Goal: Task Accomplishment & Management: Complete application form

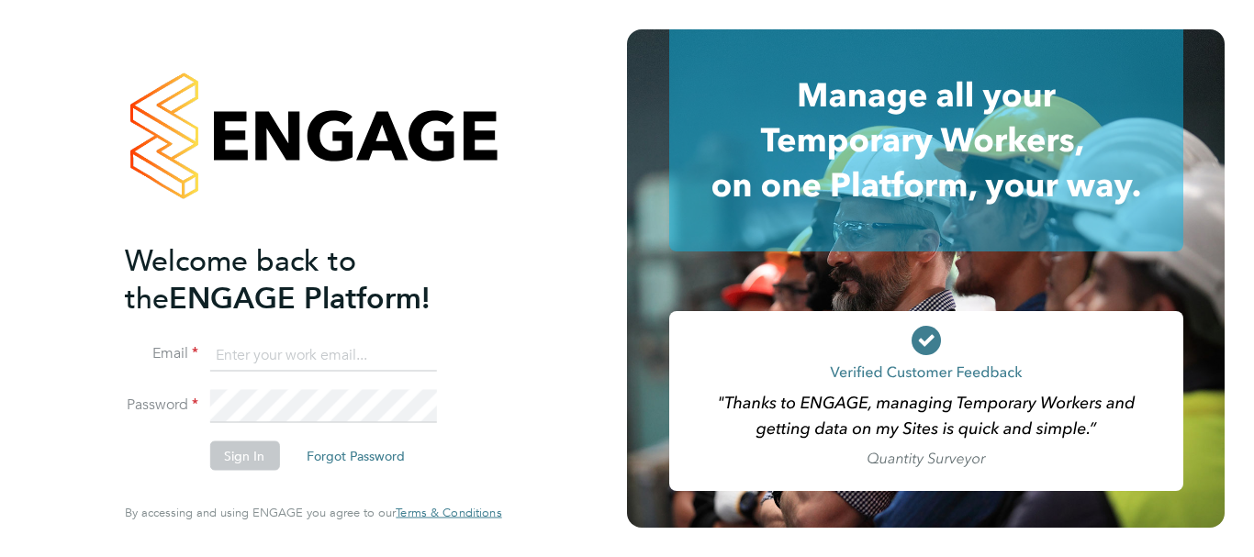
type input "[EMAIL_ADDRESS][PERSON_NAME][DOMAIN_NAME]"
click at [449, 423] on li "Password" at bounding box center [304, 415] width 358 height 51
click at [230, 452] on button "Sign In" at bounding box center [244, 455] width 70 height 29
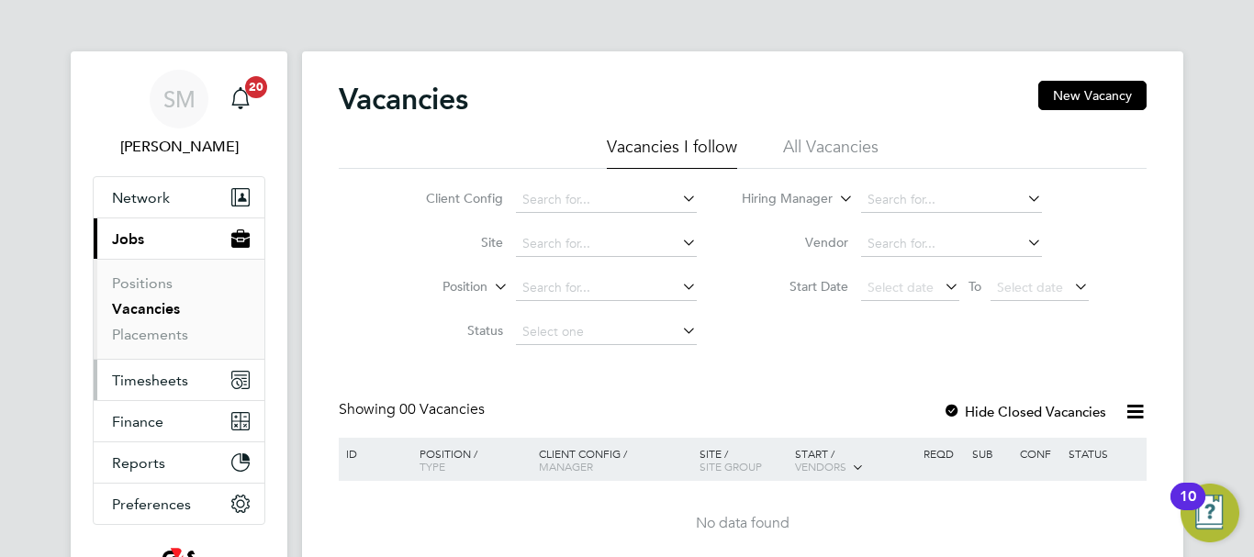
click at [173, 377] on span "Timesheets" at bounding box center [150, 380] width 76 height 17
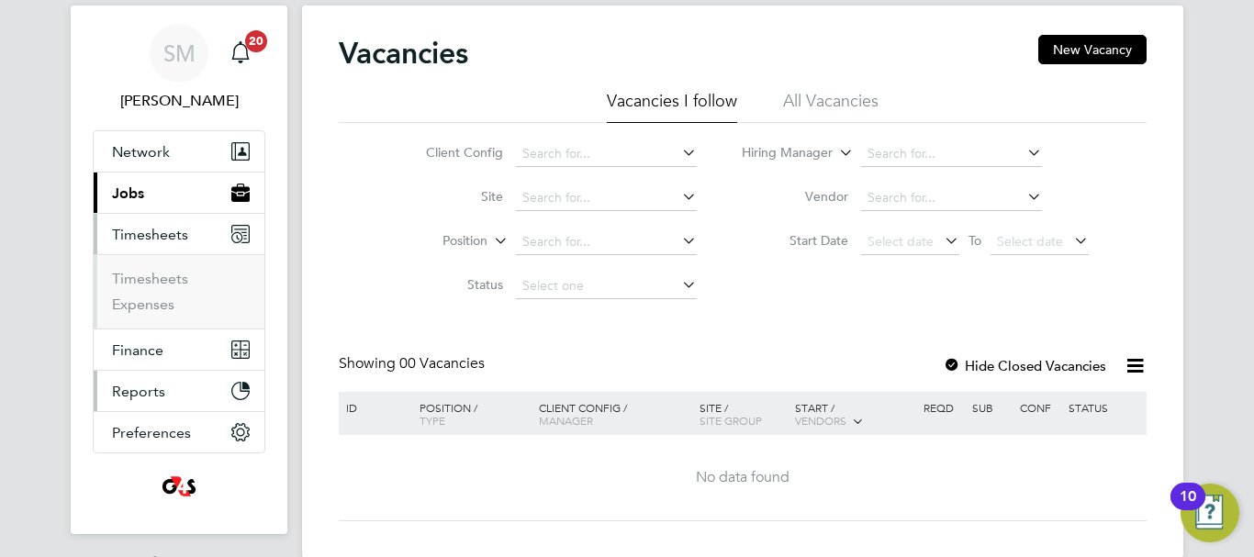
scroll to position [92, 0]
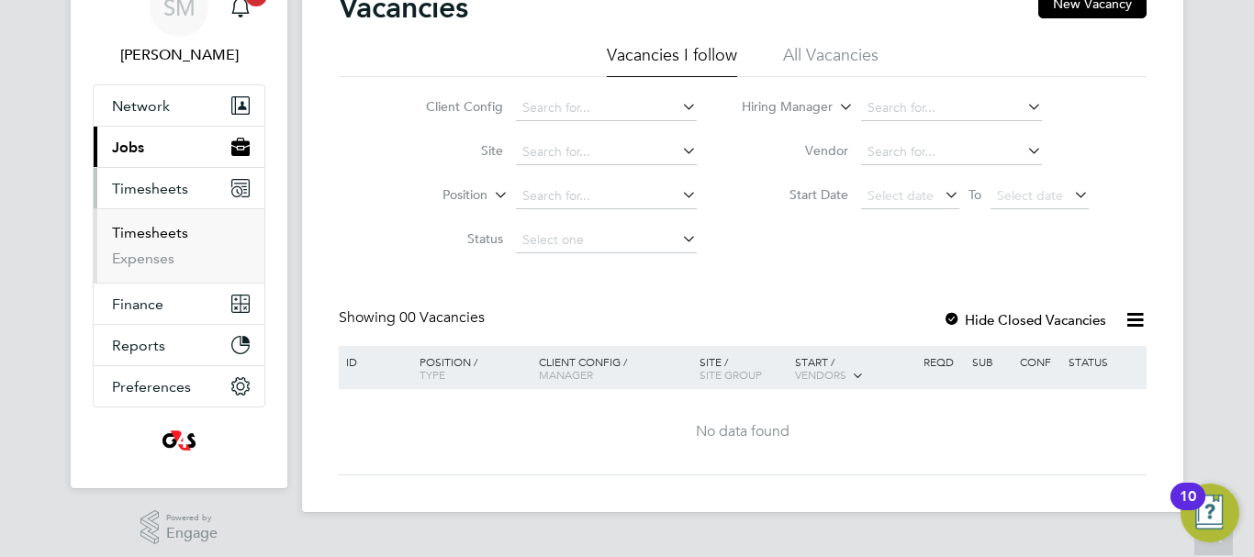
click at [162, 238] on link "Timesheets" at bounding box center [150, 232] width 76 height 17
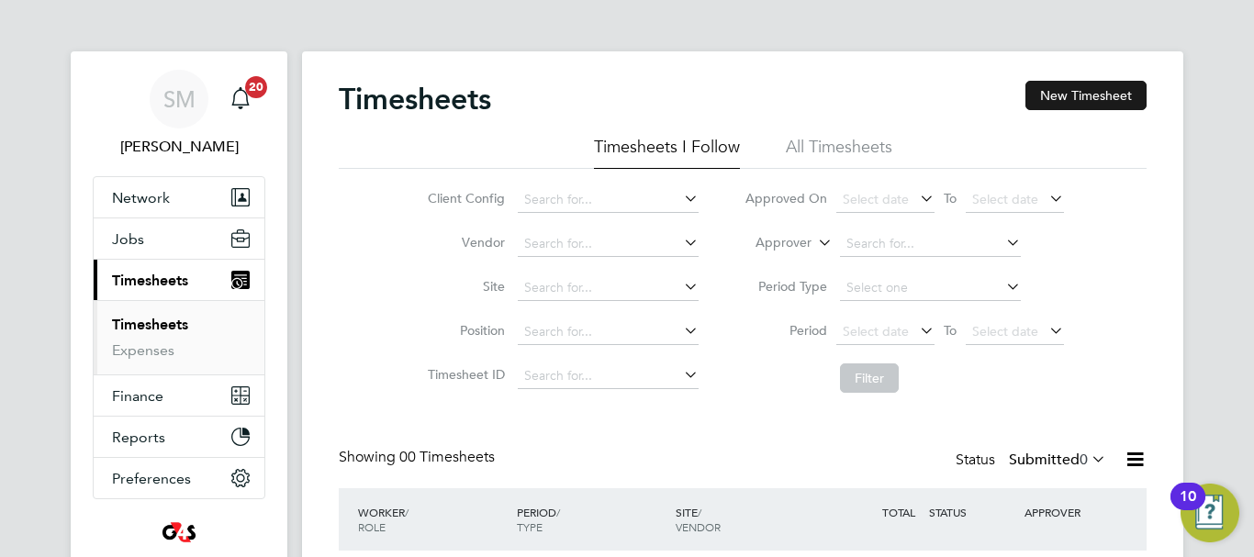
click at [1118, 88] on button "New Timesheet" at bounding box center [1085, 95] width 121 height 29
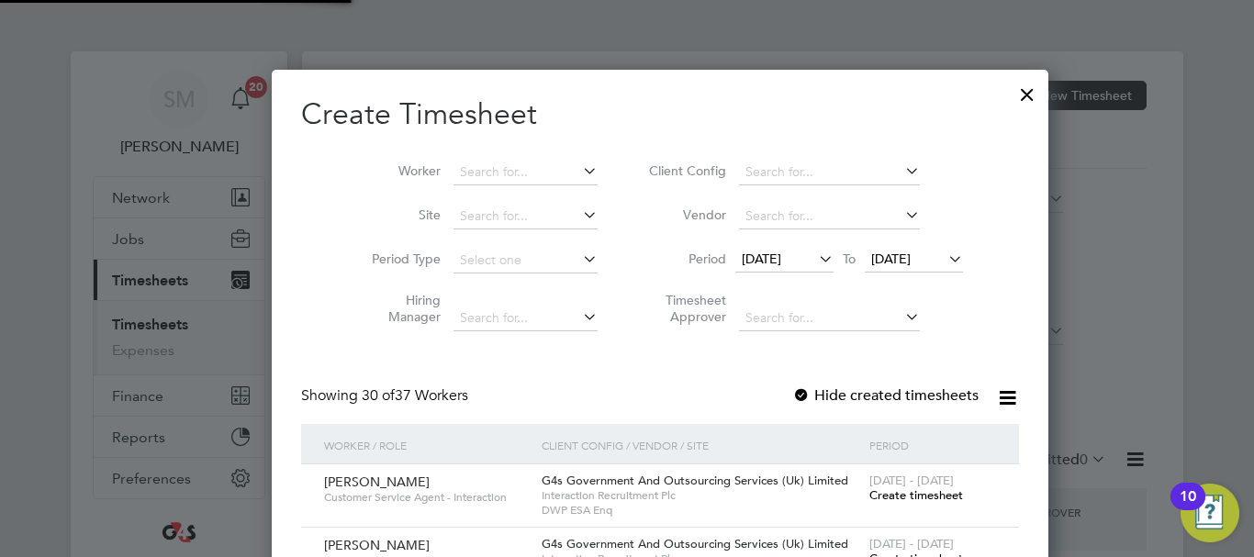
scroll to position [2853, 711]
click at [776, 259] on span "[DATE]" at bounding box center [761, 259] width 39 height 17
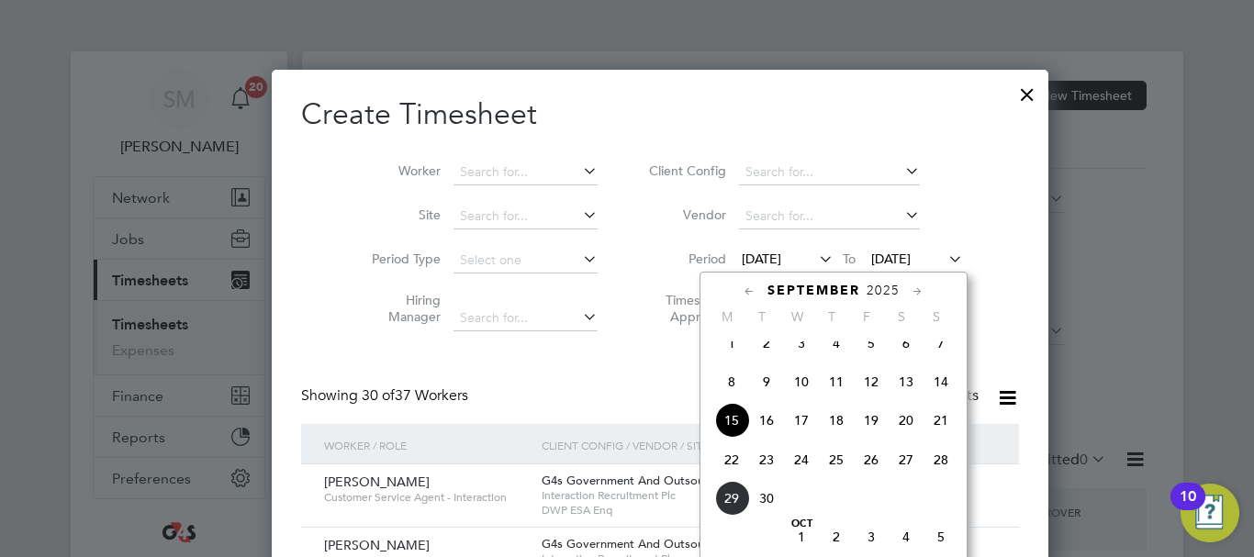
click at [736, 467] on span "22" at bounding box center [731, 459] width 35 height 35
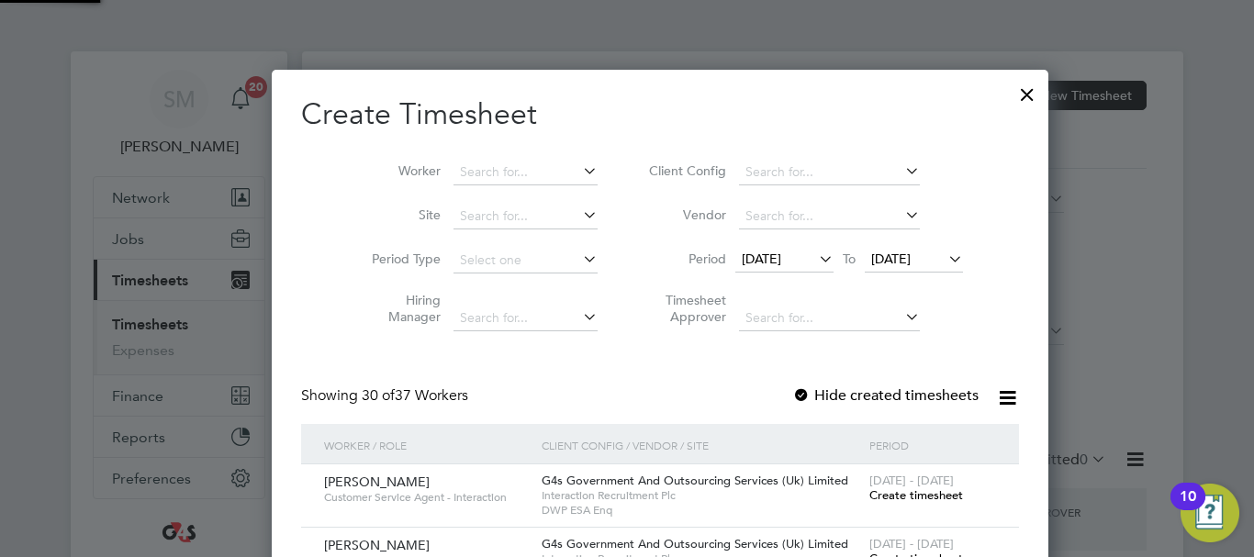
scroll to position [2853, 711]
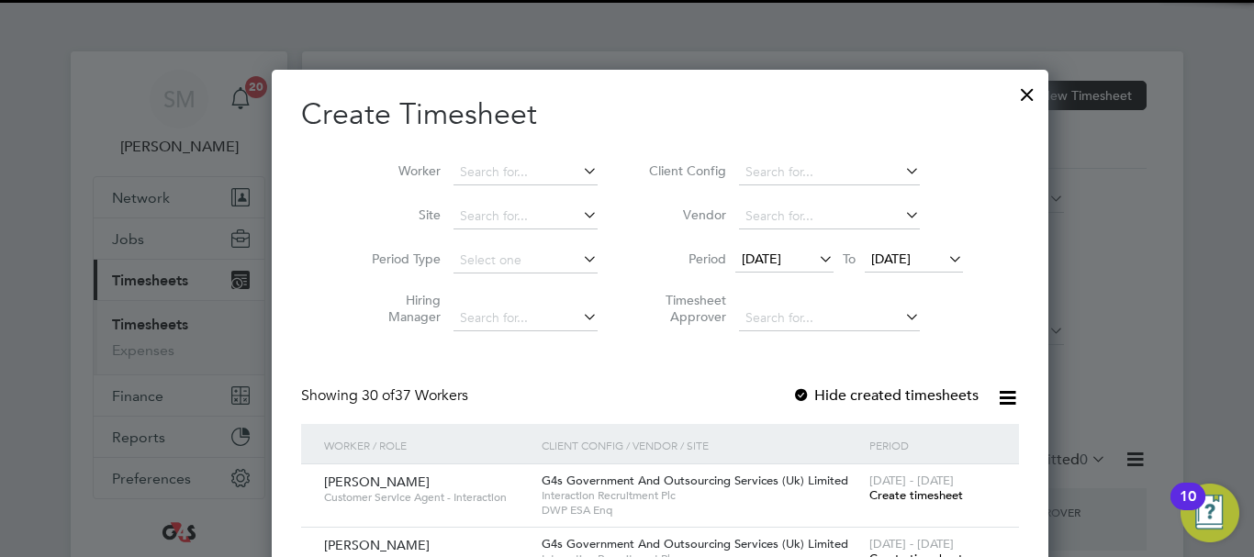
click at [944, 251] on icon at bounding box center [944, 259] width 0 height 26
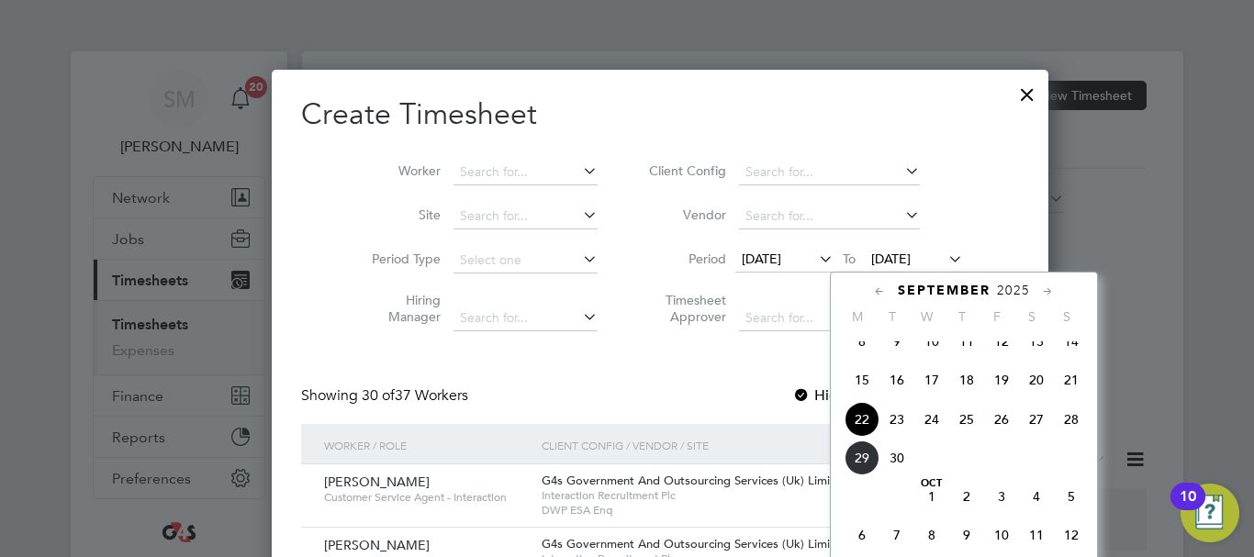
click at [1080, 437] on span "28" at bounding box center [1071, 419] width 35 height 35
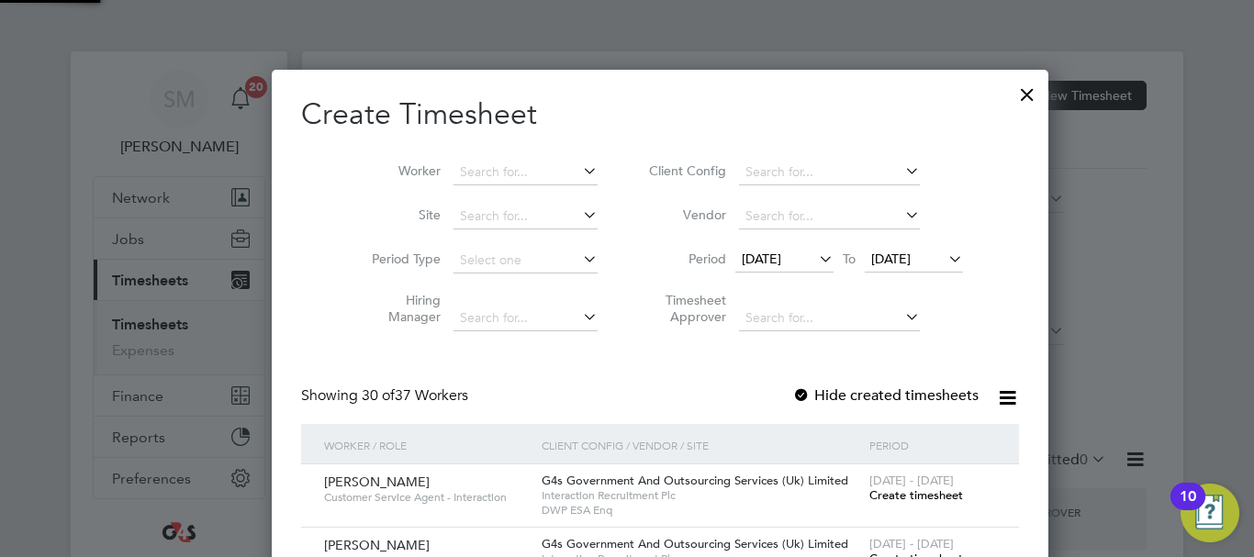
scroll to position [2853, 711]
click at [792, 396] on div at bounding box center [801, 396] width 18 height 18
click at [453, 162] on input at bounding box center [525, 173] width 144 height 26
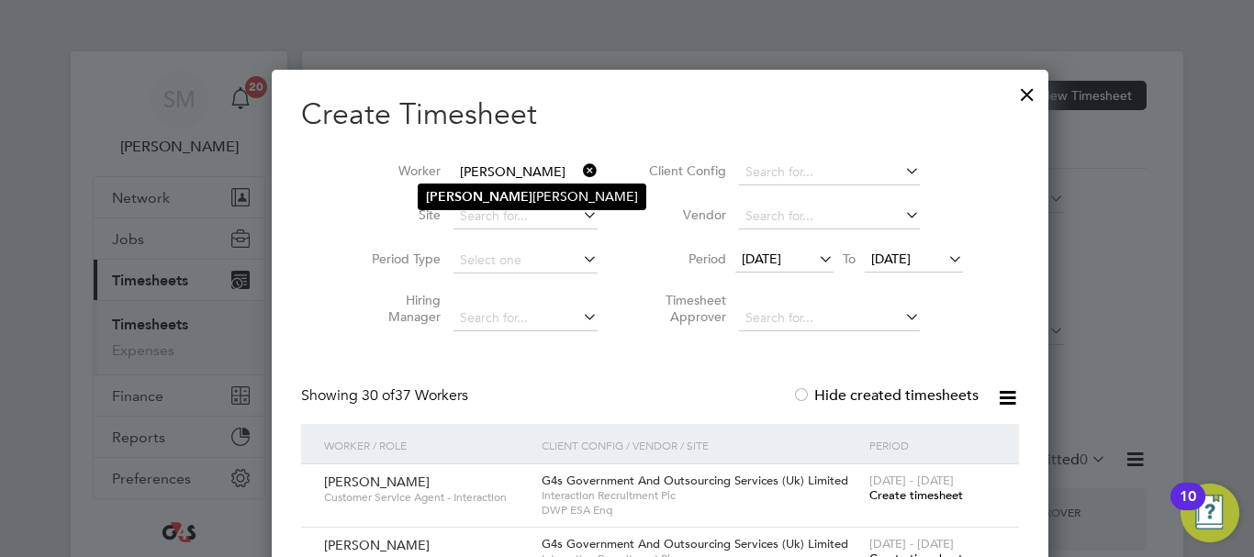
click at [499, 200] on li "Tynon Chapman" at bounding box center [532, 196] width 227 height 25
type input "Tynon Chapman"
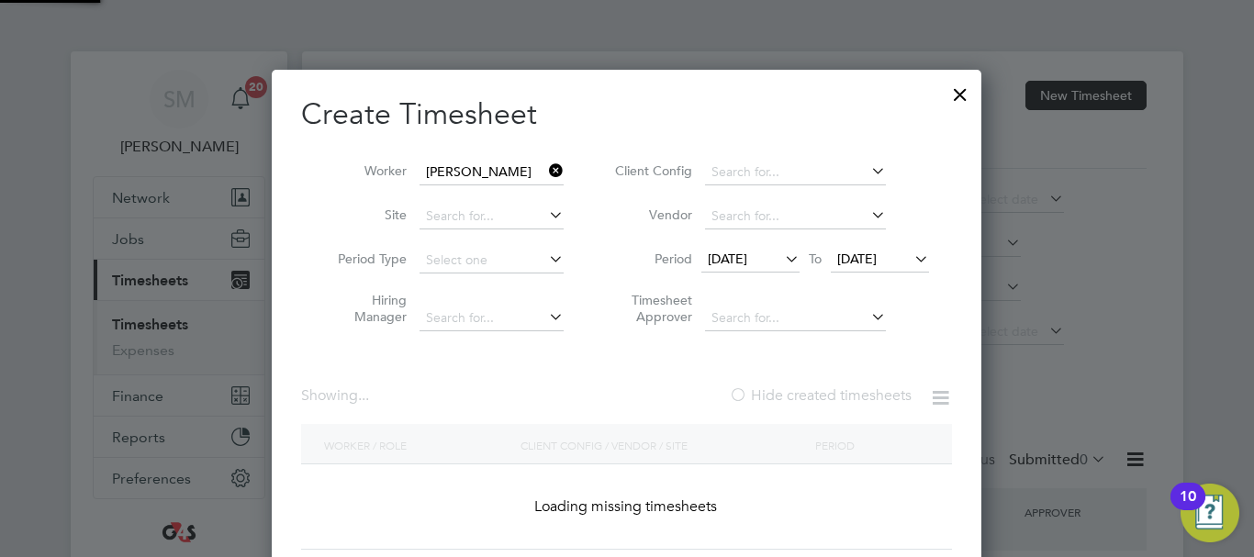
scroll to position [511, 711]
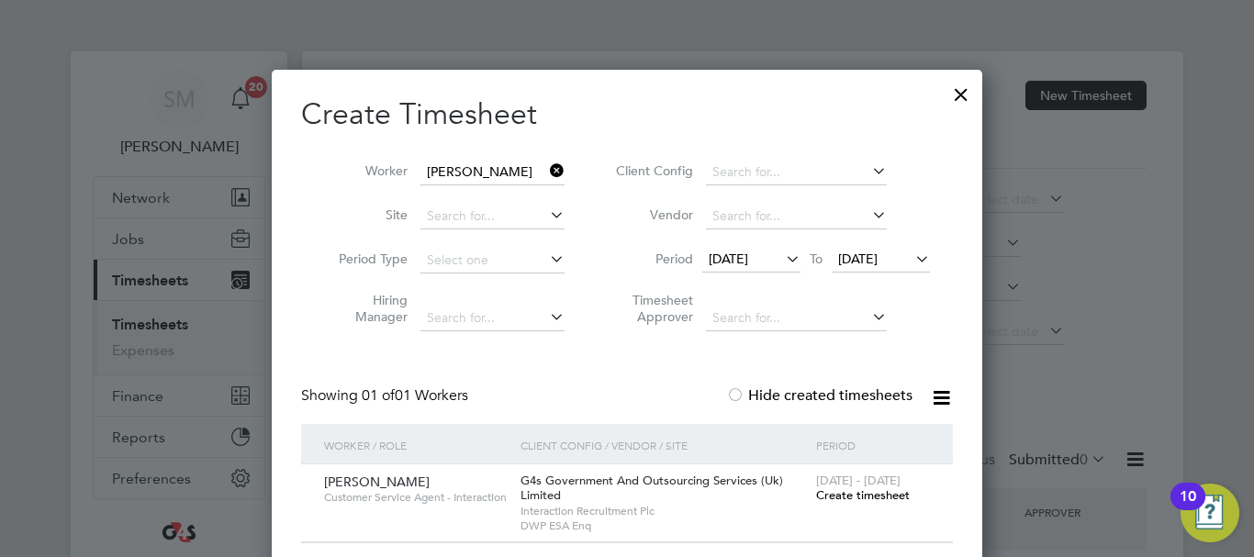
click at [871, 491] on span "Create timesheet" at bounding box center [863, 495] width 94 height 16
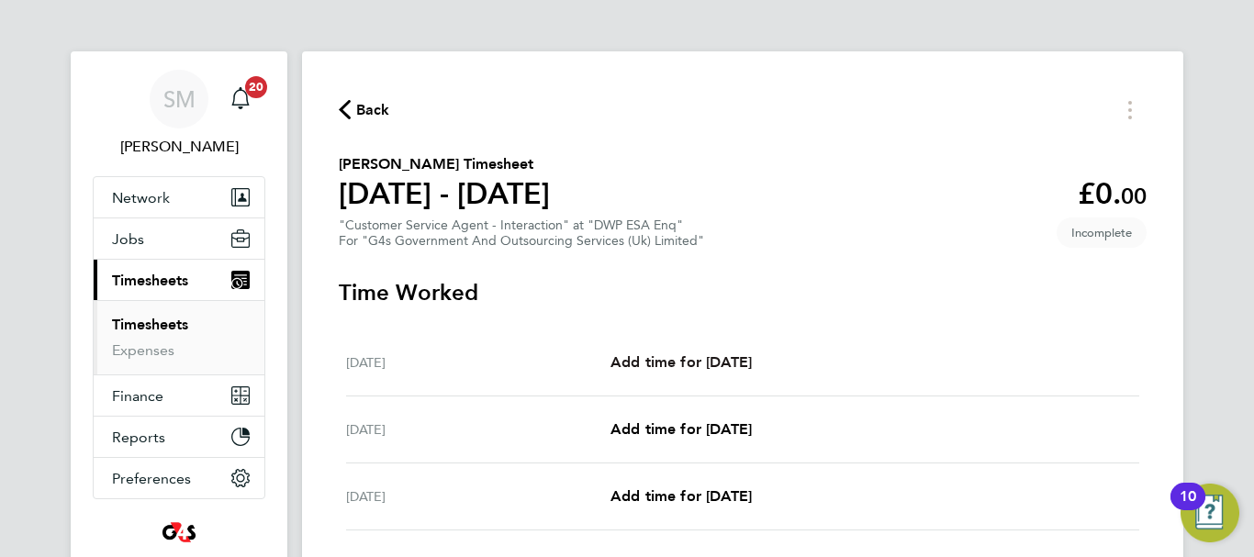
click at [717, 361] on span "Add time for [DATE]" at bounding box center [680, 361] width 141 height 17
select select "30"
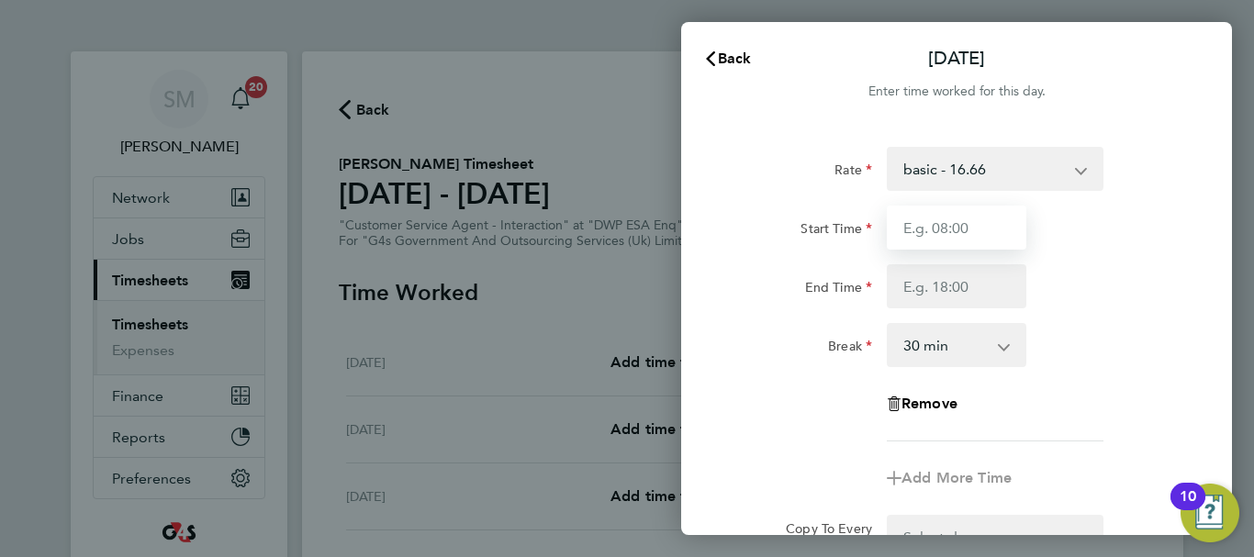
click at [968, 240] on input "Start Time" at bounding box center [957, 228] width 140 height 44
type input "07:45"
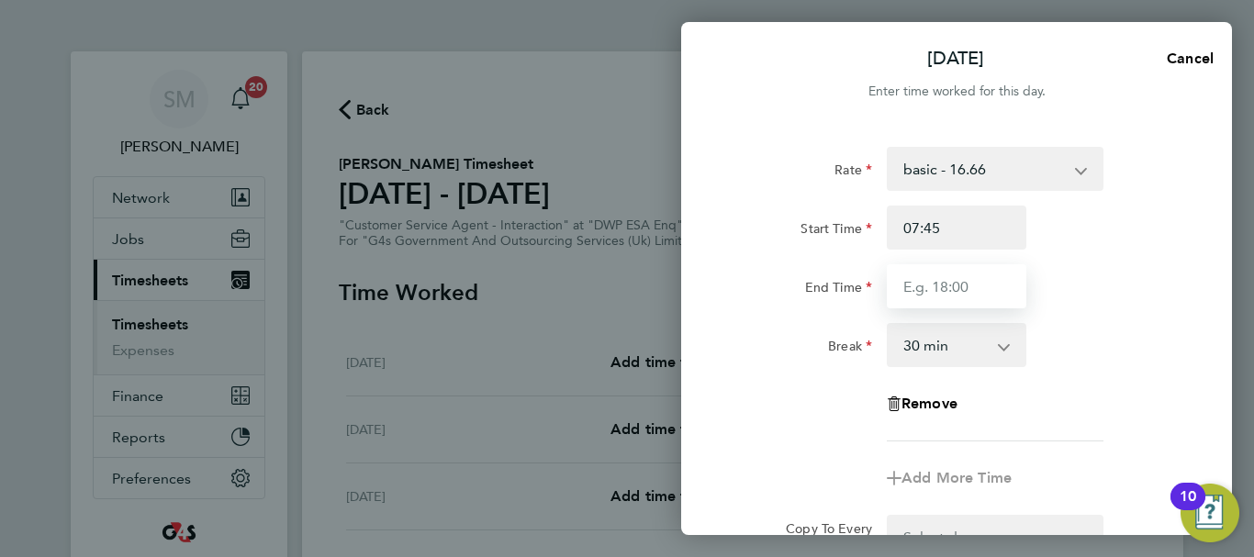
click at [921, 281] on input "End Time" at bounding box center [957, 286] width 140 height 44
type input "16:15"
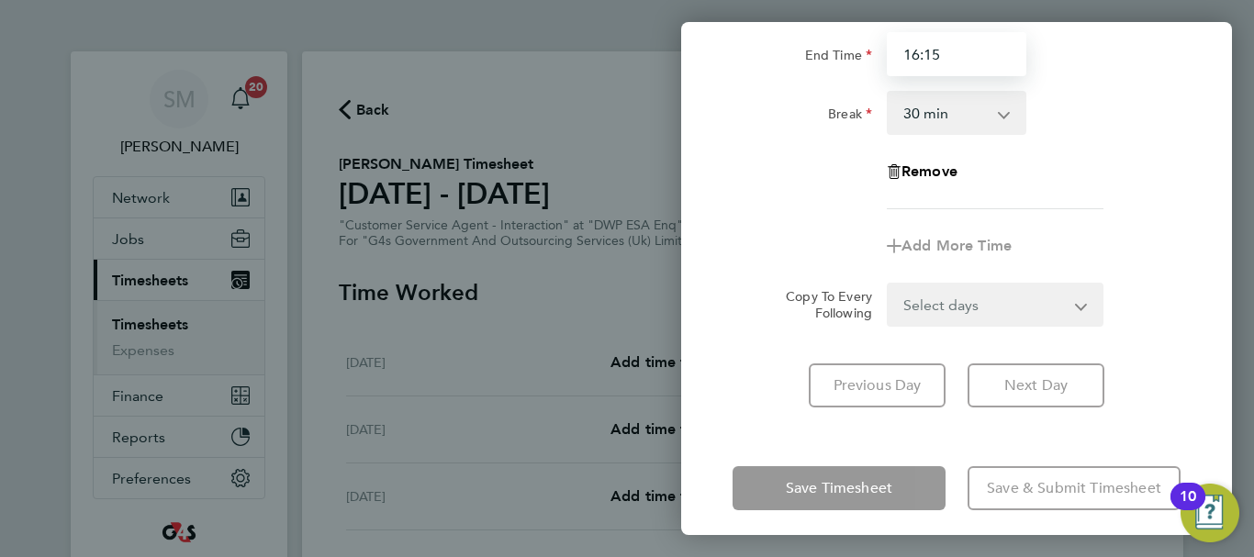
scroll to position [244, 0]
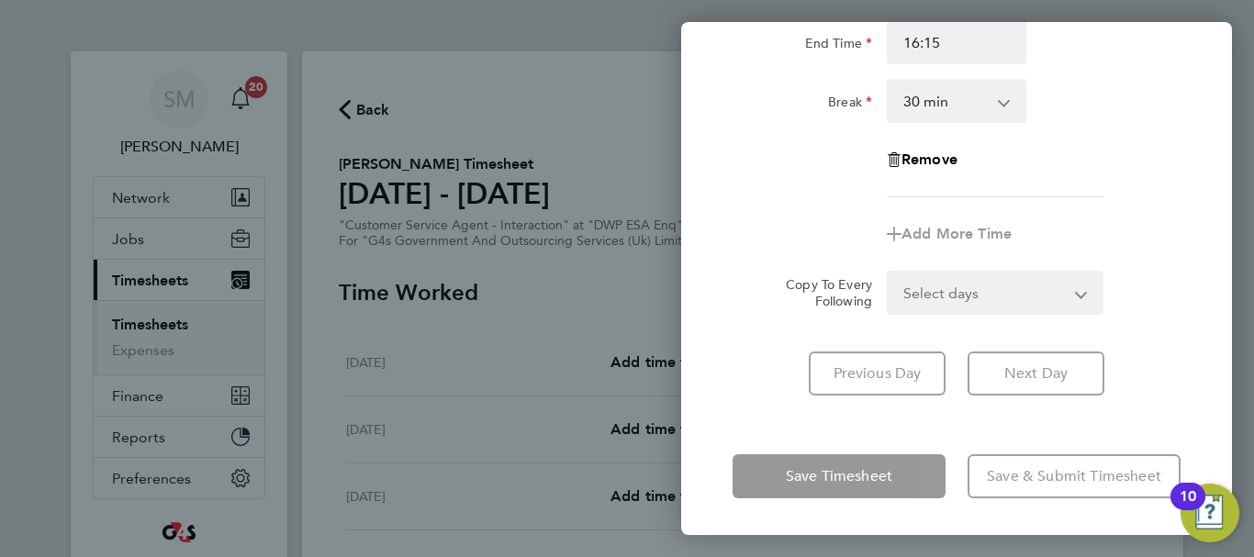
click at [785, 426] on div "Mon 22 Sep Cancel Enter time worked for this day. Rate basic - 16.66 System Iss…" at bounding box center [956, 278] width 551 height 513
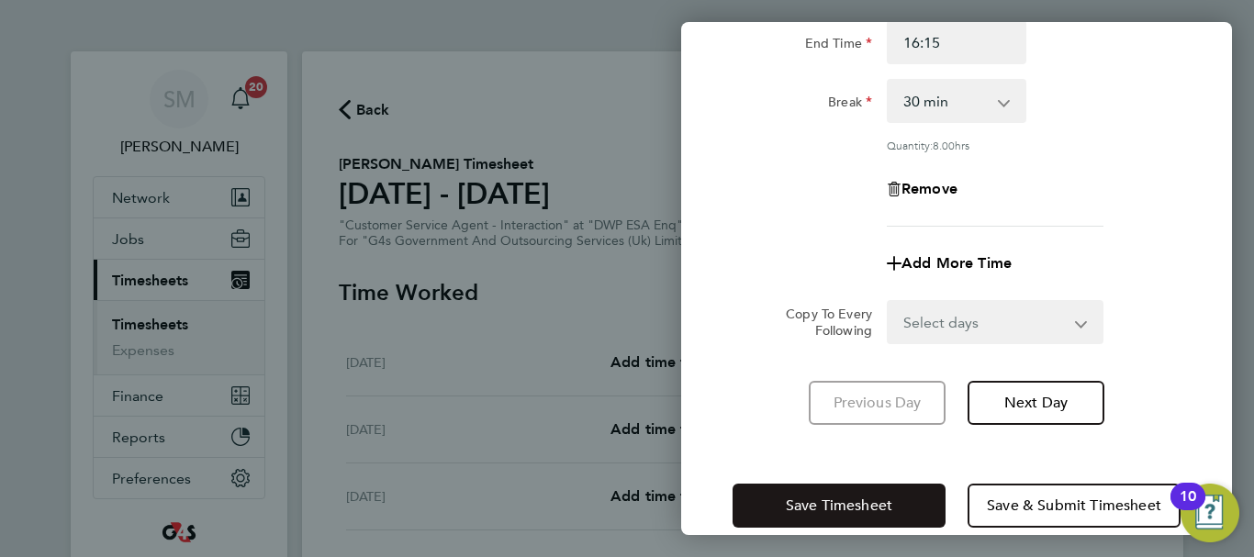
click at [789, 486] on button "Save Timesheet" at bounding box center [838, 506] width 213 height 44
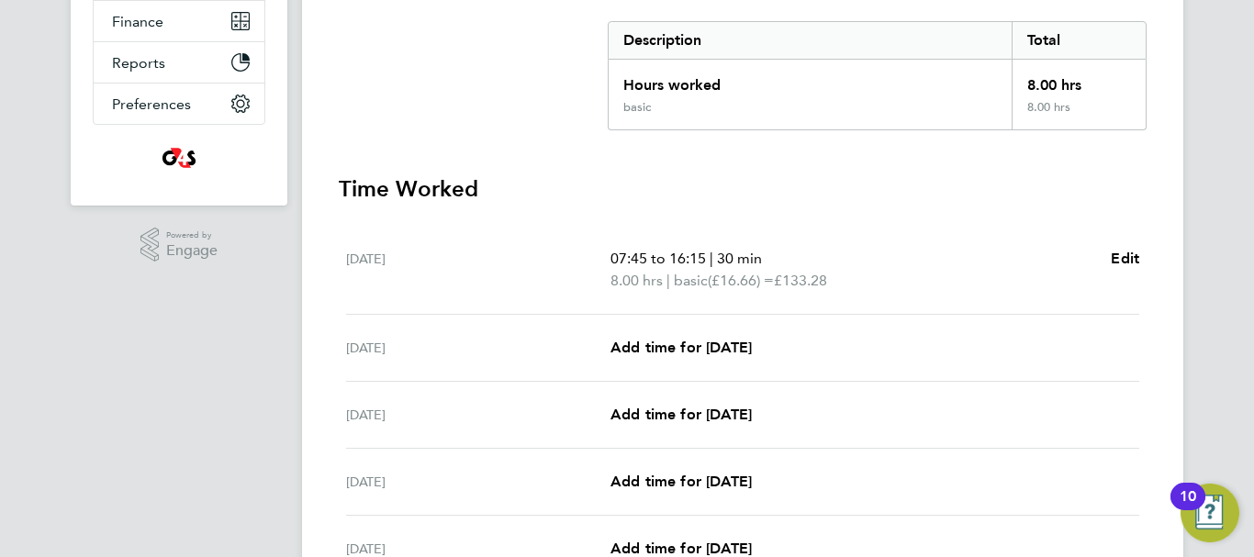
scroll to position [459, 0]
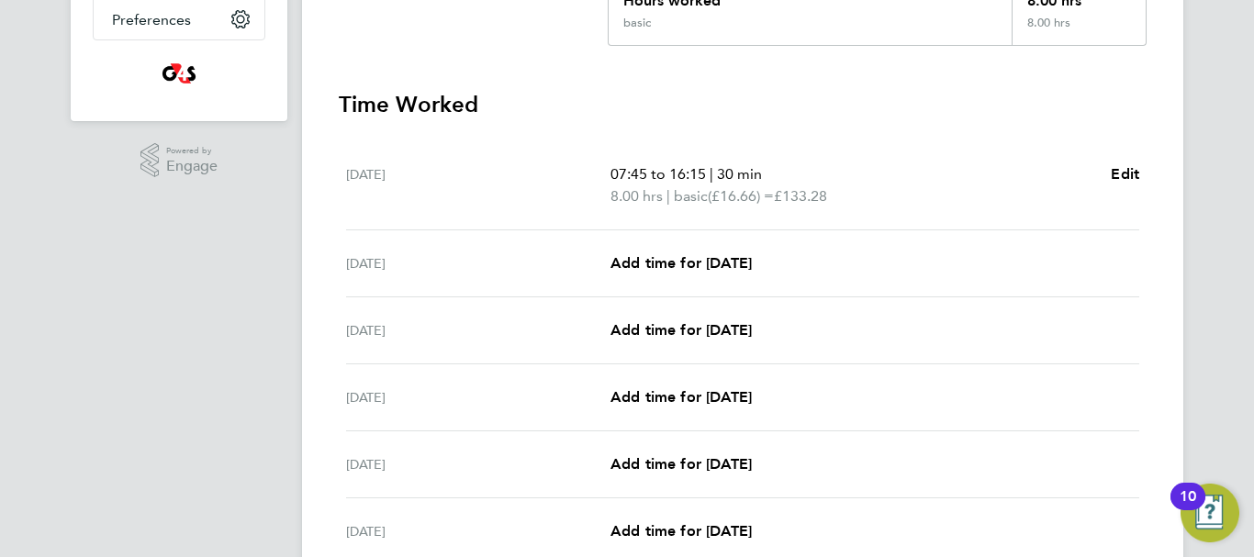
click at [703, 251] on div "[DATE] Add time for [DATE] Add time for [DATE]" at bounding box center [742, 263] width 793 height 67
click at [711, 257] on span "Add time for [DATE]" at bounding box center [680, 262] width 141 height 17
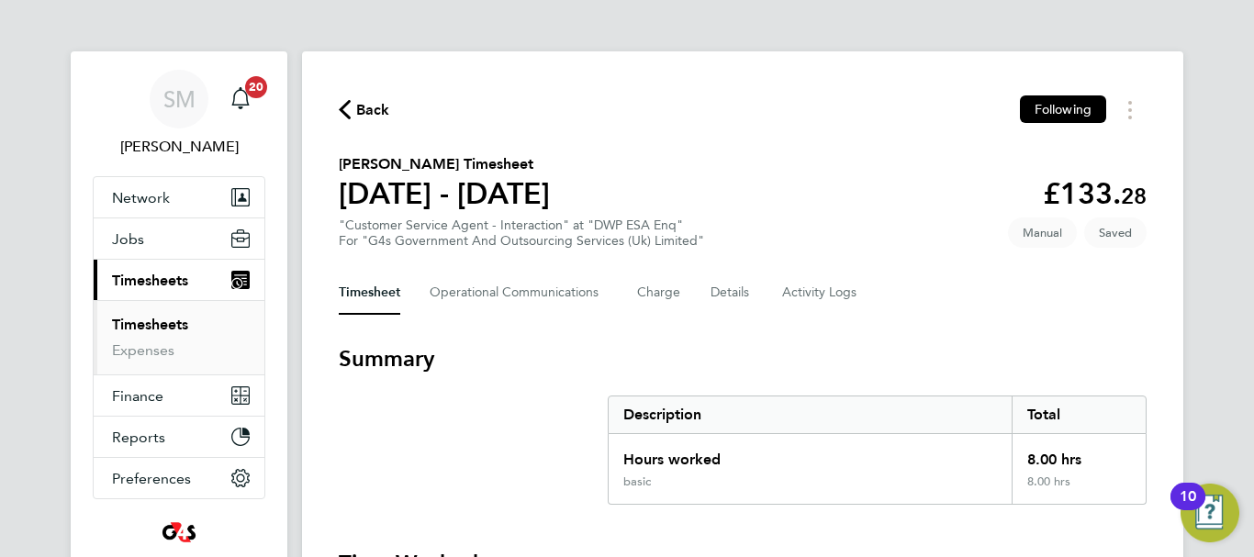
select select "30"
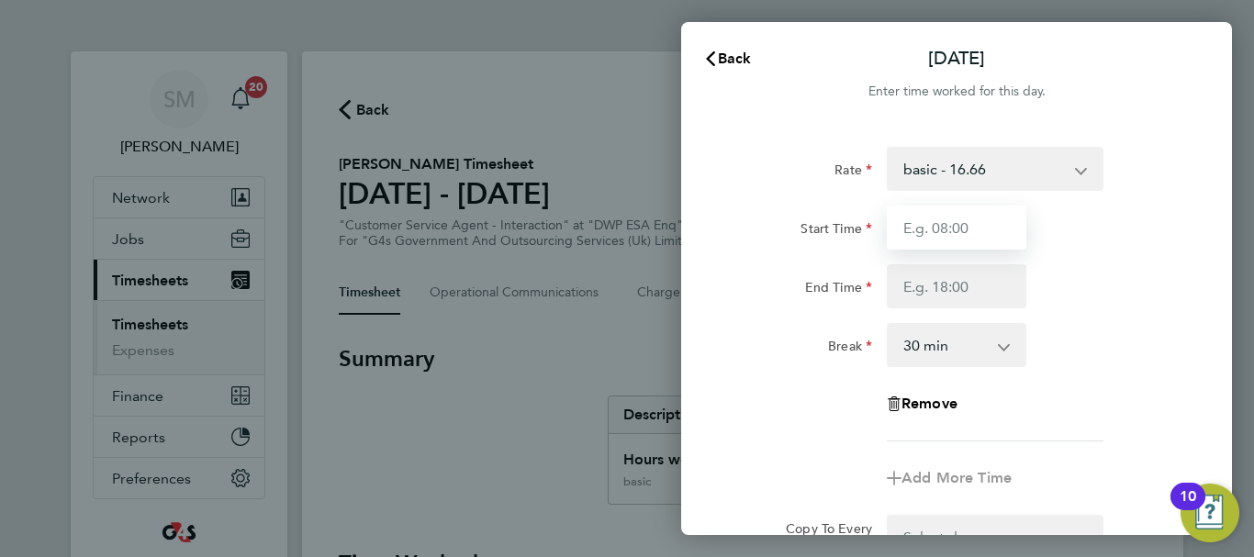
click at [991, 217] on input "Start Time" at bounding box center [957, 228] width 140 height 44
type input "07:45"
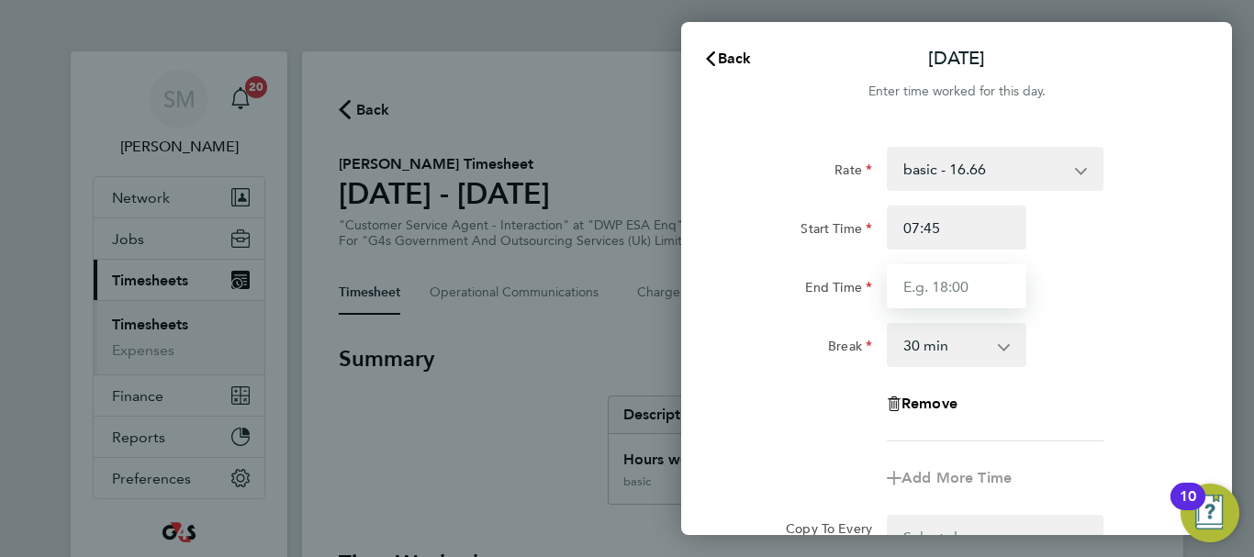
click at [949, 297] on input "End Time" at bounding box center [957, 286] width 140 height 44
type input "15:00"
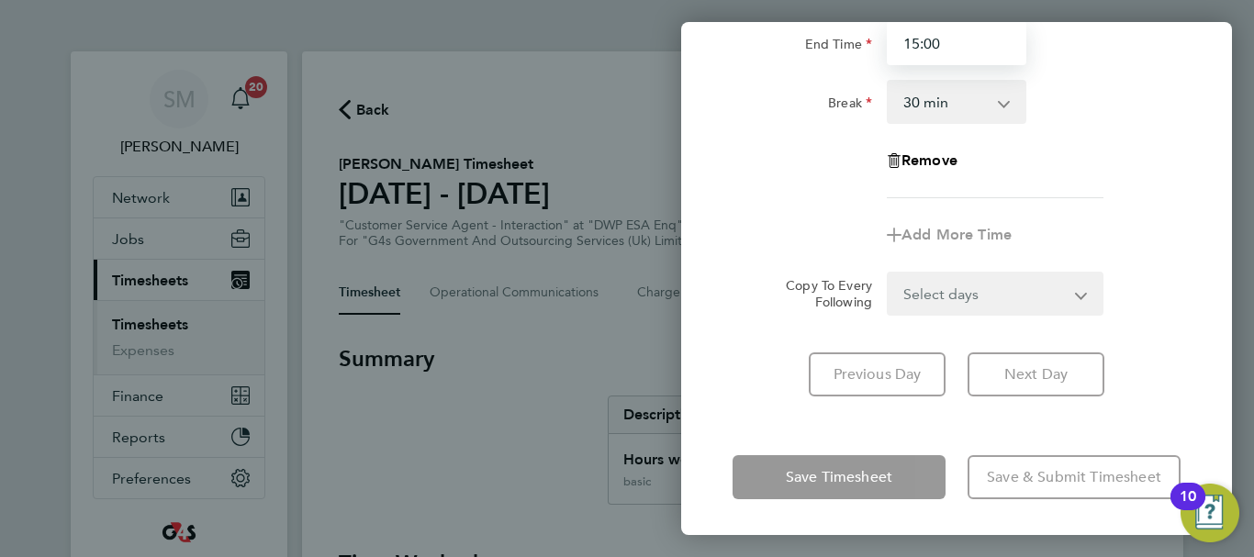
scroll to position [244, 0]
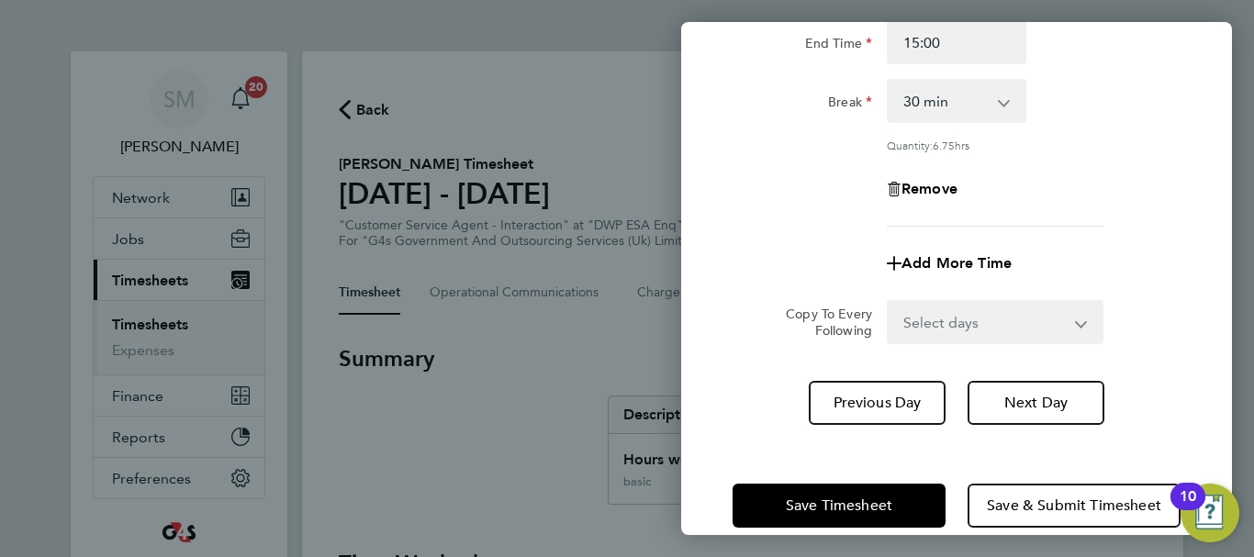
click at [781, 405] on div "Rate basic - 16.66 System Issue Not Paid Sick System Issue Paid - 16.66 x1.5 - …" at bounding box center [956, 164] width 551 height 566
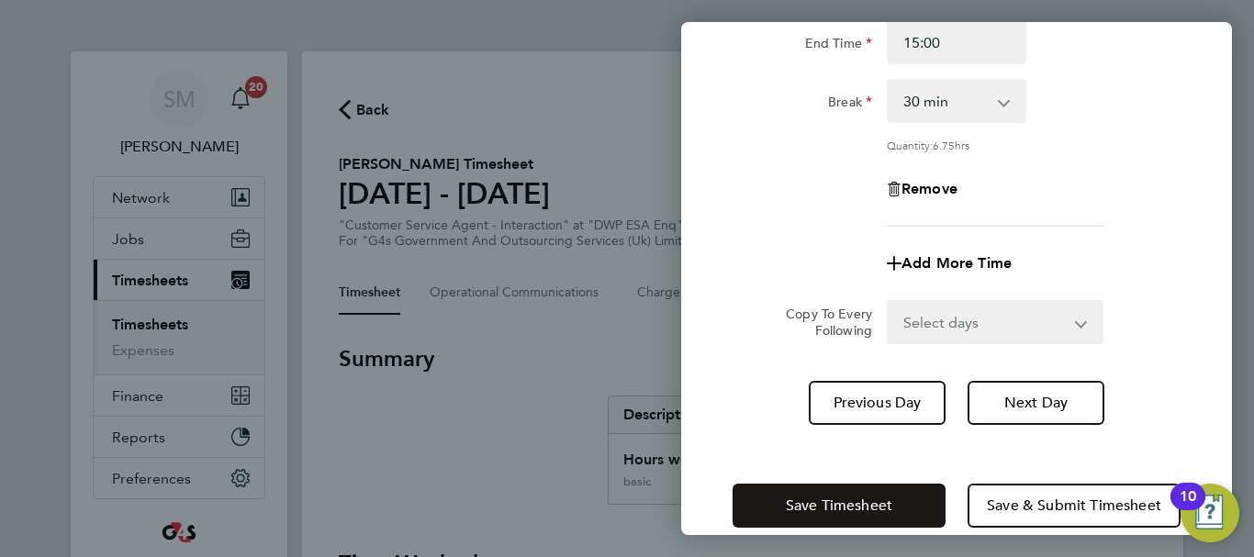
click at [806, 512] on span "Save Timesheet" at bounding box center [839, 506] width 106 height 18
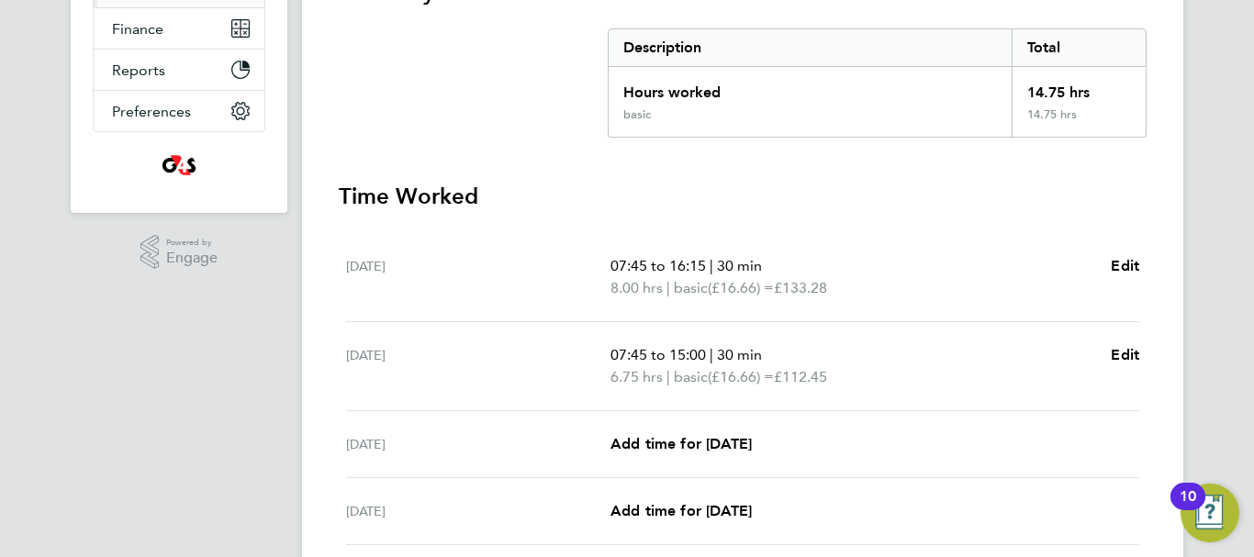
scroll to position [459, 0]
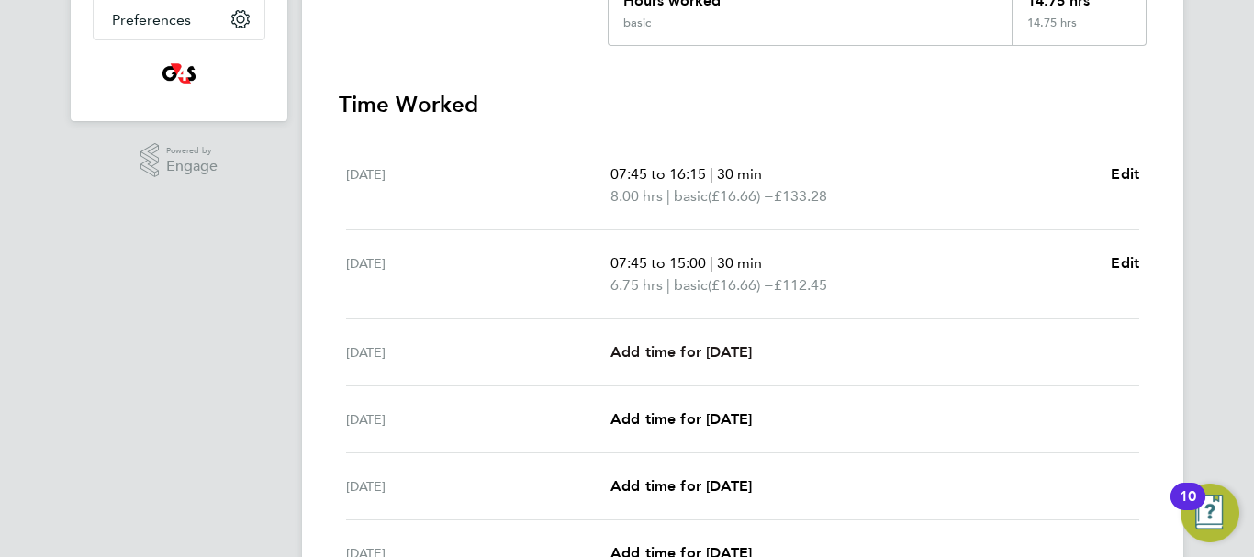
click at [698, 353] on span "Add time for [DATE]" at bounding box center [680, 351] width 141 height 17
select select "30"
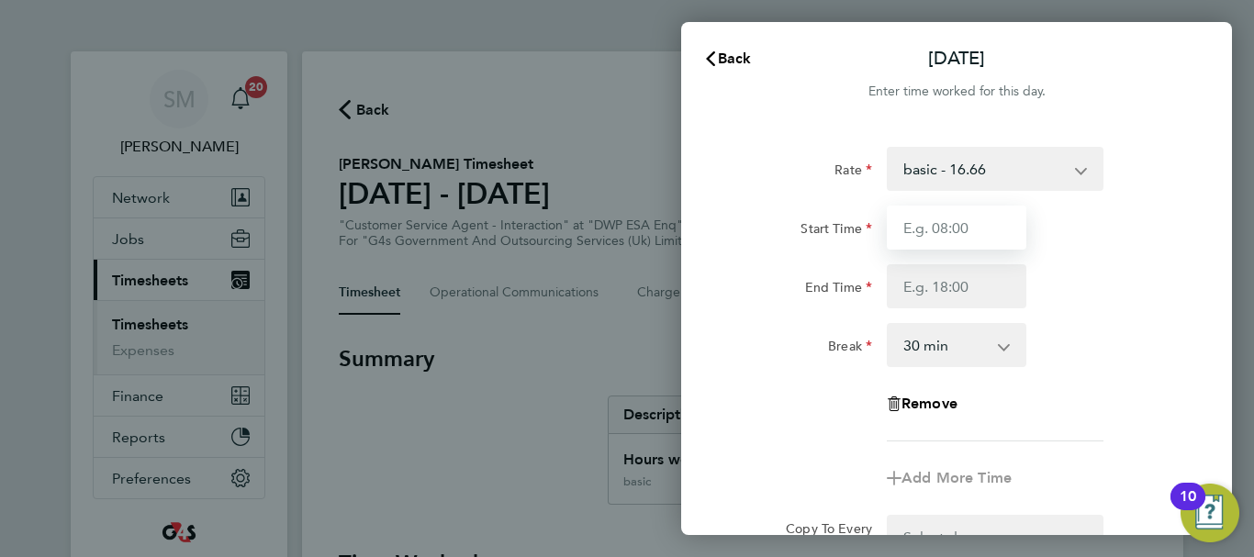
click at [938, 231] on input "Start Time" at bounding box center [957, 228] width 140 height 44
type input "07:45"
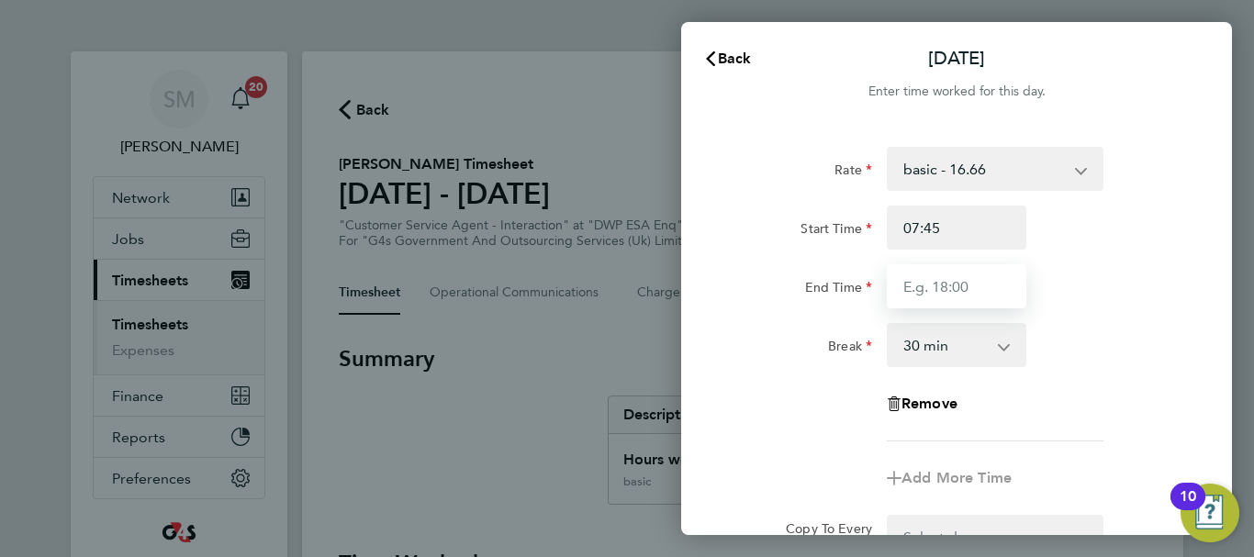
drag, startPoint x: 918, startPoint y: 280, endPoint x: 929, endPoint y: 282, distance: 11.2
click at [918, 280] on input "End Time" at bounding box center [957, 286] width 140 height 44
type input "16:30"
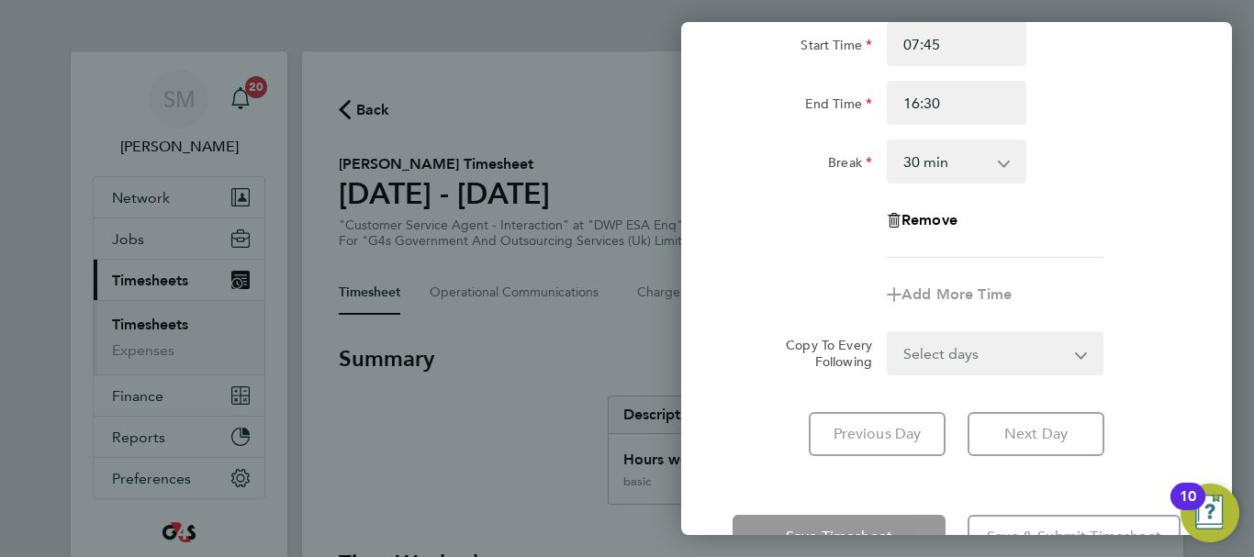
click at [746, 444] on div "Previous Day Next Day" at bounding box center [956, 434] width 448 height 44
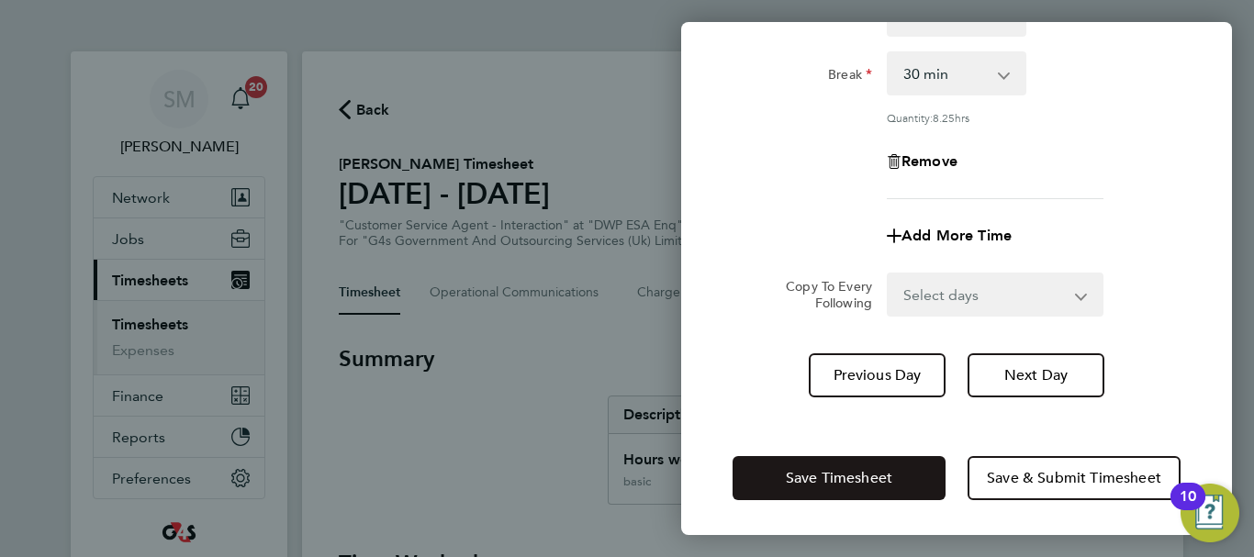
click at [782, 457] on button "Save Timesheet" at bounding box center [838, 478] width 213 height 44
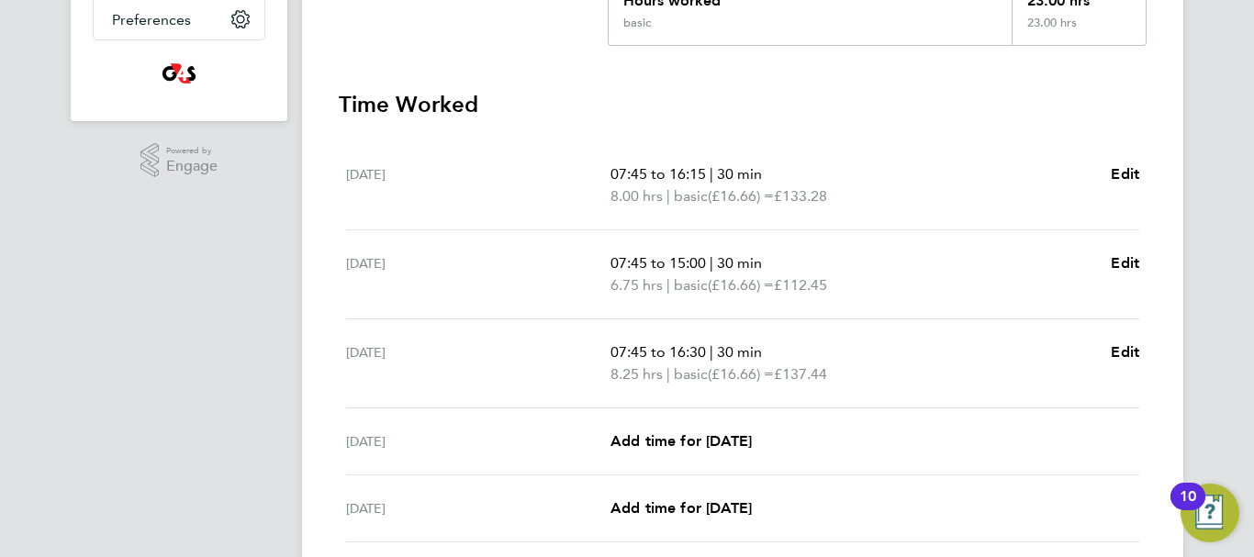
click at [690, 429] on div "[DATE] Add time for [DATE] Add time for [DATE]" at bounding box center [742, 441] width 793 height 67
click at [690, 441] on span "Add time for [DATE]" at bounding box center [680, 440] width 141 height 17
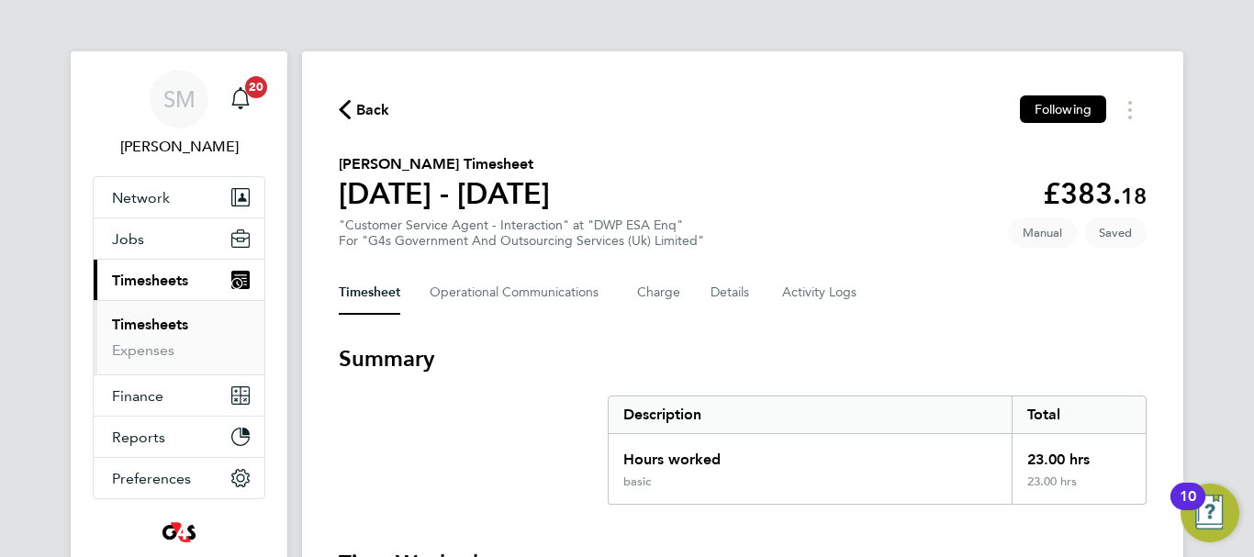
select select "30"
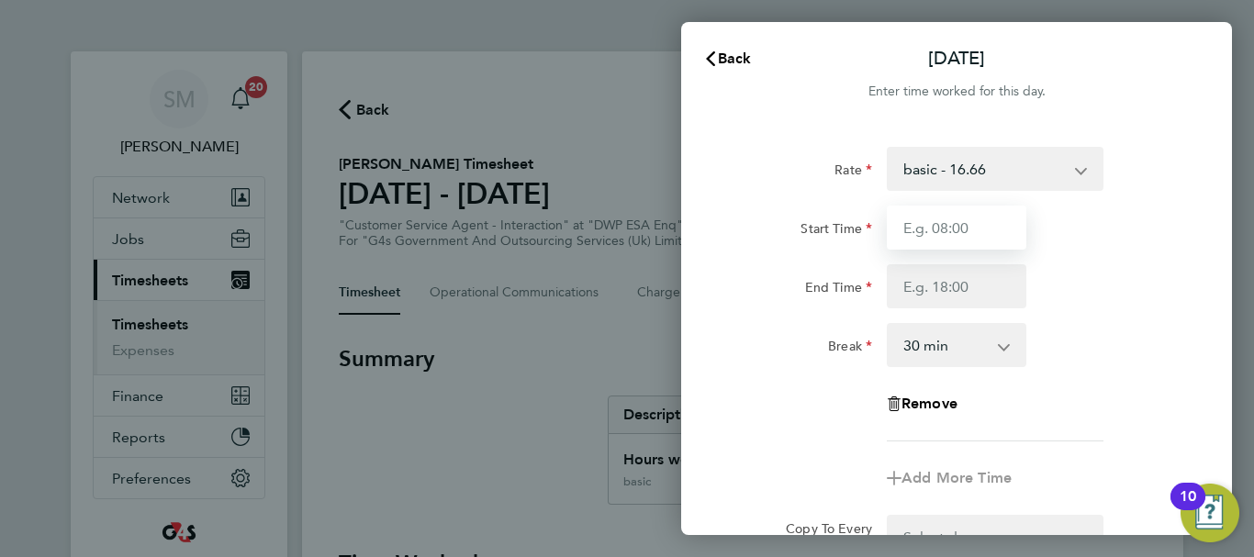
click at [950, 240] on input "Start Time" at bounding box center [957, 228] width 140 height 44
type input "09:00"
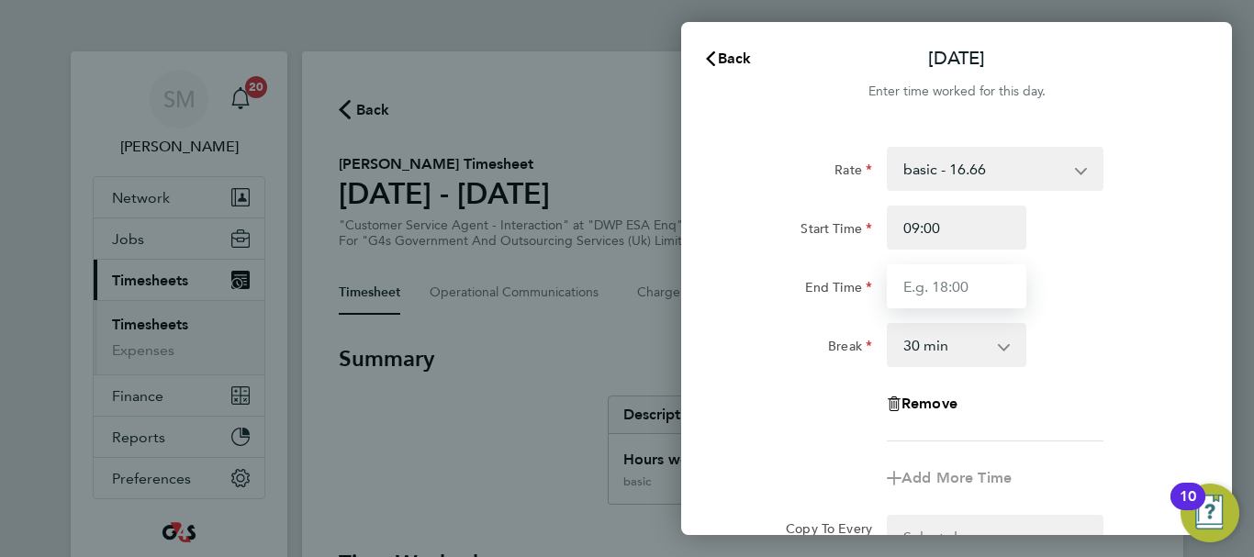
click at [944, 277] on input "End Time" at bounding box center [957, 286] width 140 height 44
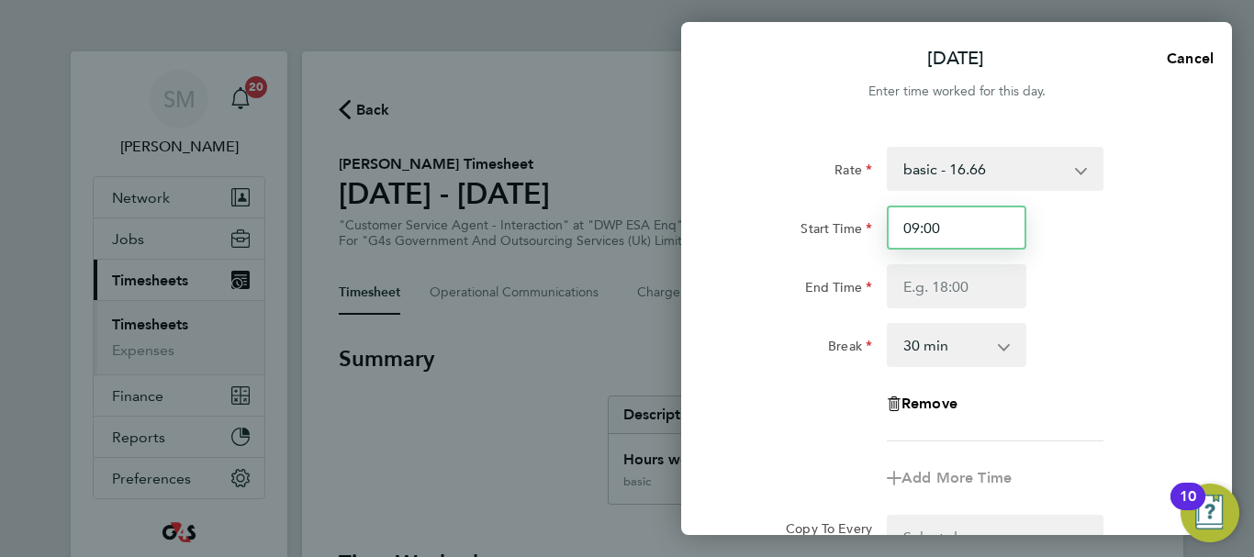
drag, startPoint x: 964, startPoint y: 248, endPoint x: 965, endPoint y: 234, distance: 13.8
click at [964, 248] on input "09:00" at bounding box center [957, 228] width 140 height 44
drag, startPoint x: 965, startPoint y: 231, endPoint x: 889, endPoint y: 245, distance: 76.5
click at [889, 245] on input "09:00" at bounding box center [957, 228] width 140 height 44
click at [1124, 287] on div "End Time" at bounding box center [956, 286] width 463 height 44
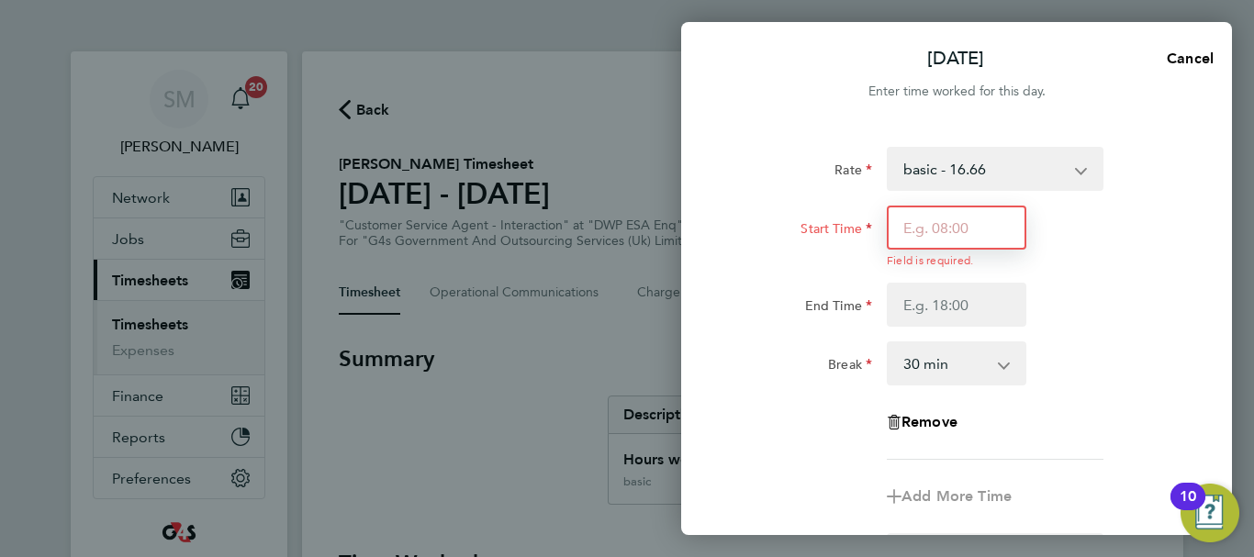
click at [952, 229] on input "Start Time" at bounding box center [957, 228] width 140 height 44
type input "07:45"
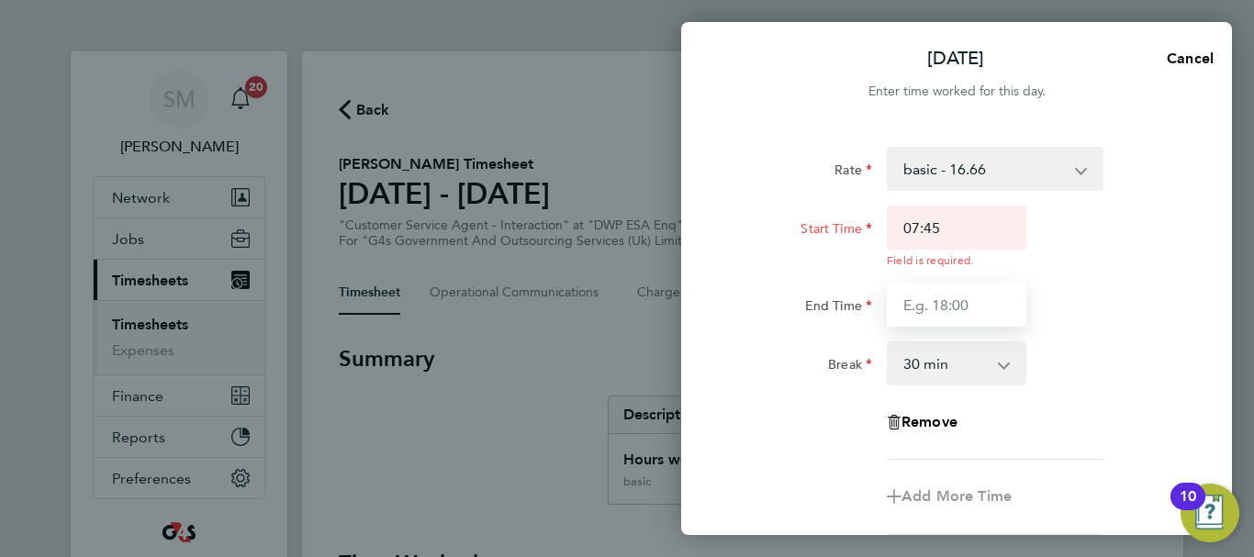
click at [912, 302] on input "End Time" at bounding box center [957, 305] width 140 height 44
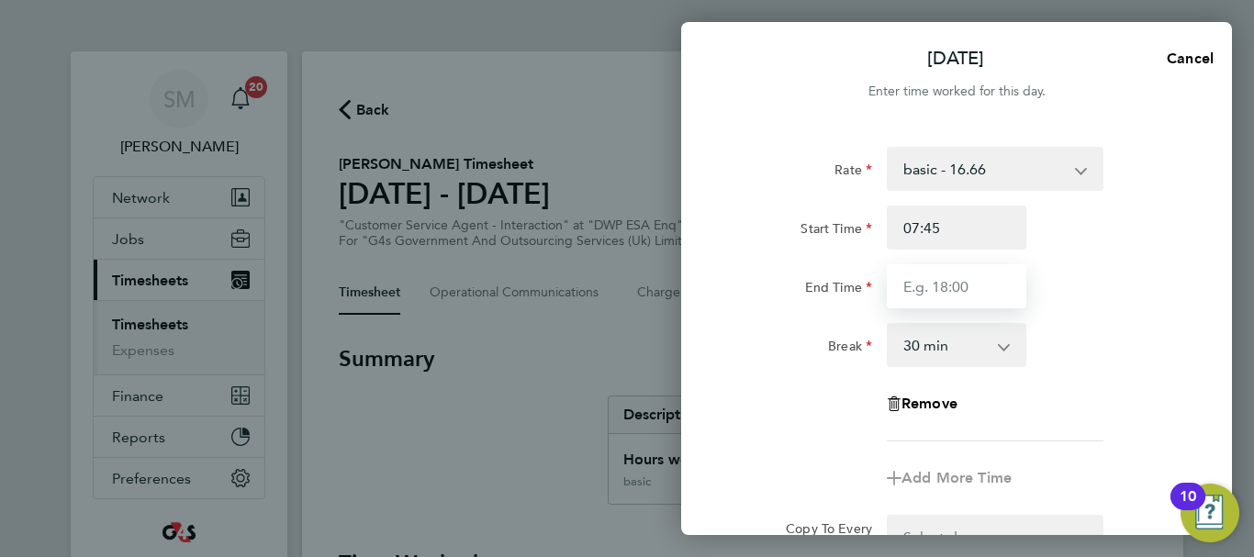
type input "16:00"
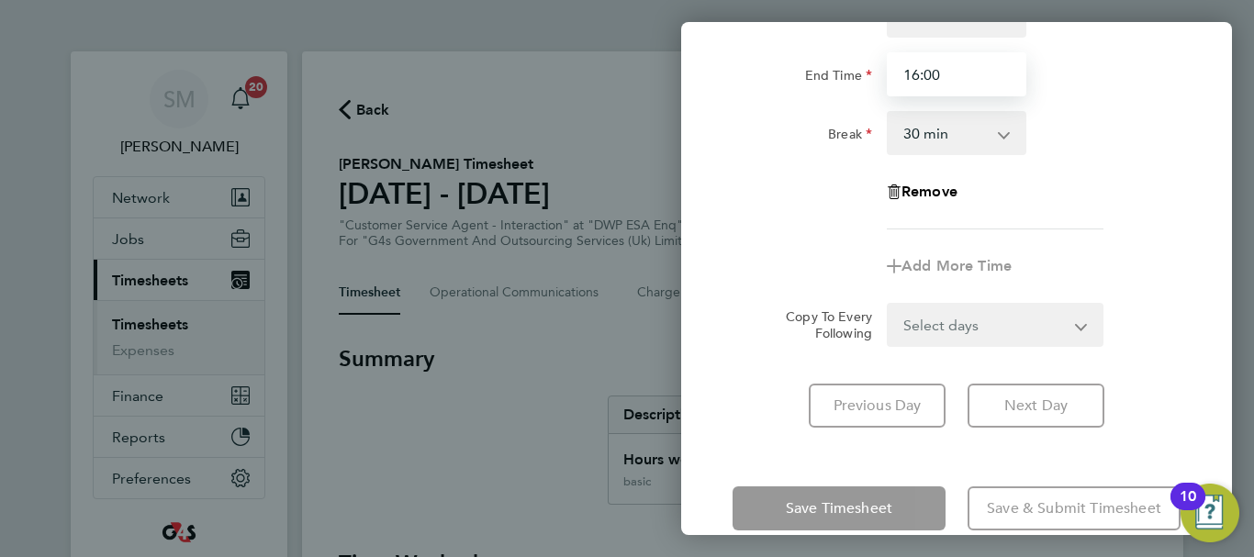
scroll to position [244, 0]
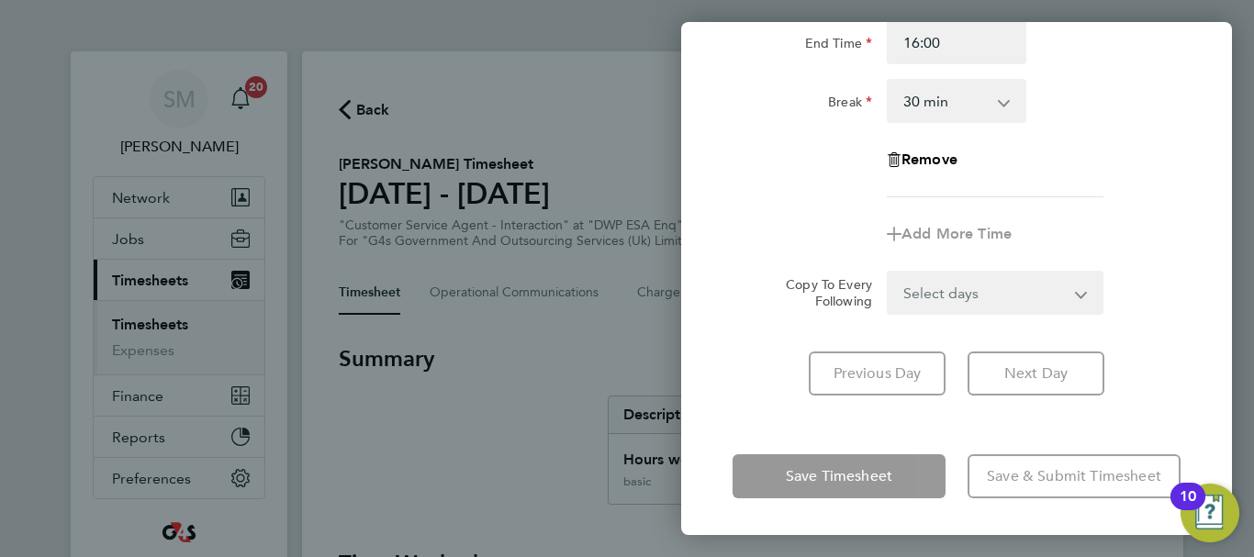
drag, startPoint x: 775, startPoint y: 428, endPoint x: 784, endPoint y: 444, distance: 18.9
click at [778, 431] on div "Thu 25 Sep Cancel Enter time worked for this day. Rate basic - 16.66 System Iss…" at bounding box center [956, 278] width 551 height 513
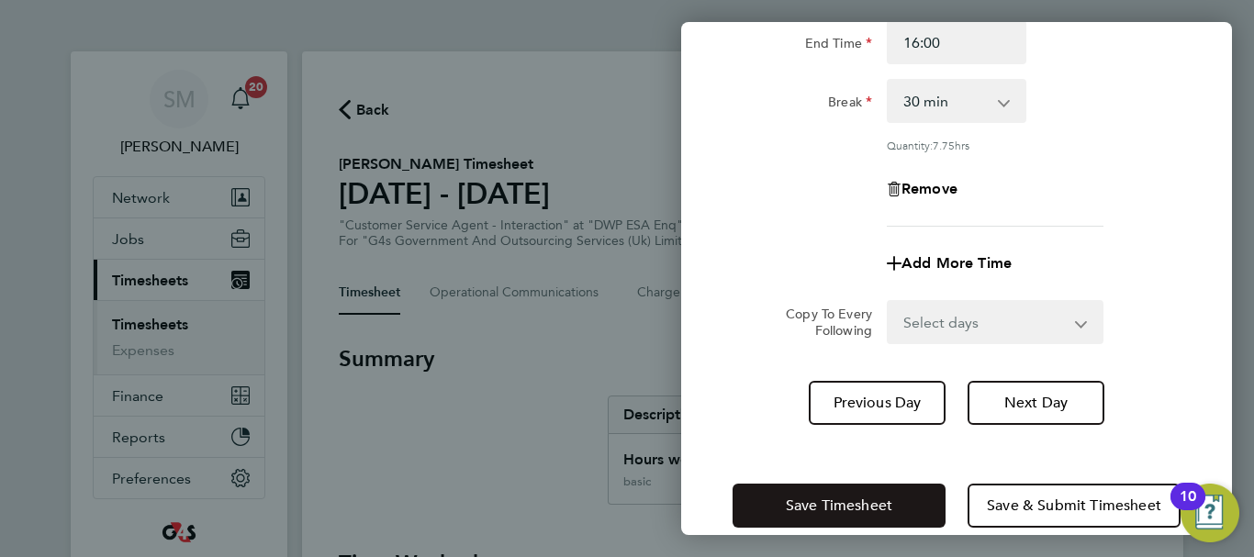
click at [800, 484] on button "Save Timesheet" at bounding box center [838, 506] width 213 height 44
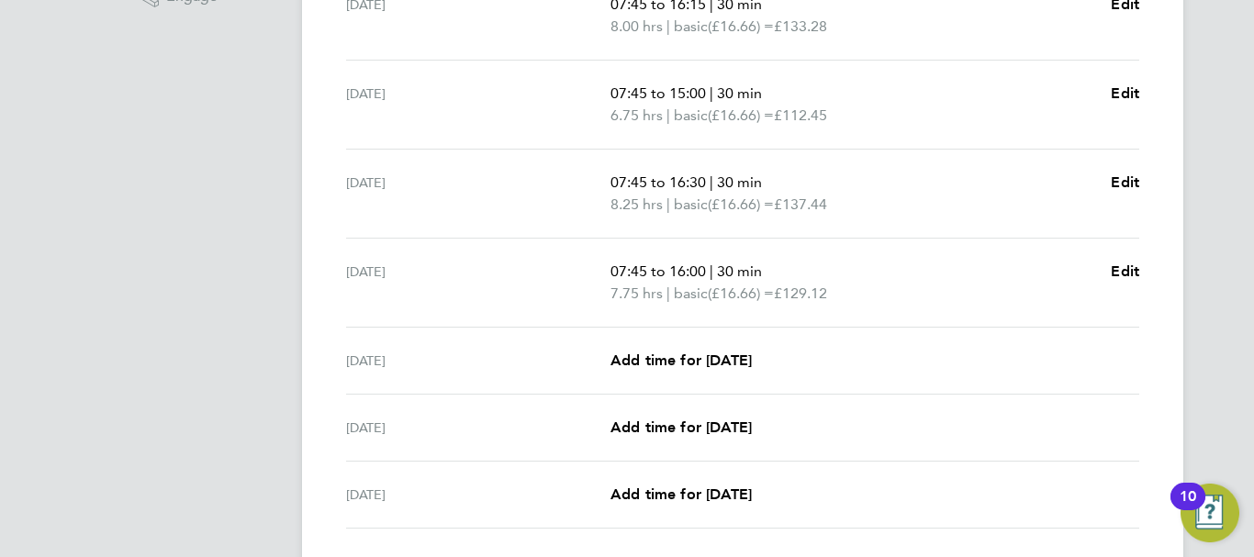
scroll to position [642, 0]
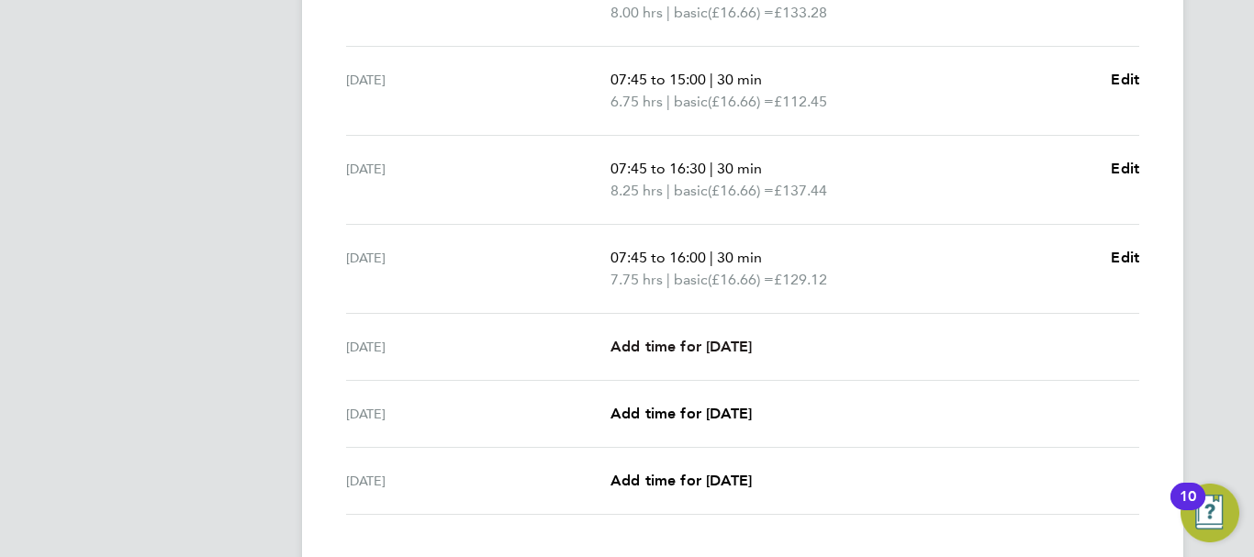
click at [685, 340] on span "Add time for [DATE]" at bounding box center [680, 346] width 141 height 17
select select "30"
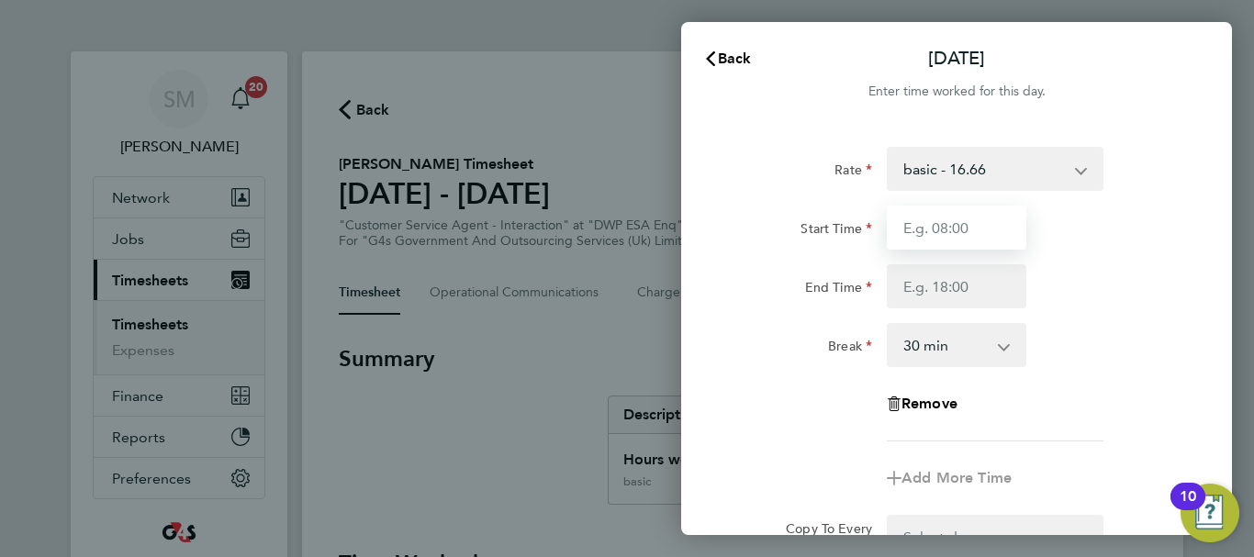
click at [976, 218] on input "Start Time" at bounding box center [957, 228] width 140 height 44
type input "07:45"
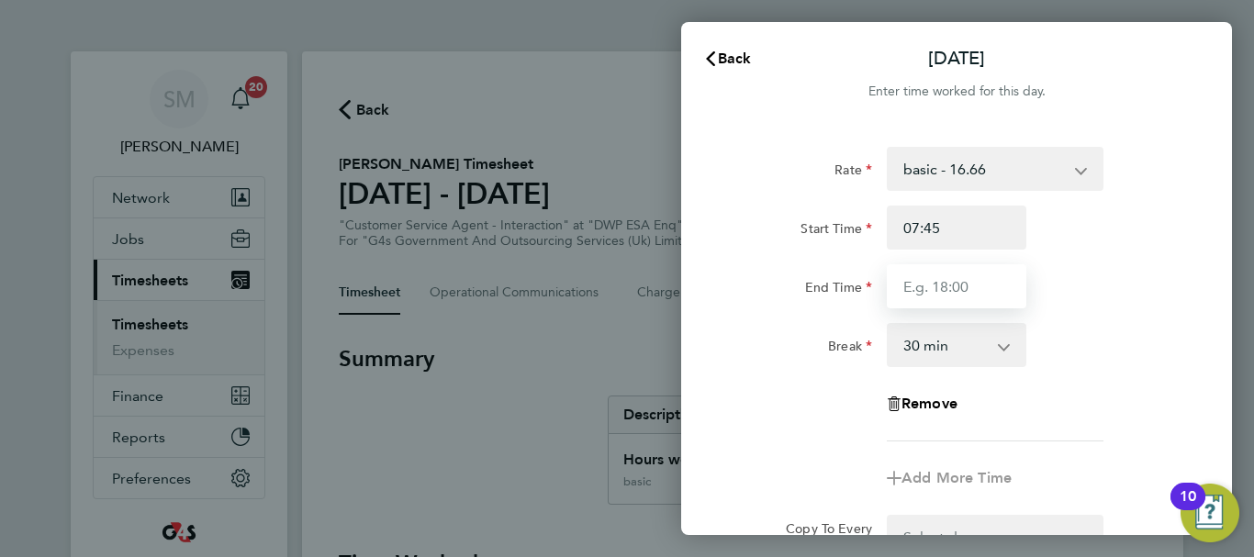
click at [928, 283] on input "End Time" at bounding box center [957, 286] width 140 height 44
type input "15:00"
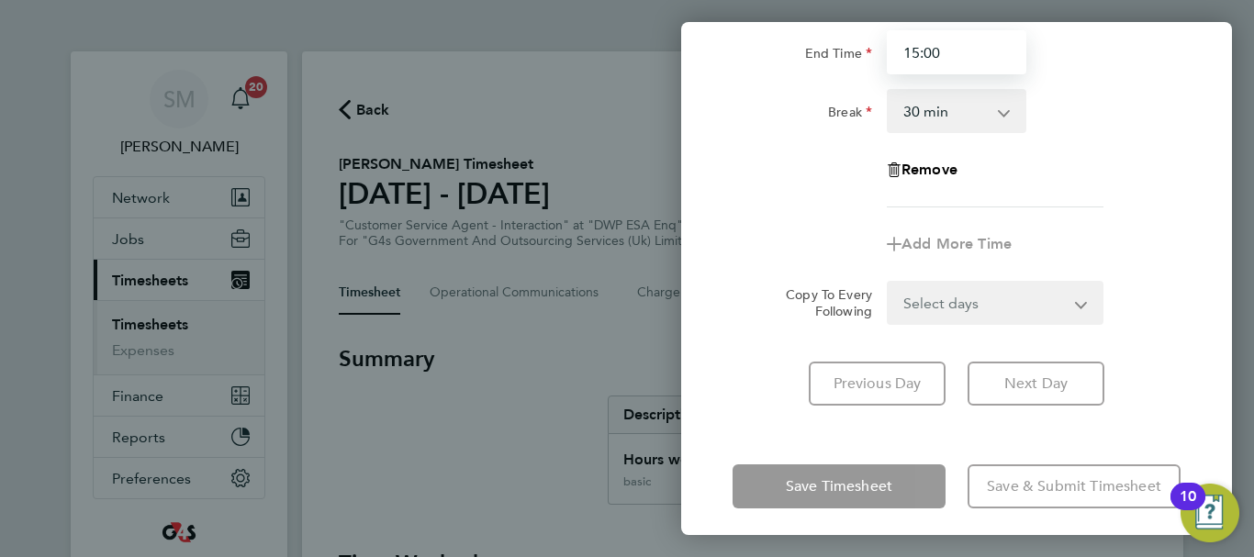
scroll to position [244, 0]
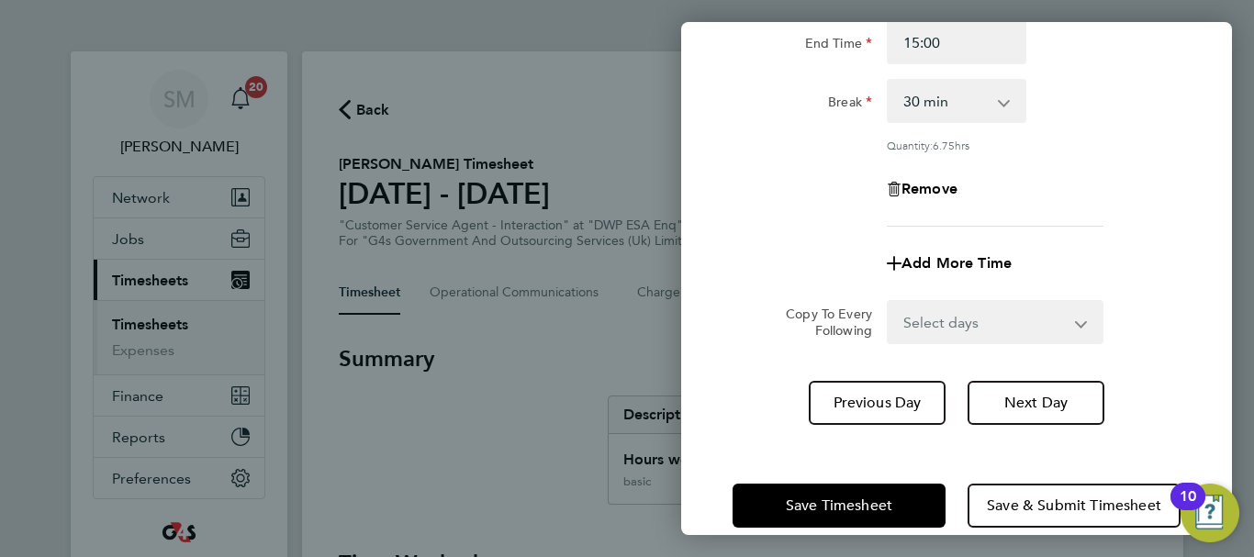
click at [765, 424] on div "Fri 26 Sep Cancel Enter time worked for this day. Rate basic - 16.66 System Iss…" at bounding box center [956, 278] width 551 height 513
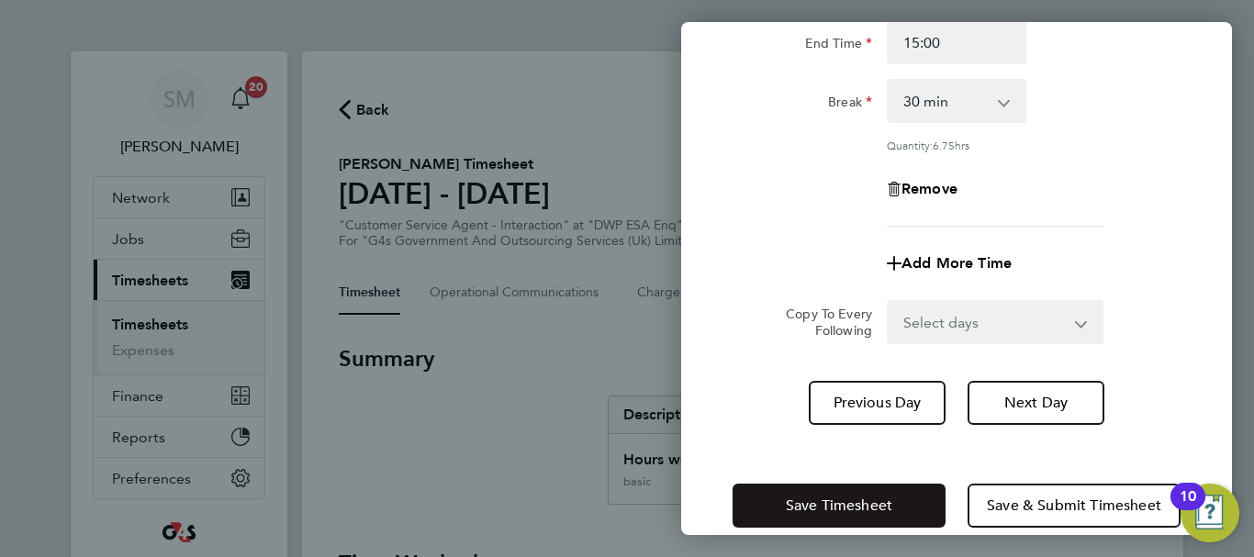
click at [782, 503] on button "Save Timesheet" at bounding box center [838, 506] width 213 height 44
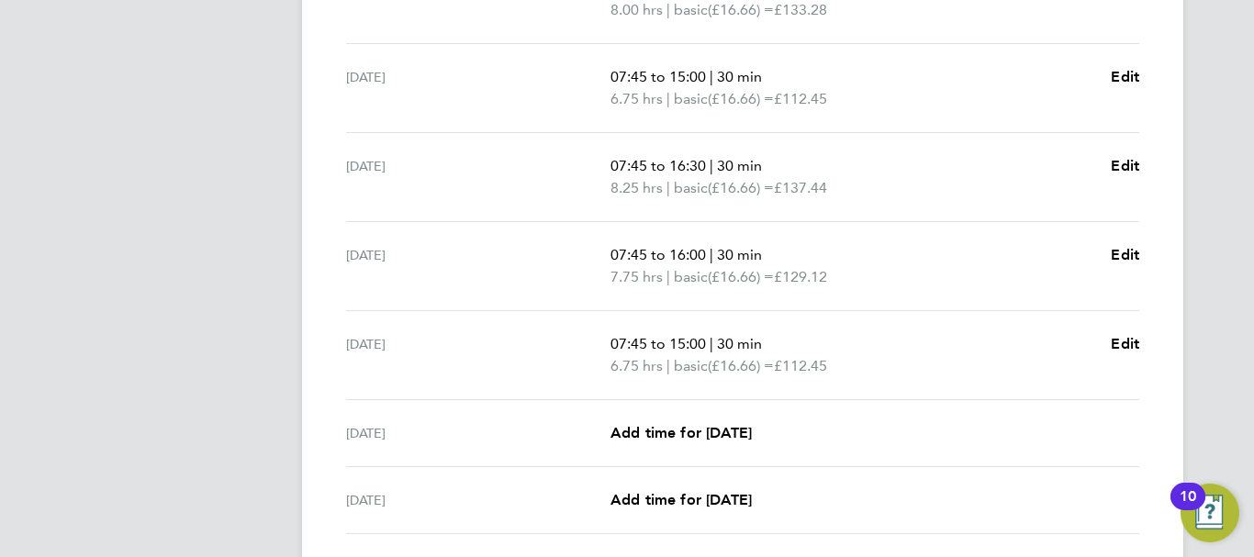
scroll to position [784, 0]
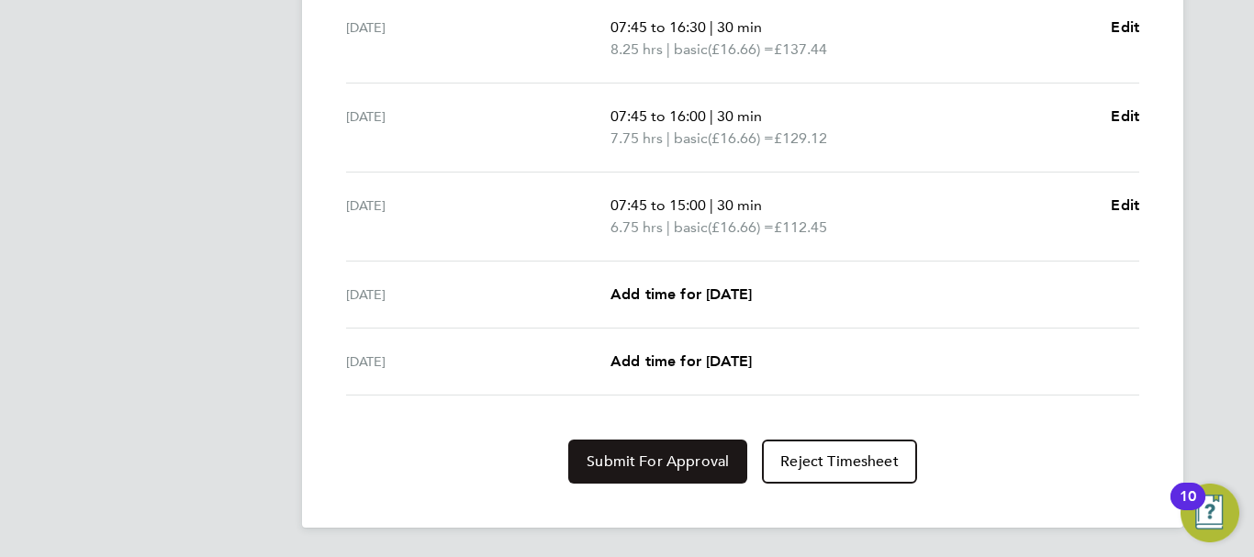
click at [660, 461] on span "Submit For Approval" at bounding box center [657, 461] width 142 height 18
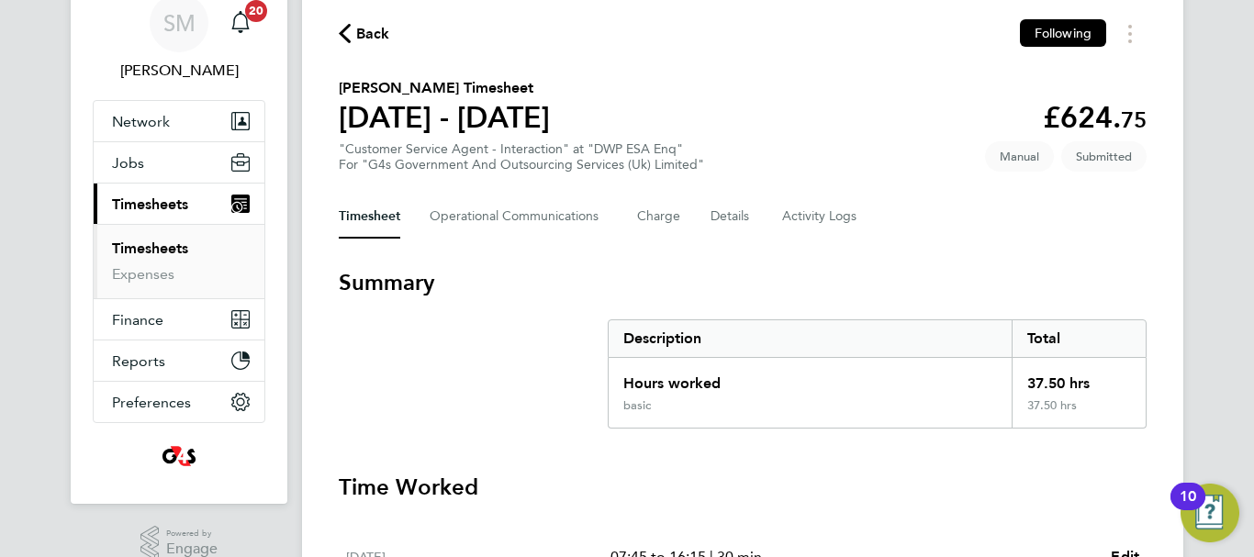
scroll to position [50, 0]
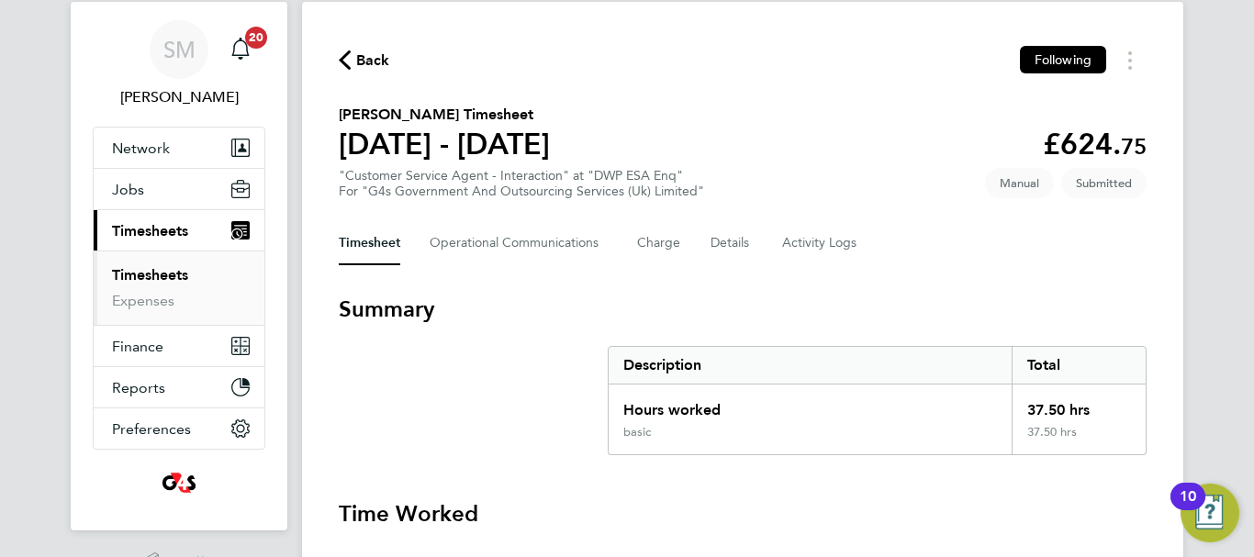
click at [364, 52] on span "Back" at bounding box center [373, 61] width 34 height 22
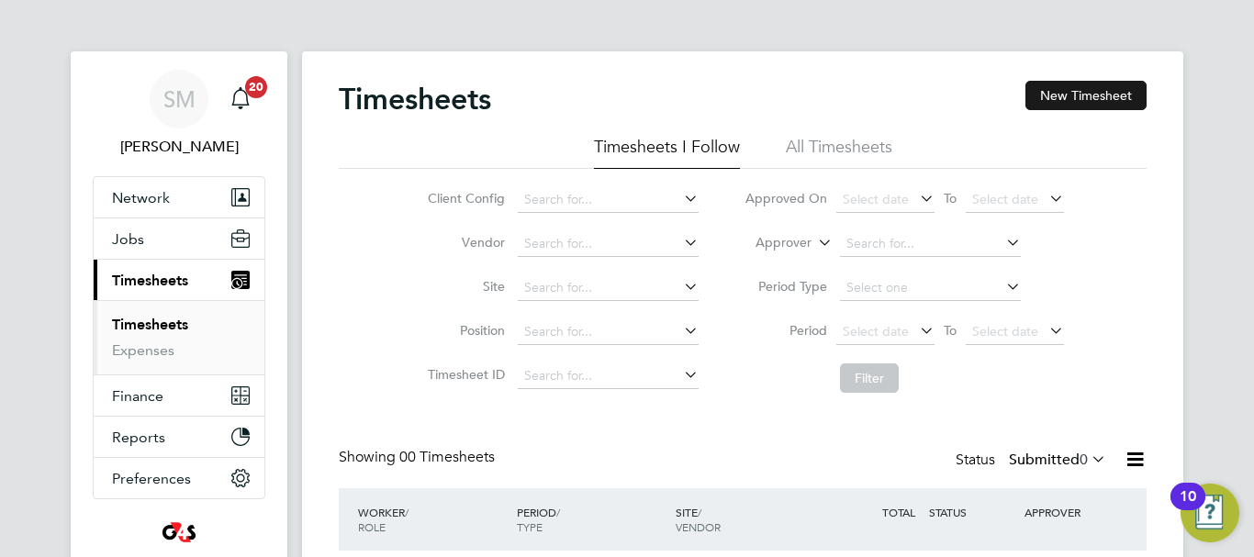
click at [1095, 102] on button "New Timesheet" at bounding box center [1085, 95] width 121 height 29
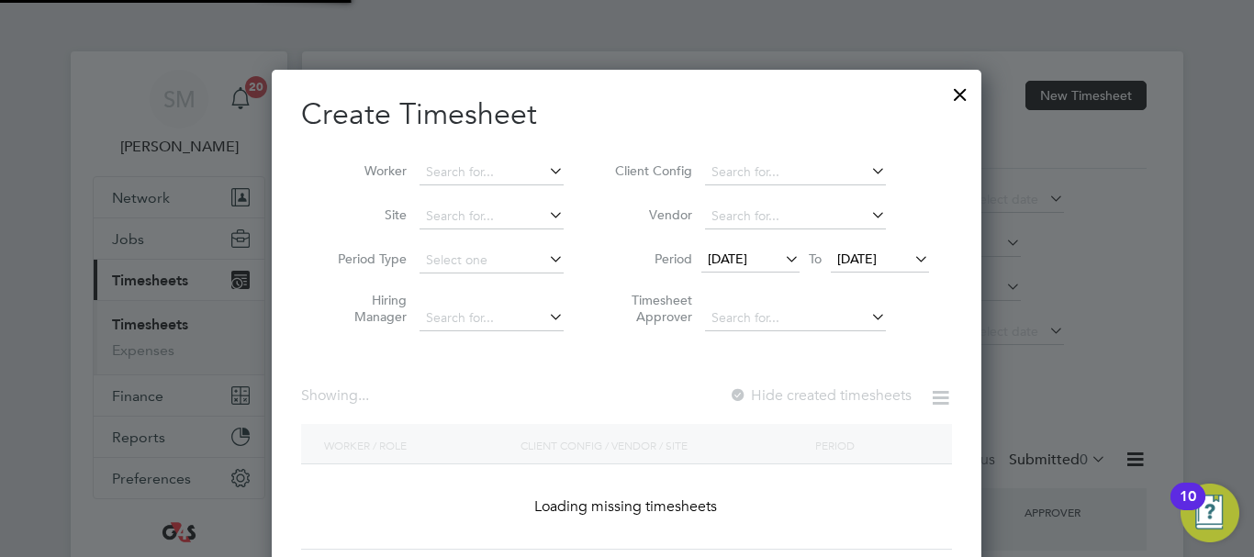
scroll to position [2853, 711]
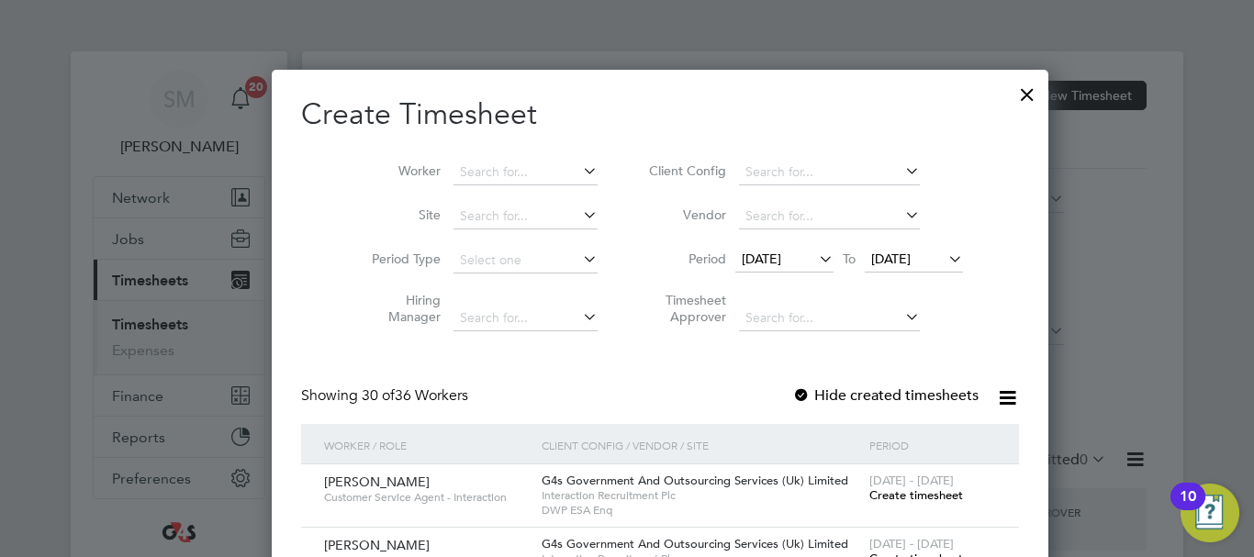
click at [767, 251] on span "[DATE]" at bounding box center [761, 259] width 39 height 17
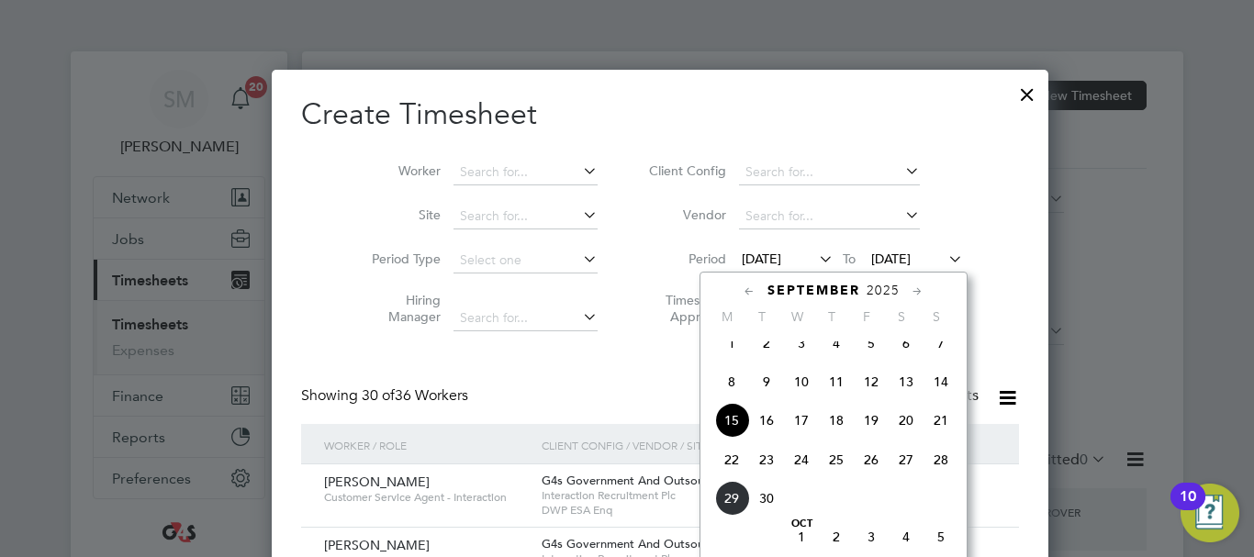
click at [726, 467] on span "22" at bounding box center [731, 459] width 35 height 35
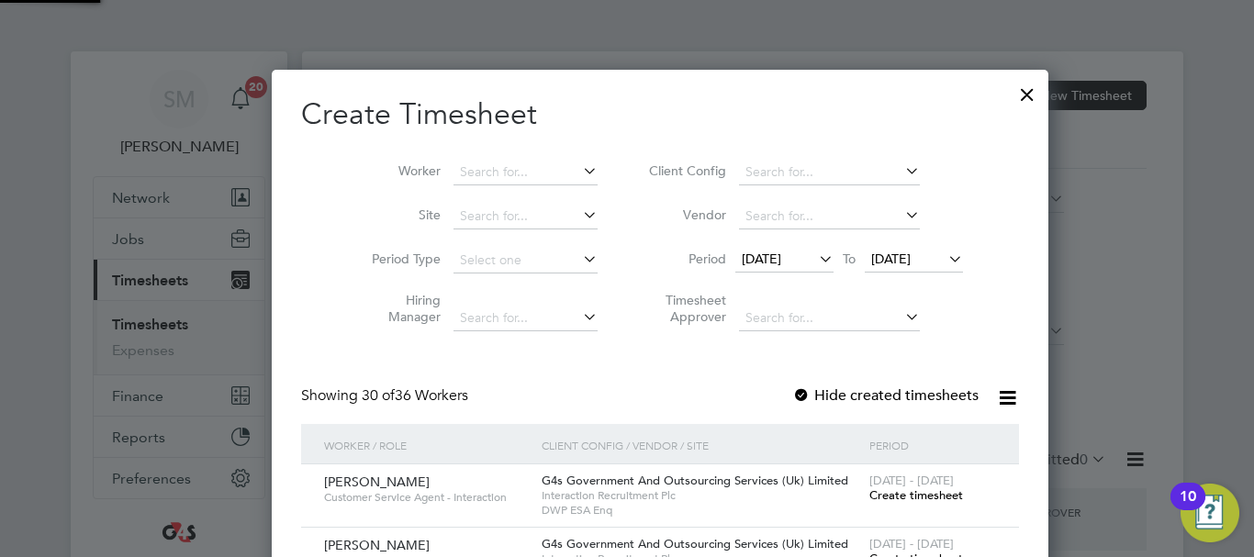
scroll to position [2853, 711]
click at [897, 259] on span "[DATE]" at bounding box center [890, 259] width 39 height 17
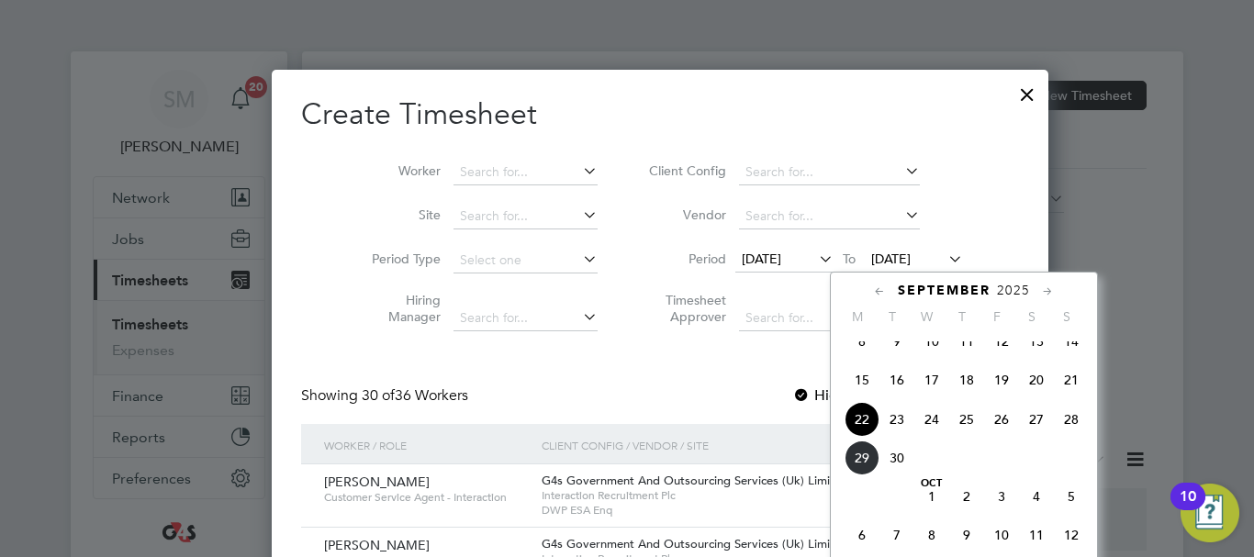
click at [1078, 434] on span "28" at bounding box center [1071, 419] width 35 height 35
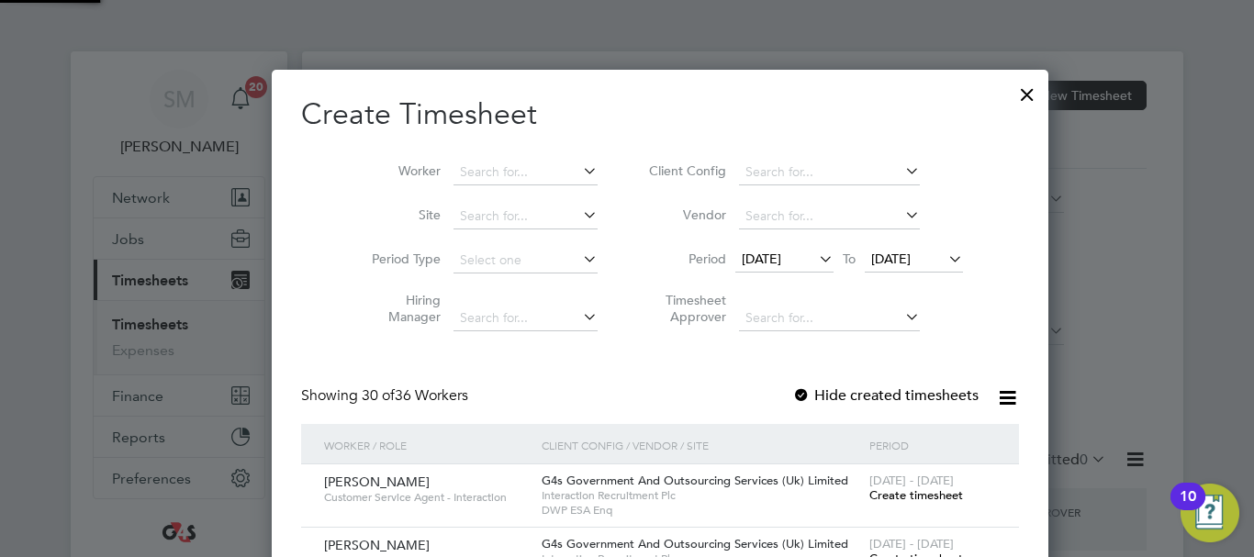
scroll to position [2853, 711]
click at [792, 389] on label "Hide created timesheets" at bounding box center [885, 395] width 186 height 18
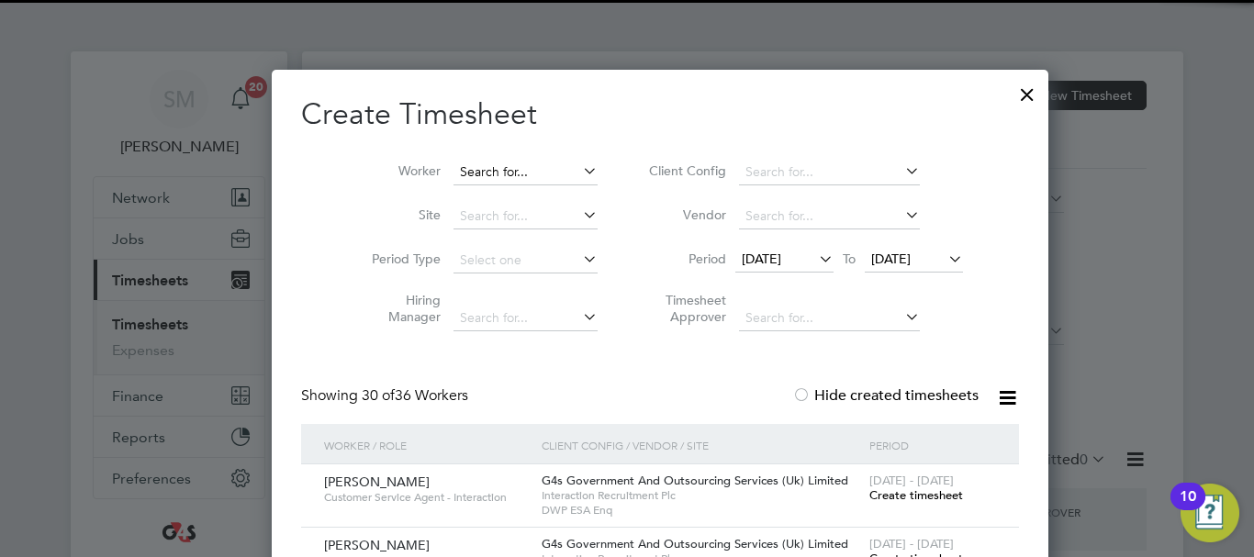
click at [453, 173] on input at bounding box center [525, 173] width 144 height 26
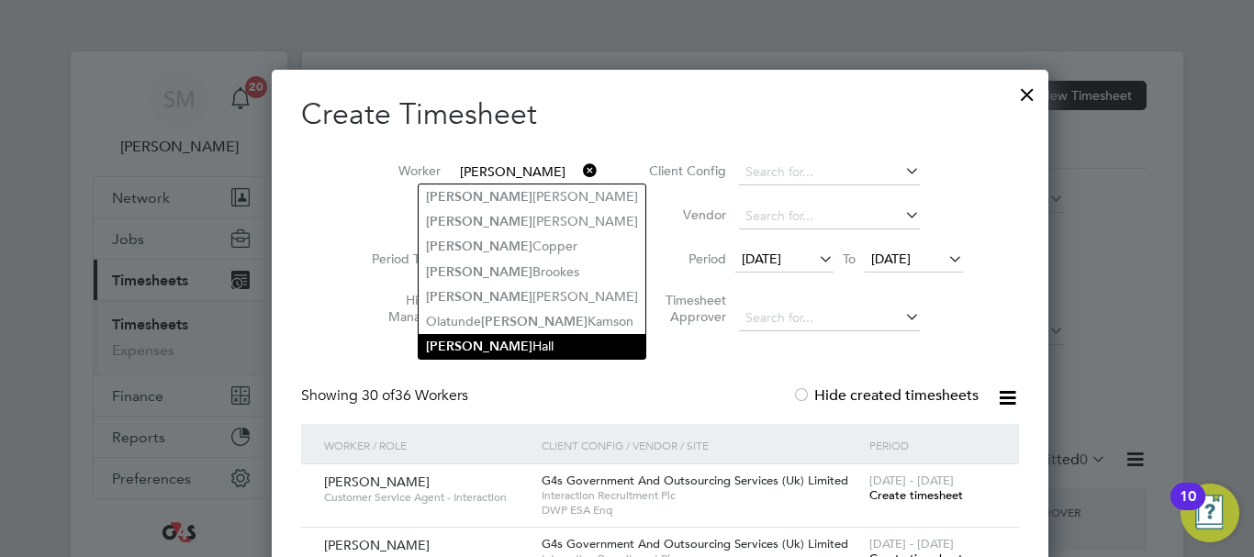
click at [511, 335] on li "Anthony Hall" at bounding box center [532, 346] width 227 height 25
type input "Anthony Hall"
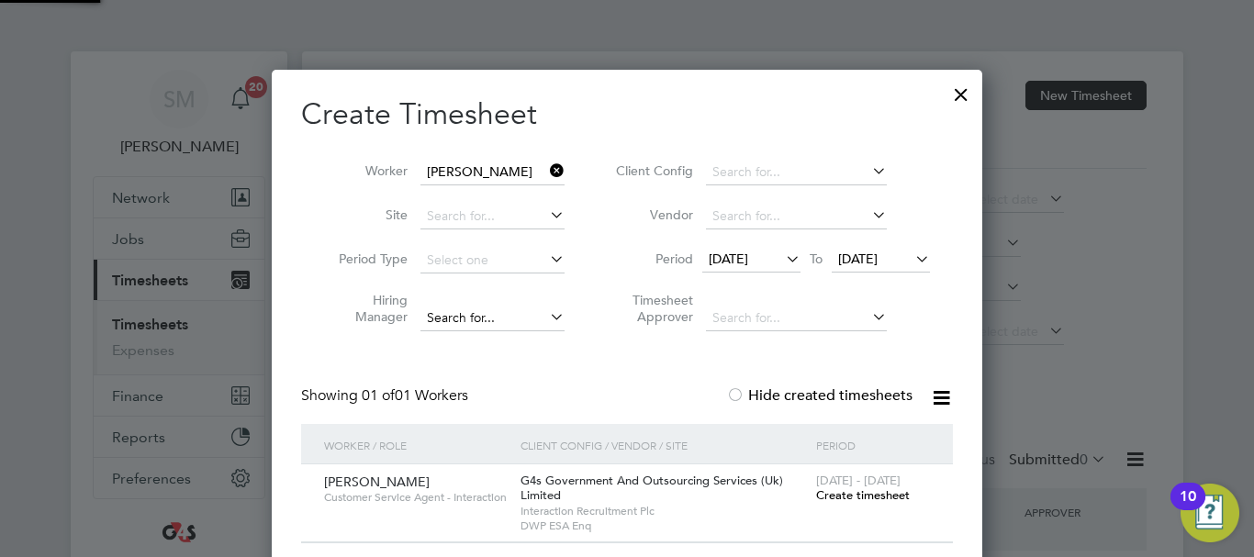
scroll to position [9, 9]
click at [852, 493] on span "Create timesheet" at bounding box center [863, 495] width 94 height 16
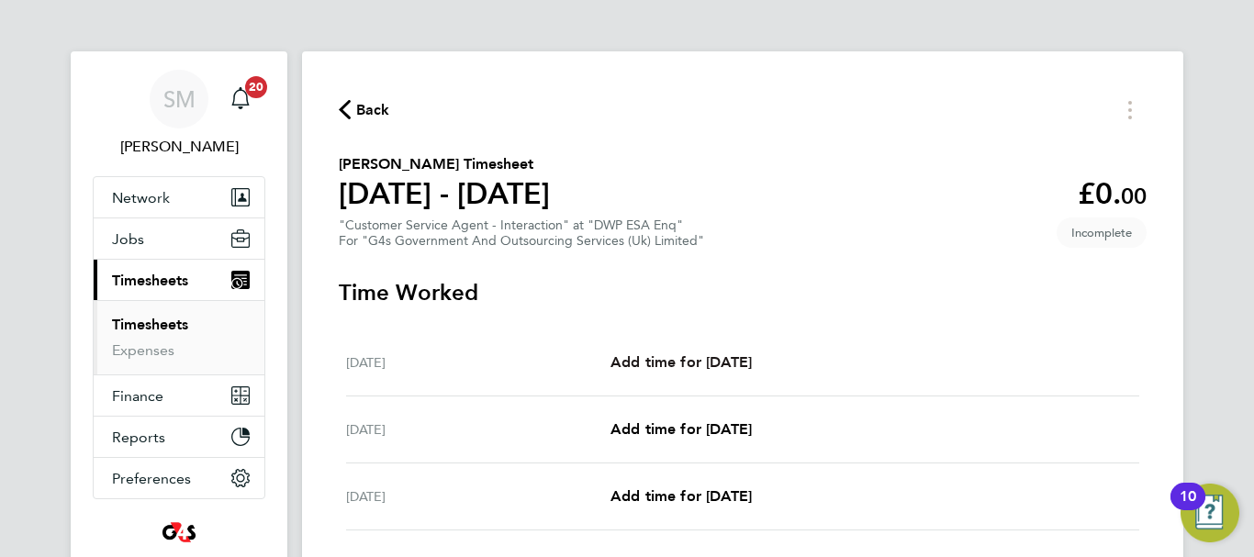
click at [715, 357] on span "Add time for [DATE]" at bounding box center [680, 361] width 141 height 17
select select "30"
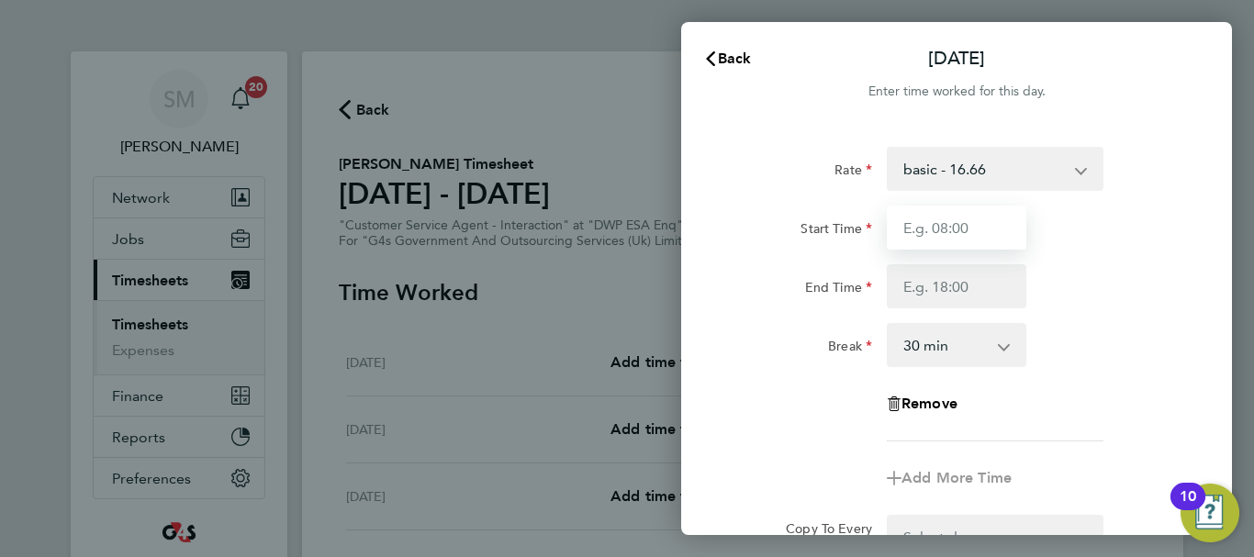
click at [967, 231] on input "Start Time" at bounding box center [957, 228] width 140 height 44
type input "07:45"
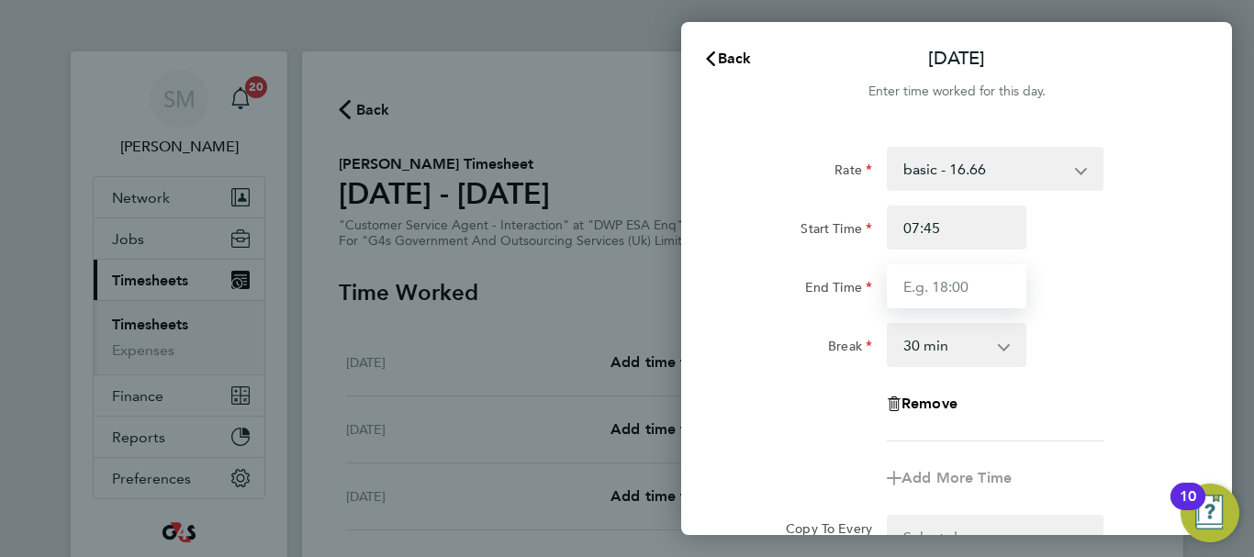
click at [935, 285] on input "End Time" at bounding box center [957, 286] width 140 height 44
type input "16:15"
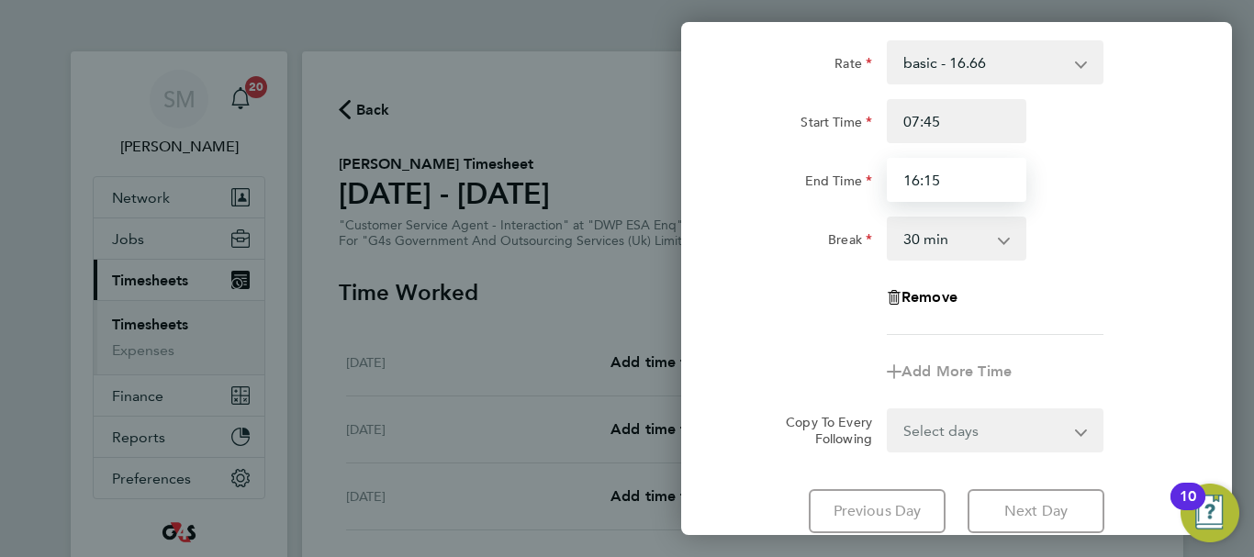
scroll to position [244, 0]
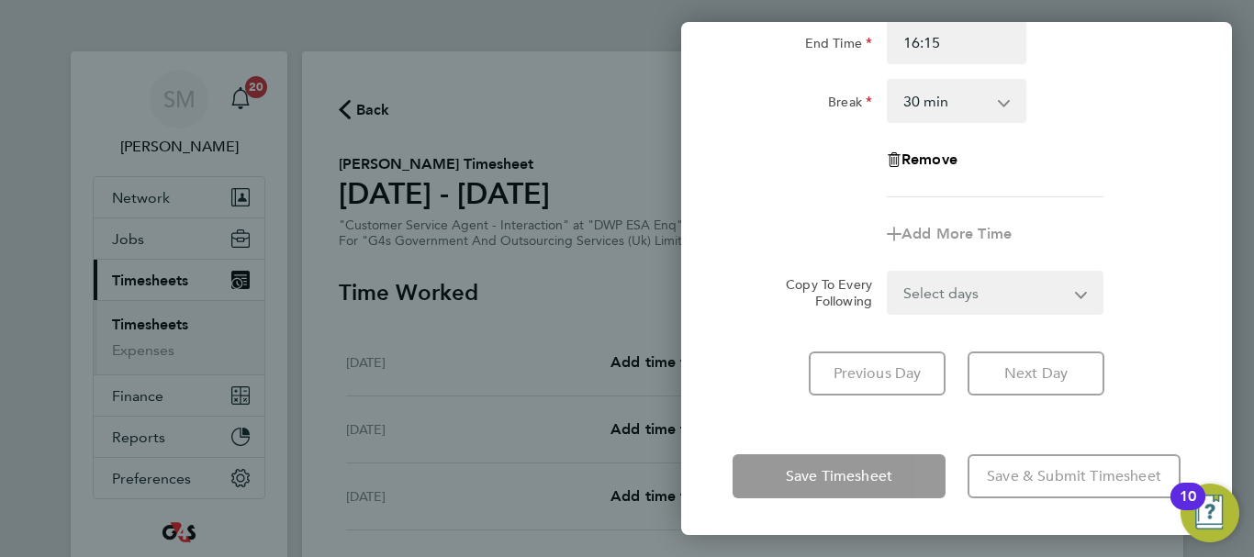
click at [739, 443] on div "Mon 22 Sep Cancel Enter time worked for this day. Rate basic - 16.66 System Iss…" at bounding box center [956, 278] width 551 height 513
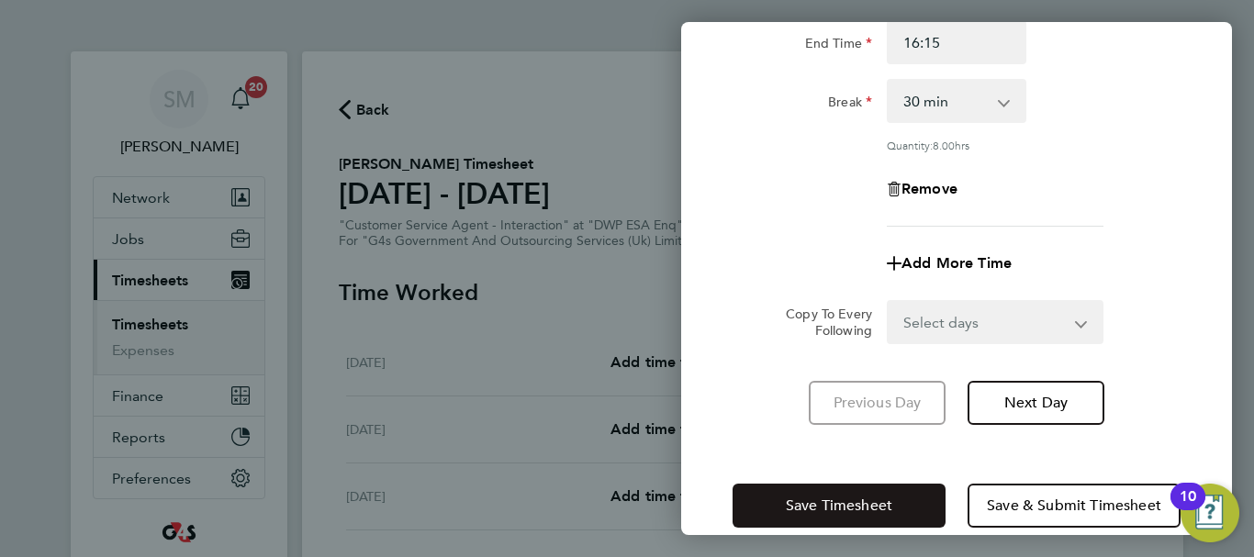
click at [783, 485] on button "Save Timesheet" at bounding box center [838, 506] width 213 height 44
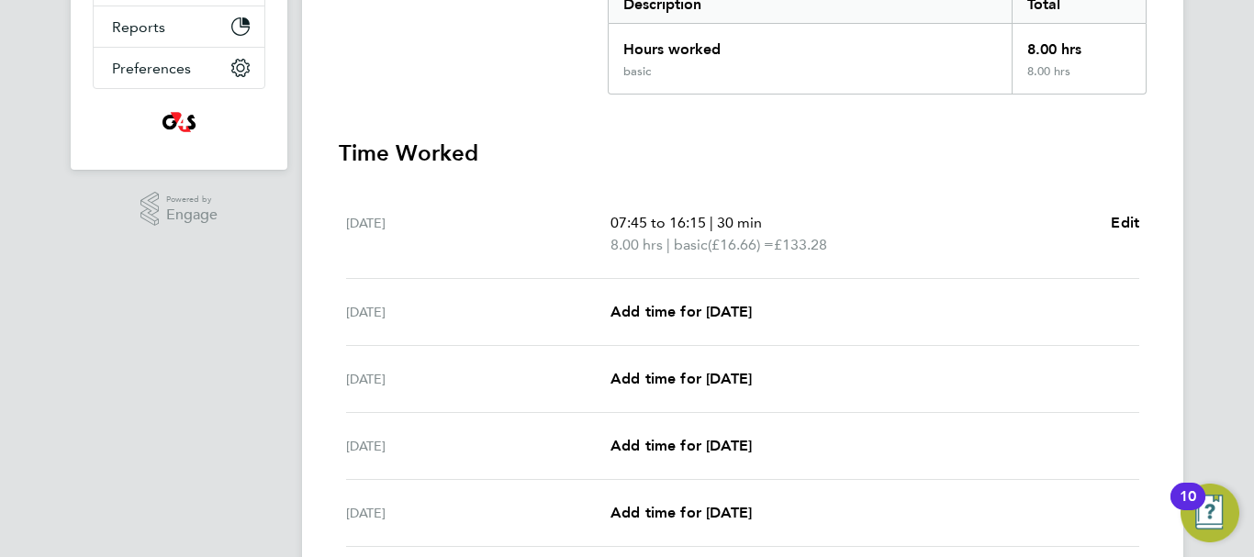
scroll to position [459, 0]
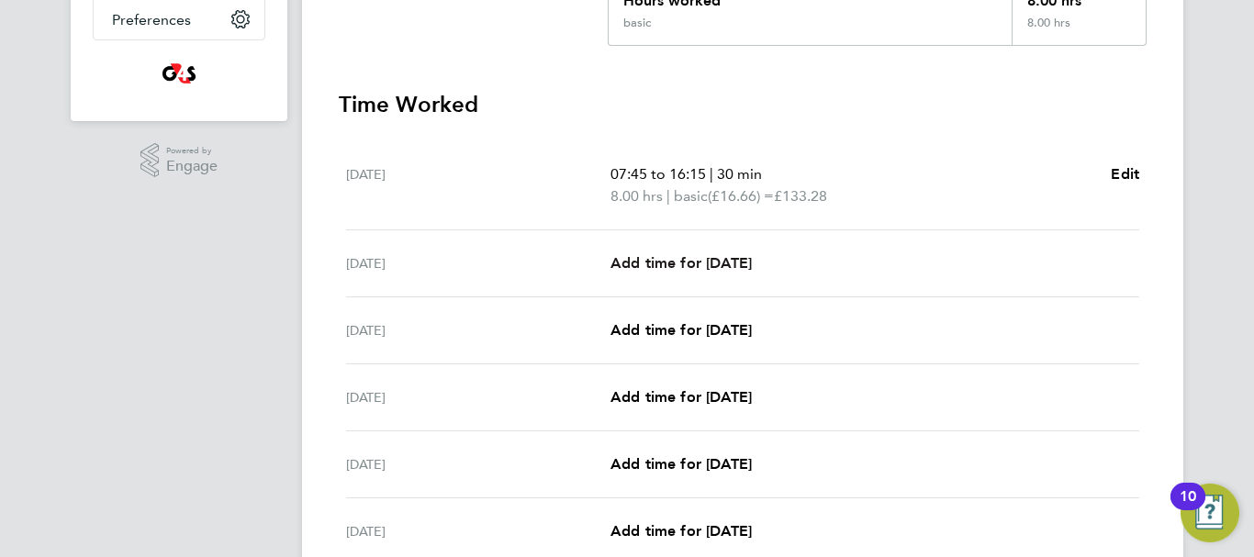
click at [704, 262] on span "Add time for [DATE]" at bounding box center [680, 262] width 141 height 17
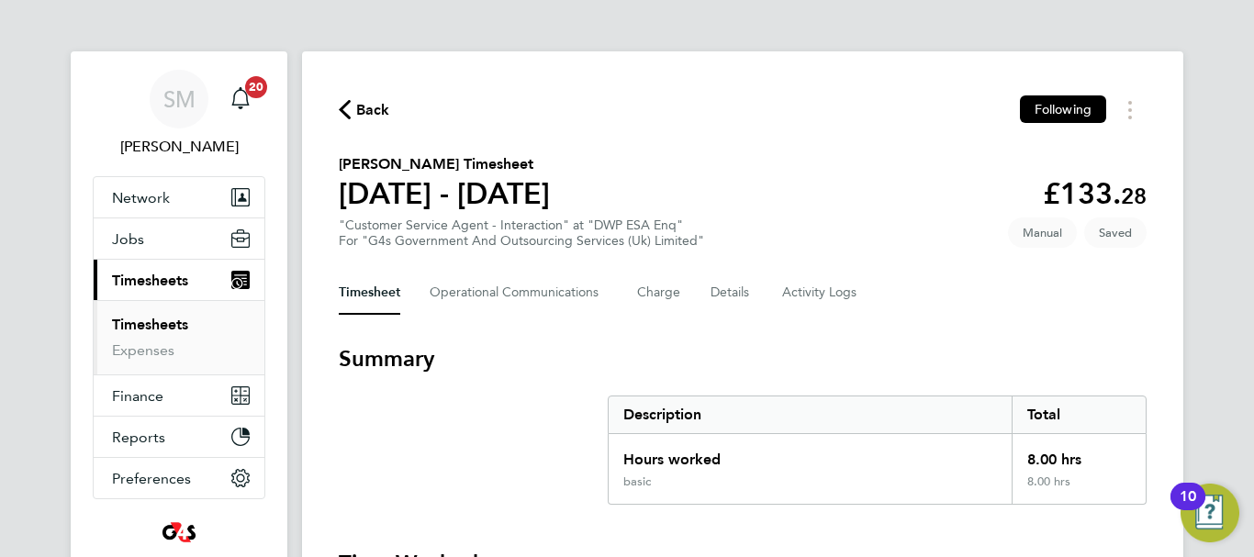
select select "30"
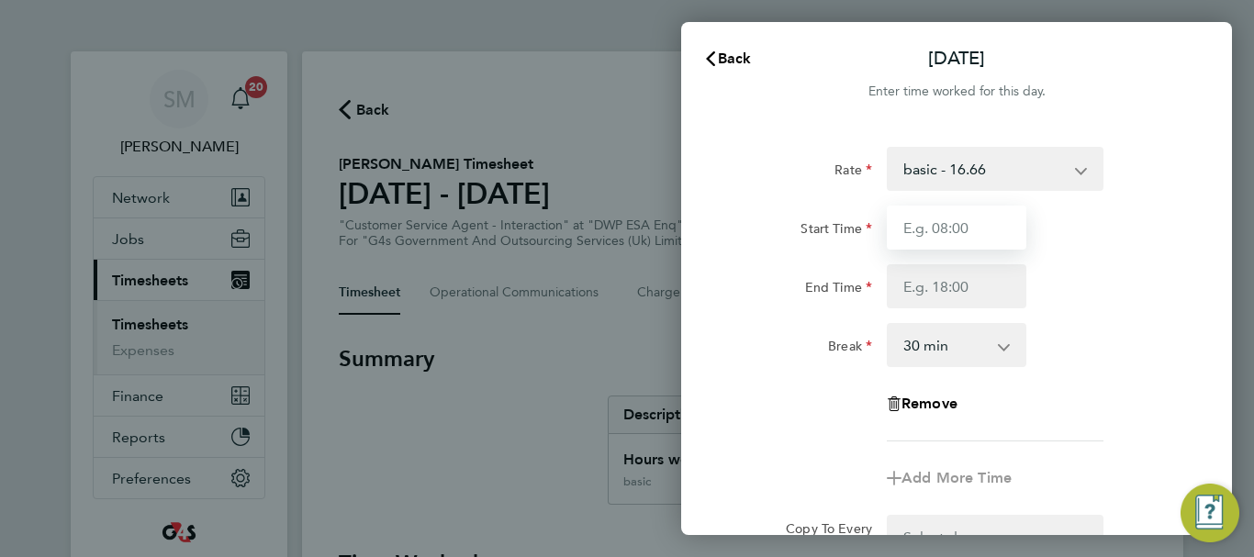
click at [957, 226] on input "Start Time" at bounding box center [957, 228] width 140 height 44
type input "07:45"
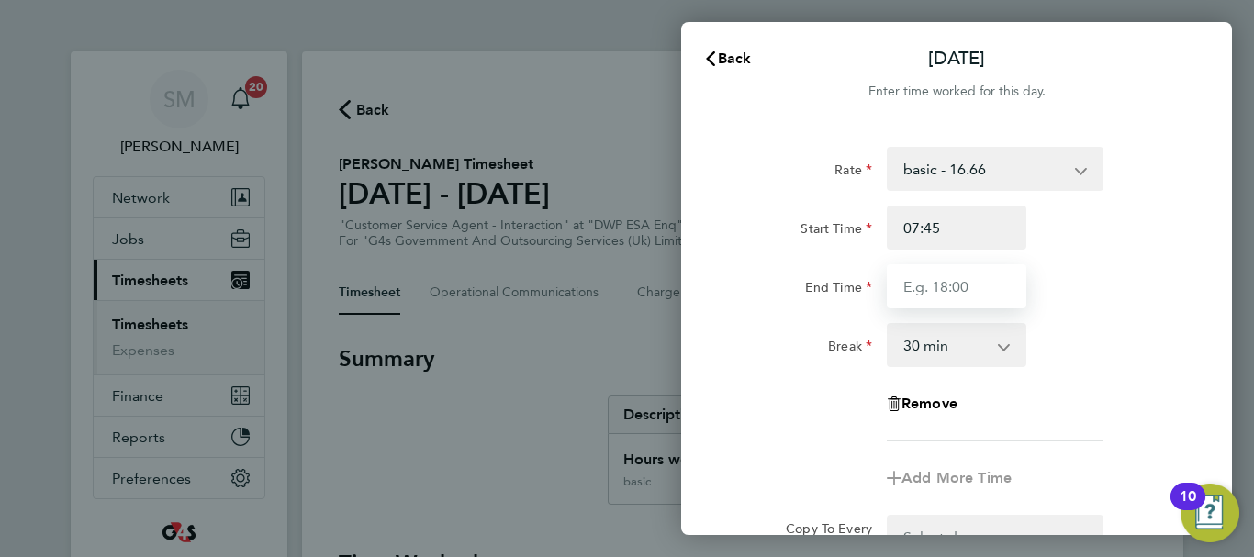
click at [930, 284] on input "End Time" at bounding box center [957, 286] width 140 height 44
type input "15:00"
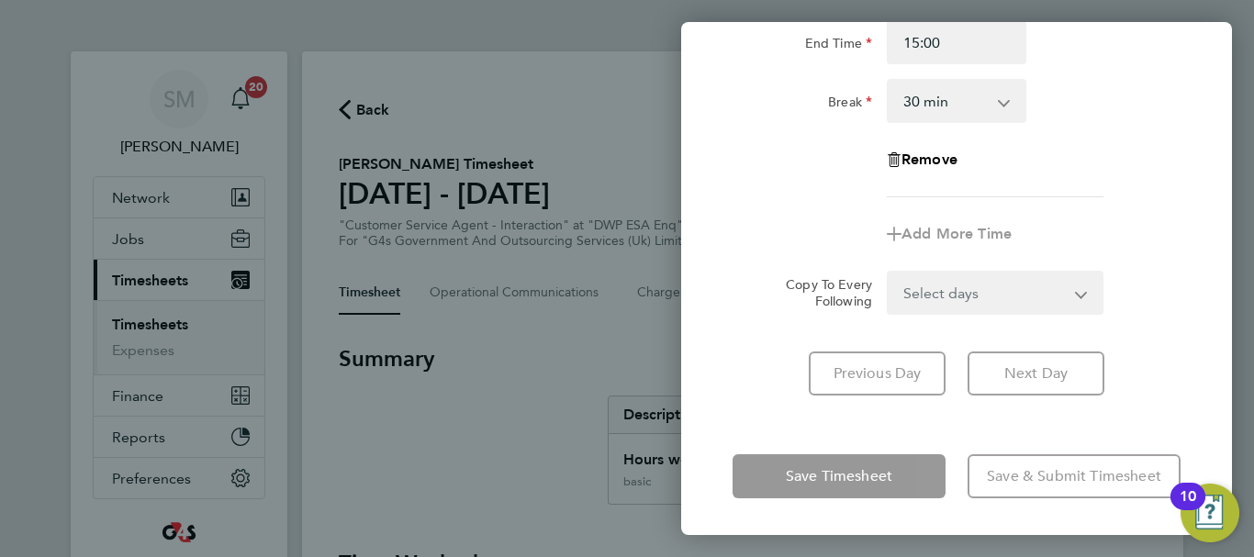
click at [772, 433] on div "Tue 23 Sep Cancel Enter time worked for this day. Rate basic - 16.66 System Iss…" at bounding box center [956, 278] width 551 height 513
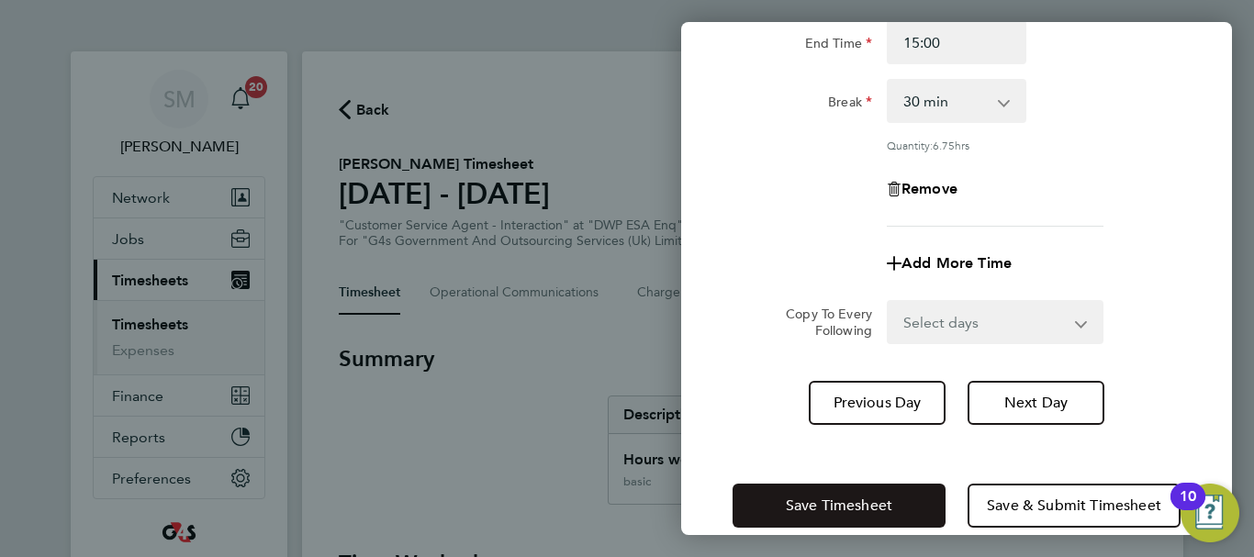
click at [776, 486] on button "Save Timesheet" at bounding box center [838, 506] width 213 height 44
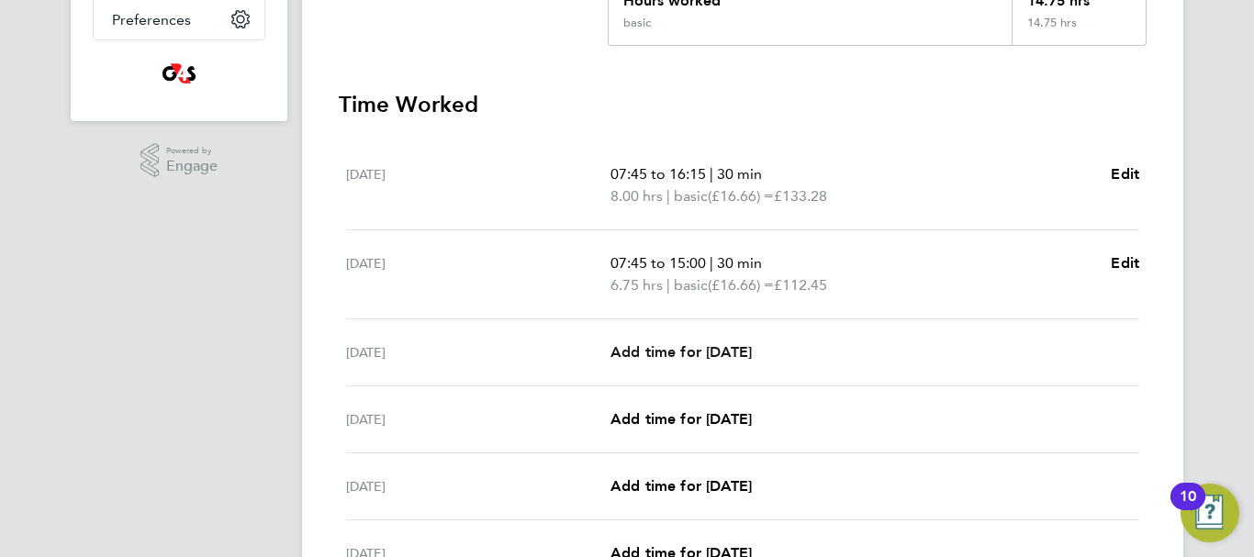
click at [685, 354] on span "Add time for [DATE]" at bounding box center [680, 351] width 141 height 17
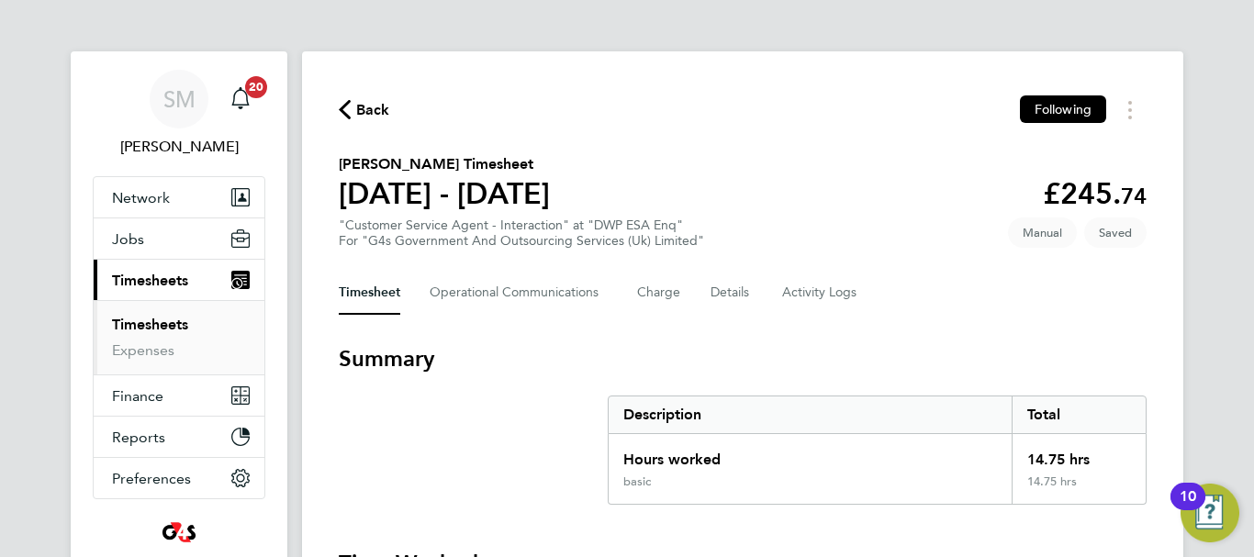
select select "30"
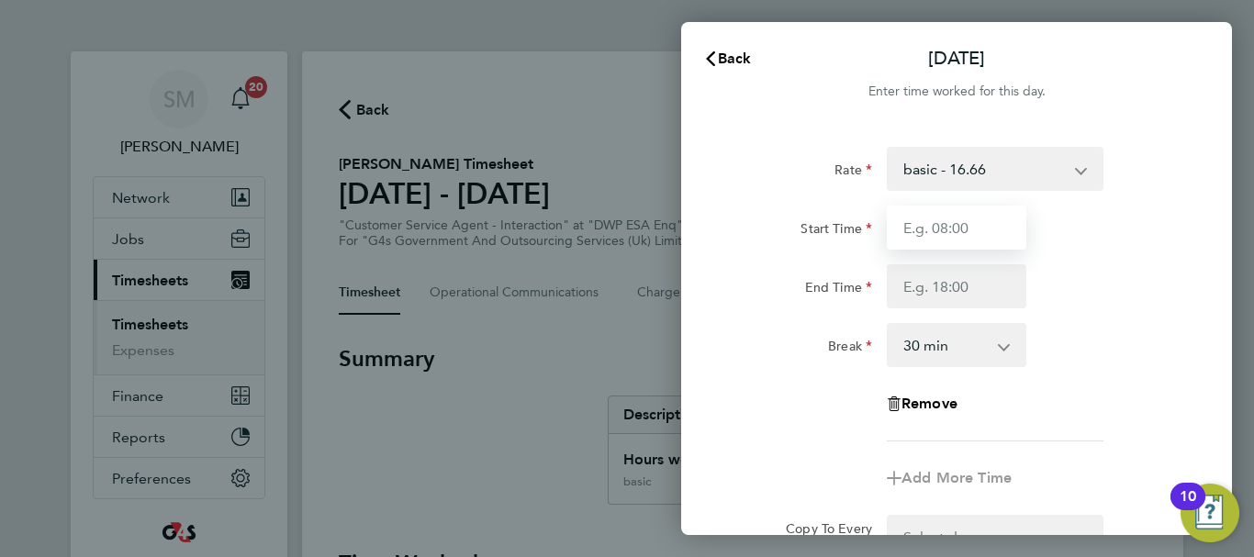
click at [928, 229] on input "Start Time" at bounding box center [957, 228] width 140 height 44
type input "07:45"
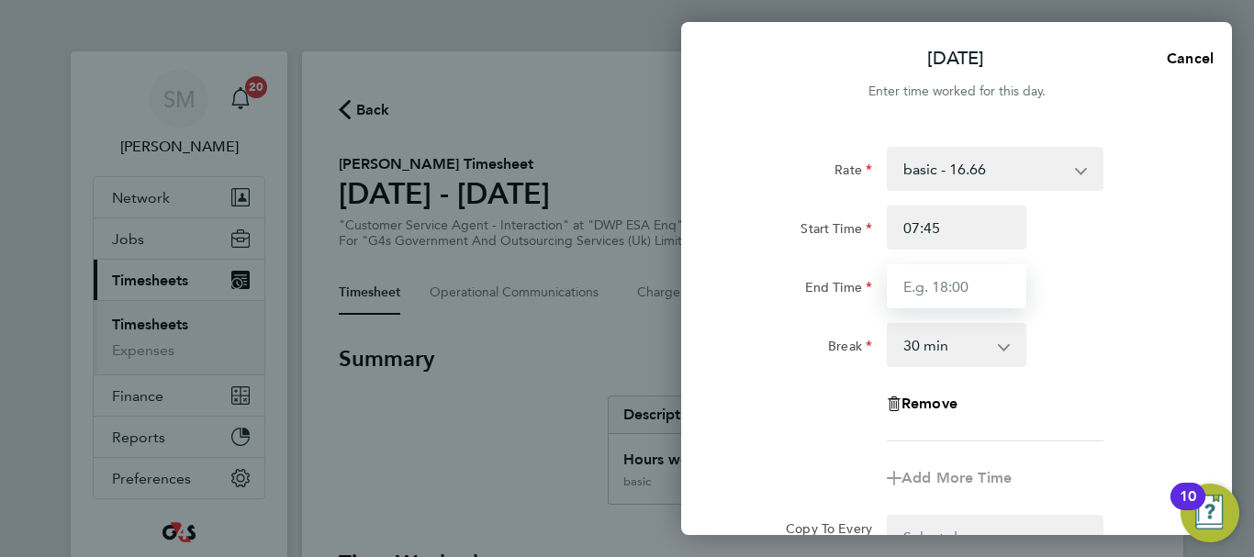
click at [922, 287] on input "End Time" at bounding box center [957, 286] width 140 height 44
type input "16:30"
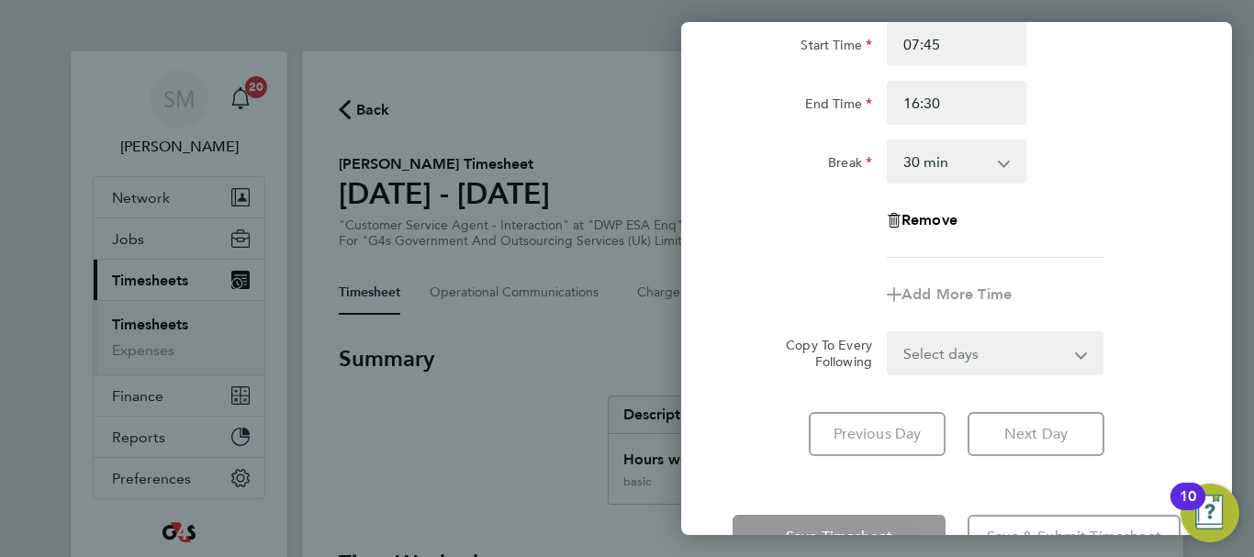
click at [720, 466] on div "Rate basic - 16.66 System Issue Not Paid Bank Holiday x2 - 32.79 x1.5 - 24.73 A…" at bounding box center [956, 209] width 551 height 537
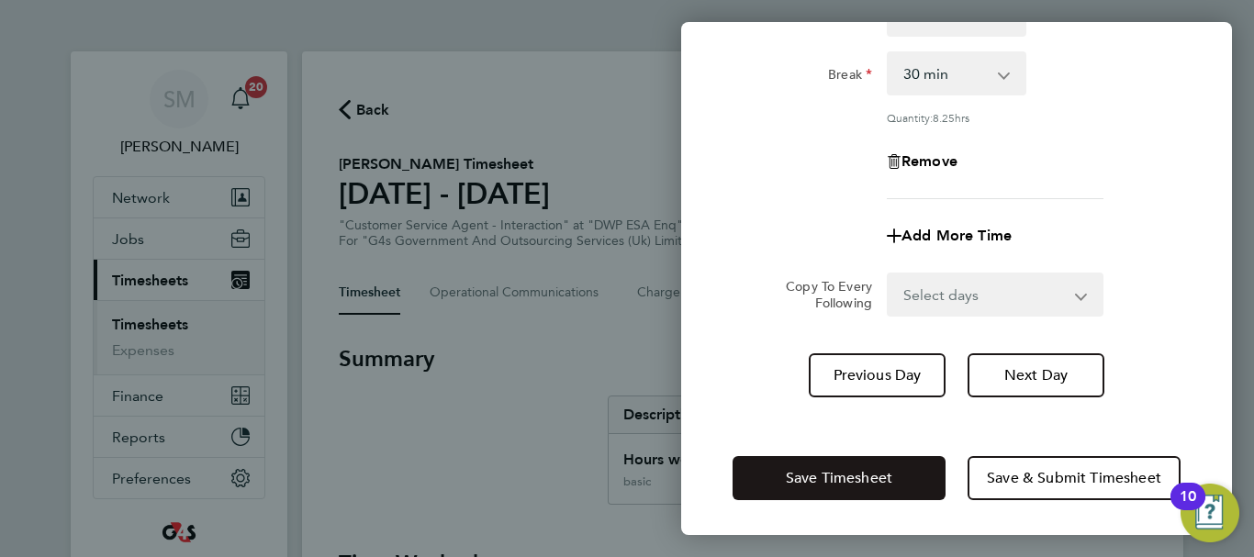
click at [814, 470] on span "Save Timesheet" at bounding box center [839, 478] width 106 height 18
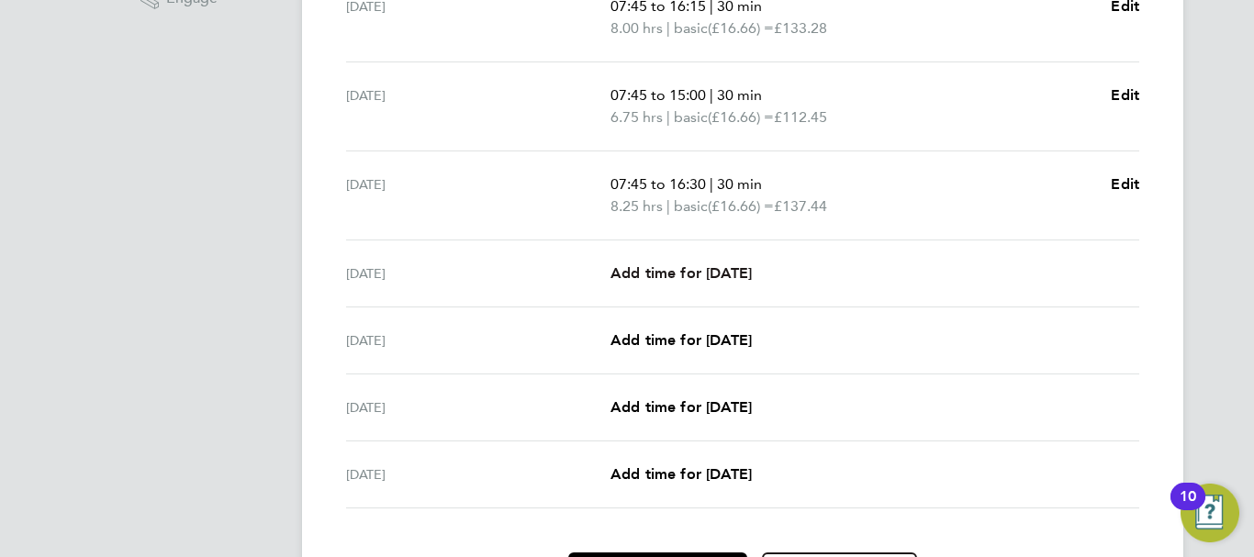
click at [709, 266] on span "Add time for [DATE]" at bounding box center [680, 272] width 141 height 17
select select "30"
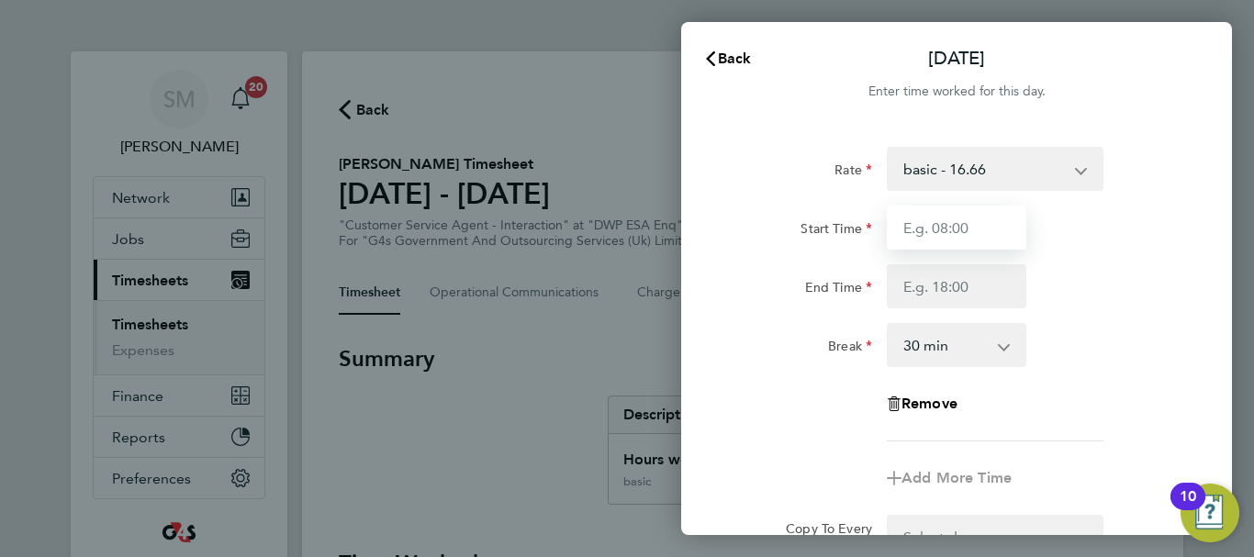
click at [944, 224] on input "Start Time" at bounding box center [957, 228] width 140 height 44
type input "07:45"
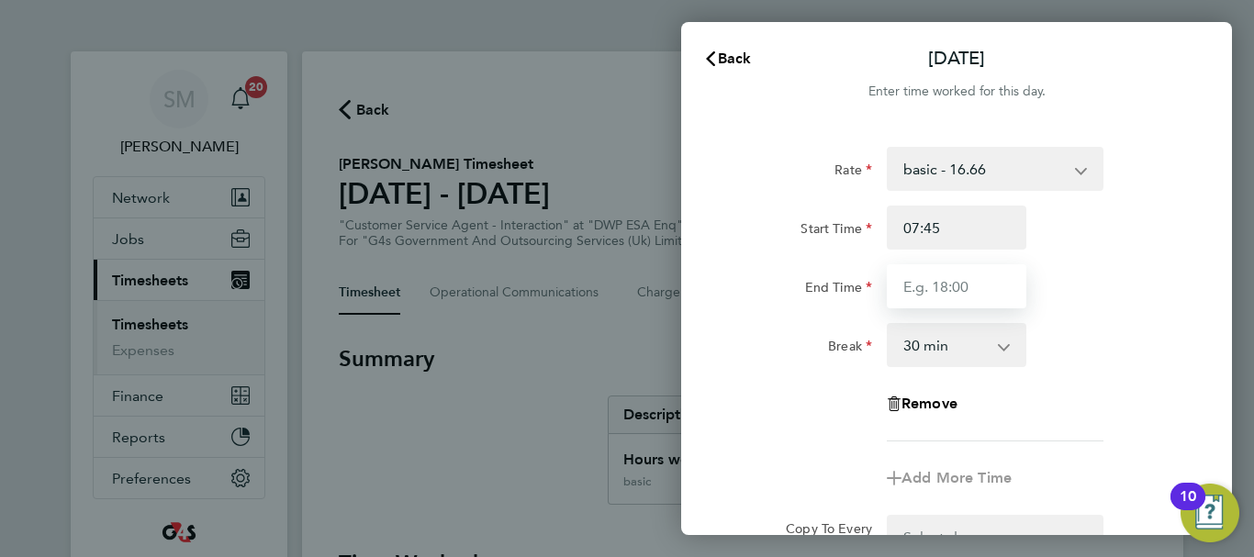
click at [947, 294] on input "End Time" at bounding box center [957, 286] width 140 height 44
type input "15:00"
drag, startPoint x: 959, startPoint y: 300, endPoint x: 898, endPoint y: 298, distance: 61.5
click at [898, 298] on input "15:00" at bounding box center [957, 286] width 140 height 44
type input "16:00"
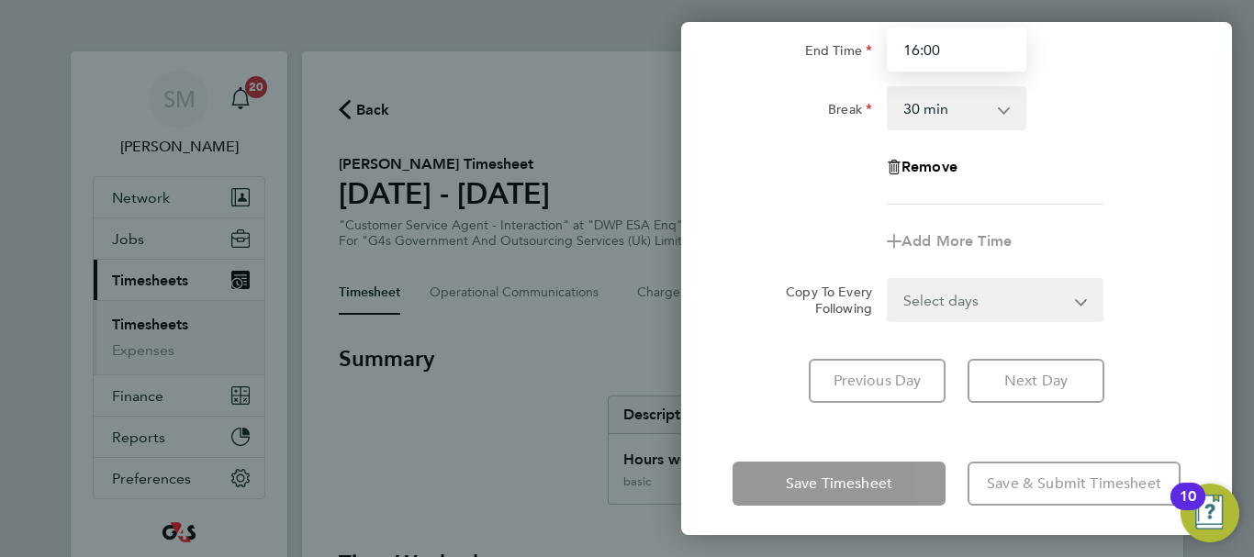
scroll to position [244, 0]
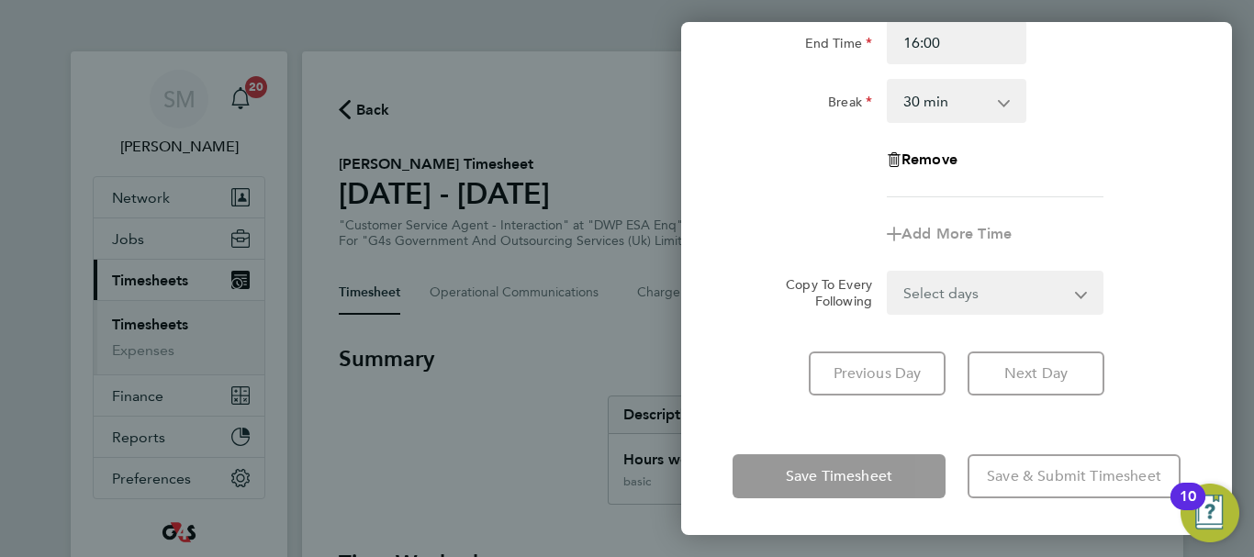
click at [773, 414] on div "Rate basic - 16.66 System Issue Not Paid Bank Holiday x2 - 32.79 x1.5 - 24.73 A…" at bounding box center [956, 149] width 551 height 537
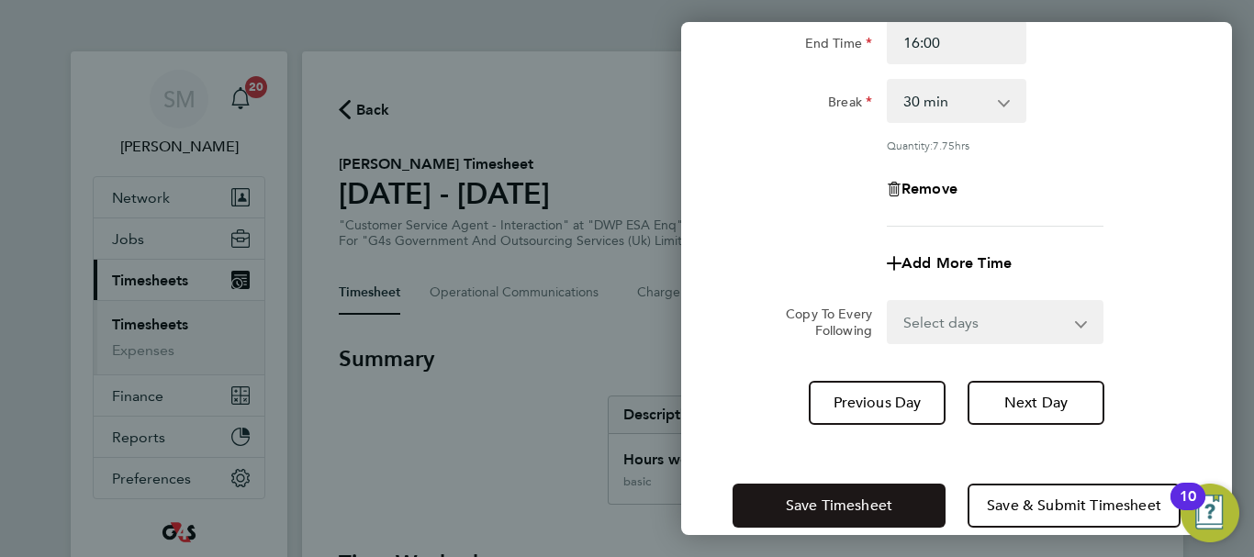
click at [811, 492] on button "Save Timesheet" at bounding box center [838, 506] width 213 height 44
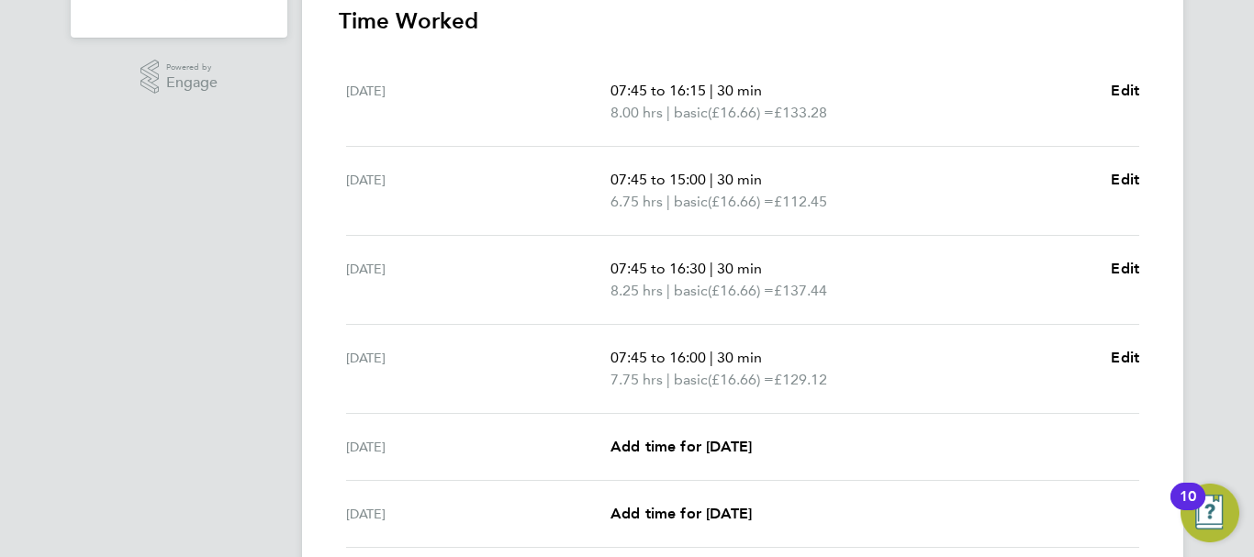
scroll to position [551, 0]
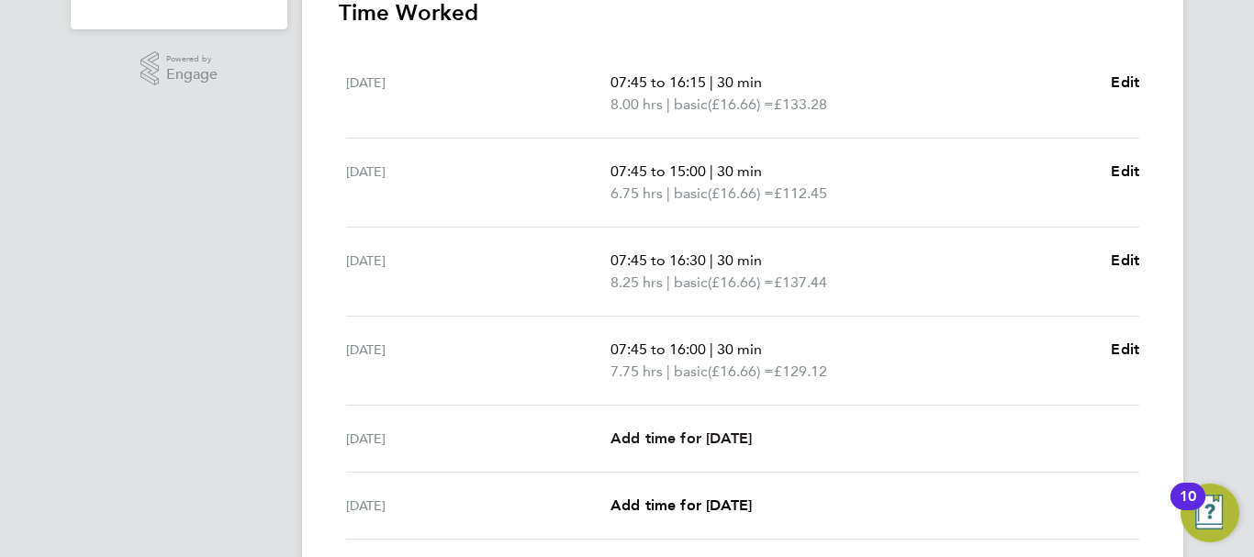
click at [699, 445] on span "Add time for [DATE]" at bounding box center [680, 438] width 141 height 17
select select "30"
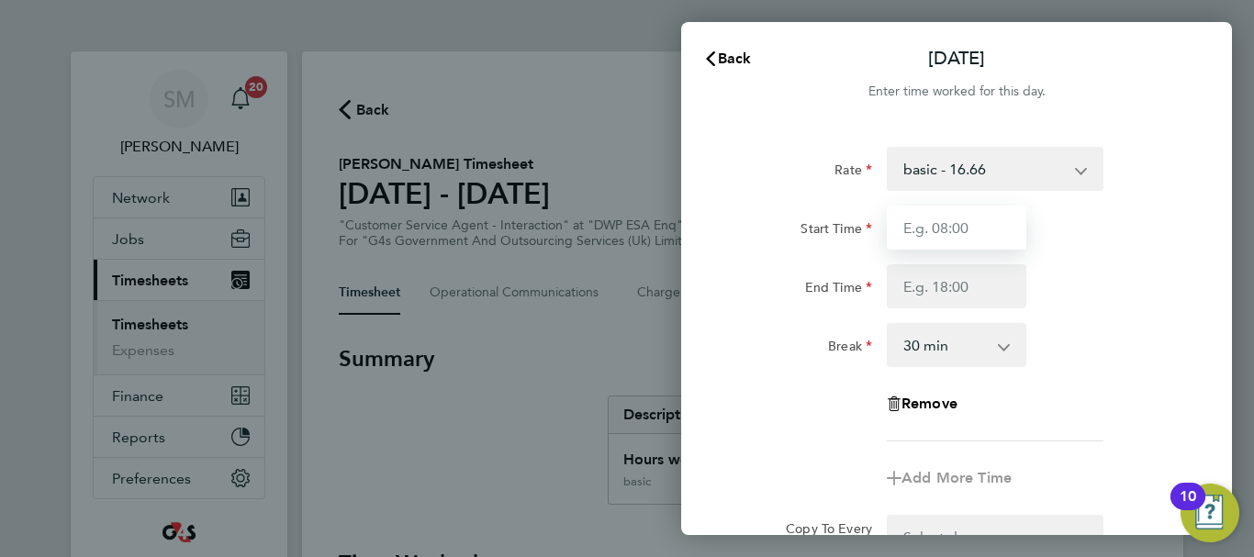
click at [961, 241] on input "Start Time" at bounding box center [957, 228] width 140 height 44
type input "07:45"
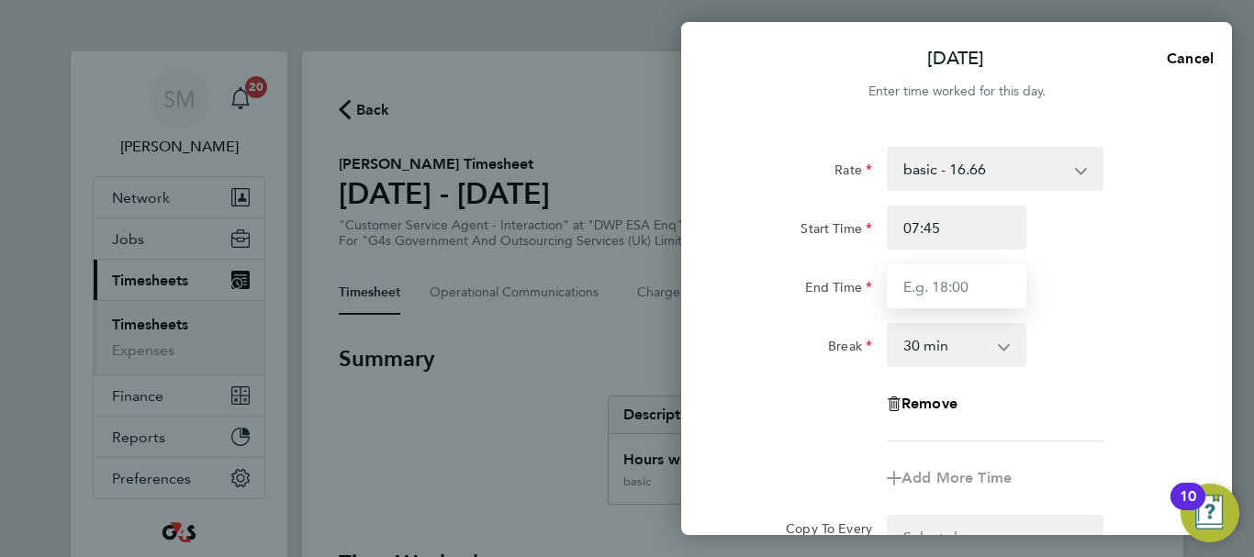
click at [940, 273] on input "End Time" at bounding box center [957, 286] width 140 height 44
type input "15:00"
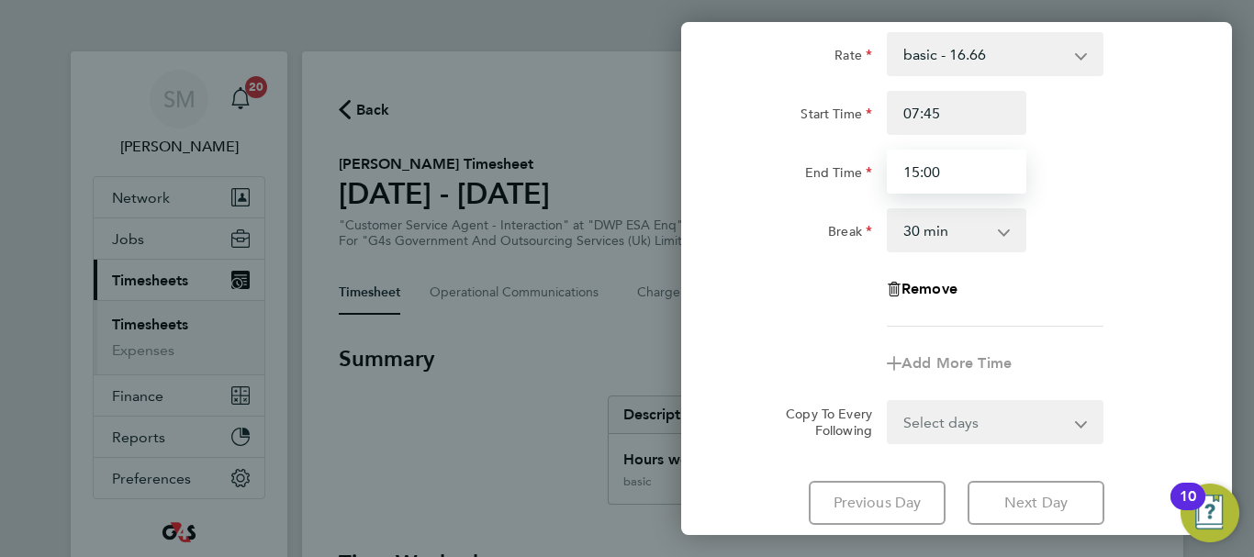
scroll to position [244, 0]
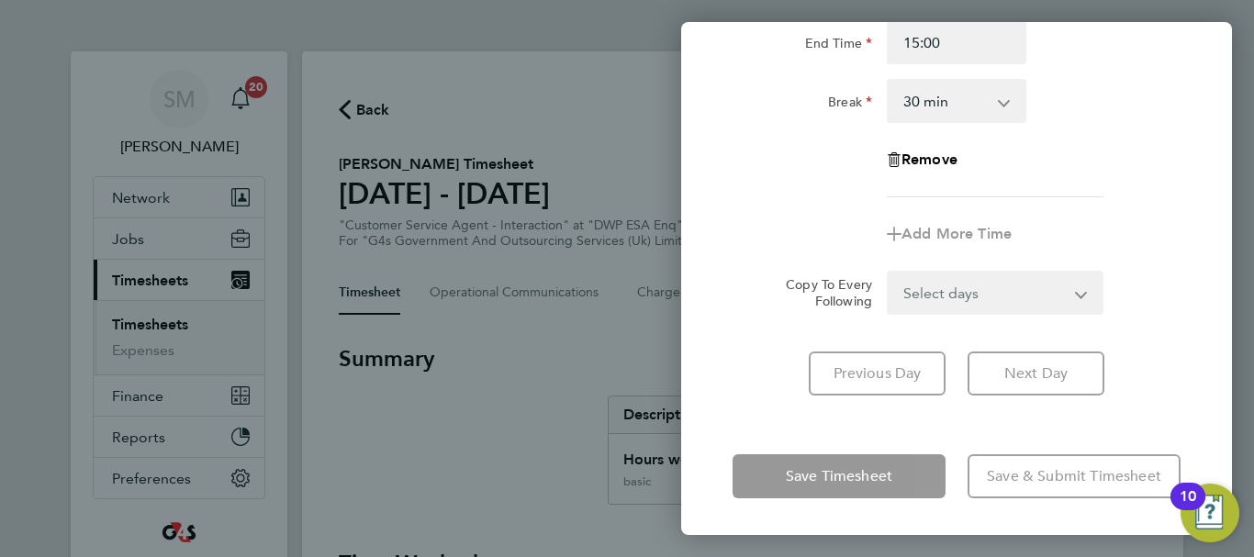
click at [785, 429] on div "Fri 26 Sep Cancel Enter time worked for this day. Rate basic - 16.66 System Iss…" at bounding box center [956, 278] width 551 height 513
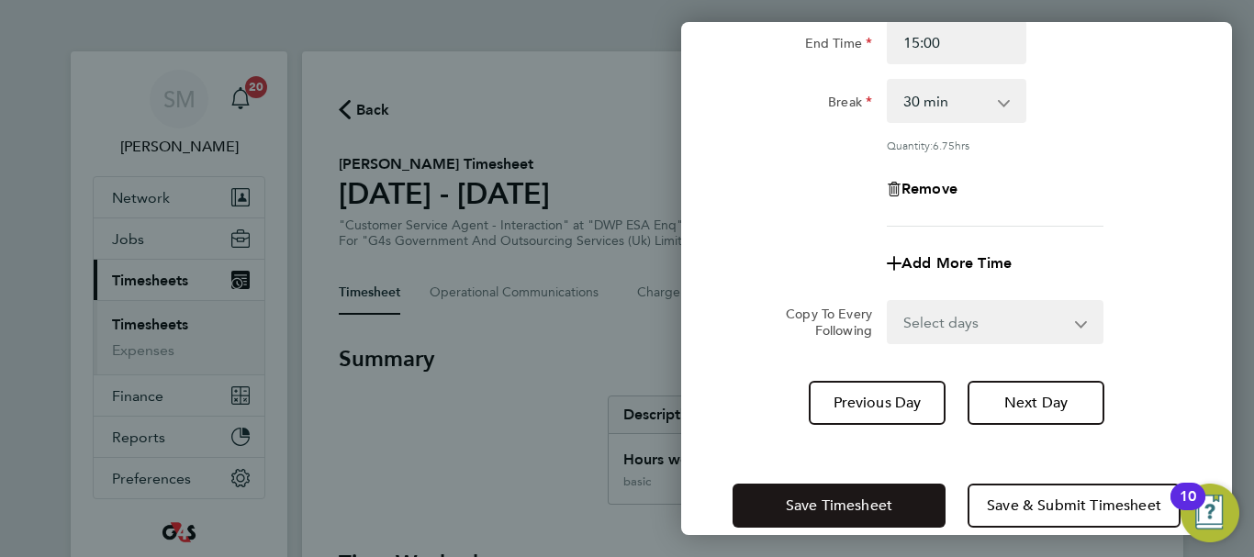
click at [777, 499] on button "Save Timesheet" at bounding box center [838, 506] width 213 height 44
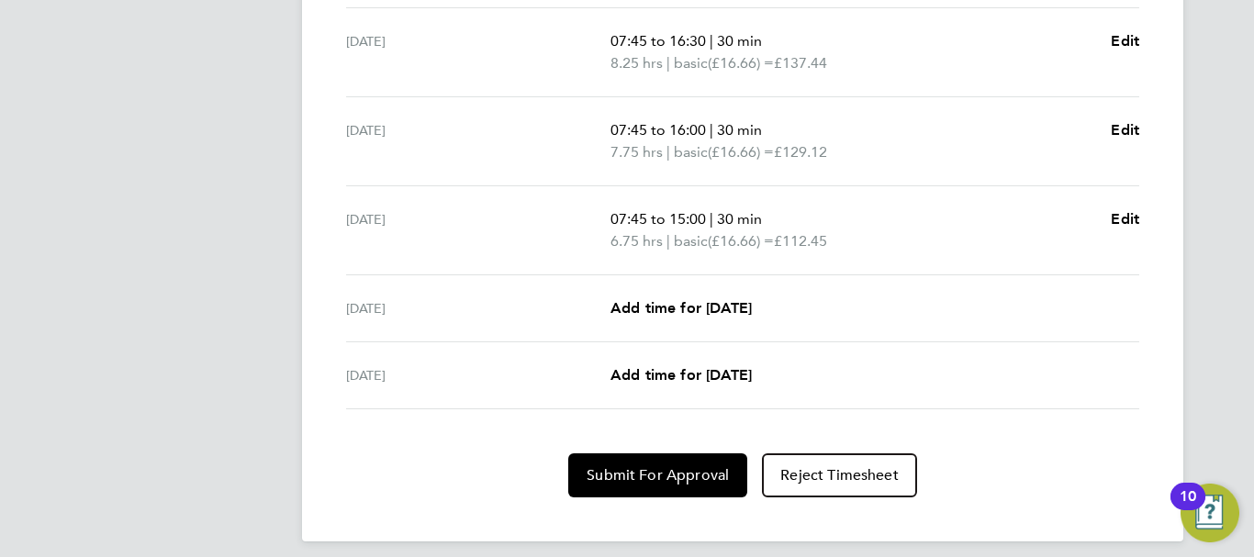
scroll to position [784, 0]
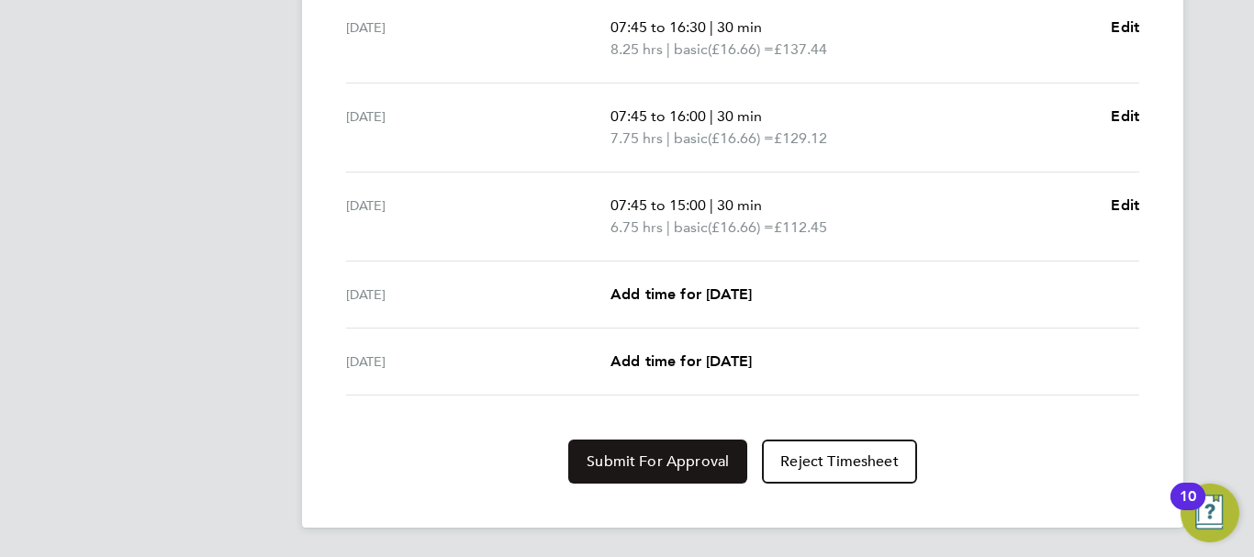
click at [686, 450] on button "Submit For Approval" at bounding box center [657, 462] width 179 height 44
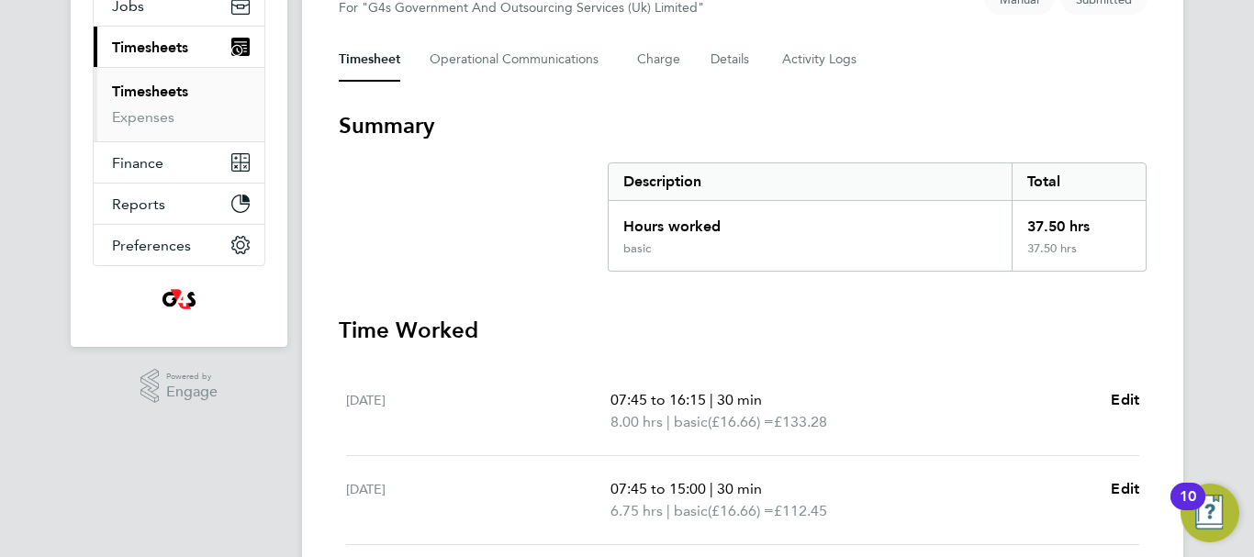
scroll to position [50, 0]
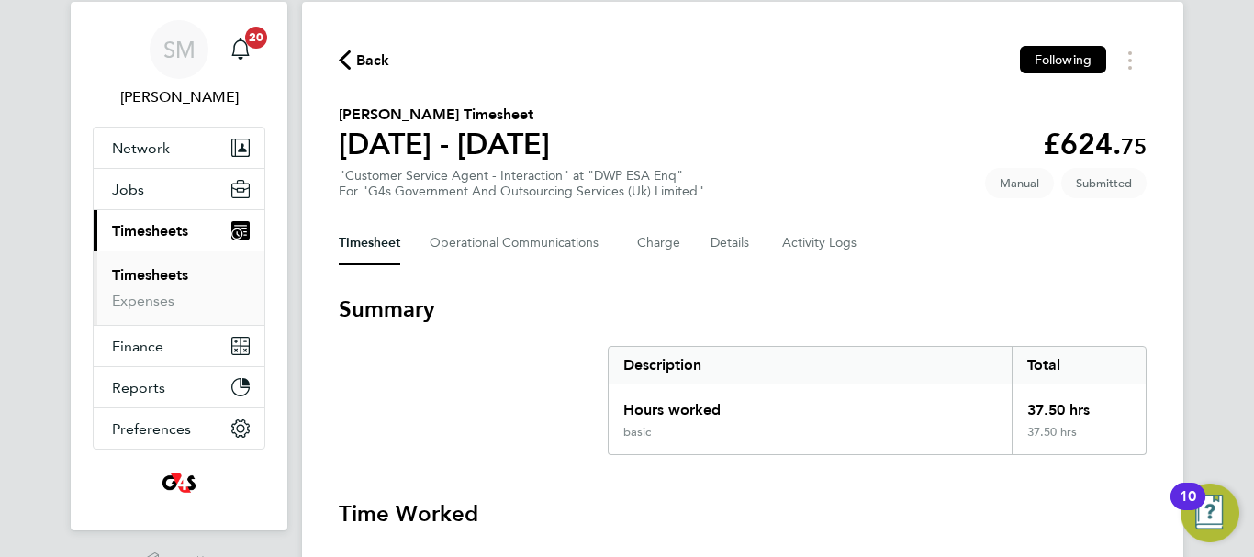
click at [364, 58] on span "Back" at bounding box center [373, 61] width 34 height 22
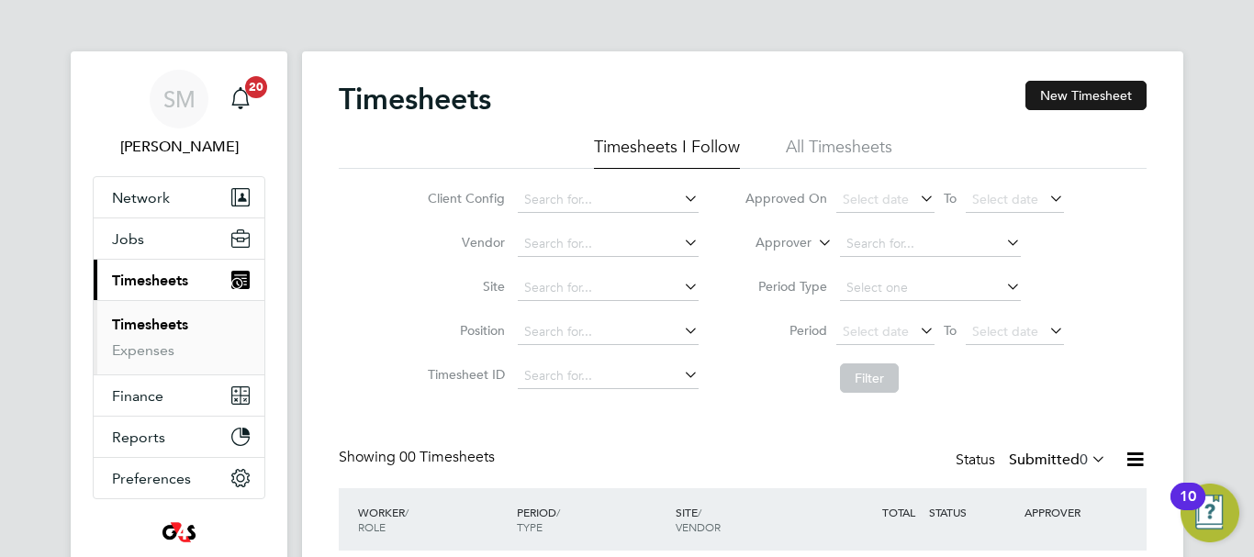
click at [1107, 99] on button "New Timesheet" at bounding box center [1085, 95] width 121 height 29
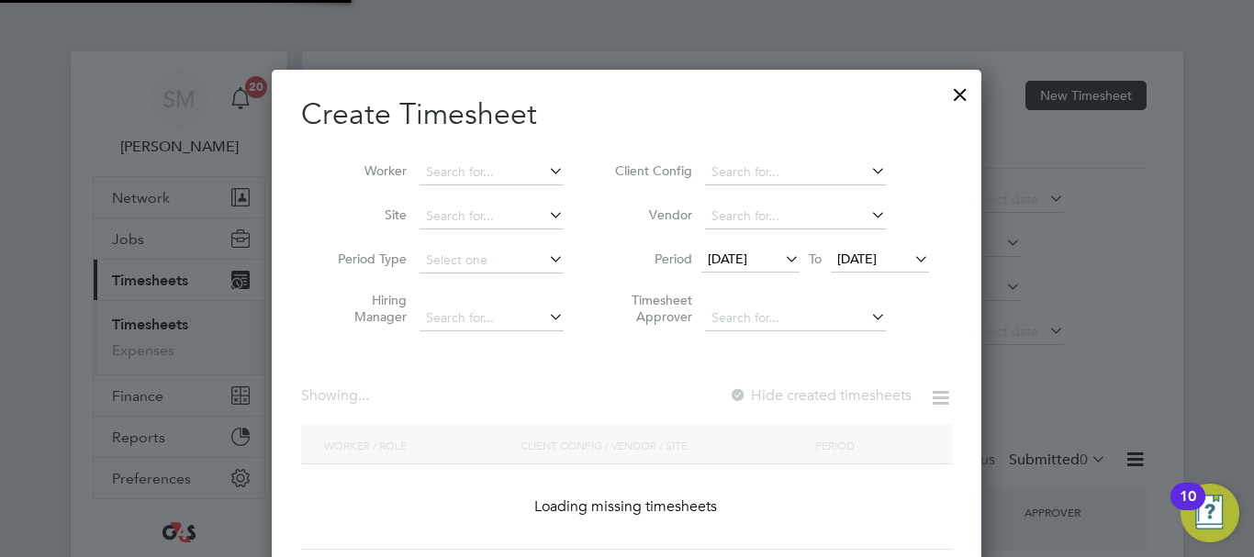
scroll to position [2853, 711]
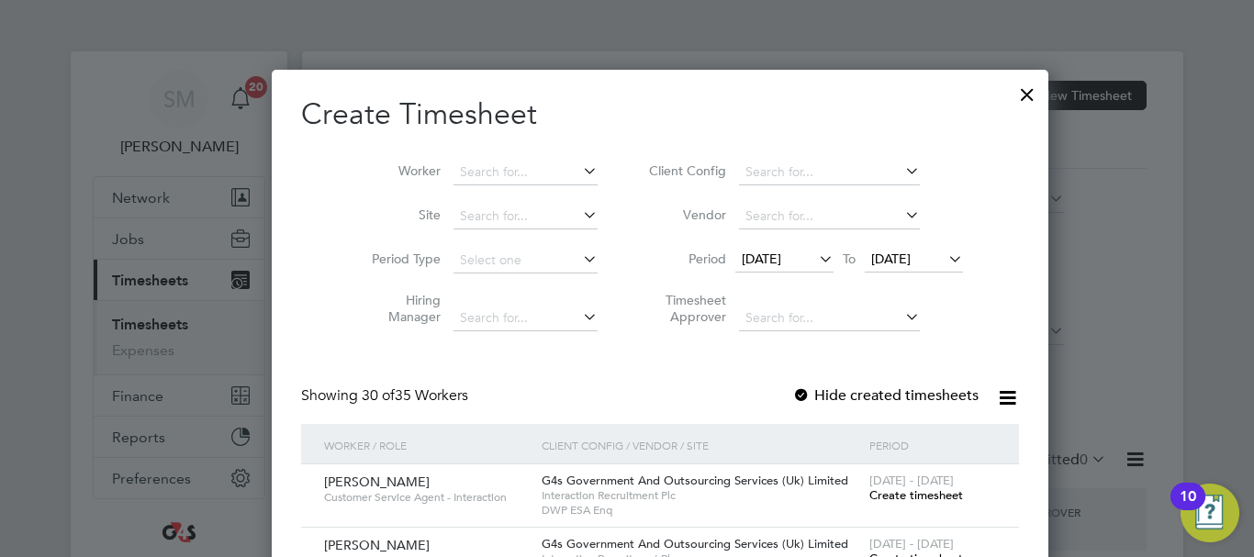
click at [776, 263] on span "[DATE]" at bounding box center [761, 259] width 39 height 17
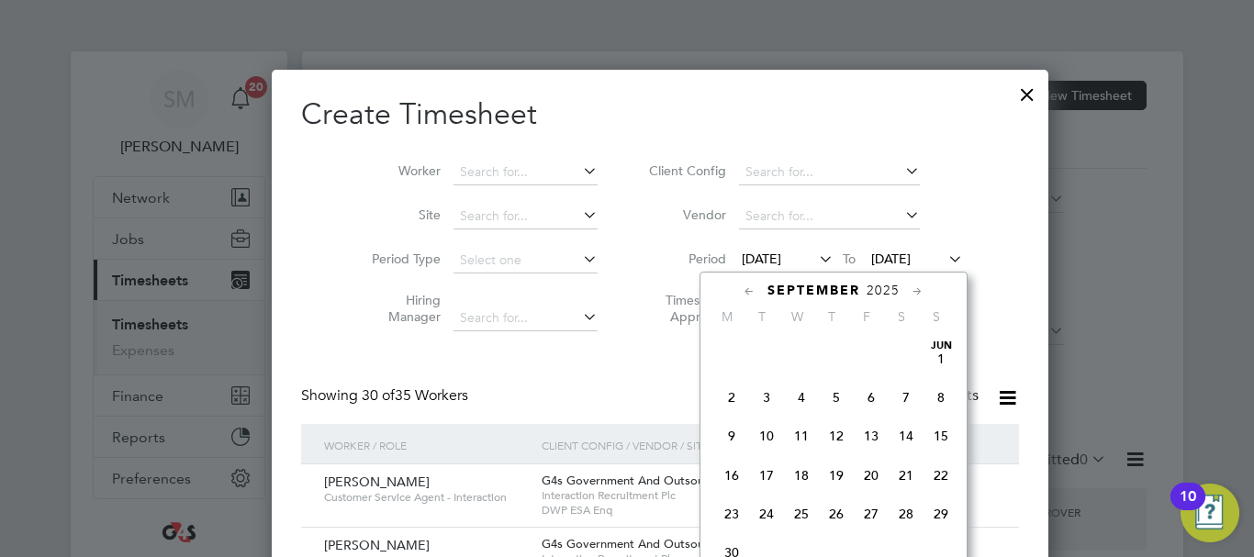
scroll to position [635, 0]
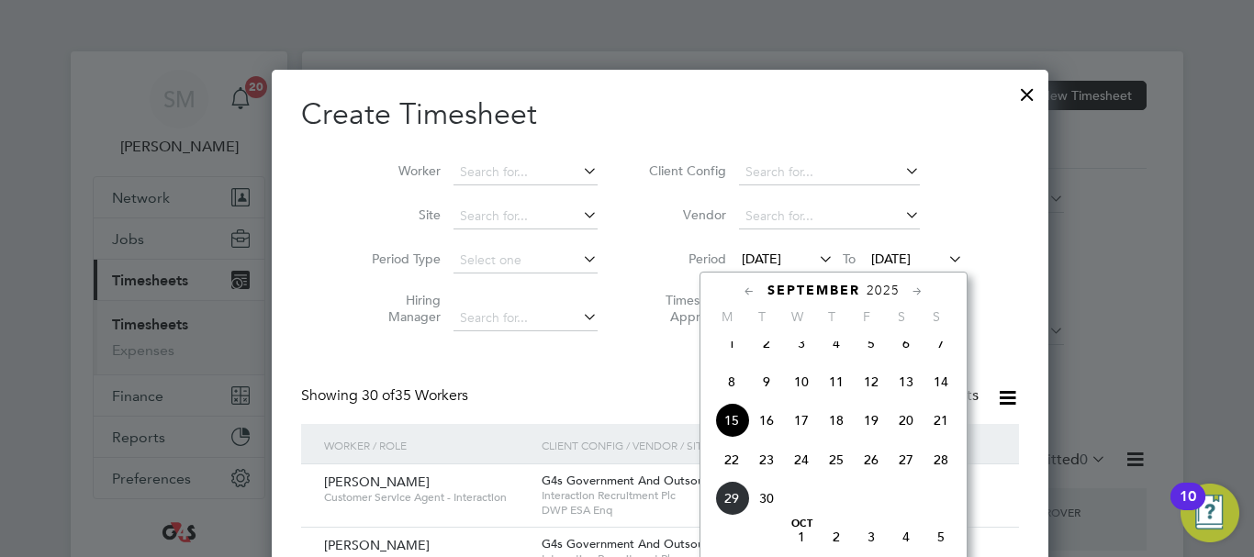
click at [737, 474] on span "22" at bounding box center [731, 459] width 35 height 35
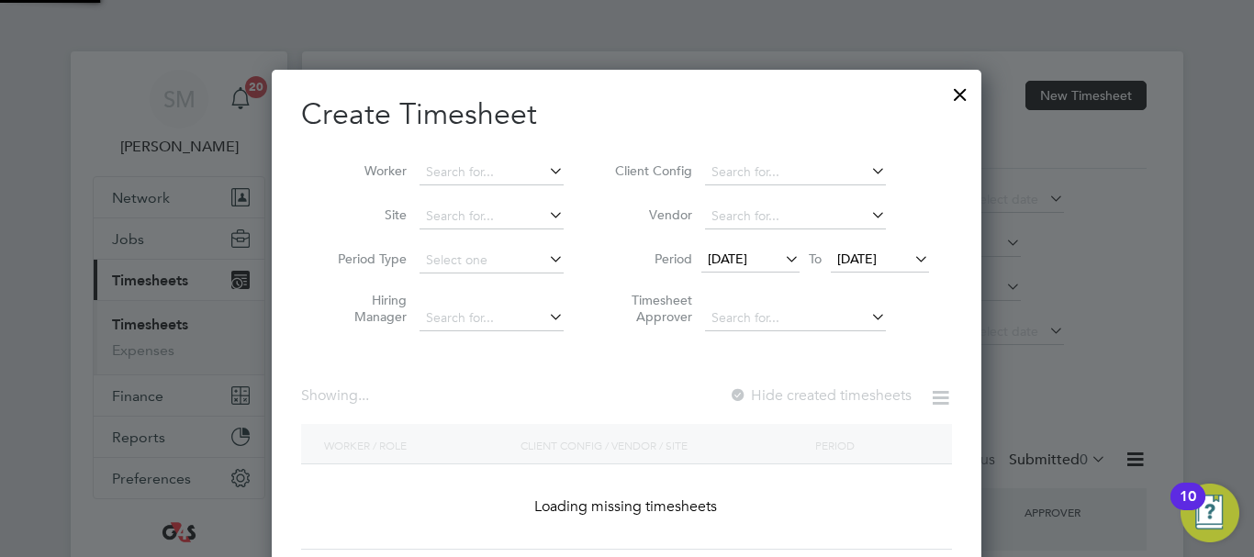
scroll to position [2853, 711]
click at [900, 244] on li "Period 22 Sep 2025 To 22 Sep 2025" at bounding box center [768, 261] width 365 height 44
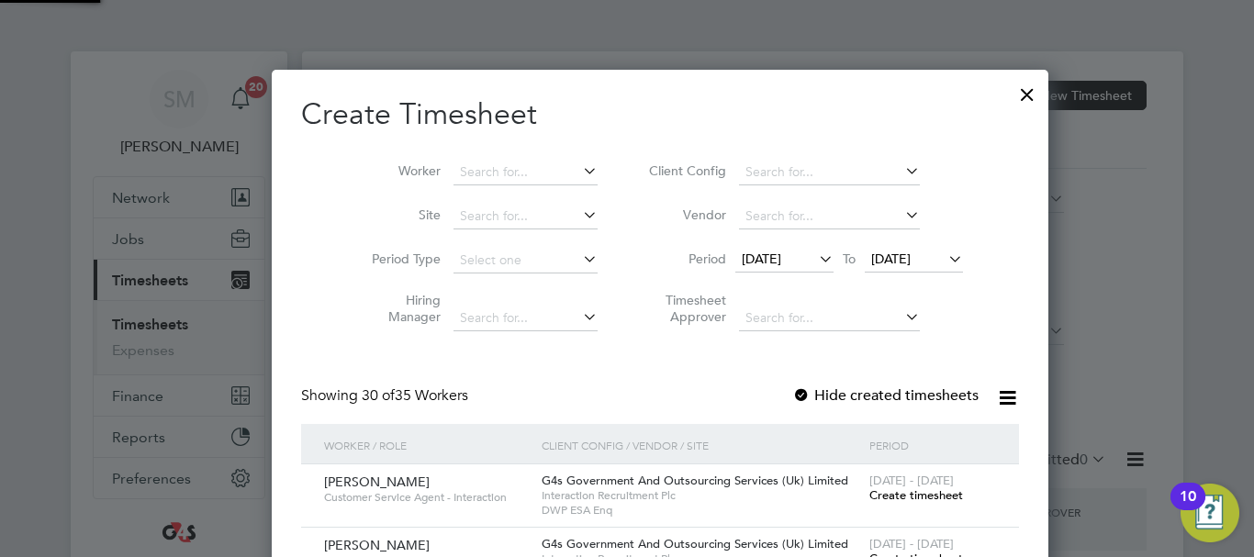
click at [901, 255] on span "[DATE]" at bounding box center [890, 259] width 39 height 17
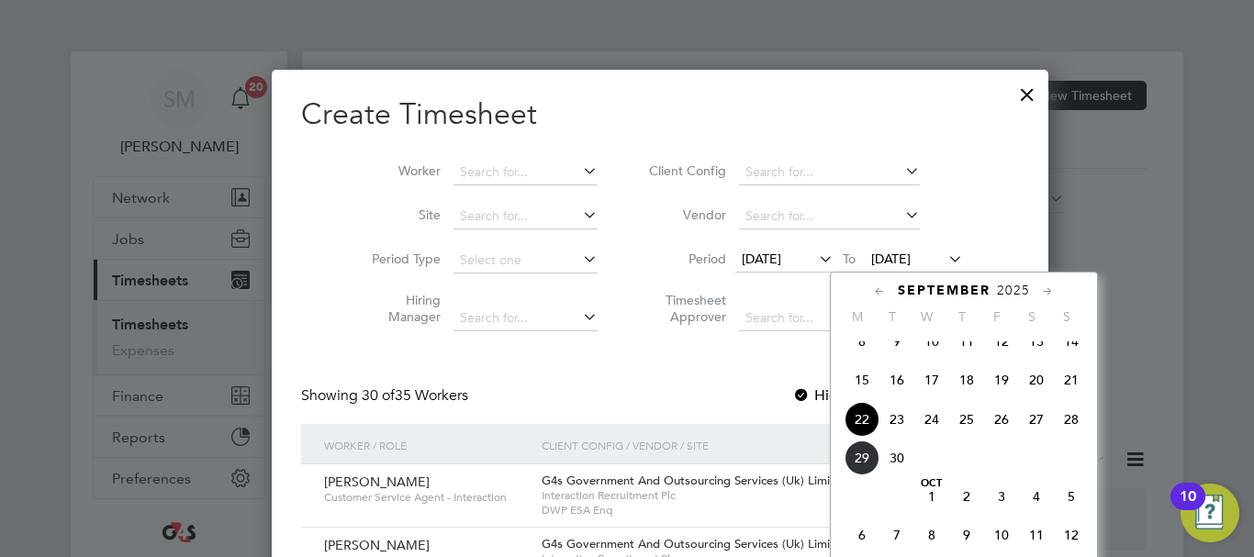
click at [1056, 433] on span "28" at bounding box center [1071, 419] width 35 height 35
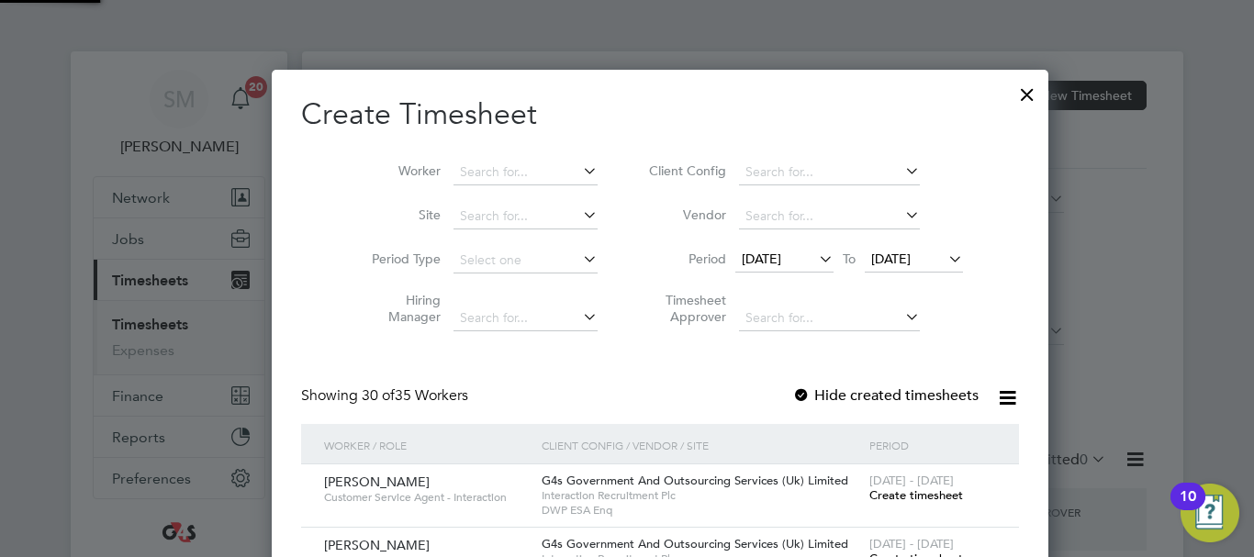
scroll to position [2853, 711]
click at [792, 402] on div at bounding box center [801, 396] width 18 height 18
click at [476, 176] on input at bounding box center [525, 173] width 144 height 26
click at [488, 364] on li "Lil y-Mae Tevlin" at bounding box center [569, 371] width 301 height 25
type input "Lily-Mae Tevlin"
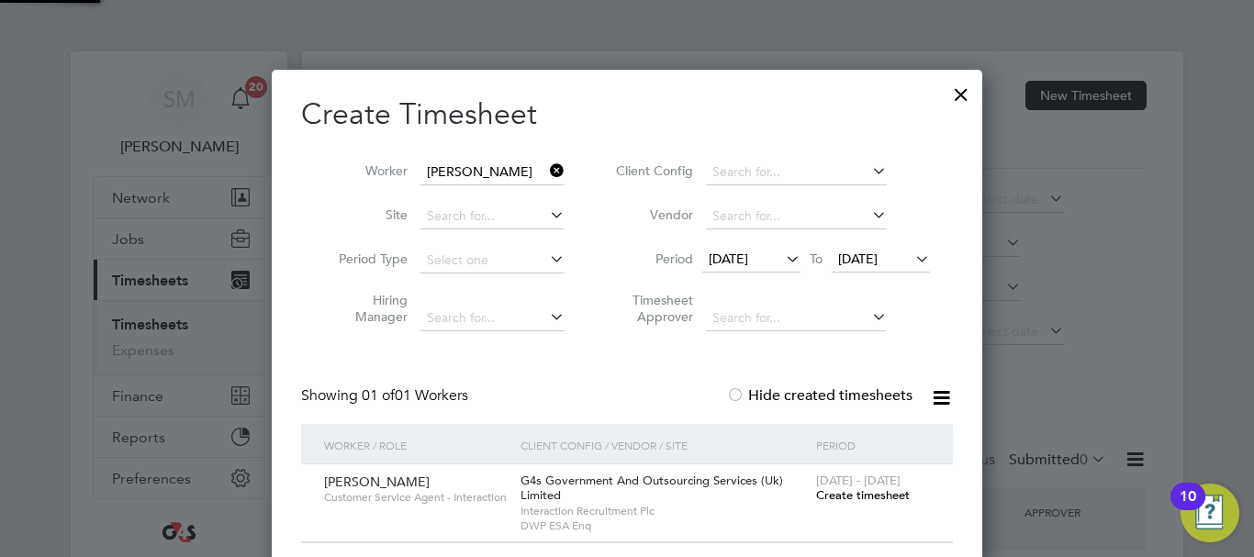
scroll to position [9, 9]
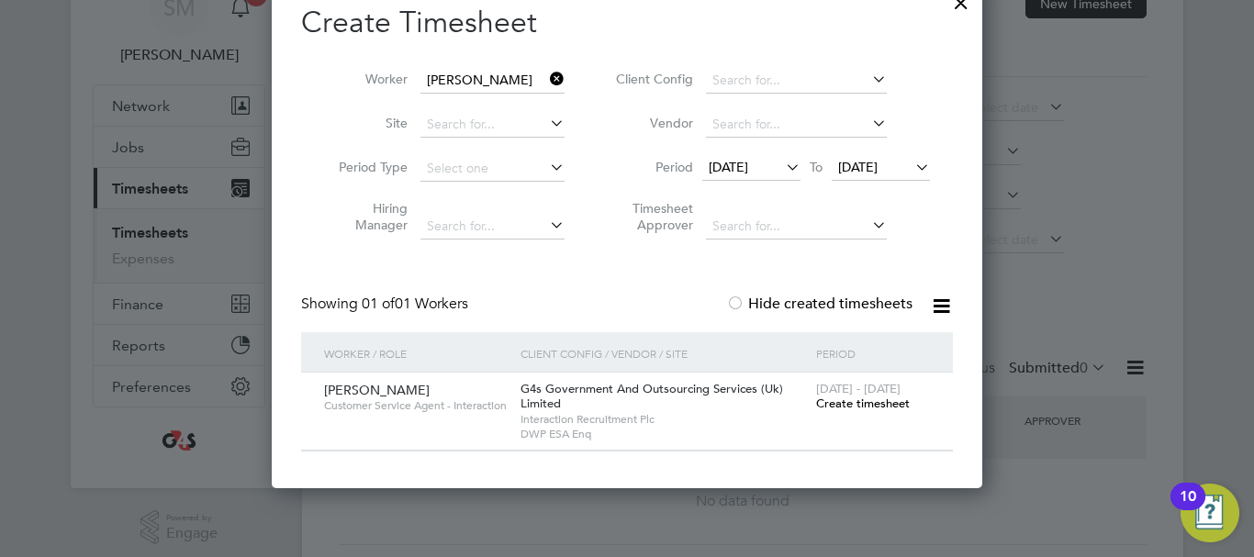
click at [852, 402] on span "Create timesheet" at bounding box center [863, 404] width 94 height 16
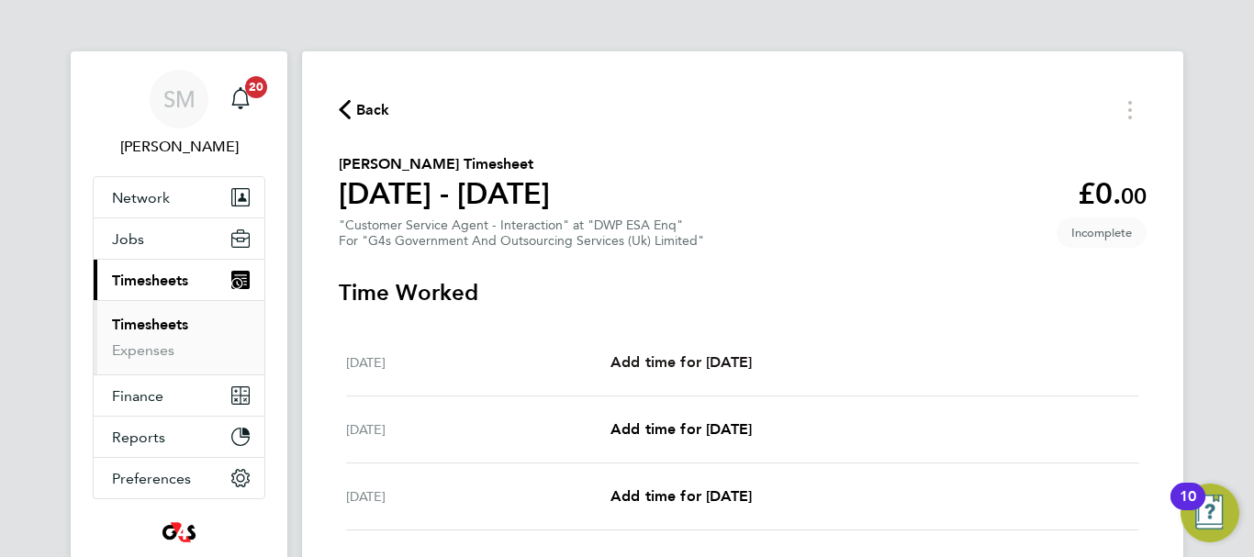
click at [752, 373] on link "Add time for [DATE]" at bounding box center [680, 363] width 141 height 22
select select "30"
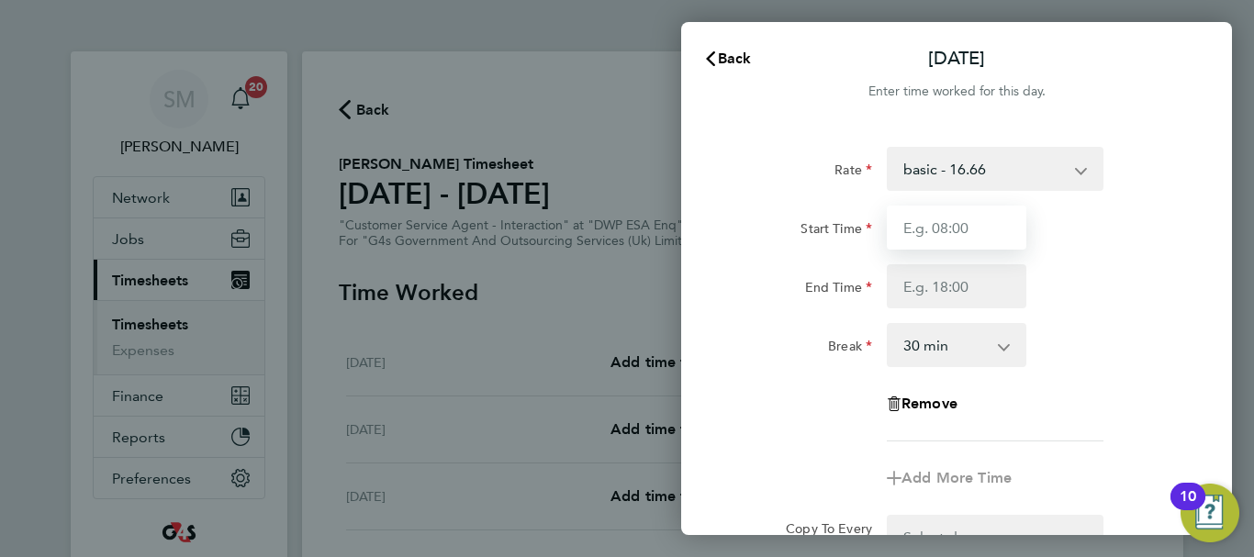
click at [949, 236] on input "Start Time" at bounding box center [957, 228] width 140 height 44
type input "07:45"
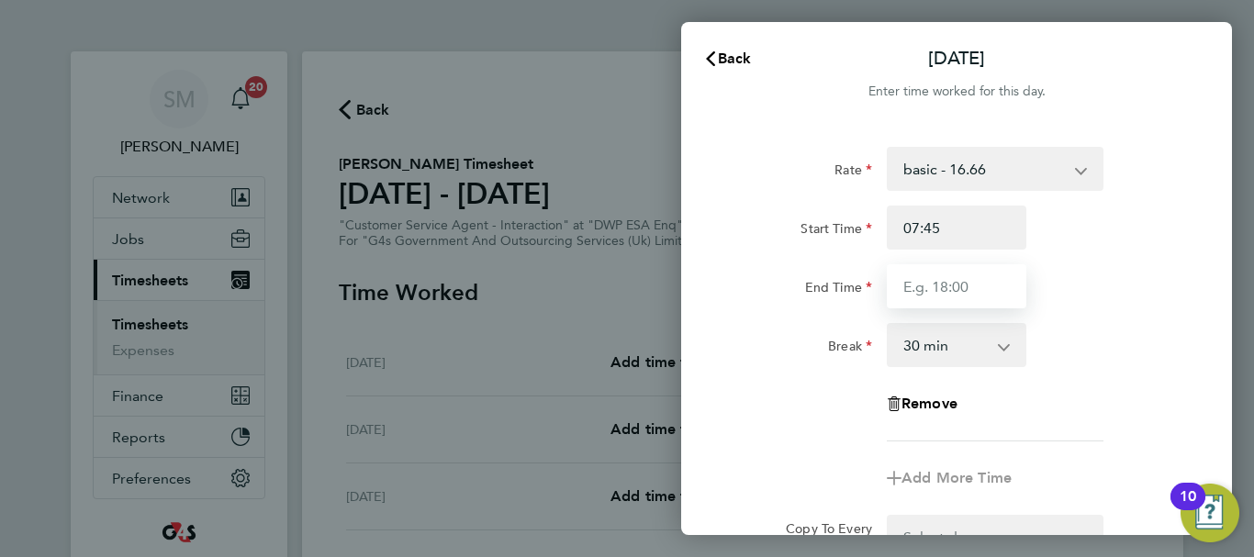
click at [952, 283] on input "End Time" at bounding box center [957, 286] width 140 height 44
type input "16:15"
click at [1110, 274] on div "End Time 16:15" at bounding box center [956, 286] width 463 height 44
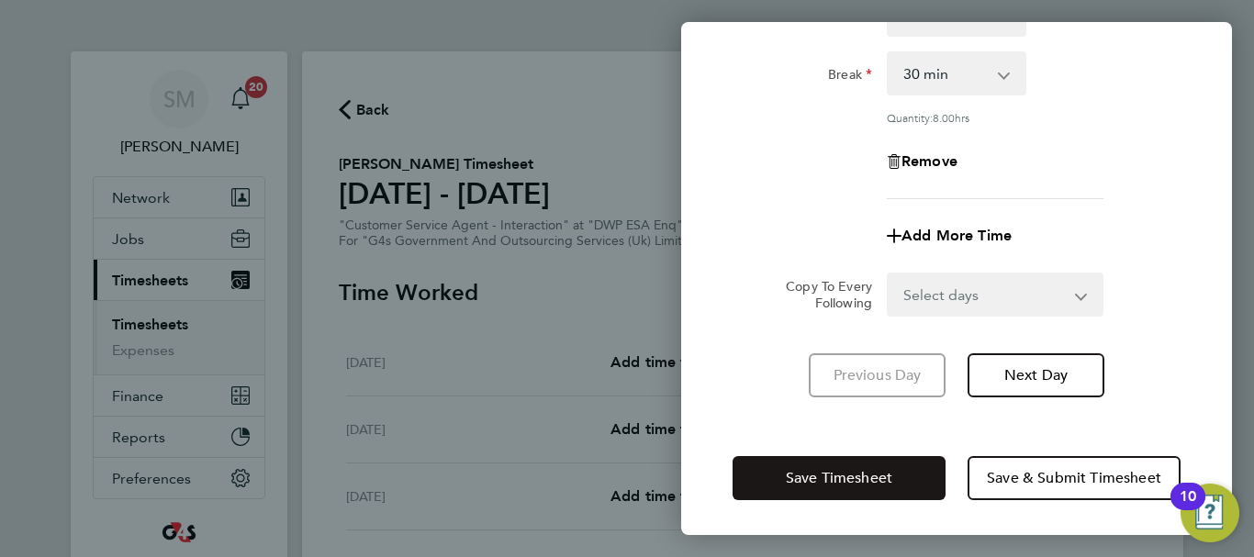
click at [865, 462] on button "Save Timesheet" at bounding box center [838, 478] width 213 height 44
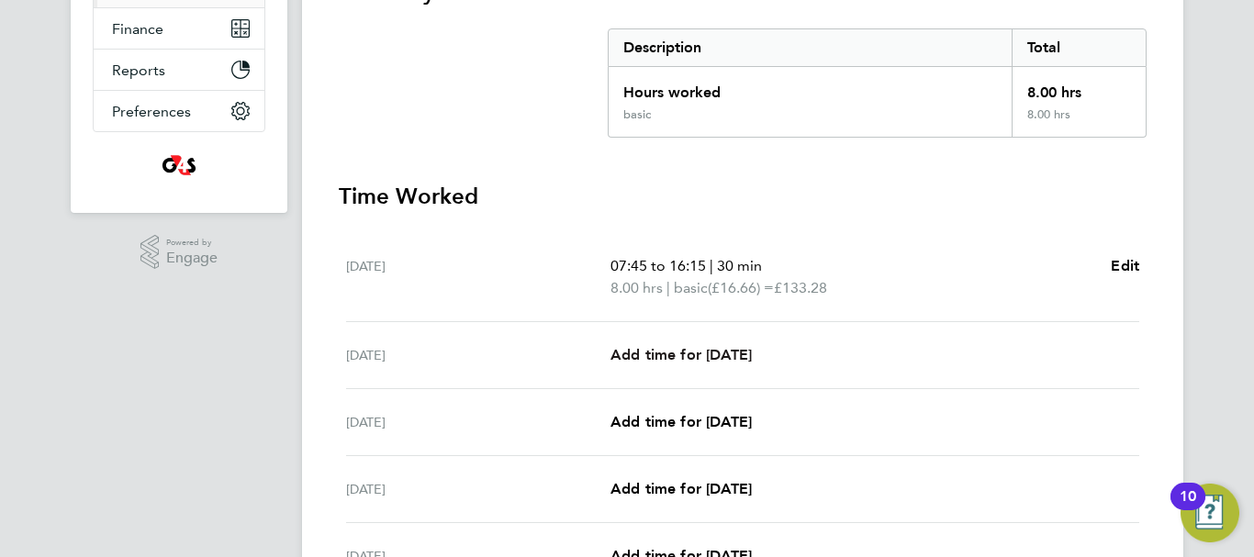
click at [722, 352] on span "Add time for [DATE]" at bounding box center [680, 354] width 141 height 17
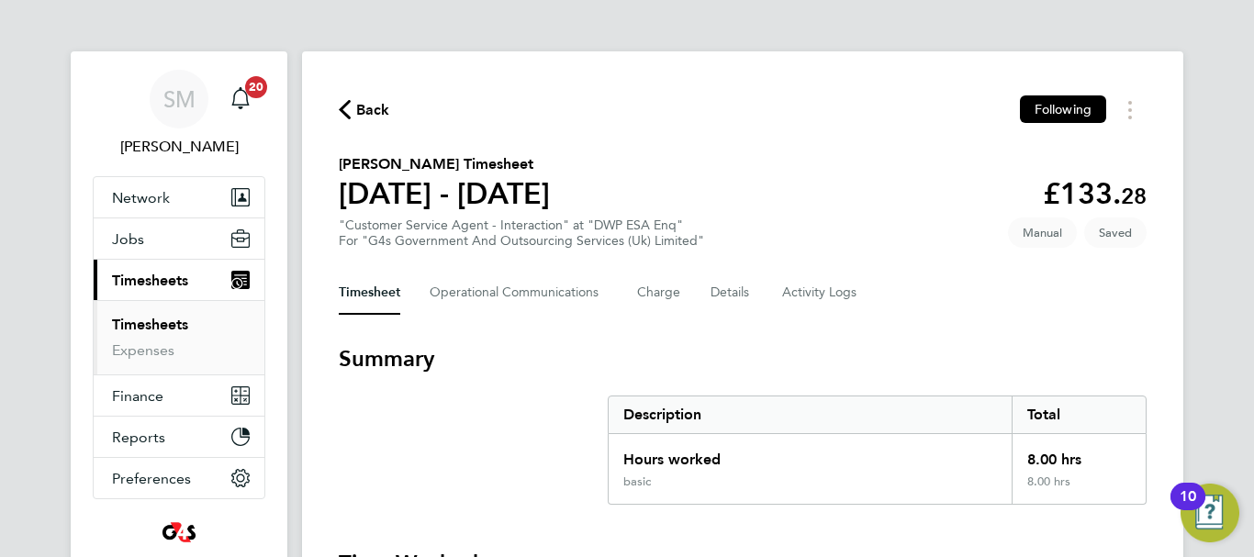
select select "30"
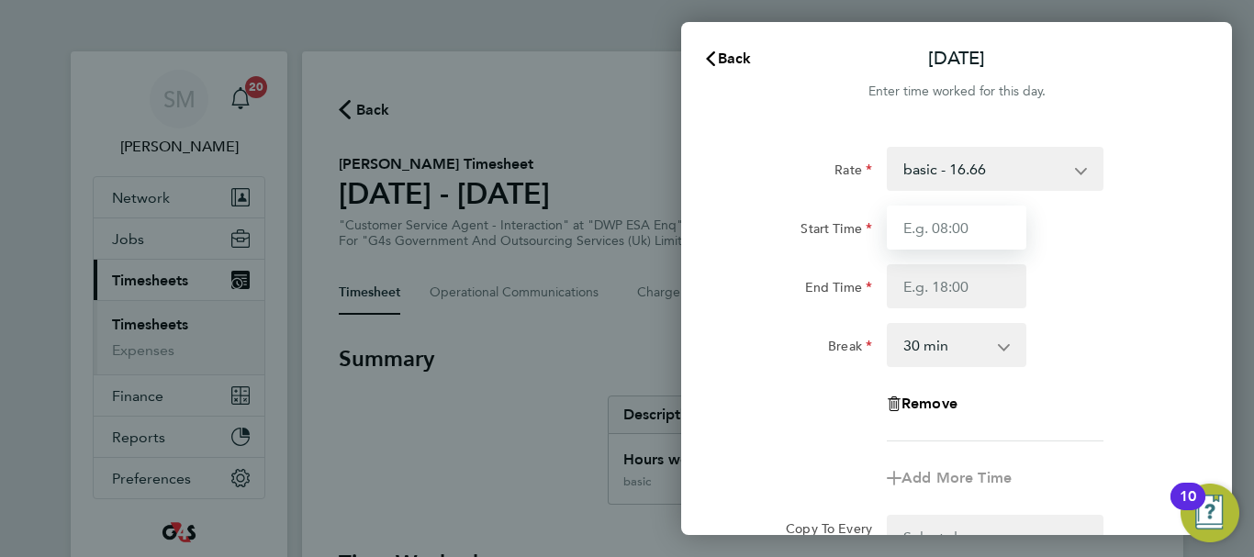
click at [932, 244] on input "Start Time" at bounding box center [957, 228] width 140 height 44
type input "07:45"
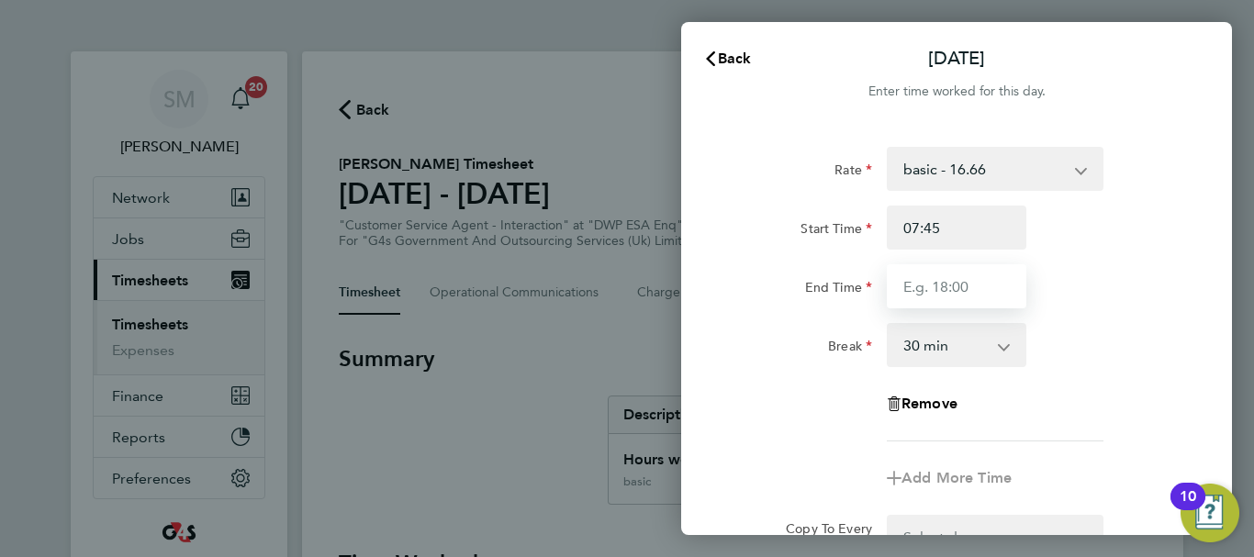
click at [937, 285] on input "End Time" at bounding box center [957, 286] width 140 height 44
type input "15:00"
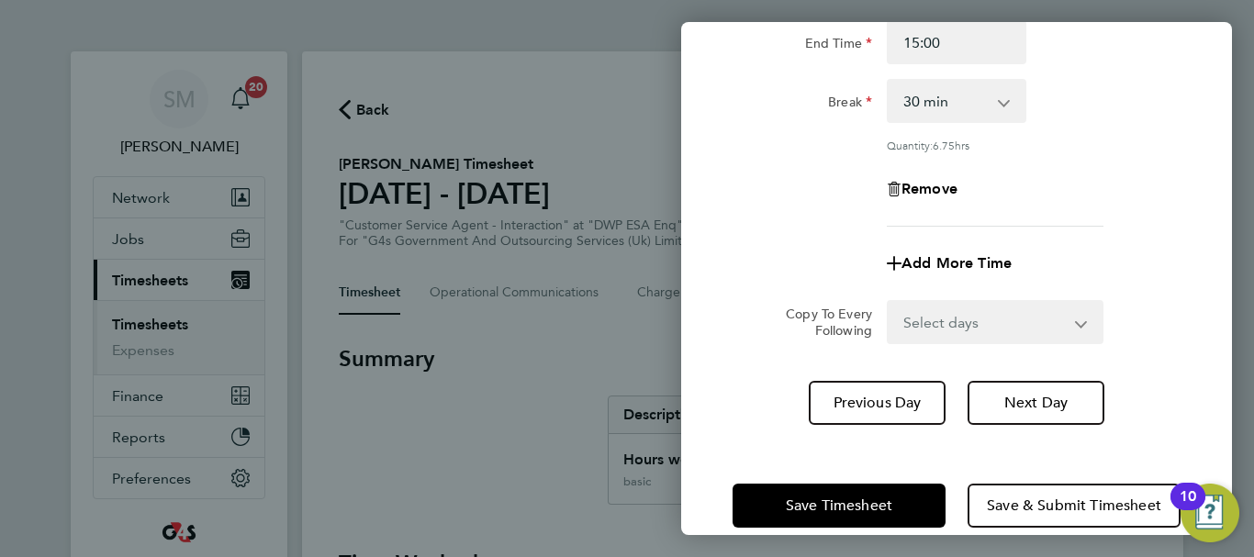
click at [773, 432] on div "Tue 23 Sep Cancel Enter time worked for this day. Rate basic - 16.66 System Iss…" at bounding box center [956, 278] width 551 height 513
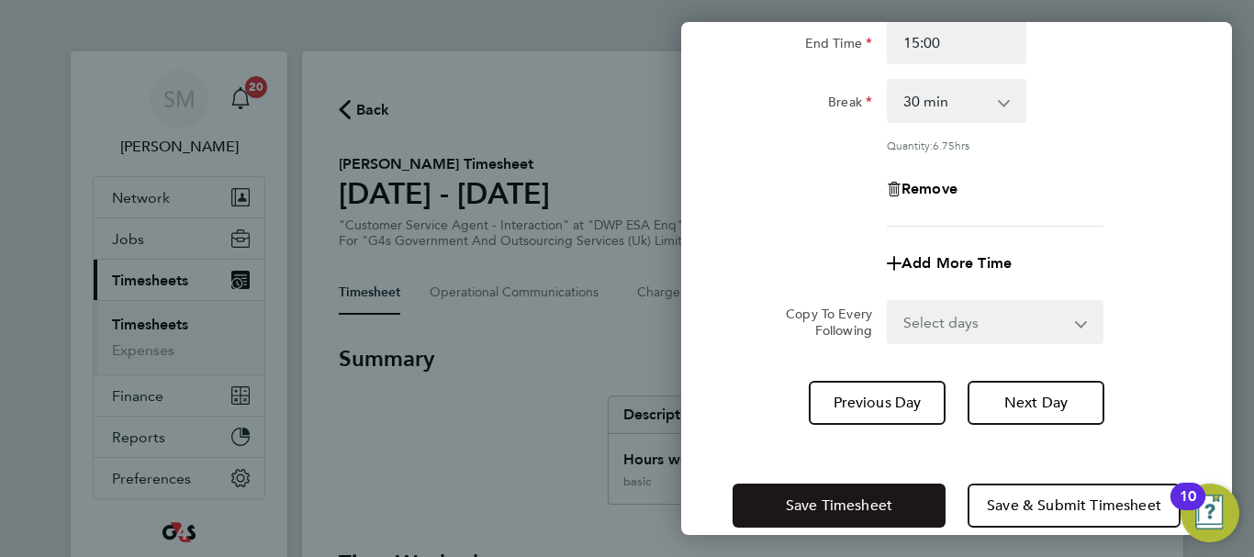
click at [792, 514] on button "Save Timesheet" at bounding box center [838, 506] width 213 height 44
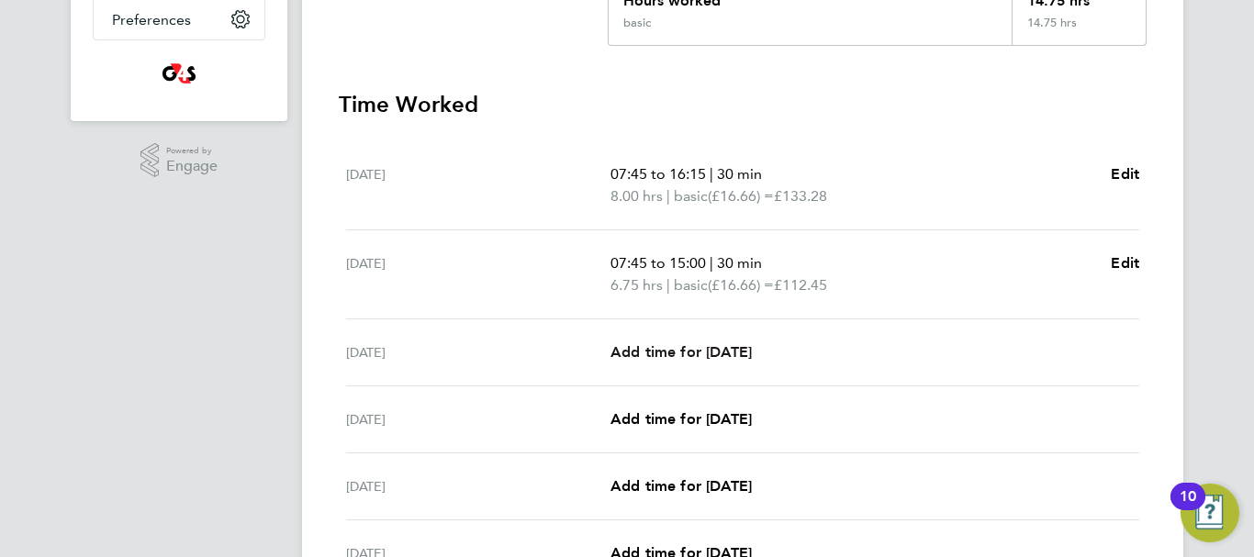
click at [719, 349] on span "Add time for [DATE]" at bounding box center [680, 351] width 141 height 17
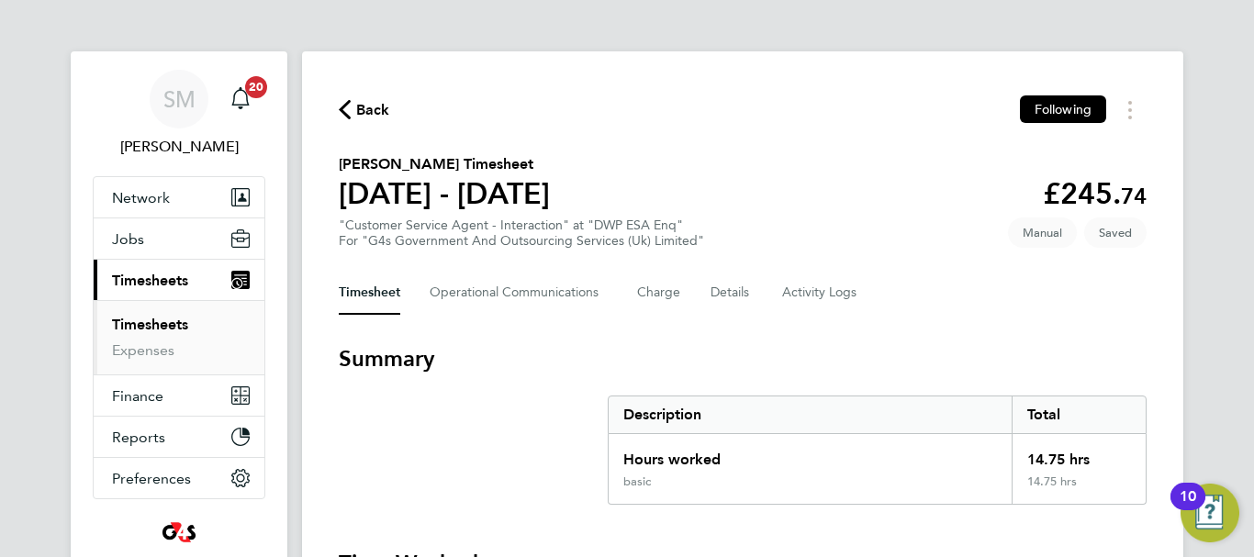
select select "30"
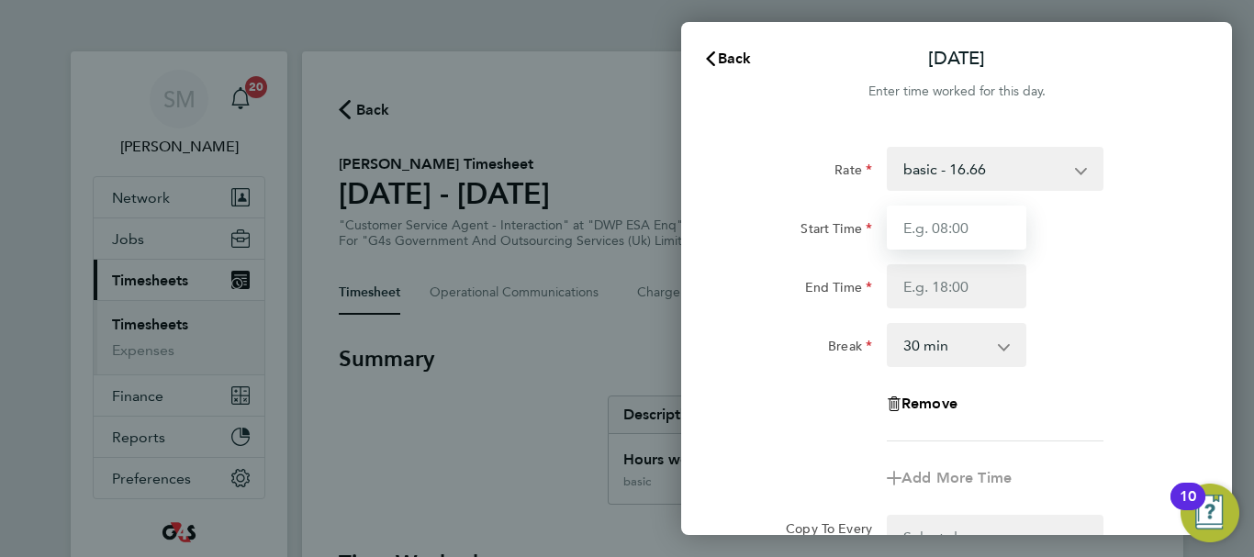
click at [957, 238] on input "Start Time" at bounding box center [957, 228] width 140 height 44
type input "07:45"
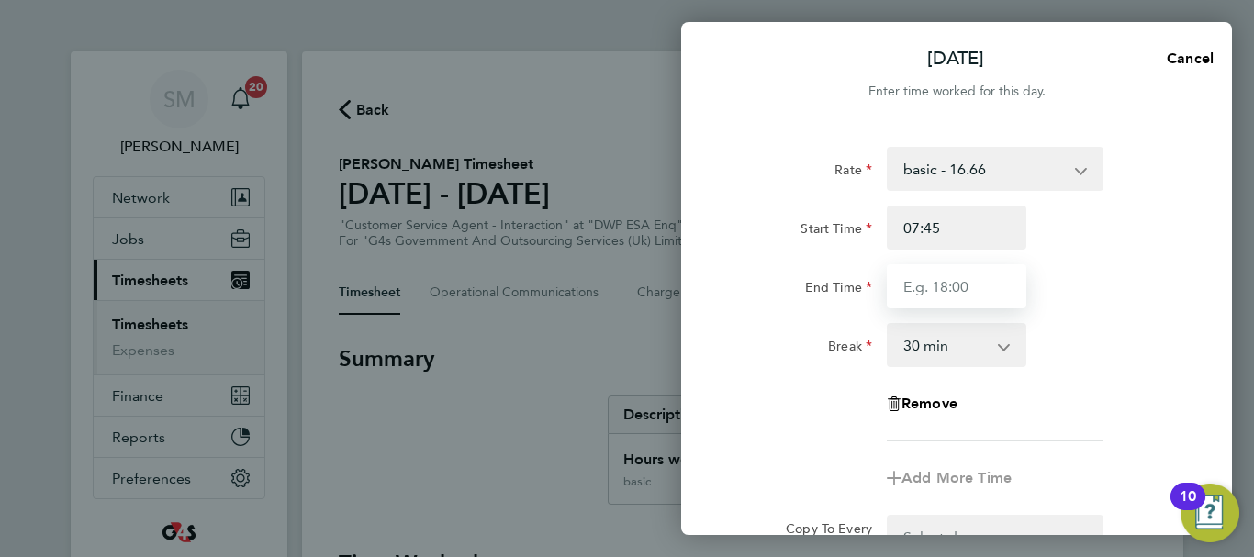
click at [903, 287] on input "End Time" at bounding box center [957, 286] width 140 height 44
click at [1056, 187] on select "basic - 16.66 System Issue Paid - 16.66 System Issue Not Paid x2 - 32.79 Sick A…" at bounding box center [983, 169] width 191 height 40
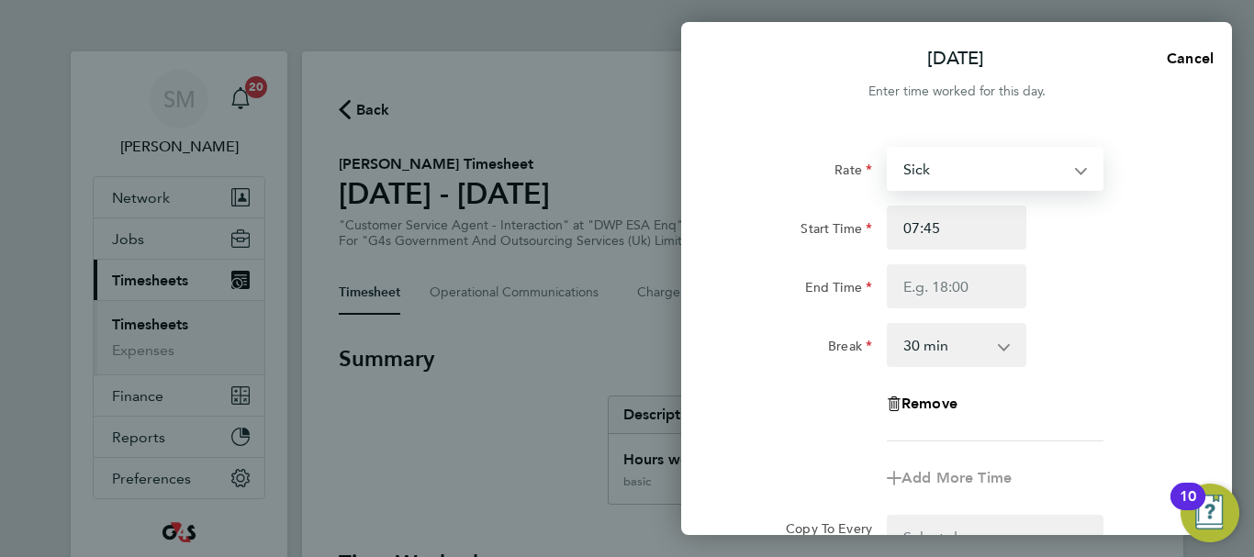
select select "30"
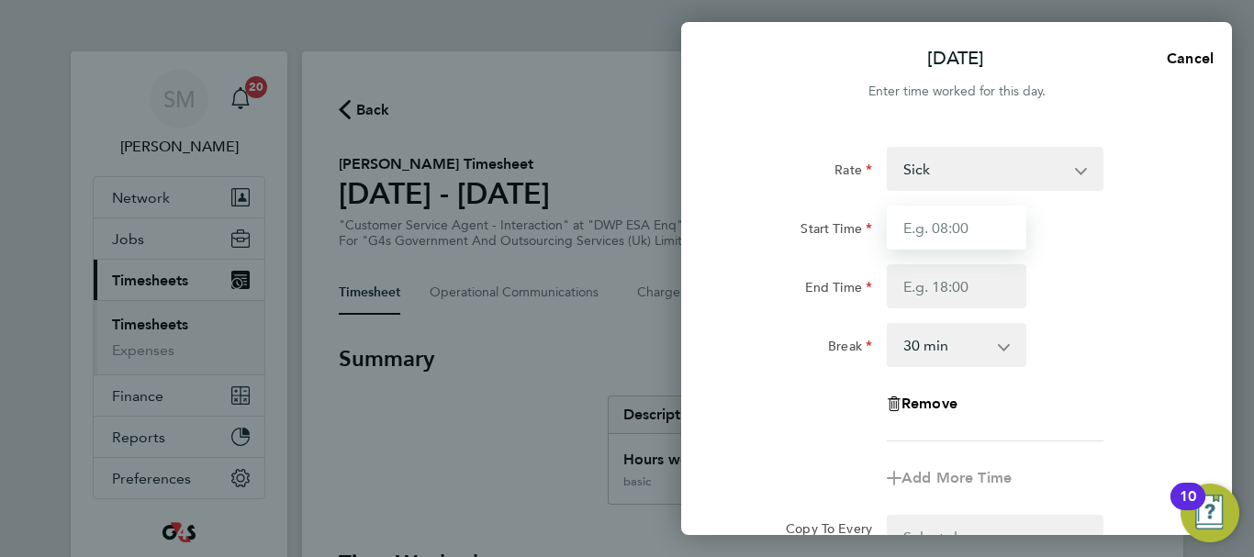
click at [956, 228] on input "Start Time" at bounding box center [957, 228] width 140 height 44
type input "07:45"
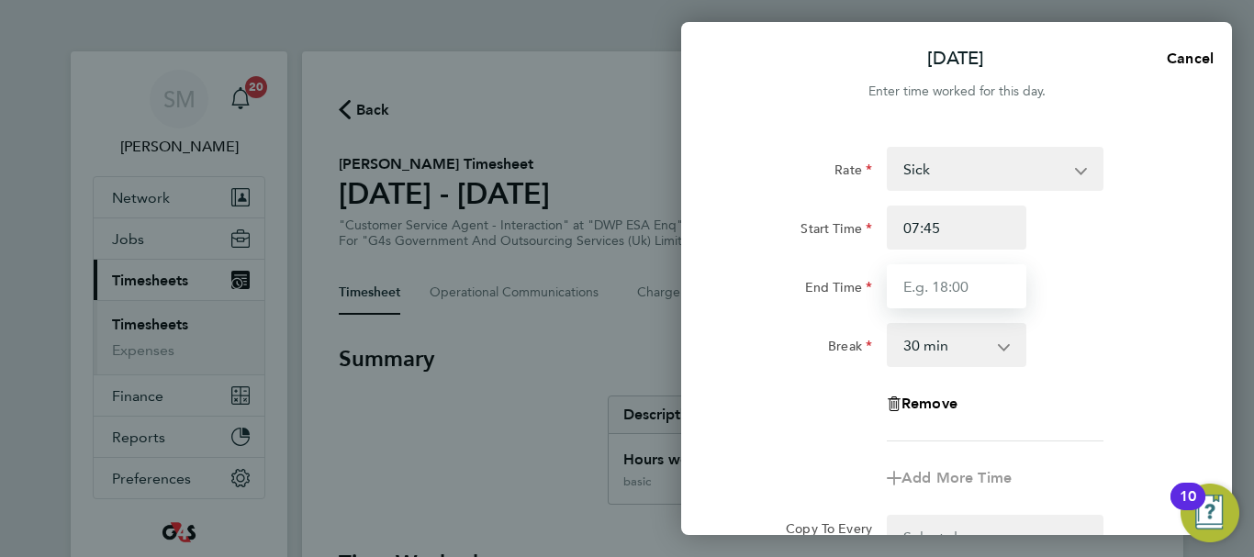
click at [922, 274] on input "End Time" at bounding box center [957, 286] width 140 height 44
type input "16:30"
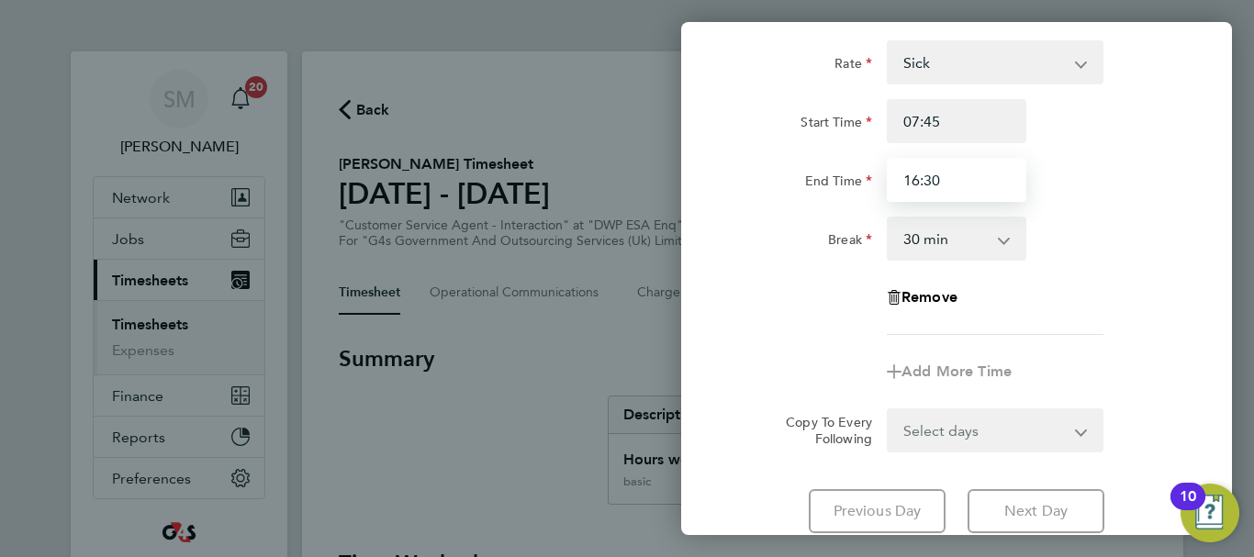
scroll to position [244, 0]
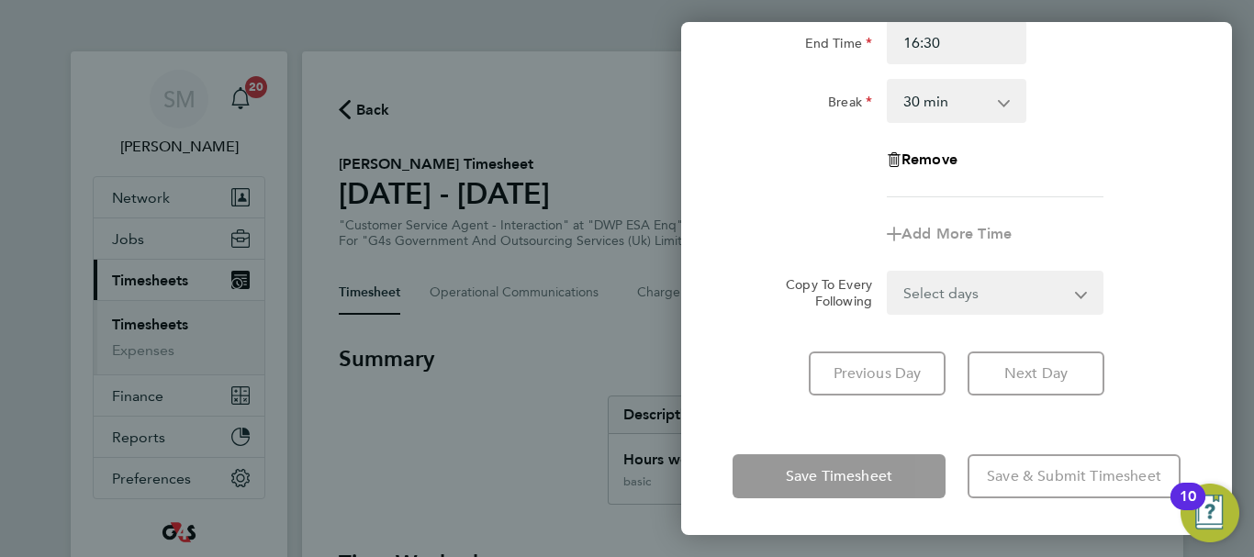
click at [739, 429] on div "Wed 24 Sep Cancel Enter time worked for this day. Rate Sick System Issue Paid -…" at bounding box center [956, 278] width 551 height 513
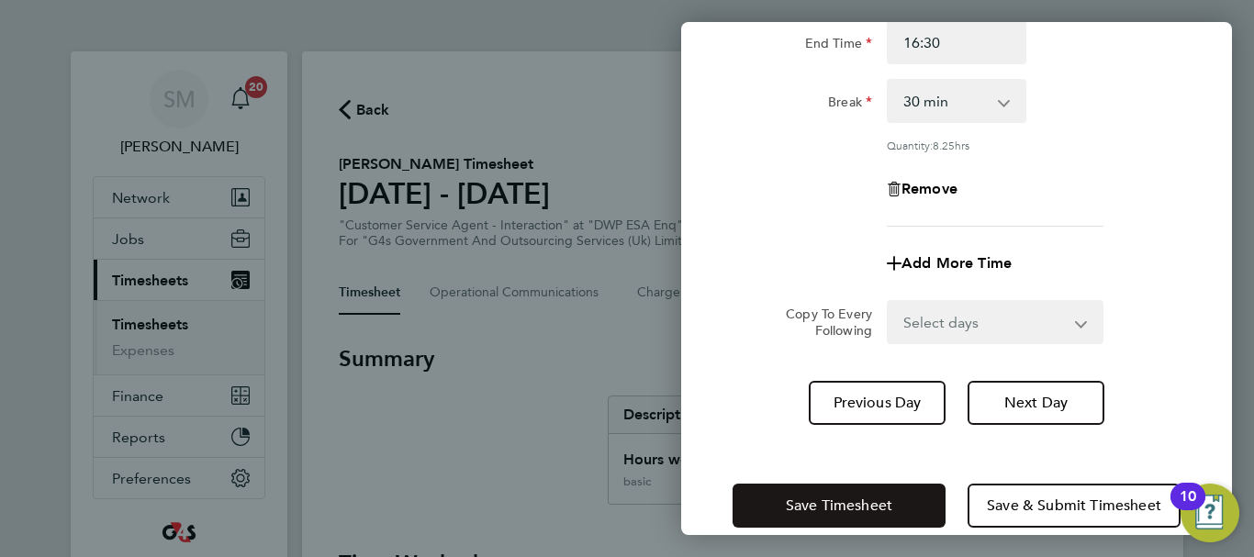
click at [800, 509] on span "Save Timesheet" at bounding box center [839, 506] width 106 height 18
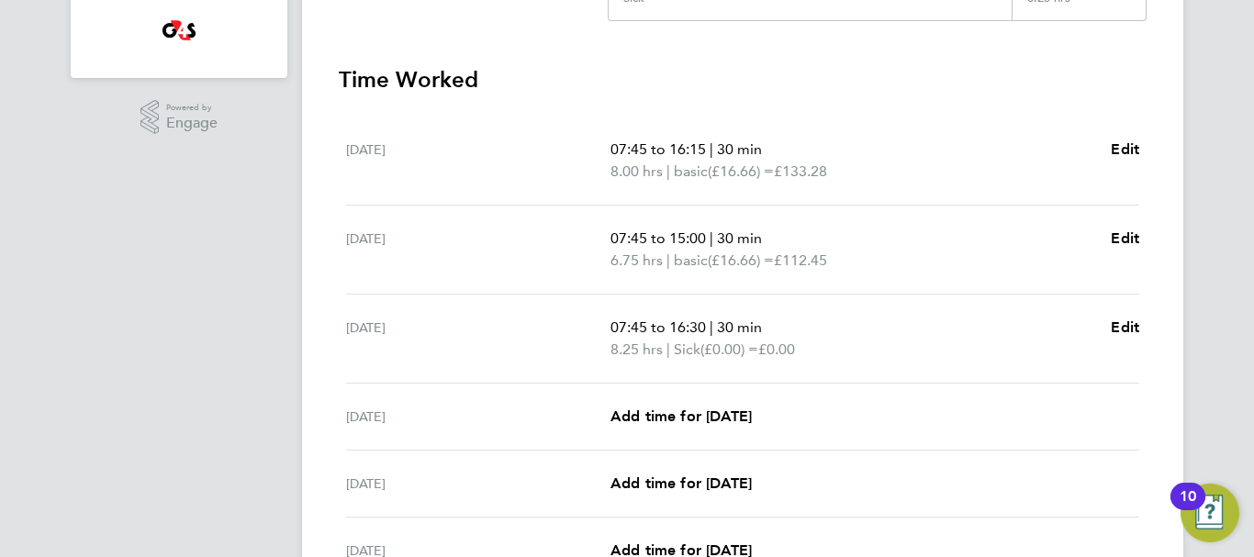
scroll to position [551, 0]
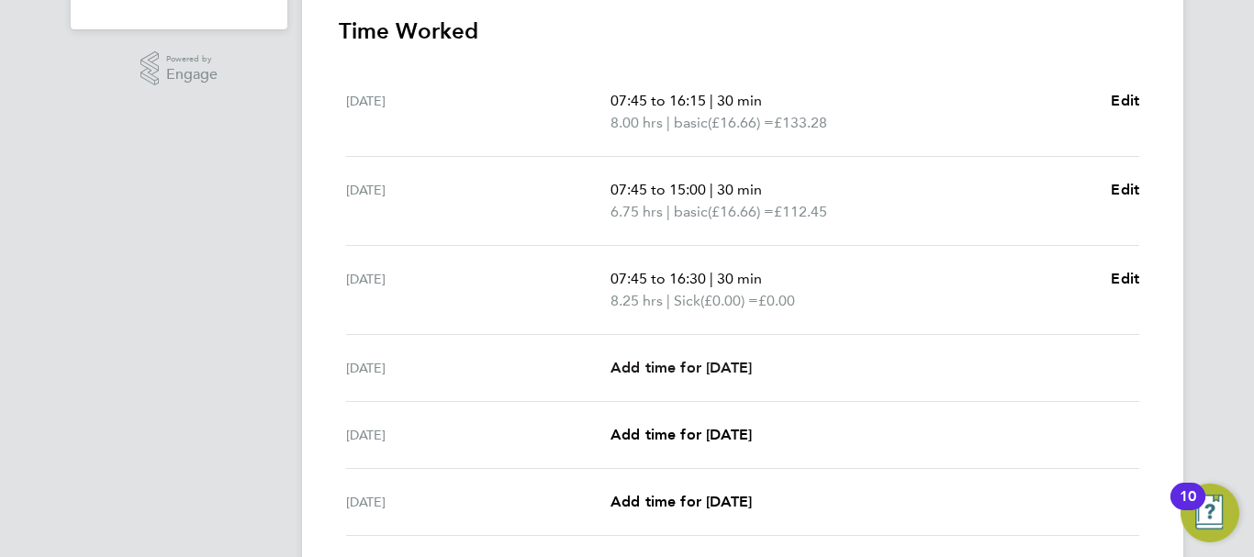
click at [741, 374] on span "Add time for [DATE]" at bounding box center [680, 367] width 141 height 17
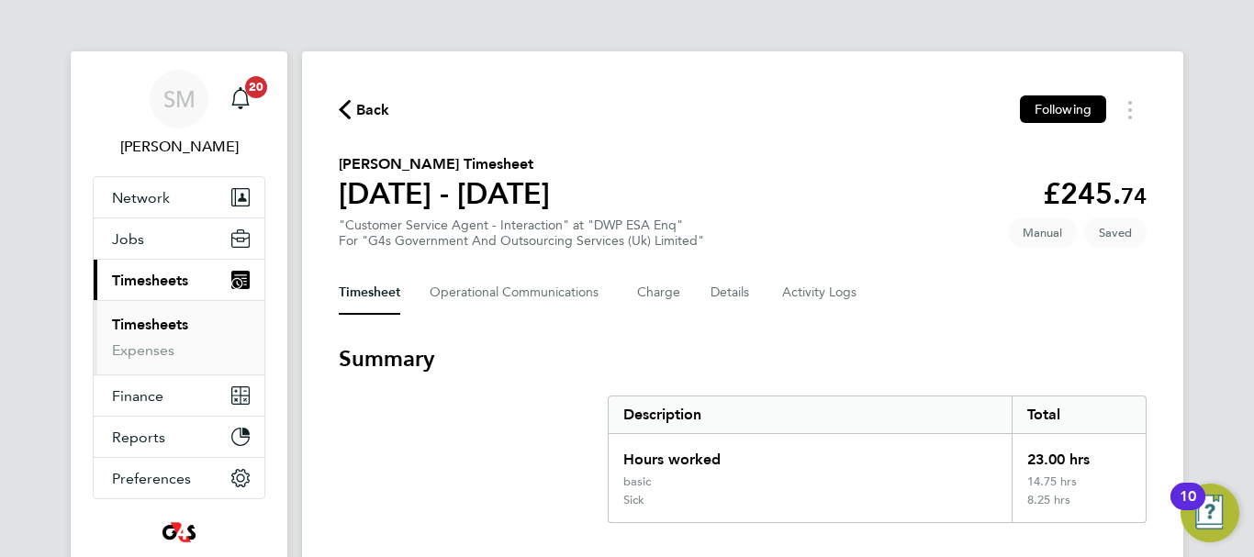
select select "30"
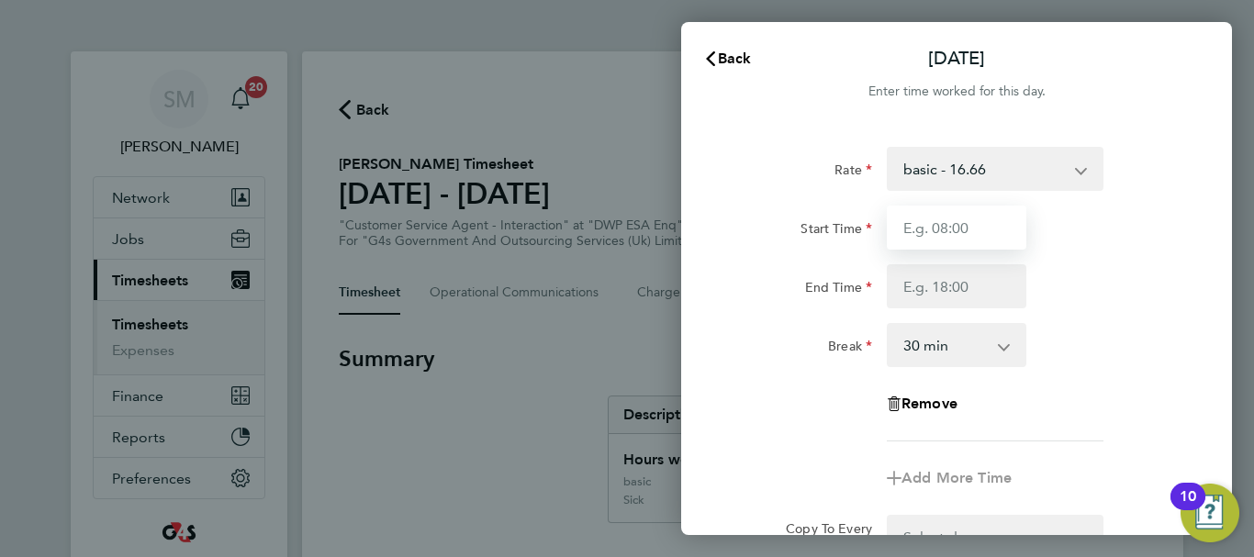
click at [950, 218] on input "Start Time" at bounding box center [957, 228] width 140 height 44
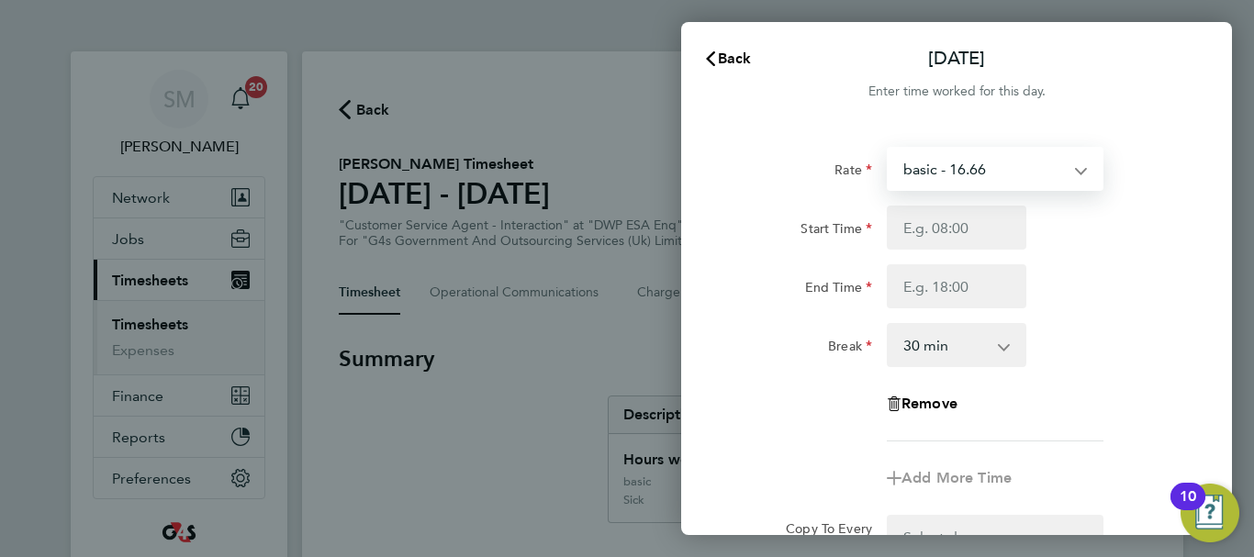
click at [1038, 166] on select "basic - 16.66 System Issue Paid - 16.66 System Issue Not Paid x2 - 32.79 Sick A…" at bounding box center [983, 169] width 191 height 40
select select "30"
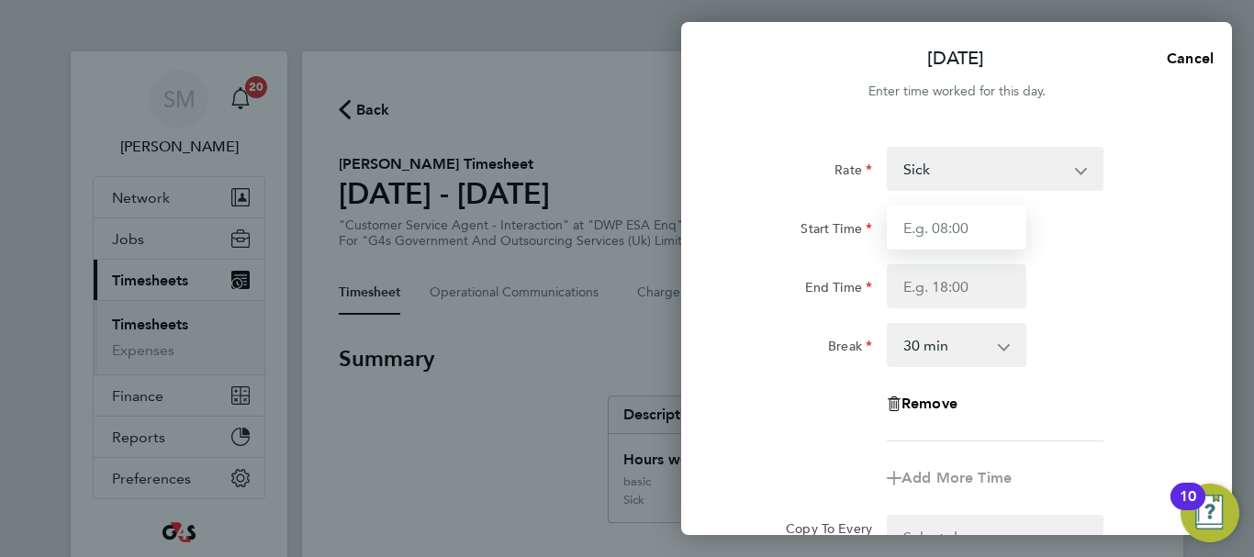
click at [944, 228] on input "Start Time" at bounding box center [957, 228] width 140 height 44
type input "07:45"
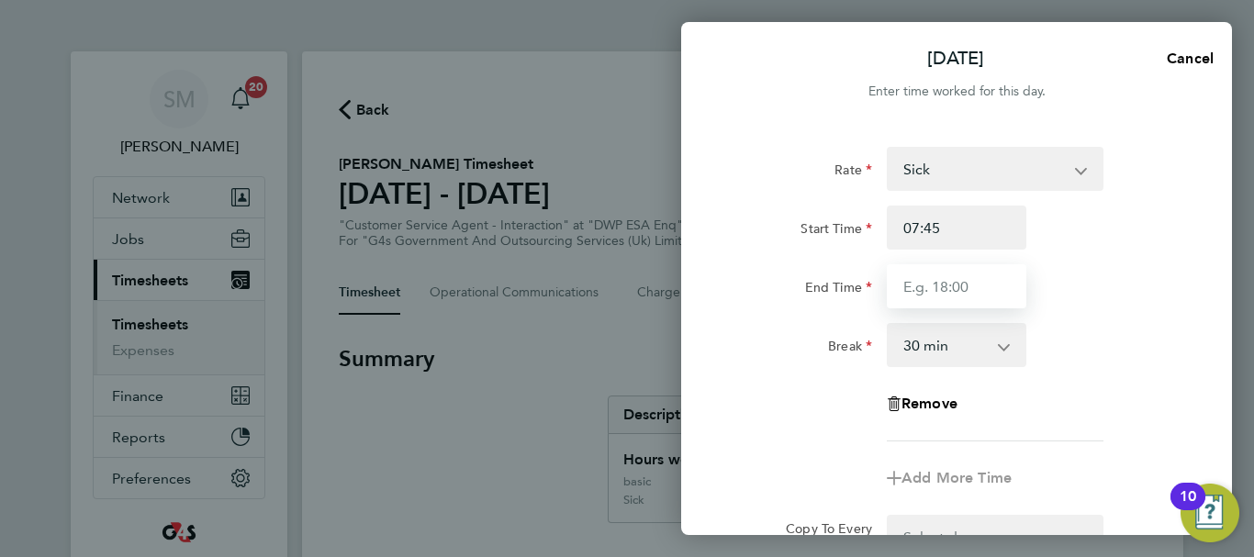
click at [928, 292] on input "End Time" at bounding box center [957, 286] width 140 height 44
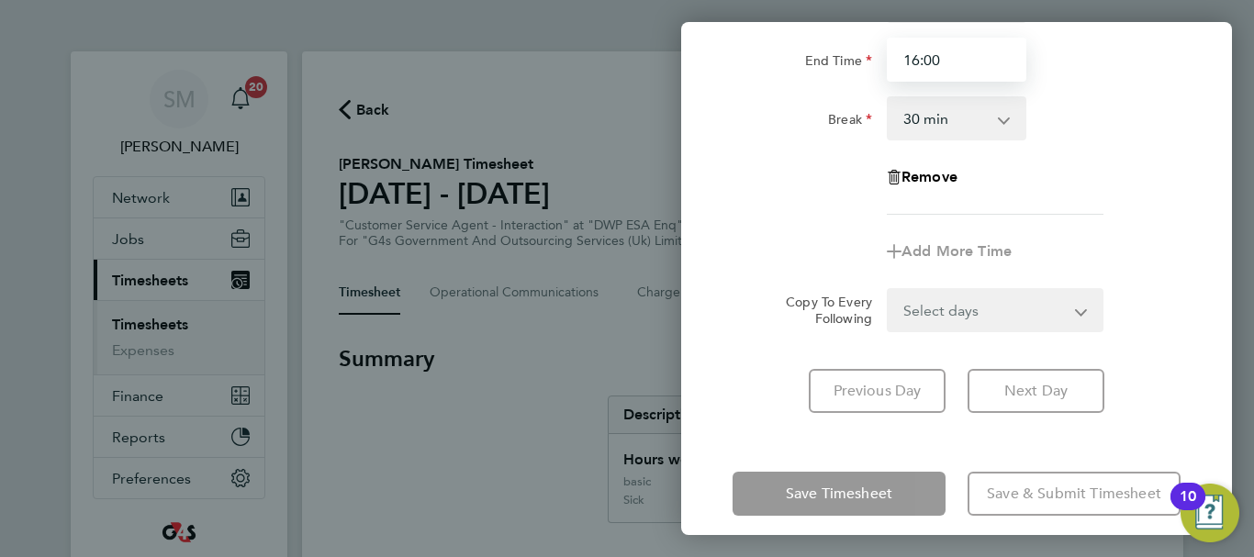
scroll to position [244, 0]
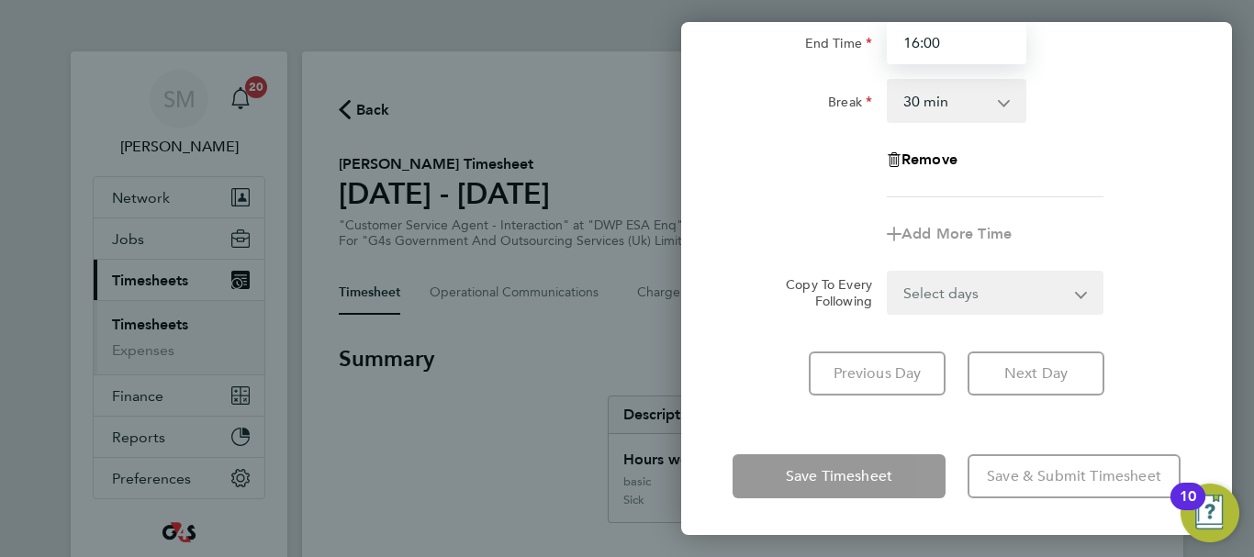
type input "16:00"
click at [749, 419] on div "Thu 25 Sep Cancel Enter time worked for this day. Rate Sick System Issue Paid -…" at bounding box center [956, 278] width 551 height 513
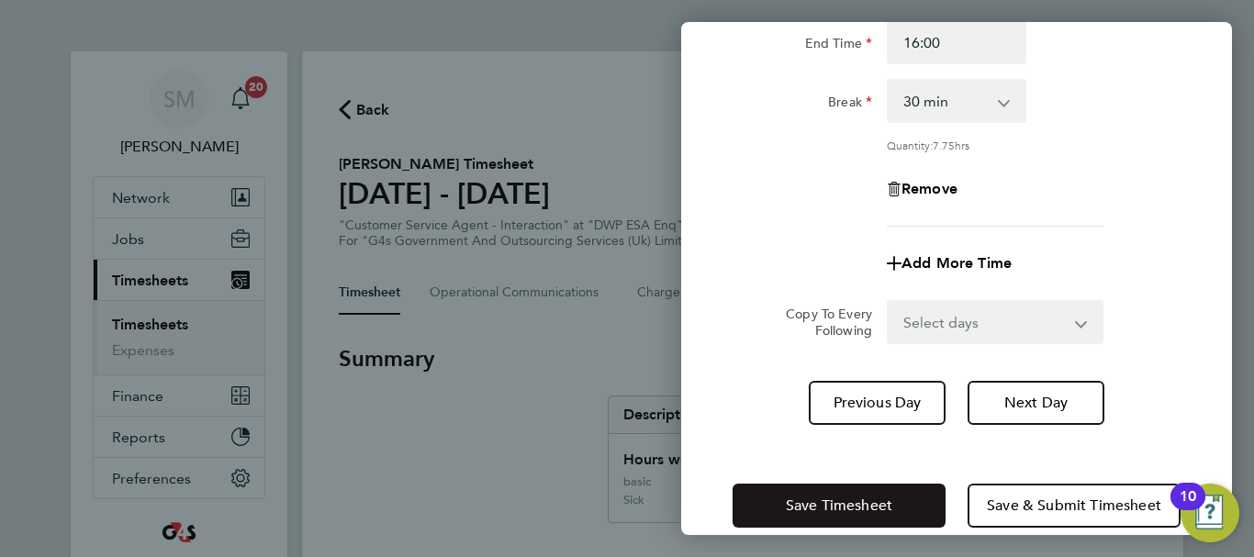
click at [794, 498] on span "Save Timesheet" at bounding box center [839, 506] width 106 height 18
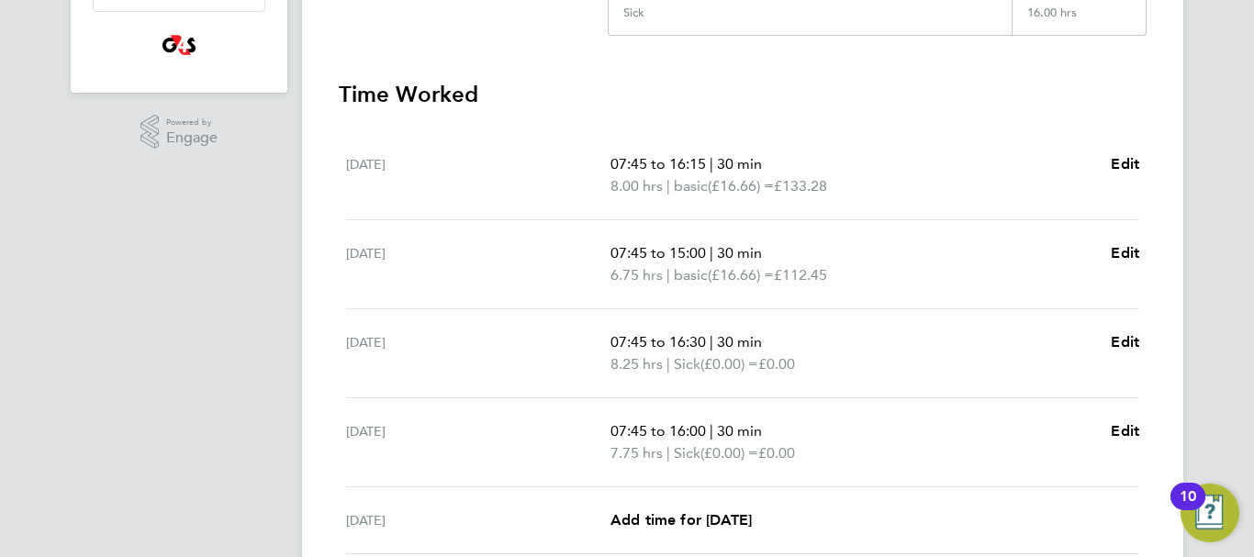
scroll to position [551, 0]
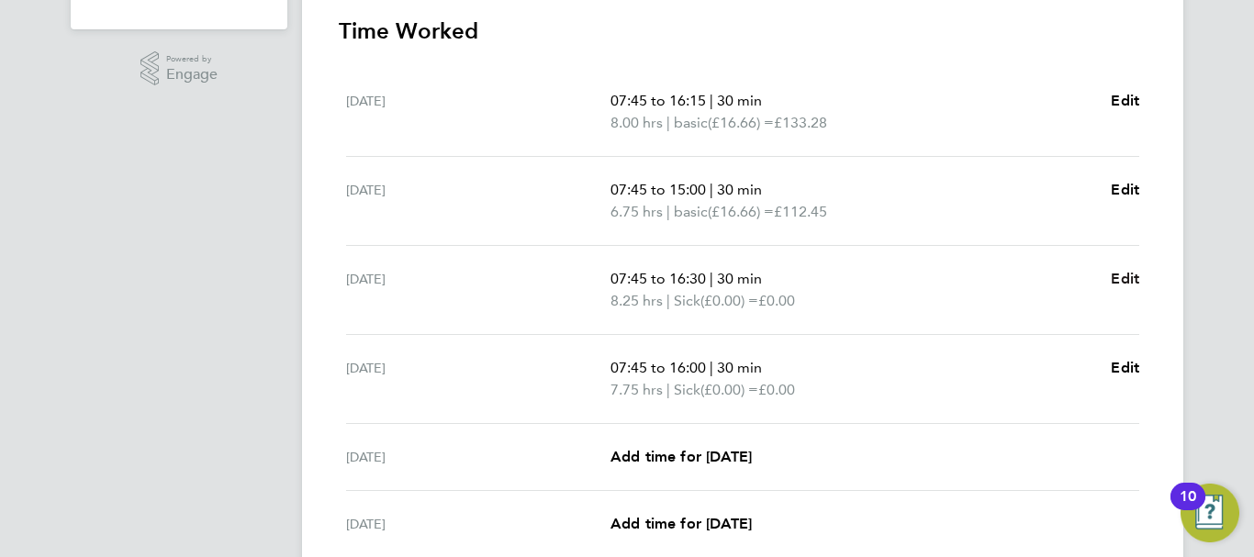
click at [1126, 275] on span "Edit" at bounding box center [1125, 278] width 28 height 17
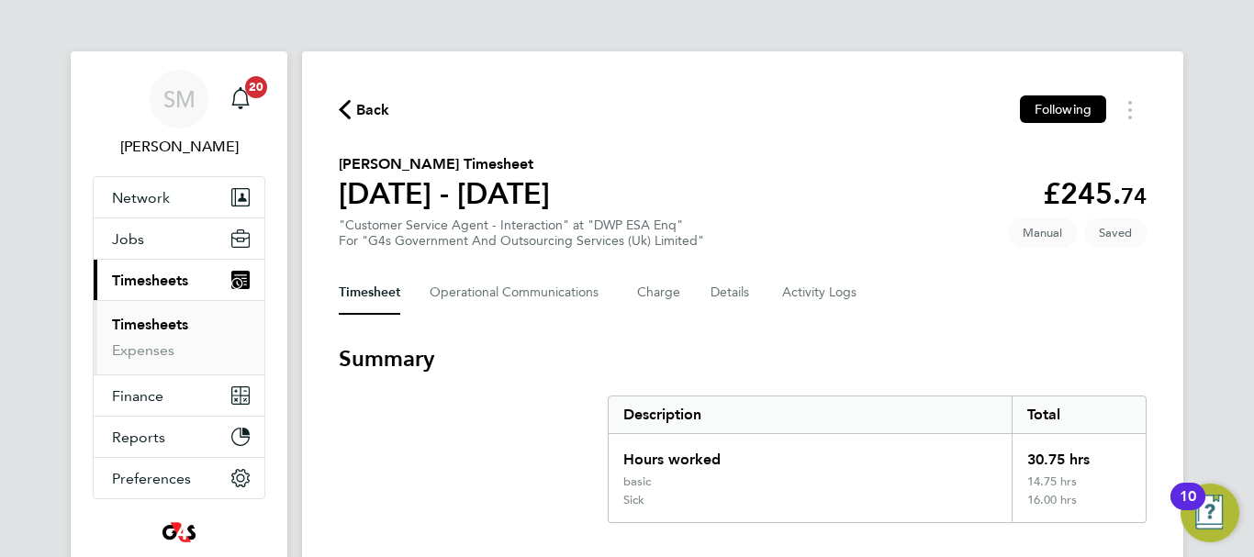
select select "30"
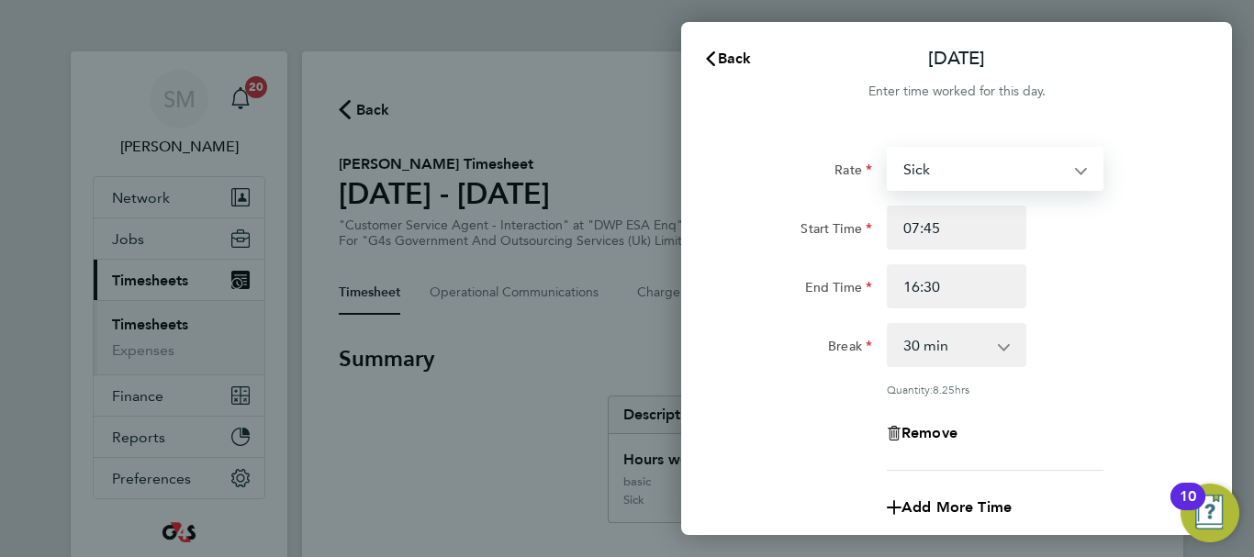
click at [975, 180] on select "Sick System Issue Paid - 16.66 System Issue Not Paid x2 - 32.79 basic - 16.66 A…" at bounding box center [983, 169] width 191 height 40
select select "30"
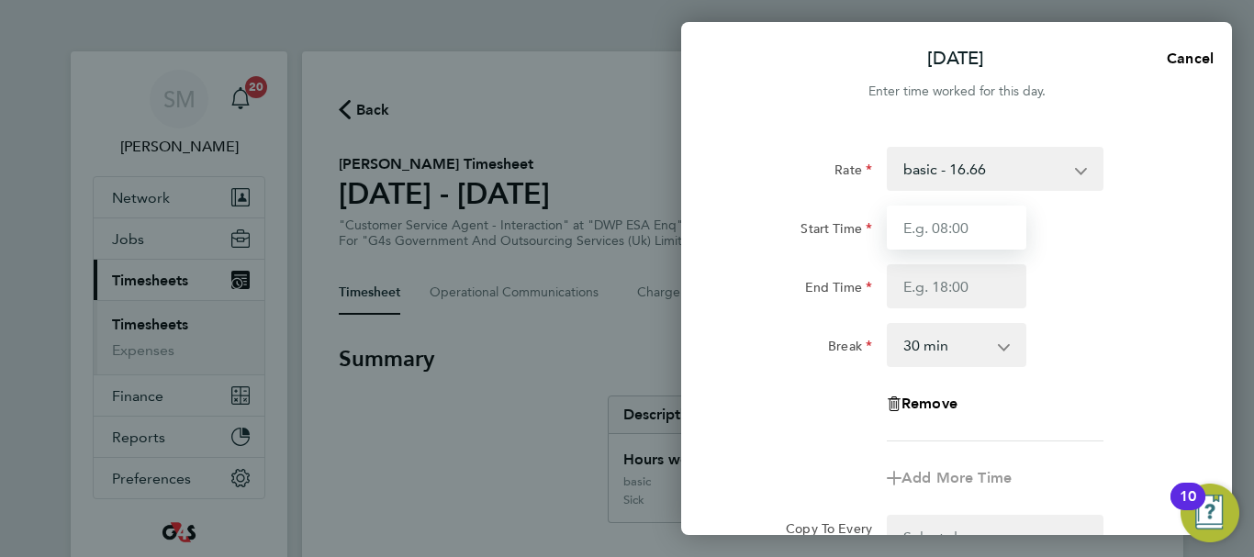
click at [931, 211] on input "Start Time" at bounding box center [957, 228] width 140 height 44
type input "07:45"
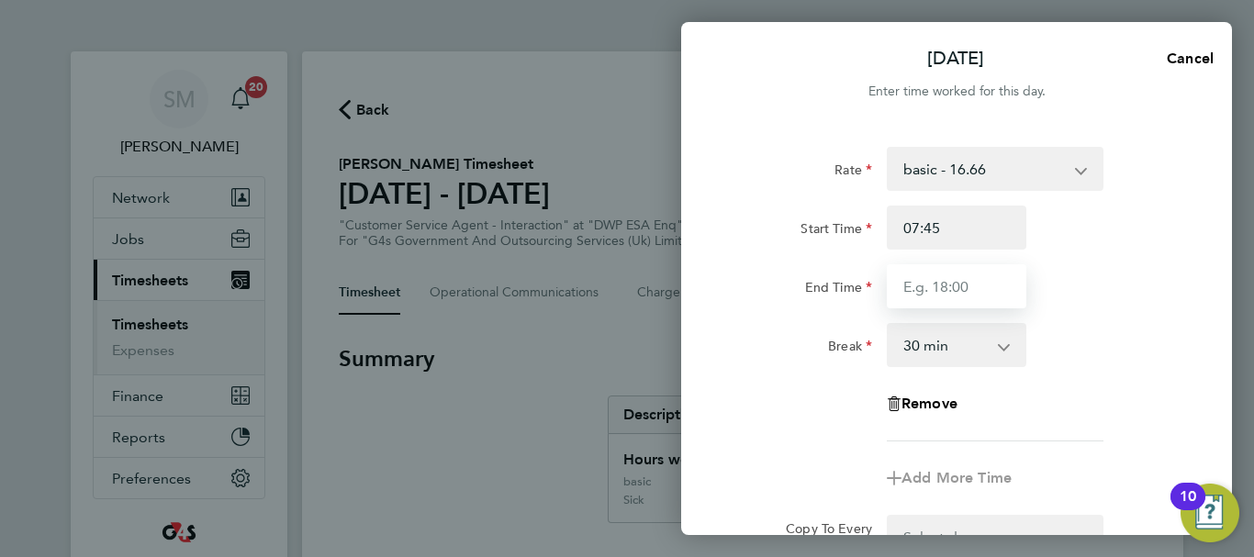
click at [936, 279] on input "End Time" at bounding box center [957, 286] width 140 height 44
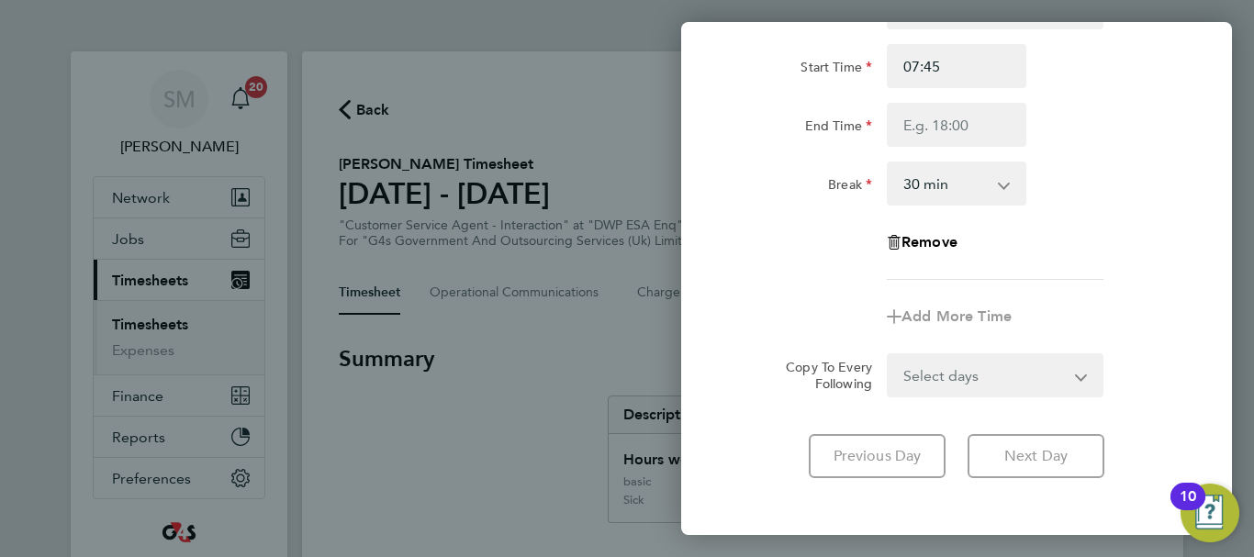
scroll to position [244, 0]
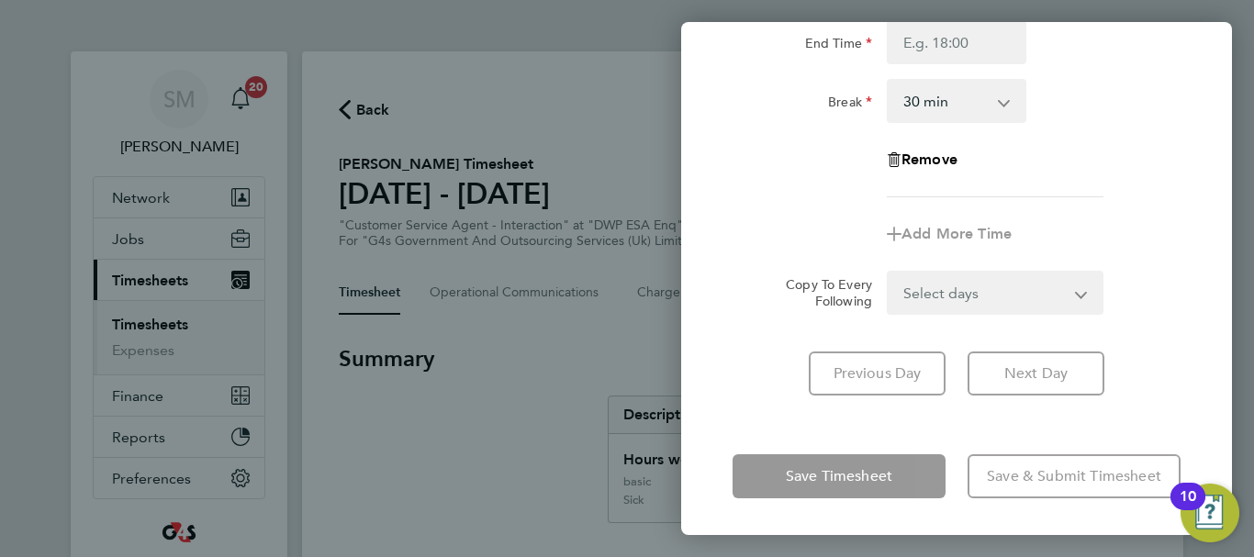
click at [754, 422] on div "Save Timesheet Save & Submit Timesheet" at bounding box center [956, 476] width 551 height 117
drag, startPoint x: 703, startPoint y: 398, endPoint x: 718, endPoint y: 396, distance: 14.9
click at [711, 397] on div "Rate basic - 16.66 System Issue Paid - 16.66 System Issue Not Paid x2 - 32.79 S…" at bounding box center [956, 149] width 551 height 537
click at [747, 394] on div "Previous Day Next Day" at bounding box center [956, 374] width 448 height 44
click at [793, 430] on div "Save Timesheet Save & Submit Timesheet" at bounding box center [956, 476] width 551 height 117
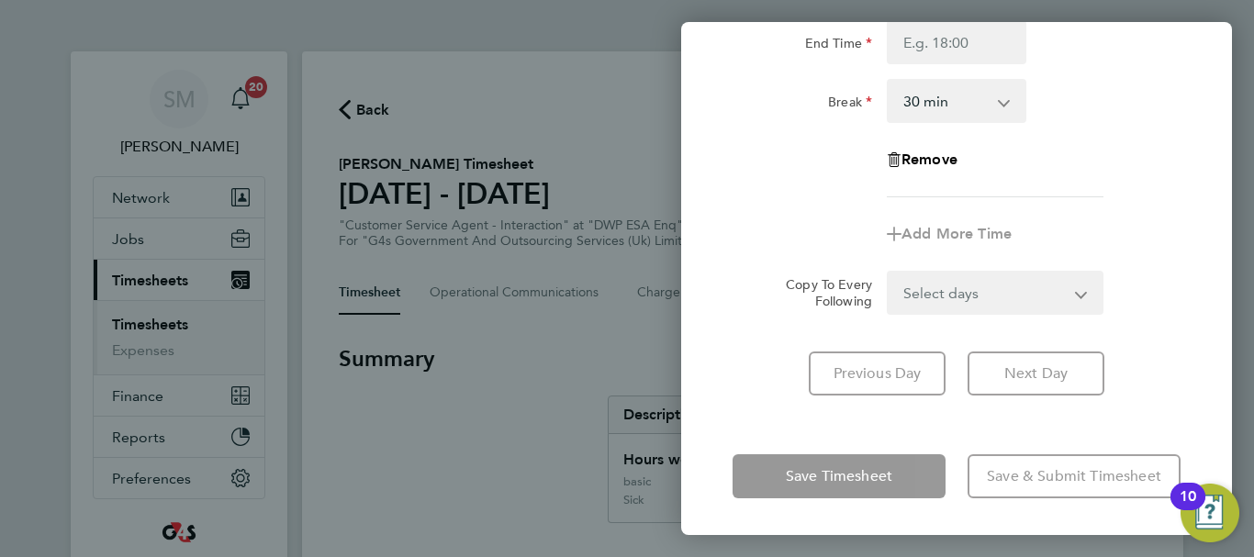
click at [776, 219] on div "Add More Time" at bounding box center [956, 234] width 463 height 44
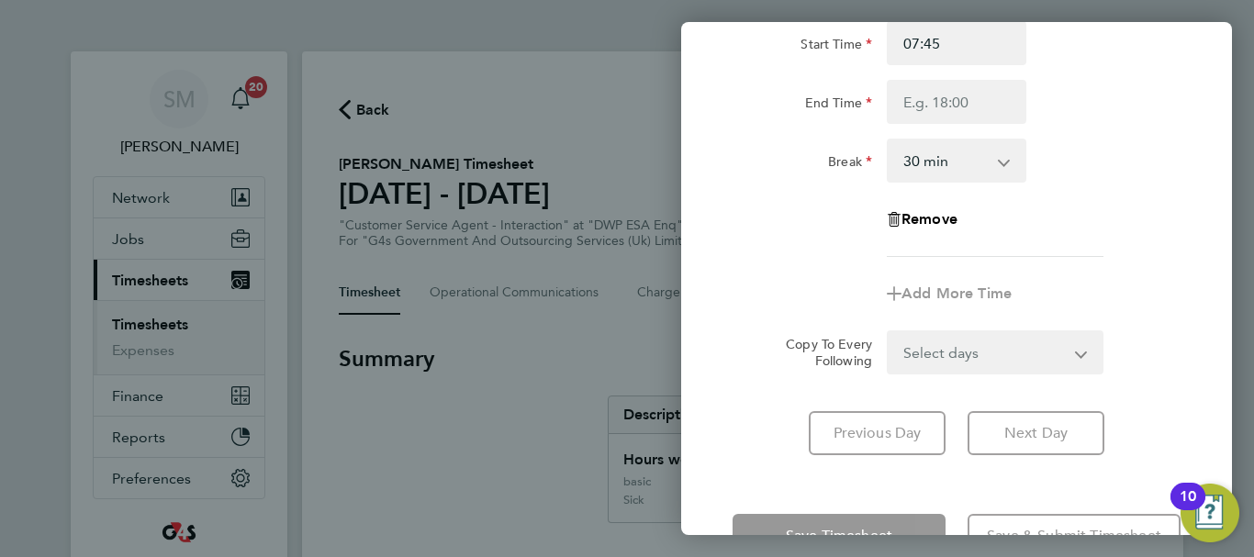
scroll to position [152, 0]
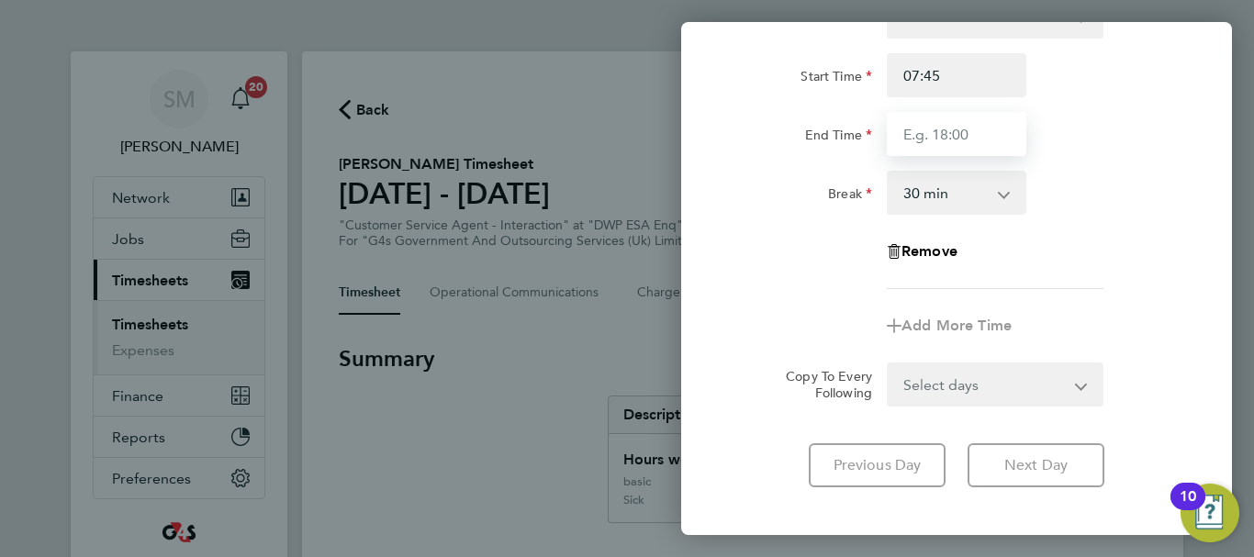
click at [947, 136] on input "End Time" at bounding box center [957, 134] width 140 height 44
type input "15:00"
drag, startPoint x: 961, startPoint y: 132, endPoint x: 887, endPoint y: 144, distance: 75.3
click at [887, 144] on input "15:00" at bounding box center [957, 134] width 140 height 44
click at [952, 148] on input "End Time" at bounding box center [957, 134] width 140 height 44
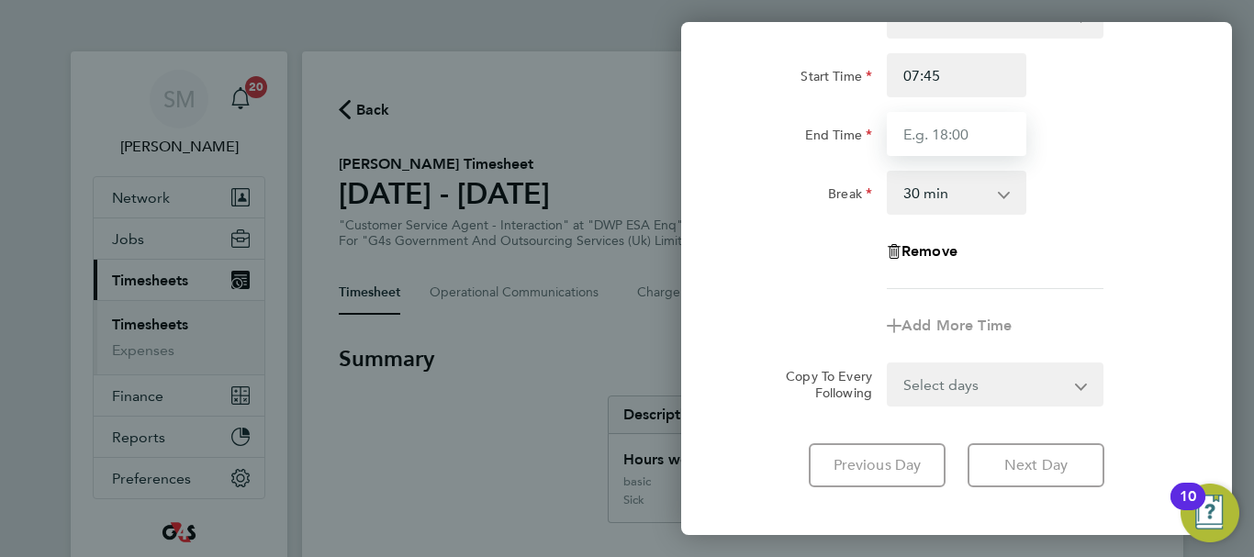
type input "16:30"
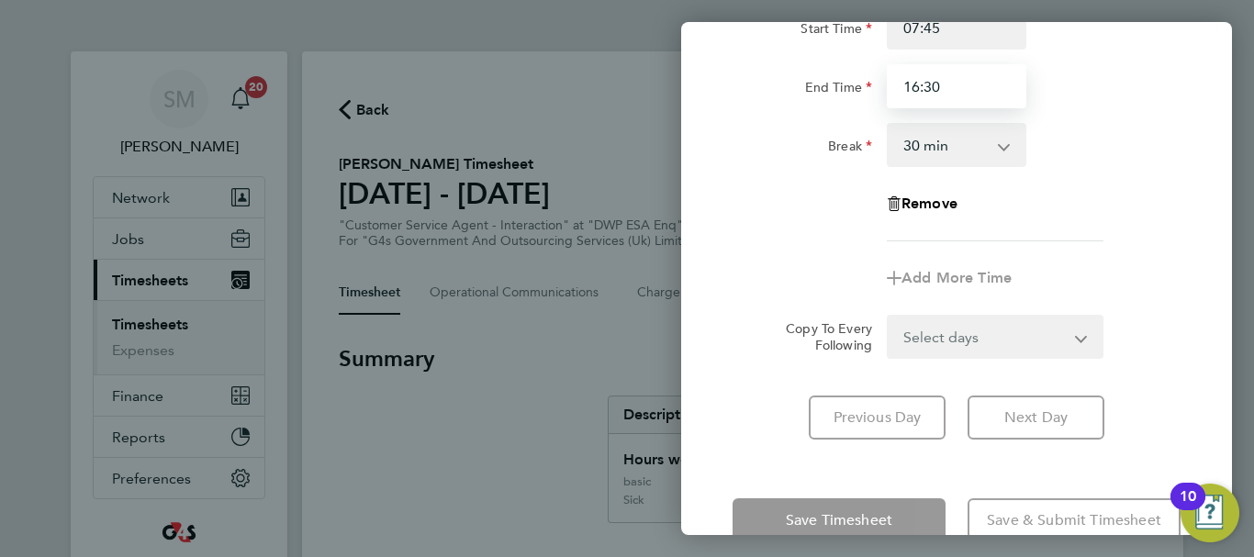
scroll to position [244, 0]
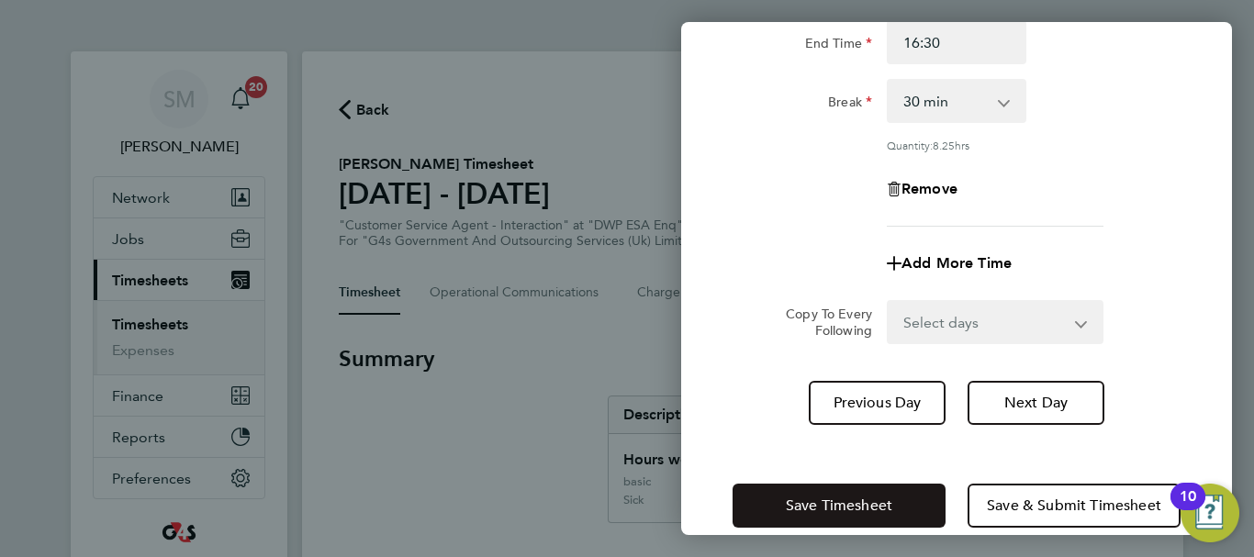
drag, startPoint x: 748, startPoint y: 411, endPoint x: 791, endPoint y: 487, distance: 87.5
click at [749, 416] on div "Rate basic - 16.66 System Issue Paid - 16.66 System Issue Not Paid x2 - 32.79 S…" at bounding box center [956, 164] width 551 height 566
click at [791, 487] on button "Save Timesheet" at bounding box center [838, 506] width 213 height 44
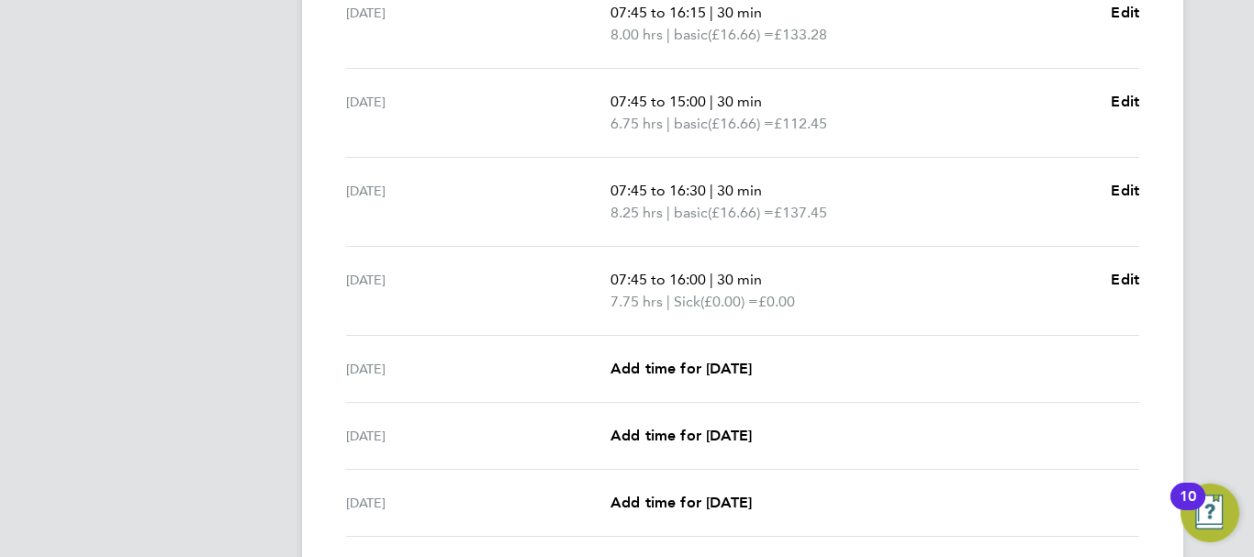
scroll to position [642, 0]
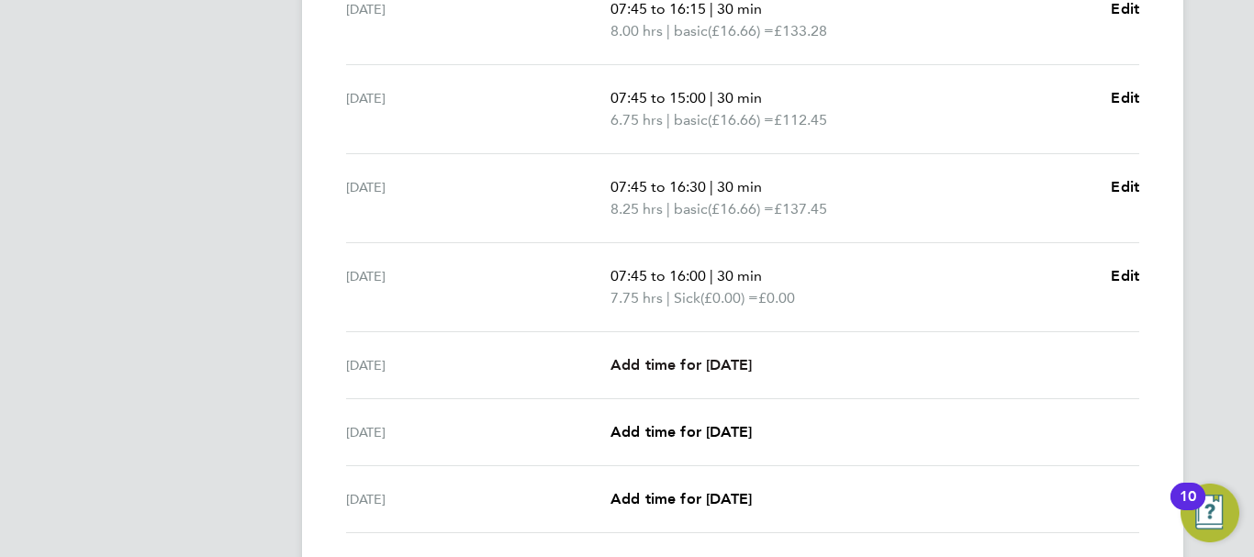
click at [679, 359] on span "Add time for [DATE]" at bounding box center [680, 364] width 141 height 17
select select "30"
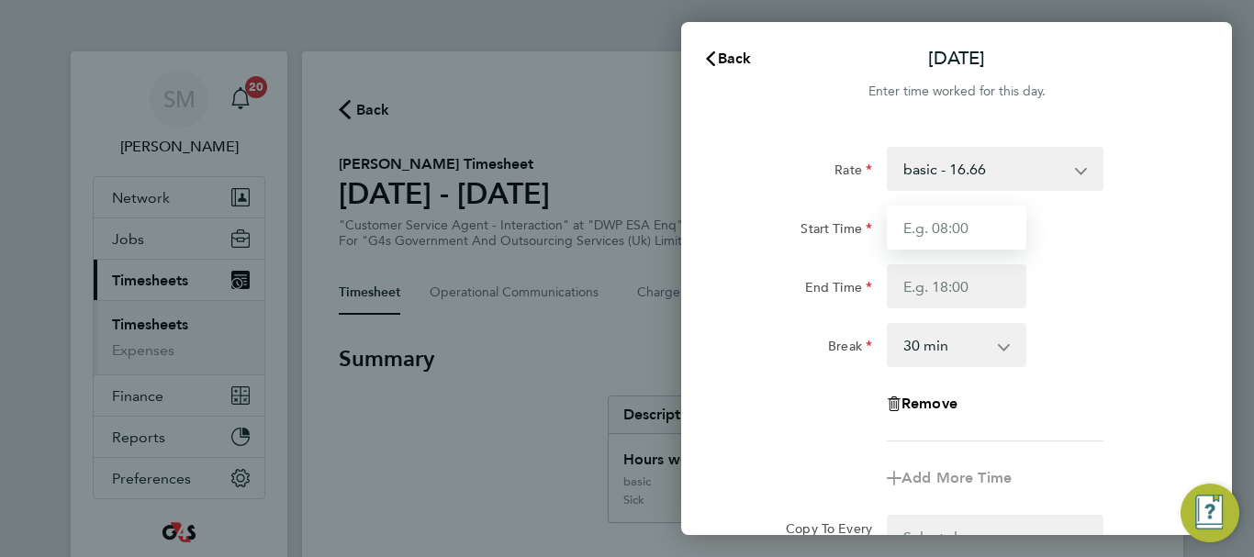
click at [921, 244] on input "Start Time" at bounding box center [957, 228] width 140 height 44
type input "07:45"
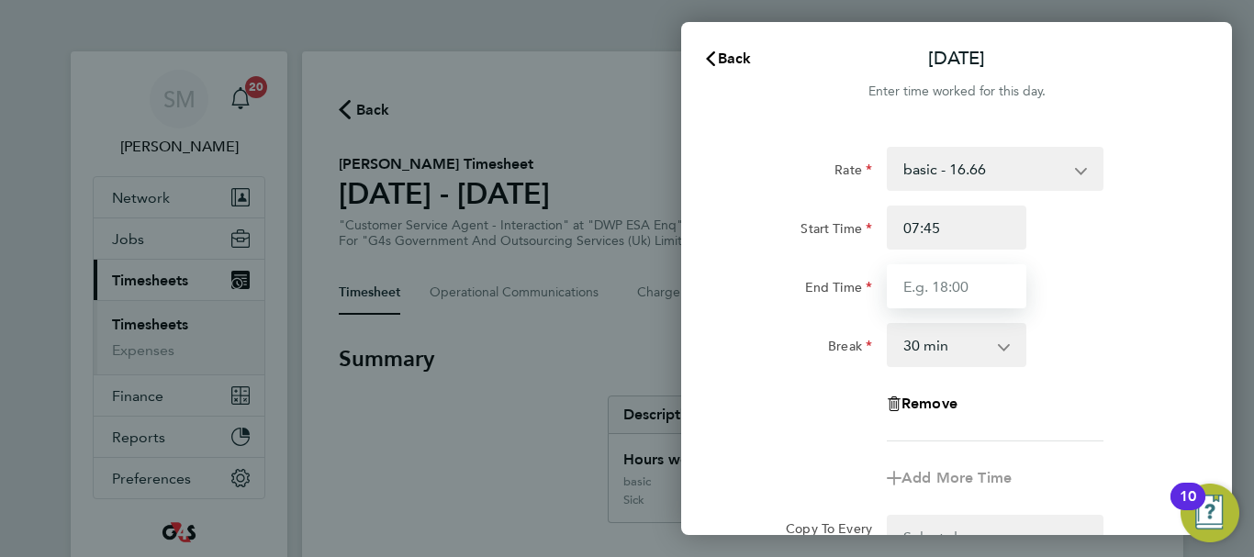
click at [928, 286] on input "End Time" at bounding box center [957, 286] width 140 height 44
type input "15:00"
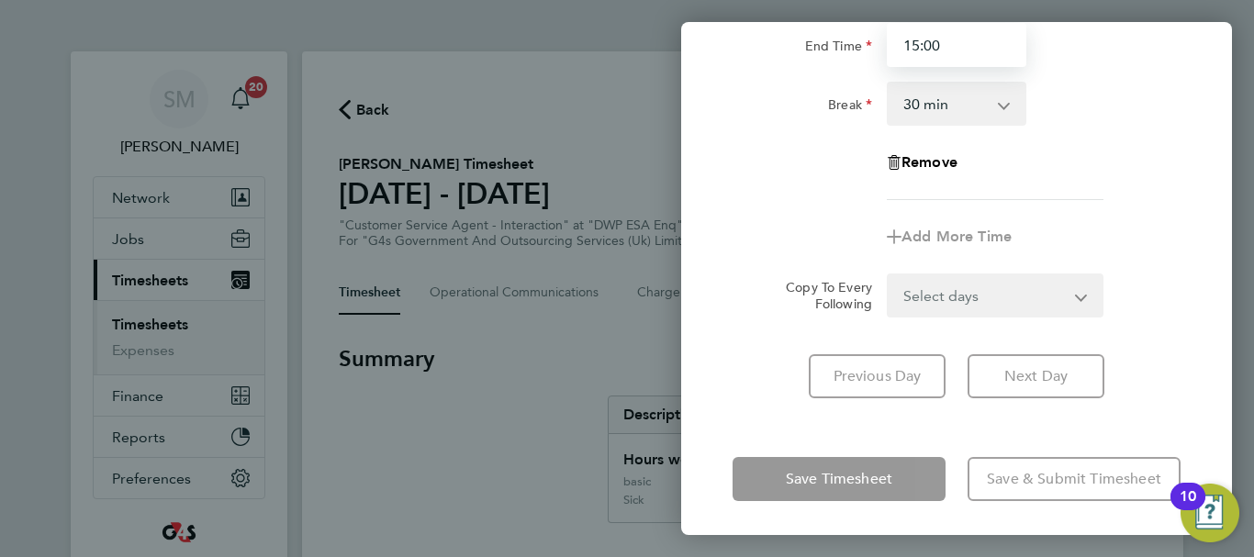
scroll to position [244, 0]
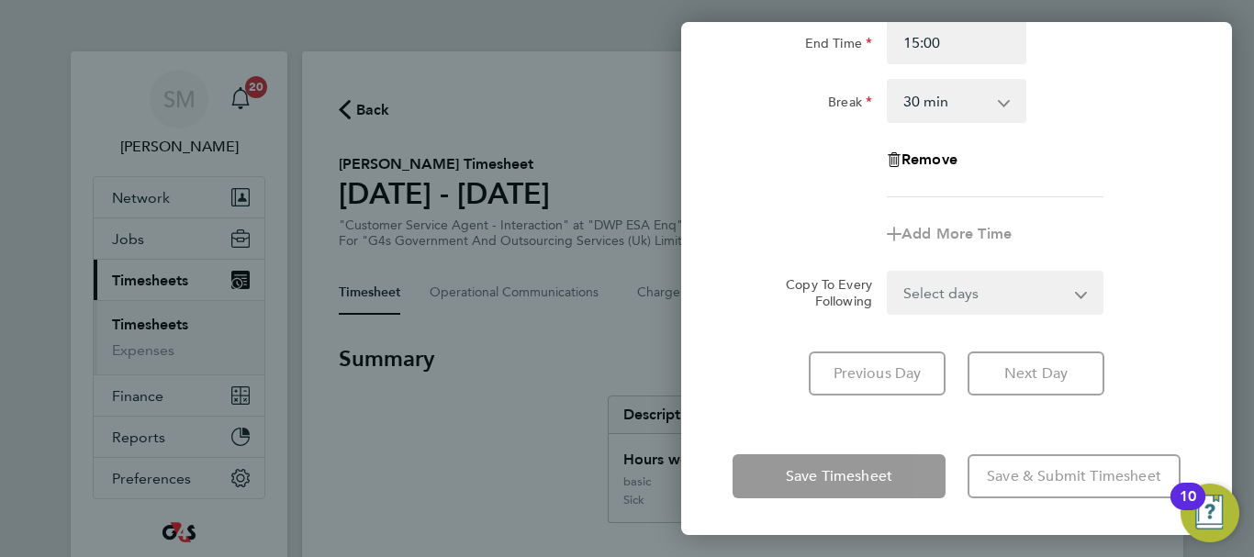
click at [749, 408] on div "Rate basic - 16.66 System Issue Paid - 16.66 System Issue Not Paid x2 - 32.79 S…" at bounding box center [956, 149] width 551 height 537
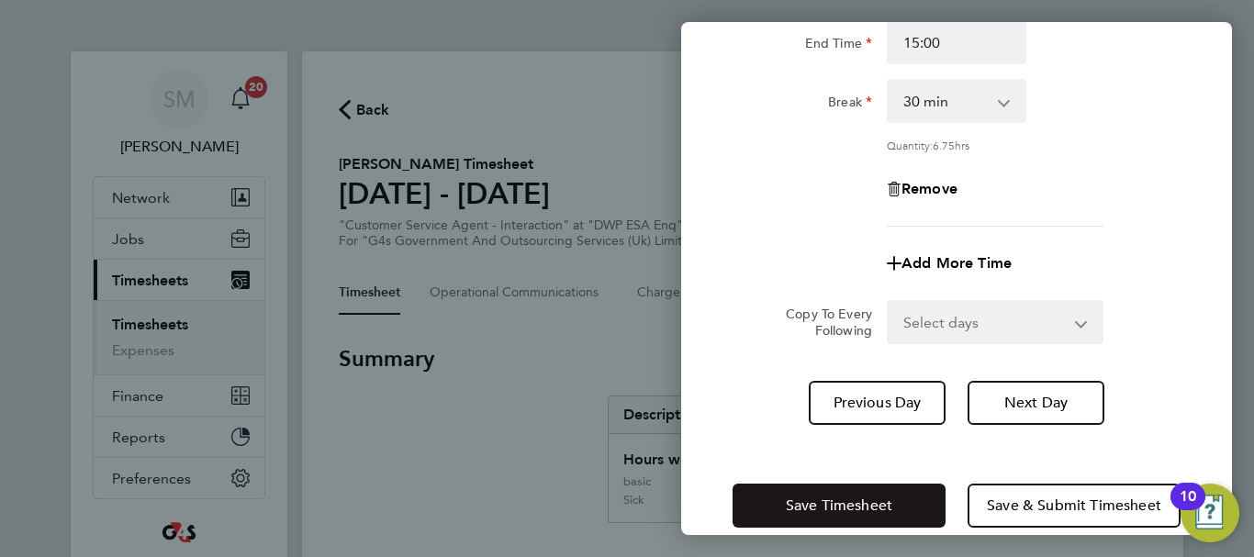
click at [786, 516] on button "Save Timesheet" at bounding box center [838, 506] width 213 height 44
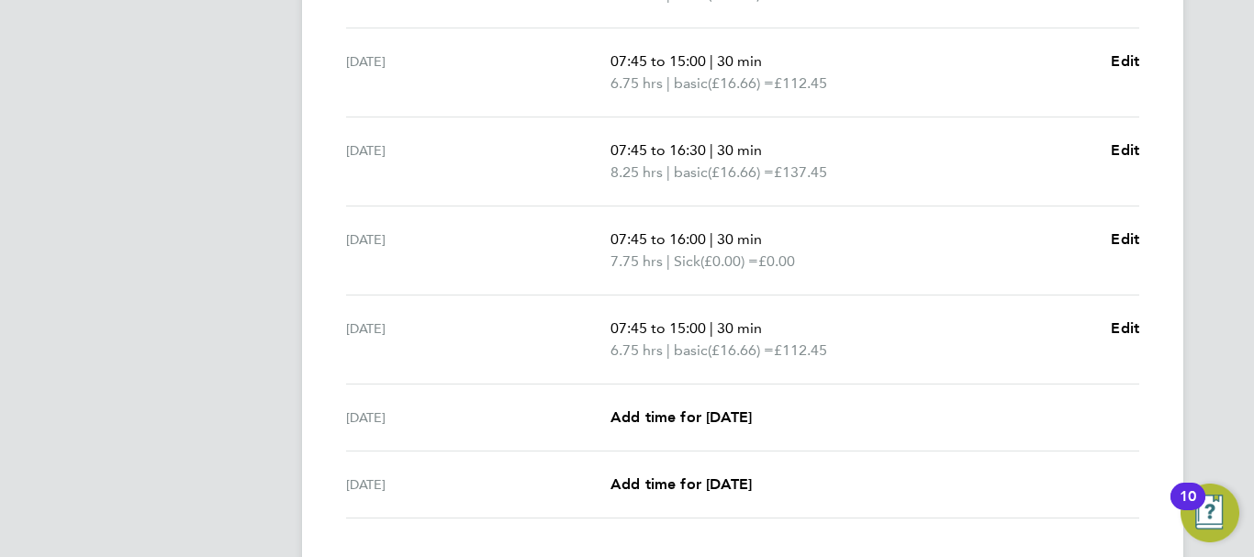
scroll to position [734, 0]
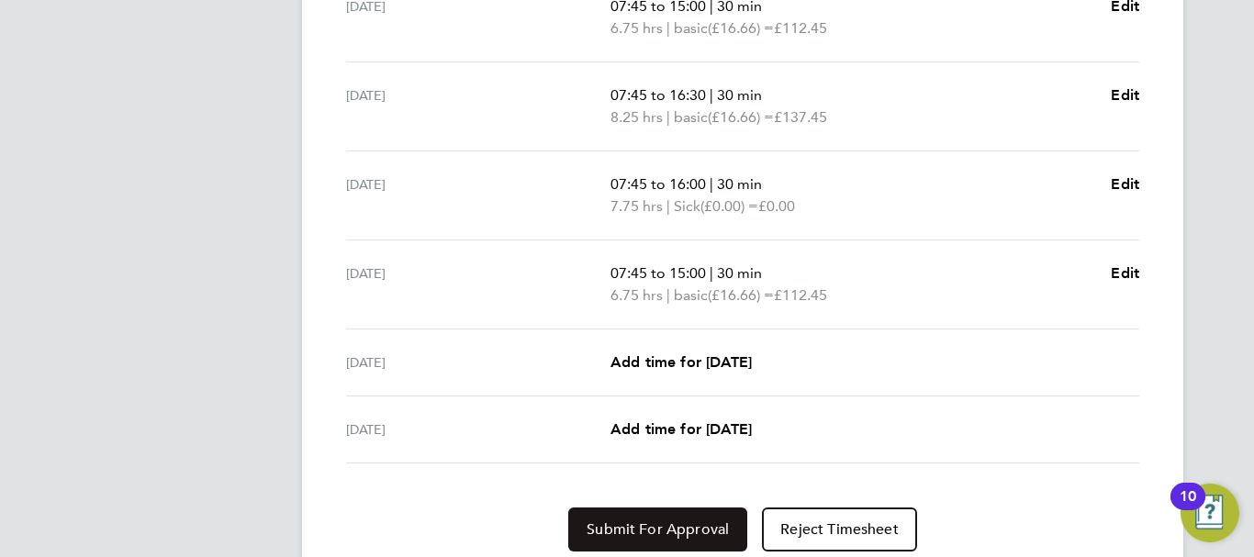
click at [656, 517] on button "Submit For Approval" at bounding box center [657, 530] width 179 height 44
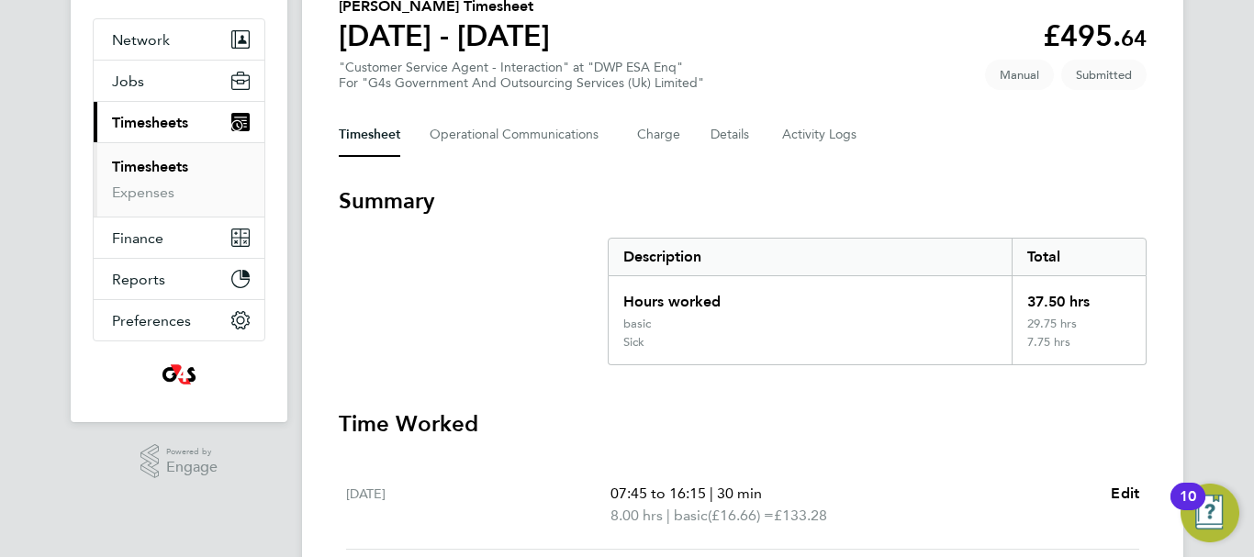
scroll to position [0, 0]
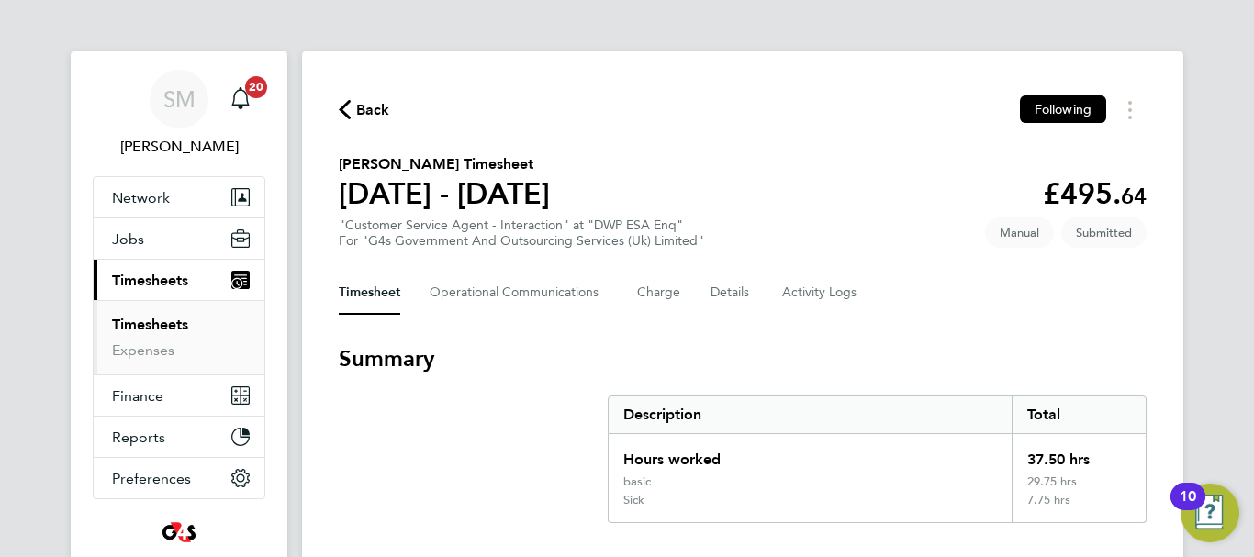
click at [357, 120] on span "Back" at bounding box center [373, 110] width 34 height 22
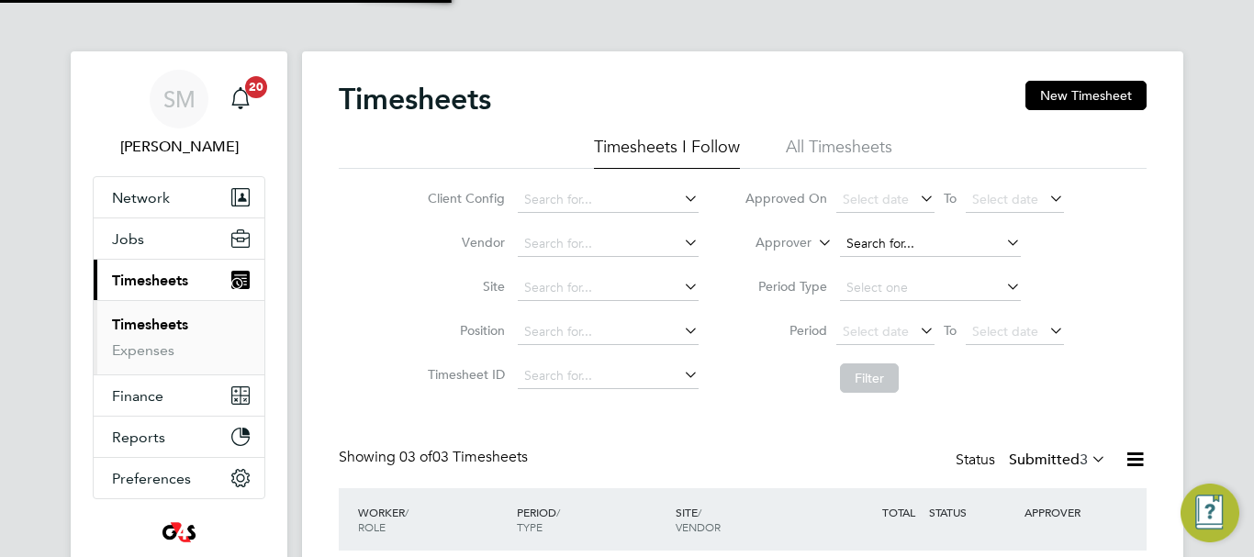
scroll to position [61, 160]
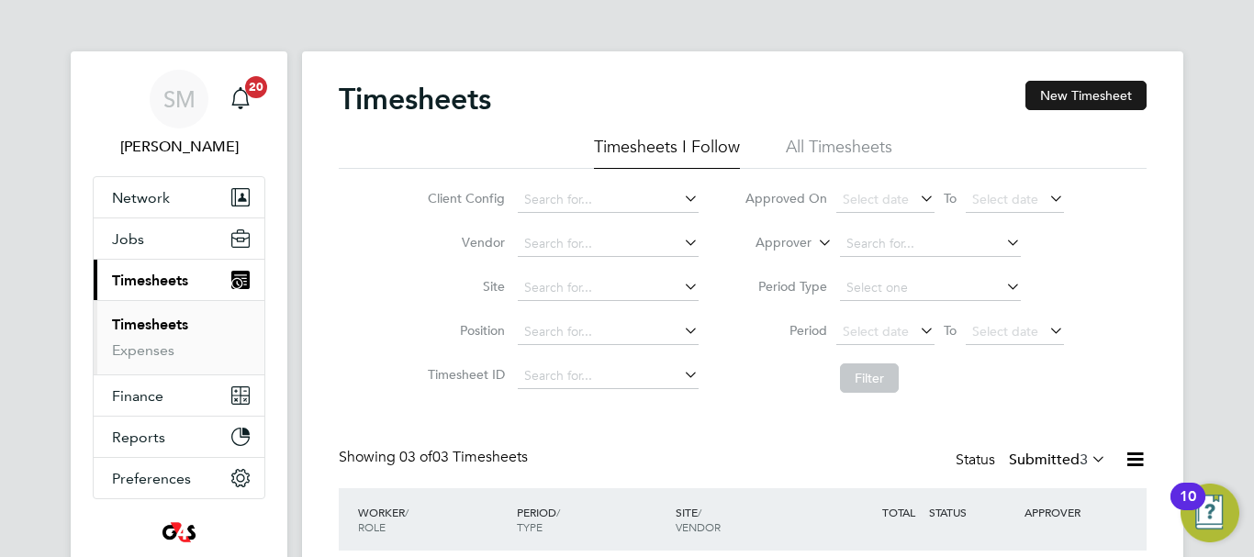
click at [1081, 106] on button "New Timesheet" at bounding box center [1085, 95] width 121 height 29
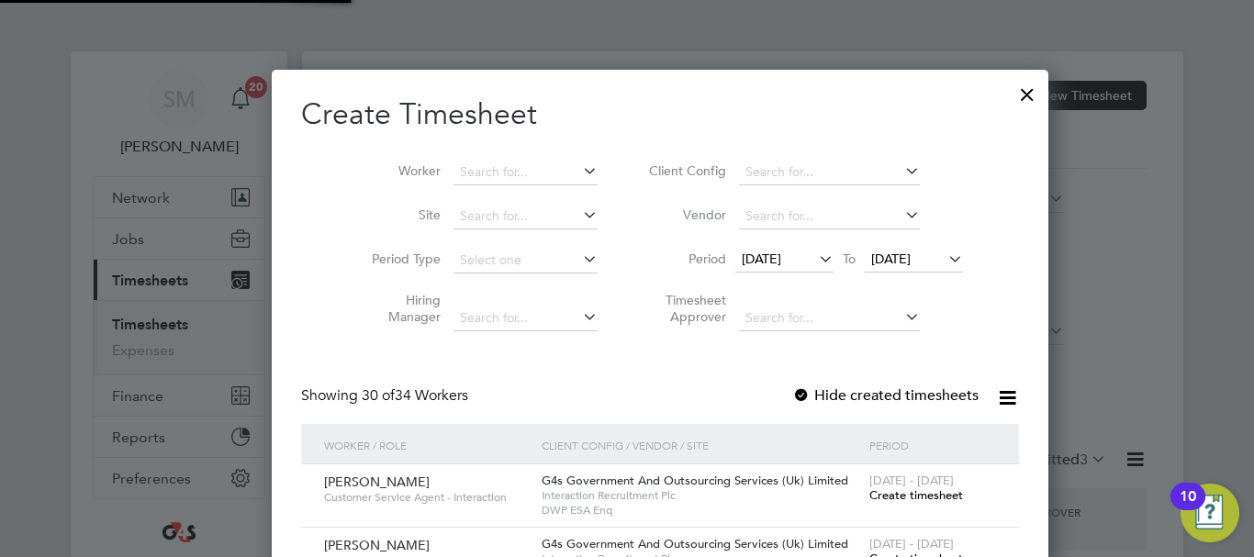
scroll to position [2853, 711]
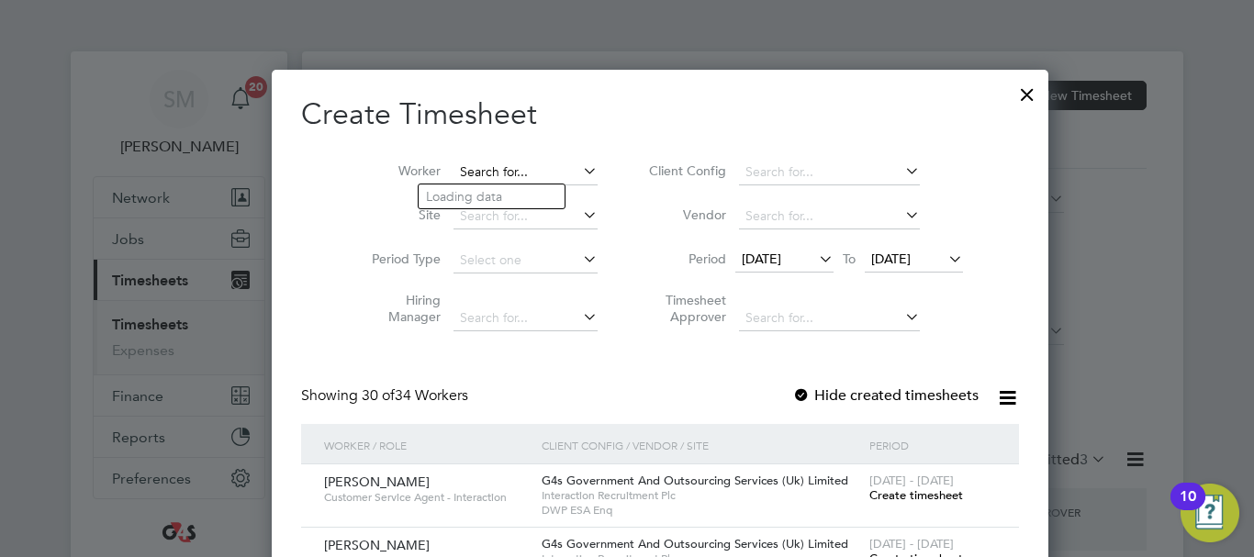
click at [518, 178] on input at bounding box center [525, 173] width 144 height 26
click at [742, 257] on span "[DATE]" at bounding box center [761, 259] width 39 height 17
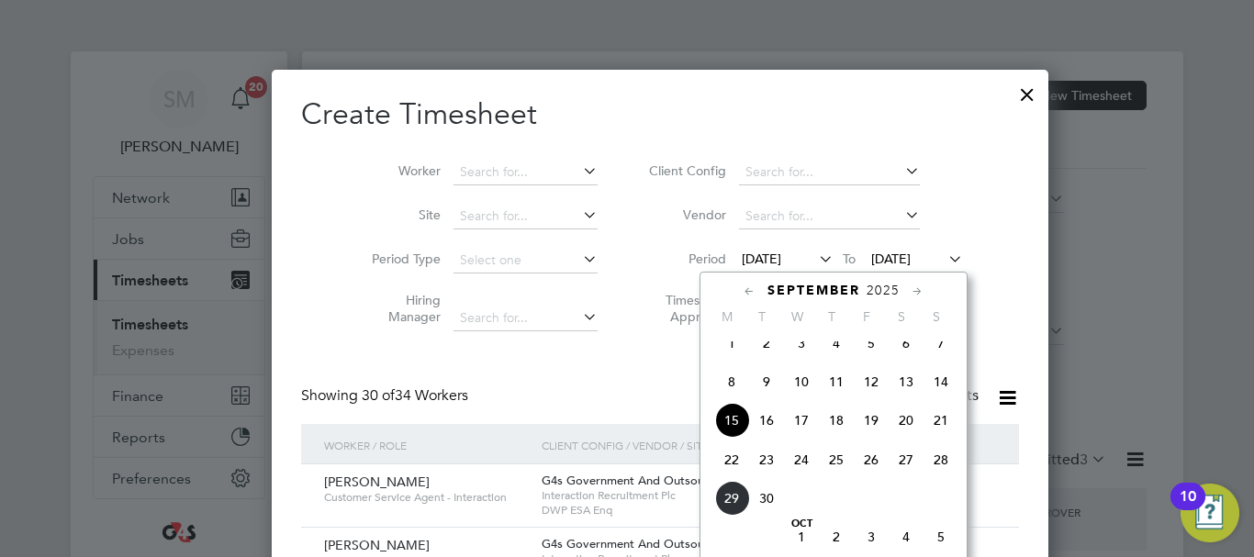
click at [732, 477] on span "22" at bounding box center [731, 459] width 35 height 35
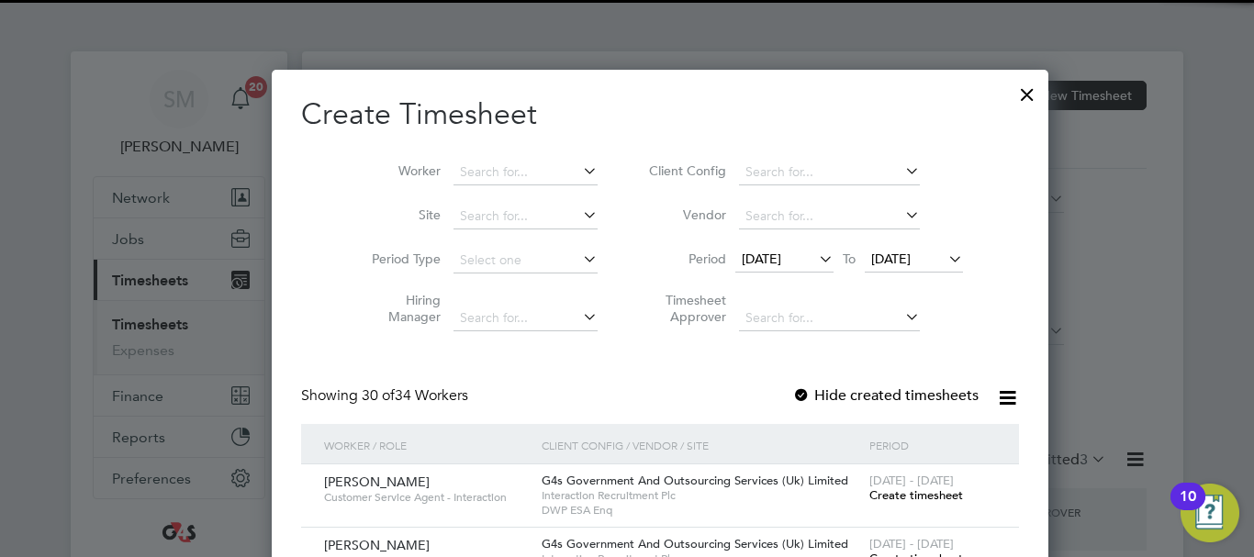
click at [877, 260] on span "[DATE]" at bounding box center [890, 259] width 39 height 17
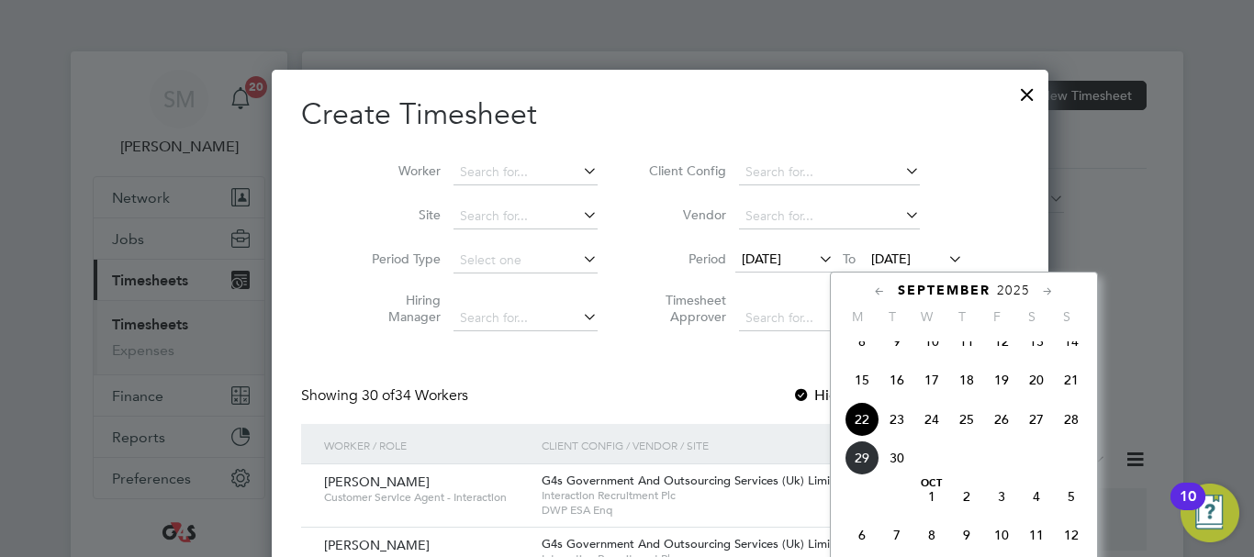
click at [1069, 430] on span "28" at bounding box center [1071, 419] width 35 height 35
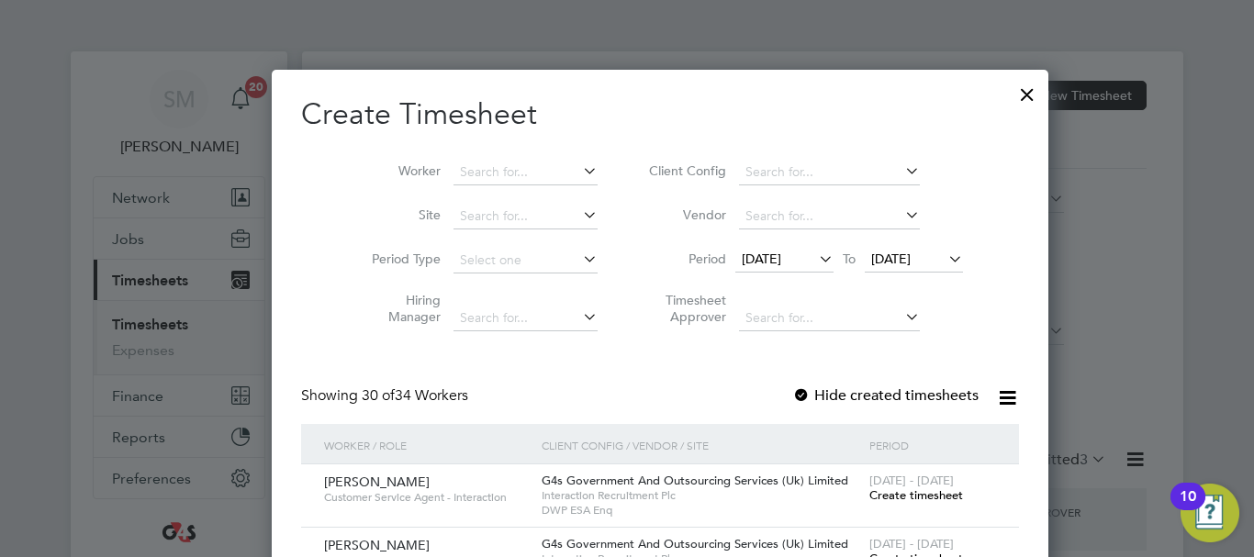
click at [792, 392] on div at bounding box center [801, 396] width 18 height 18
click at [453, 177] on input at bounding box center [525, 173] width 144 height 26
click at [470, 202] on li "Ahl am Masoud" at bounding box center [500, 196] width 162 height 25
type input "Ahlam Masoud"
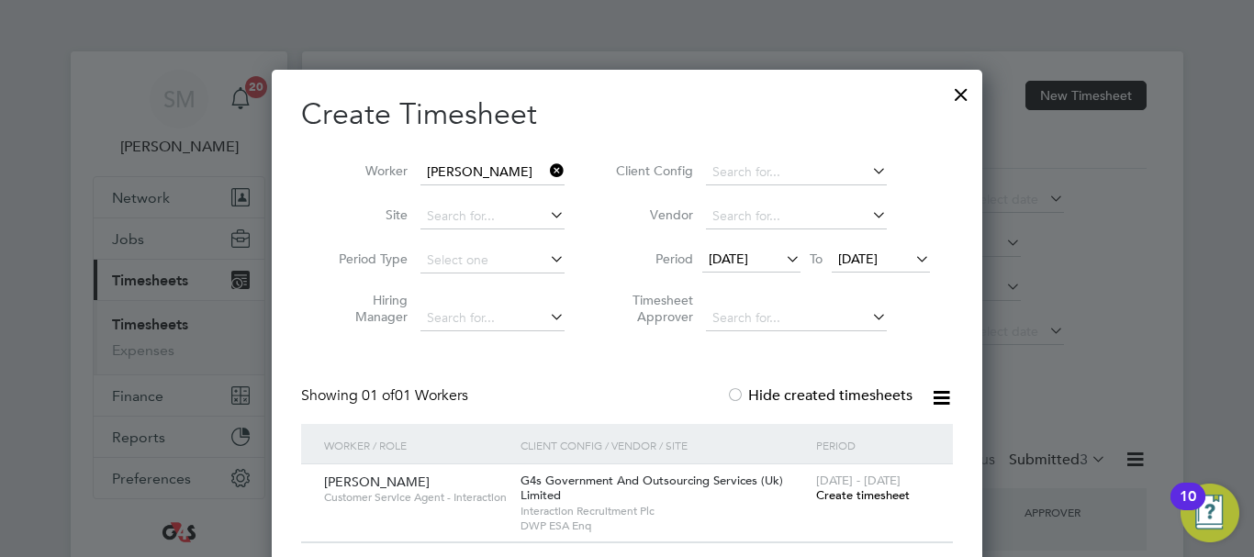
click at [879, 497] on span "Create timesheet" at bounding box center [863, 495] width 94 height 16
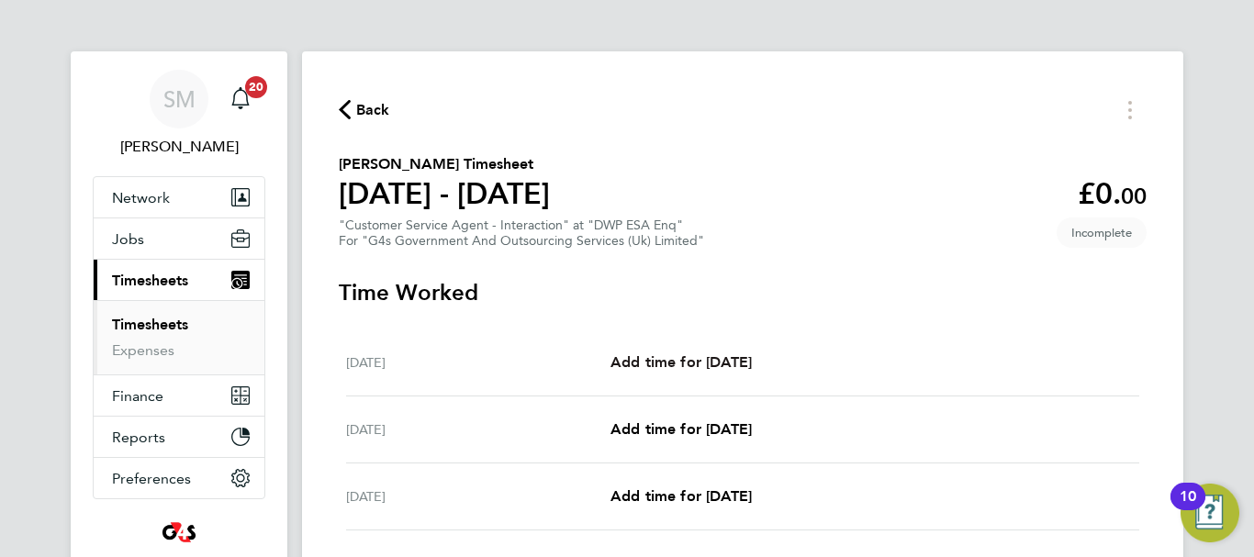
click at [676, 356] on span "Add time for [DATE]" at bounding box center [680, 361] width 141 height 17
select select "30"
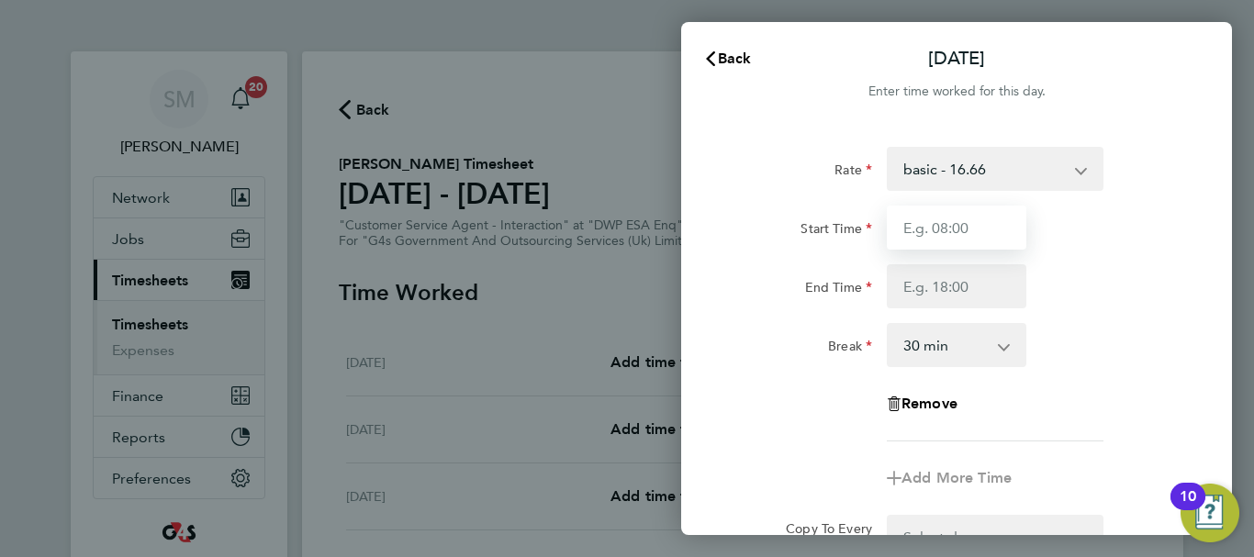
click at [1000, 225] on input "Start Time" at bounding box center [957, 228] width 140 height 44
type input "07:45"
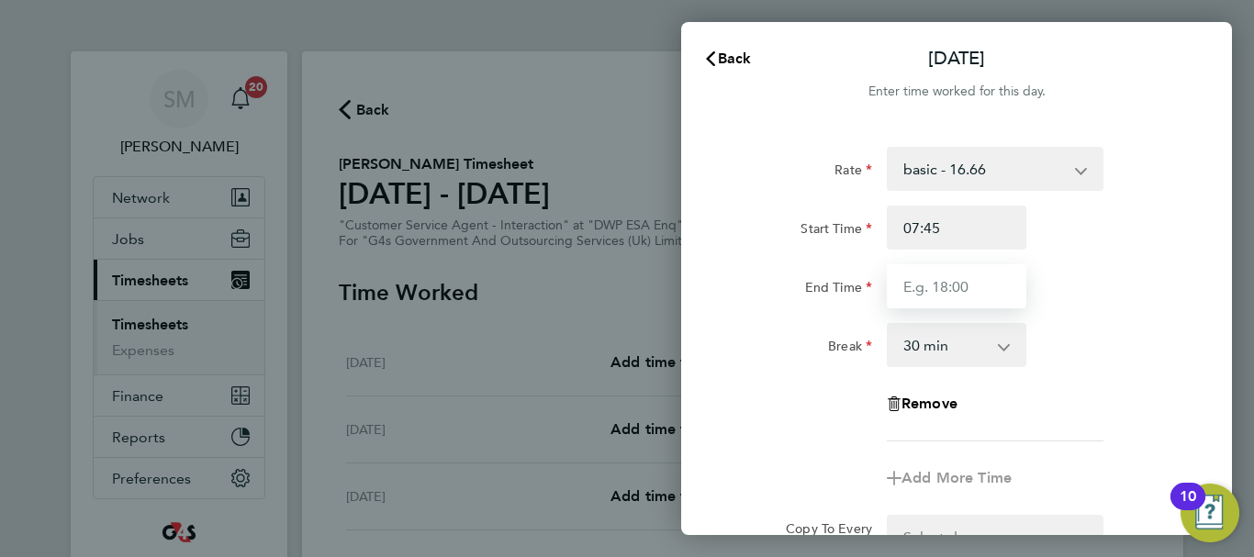
click at [944, 277] on input "End Time" at bounding box center [957, 286] width 140 height 44
click at [1049, 159] on select "basic - 16.66 x2 - 32.79 System Issue Not Paid x1.5 - 24.73 Bank Holiday Annual…" at bounding box center [983, 169] width 191 height 40
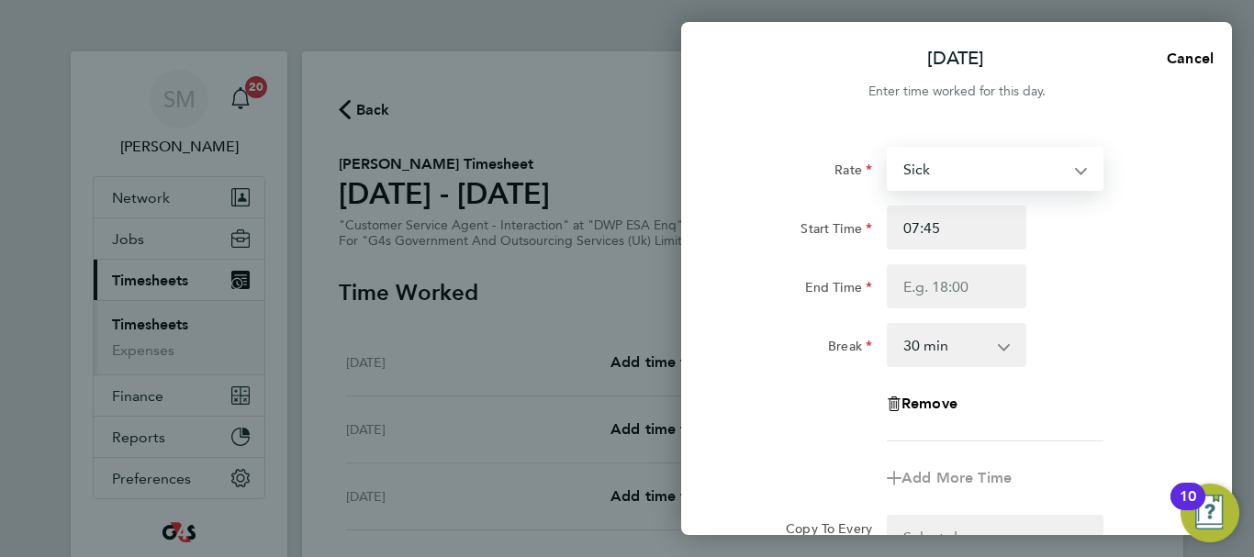
select select "30"
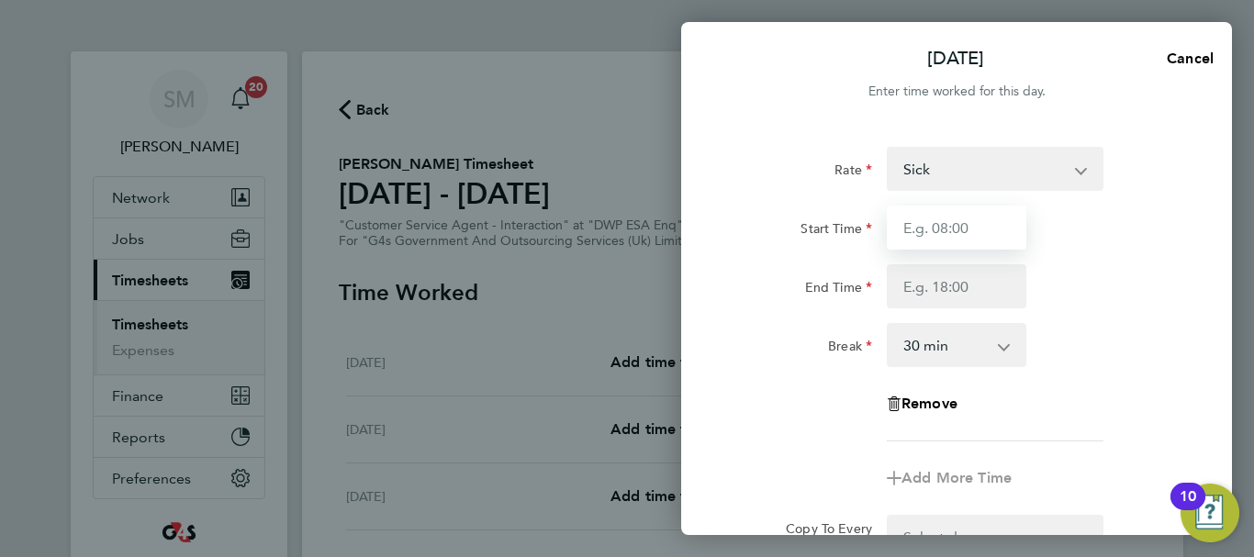
click at [956, 224] on input "Start Time" at bounding box center [957, 228] width 140 height 44
type input "07:45"
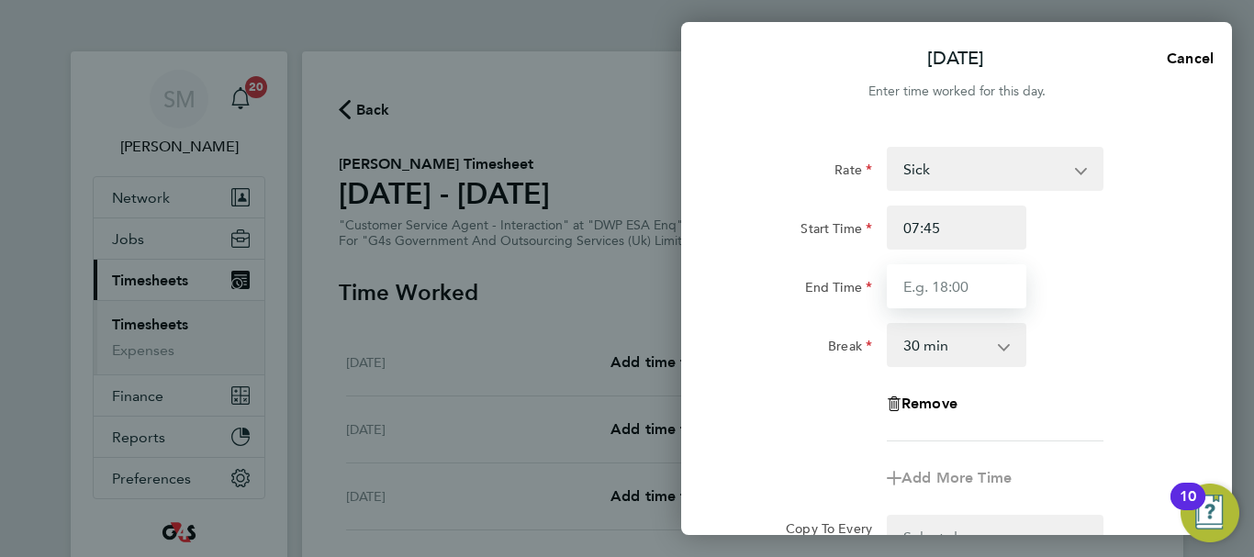
click at [955, 285] on input "End Time" at bounding box center [957, 286] width 140 height 44
type input "16:15"
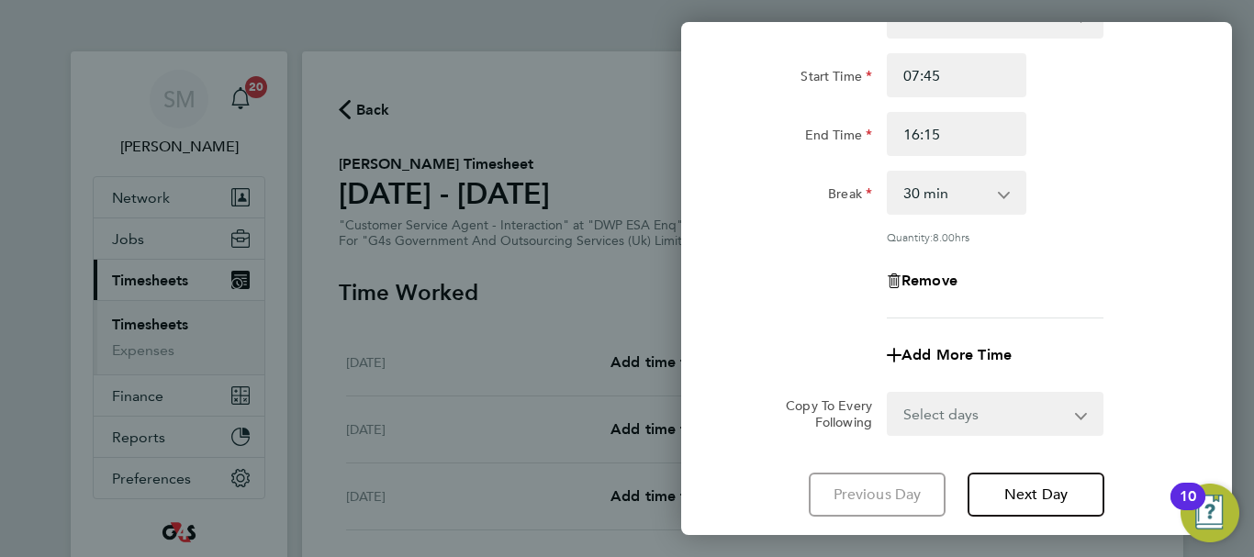
click at [753, 468] on div "Rate Sick x2 - 32.79 System Issue Not Paid x1.5 - 24.73 Bank Holiday Annual Lea…" at bounding box center [956, 255] width 551 height 566
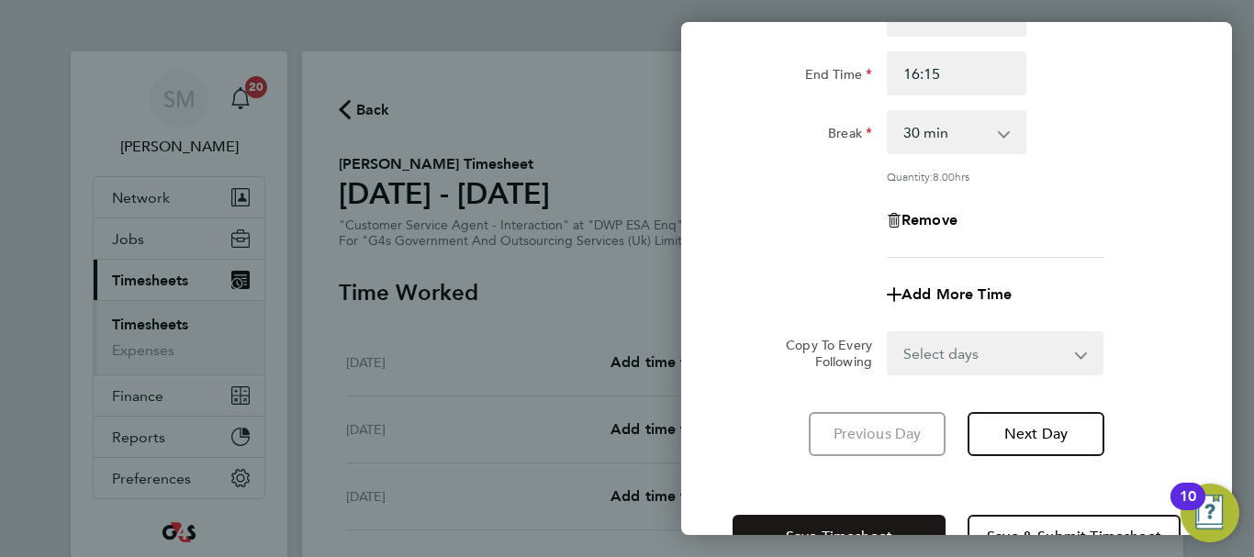
scroll to position [272, 0]
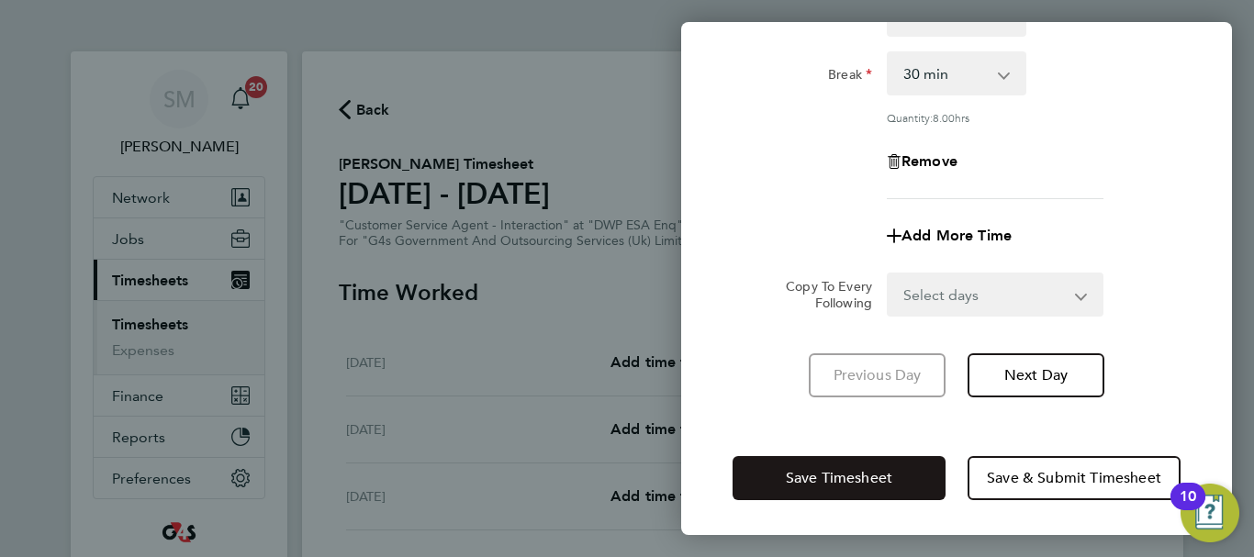
click at [790, 456] on button "Save Timesheet" at bounding box center [838, 478] width 213 height 44
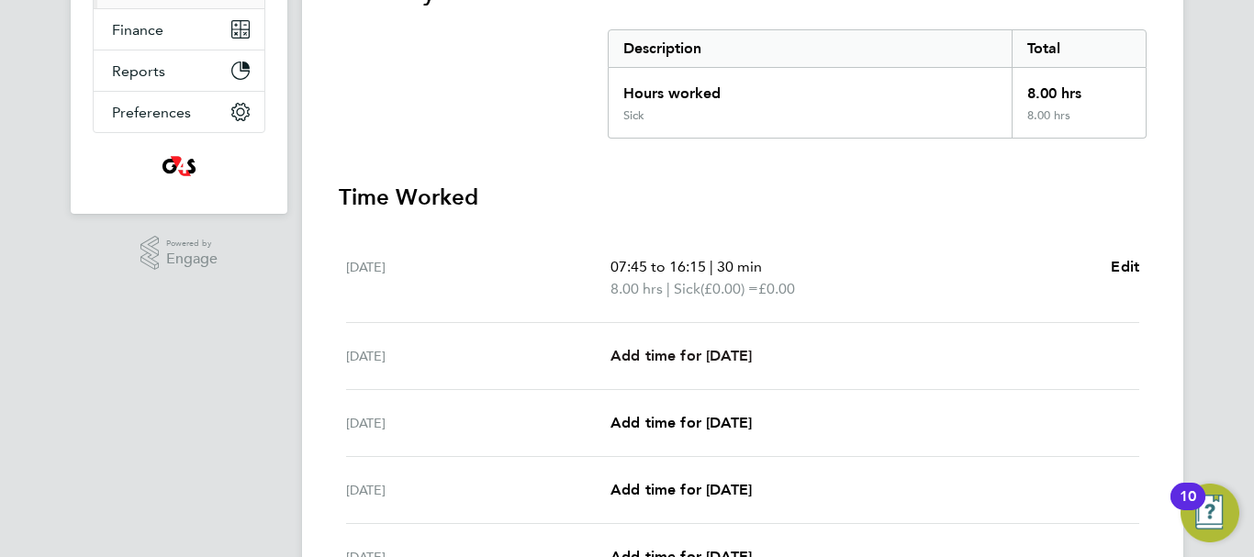
scroll to position [367, 0]
click at [699, 356] on span "Add time for [DATE]" at bounding box center [680, 354] width 141 height 17
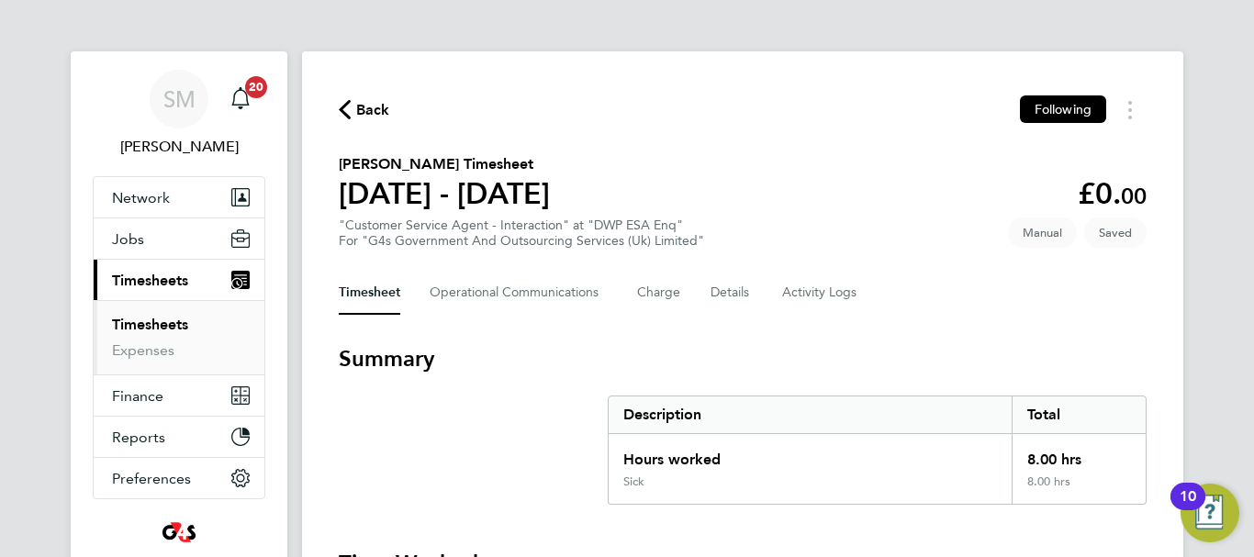
select select "30"
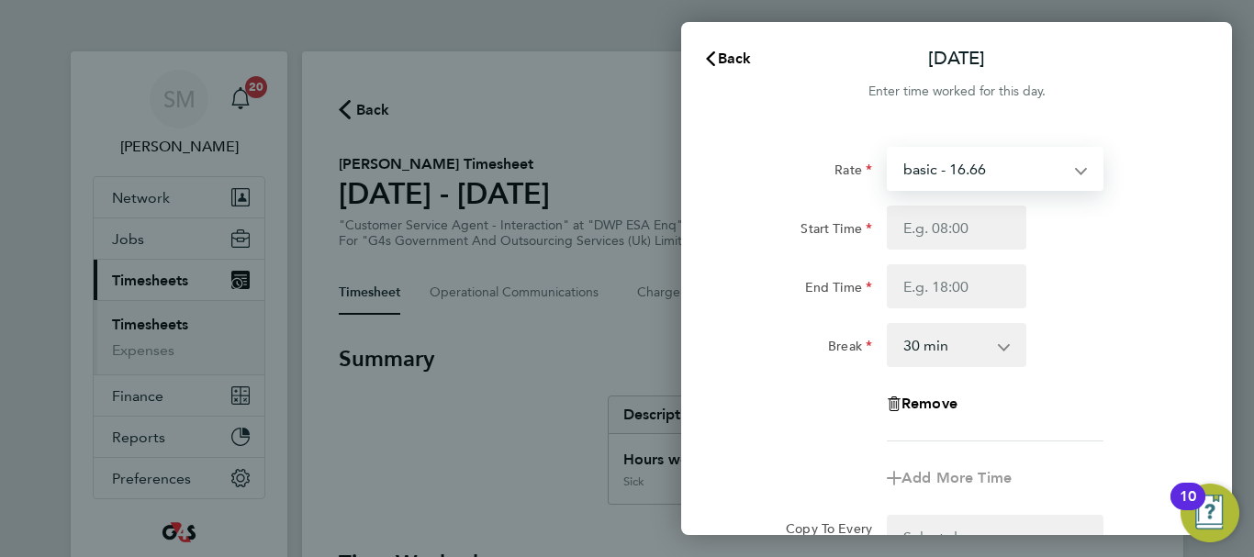
click at [986, 184] on select "basic - 16.66 x2 - 32.79 System Issue Not Paid x1.5 - 24.73 Bank Holiday Annual…" at bounding box center [983, 169] width 191 height 40
select select "30"
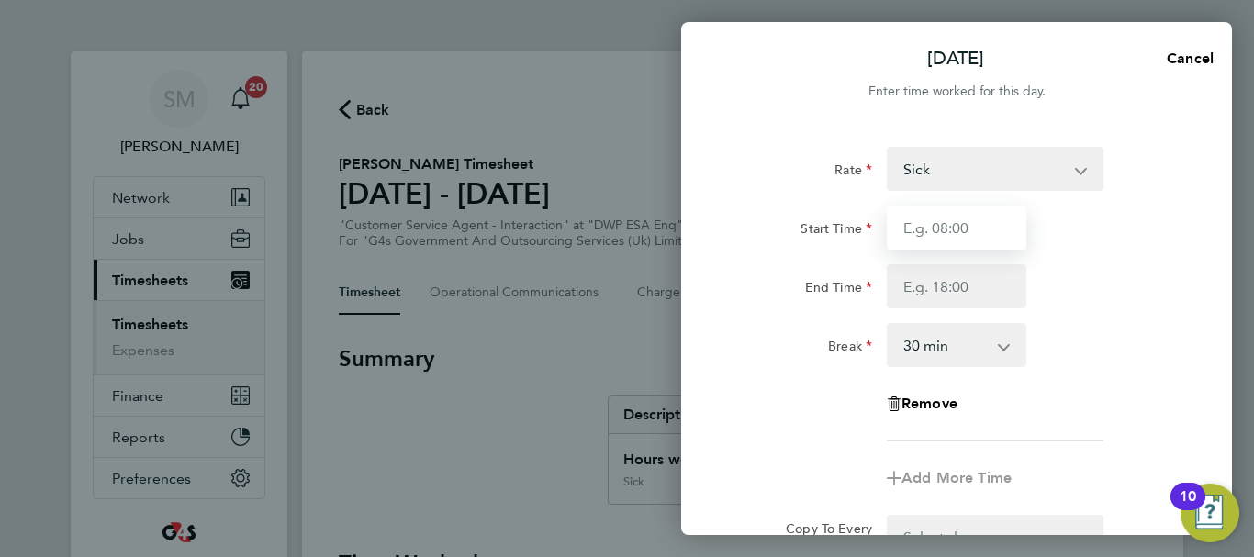
click at [936, 243] on input "Start Time" at bounding box center [957, 228] width 140 height 44
type input "07:45"
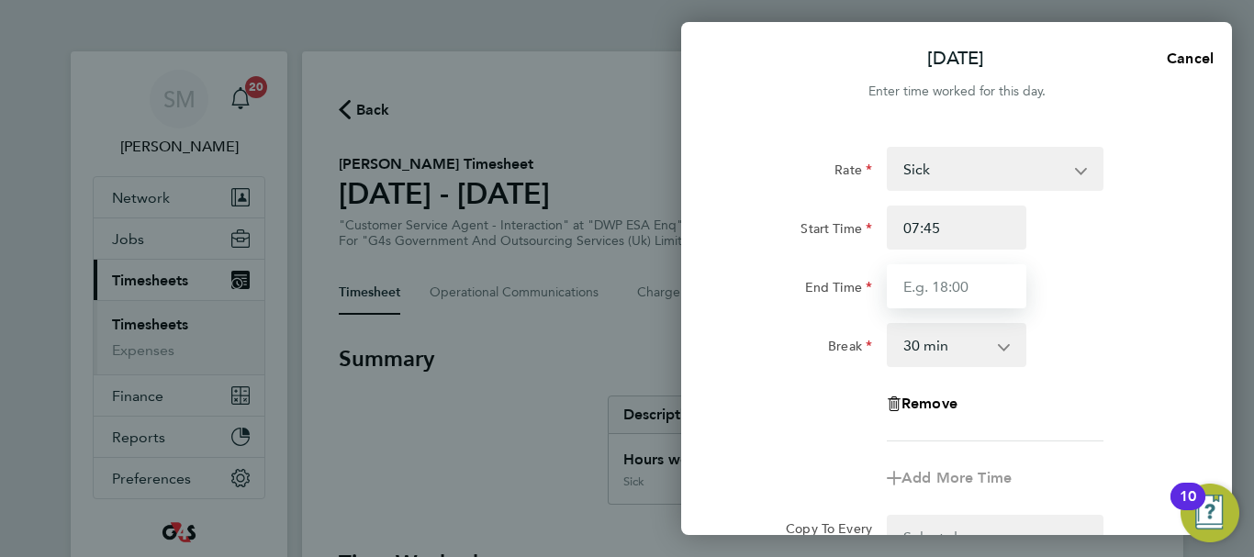
click at [938, 285] on input "End Time" at bounding box center [957, 286] width 140 height 44
type input "15:00"
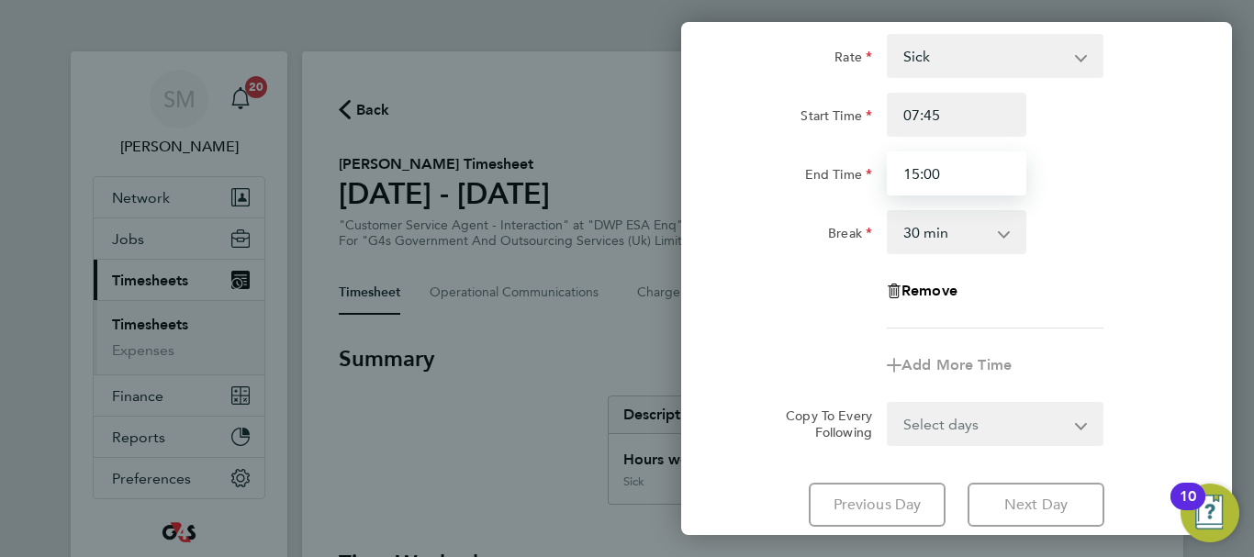
scroll to position [244, 0]
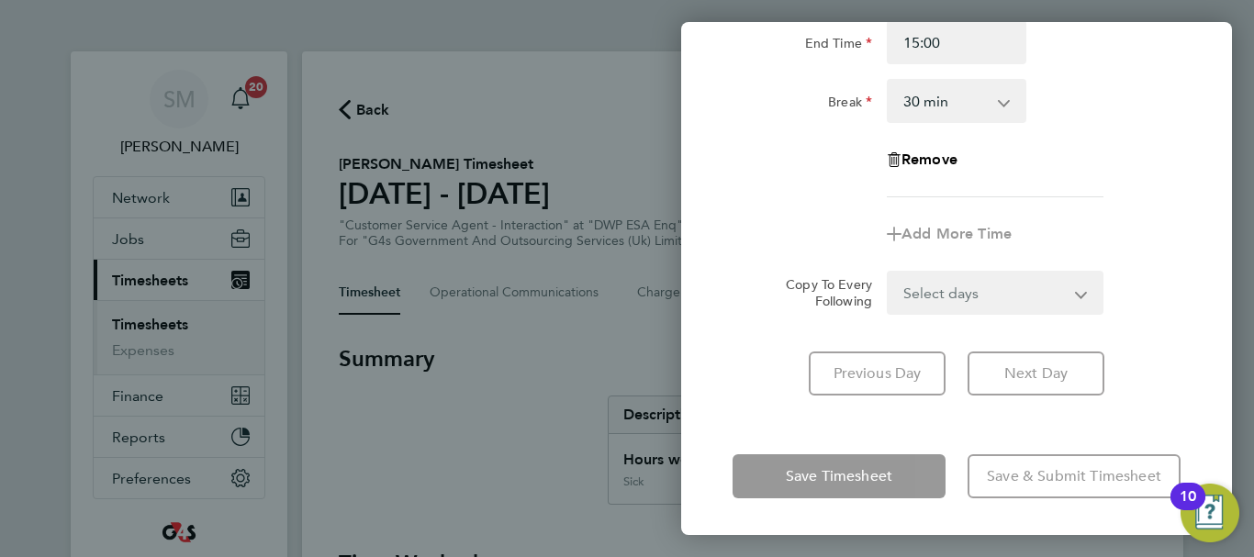
click at [748, 391] on div "Previous Day Next Day" at bounding box center [956, 374] width 448 height 44
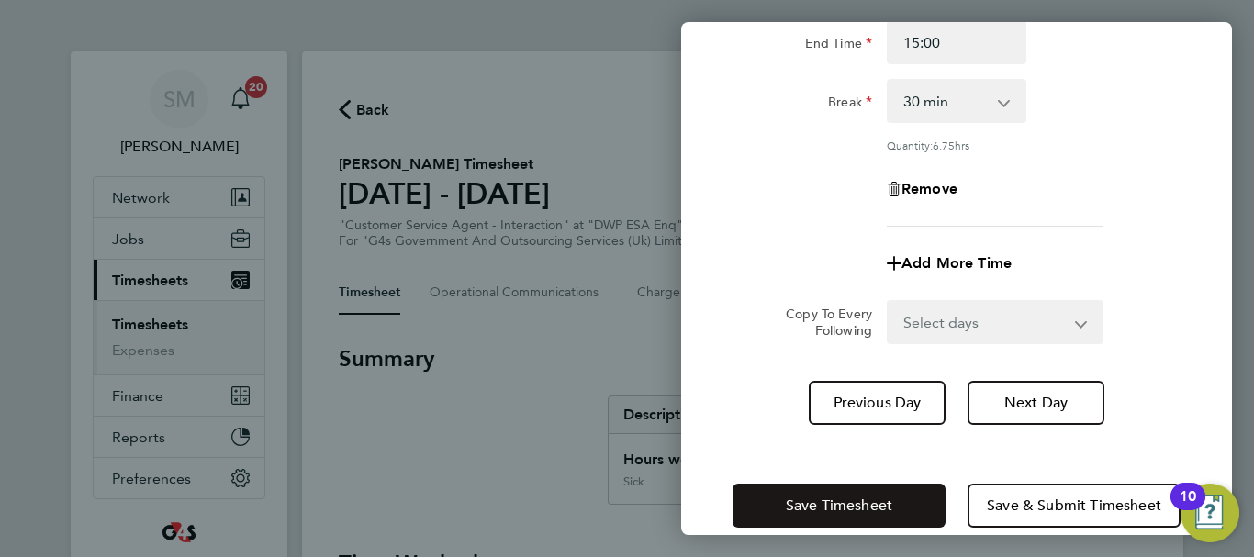
click at [805, 484] on button "Save Timesheet" at bounding box center [838, 506] width 213 height 44
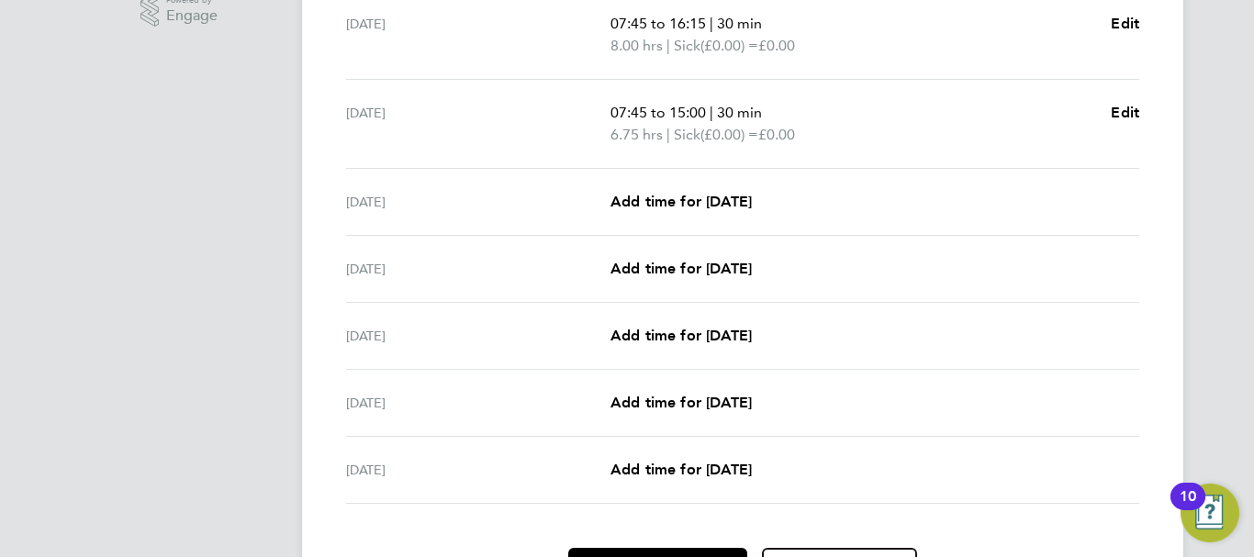
scroll to position [642, 0]
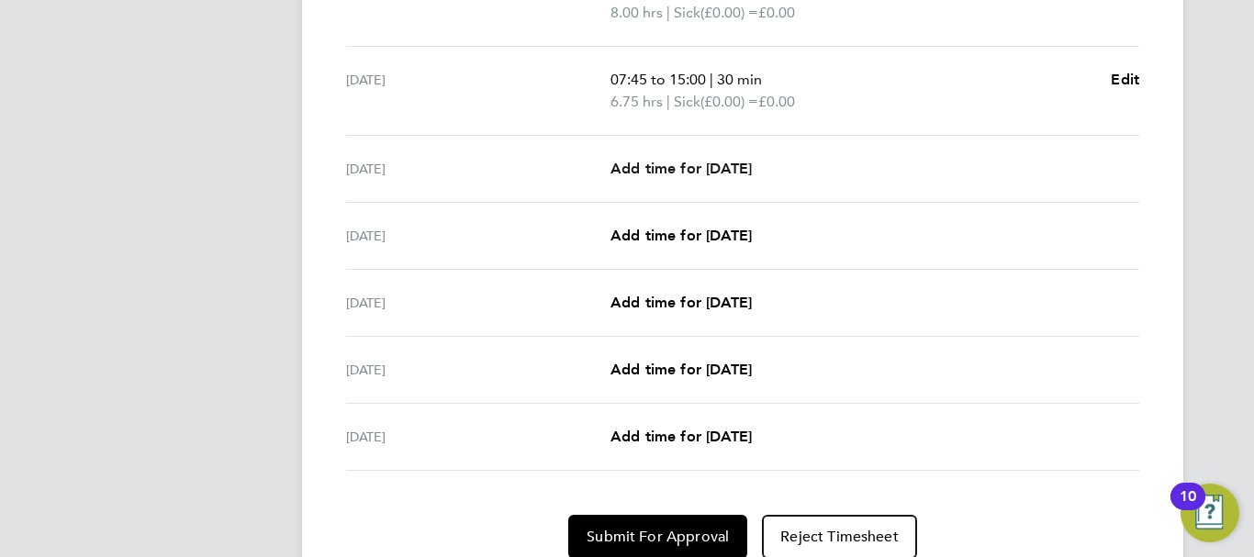
click at [719, 164] on span "Add time for [DATE]" at bounding box center [680, 168] width 141 height 17
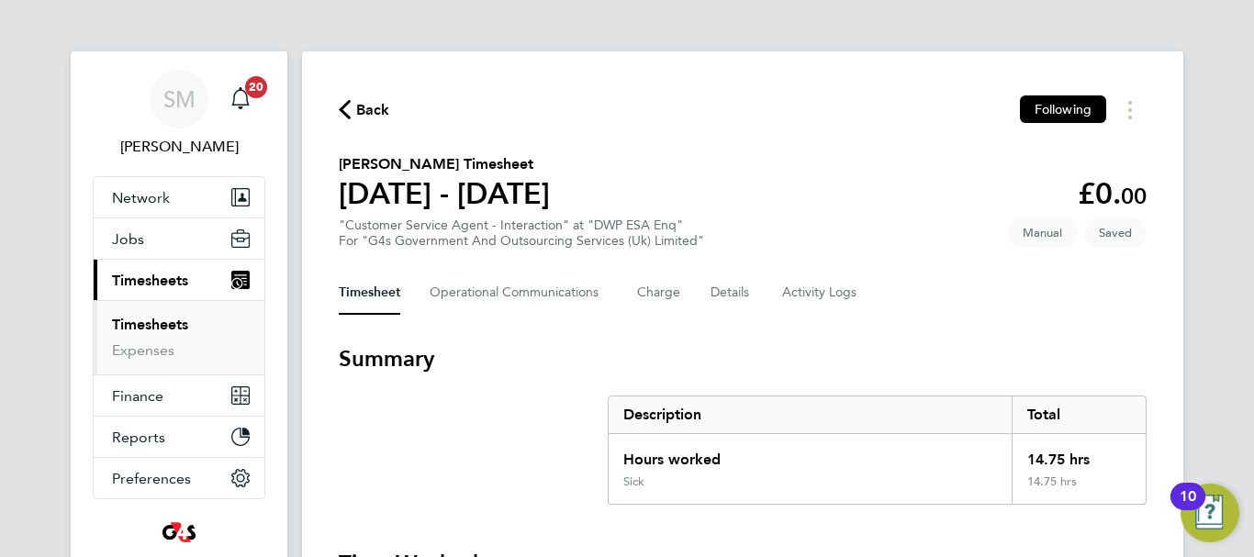
select select "30"
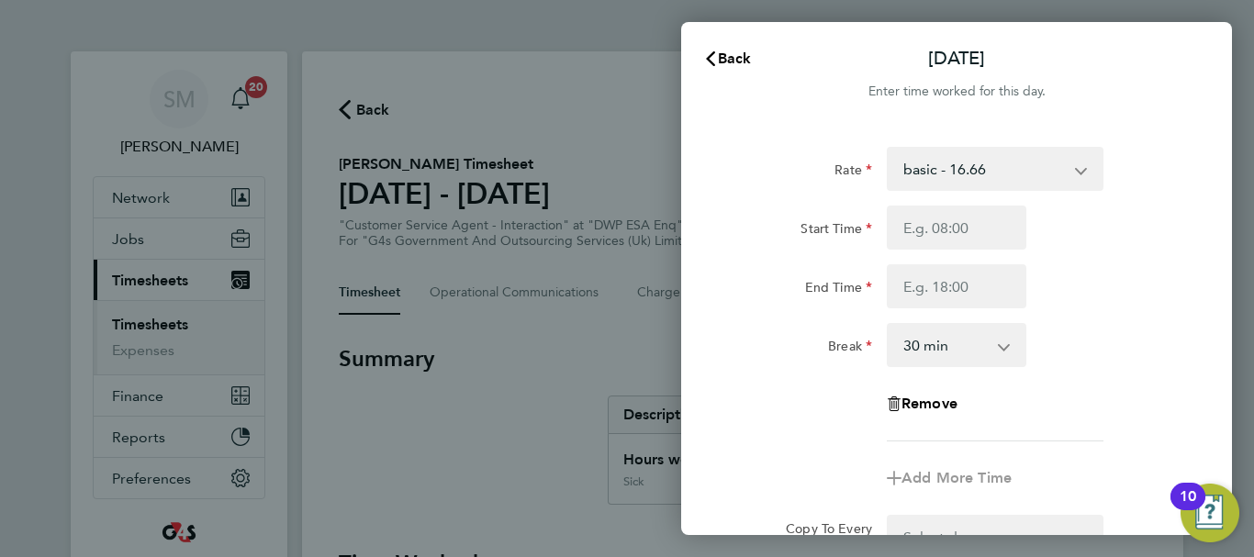
click at [997, 179] on select "basic - 16.66 x2 - 32.79 System Issue Not Paid x1.5 - 24.73 Bank Holiday Annual…" at bounding box center [983, 169] width 191 height 40
select select "30"
drag, startPoint x: 925, startPoint y: 242, endPoint x: 926, endPoint y: 226, distance: 16.5
click at [925, 242] on input "Start Time" at bounding box center [957, 228] width 140 height 44
type input "07:45"
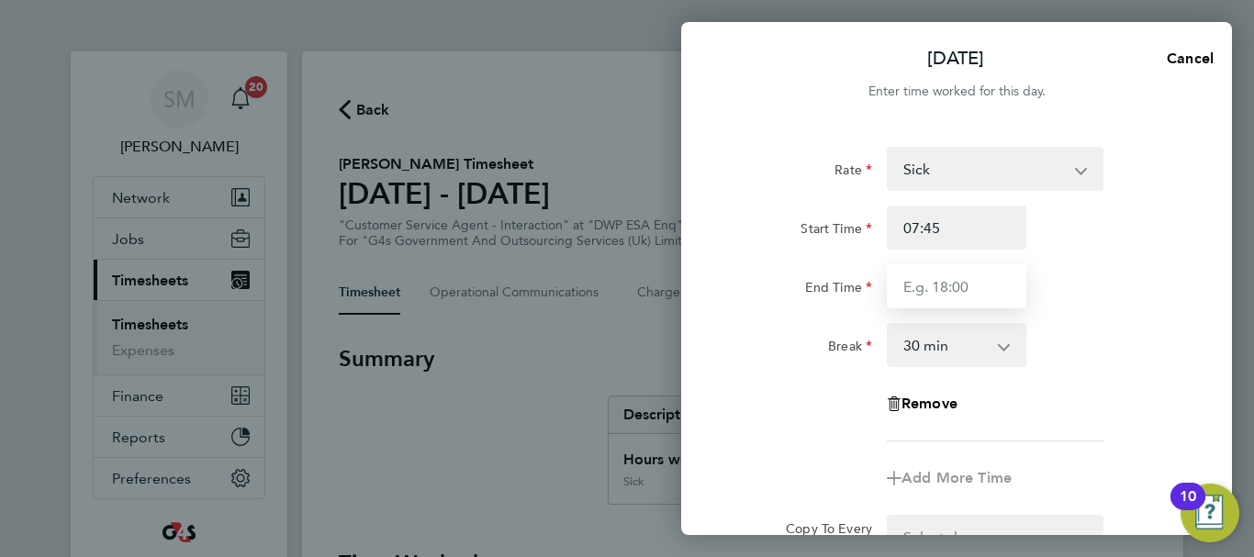
drag, startPoint x: 945, startPoint y: 279, endPoint x: 946, endPoint y: 289, distance: 10.1
click at [945, 279] on input "End Time" at bounding box center [957, 286] width 140 height 44
type input "16:30"
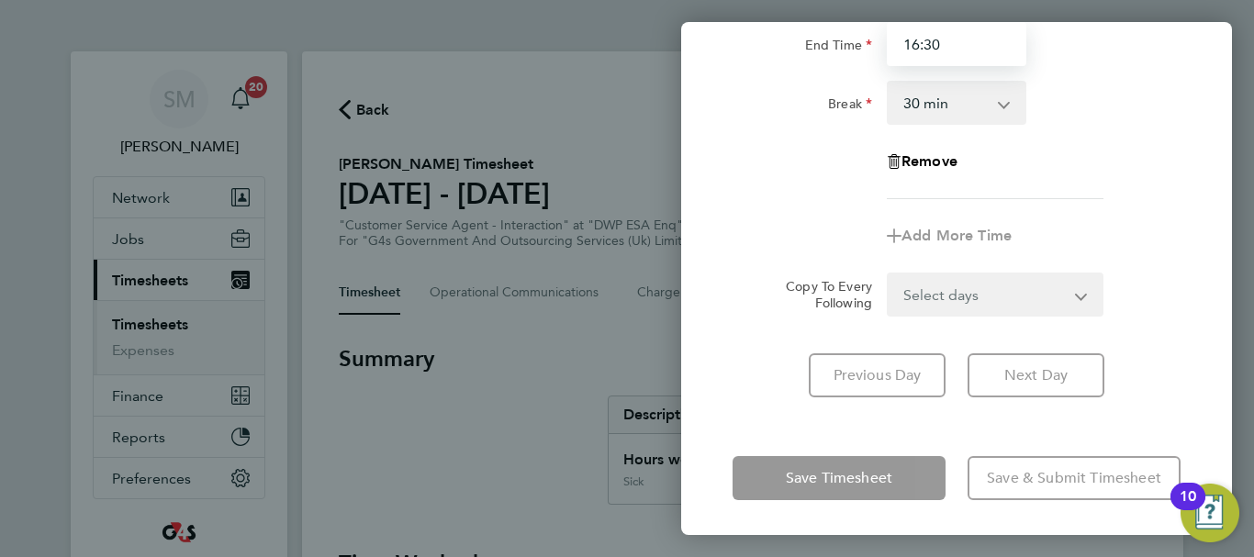
scroll to position [244, 0]
click at [759, 417] on div "Rate Sick x2 - 32.79 System Issue Not Paid x1.5 - 24.73 Bank Holiday Annual Lea…" at bounding box center [956, 149] width 551 height 537
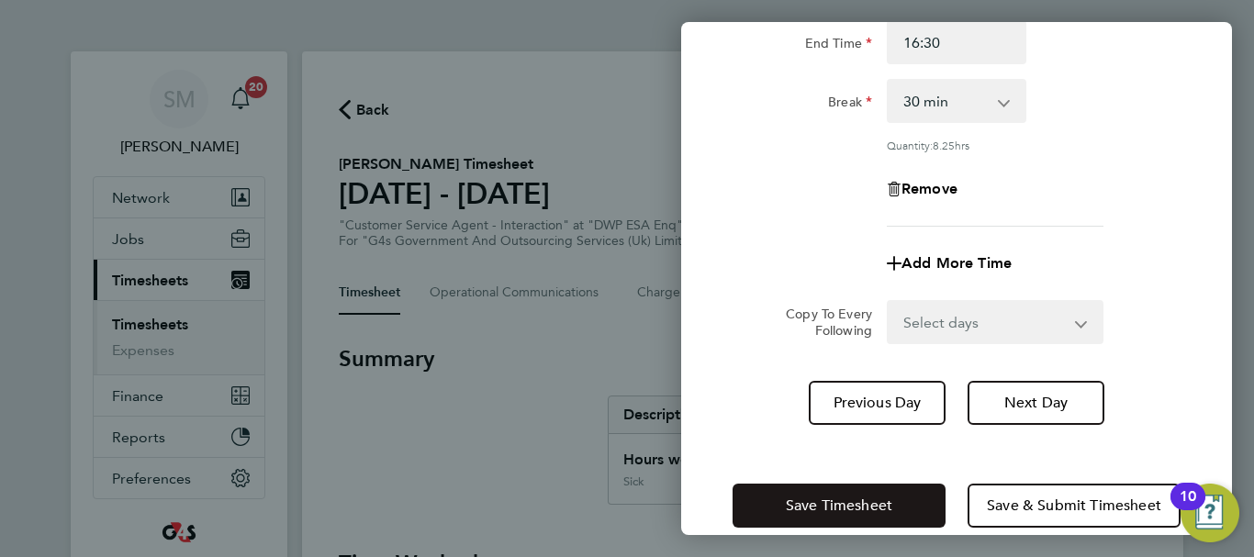
click at [846, 498] on span "Save Timesheet" at bounding box center [839, 506] width 106 height 18
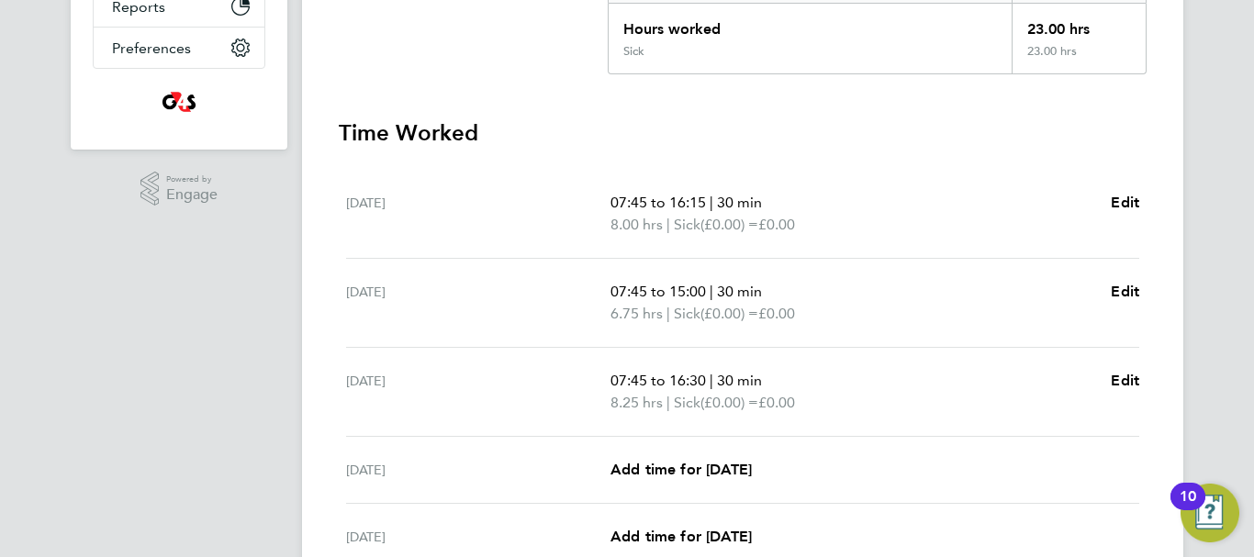
scroll to position [551, 0]
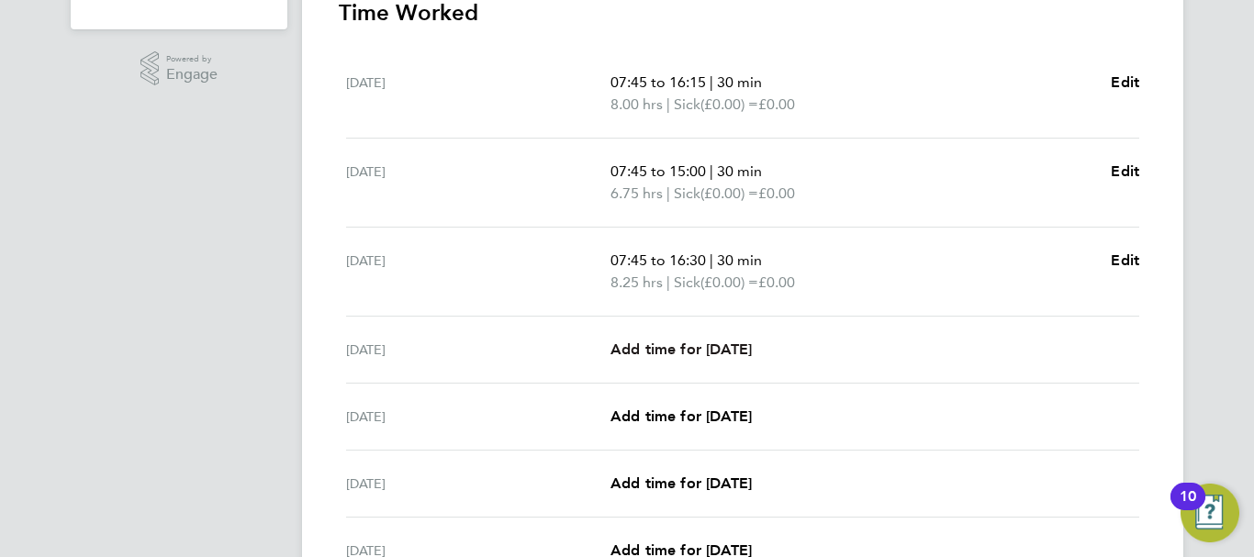
click at [726, 346] on span "Add time for [DATE]" at bounding box center [680, 349] width 141 height 17
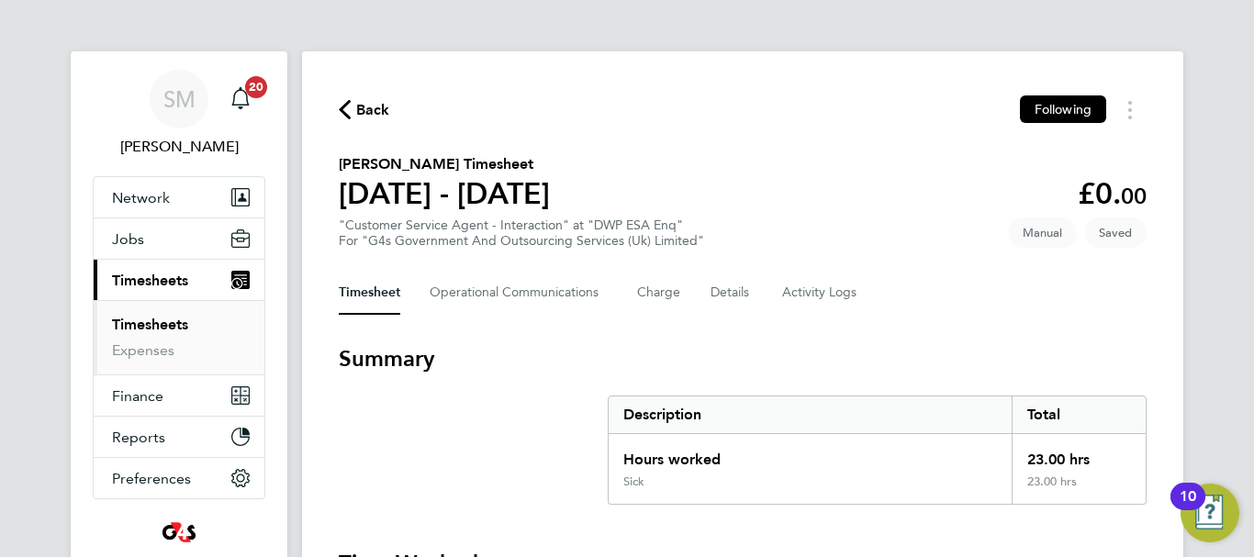
select select "30"
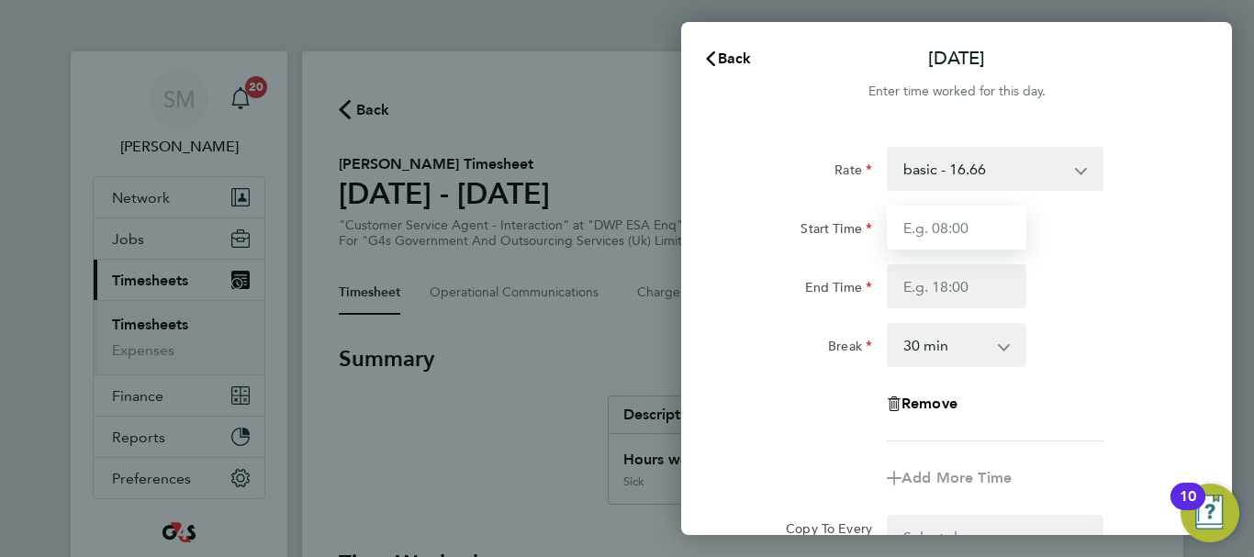
click at [969, 235] on input "Start Time" at bounding box center [957, 228] width 140 height 44
click at [1020, 157] on select "basic - 16.66 x2 - 32.79 System Issue Not Paid x1.5 - 24.73 Bank Holiday Annual…" at bounding box center [983, 169] width 191 height 40
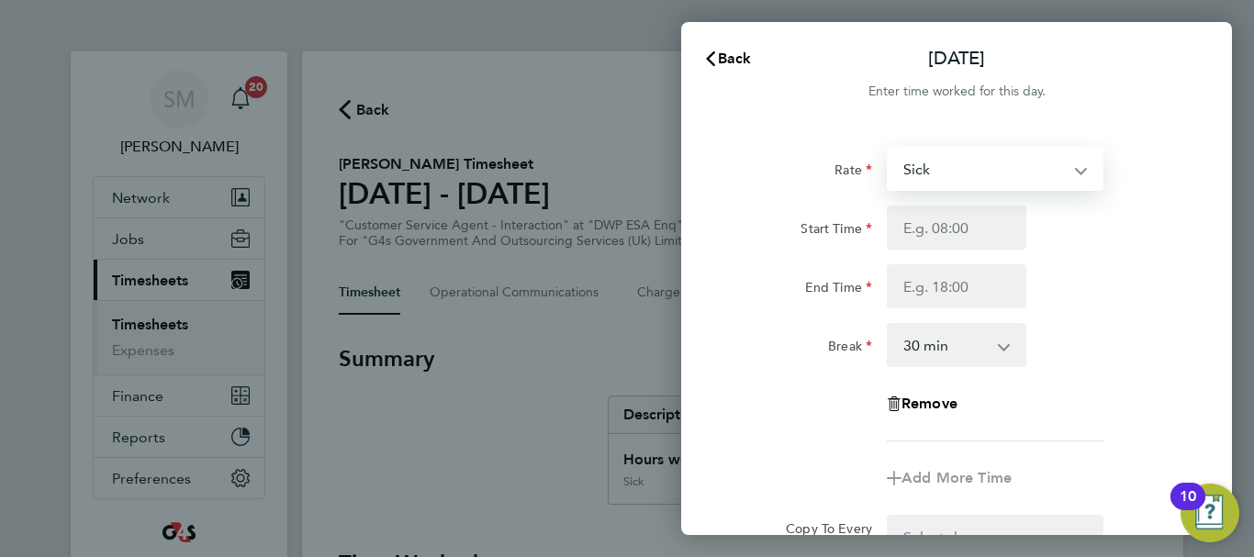
select select "30"
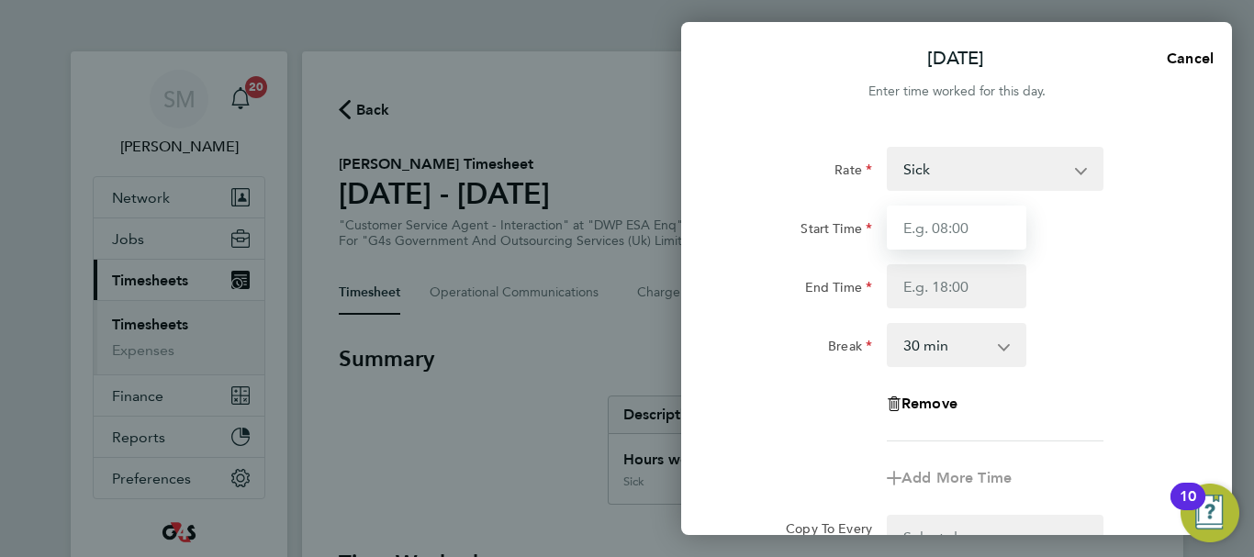
click at [963, 227] on input "Start Time" at bounding box center [957, 228] width 140 height 44
type input "07:45"
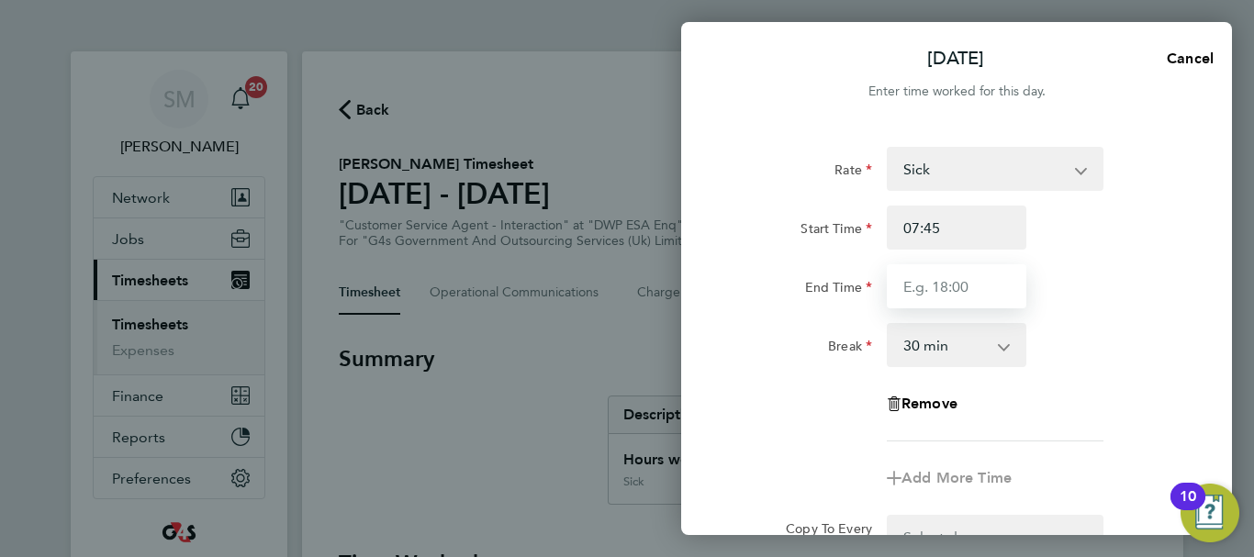
click at [935, 274] on input "End Time" at bounding box center [957, 286] width 140 height 44
type input "16:00"
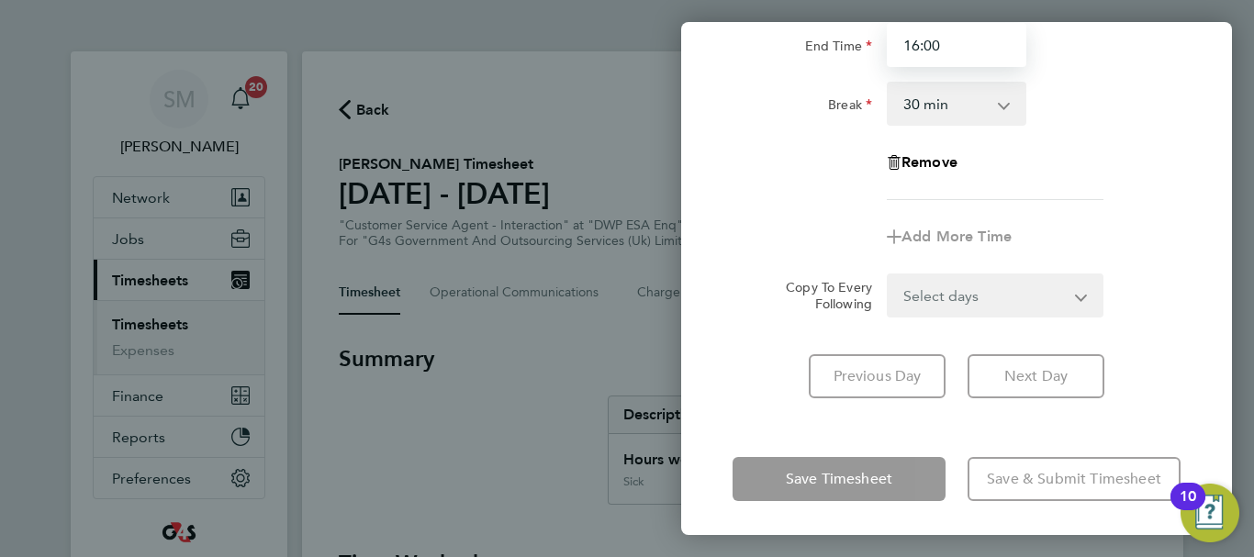
scroll to position [244, 0]
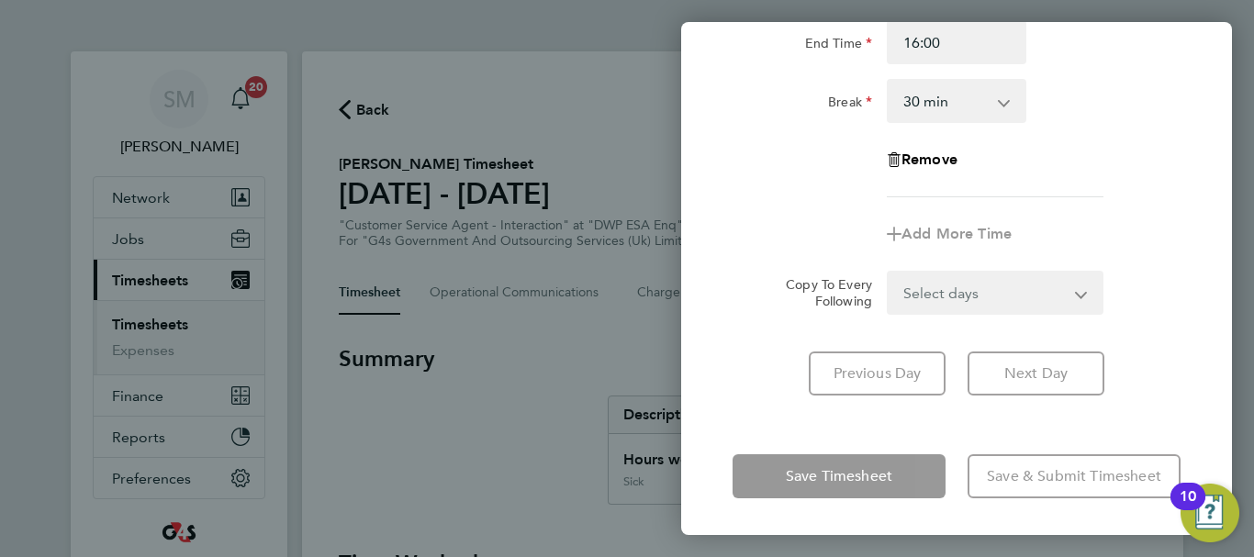
click at [754, 422] on div "Thu 25 Sep Cancel Enter time worked for this day. Rate Sick x2 - 32.79 System I…" at bounding box center [956, 278] width 551 height 513
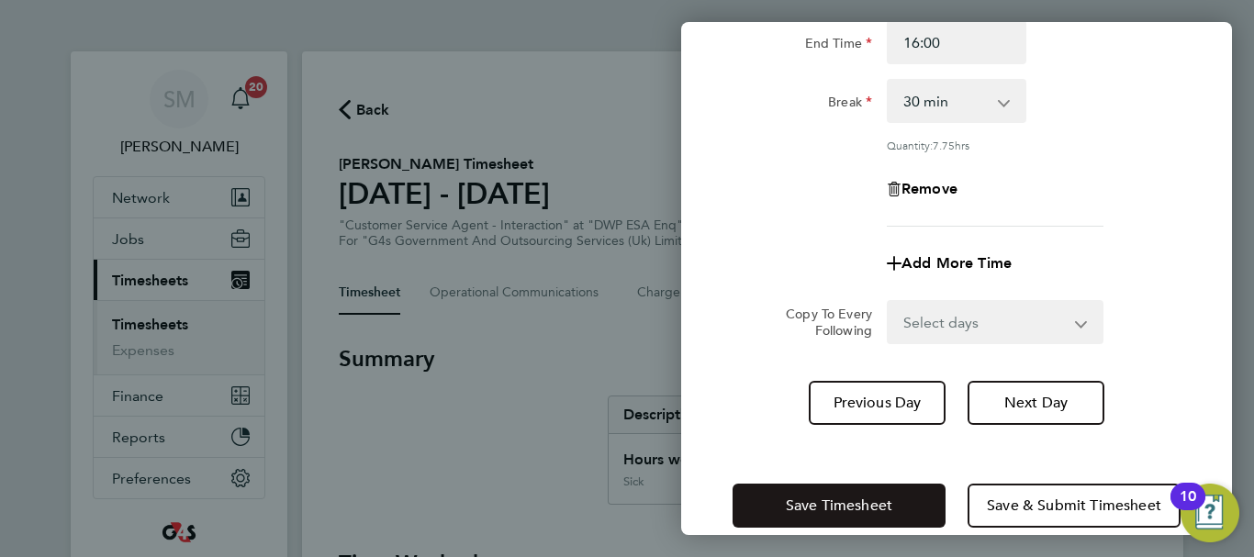
click at [800, 500] on span "Save Timesheet" at bounding box center [839, 506] width 106 height 18
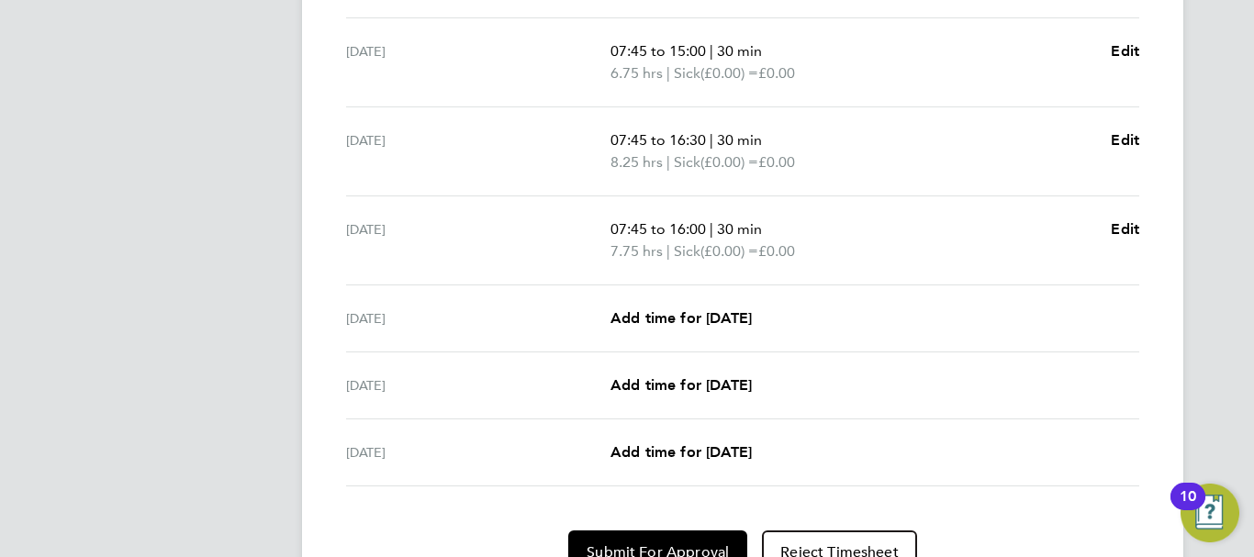
scroll to position [734, 0]
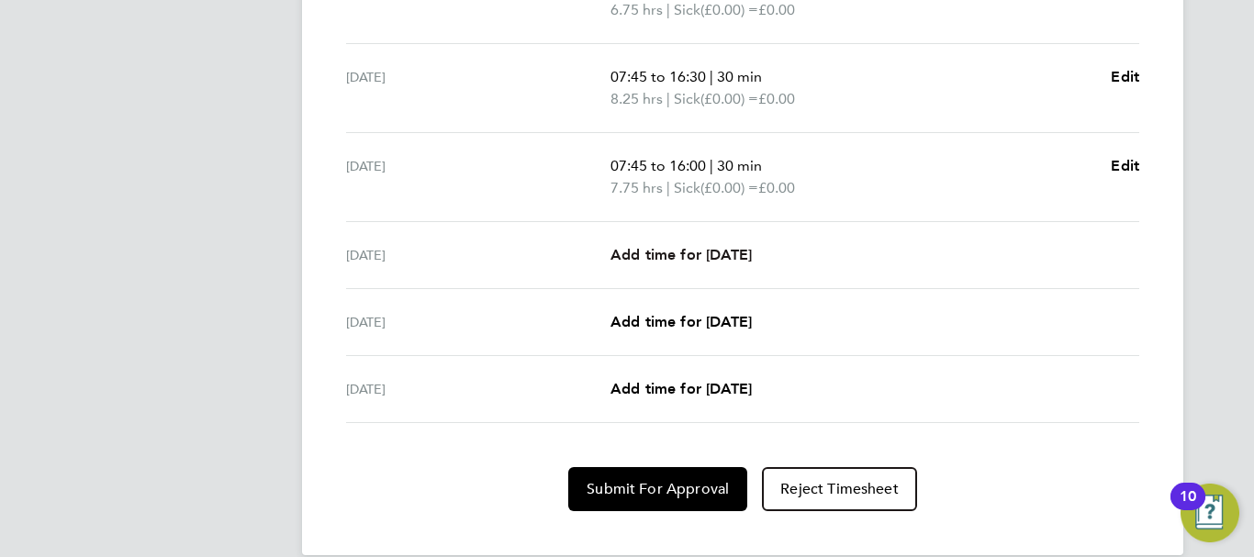
click at [712, 248] on span "Add time for [DATE]" at bounding box center [680, 254] width 141 height 17
select select "30"
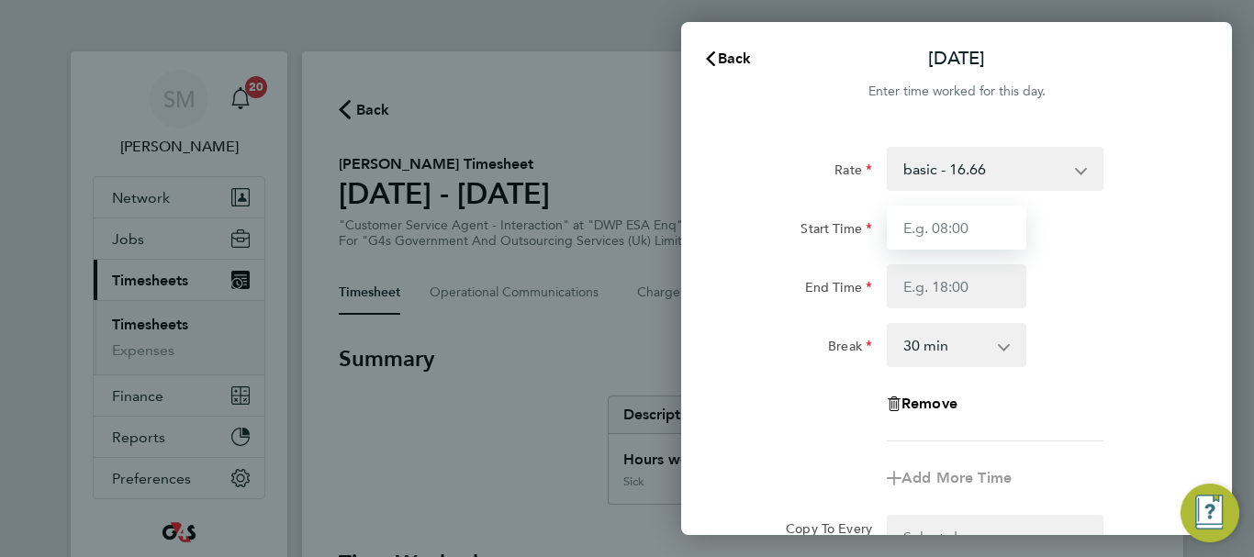
click at [948, 218] on input "Start Time" at bounding box center [957, 228] width 140 height 44
type input "07:45"
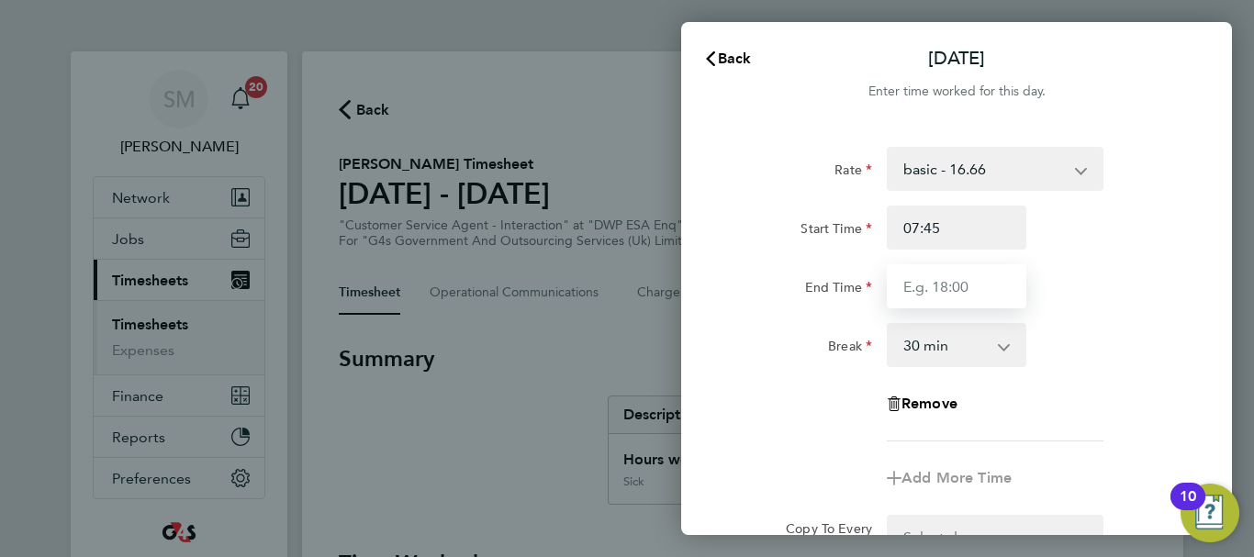
click at [948, 291] on input "End Time" at bounding box center [957, 286] width 140 height 44
type input "15:00"
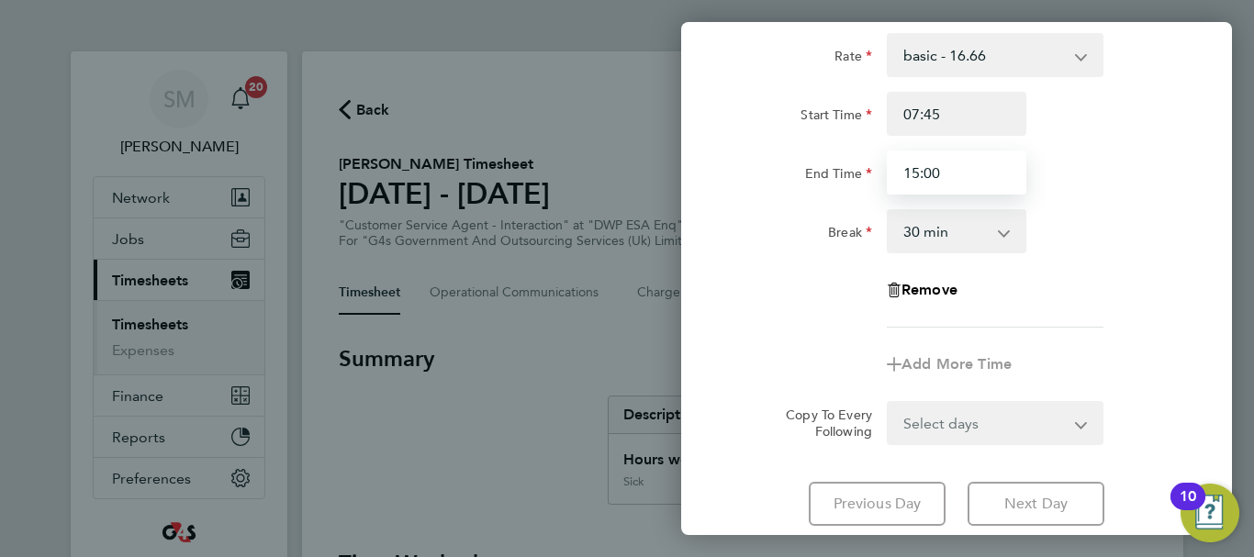
scroll to position [244, 0]
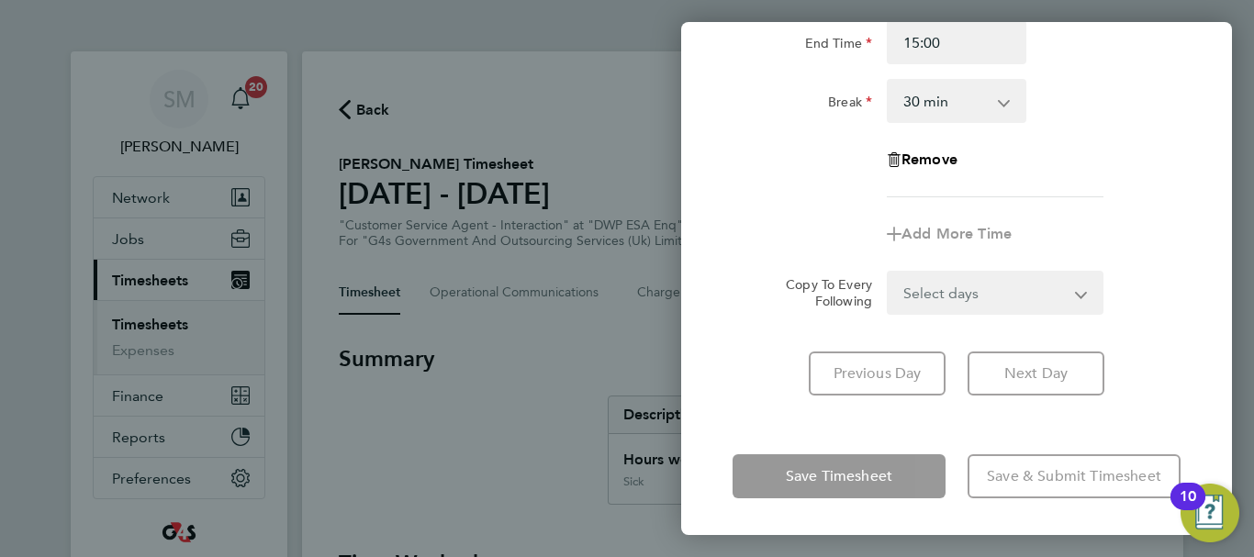
click at [771, 421] on div "Fri 26 Sep Cancel Enter time worked for this day. Rate basic - 16.66 x2 - 32.79…" at bounding box center [956, 278] width 551 height 513
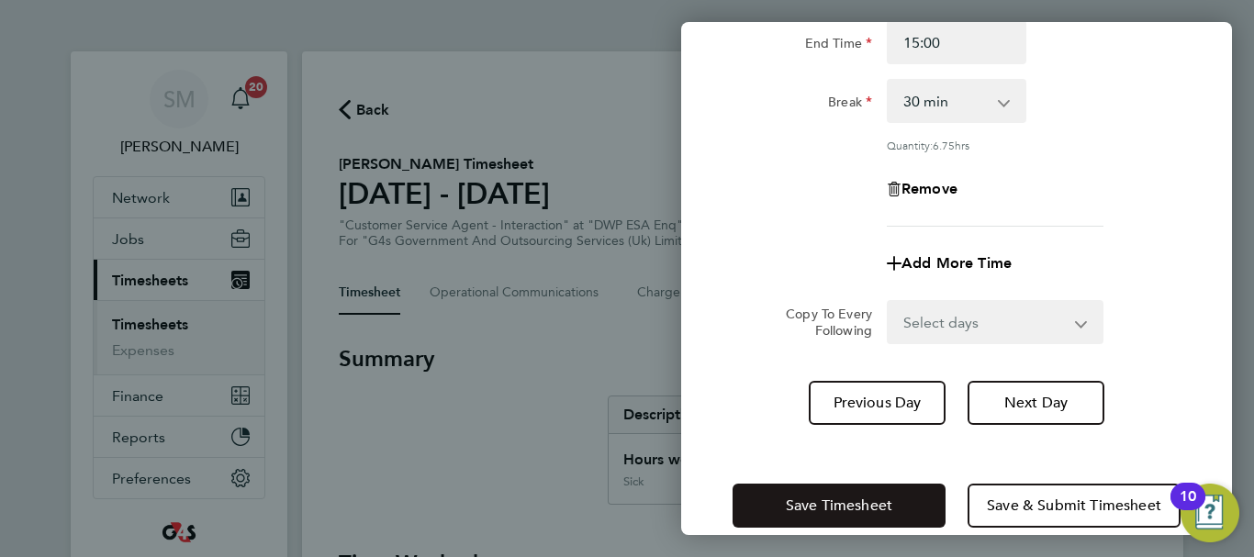
click at [826, 498] on span "Save Timesheet" at bounding box center [839, 506] width 106 height 18
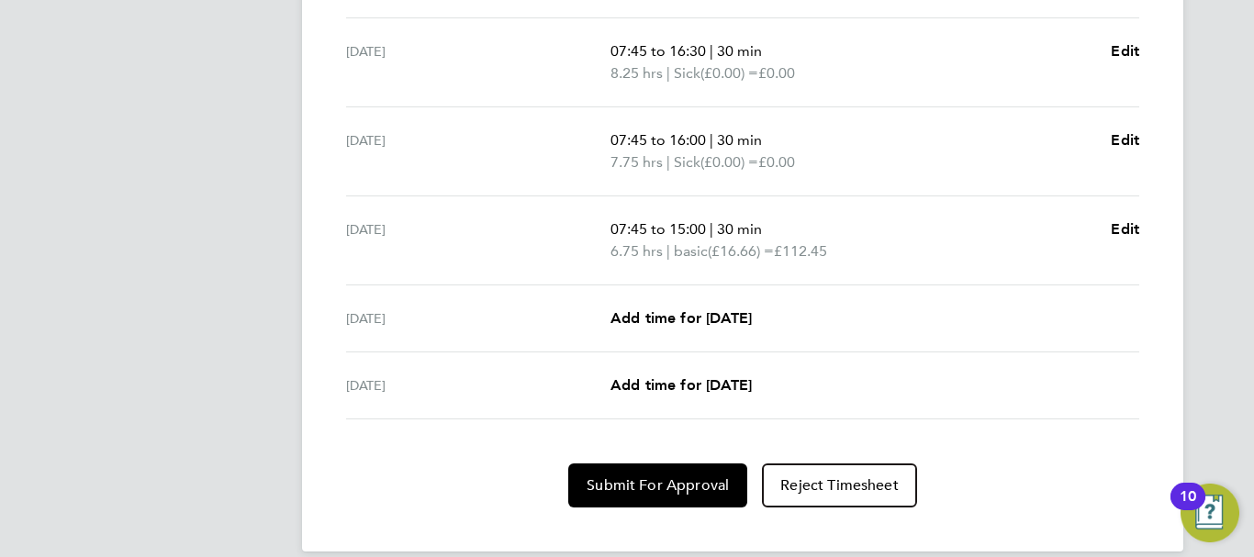
scroll to position [802, 0]
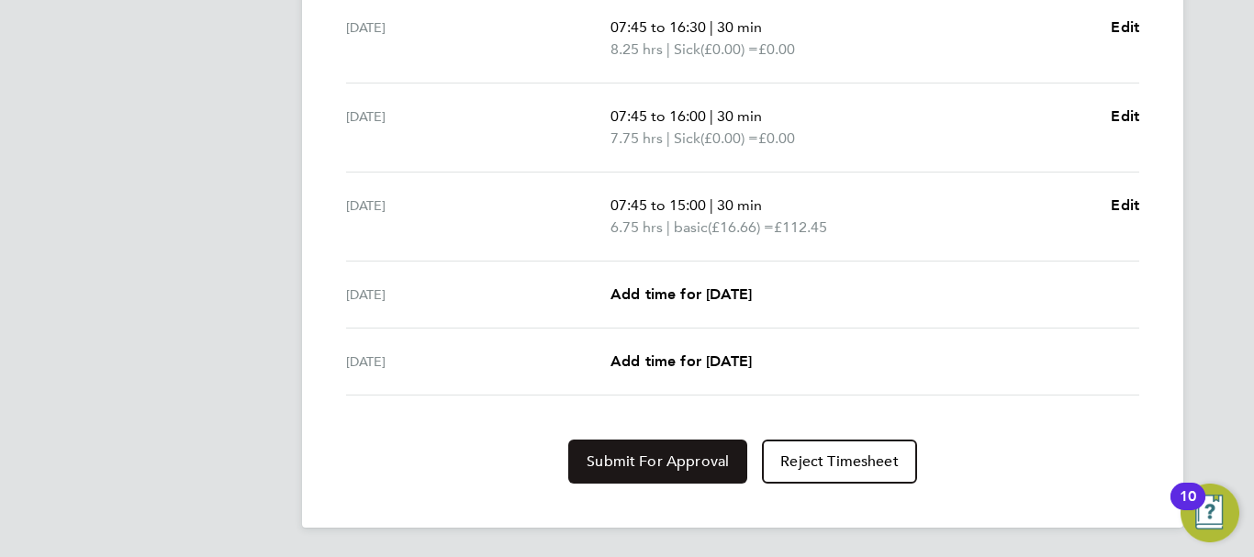
click at [667, 448] on button "Submit For Approval" at bounding box center [657, 462] width 179 height 44
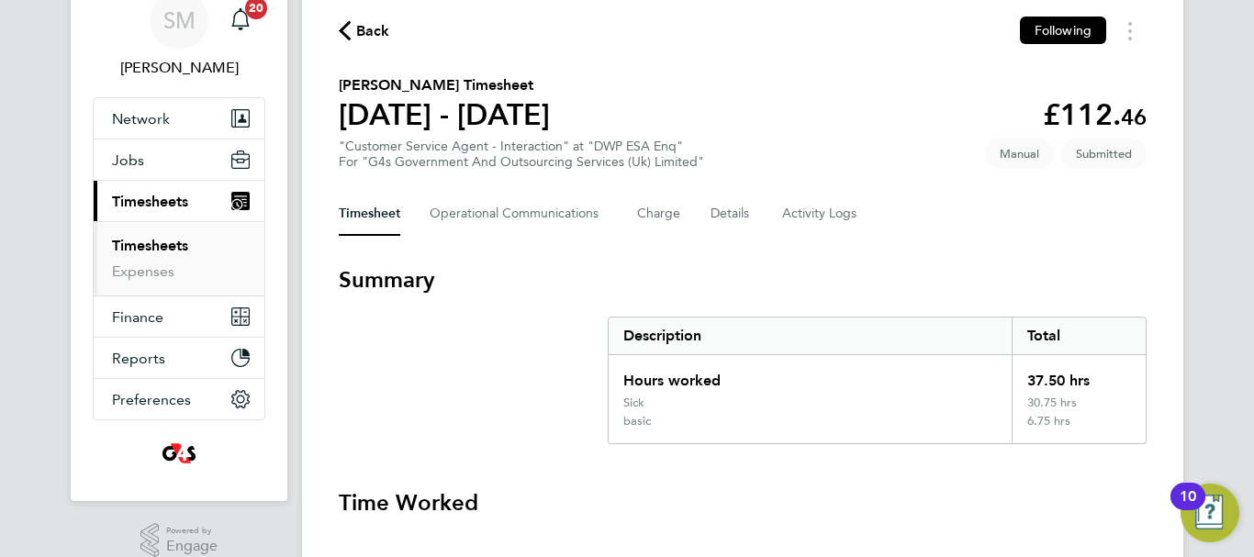
scroll to position [0, 0]
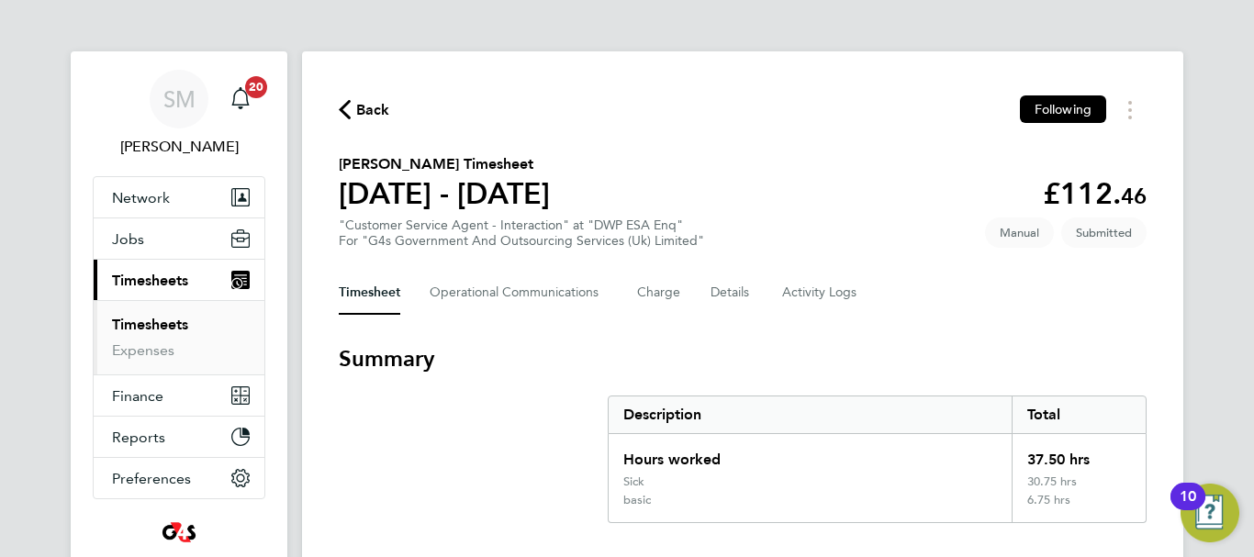
click at [348, 107] on icon "button" at bounding box center [345, 109] width 12 height 19
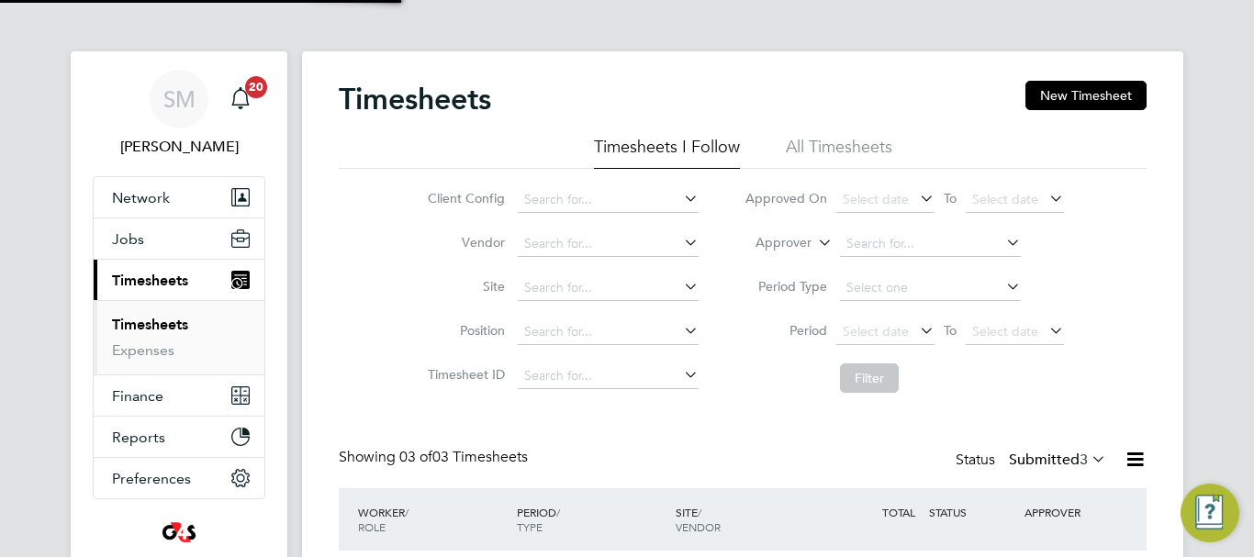
scroll to position [61, 160]
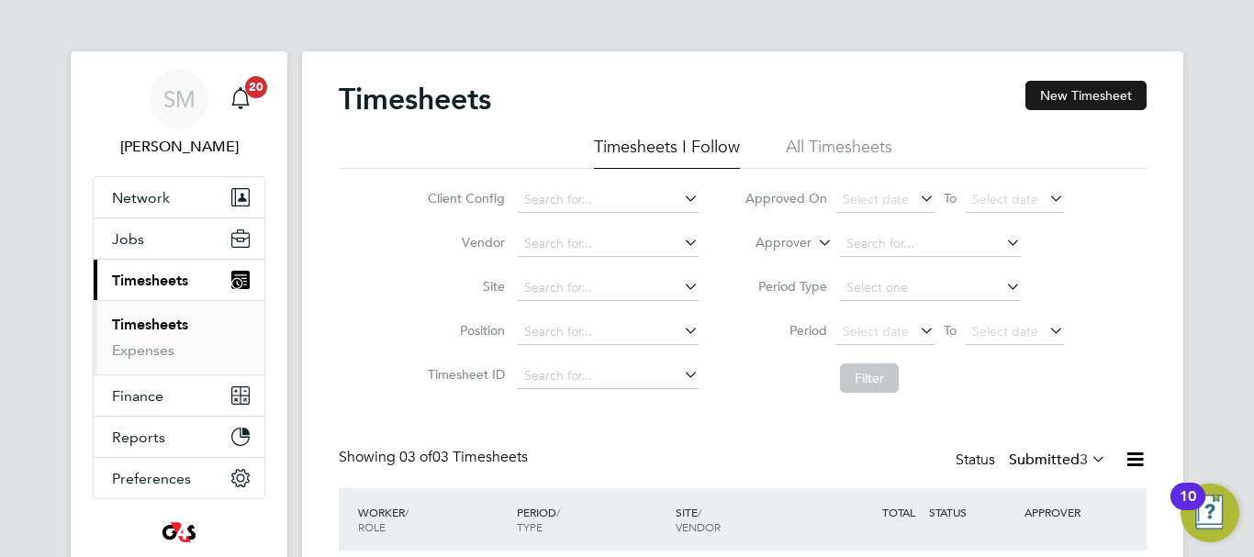
click at [1065, 95] on button "New Timesheet" at bounding box center [1085, 95] width 121 height 29
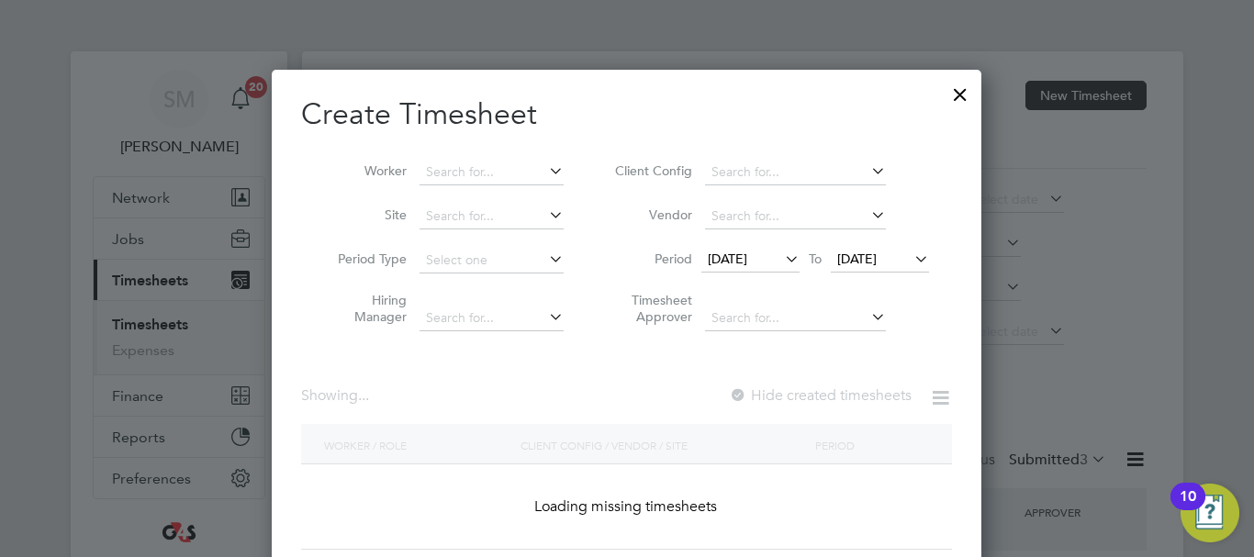
scroll to position [2853, 711]
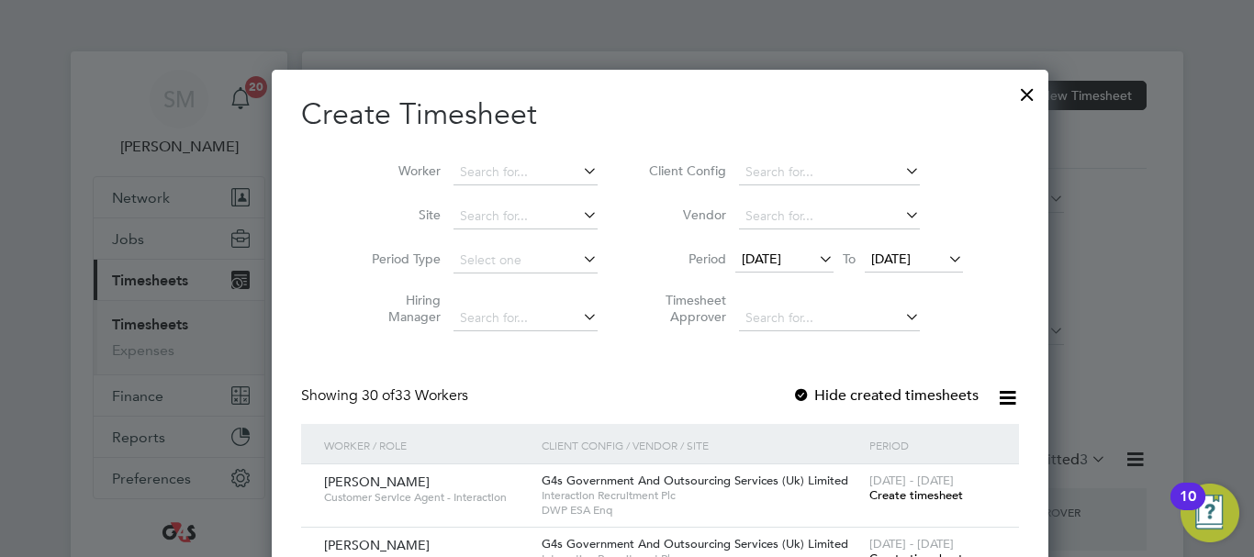
click at [765, 254] on span "[DATE]" at bounding box center [761, 259] width 39 height 17
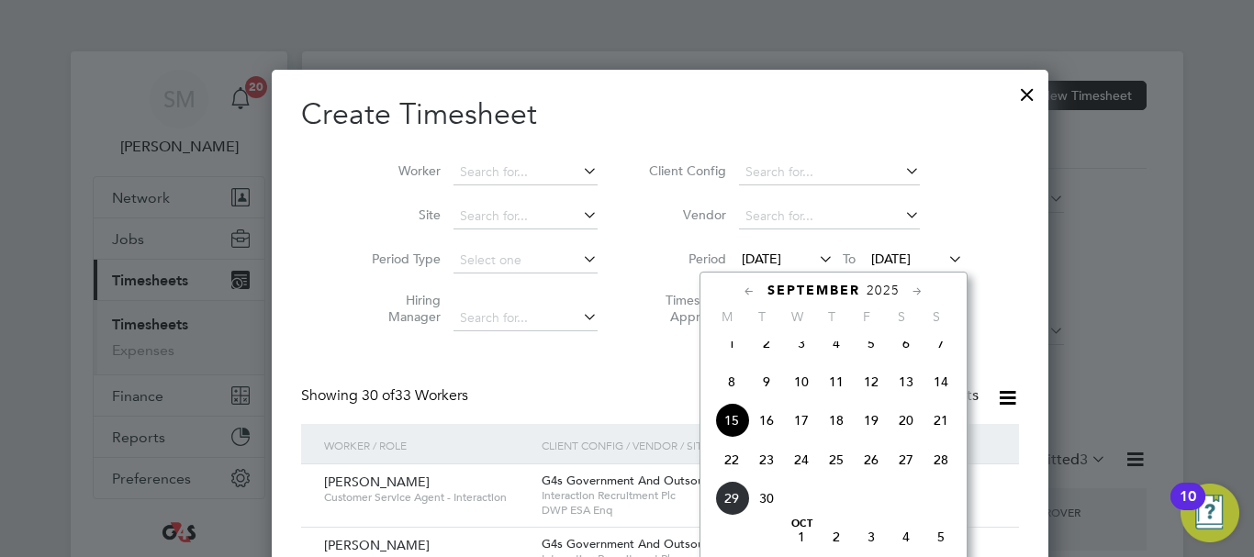
click at [728, 465] on span "22" at bounding box center [731, 459] width 35 height 35
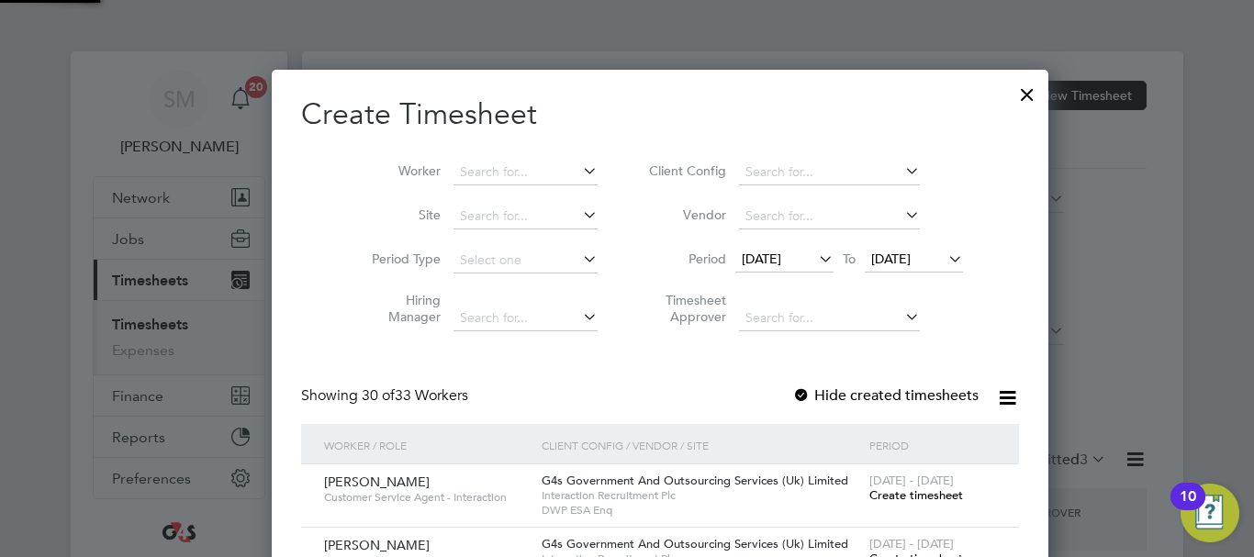
scroll to position [2853, 711]
click at [871, 262] on span "[DATE]" at bounding box center [890, 259] width 39 height 17
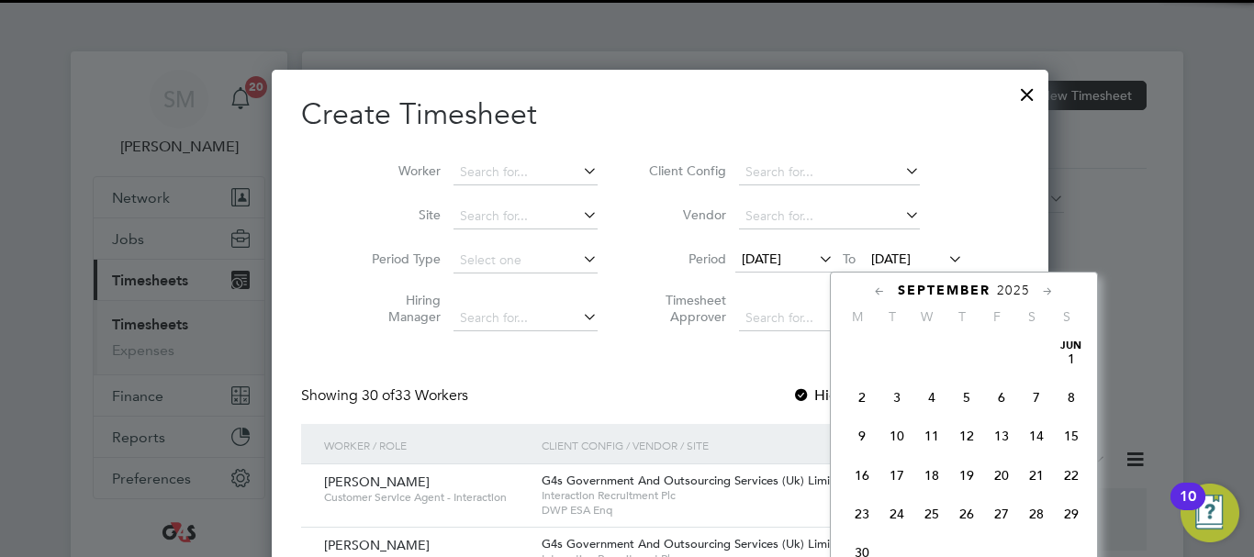
scroll to position [676, 0]
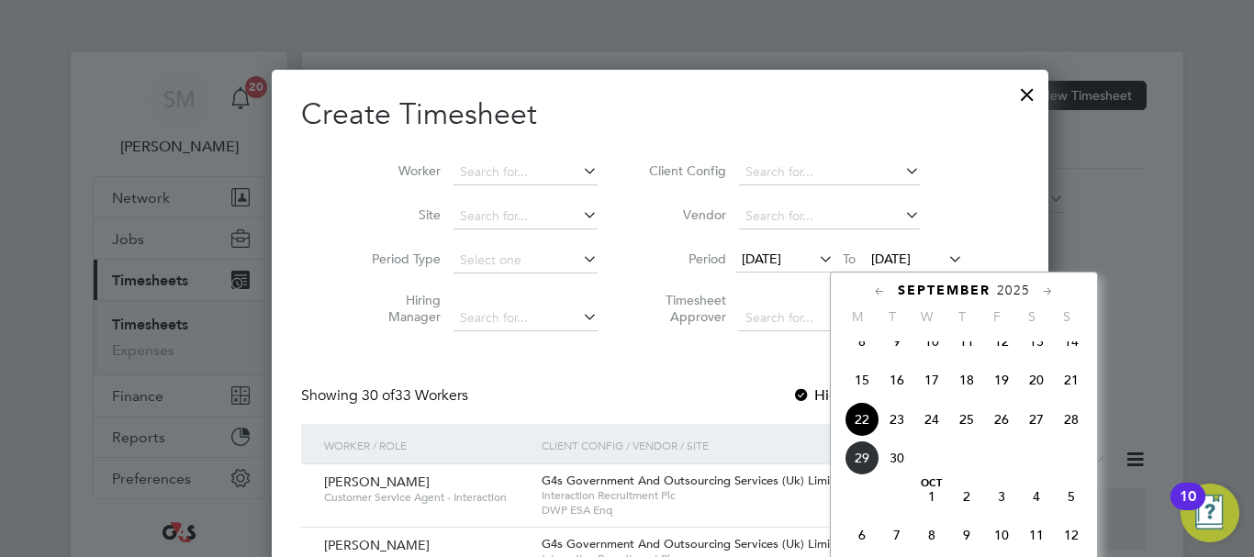
click at [1071, 434] on span "28" at bounding box center [1071, 419] width 35 height 35
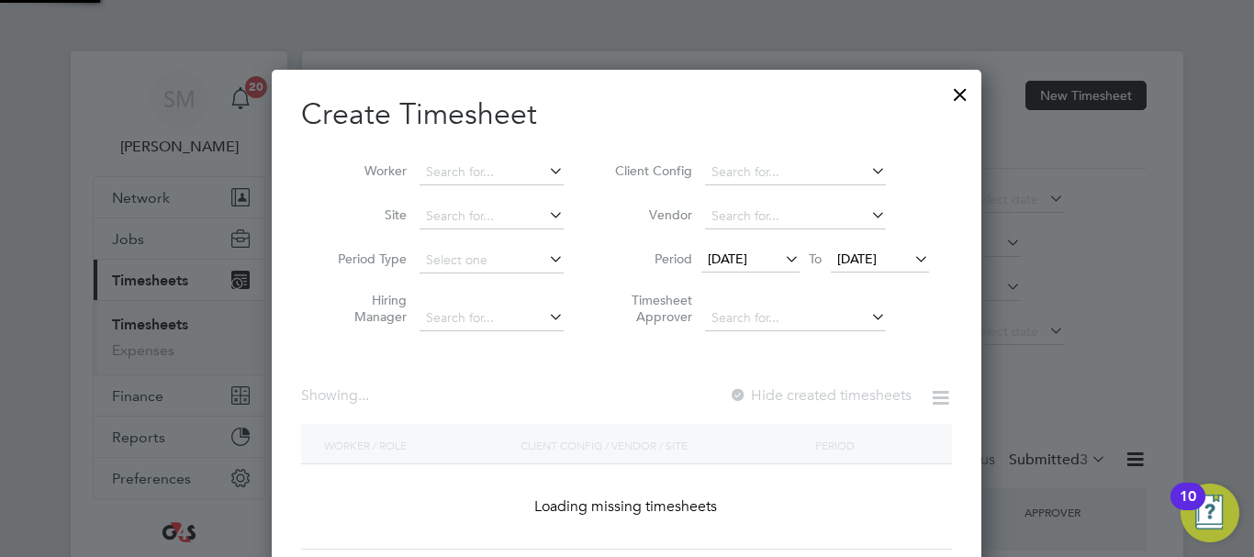
scroll to position [2853, 711]
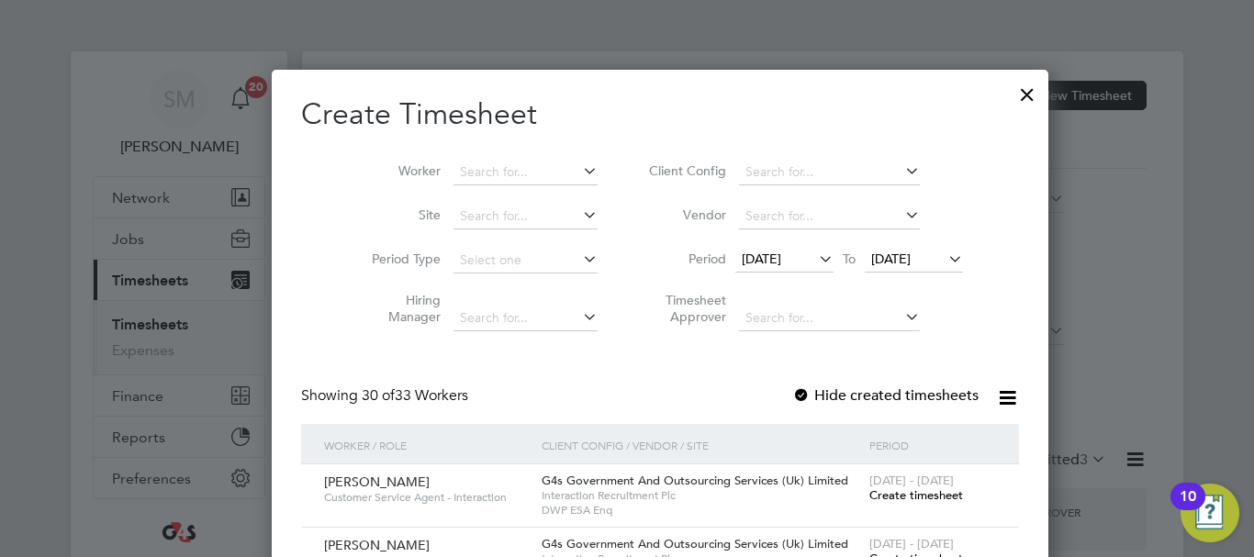
click at [792, 391] on label "Hide created timesheets" at bounding box center [885, 395] width 186 height 18
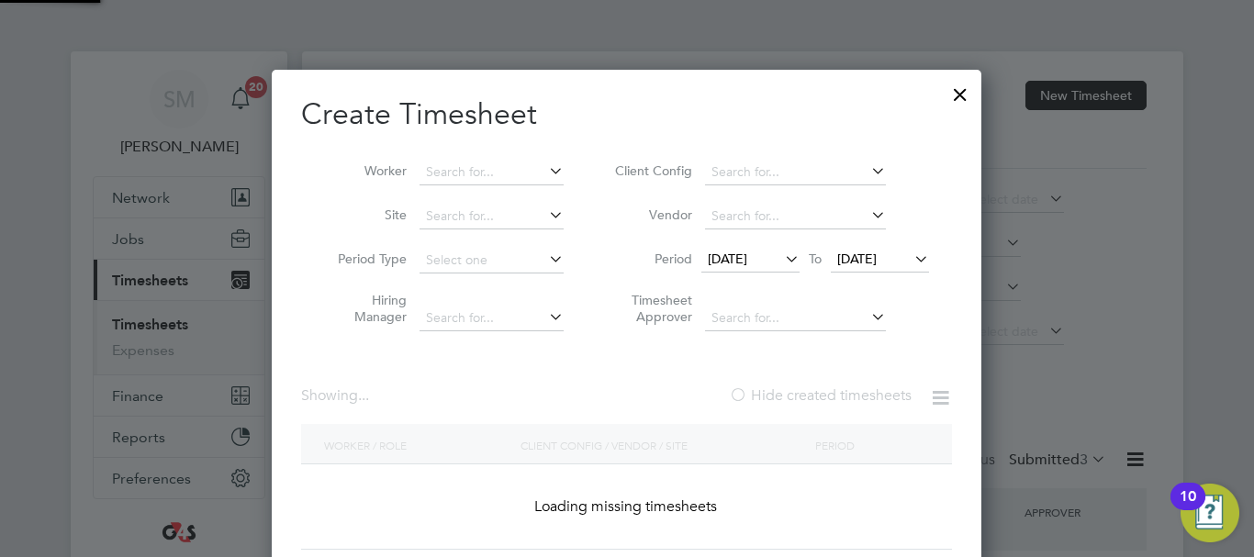
scroll to position [518, 710]
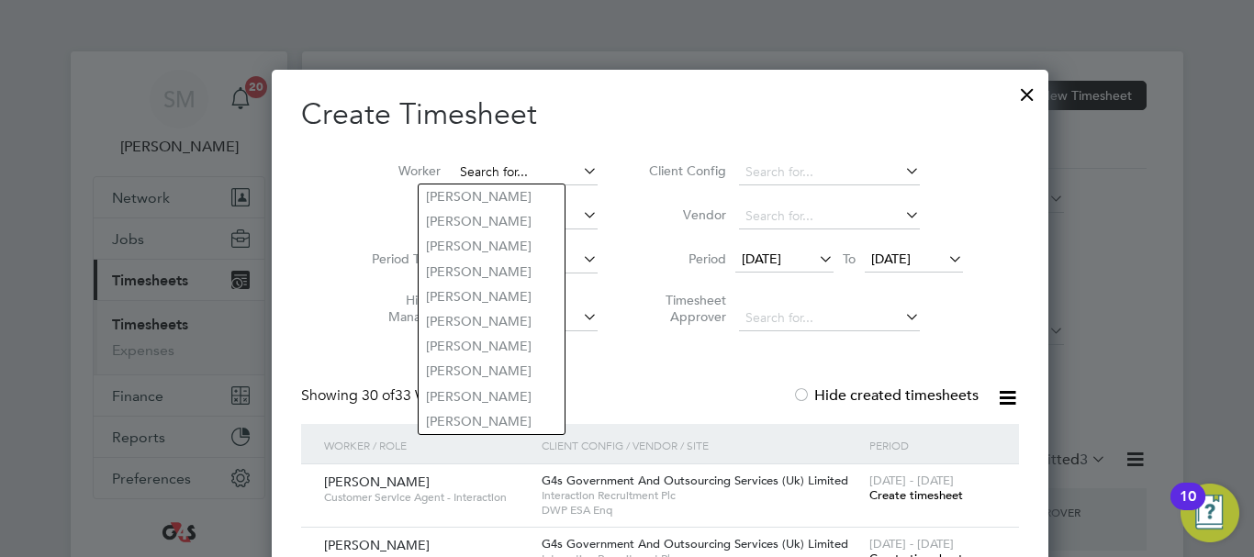
click at [474, 165] on input at bounding box center [525, 173] width 144 height 26
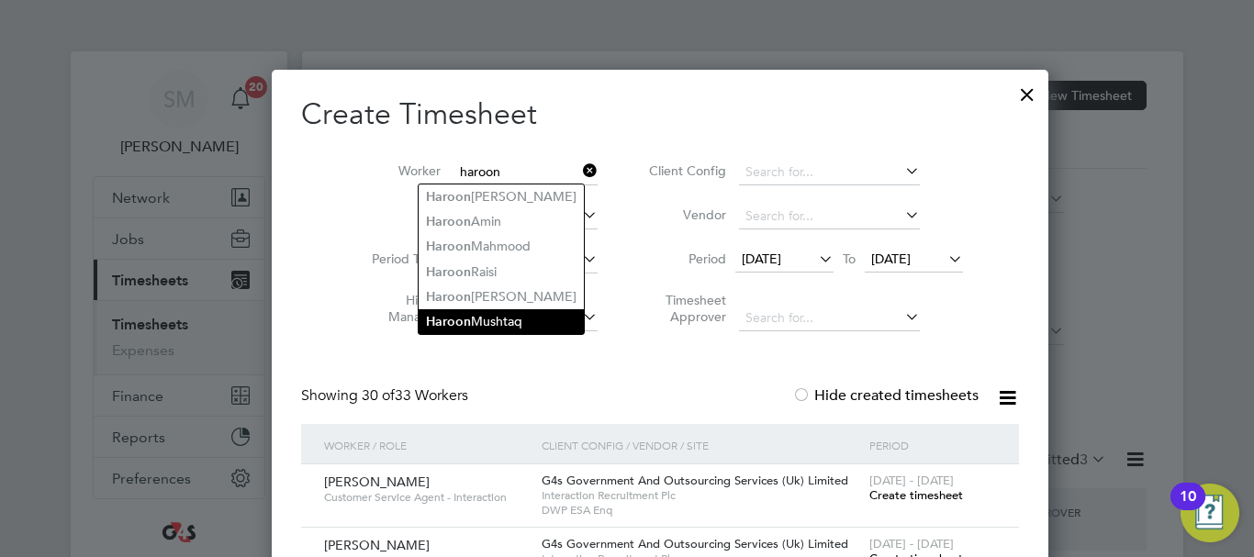
click at [477, 313] on li "Haroon Mushtaq" at bounding box center [501, 321] width 165 height 25
type input "[PERSON_NAME]"
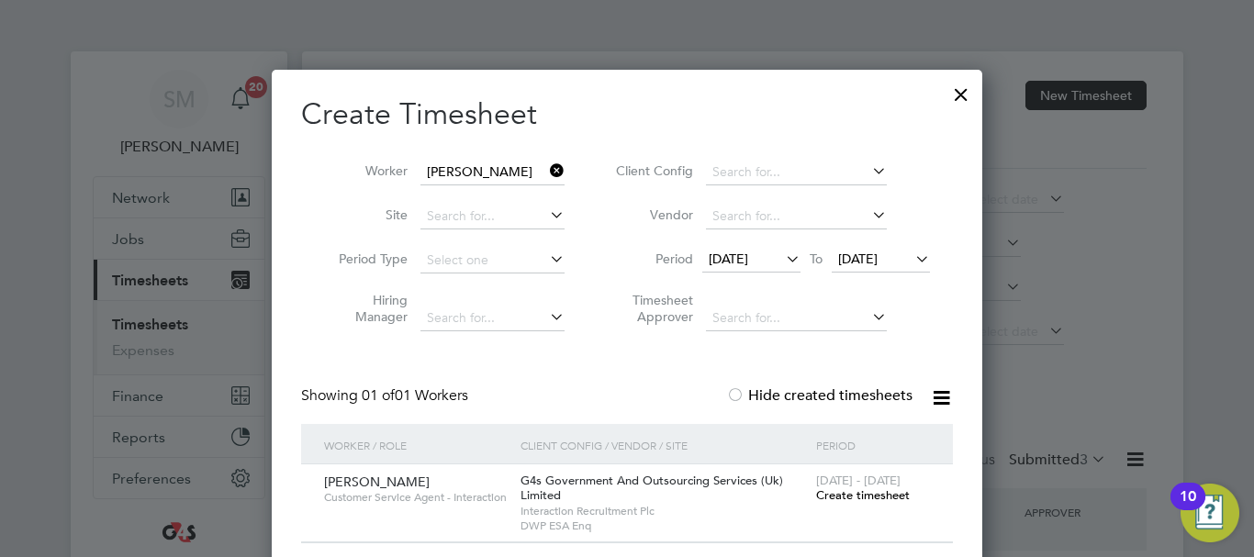
click at [868, 508] on div "[DATE] - [DATE] Create timesheet" at bounding box center [872, 489] width 123 height 50
click at [876, 495] on span "Create timesheet" at bounding box center [863, 495] width 94 height 16
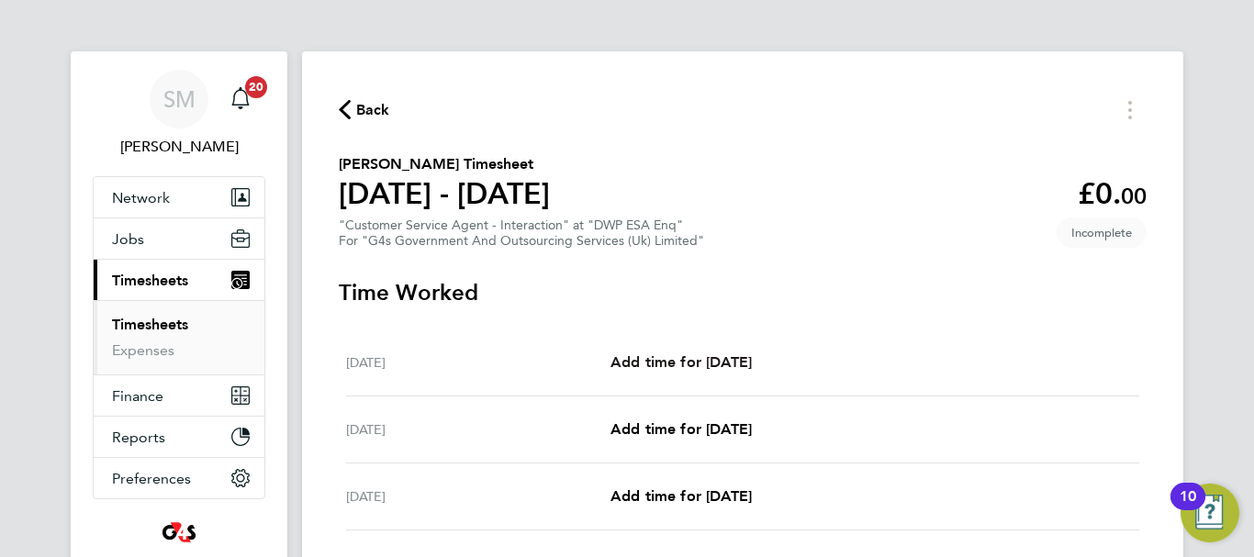
click at [748, 365] on span "Add time for [DATE]" at bounding box center [680, 361] width 141 height 17
select select "30"
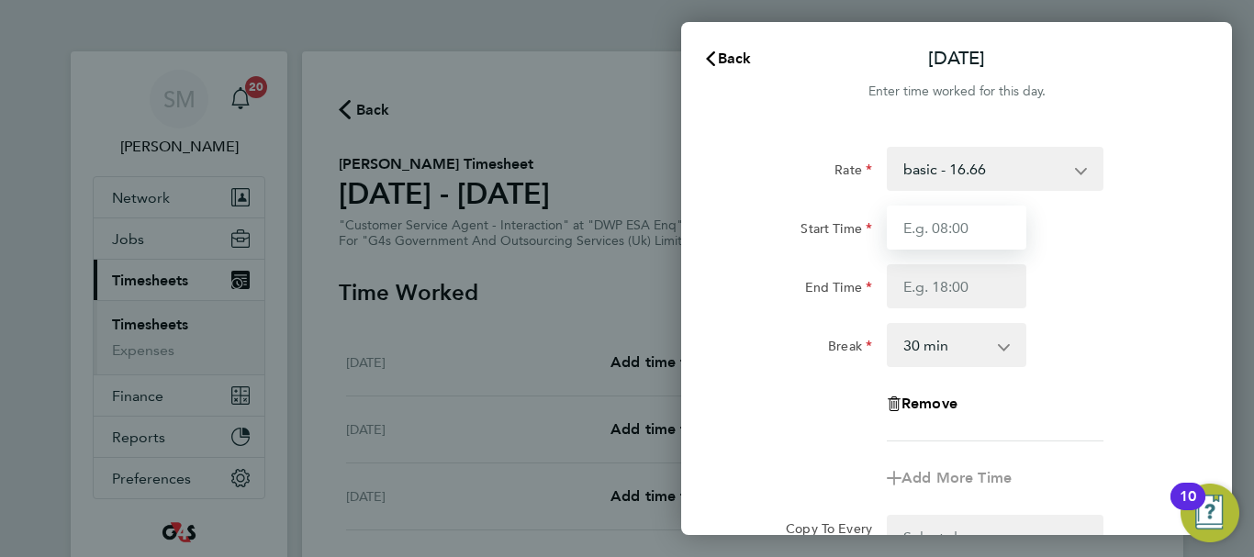
click at [932, 220] on input "Start Time" at bounding box center [957, 228] width 140 height 44
type input "07:45"
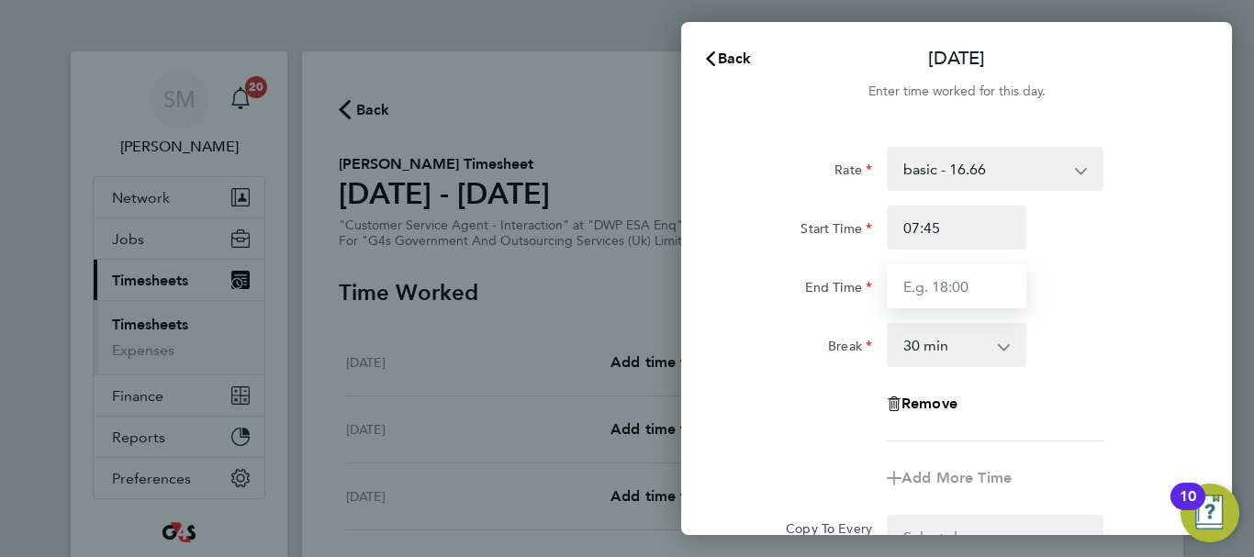
drag, startPoint x: 916, startPoint y: 282, endPoint x: 923, endPoint y: 296, distance: 15.6
click at [916, 282] on input "End Time" at bounding box center [957, 286] width 140 height 44
type input "16:15"
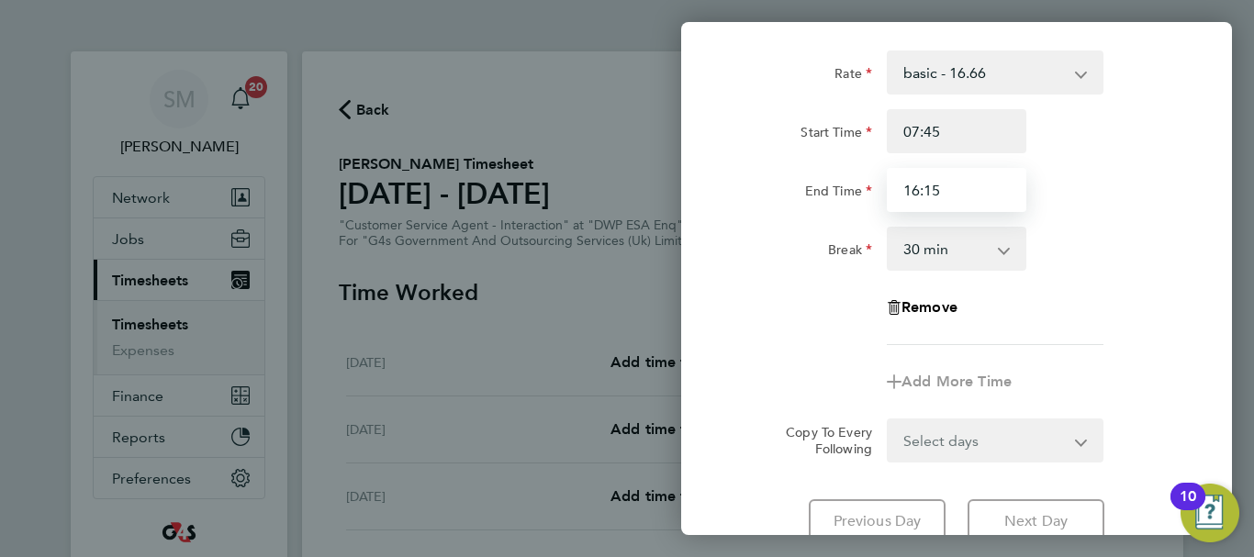
scroll to position [244, 0]
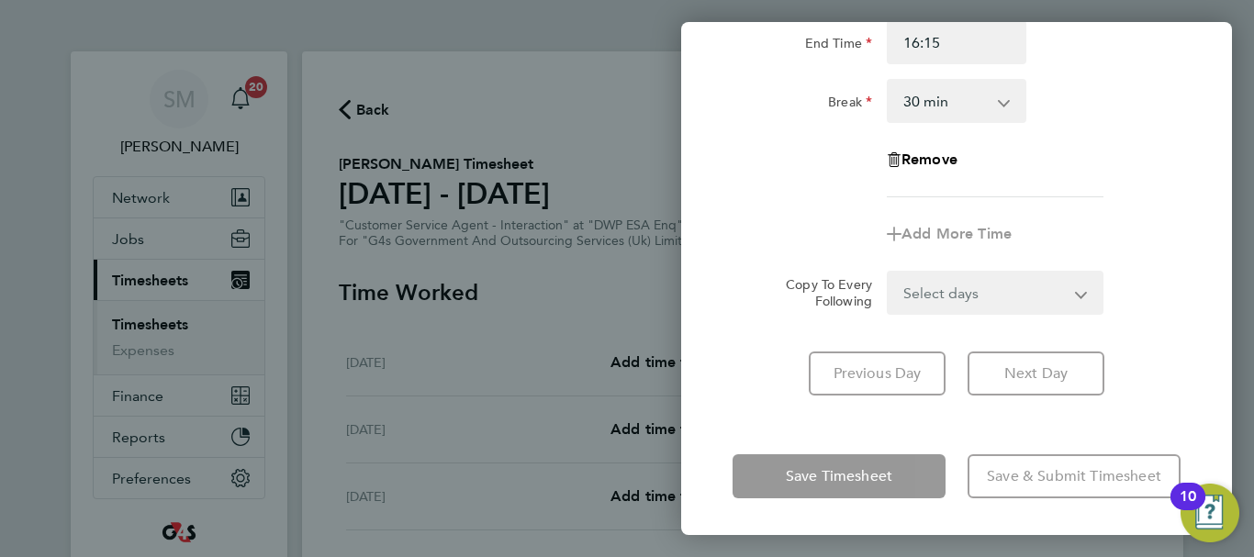
click at [762, 433] on div "Mon 22 Sep Cancel Enter time worked for this day. Rate basic - 16.66 Sick Bank …" at bounding box center [956, 278] width 551 height 513
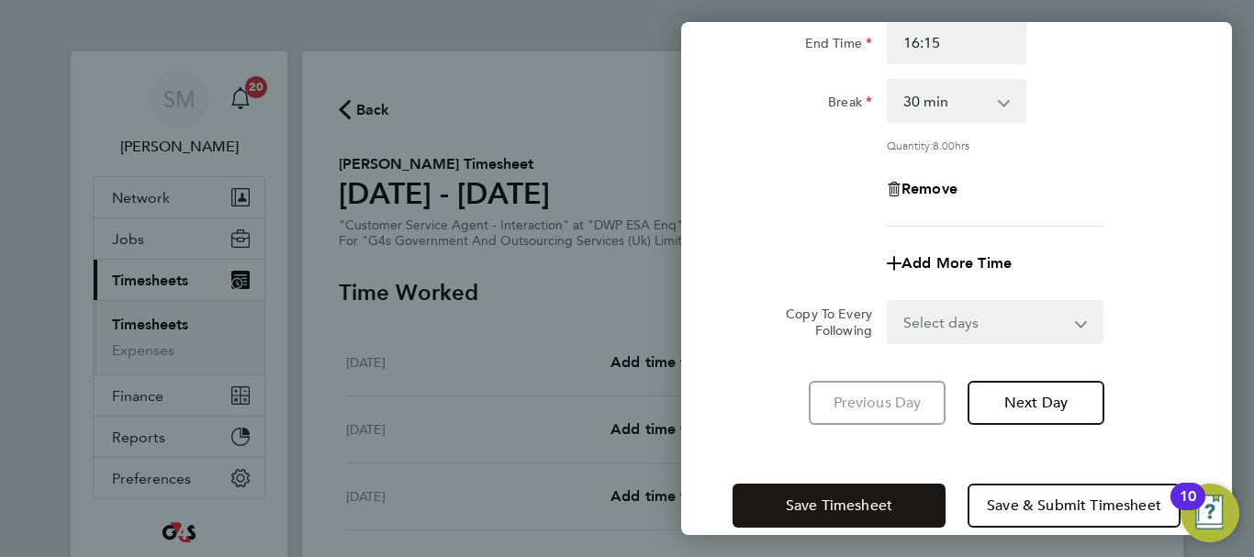
click at [784, 484] on button "Save Timesheet" at bounding box center [838, 506] width 213 height 44
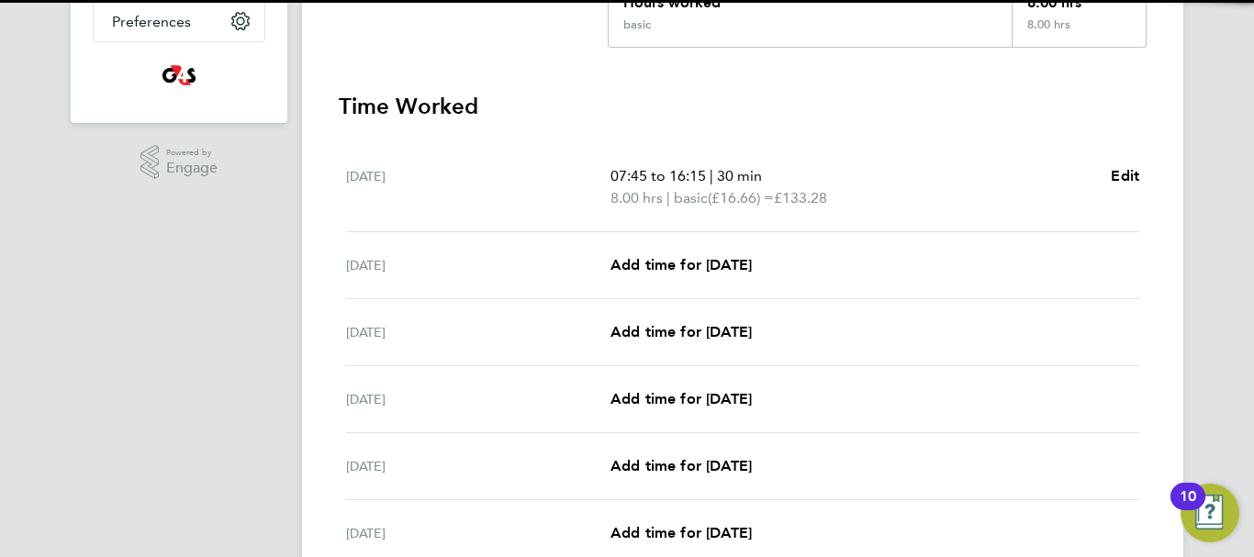
scroll to position [459, 0]
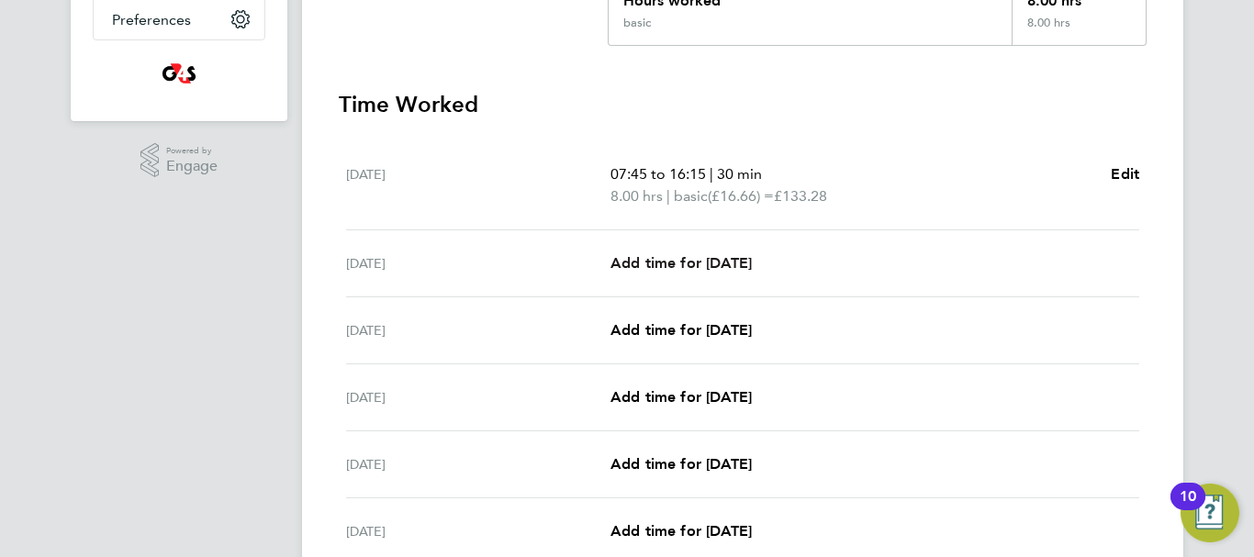
click at [721, 257] on span "Add time for [DATE]" at bounding box center [680, 262] width 141 height 17
select select "30"
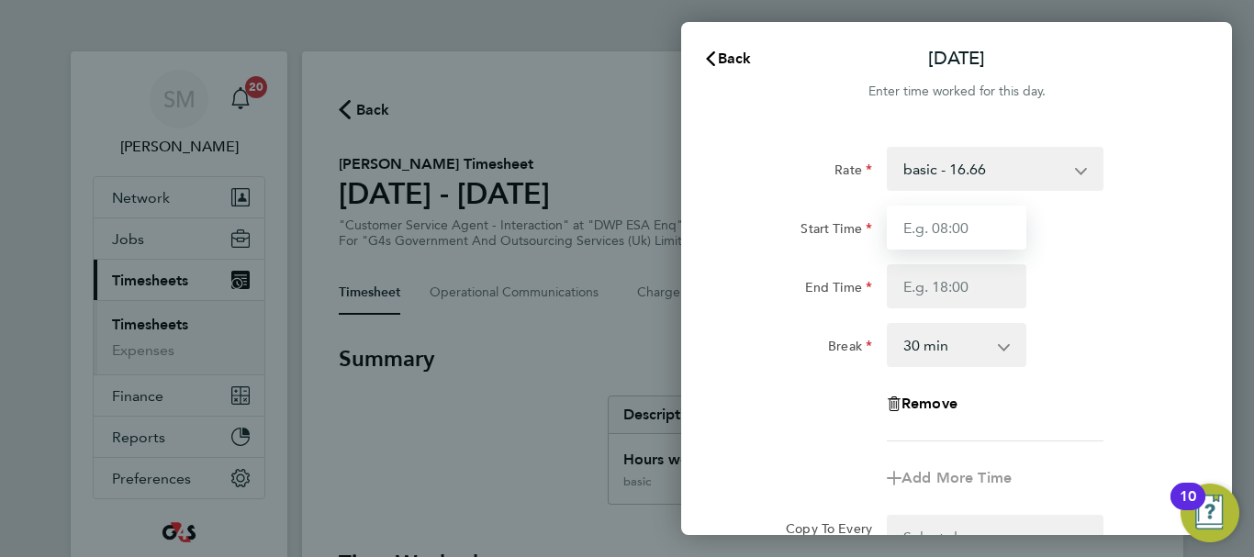
click at [974, 233] on input "Start Time" at bounding box center [957, 228] width 140 height 44
type input "07:45"
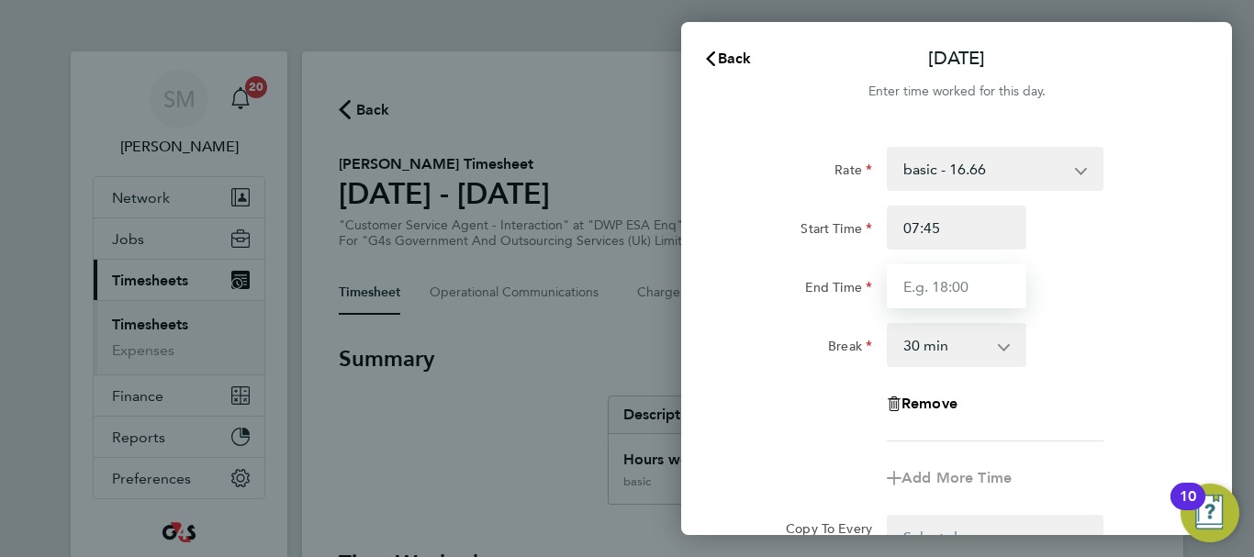
click at [929, 279] on input "End Time" at bounding box center [957, 286] width 140 height 44
type input "15:00"
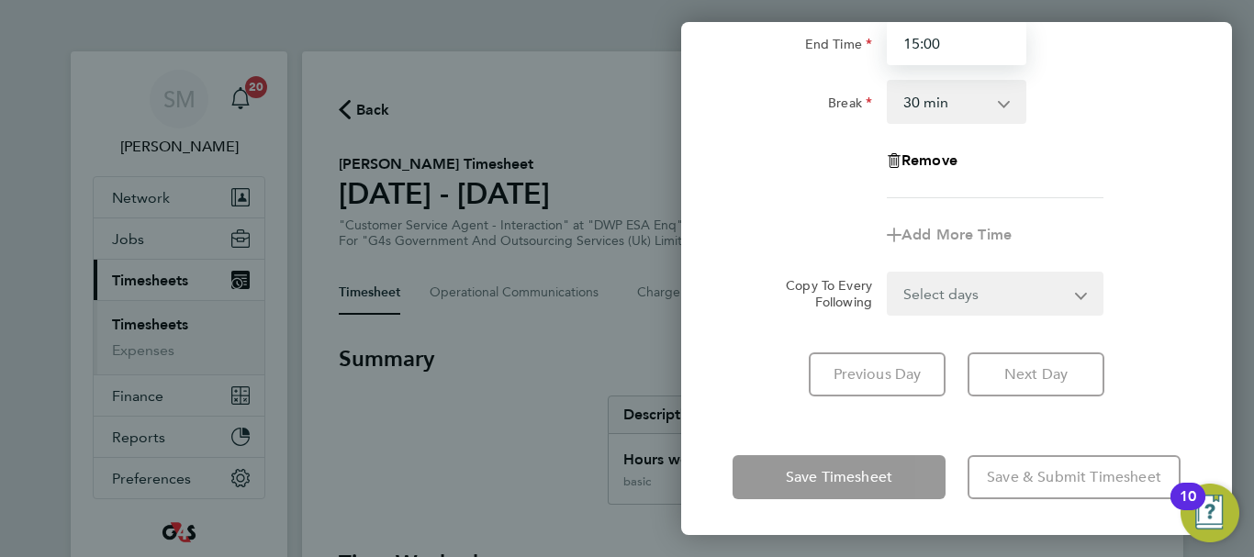
scroll to position [244, 0]
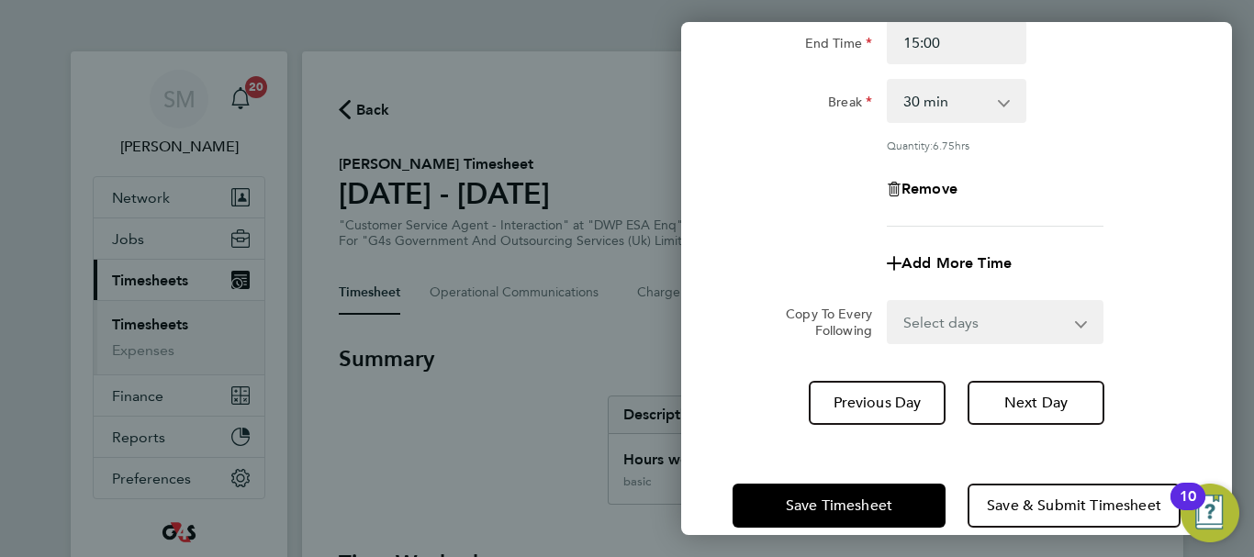
drag, startPoint x: 756, startPoint y: 424, endPoint x: 770, endPoint y: 445, distance: 25.2
click at [758, 424] on div "Tue 23 Sep Cancel Enter time worked for this day. Rate basic - 16.66 Sick Bank …" at bounding box center [956, 278] width 551 height 513
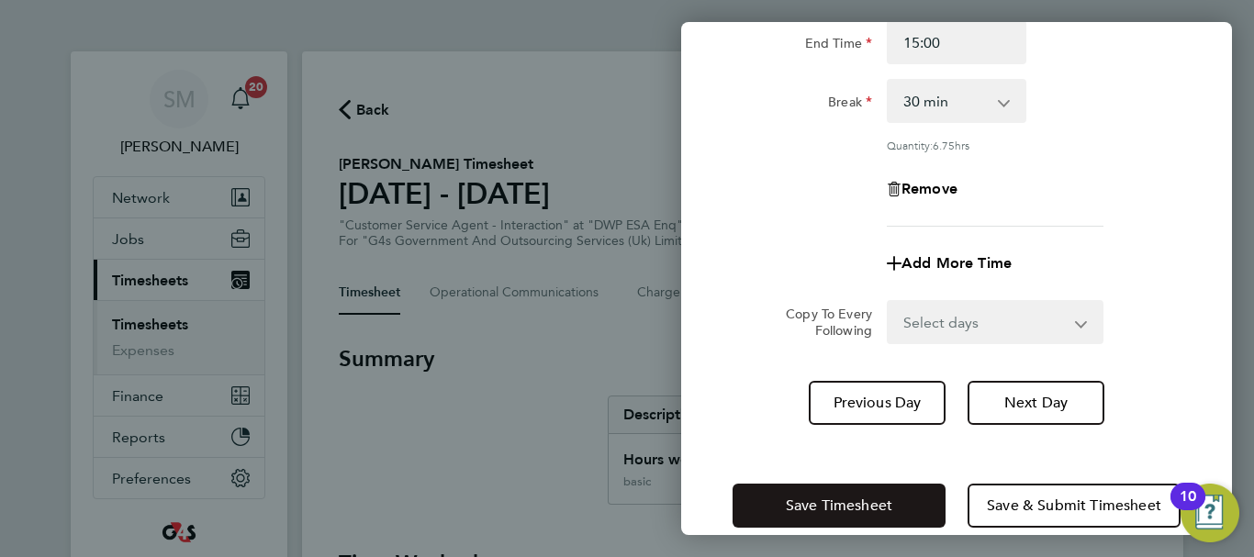
click at [802, 500] on span "Save Timesheet" at bounding box center [839, 506] width 106 height 18
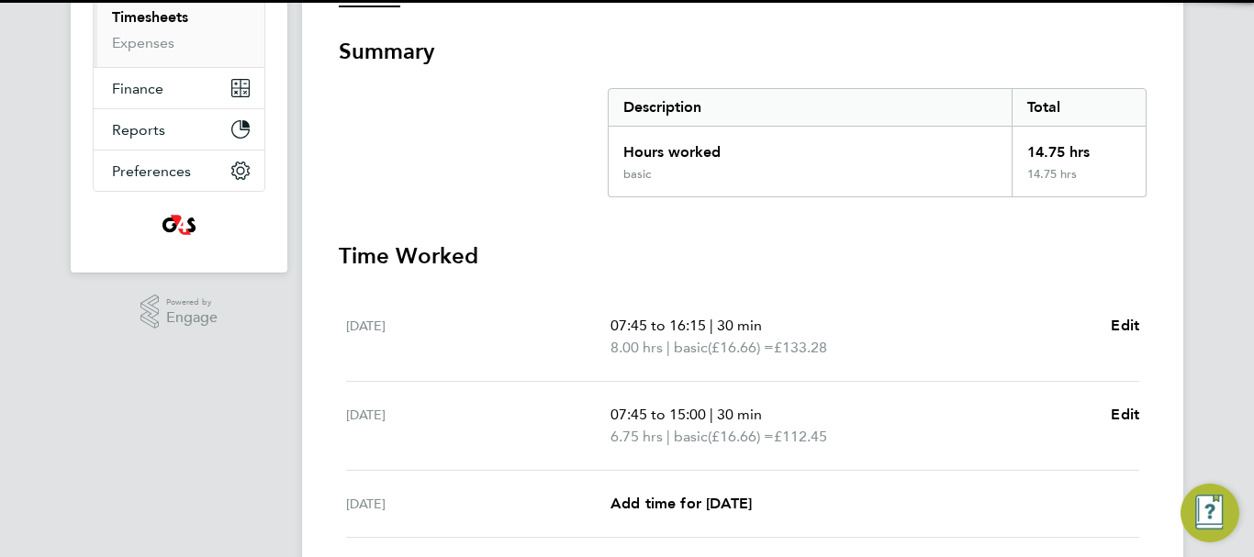
scroll to position [551, 0]
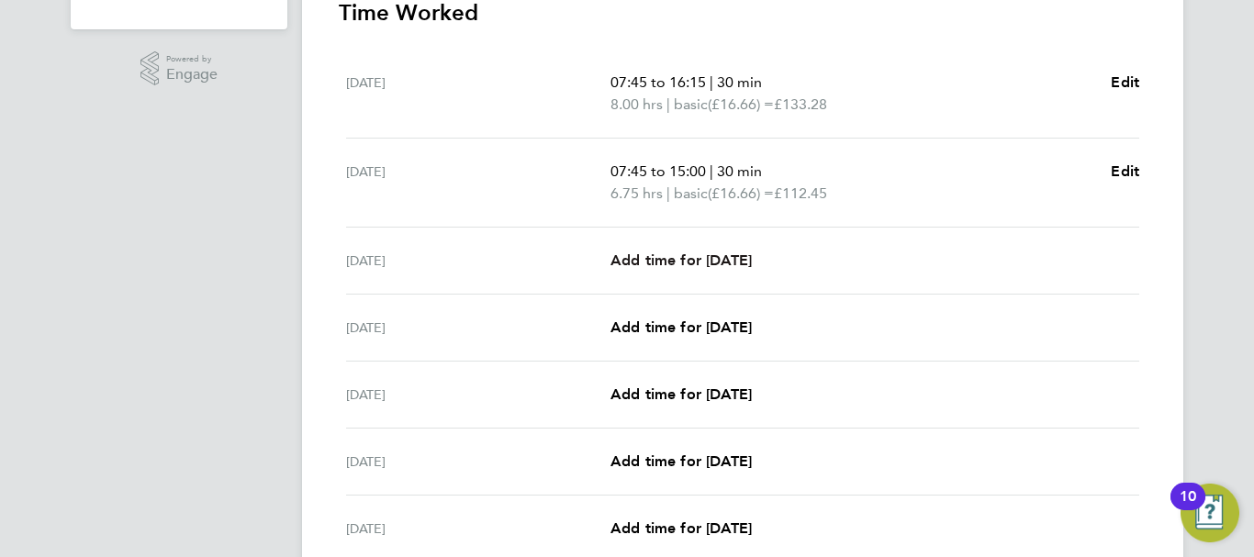
click at [684, 264] on span "Add time for [DATE]" at bounding box center [680, 259] width 141 height 17
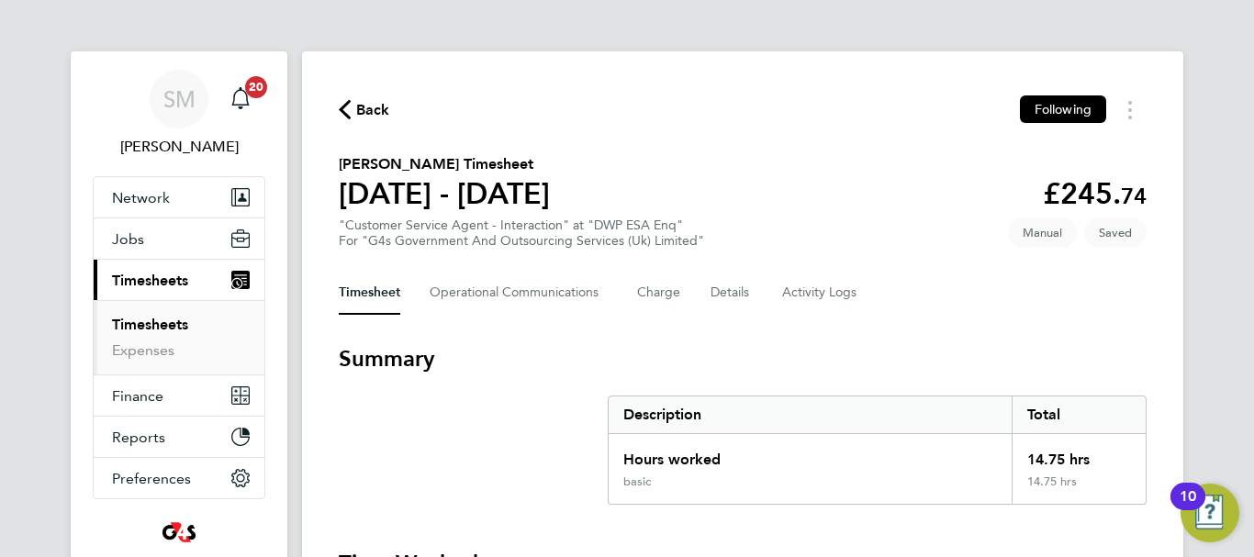
select select "30"
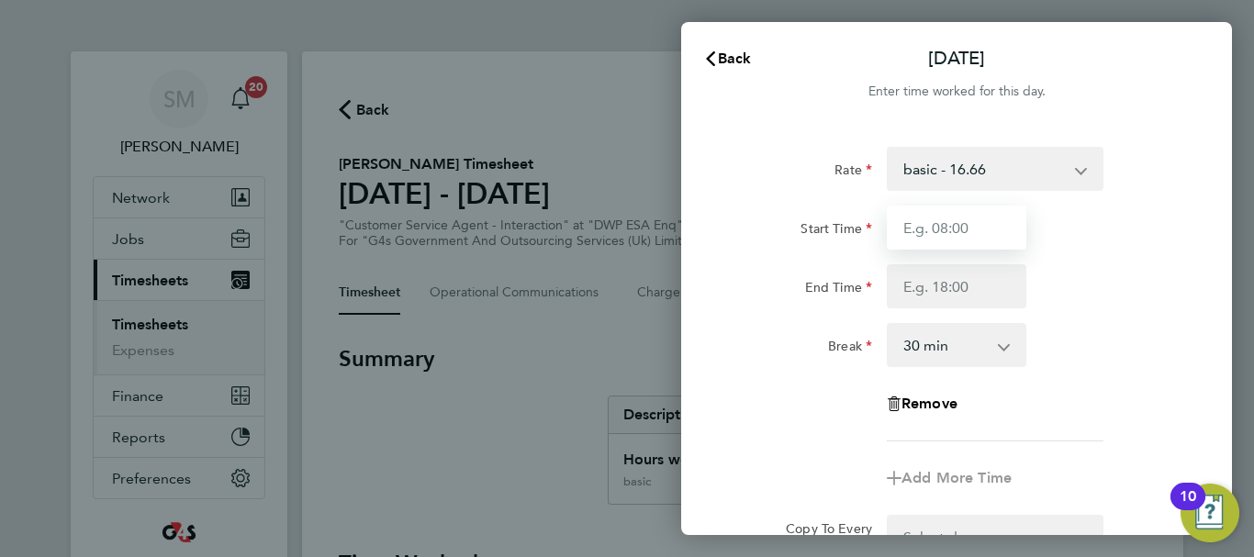
click at [1005, 230] on input "Start Time" at bounding box center [957, 228] width 140 height 44
type input "07:45"
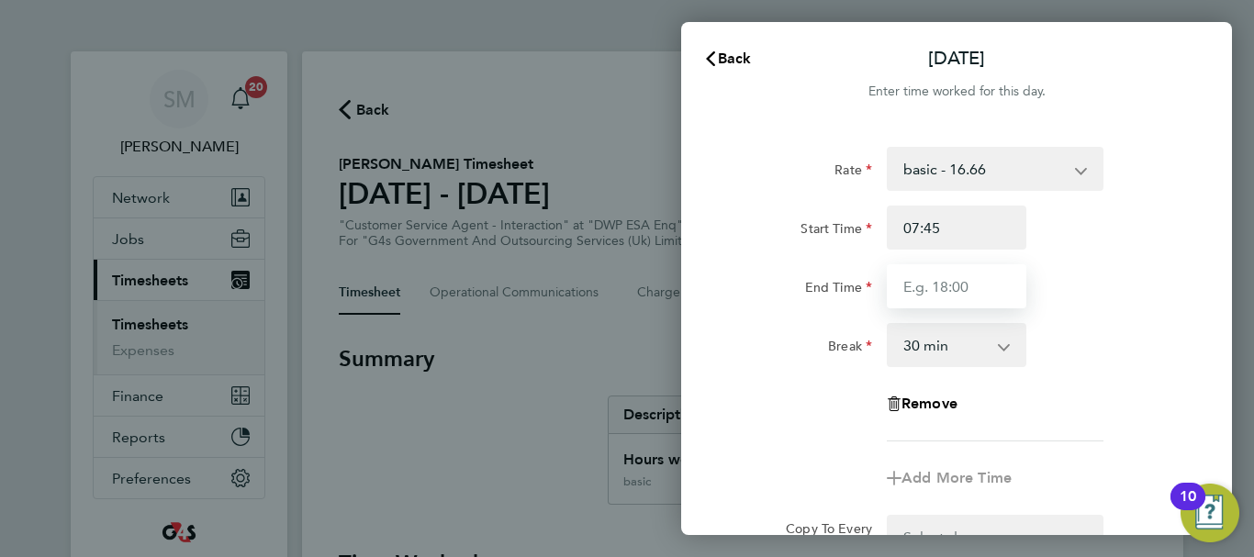
click at [922, 281] on input "End Time" at bounding box center [957, 286] width 140 height 44
type input "16:30"
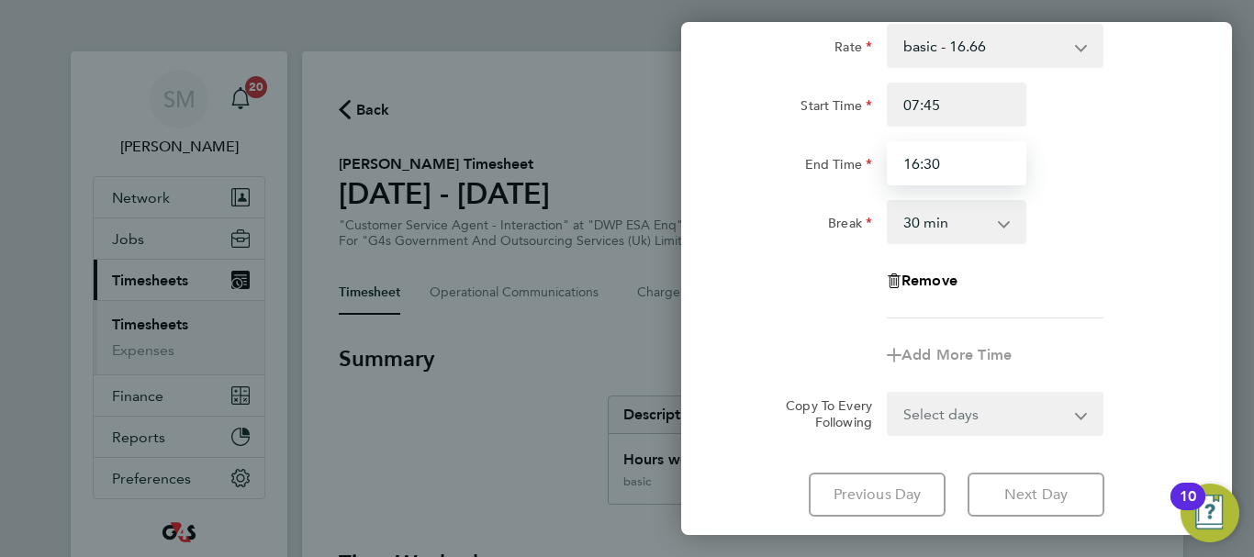
scroll to position [244, 0]
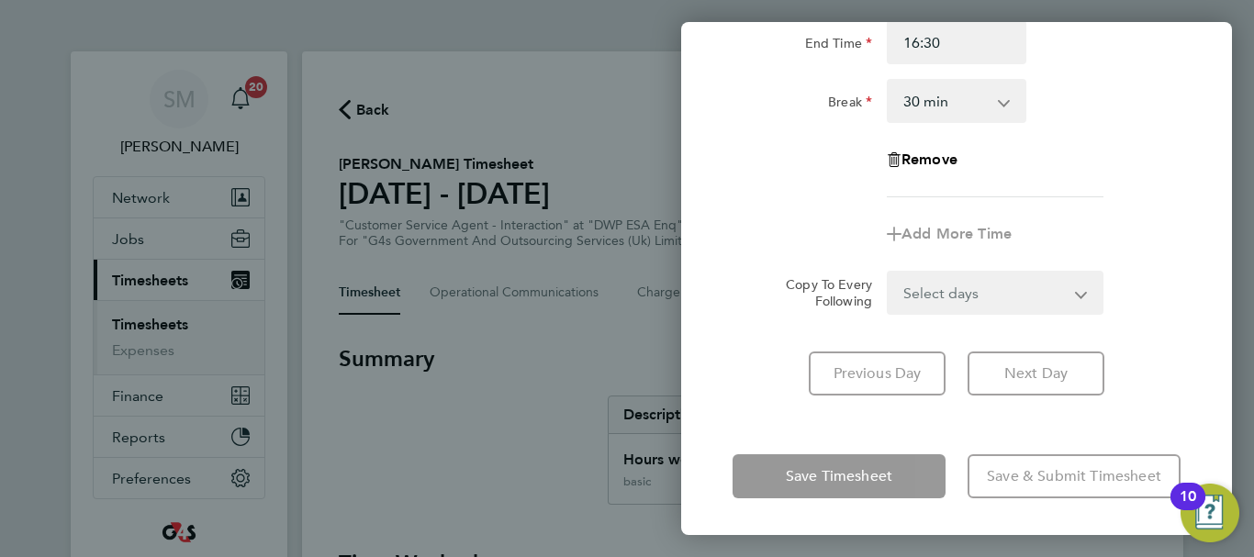
click at [751, 420] on div "Wed 24 Sep Cancel Enter time worked for this day. Rate basic - 16.66 Sick Bank …" at bounding box center [956, 278] width 551 height 513
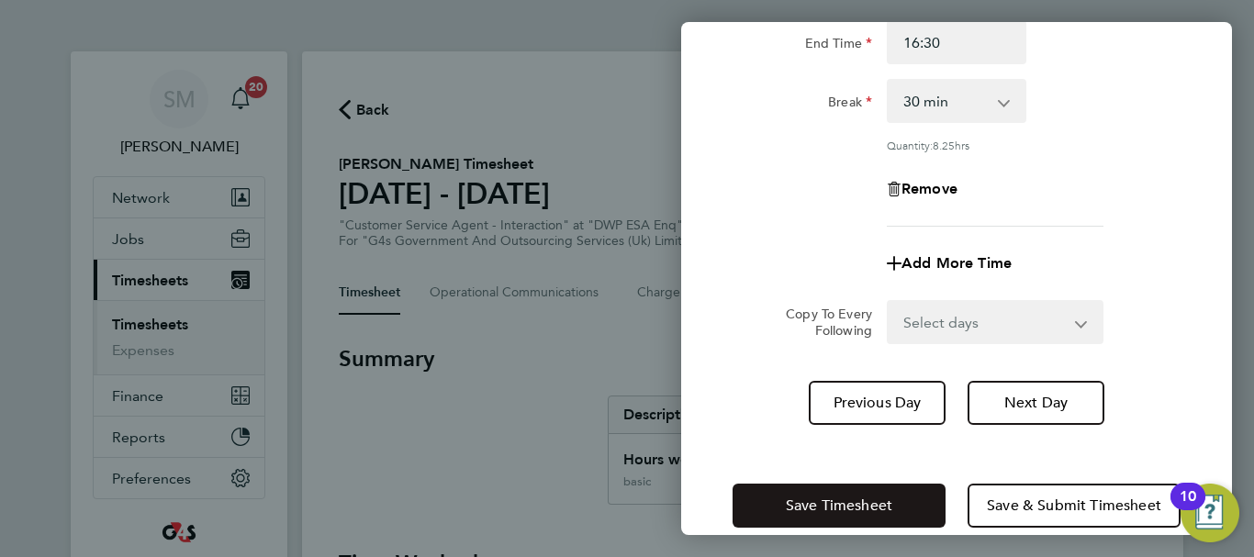
click at [816, 497] on span "Save Timesheet" at bounding box center [839, 506] width 106 height 18
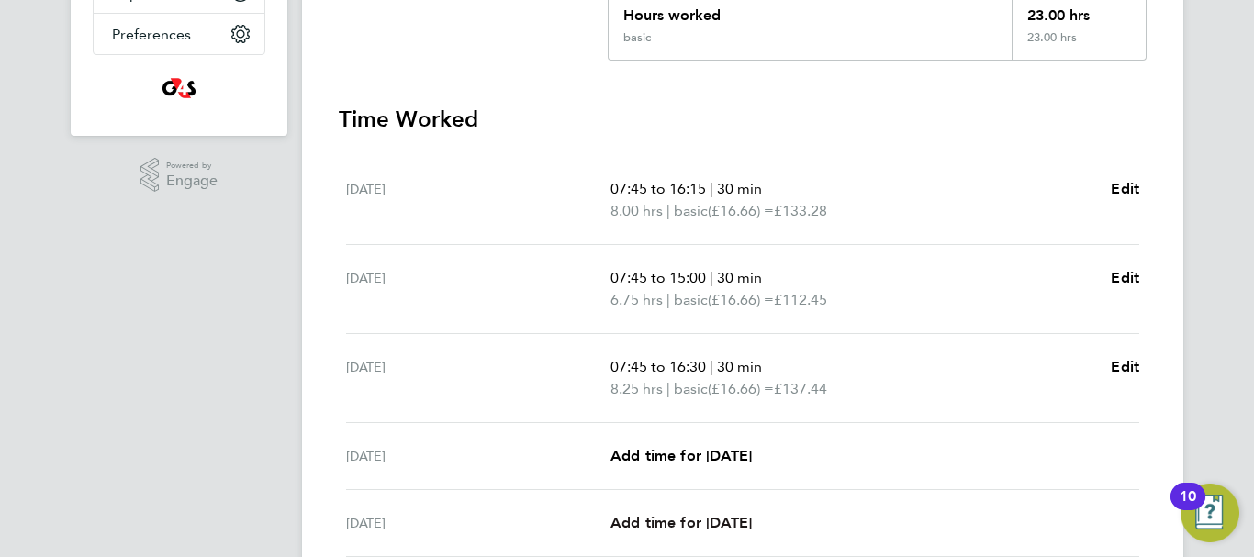
scroll to position [551, 0]
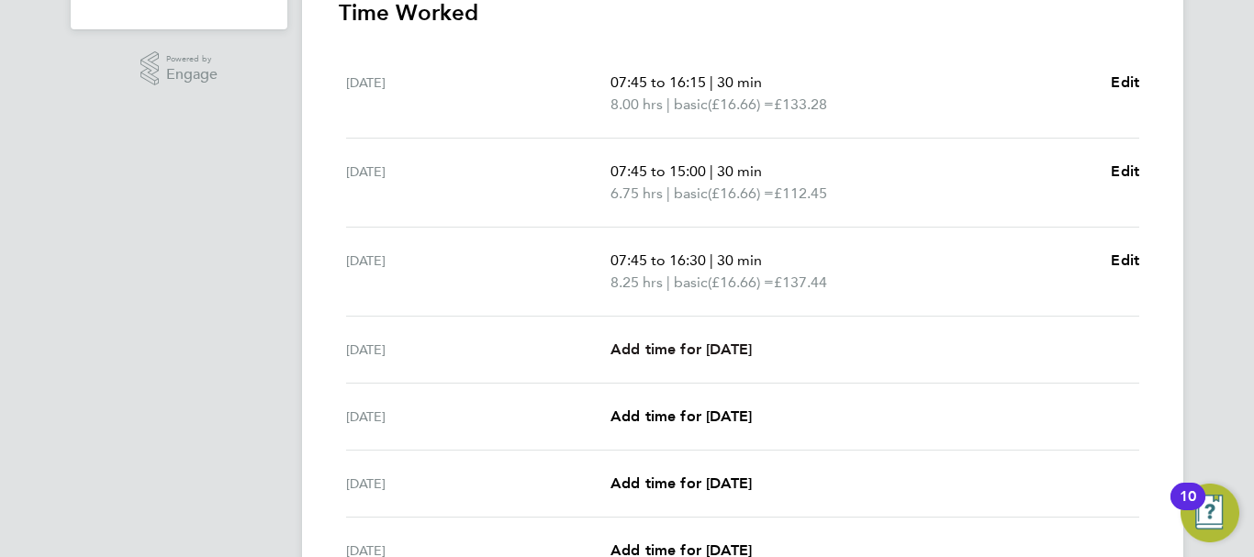
click at [728, 349] on span "Add time for [DATE]" at bounding box center [680, 349] width 141 height 17
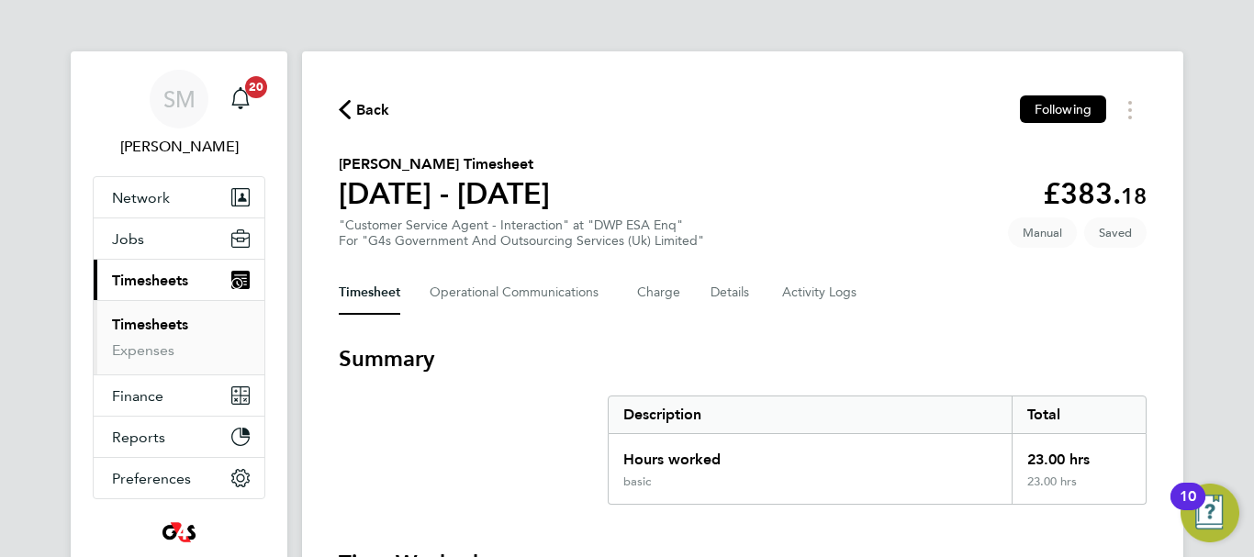
select select "30"
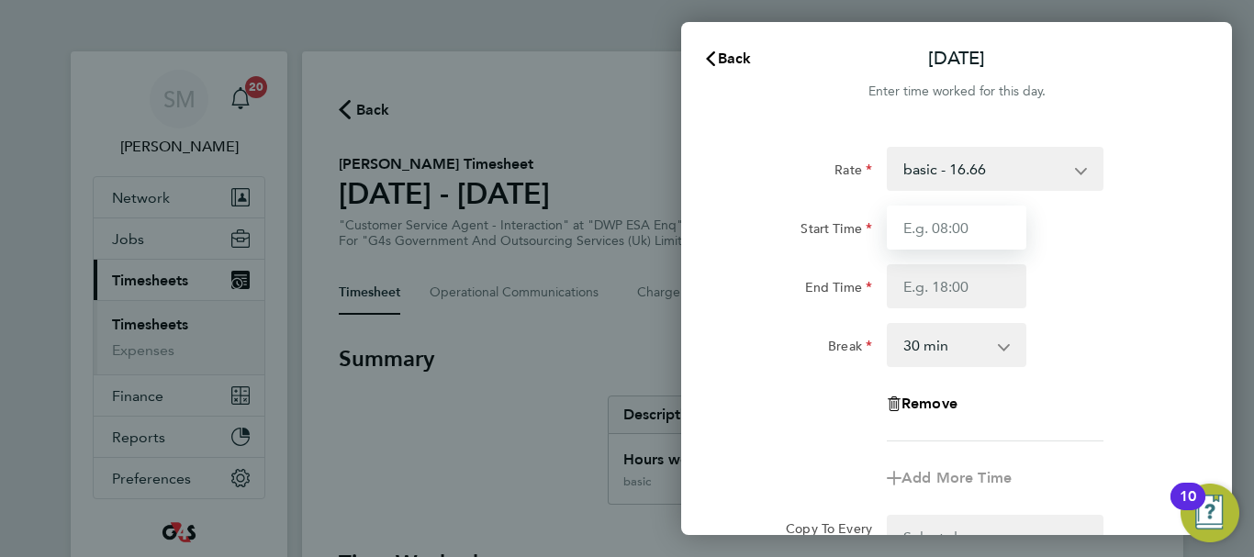
click at [966, 241] on input "Start Time" at bounding box center [957, 228] width 140 height 44
type input "07:45"
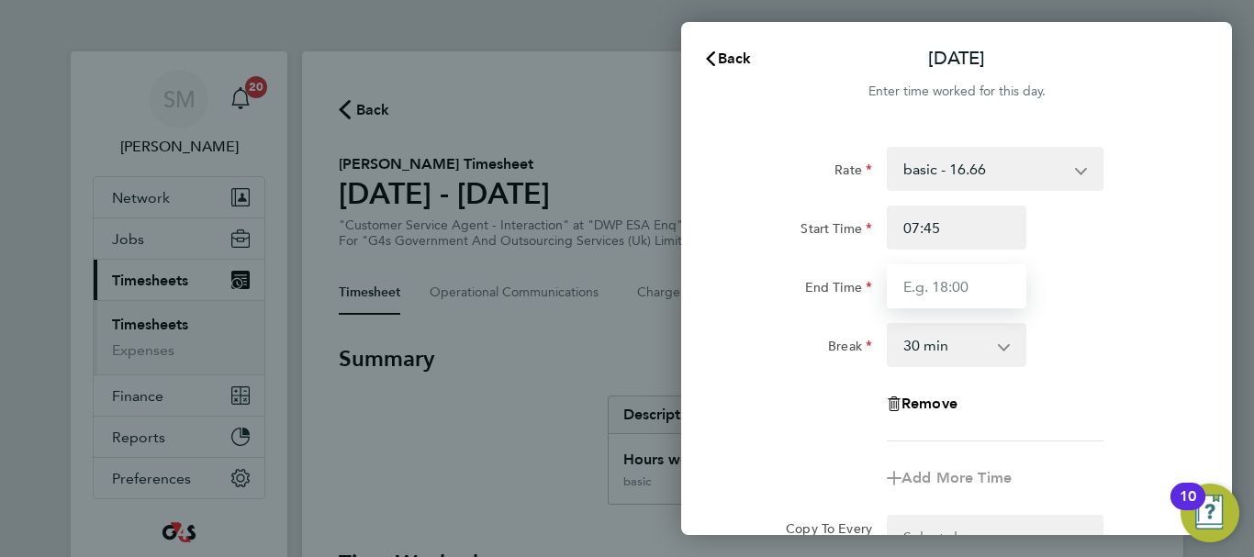
click at [916, 291] on input "End Time" at bounding box center [957, 286] width 140 height 44
type input "16:00"
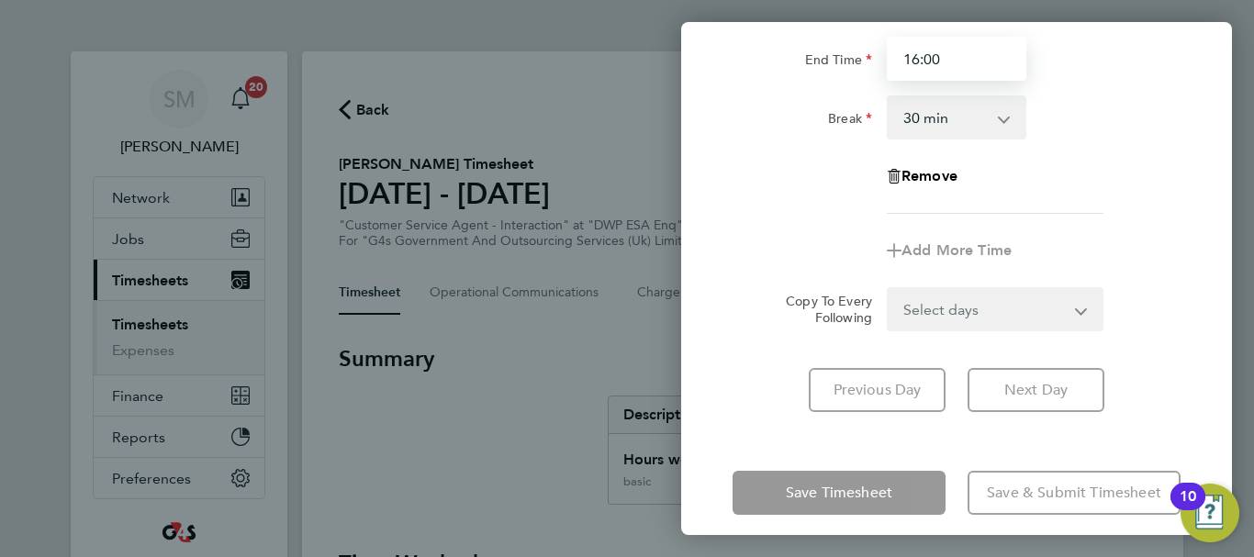
scroll to position [244, 0]
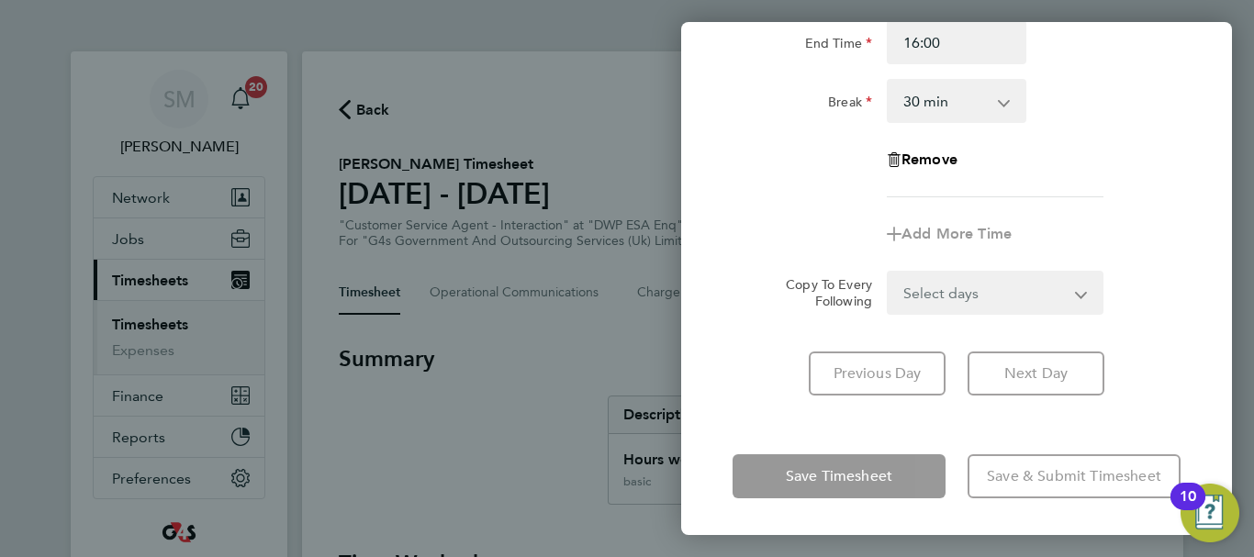
click at [766, 422] on div "Thu 25 Sep Cancel Enter time worked for this day. Rate basic - 16.66 Sick Bank …" at bounding box center [956, 278] width 551 height 513
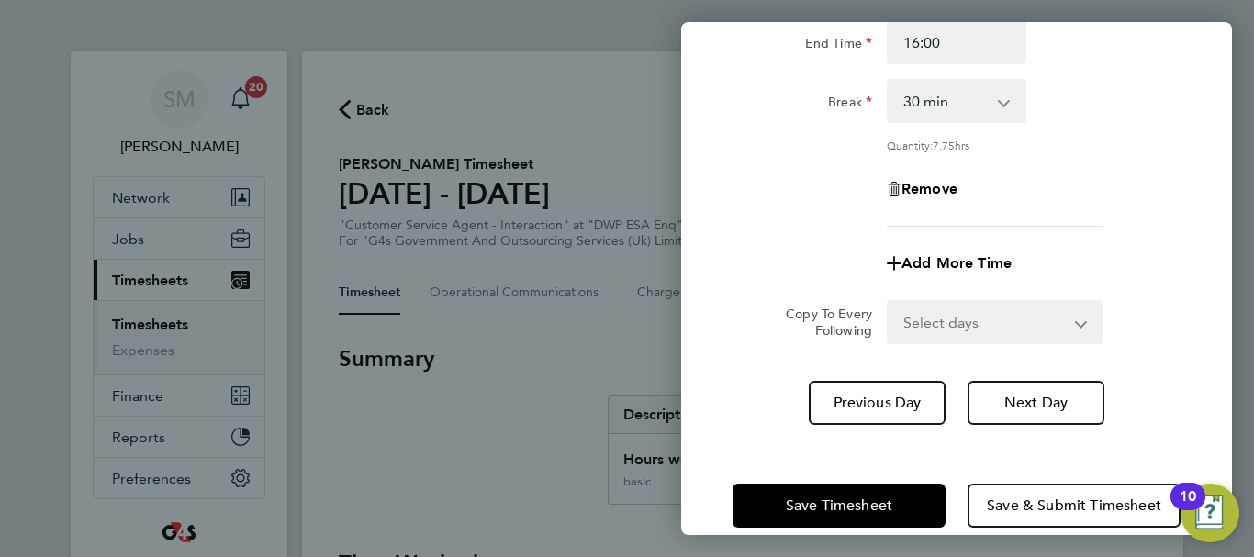
click at [803, 477] on div "Save Timesheet Save & Submit Timesheet" at bounding box center [956, 505] width 551 height 117
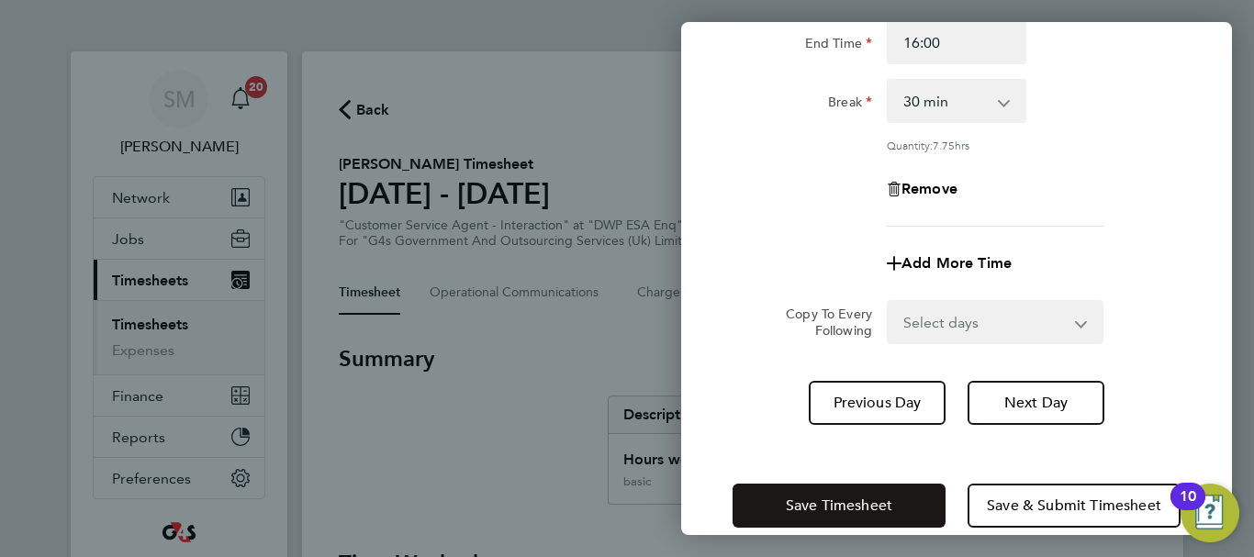
click at [815, 494] on button "Save Timesheet" at bounding box center [838, 506] width 213 height 44
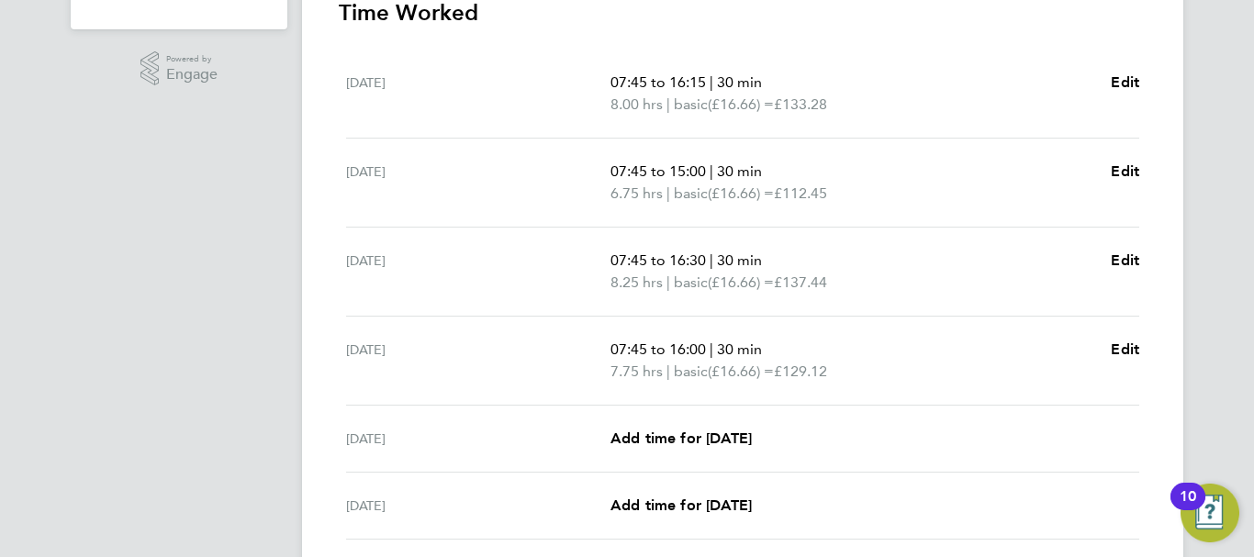
scroll to position [642, 0]
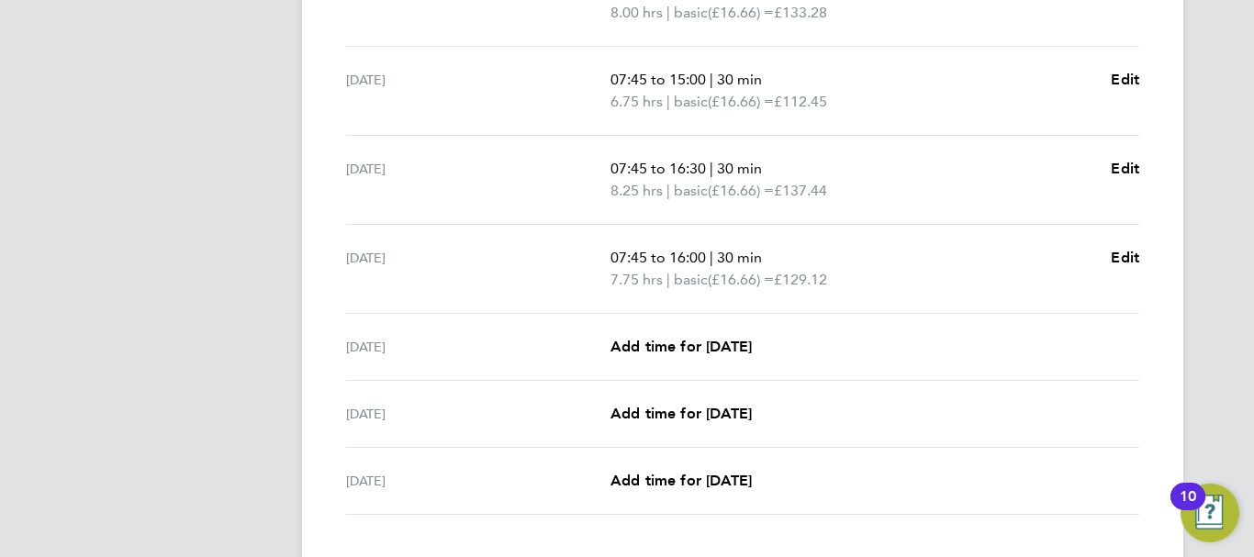
click at [707, 359] on div "Fri 26 Sep Add time for Fri 26 Sep Add time for Fri 26 Sep" at bounding box center [742, 347] width 793 height 67
click at [710, 350] on span "Add time for [DATE]" at bounding box center [680, 346] width 141 height 17
select select "30"
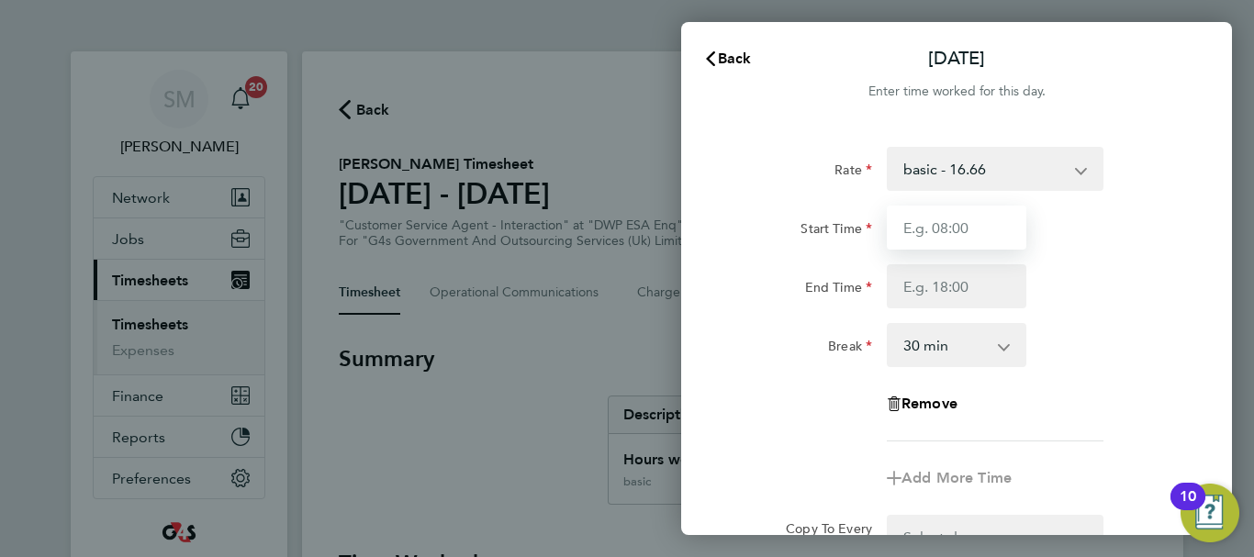
click at [959, 238] on input "Start Time" at bounding box center [957, 228] width 140 height 44
type input "07:45"
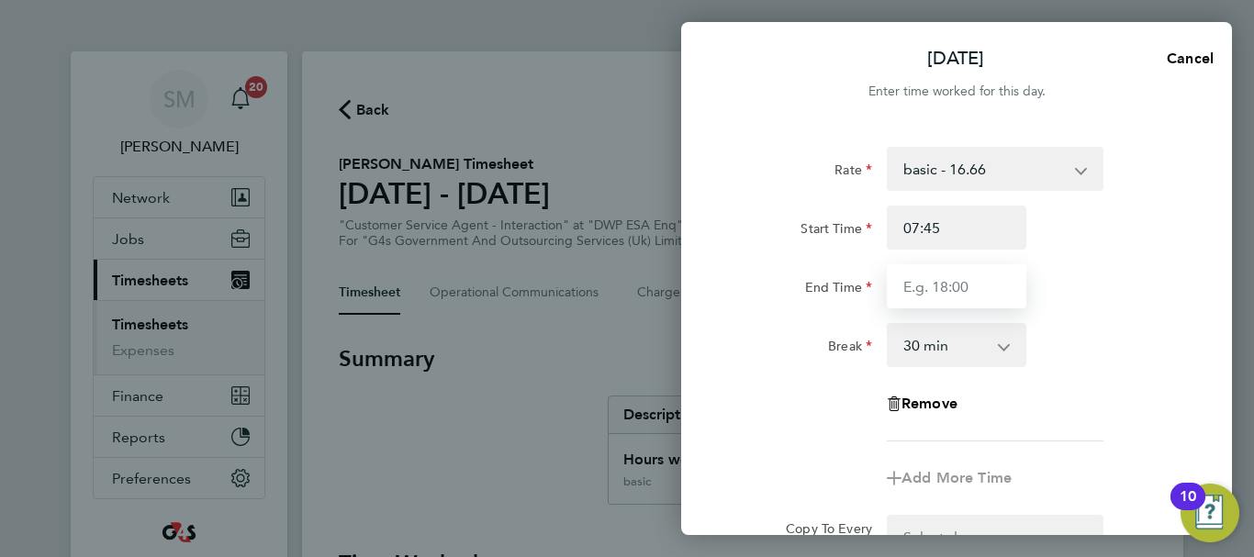
click at [932, 280] on input "End Time" at bounding box center [957, 286] width 140 height 44
type input "15:00"
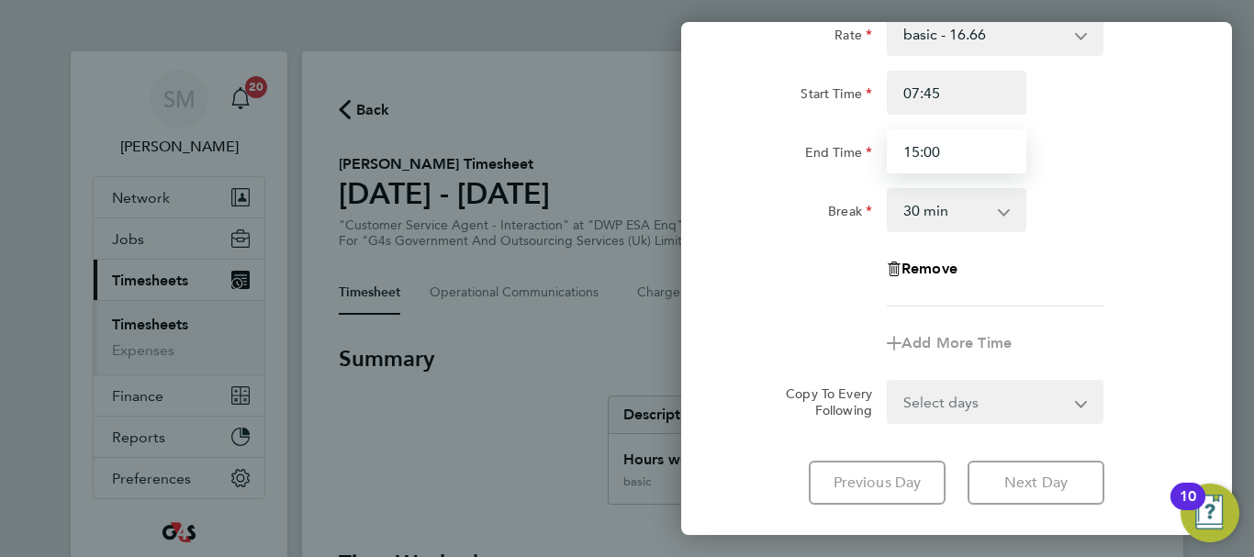
scroll to position [244, 0]
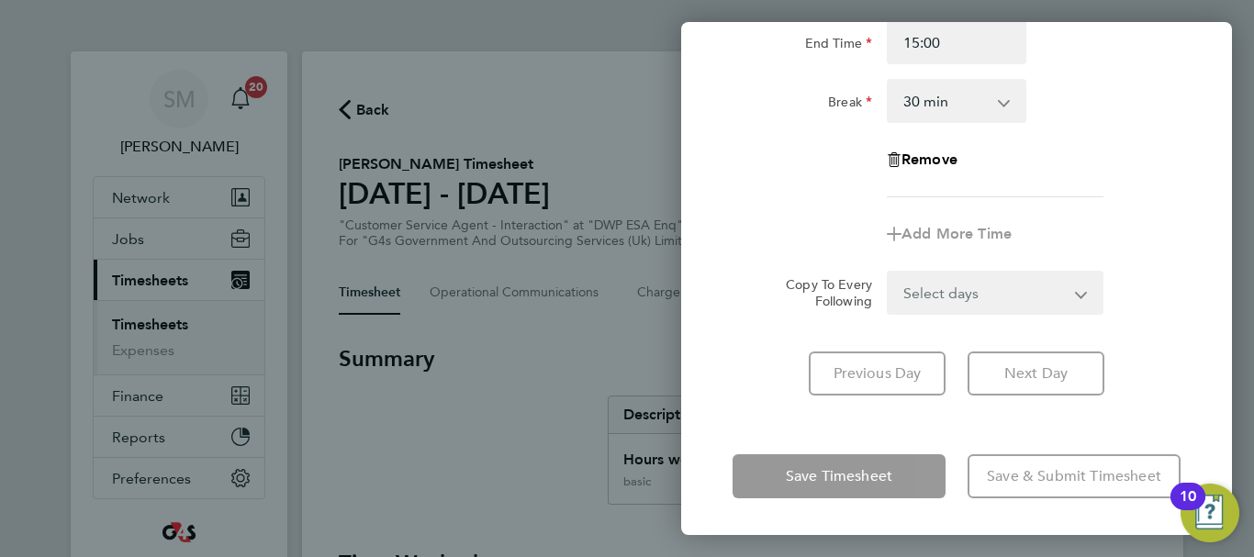
click at [790, 424] on div "Fri 26 Sep Cancel Enter time worked for this day. Rate basic - 16.66 Sick Bank …" at bounding box center [956, 278] width 551 height 513
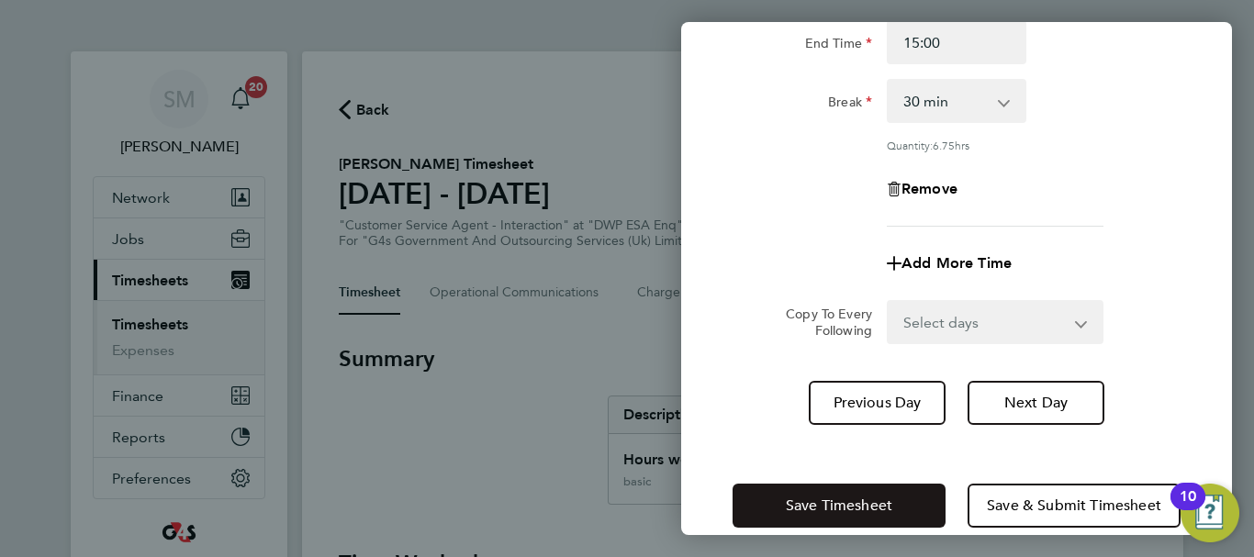
click at [828, 511] on span "Save Timesheet" at bounding box center [839, 506] width 106 height 18
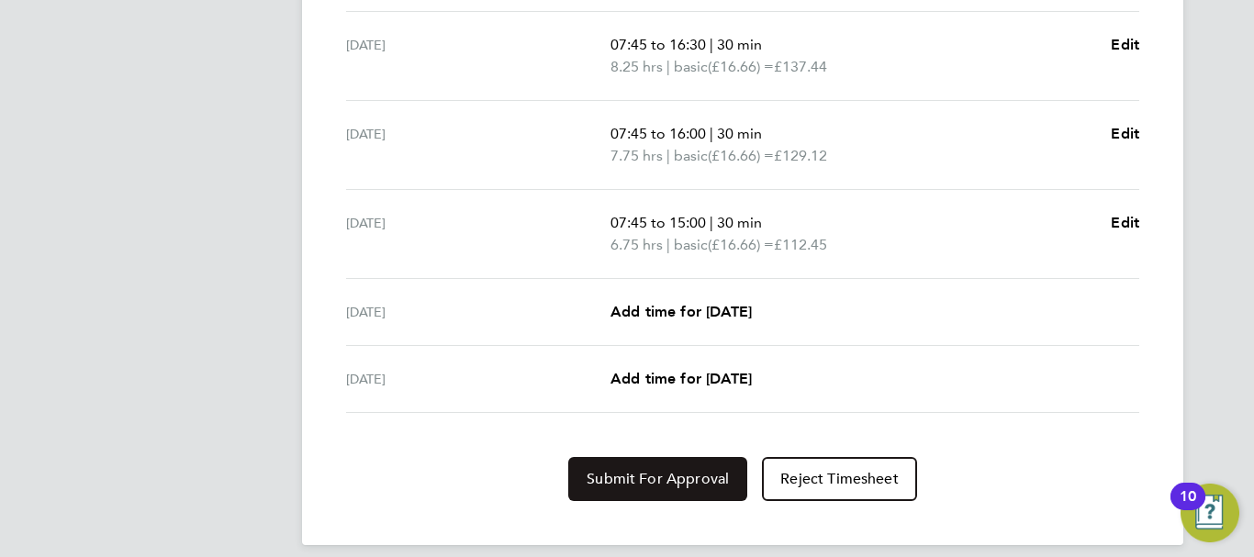
scroll to position [784, 0]
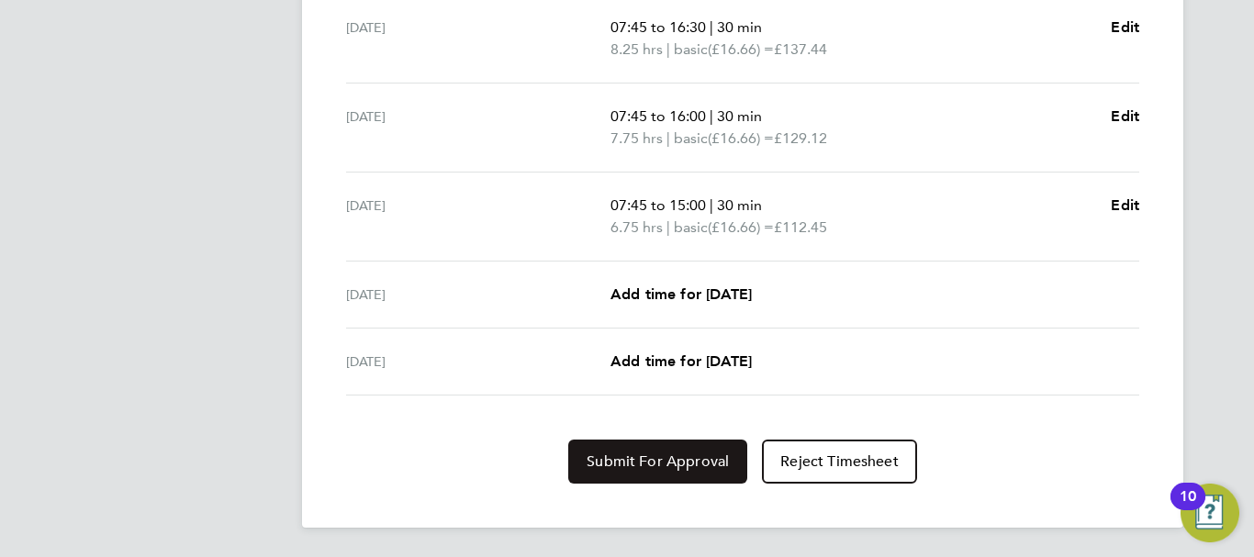
click at [657, 467] on span "Submit For Approval" at bounding box center [657, 461] width 142 height 18
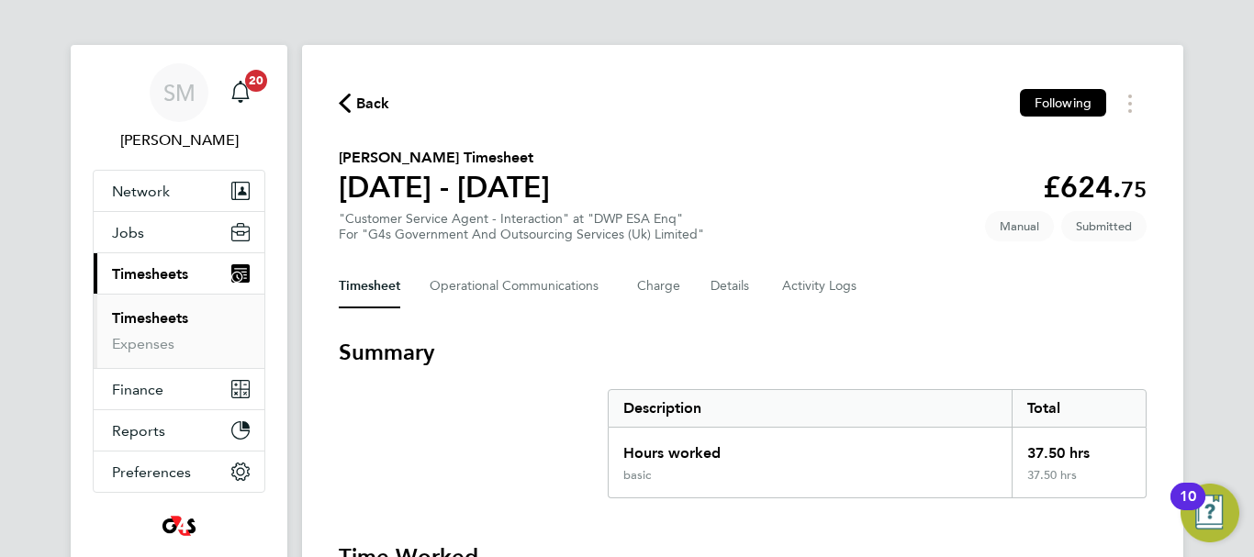
scroll to position [0, 0]
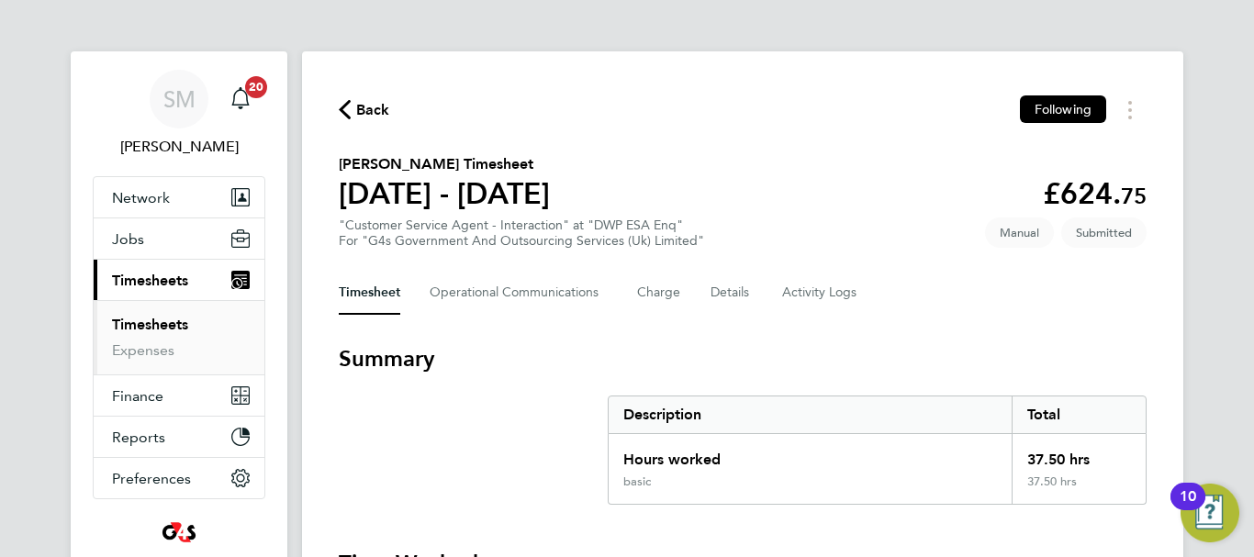
click at [370, 108] on span "Back" at bounding box center [373, 110] width 34 height 22
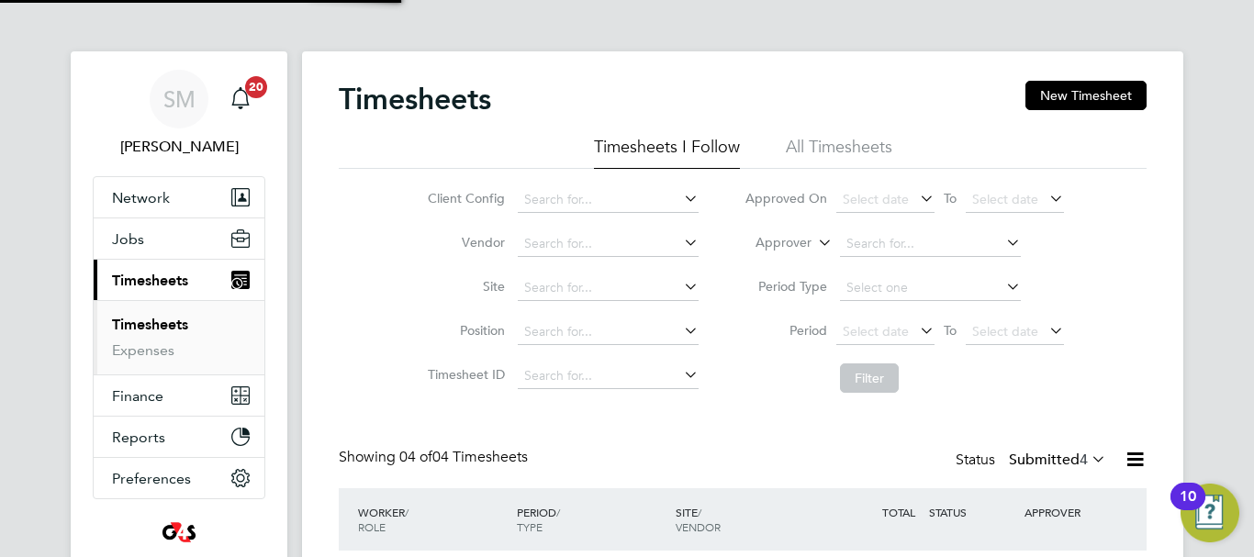
scroll to position [61, 160]
click at [1065, 100] on button "New Timesheet" at bounding box center [1085, 95] width 121 height 29
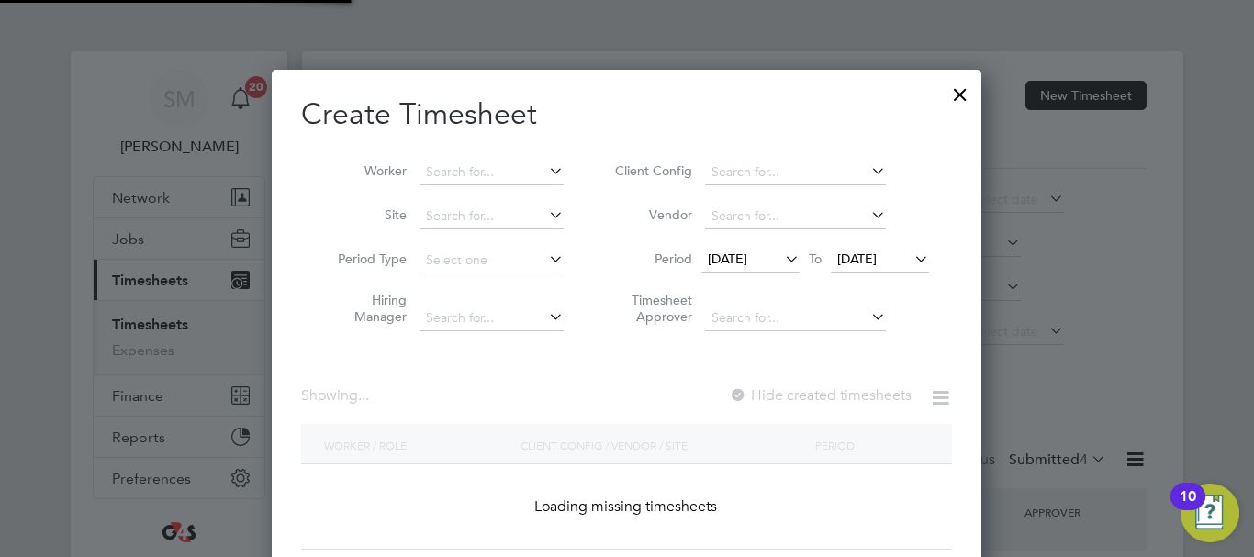
scroll to position [9, 9]
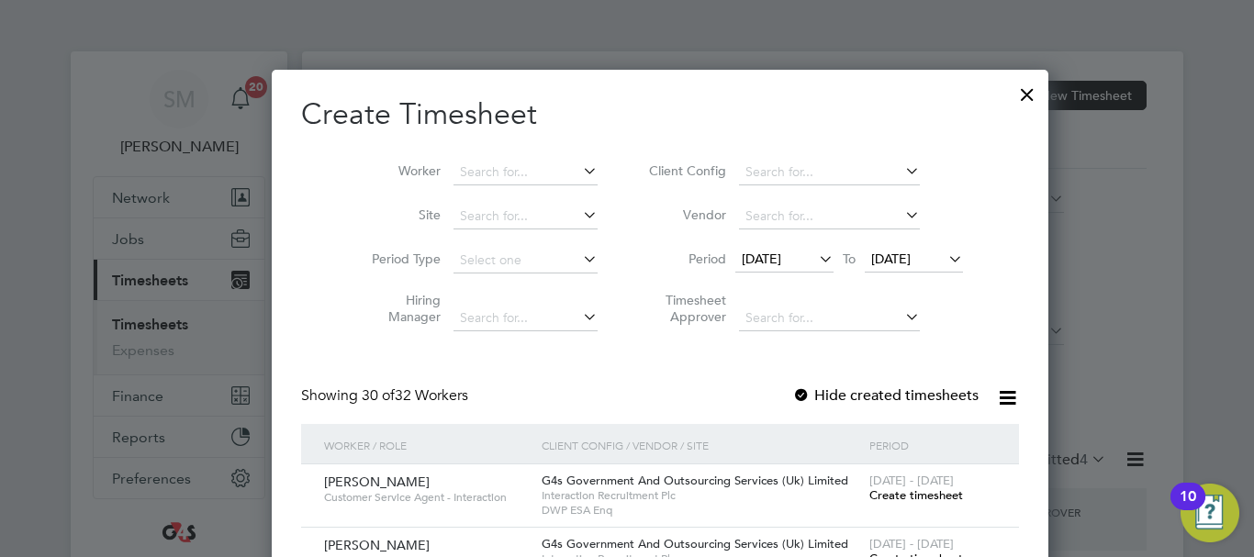
click at [742, 254] on span "[DATE]" at bounding box center [761, 259] width 39 height 17
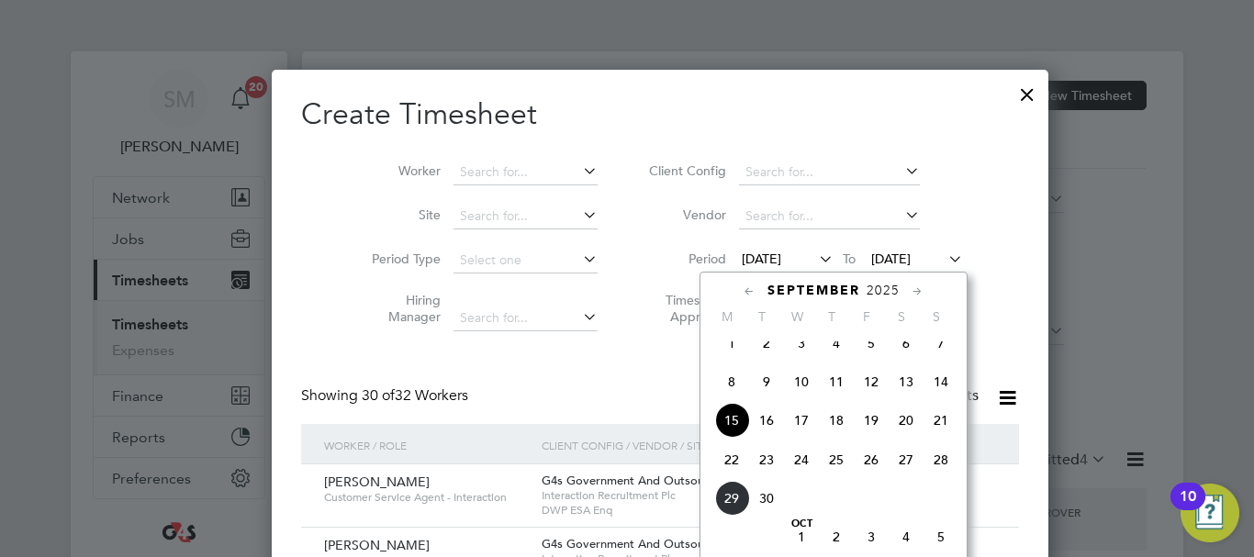
click at [732, 477] on span "22" at bounding box center [731, 459] width 35 height 35
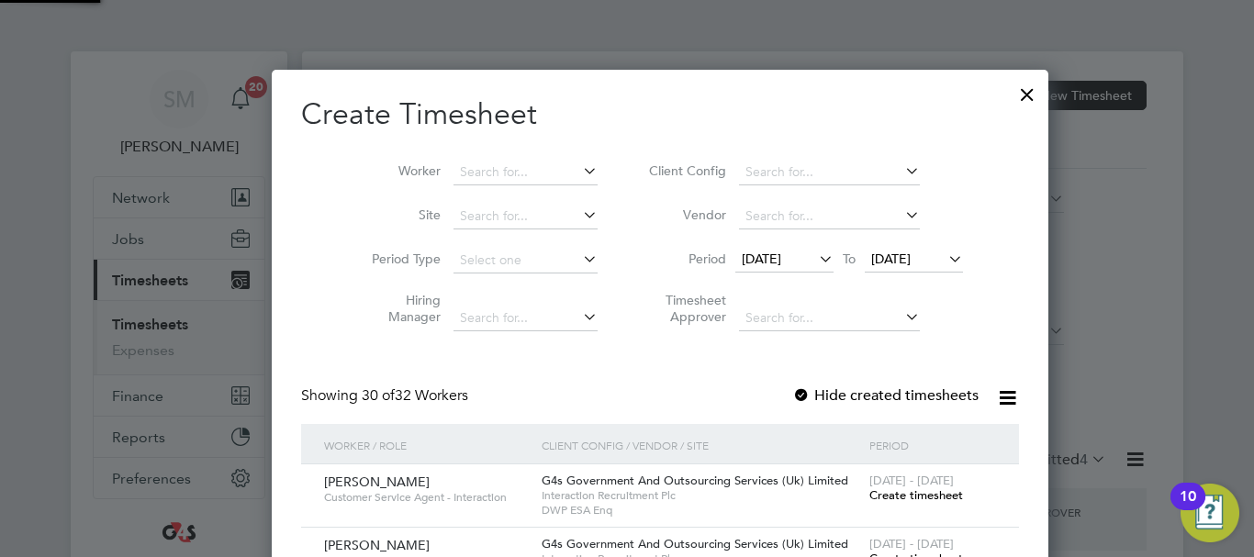
click at [893, 260] on span "[DATE]" at bounding box center [890, 259] width 39 height 17
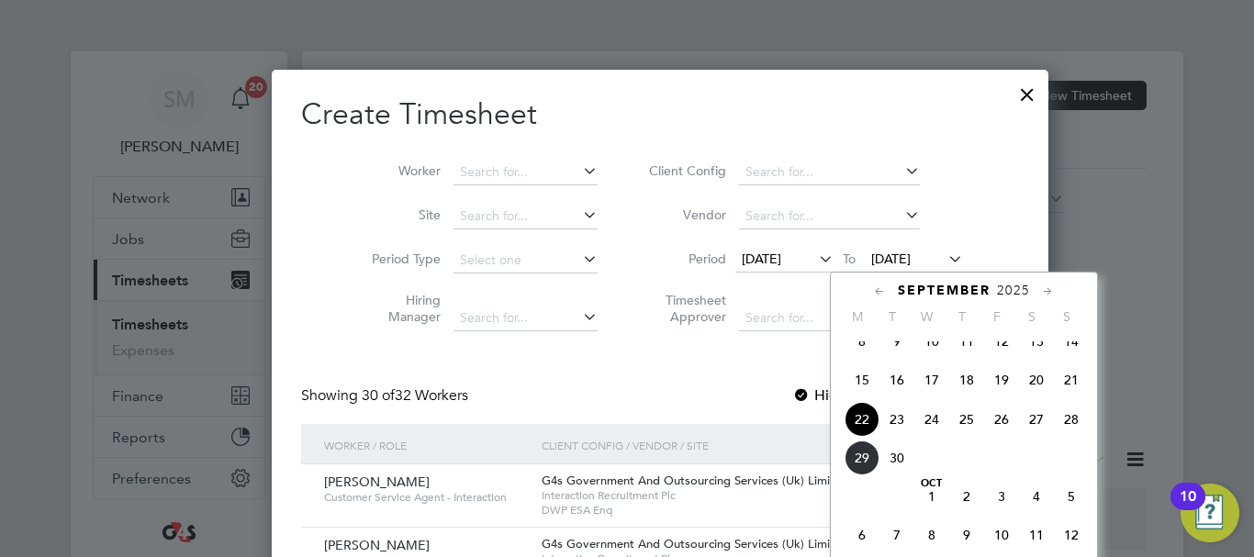
click at [1073, 434] on span "28" at bounding box center [1071, 419] width 35 height 35
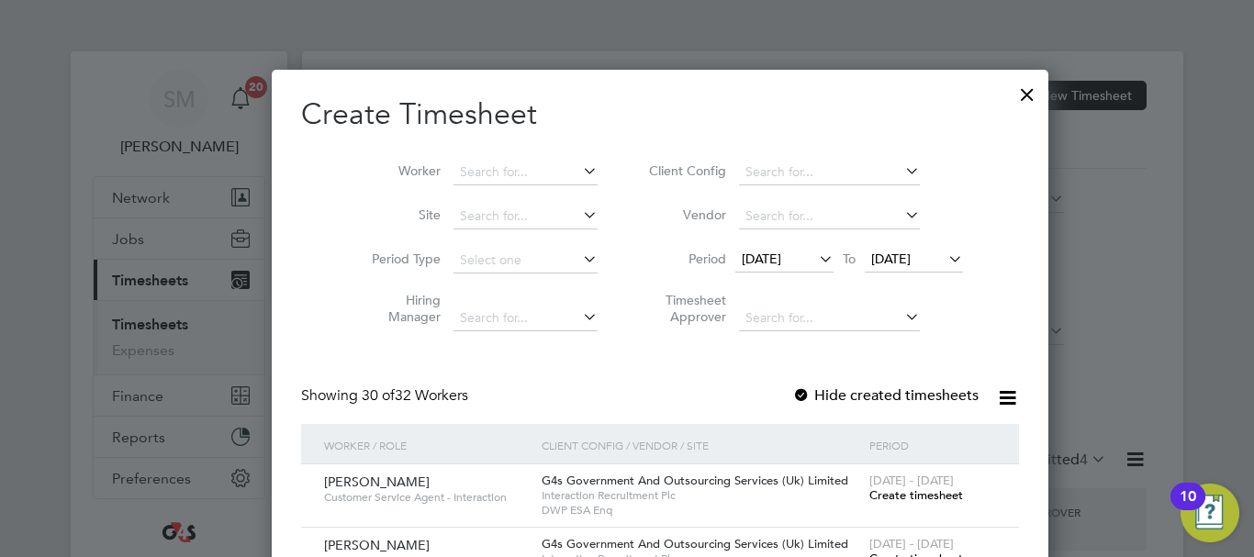
click at [792, 398] on div at bounding box center [801, 396] width 18 height 18
click at [469, 176] on input at bounding box center [525, 173] width 144 height 26
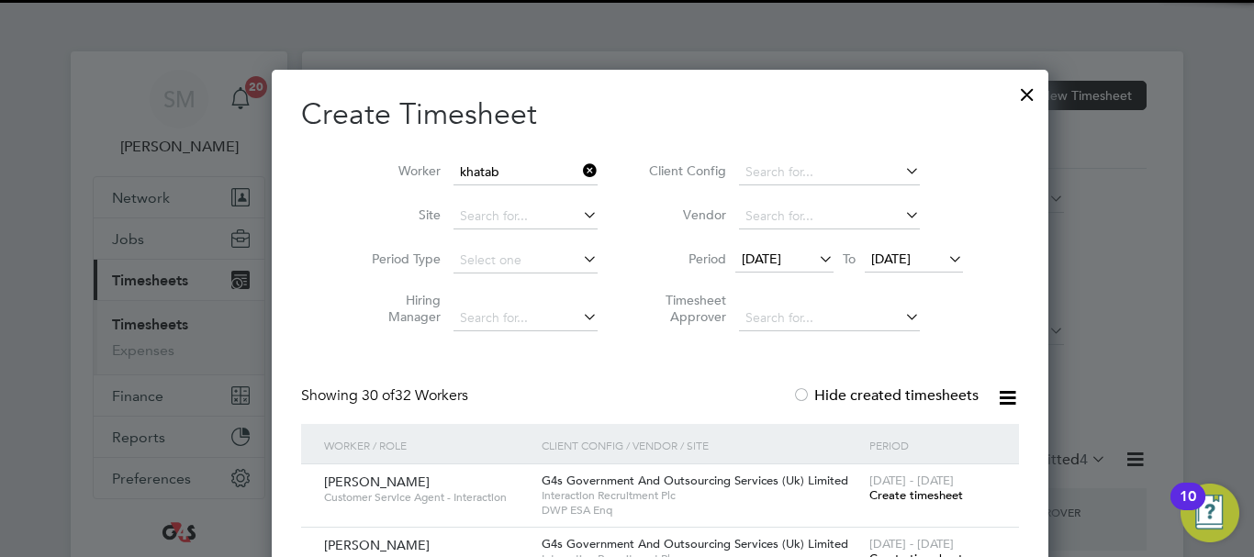
click at [471, 205] on li "Khatab Ahmed" at bounding box center [501, 196] width 164 height 25
type input "Khatab Ahmed"
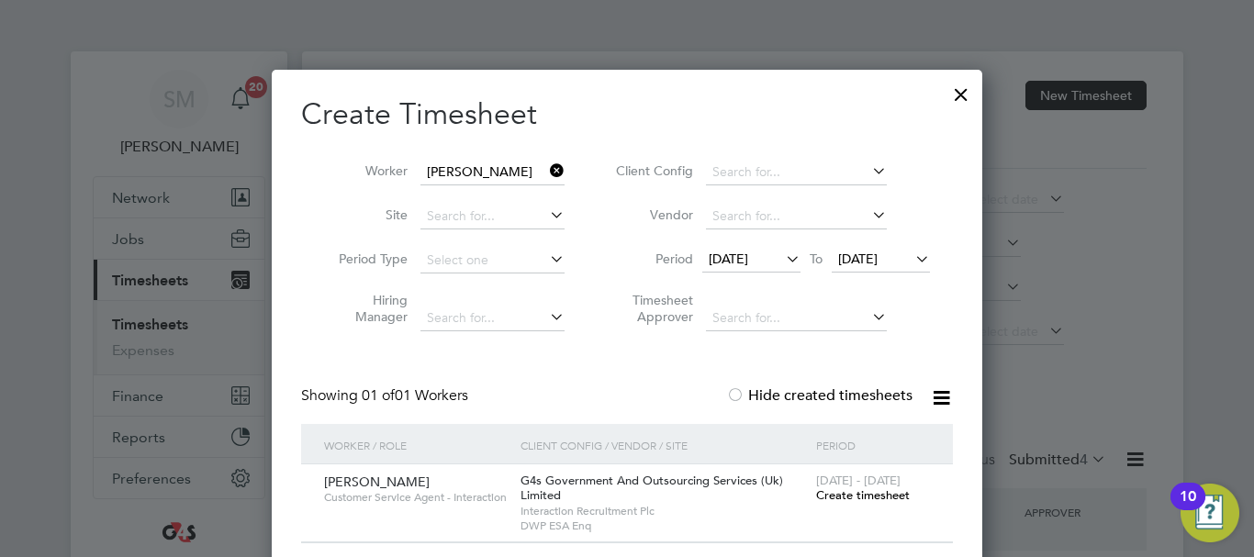
click at [827, 492] on span "Create timesheet" at bounding box center [863, 495] width 94 height 16
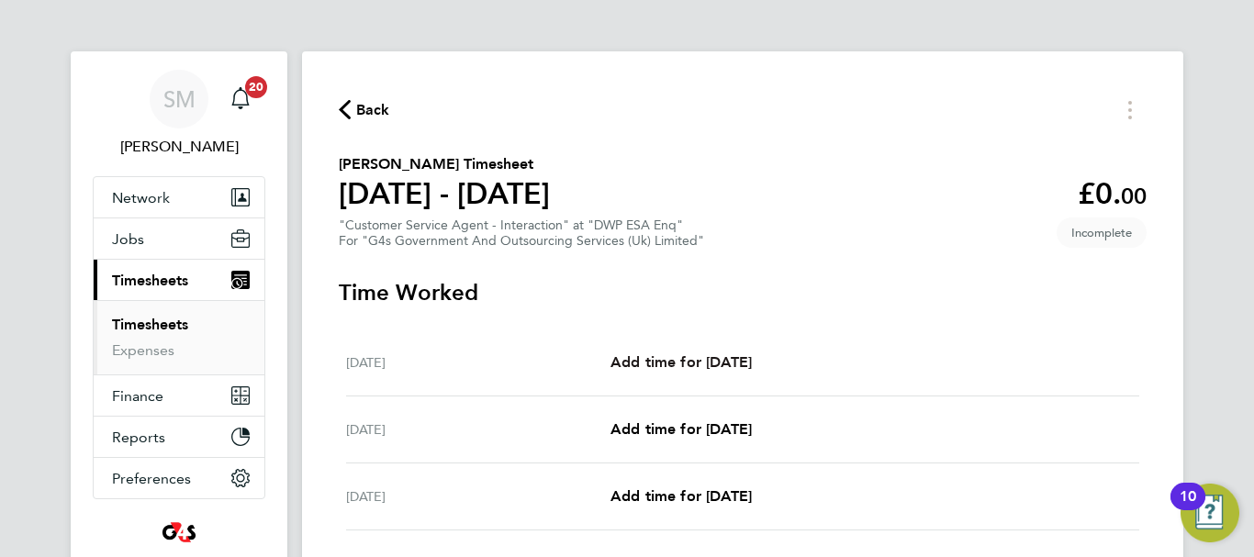
click at [740, 355] on span "Add time for [DATE]" at bounding box center [680, 361] width 141 height 17
select select "30"
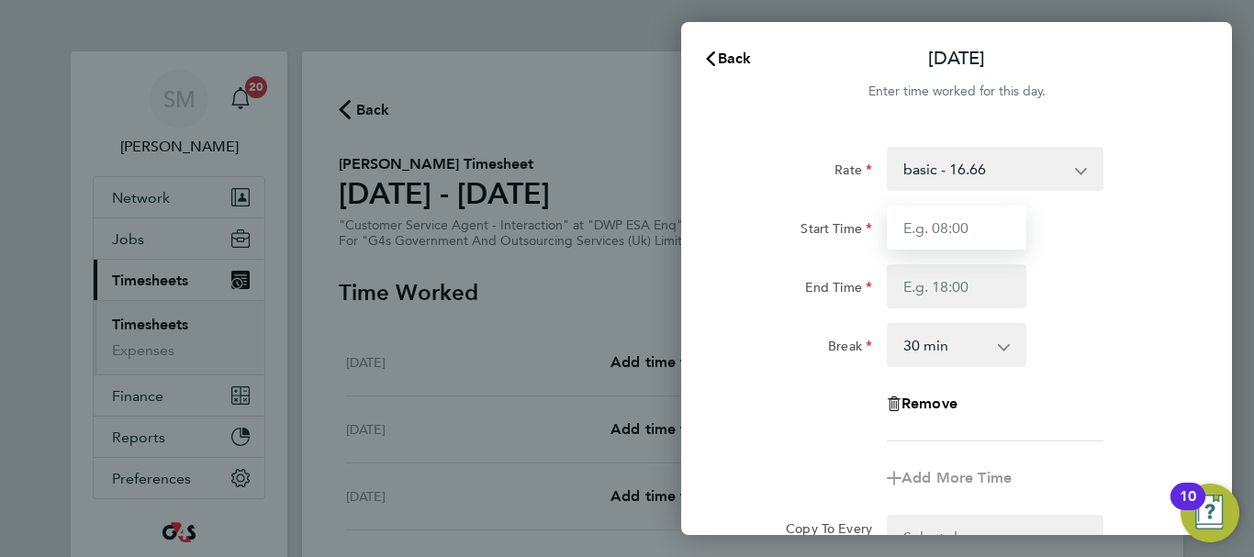
click at [940, 229] on input "Start Time" at bounding box center [957, 228] width 140 height 44
type input "07:45"
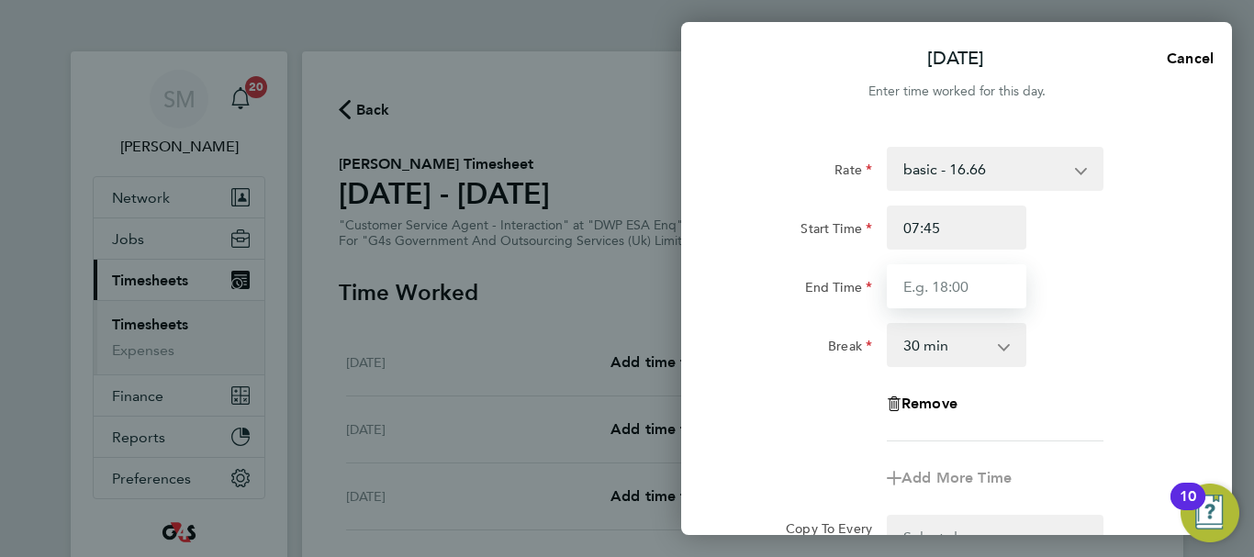
click at [924, 285] on input "End Time" at bounding box center [957, 286] width 140 height 44
type input "16:15"
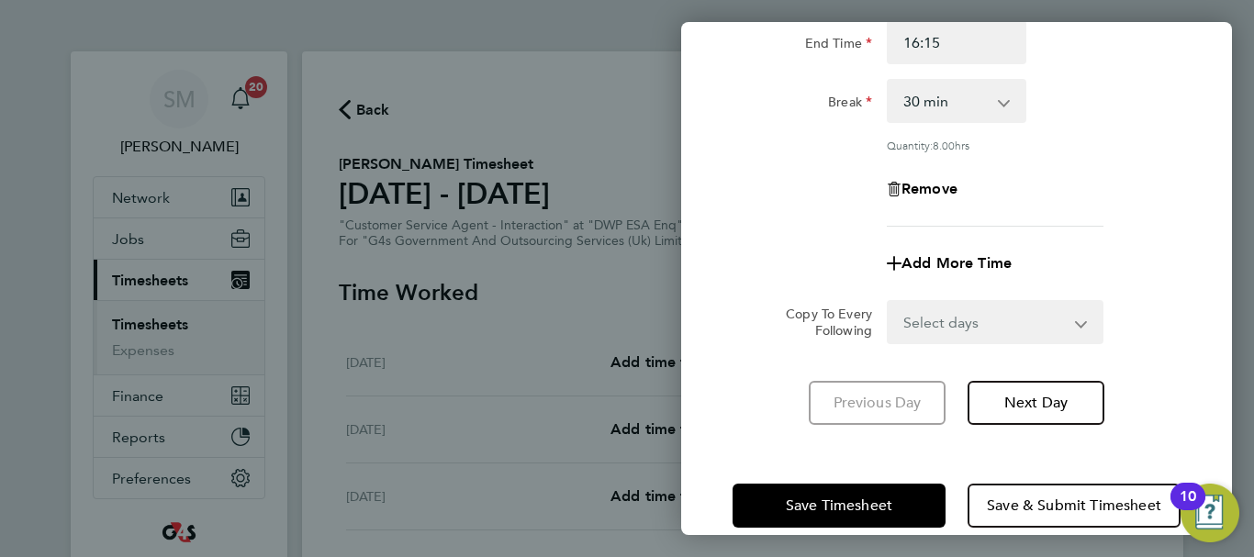
drag, startPoint x: 755, startPoint y: 427, endPoint x: 845, endPoint y: 480, distance: 104.5
click at [755, 428] on div "Mon 22 Sep Cancel Enter time worked for this day. Rate basic - 16.66 x2 - 32.79…" at bounding box center [956, 278] width 551 height 513
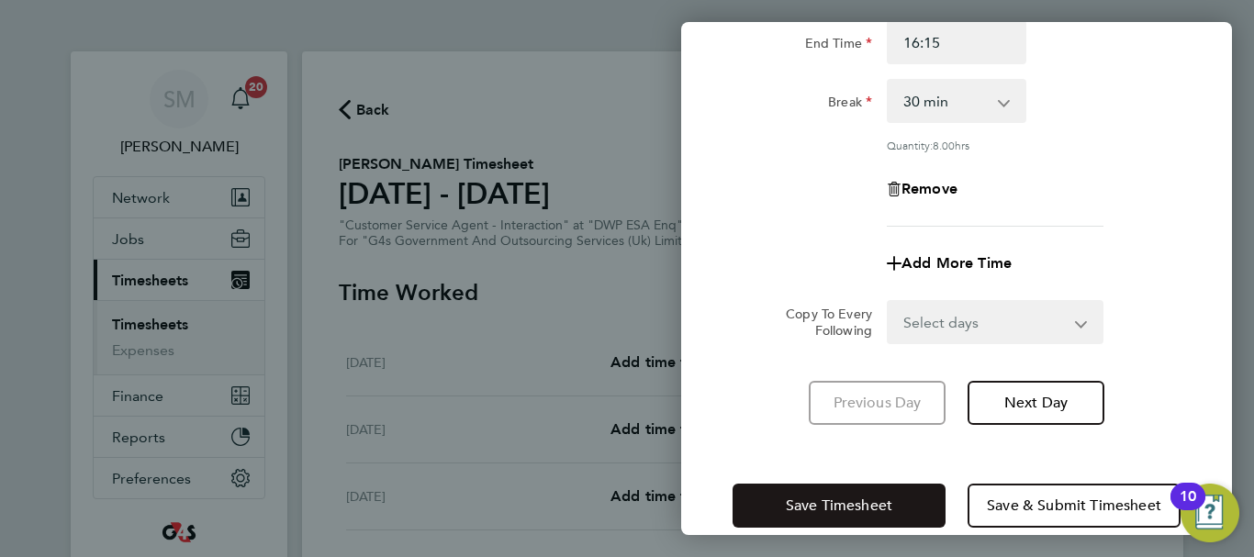
click at [840, 507] on span "Save Timesheet" at bounding box center [839, 506] width 106 height 18
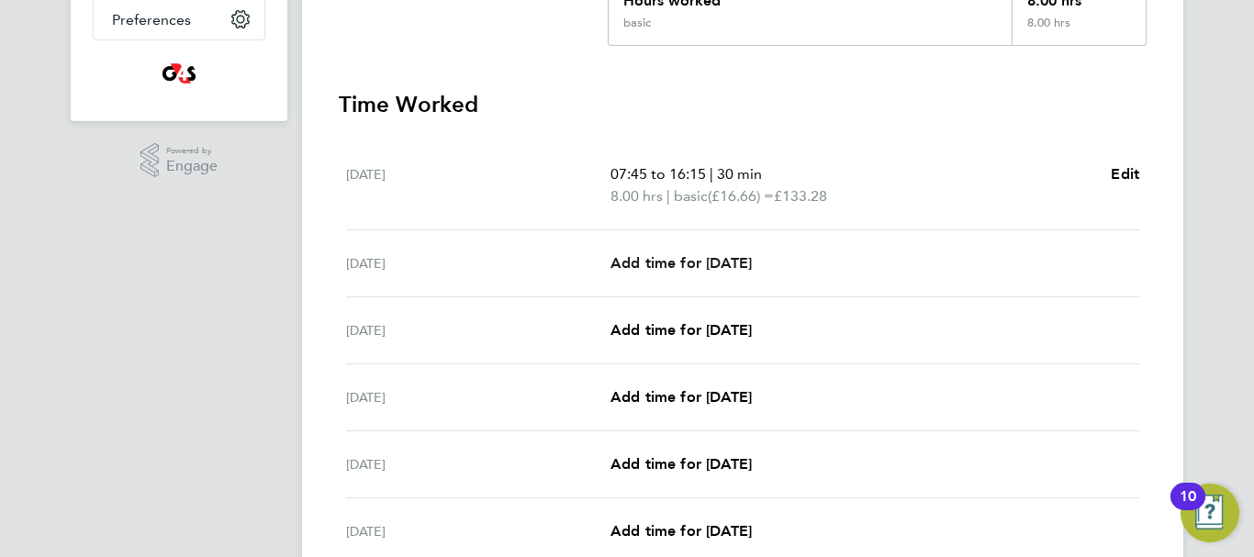
click at [663, 269] on span "Add time for [DATE]" at bounding box center [680, 262] width 141 height 17
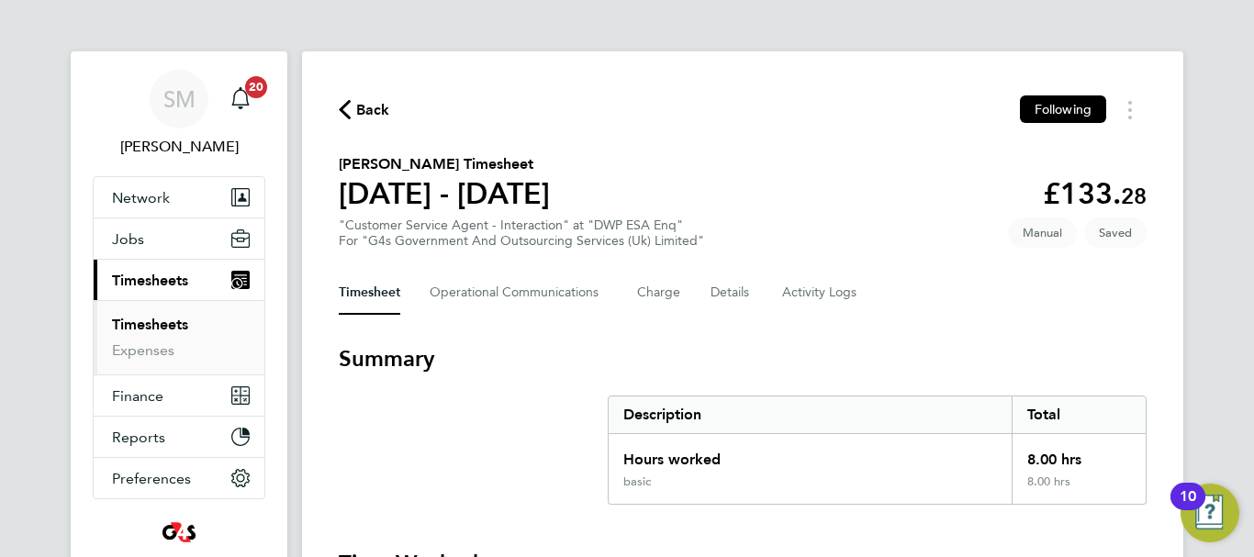
select select "30"
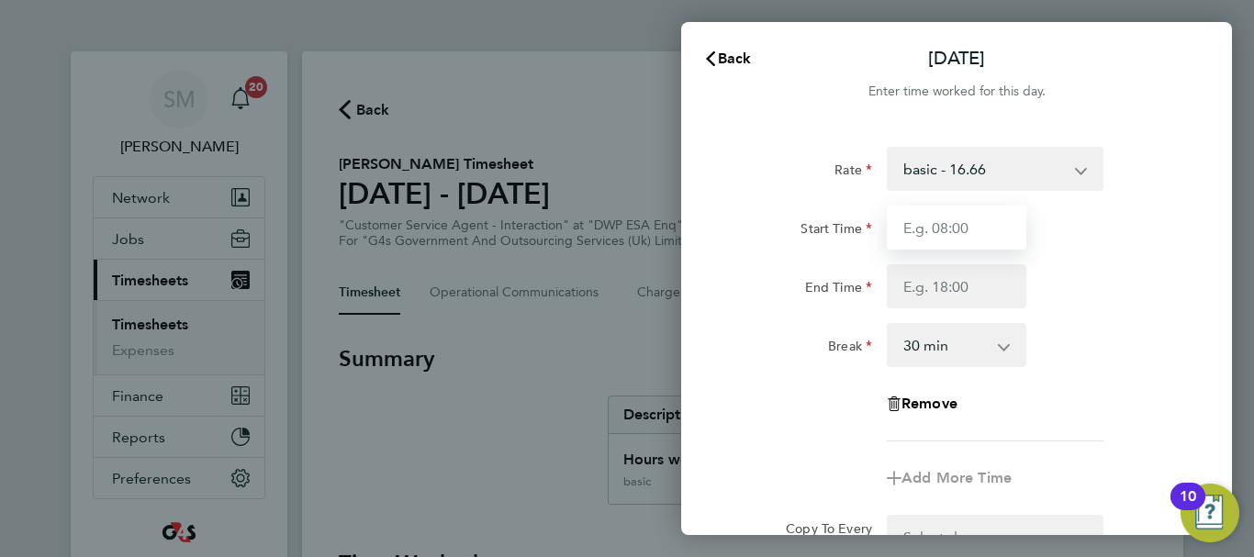
drag, startPoint x: 918, startPoint y: 224, endPoint x: 932, endPoint y: 228, distance: 14.2
click at [918, 224] on input "Start Time" at bounding box center [957, 228] width 140 height 44
type input "07:45"
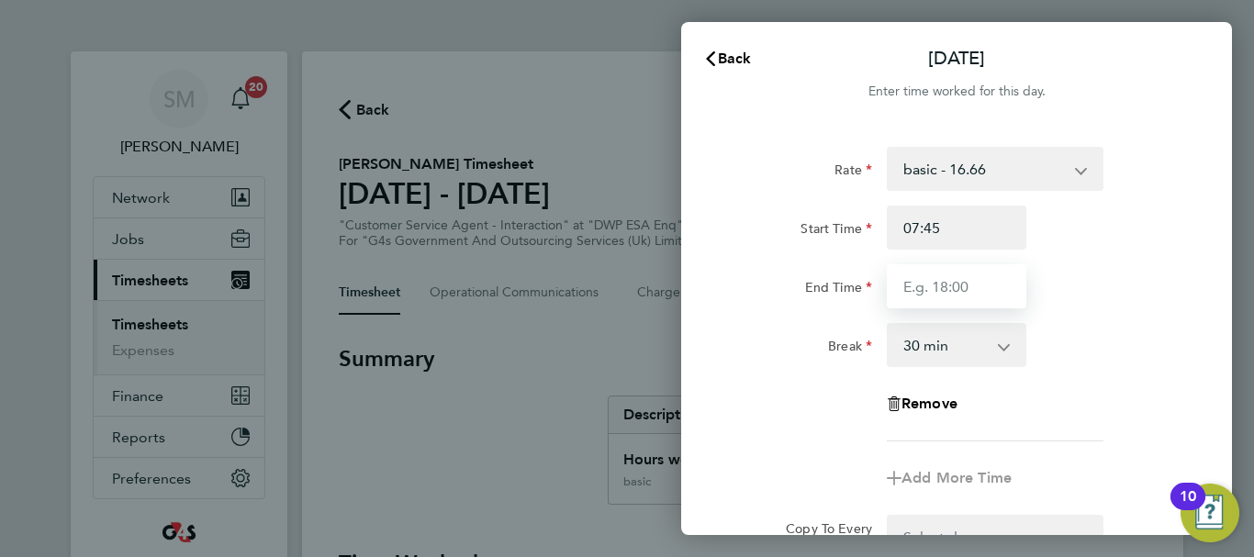
click at [914, 280] on input "End Time" at bounding box center [957, 286] width 140 height 44
click at [930, 282] on input "End Time" at bounding box center [957, 286] width 140 height 44
type input "15:00"
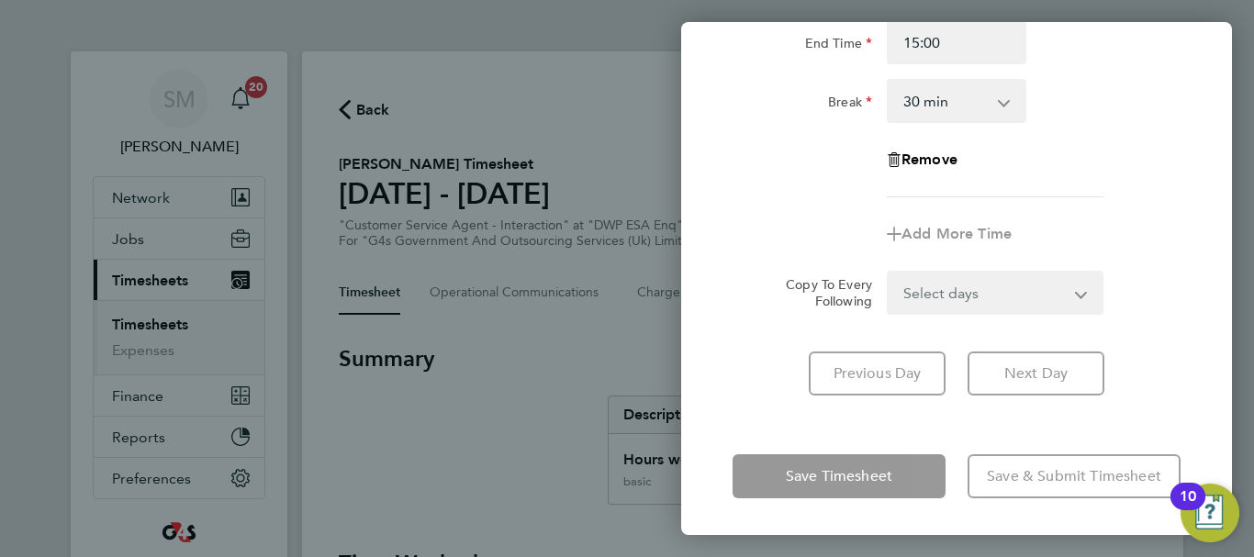
click at [756, 430] on div "Tue 23 Sep Cancel Enter time worked for this day. Rate basic - 16.66 x2 - 32.79…" at bounding box center [956, 278] width 551 height 513
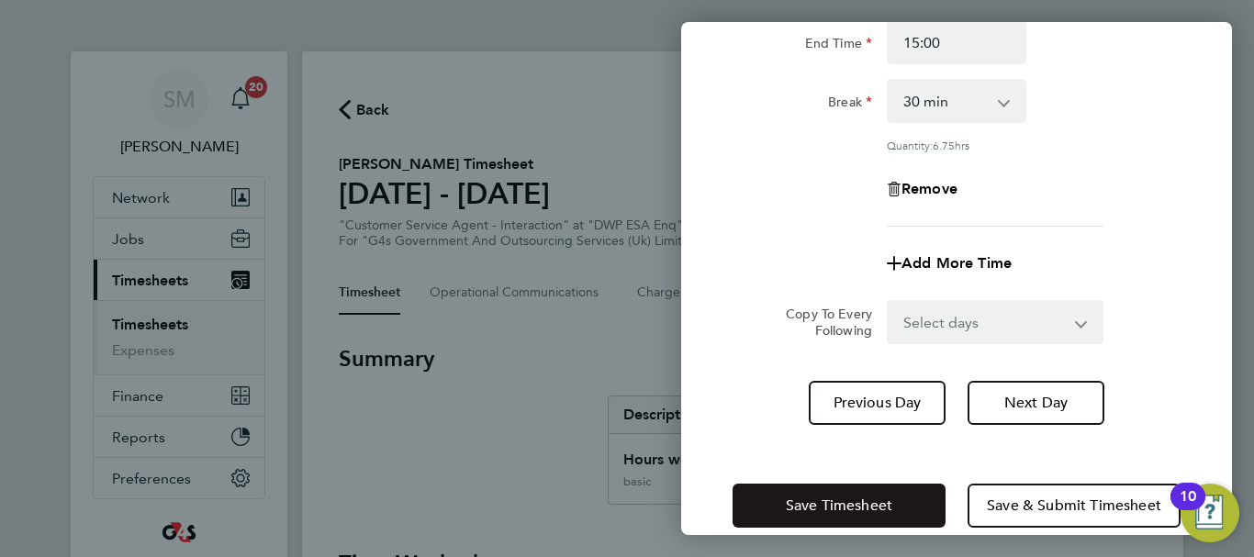
click at [797, 501] on span "Save Timesheet" at bounding box center [839, 506] width 106 height 18
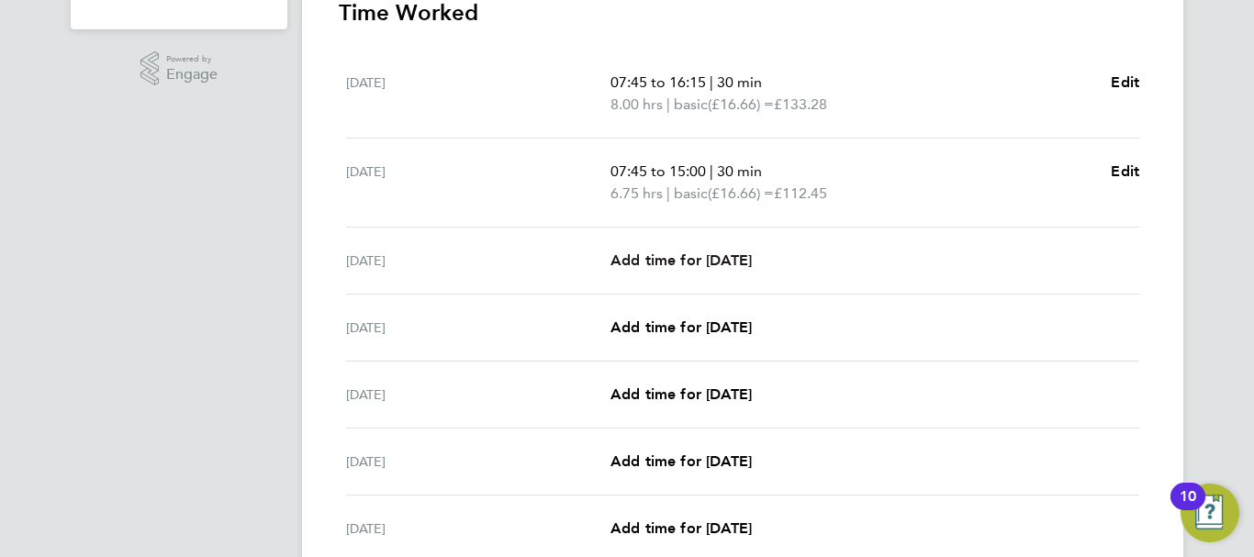
click at [689, 250] on link "Add time for [DATE]" at bounding box center [680, 261] width 141 height 22
select select "30"
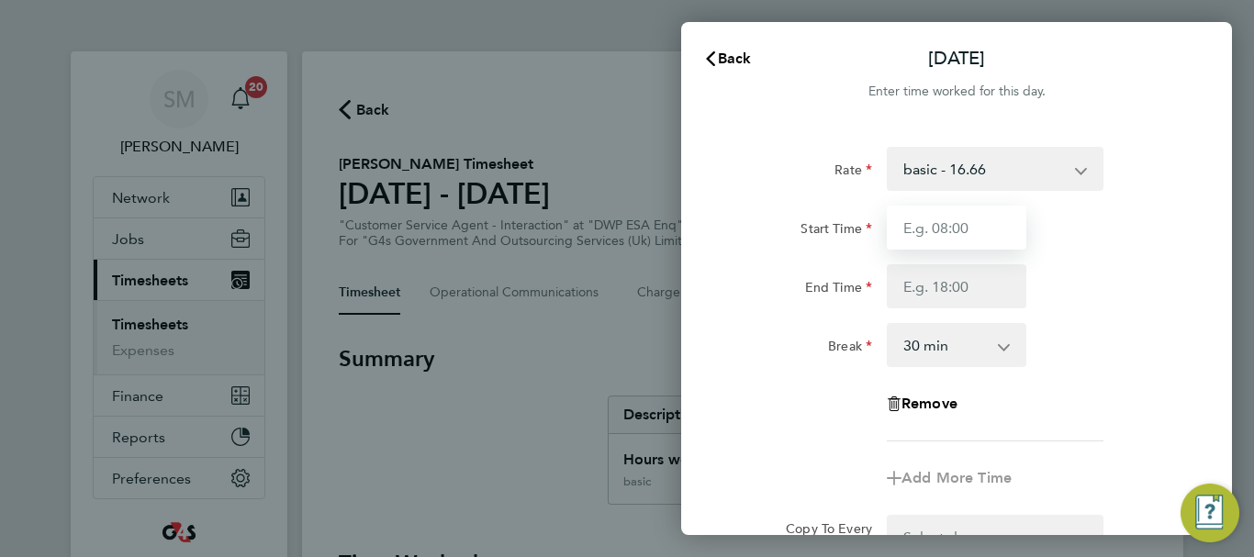
click at [930, 215] on input "Start Time" at bounding box center [957, 228] width 140 height 44
type input "07:45"
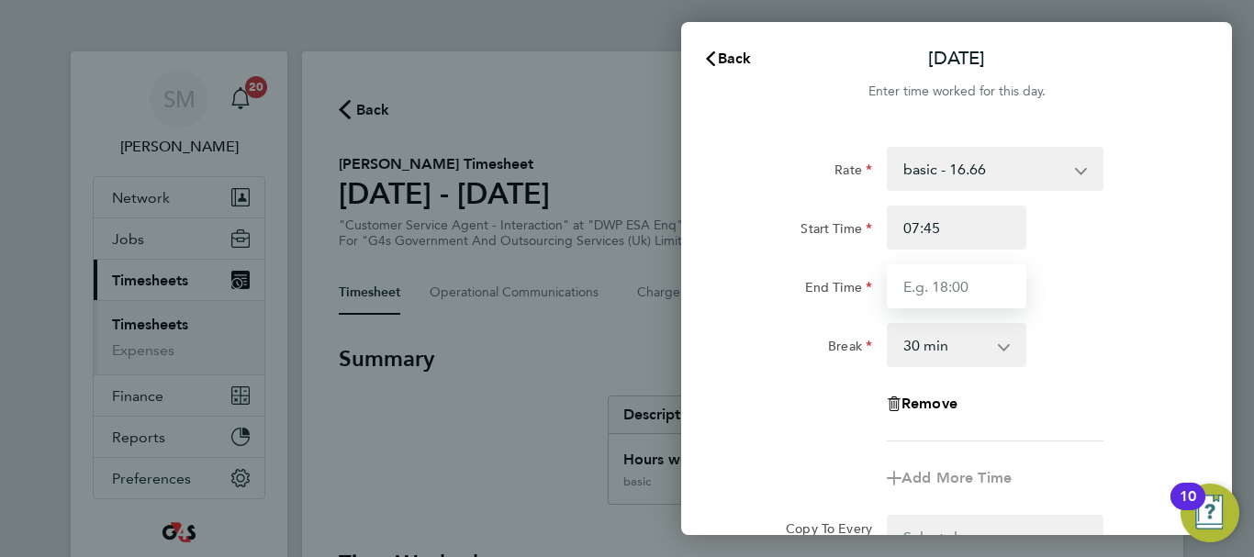
click at [935, 277] on input "End Time" at bounding box center [957, 286] width 140 height 44
click at [939, 285] on input "End Time" at bounding box center [957, 286] width 140 height 44
type input "16:30"
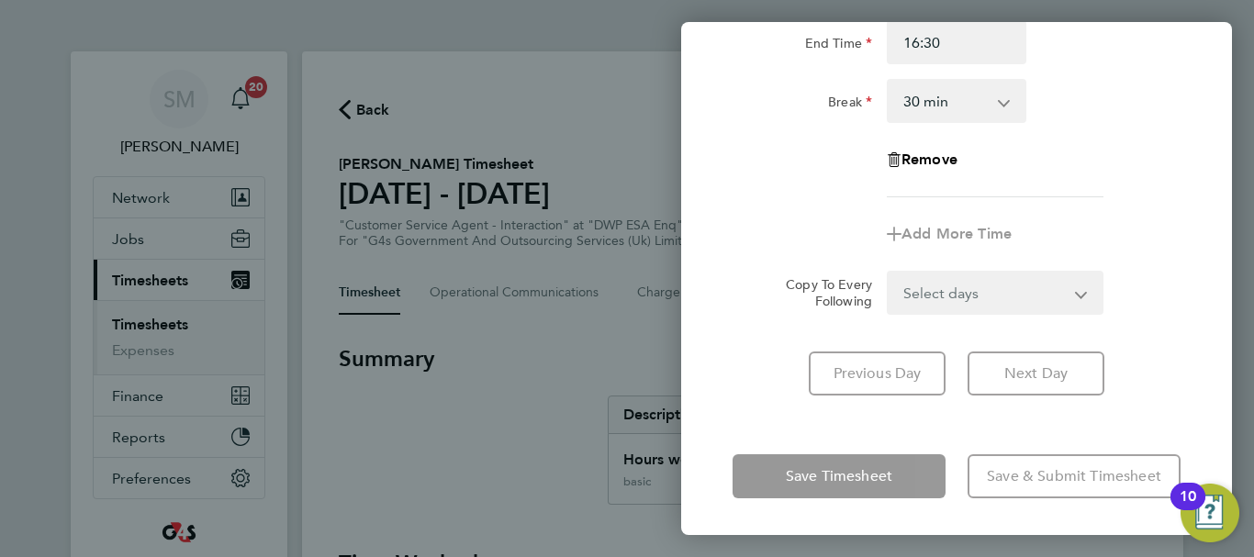
click at [765, 421] on div "Wed 24 Sep Cancel Enter time worked for this day. Rate basic - 16.66 x2 - 32.79…" at bounding box center [956, 278] width 551 height 513
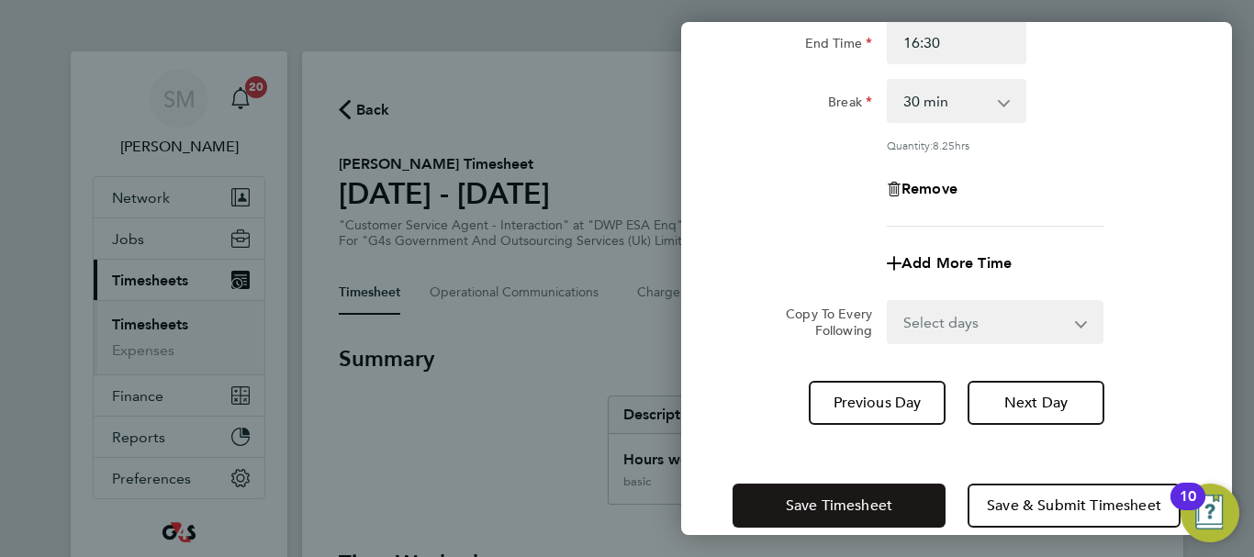
click at [805, 501] on span "Save Timesheet" at bounding box center [839, 506] width 106 height 18
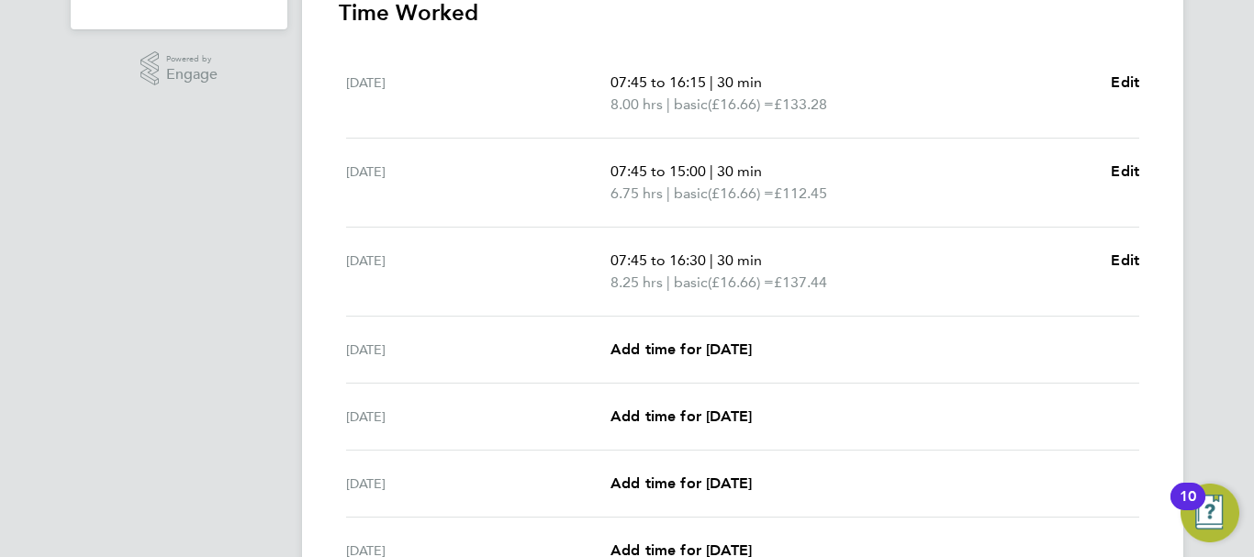
click at [698, 329] on div "[DATE] Add time for [DATE] Add time for [DATE]" at bounding box center [742, 350] width 793 height 67
click at [690, 355] on span "Add time for [DATE]" at bounding box center [680, 349] width 141 height 17
select select "30"
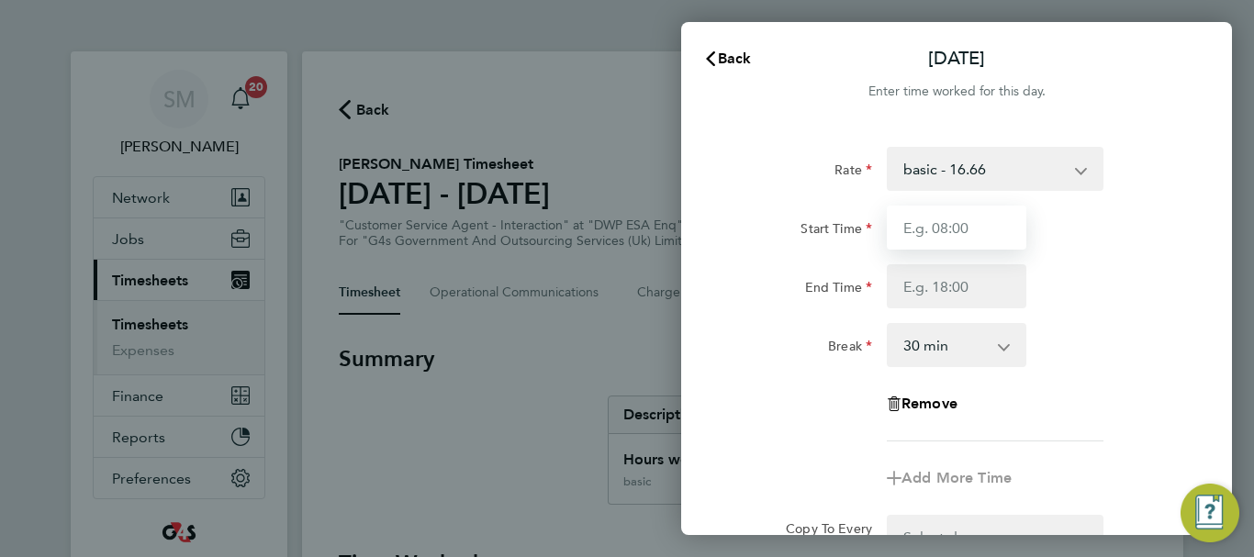
click at [933, 223] on input "Start Time" at bounding box center [957, 228] width 140 height 44
type input "07:45"
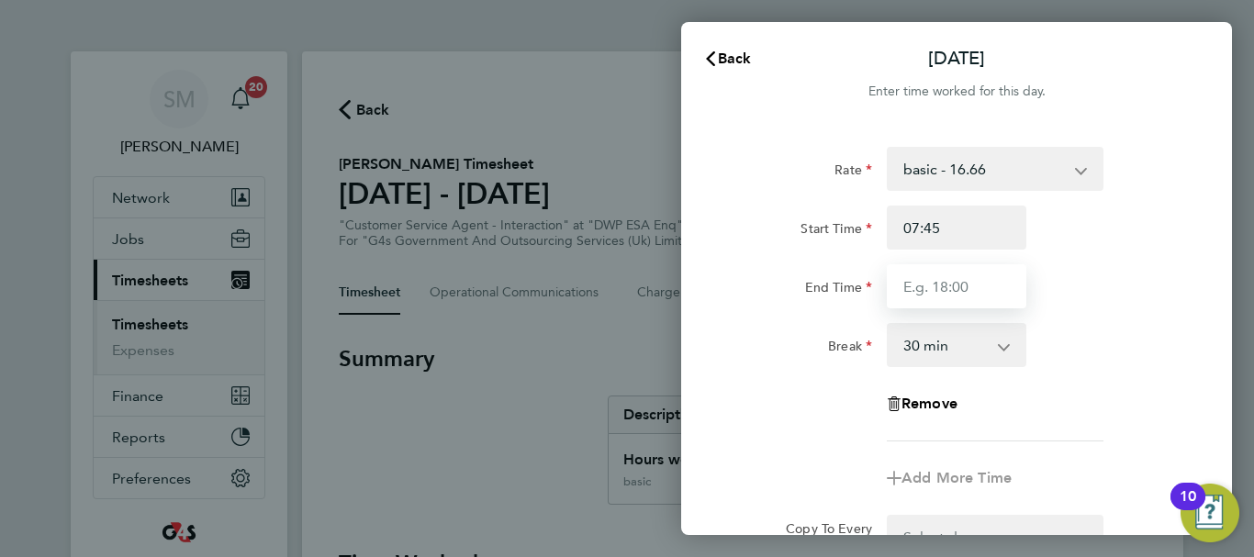
click at [931, 276] on input "End Time" at bounding box center [957, 286] width 140 height 44
type input "16:00"
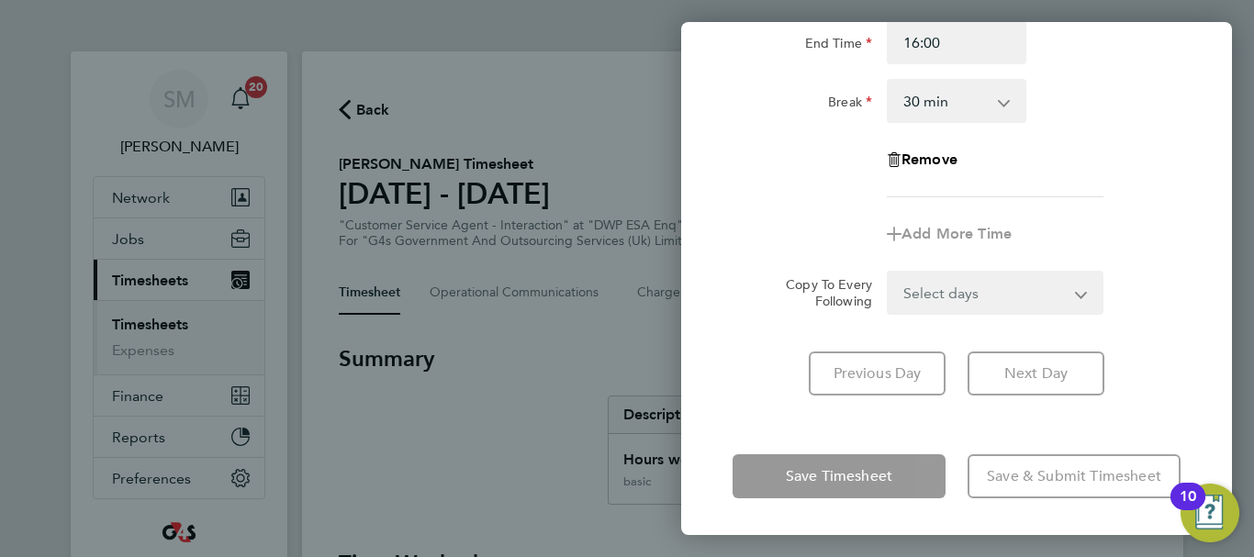
click at [764, 402] on div "Rate basic - 16.66 x2 - 32.79 Bank Holiday System Issue Paid - 16.66 System Iss…" at bounding box center [956, 149] width 551 height 537
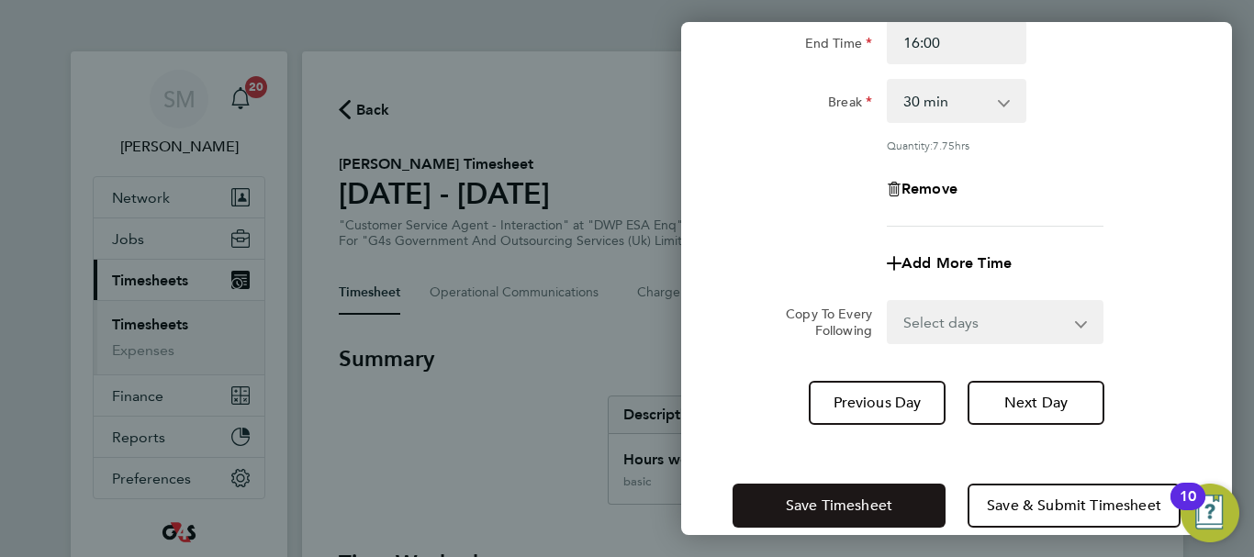
click at [791, 497] on span "Save Timesheet" at bounding box center [839, 506] width 106 height 18
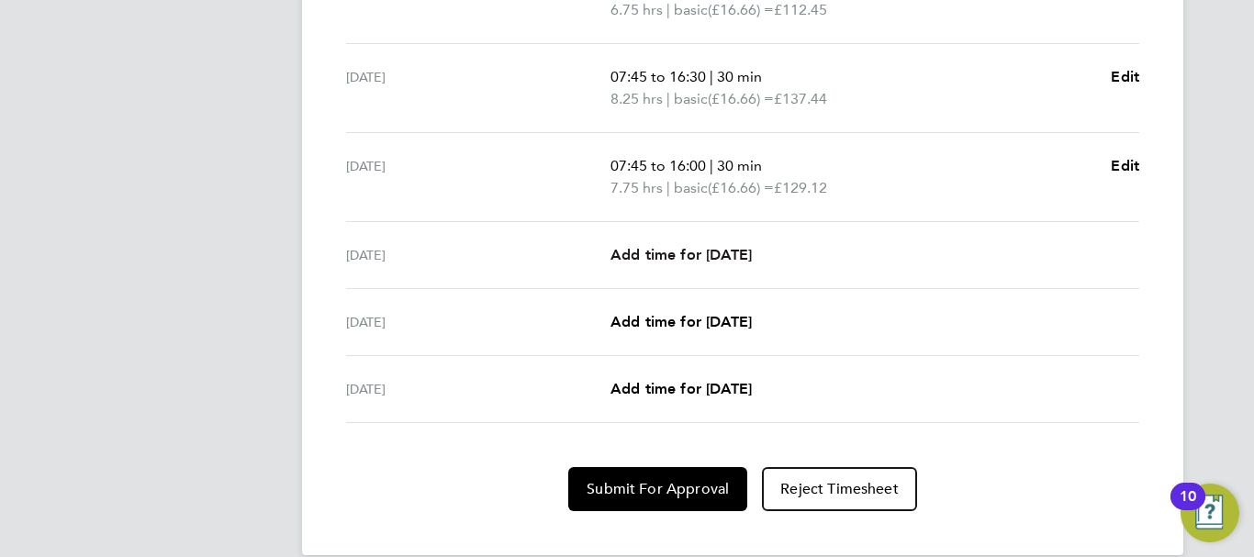
click at [717, 261] on span "Add time for [DATE]" at bounding box center [680, 254] width 141 height 17
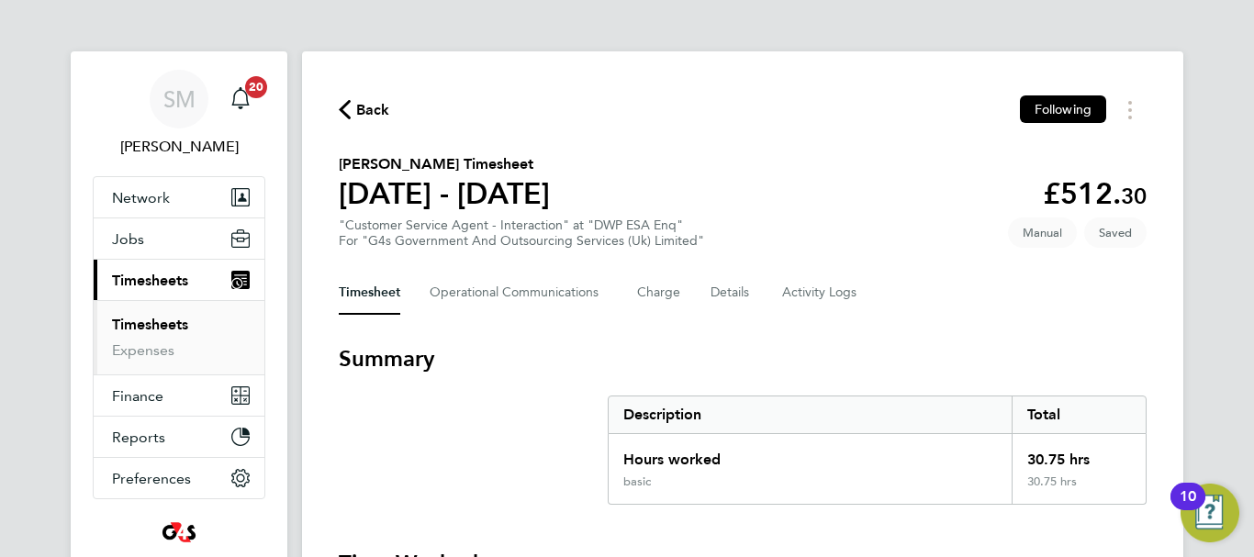
select select "30"
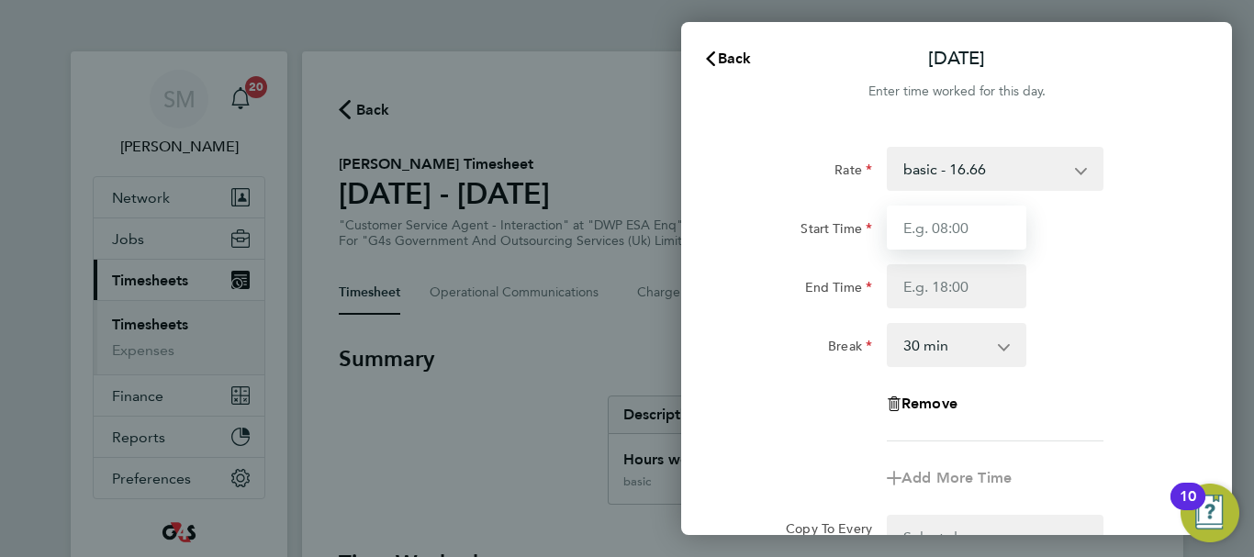
click at [953, 227] on input "Start Time" at bounding box center [957, 228] width 140 height 44
type input "07:45"
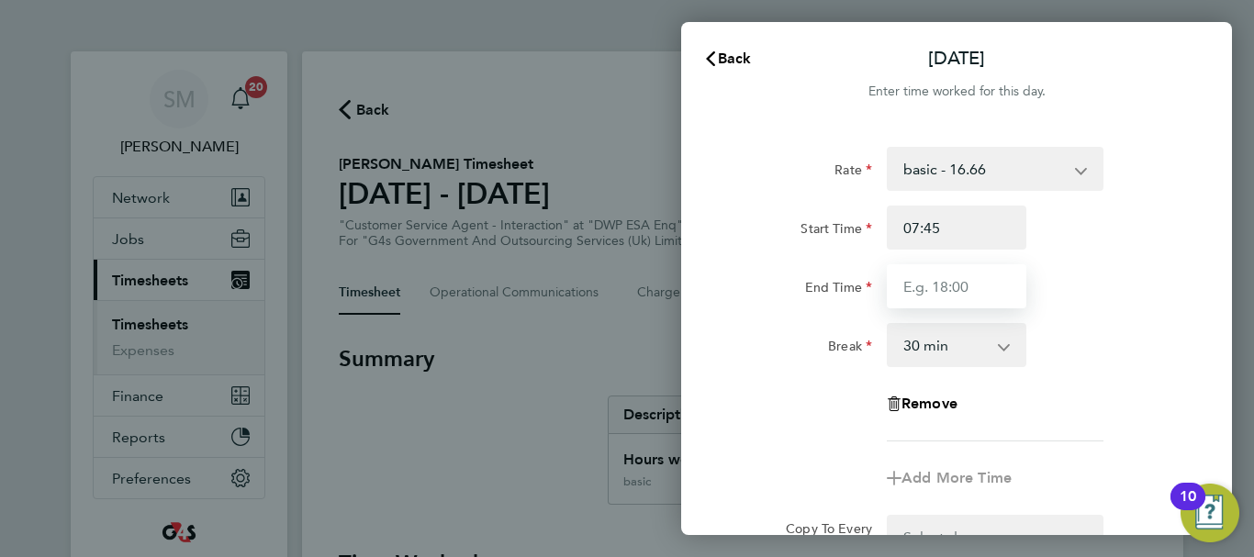
click at [948, 296] on input "End Time" at bounding box center [957, 286] width 140 height 44
type input "15:00"
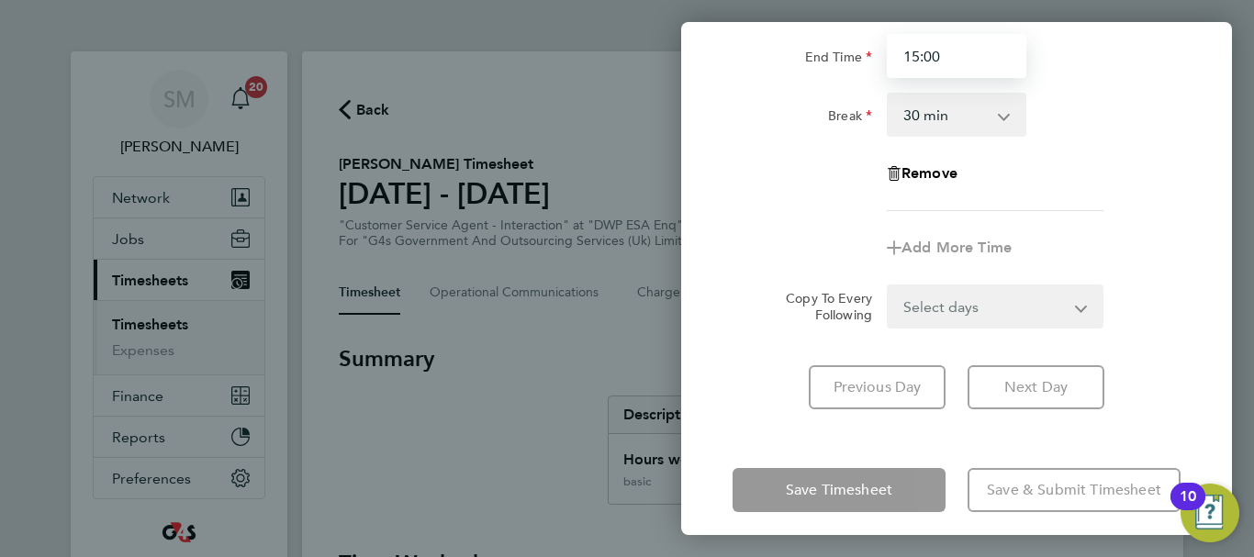
scroll to position [244, 0]
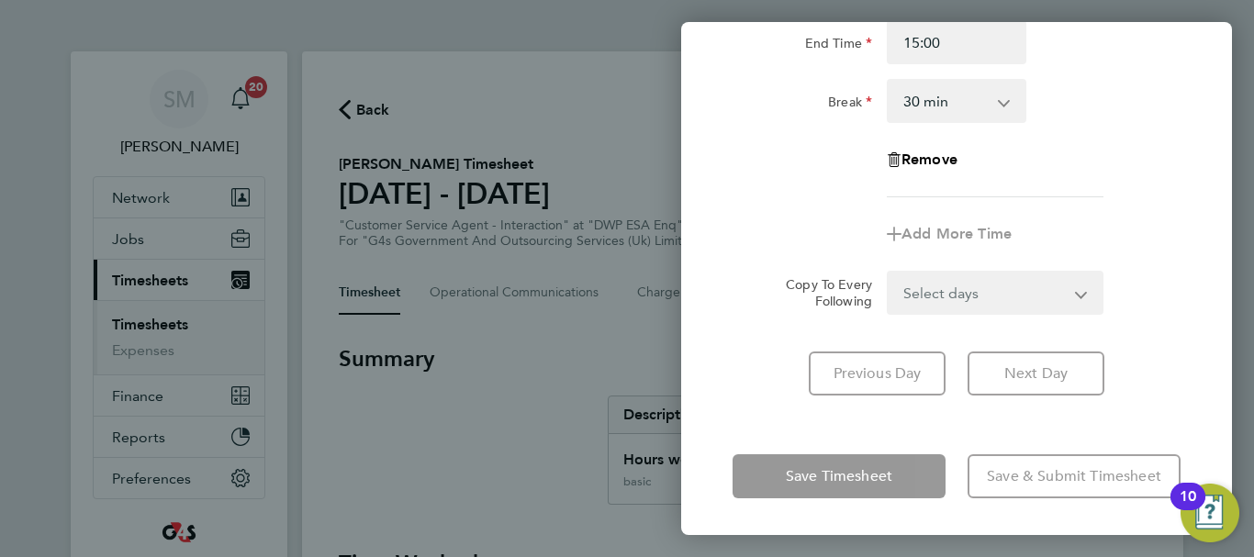
click at [758, 419] on div "Fri 26 Sep Cancel Enter time worked for this day. Rate basic - 16.66 x2 - 32.79…" at bounding box center [956, 278] width 551 height 513
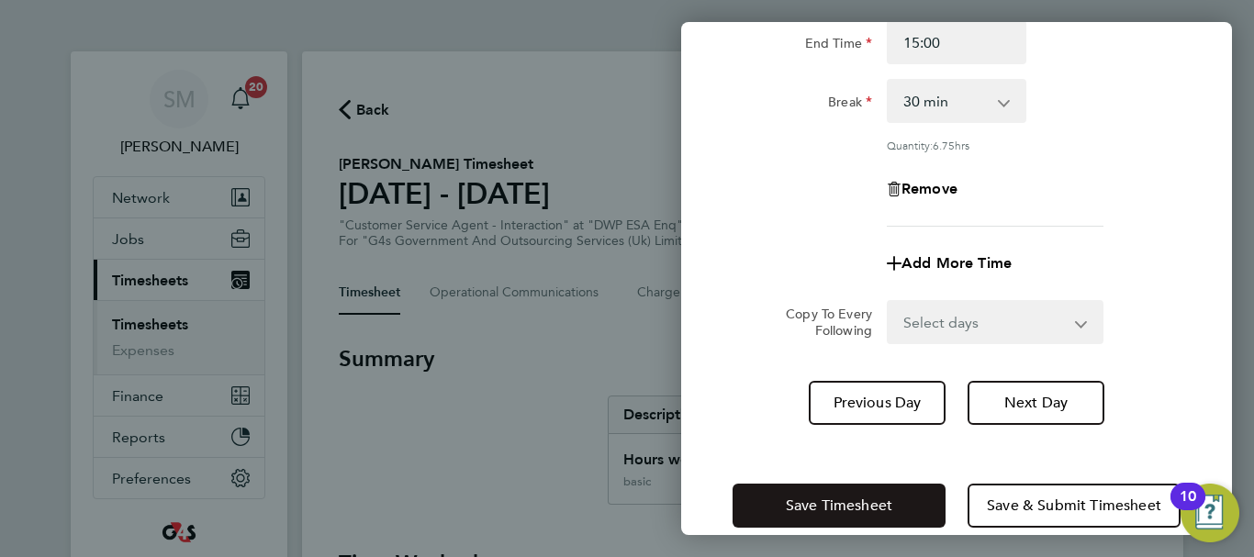
click at [798, 499] on span "Save Timesheet" at bounding box center [839, 506] width 106 height 18
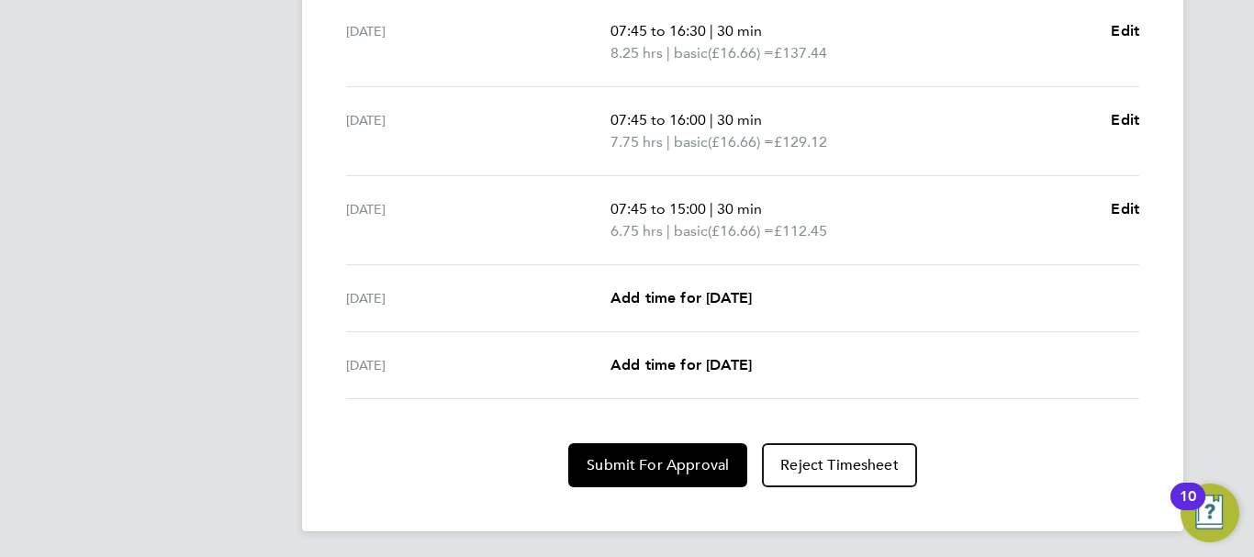
scroll to position [784, 0]
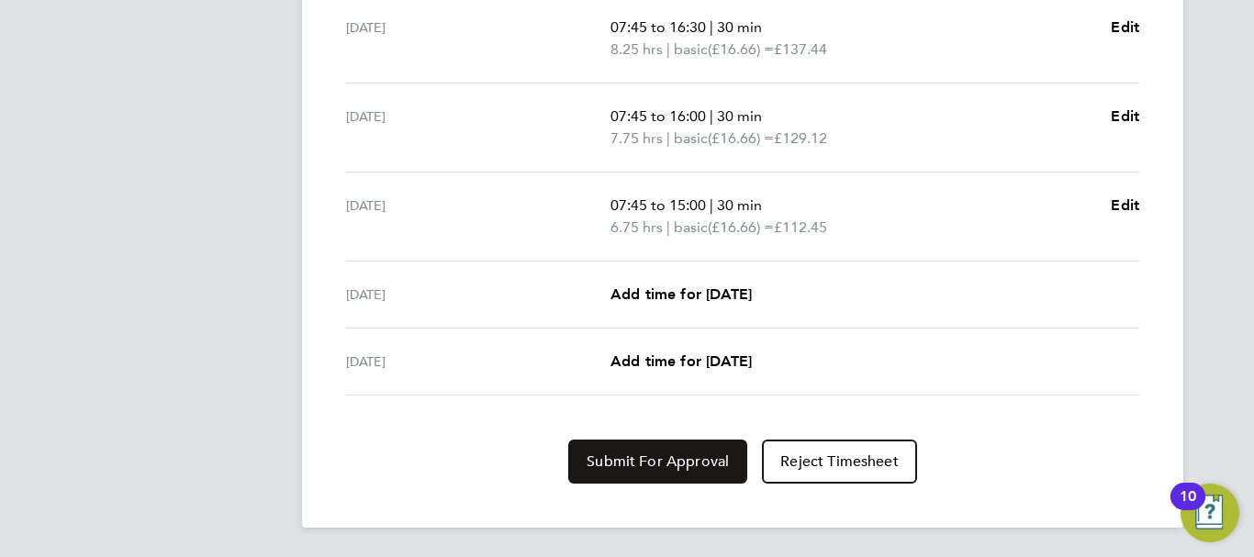
click at [664, 455] on span "Submit For Approval" at bounding box center [657, 461] width 142 height 18
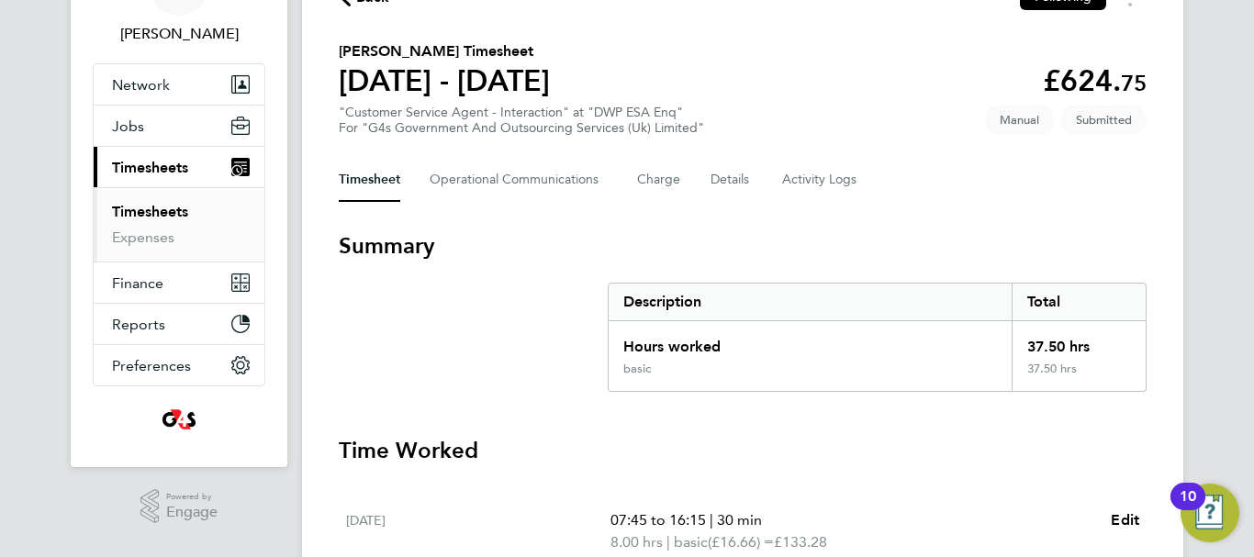
scroll to position [0, 0]
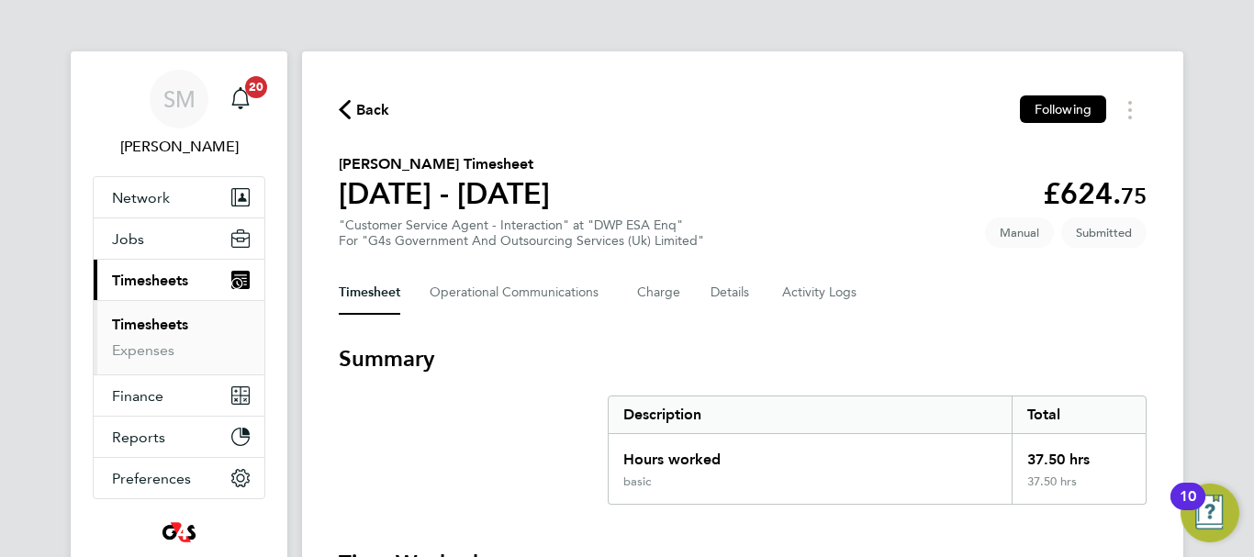
click at [381, 105] on span "Back" at bounding box center [373, 110] width 34 height 22
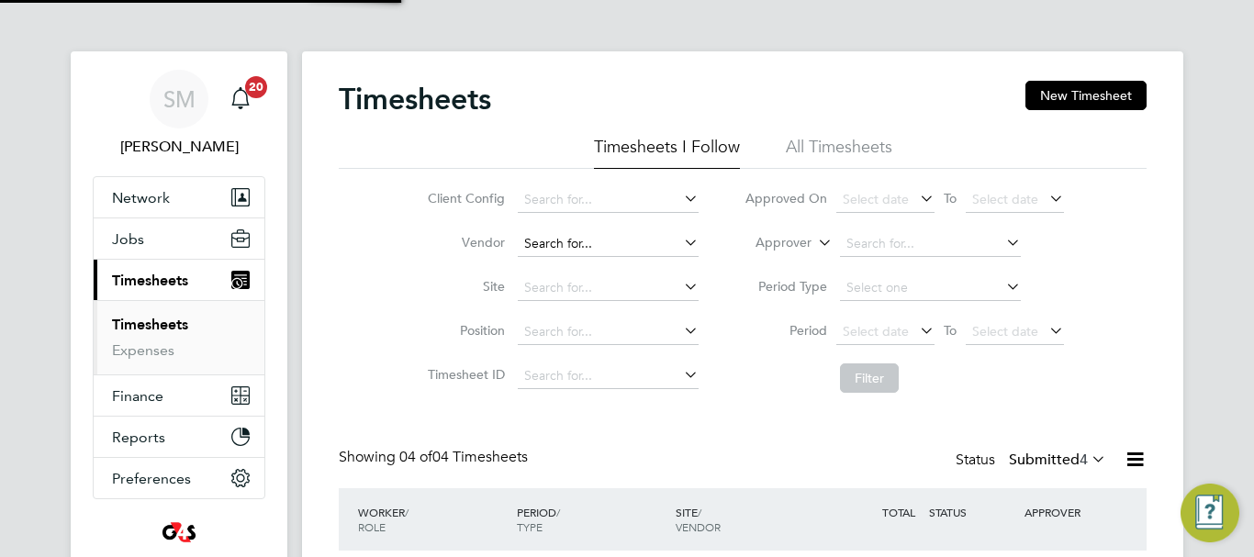
scroll to position [47, 160]
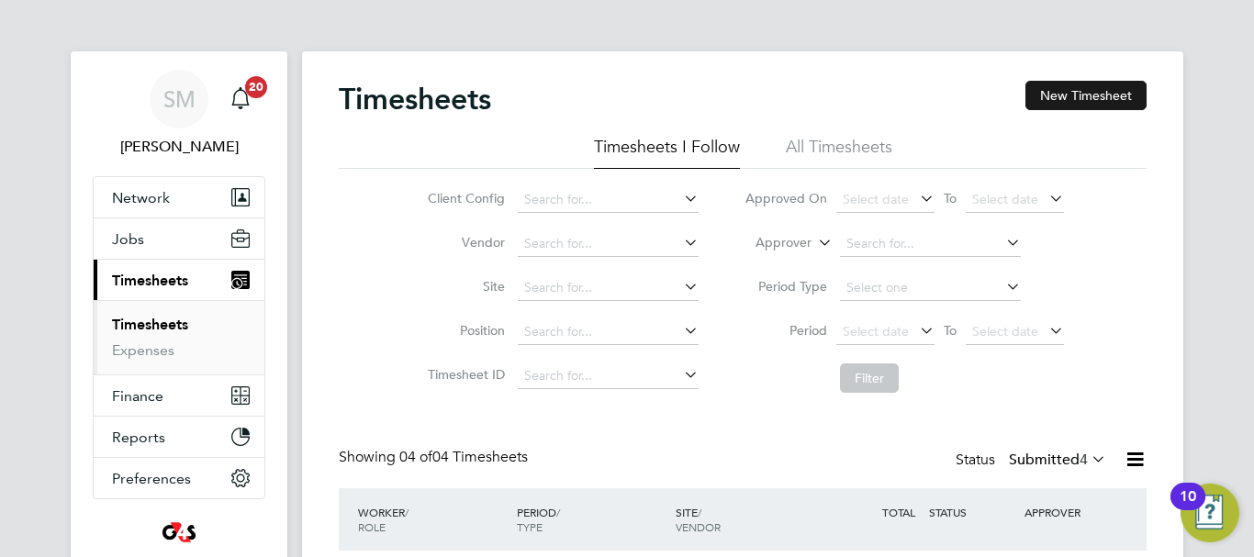
click at [1053, 106] on button "New Timesheet" at bounding box center [1085, 95] width 121 height 29
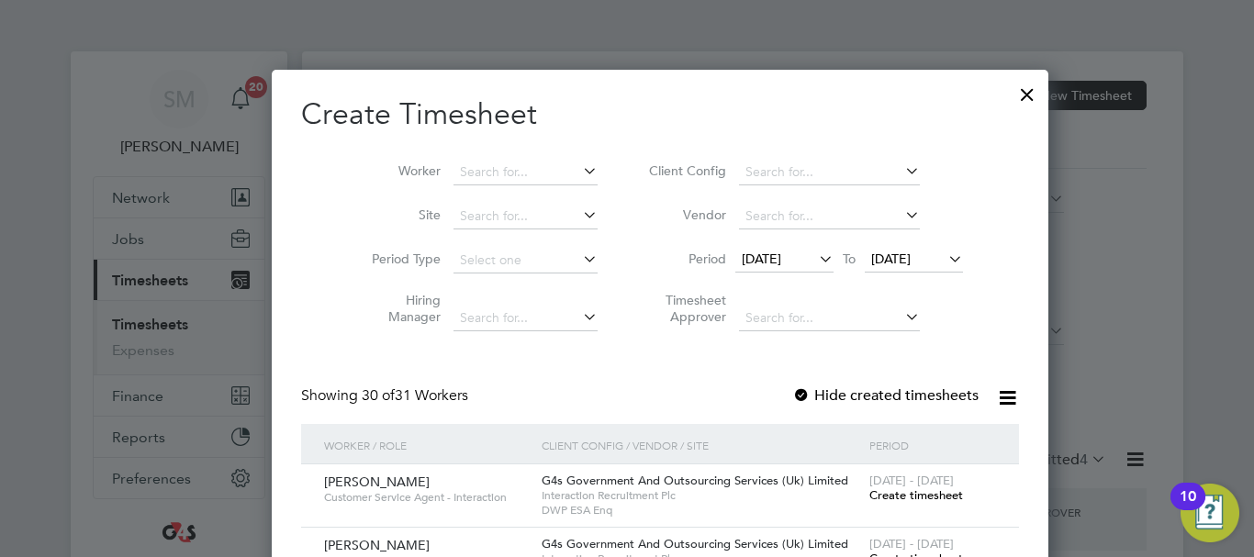
click at [752, 262] on span "[DATE]" at bounding box center [761, 259] width 39 height 17
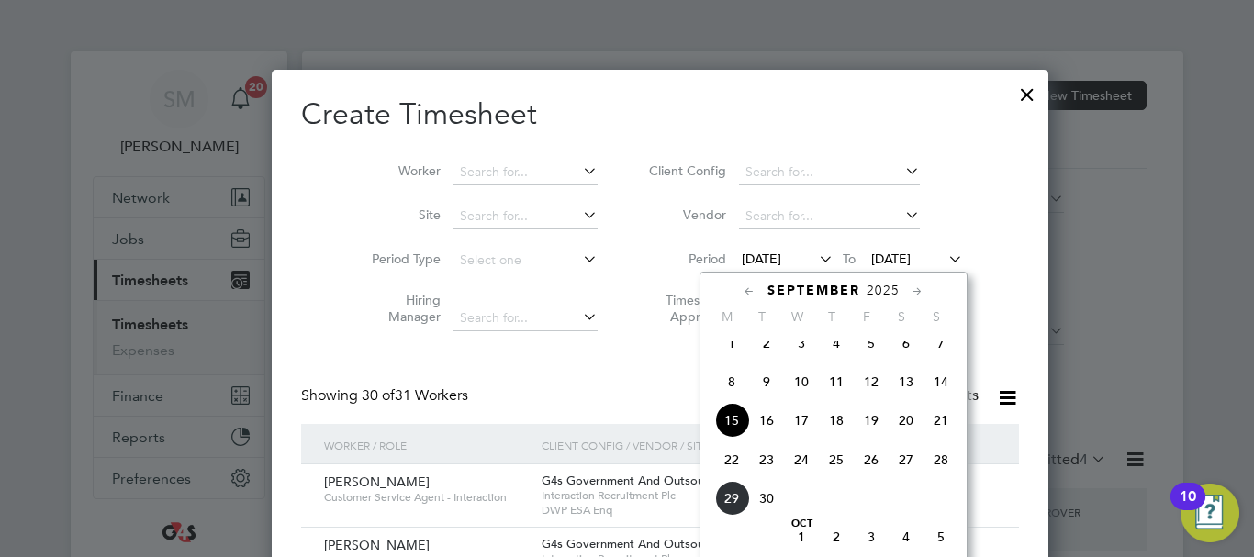
click at [734, 469] on span "22" at bounding box center [731, 459] width 35 height 35
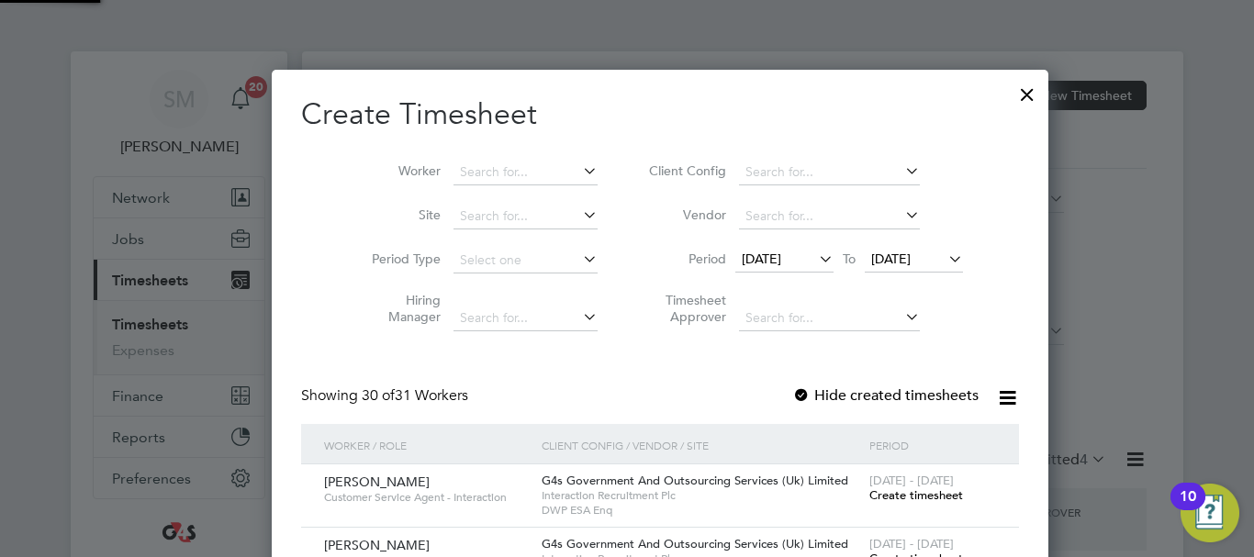
click at [871, 263] on span "[DATE]" at bounding box center [890, 259] width 39 height 17
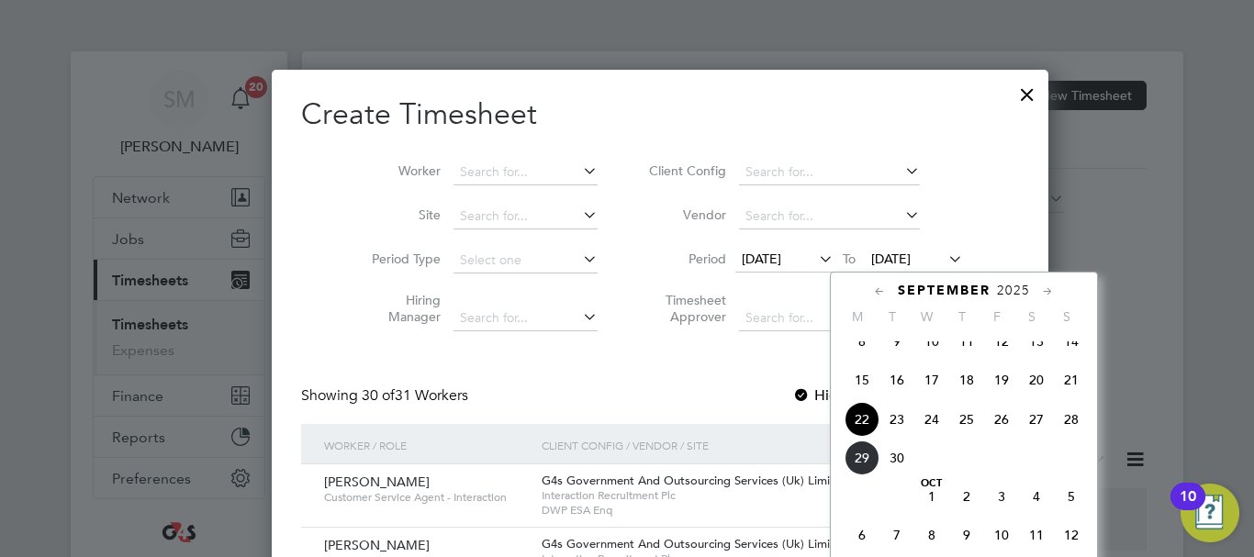
click at [1062, 437] on span "28" at bounding box center [1071, 419] width 35 height 35
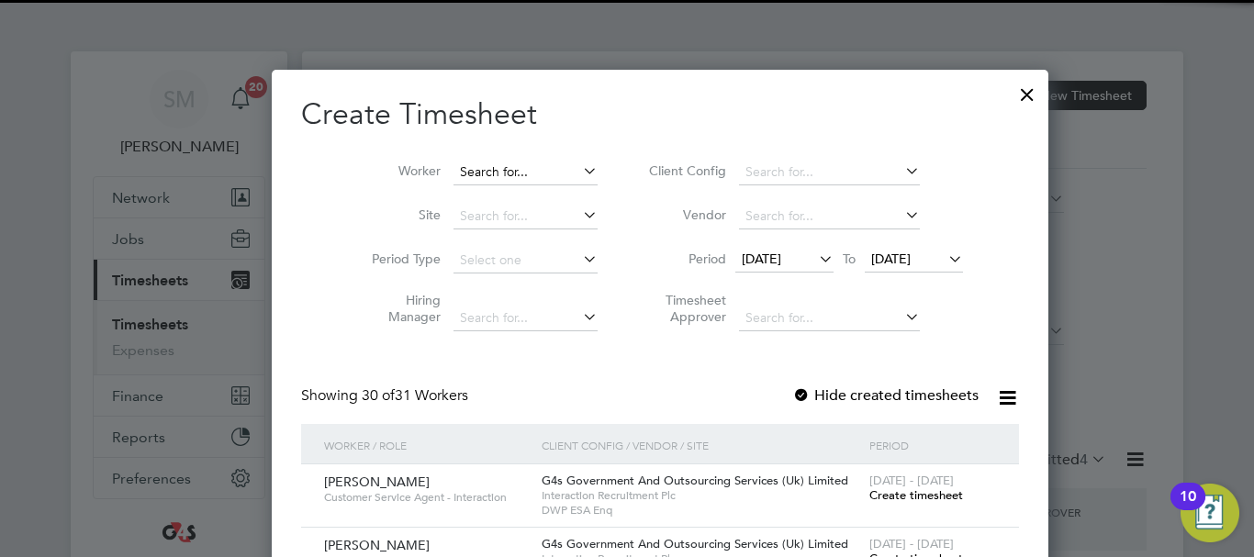
click at [453, 172] on input at bounding box center [525, 173] width 144 height 26
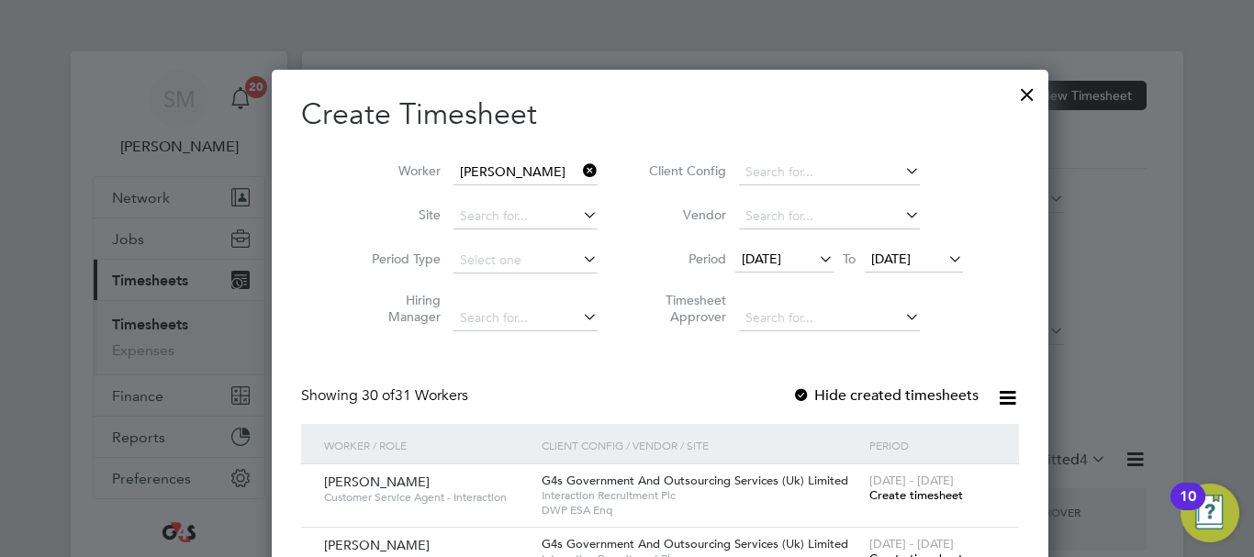
click at [486, 318] on li "Jac k Kyriacou" at bounding box center [493, 321] width 148 height 25
type input "Jack Kyriacou"
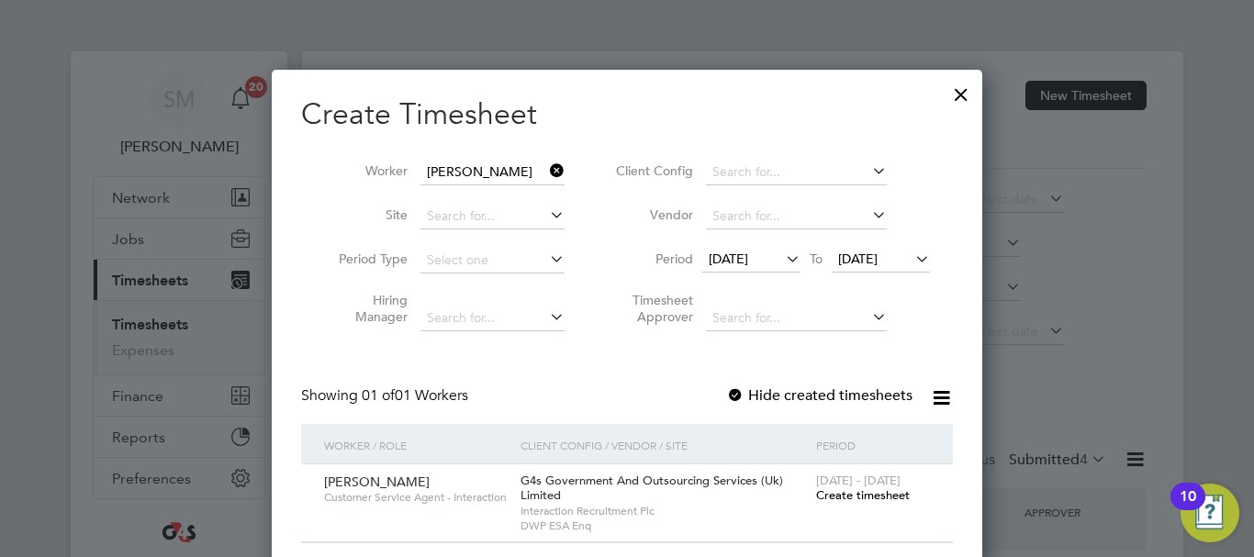
click at [844, 497] on span "Create timesheet" at bounding box center [863, 495] width 94 height 16
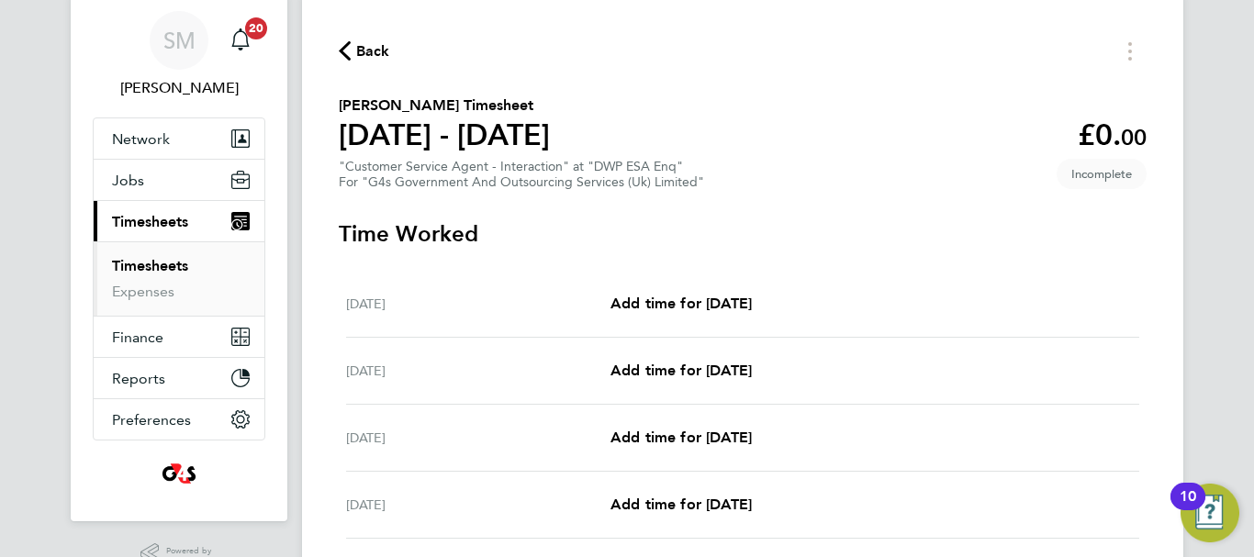
scroll to position [92, 0]
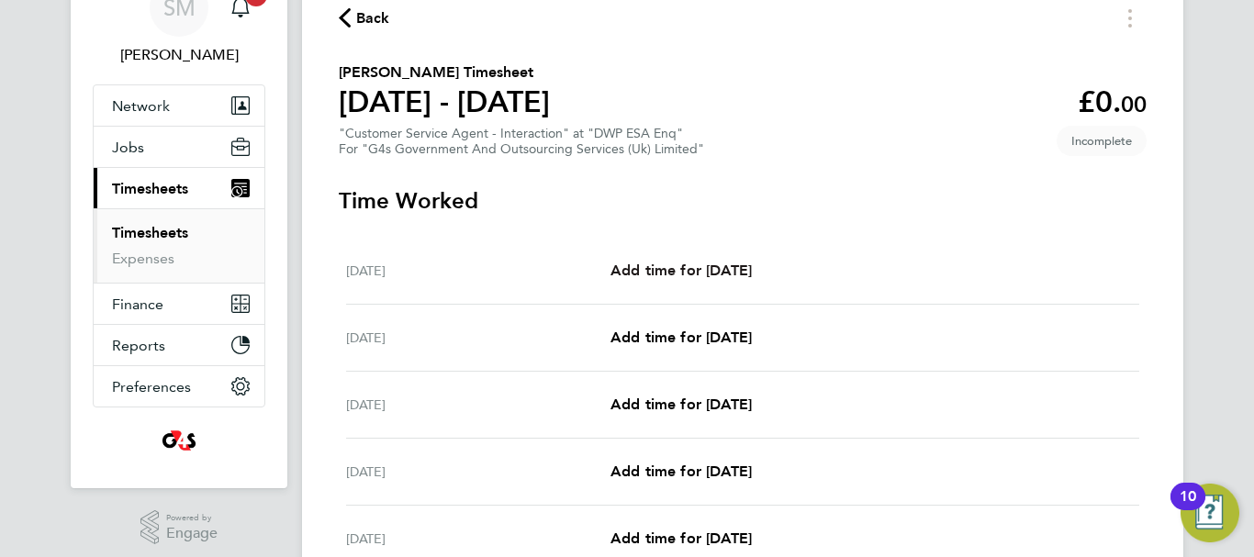
click at [714, 260] on link "Add time for [DATE]" at bounding box center [680, 271] width 141 height 22
select select "30"
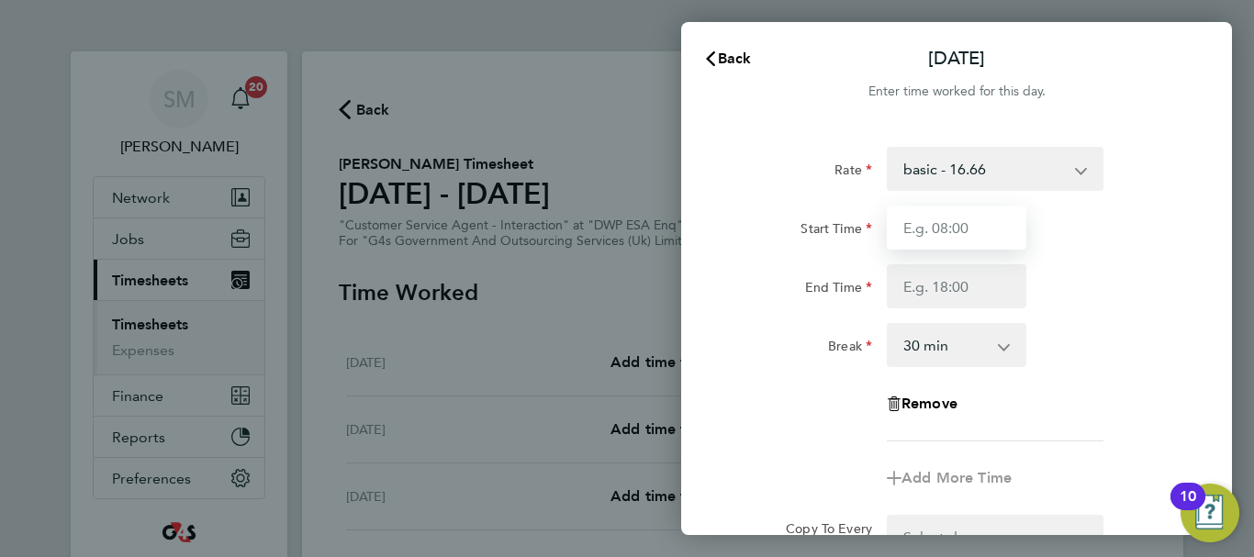
click at [924, 231] on input "Start Time" at bounding box center [957, 228] width 140 height 44
type input "07:45"
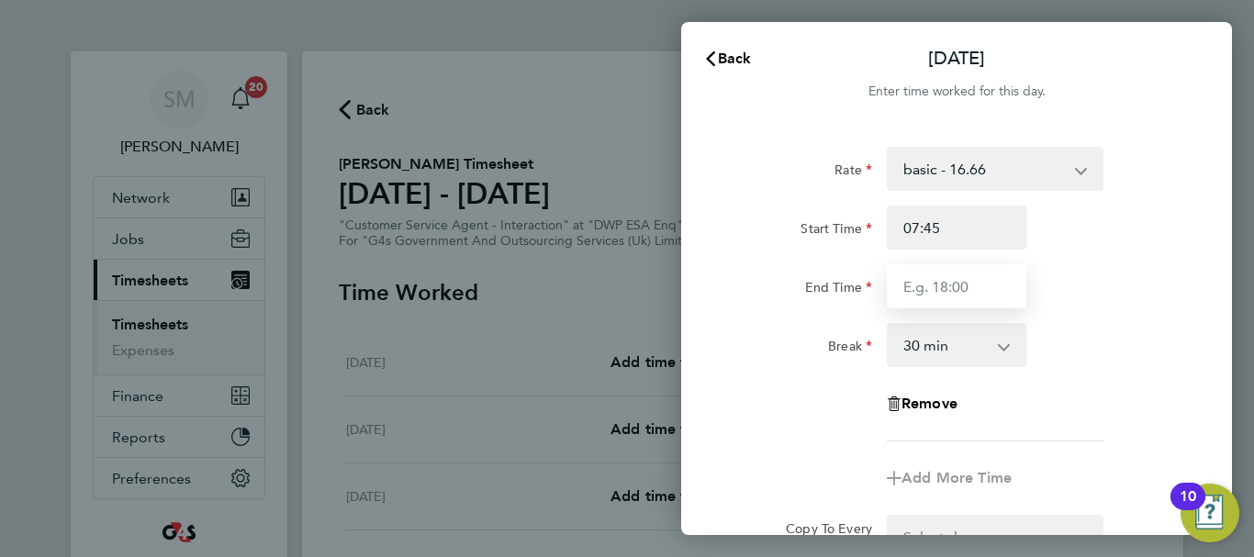
drag, startPoint x: 956, startPoint y: 248, endPoint x: 943, endPoint y: 287, distance: 41.8
click at [943, 285] on input "End Time" at bounding box center [957, 286] width 140 height 44
type input "16:15"
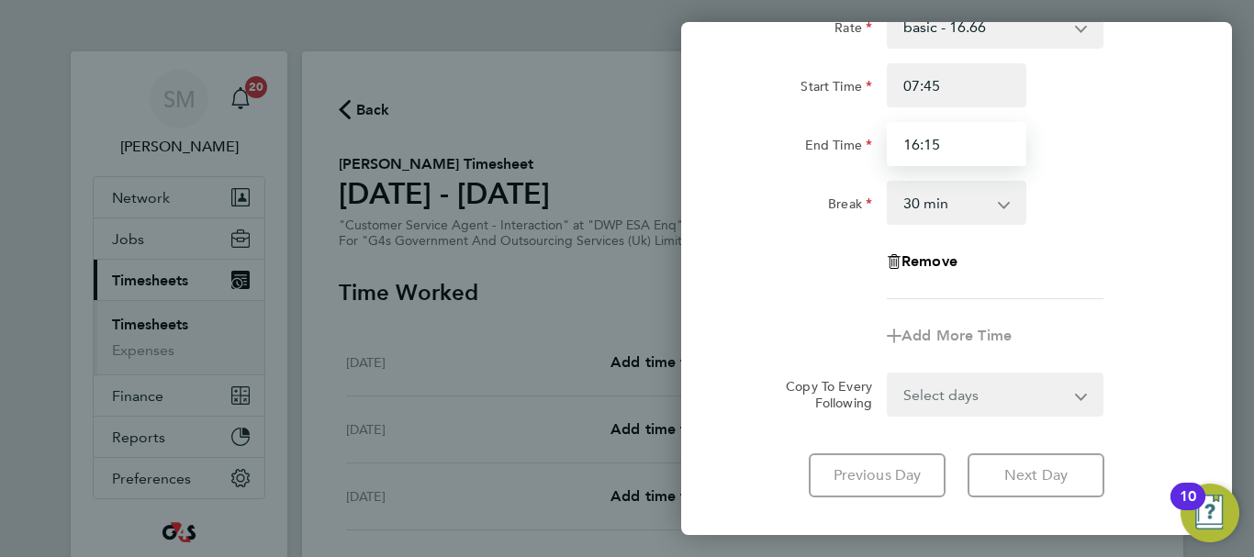
scroll to position [244, 0]
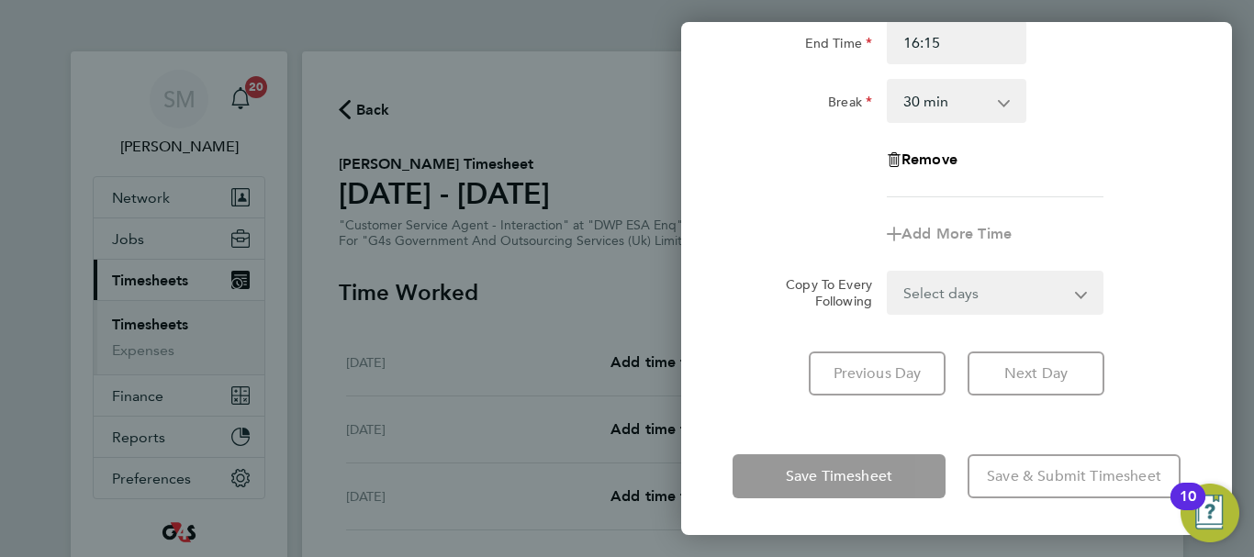
click at [775, 425] on div "Mon 22 Sep Cancel Enter time worked for this day. Rate basic - 16.66 System Iss…" at bounding box center [956, 278] width 551 height 513
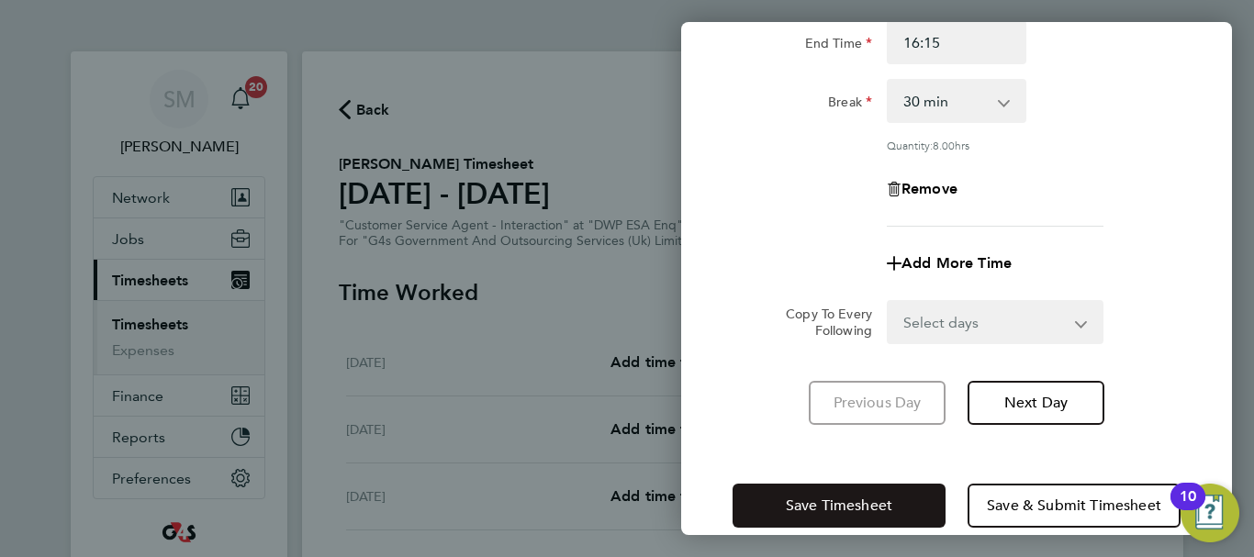
click at [777, 495] on button "Save Timesheet" at bounding box center [838, 506] width 213 height 44
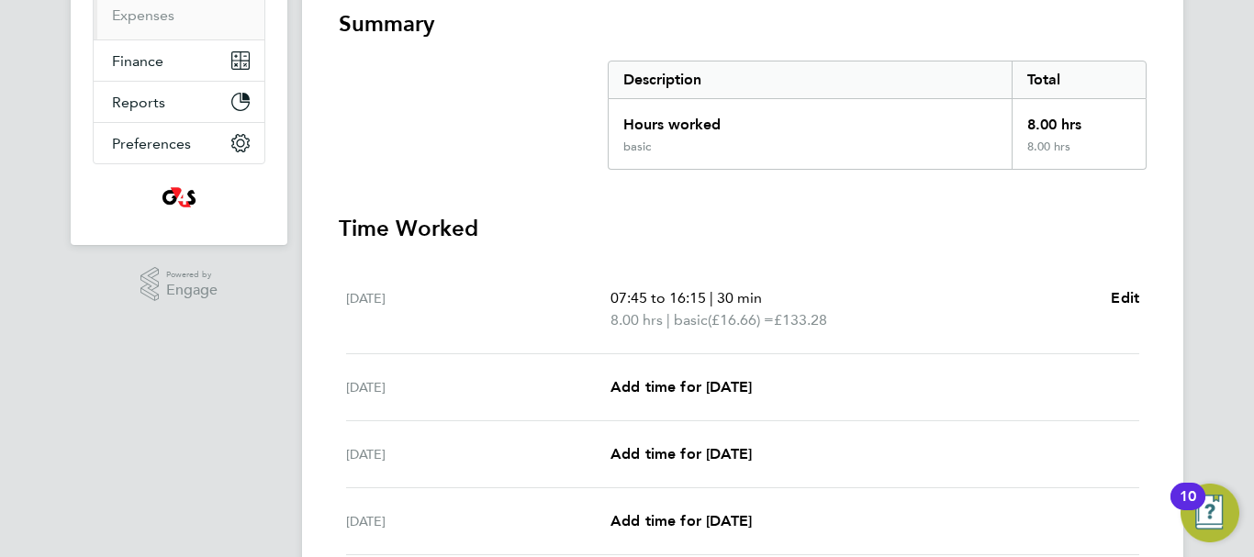
scroll to position [367, 0]
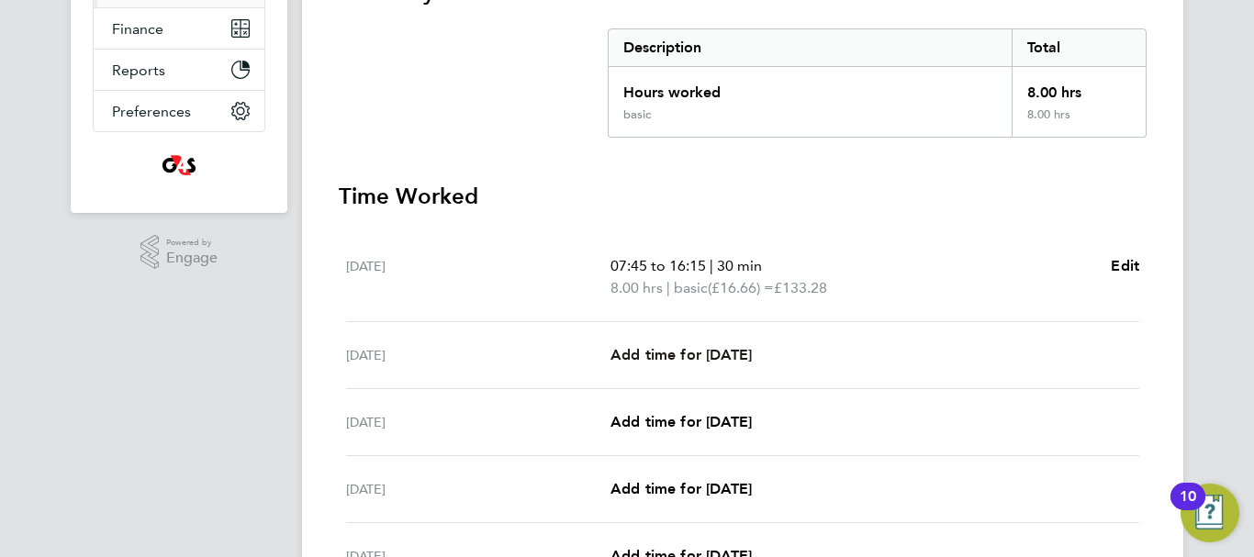
click at [706, 347] on span "Add time for [DATE]" at bounding box center [680, 354] width 141 height 17
select select "30"
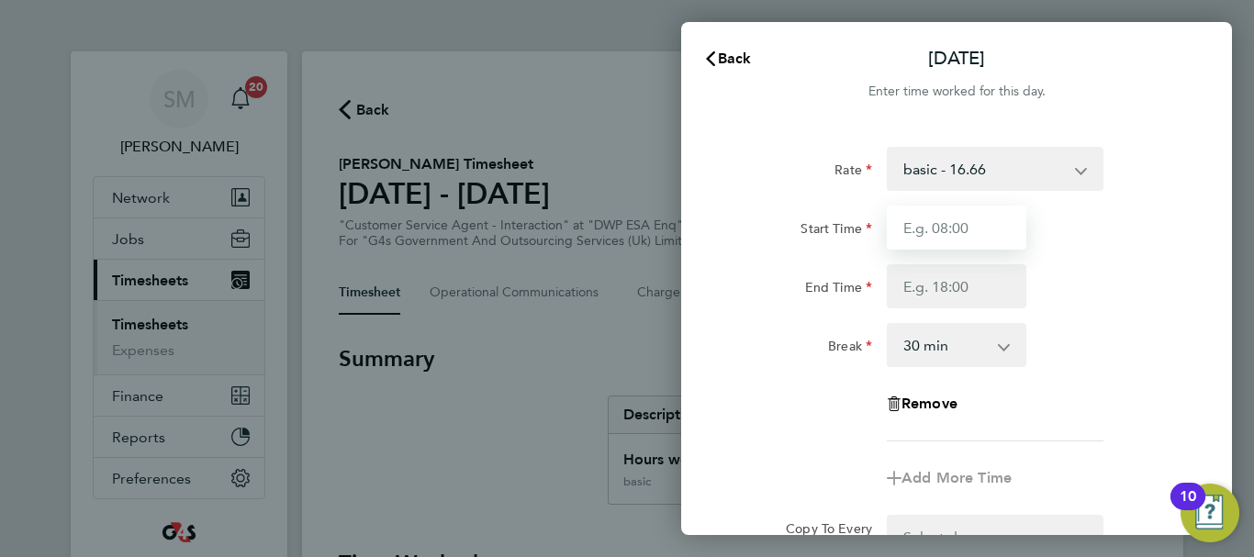
click at [951, 242] on input "Start Time" at bounding box center [957, 228] width 140 height 44
type input "07:45"
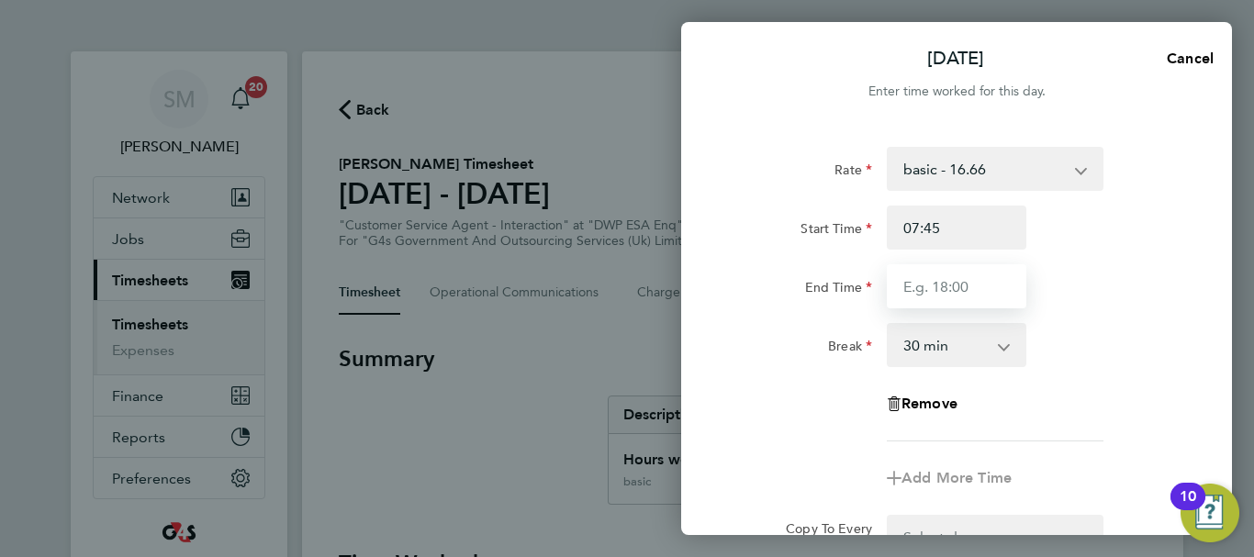
click at [910, 280] on input "End Time" at bounding box center [957, 286] width 140 height 44
type input "15:00"
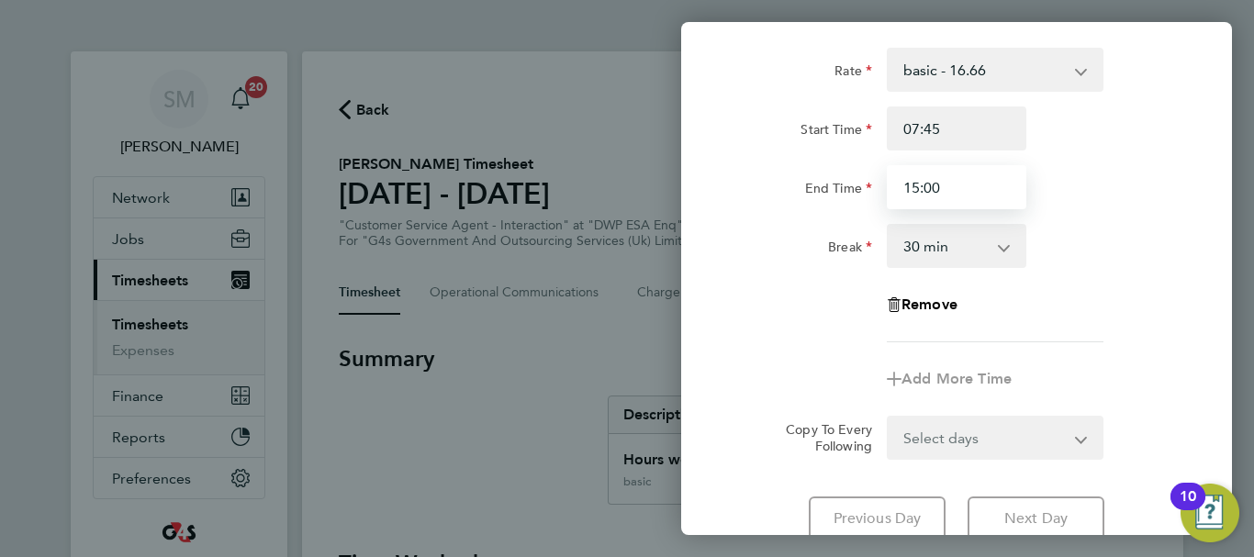
scroll to position [244, 0]
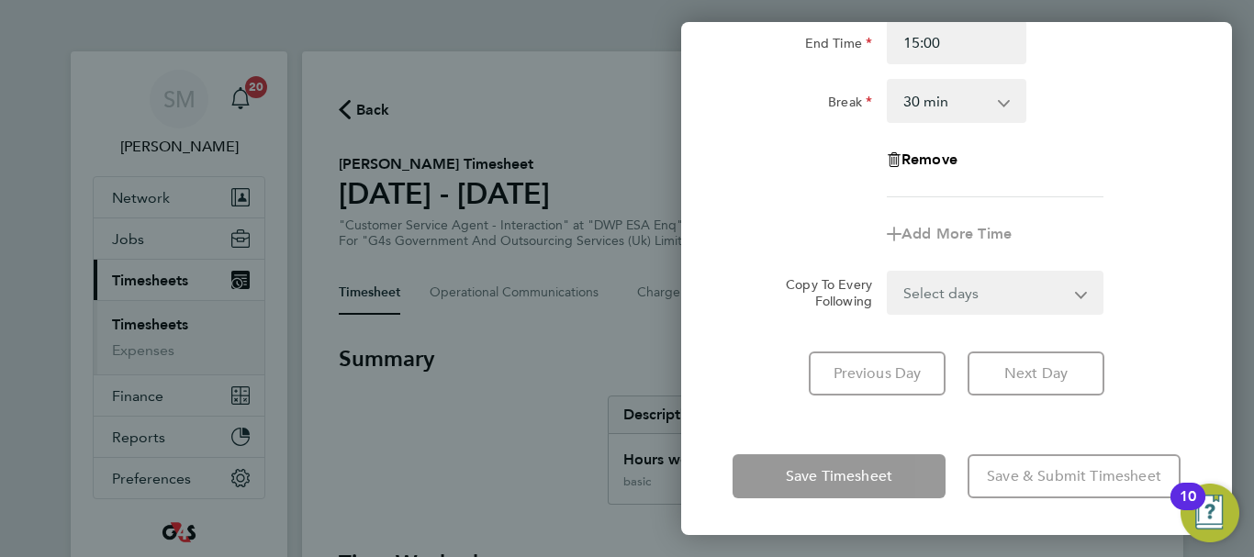
click at [755, 413] on div "Rate basic - 16.66 System Issue Not Paid Sick x1.5 - 24.73 x2 - 32.79 System Is…" at bounding box center [956, 149] width 551 height 537
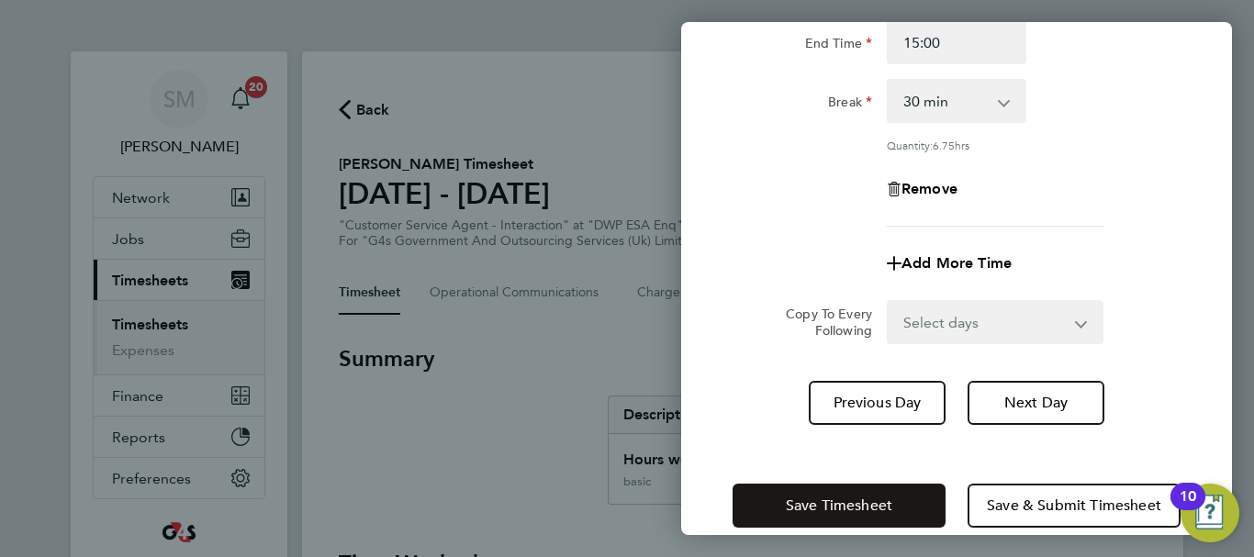
click at [810, 497] on span "Save Timesheet" at bounding box center [839, 506] width 106 height 18
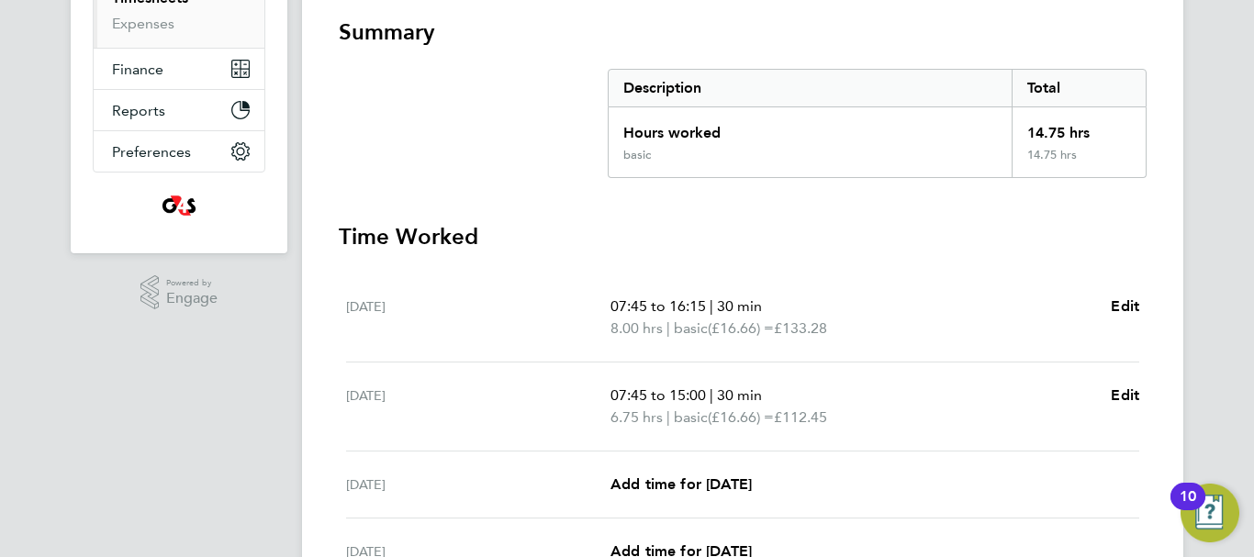
scroll to position [367, 0]
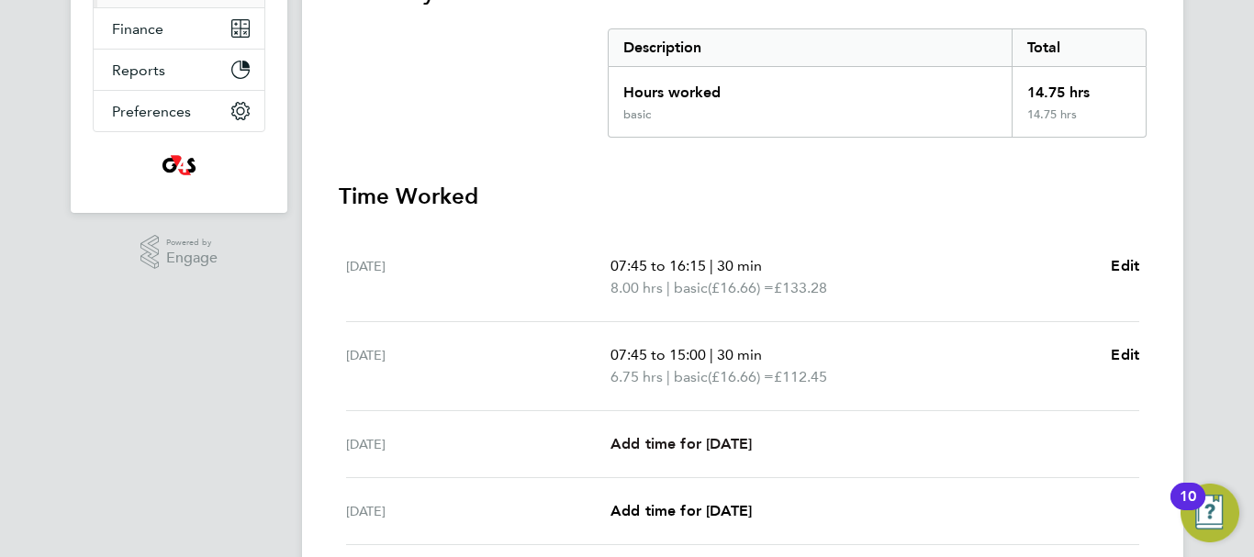
click at [711, 441] on span "Add time for [DATE]" at bounding box center [680, 443] width 141 height 17
select select "30"
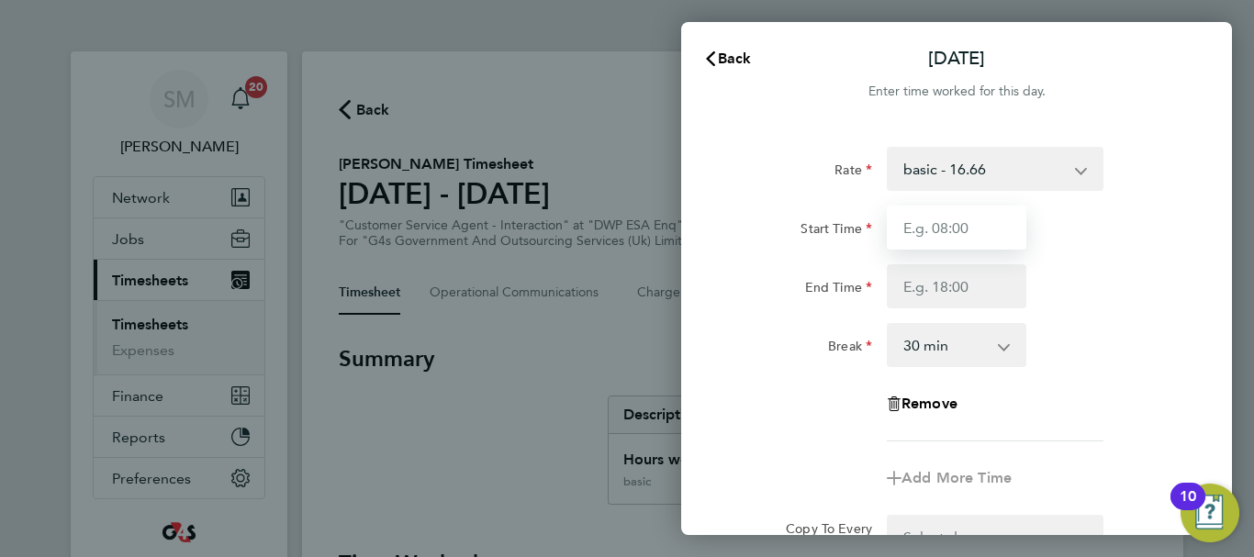
click at [912, 243] on input "Start Time" at bounding box center [957, 228] width 140 height 44
type input "07:45"
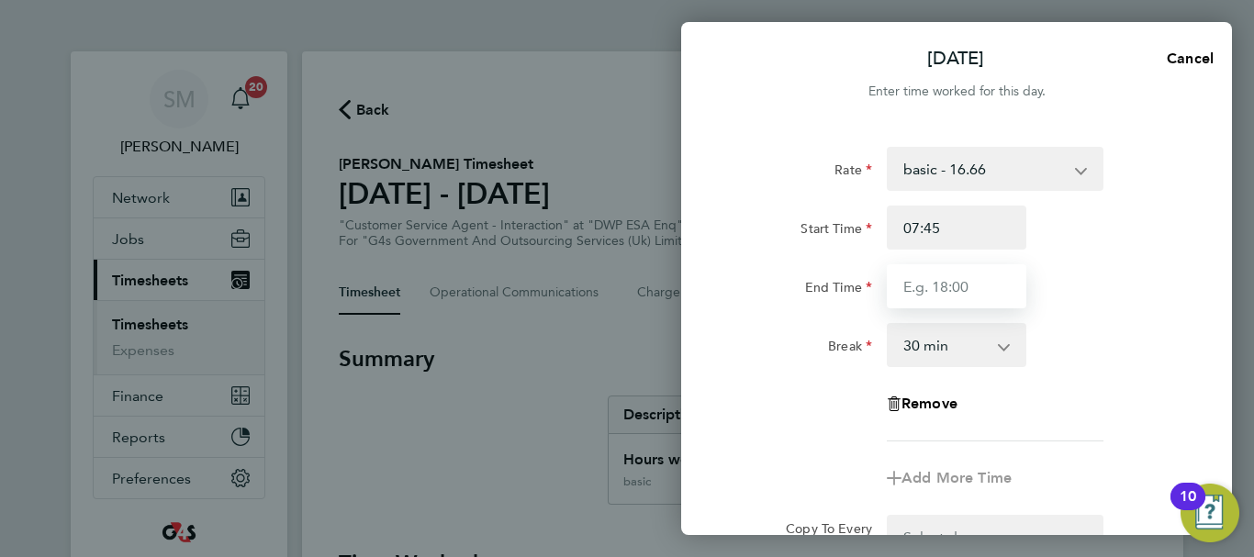
click at [930, 283] on input "End Time" at bounding box center [957, 286] width 140 height 44
type input "16:30"
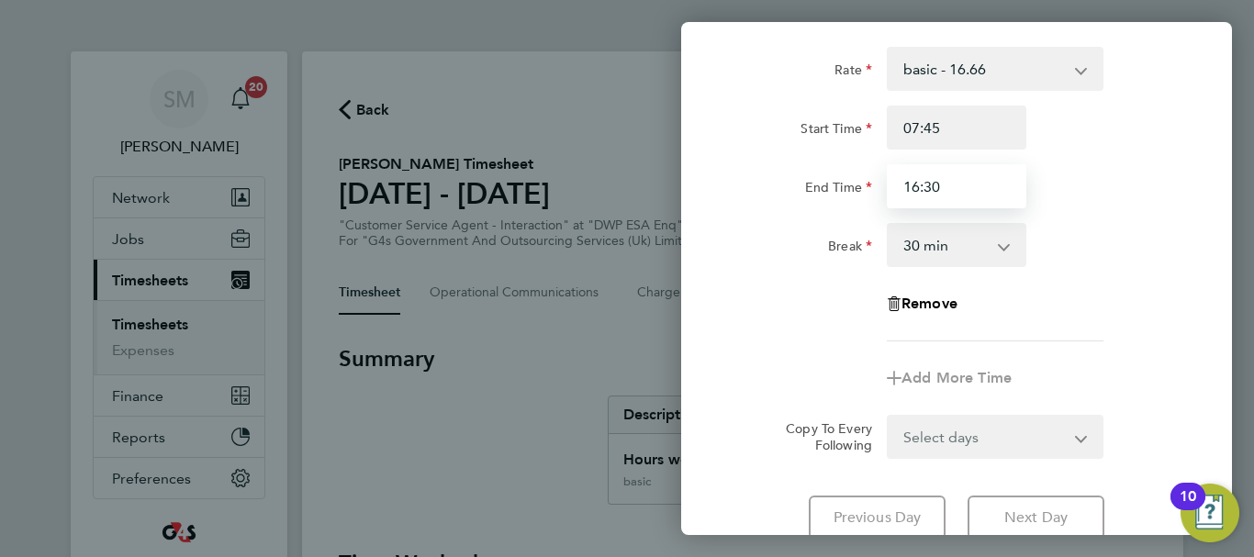
scroll to position [244, 0]
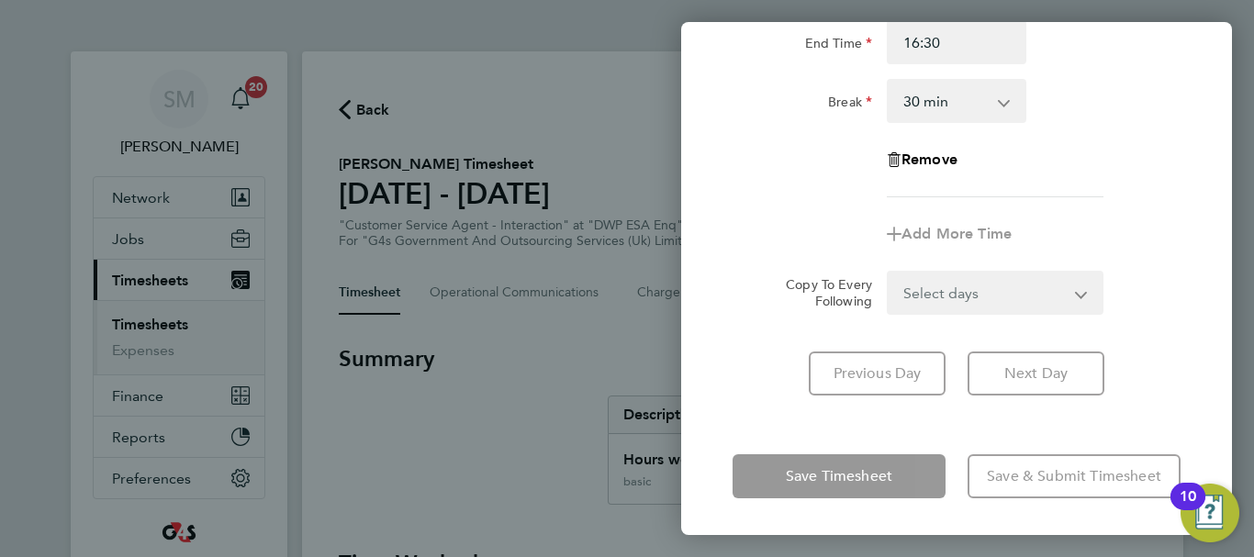
click at [775, 407] on div "Rate basic - 16.66 System Issue Not Paid Sick x1.5 - 24.73 x2 - 32.79 System Is…" at bounding box center [956, 149] width 551 height 537
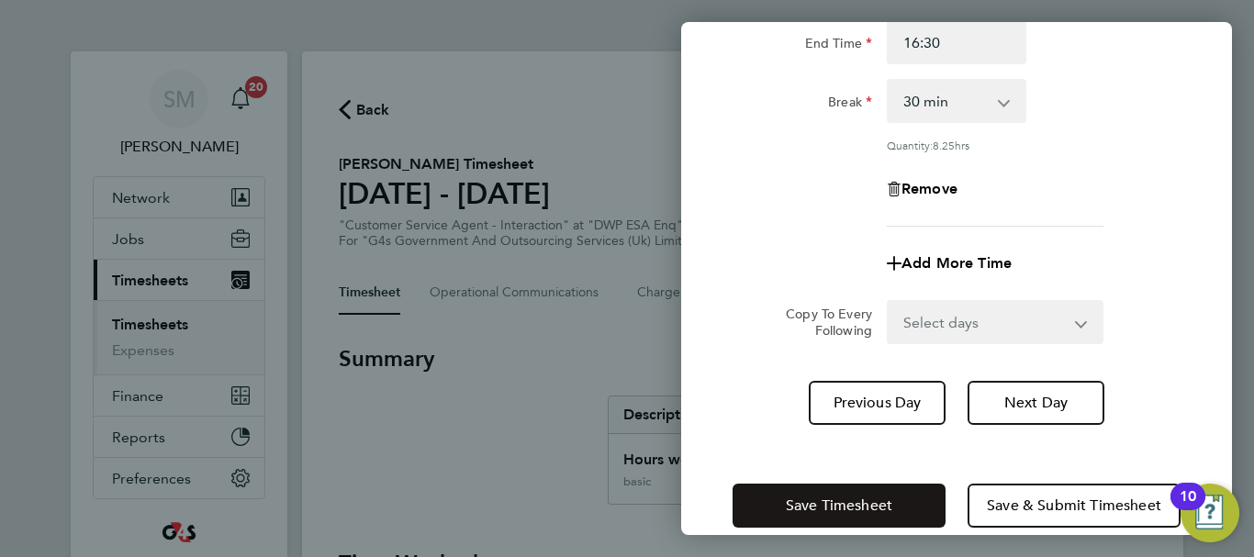
click at [809, 494] on button "Save Timesheet" at bounding box center [838, 506] width 213 height 44
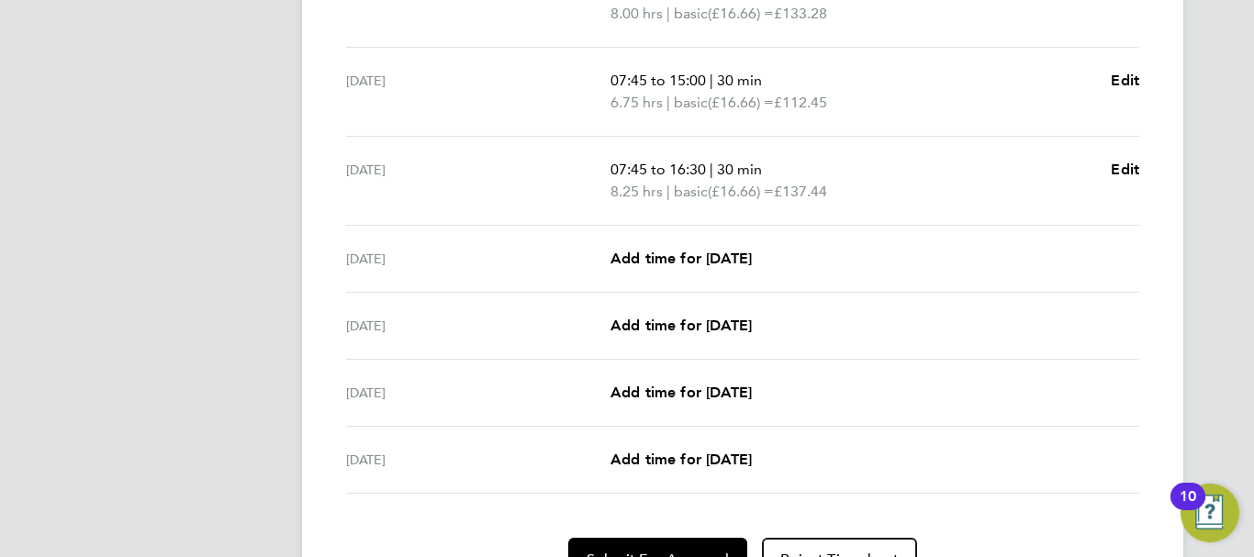
scroll to position [642, 0]
click at [710, 255] on span "Add time for [DATE]" at bounding box center [680, 257] width 141 height 17
select select "30"
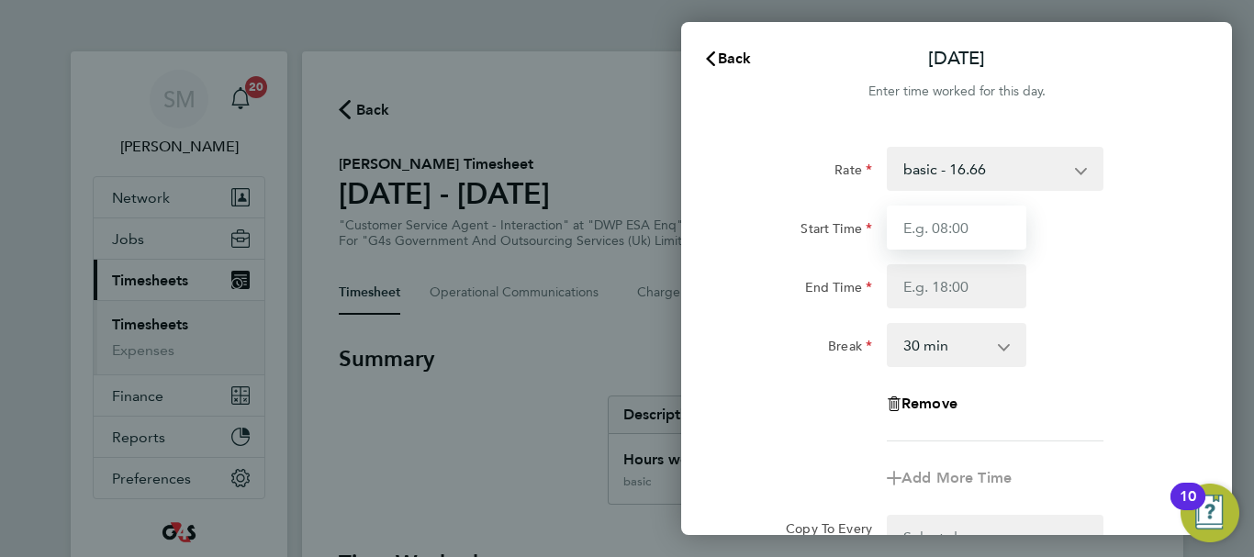
click at [948, 224] on input "Start Time" at bounding box center [957, 228] width 140 height 44
type input "07:45"
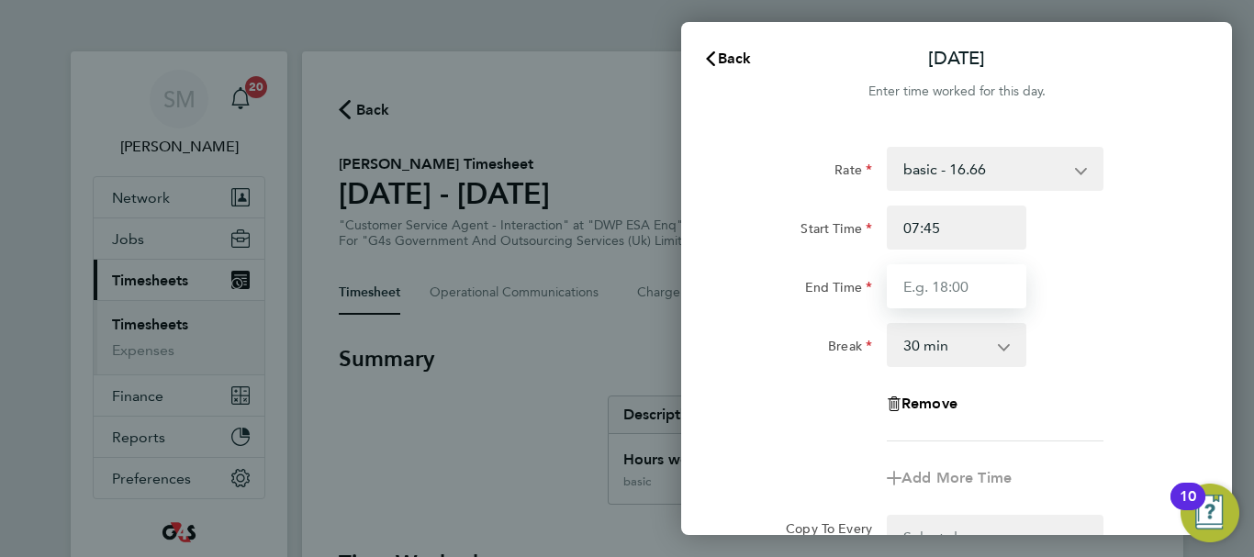
click at [931, 276] on input "End Time" at bounding box center [957, 286] width 140 height 44
type input "16:00"
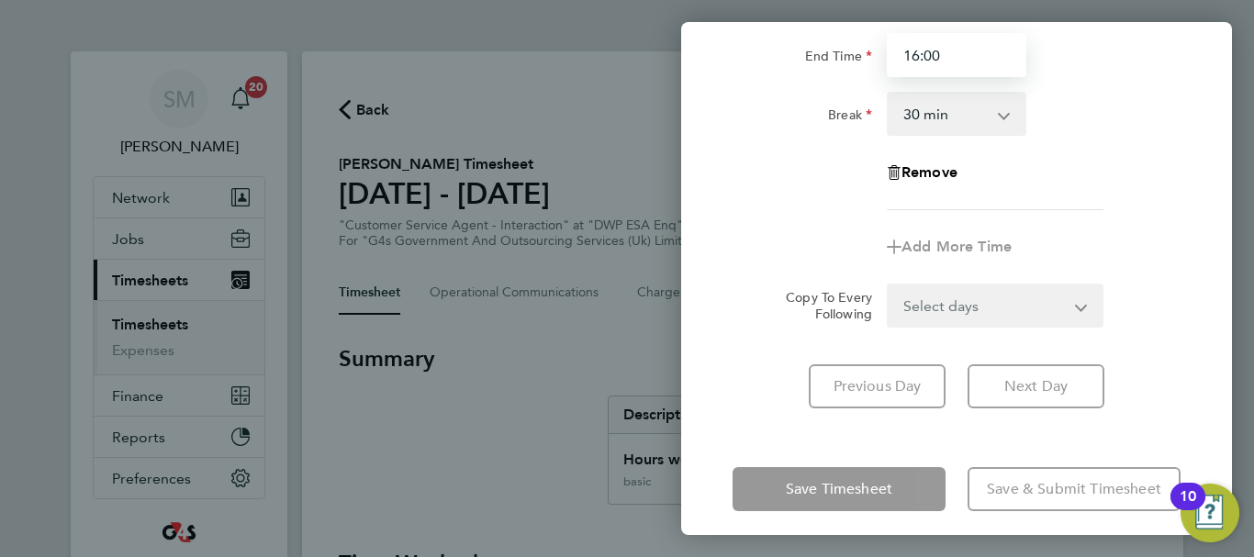
scroll to position [244, 0]
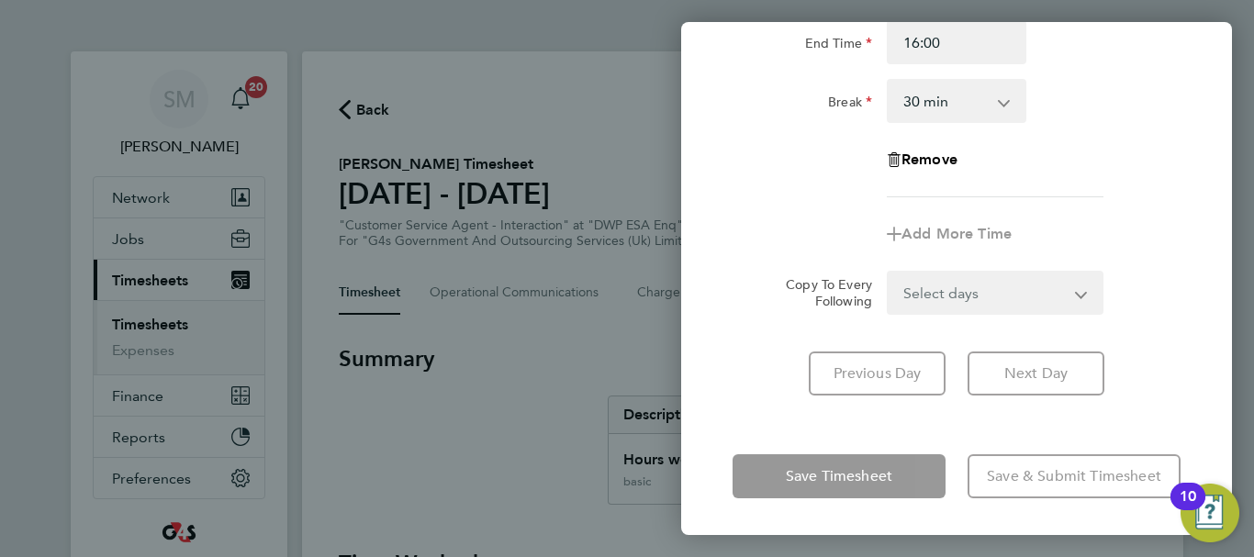
drag, startPoint x: 744, startPoint y: 421, endPoint x: 779, endPoint y: 453, distance: 47.4
click at [743, 421] on div "Thu 25 Sep Cancel Enter time worked for this day. Rate basic - 16.66 System Iss…" at bounding box center [956, 278] width 551 height 513
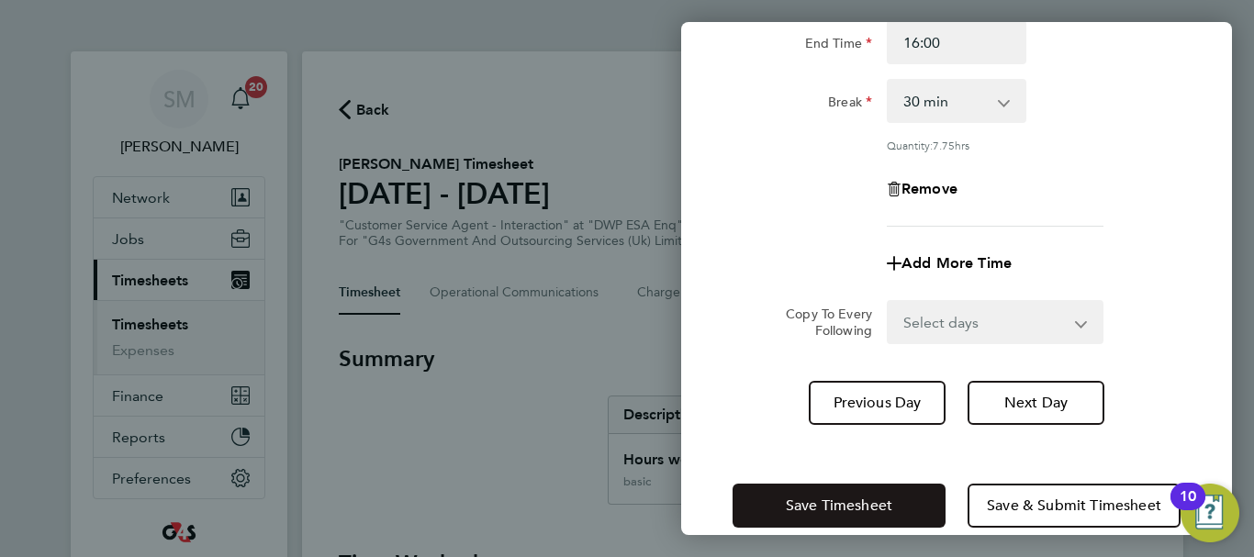
click at [796, 490] on button "Save Timesheet" at bounding box center [838, 506] width 213 height 44
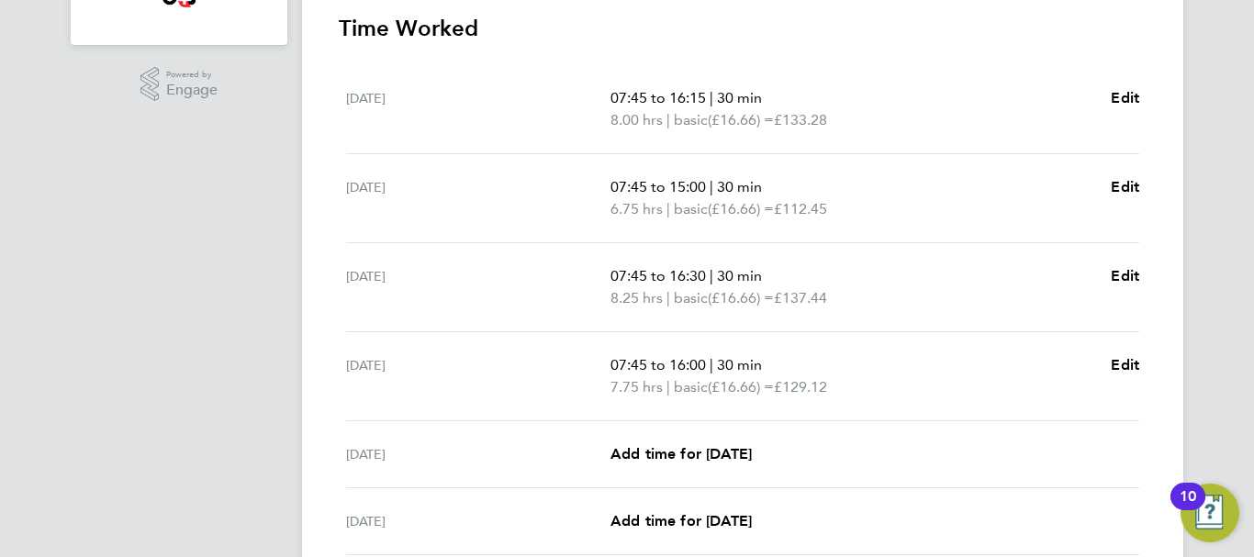
scroll to position [551, 0]
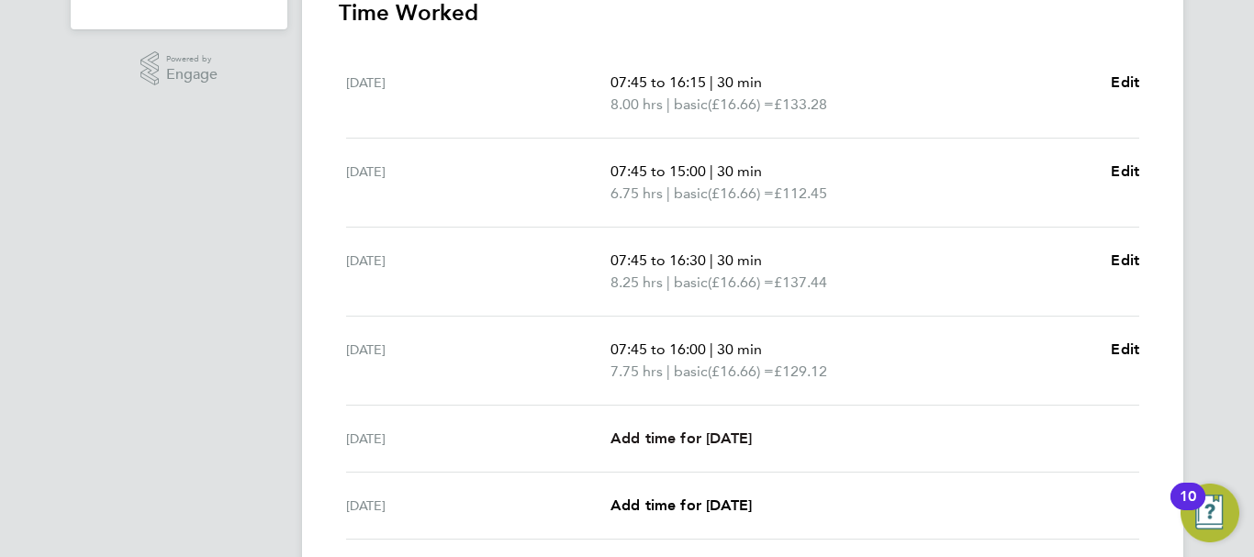
click at [690, 445] on span "Add time for [DATE]" at bounding box center [680, 438] width 141 height 17
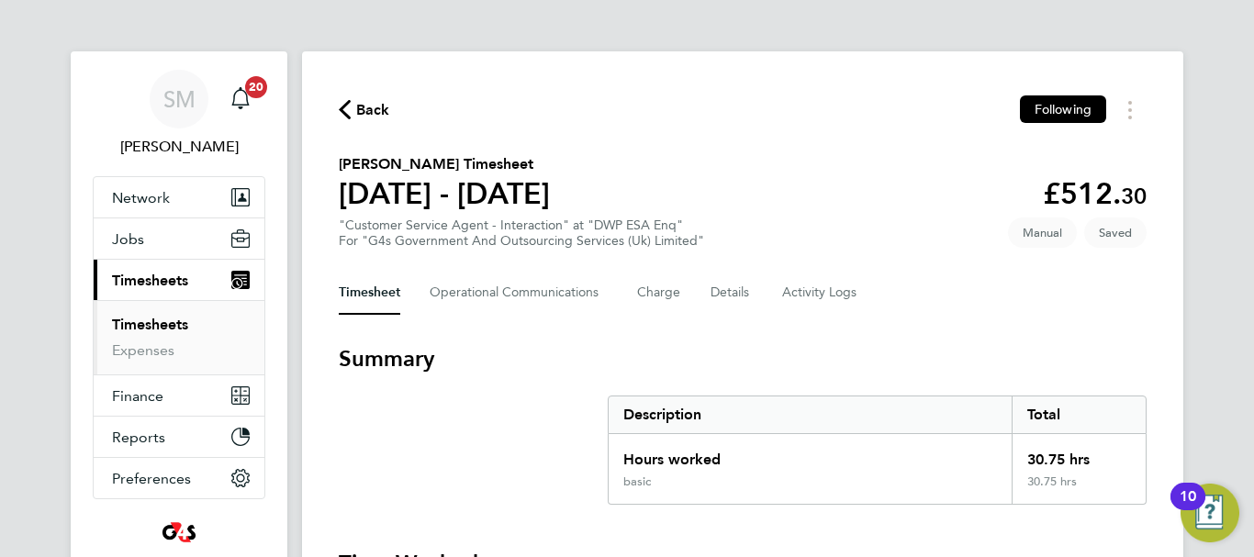
select select "30"
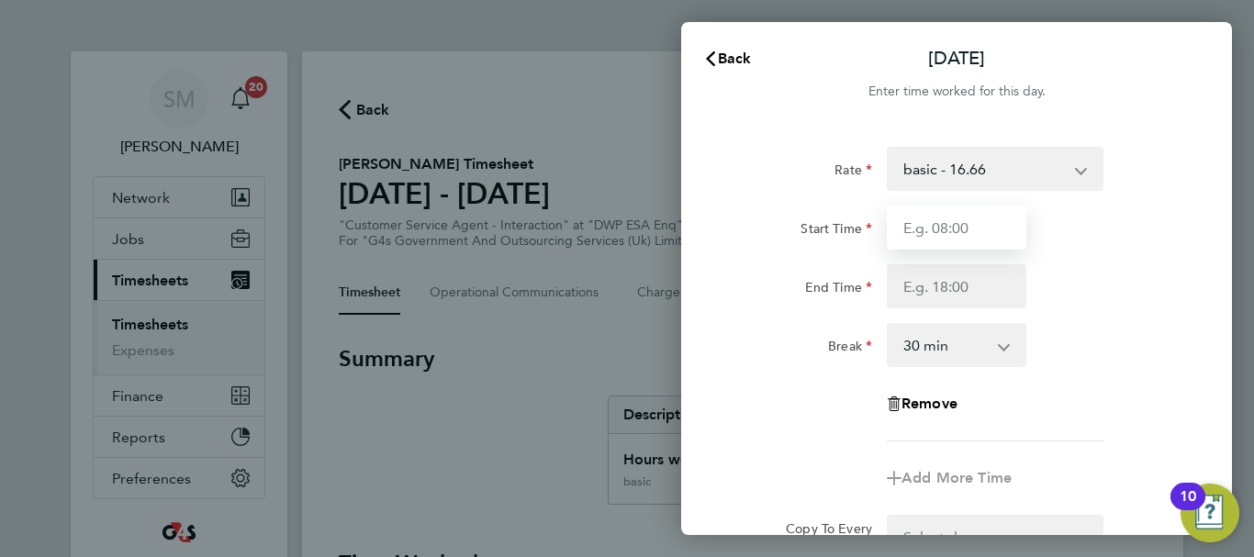
click at [940, 220] on input "Start Time" at bounding box center [957, 228] width 140 height 44
type input "07:45"
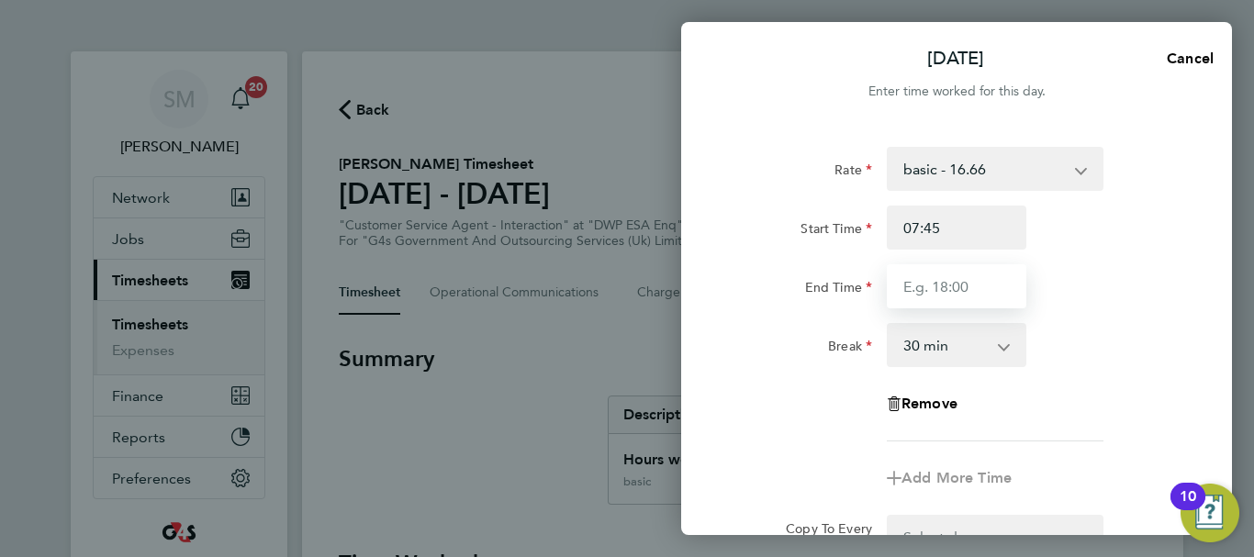
click at [937, 283] on input "End Time" at bounding box center [957, 286] width 140 height 44
type input "15:00"
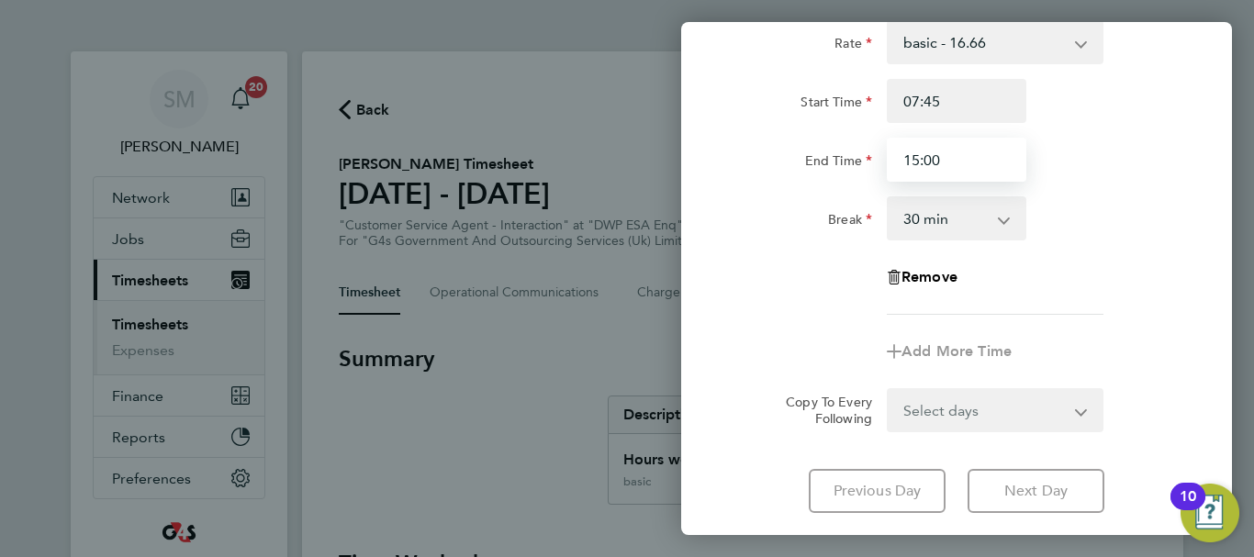
scroll to position [244, 0]
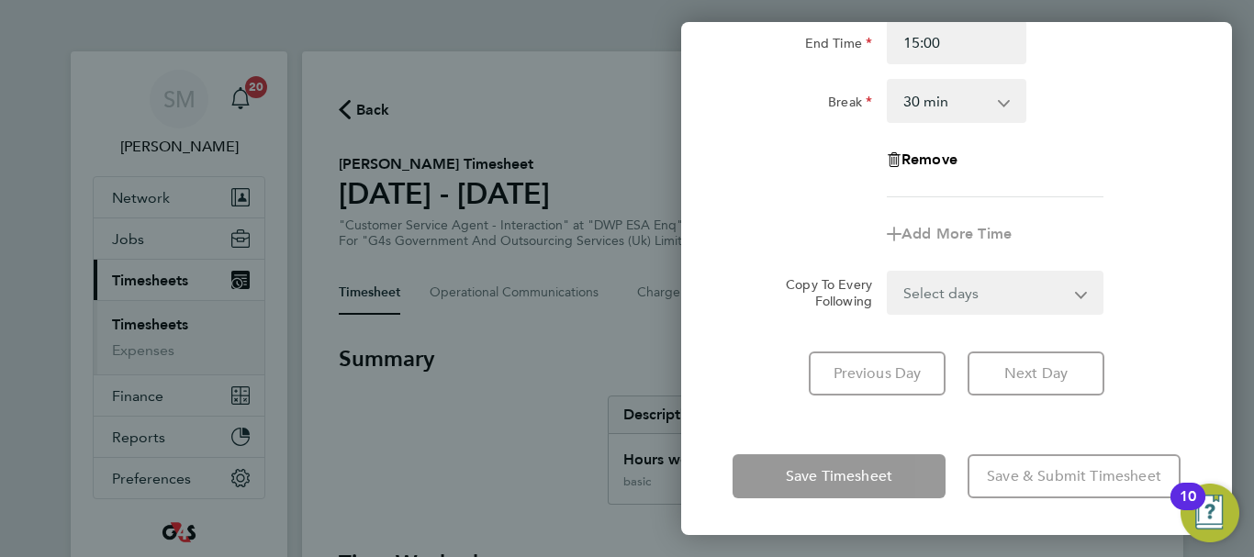
click at [801, 418] on div "Rate basic - 16.66 System Issue Not Paid Sick x1.5 - 24.73 x2 - 32.79 System Is…" at bounding box center [956, 149] width 551 height 537
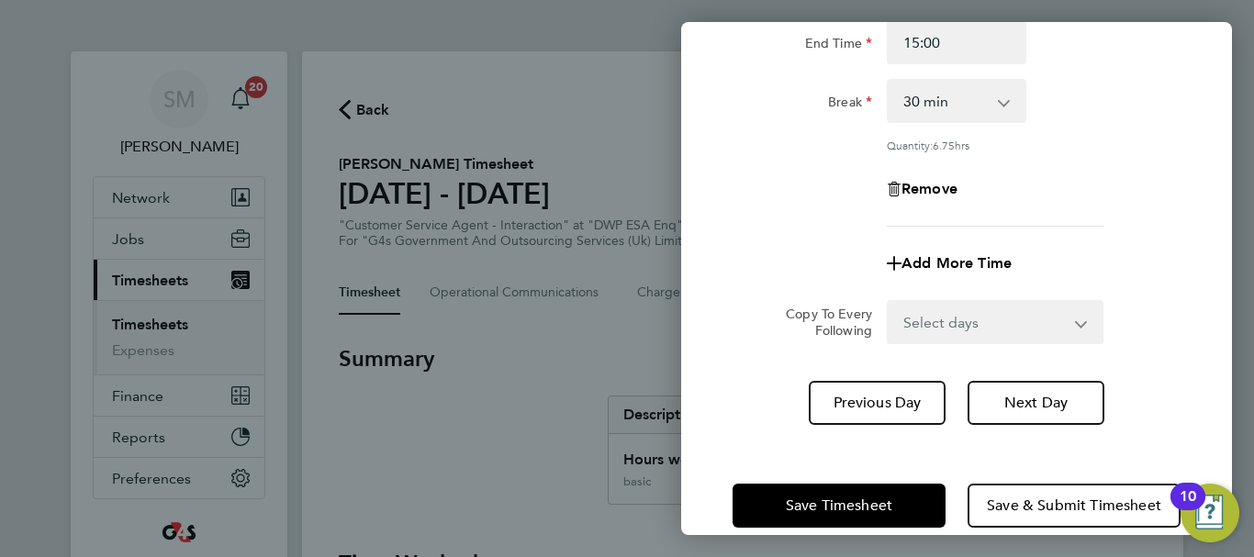
click at [826, 477] on div "Save Timesheet Save & Submit Timesheet" at bounding box center [956, 505] width 551 height 117
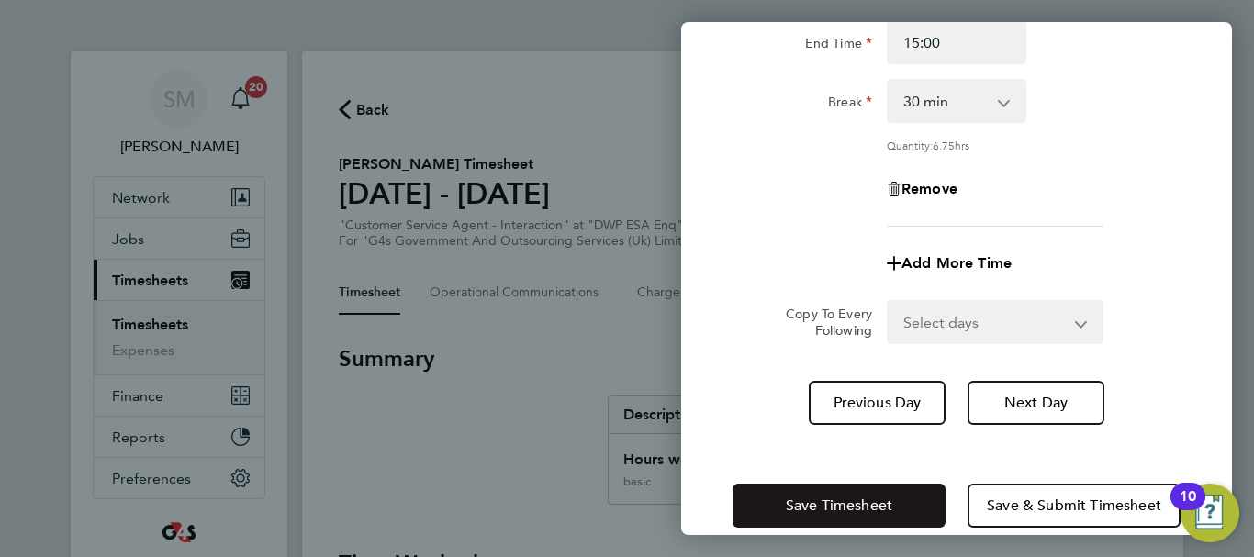
click at [827, 492] on button "Save Timesheet" at bounding box center [838, 506] width 213 height 44
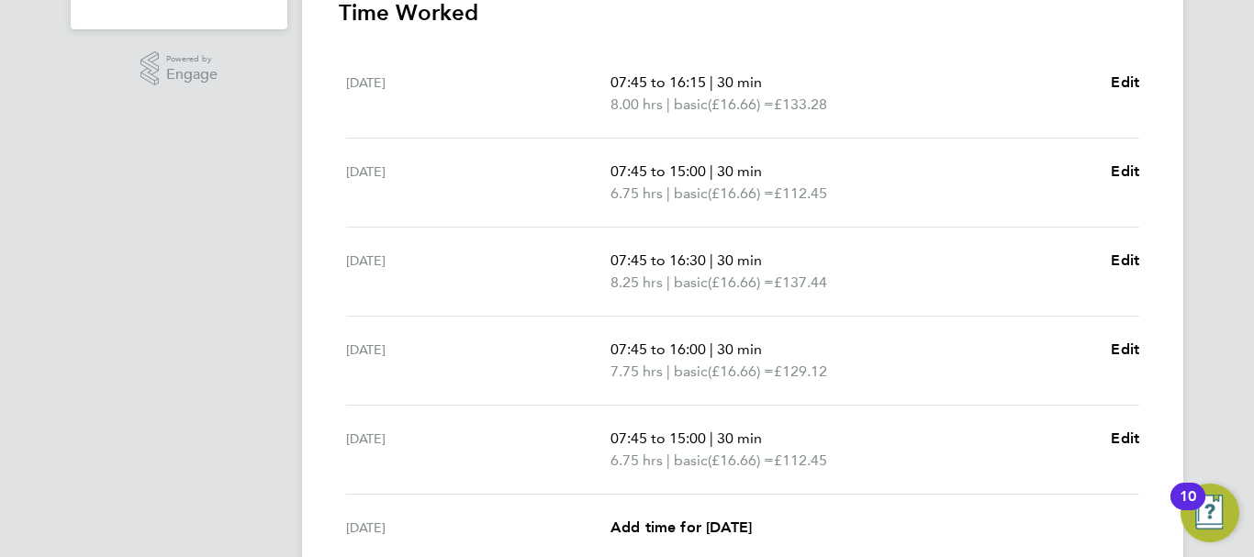
scroll to position [784, 0]
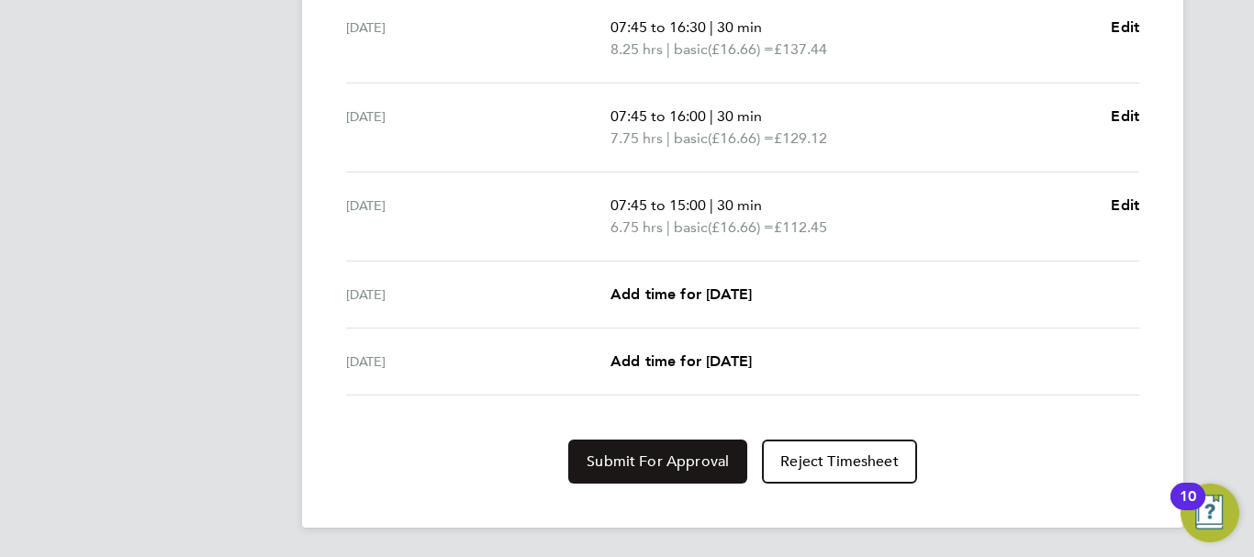
click at [644, 456] on span "Submit For Approval" at bounding box center [657, 461] width 142 height 18
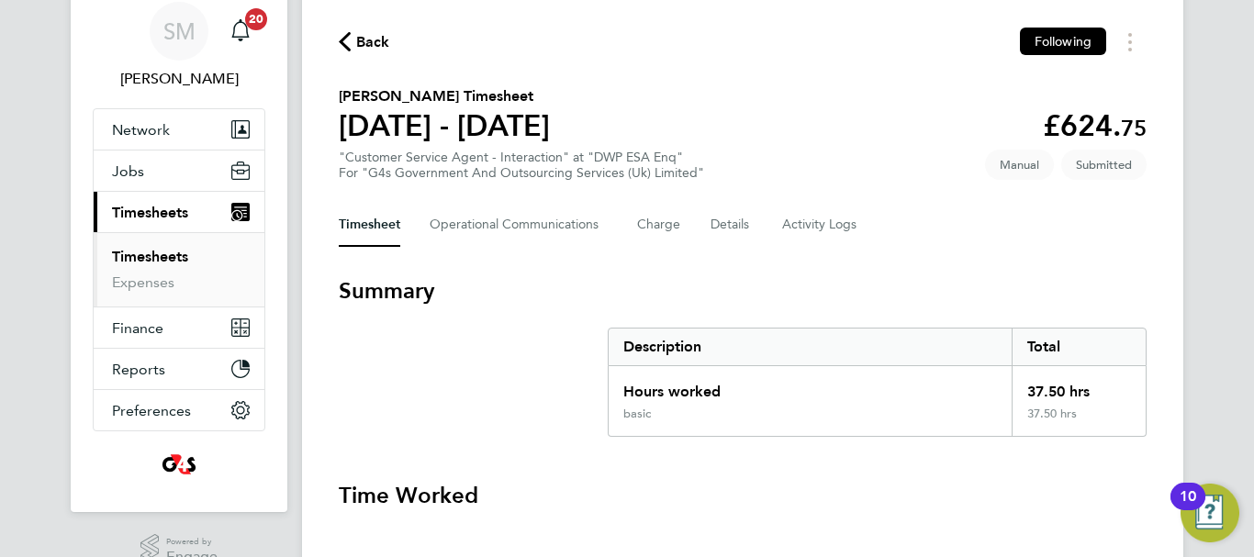
scroll to position [0, 0]
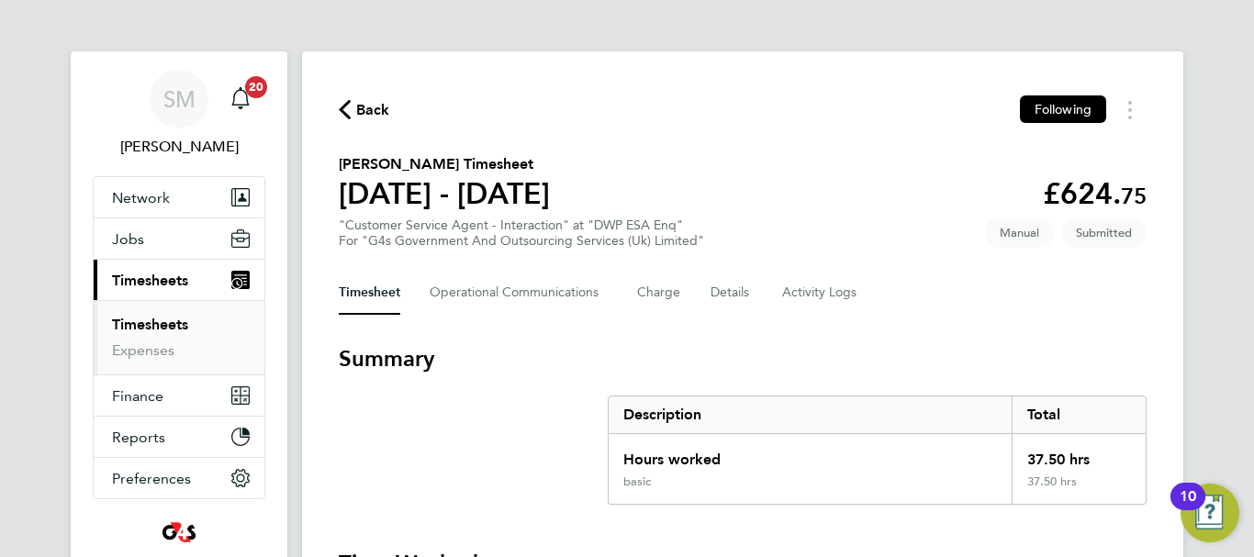
click at [368, 105] on span "Back" at bounding box center [373, 110] width 34 height 22
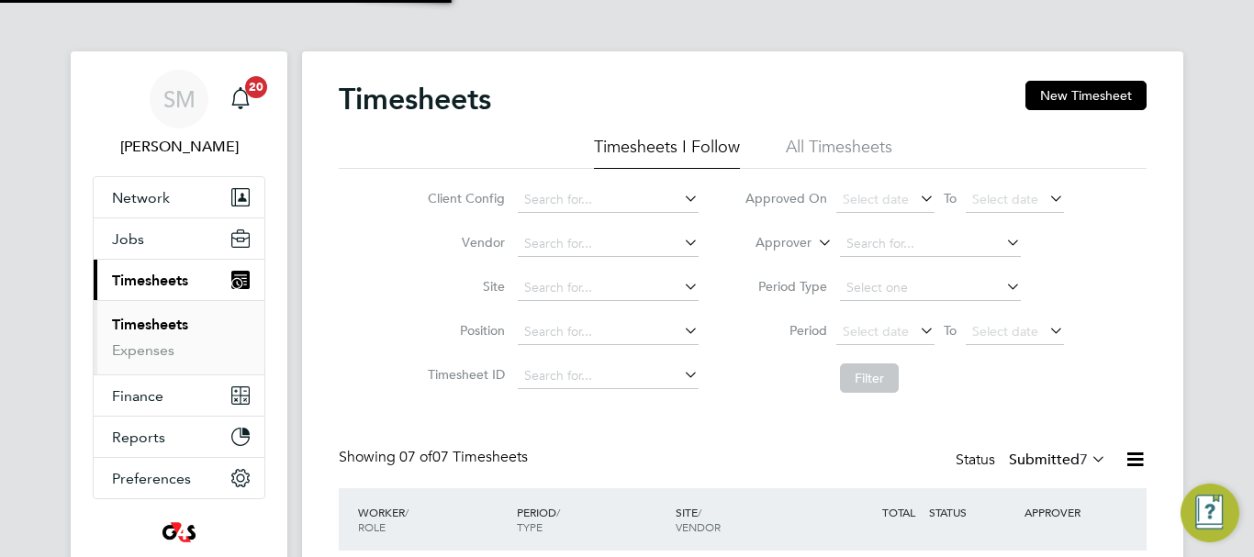
scroll to position [61, 160]
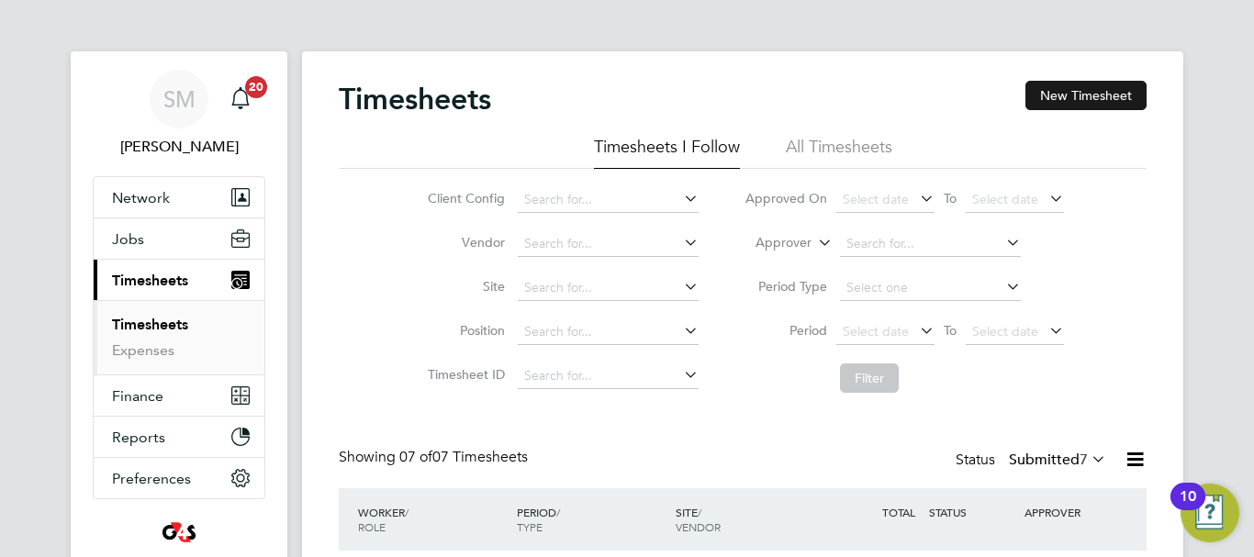
click at [1105, 99] on button "New Timesheet" at bounding box center [1085, 95] width 121 height 29
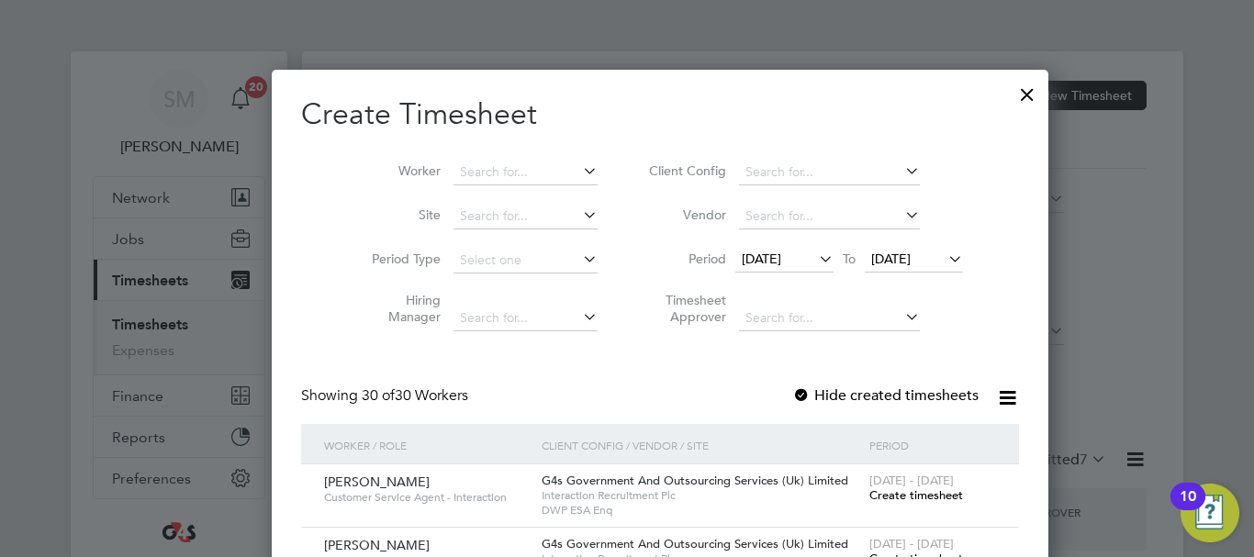
click at [735, 249] on span "[DATE]" at bounding box center [784, 260] width 98 height 25
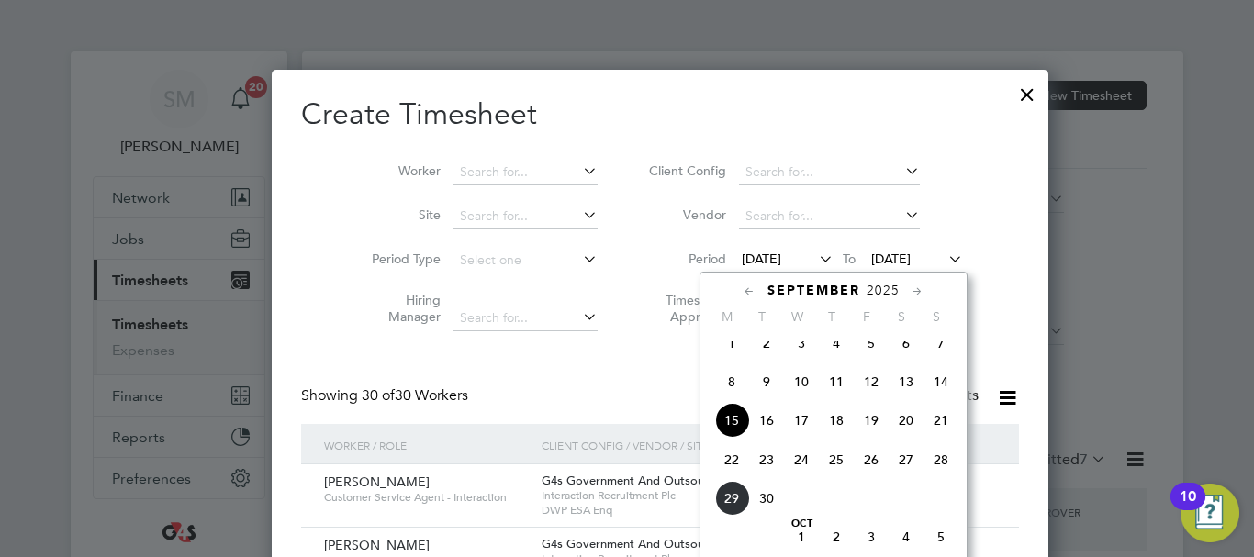
click at [723, 477] on span "22" at bounding box center [731, 459] width 35 height 35
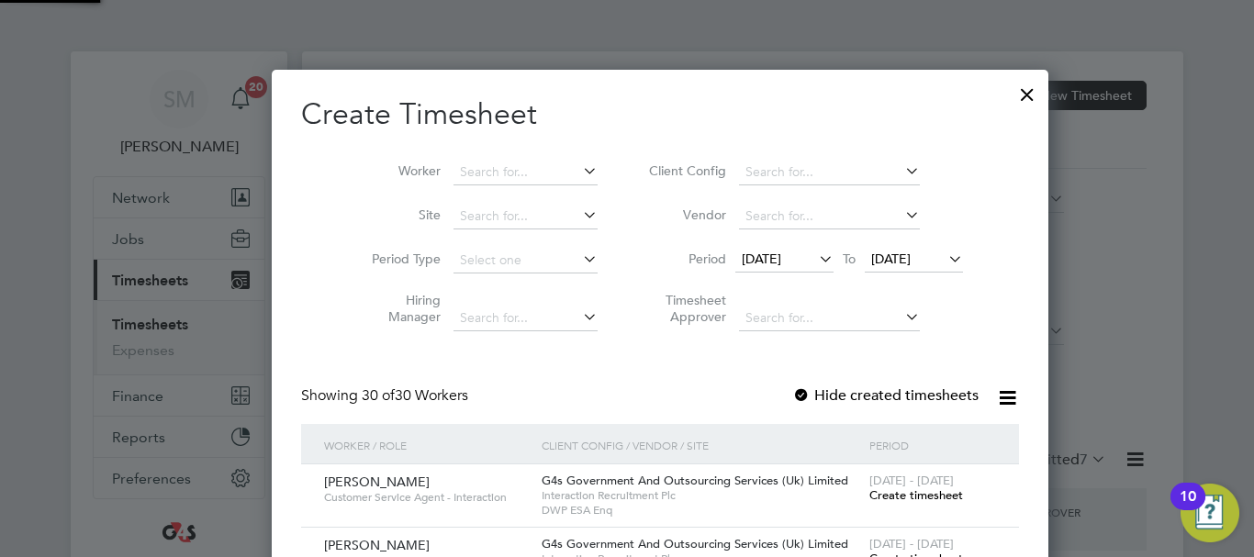
click at [890, 261] on span "[DATE]" at bounding box center [890, 259] width 39 height 17
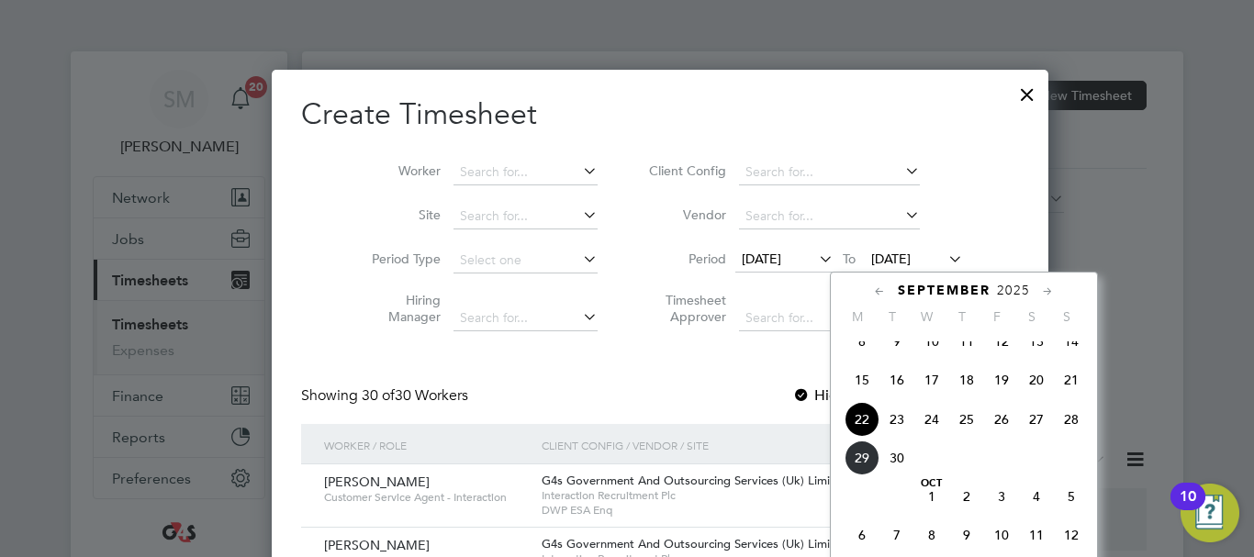
click at [1079, 430] on span "28" at bounding box center [1071, 419] width 35 height 35
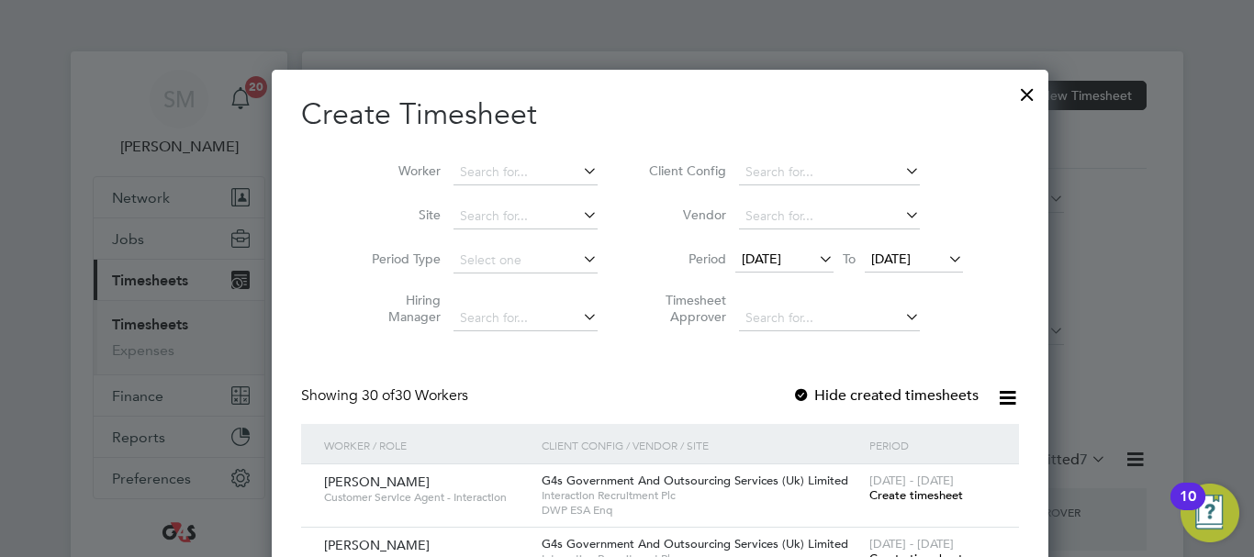
click at [792, 402] on div at bounding box center [801, 396] width 18 height 18
click at [463, 166] on input at bounding box center [525, 173] width 144 height 26
click at [461, 185] on li "Aelin Prince" at bounding box center [492, 196] width 146 height 25
type input "Aelin Prince"
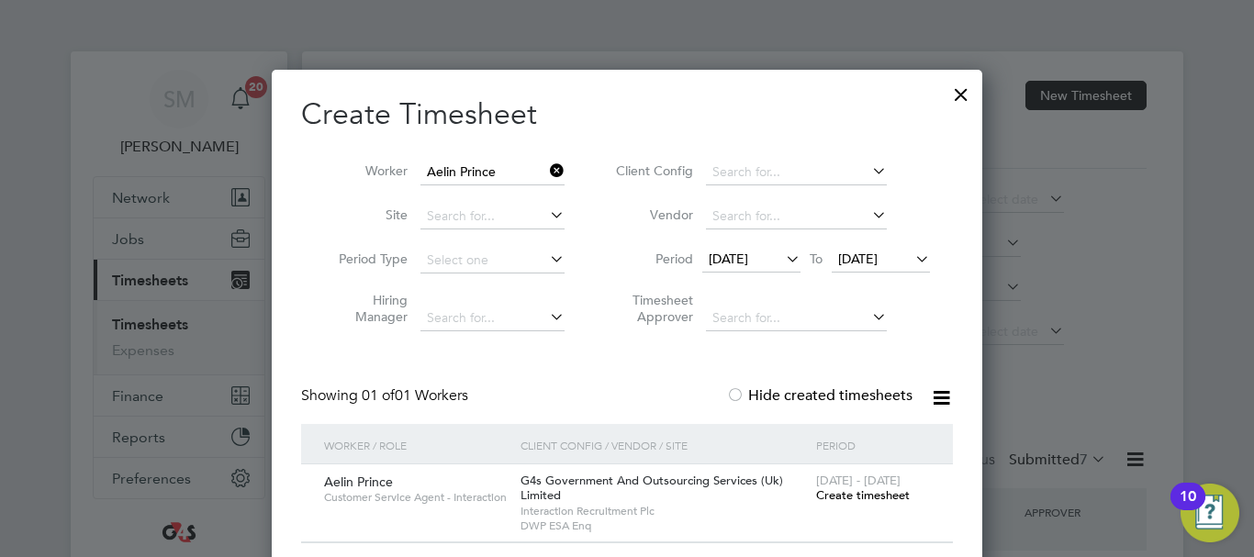
click at [882, 497] on span "Create timesheet" at bounding box center [863, 495] width 94 height 16
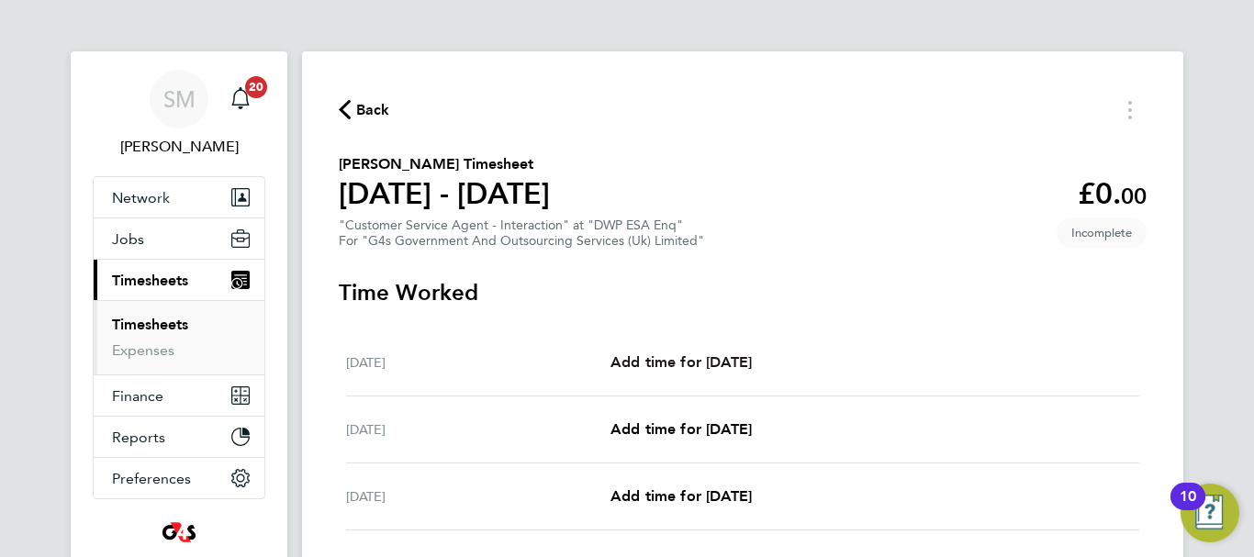
click at [704, 352] on link "Add time for [DATE]" at bounding box center [680, 363] width 141 height 22
select select "30"
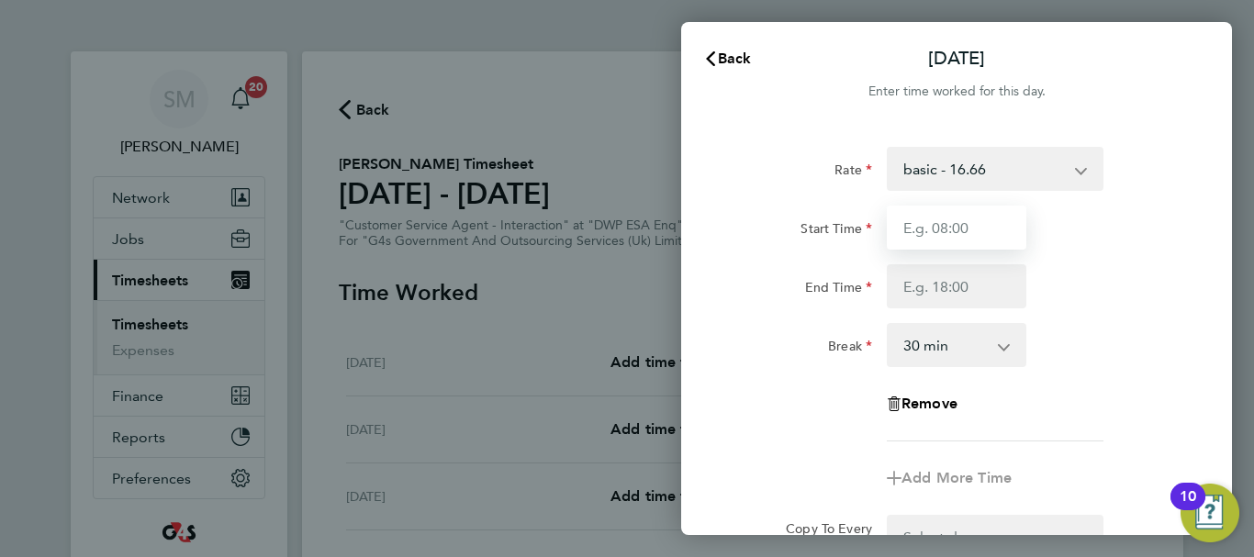
click at [945, 229] on input "Start Time" at bounding box center [957, 228] width 140 height 44
type input "07:45"
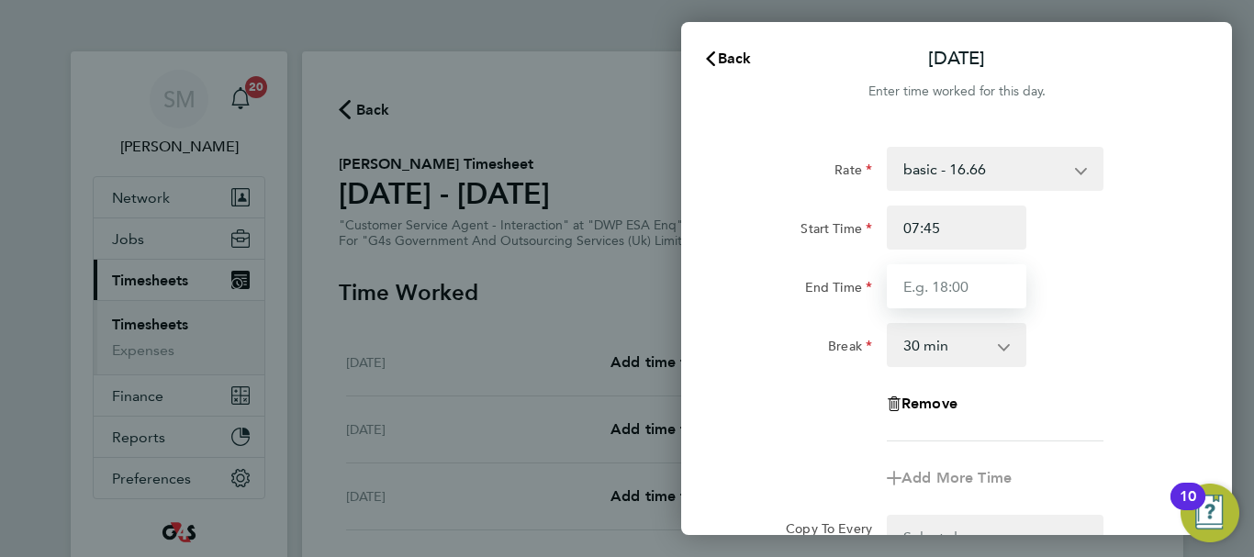
drag, startPoint x: 947, startPoint y: 282, endPoint x: 934, endPoint y: 281, distance: 12.9
click at [947, 282] on input "End Time" at bounding box center [957, 286] width 140 height 44
type input "16:15"
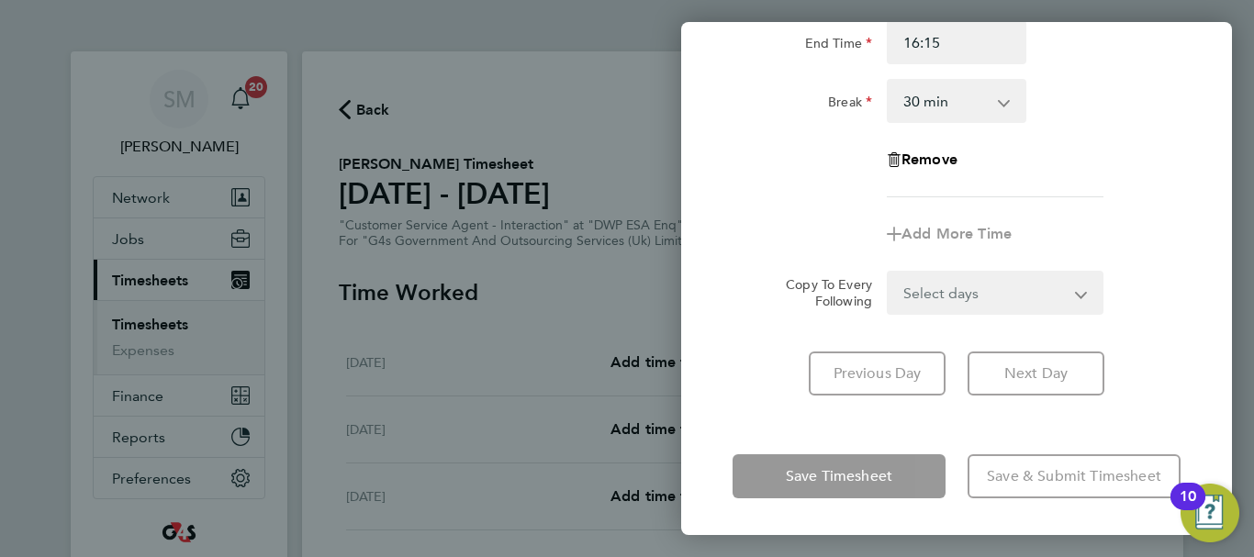
click at [761, 429] on div "Mon 22 Sep Cancel Enter time worked for this day. Rate basic - 16.66 x2 - 32.79…" at bounding box center [956, 278] width 551 height 513
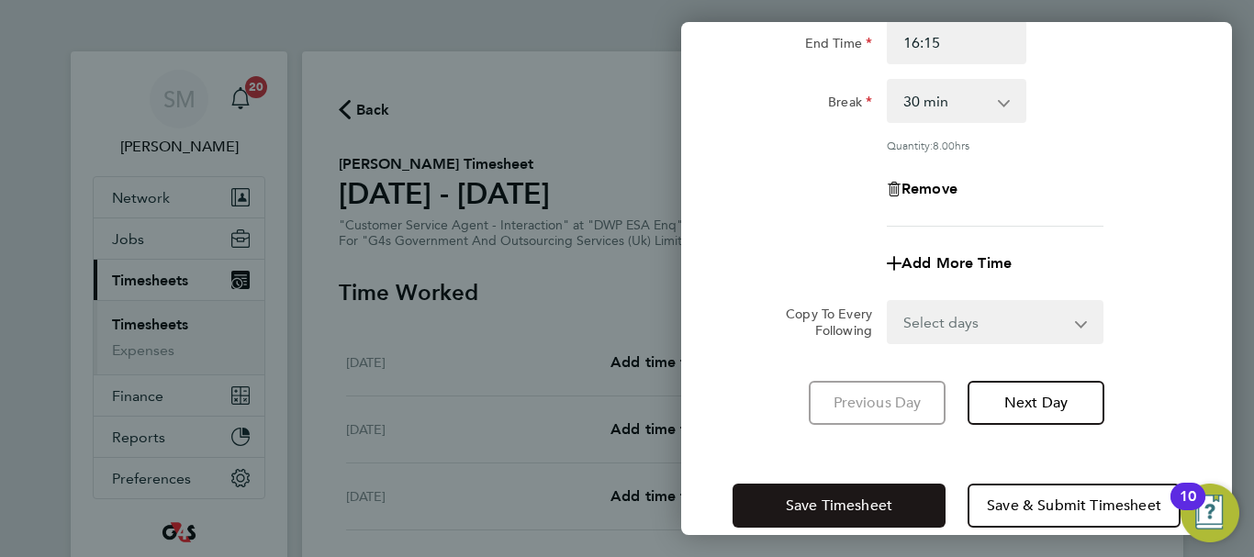
click at [786, 482] on div "Save Timesheet Save & Submit Timesheet" at bounding box center [956, 505] width 551 height 117
click at [785, 484] on button "Save Timesheet" at bounding box center [838, 506] width 213 height 44
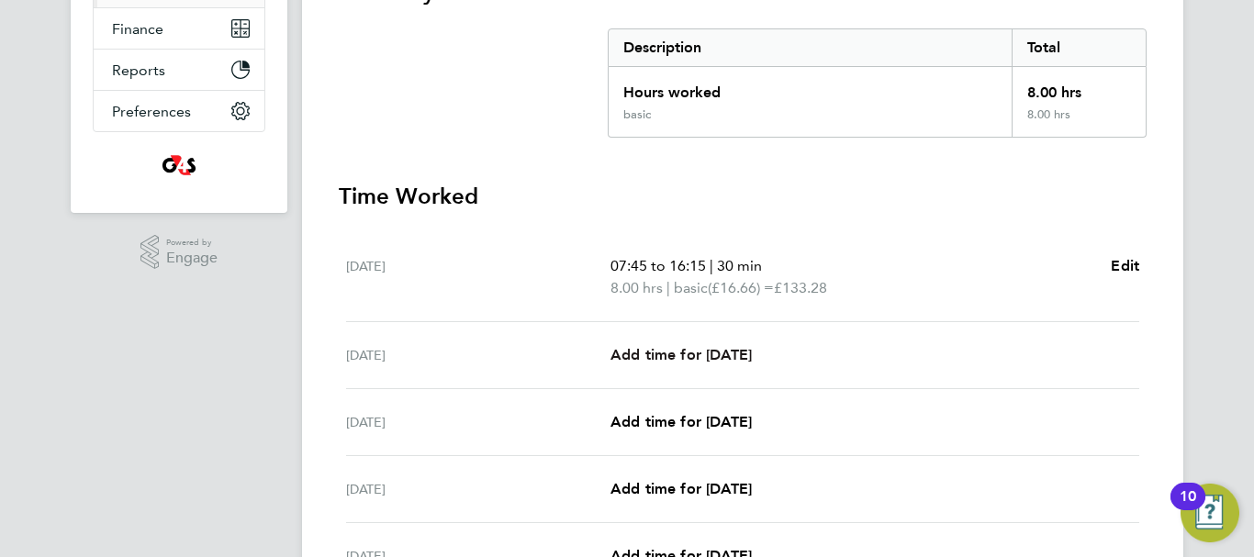
click at [702, 352] on span "Add time for [DATE]" at bounding box center [680, 354] width 141 height 17
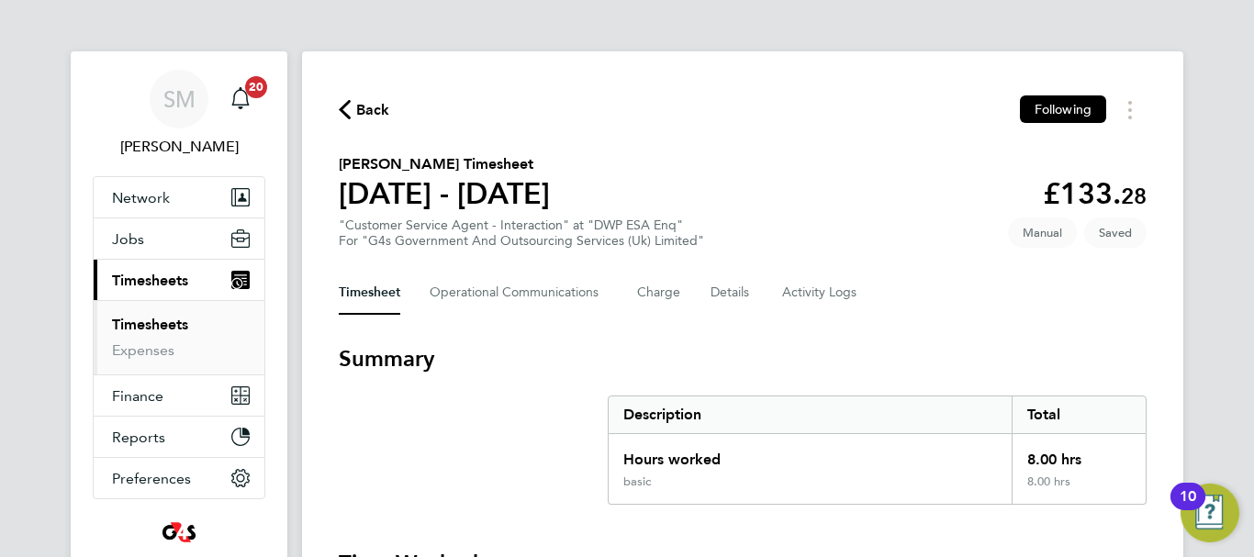
select select "30"
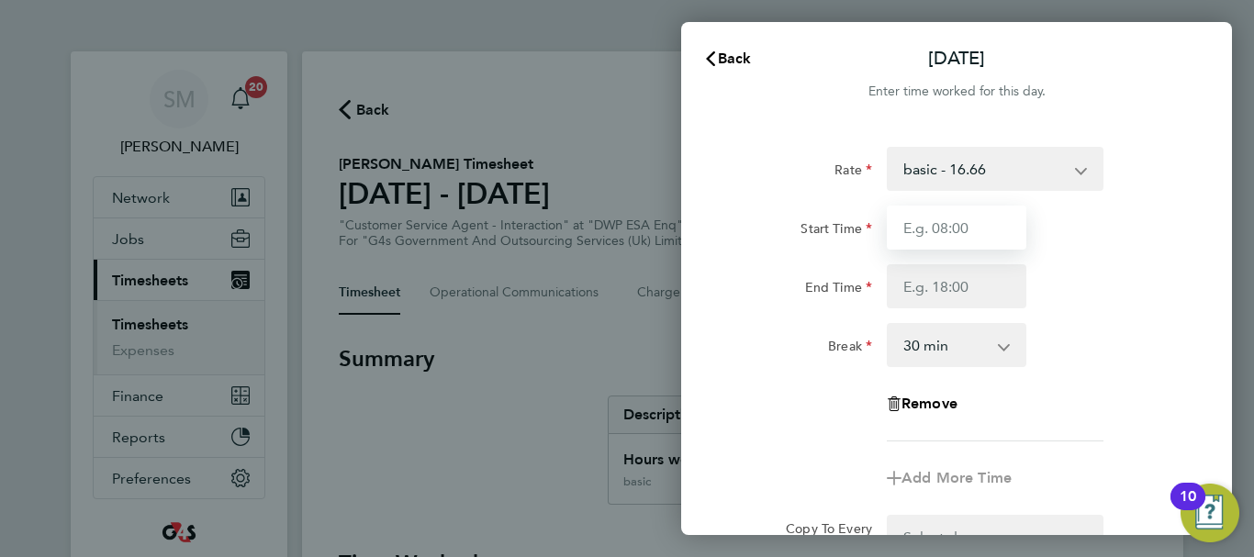
click at [954, 223] on input "Start Time" at bounding box center [957, 228] width 140 height 44
type input "07:45"
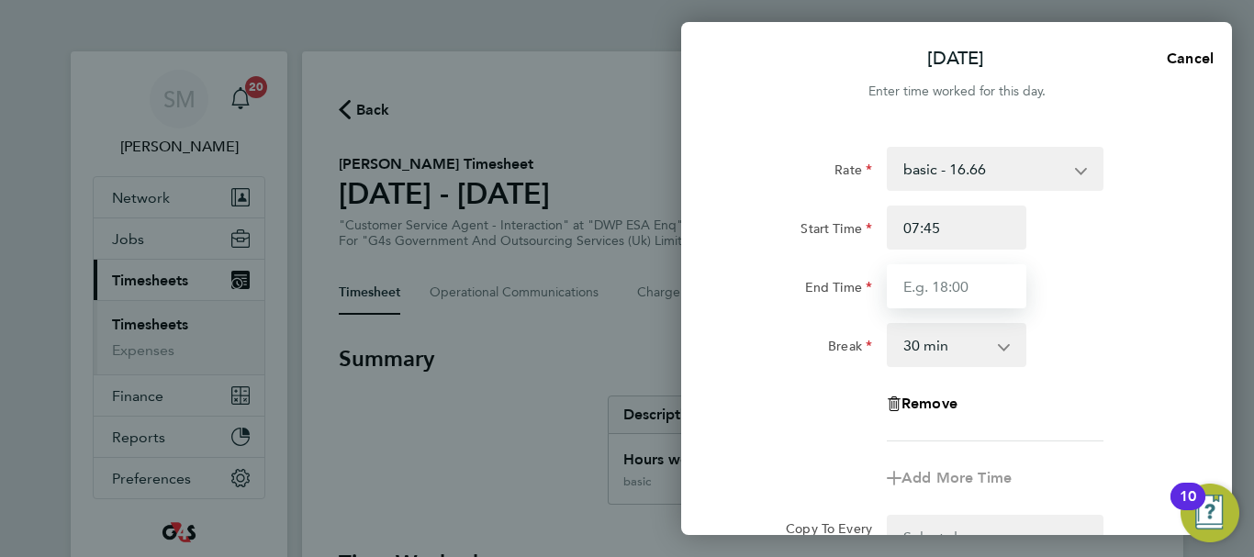
drag, startPoint x: 926, startPoint y: 284, endPoint x: 930, endPoint y: 305, distance: 21.4
click at [925, 285] on input "End Time" at bounding box center [957, 286] width 140 height 44
type input "15:00"
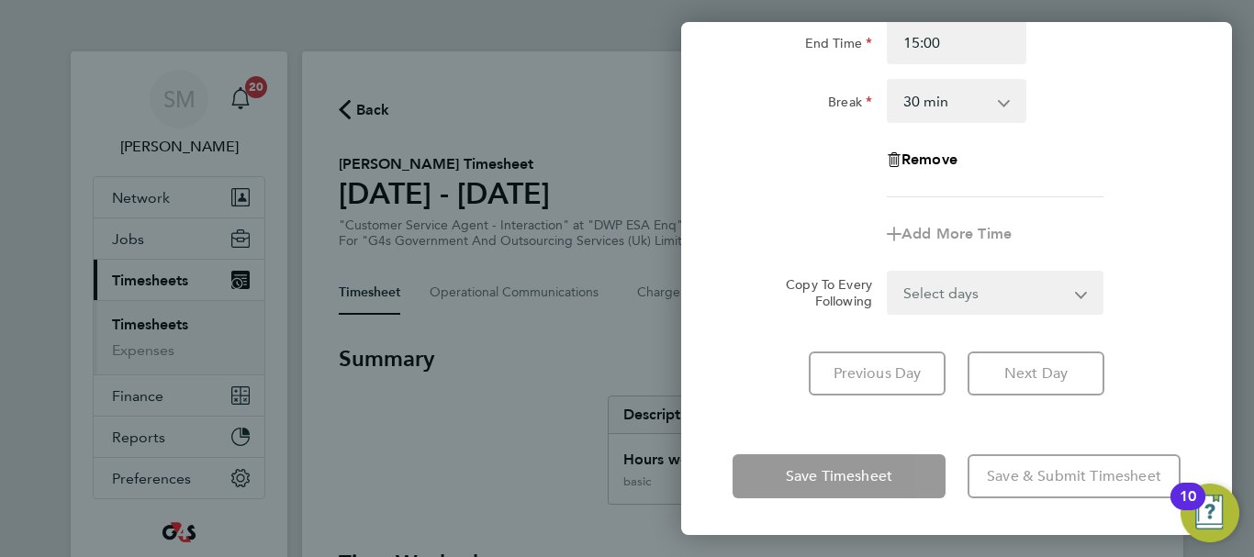
click at [760, 405] on div "Rate basic - 16.66 x2 - 32.79 x1.5 - 24.73 Annual Leave Sick System Issue Paid …" at bounding box center [956, 149] width 551 height 537
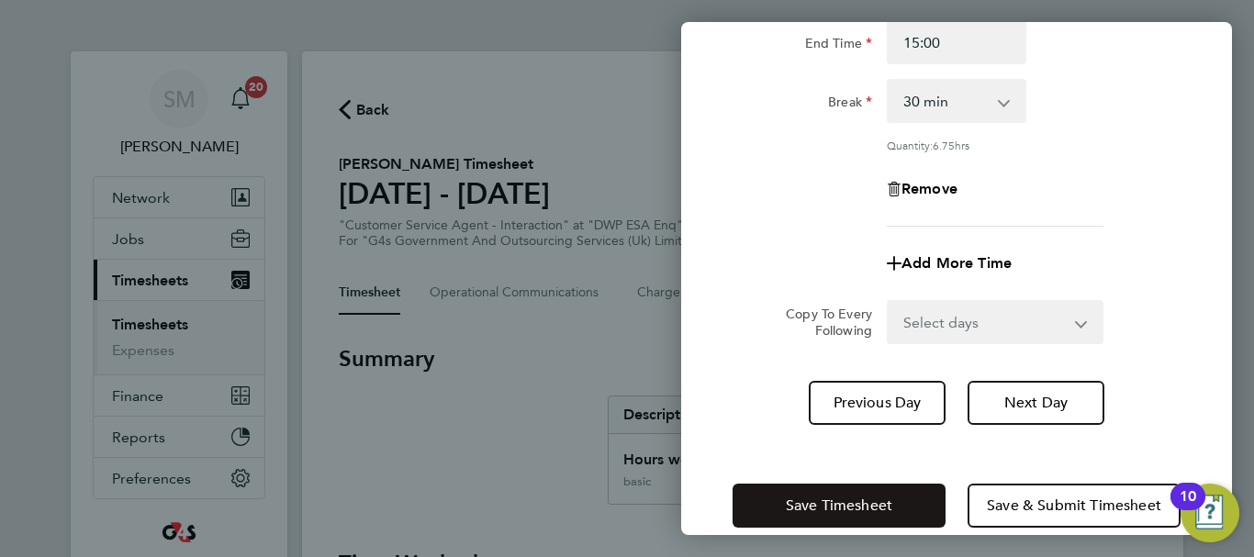
click at [786, 504] on span "Save Timesheet" at bounding box center [839, 506] width 106 height 18
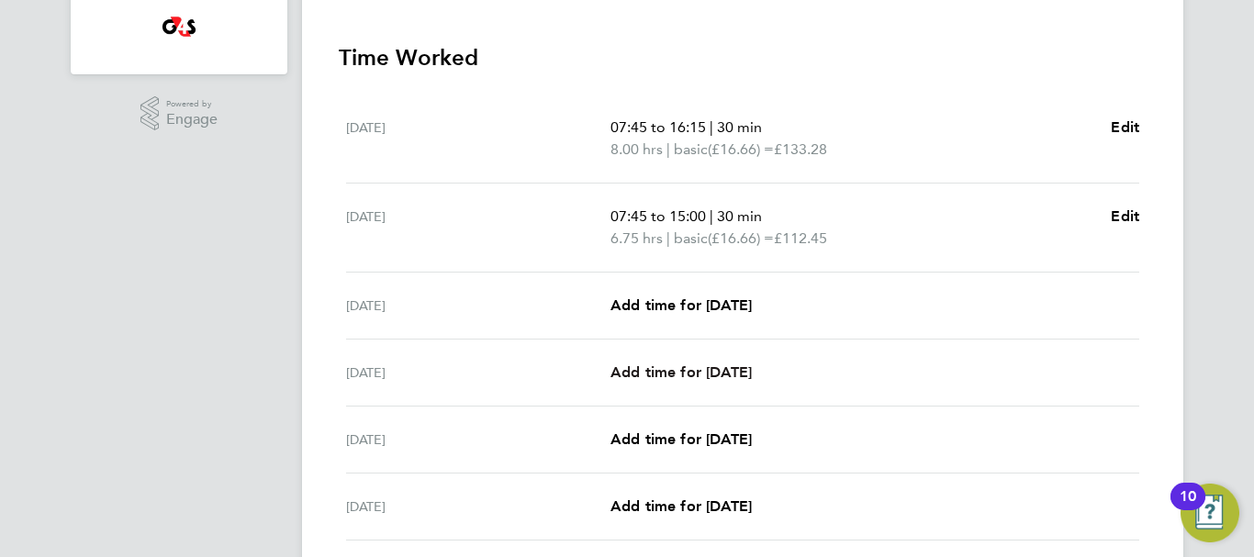
scroll to position [551, 0]
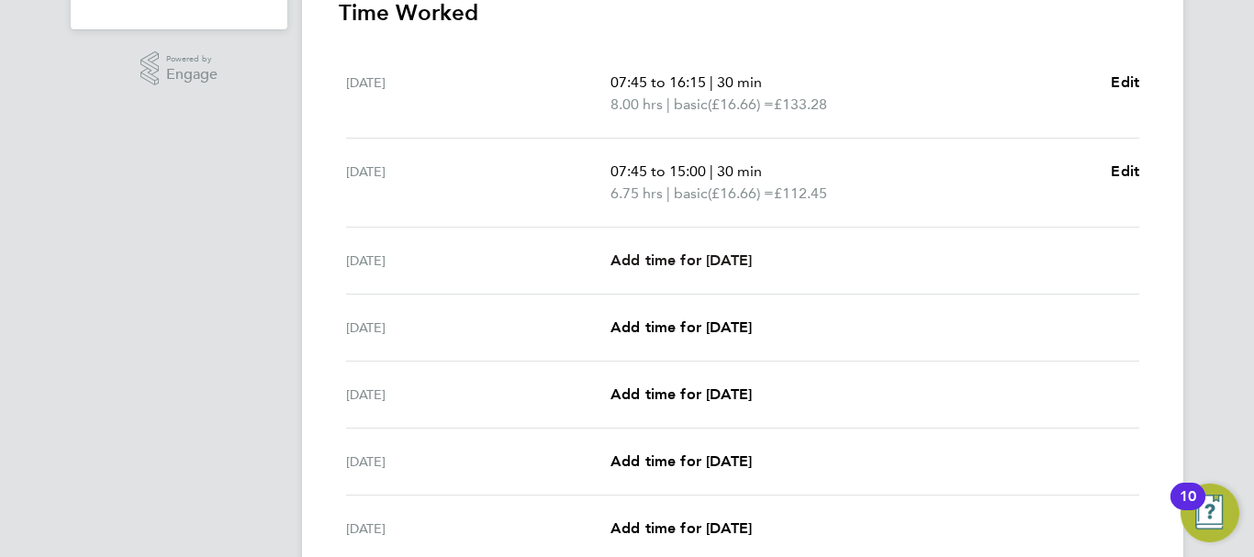
click at [676, 261] on span "Add time for [DATE]" at bounding box center [680, 259] width 141 height 17
select select "30"
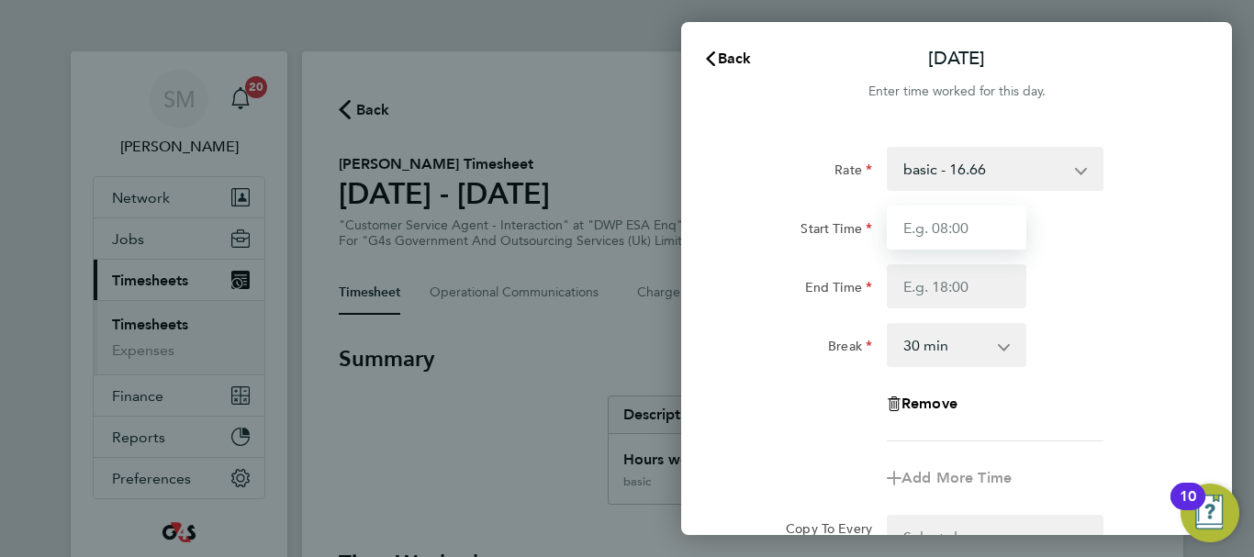
click at [934, 232] on input "Start Time" at bounding box center [957, 228] width 140 height 44
type input "07:45"
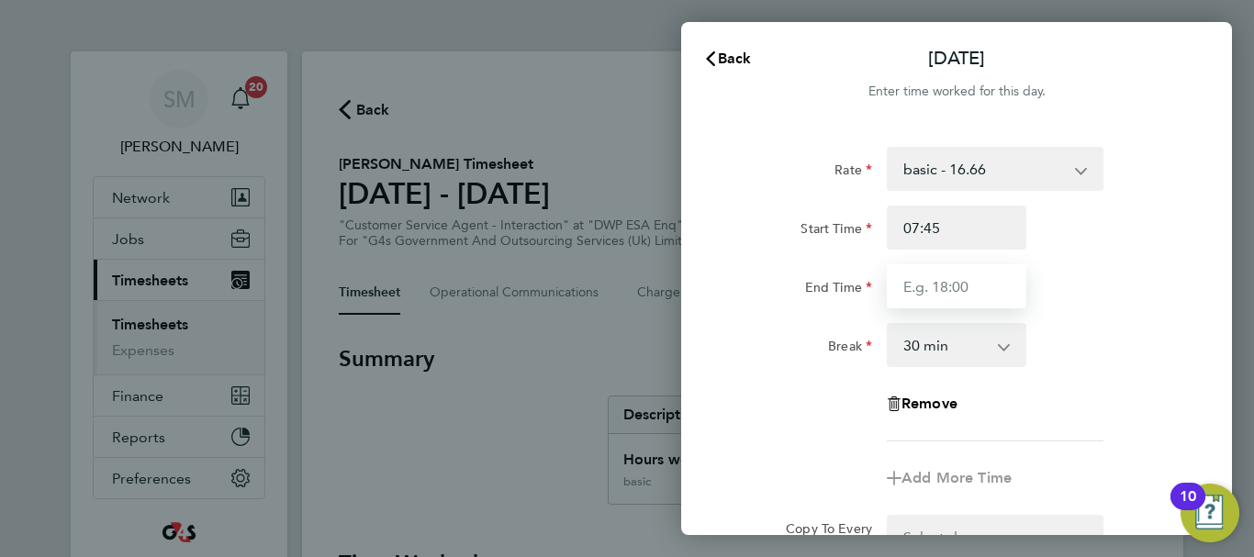
click at [947, 295] on input "End Time" at bounding box center [957, 286] width 140 height 44
type input "16:30"
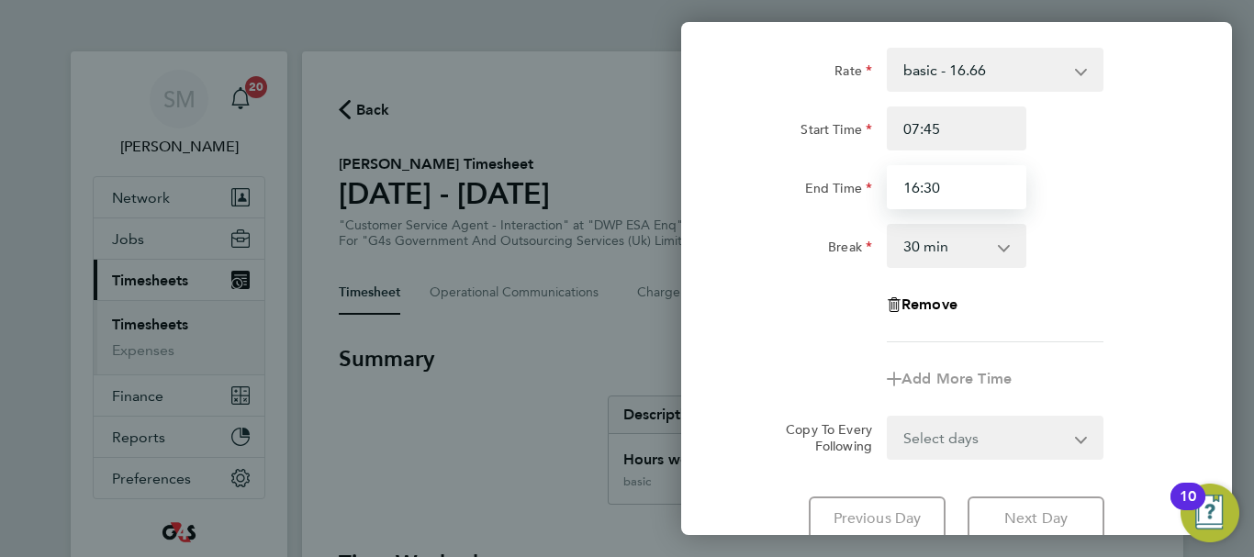
scroll to position [244, 0]
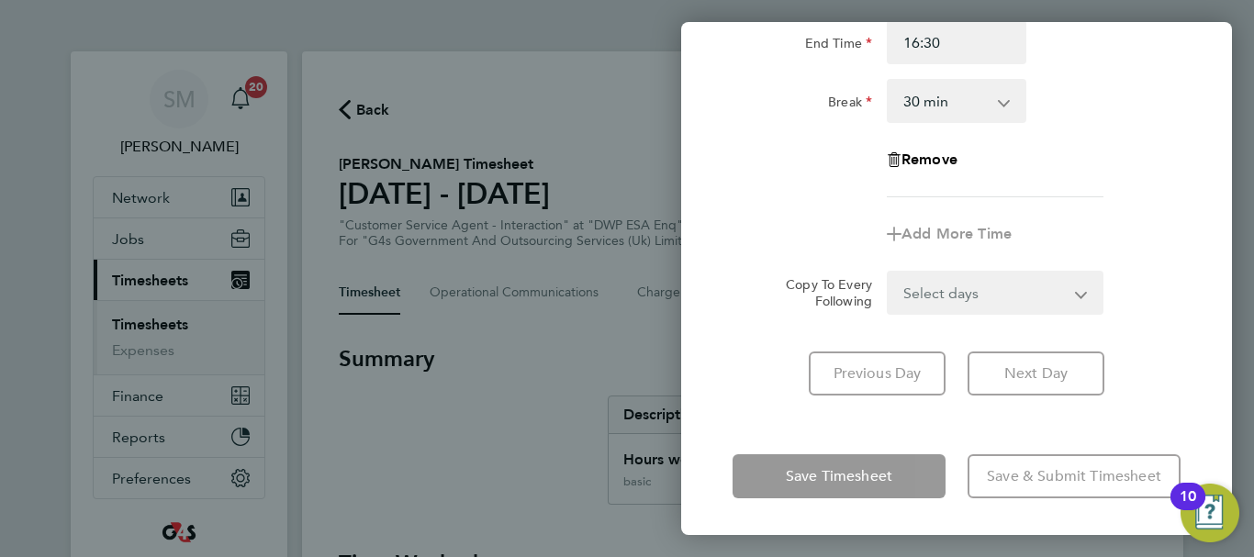
click at [765, 435] on div "Wed 24 Sep Cancel Enter time worked for this day. Rate basic - 16.66 x2 - 32.79…" at bounding box center [956, 278] width 551 height 513
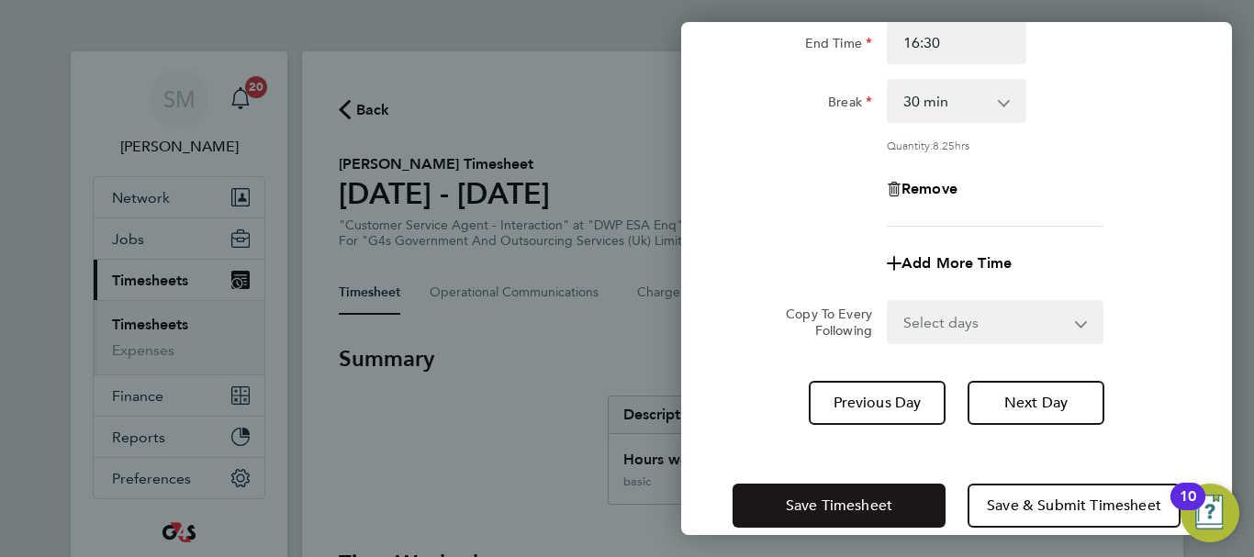
click at [802, 497] on span "Save Timesheet" at bounding box center [839, 506] width 106 height 18
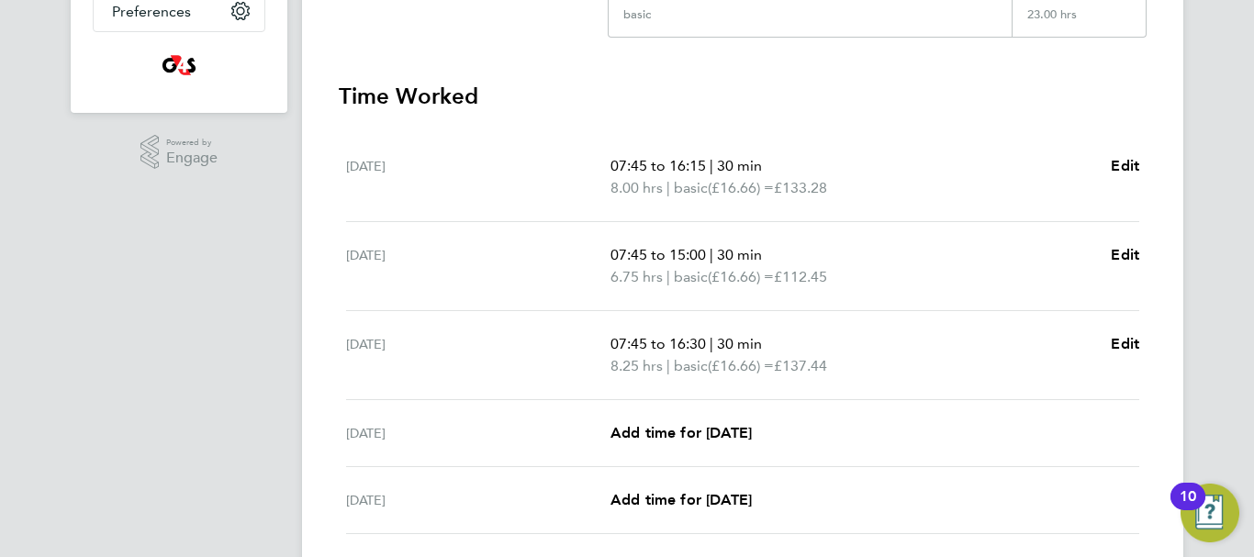
scroll to position [551, 0]
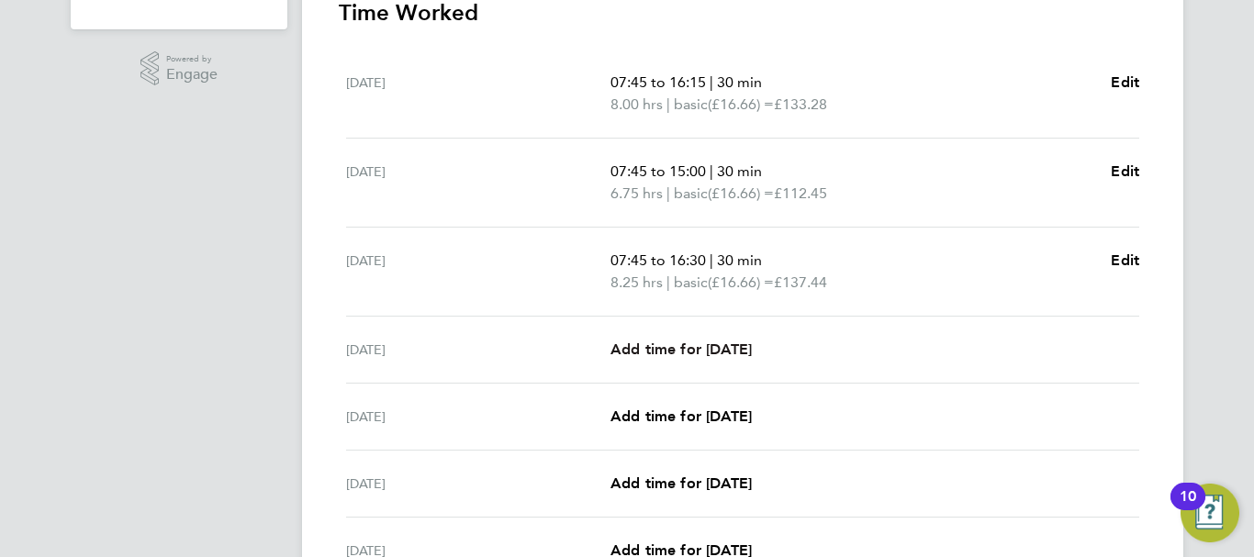
click at [720, 350] on span "Add time for [DATE]" at bounding box center [680, 349] width 141 height 17
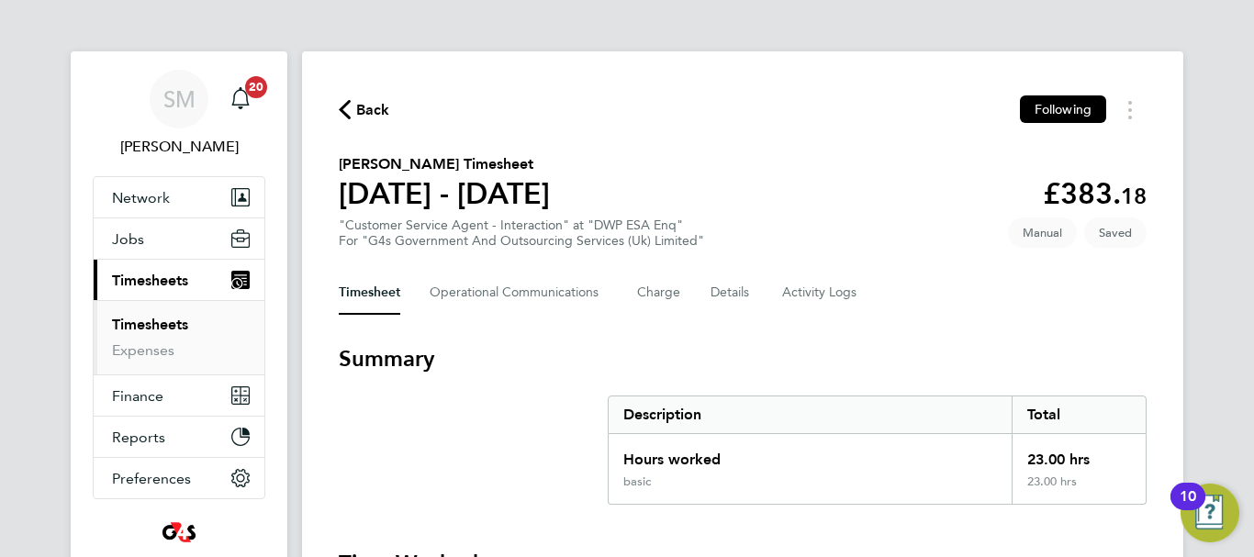
select select "30"
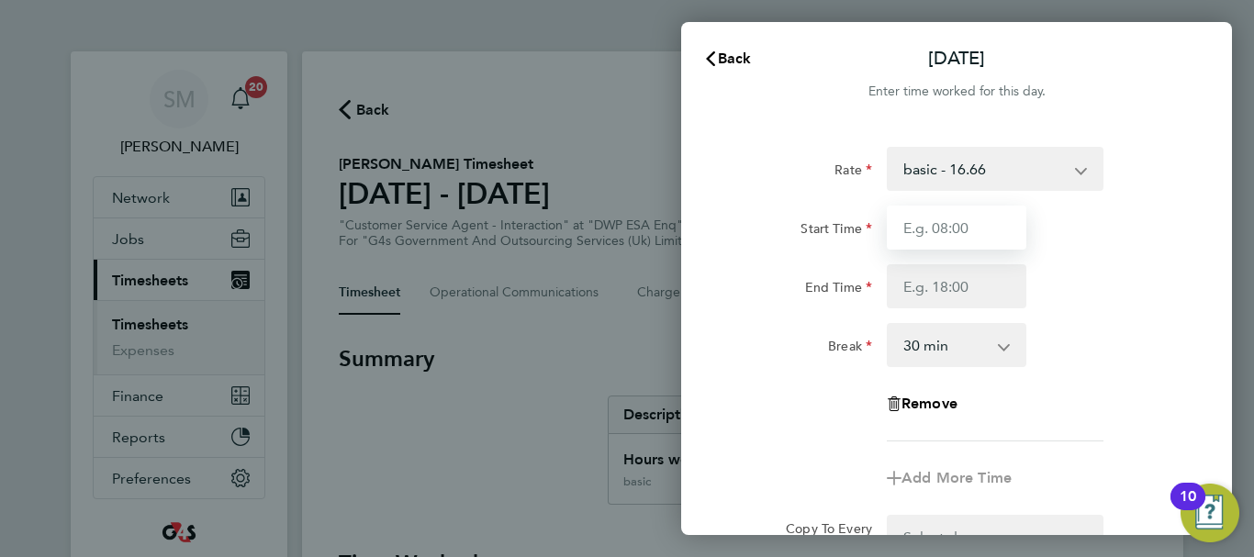
click at [959, 247] on input "Start Time" at bounding box center [957, 228] width 140 height 44
type input "07:45"
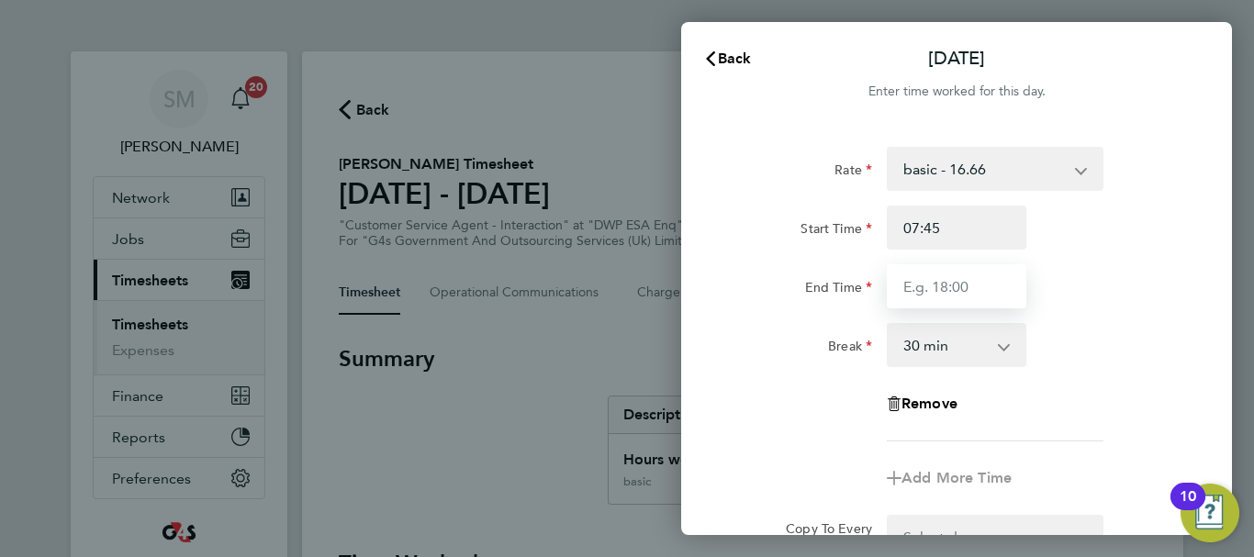
click at [948, 296] on input "End Time" at bounding box center [957, 286] width 140 height 44
type input "16:00"
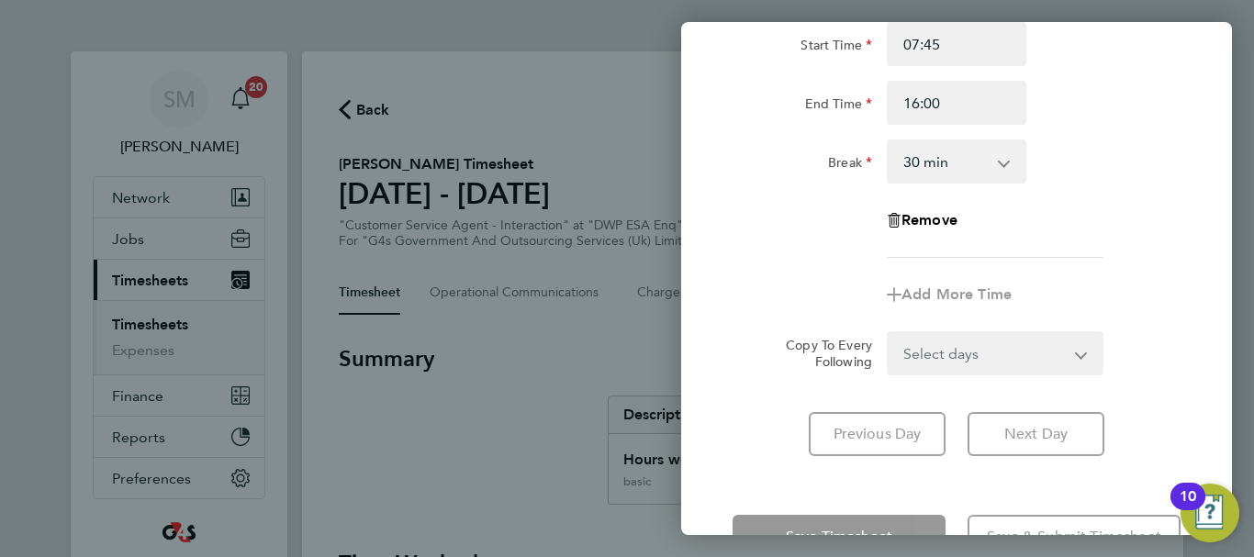
click at [792, 457] on div "Rate basic - 16.66 x2 - 32.79 x1.5 - 24.73 Annual Leave Sick System Issue Paid …" at bounding box center [956, 209] width 551 height 537
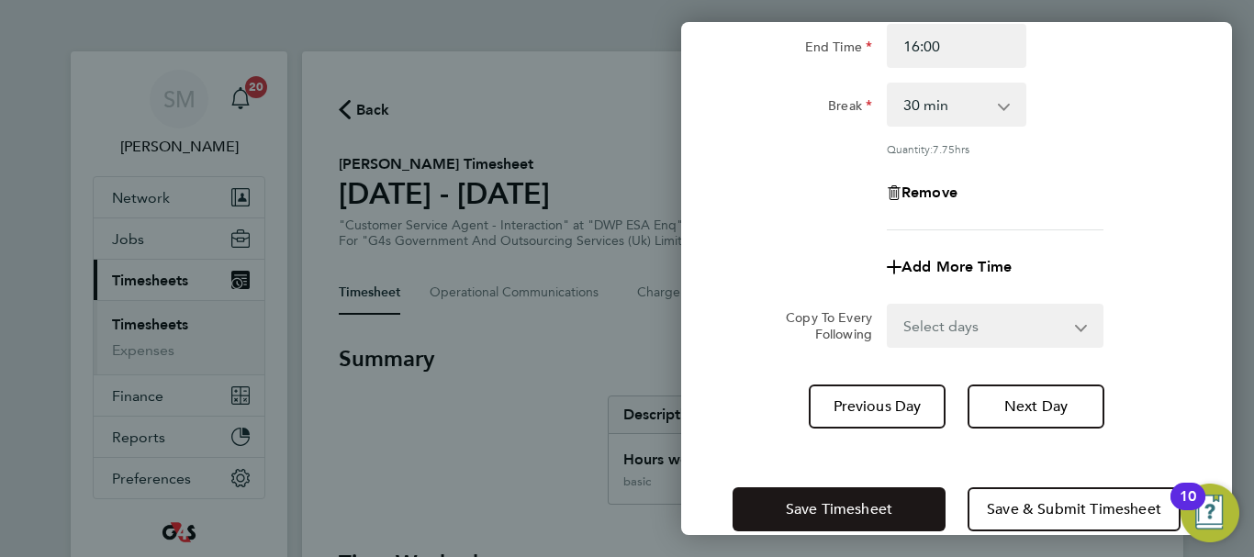
scroll to position [272, 0]
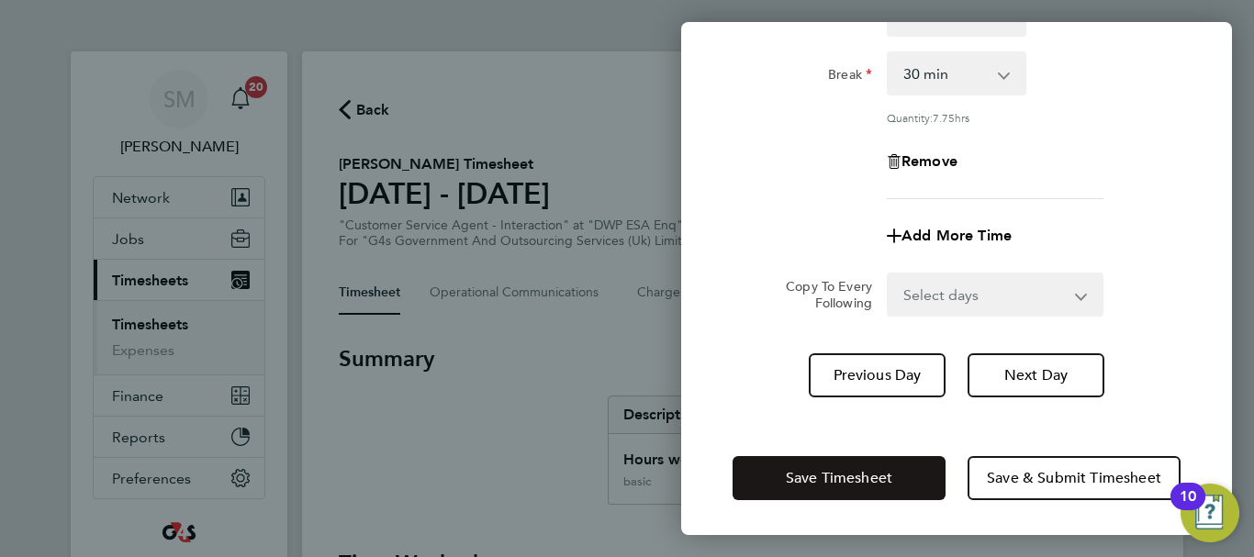
click at [798, 469] on span "Save Timesheet" at bounding box center [839, 478] width 106 height 18
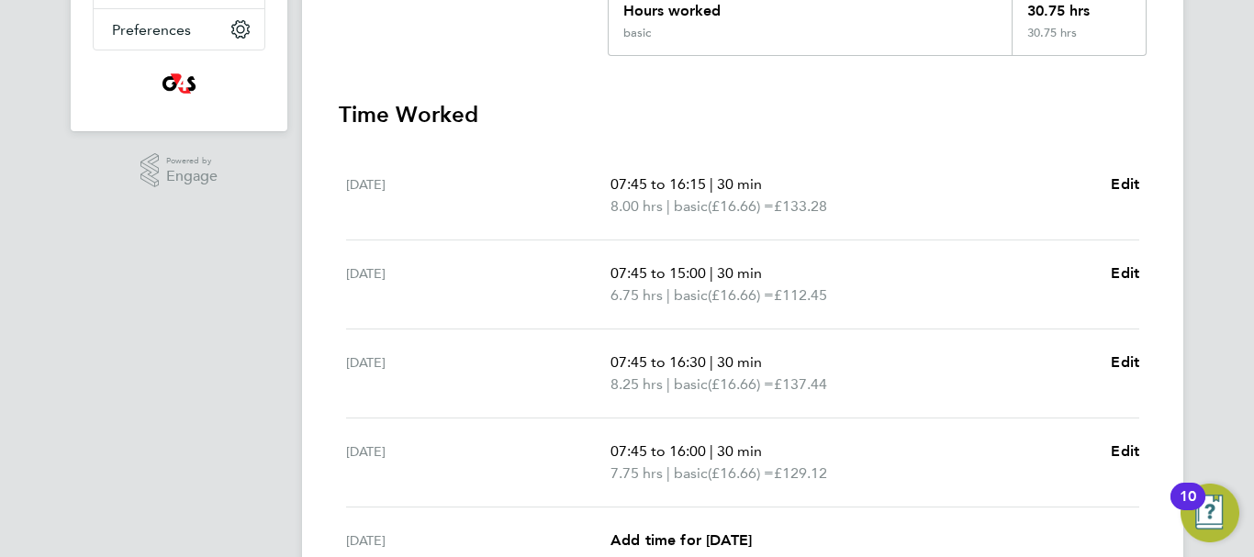
scroll to position [551, 0]
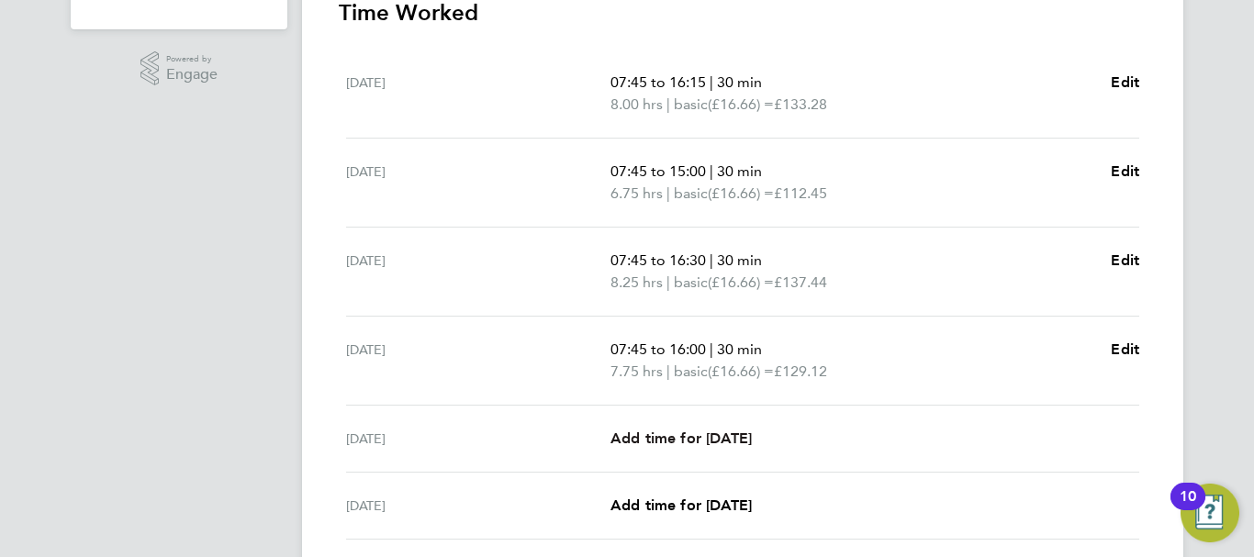
click at [711, 445] on span "Add time for [DATE]" at bounding box center [680, 438] width 141 height 17
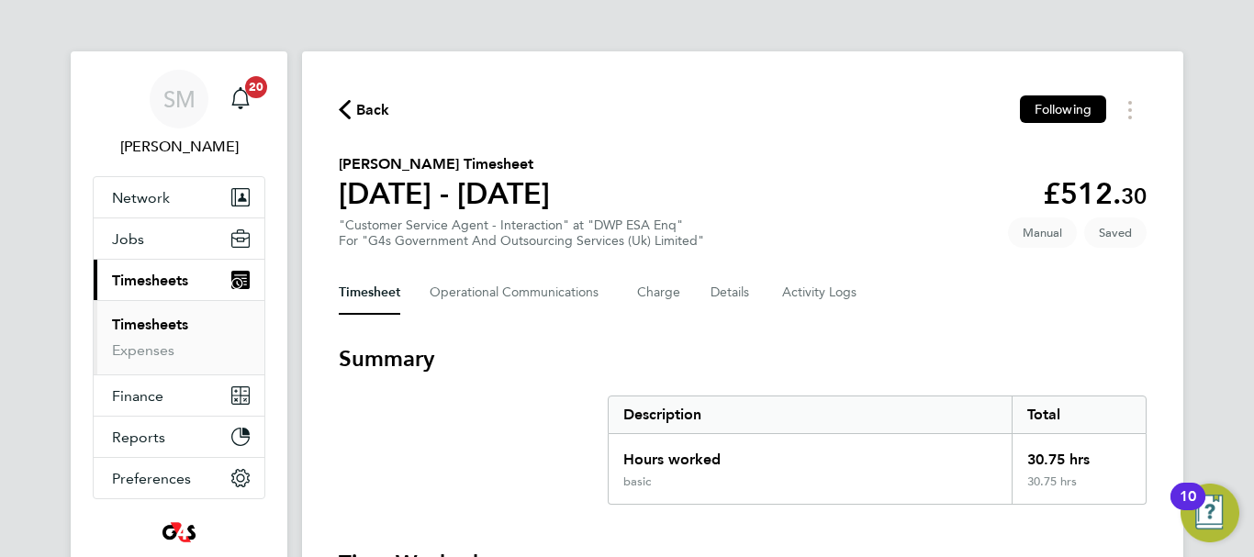
select select "30"
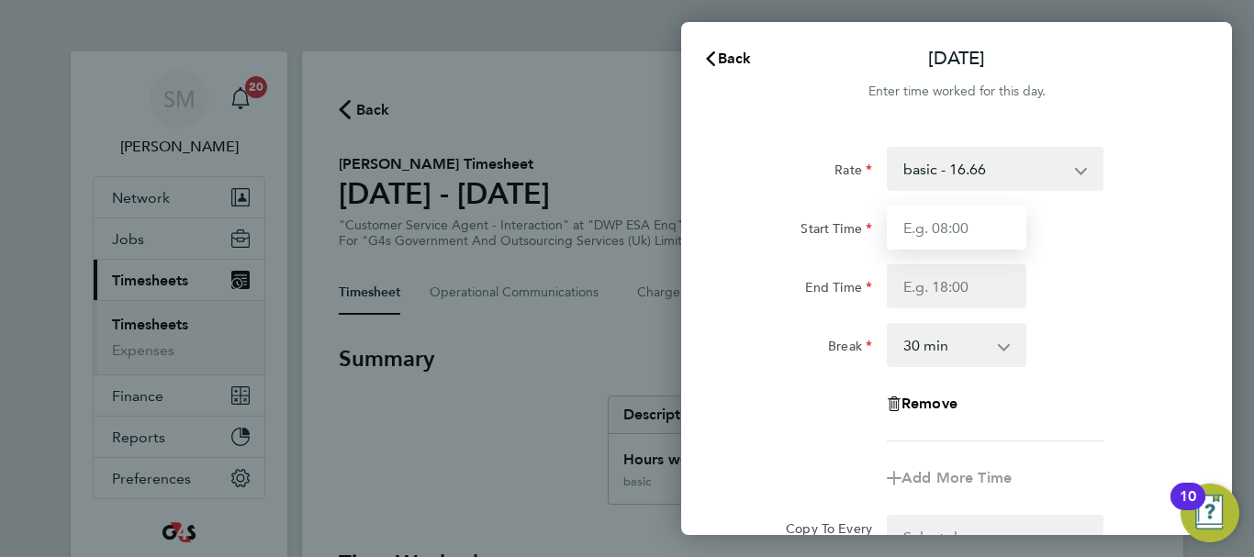
click at [954, 231] on input "Start Time" at bounding box center [957, 228] width 140 height 44
type input "07:45"
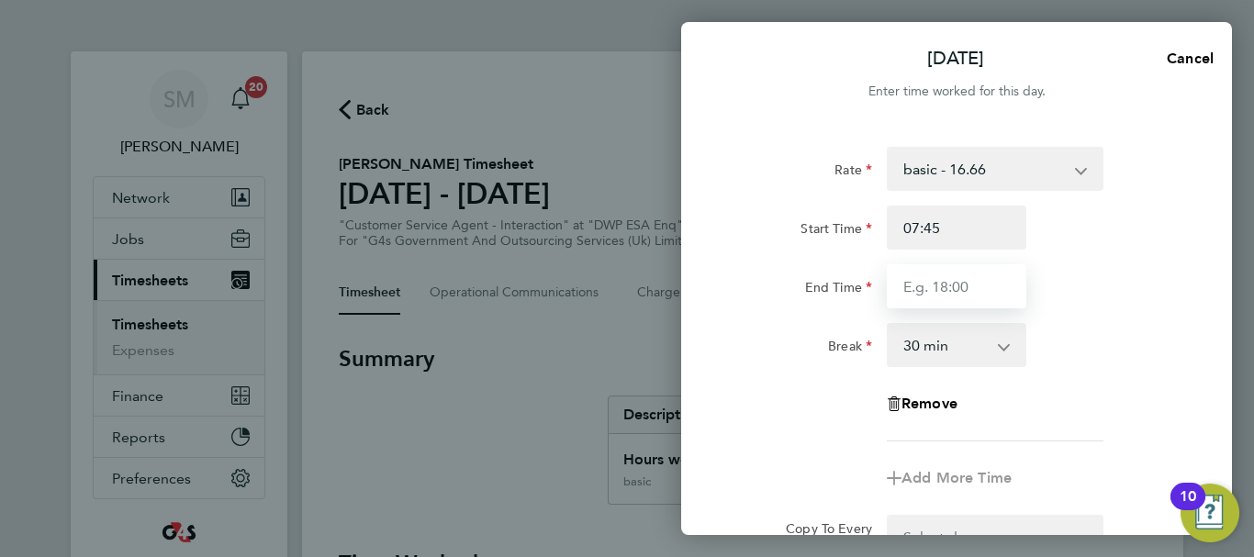
click at [941, 283] on input "End Time" at bounding box center [957, 286] width 140 height 44
type input "15:00"
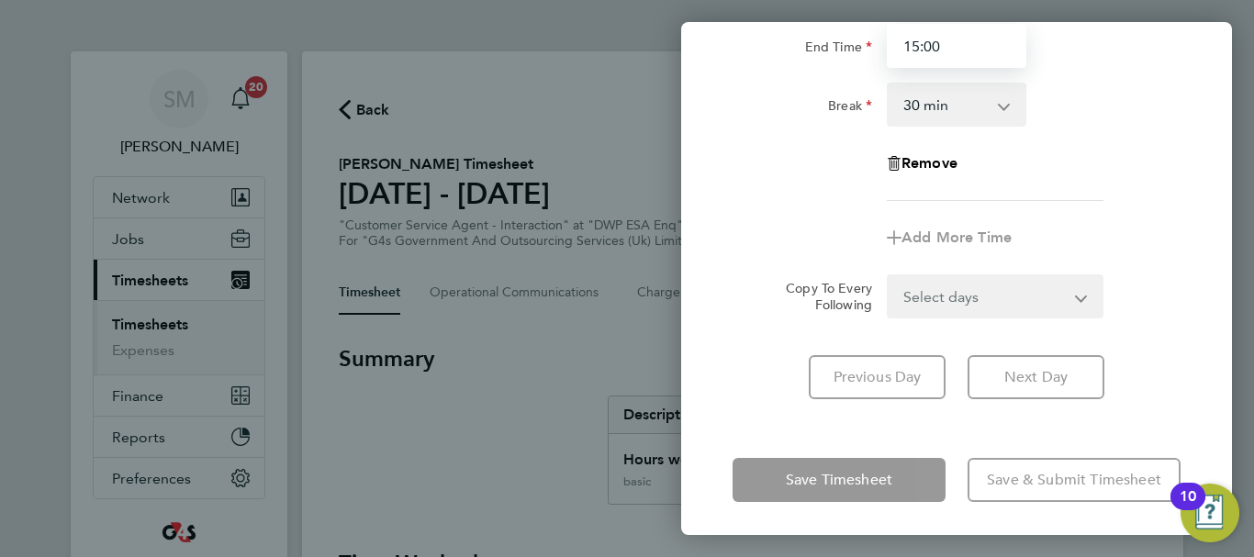
scroll to position [244, 0]
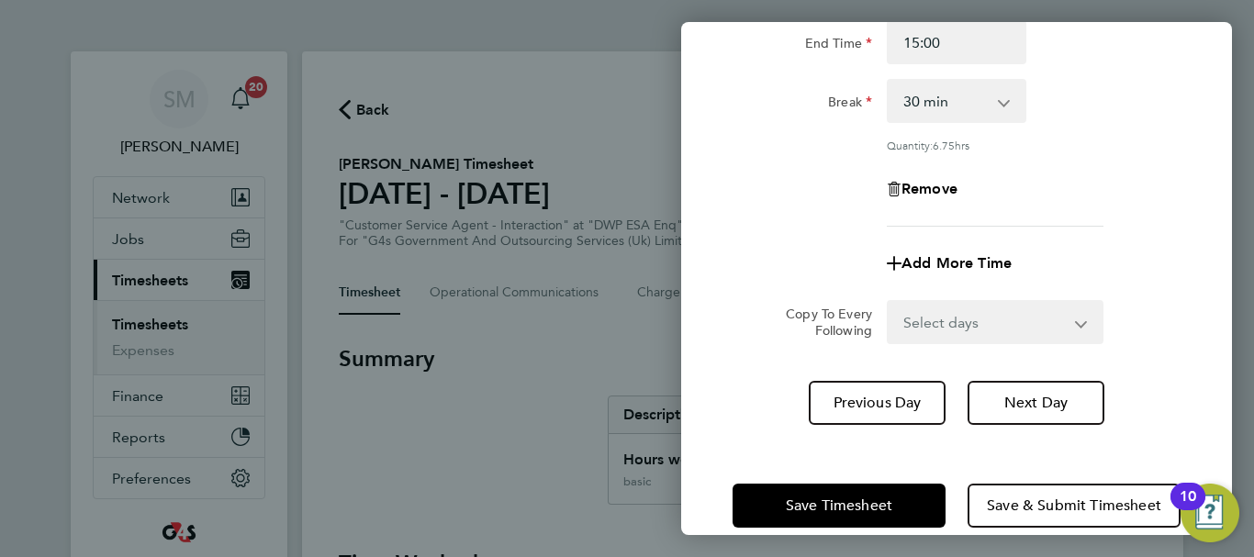
click at [751, 435] on div "Fri 26 Sep Cancel Enter time worked for this day. Rate basic - 16.66 x2 - 32.79…" at bounding box center [956, 278] width 551 height 513
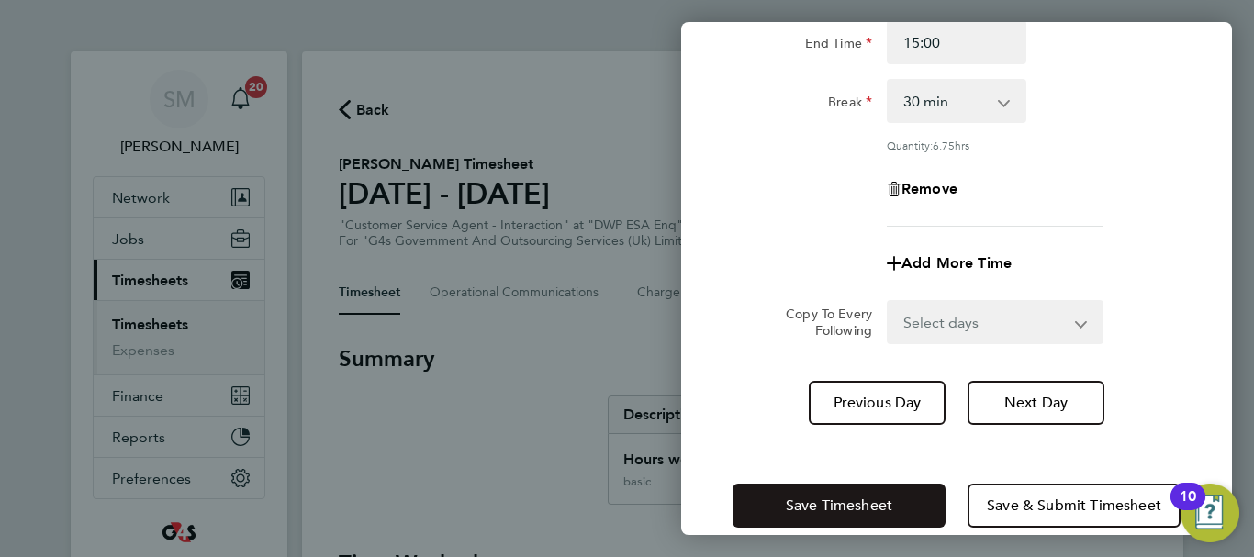
click at [818, 504] on span "Save Timesheet" at bounding box center [839, 506] width 106 height 18
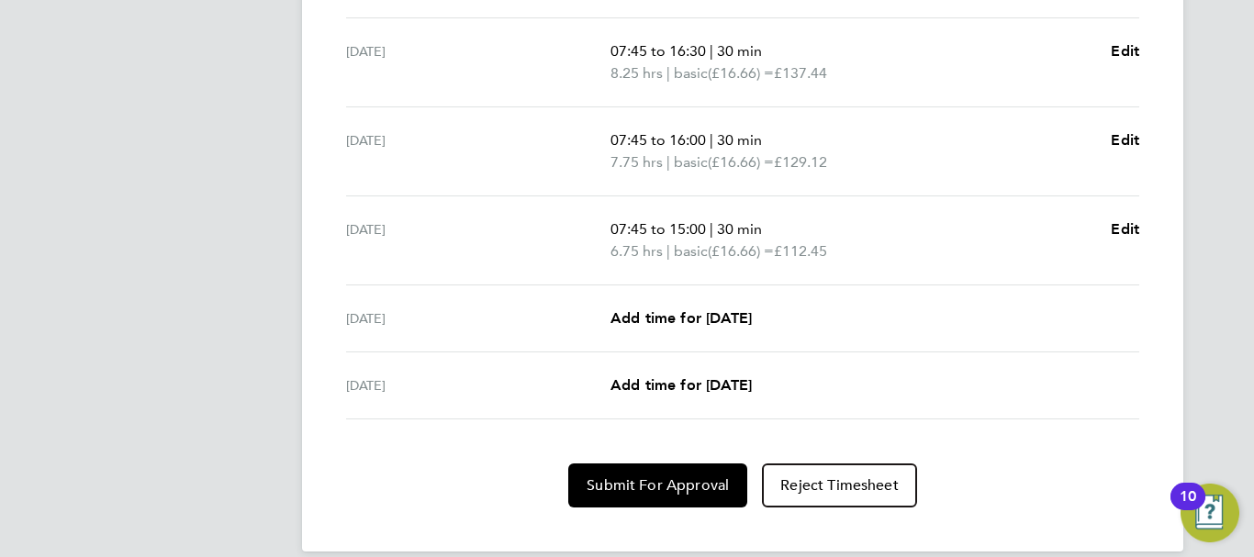
scroll to position [784, 0]
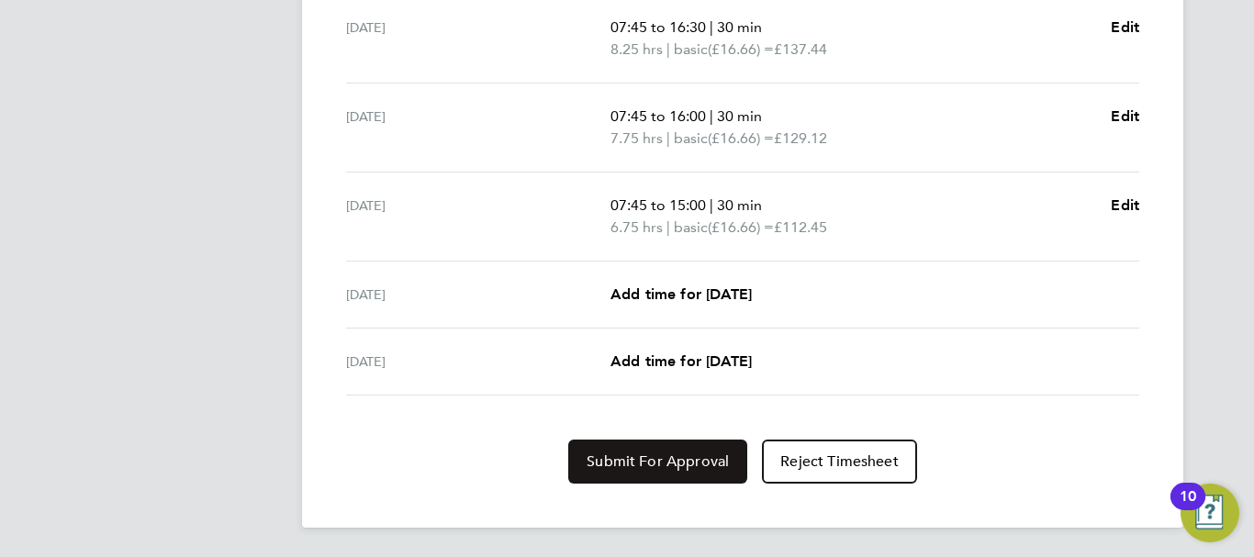
click at [638, 458] on span "Submit For Approval" at bounding box center [657, 461] width 142 height 18
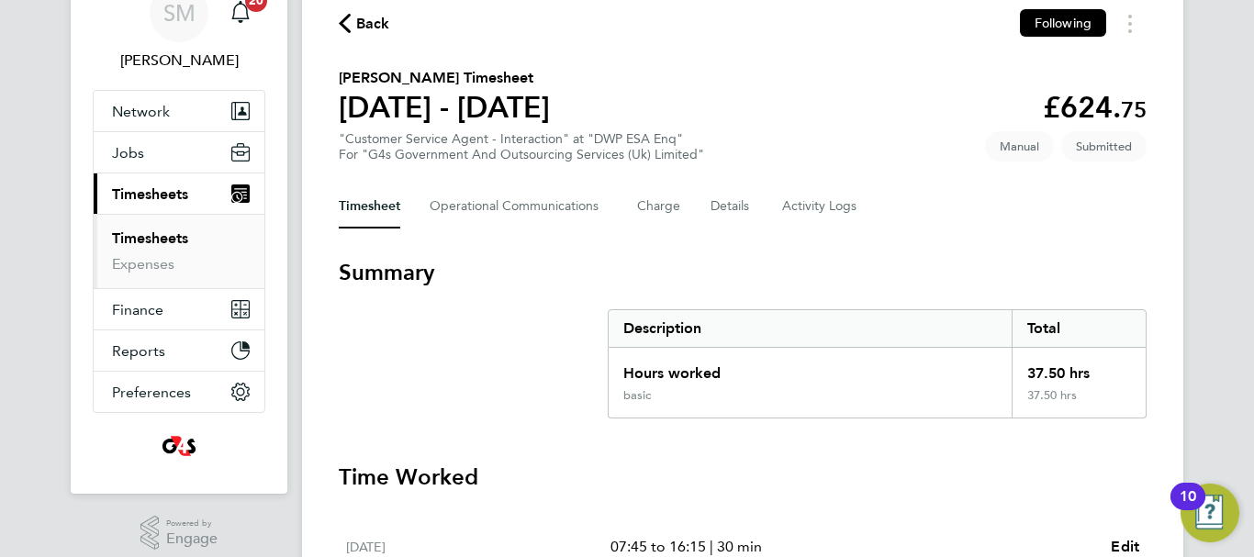
scroll to position [0, 0]
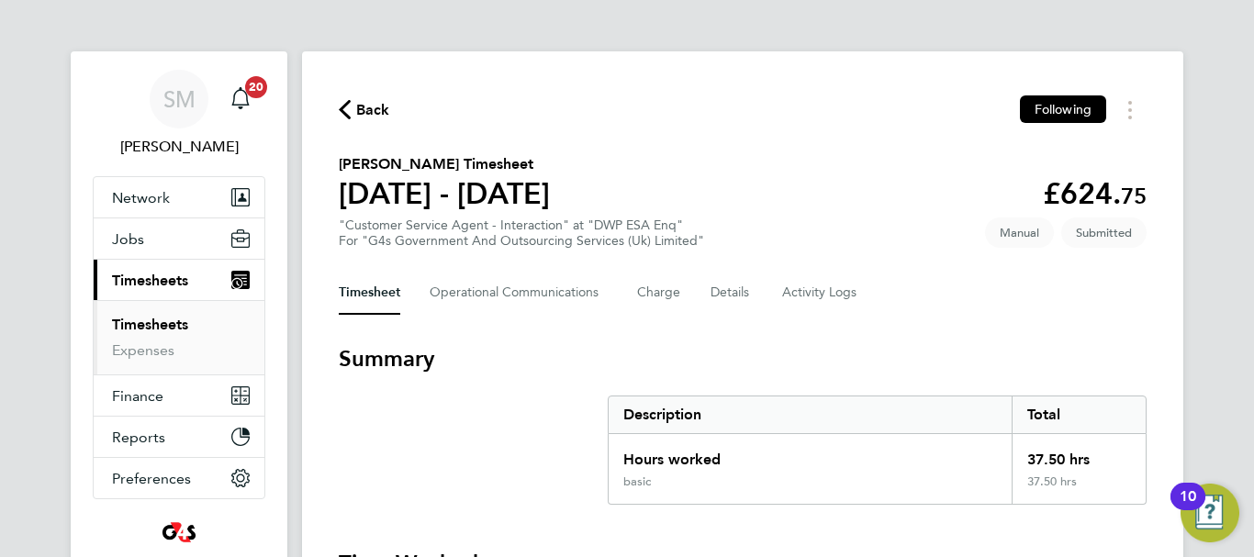
click at [348, 102] on icon "button" at bounding box center [345, 109] width 12 height 19
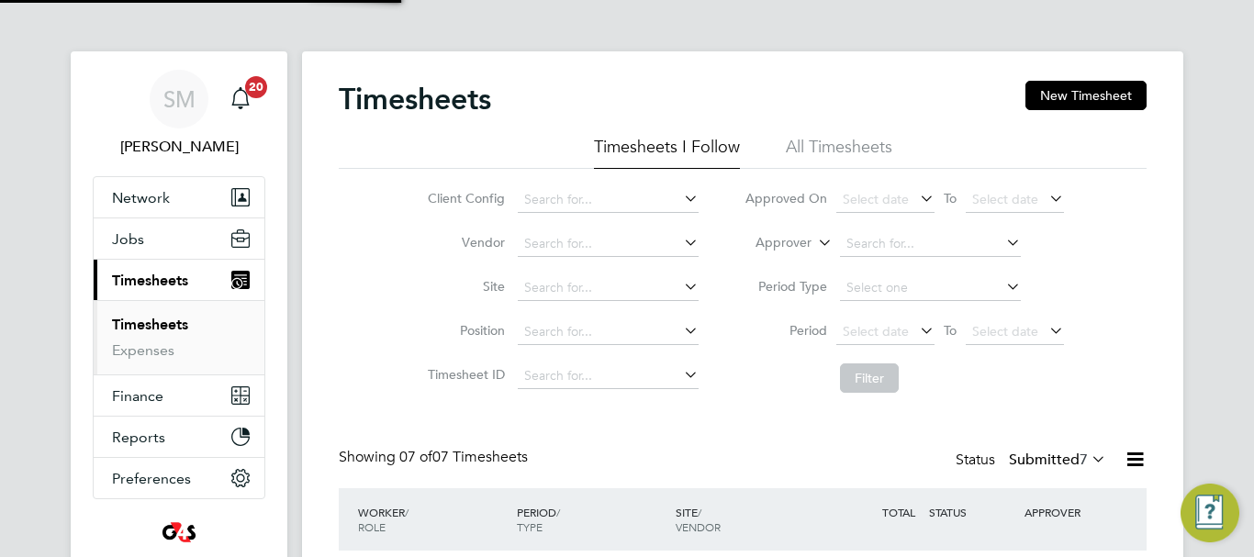
scroll to position [61, 160]
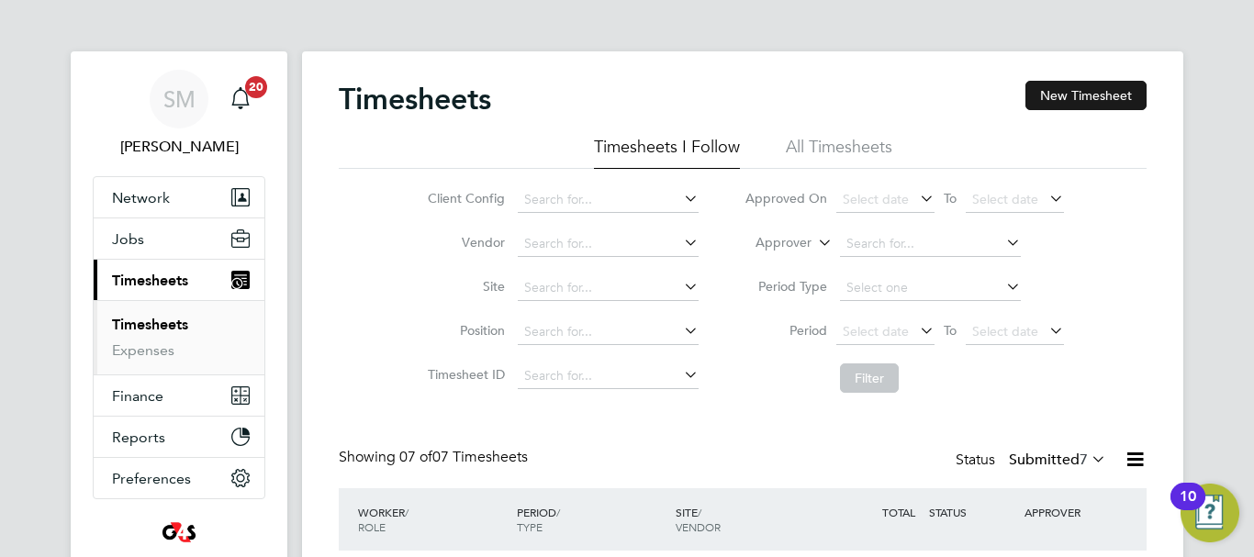
click at [1107, 108] on button "New Timesheet" at bounding box center [1085, 95] width 121 height 29
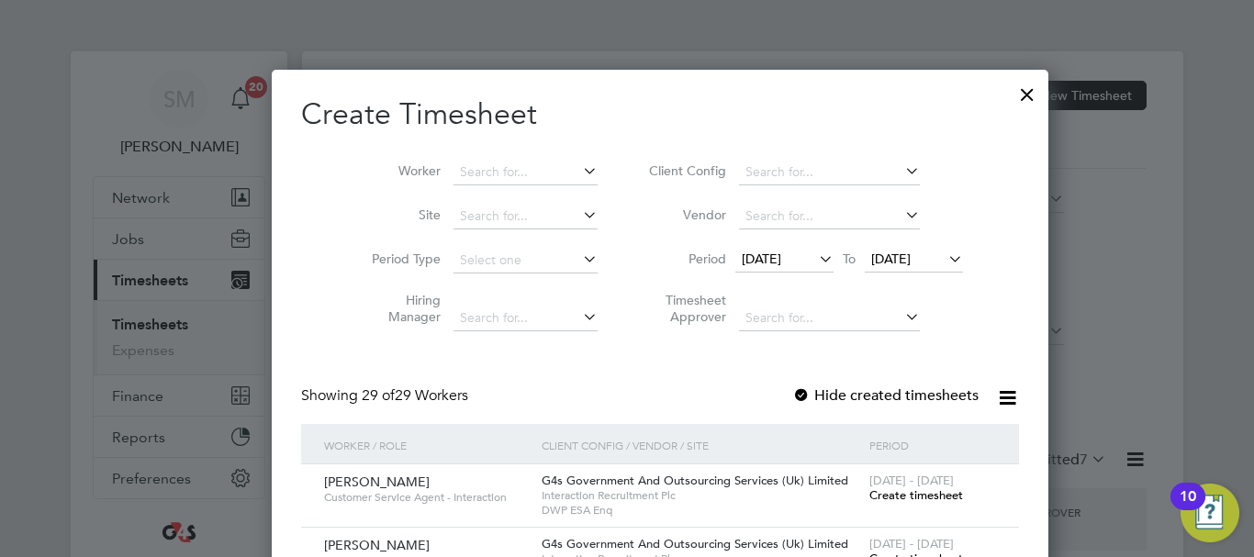
click at [815, 262] on icon at bounding box center [815, 259] width 0 height 26
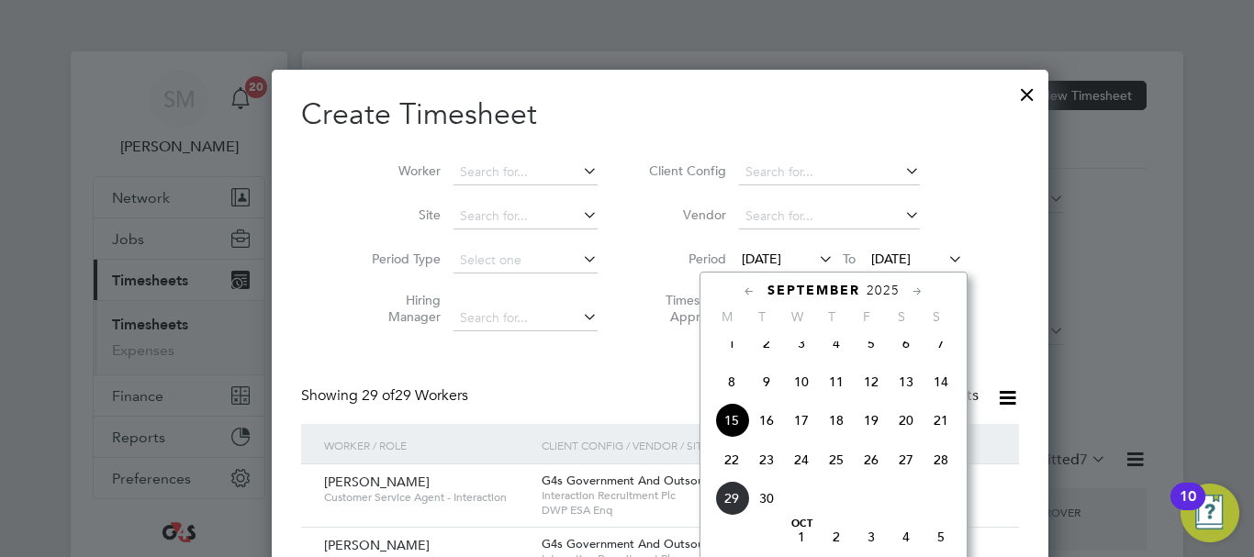
click at [735, 477] on span "22" at bounding box center [731, 459] width 35 height 35
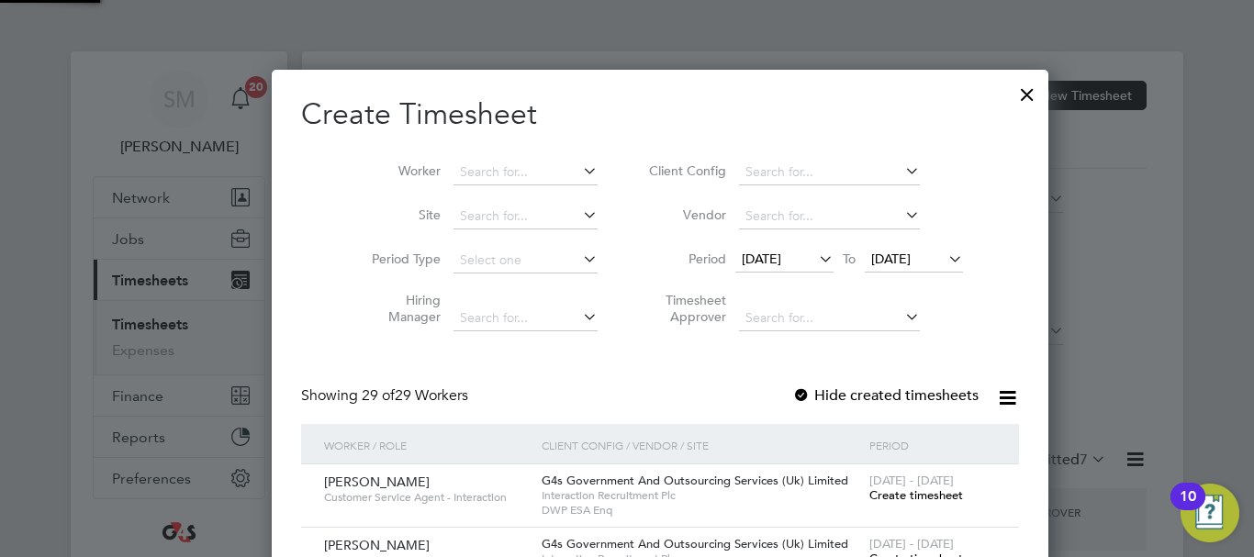
click at [899, 261] on span "[DATE]" at bounding box center [890, 259] width 39 height 17
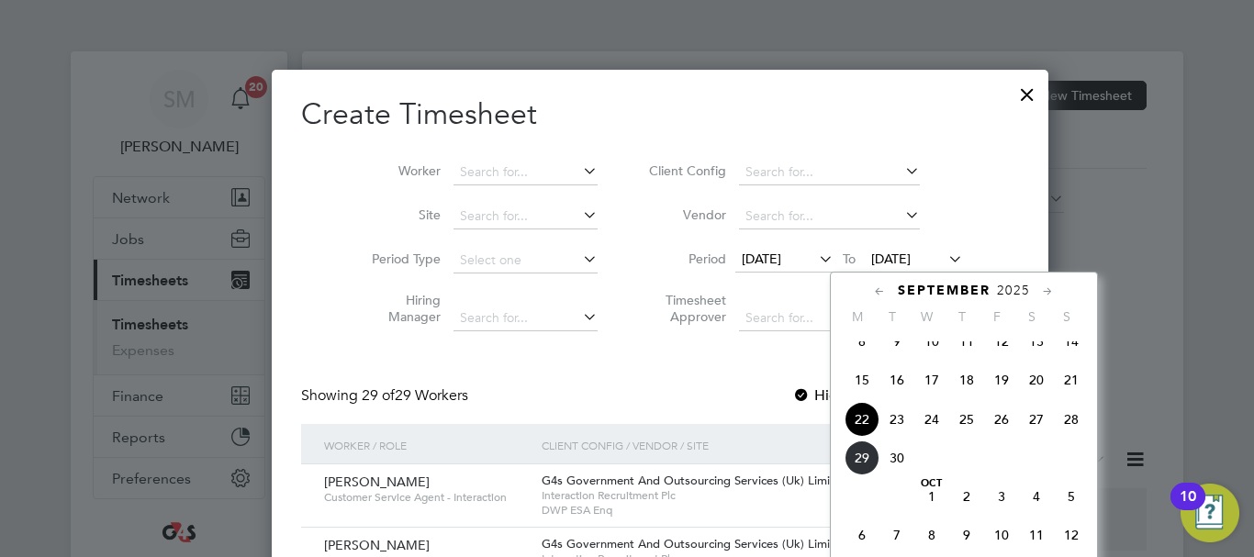
click at [1063, 431] on span "28" at bounding box center [1071, 419] width 35 height 35
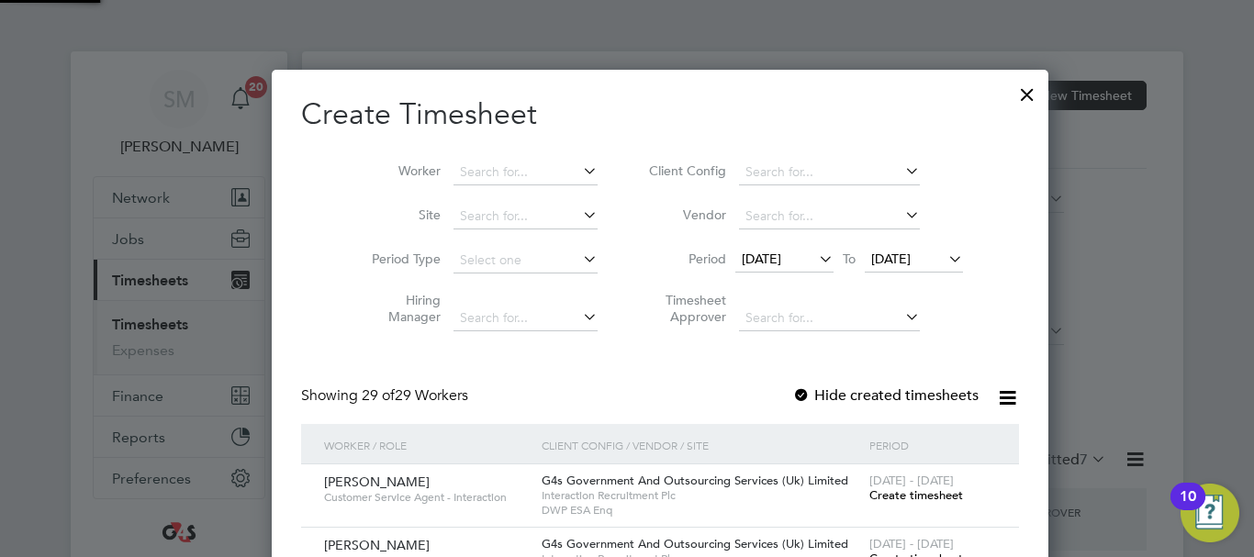
click at [792, 397] on div at bounding box center [801, 396] width 18 height 18
click at [426, 157] on li "Worker" at bounding box center [477, 173] width 285 height 44
click at [453, 174] on input at bounding box center [525, 173] width 144 height 26
click at [465, 190] on li "Maggi Nune" at bounding box center [492, 196] width 146 height 25
type input "Maggi Nune"
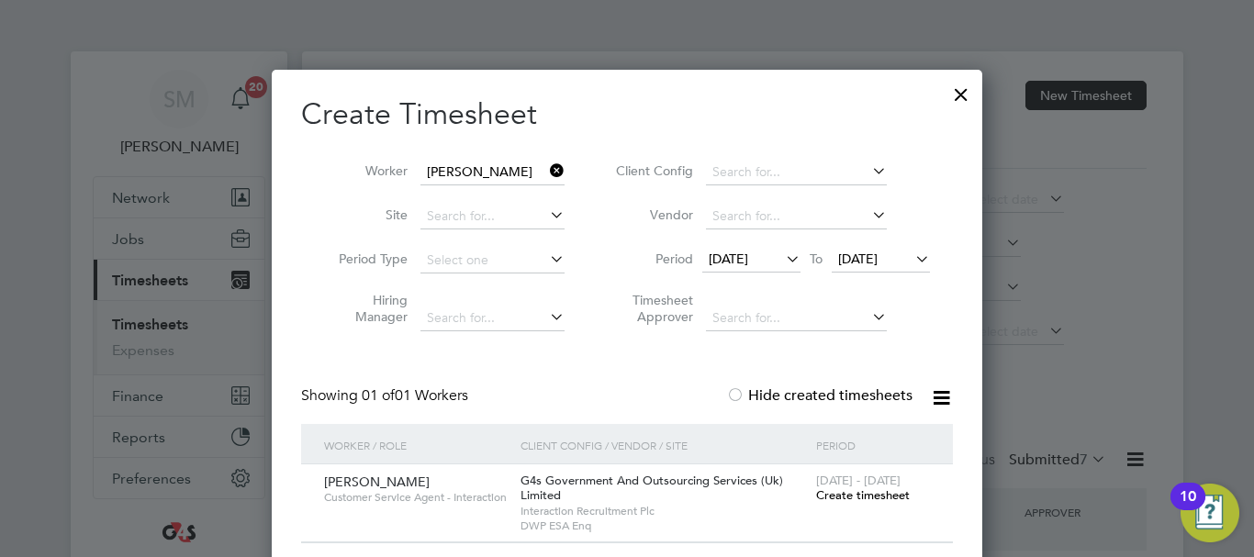
click at [867, 489] on span "Create timesheet" at bounding box center [863, 495] width 94 height 16
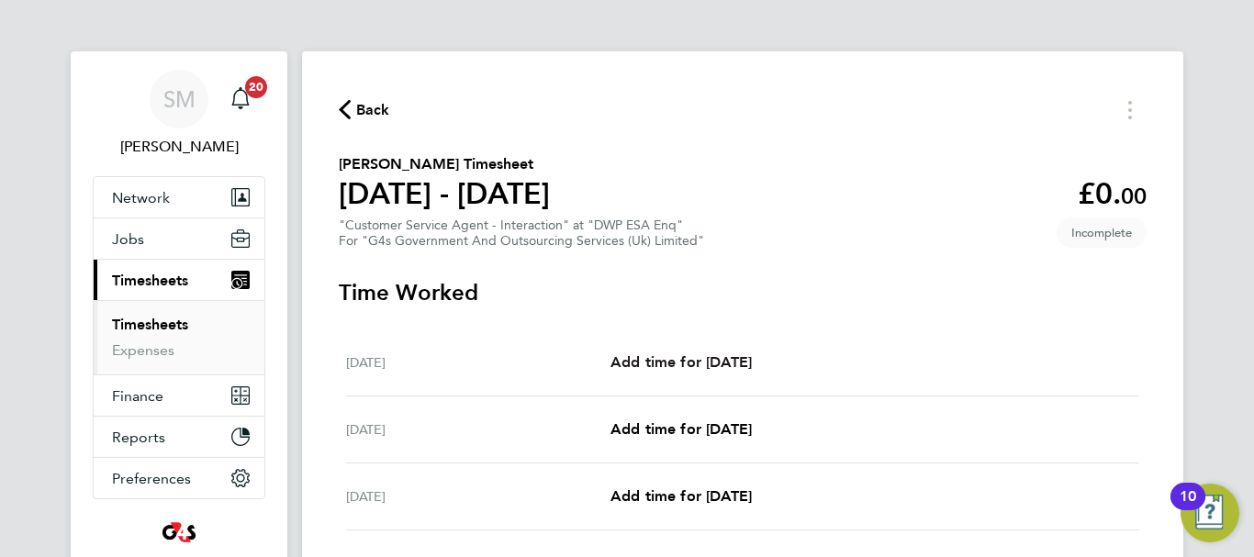
click at [714, 353] on span "Add time for [DATE]" at bounding box center [680, 361] width 141 height 17
select select "30"
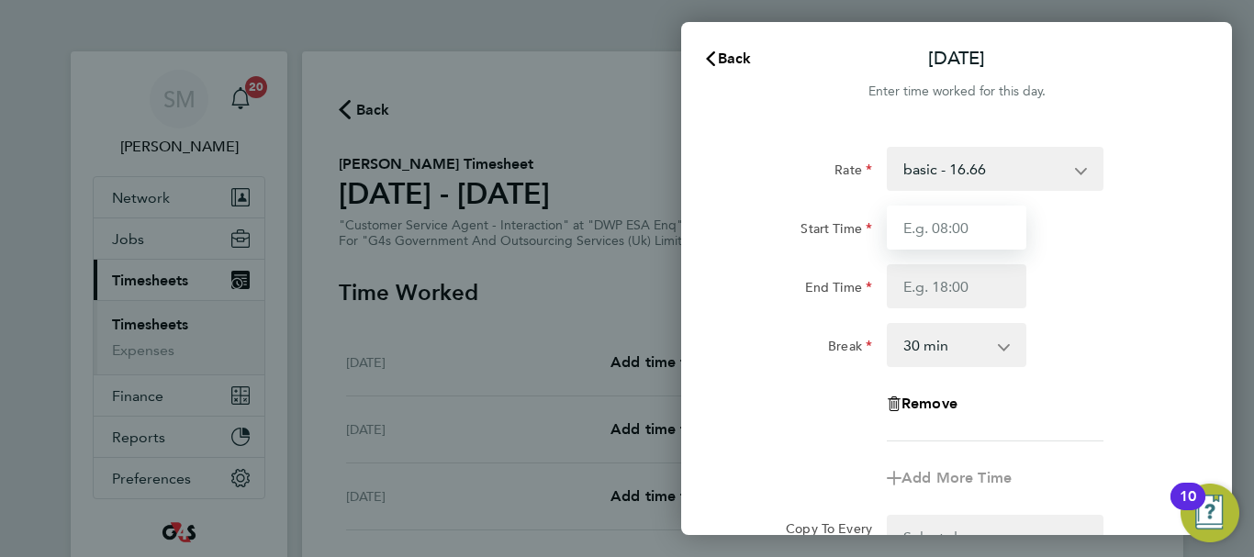
click at [993, 227] on input "Start Time" at bounding box center [957, 228] width 140 height 44
type input "07:45"
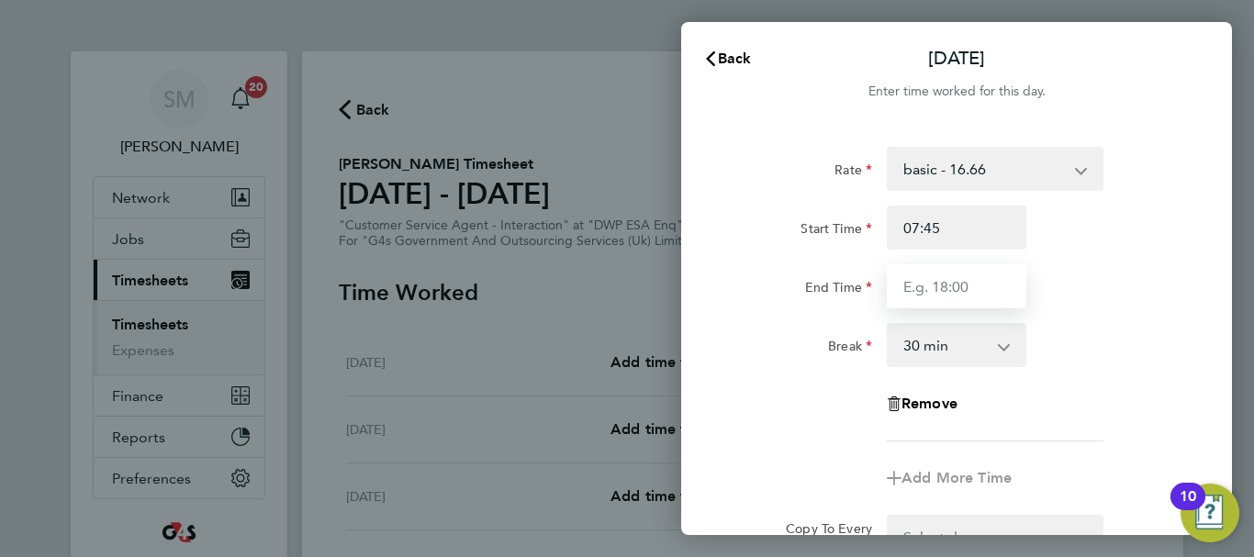
drag, startPoint x: 919, startPoint y: 285, endPoint x: 934, endPoint y: 300, distance: 22.1
click at [919, 285] on input "End Time" at bounding box center [957, 286] width 140 height 44
type input "16:15"
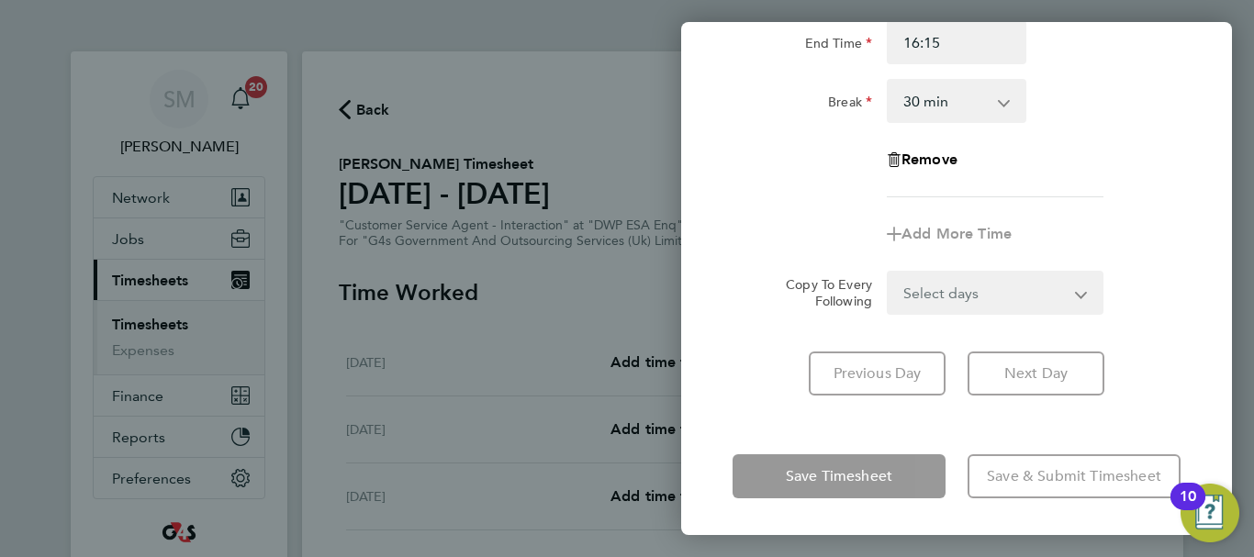
click at [782, 432] on div "Mon 22 Sep Cancel Enter time worked for this day. Rate basic - 16.66 Annual Lea…" at bounding box center [956, 278] width 551 height 513
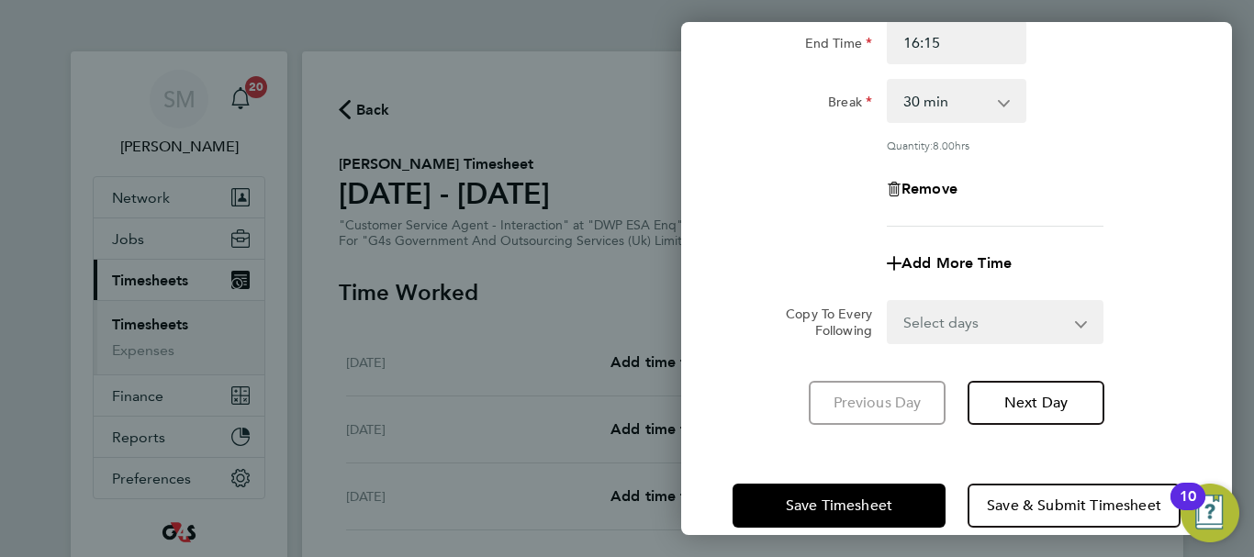
click at [787, 469] on div "Save Timesheet Save & Submit Timesheet" at bounding box center [956, 505] width 551 height 117
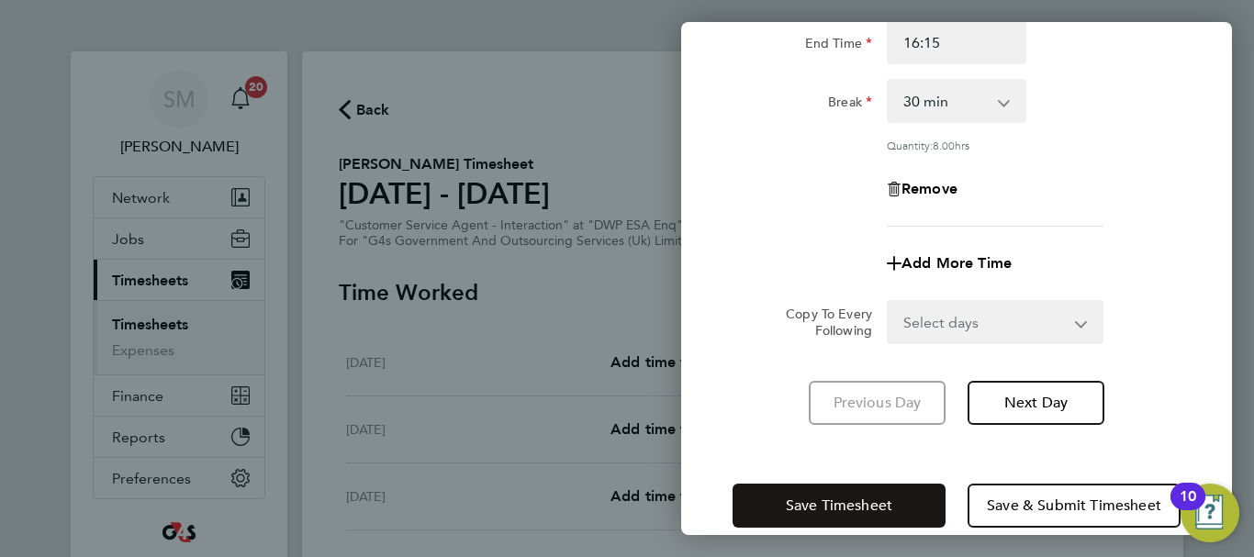
click at [807, 497] on span "Save Timesheet" at bounding box center [839, 506] width 106 height 18
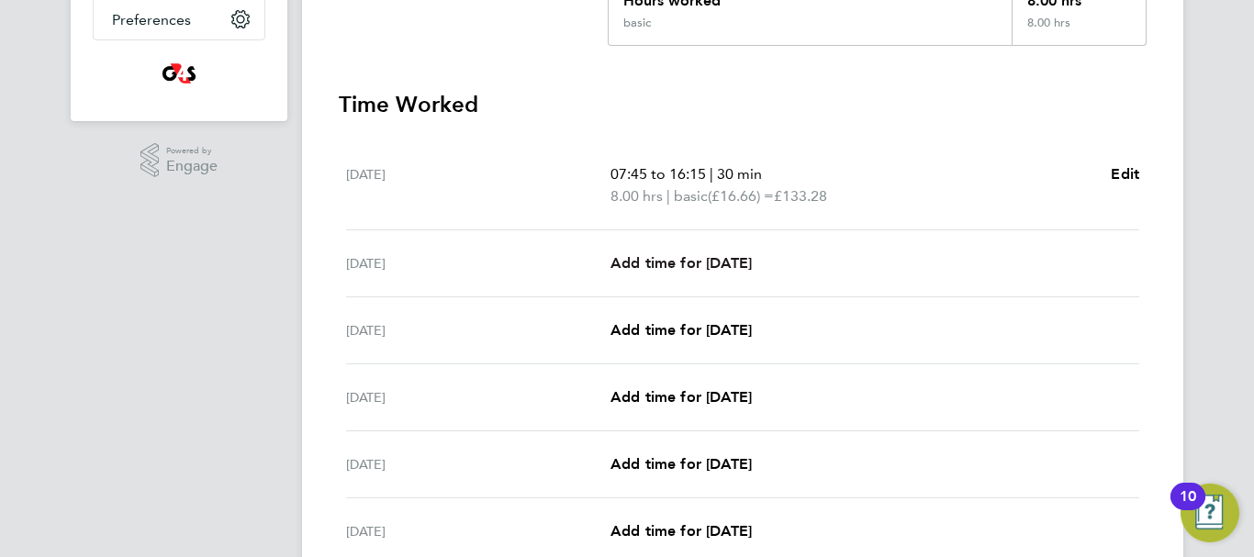
click at [719, 252] on link "Add time for [DATE]" at bounding box center [680, 263] width 141 height 22
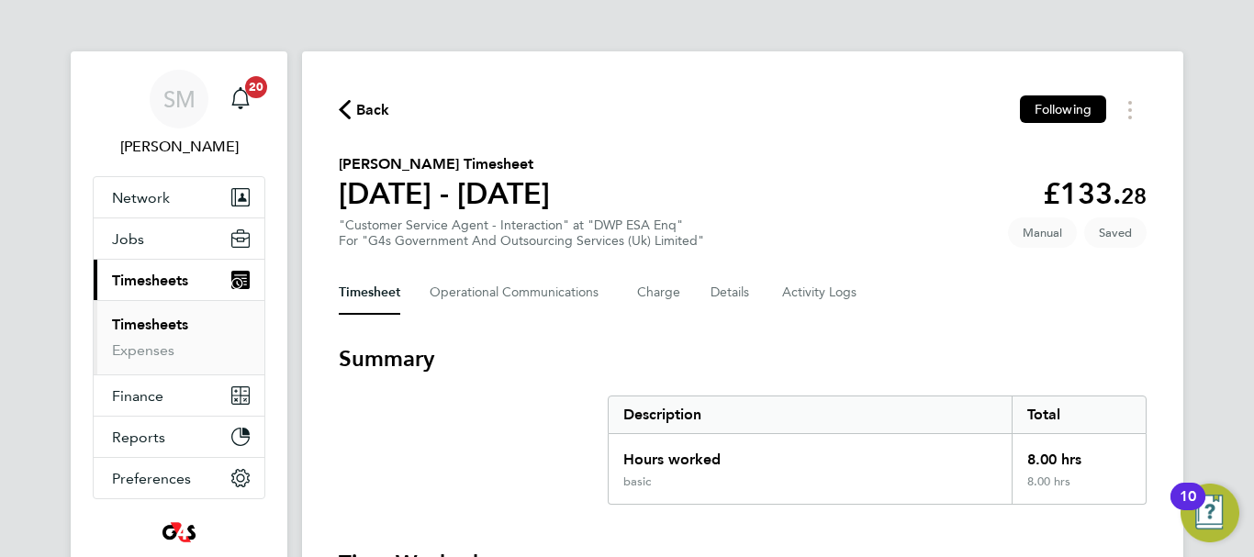
select select "30"
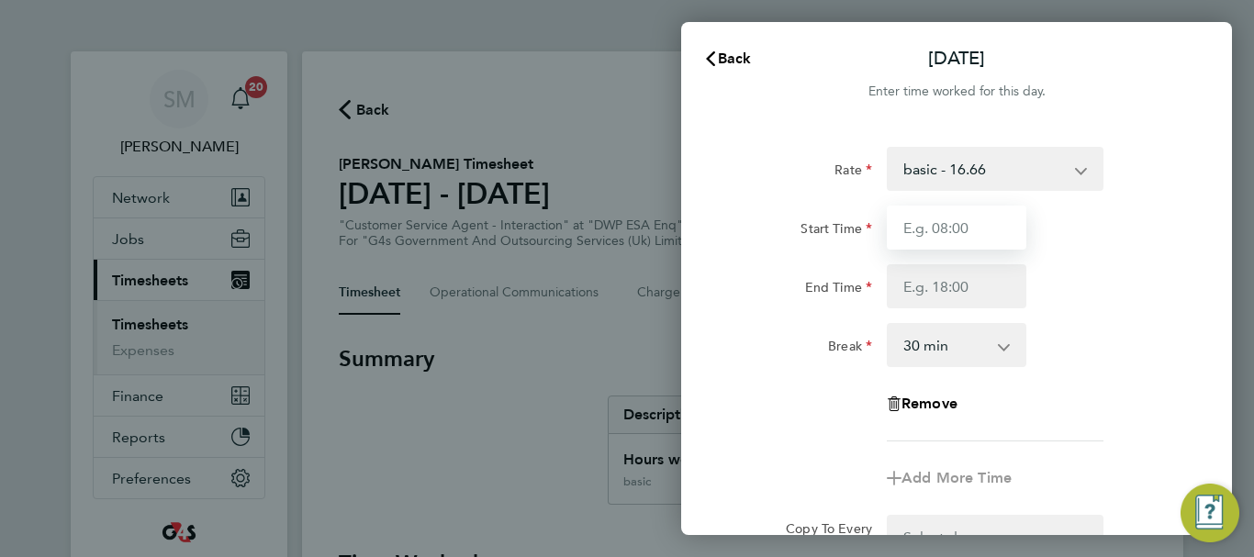
click at [964, 241] on input "Start Time" at bounding box center [957, 228] width 140 height 44
type input "07:45"
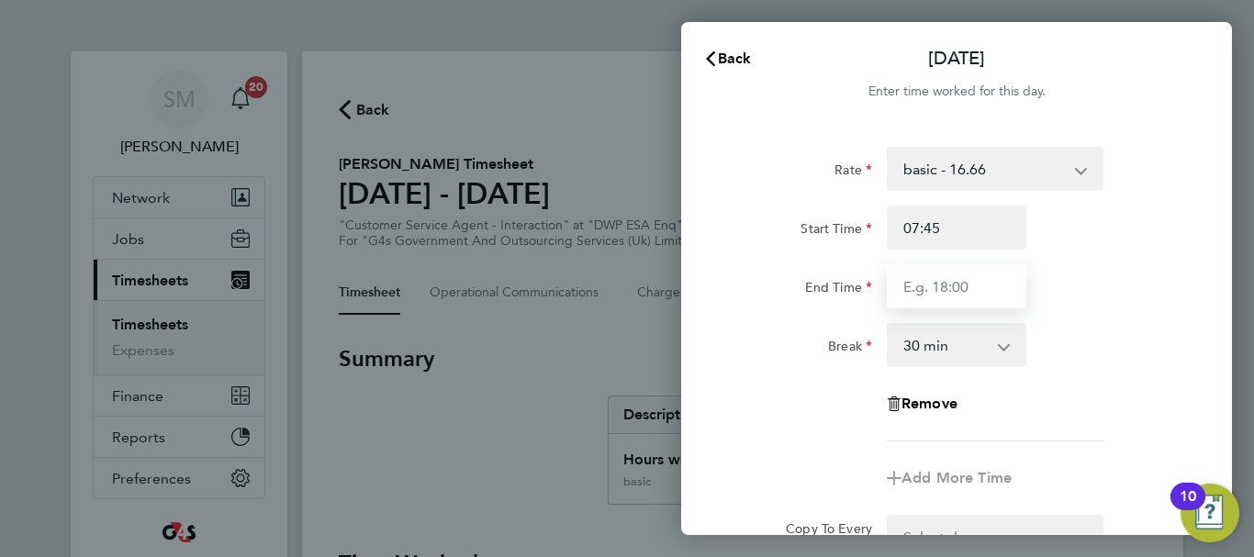
drag, startPoint x: 925, startPoint y: 284, endPoint x: 971, endPoint y: 301, distance: 49.1
click at [925, 284] on input "End Time" at bounding box center [957, 286] width 140 height 44
type input "15:00"
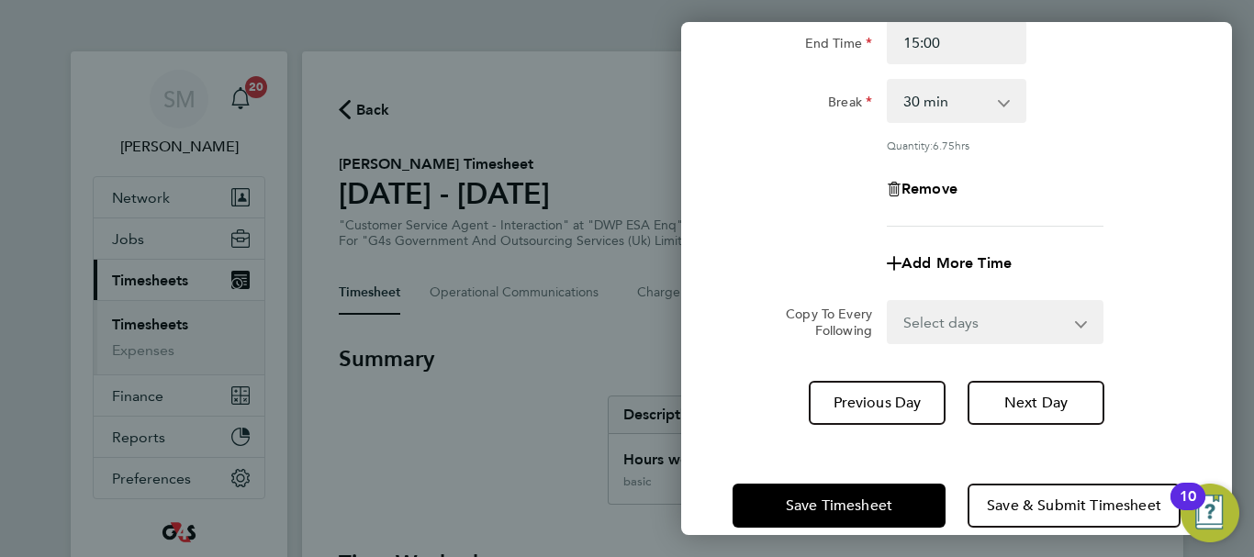
click at [791, 420] on div "Tue 23 Sep Cancel Enter time worked for this day. Rate basic - 16.66 Annual Lea…" at bounding box center [956, 278] width 551 height 513
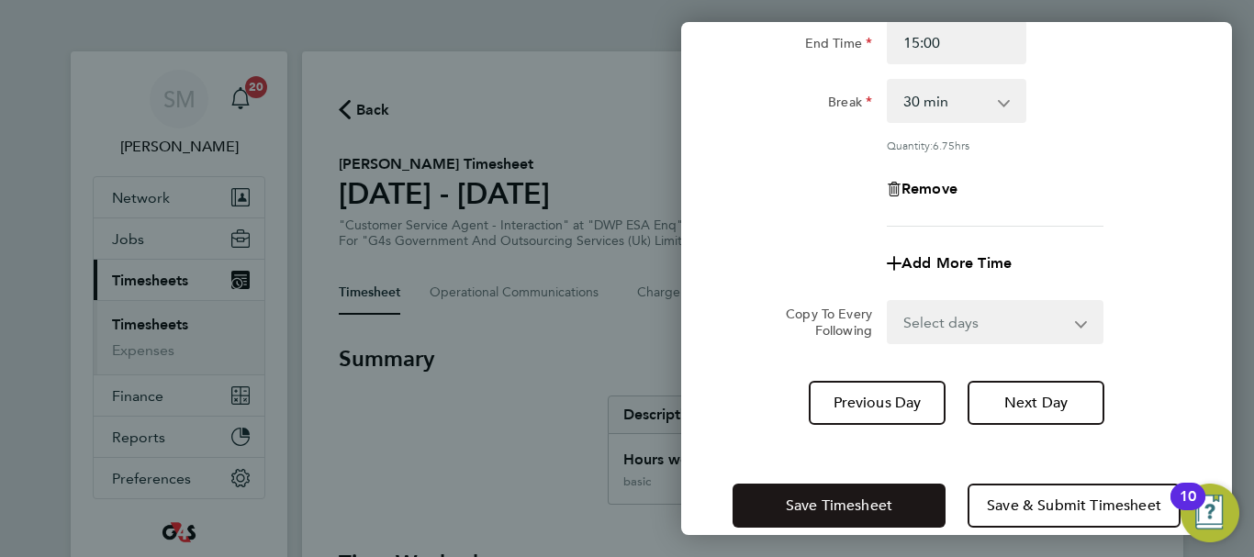
drag, startPoint x: 833, startPoint y: 500, endPoint x: 865, endPoint y: 495, distance: 32.6
click at [833, 501] on span "Save Timesheet" at bounding box center [839, 506] width 106 height 18
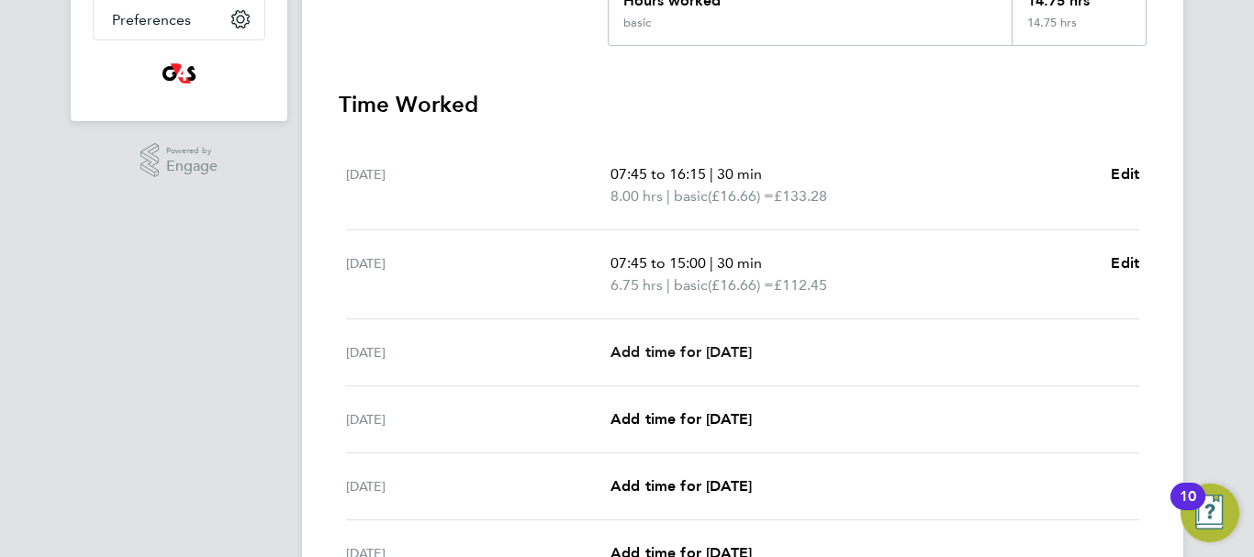
click at [706, 349] on span "Add time for [DATE]" at bounding box center [680, 351] width 141 height 17
select select "30"
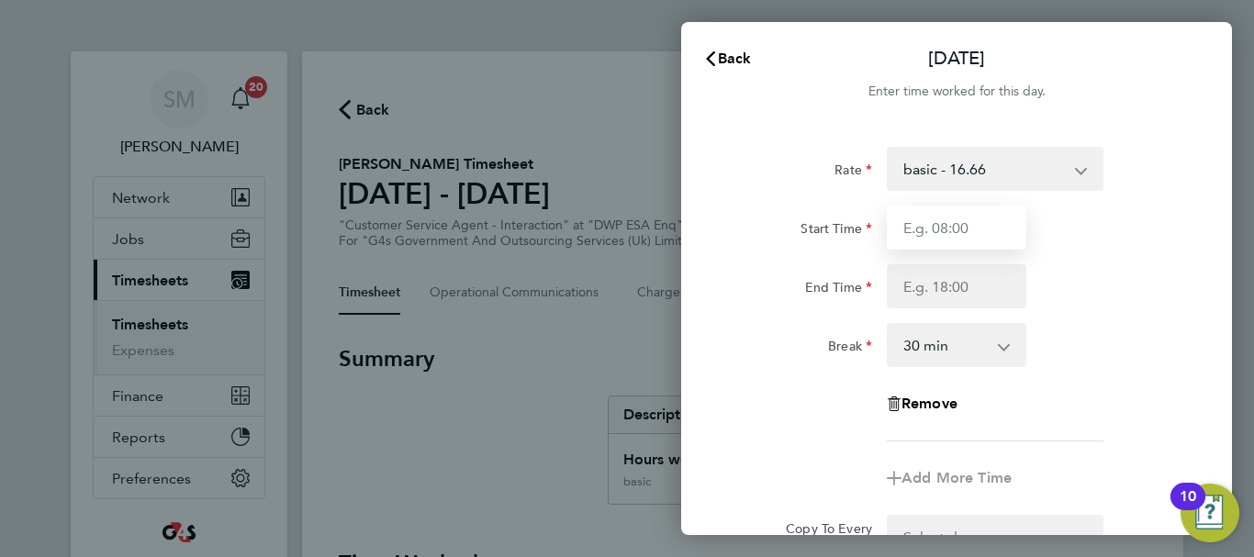
click at [981, 232] on input "Start Time" at bounding box center [957, 228] width 140 height 44
type input "07:45"
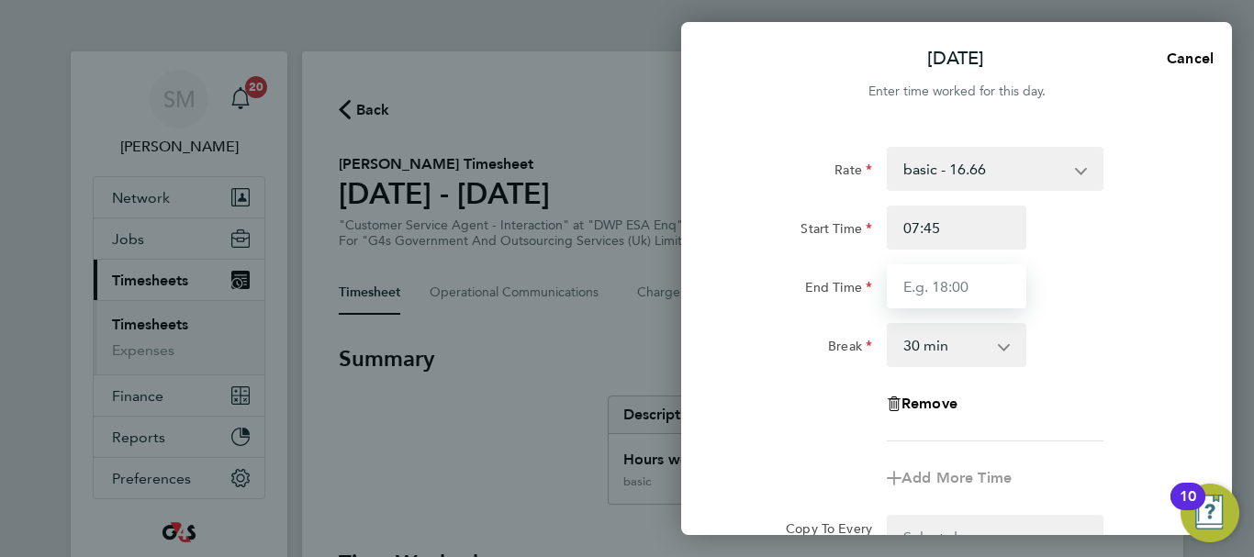
click at [895, 271] on input "End Time" at bounding box center [957, 286] width 140 height 44
click at [910, 289] on input "End Time" at bounding box center [957, 286] width 140 height 44
type input "16:30"
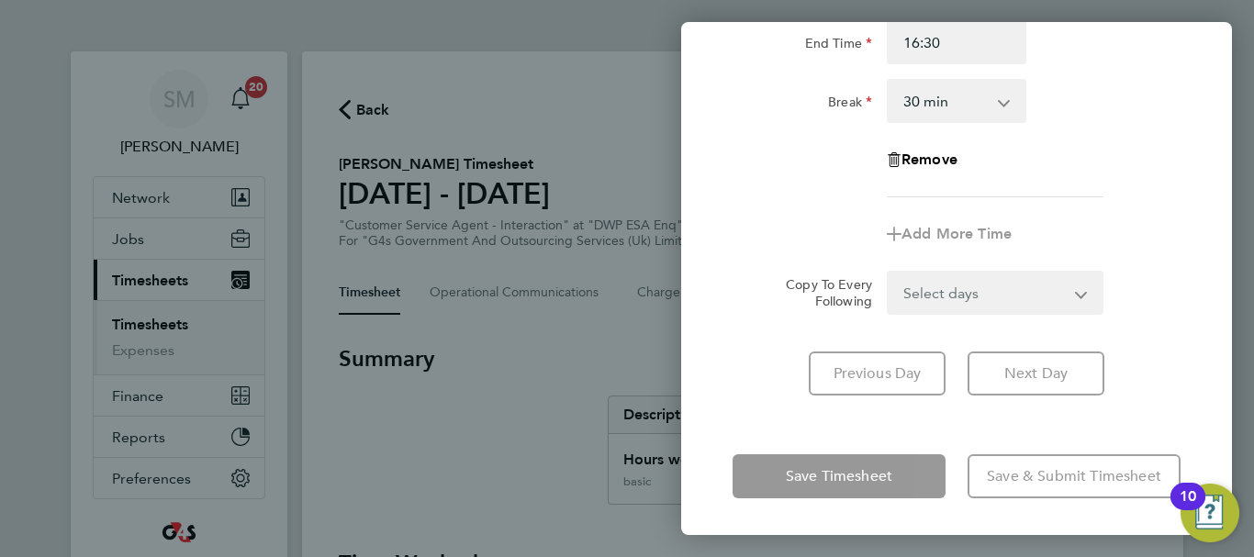
drag, startPoint x: 751, startPoint y: 441, endPoint x: 774, endPoint y: 450, distance: 24.7
click at [753, 441] on div "Wed 24 Sep Cancel Enter time worked for this day. Rate basic - 16.66 Annual Lea…" at bounding box center [956, 278] width 551 height 513
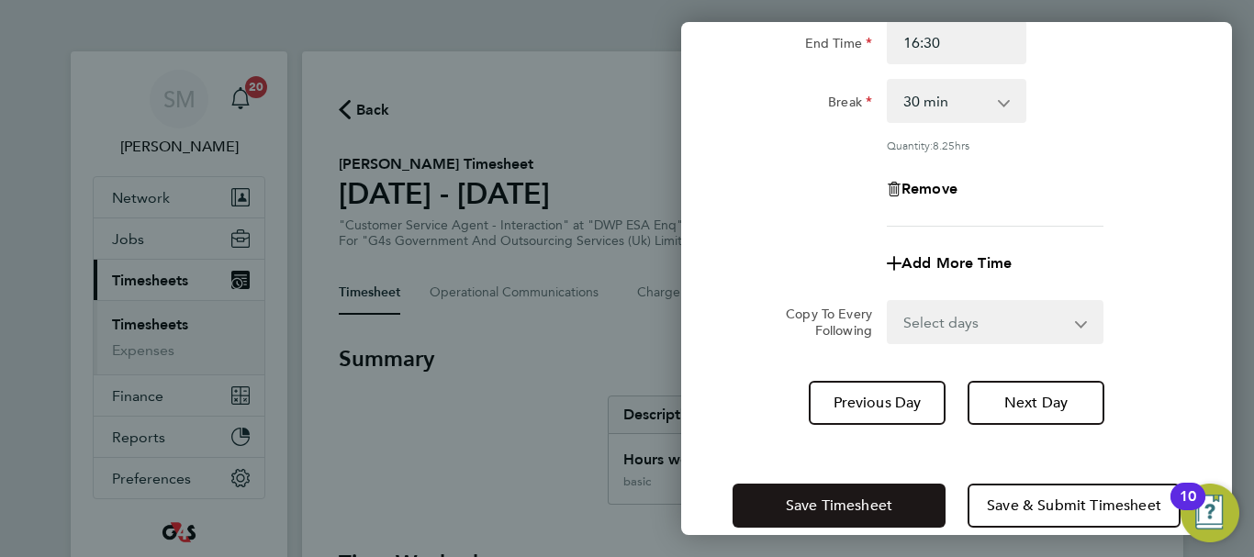
click at [810, 491] on button "Save Timesheet" at bounding box center [838, 506] width 213 height 44
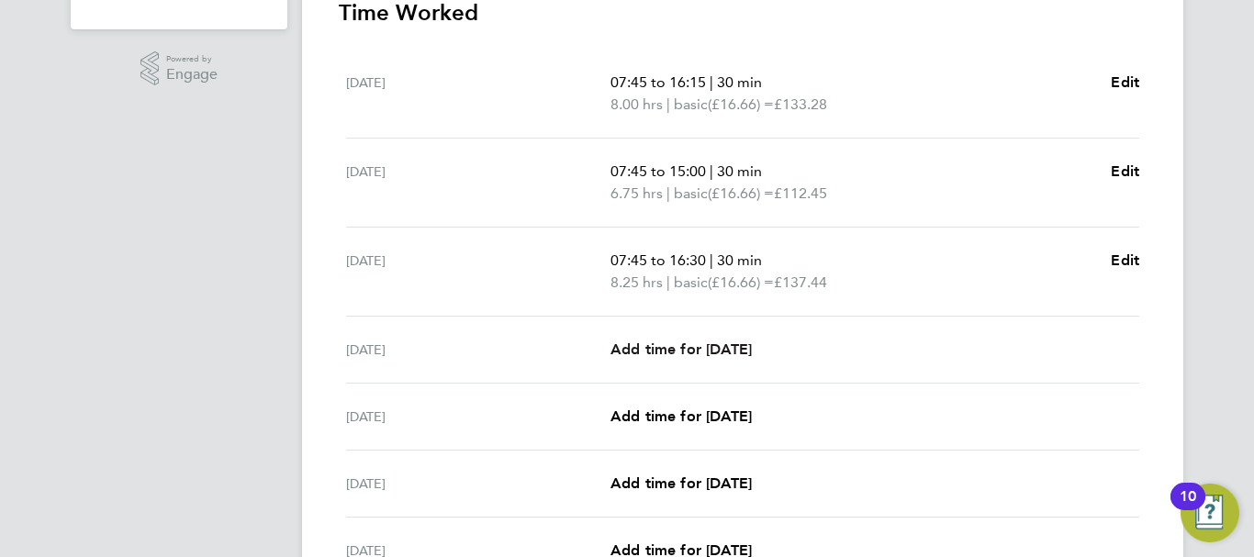
click at [712, 349] on span "Add time for [DATE]" at bounding box center [680, 349] width 141 height 17
select select "30"
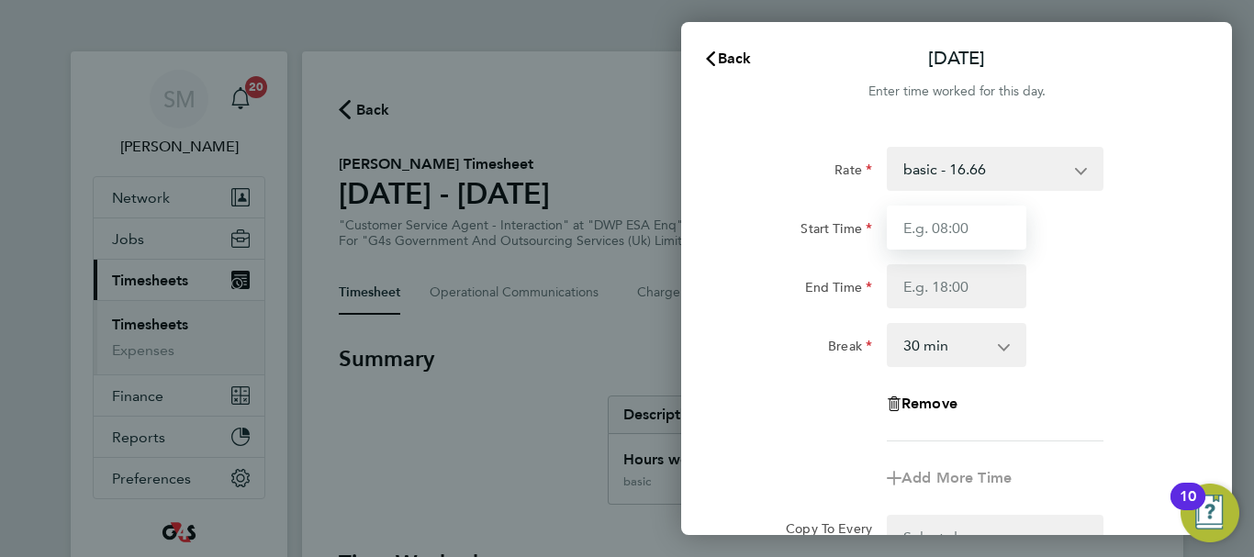
click at [960, 248] on input "Start Time" at bounding box center [957, 228] width 140 height 44
type input "07:45"
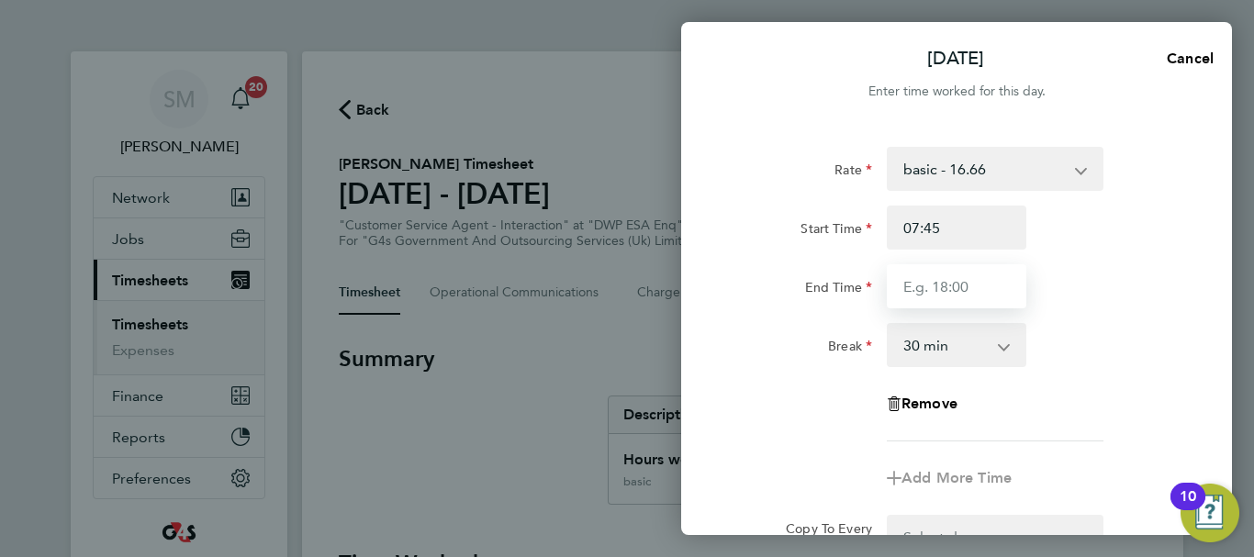
click at [920, 295] on input "End Time" at bounding box center [957, 286] width 140 height 44
type input "16:00"
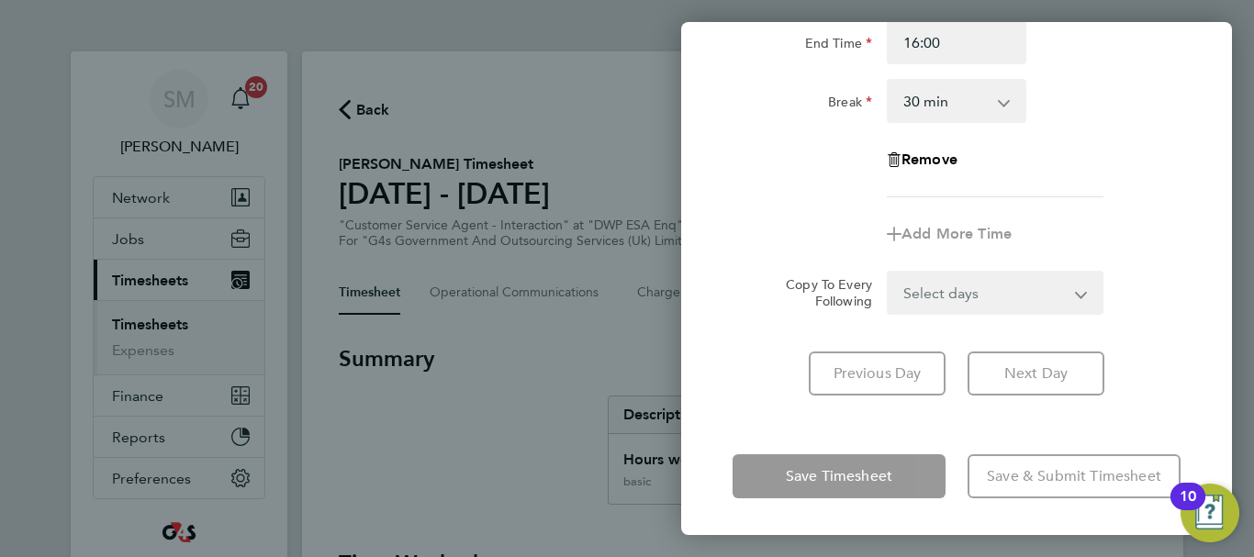
click at [779, 435] on div "Thu 25 Sep Cancel Enter time worked for this day. Rate basic - 16.66 Annual Lea…" at bounding box center [956, 278] width 551 height 513
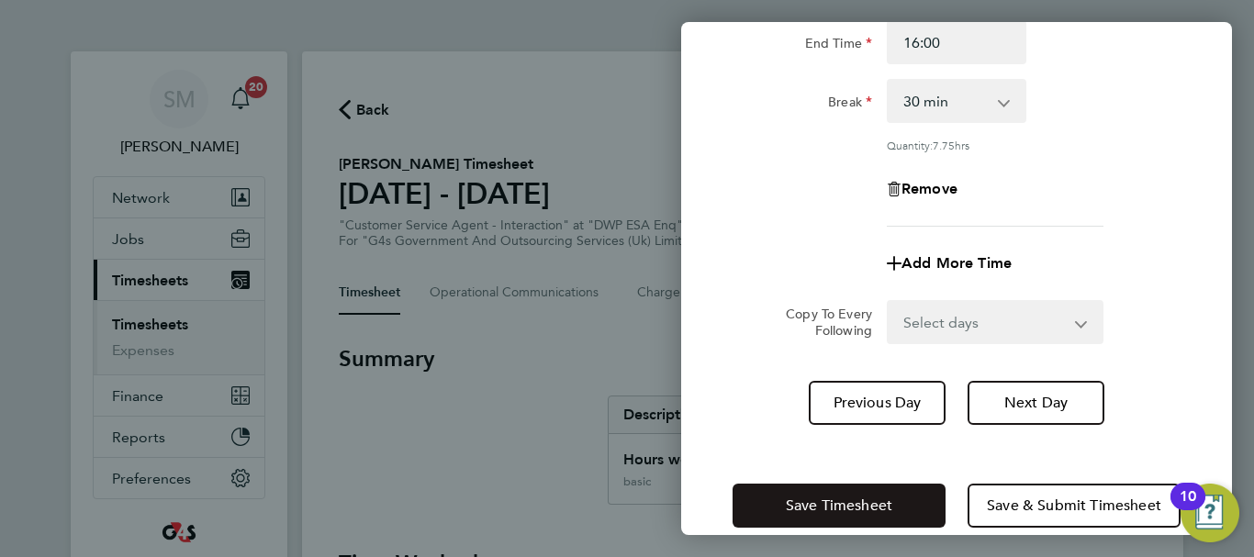
click at [809, 511] on span "Save Timesheet" at bounding box center [839, 506] width 106 height 18
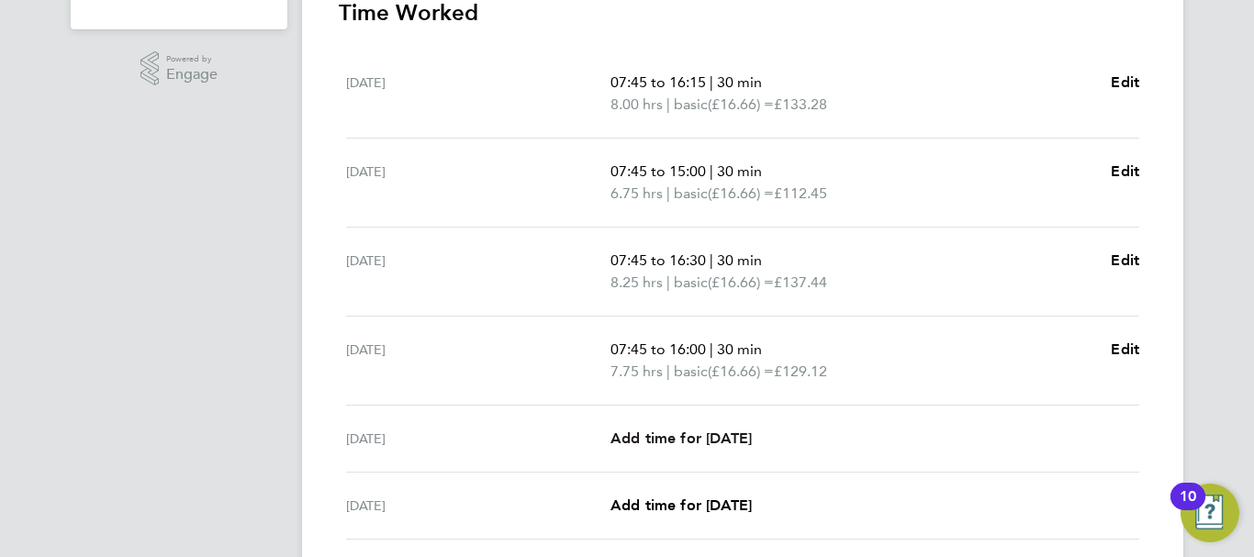
click at [711, 439] on span "Add time for [DATE]" at bounding box center [680, 438] width 141 height 17
select select "30"
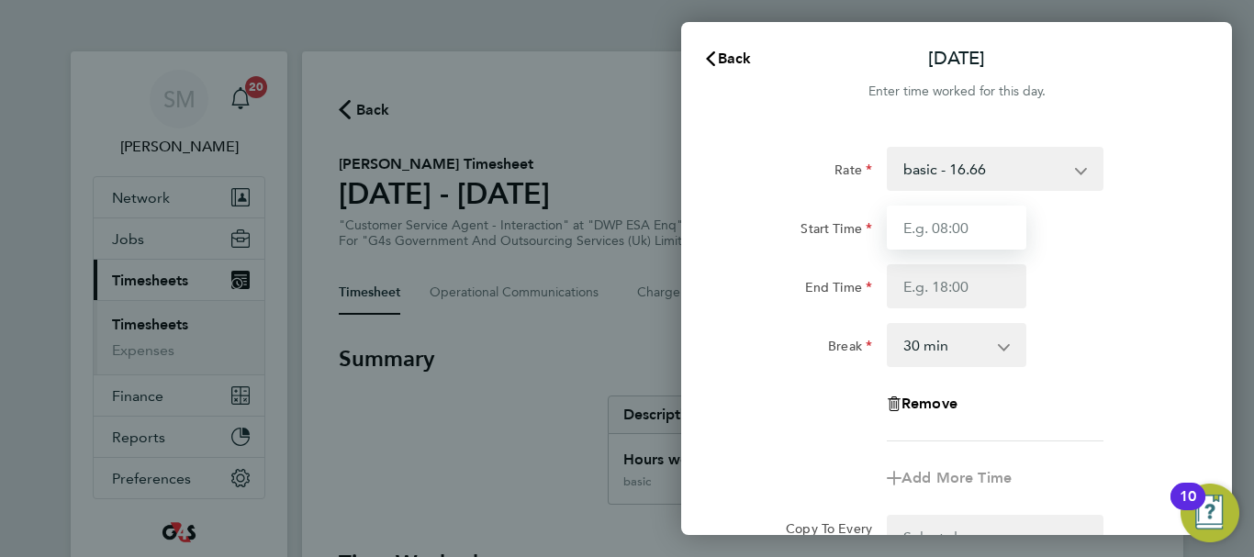
drag, startPoint x: 948, startPoint y: 243, endPoint x: 948, endPoint y: 233, distance: 10.1
click at [948, 243] on input "Start Time" at bounding box center [957, 228] width 140 height 44
type input "07:45"
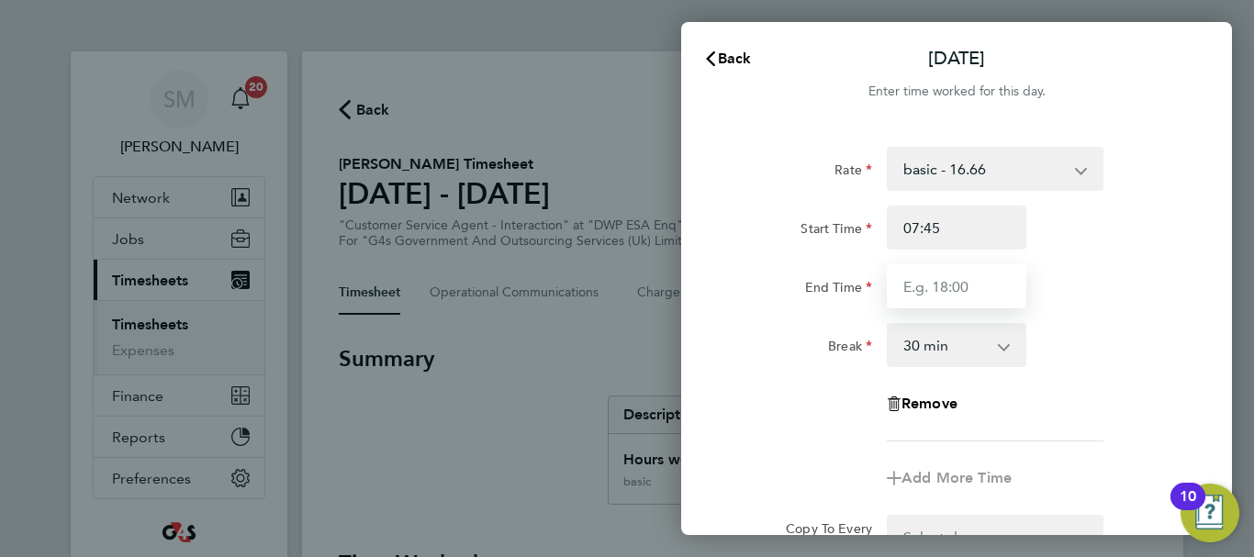
click at [943, 279] on input "End Time" at bounding box center [957, 286] width 140 height 44
type input "15:00"
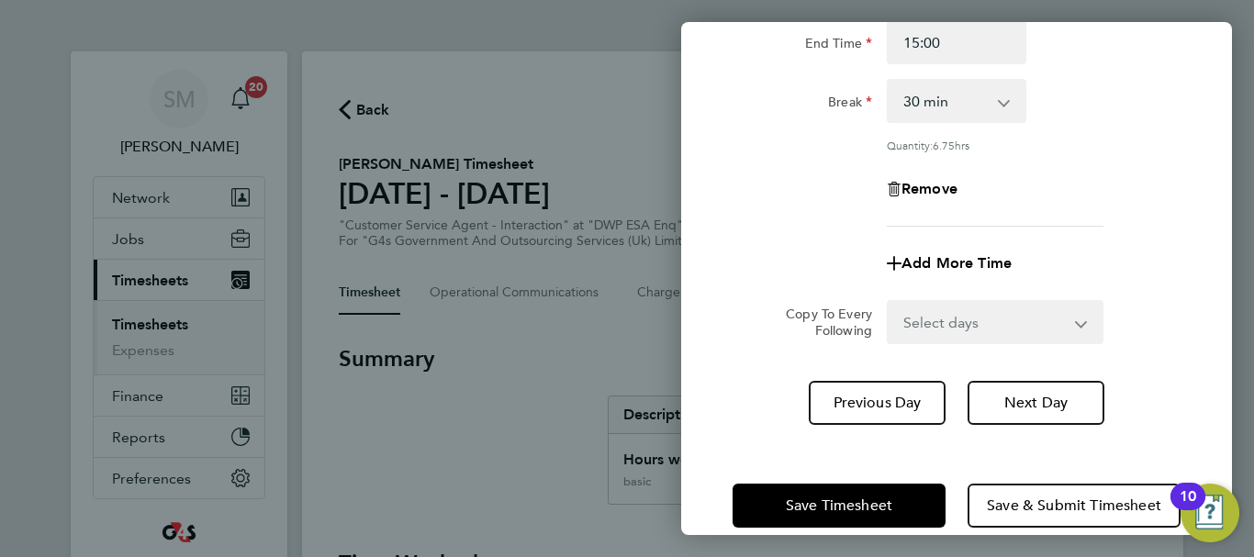
click at [743, 429] on div "Fri 26 Sep Cancel Enter time worked for this day. Rate basic - 16.66 Annual Lea…" at bounding box center [956, 278] width 551 height 513
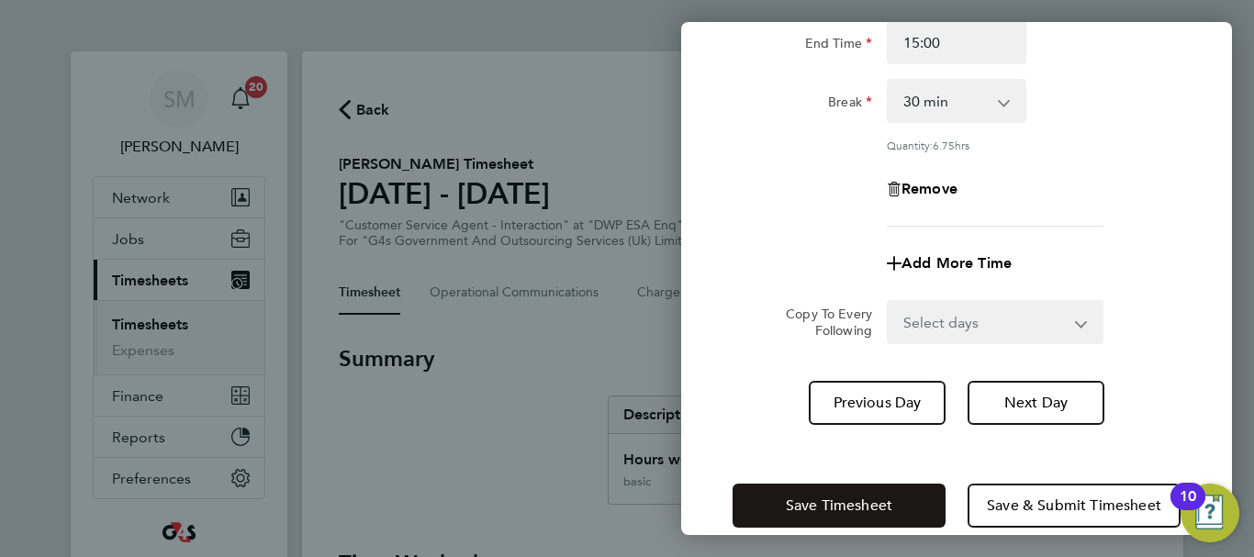
click at [792, 500] on span "Save Timesheet" at bounding box center [839, 506] width 106 height 18
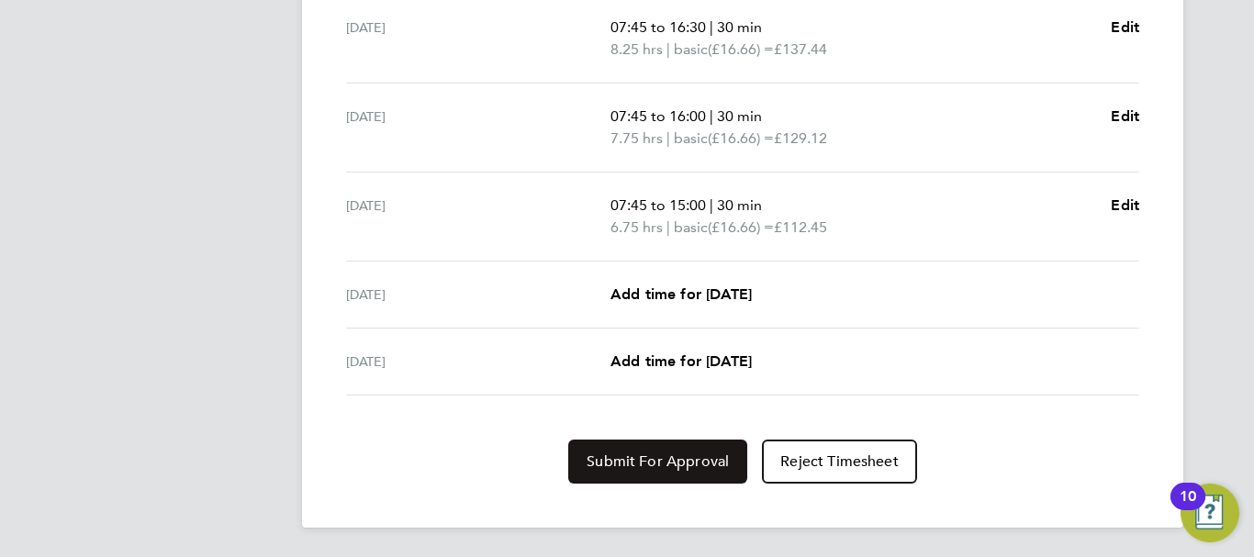
click at [650, 464] on span "Submit For Approval" at bounding box center [657, 461] width 142 height 18
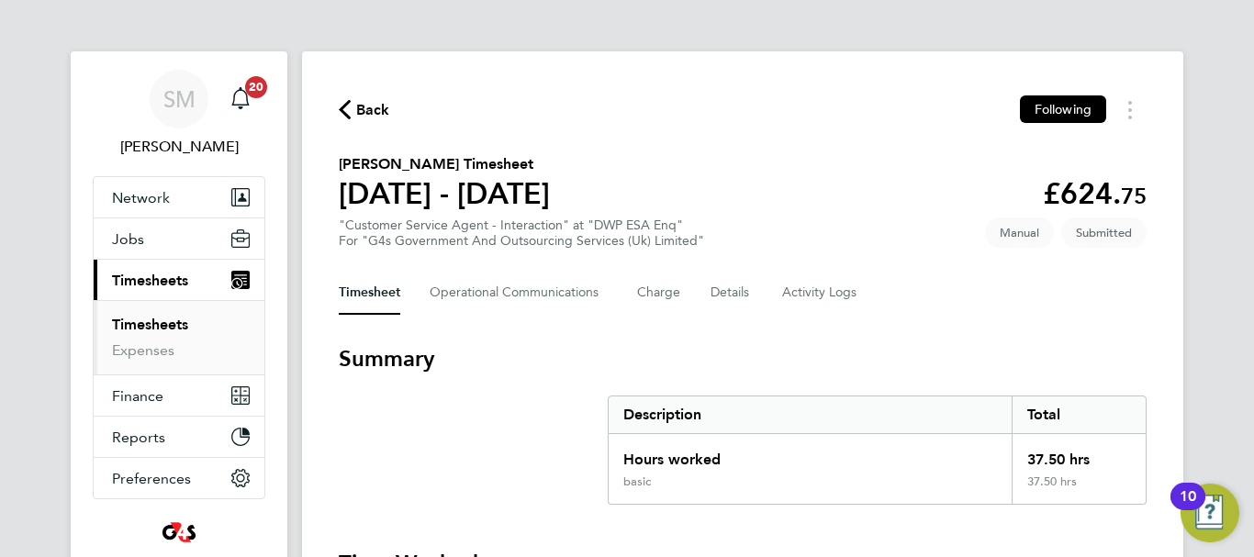
click at [339, 116] on icon "button" at bounding box center [345, 109] width 12 height 19
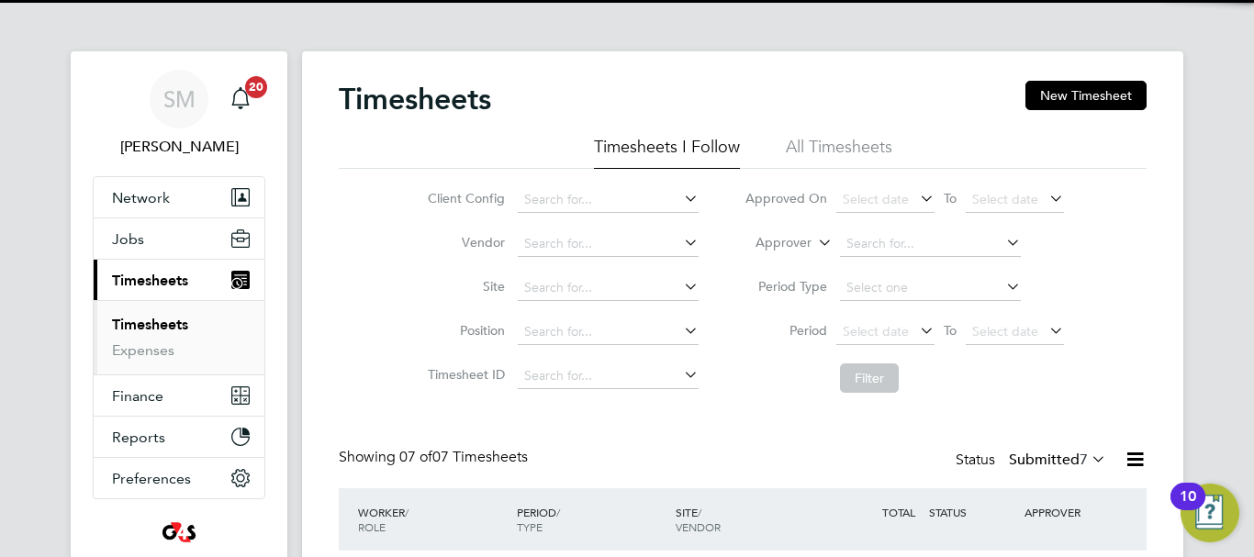
click at [1063, 114] on div "Timesheets New Timesheet" at bounding box center [743, 108] width 808 height 55
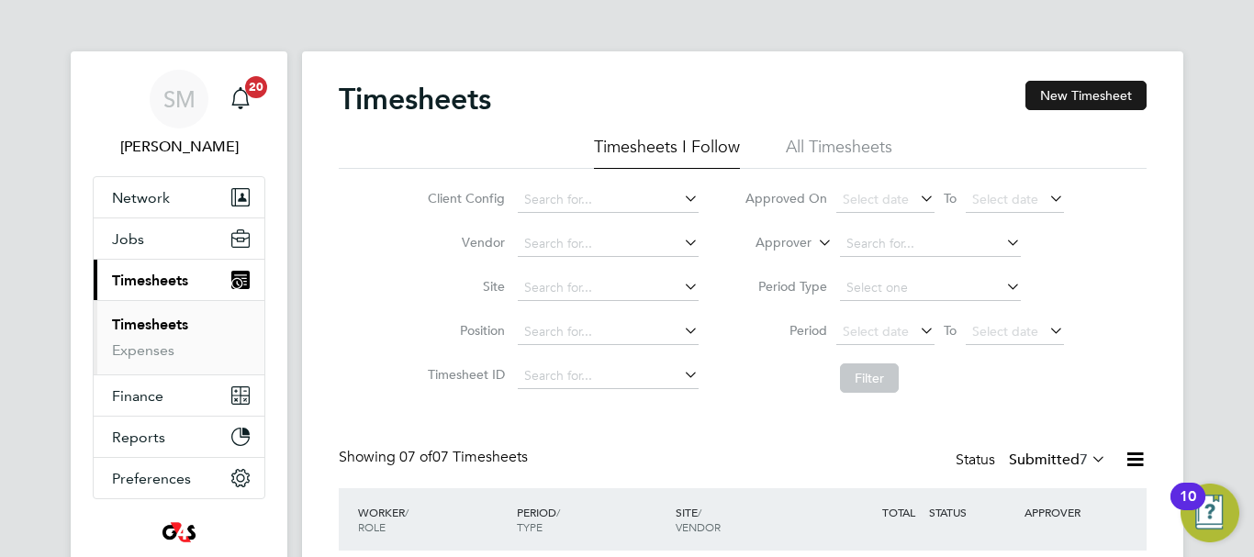
click at [1055, 105] on button "New Timesheet" at bounding box center [1085, 95] width 121 height 29
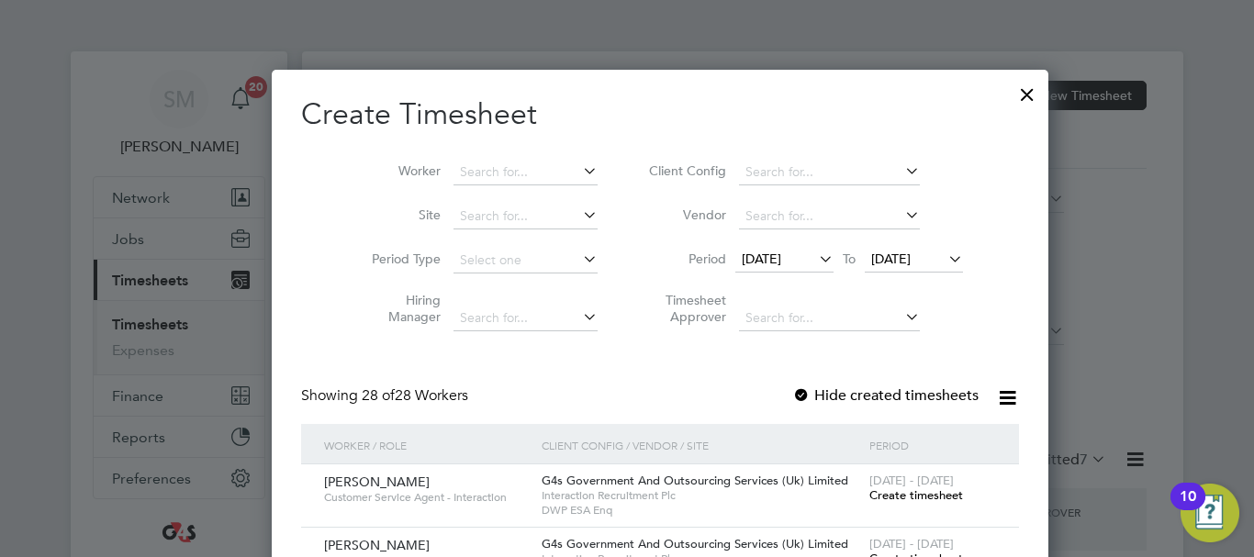
click at [775, 267] on span "[DATE]" at bounding box center [784, 260] width 98 height 25
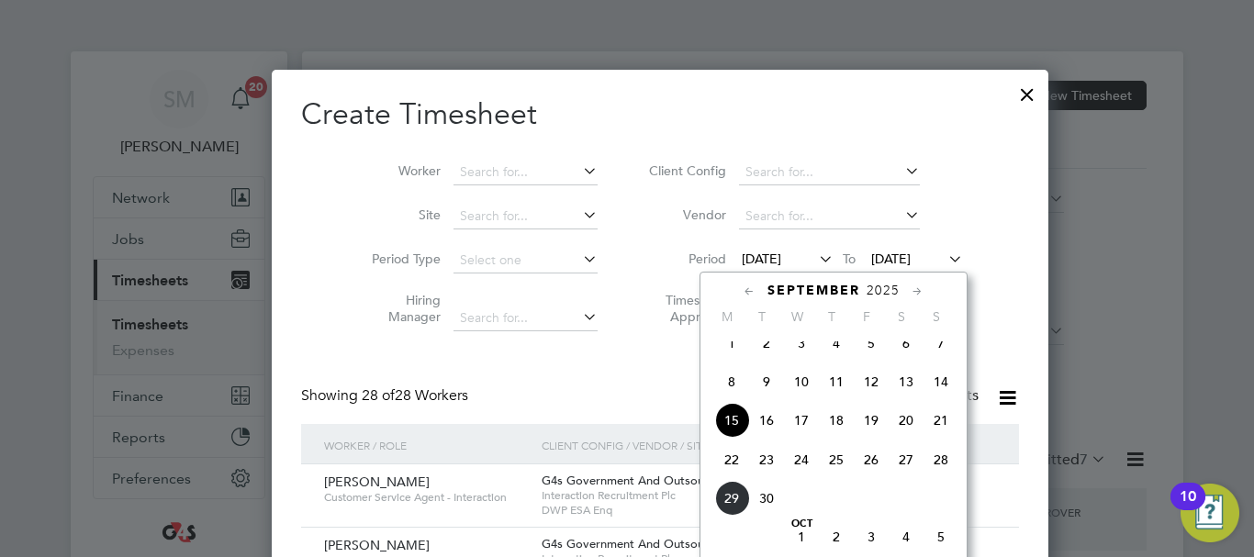
click at [731, 471] on span "22" at bounding box center [731, 459] width 35 height 35
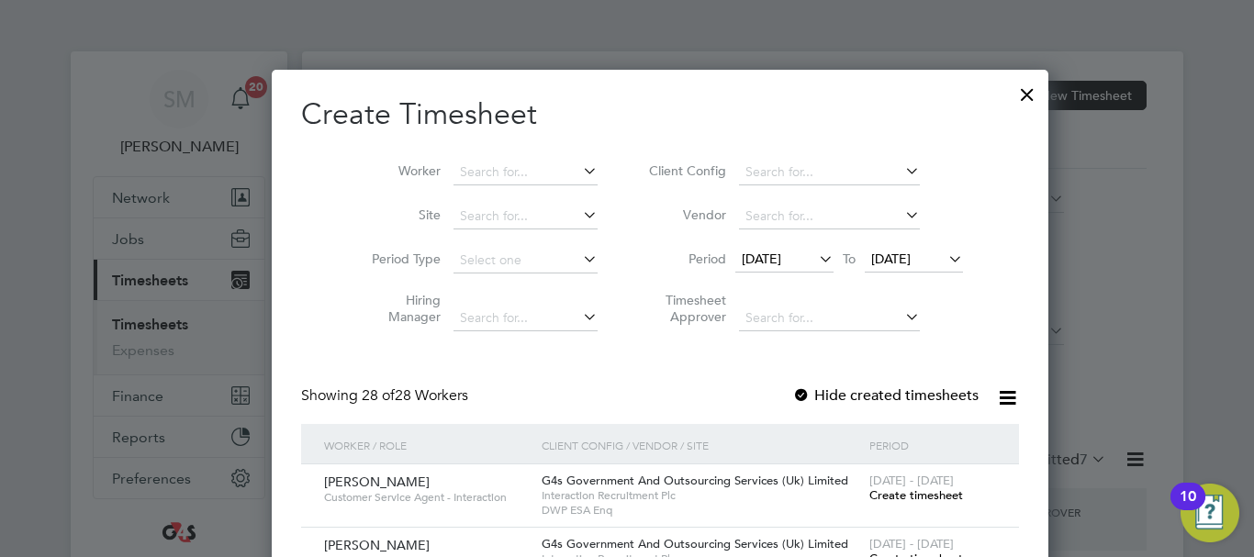
click at [893, 256] on span "[DATE]" at bounding box center [890, 259] width 39 height 17
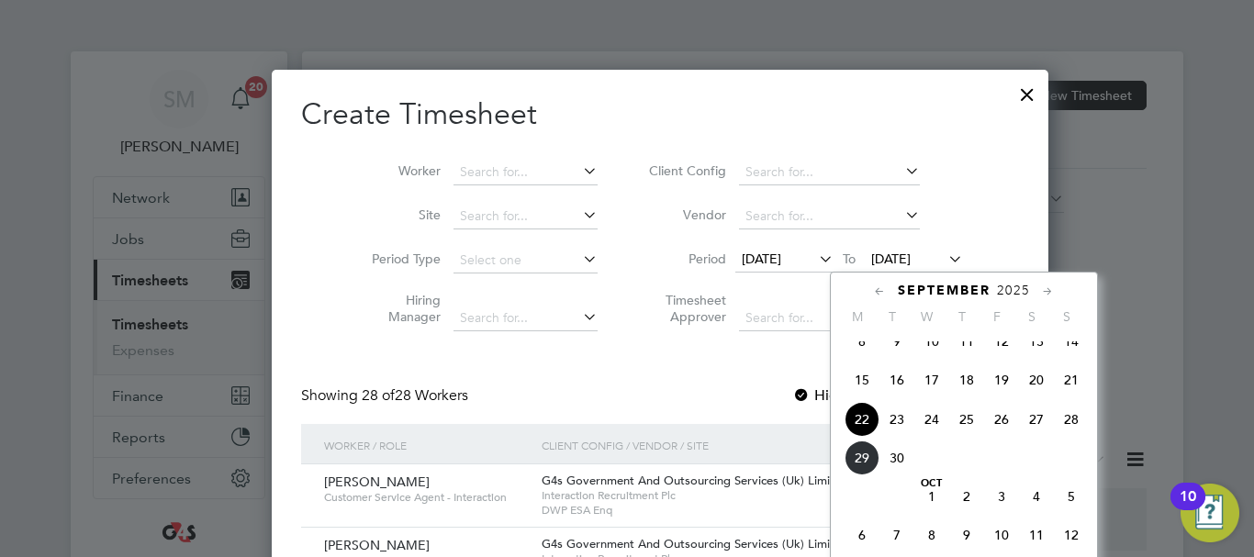
click at [1071, 437] on span "28" at bounding box center [1071, 419] width 35 height 35
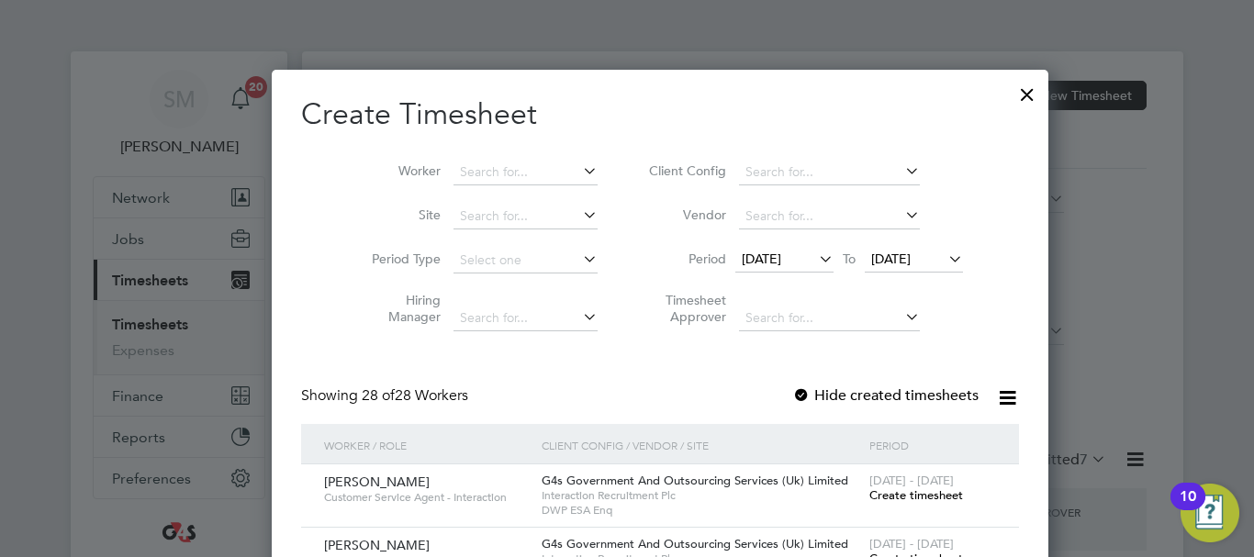
click at [792, 390] on label "Hide created timesheets" at bounding box center [885, 395] width 186 height 18
click at [458, 155] on li "Worker" at bounding box center [477, 173] width 285 height 44
click at [455, 179] on input at bounding box center [525, 173] width 144 height 26
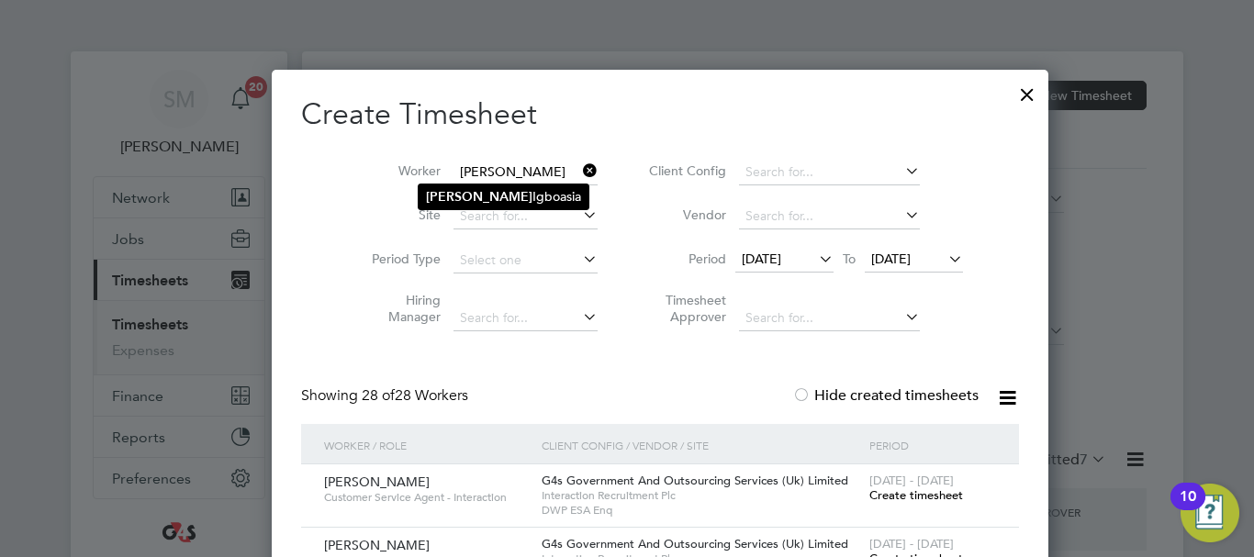
click at [471, 185] on li "Jeffrey Igboasia" at bounding box center [504, 196] width 170 height 25
type input "[PERSON_NAME]"
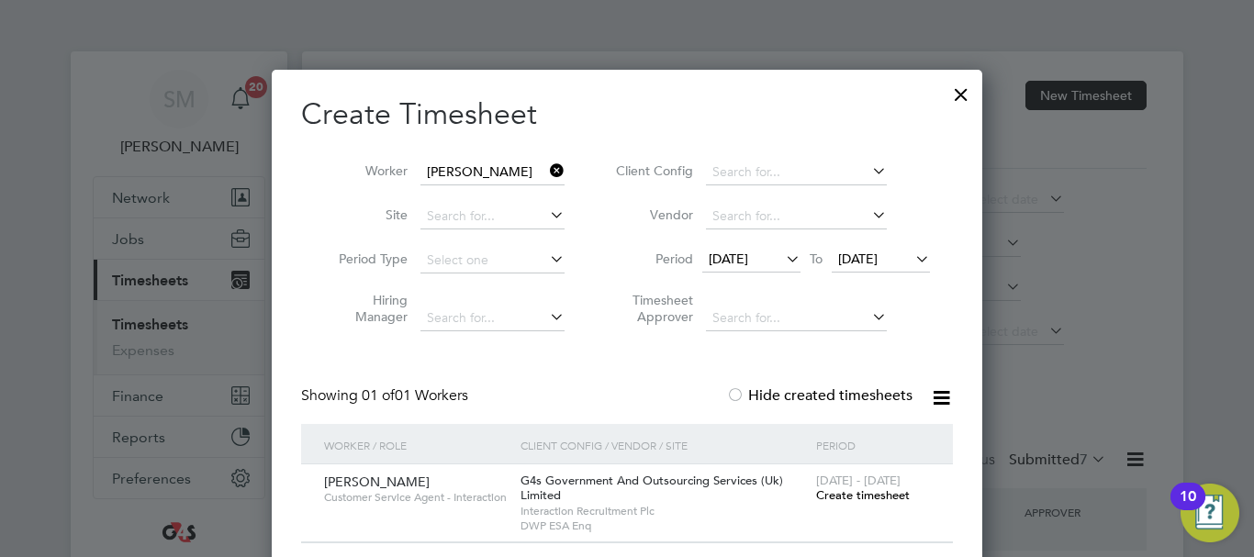
click at [865, 497] on span "Create timesheet" at bounding box center [863, 495] width 94 height 16
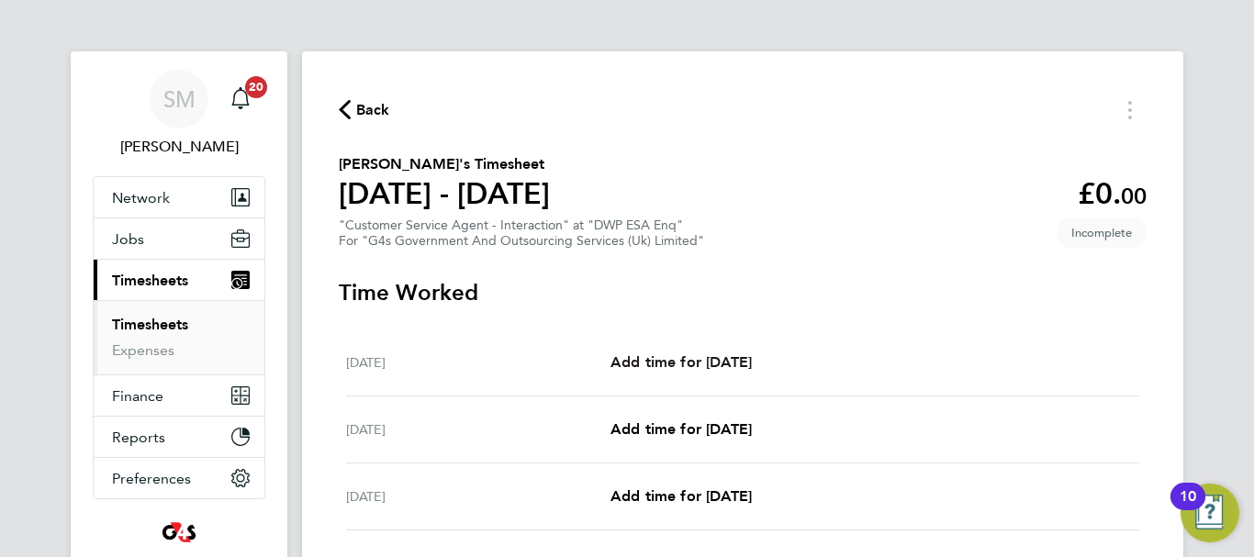
click at [727, 373] on link "Add time for [DATE]" at bounding box center [680, 363] width 141 height 22
select select "30"
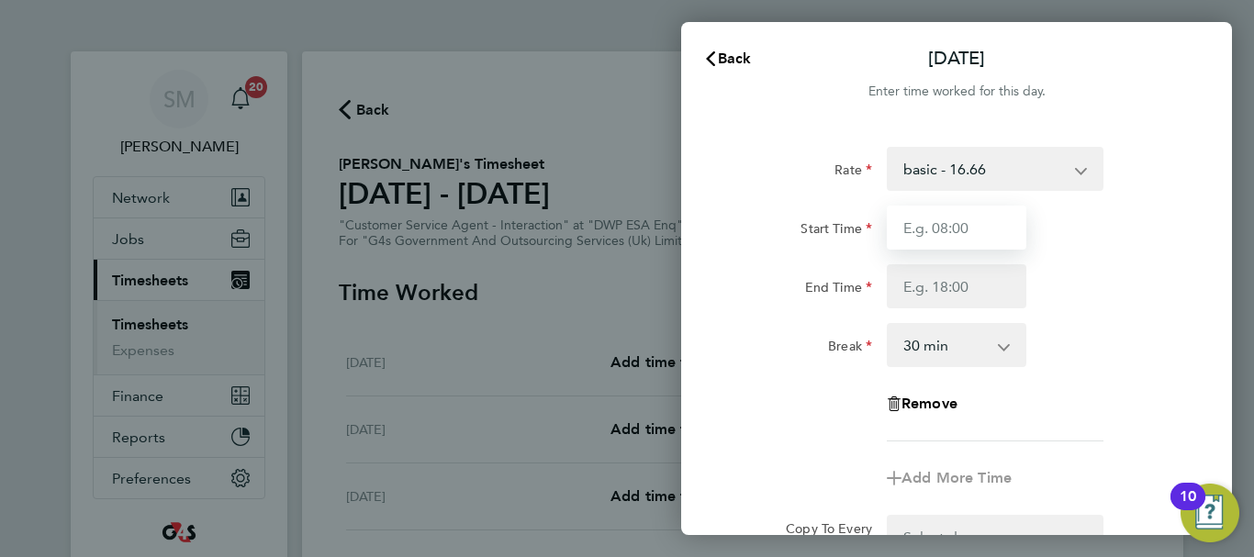
click at [1010, 219] on input "Start Time" at bounding box center [957, 228] width 140 height 44
type input "07:45"
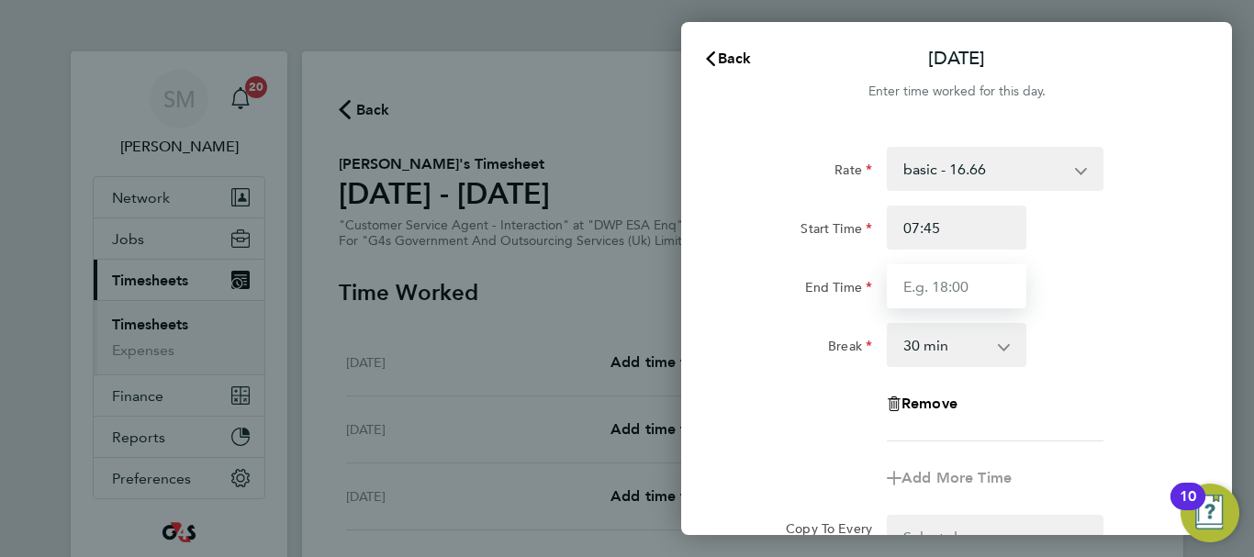
drag, startPoint x: 928, startPoint y: 285, endPoint x: 940, endPoint y: 295, distance: 15.1
click at [928, 285] on input "End Time" at bounding box center [957, 286] width 140 height 44
type input "16:15"
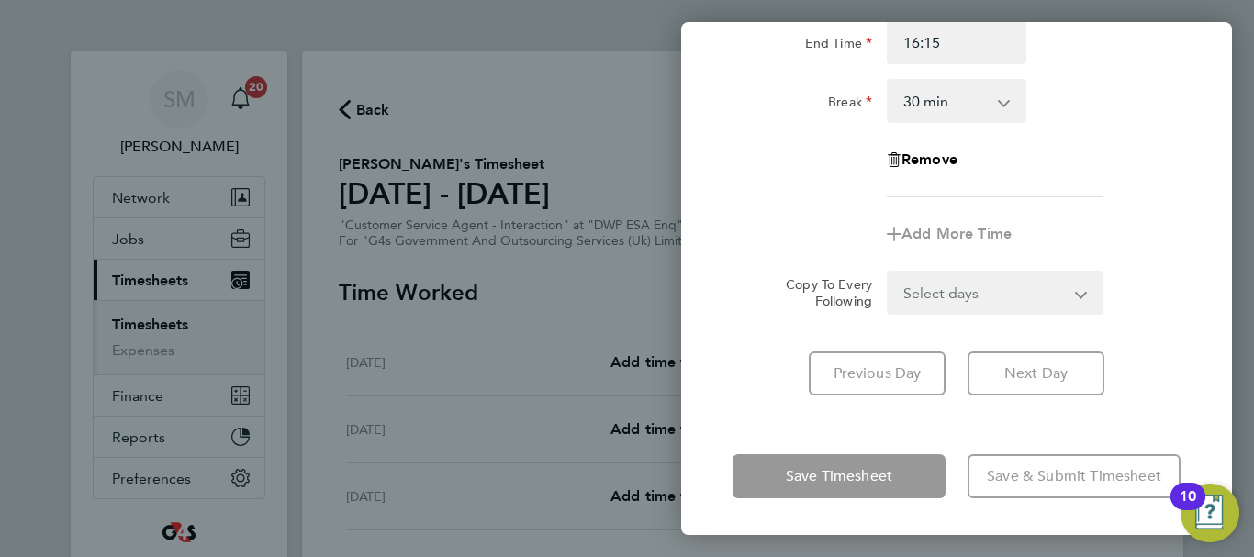
click at [772, 422] on div "Mon 22 Sep Cancel Enter time worked for this day. Rate basic - 16.66 System Iss…" at bounding box center [956, 278] width 551 height 513
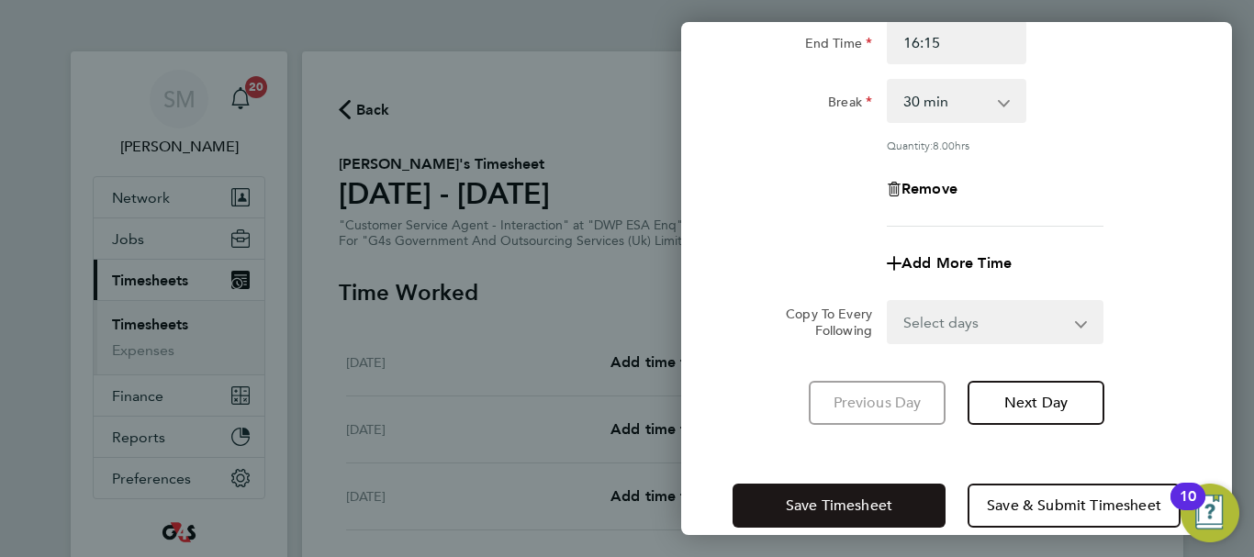
click at [804, 498] on span "Save Timesheet" at bounding box center [839, 506] width 106 height 18
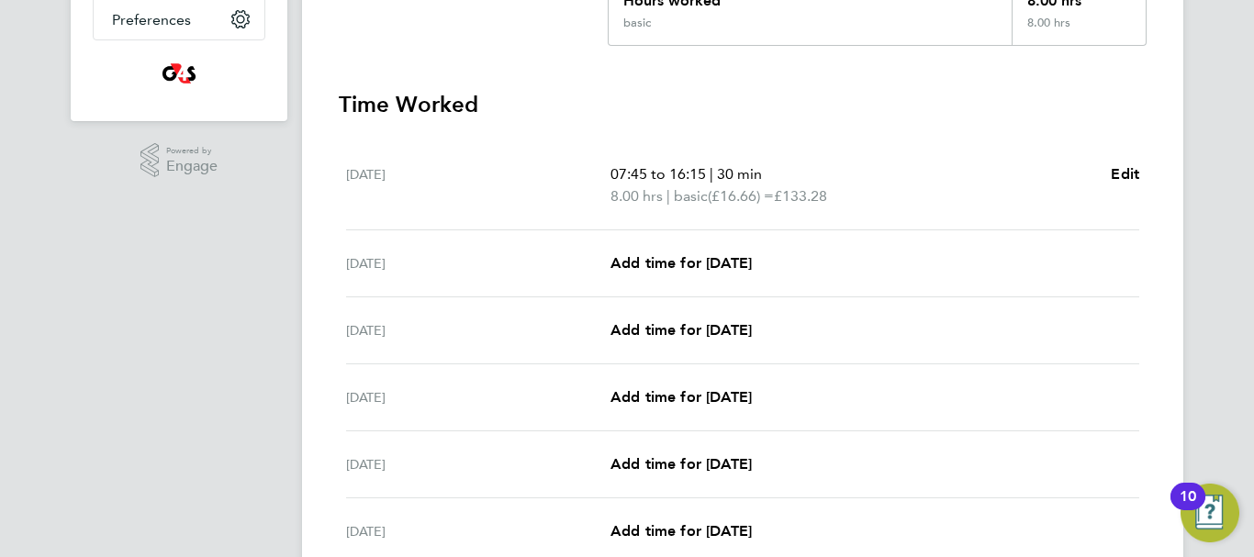
click at [703, 249] on div "[DATE] Add time for [DATE] Add time for [DATE]" at bounding box center [742, 263] width 793 height 67
click at [707, 254] on span "Add time for [DATE]" at bounding box center [680, 262] width 141 height 17
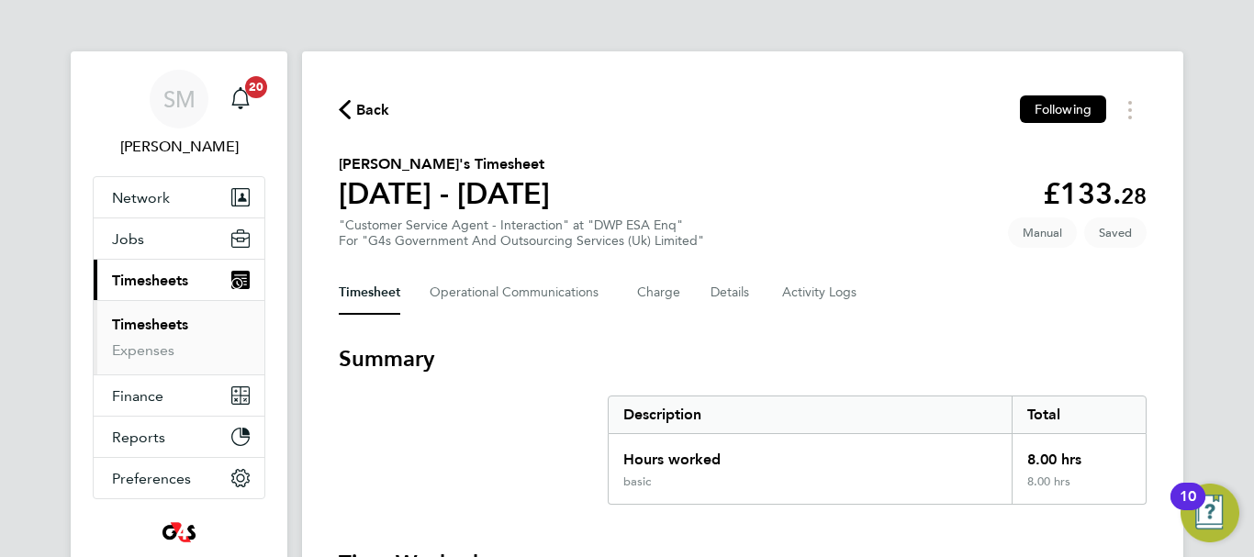
select select "30"
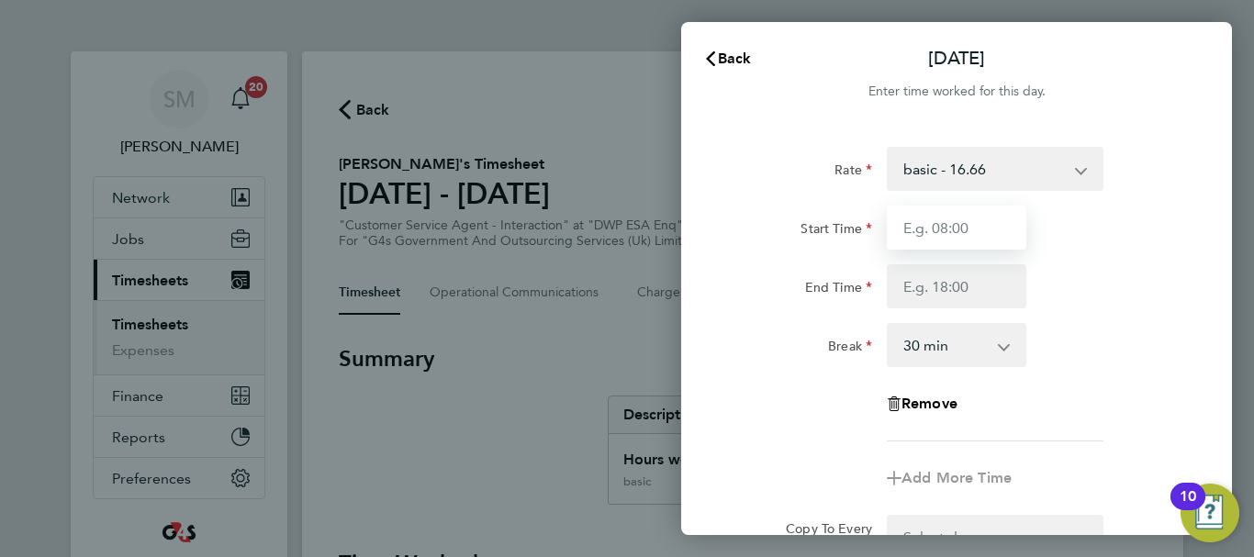
click at [944, 222] on input "Start Time" at bounding box center [957, 228] width 140 height 44
type input "07:45"
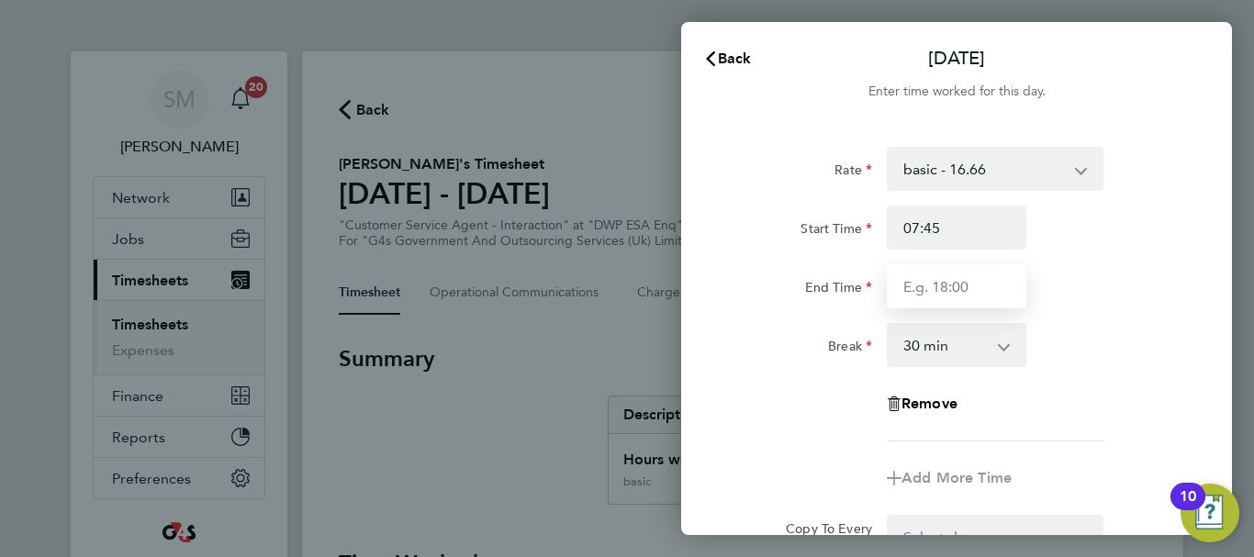
drag, startPoint x: 955, startPoint y: 286, endPoint x: 946, endPoint y: 295, distance: 12.3
click at [955, 286] on input "End Time" at bounding box center [957, 286] width 140 height 44
type input "15:00"
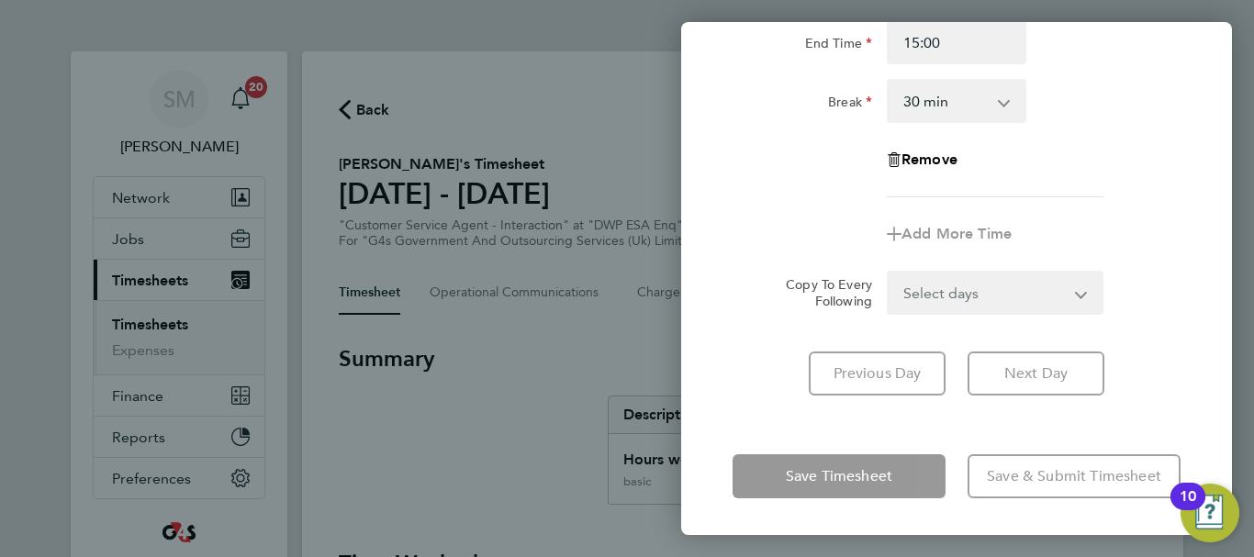
drag, startPoint x: 770, startPoint y: 434, endPoint x: 789, endPoint y: 494, distance: 62.7
click at [770, 439] on div "Tue 23 Sep Cancel Enter time worked for this day. Rate basic - 16.66 System Iss…" at bounding box center [956, 278] width 551 height 513
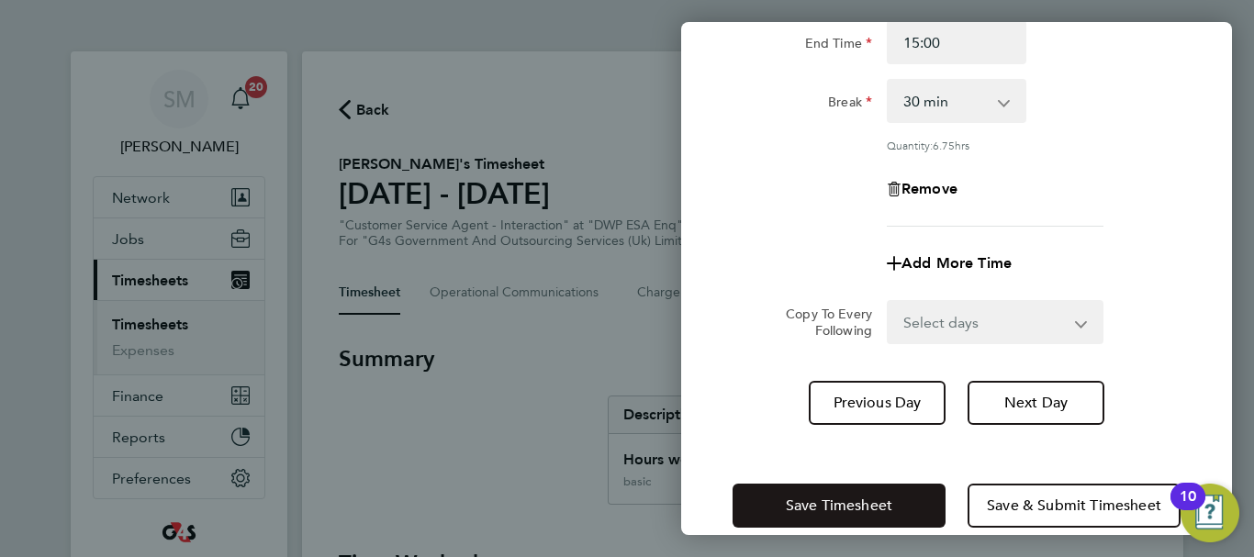
click at [798, 508] on span "Save Timesheet" at bounding box center [839, 506] width 106 height 18
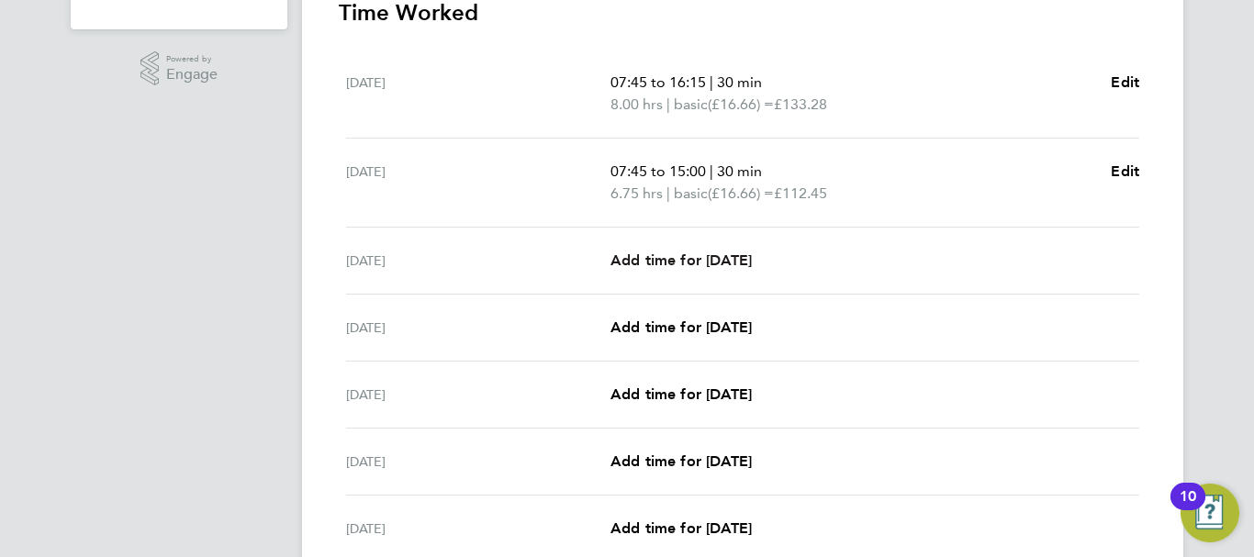
click at [682, 251] on span "Add time for [DATE]" at bounding box center [680, 259] width 141 height 17
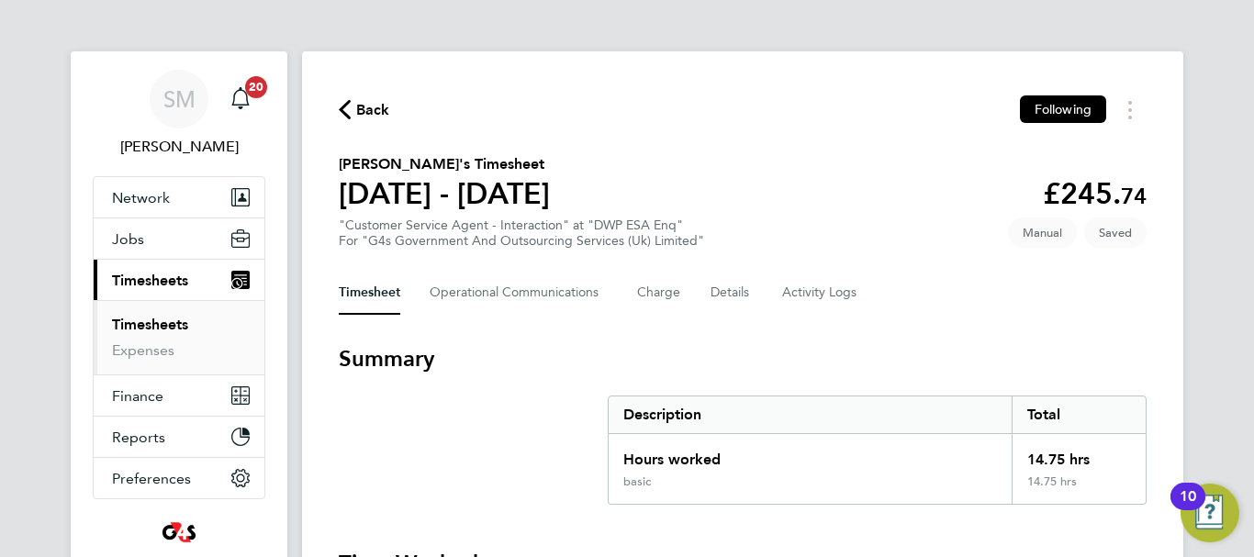
select select "30"
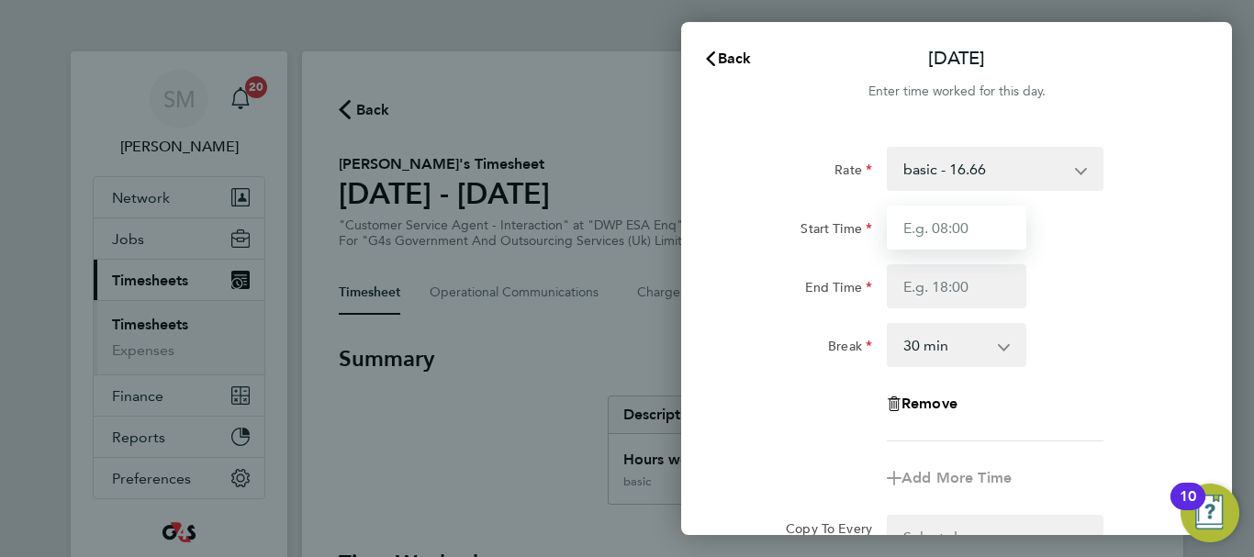
click at [937, 220] on input "Start Time" at bounding box center [957, 228] width 140 height 44
type input "07:45"
click at [882, 312] on div "Rate basic - 16.66 System Issue Paid - 16.66 x1.5 - 24.73 Bank Holiday Sick Sys…" at bounding box center [956, 294] width 448 height 295
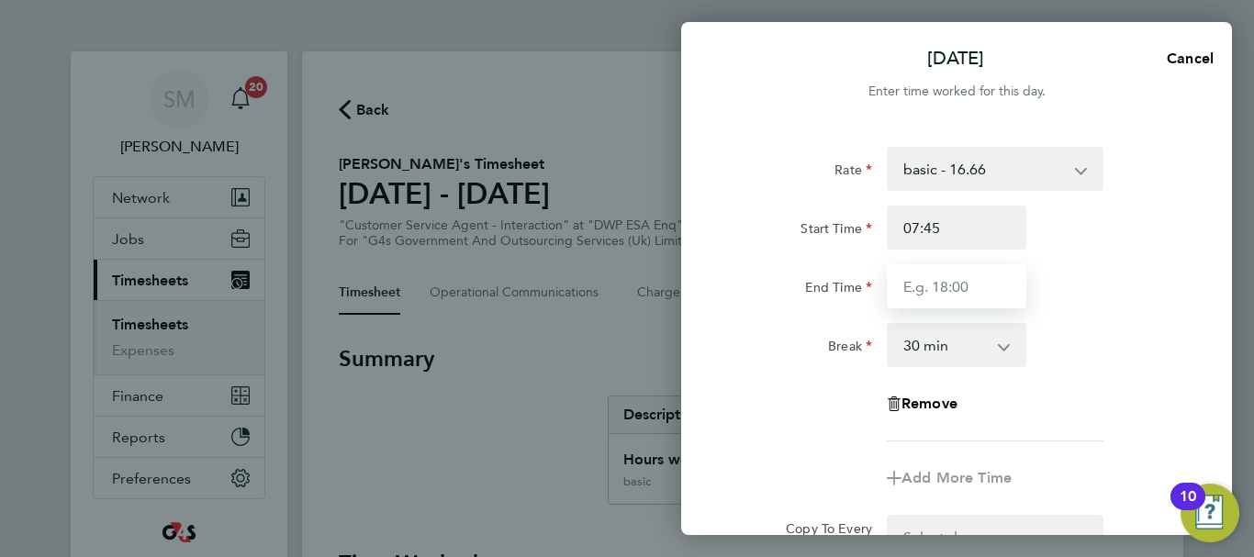
drag, startPoint x: 902, startPoint y: 302, endPoint x: 912, endPoint y: 292, distance: 14.3
click at [902, 302] on input "End Time" at bounding box center [957, 286] width 140 height 44
type input "16:30"
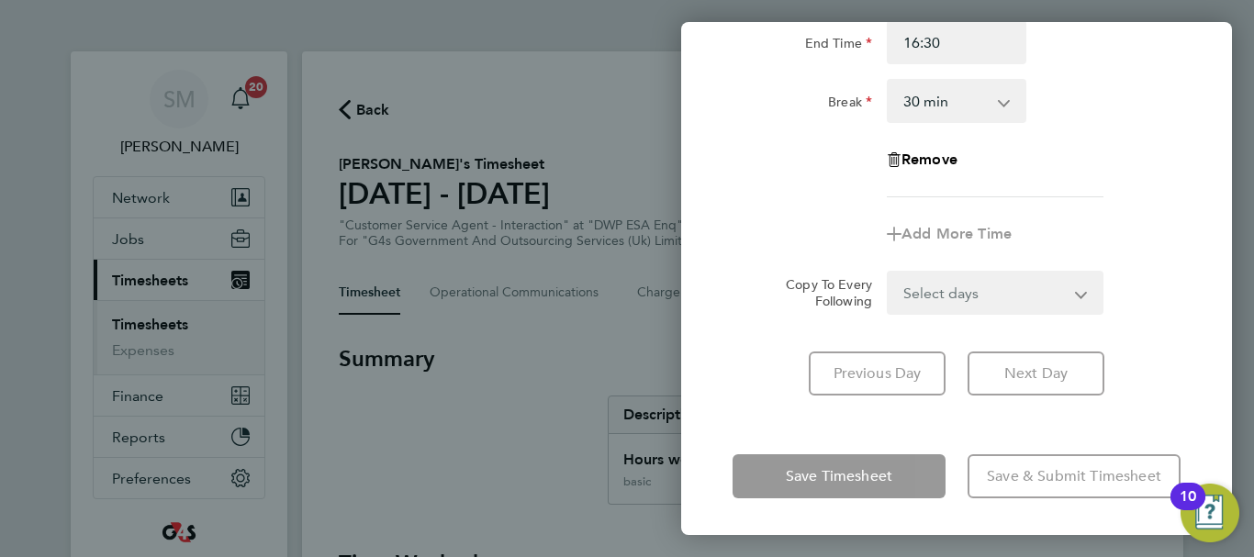
click at [769, 430] on div "Wed 24 Sep Cancel Enter time worked for this day. Rate basic - 16.66 System Iss…" at bounding box center [956, 278] width 551 height 513
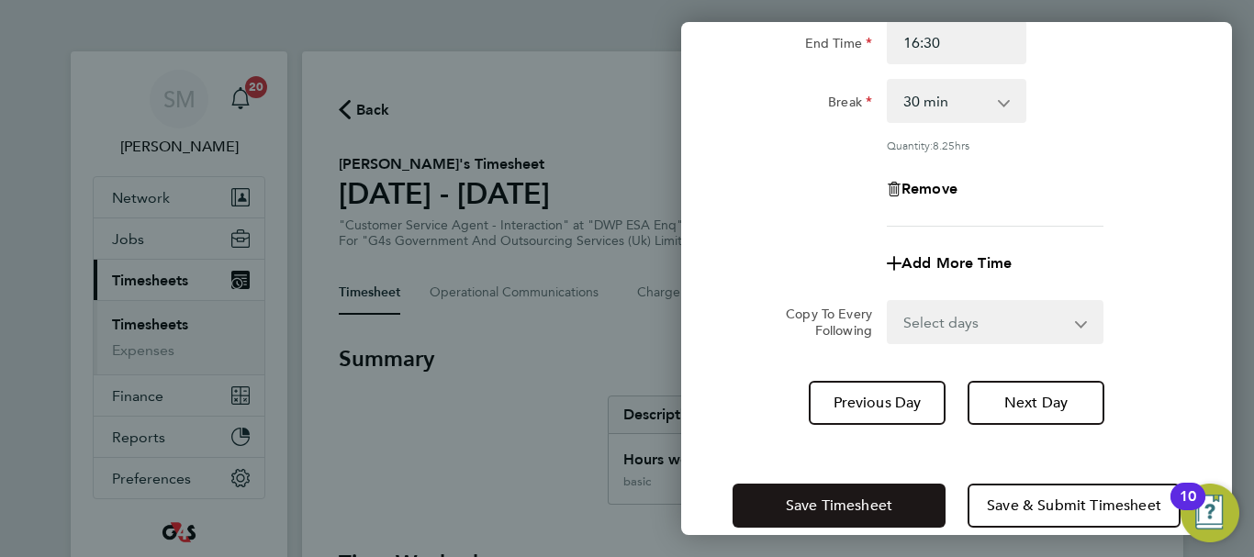
click at [784, 495] on button "Save Timesheet" at bounding box center [838, 506] width 213 height 44
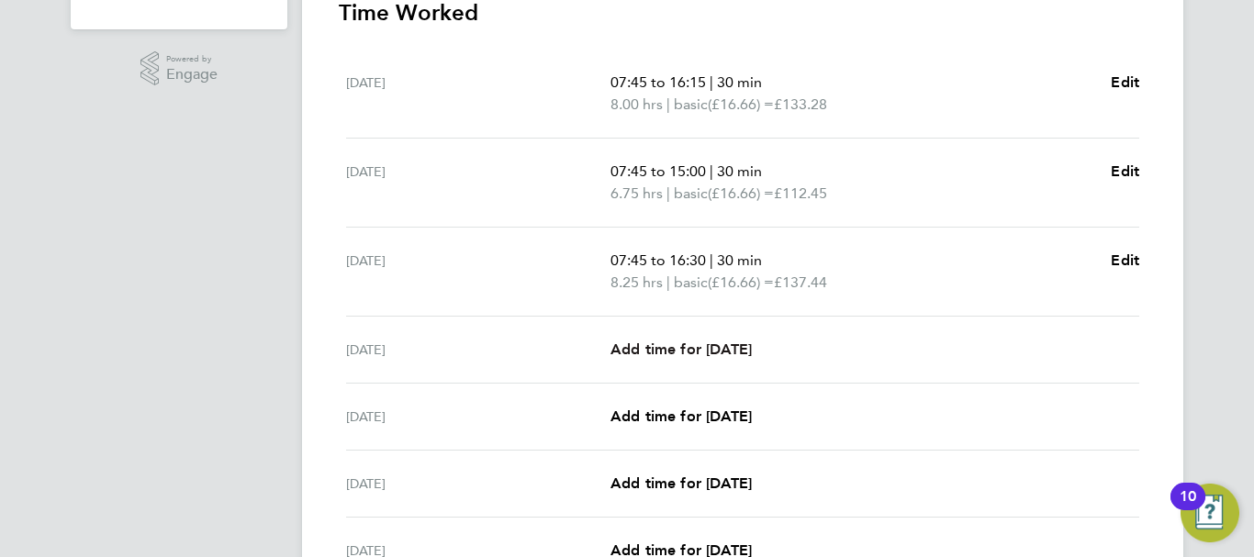
click at [722, 346] on span "Add time for [DATE]" at bounding box center [680, 349] width 141 height 17
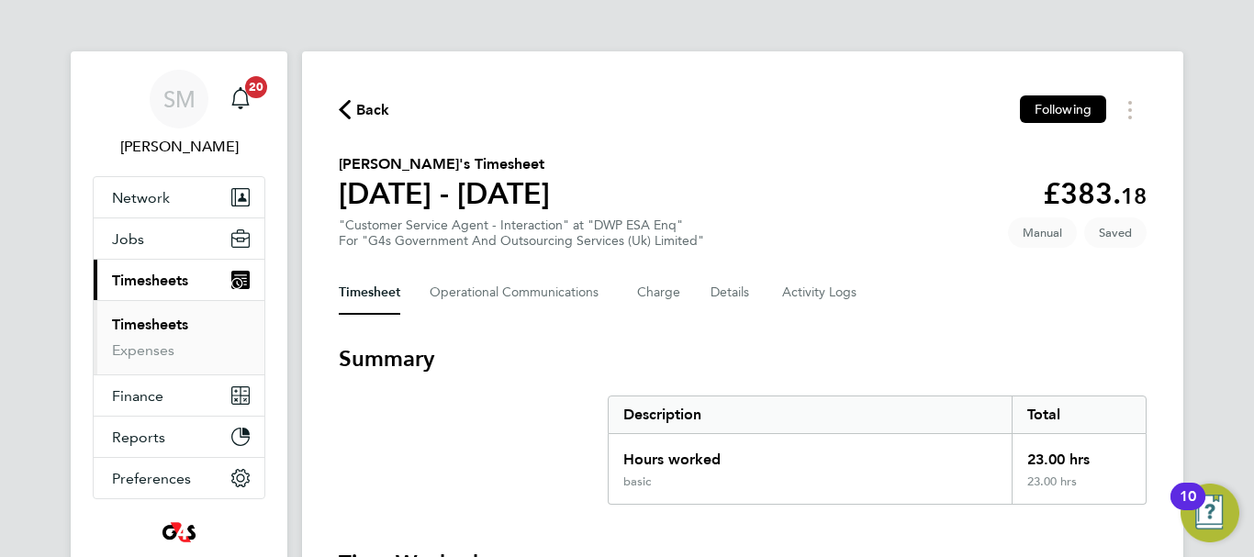
select select "30"
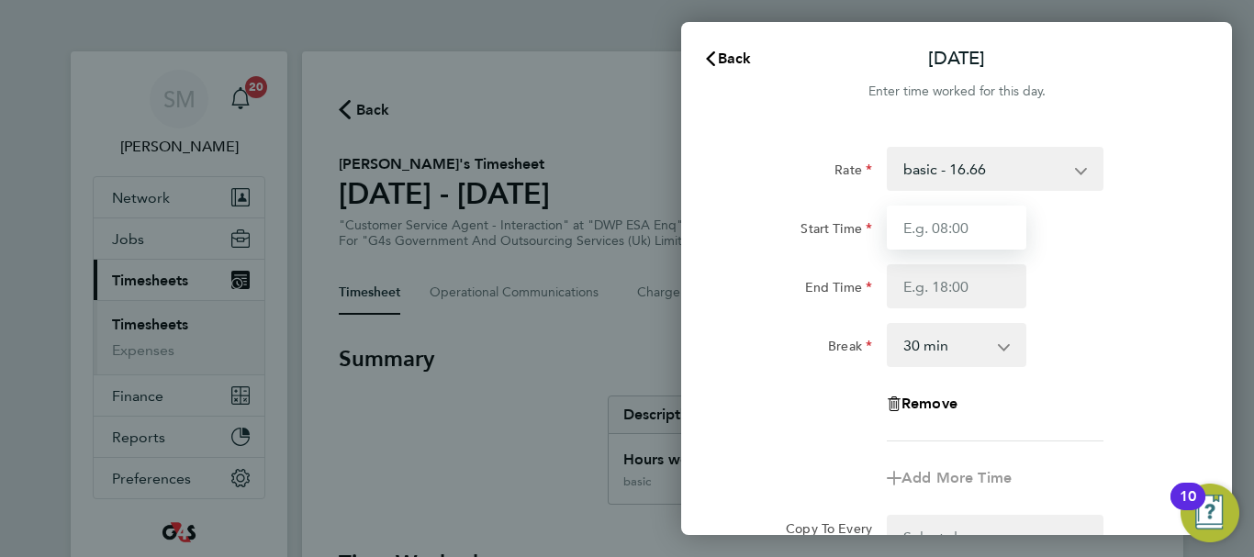
click at [999, 233] on input "Start Time" at bounding box center [957, 228] width 140 height 44
type input "07:45"
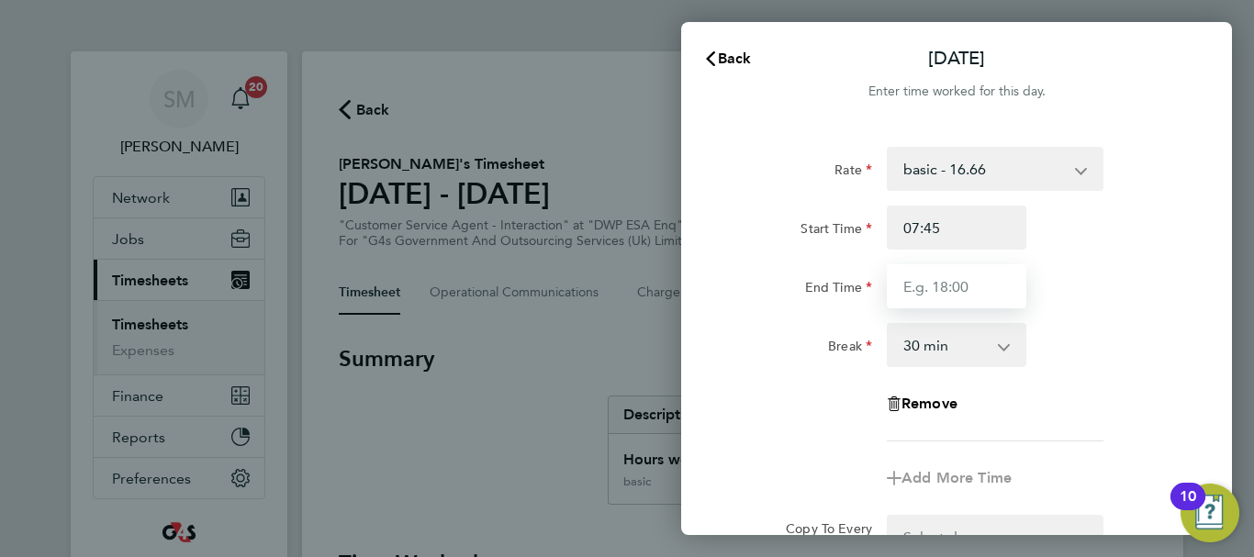
click at [948, 292] on input "End Time" at bounding box center [957, 286] width 140 height 44
type input "16:00"
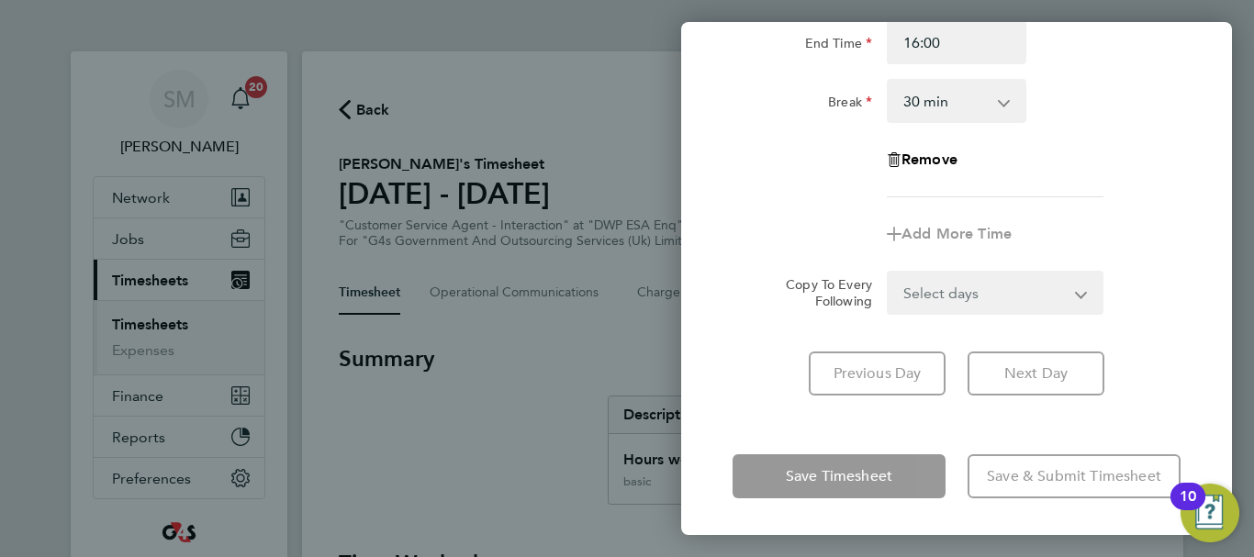
click at [770, 475] on div "Save Timesheet Save & Submit Timesheet" at bounding box center [956, 476] width 551 height 117
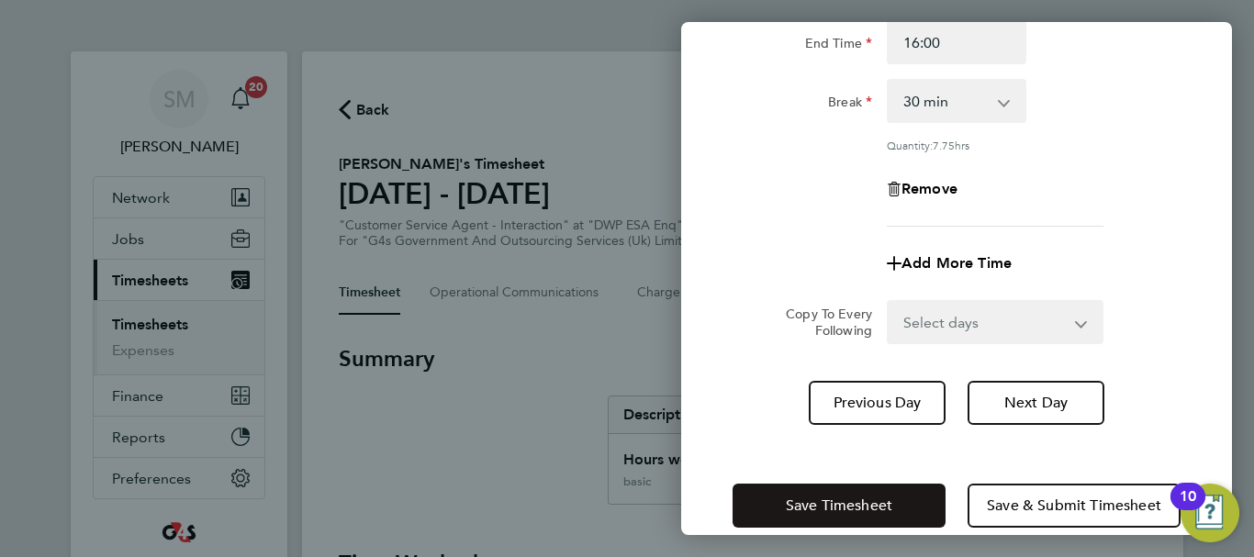
click at [807, 514] on button "Save Timesheet" at bounding box center [838, 506] width 213 height 44
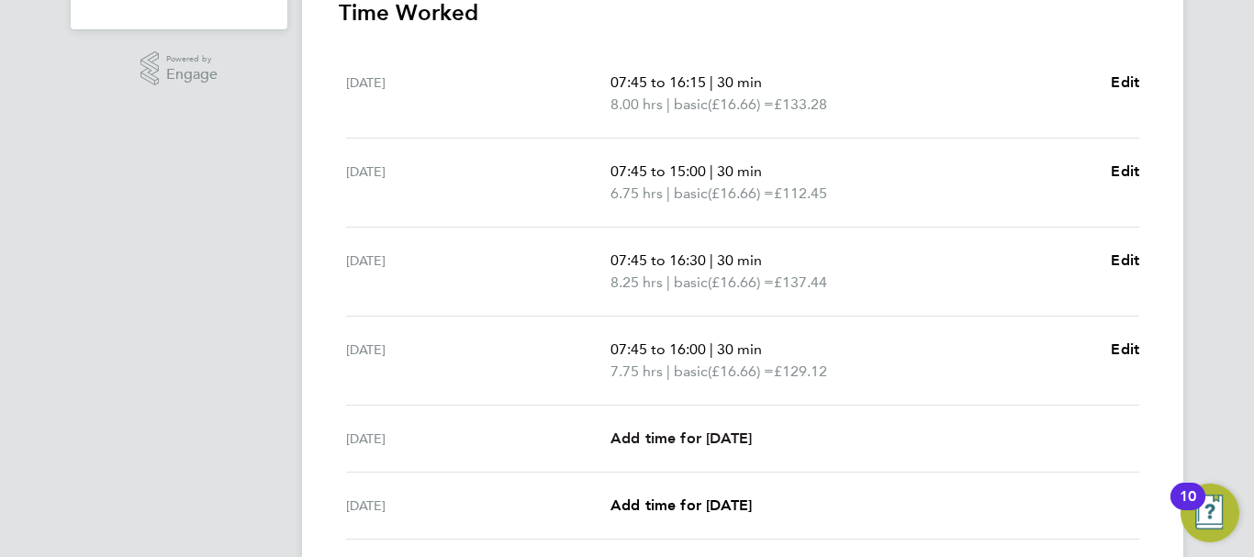
click at [690, 440] on span "Add time for [DATE]" at bounding box center [680, 438] width 141 height 17
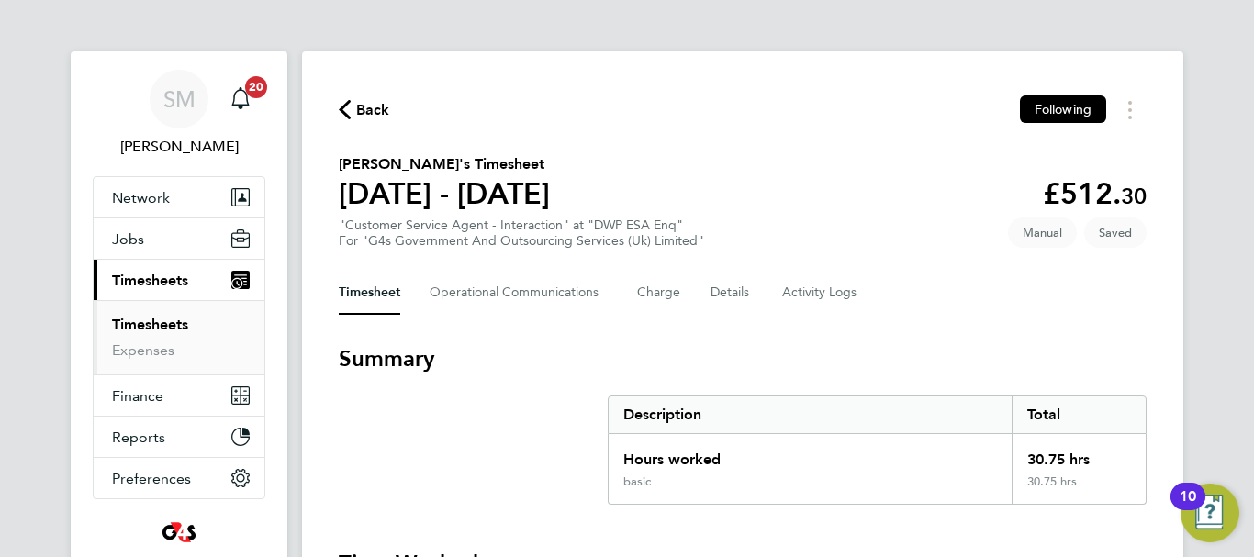
select select "30"
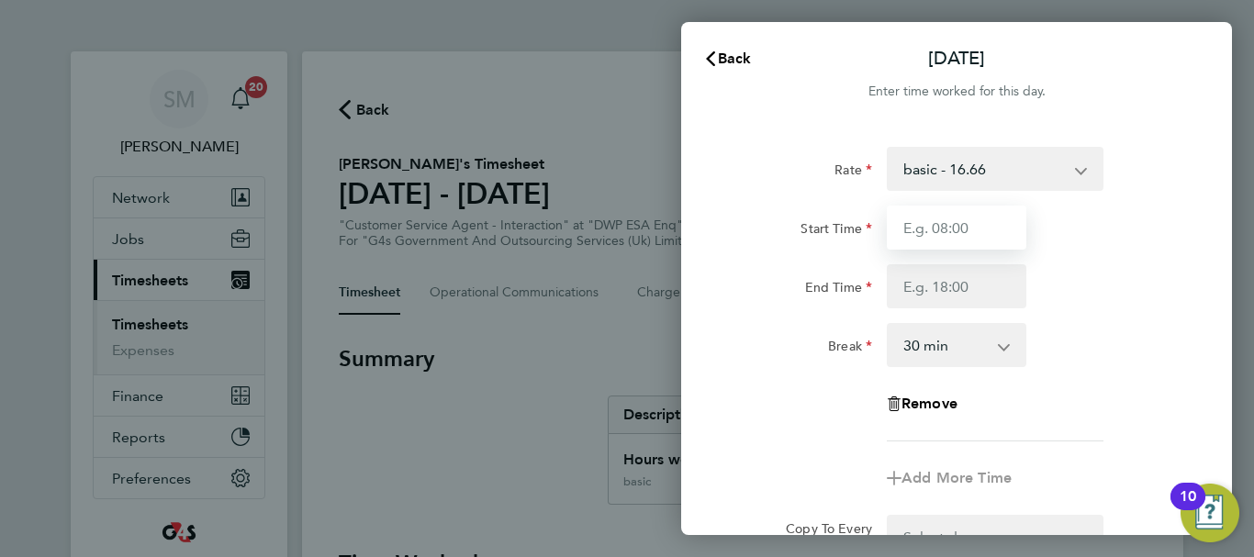
click at [941, 240] on input "Start Time" at bounding box center [957, 228] width 140 height 44
type input "07:45"
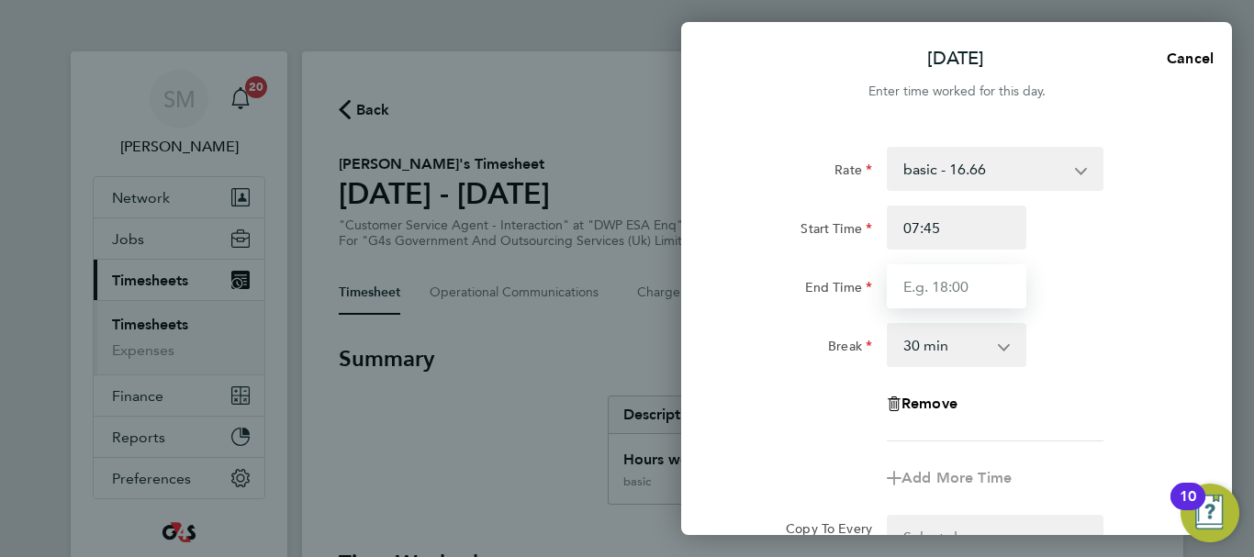
click at [930, 286] on input "End Time" at bounding box center [957, 286] width 140 height 44
type input "15:00"
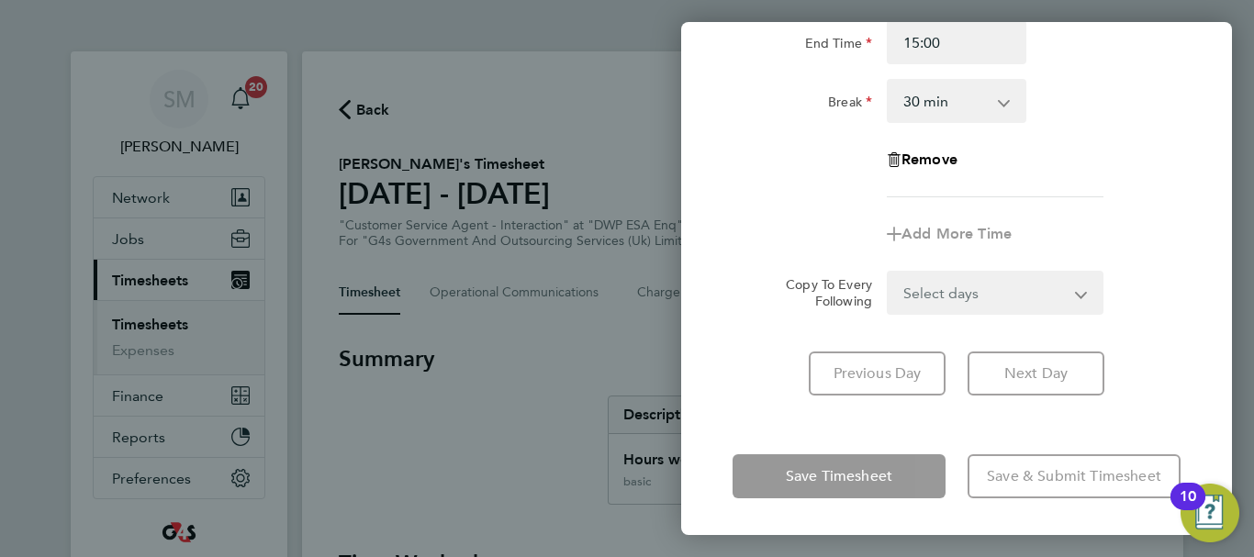
click at [766, 430] on div "Fri 26 Sep Cancel Enter time worked for this day. Rate basic - 16.66 System Iss…" at bounding box center [956, 278] width 551 height 513
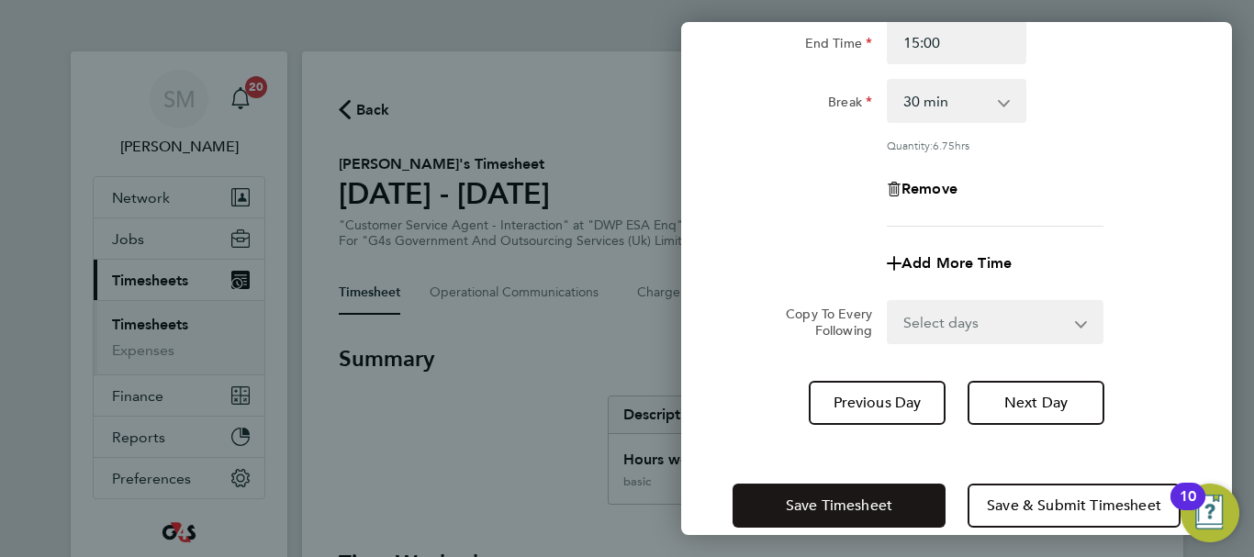
click at [816, 494] on button "Save Timesheet" at bounding box center [838, 506] width 213 height 44
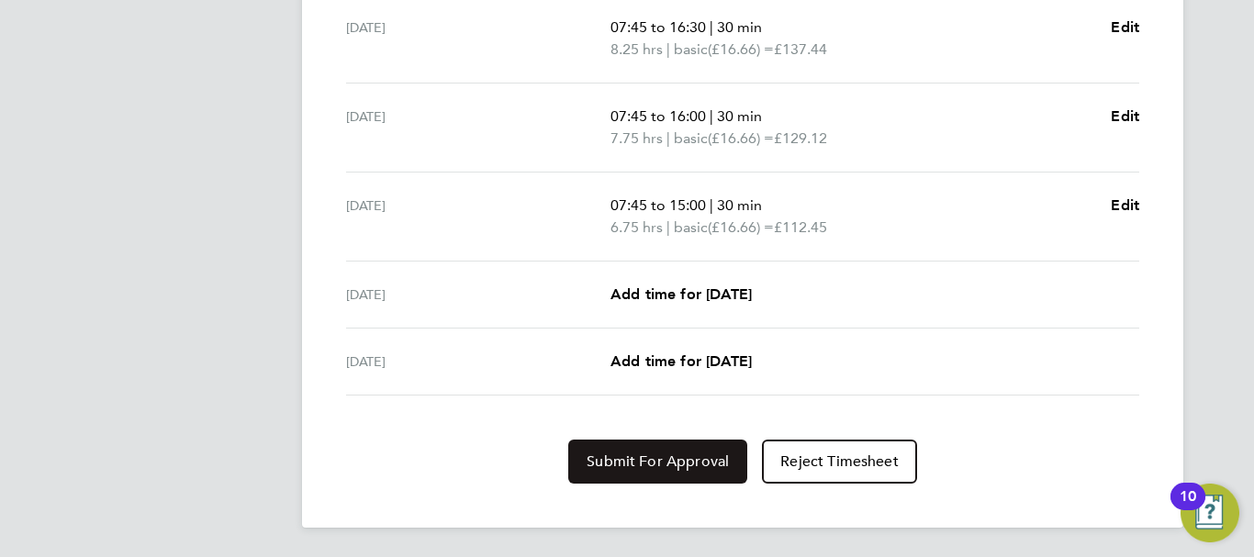
click at [640, 455] on span "Submit For Approval" at bounding box center [657, 461] width 142 height 18
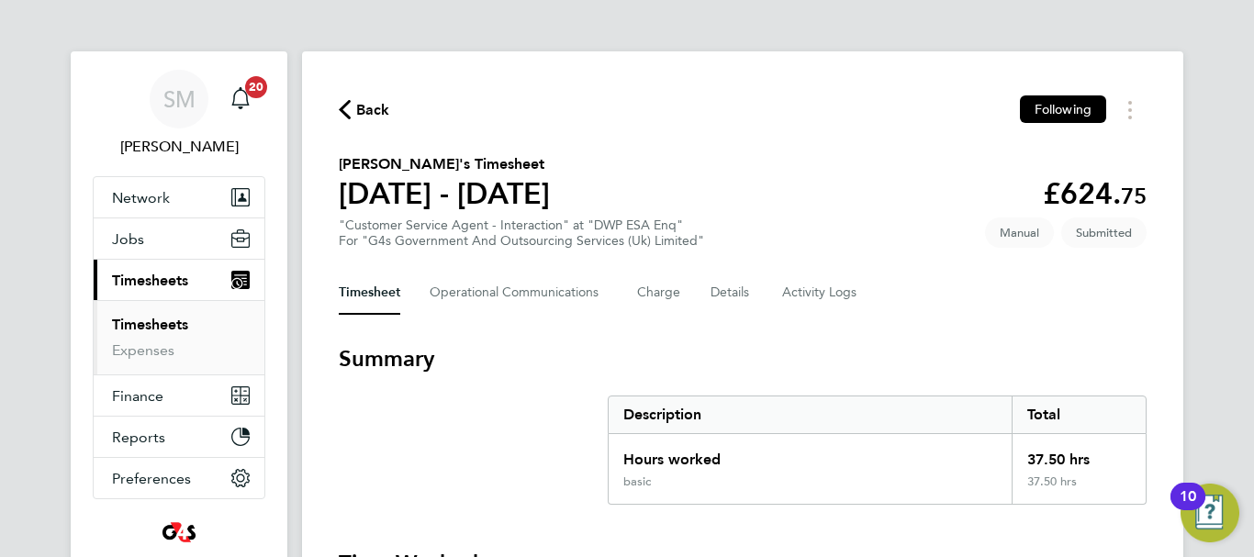
click at [390, 114] on div "Back Following" at bounding box center [743, 109] width 808 height 28
click at [376, 113] on span "Back" at bounding box center [373, 110] width 34 height 22
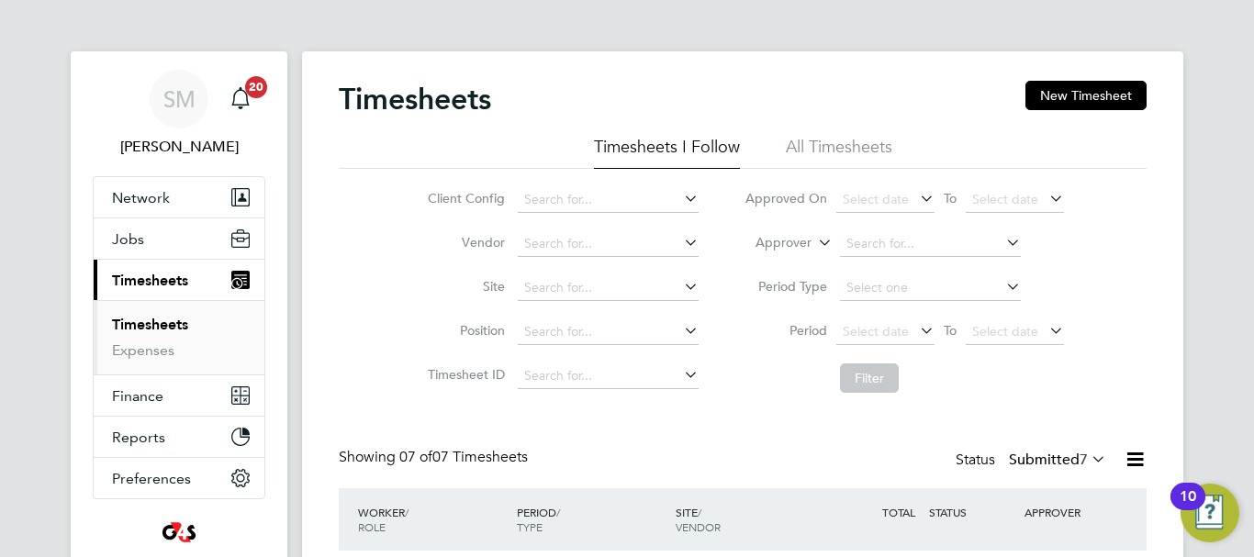
click at [1020, 106] on div "Timesheets New Timesheet" at bounding box center [743, 108] width 808 height 55
click at [1038, 102] on button "New Timesheet" at bounding box center [1085, 95] width 121 height 29
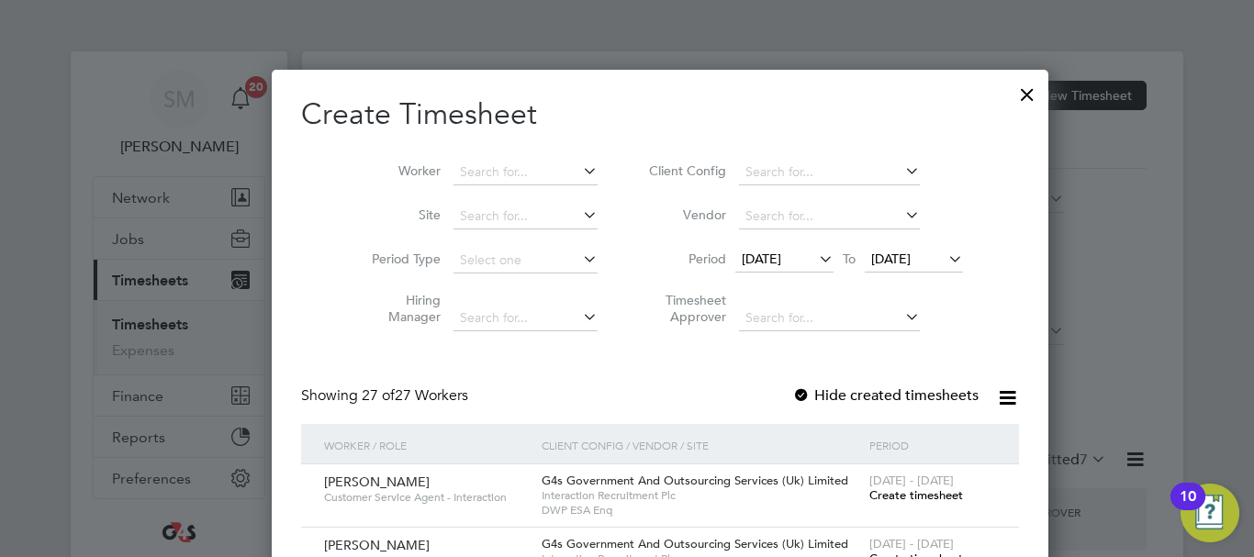
click at [742, 252] on span "[DATE]" at bounding box center [761, 259] width 39 height 17
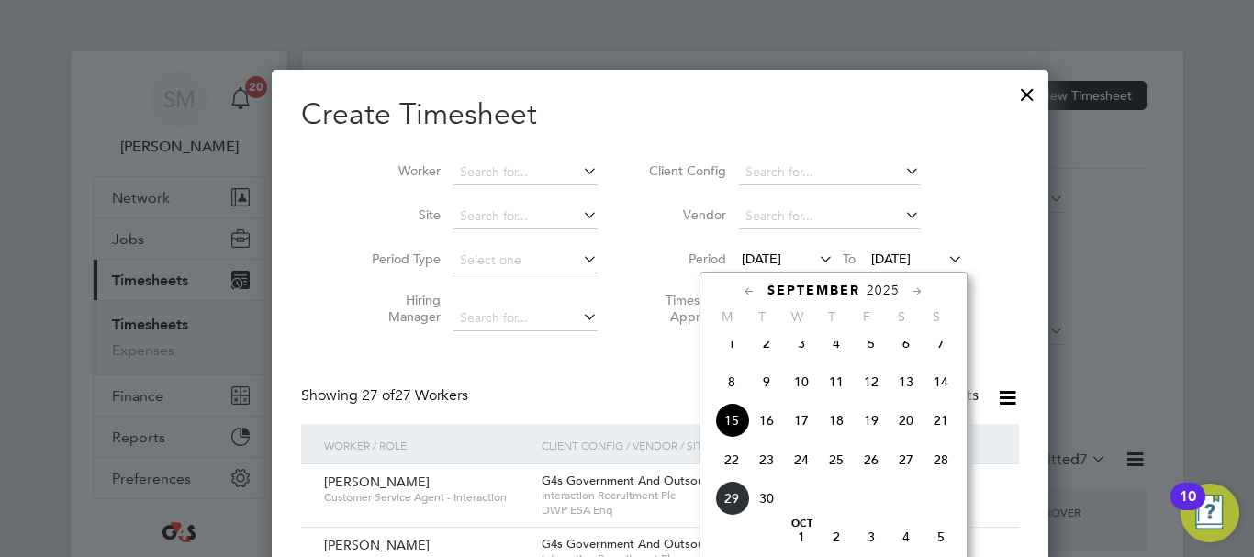
click at [731, 466] on span "22" at bounding box center [731, 459] width 35 height 35
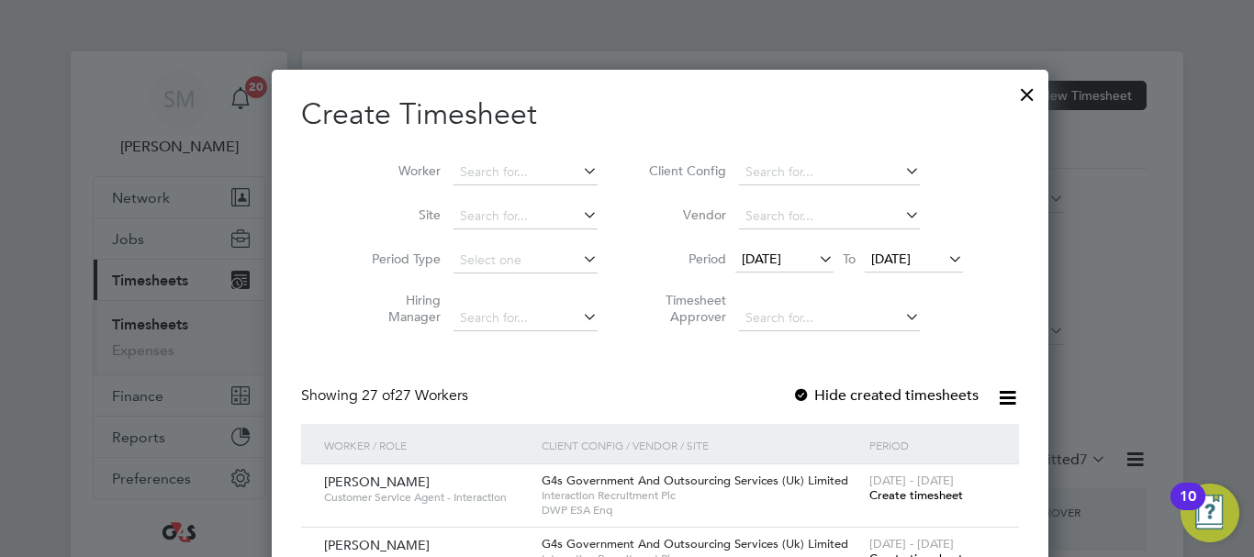
click at [893, 272] on span "[DATE]" at bounding box center [914, 260] width 98 height 25
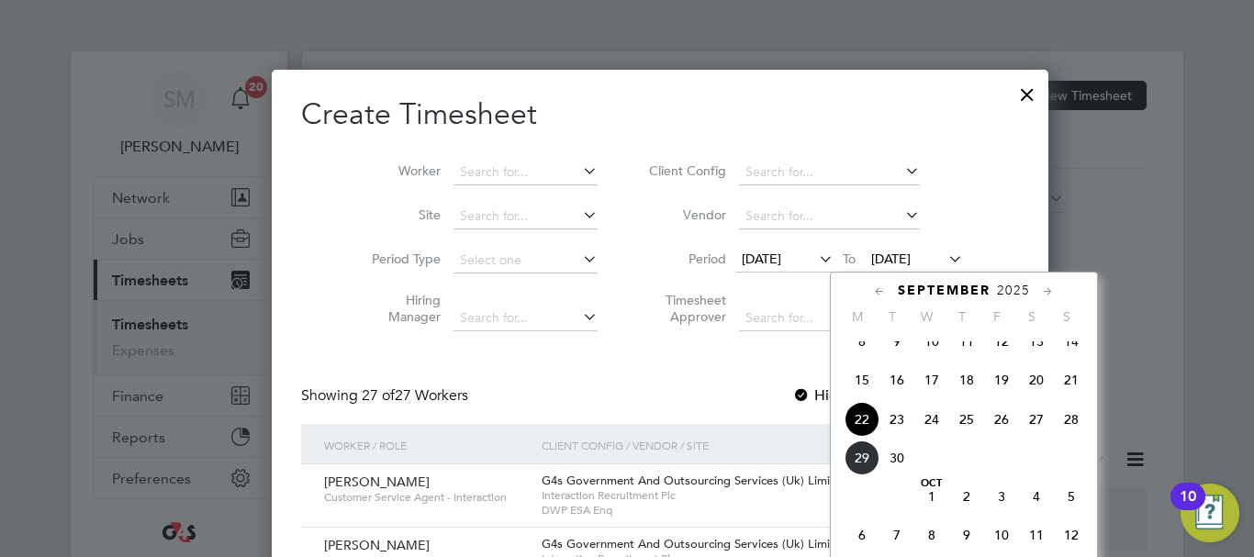
click at [1070, 437] on span "28" at bounding box center [1071, 419] width 35 height 35
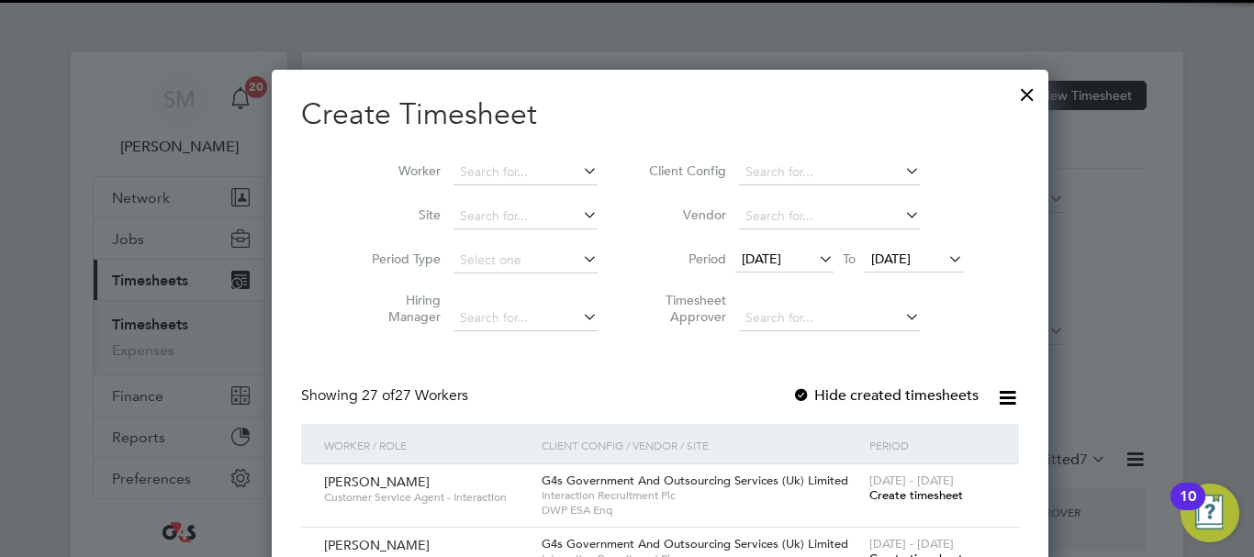
click at [792, 391] on div at bounding box center [801, 396] width 18 height 18
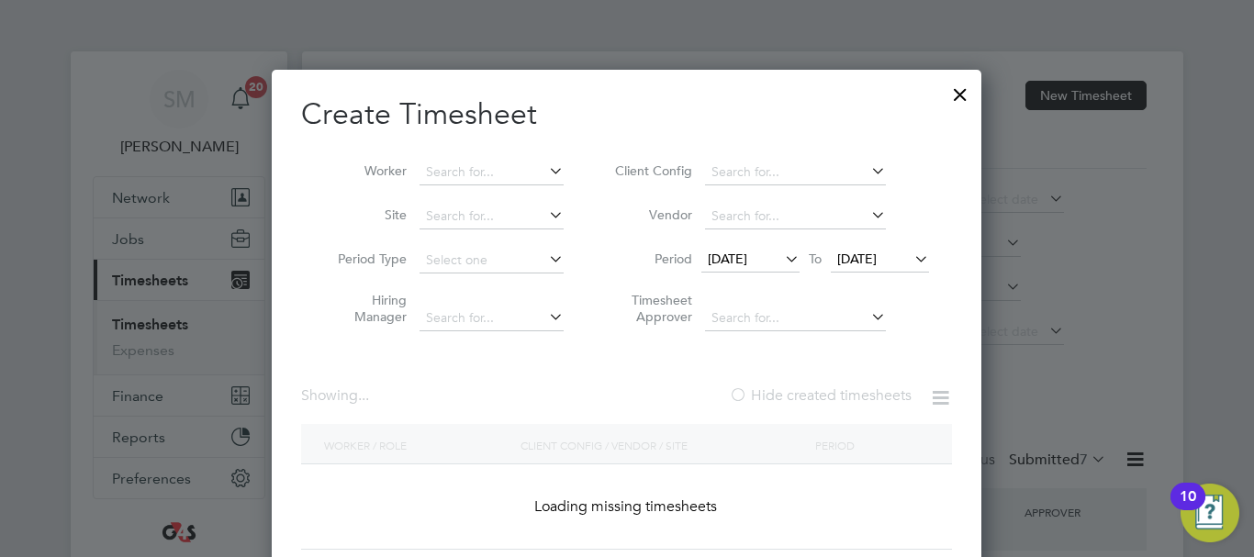
click at [457, 192] on li "Worker" at bounding box center [443, 173] width 285 height 44
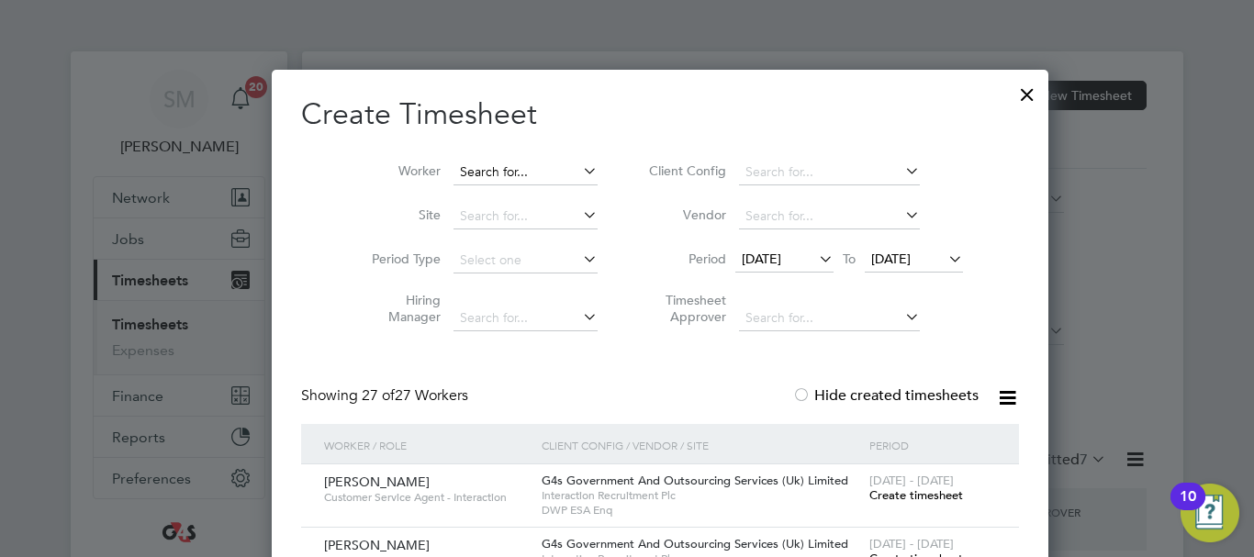
click at [468, 168] on input at bounding box center [525, 173] width 144 height 26
click at [485, 217] on li "Cristiana -Anne Buzatu" at bounding box center [554, 221] width 270 height 25
type input "Cristiana-Anne Buzatu"
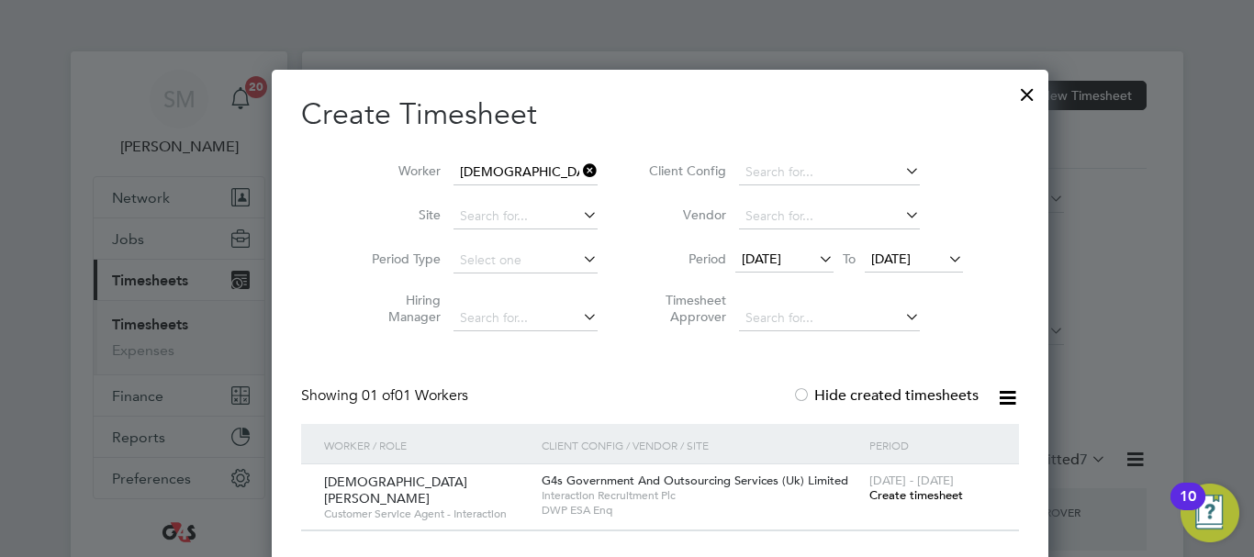
click at [878, 495] on span "Create timesheet" at bounding box center [916, 495] width 94 height 16
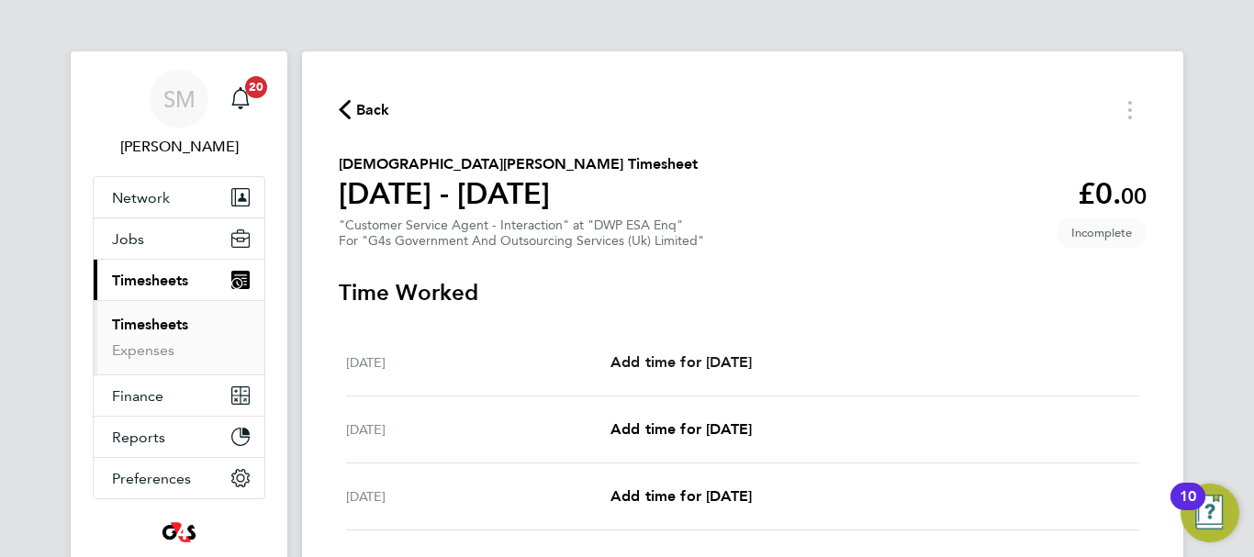
click at [695, 359] on span "Add time for [DATE]" at bounding box center [680, 361] width 141 height 17
select select "30"
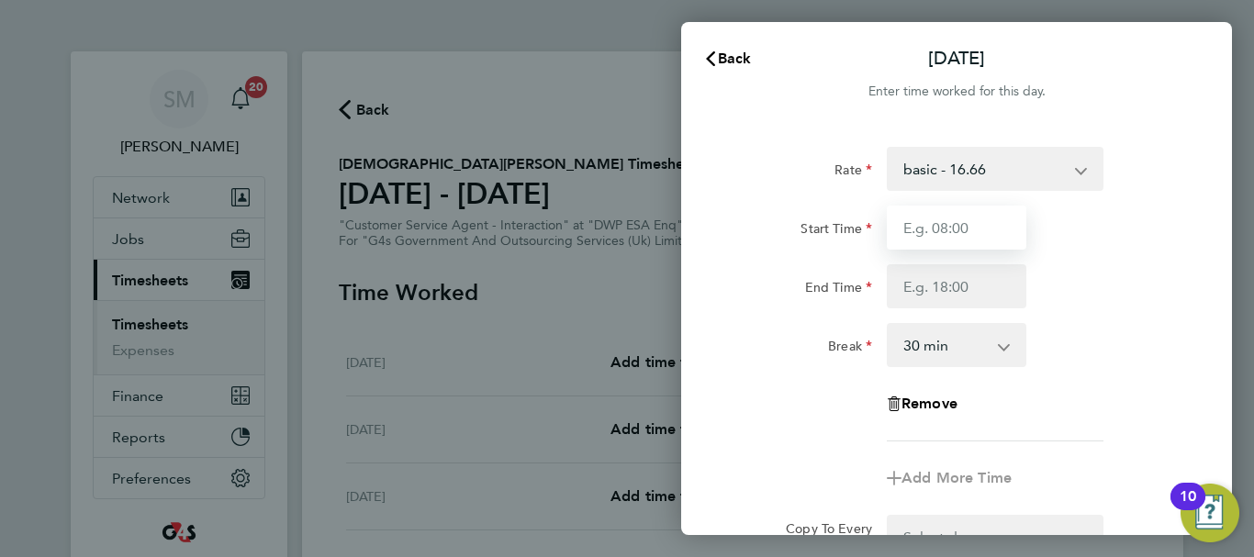
click at [972, 241] on input "Start Time" at bounding box center [957, 228] width 140 height 44
type input "07:45"
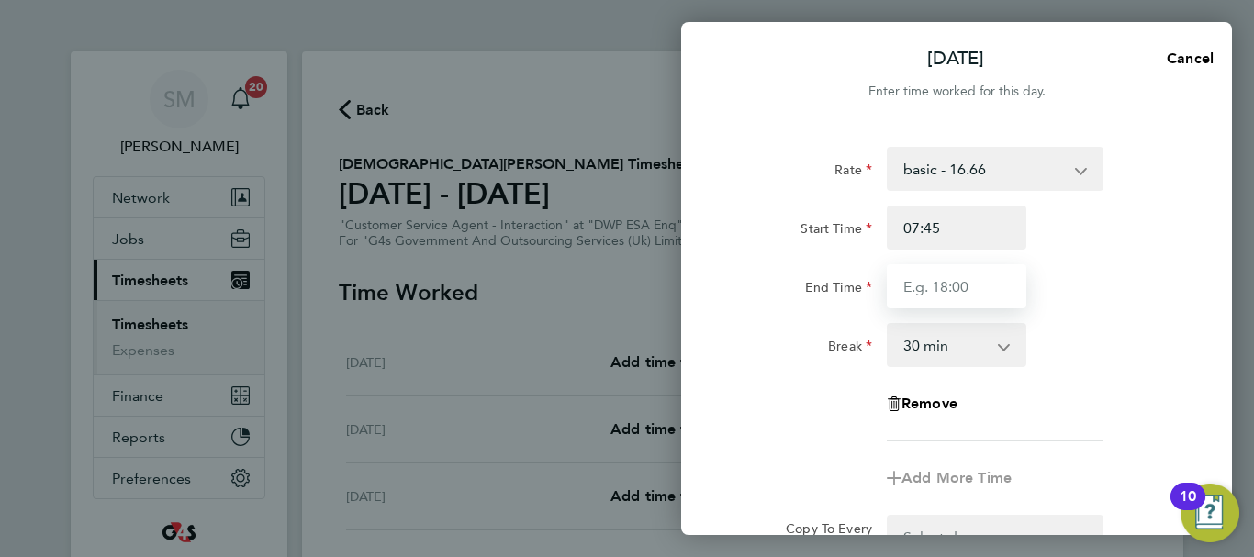
click at [979, 289] on input "End Time" at bounding box center [957, 286] width 140 height 44
type input "16:15"
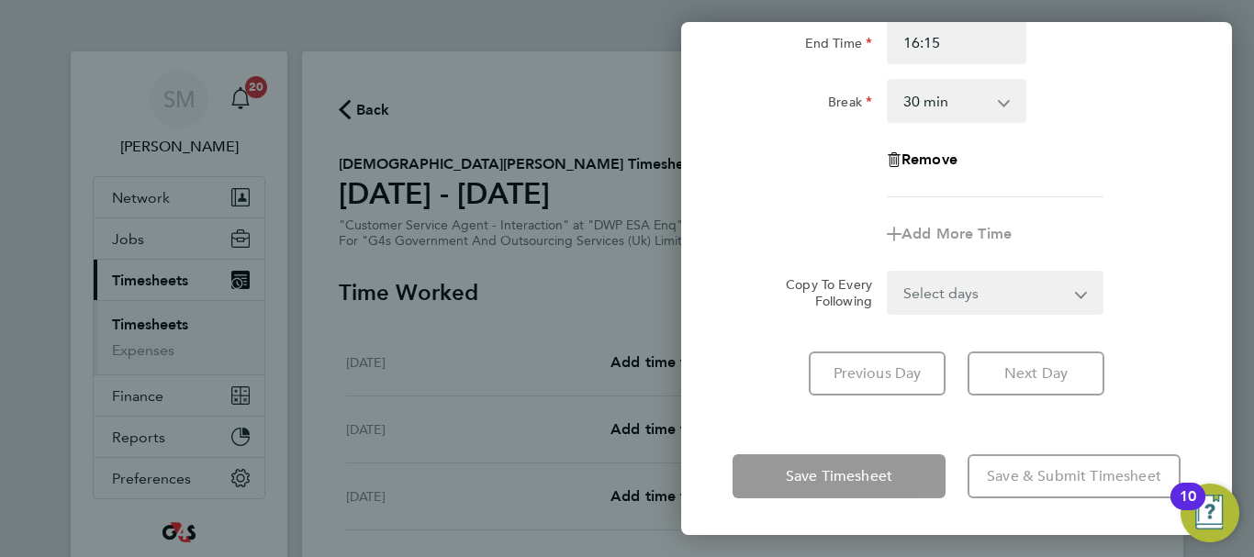
click at [736, 402] on div "Rate basic - 16.66 Bank Holiday System Issue Paid - 16.66 x2 - 32.79 x1.5 - 24.…" at bounding box center [956, 149] width 551 height 537
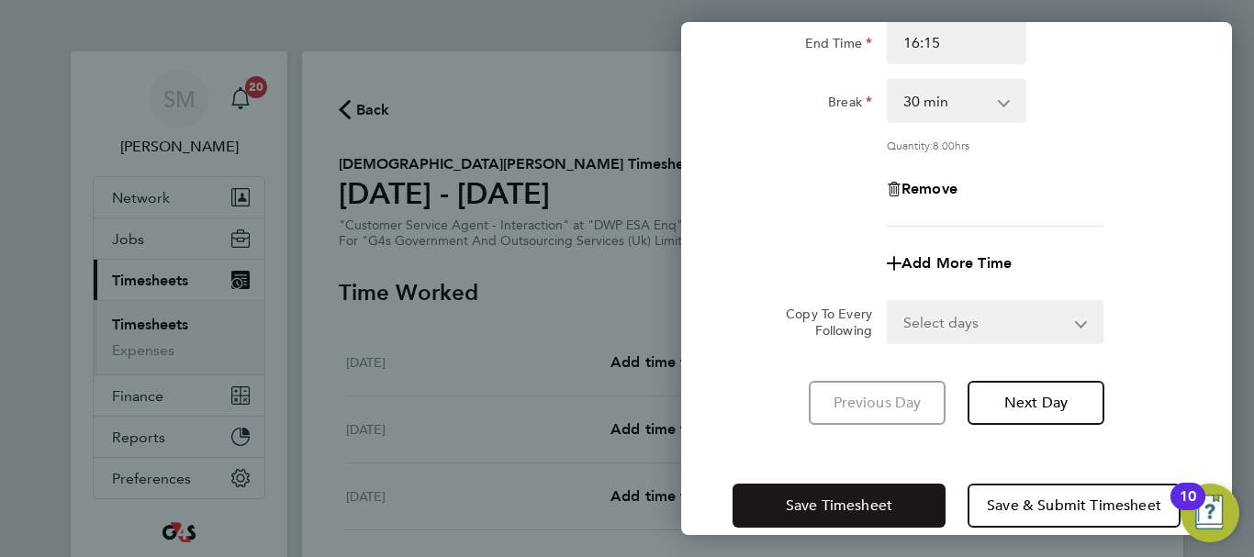
click at [812, 511] on span "Save Timesheet" at bounding box center [839, 506] width 106 height 18
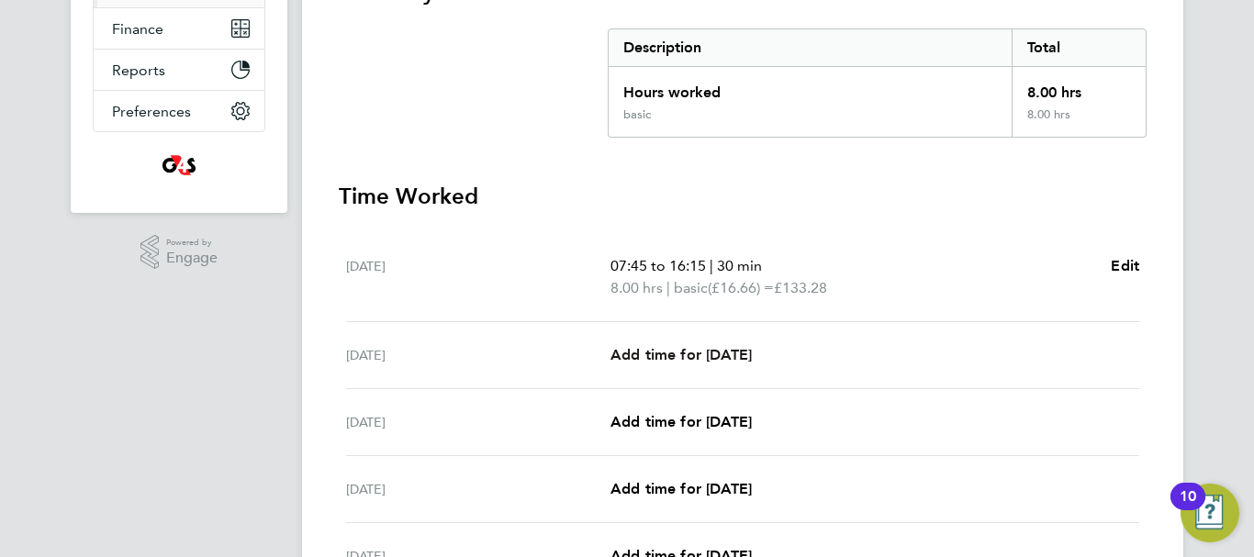
click at [713, 353] on span "Add time for [DATE]" at bounding box center [680, 354] width 141 height 17
select select "30"
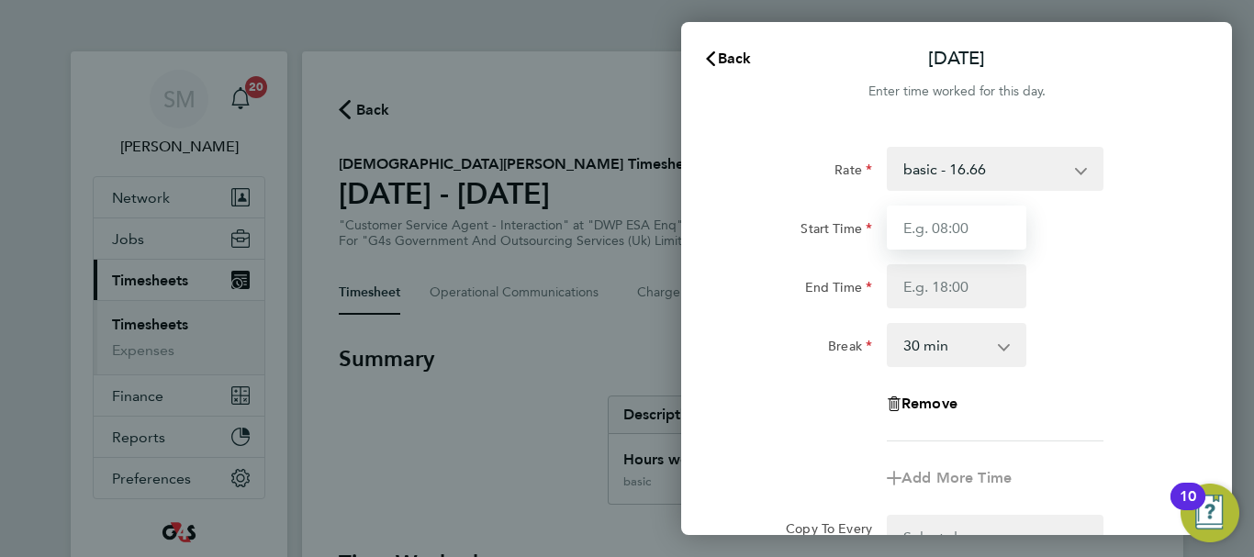
click at [966, 243] on input "Start Time" at bounding box center [957, 228] width 140 height 44
type input "07:45"
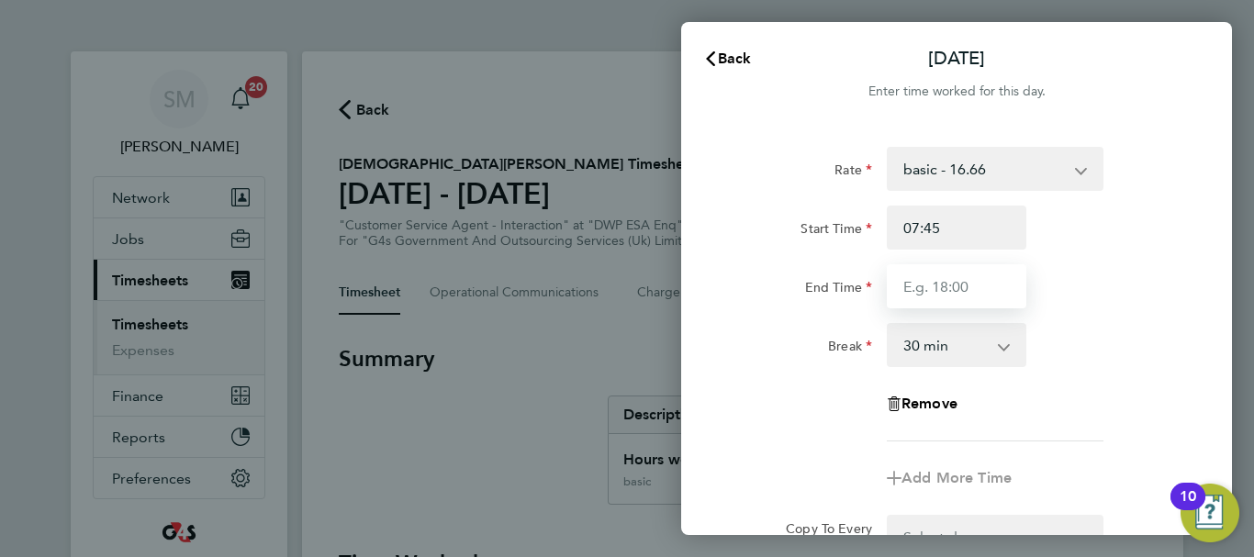
click at [944, 293] on input "End Time" at bounding box center [957, 286] width 140 height 44
type input "15:00"
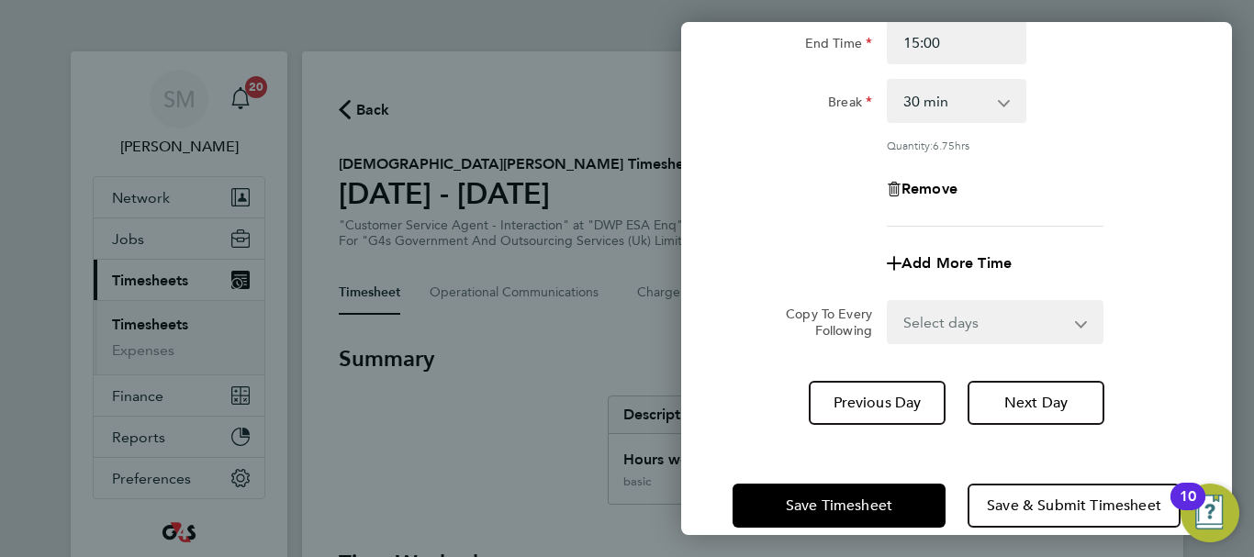
click at [801, 443] on div "Tue 23 Sep Cancel Enter time worked for this day. Rate basic - 16.66 Bank Holid…" at bounding box center [956, 278] width 551 height 513
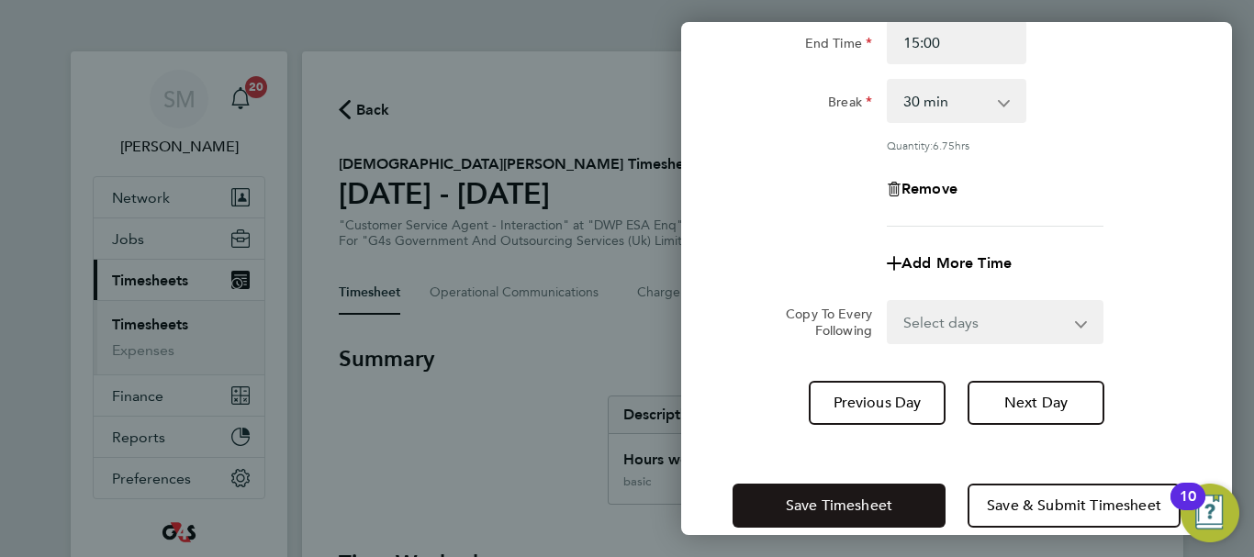
click at [786, 491] on button "Save Timesheet" at bounding box center [838, 506] width 213 height 44
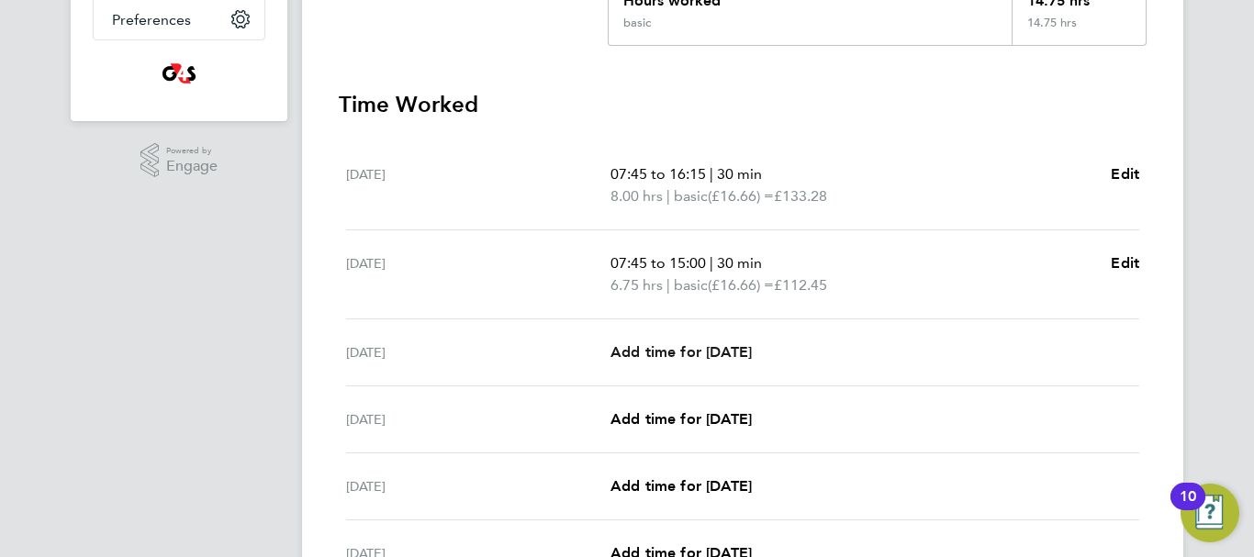
click at [708, 344] on span "Add time for [DATE]" at bounding box center [680, 351] width 141 height 17
select select "30"
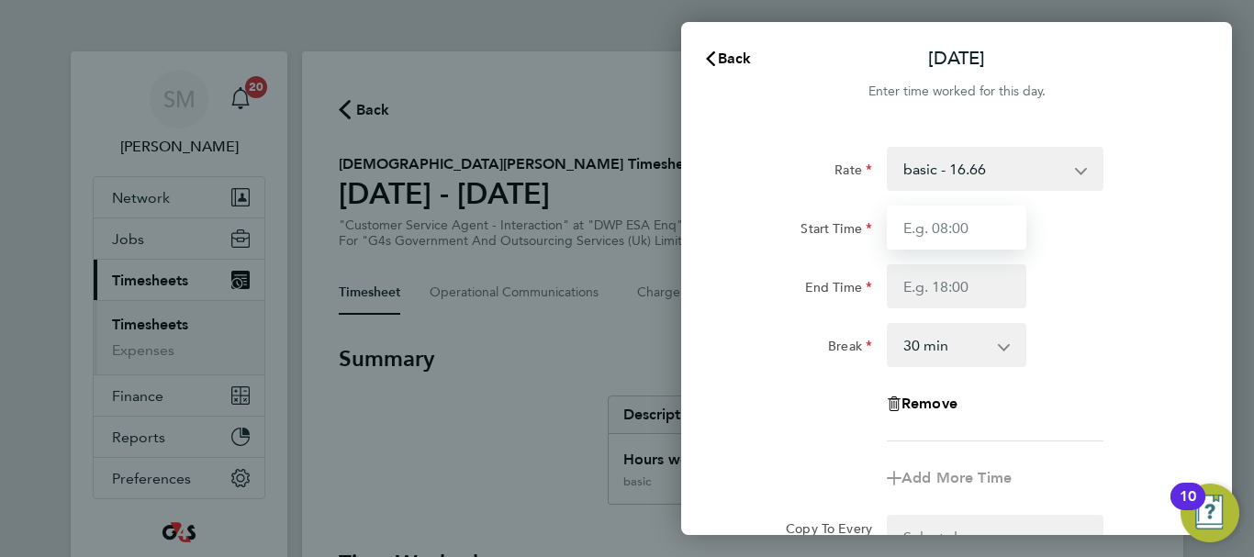
click at [973, 234] on input "Start Time" at bounding box center [957, 228] width 140 height 44
type input "07:45"
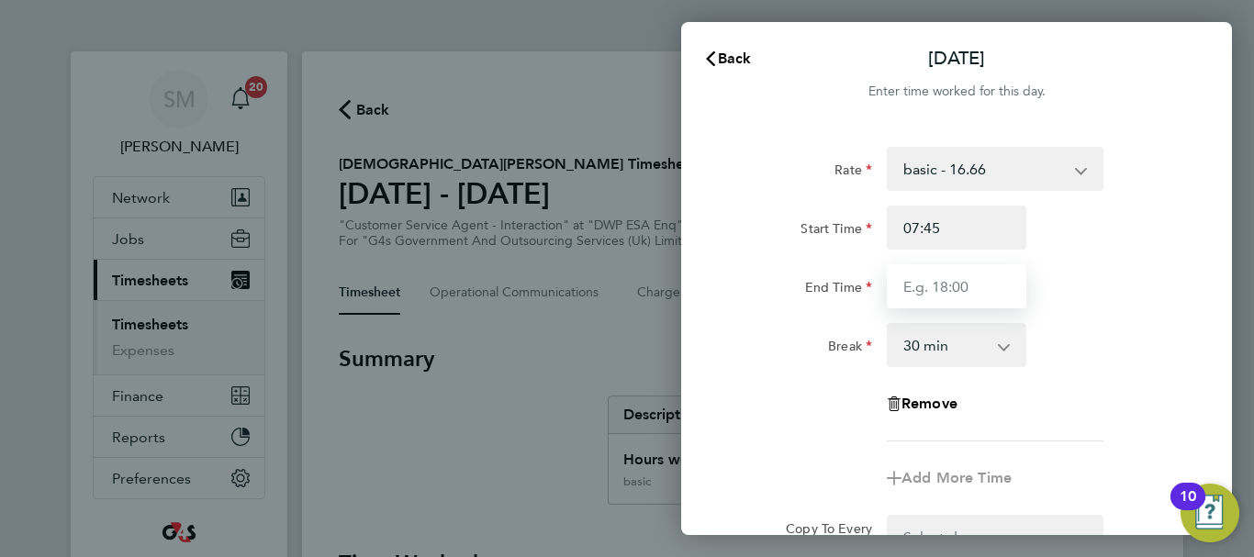
click at [946, 285] on input "End Time" at bounding box center [957, 286] width 140 height 44
type input "16:30"
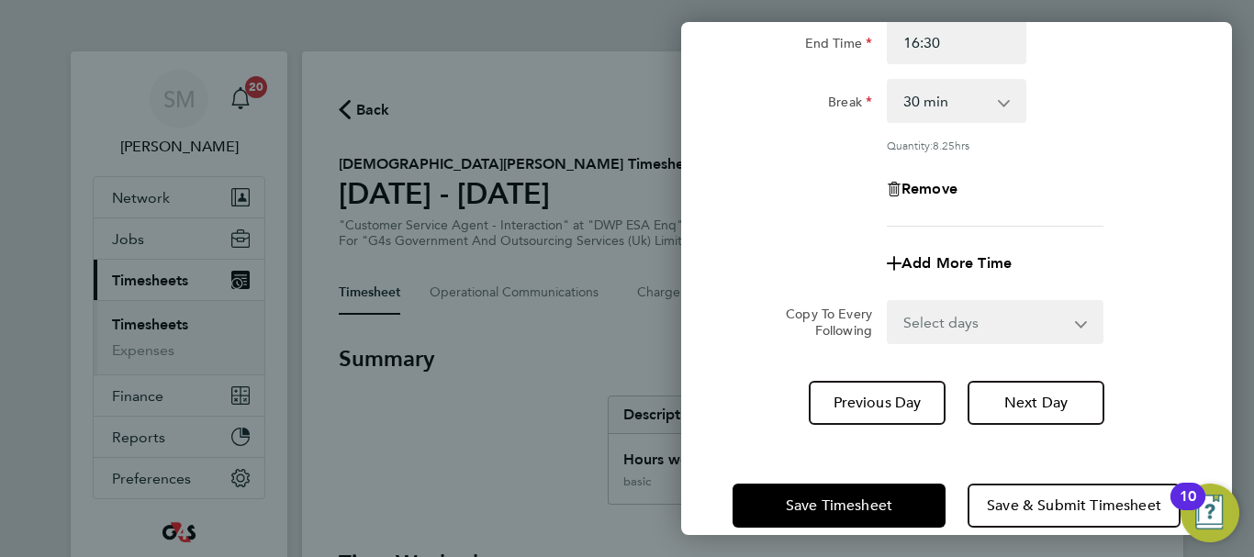
click at [753, 414] on div "Rate basic - 16.66 Bank Holiday System Issue Paid - 16.66 x2 - 32.79 x1.5 - 24.…" at bounding box center [956, 164] width 551 height 566
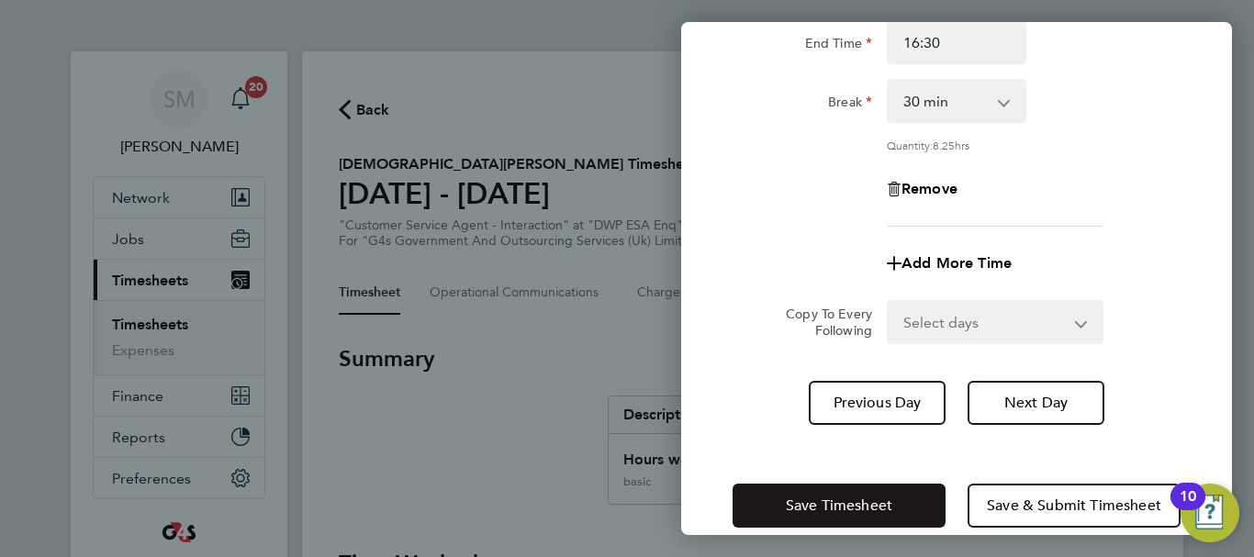
click at [794, 517] on button "Save Timesheet" at bounding box center [838, 506] width 213 height 44
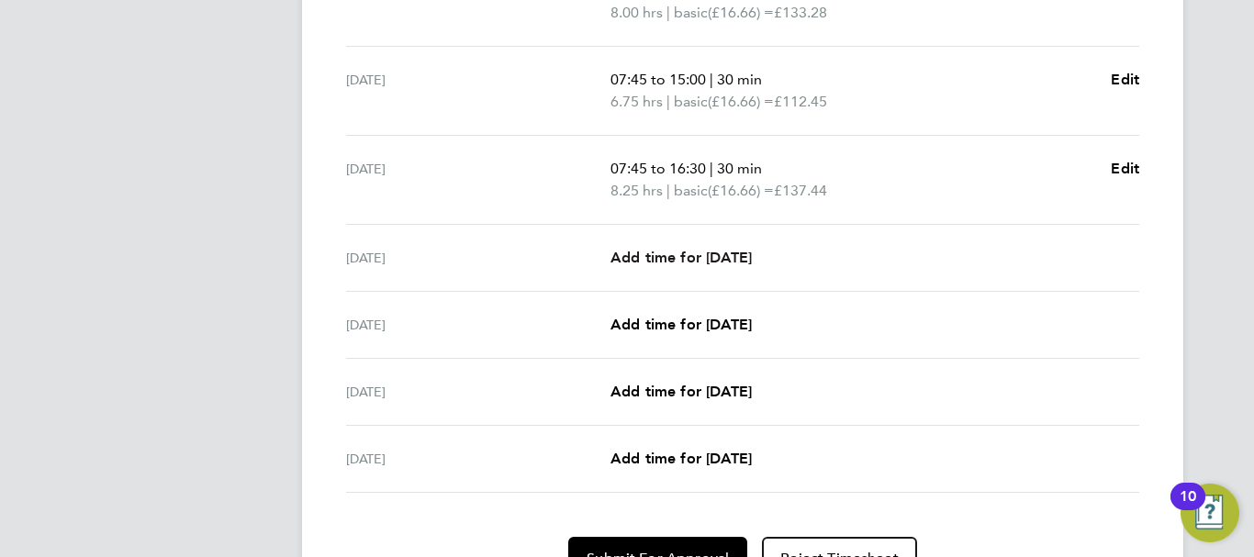
scroll to position [551, 0]
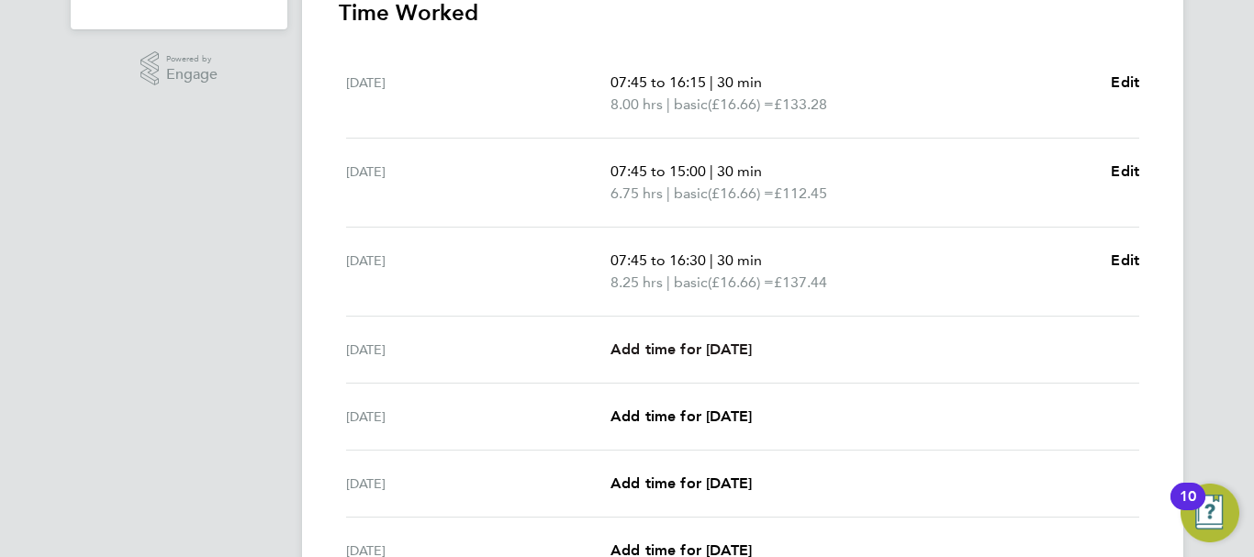
click at [719, 354] on span "Add time for [DATE]" at bounding box center [680, 349] width 141 height 17
select select "30"
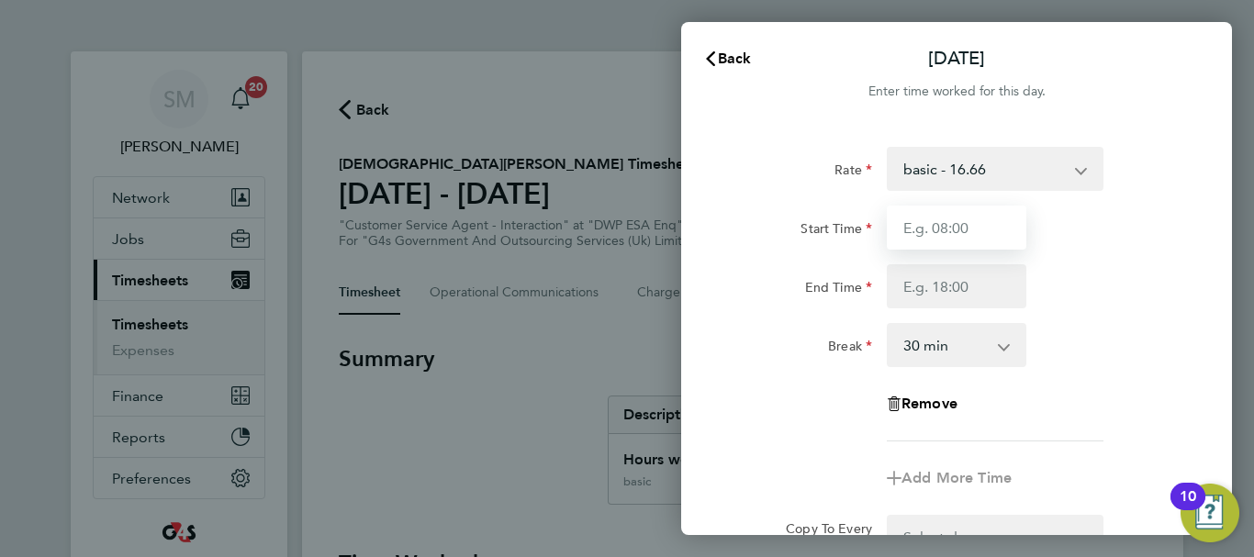
click at [964, 237] on input "Start Time" at bounding box center [957, 228] width 140 height 44
type input "07:45"
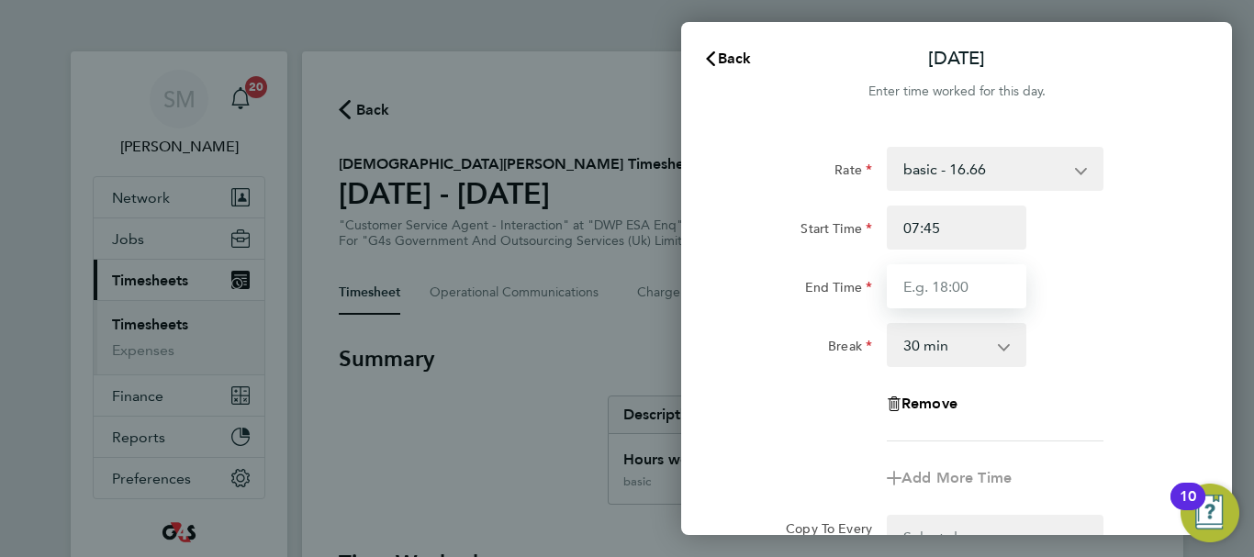
click at [944, 284] on input "End Time" at bounding box center [957, 286] width 140 height 44
type input "16:00"
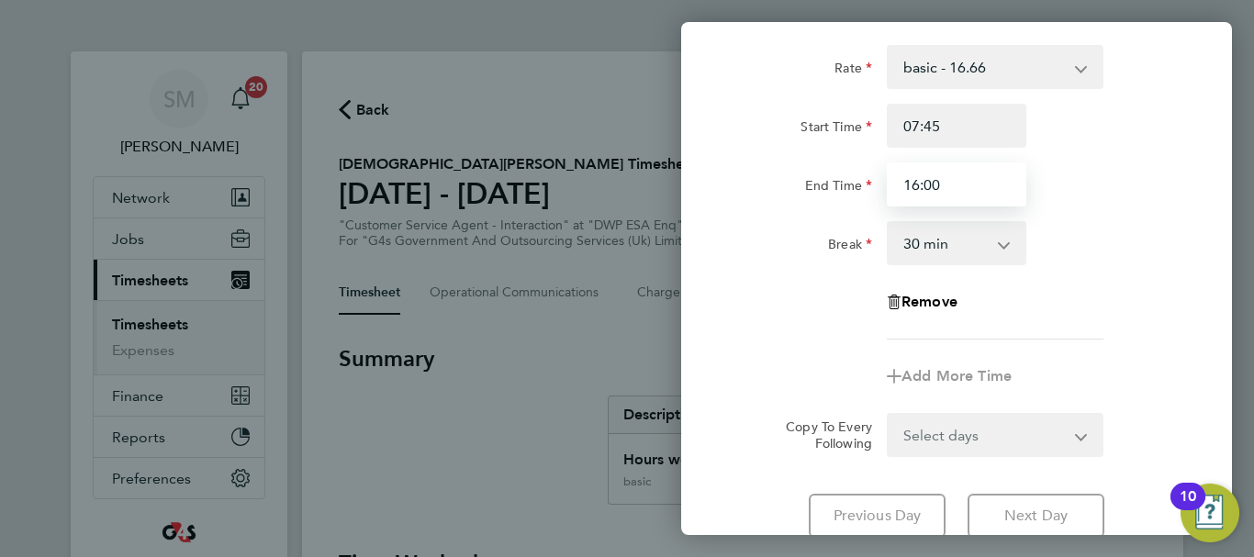
scroll to position [244, 0]
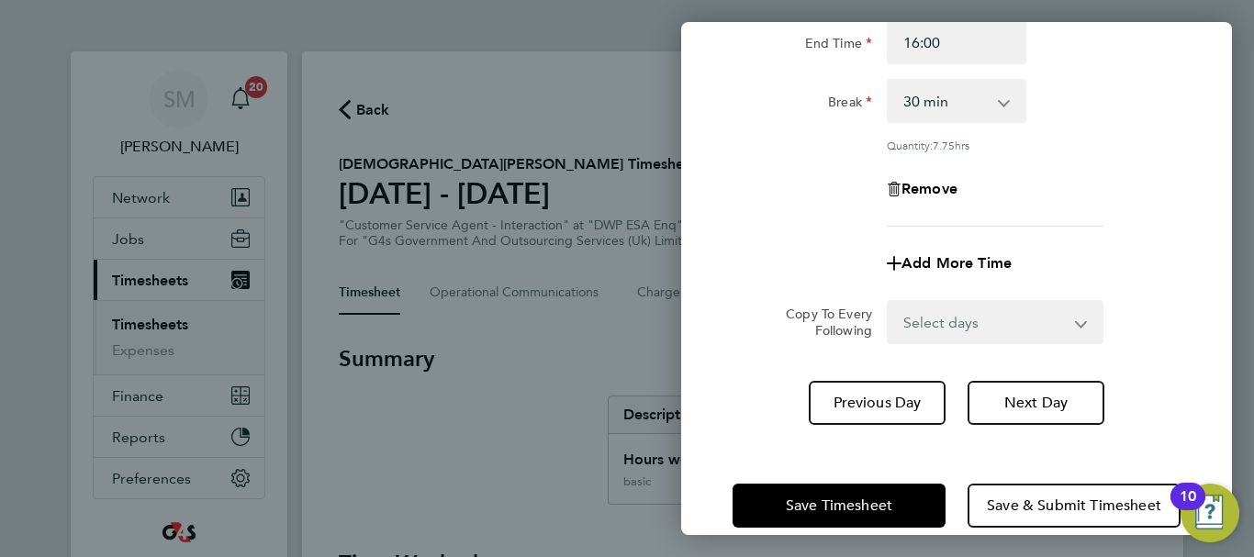
click at [764, 428] on div "Thu 25 Sep Cancel Enter time worked for this day. Rate basic - 16.66 Bank Holid…" at bounding box center [956, 278] width 551 height 513
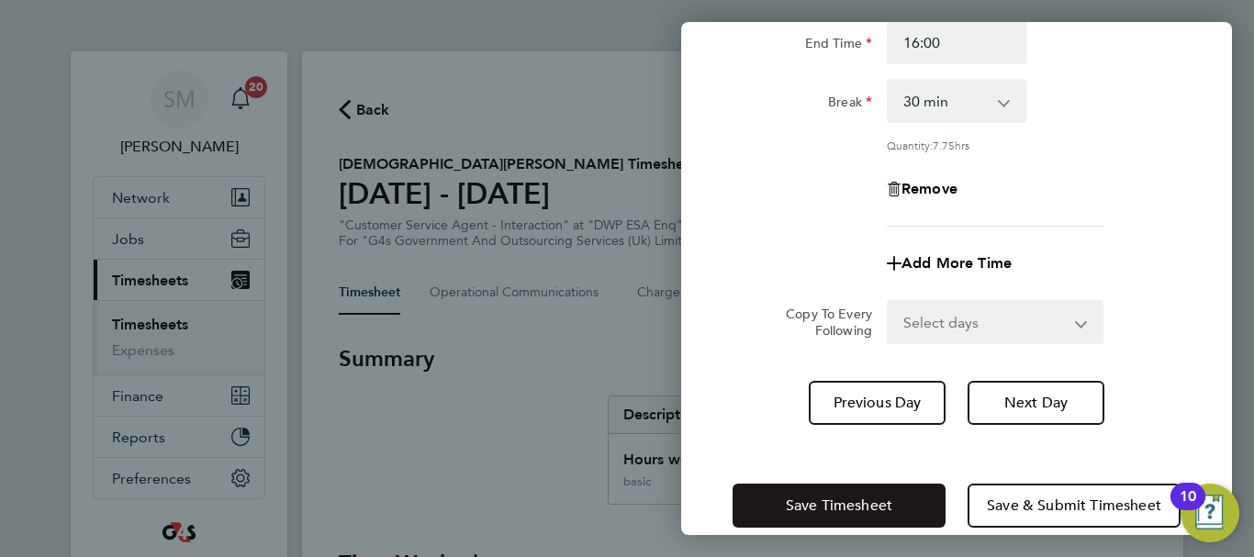
click at [786, 497] on span "Save Timesheet" at bounding box center [839, 506] width 106 height 18
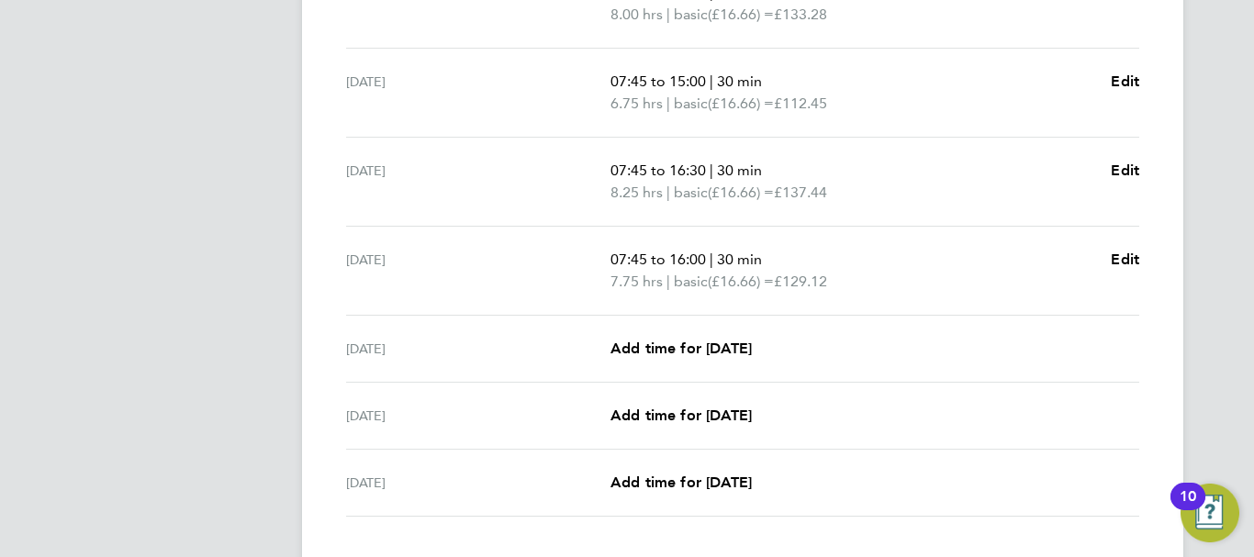
scroll to position [642, 0]
click at [720, 359] on div "Fri 26 Sep Add time for Fri 26 Sep Add time for Fri 26 Sep" at bounding box center [742, 347] width 793 height 67
click at [735, 352] on span "Add time for [DATE]" at bounding box center [680, 346] width 141 height 17
select select "30"
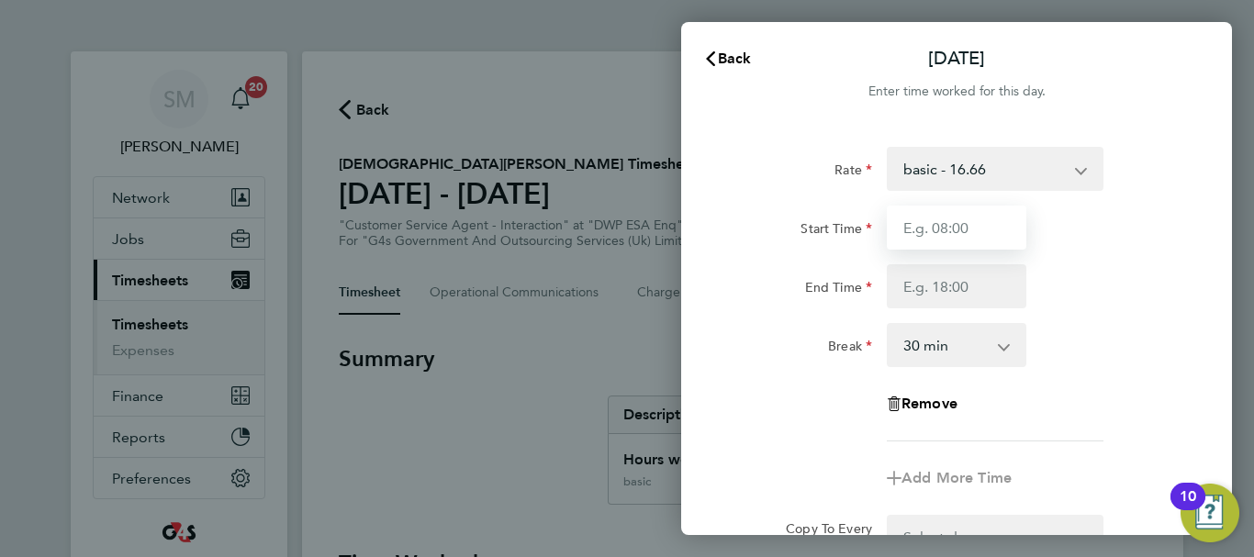
click at [968, 248] on input "Start Time" at bounding box center [957, 228] width 140 height 44
type input "07:45"
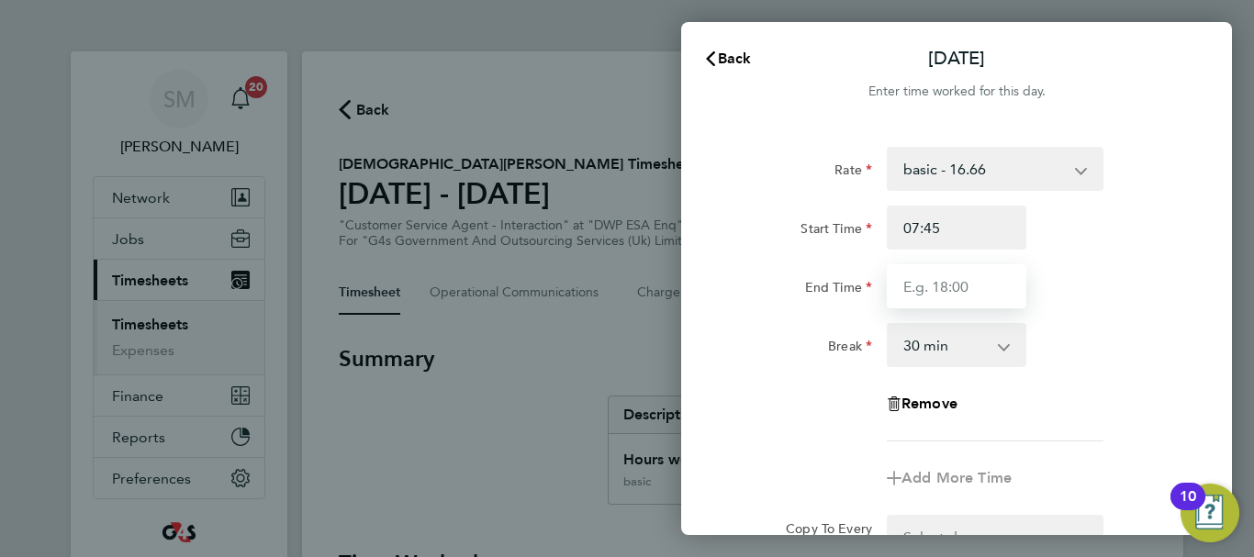
click at [930, 296] on input "End Time" at bounding box center [957, 286] width 140 height 44
type input "11:00"
click at [1095, 348] on div "Break 0 min 15 min 30 min 45 min 60 min 75 min 90 min" at bounding box center [956, 345] width 463 height 44
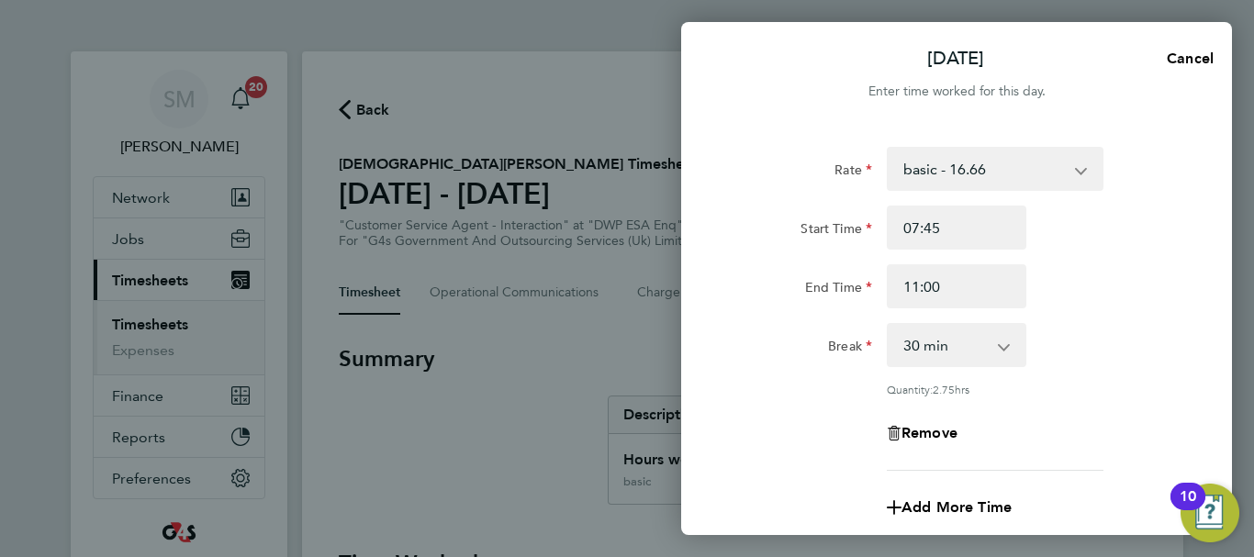
drag, startPoint x: 1001, startPoint y: 353, endPoint x: 990, endPoint y: 353, distance: 11.0
click at [1001, 353] on select "0 min 15 min 30 min 45 min 60 min 75 min 90 min" at bounding box center [945, 345] width 114 height 40
select select "0"
click at [888, 325] on select "0 min 15 min 30 min 45 min 60 min 75 min 90 min" at bounding box center [945, 345] width 114 height 40
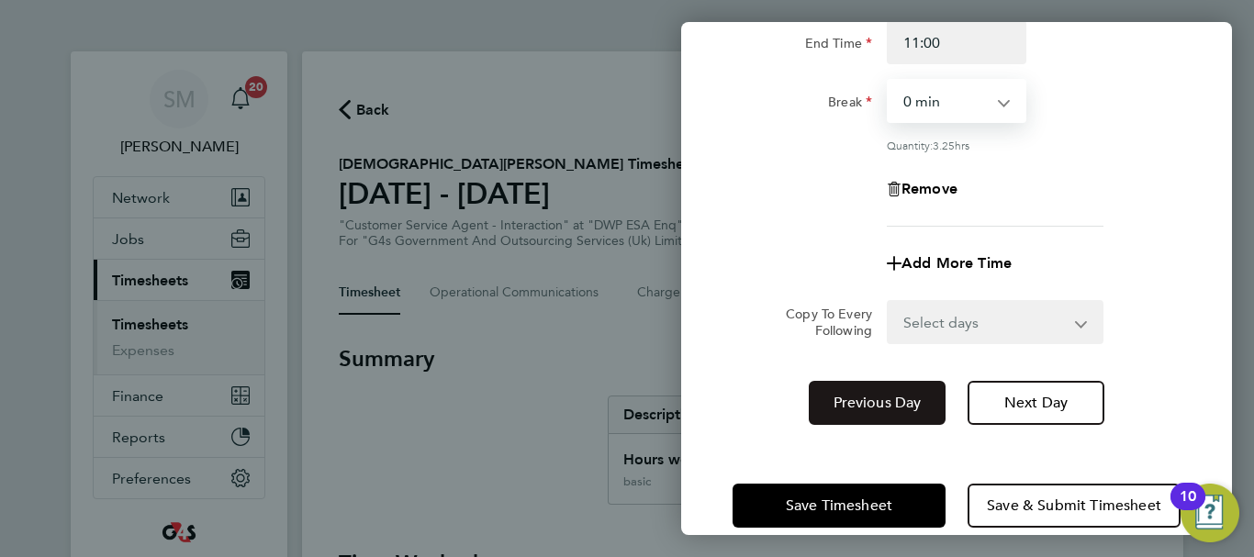
scroll to position [272, 0]
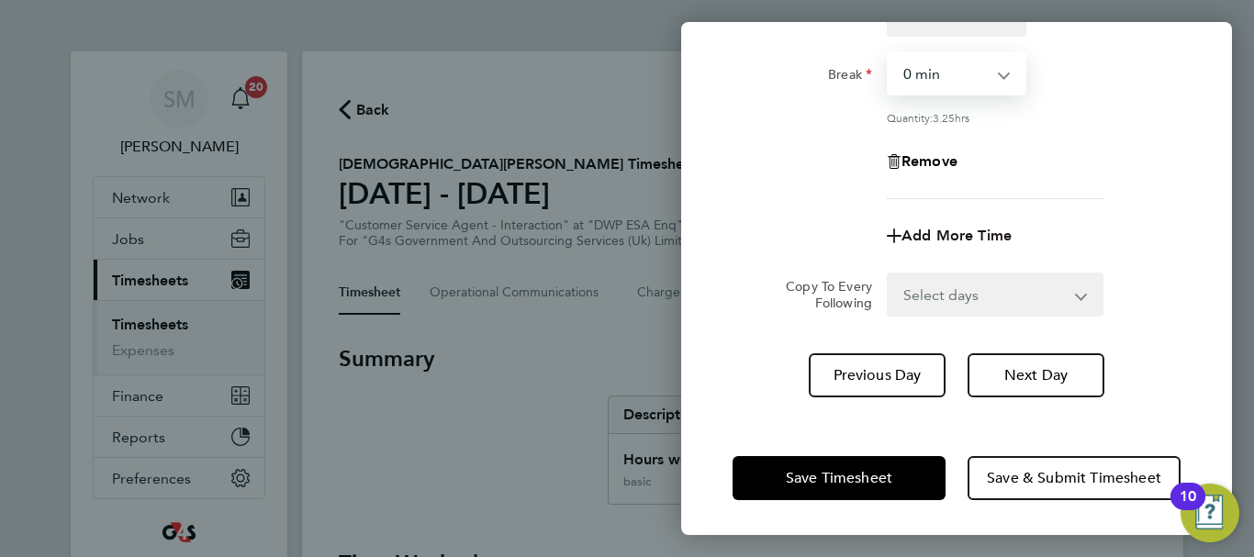
click at [930, 239] on span "Add More Time" at bounding box center [956, 235] width 110 height 17
select select "null"
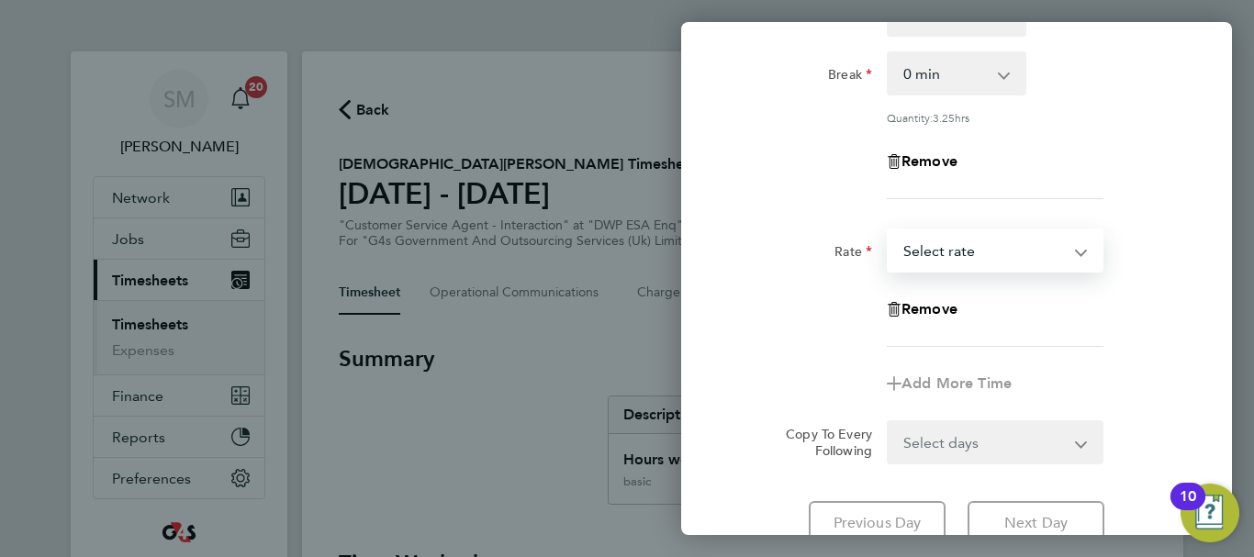
click at [1021, 265] on select "basic - 16.66 Bank Holiday System Issue Paid - 16.66 x2 - 32.79 x1.5 - 24.73 An…" at bounding box center [983, 250] width 191 height 40
select select "30"
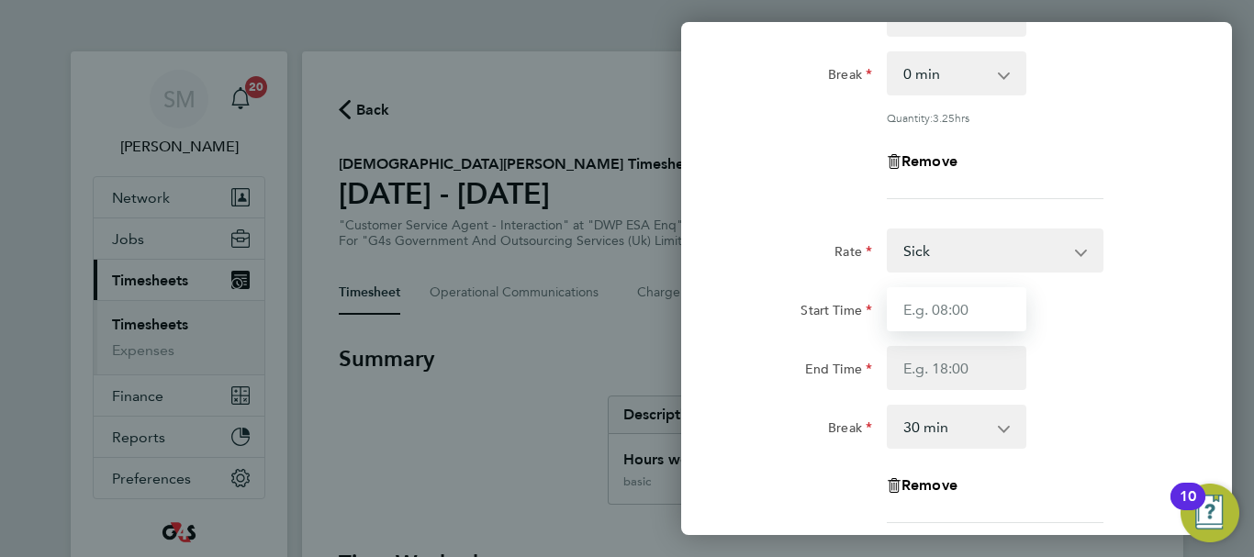
click at [962, 303] on input "Start Time" at bounding box center [957, 309] width 140 height 44
click at [955, 318] on input "Start Time" at bounding box center [957, 309] width 140 height 44
type input "11:00"
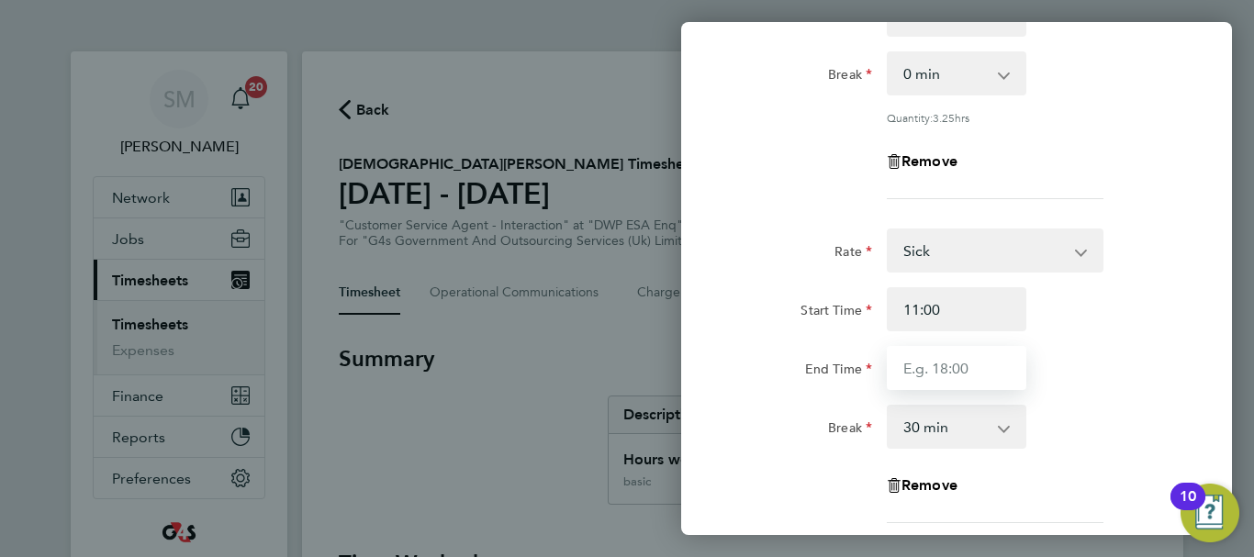
click at [936, 376] on input "End Time" at bounding box center [957, 368] width 140 height 44
type input "15:00"
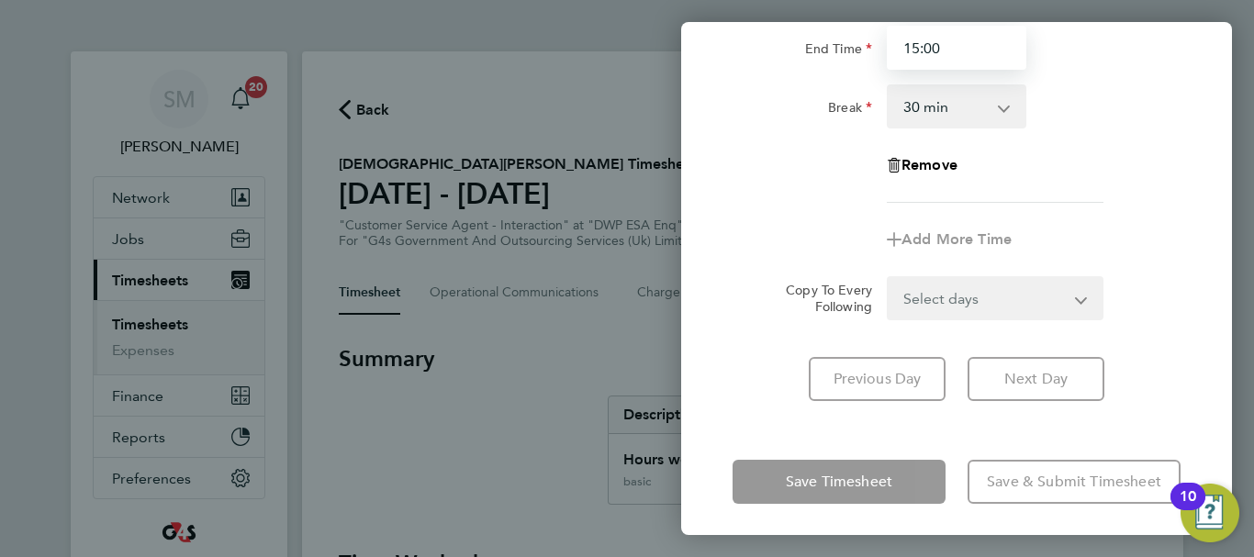
scroll to position [596, 0]
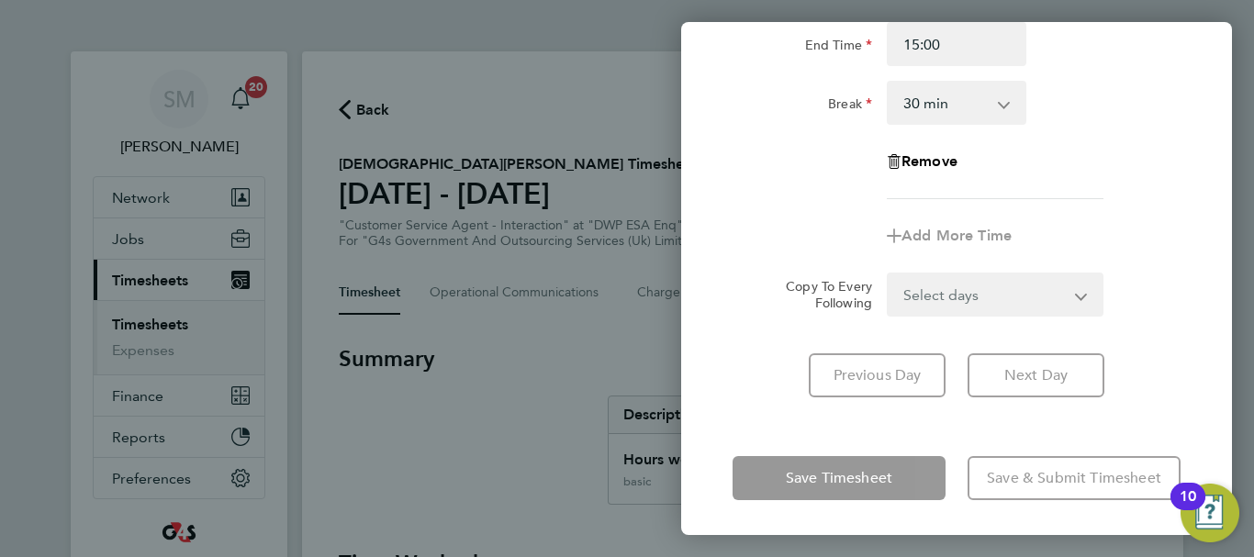
click at [756, 422] on div "Fri 26 Sep Cancel Enter time worked for this day. Rate basic - 16.66 Bank Holid…" at bounding box center [956, 278] width 551 height 513
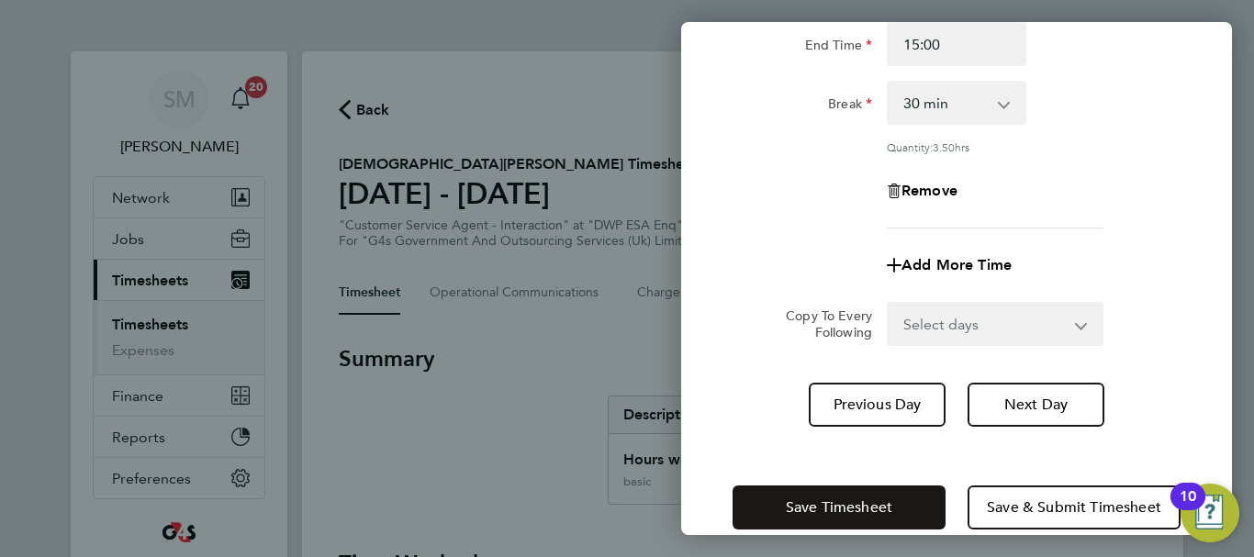
click at [816, 512] on span "Save Timesheet" at bounding box center [839, 507] width 106 height 18
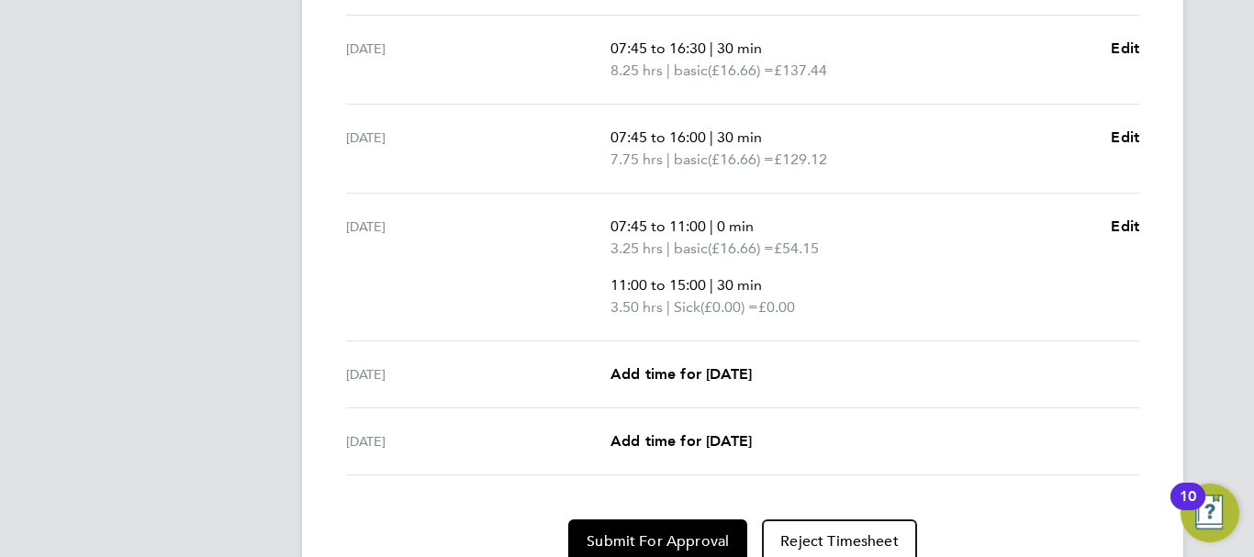
scroll to position [826, 0]
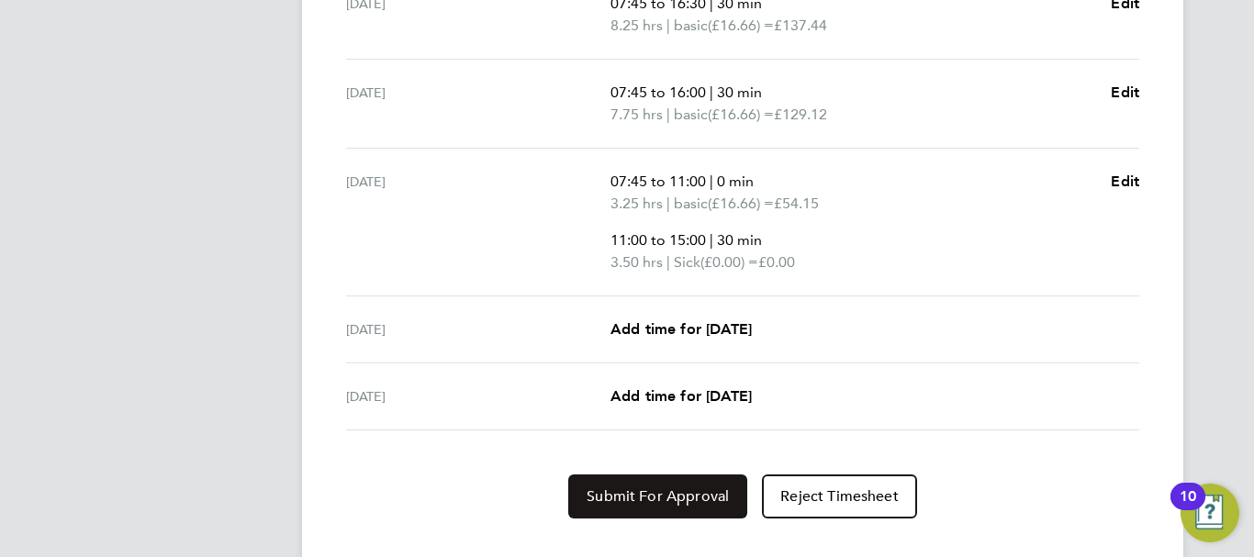
click at [633, 488] on span "Submit For Approval" at bounding box center [657, 496] width 142 height 18
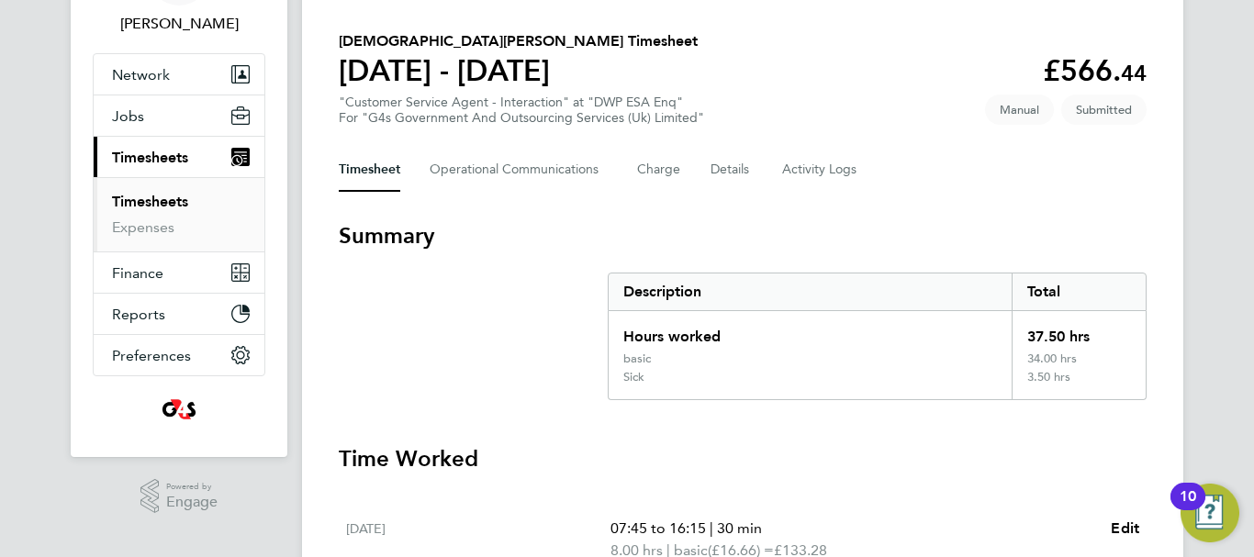
scroll to position [35, 0]
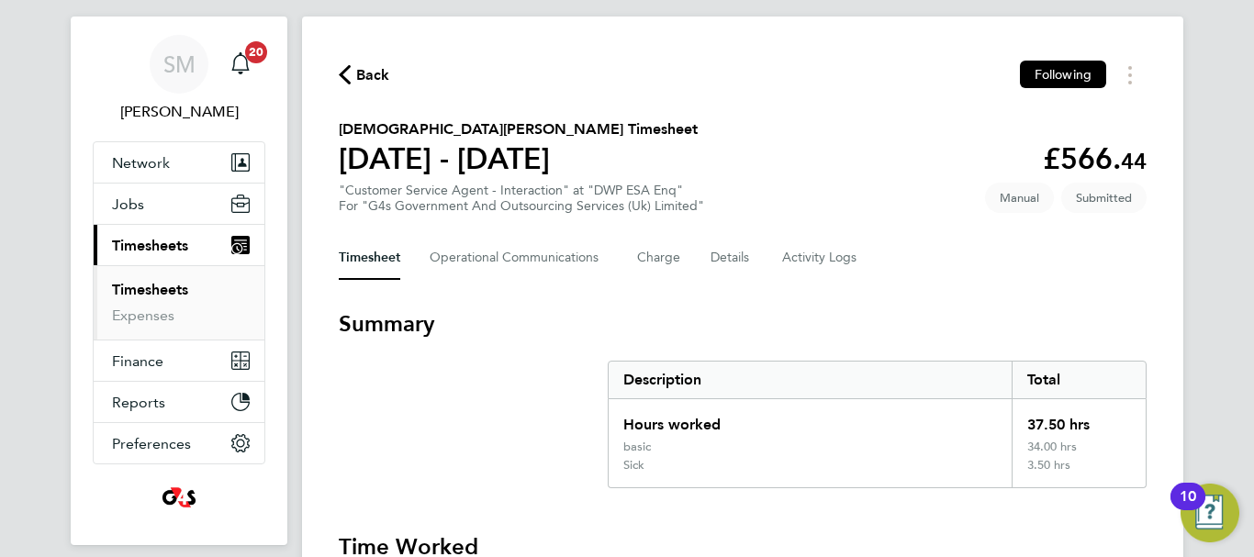
click at [353, 68] on span "Back" at bounding box center [364, 73] width 51 height 17
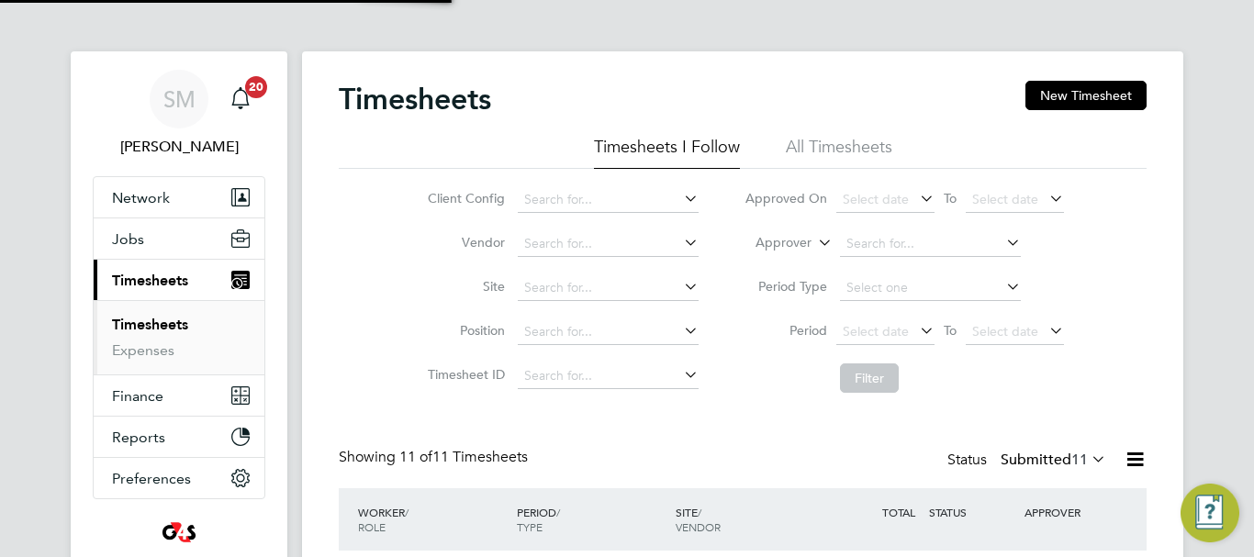
scroll to position [9, 9]
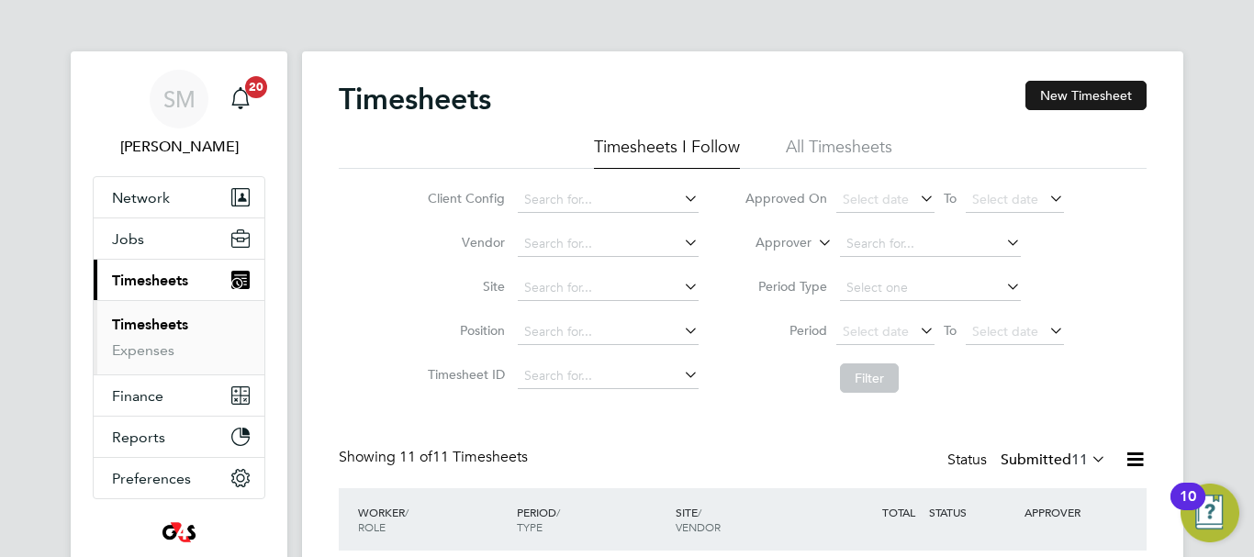
click at [1058, 100] on button "New Timesheet" at bounding box center [1085, 95] width 121 height 29
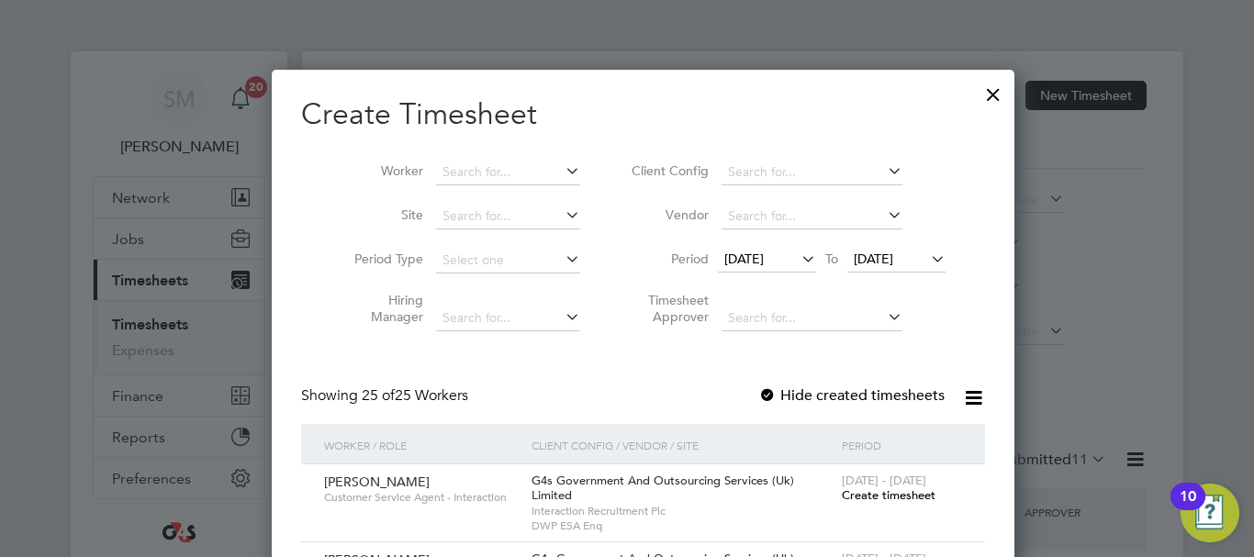
click at [724, 255] on span "[DATE]" at bounding box center [743, 259] width 39 height 17
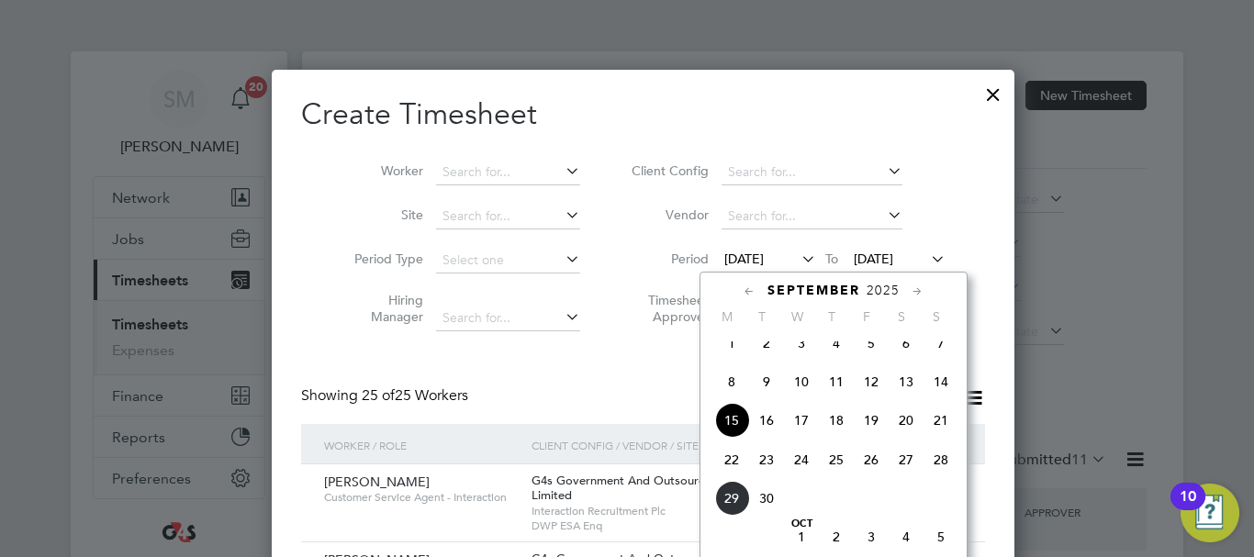
click at [739, 470] on span "22" at bounding box center [731, 459] width 35 height 35
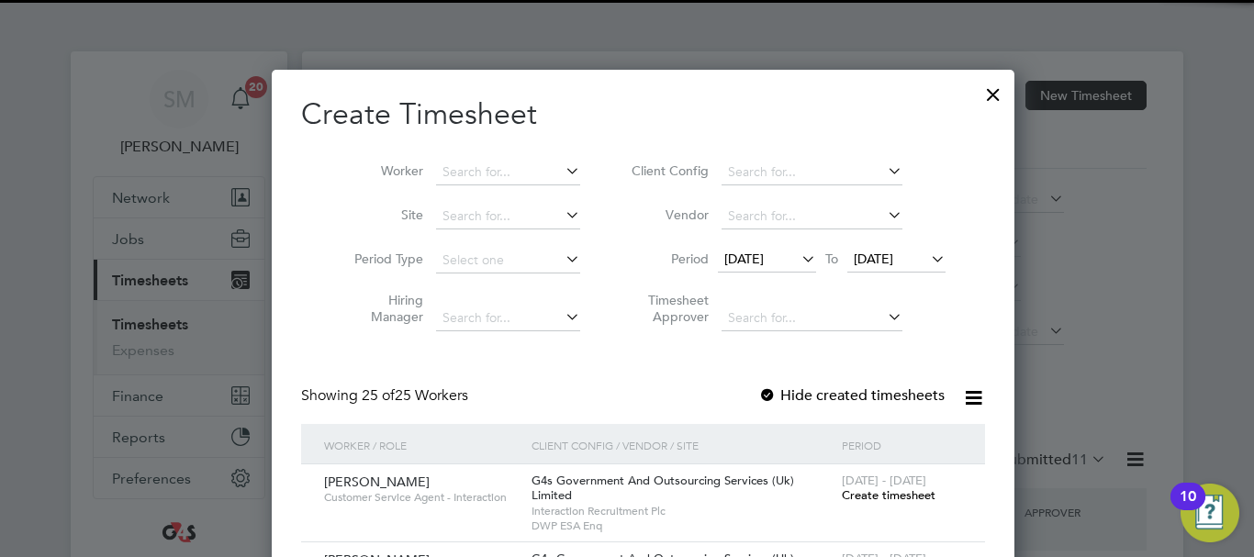
click at [893, 262] on span "[DATE]" at bounding box center [873, 259] width 39 height 17
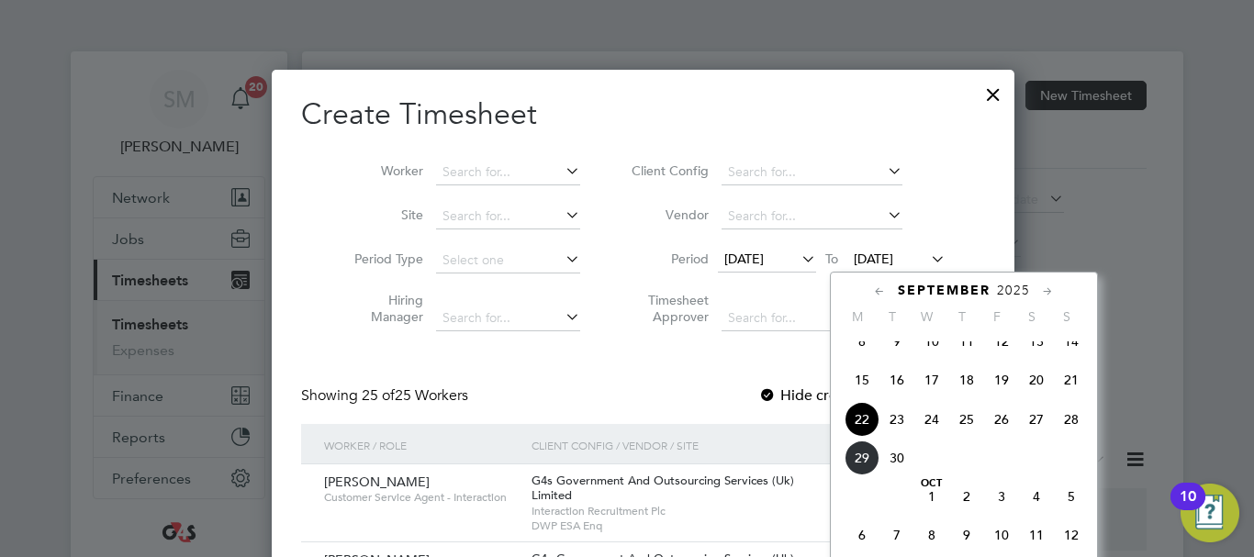
click at [1080, 437] on span "28" at bounding box center [1071, 419] width 35 height 35
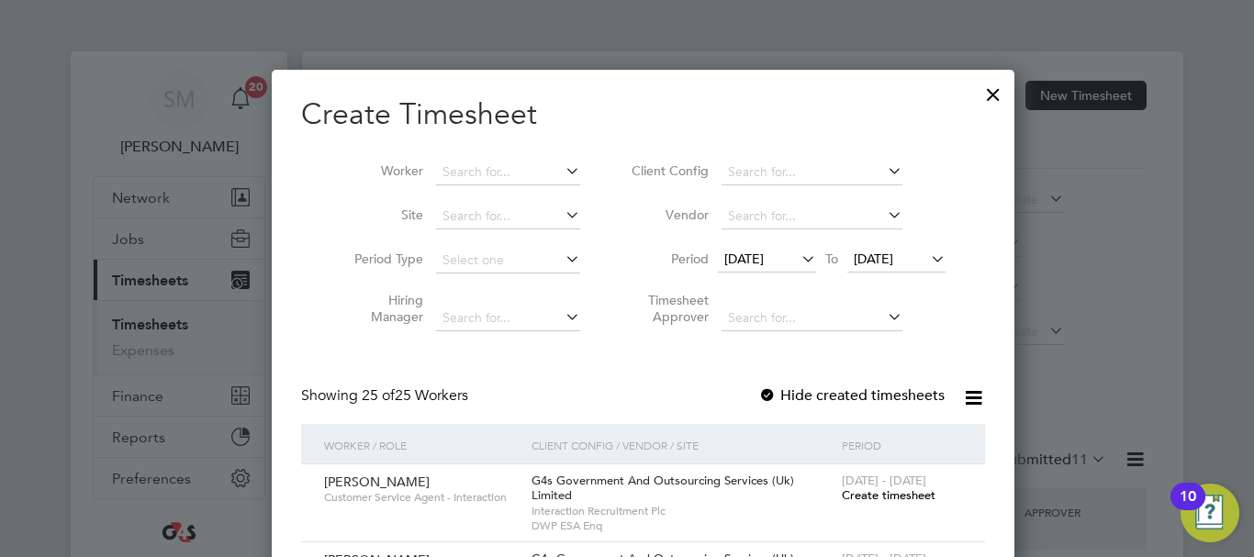
click at [758, 393] on div at bounding box center [767, 396] width 18 height 18
click at [528, 174] on input at bounding box center [508, 173] width 144 height 26
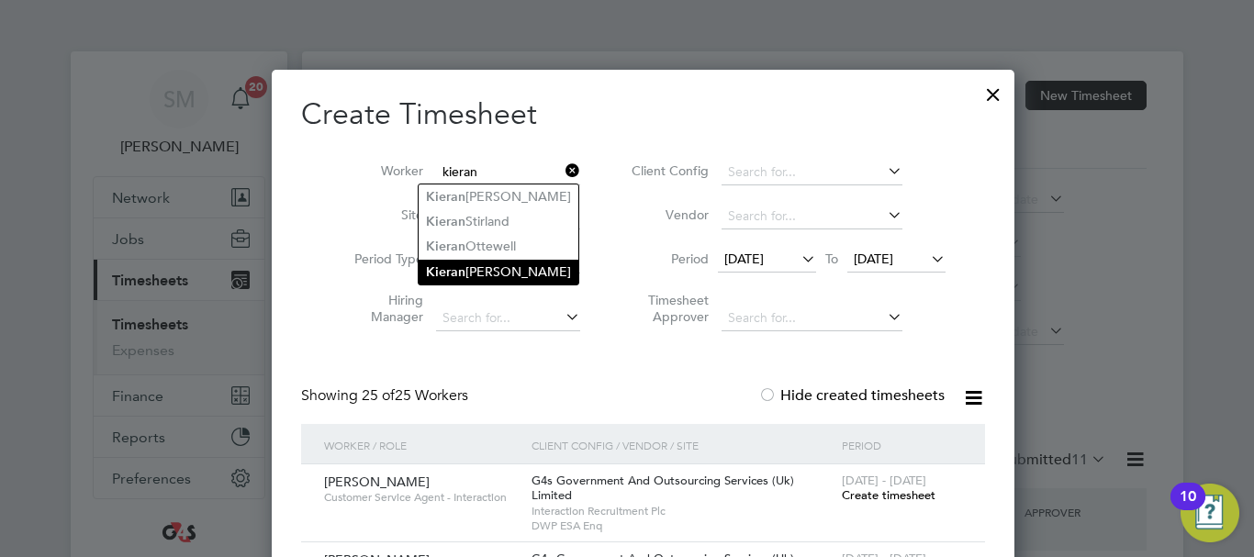
click at [485, 260] on li "Kieran Phillips" at bounding box center [499, 272] width 160 height 25
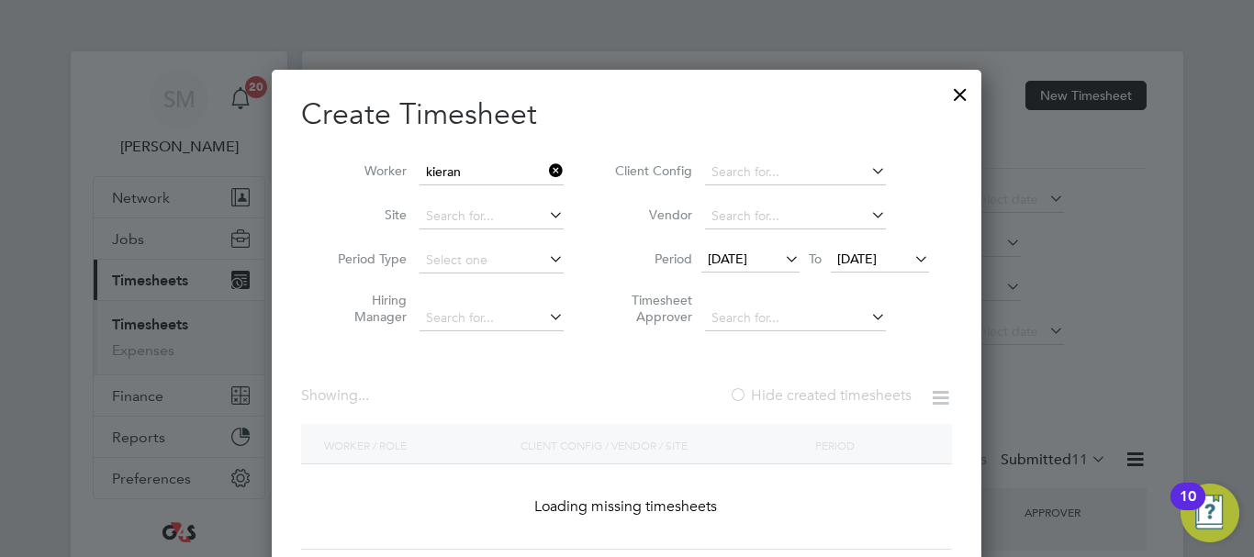
type input "[PERSON_NAME]"
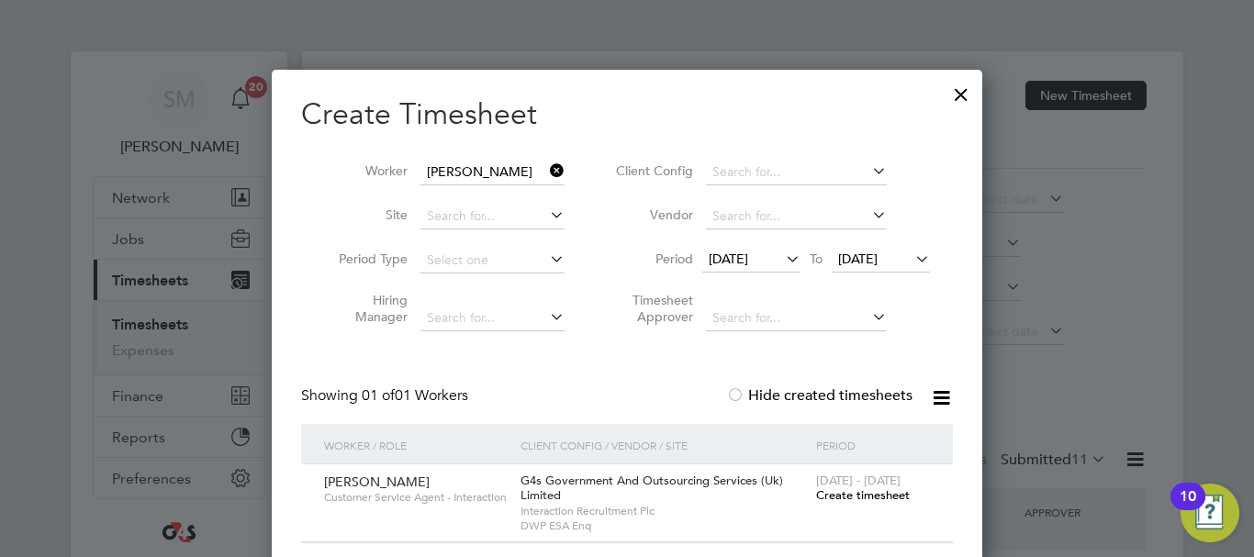
click at [853, 500] on span "Create timesheet" at bounding box center [863, 495] width 94 height 16
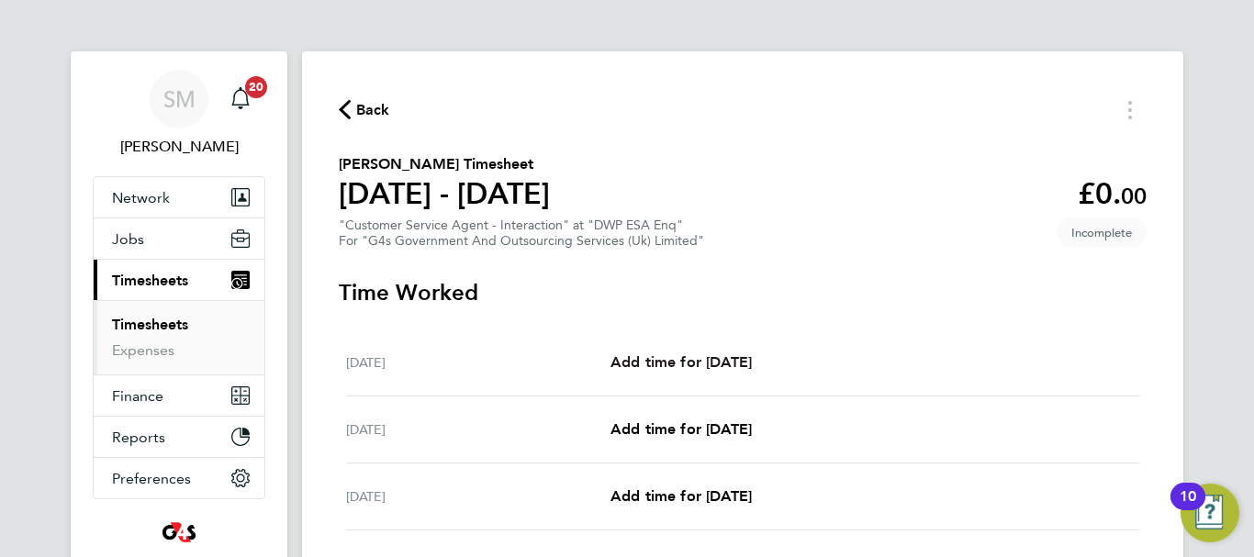
click at [671, 363] on span "Add time for [DATE]" at bounding box center [680, 361] width 141 height 17
select select "30"
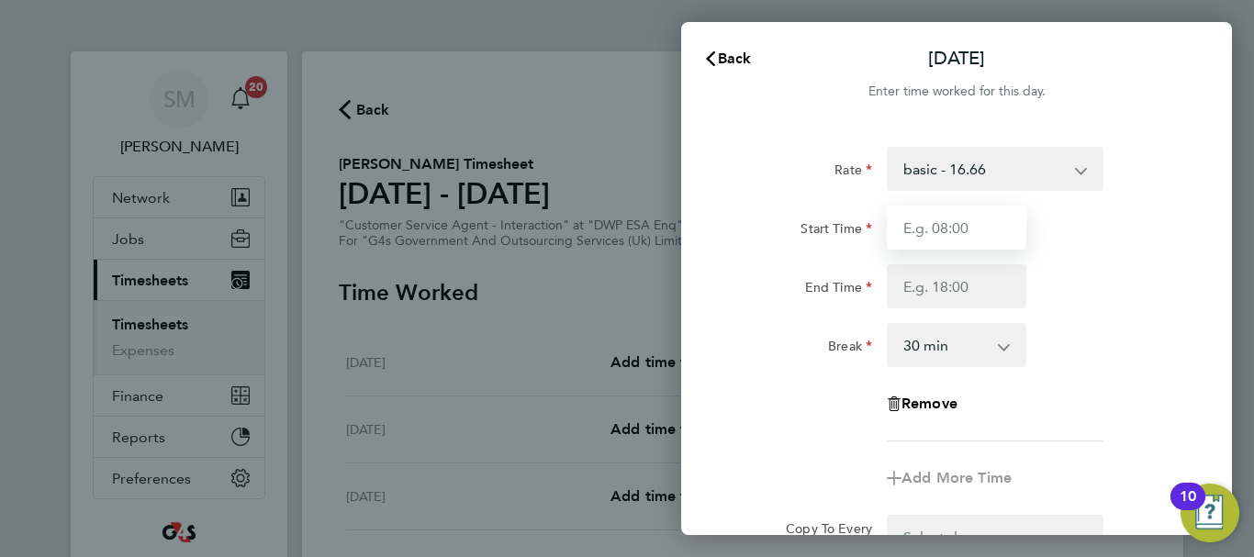
click at [948, 216] on input "Start Time" at bounding box center [957, 228] width 140 height 44
type input "07:45"
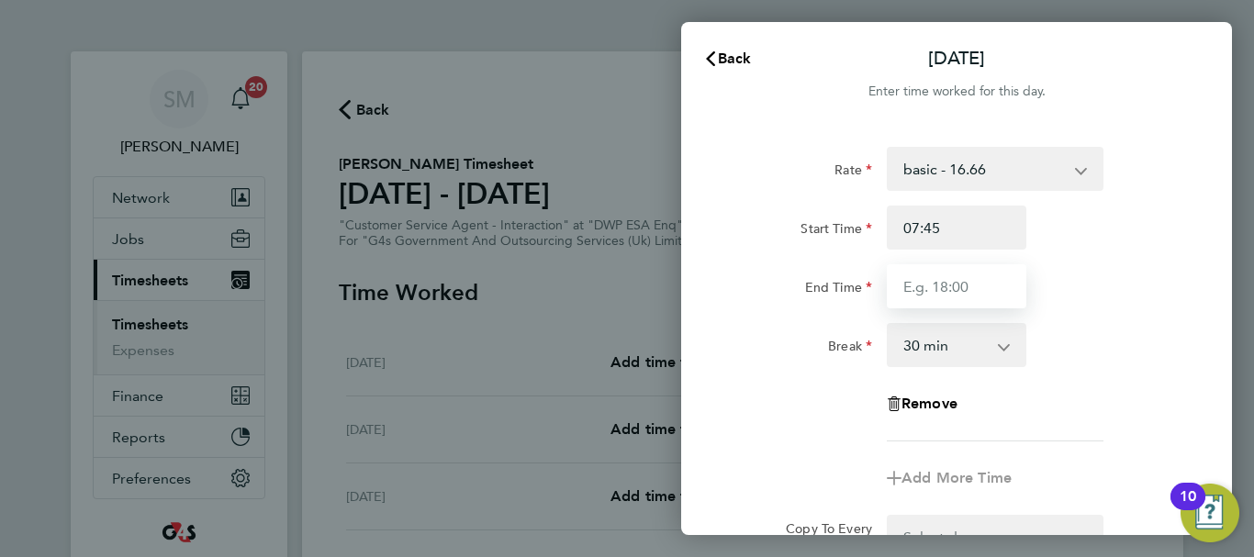
click at [940, 282] on input "End Time" at bounding box center [957, 286] width 140 height 44
type input "17:00"
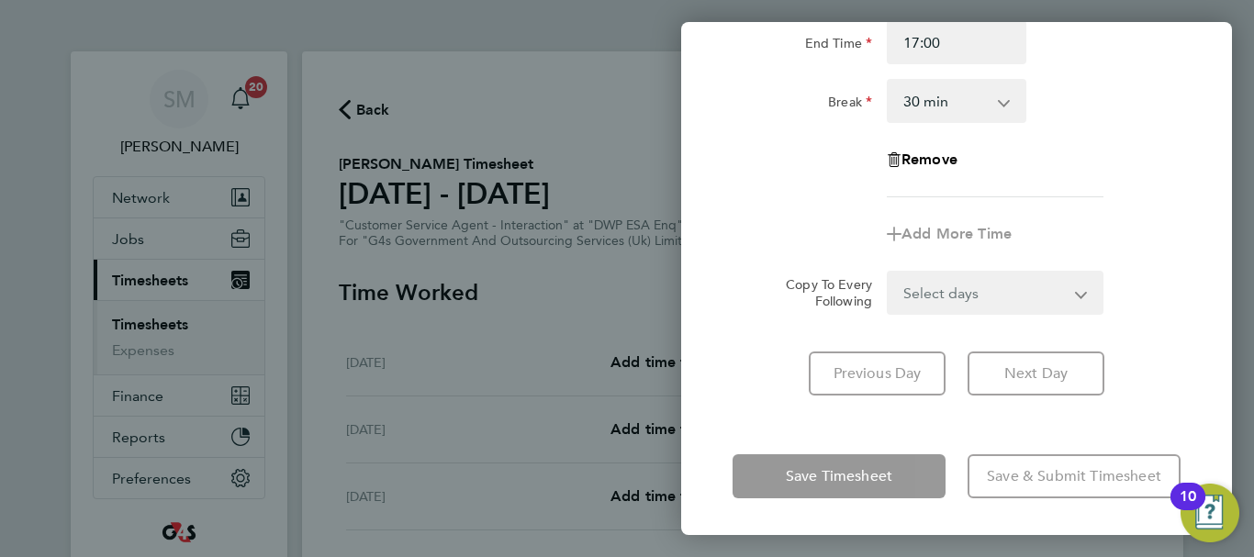
click at [761, 420] on div "Mon 22 Sep Cancel Enter time worked for this day. Rate basic - 16.66 x1.5 - 24.…" at bounding box center [956, 278] width 551 height 513
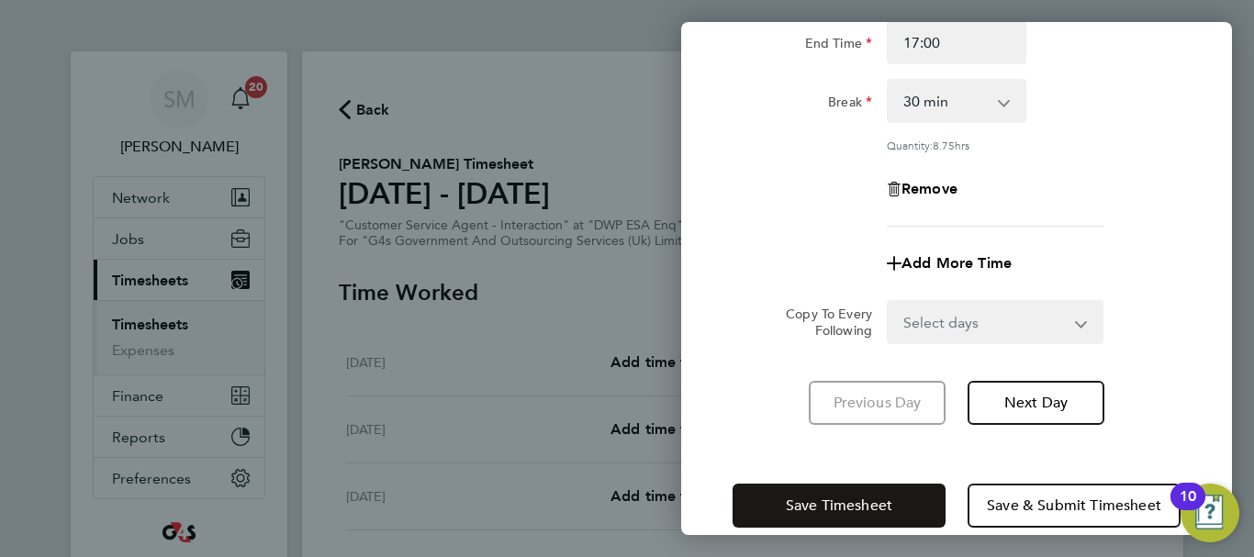
click at [789, 507] on span "Save Timesheet" at bounding box center [839, 506] width 106 height 18
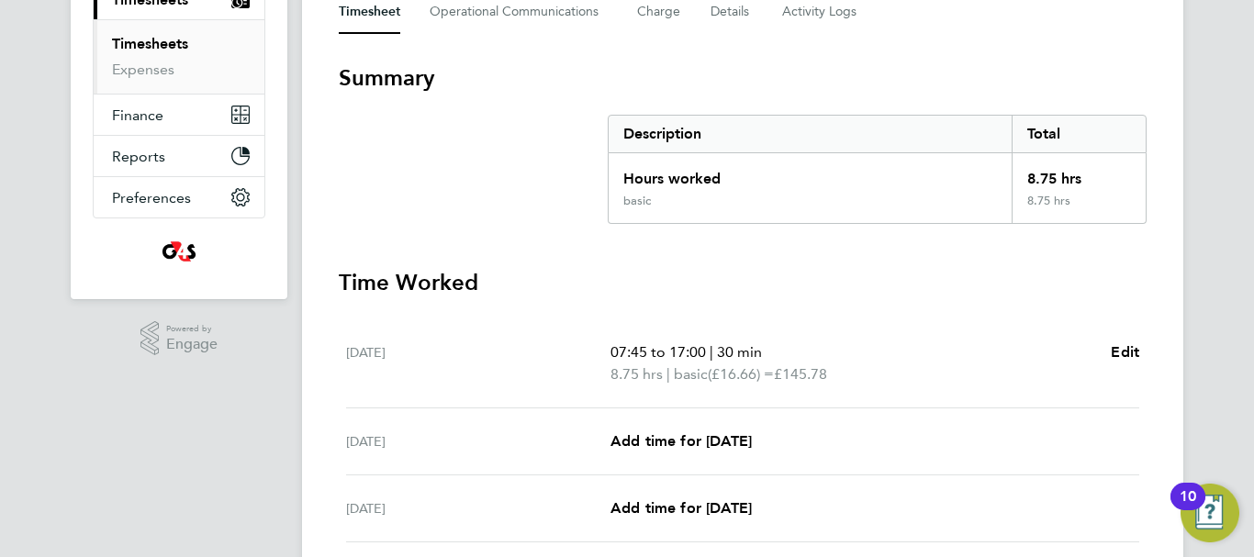
scroll to position [367, 0]
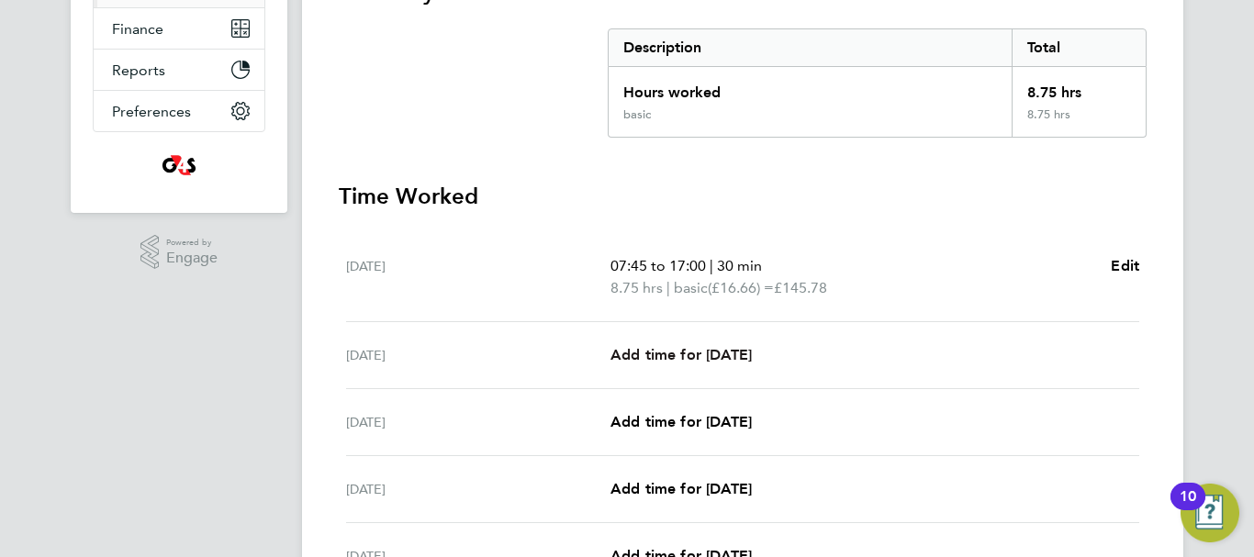
click at [731, 353] on span "Add time for [DATE]" at bounding box center [680, 354] width 141 height 17
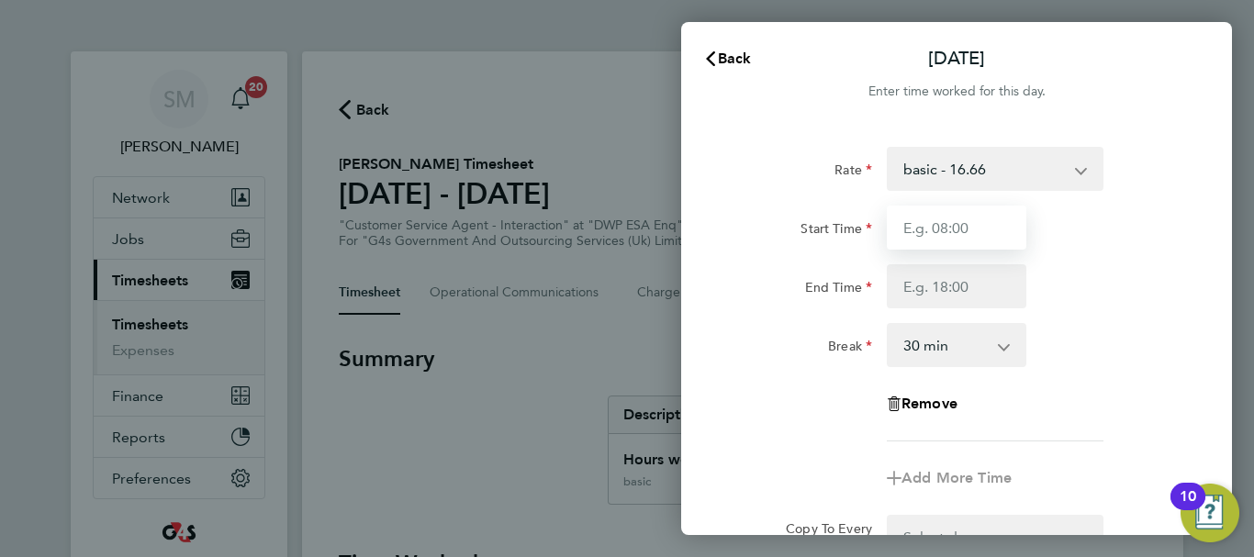
click at [966, 216] on input "Start Time" at bounding box center [957, 228] width 140 height 44
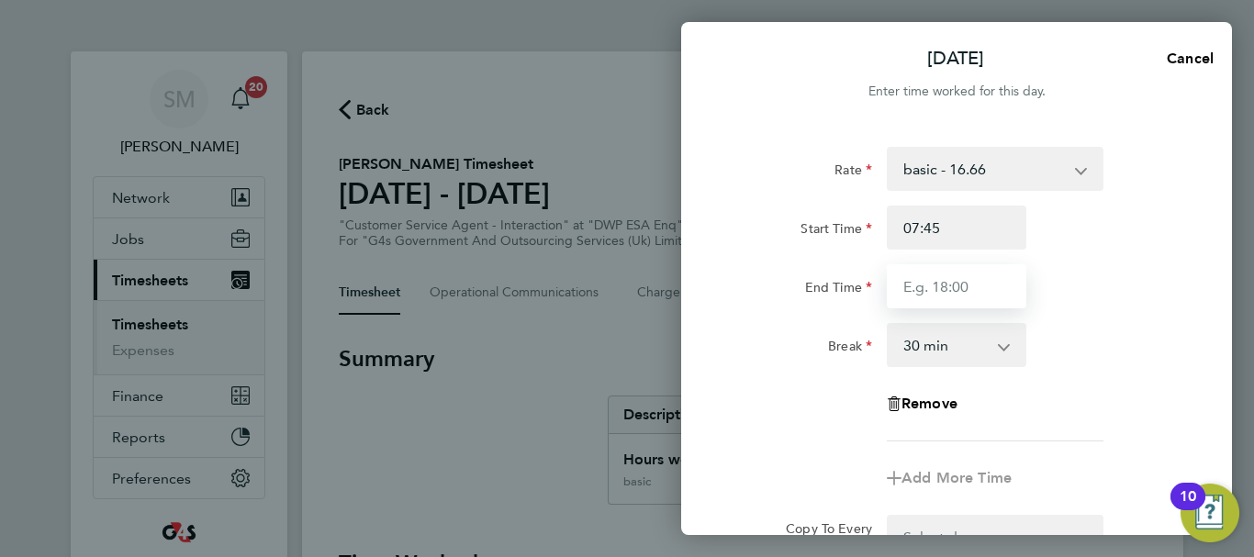
click at [932, 292] on input "End Time" at bounding box center [957, 286] width 140 height 44
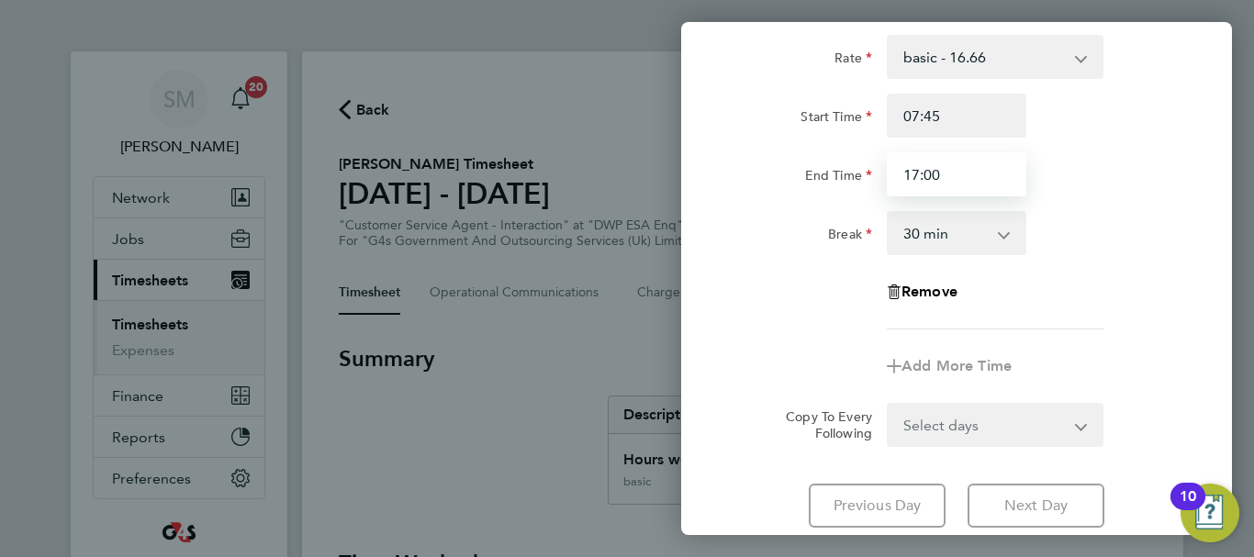
scroll to position [244, 0]
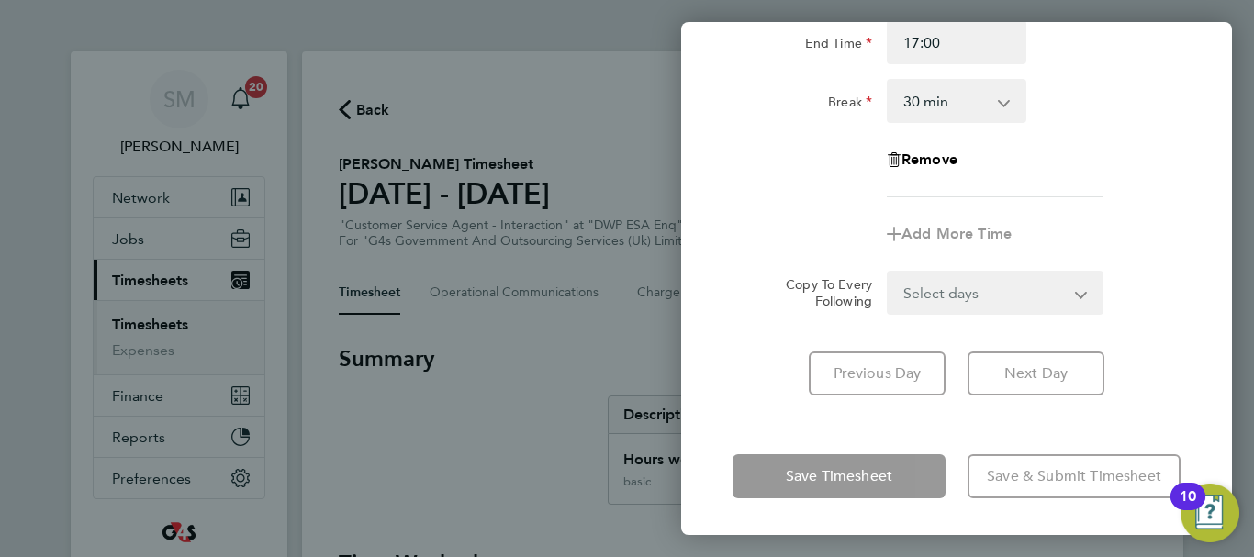
click at [775, 441] on div "Tue 23 Sep Cancel Enter time worked for this day. Rate basic - 16.66 x1.5 - 24.…" at bounding box center [956, 278] width 551 height 513
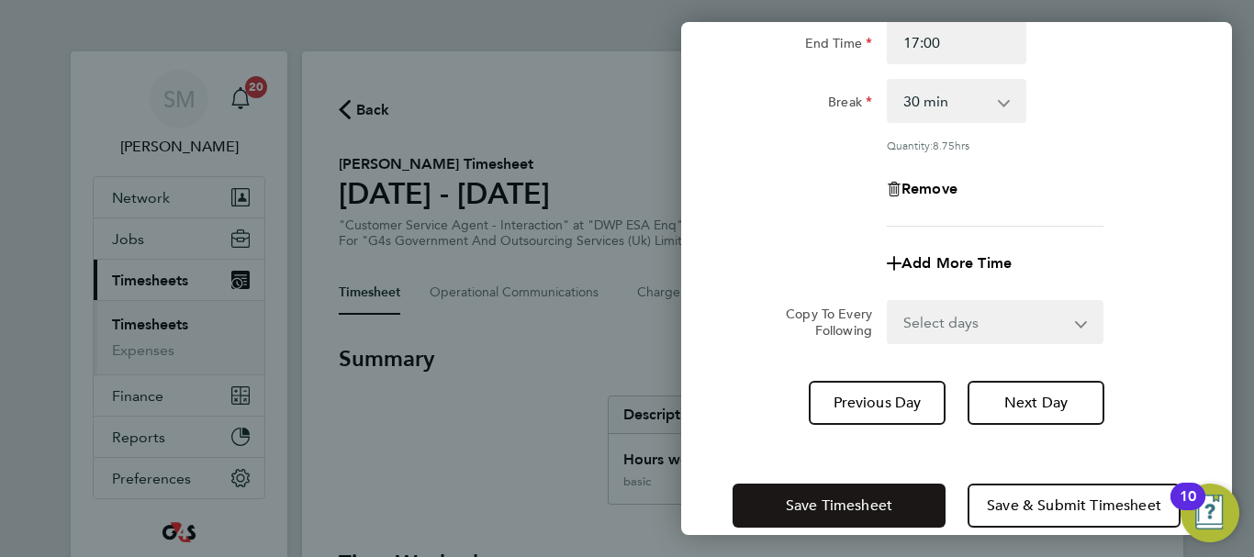
click at [802, 493] on button "Save Timesheet" at bounding box center [838, 506] width 213 height 44
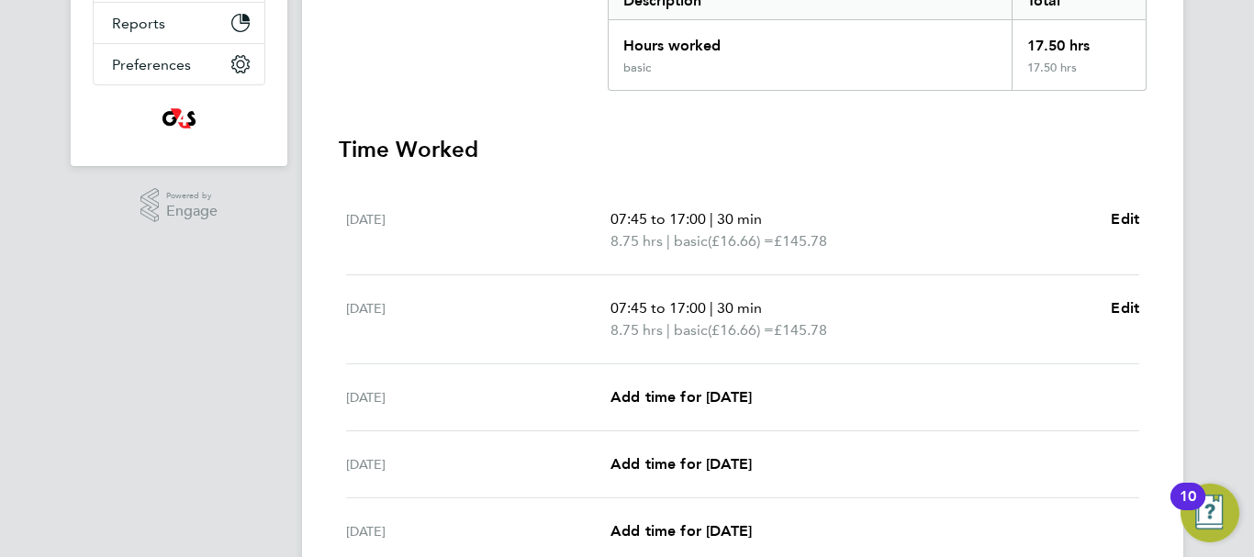
scroll to position [459, 0]
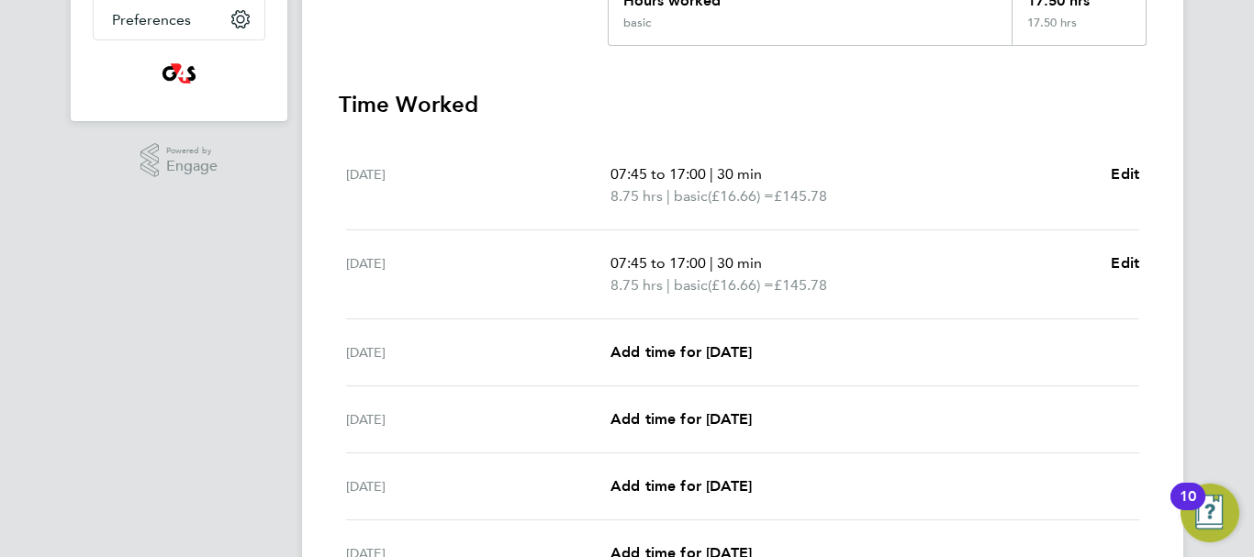
click at [761, 364] on div "Wed 24 Sep Add time for Wed 24 Sep Add time for Wed 24 Sep" at bounding box center [742, 352] width 793 height 67
click at [752, 356] on span "Add time for [DATE]" at bounding box center [680, 351] width 141 height 17
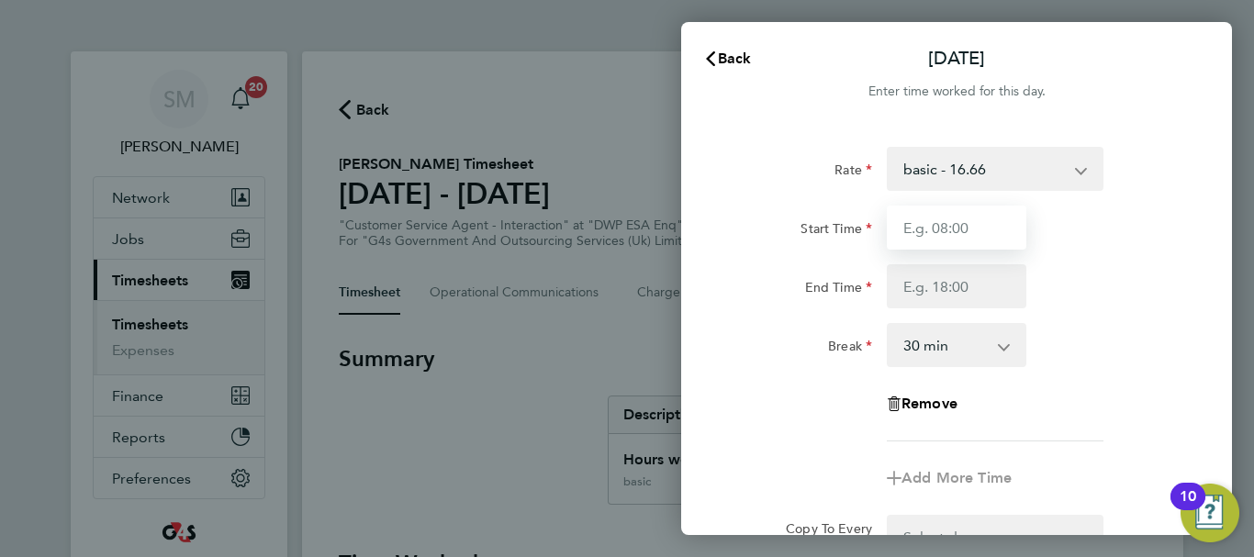
click at [946, 219] on input "Start Time" at bounding box center [957, 228] width 140 height 44
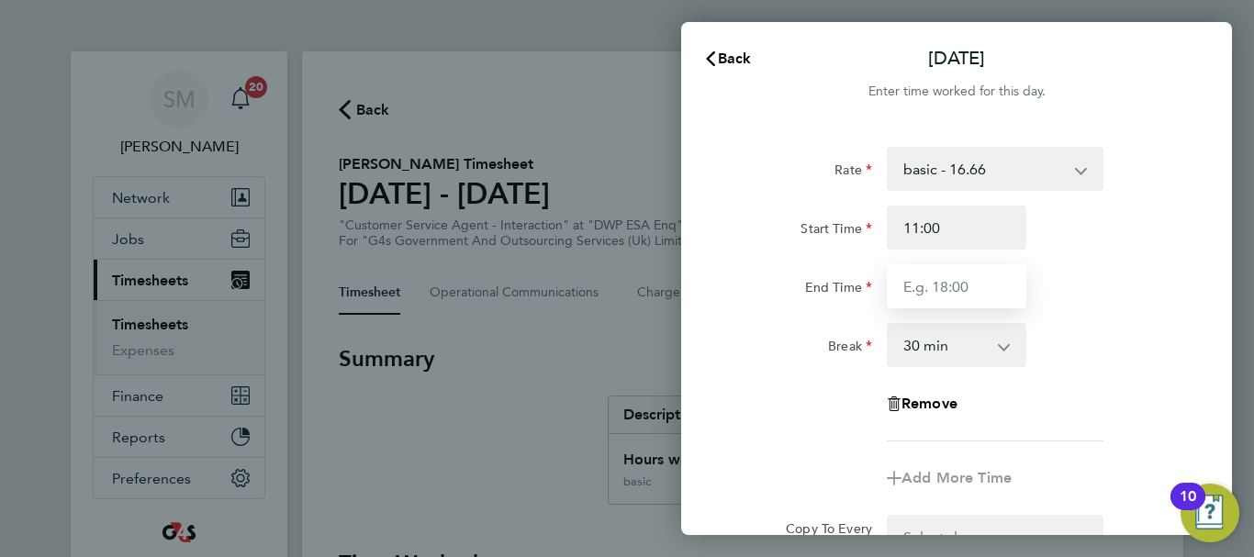
drag, startPoint x: 935, startPoint y: 291, endPoint x: 941, endPoint y: 280, distance: 12.3
click at [935, 291] on input "End Time" at bounding box center [957, 286] width 140 height 44
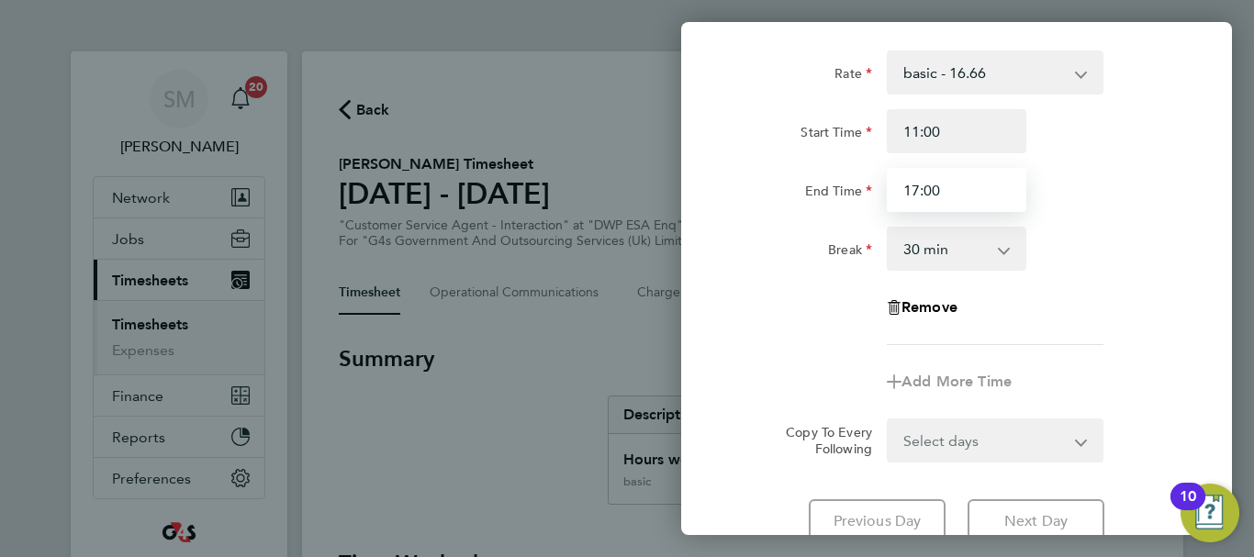
scroll to position [244, 0]
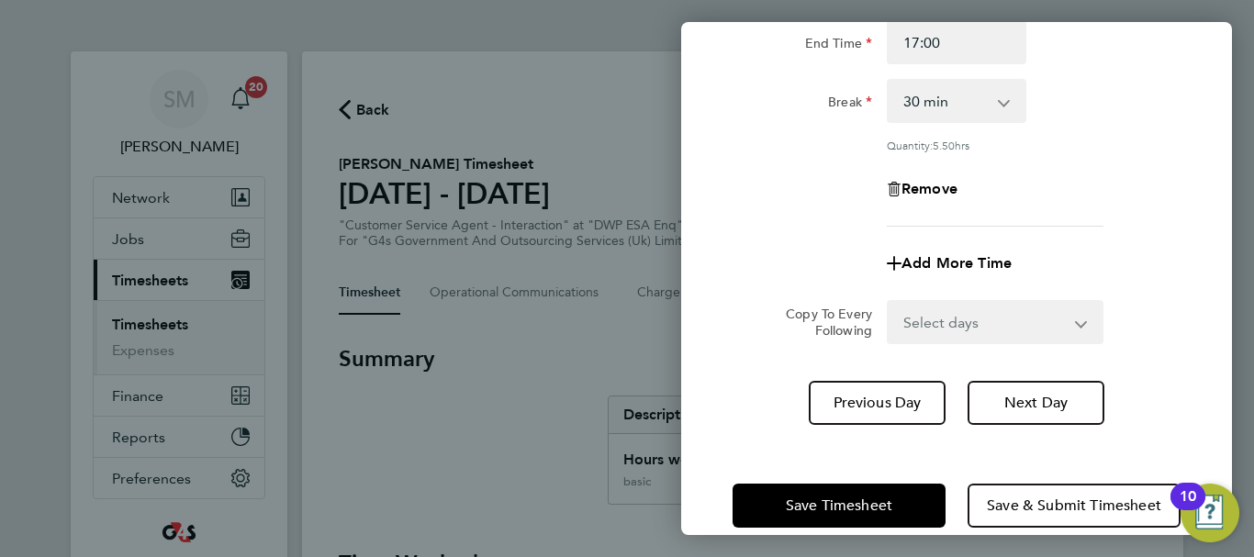
click at [762, 437] on div "Wed 24 Sep Cancel Enter time worked for this day. Rate basic - 16.66 x1.5 - 24.…" at bounding box center [956, 278] width 551 height 513
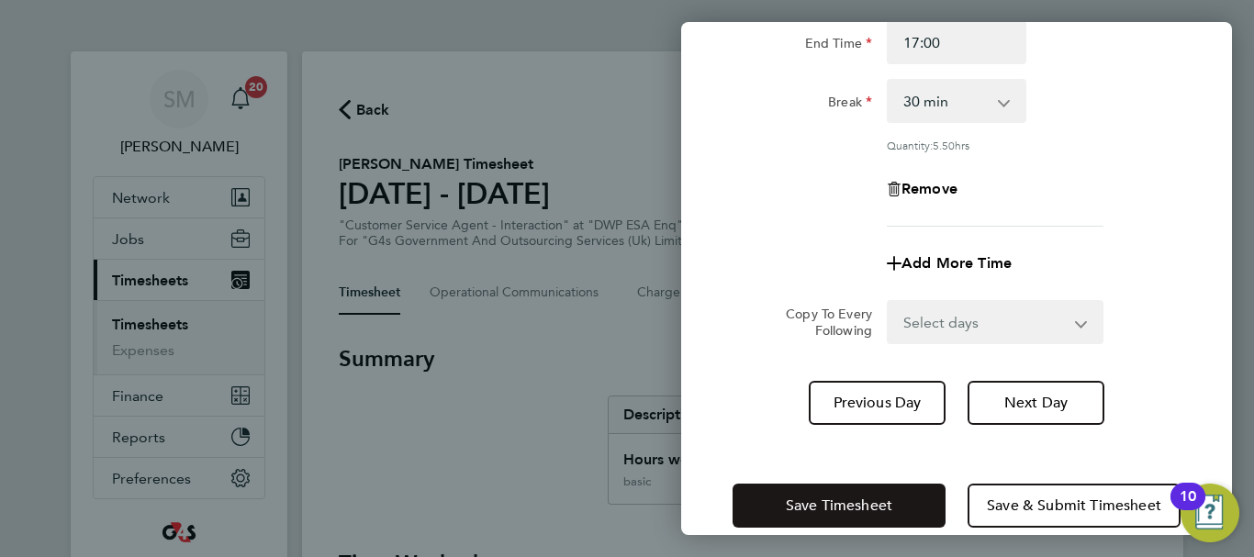
click at [799, 492] on button "Save Timesheet" at bounding box center [838, 506] width 213 height 44
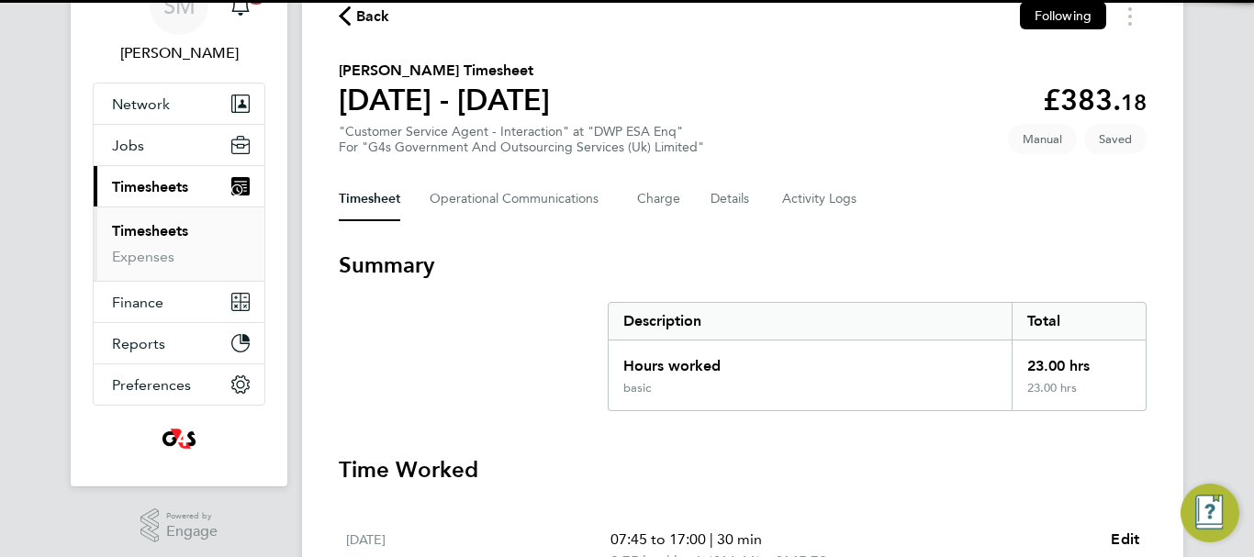
scroll to position [459, 0]
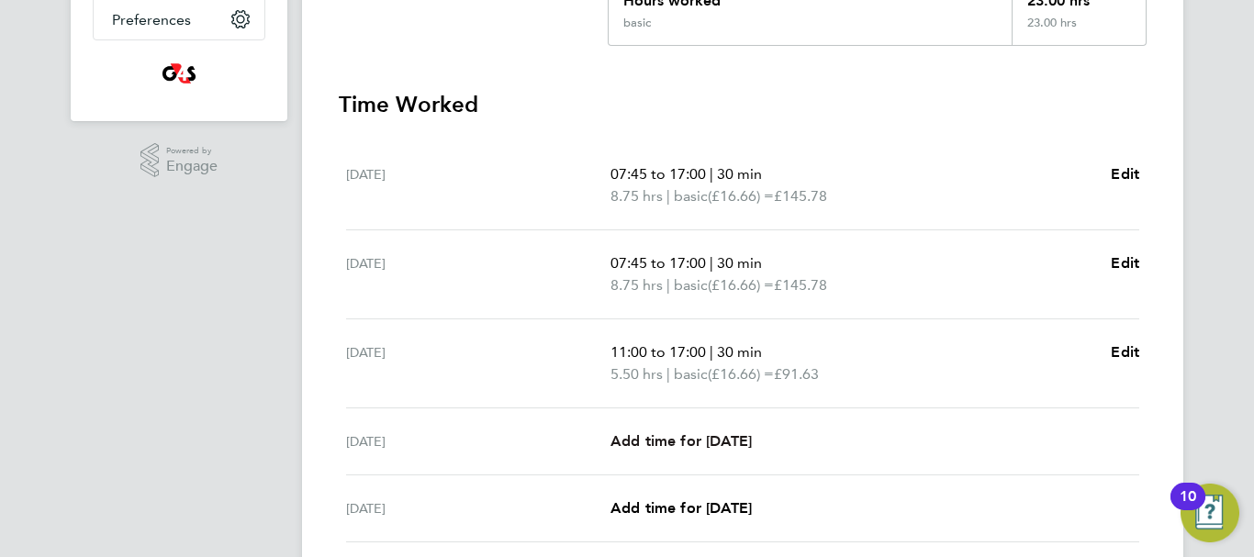
click at [679, 440] on span "Add time for [DATE]" at bounding box center [680, 440] width 141 height 17
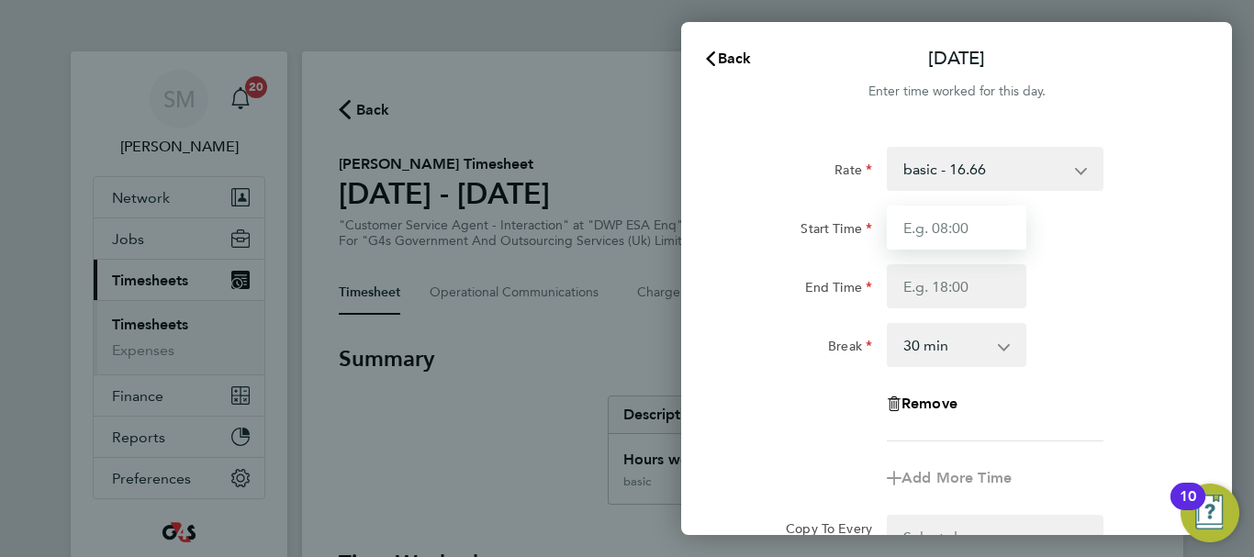
click at [977, 235] on input "Start Time" at bounding box center [957, 228] width 140 height 44
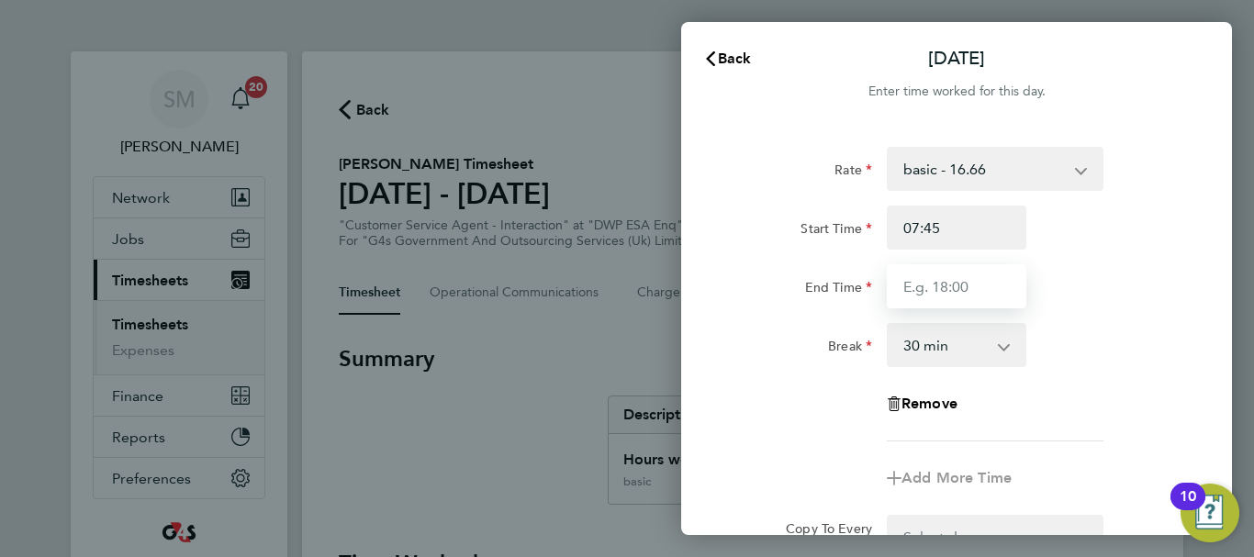
drag, startPoint x: 923, startPoint y: 277, endPoint x: 887, endPoint y: 266, distance: 38.3
click at [923, 277] on input "End Time" at bounding box center [957, 286] width 140 height 44
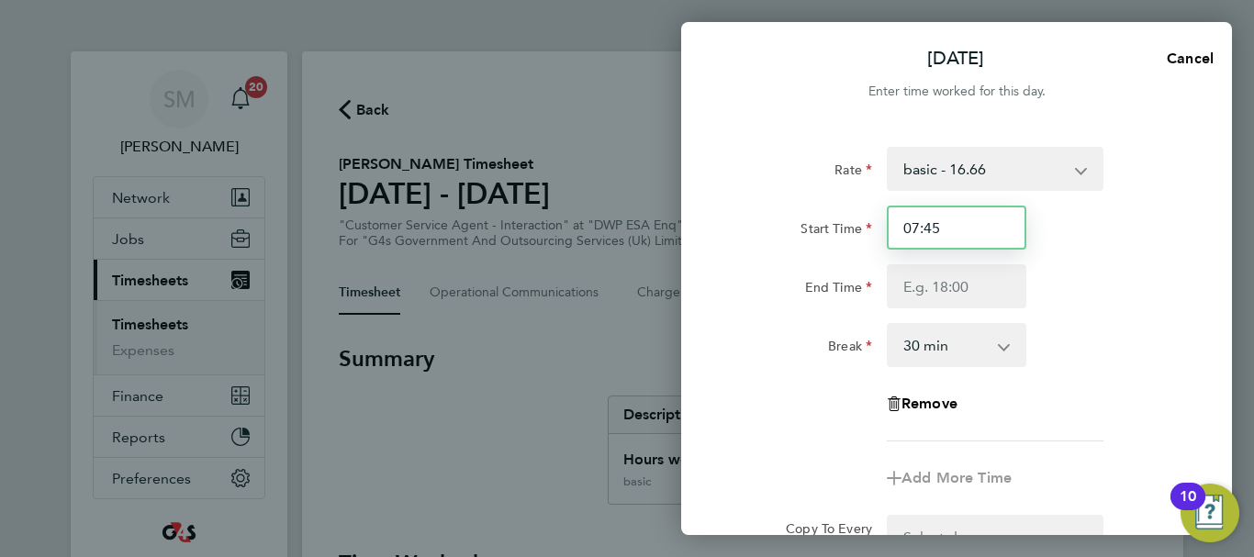
drag, startPoint x: 968, startPoint y: 227, endPoint x: 877, endPoint y: 234, distance: 91.2
click at [877, 234] on div "Start Time 07:45" at bounding box center [956, 228] width 463 height 44
click at [943, 311] on div "Rate basic - 16.66 x1.5 - 24.73 Bank Holiday System Issue Paid - 16.66 x2 - 32.…" at bounding box center [956, 294] width 448 height 295
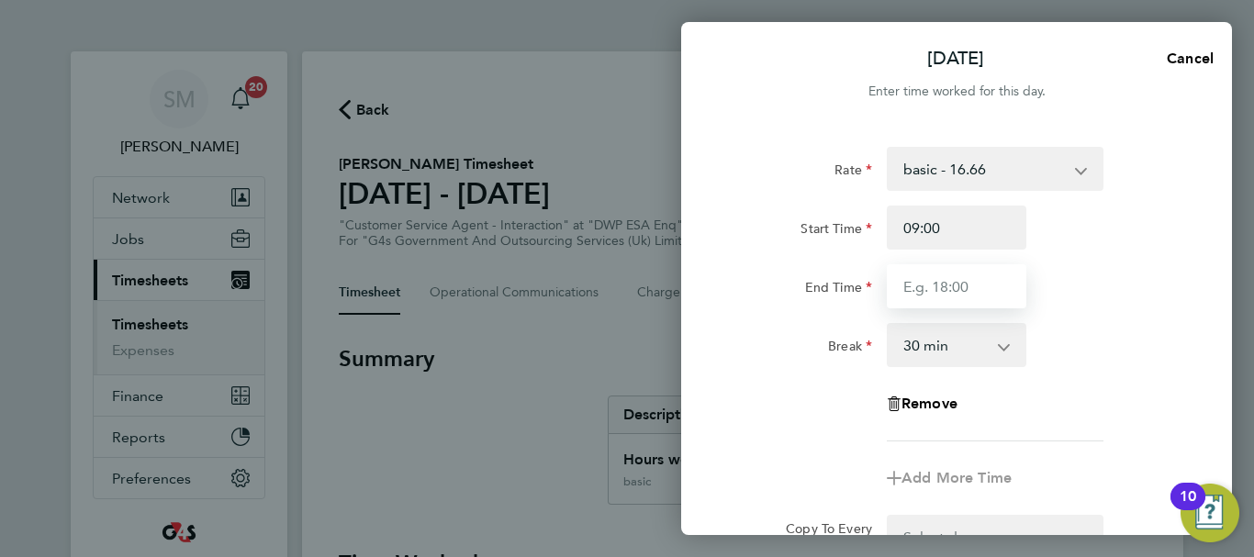
click at [939, 293] on input "End Time" at bounding box center [957, 286] width 140 height 44
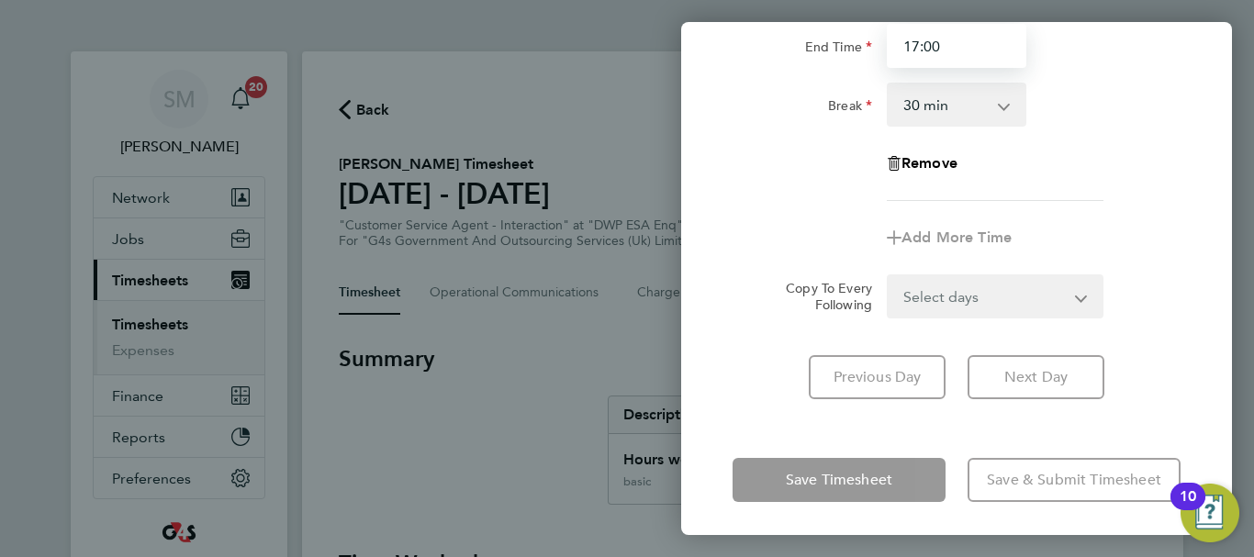
scroll to position [244, 0]
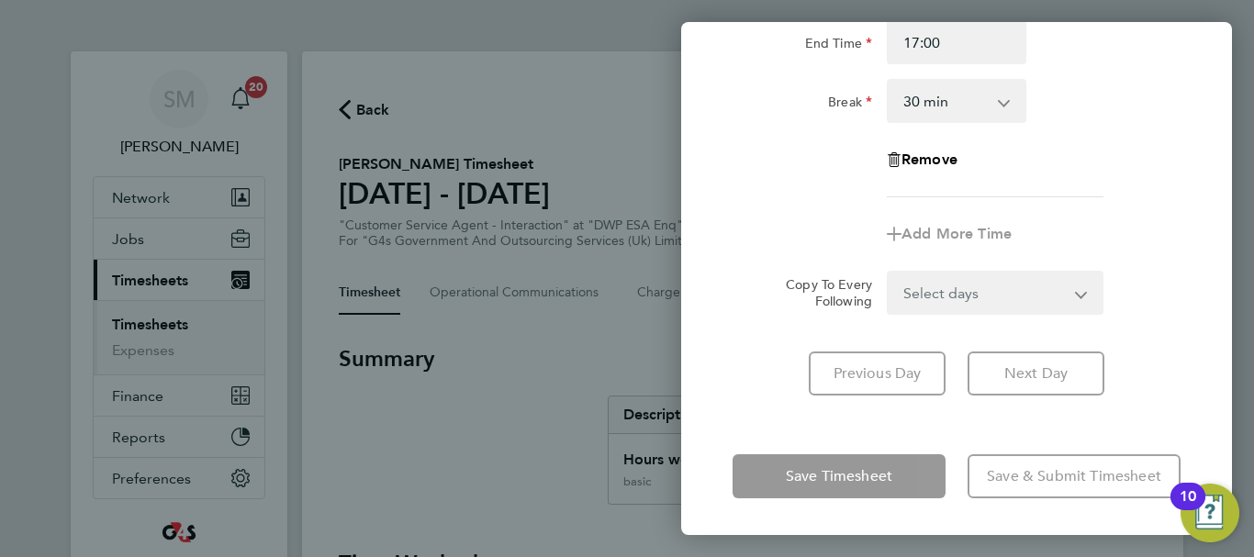
click at [765, 397] on div "Rate basic - 16.66 x1.5 - 24.73 Bank Holiday System Issue Paid - 16.66 x2 - 32.…" at bounding box center [956, 149] width 551 height 537
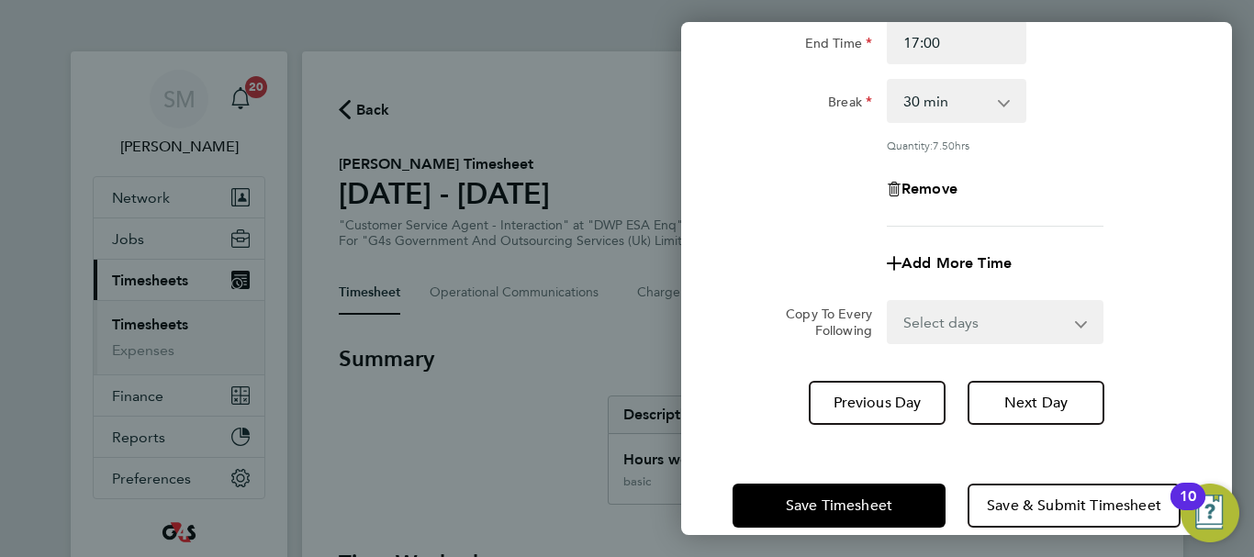
click at [765, 480] on div "Save Timesheet Save & Submit Timesheet" at bounding box center [956, 505] width 551 height 117
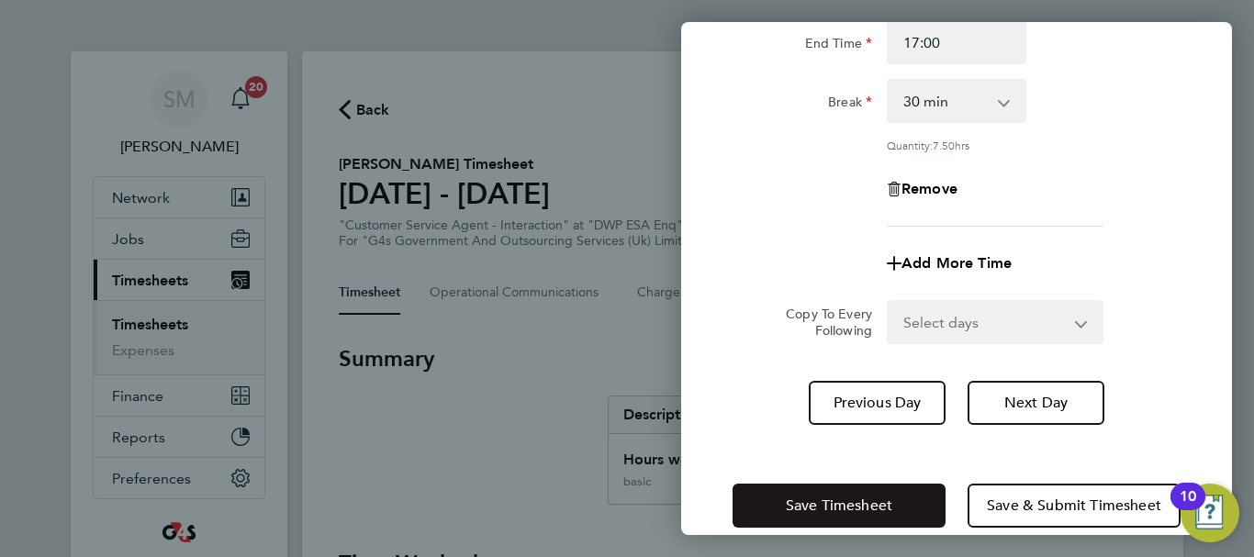
click at [767, 497] on button "Save Timesheet" at bounding box center [838, 506] width 213 height 44
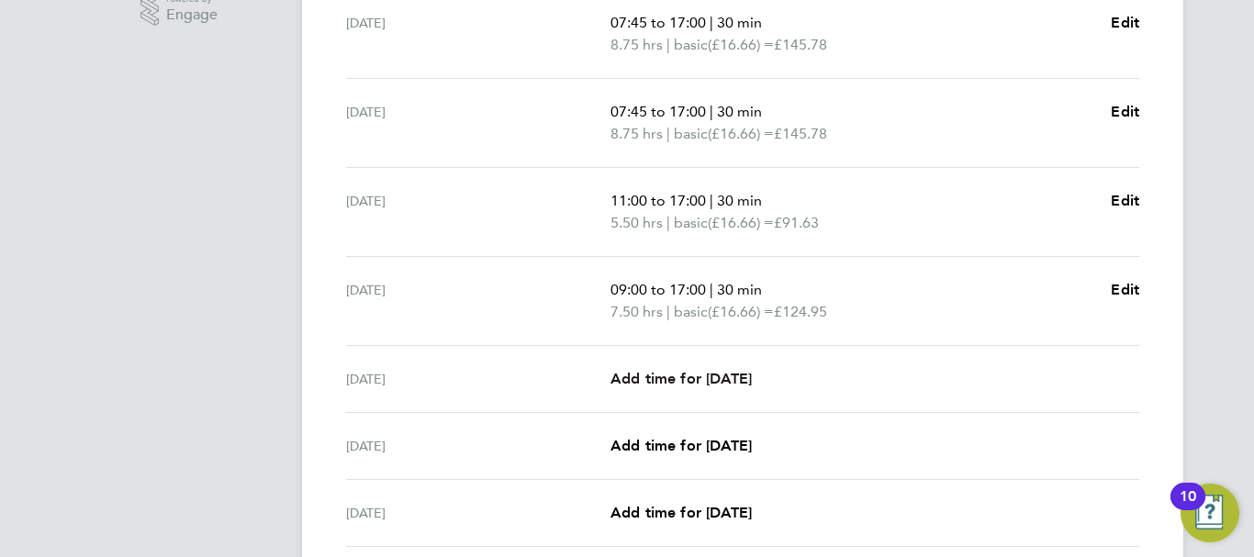
scroll to position [642, 0]
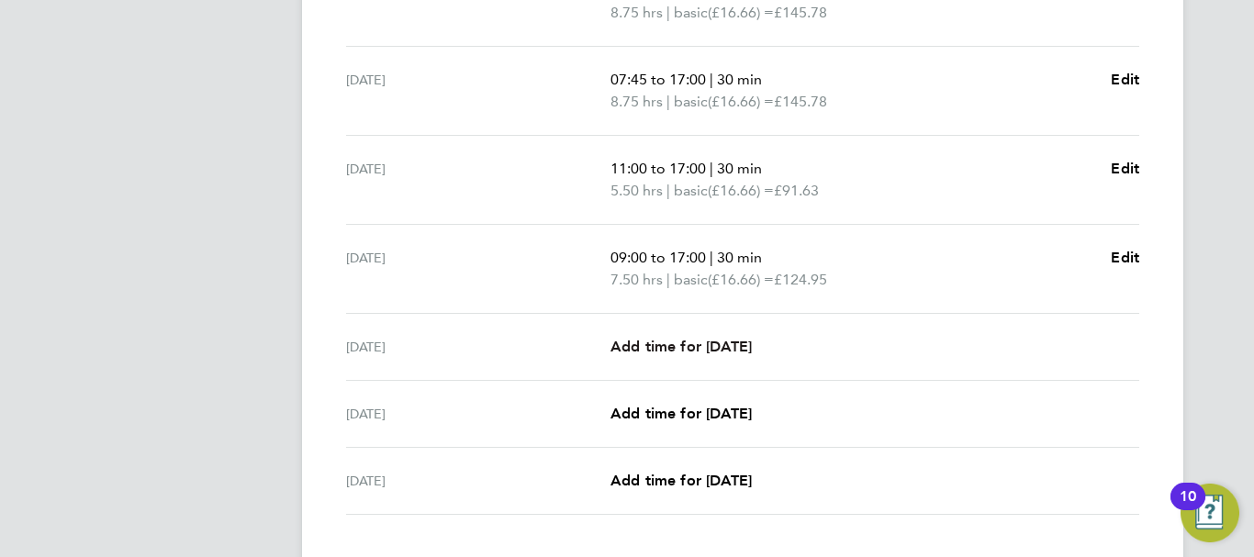
click at [659, 345] on span "Add time for [DATE]" at bounding box center [680, 346] width 141 height 17
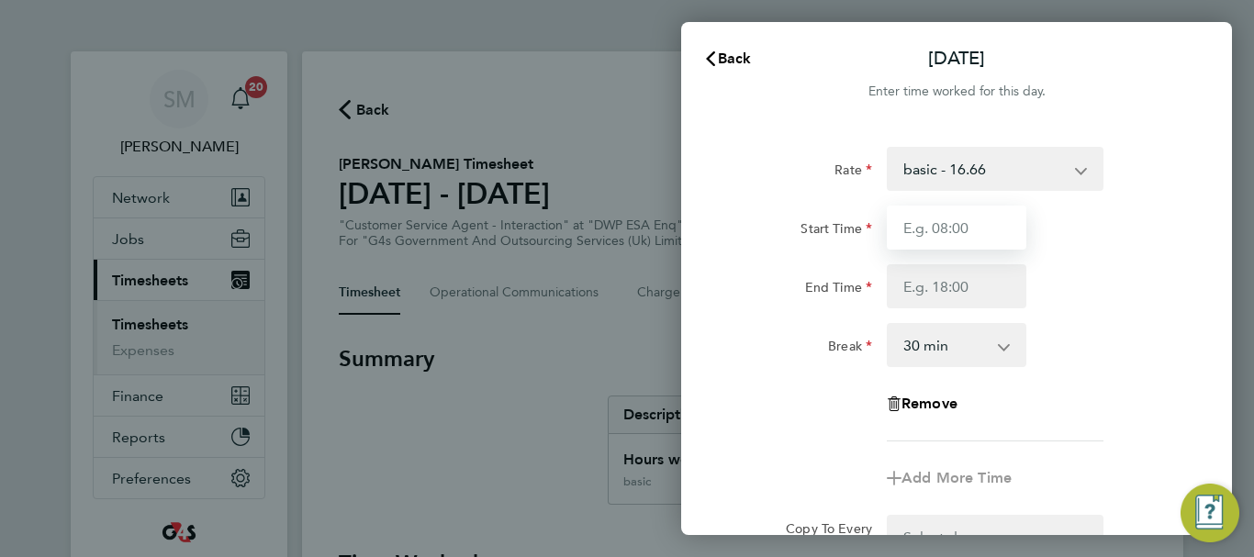
click at [976, 221] on input "Start Time" at bounding box center [957, 228] width 140 height 44
click at [978, 217] on input "Start Time" at bounding box center [957, 228] width 140 height 44
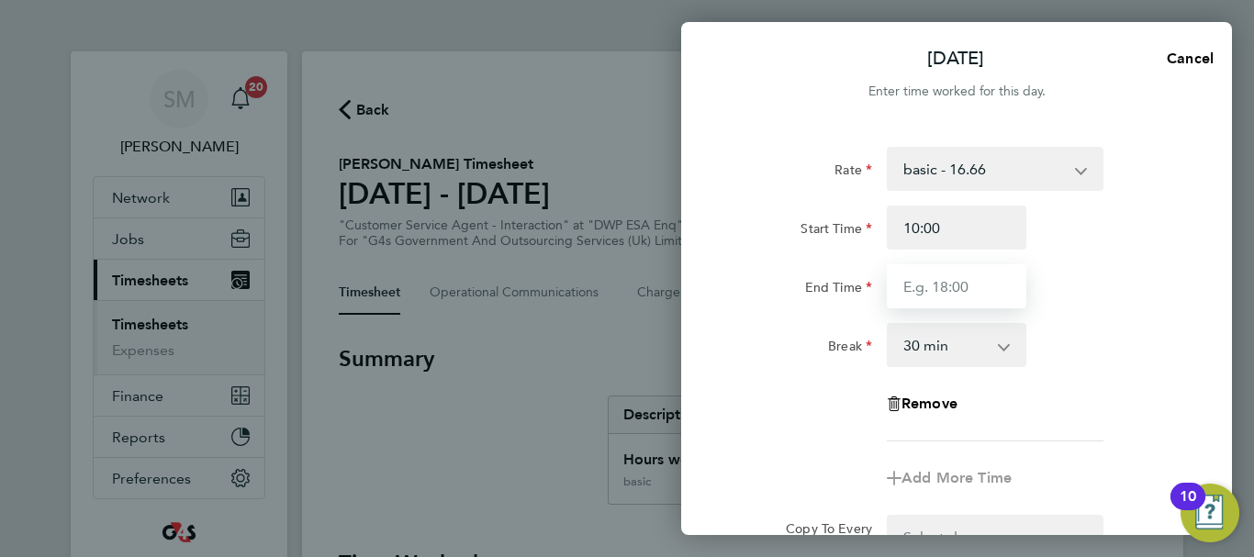
drag, startPoint x: 946, startPoint y: 275, endPoint x: 941, endPoint y: 266, distance: 10.7
click at [946, 275] on input "End Time" at bounding box center [957, 286] width 140 height 44
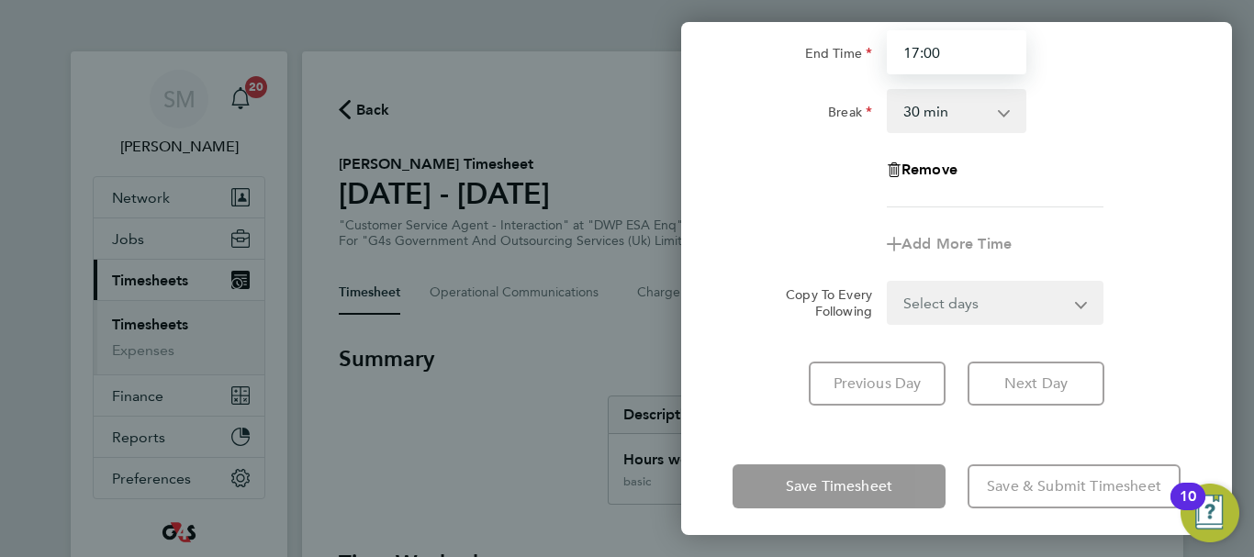
scroll to position [244, 0]
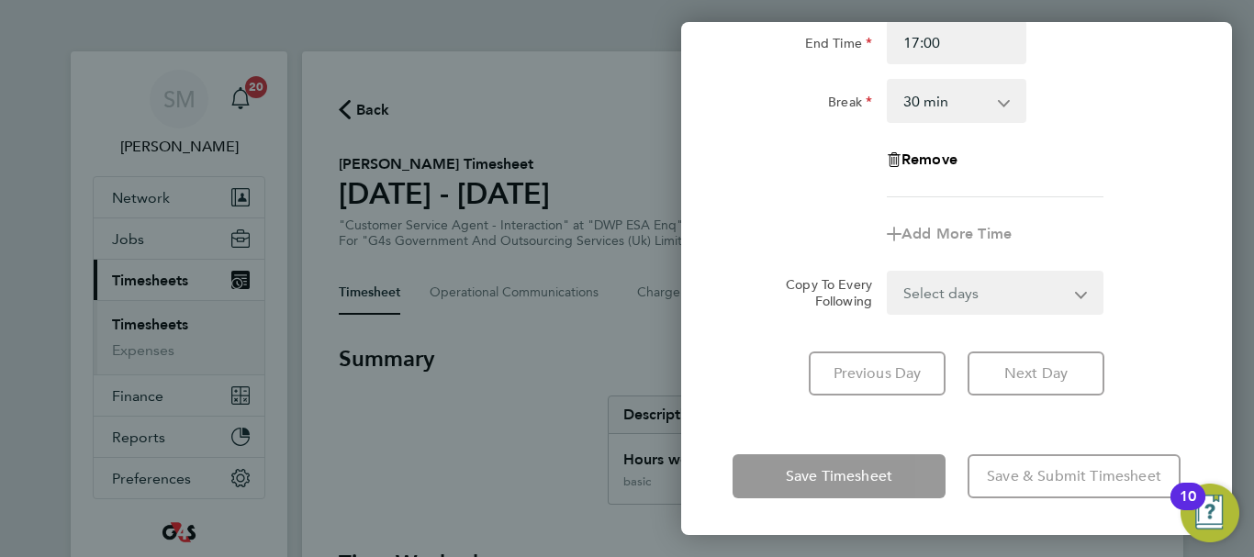
click at [754, 409] on div "Rate basic - 16.66 x1.5 - 24.73 Bank Holiday System Issue Paid - 16.66 x2 - 32.…" at bounding box center [956, 149] width 551 height 537
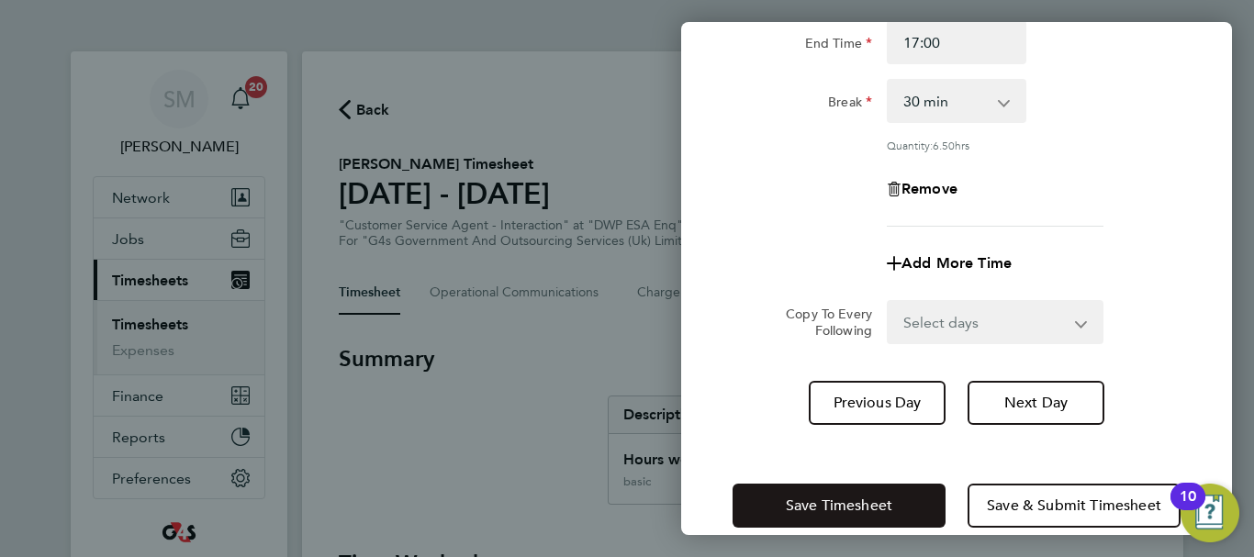
click at [810, 490] on button "Save Timesheet" at bounding box center [838, 506] width 213 height 44
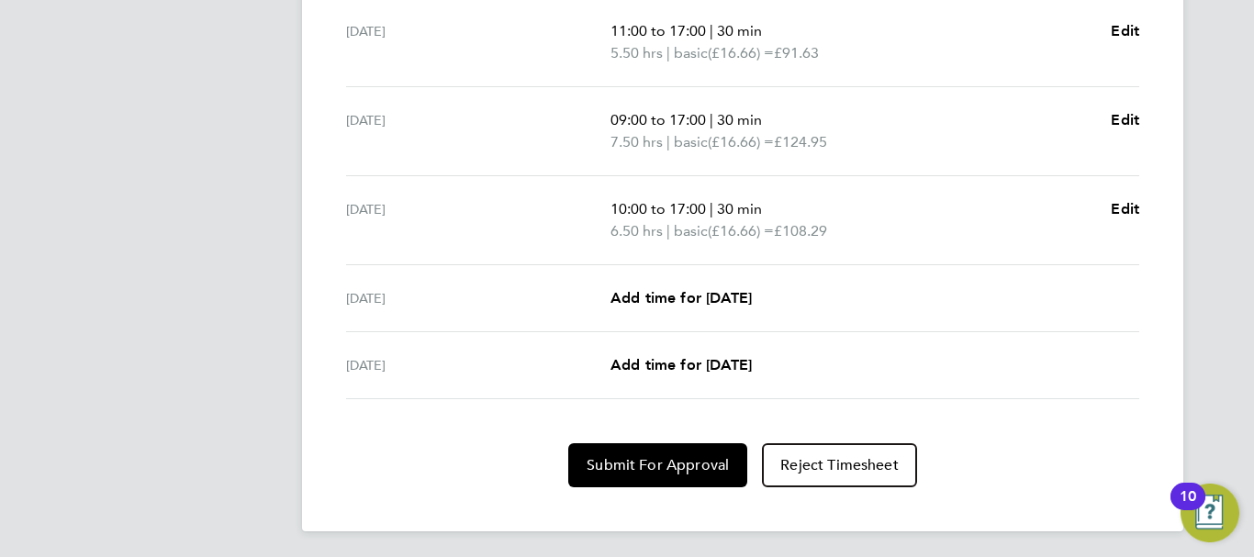
scroll to position [784, 0]
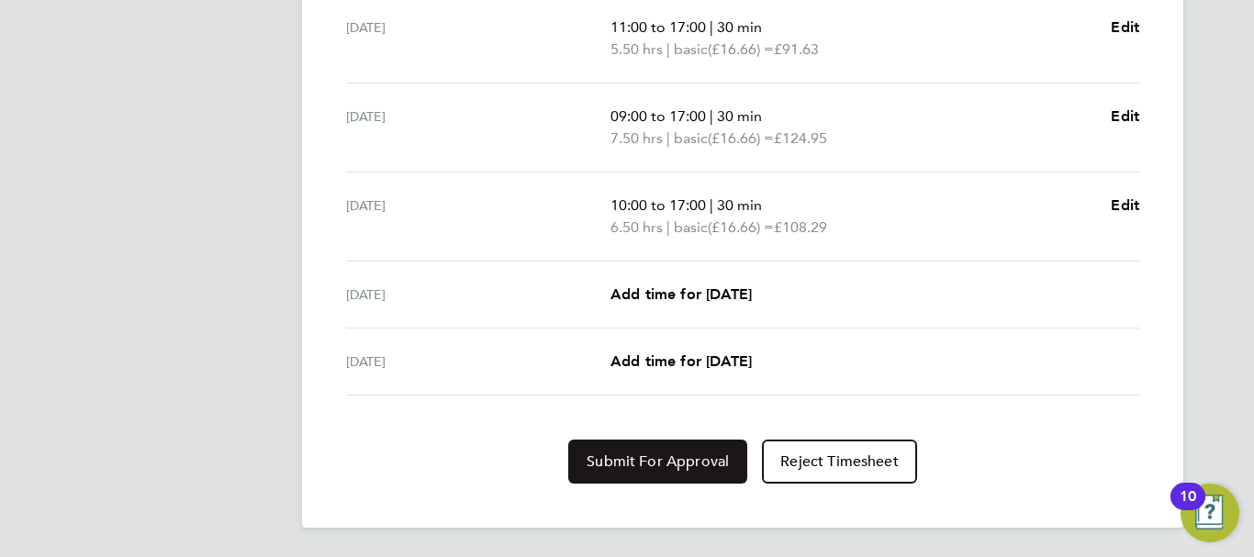
click at [648, 462] on span "Submit For Approval" at bounding box center [657, 461] width 142 height 18
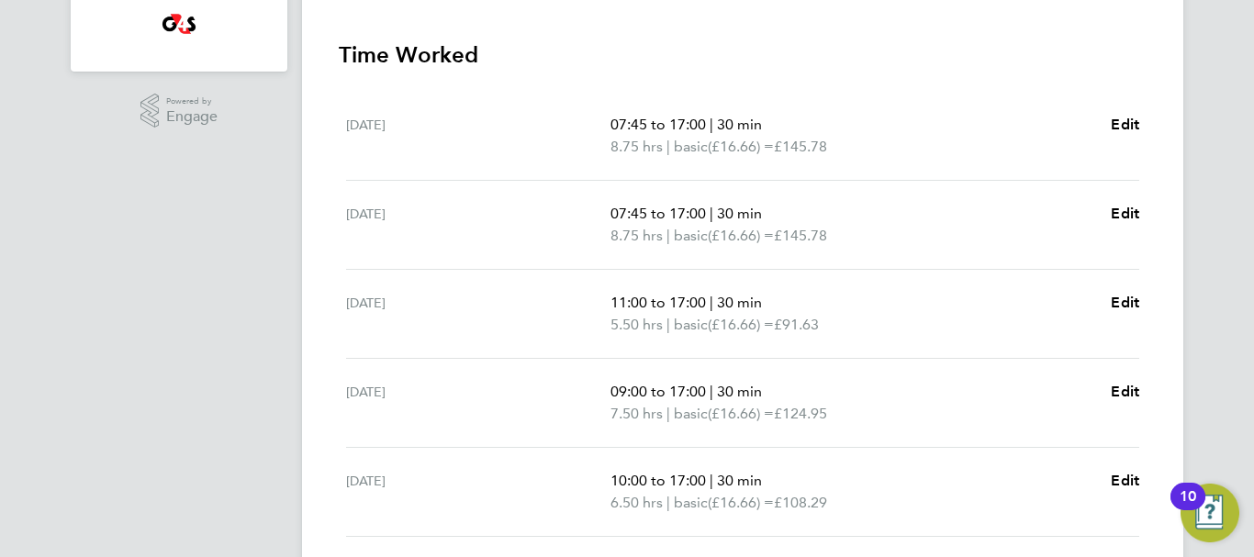
scroll to position [600, 0]
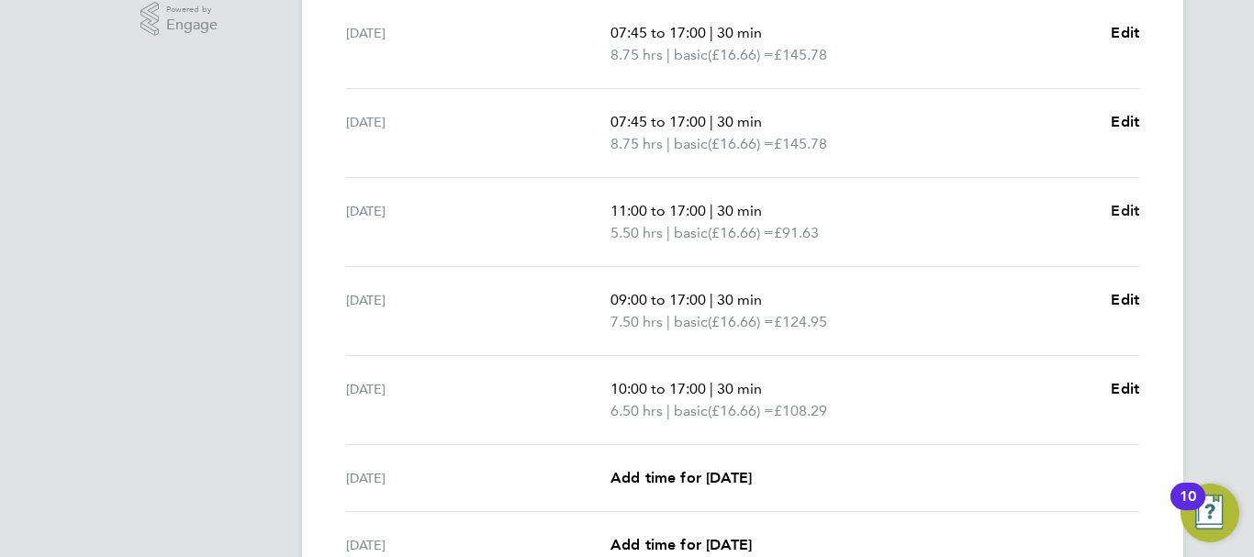
click at [1127, 208] on span "Edit" at bounding box center [1125, 210] width 28 height 17
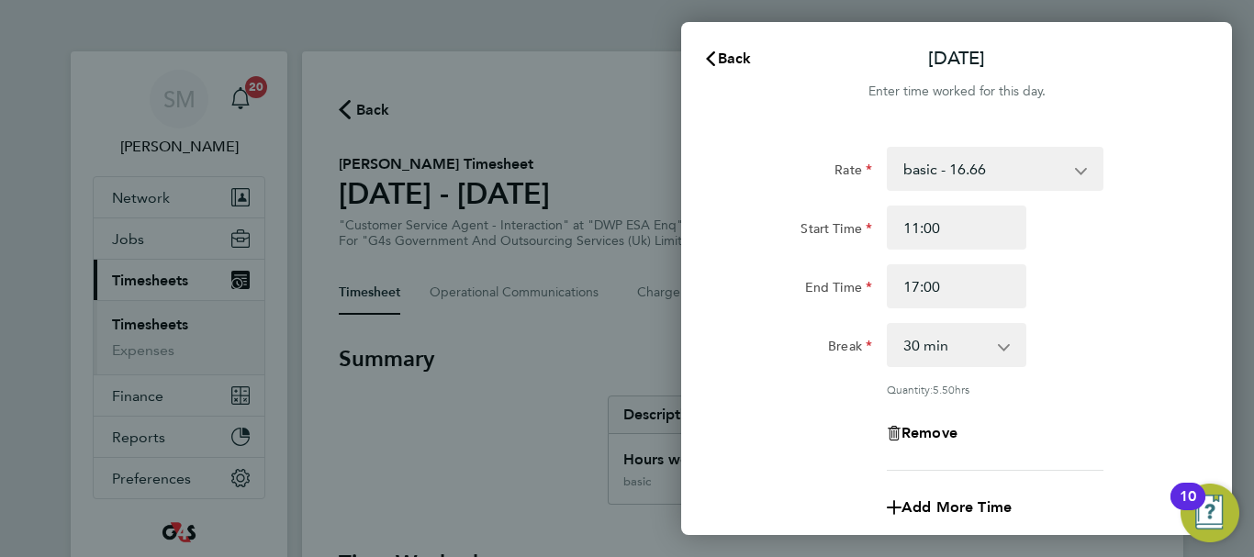
click at [966, 349] on select "0 min 15 min 30 min 45 min 60 min 75 min 90 min" at bounding box center [945, 345] width 114 height 40
click at [888, 325] on select "0 min 15 min 30 min 45 min 60 min 75 min 90 min" at bounding box center [945, 345] width 114 height 40
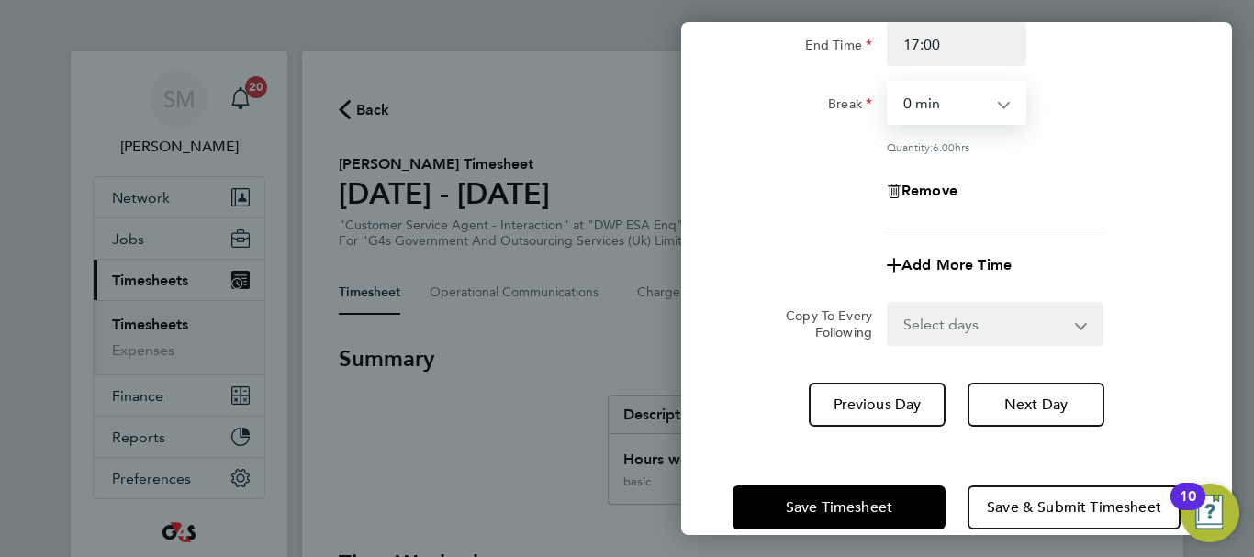
scroll to position [272, 0]
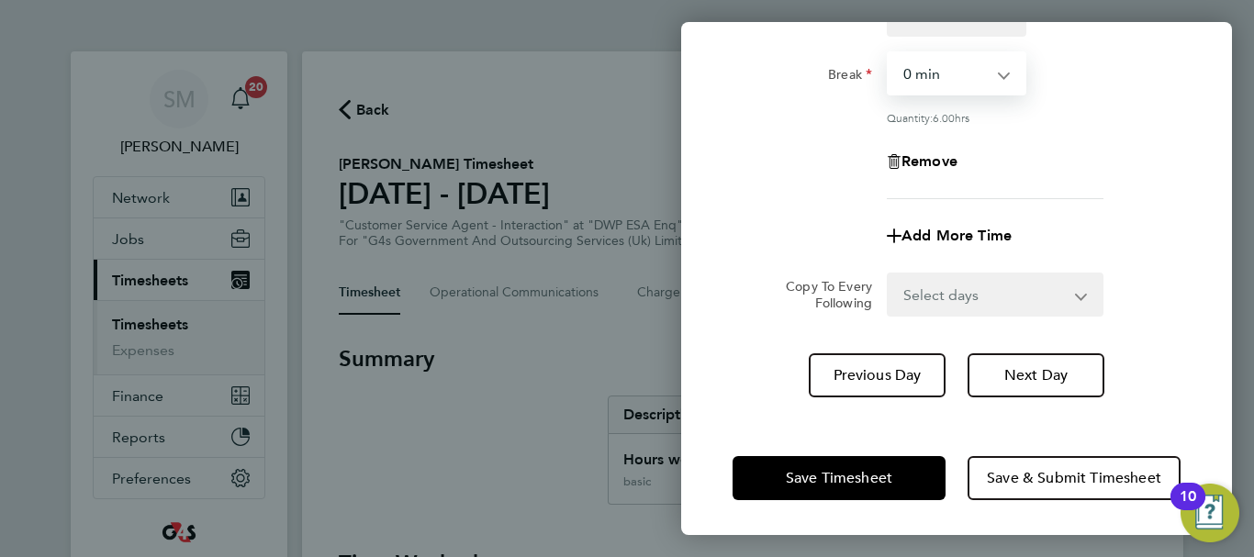
click at [780, 435] on div "Save Timesheet Save & Submit Timesheet" at bounding box center [956, 477] width 551 height 117
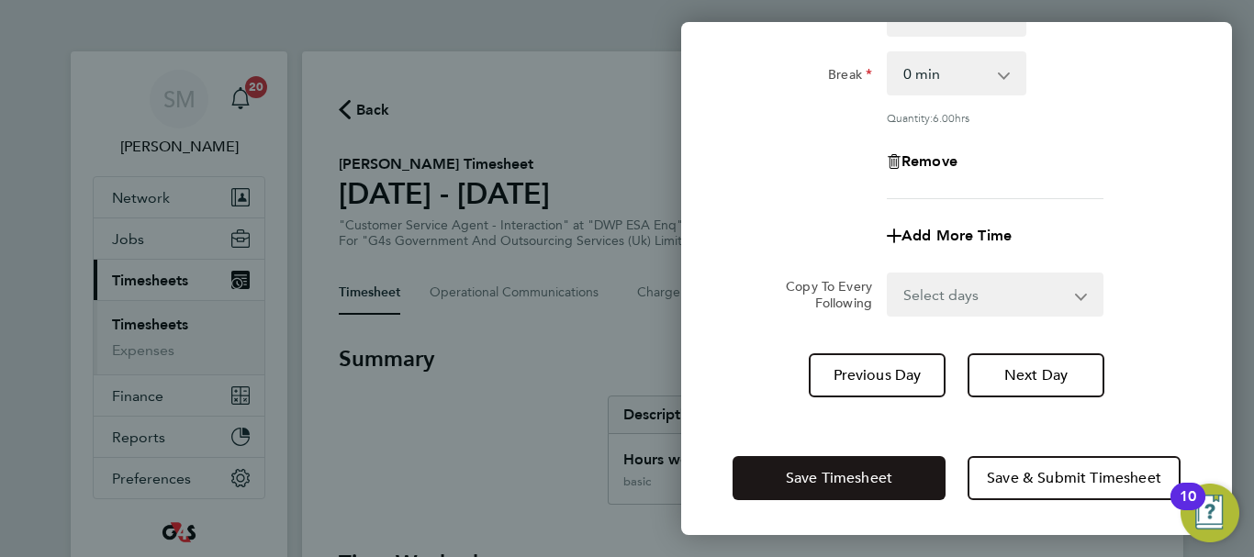
click at [778, 475] on button "Save Timesheet" at bounding box center [838, 478] width 213 height 44
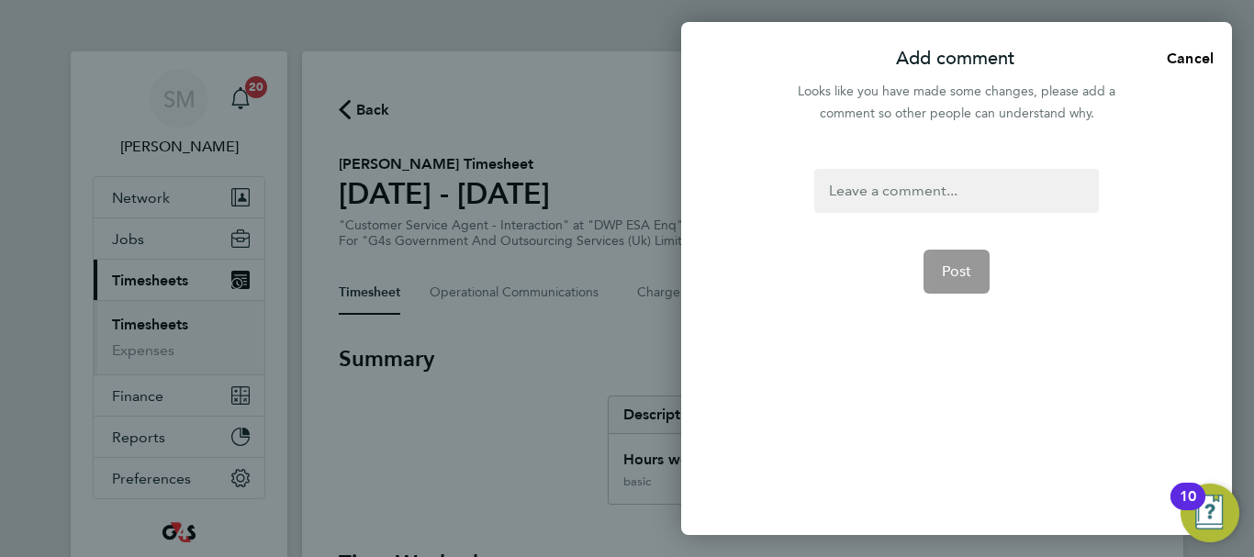
click at [959, 191] on div at bounding box center [956, 191] width 284 height 44
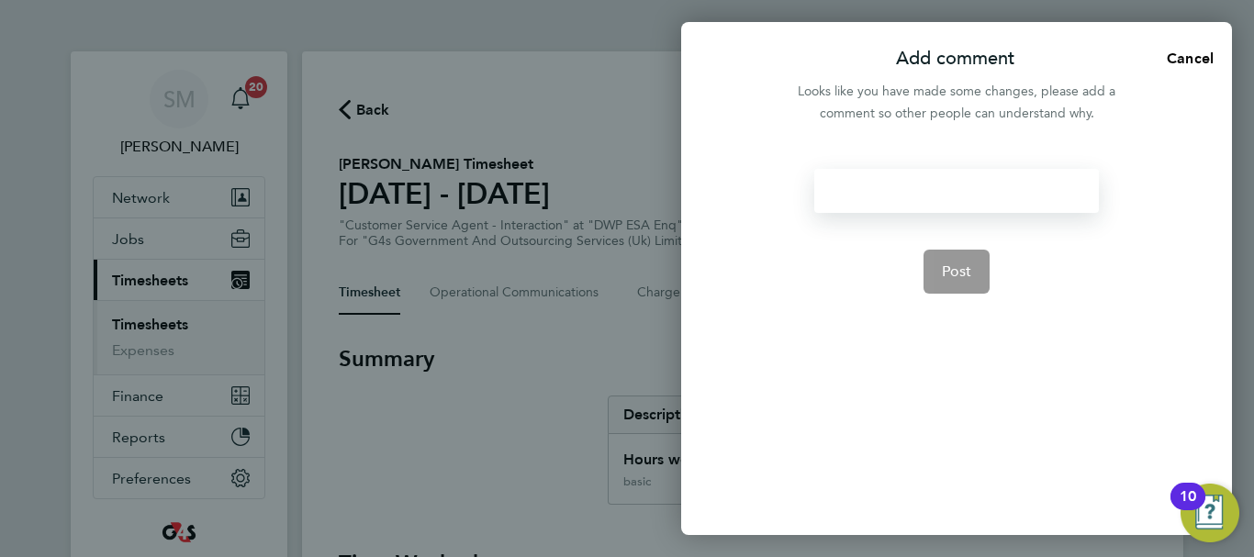
click at [959, 191] on div at bounding box center [956, 191] width 284 height 44
click at [963, 285] on button "Post" at bounding box center [956, 272] width 67 height 44
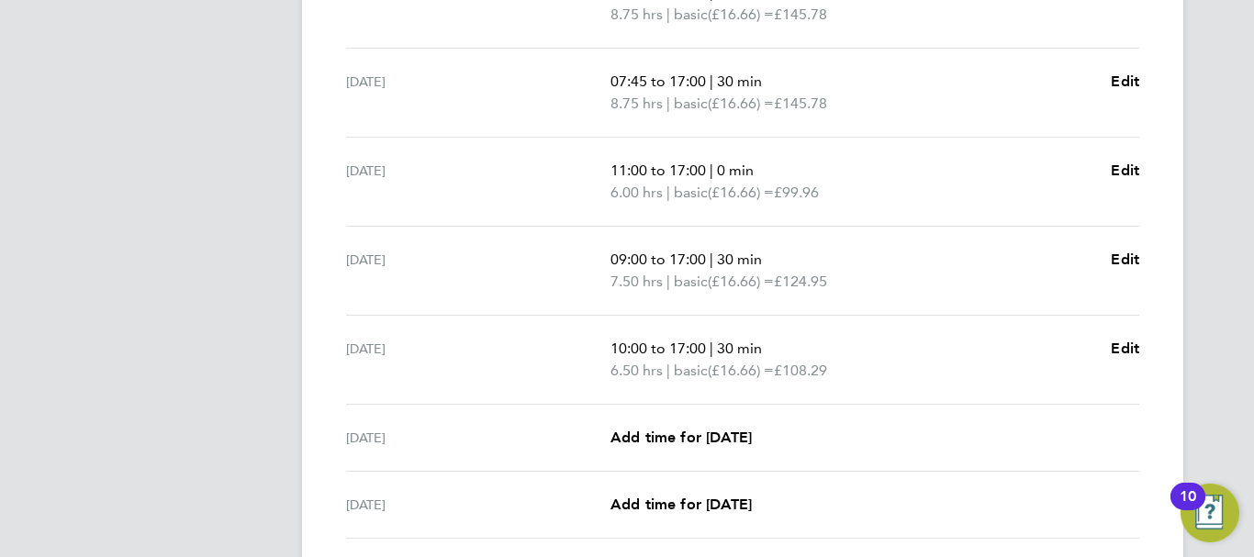
scroll to position [784, 0]
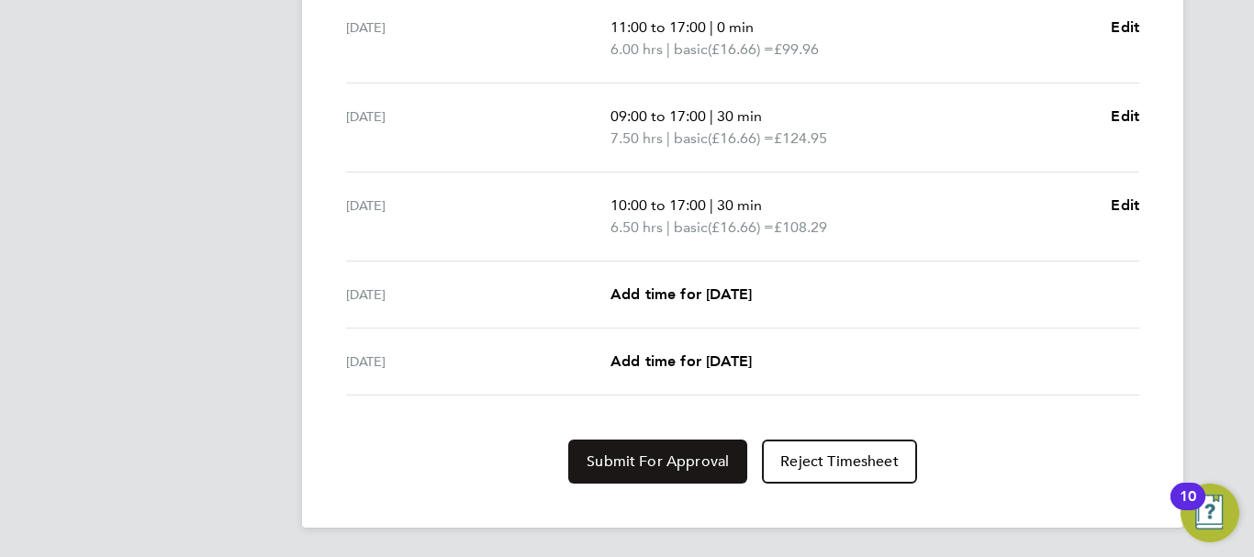
click at [705, 445] on button "Submit For Approval" at bounding box center [657, 462] width 179 height 44
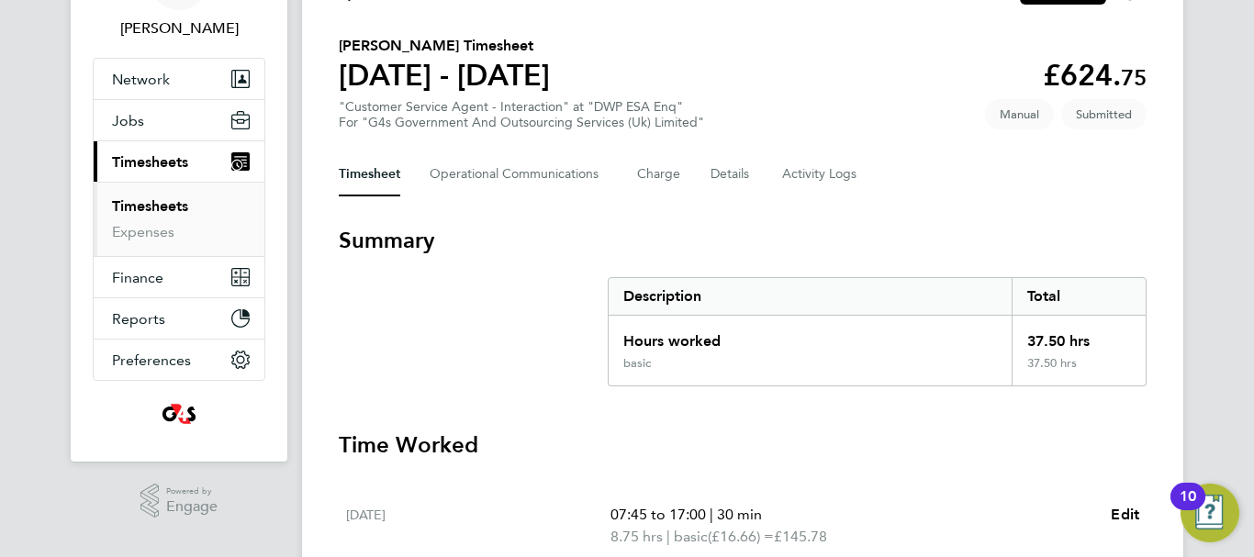
scroll to position [50, 0]
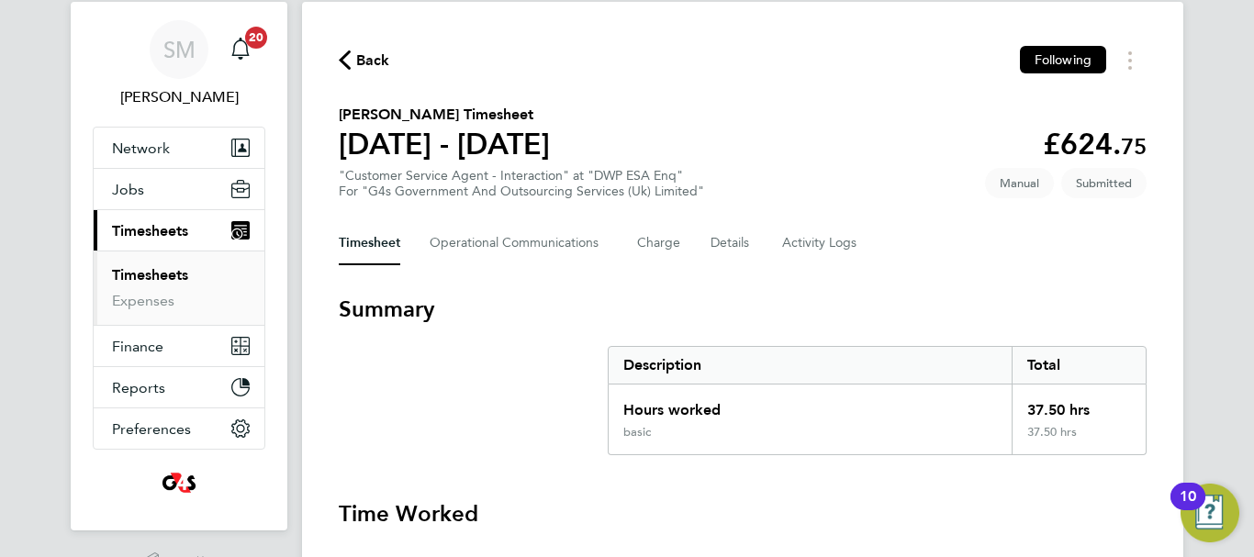
click at [365, 59] on span "Back" at bounding box center [373, 61] width 34 height 22
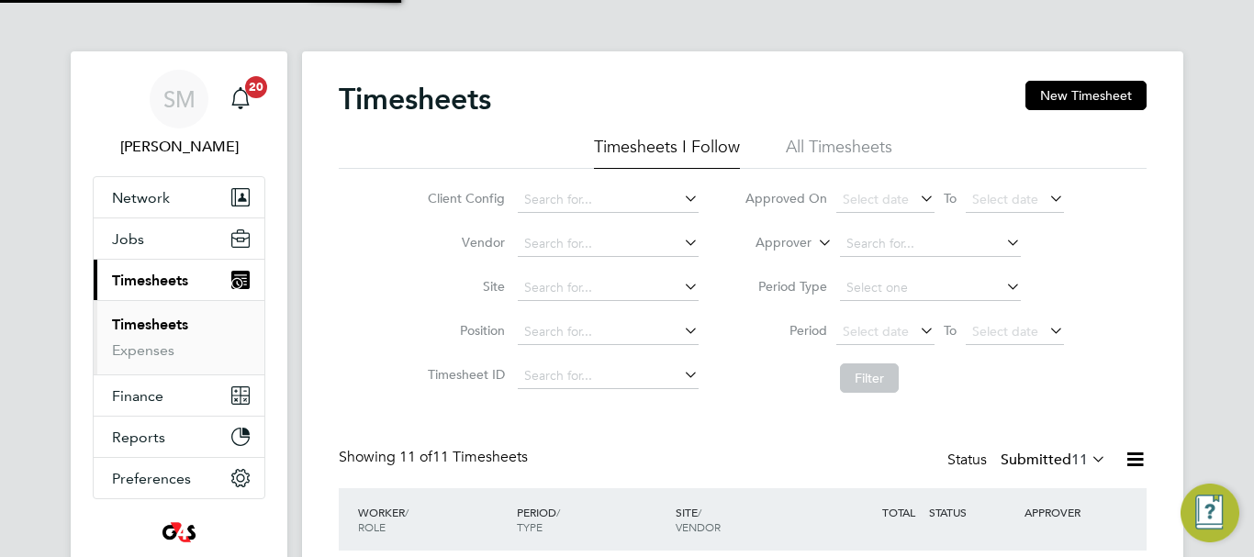
scroll to position [9, 9]
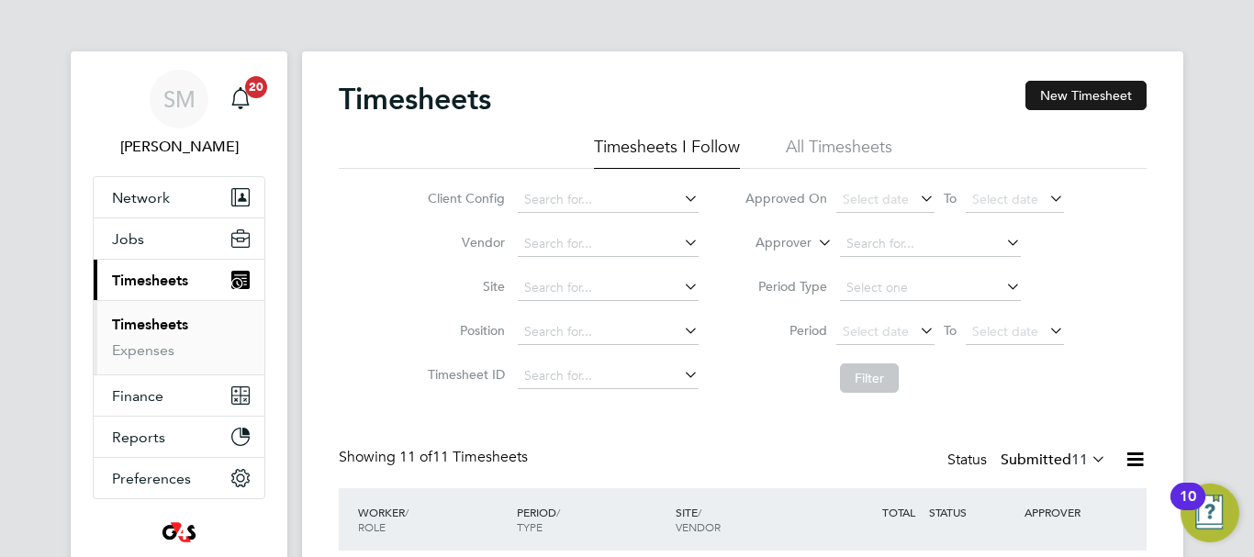
click at [1066, 92] on button "New Timesheet" at bounding box center [1085, 95] width 121 height 29
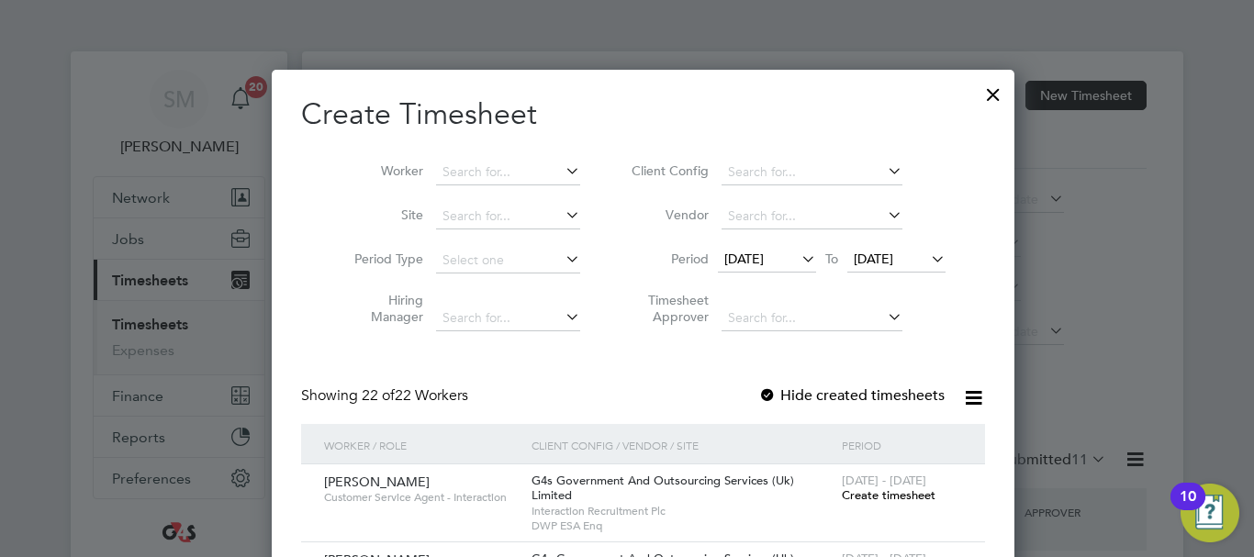
click at [747, 259] on span "[DATE]" at bounding box center [743, 259] width 39 height 17
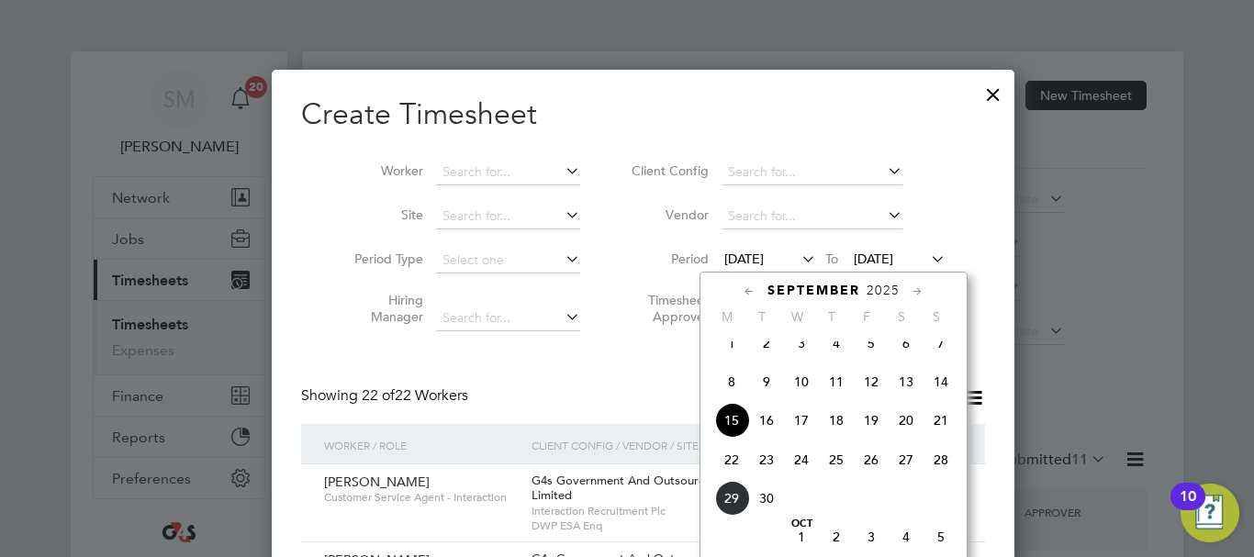
click at [724, 477] on span "22" at bounding box center [731, 459] width 35 height 35
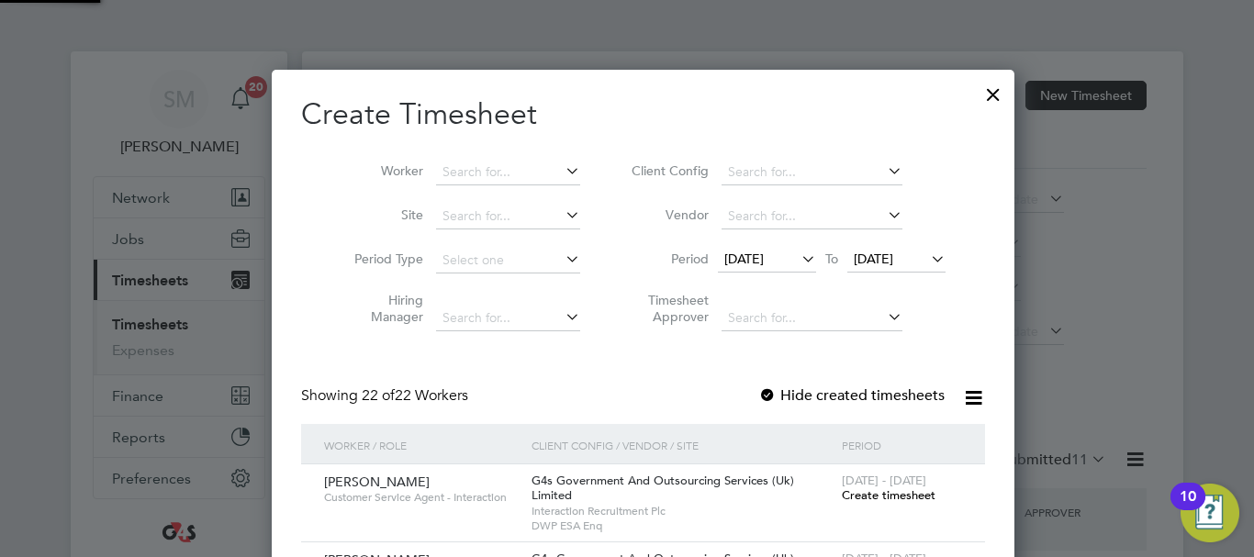
click at [882, 264] on span "[DATE]" at bounding box center [873, 259] width 39 height 17
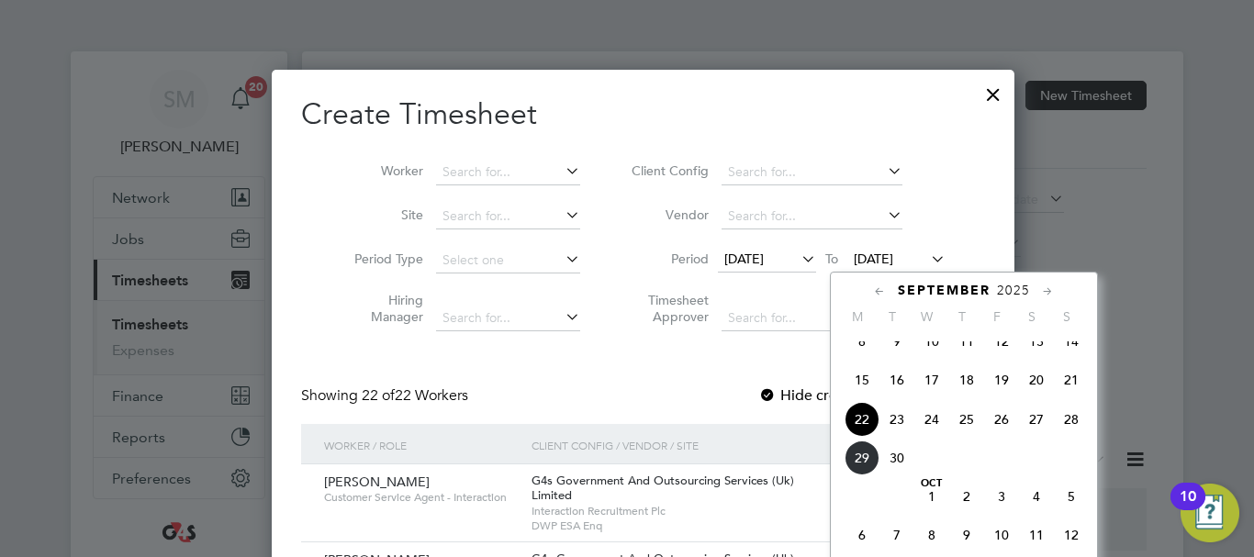
click at [1071, 437] on span "28" at bounding box center [1071, 419] width 35 height 35
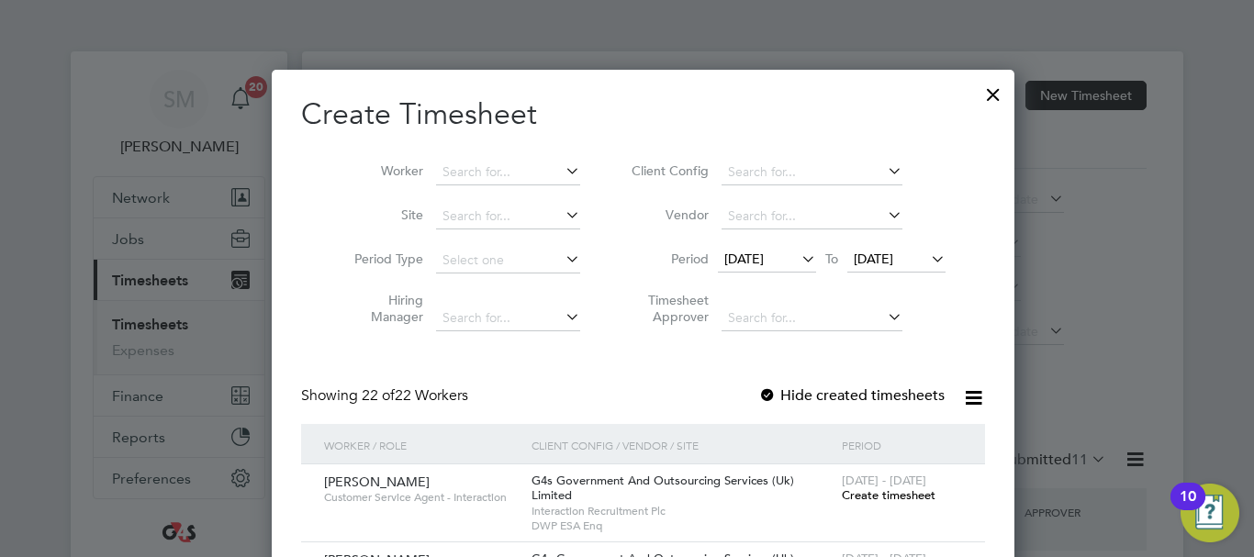
click at [758, 398] on div at bounding box center [767, 396] width 18 height 18
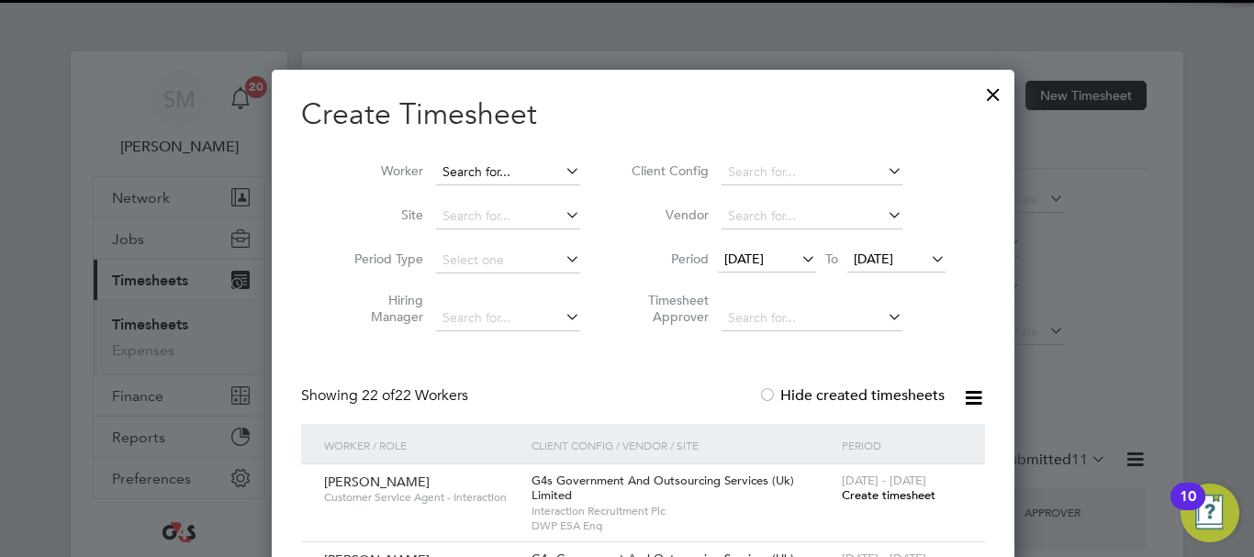
click at [457, 175] on input at bounding box center [508, 173] width 144 height 26
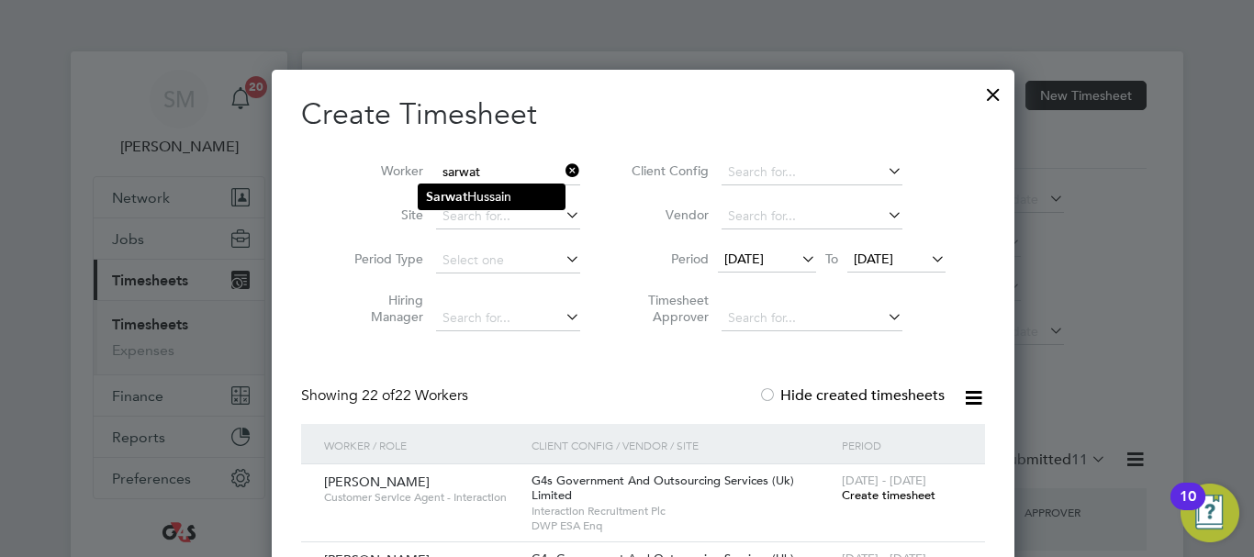
click at [462, 204] on b "Sarwat" at bounding box center [446, 197] width 41 height 16
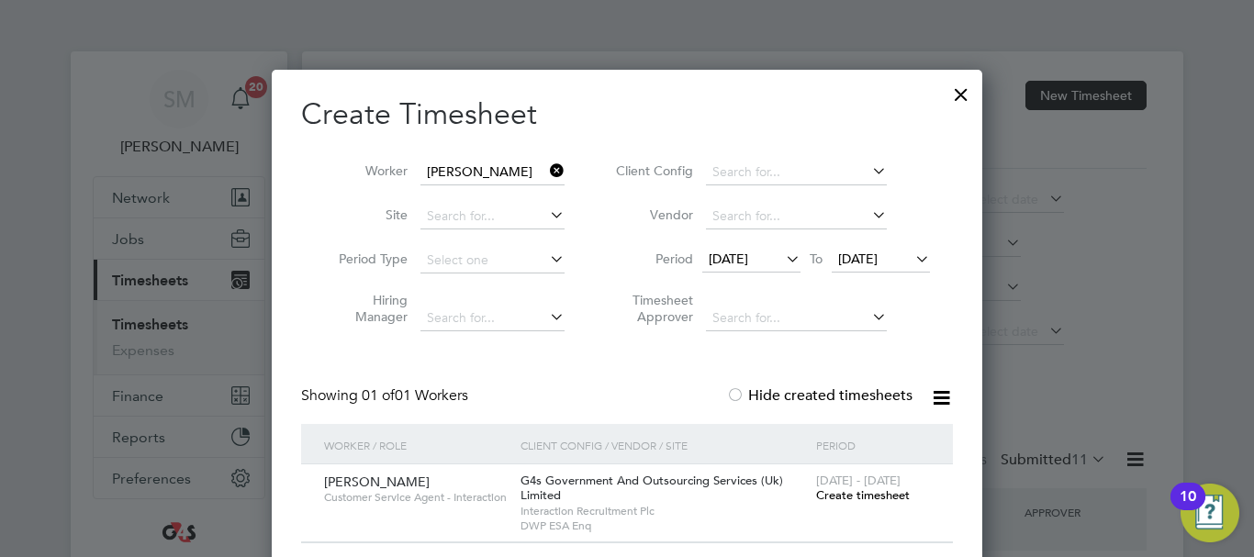
click at [838, 497] on span "Create timesheet" at bounding box center [863, 495] width 94 height 16
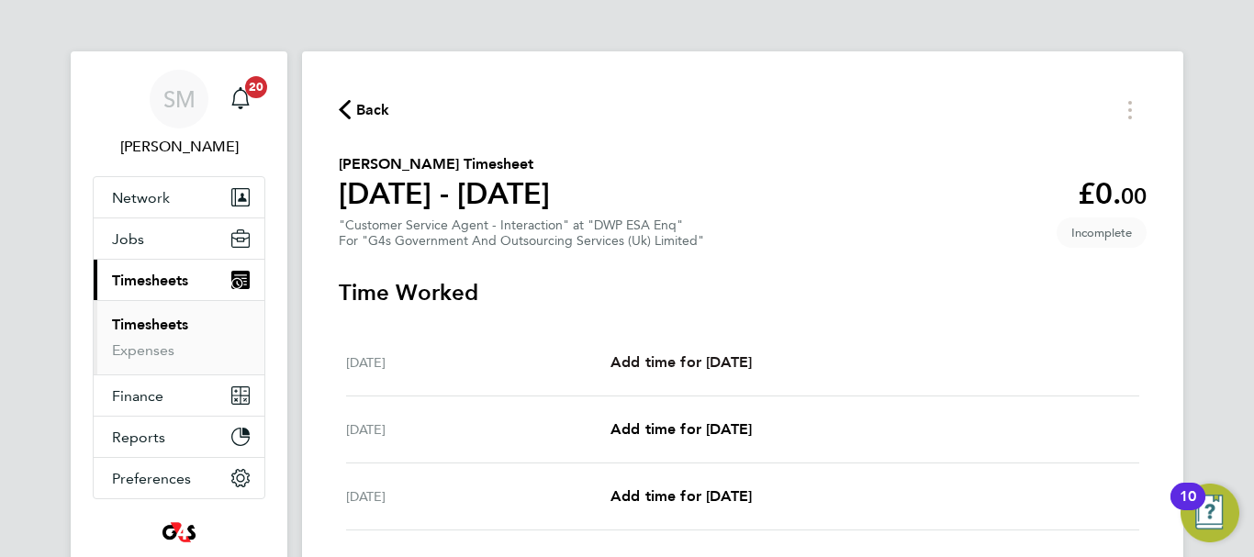
click at [694, 358] on span "Add time for [DATE]" at bounding box center [680, 361] width 141 height 17
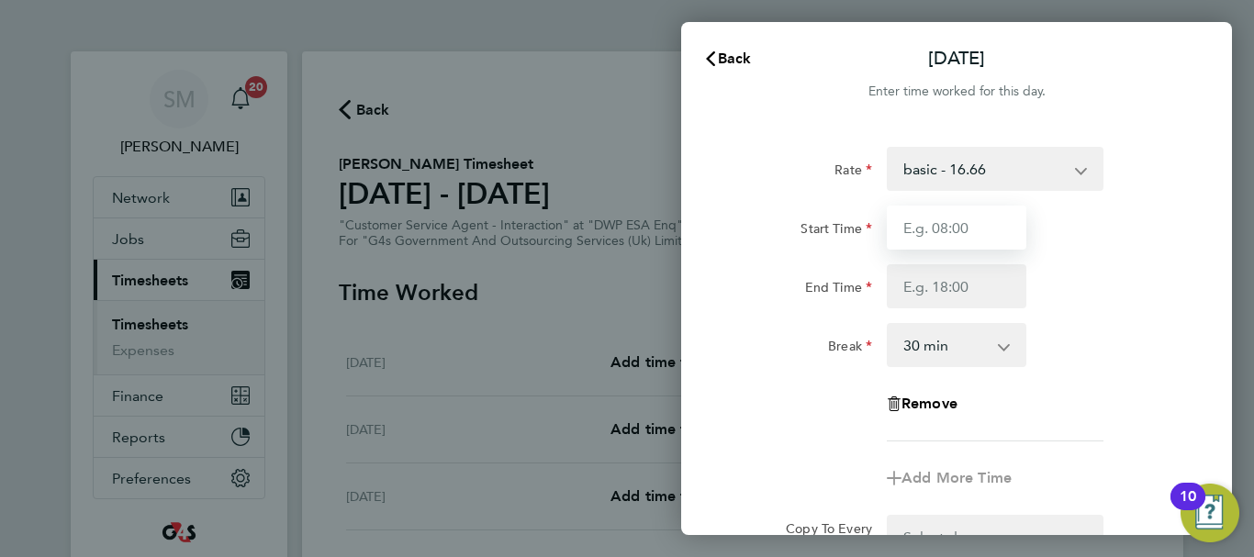
click at [930, 235] on input "Start Time" at bounding box center [957, 228] width 140 height 44
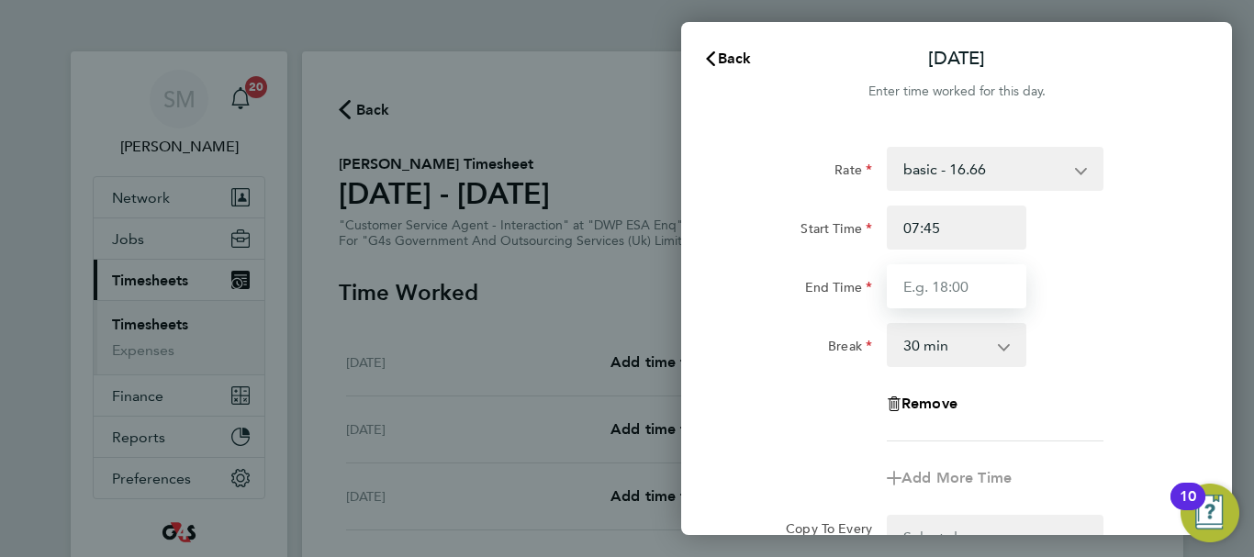
click at [927, 280] on input "End Time" at bounding box center [957, 286] width 140 height 44
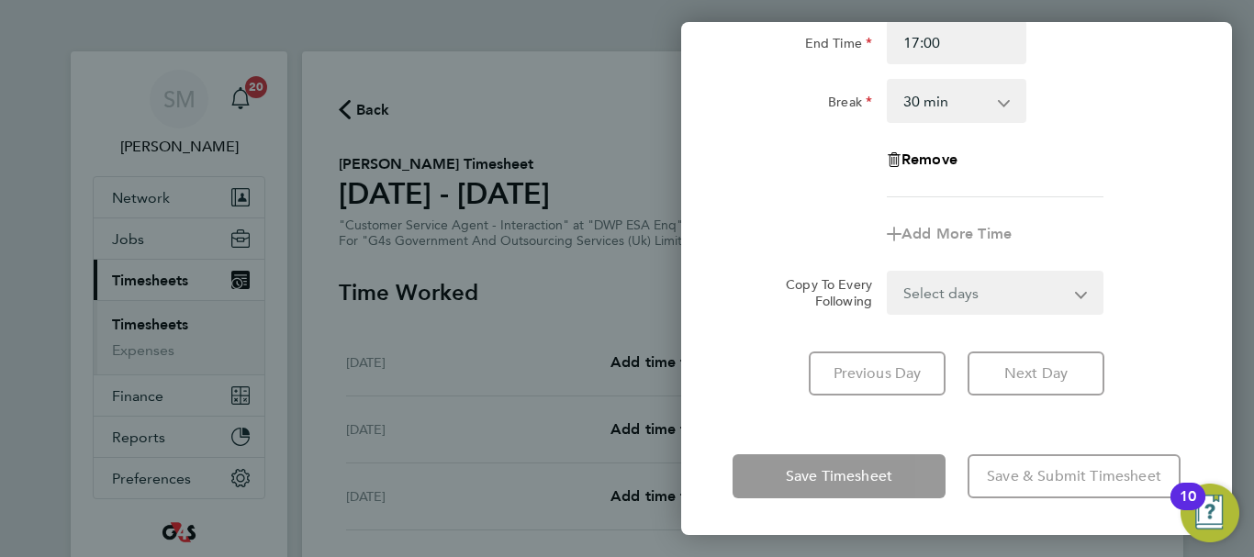
click at [771, 434] on div "Mon 22 Sep Cancel Enter time worked for this day. Rate basic - 16.66 System Iss…" at bounding box center [956, 278] width 551 height 513
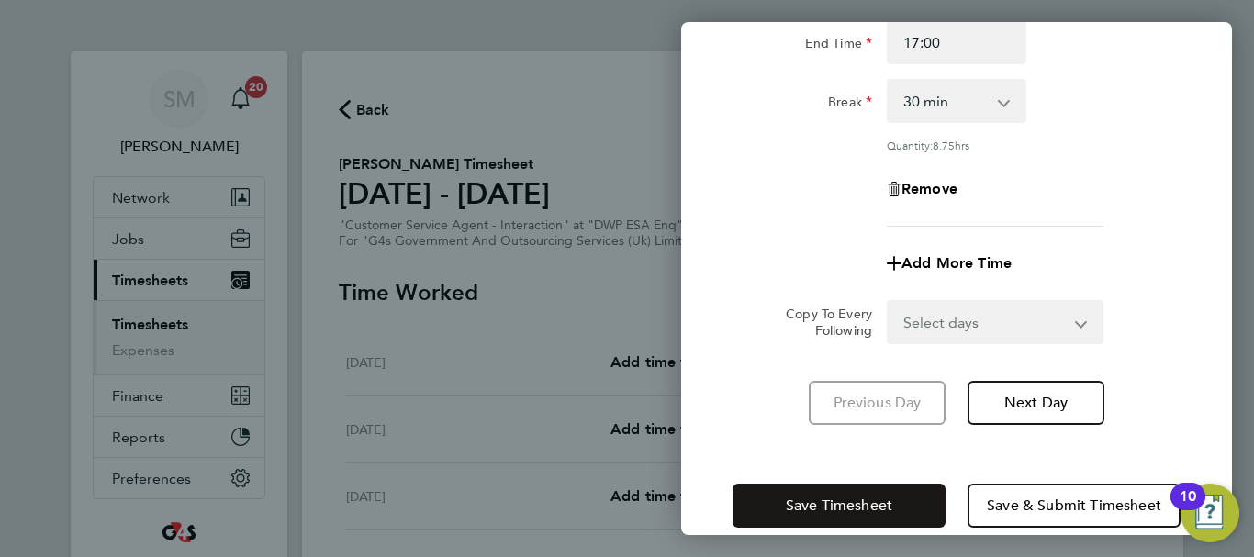
click at [806, 494] on button "Save Timesheet" at bounding box center [838, 506] width 213 height 44
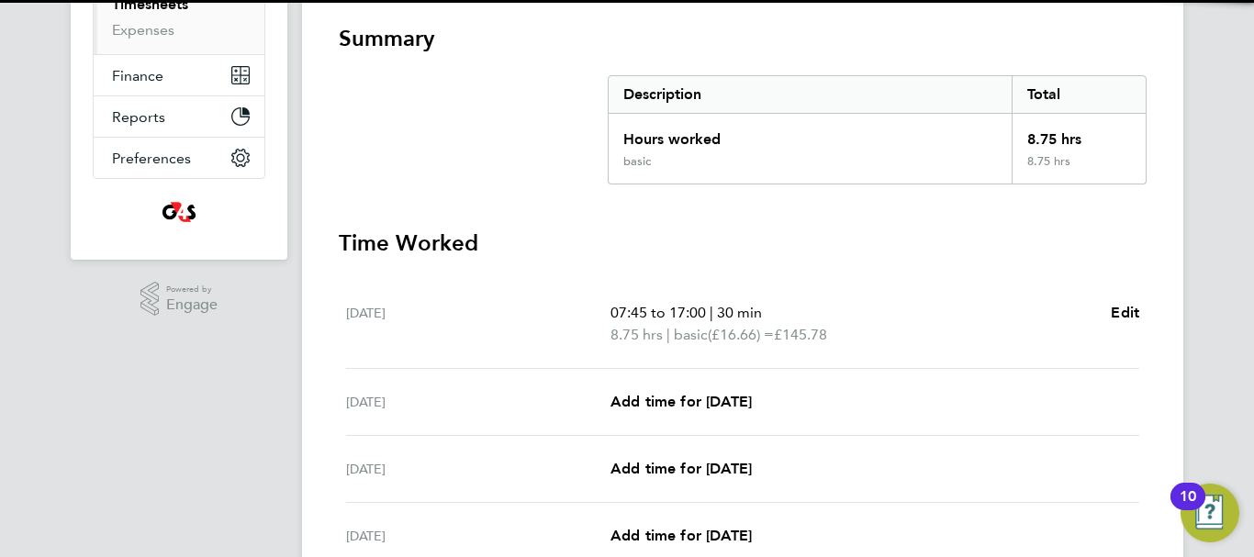
scroll to position [367, 0]
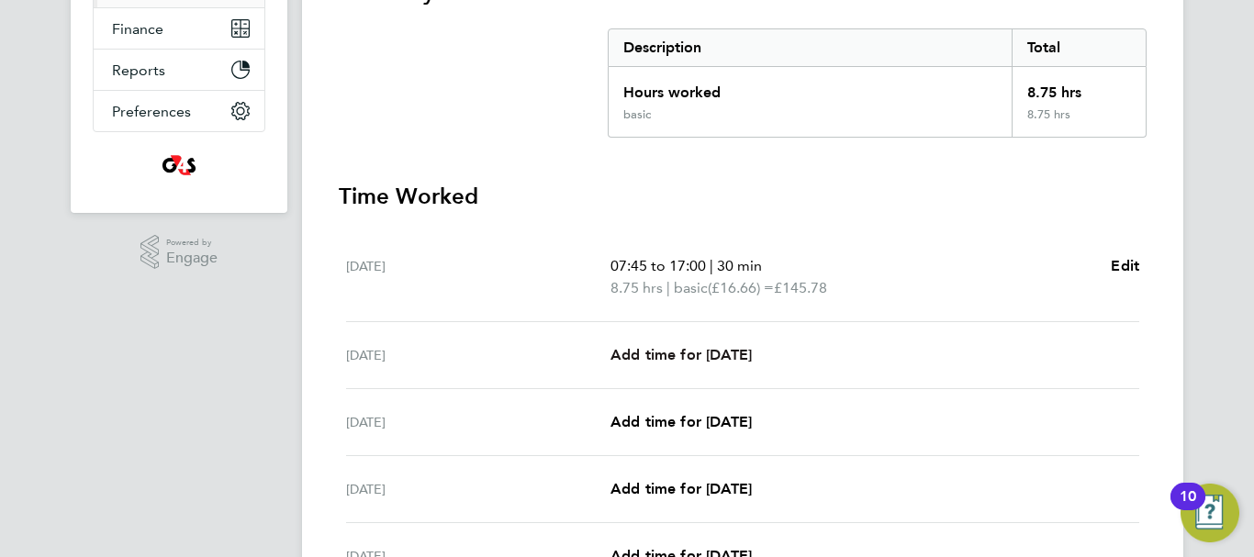
click at [720, 350] on span "Add time for [DATE]" at bounding box center [680, 354] width 141 height 17
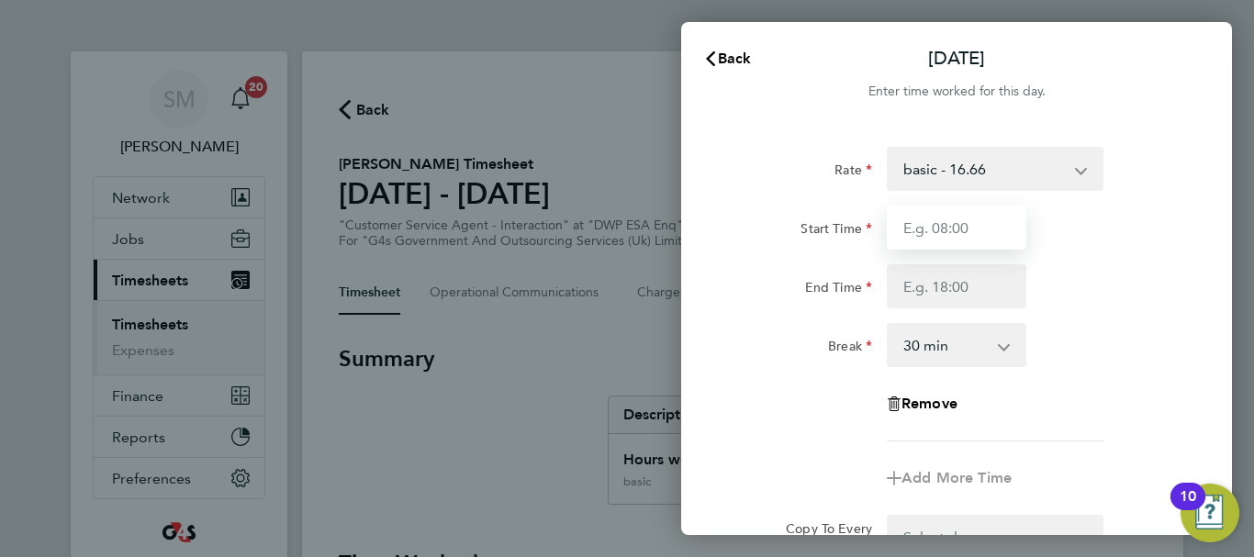
click at [963, 236] on input "Start Time" at bounding box center [957, 228] width 140 height 44
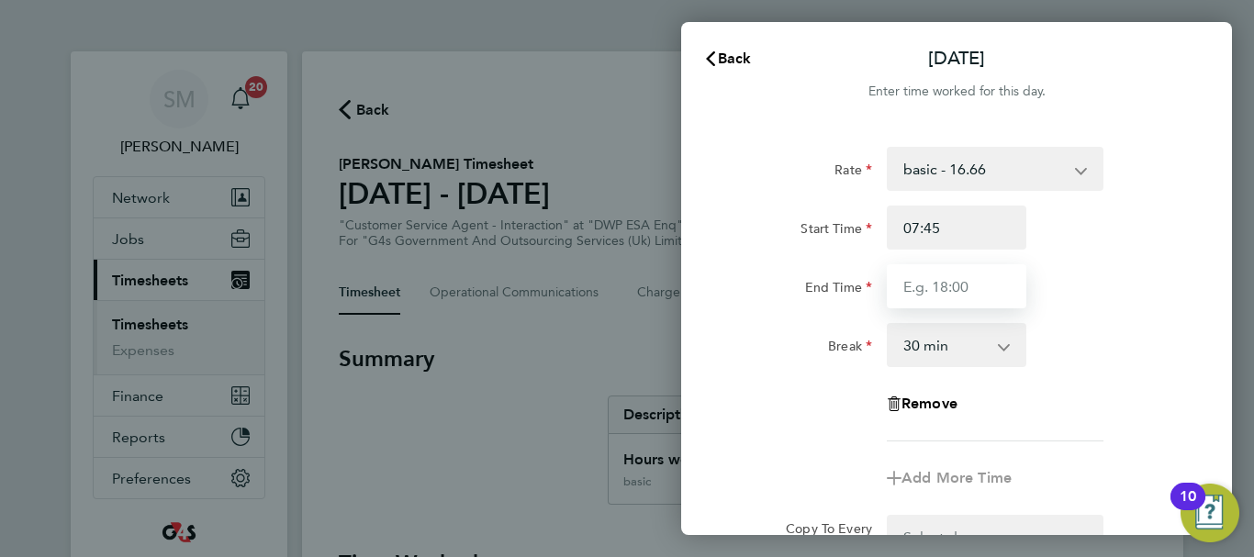
click at [920, 295] on input "End Time" at bounding box center [957, 286] width 140 height 44
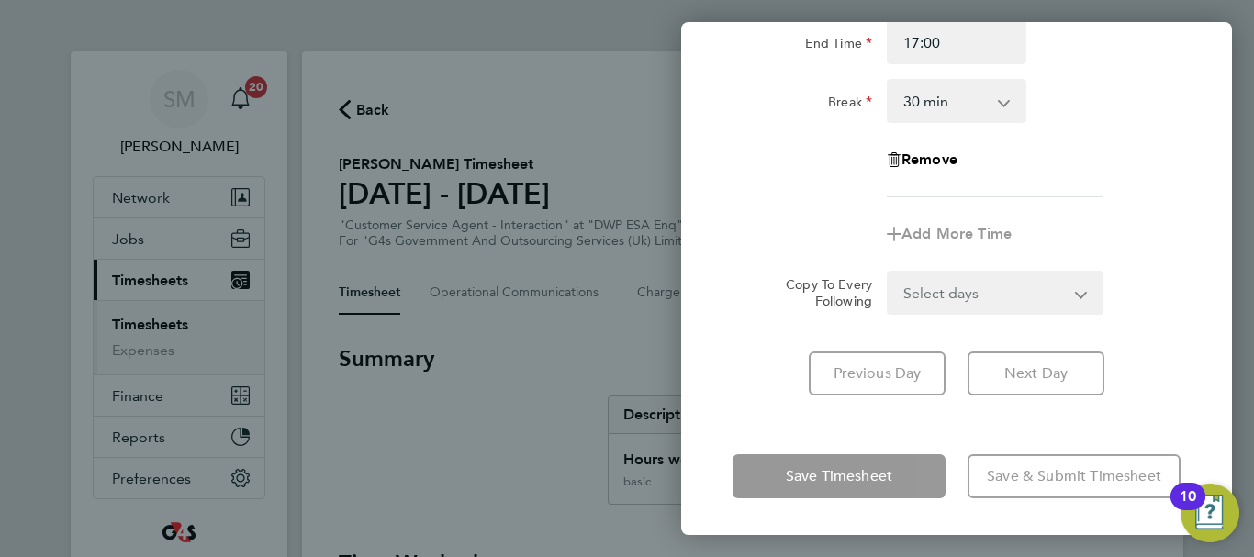
click at [735, 389] on div "Previous Day Next Day" at bounding box center [956, 374] width 448 height 44
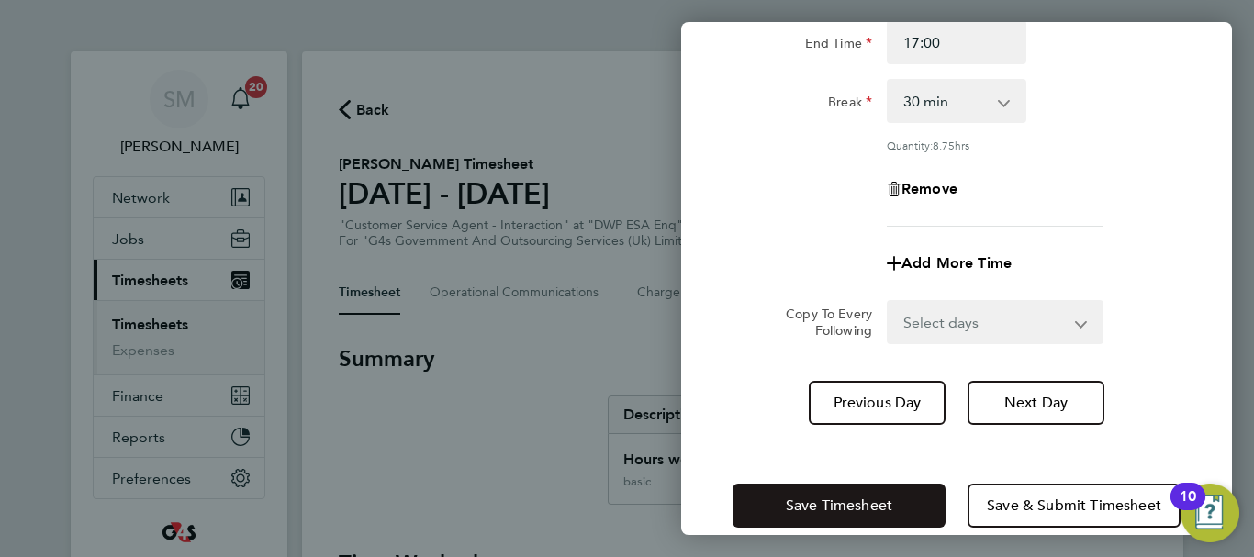
click at [802, 497] on span "Save Timesheet" at bounding box center [839, 506] width 106 height 18
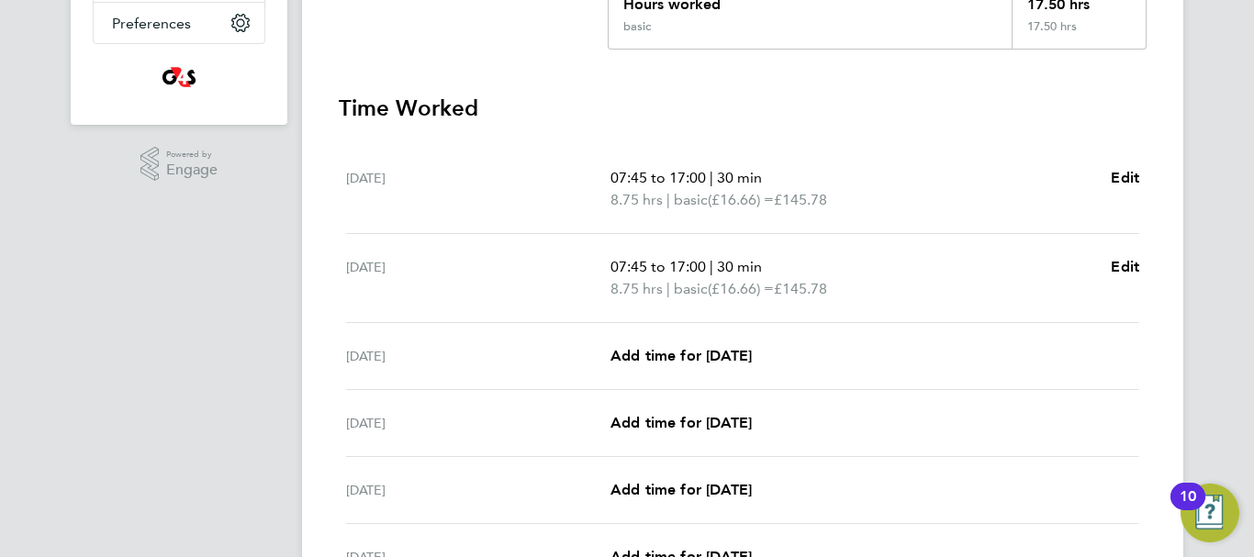
scroll to position [459, 0]
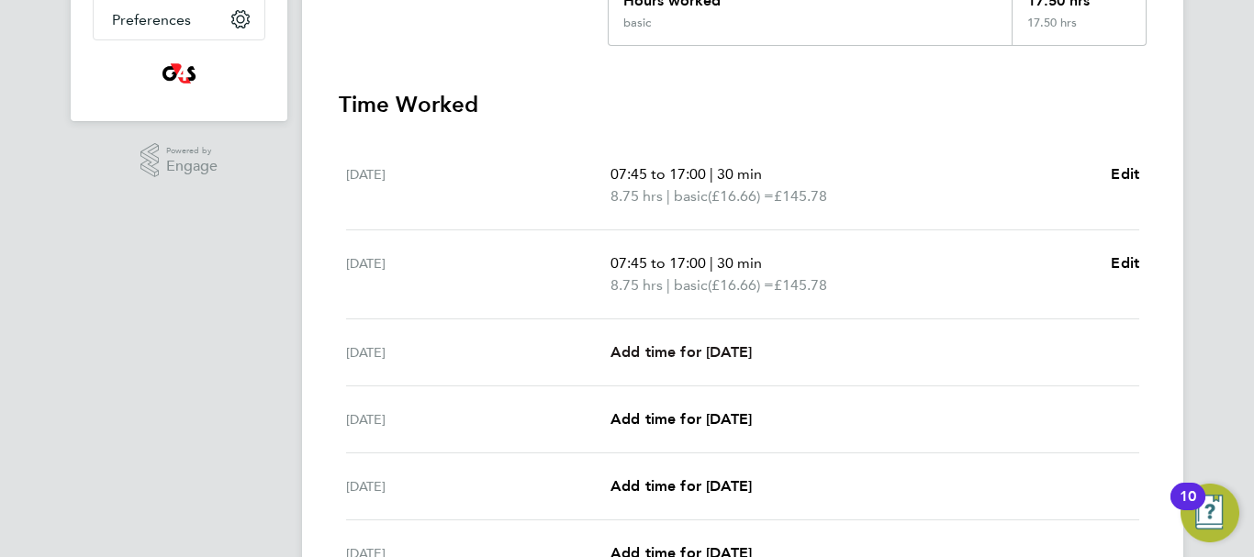
click at [730, 353] on span "Add time for [DATE]" at bounding box center [680, 351] width 141 height 17
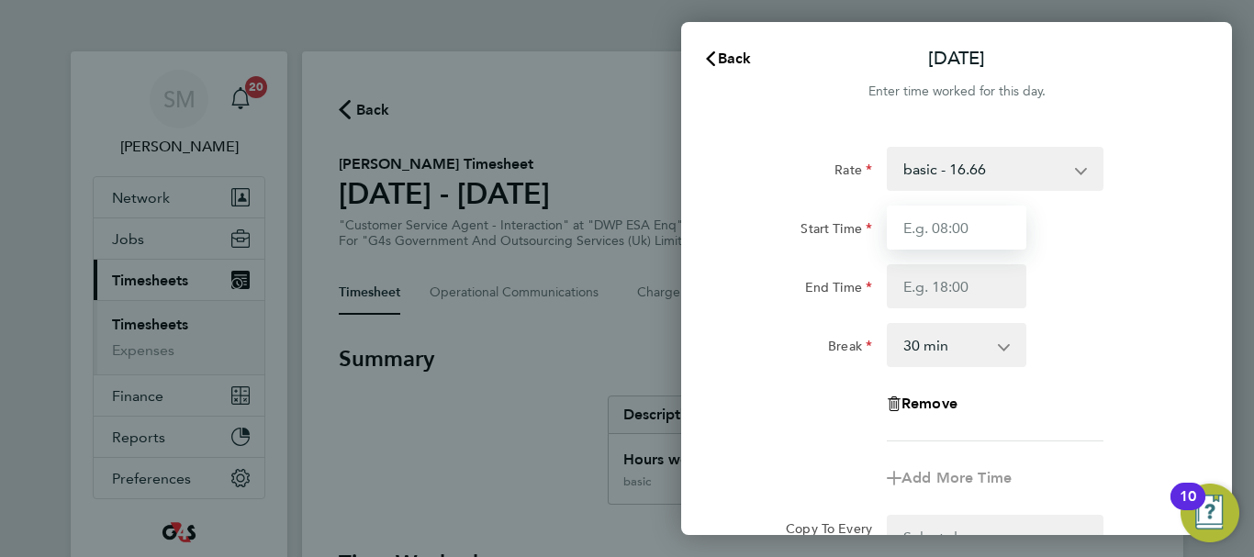
click at [1005, 223] on input "Start Time" at bounding box center [957, 228] width 140 height 44
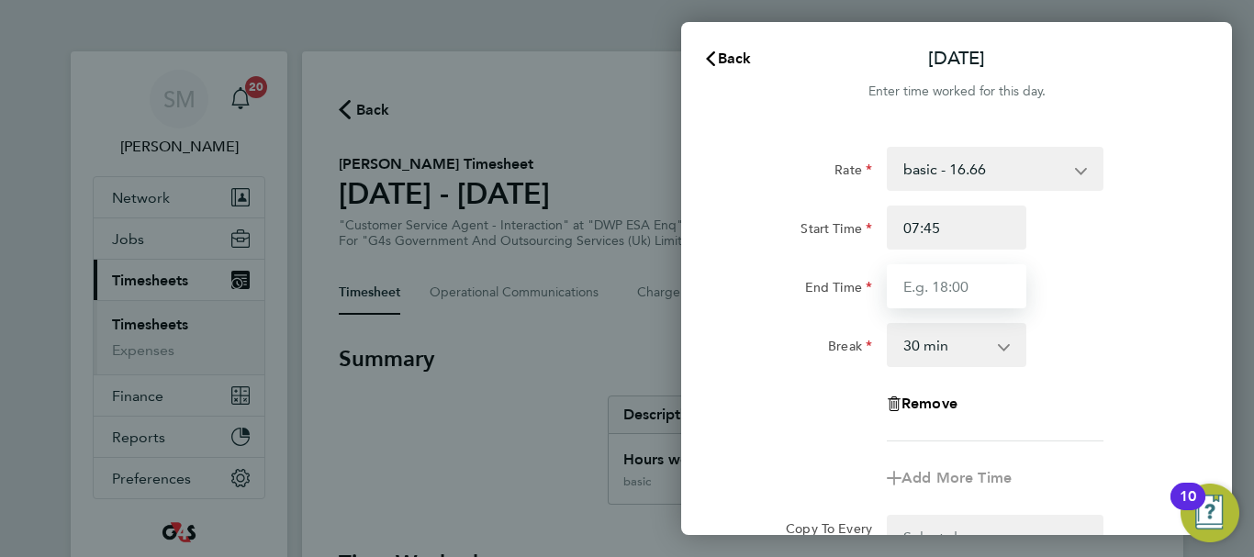
click at [980, 290] on input "End Time" at bounding box center [957, 286] width 140 height 44
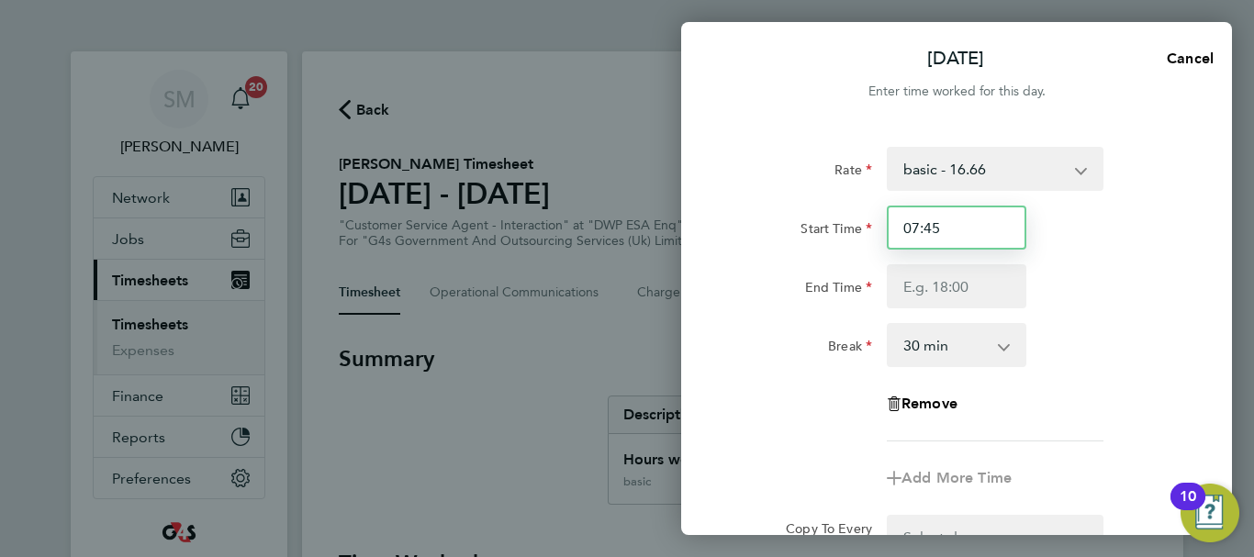
drag, startPoint x: 970, startPoint y: 230, endPoint x: 892, endPoint y: 227, distance: 78.1
click at [892, 227] on input "07:45" at bounding box center [957, 228] width 140 height 44
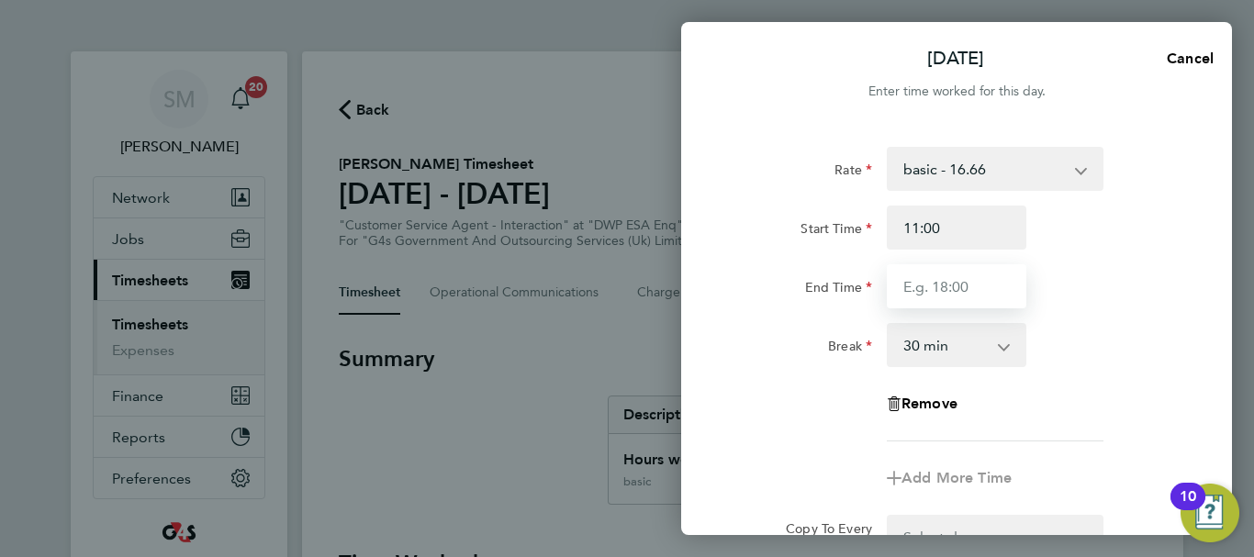
click at [937, 279] on input "End Time" at bounding box center [957, 286] width 140 height 44
click at [962, 351] on select "0 min 15 min 30 min 45 min 60 min 75 min 90 min" at bounding box center [945, 345] width 114 height 40
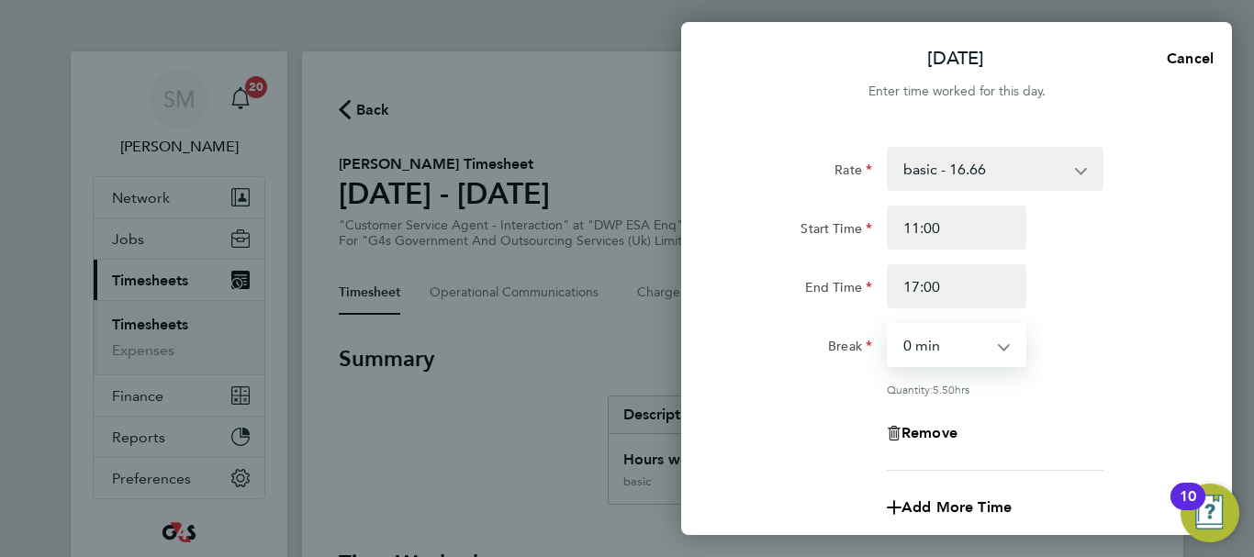
click at [888, 325] on select "0 min 15 min 30 min 45 min 60 min 75 min 90 min" at bounding box center [945, 345] width 114 height 40
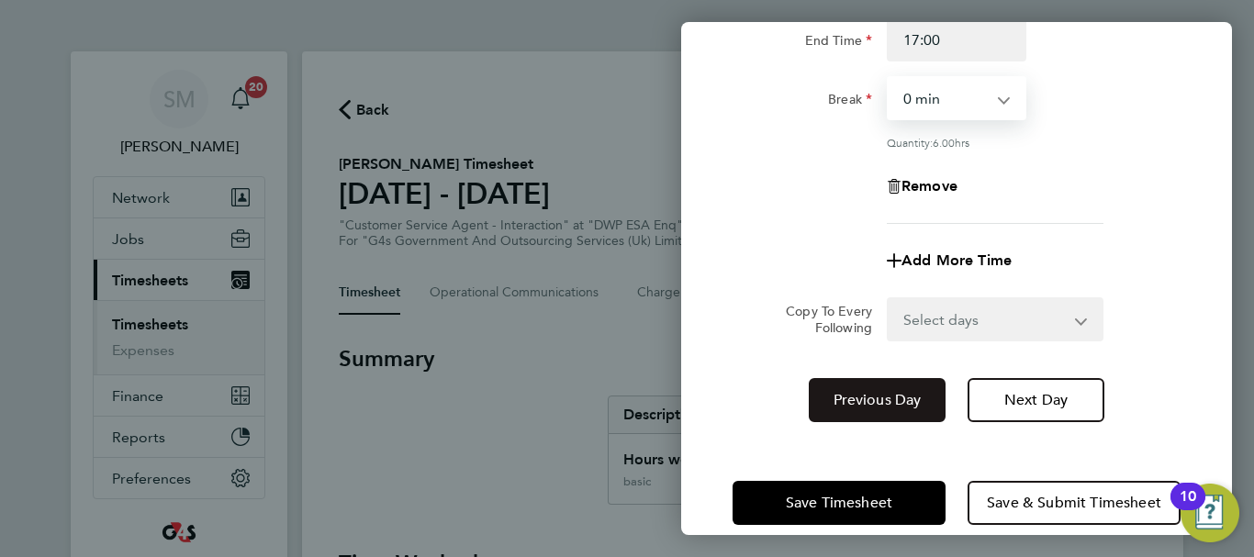
scroll to position [272, 0]
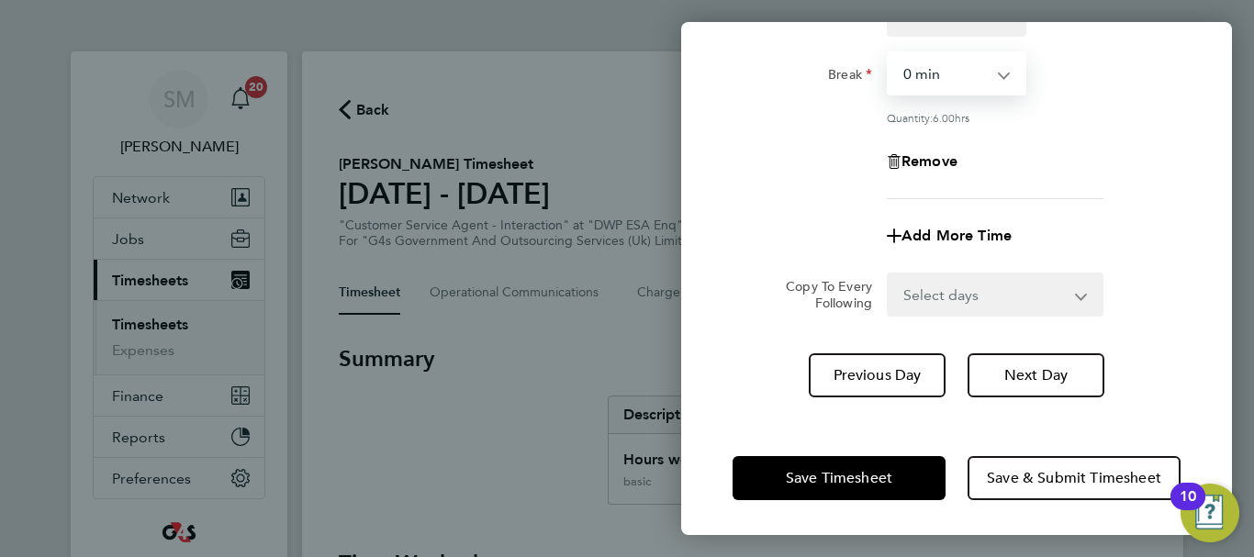
click at [795, 449] on div "Save Timesheet Save & Submit Timesheet" at bounding box center [956, 477] width 551 height 117
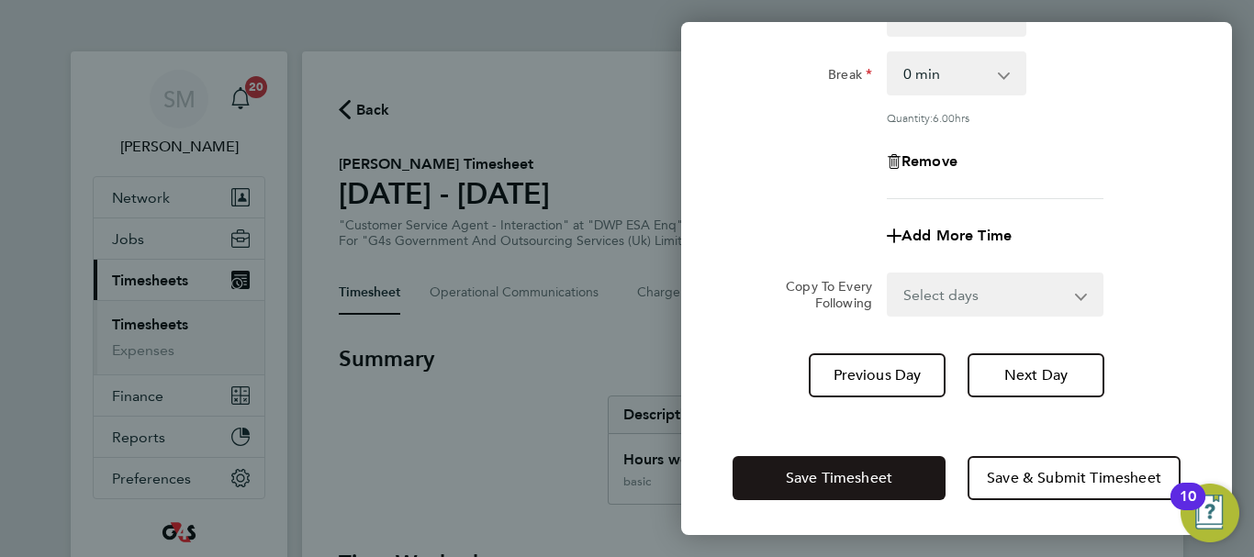
click at [800, 473] on span "Save Timesheet" at bounding box center [839, 478] width 106 height 18
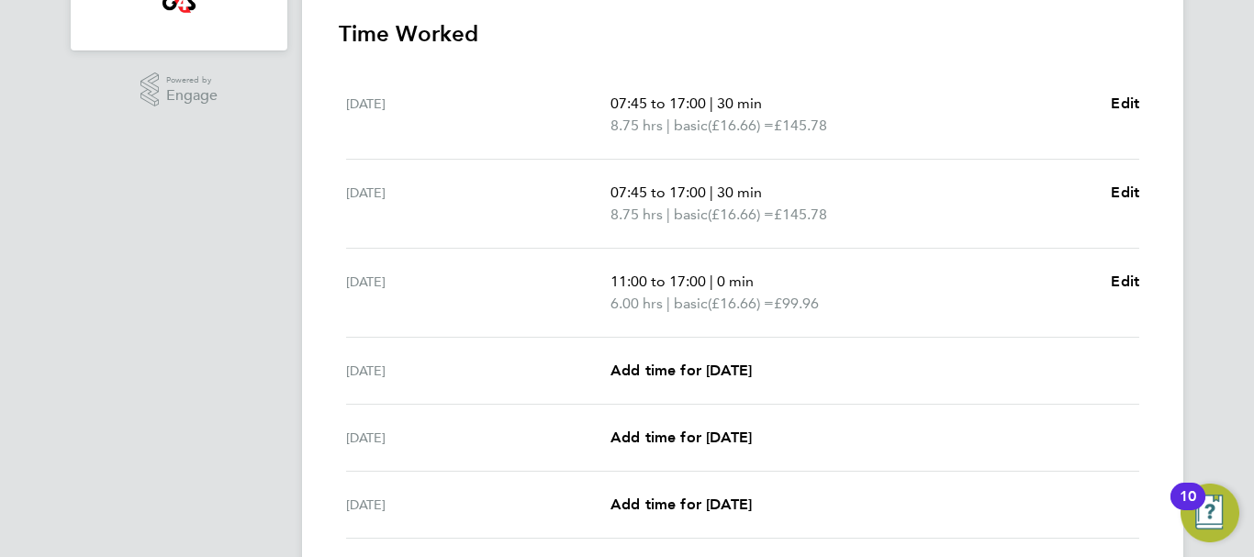
scroll to position [642, 0]
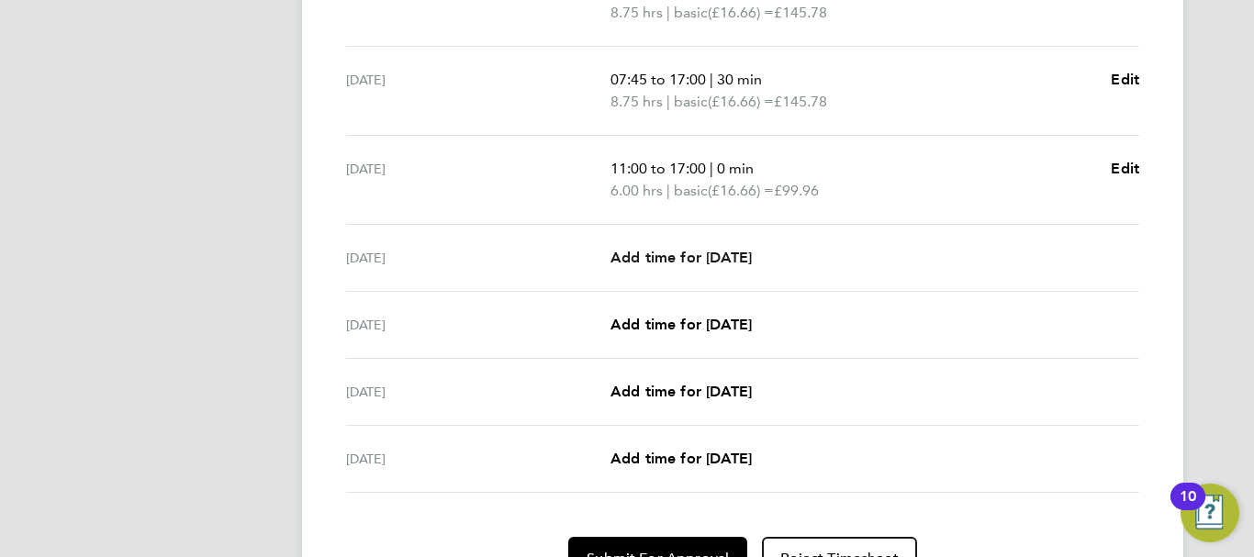
click at [724, 255] on span "Add time for [DATE]" at bounding box center [680, 257] width 141 height 17
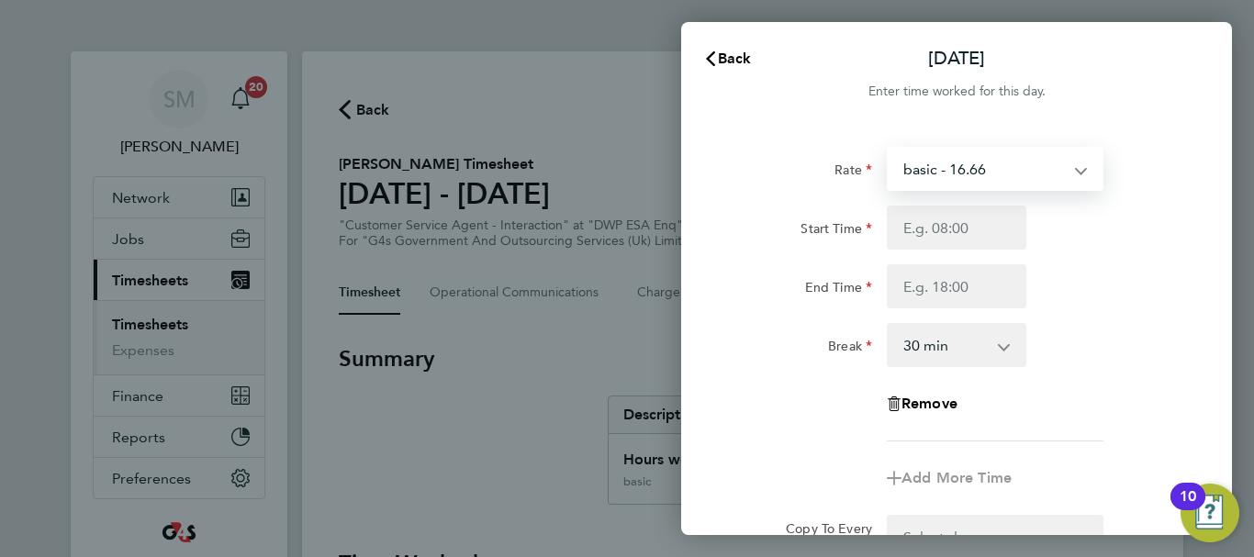
drag, startPoint x: 995, startPoint y: 163, endPoint x: 987, endPoint y: 173, distance: 13.0
click at [995, 163] on select "basic - 16.66 System Issue Paid - 16.66 x1.5 - 24.73 Sick Annual Leave Bank Hol…" at bounding box center [983, 169] width 191 height 40
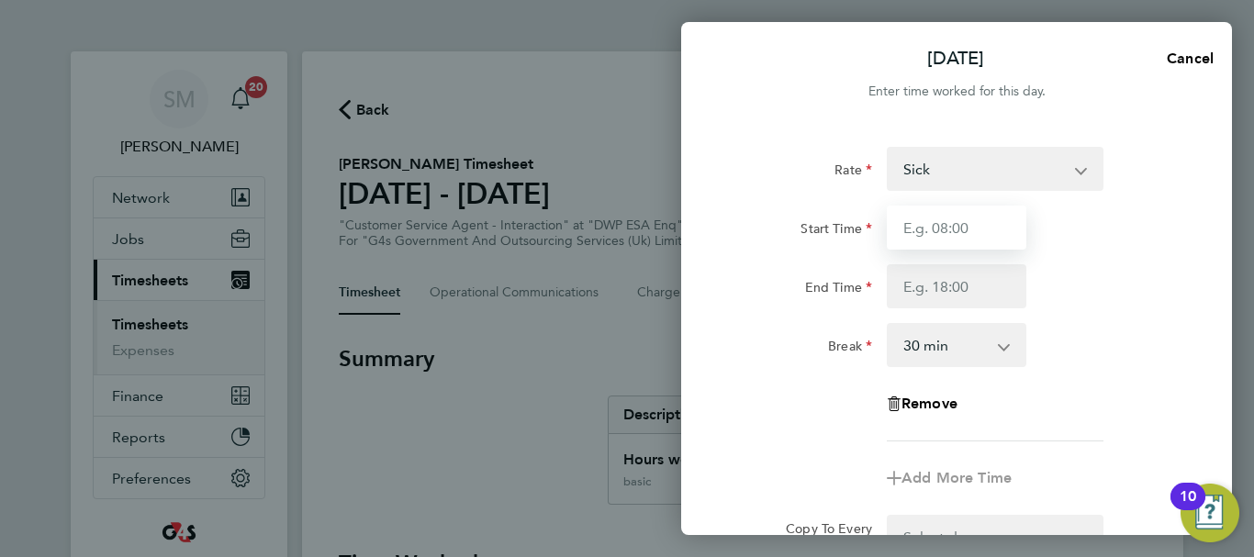
click at [921, 234] on input "Start Time" at bounding box center [957, 228] width 140 height 44
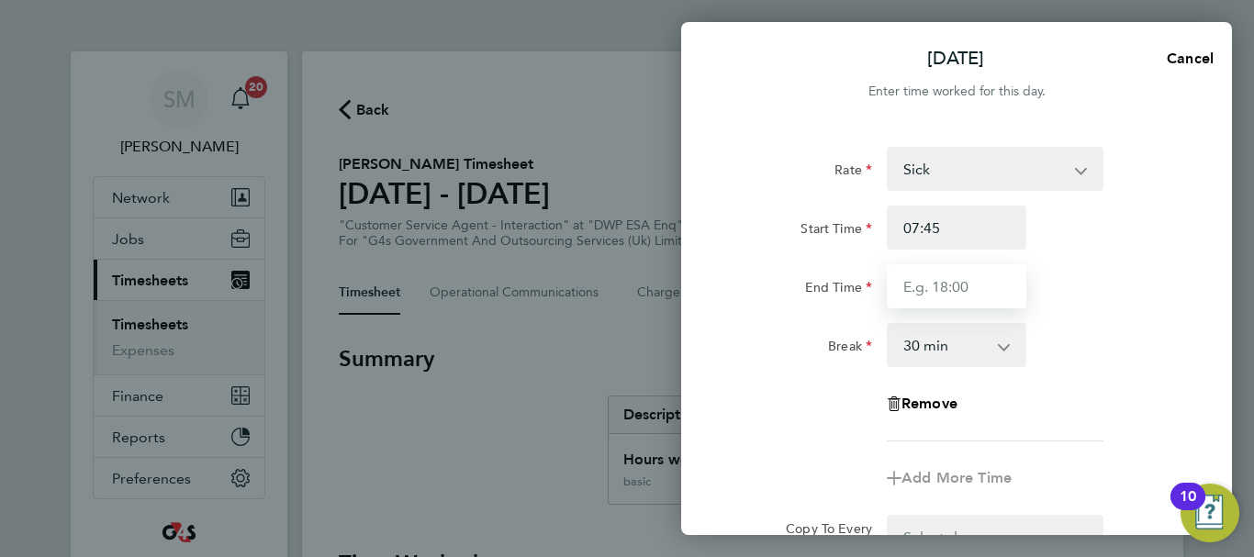
click at [932, 279] on input "End Time" at bounding box center [957, 286] width 140 height 44
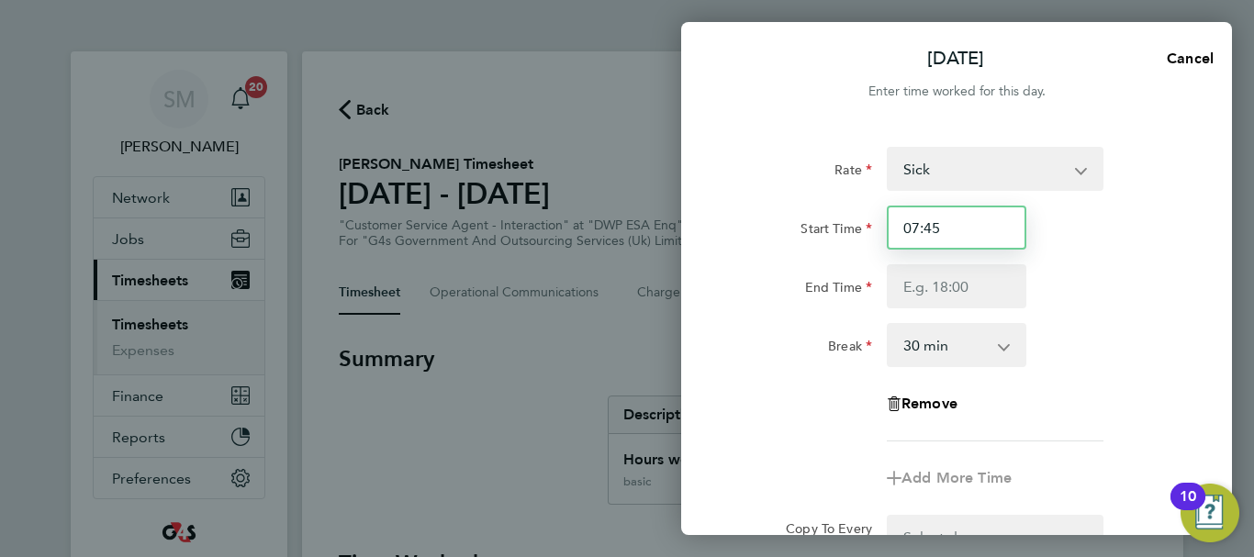
drag, startPoint x: 952, startPoint y: 233, endPoint x: 886, endPoint y: 233, distance: 66.1
click at [887, 233] on input "07:45" at bounding box center [957, 228] width 140 height 44
click at [1057, 267] on div "Start Time End Time" at bounding box center [956, 257] width 463 height 103
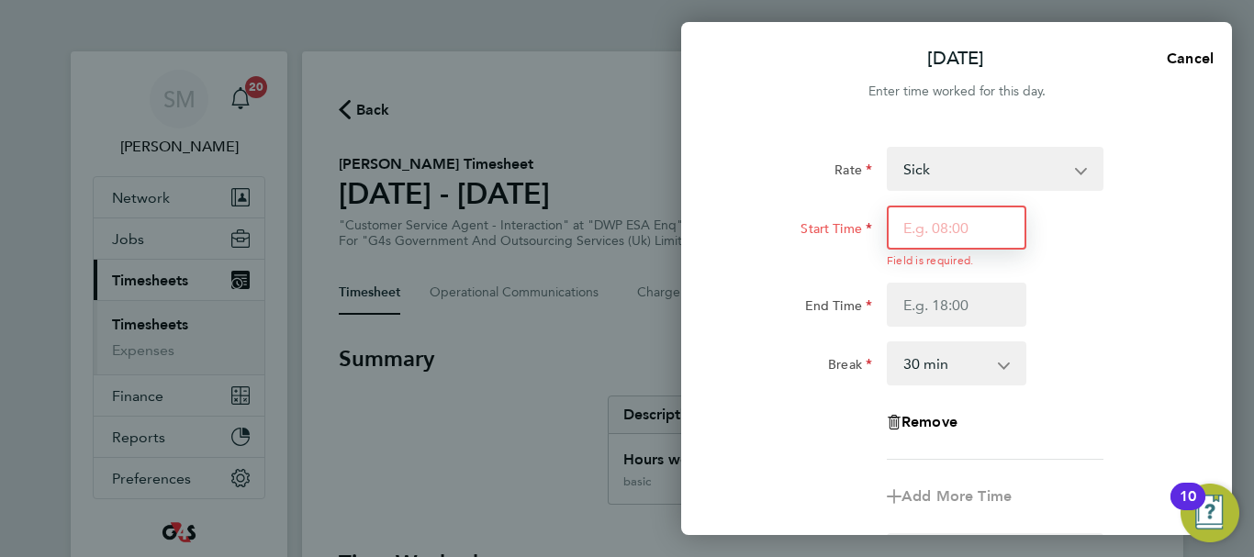
click at [964, 227] on input "Start Time" at bounding box center [957, 228] width 140 height 44
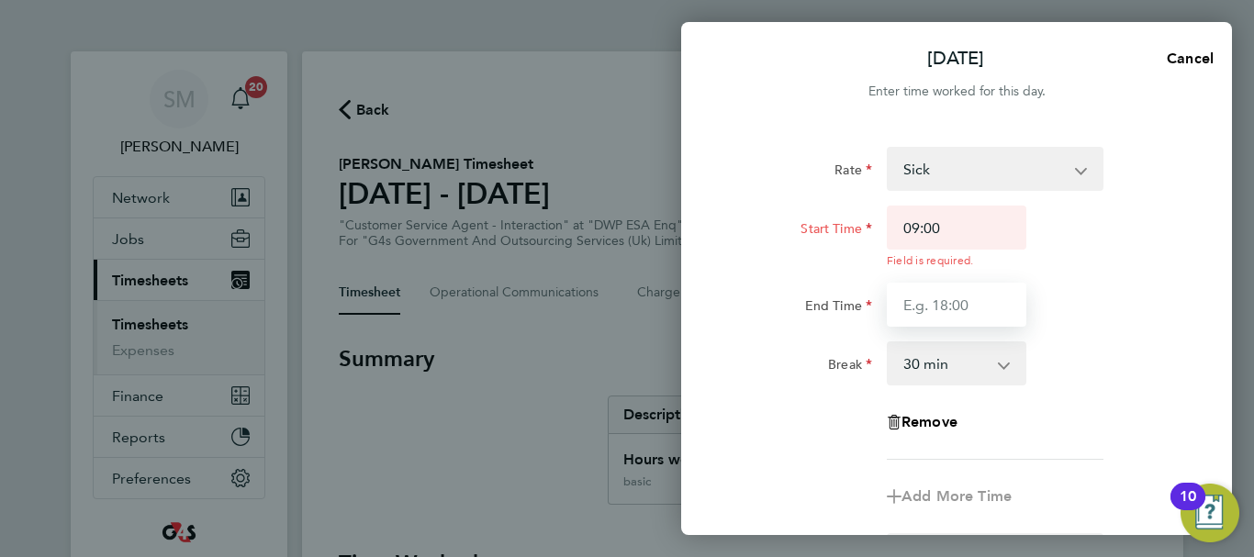
click at [921, 312] on div "Rate Sick System Issue Paid - 16.66 x1.5 - 24.73 basic - 16.66 Annual Leave Ban…" at bounding box center [956, 303] width 448 height 313
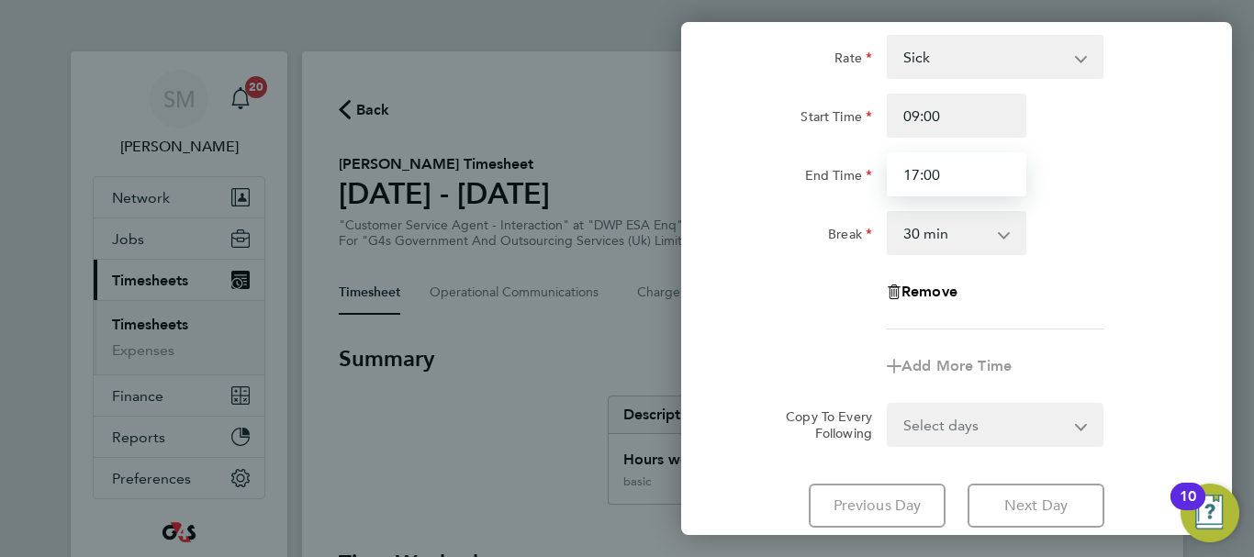
scroll to position [244, 0]
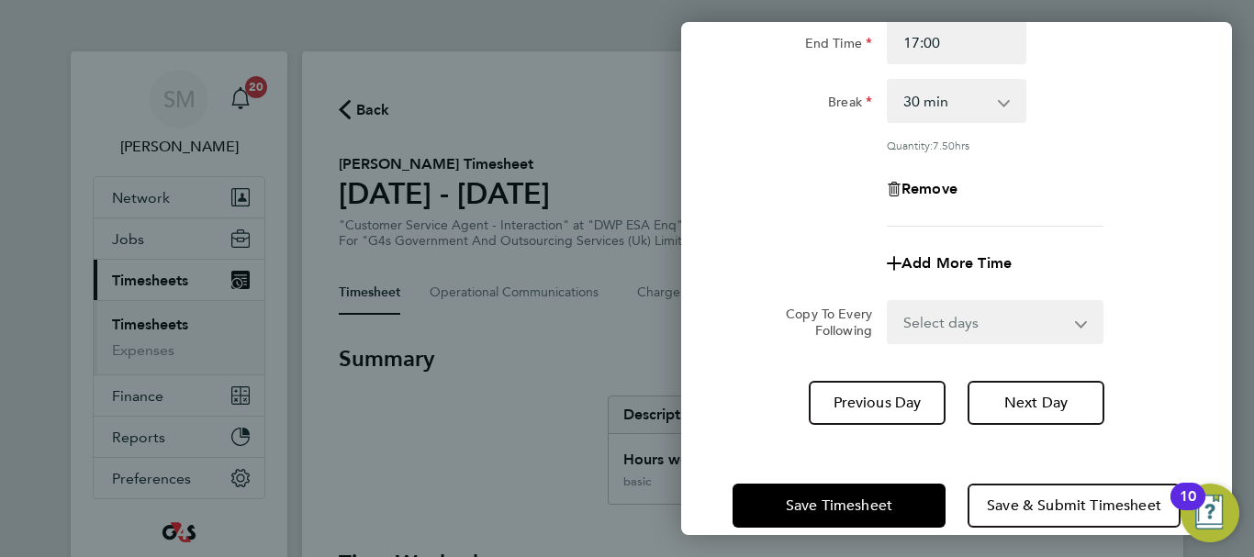
click at [720, 422] on div "Thu 25 Sep Cancel Enter time worked for this day. Rate Sick System Issue Paid -…" at bounding box center [956, 278] width 551 height 513
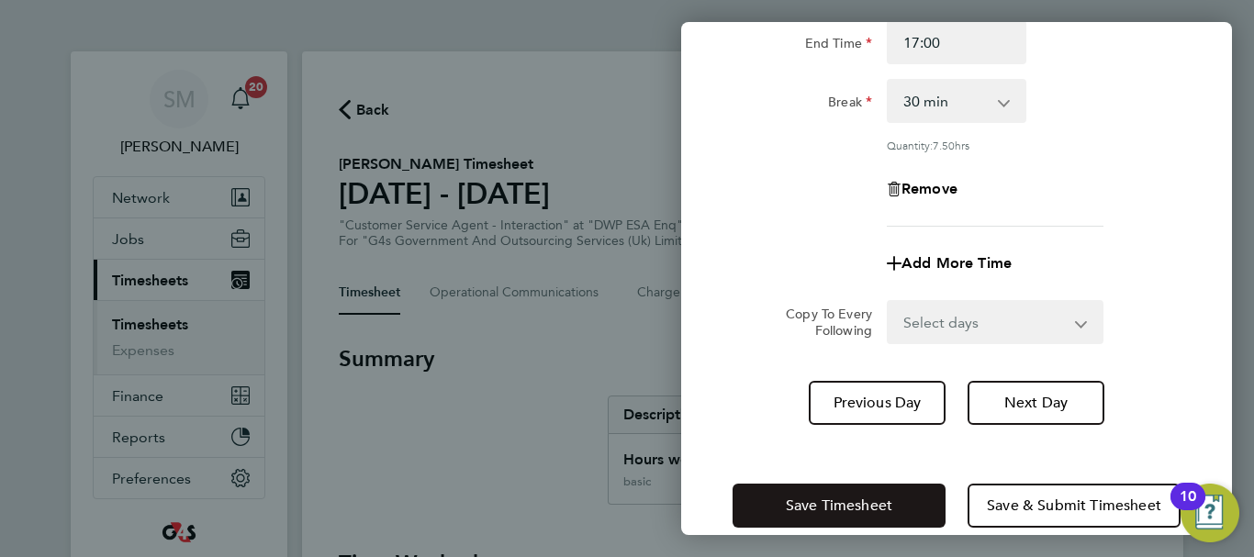
click at [805, 502] on span "Save Timesheet" at bounding box center [839, 506] width 106 height 18
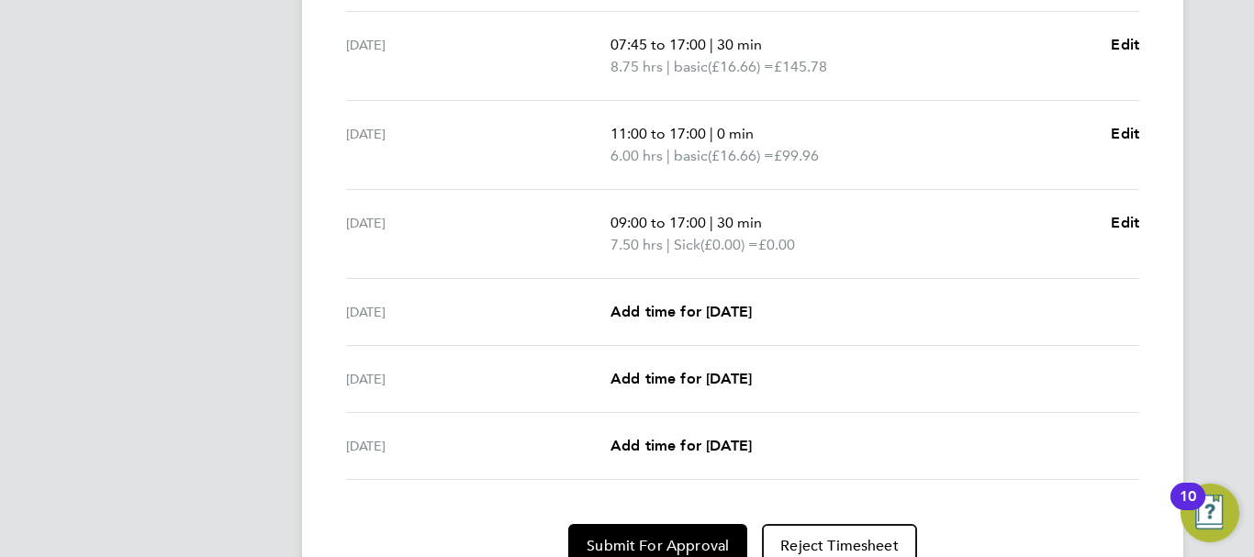
scroll to position [734, 0]
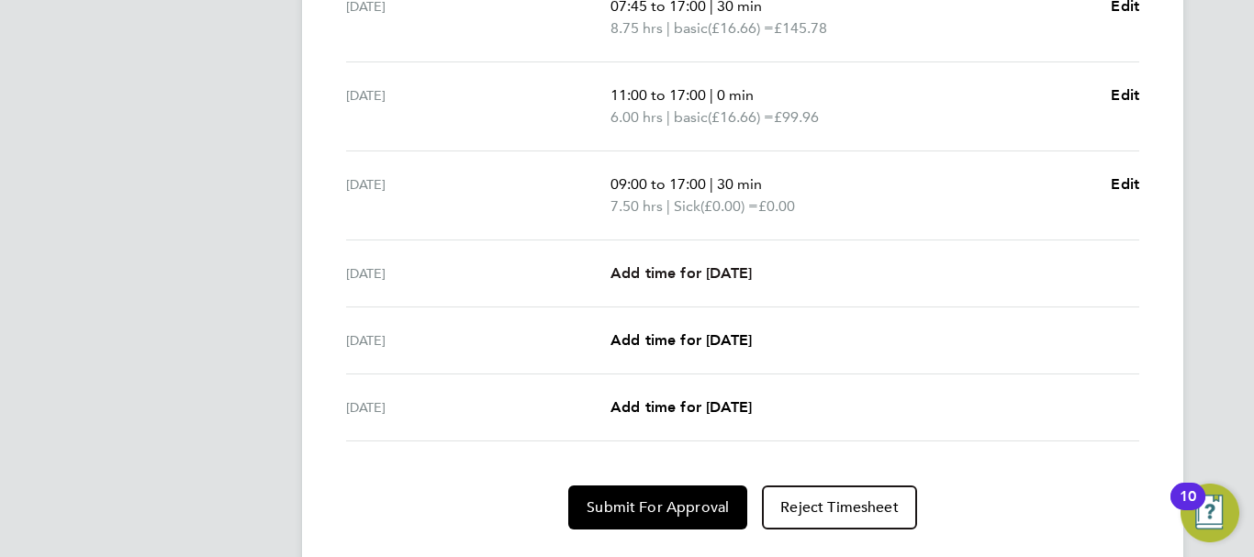
click at [741, 269] on span "Add time for [DATE]" at bounding box center [680, 272] width 141 height 17
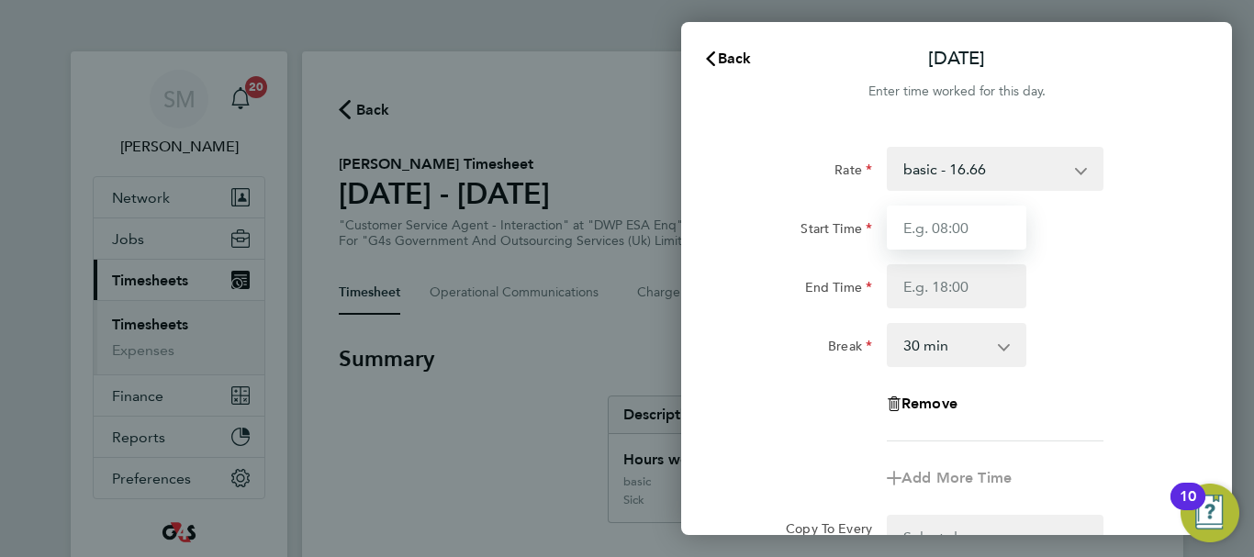
click at [955, 240] on input "Start Time" at bounding box center [957, 228] width 140 height 44
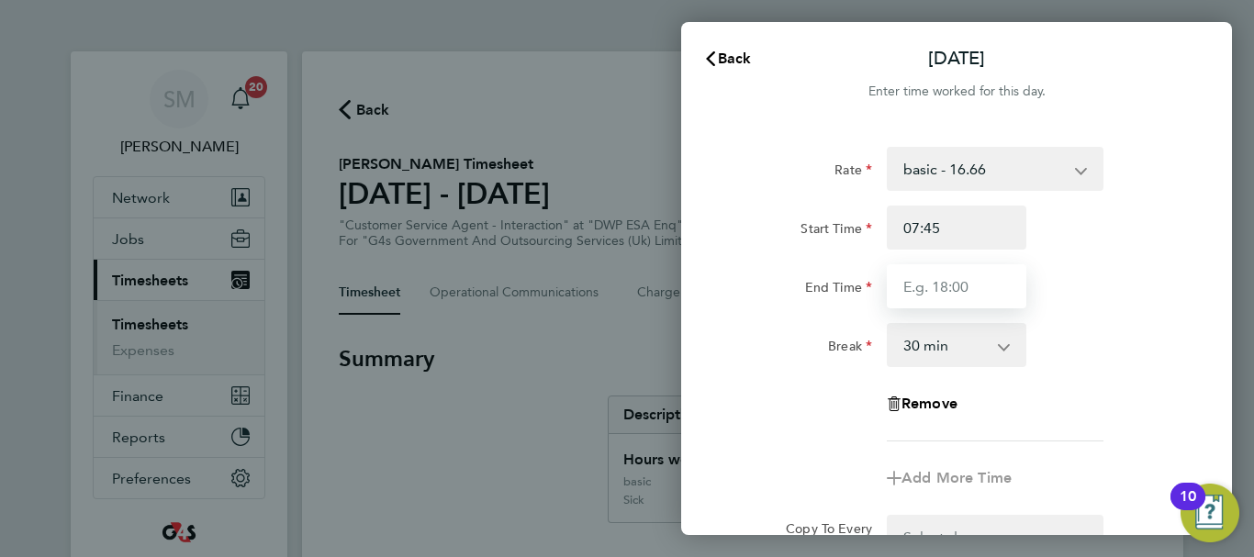
click at [932, 275] on input "End Time" at bounding box center [957, 286] width 140 height 44
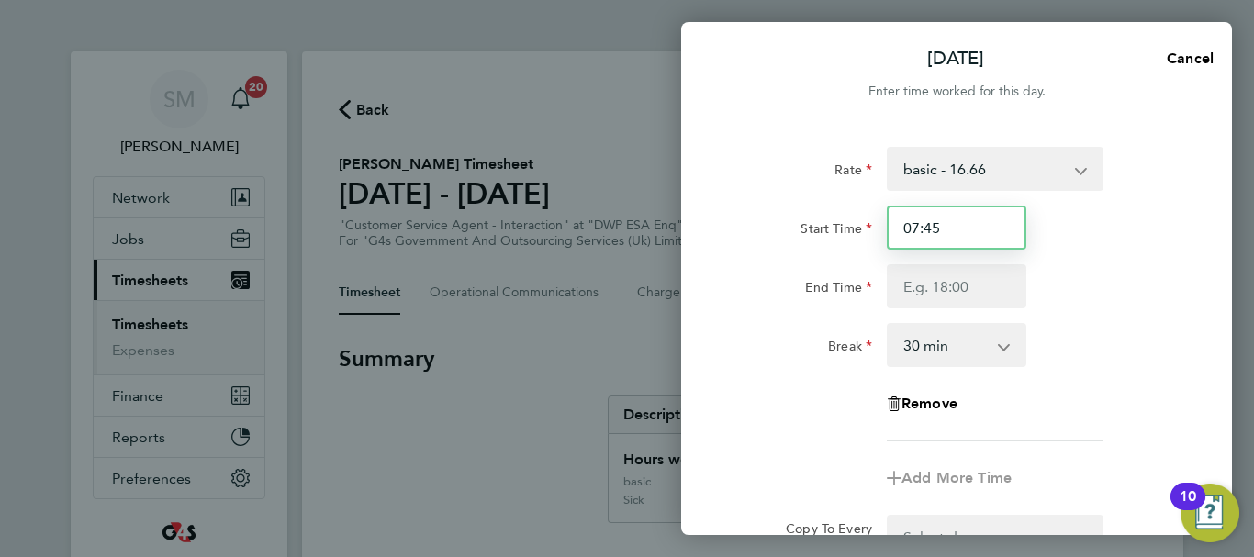
drag, startPoint x: 972, startPoint y: 240, endPoint x: 854, endPoint y: 221, distance: 119.8
click at [854, 221] on div "Start Time 07:45" at bounding box center [956, 228] width 463 height 44
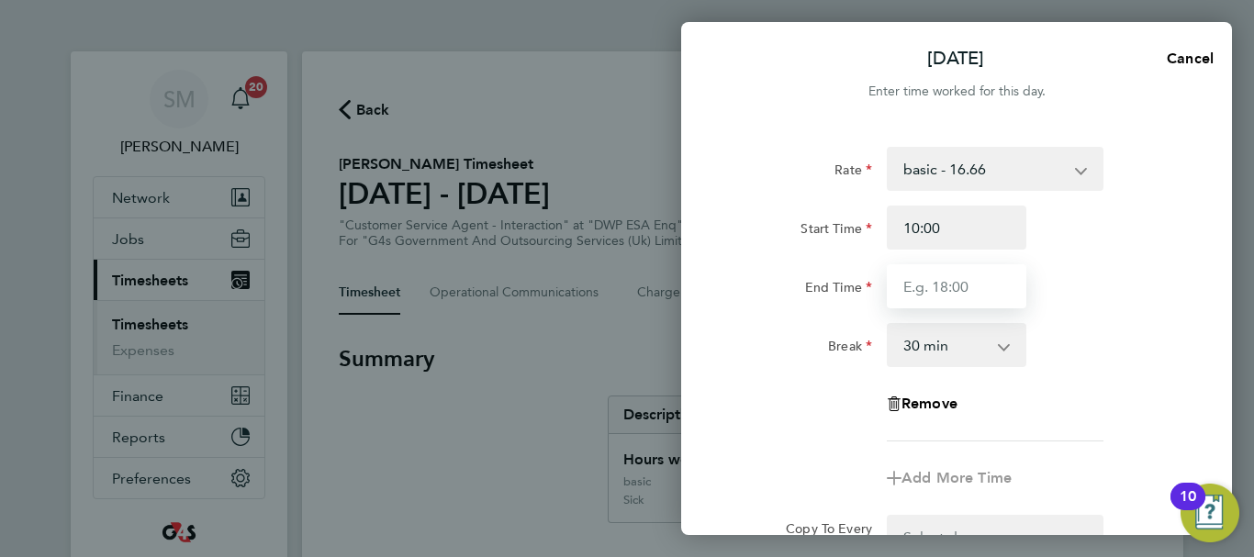
click at [932, 290] on input "End Time" at bounding box center [957, 286] width 140 height 44
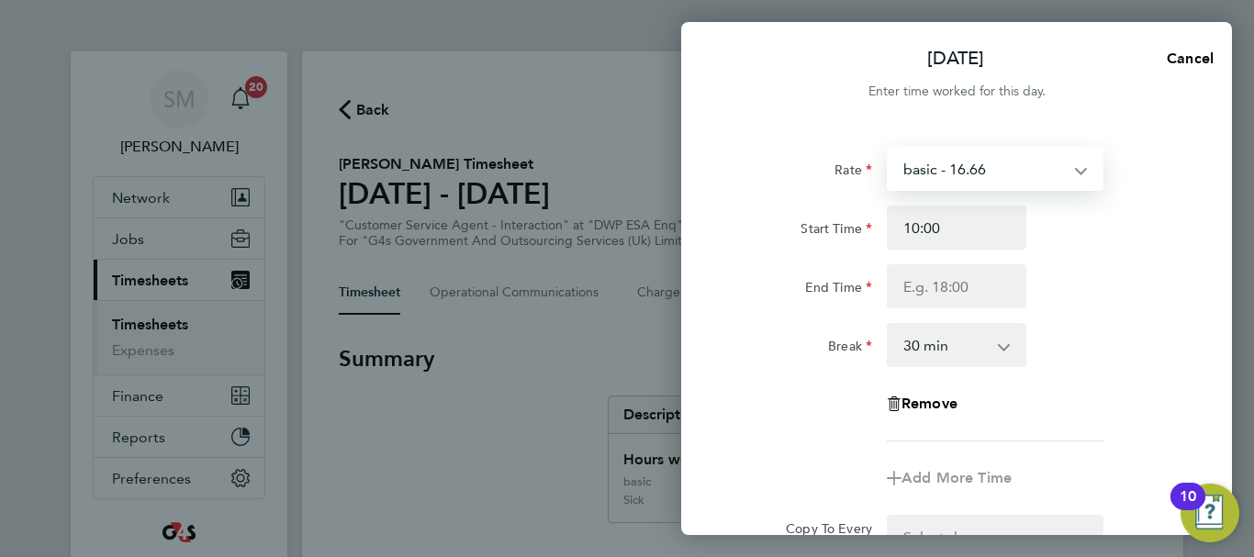
click at [1018, 158] on select "basic - 16.66 System Issue Paid - 16.66 x1.5 - 24.73 Sick Annual Leave Bank Hol…" at bounding box center [983, 169] width 191 height 40
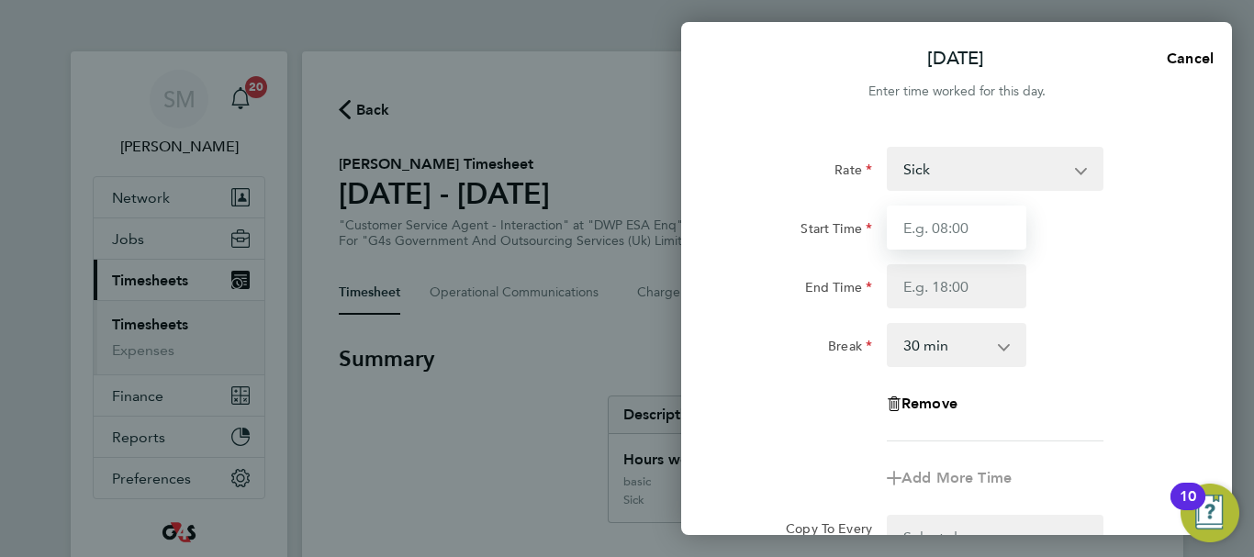
click at [944, 222] on input "Start Time" at bounding box center [957, 228] width 140 height 44
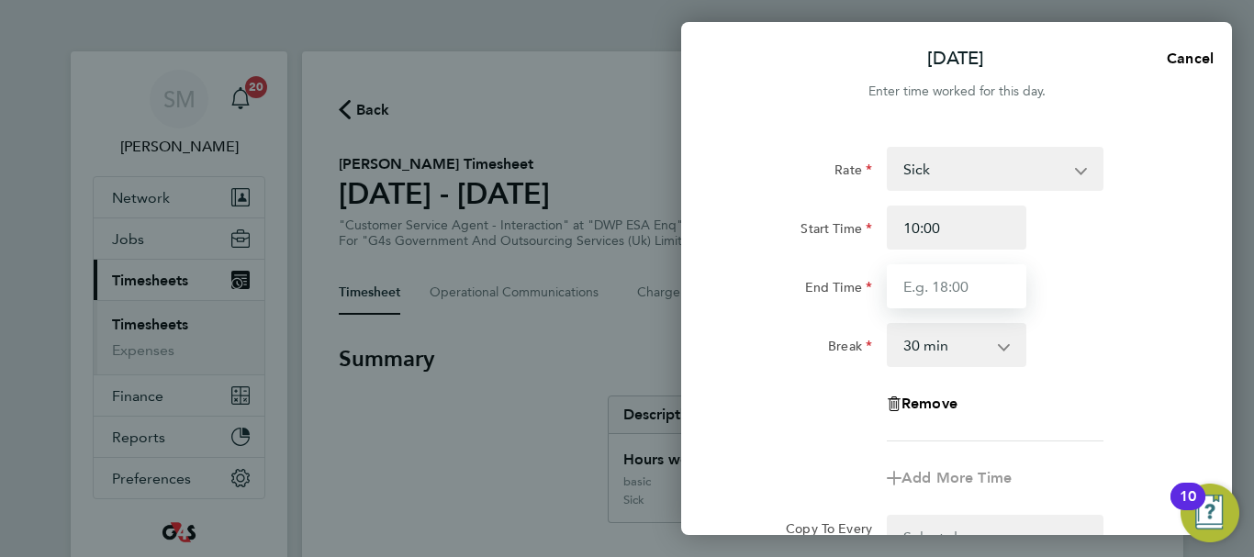
click at [940, 304] on input "End Time" at bounding box center [957, 286] width 140 height 44
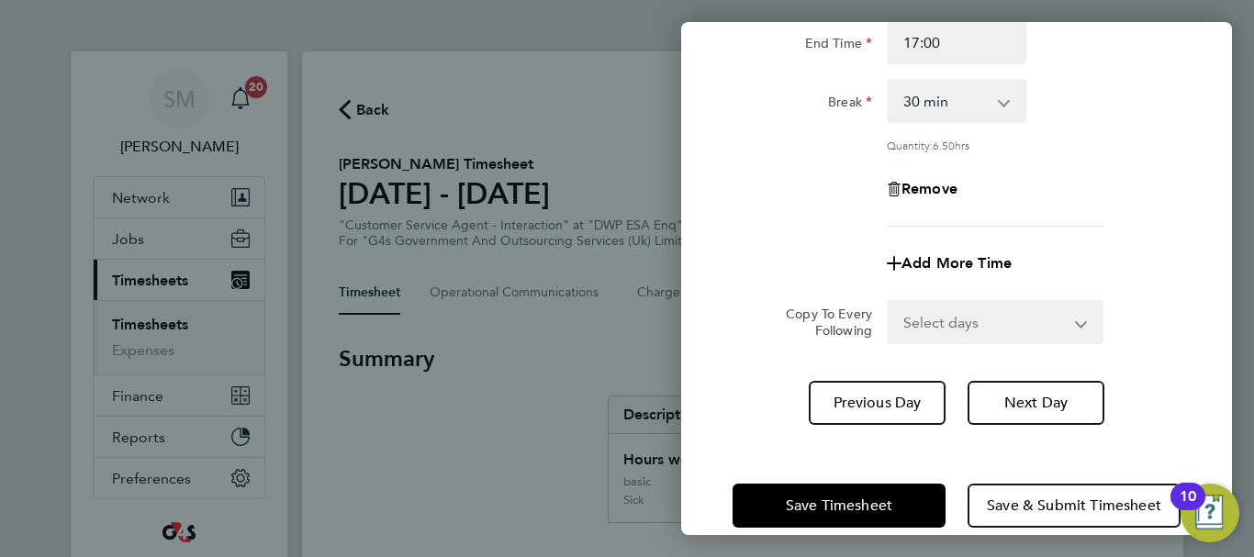
click at [786, 413] on div "Rate Sick System Issue Paid - 16.66 x1.5 - 24.73 basic - 16.66 Annual Leave Ban…" at bounding box center [956, 164] width 551 height 566
click at [810, 478] on div "Save Timesheet Save & Submit Timesheet" at bounding box center [956, 505] width 551 height 117
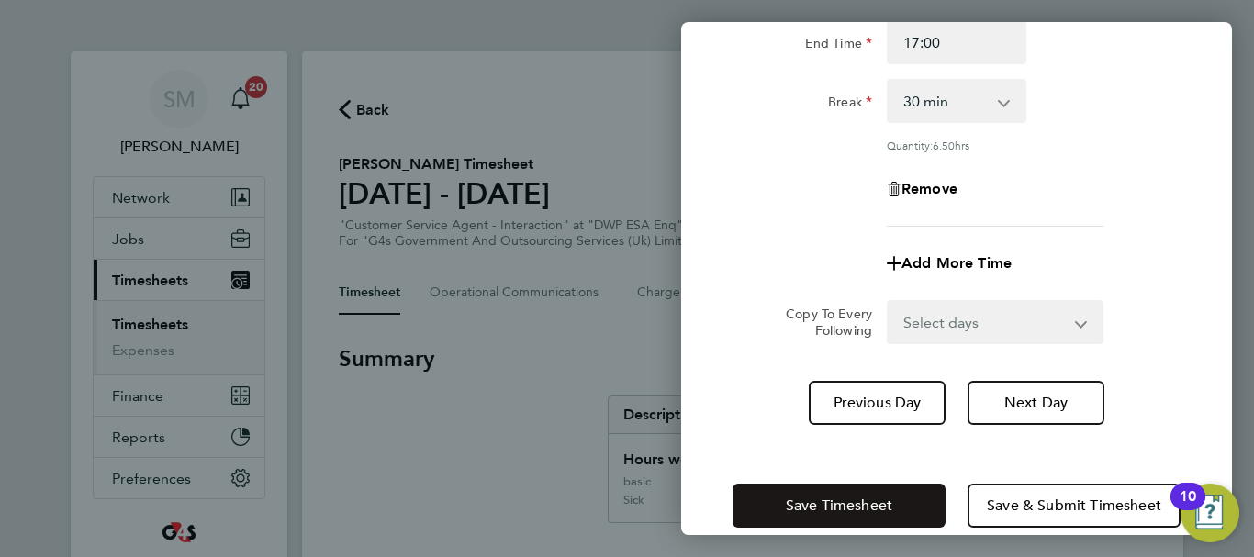
click at [817, 494] on button "Save Timesheet" at bounding box center [838, 506] width 213 height 44
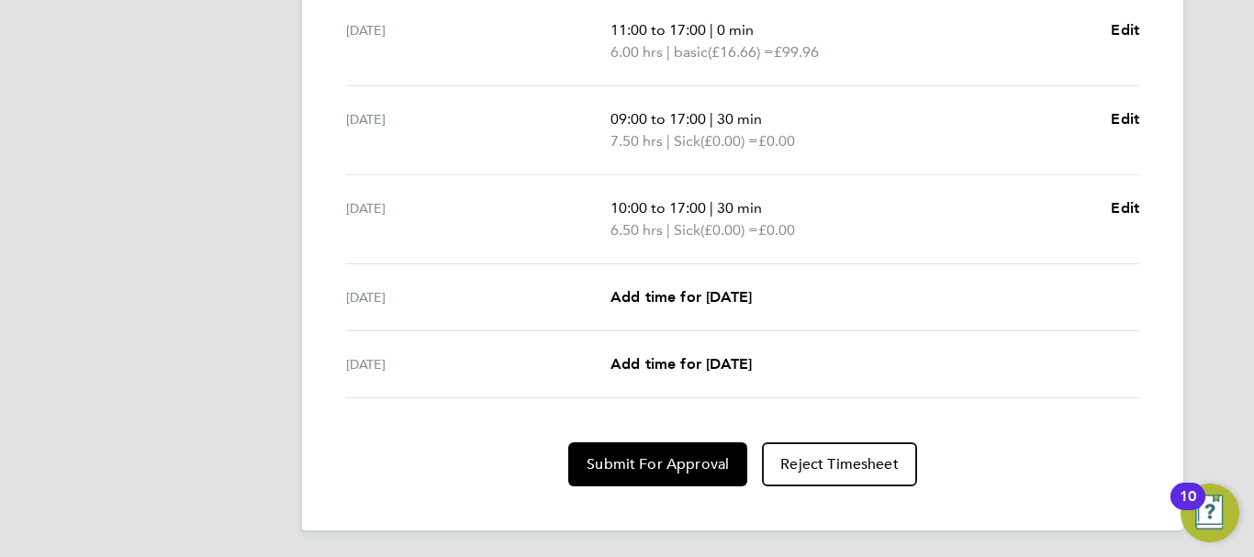
scroll to position [802, 0]
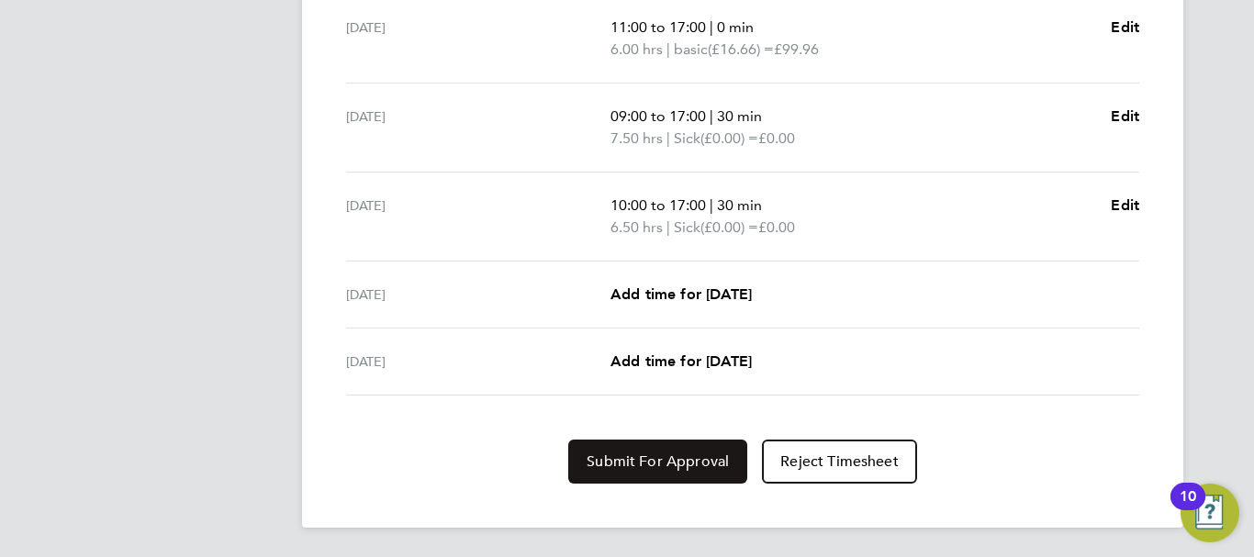
click at [648, 464] on span "Submit For Approval" at bounding box center [657, 461] width 142 height 18
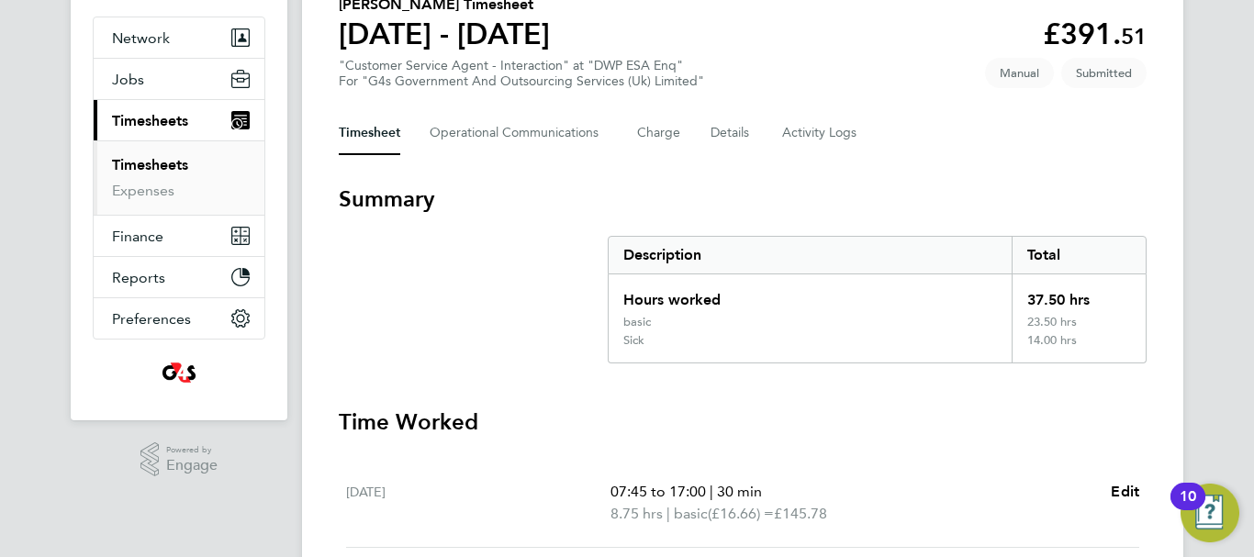
scroll to position [0, 0]
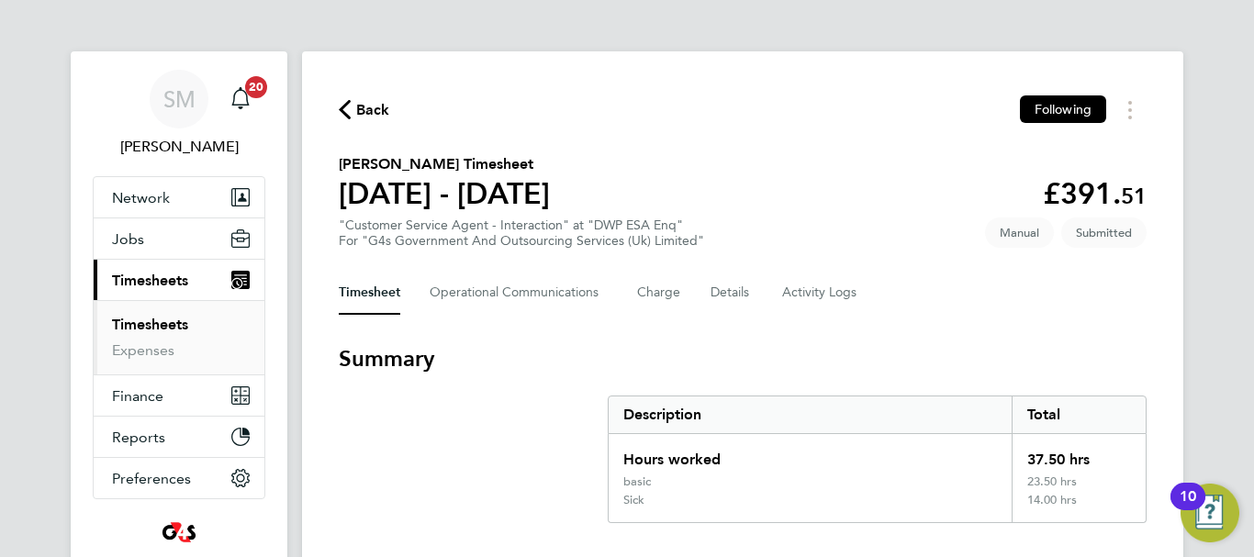
click at [376, 117] on span "Back" at bounding box center [373, 110] width 34 height 22
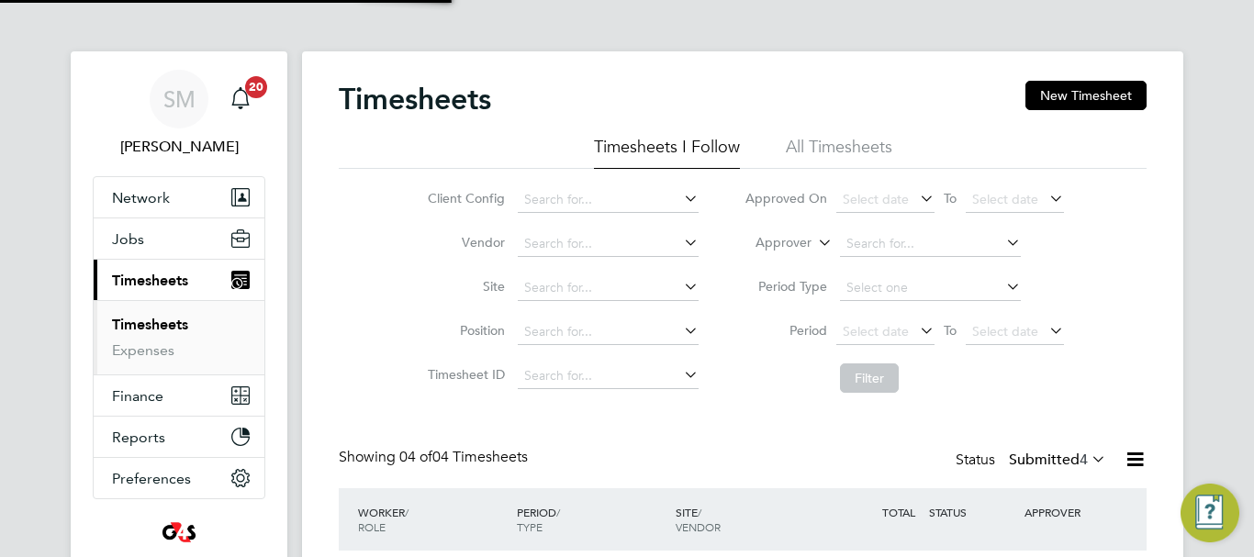
scroll to position [61, 160]
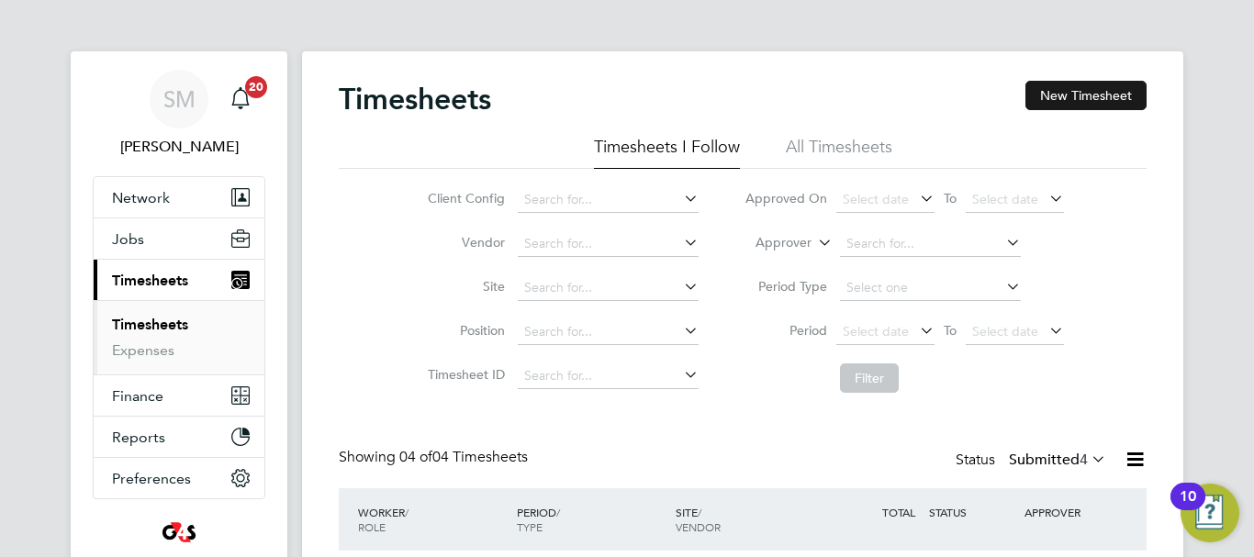
click at [1038, 91] on button "New Timesheet" at bounding box center [1085, 95] width 121 height 29
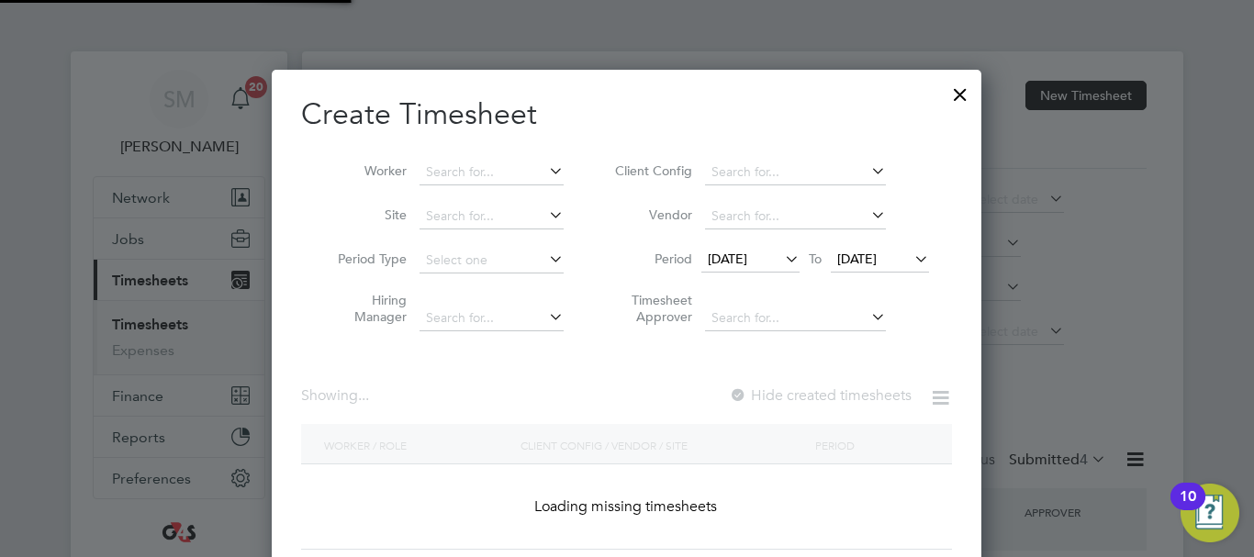
scroll to position [1931, 711]
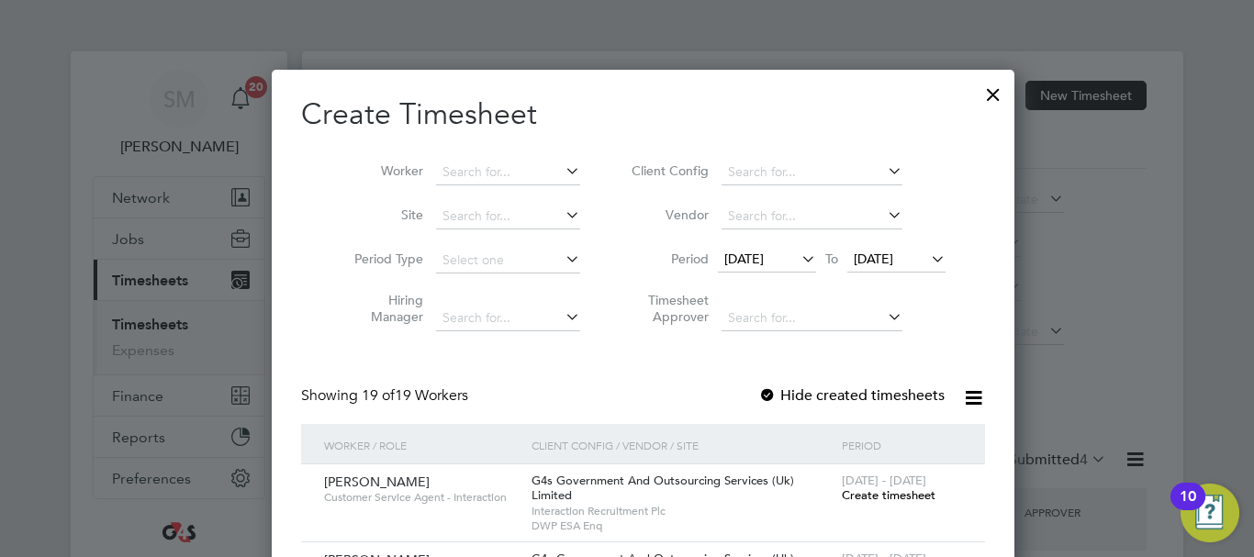
click at [798, 253] on icon at bounding box center [798, 259] width 0 height 26
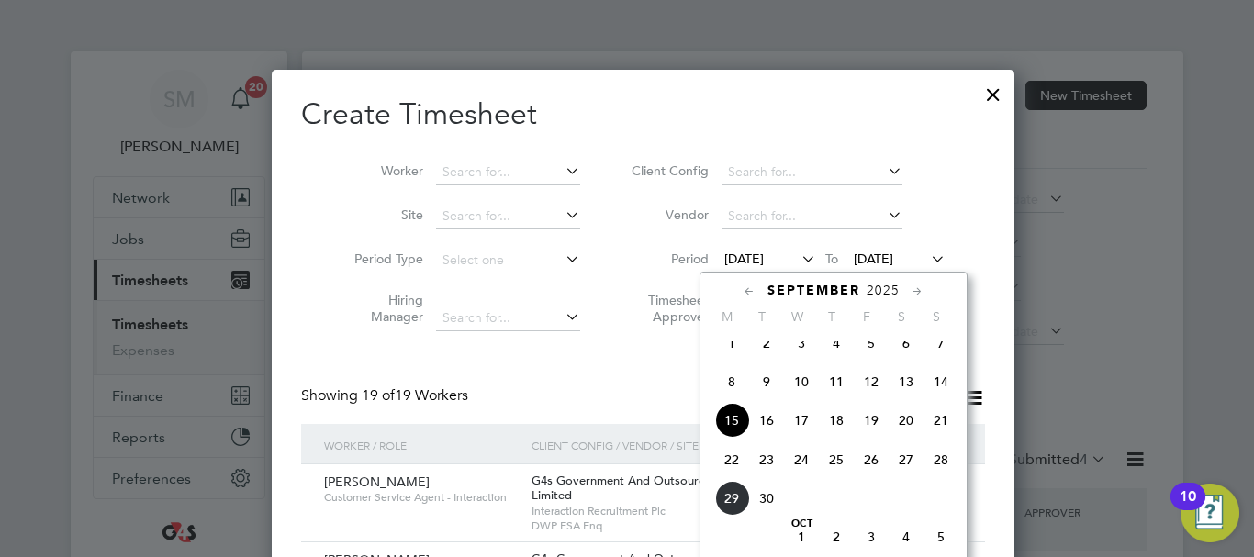
click at [728, 477] on span "22" at bounding box center [731, 459] width 35 height 35
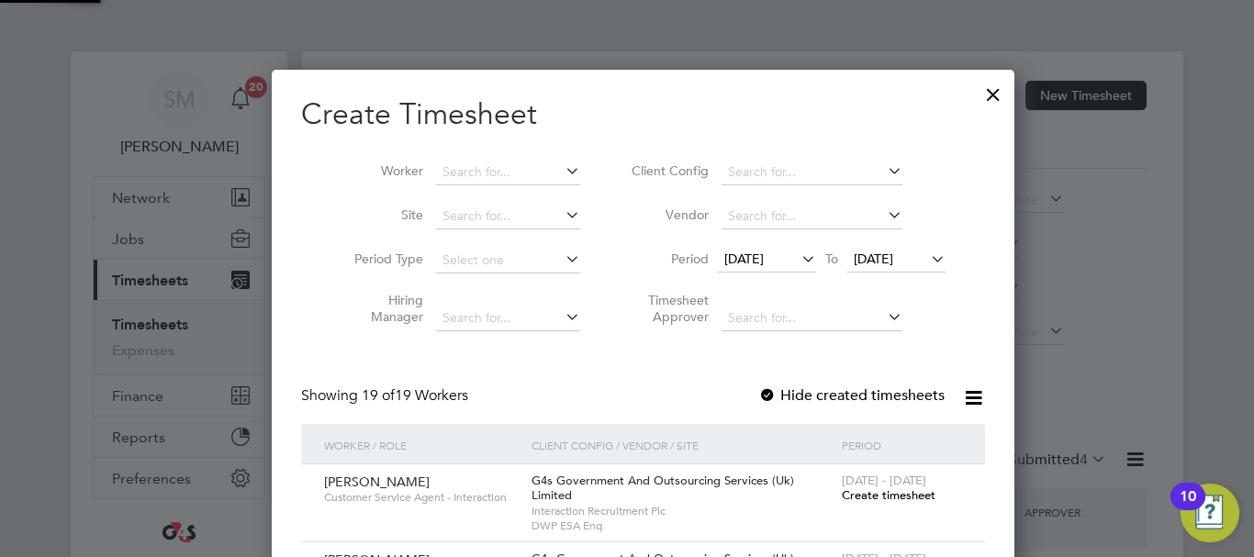
click at [871, 254] on span "[DATE]" at bounding box center [873, 259] width 39 height 17
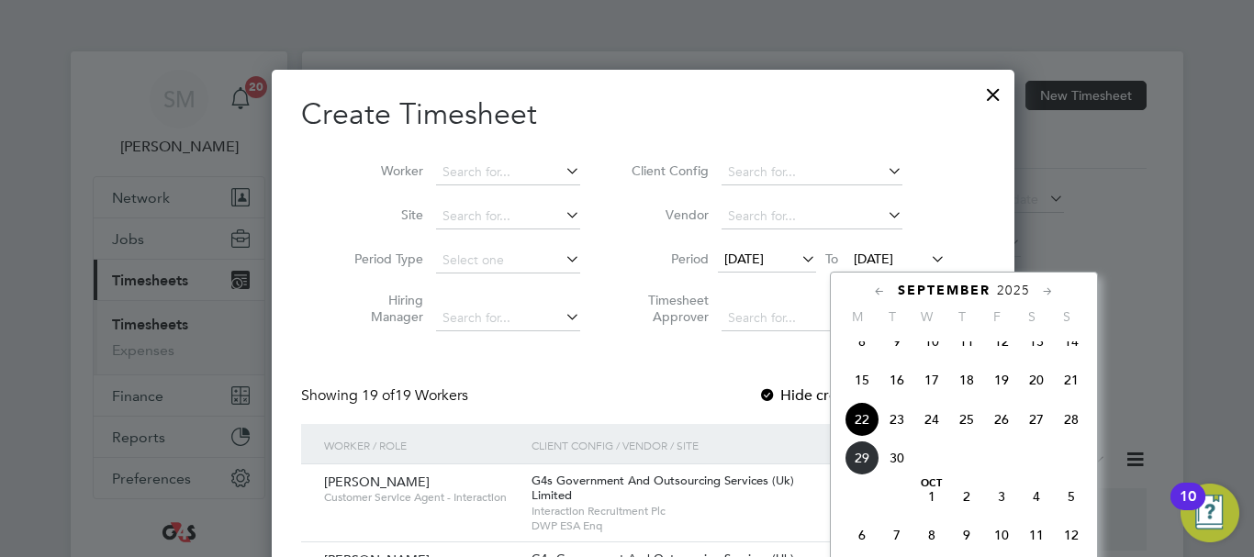
click at [1077, 435] on span "28" at bounding box center [1071, 419] width 35 height 35
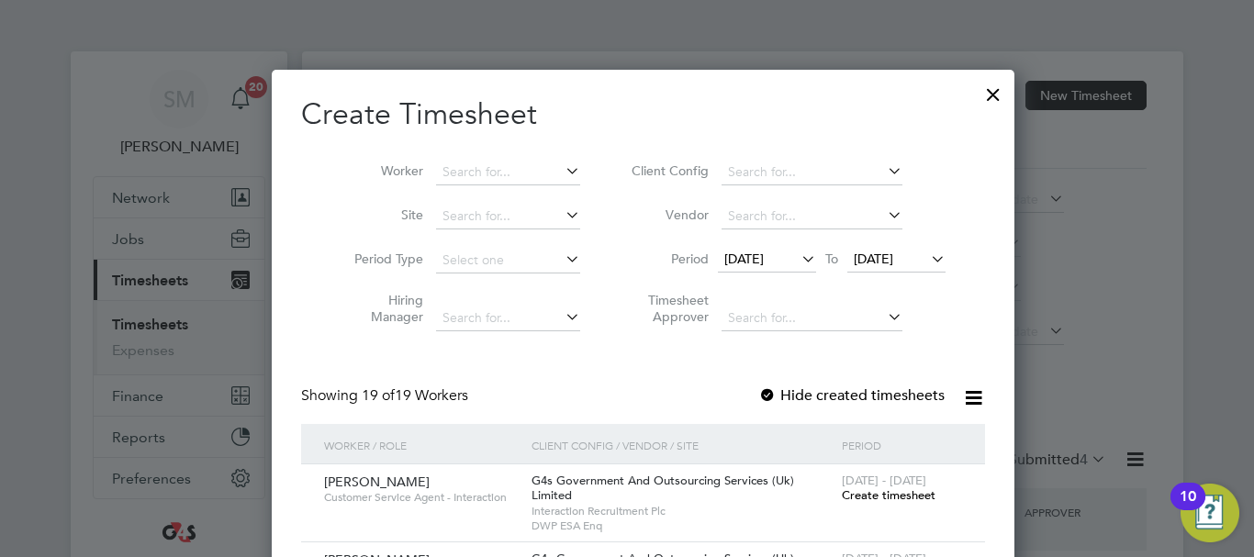
click at [758, 394] on label "Hide created timesheets" at bounding box center [851, 395] width 186 height 18
click at [448, 164] on input at bounding box center [508, 173] width 144 height 26
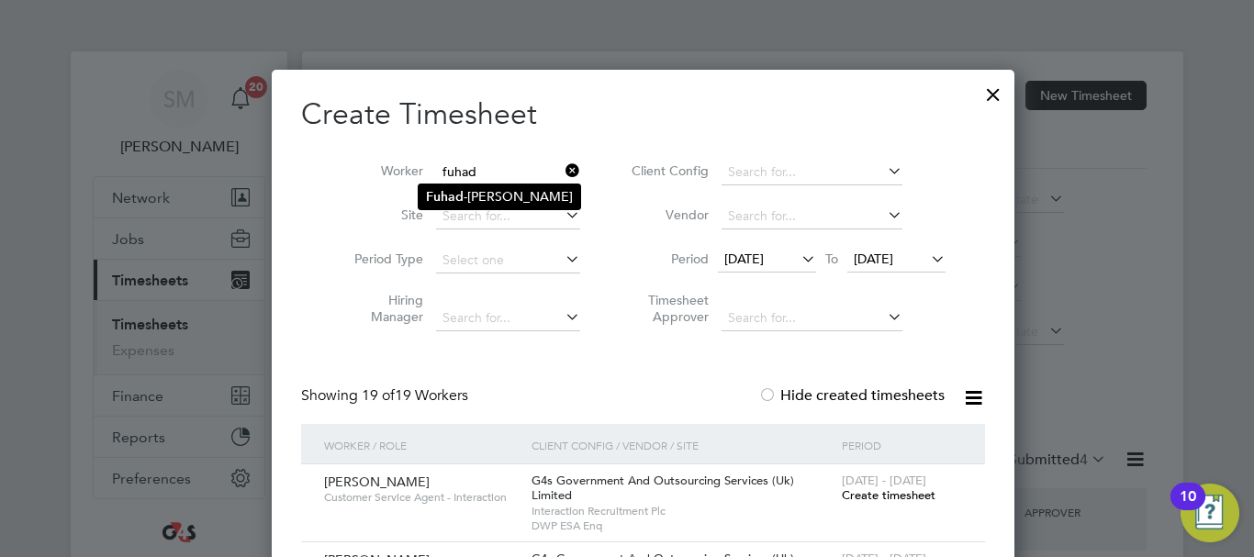
click at [528, 203] on li "Fuhad -Abiola Gbolahan" at bounding box center [500, 196] width 162 height 25
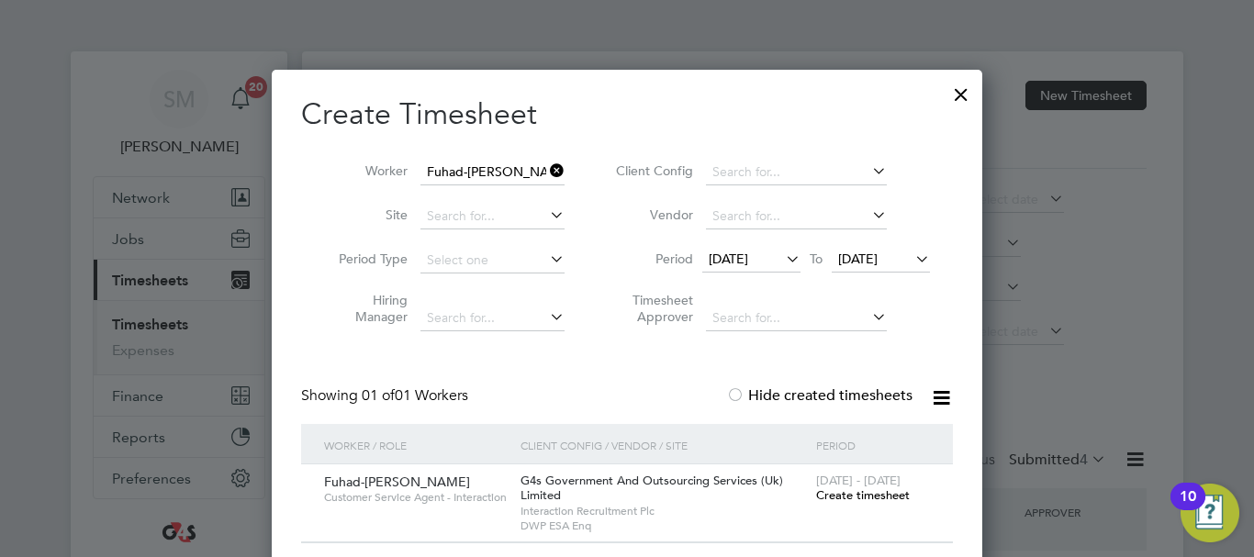
click at [864, 502] on span "Create timesheet" at bounding box center [863, 495] width 94 height 16
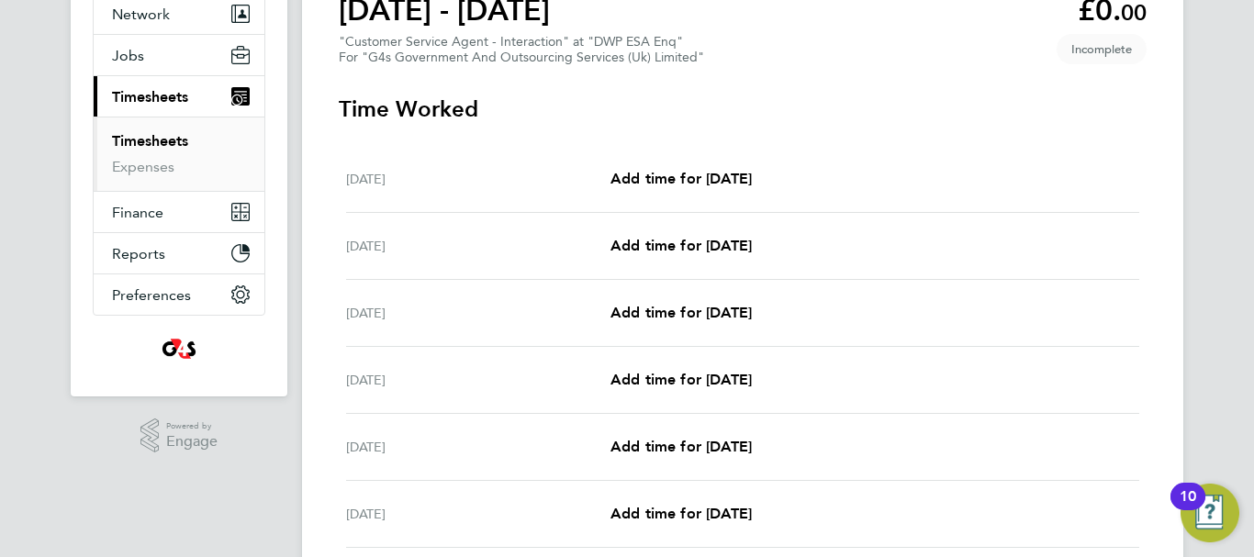
click at [733, 166] on div "Mon 22 Sep Add time for Mon 22 Sep Add time for Mon 22 Sep" at bounding box center [742, 179] width 793 height 67
click at [752, 170] on span "Add time for [DATE]" at bounding box center [680, 178] width 141 height 17
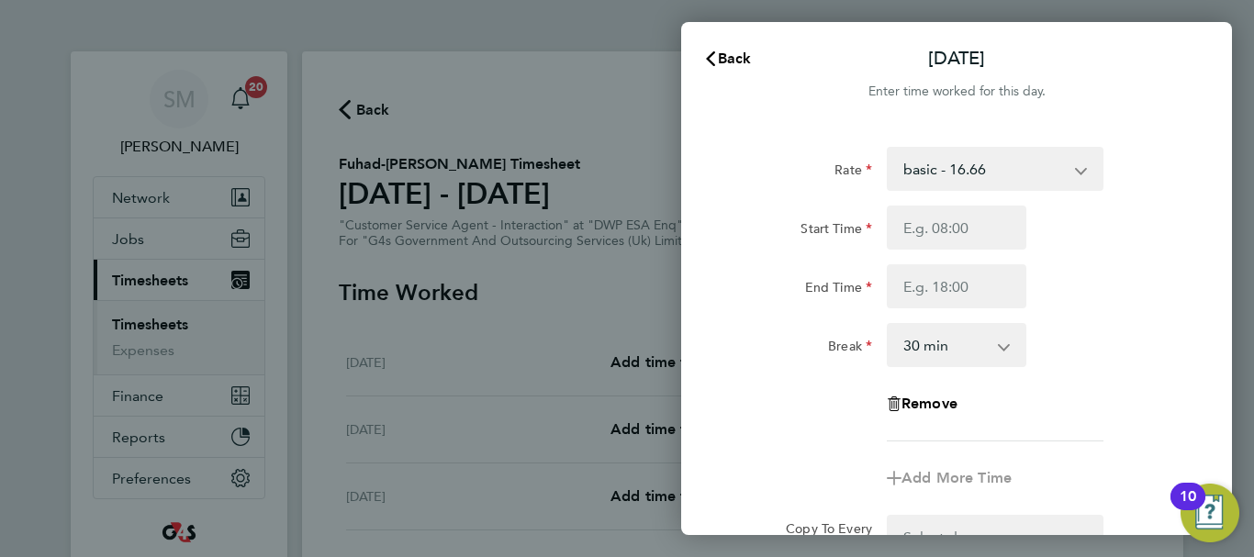
drag, startPoint x: 975, startPoint y: 188, endPoint x: 978, endPoint y: 175, distance: 13.4
click at [975, 188] on select "basic - 16.66 Bank Holiday System Issue Paid - 16.66 x1.5 - 24.73 Sick System I…" at bounding box center [983, 169] width 191 height 40
click at [945, 237] on input "Start Time" at bounding box center [957, 228] width 140 height 44
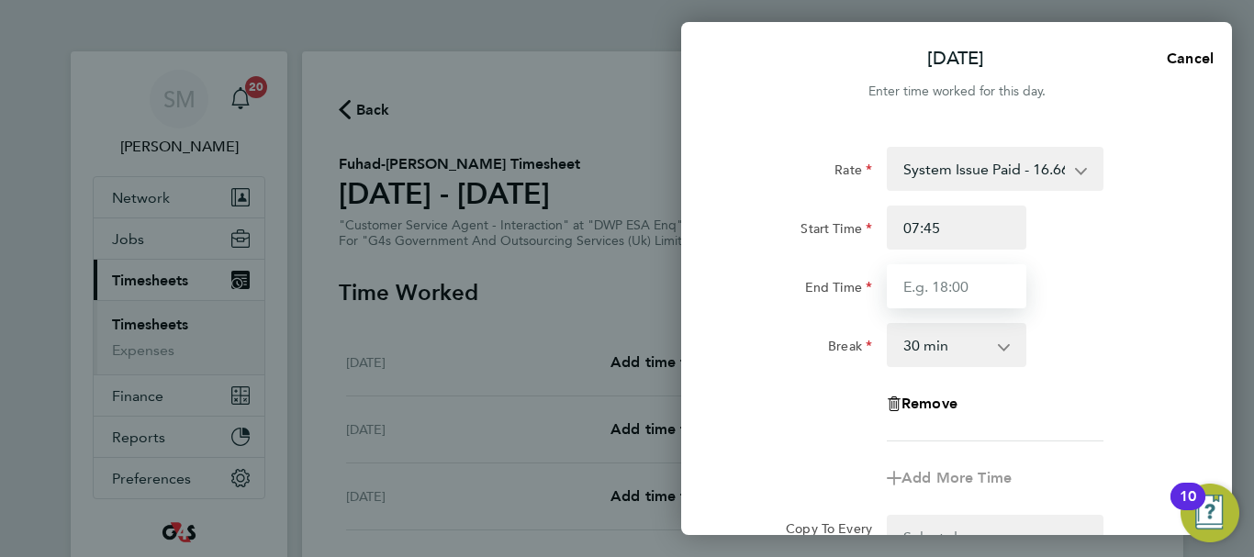
click at [943, 284] on input "End Time" at bounding box center [957, 286] width 140 height 44
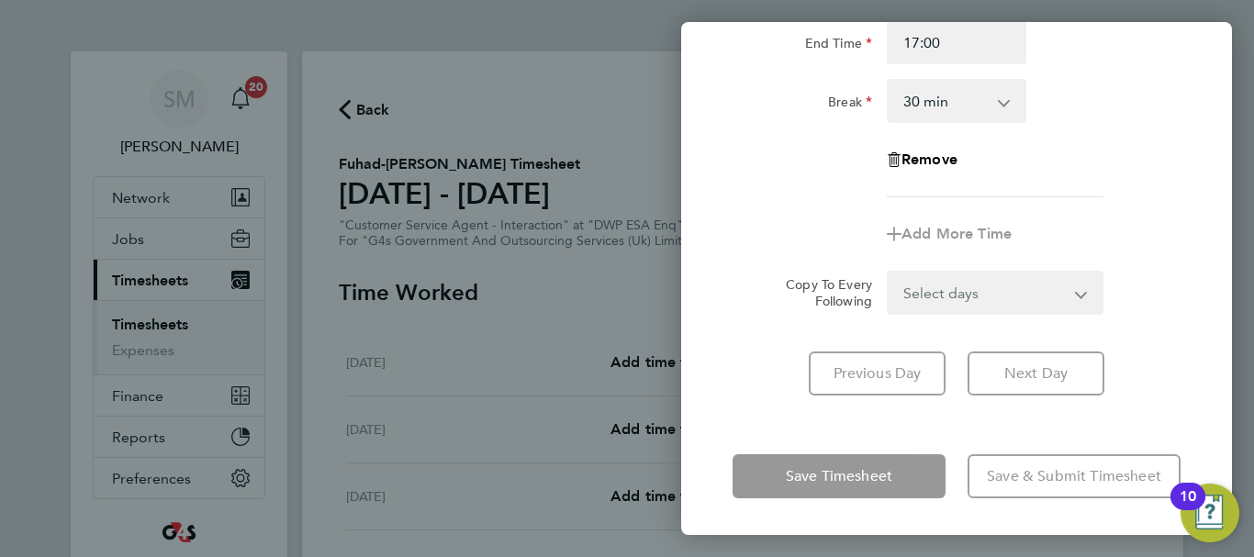
click at [736, 419] on div "Mon 22 Sep Cancel Enter time worked for this day. Rate System Issue Paid - 16.6…" at bounding box center [956, 278] width 551 height 513
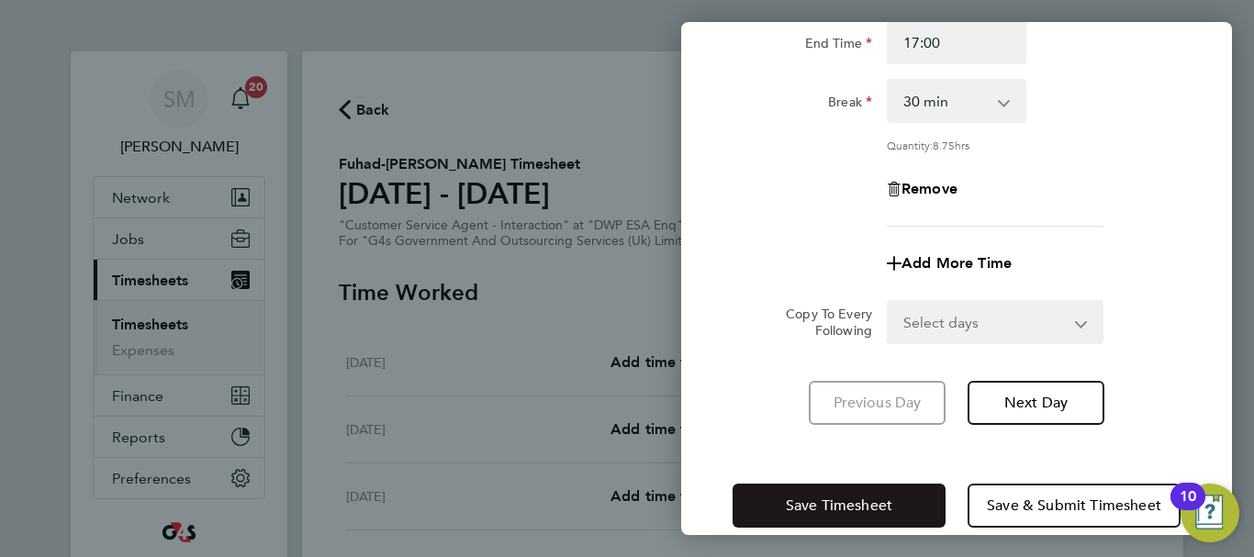
click at [809, 503] on span "Save Timesheet" at bounding box center [839, 506] width 106 height 18
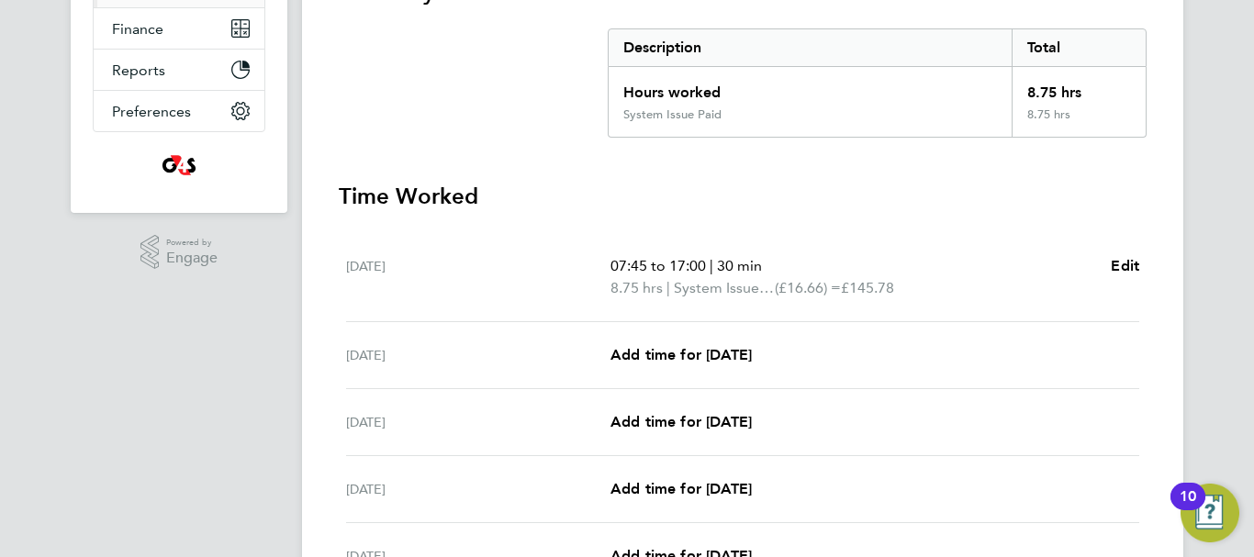
click at [678, 371] on div "[DATE] Add time for [DATE] Add time for [DATE]" at bounding box center [742, 355] width 793 height 67
click at [680, 367] on div "[DATE] Add time for [DATE] Add time for [DATE]" at bounding box center [742, 355] width 793 height 67
click at [684, 365] on link "Add time for [DATE]" at bounding box center [680, 355] width 141 height 22
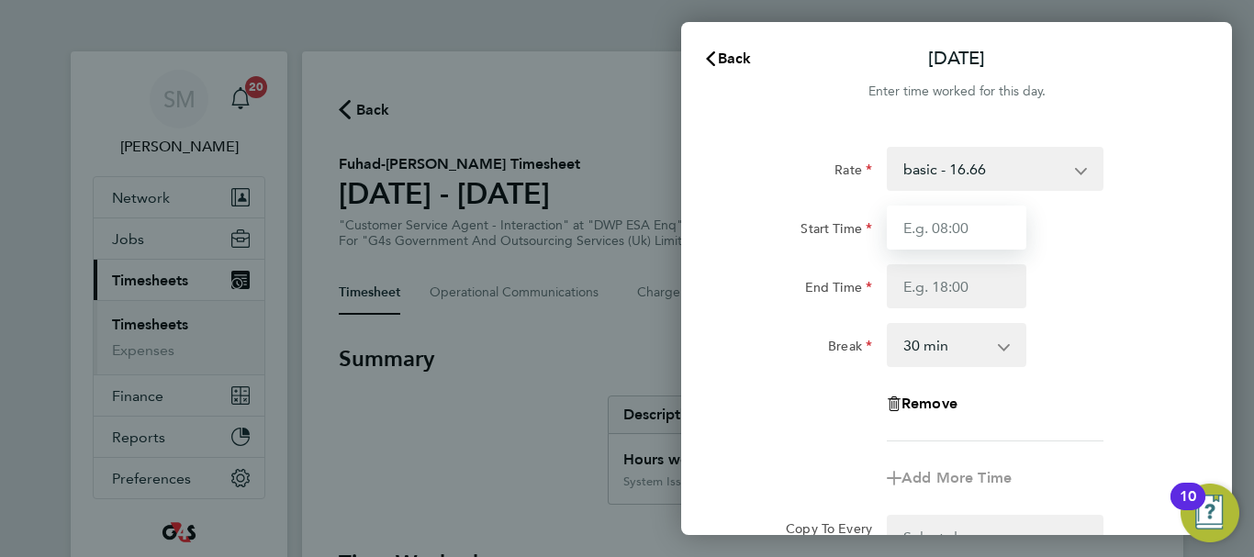
click at [938, 240] on input "Start Time" at bounding box center [957, 228] width 140 height 44
select select "30"
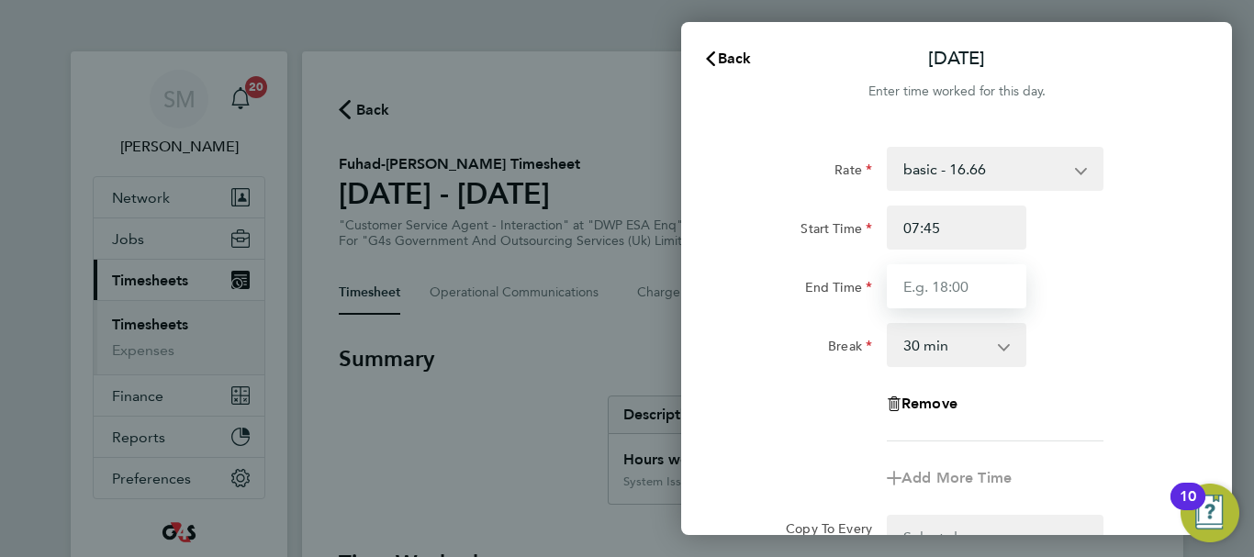
click at [921, 297] on input "End Time" at bounding box center [957, 286] width 140 height 44
type input "17:00"
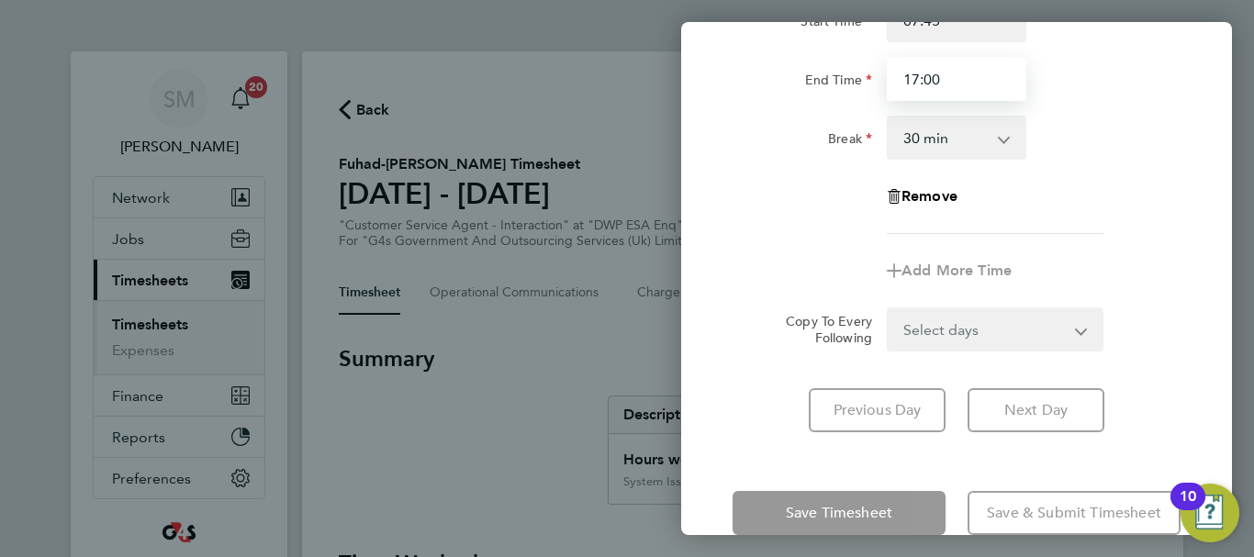
scroll to position [244, 0]
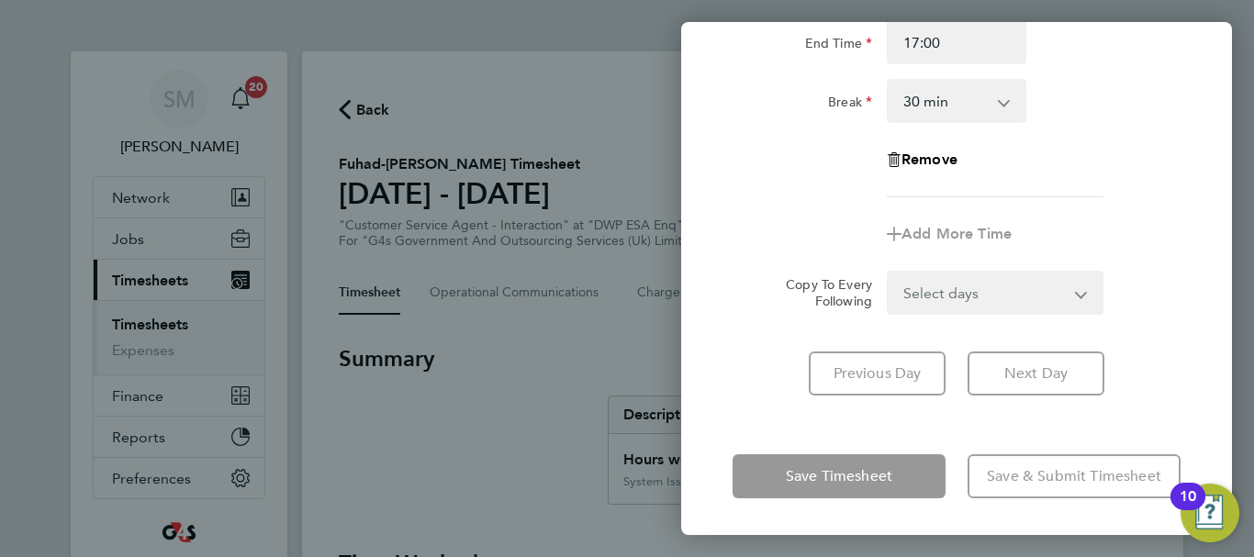
click at [782, 443] on div "[DATE] Cancel Enter time worked for this day. Rate basic - 16.66 Bank Holiday S…" at bounding box center [956, 278] width 551 height 513
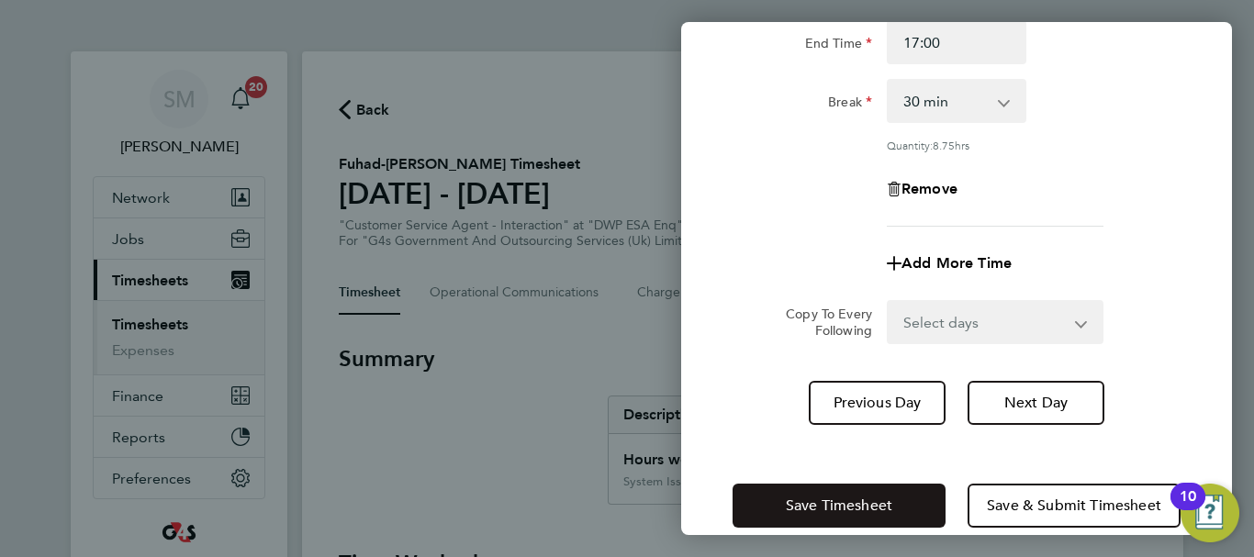
click at [800, 500] on span "Save Timesheet" at bounding box center [839, 506] width 106 height 18
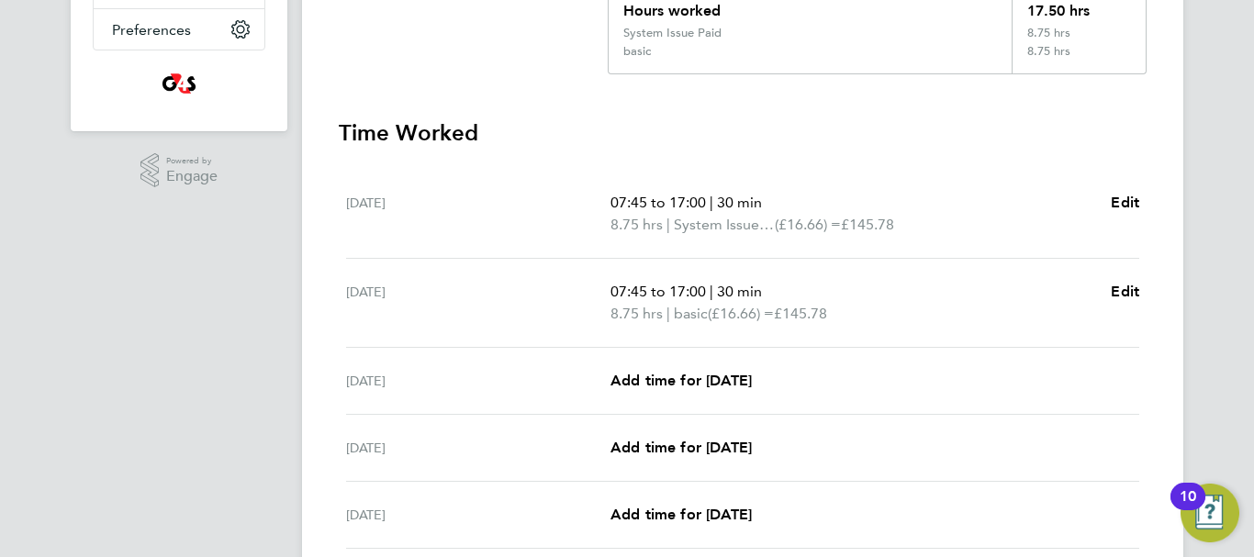
scroll to position [551, 0]
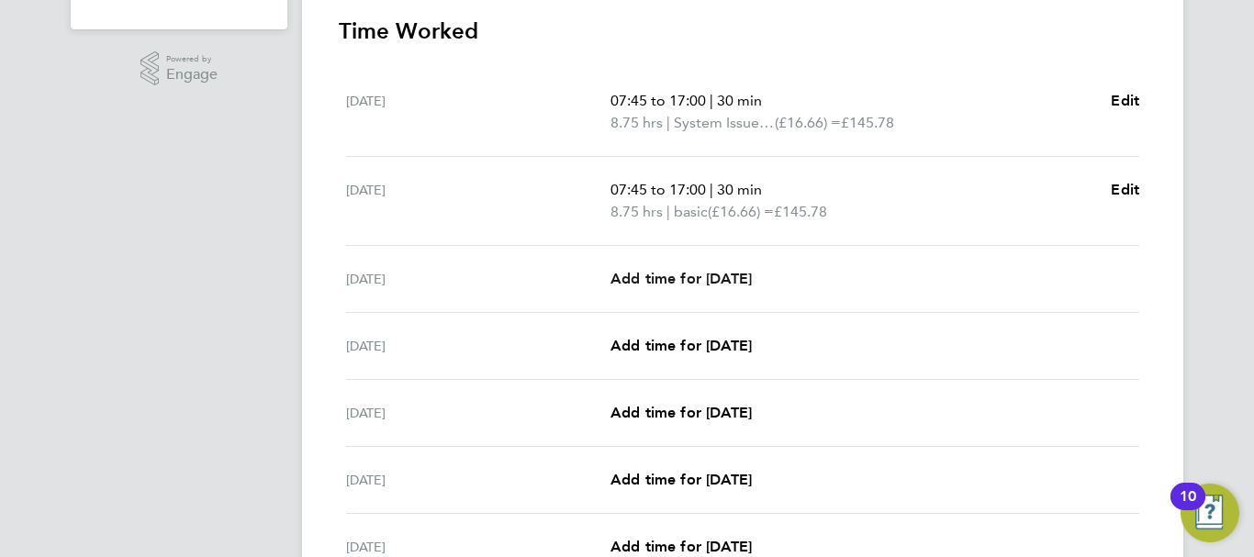
click at [724, 279] on span "Add time for [DATE]" at bounding box center [680, 278] width 141 height 17
select select "30"
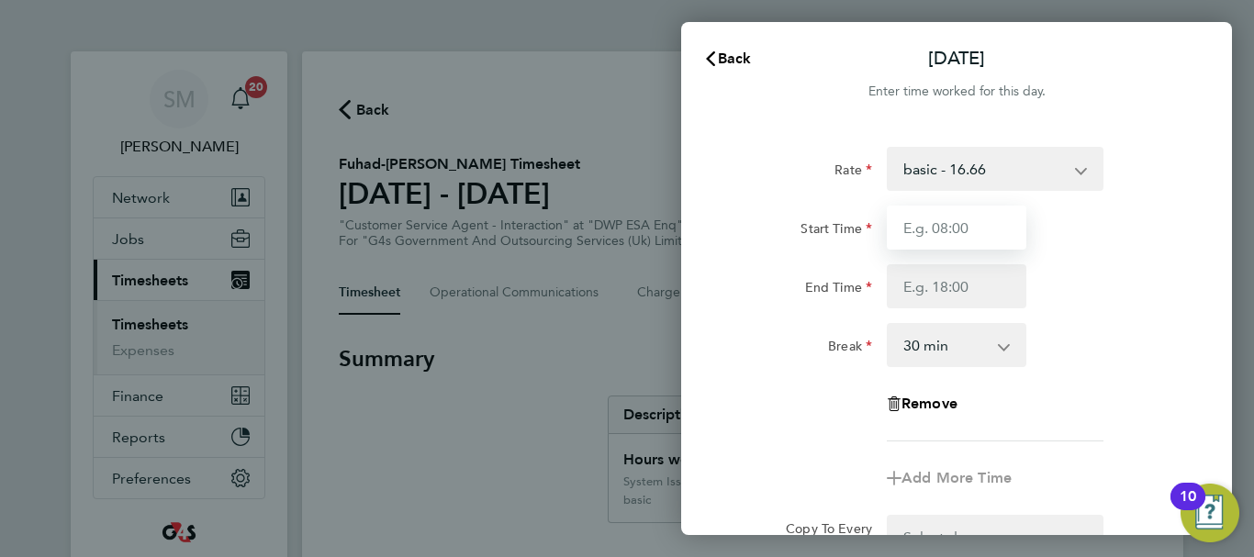
click at [966, 237] on input "Start Time" at bounding box center [957, 228] width 140 height 44
type input "11:00"
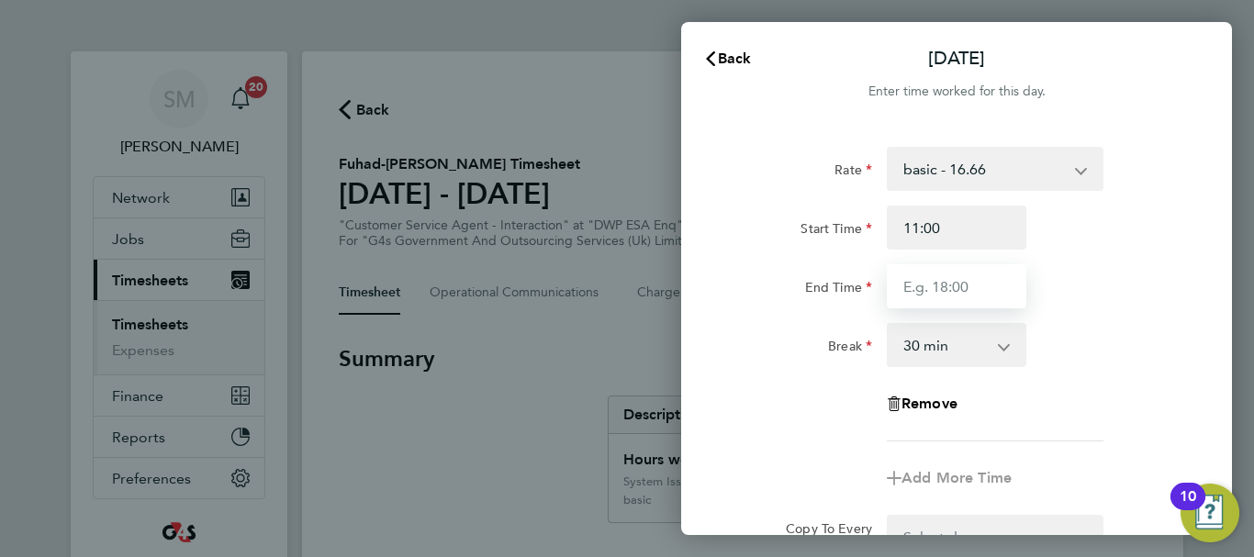
click at [943, 298] on input "End Time" at bounding box center [957, 286] width 140 height 44
click at [658, 305] on div "[DATE] Cancel Enter time worked for this day. Rate basic - 16.66 Bank Holiday S…" at bounding box center [627, 278] width 1254 height 557
click at [1192, 63] on span "Cancel" at bounding box center [1187, 58] width 52 height 17
select select "30"
click at [736, 54] on span "Back" at bounding box center [735, 58] width 34 height 17
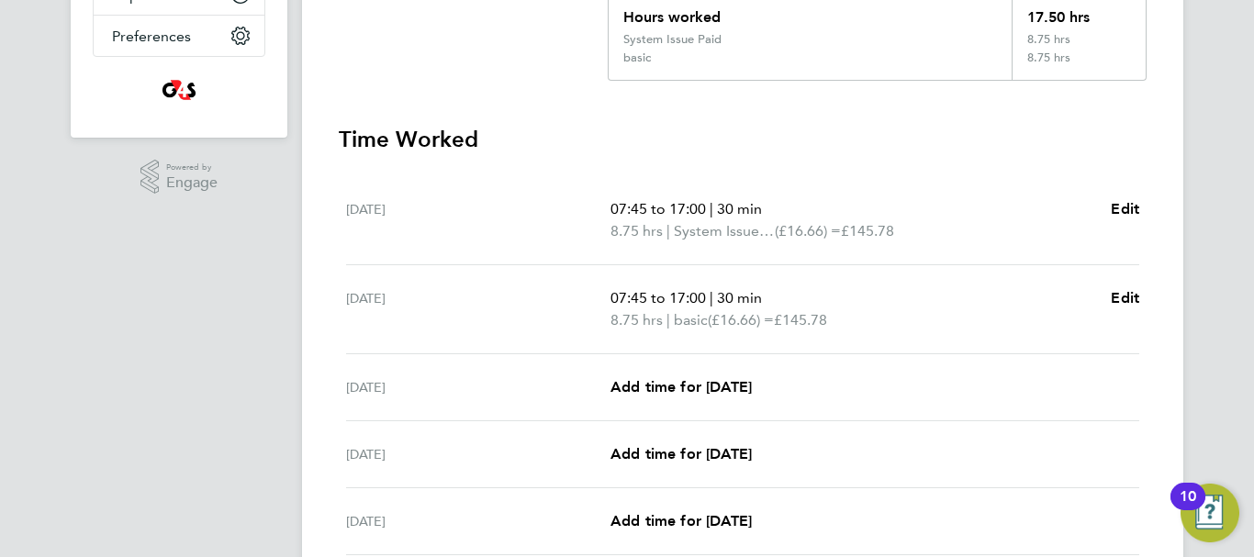
scroll to position [459, 0]
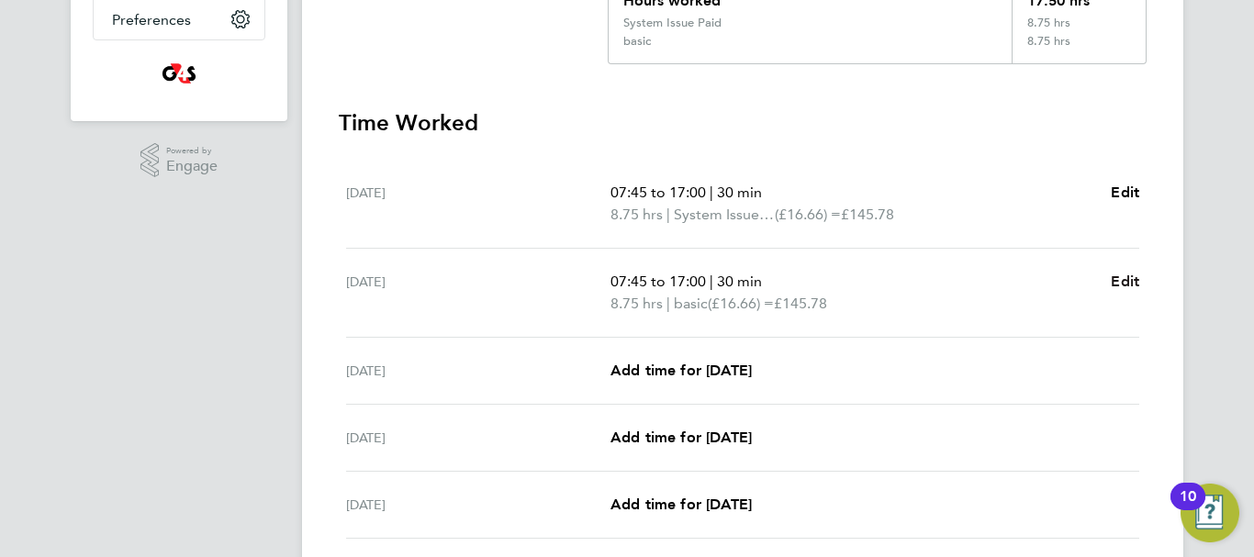
click at [1134, 276] on span "Edit" at bounding box center [1125, 281] width 28 height 17
select select "30"
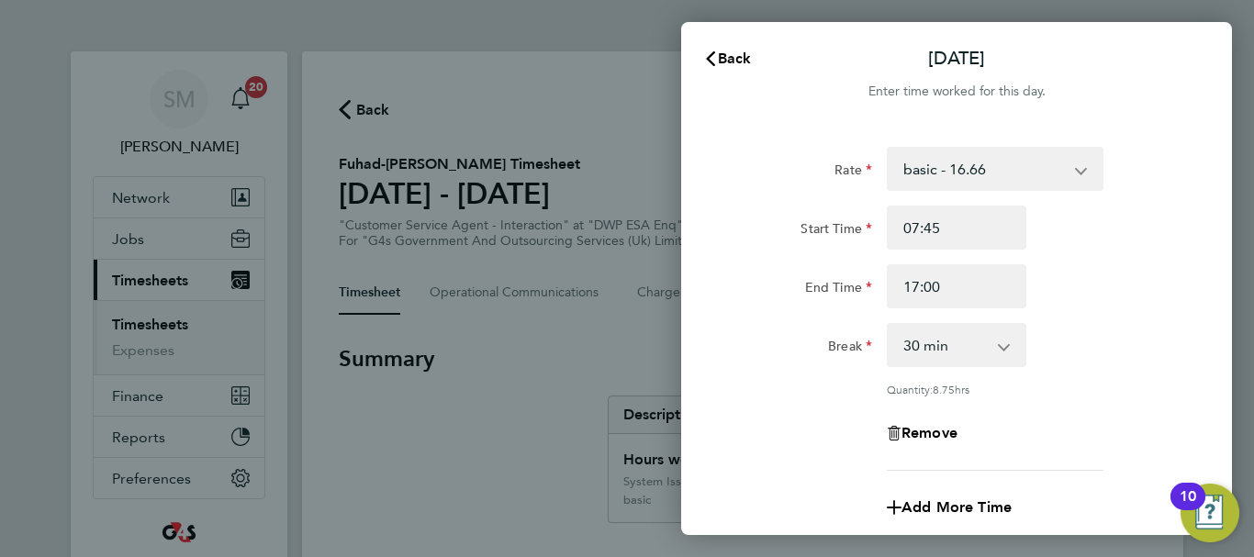
click at [1000, 158] on select "basic - 16.66 Bank Holiday System Issue Paid - 16.66 x1.5 - 24.73 Sick System I…" at bounding box center [983, 169] width 191 height 40
select select "30"
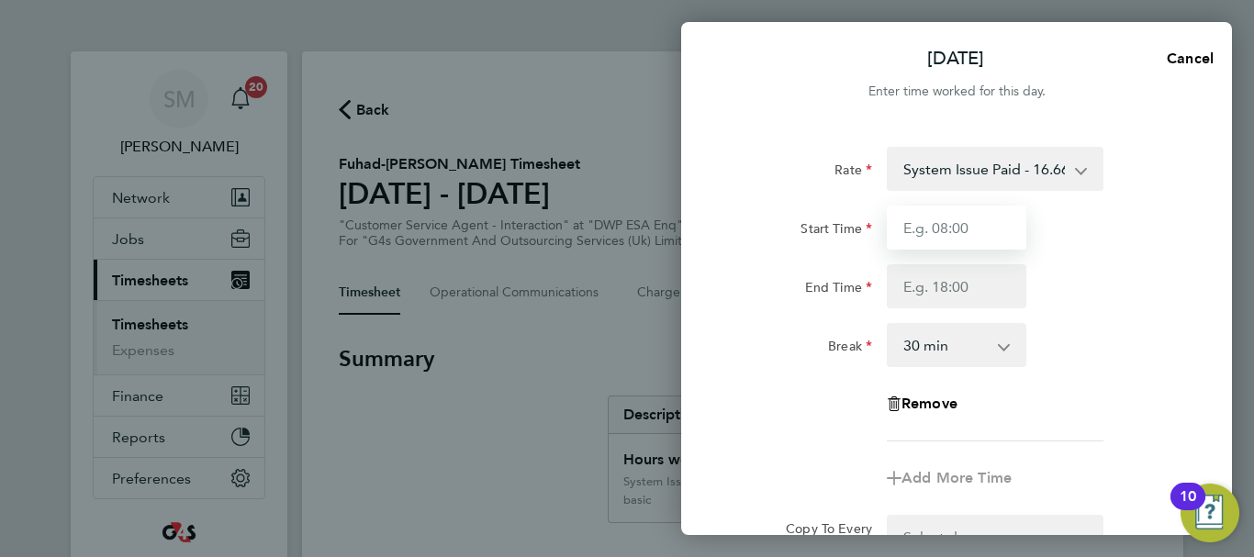
click at [943, 224] on input "Start Time" at bounding box center [957, 228] width 140 height 44
type input "07:45"
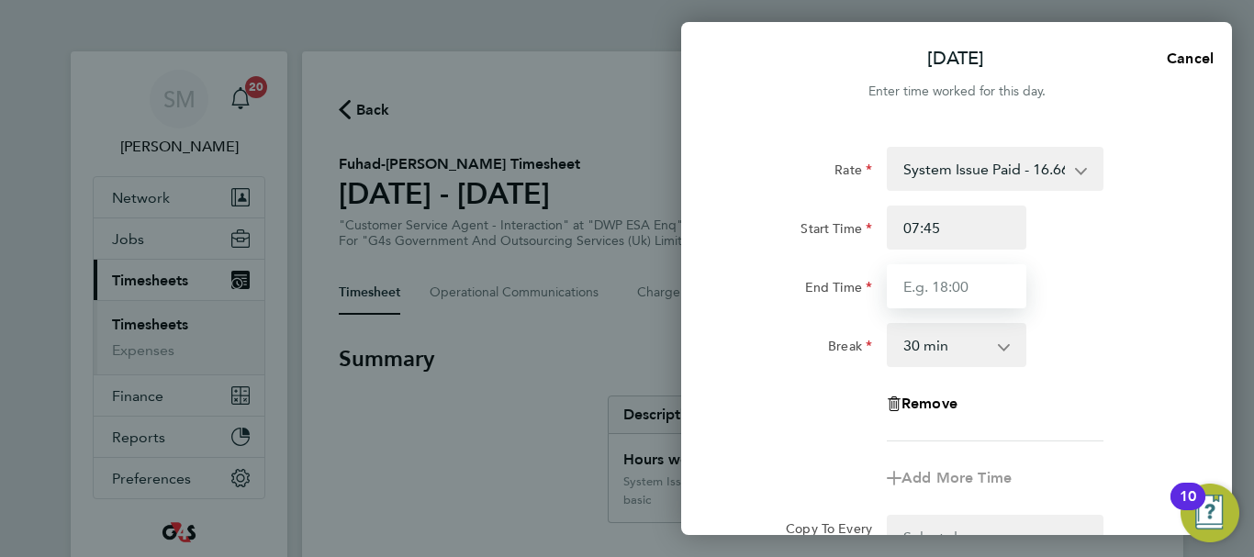
click at [919, 286] on input "End Time" at bounding box center [957, 286] width 140 height 44
type input "17:00"
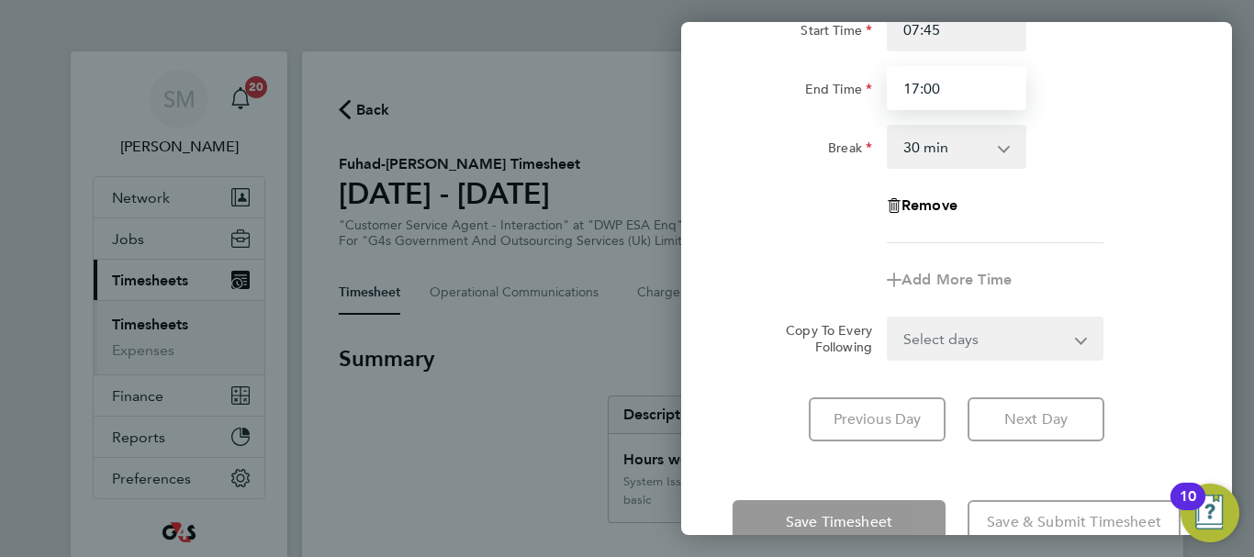
scroll to position [244, 0]
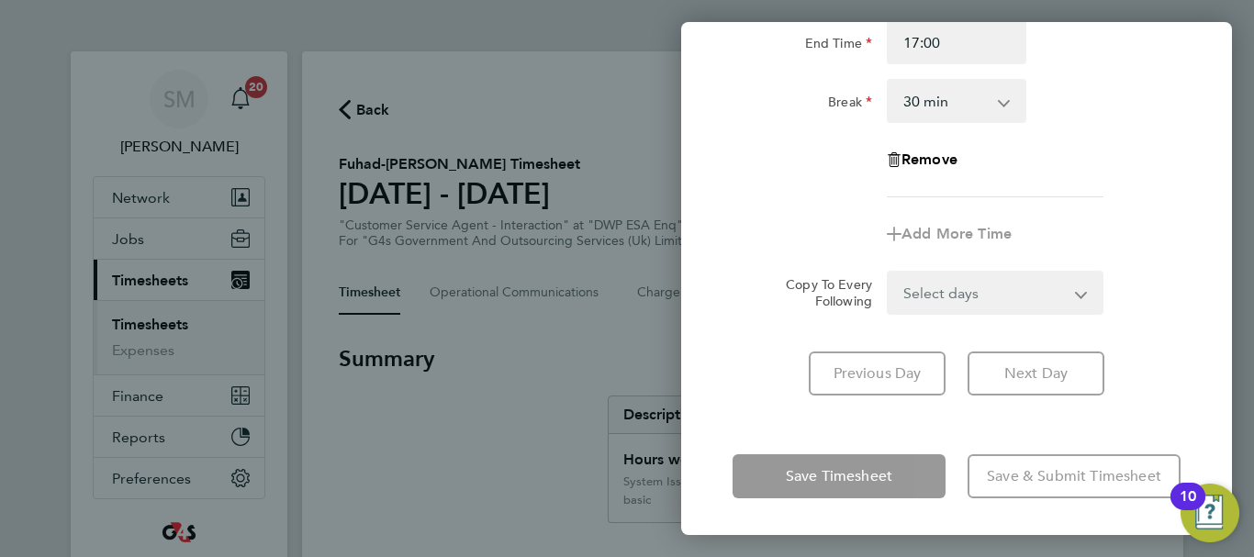
click at [770, 408] on div "Rate System Issue Paid - 16.66 Bank Holiday x1.5 - 24.73 Sick System Issue Not …" at bounding box center [956, 149] width 551 height 537
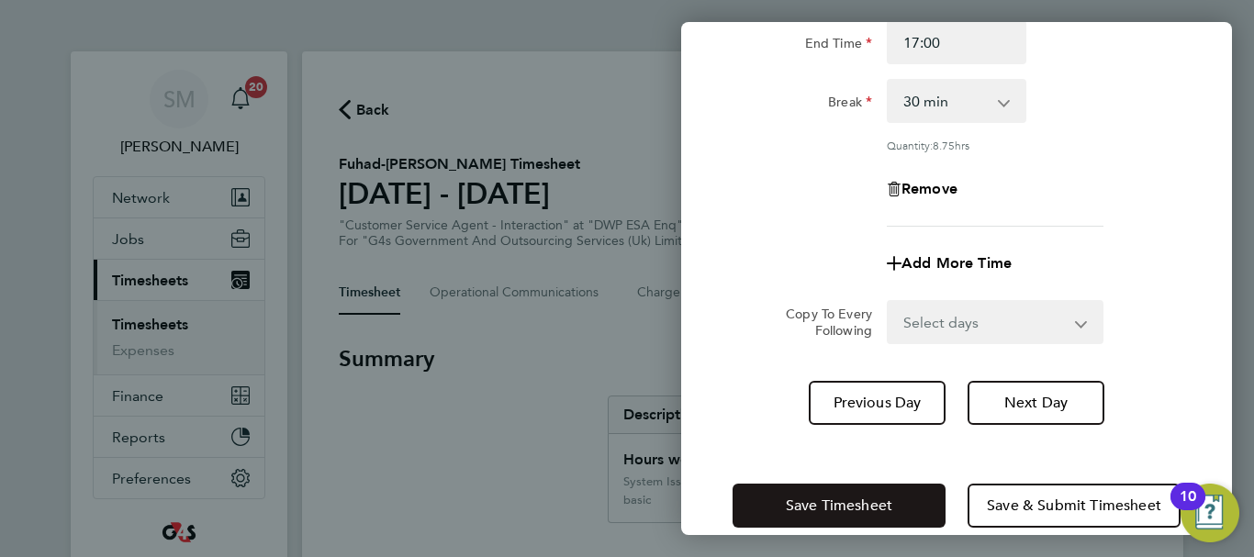
click at [810, 508] on span "Save Timesheet" at bounding box center [839, 506] width 106 height 18
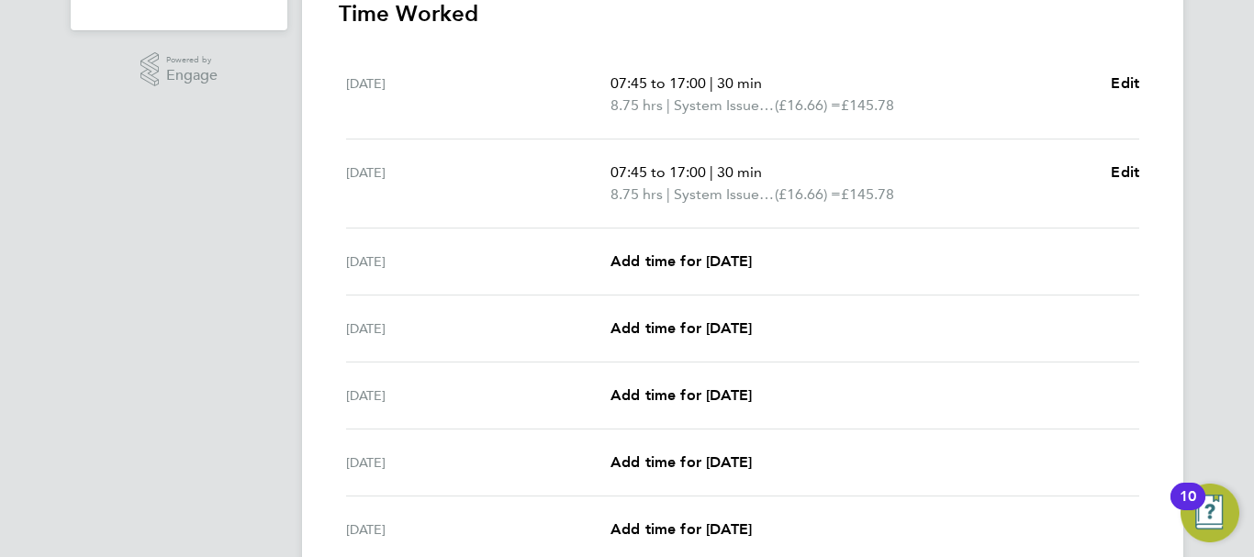
scroll to position [551, 0]
click at [734, 261] on span "Add time for [DATE]" at bounding box center [680, 259] width 141 height 17
select select "30"
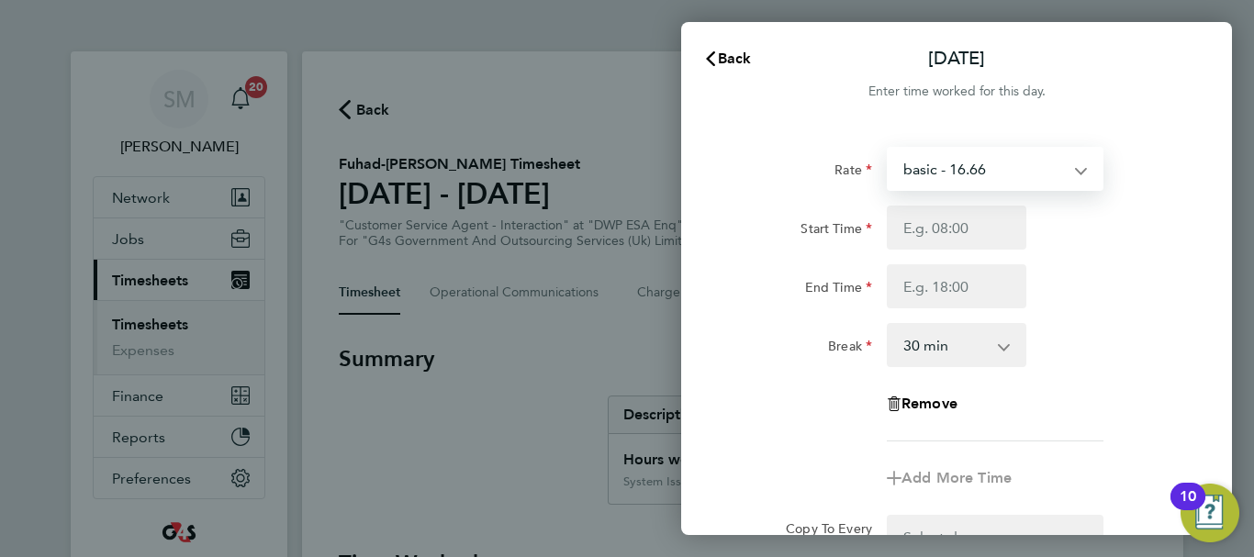
click at [1025, 181] on select "basic - 16.66 Bank Holiday System Issue Paid - 16.66 x1.5 - 24.73 Sick System I…" at bounding box center [983, 169] width 191 height 40
select select "30"
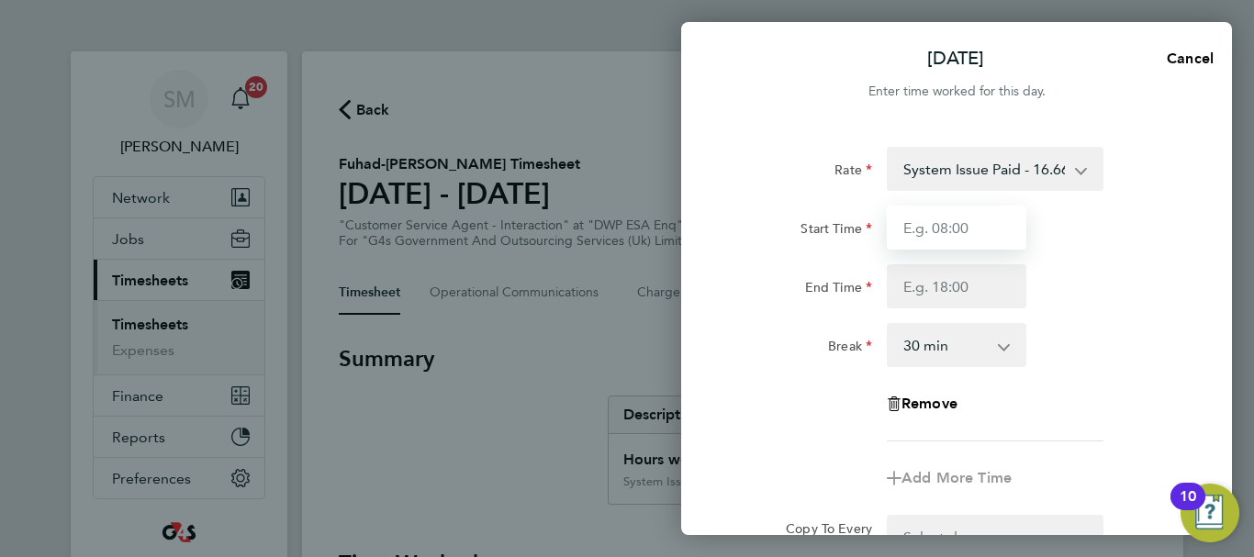
click at [967, 231] on input "Start Time" at bounding box center [957, 228] width 140 height 44
type input "11:00"
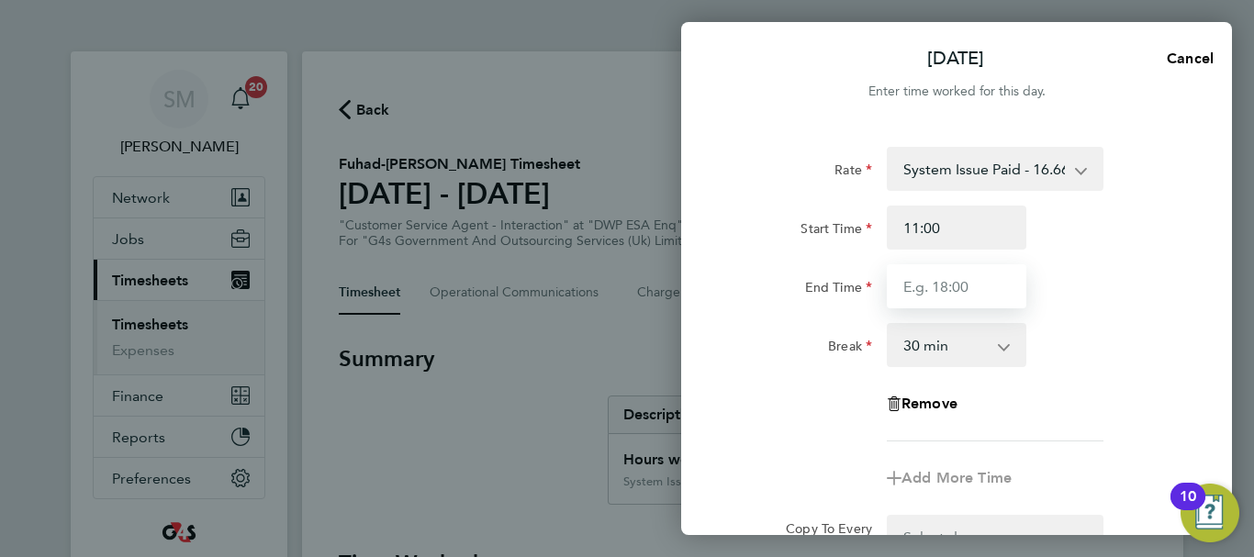
drag, startPoint x: 948, startPoint y: 290, endPoint x: 931, endPoint y: 264, distance: 31.1
click at [948, 290] on input "End Time" at bounding box center [957, 286] width 140 height 44
type input "17:00"
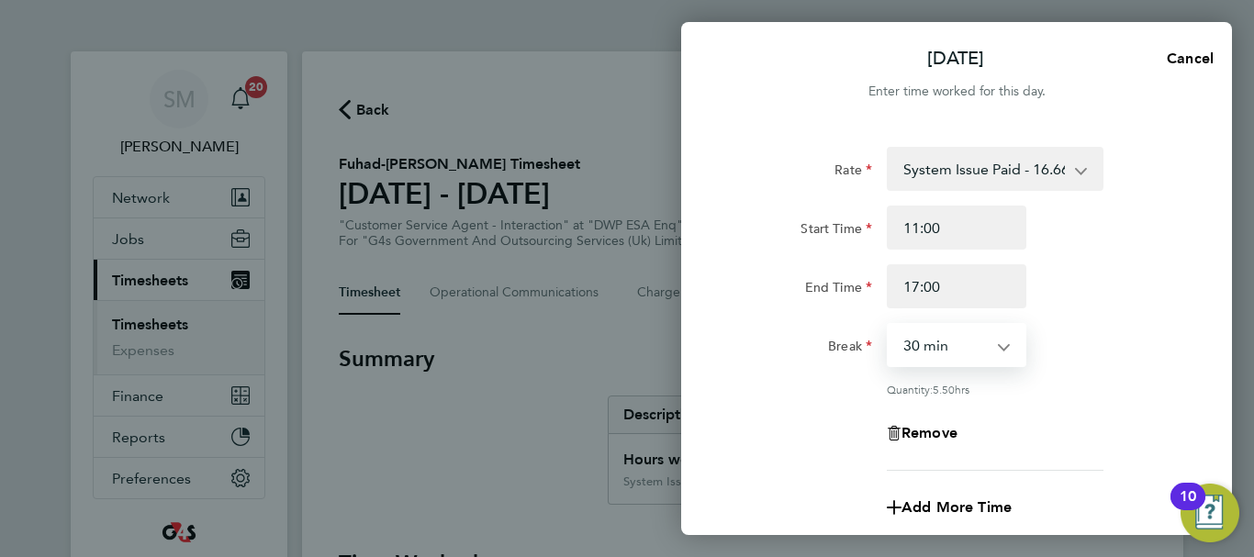
click at [959, 351] on select "0 min 15 min 30 min 45 min 60 min 75 min 90 min" at bounding box center [945, 345] width 114 height 40
select select "0"
click at [888, 325] on select "0 min 15 min 30 min 45 min 60 min 75 min 90 min" at bounding box center [945, 345] width 114 height 40
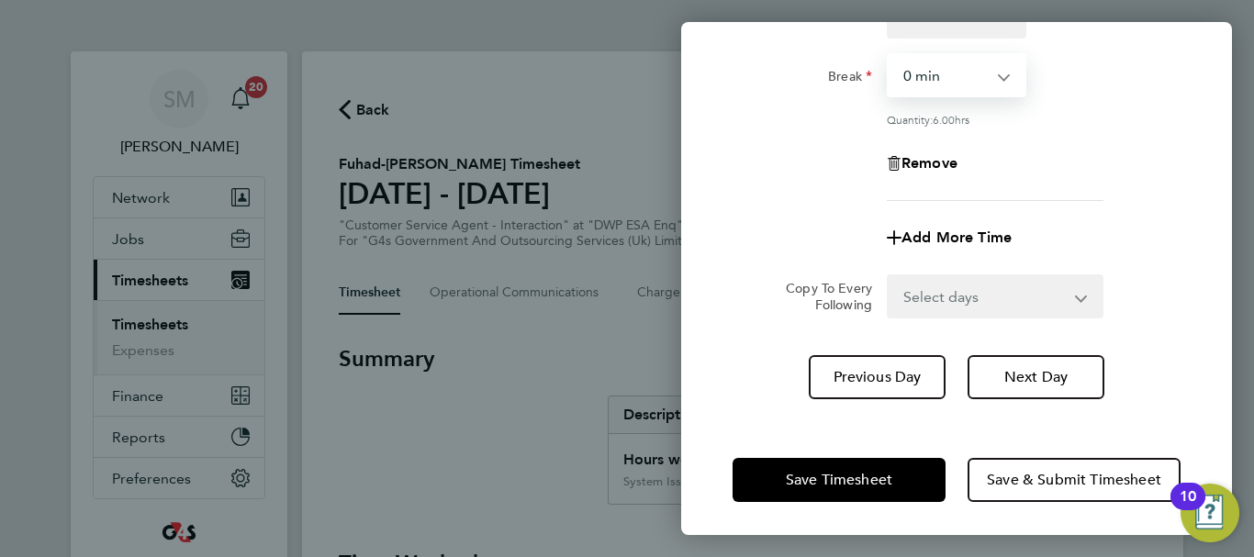
scroll to position [272, 0]
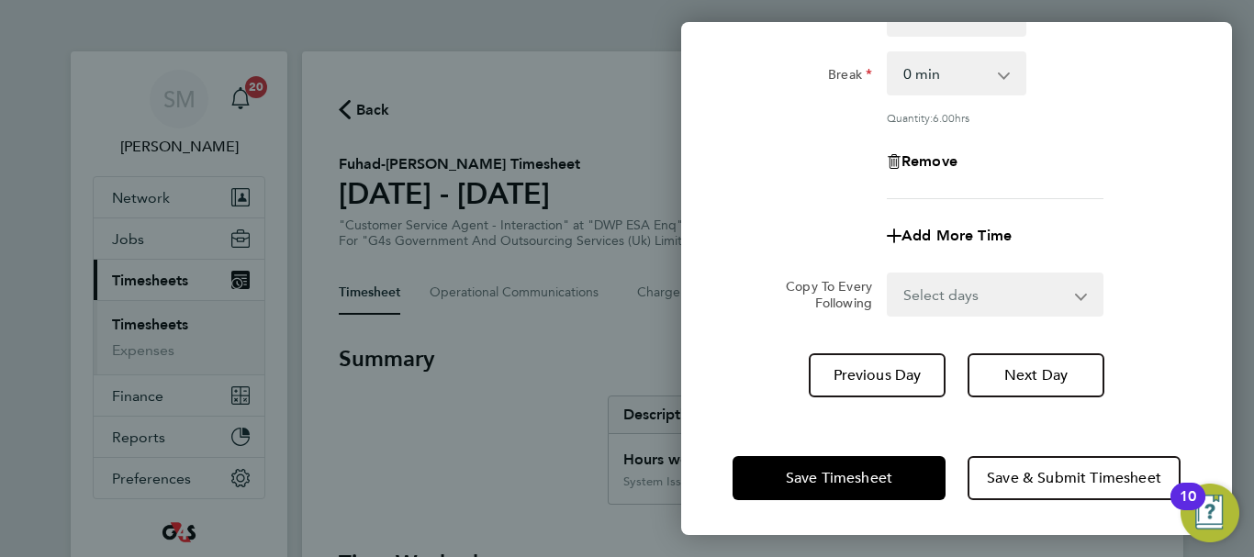
click at [767, 407] on div "Rate System Issue Paid - 16.66 Bank Holiday x1.5 - 24.73 Sick System Issue Not …" at bounding box center [956, 136] width 551 height 566
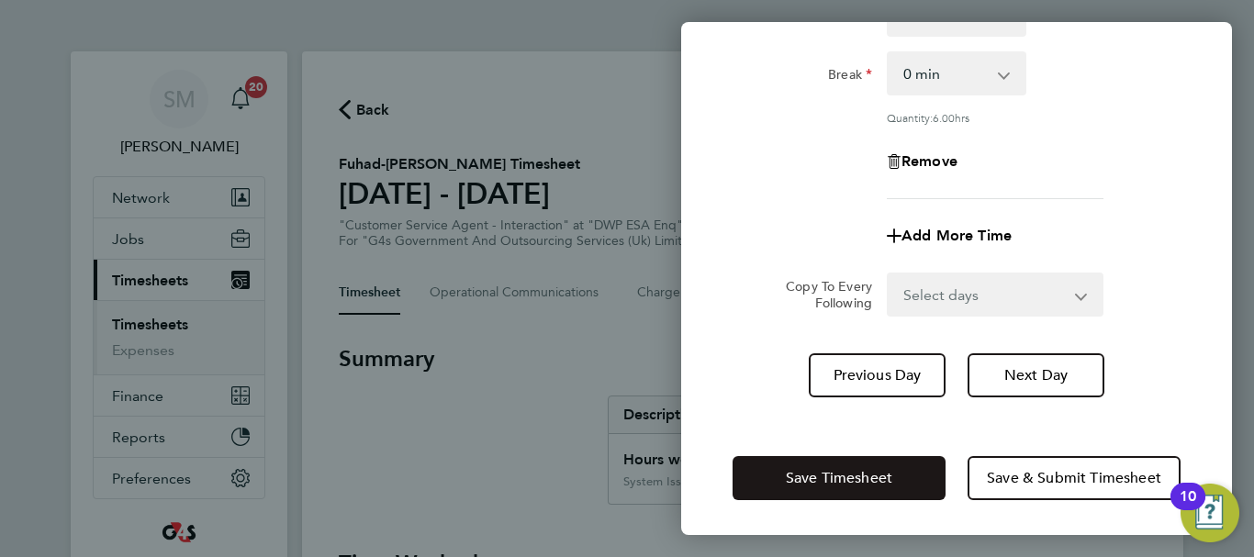
click at [832, 474] on span "Save Timesheet" at bounding box center [839, 478] width 106 height 18
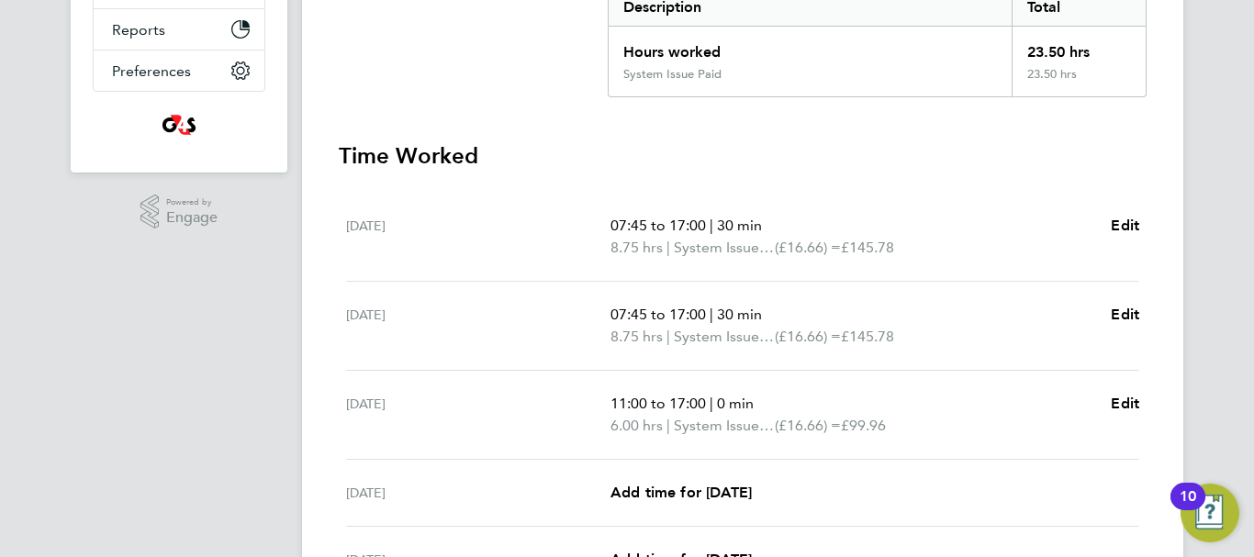
scroll to position [459, 0]
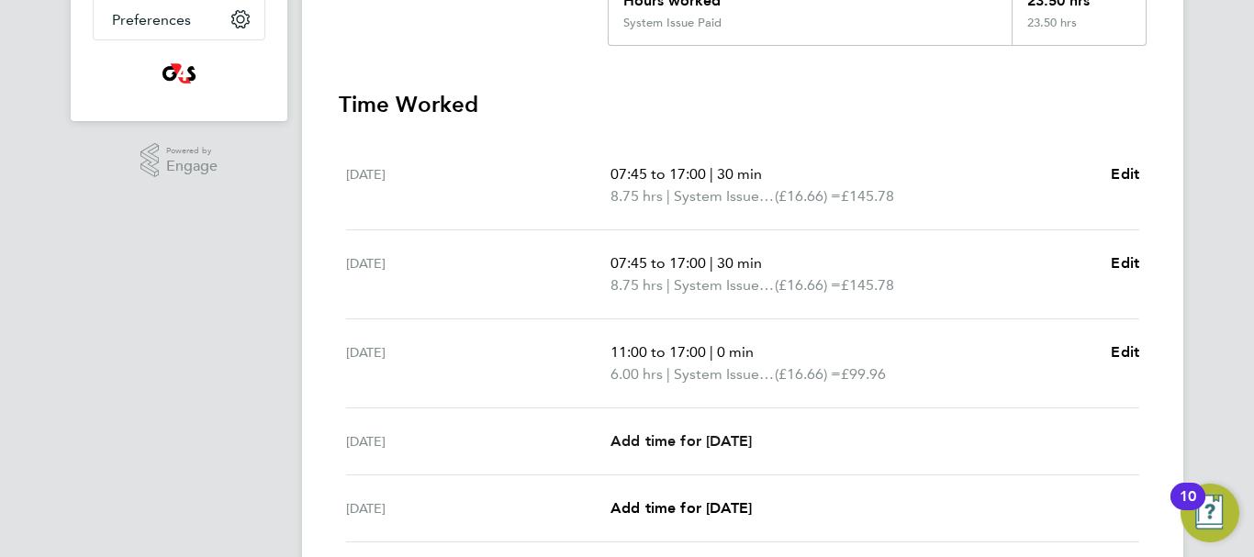
click at [697, 438] on span "Add time for [DATE]" at bounding box center [680, 440] width 141 height 17
select select "30"
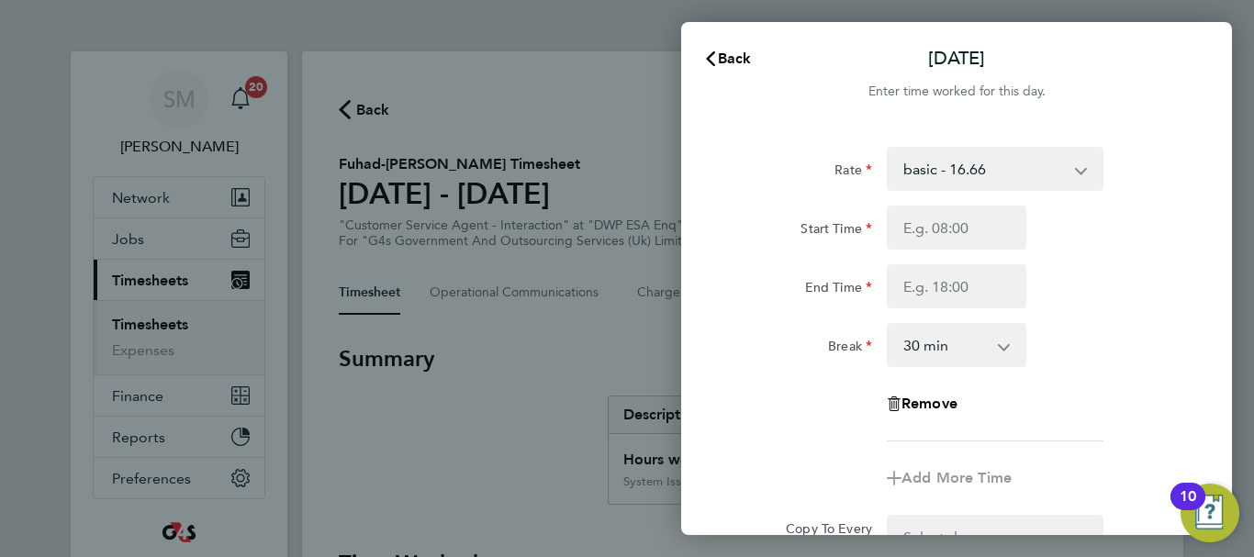
drag, startPoint x: 1018, startPoint y: 171, endPoint x: 1013, endPoint y: 180, distance: 10.3
click at [1018, 171] on select "basic - 16.66 Bank Holiday System Issue Paid - 16.66 x1.5 - 24.73 Sick System I…" at bounding box center [983, 169] width 191 height 40
select select "30"
click at [937, 225] on input "Start Time" at bounding box center [957, 228] width 140 height 44
type input "09:00"
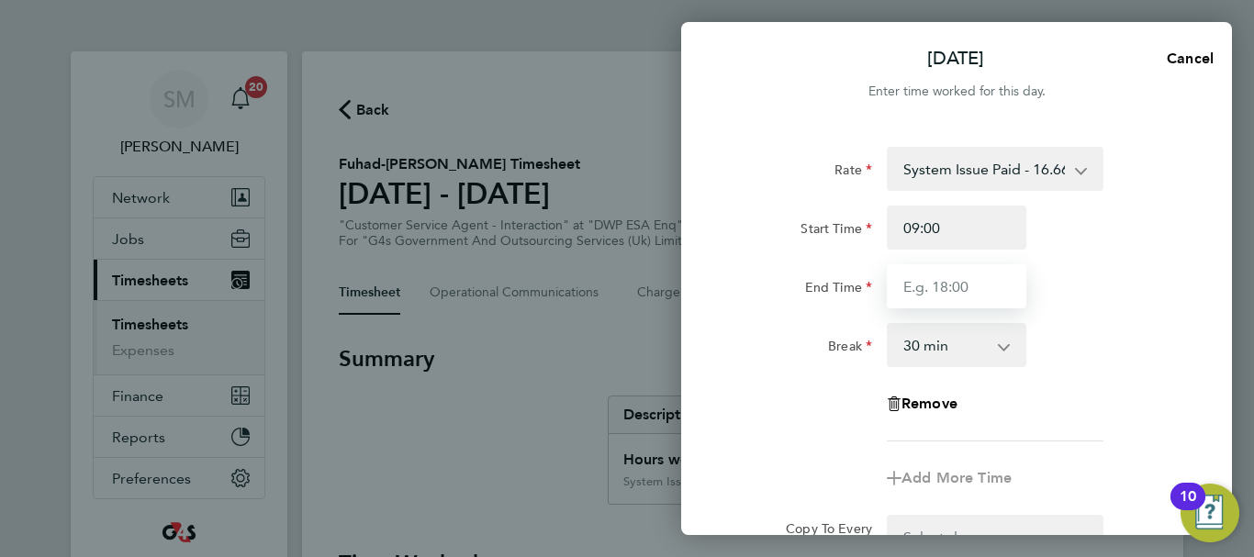
drag, startPoint x: 918, startPoint y: 307, endPoint x: 920, endPoint y: 291, distance: 15.7
click at [918, 307] on input "End Time" at bounding box center [957, 286] width 140 height 44
type input "17:00"
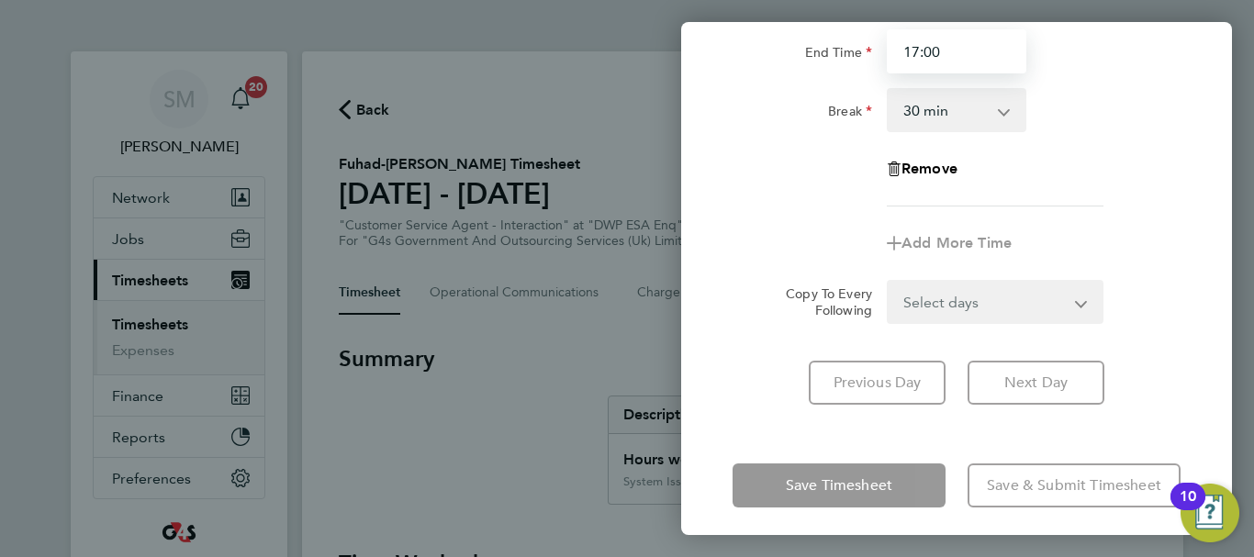
scroll to position [244, 0]
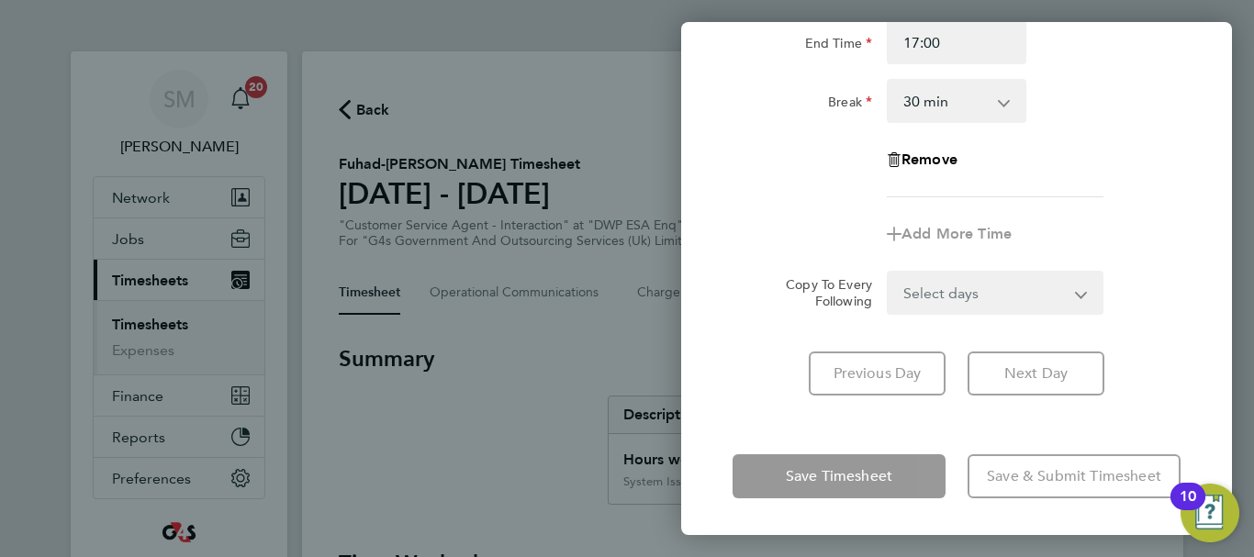
click at [785, 424] on div "[DATE] Cancel Enter time worked for this day. Rate System Issue Paid - 16.66 Ba…" at bounding box center [956, 278] width 551 height 513
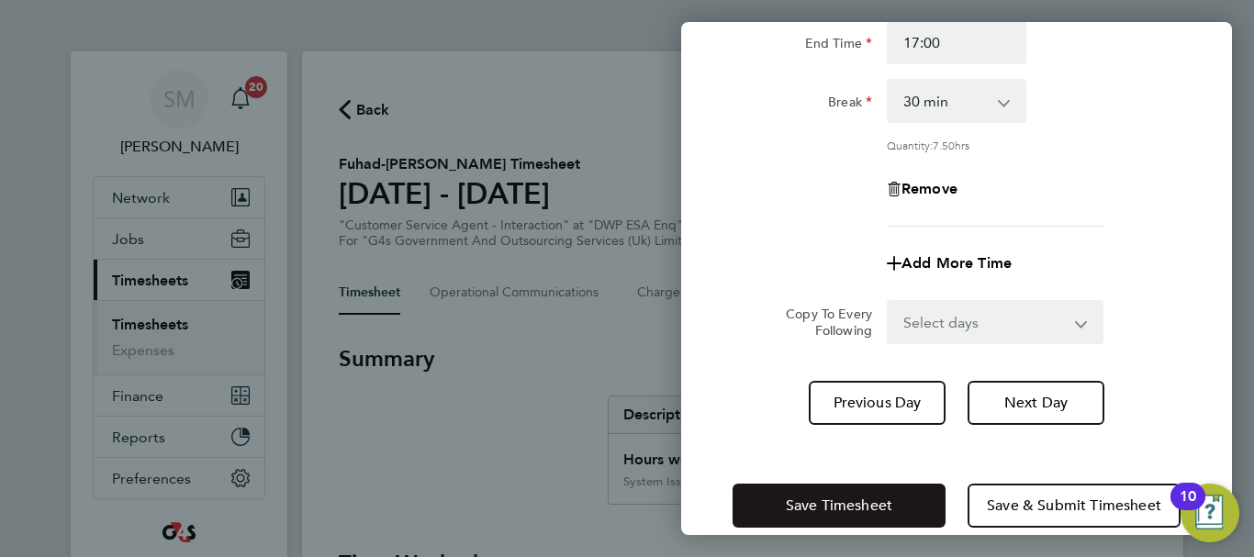
click at [807, 494] on button "Save Timesheet" at bounding box center [838, 506] width 213 height 44
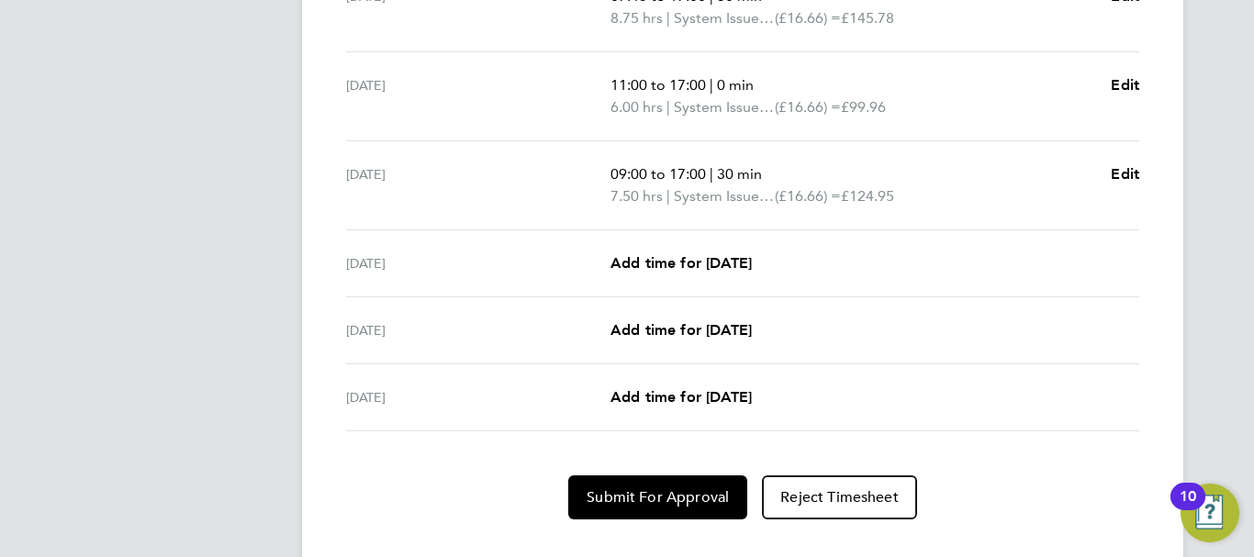
scroll to position [734, 0]
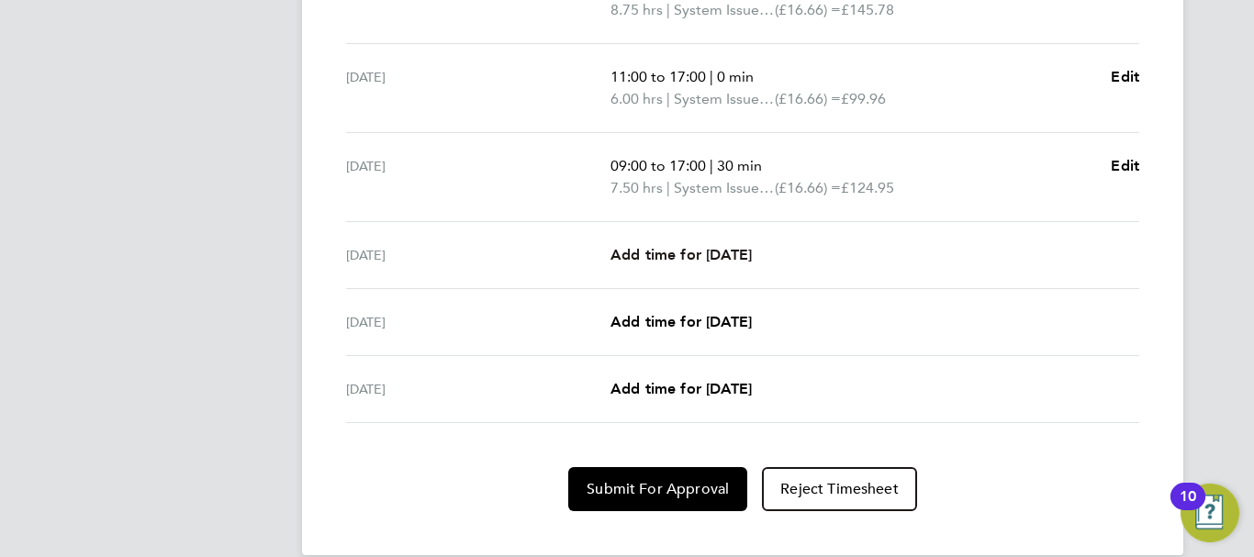
click at [674, 263] on link "Add time for [DATE]" at bounding box center [680, 255] width 141 height 22
select select "30"
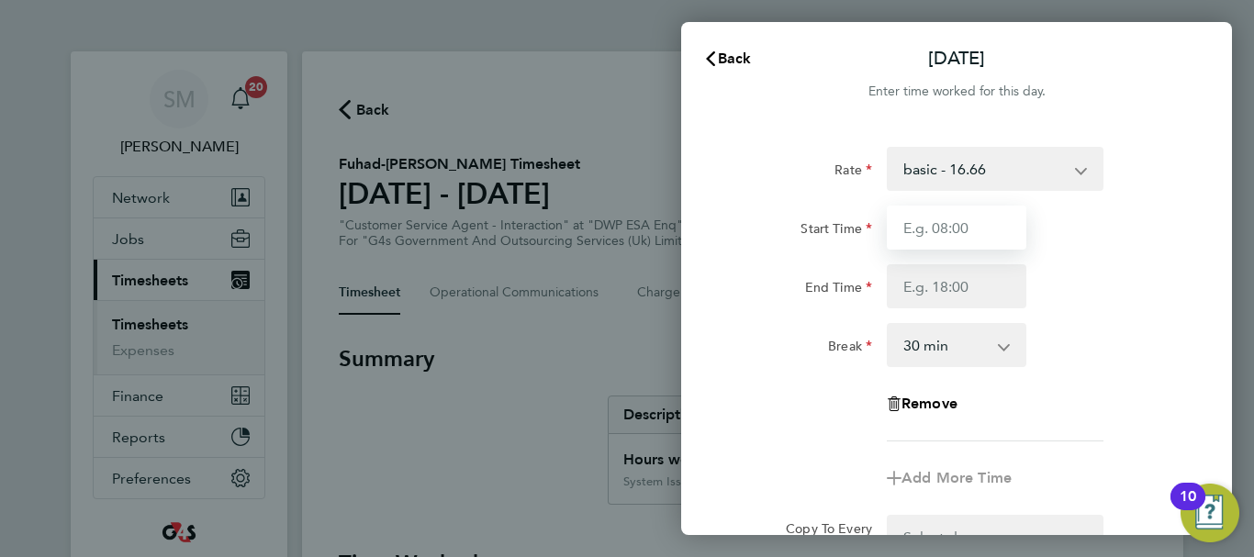
drag, startPoint x: 954, startPoint y: 238, endPoint x: 961, endPoint y: 223, distance: 16.4
click at [954, 238] on input "Start Time" at bounding box center [957, 228] width 140 height 44
type input "07:45"
click at [899, 238] on input "07:45" at bounding box center [957, 228] width 140 height 44
type input "10:00"
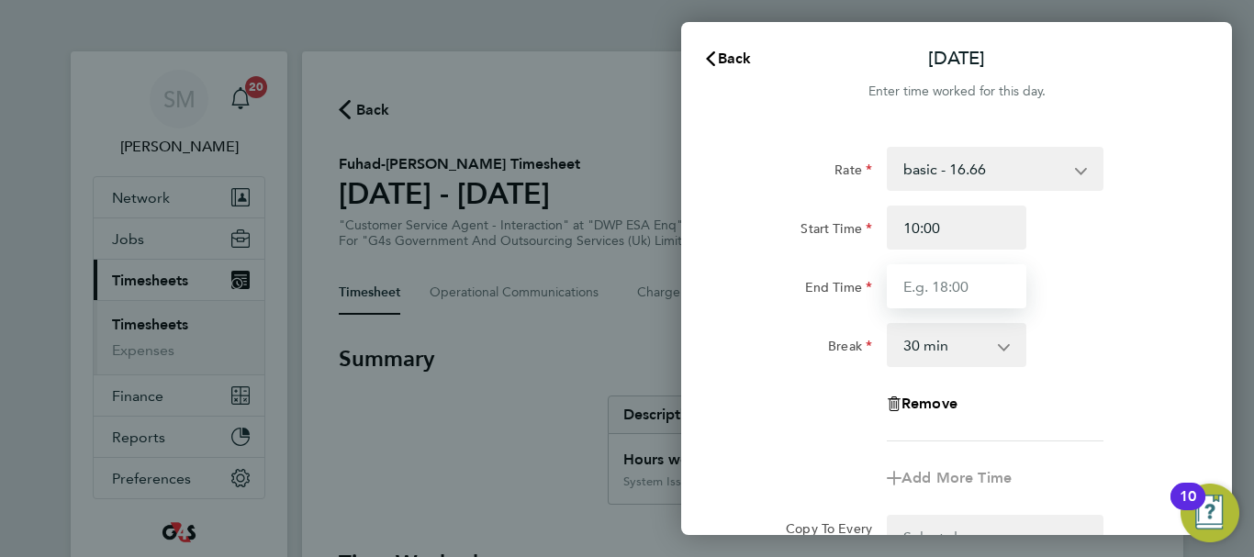
click at [936, 289] on input "End Time" at bounding box center [957, 286] width 140 height 44
click at [1169, 66] on span "Cancel" at bounding box center [1187, 58] width 52 height 17
select select "30"
click at [732, 75] on button "Back" at bounding box center [727, 58] width 85 height 37
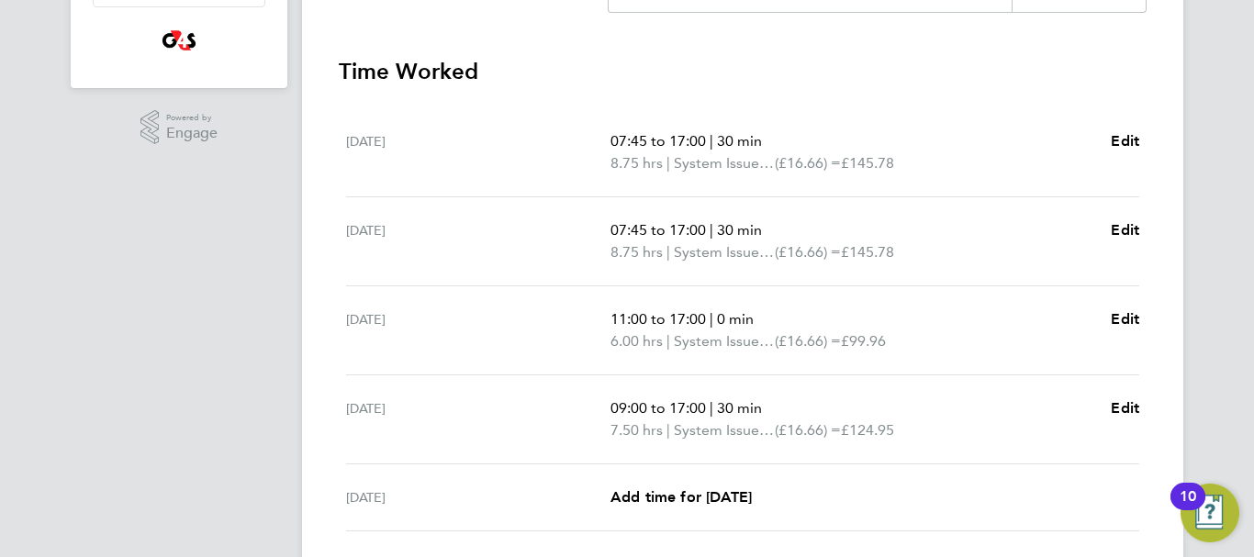
scroll to position [551, 0]
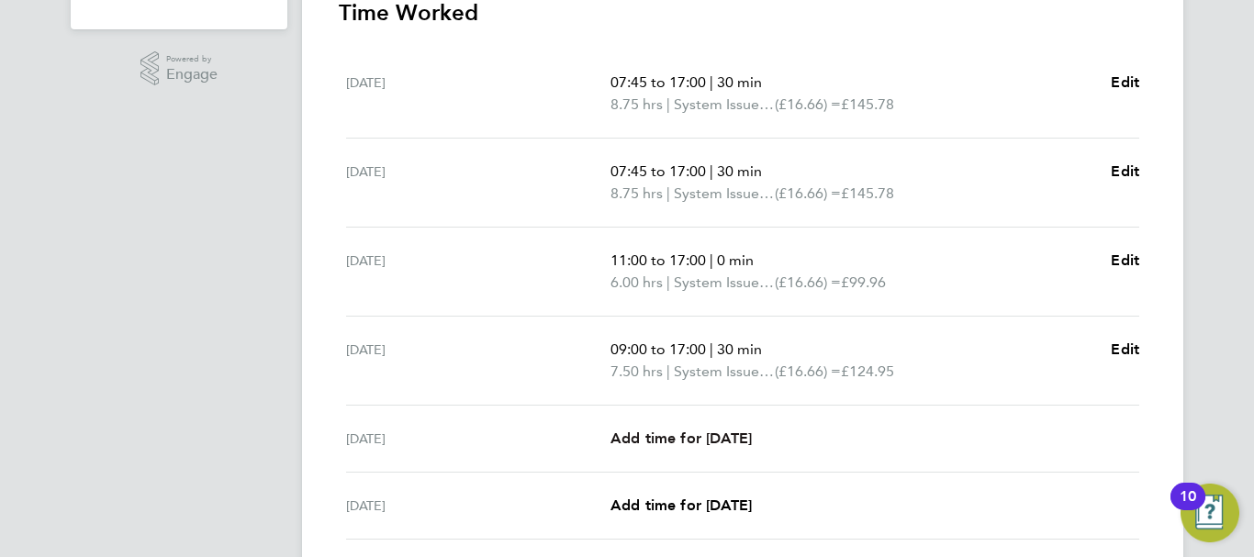
click at [692, 437] on span "Add time for [DATE]" at bounding box center [680, 438] width 141 height 17
select select "30"
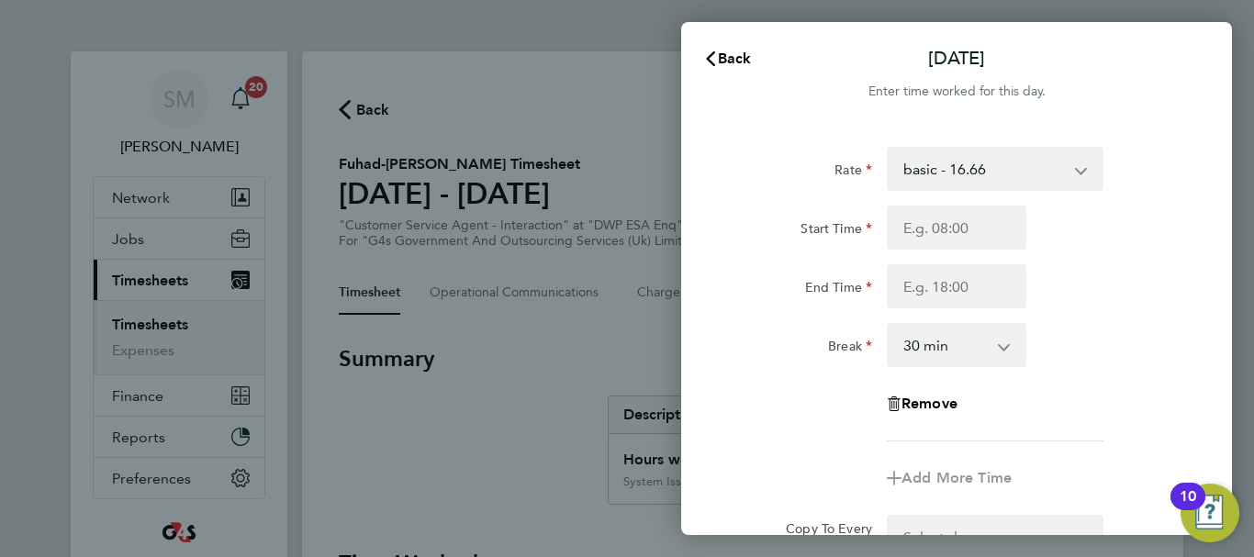
click at [1045, 181] on select "basic - 16.66 Bank Holiday System Issue Paid - 16.66 x1.5 - 24.73 Sick System I…" at bounding box center [983, 169] width 191 height 40
select select "30"
click at [942, 244] on input "Start Time" at bounding box center [957, 228] width 140 height 44
type input "10:00"
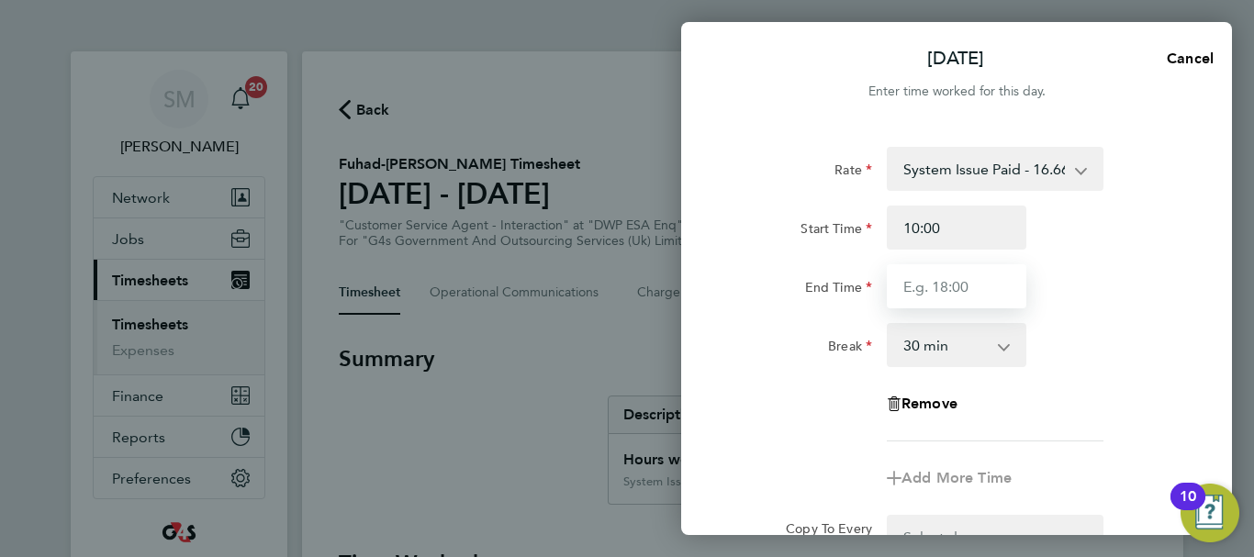
click at [953, 275] on input "End Time" at bounding box center [957, 286] width 140 height 44
type input "17:00"
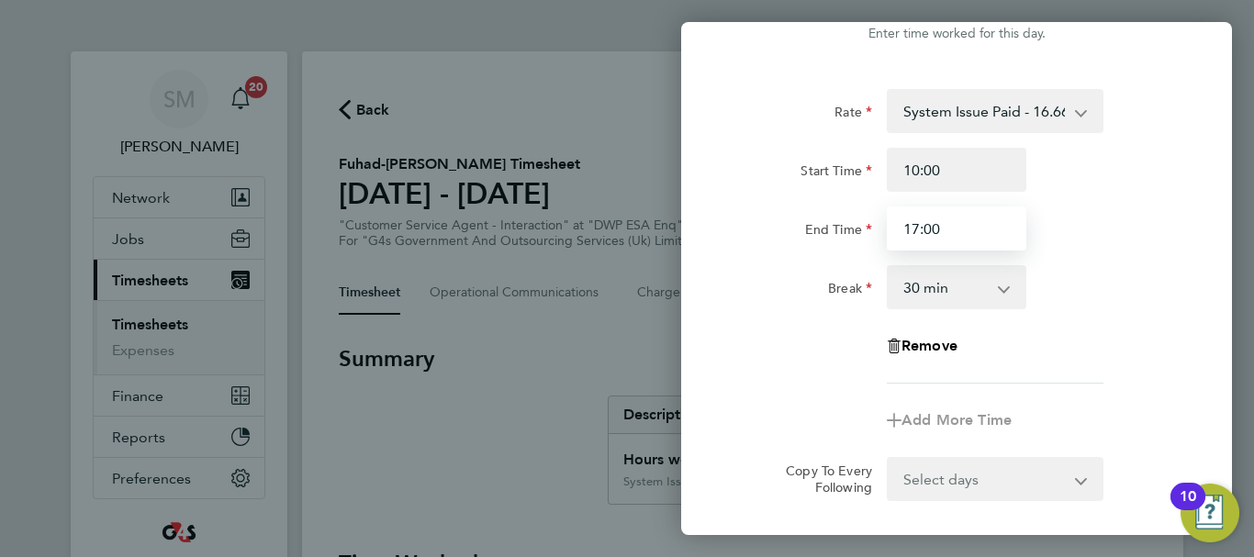
scroll to position [244, 0]
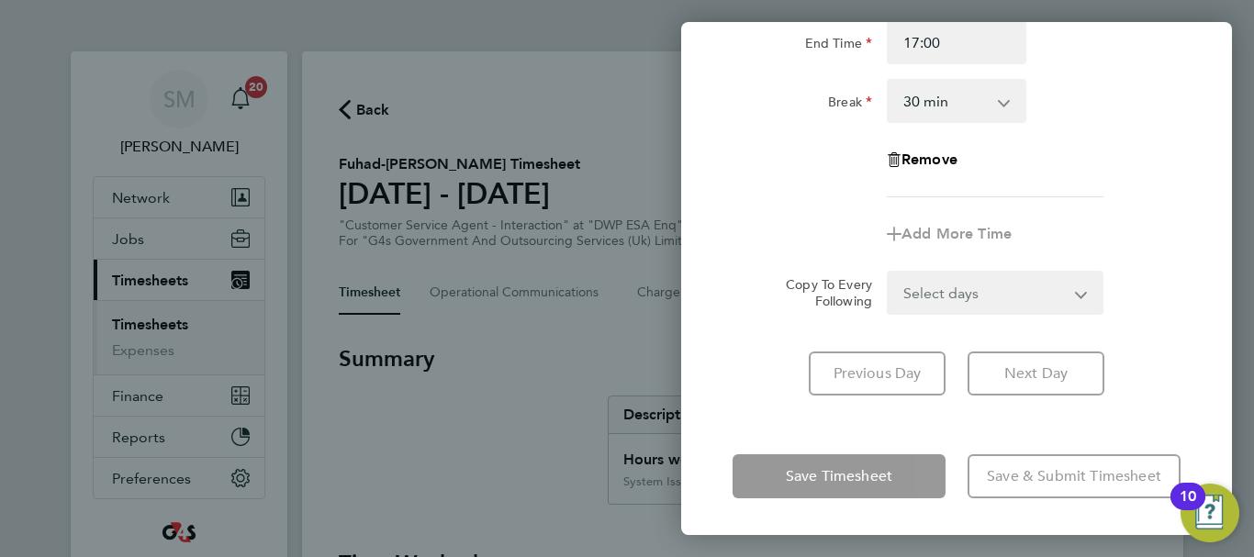
click at [739, 413] on div "Rate System Issue Paid - 16.66 Bank Holiday x1.5 - 24.73 Sick System Issue Not …" at bounding box center [956, 149] width 551 height 537
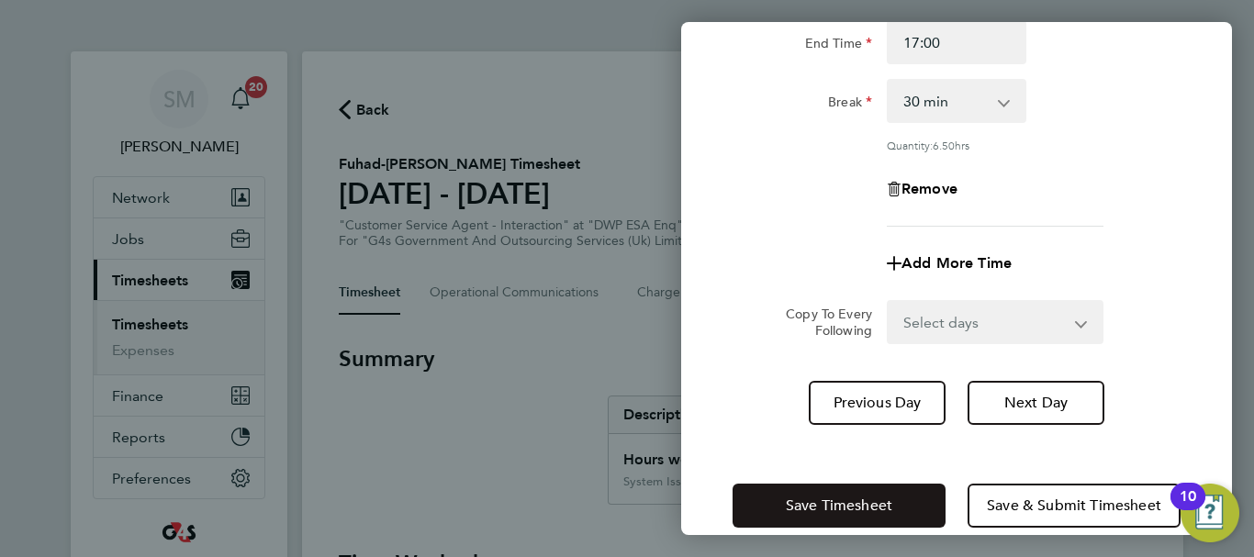
click at [869, 497] on span "Save Timesheet" at bounding box center [839, 506] width 106 height 18
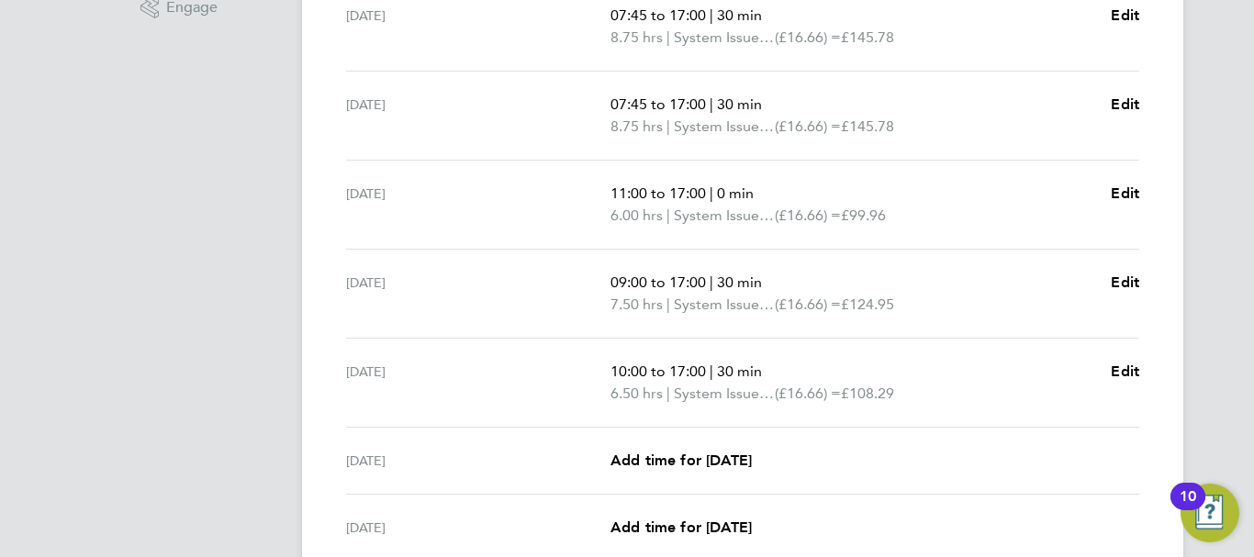
scroll to position [734, 0]
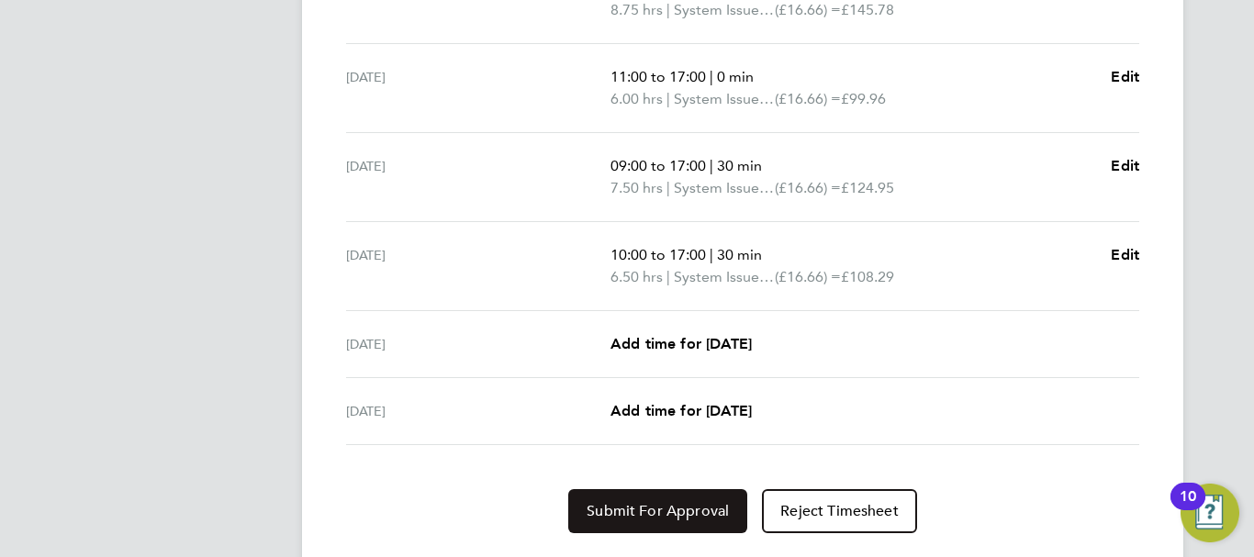
click at [653, 501] on button "Submit For Approval" at bounding box center [657, 511] width 179 height 44
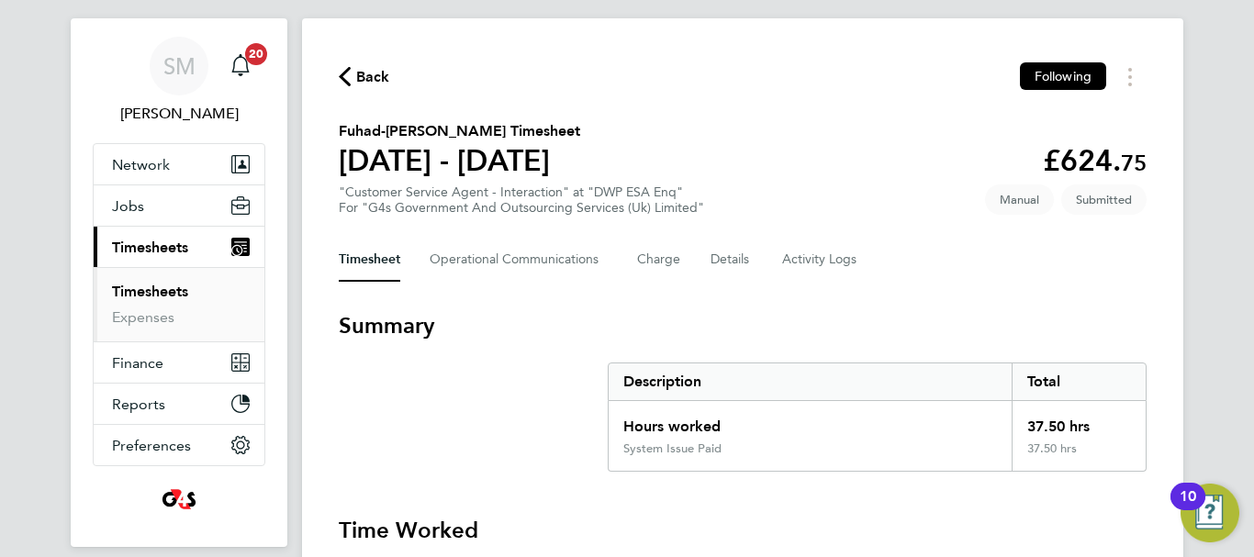
scroll to position [0, 0]
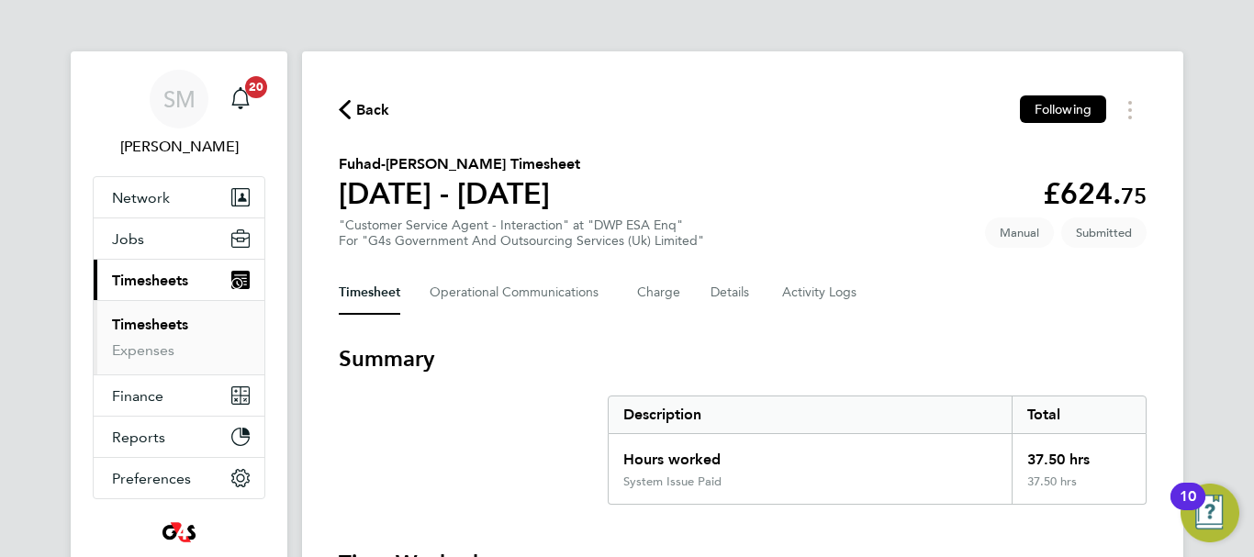
click at [350, 96] on div "Back Following" at bounding box center [743, 109] width 808 height 28
click at [359, 115] on span "Back" at bounding box center [373, 110] width 34 height 22
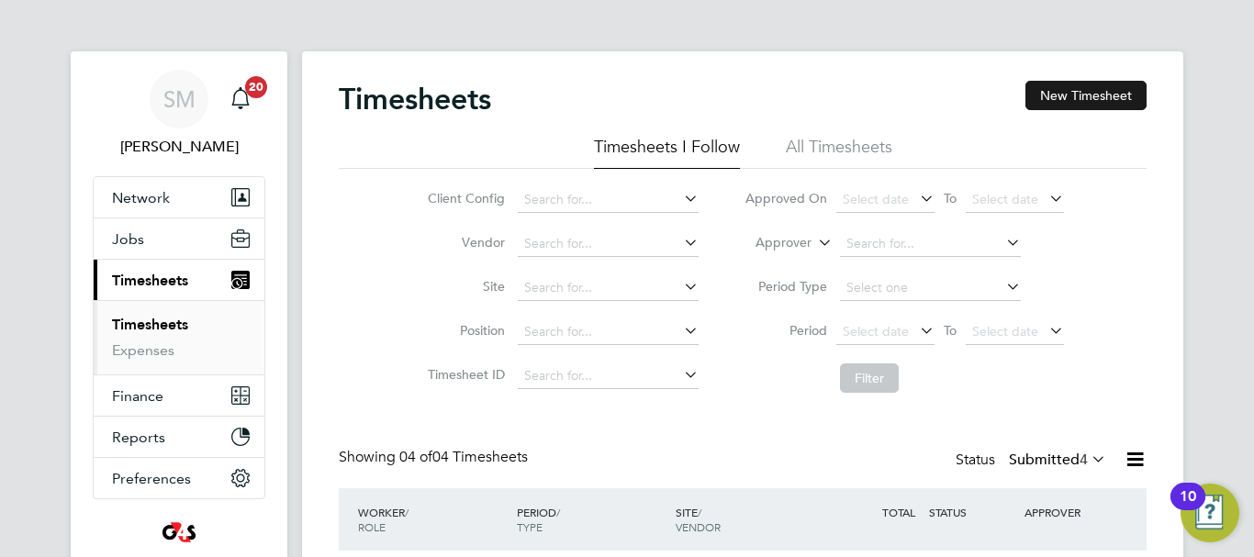
click at [1063, 87] on button "New Timesheet" at bounding box center [1085, 95] width 121 height 29
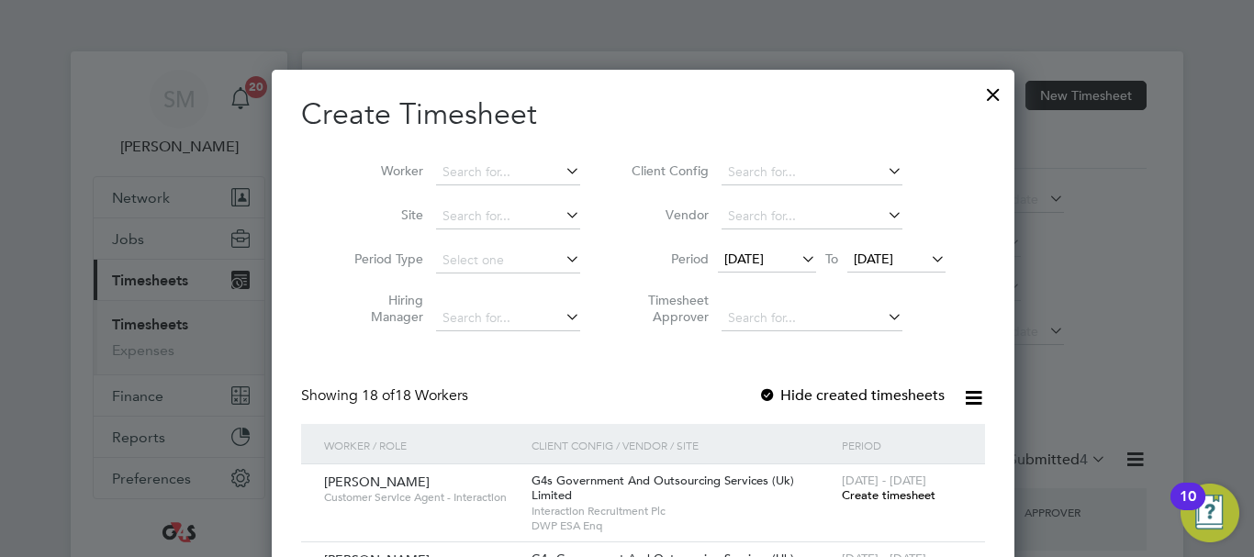
click at [759, 265] on span "[DATE]" at bounding box center [743, 259] width 39 height 17
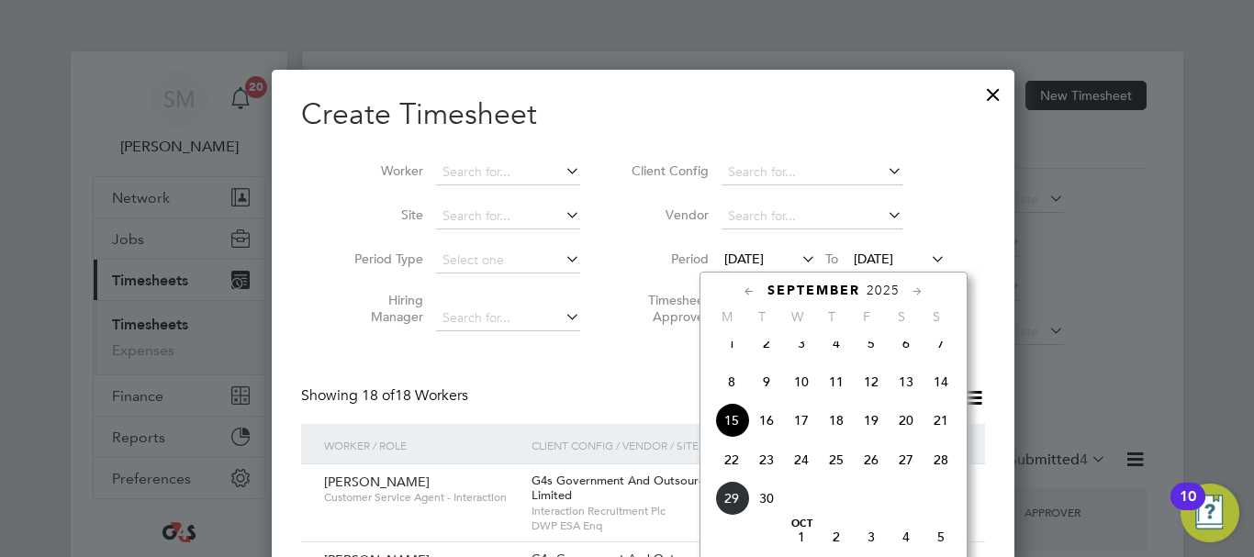
click at [731, 476] on span "22" at bounding box center [731, 459] width 35 height 35
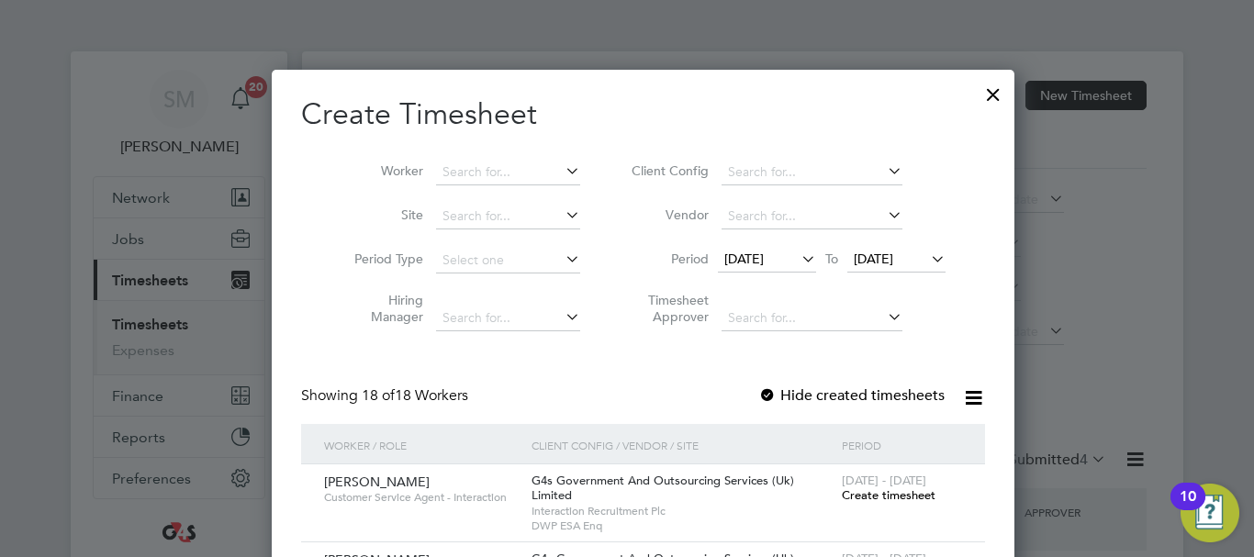
click at [888, 261] on span "[DATE]" at bounding box center [873, 259] width 39 height 17
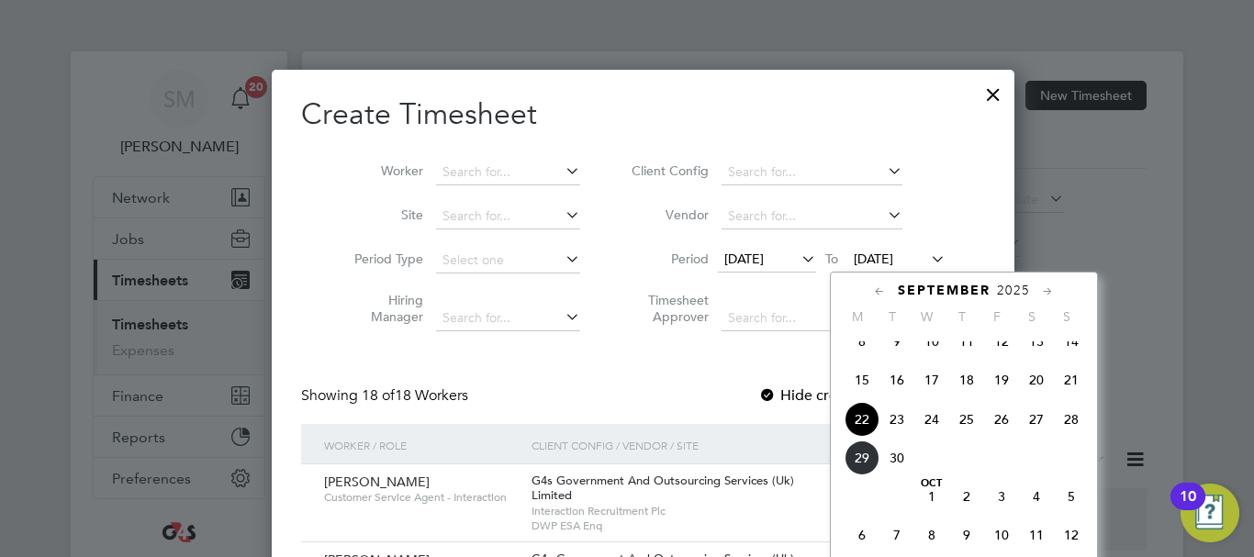
click at [1069, 430] on span "28" at bounding box center [1071, 419] width 35 height 35
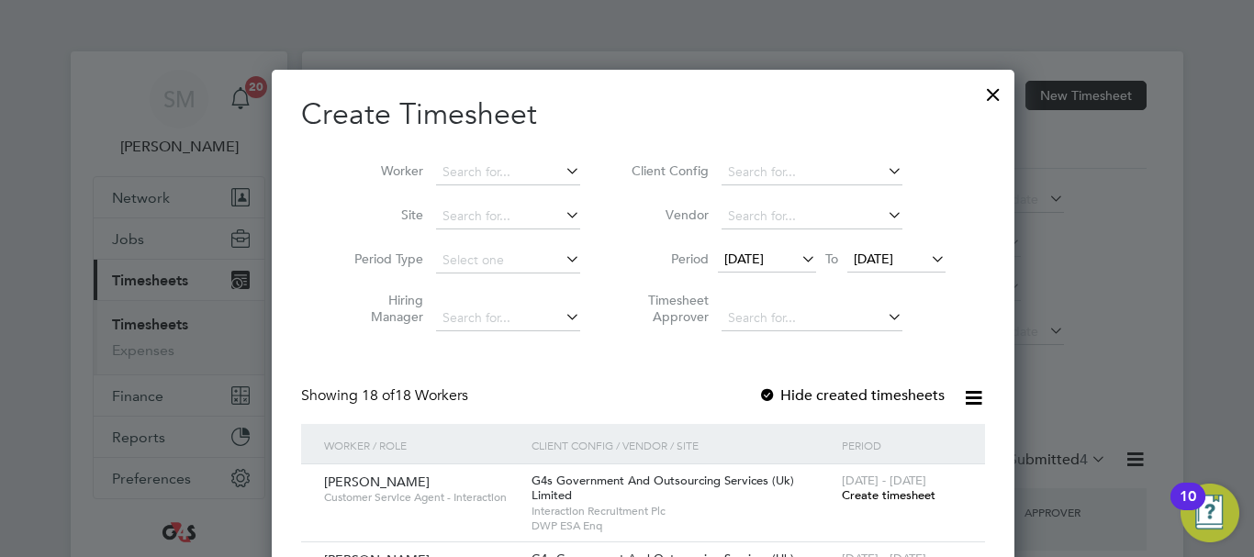
click at [758, 399] on label "Hide created timesheets" at bounding box center [851, 395] width 186 height 18
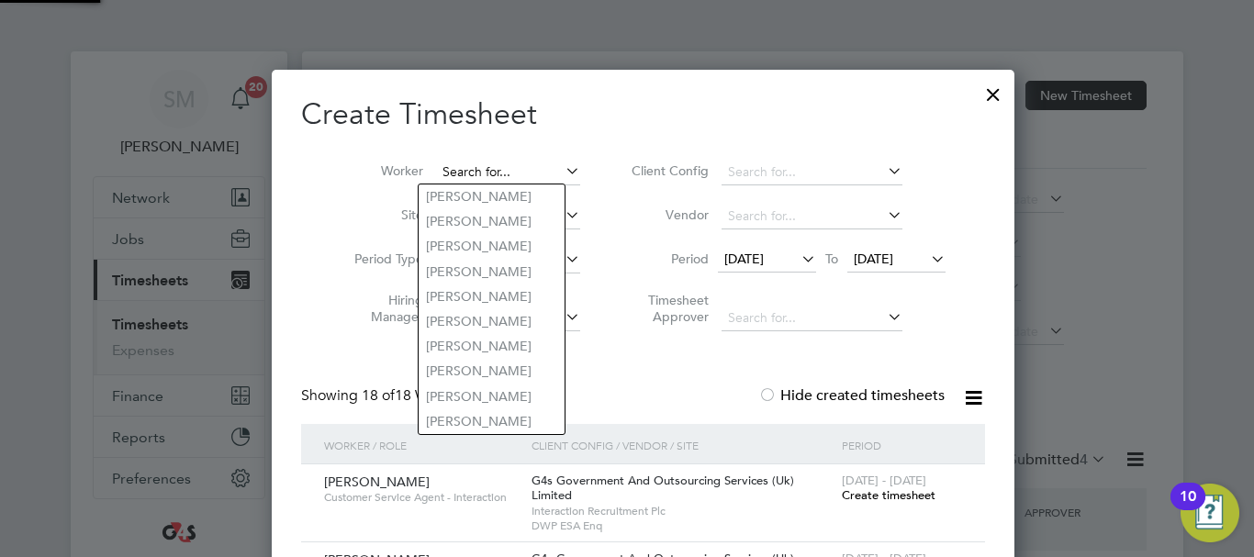
click at [469, 171] on input at bounding box center [508, 173] width 144 height 26
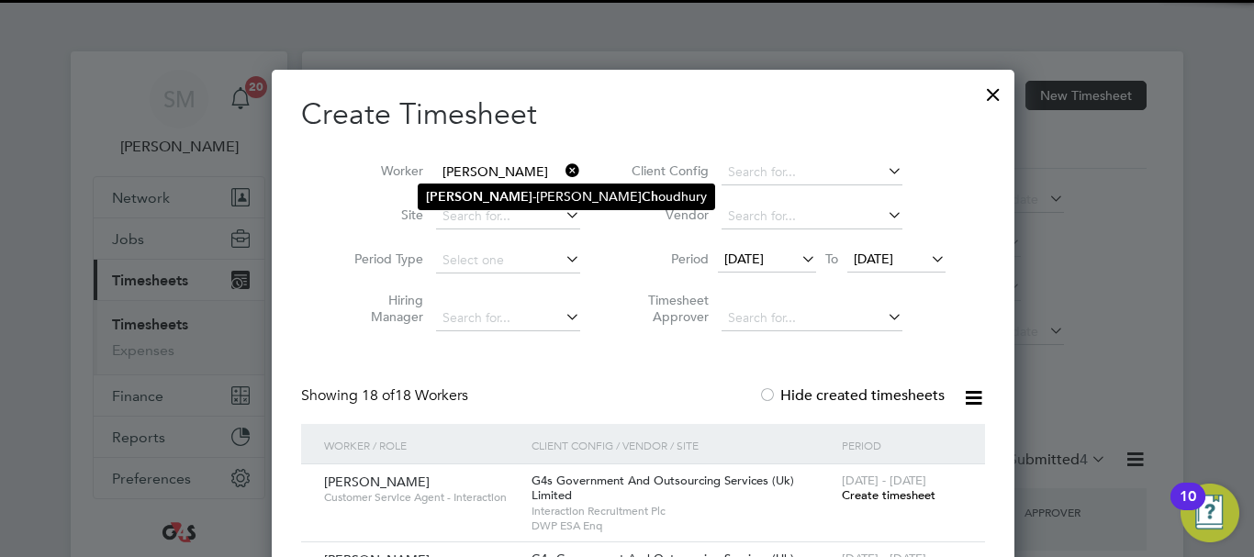
click at [481, 201] on li "[PERSON_NAME] [PERSON_NAME]" at bounding box center [567, 196] width 296 height 25
type input "[PERSON_NAME]"
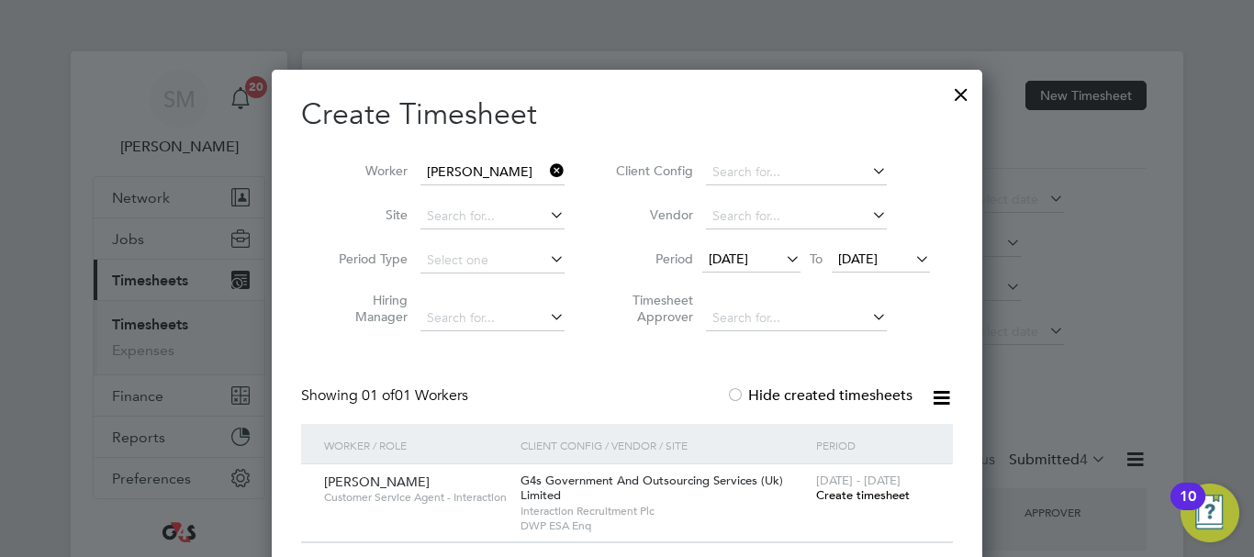
click at [849, 489] on span "Create timesheet" at bounding box center [863, 495] width 94 height 16
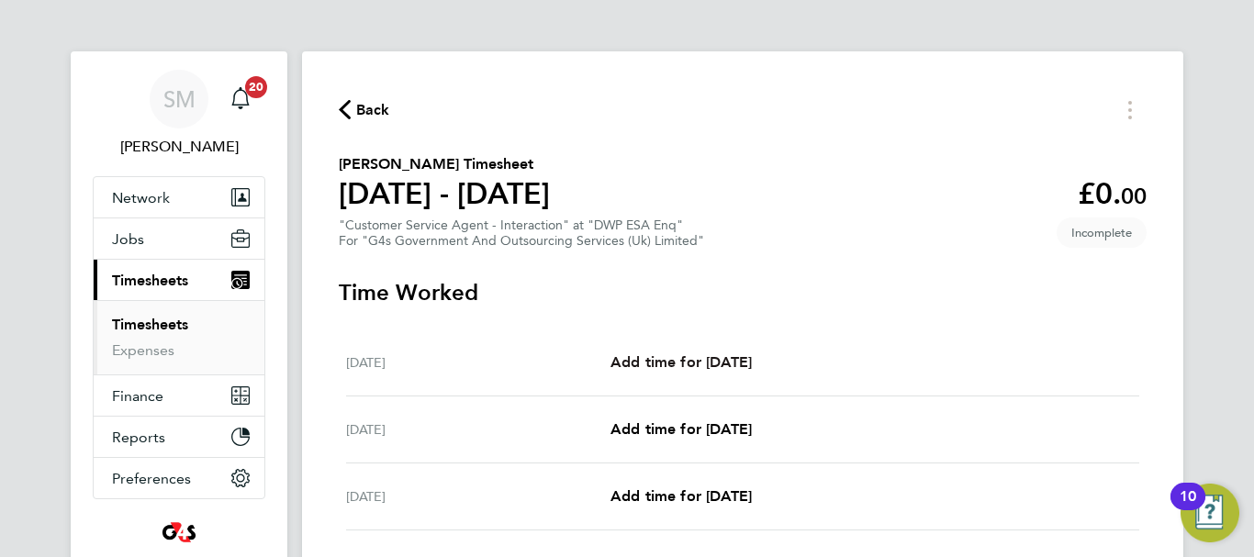
click at [731, 363] on span "Add time for [DATE]" at bounding box center [680, 361] width 141 height 17
select select "30"
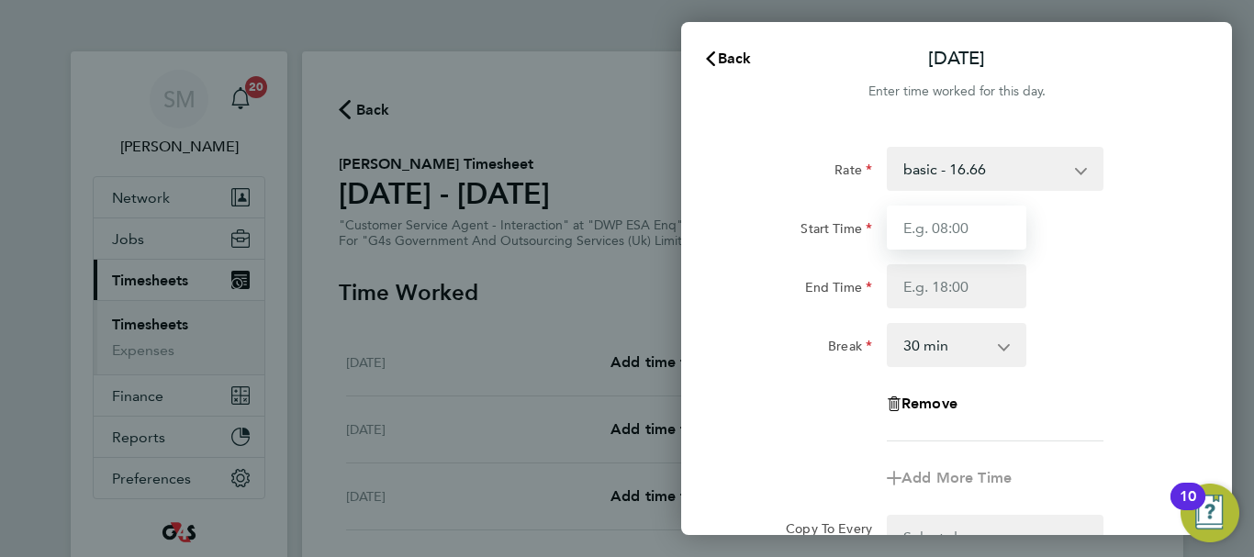
click at [953, 229] on input "Start Time" at bounding box center [957, 228] width 140 height 44
type input "07:45"
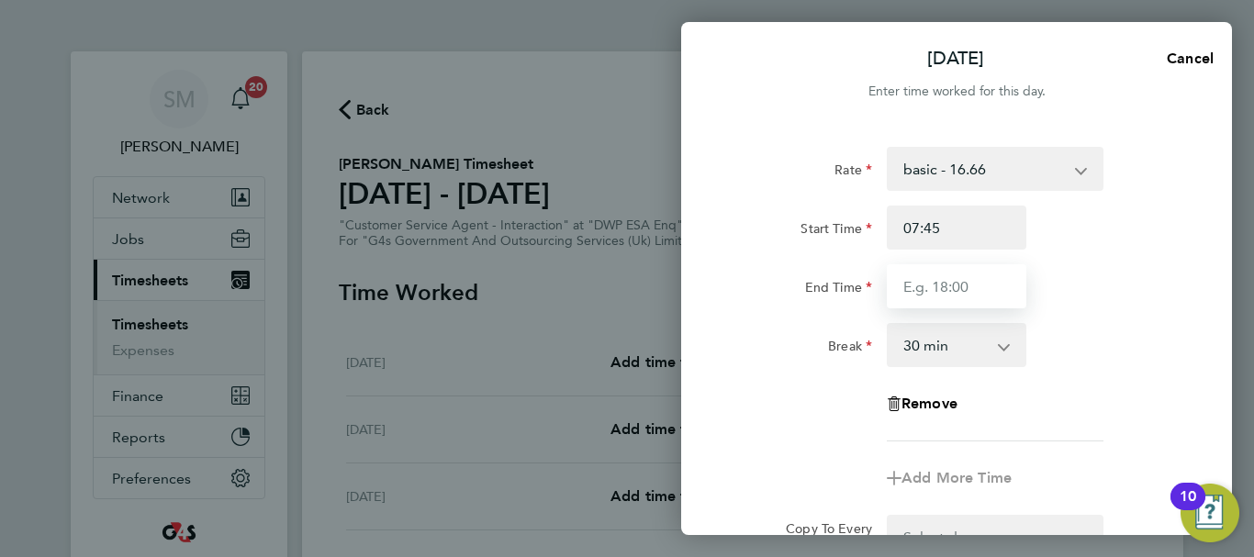
click at [936, 296] on input "End Time" at bounding box center [957, 286] width 140 height 44
type input "17:00"
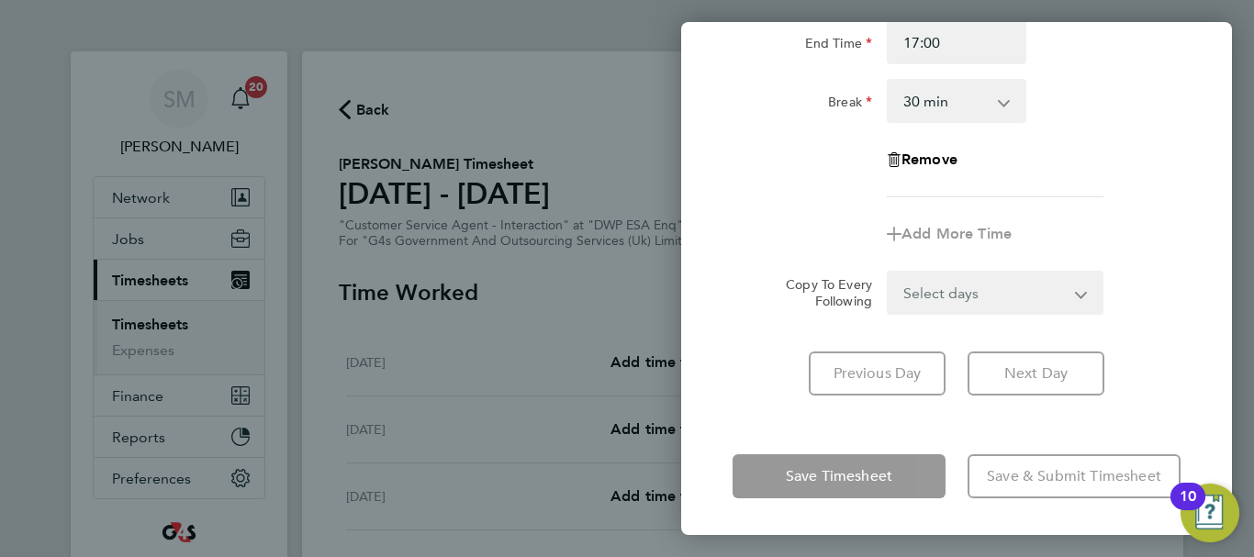
click at [807, 435] on div "[DATE] Cancel Enter time worked for this day. Rate basic - 16.66 Sick System Is…" at bounding box center [956, 278] width 551 height 513
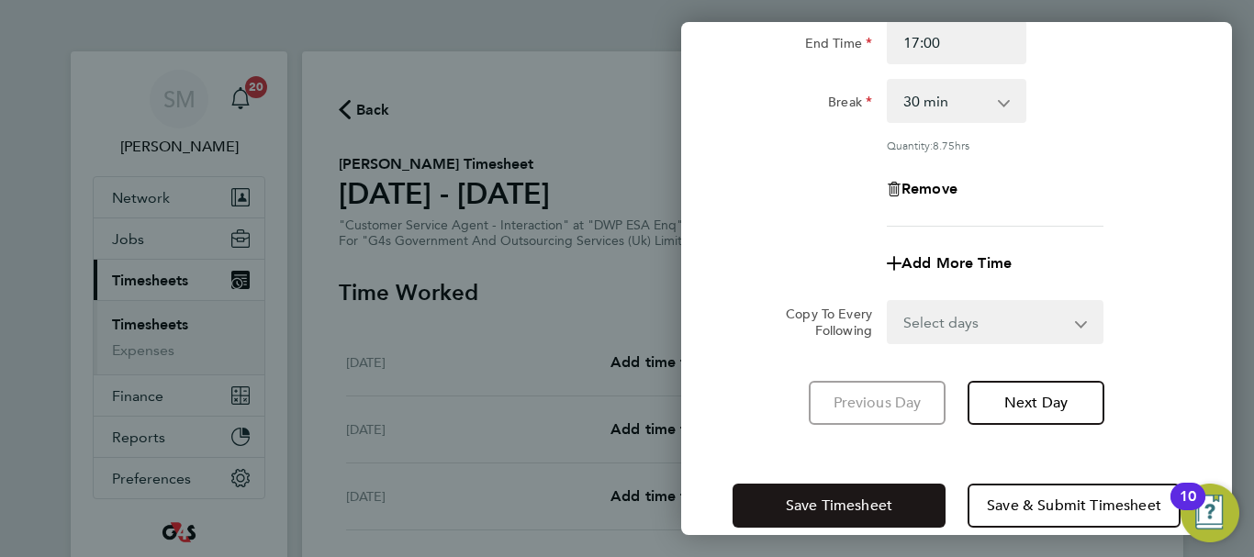
click at [819, 508] on span "Save Timesheet" at bounding box center [839, 506] width 106 height 18
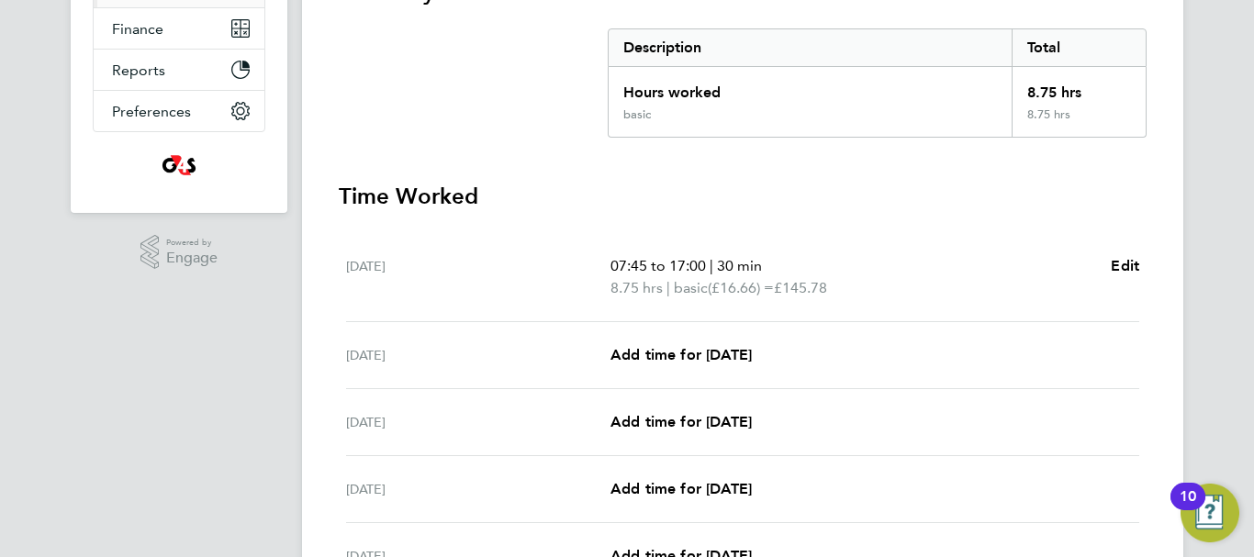
click at [690, 340] on div "[DATE] Add time for [DATE] Add time for [DATE]" at bounding box center [742, 355] width 793 height 67
click at [688, 354] on span "Add time for [DATE]" at bounding box center [680, 354] width 141 height 17
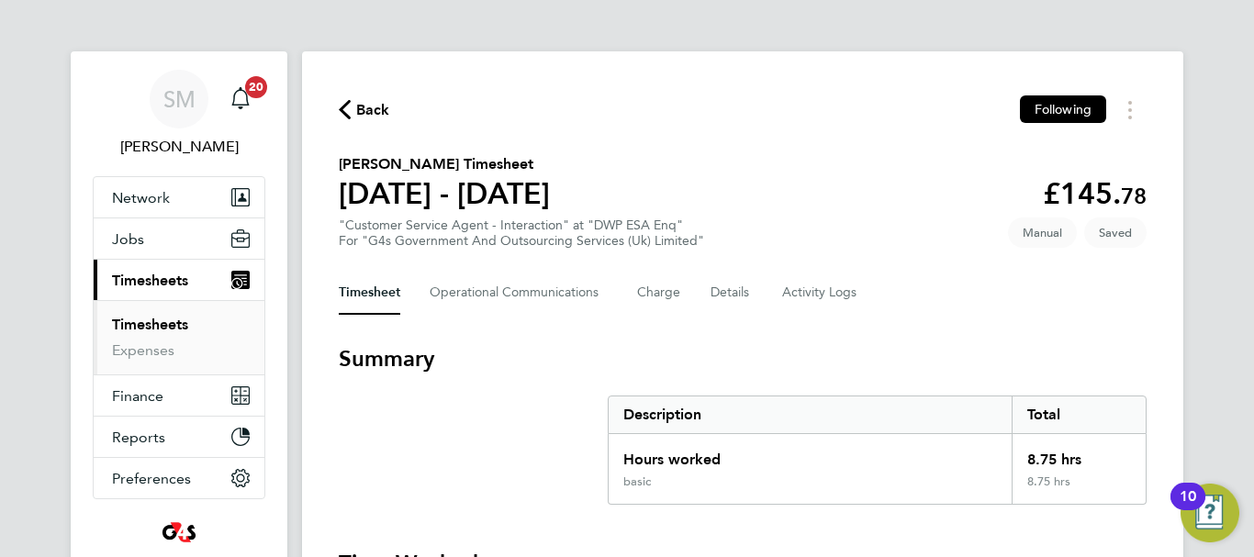
select select "30"
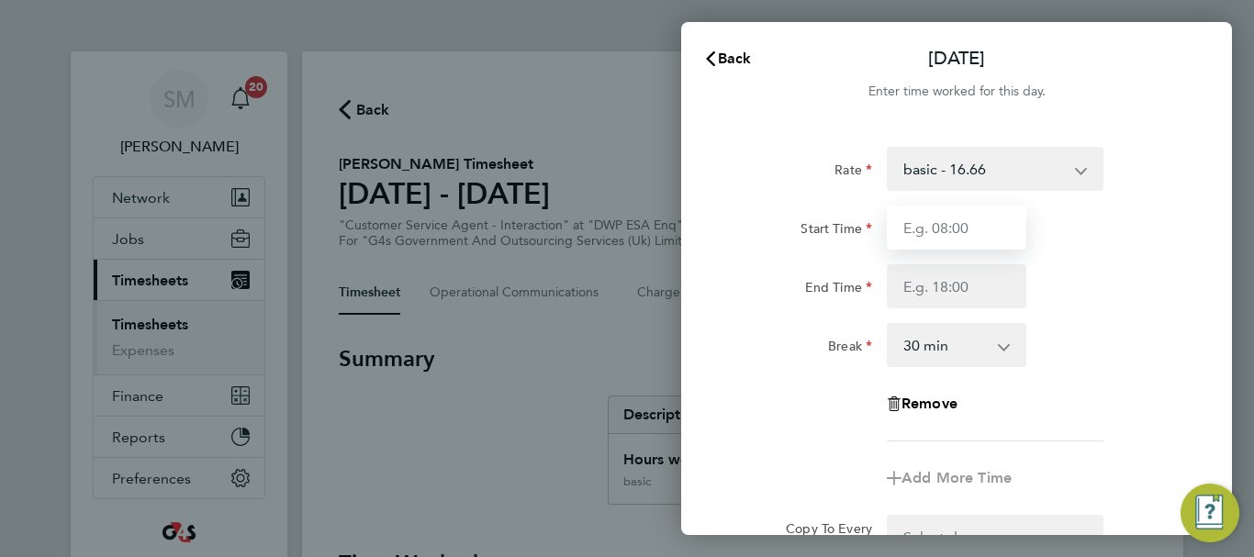
click at [977, 219] on input "Start Time" at bounding box center [957, 228] width 140 height 44
type input "07:45"
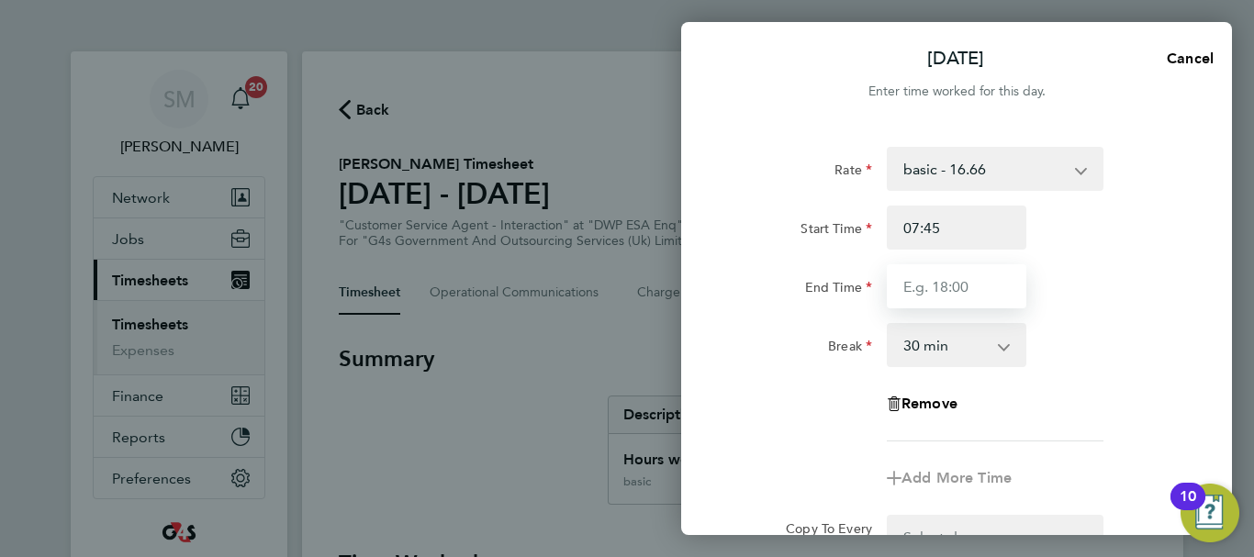
click at [937, 287] on input "End Time" at bounding box center [957, 286] width 140 height 44
type input "17:00"
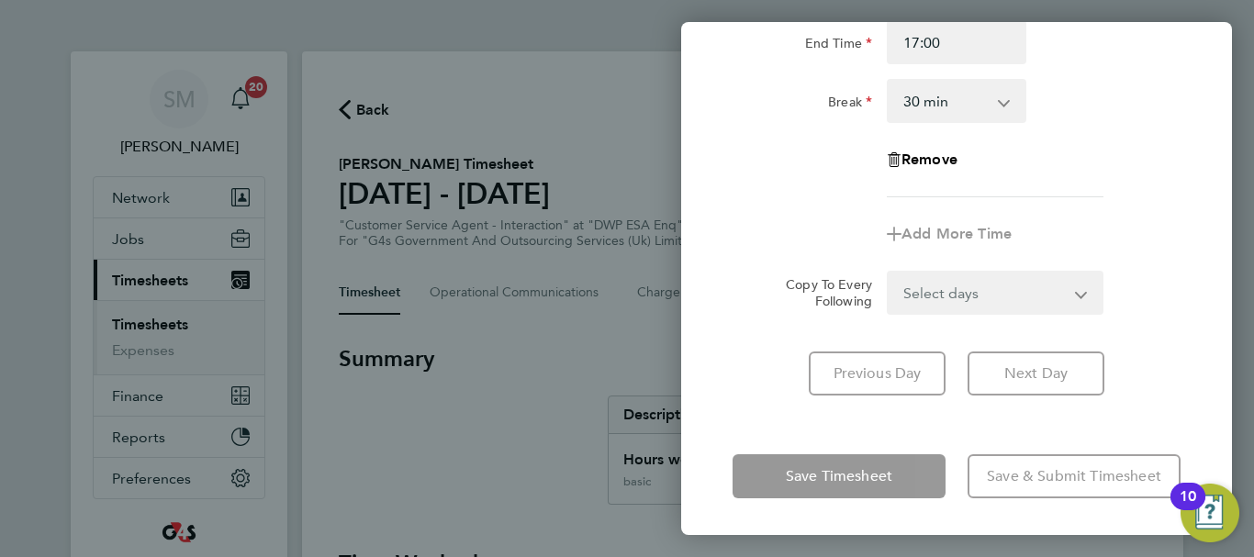
click at [743, 439] on div "[DATE] Cancel Enter time worked for this day. Rate basic - 16.66 Sick System Is…" at bounding box center [956, 278] width 551 height 513
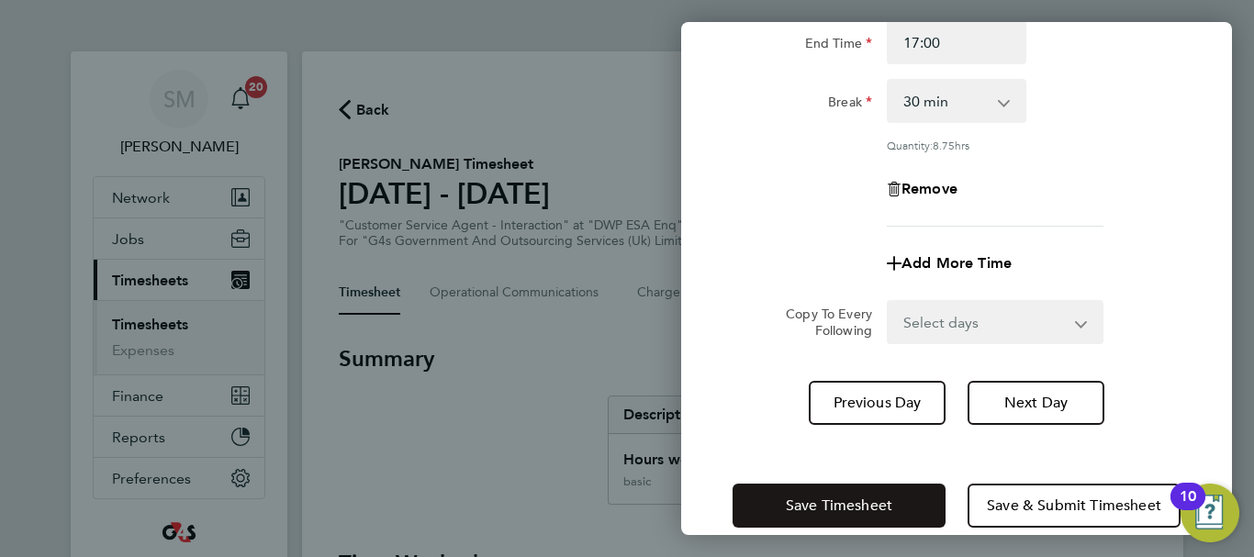
click at [789, 494] on button "Save Timesheet" at bounding box center [838, 506] width 213 height 44
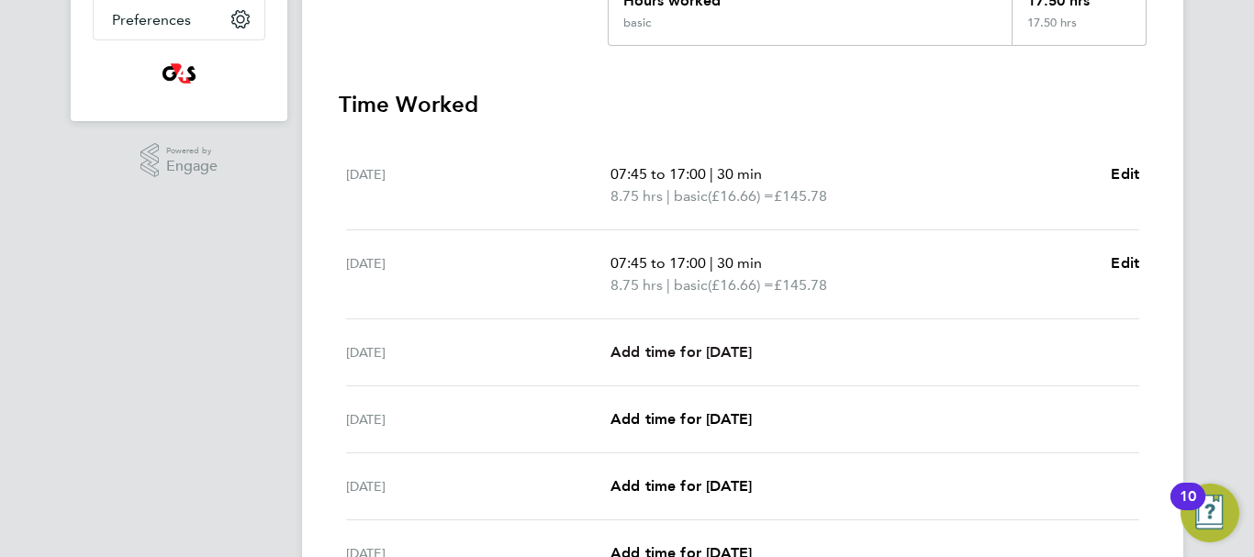
click at [740, 347] on span "Add time for [DATE]" at bounding box center [680, 351] width 141 height 17
select select "30"
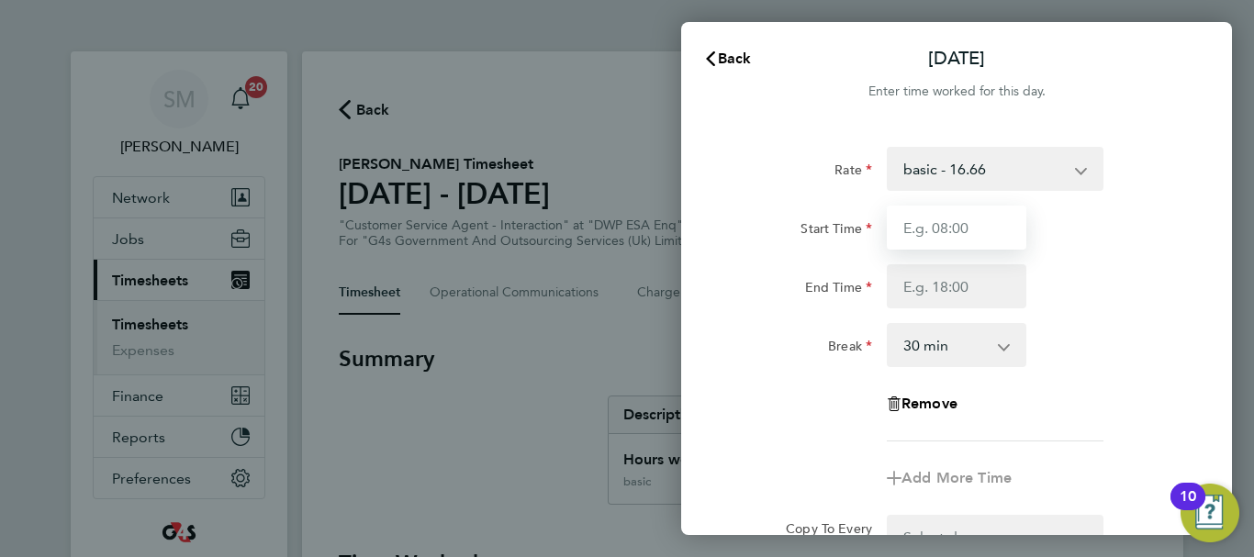
click at [992, 234] on input "Start Time" at bounding box center [957, 228] width 140 height 44
type input "11:00"
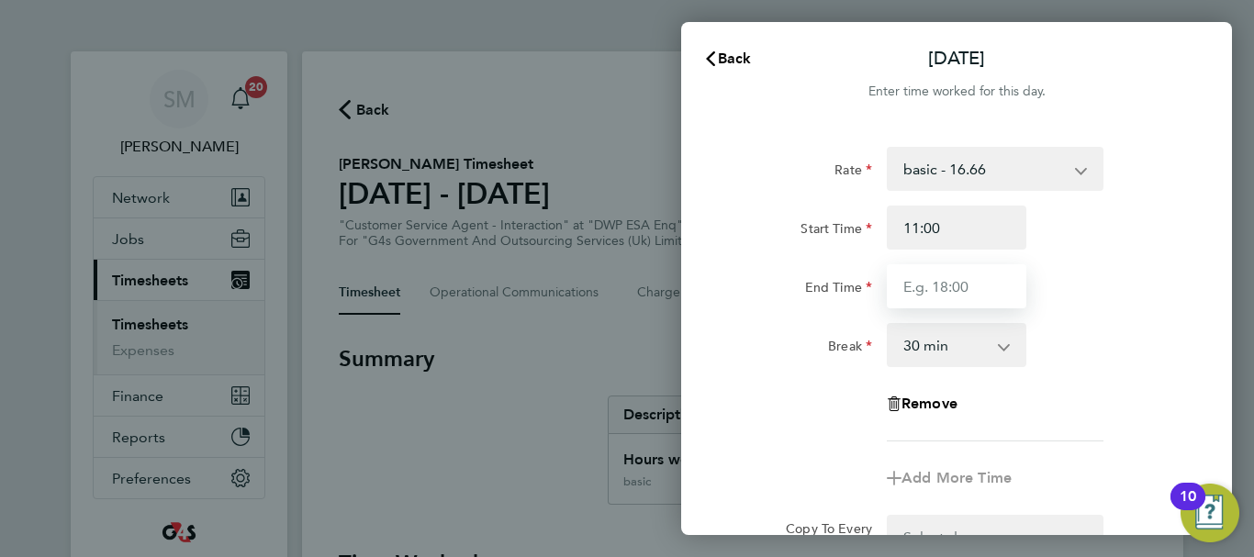
click at [956, 296] on input "End Time" at bounding box center [957, 286] width 140 height 44
type input "17:00"
click at [921, 346] on select "0 min 15 min 30 min 45 min 60 min 75 min 90 min" at bounding box center [945, 345] width 114 height 40
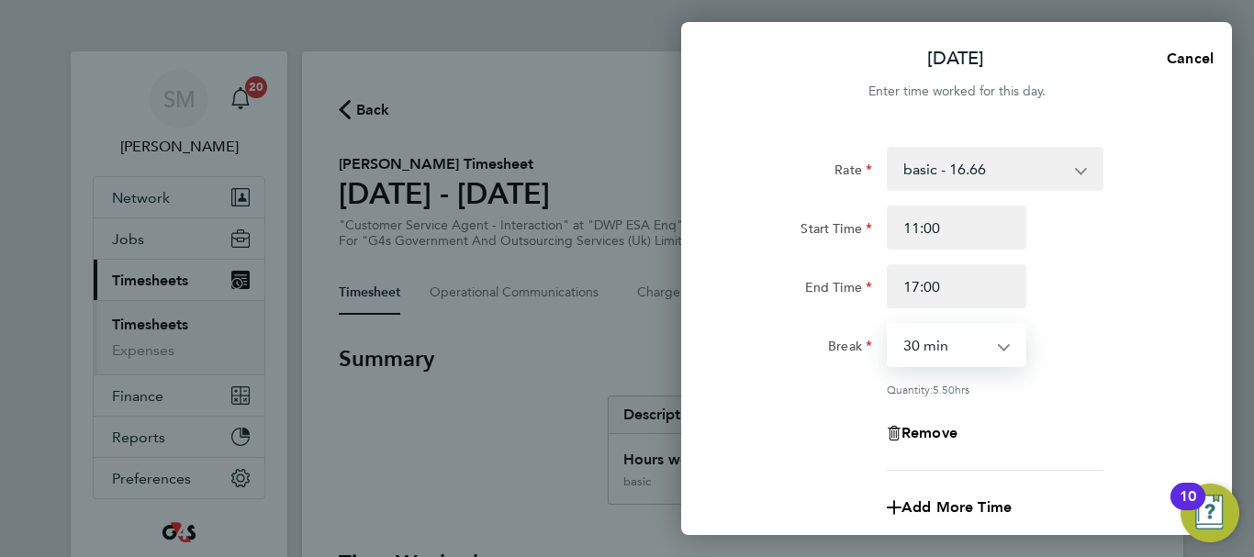
select select "0"
click at [888, 325] on select "0 min 15 min 30 min 45 min 60 min 75 min 90 min" at bounding box center [945, 345] width 114 height 40
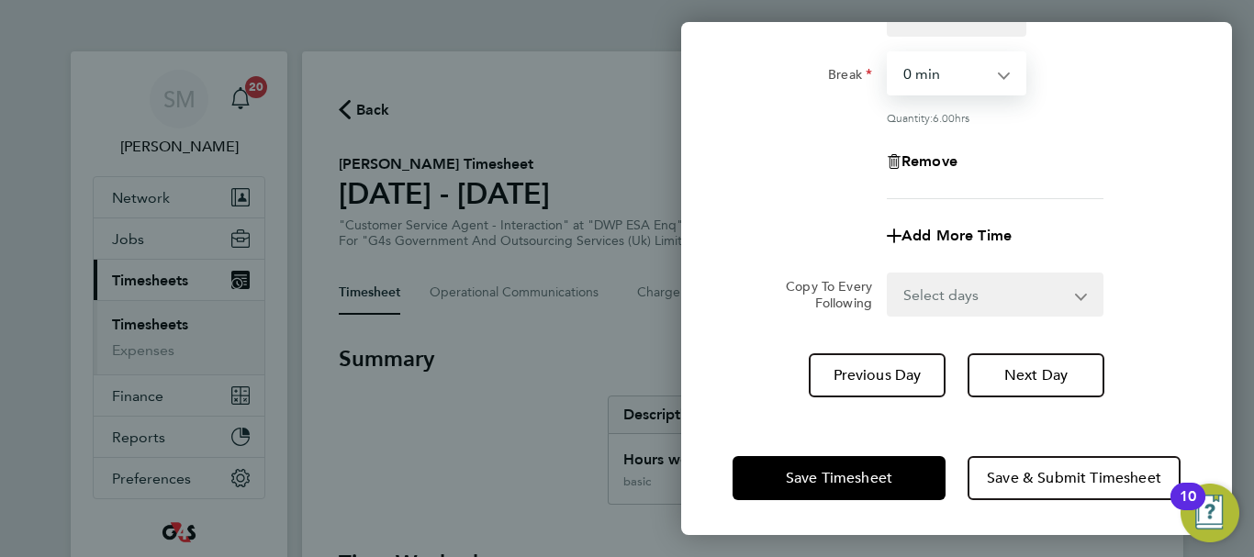
click at [775, 442] on div "Save Timesheet Save & Submit Timesheet" at bounding box center [956, 477] width 551 height 117
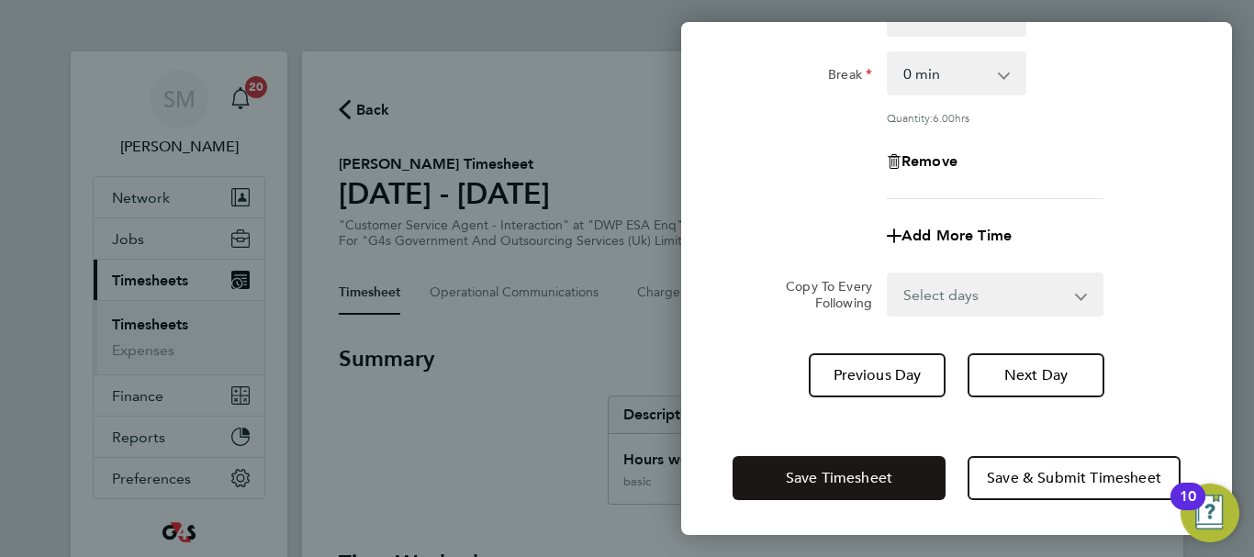
click at [799, 469] on span "Save Timesheet" at bounding box center [839, 478] width 106 height 18
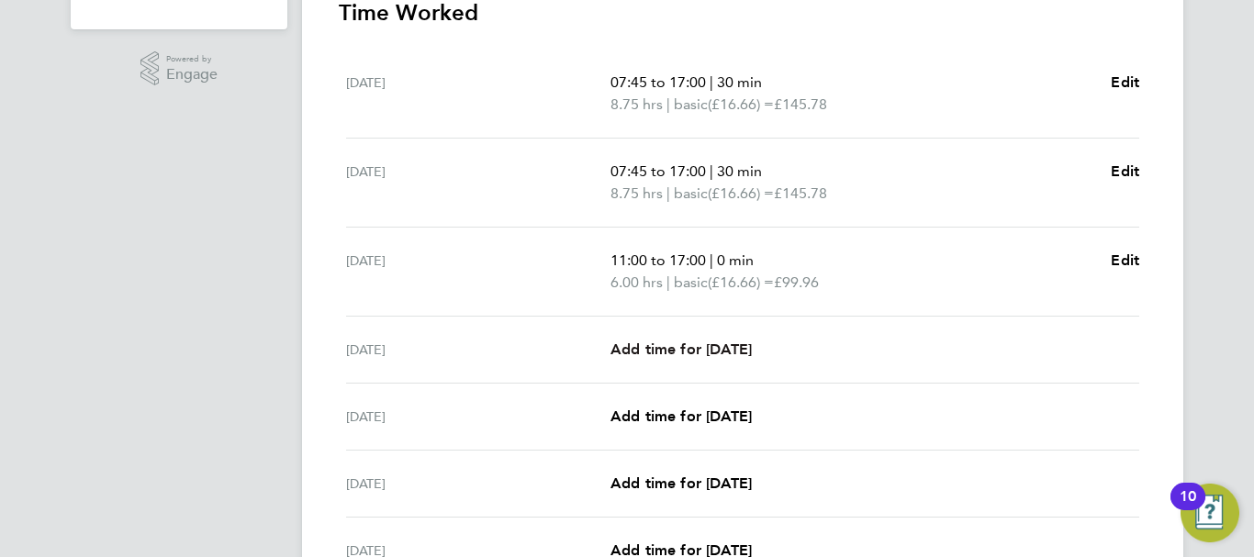
click at [693, 352] on span "Add time for [DATE]" at bounding box center [680, 349] width 141 height 17
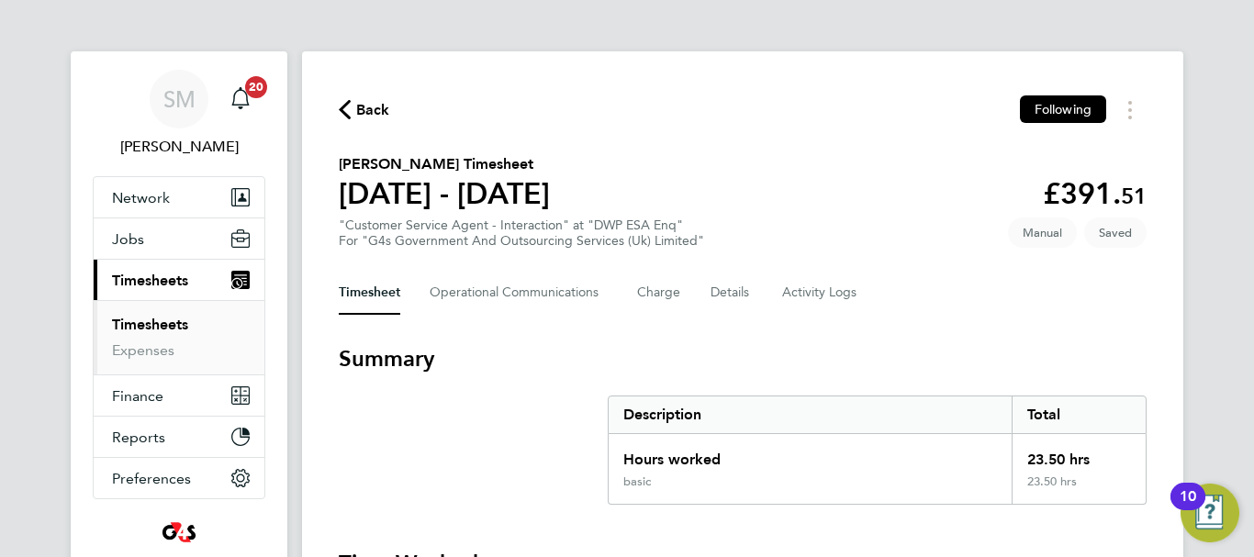
select select "30"
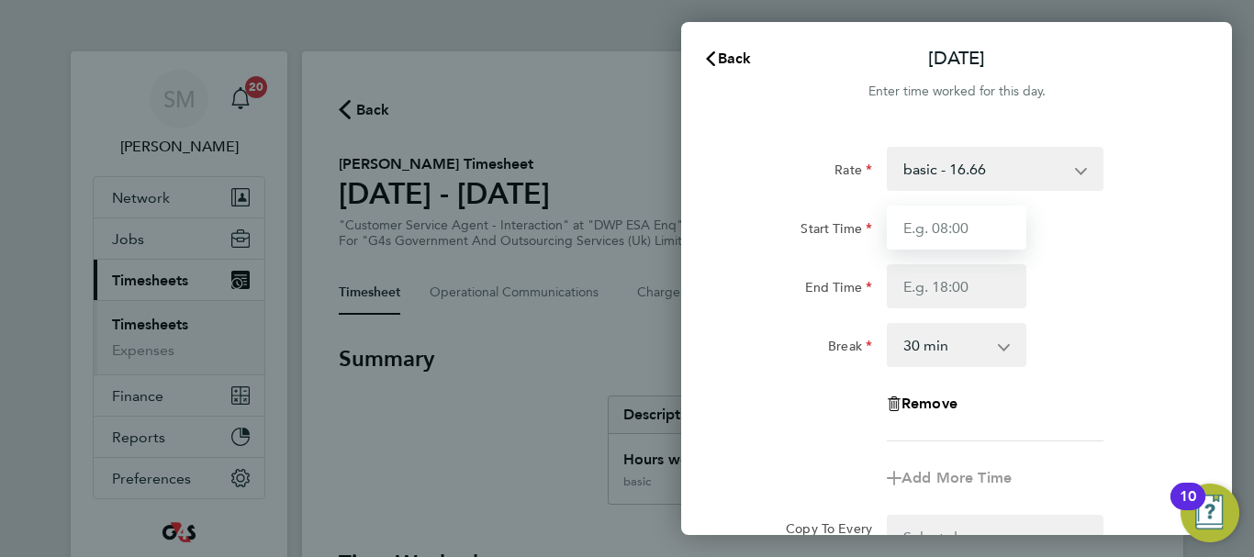
click at [969, 218] on input "Start Time" at bounding box center [957, 228] width 140 height 44
type input "09:00"
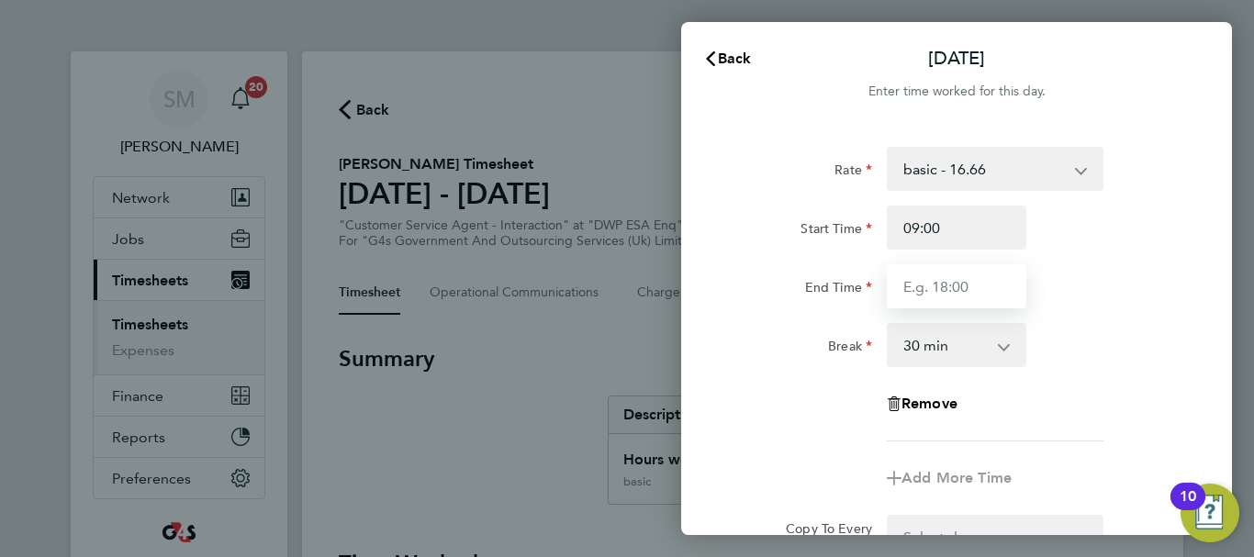
drag, startPoint x: 930, startPoint y: 281, endPoint x: 939, endPoint y: 307, distance: 28.2
click at [930, 281] on input "End Time" at bounding box center [957, 286] width 140 height 44
type input "17:00"
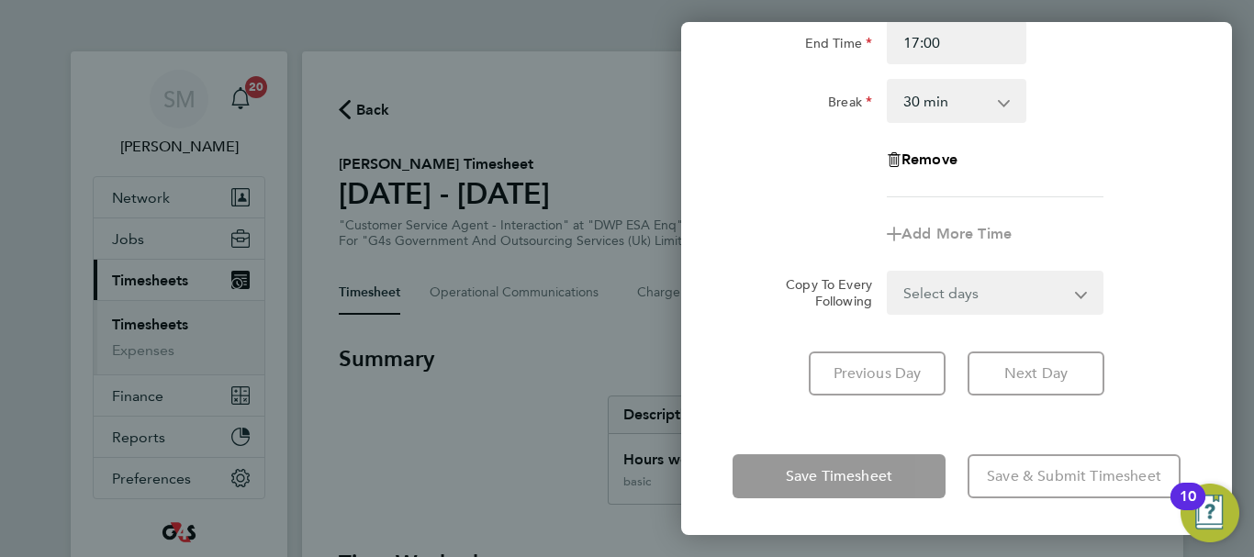
click at [769, 398] on div "Rate basic - 16.66 Sick System Issue Paid - 16.66 Annual Leave x2 - 32.79 x1.5 …" at bounding box center [956, 149] width 551 height 537
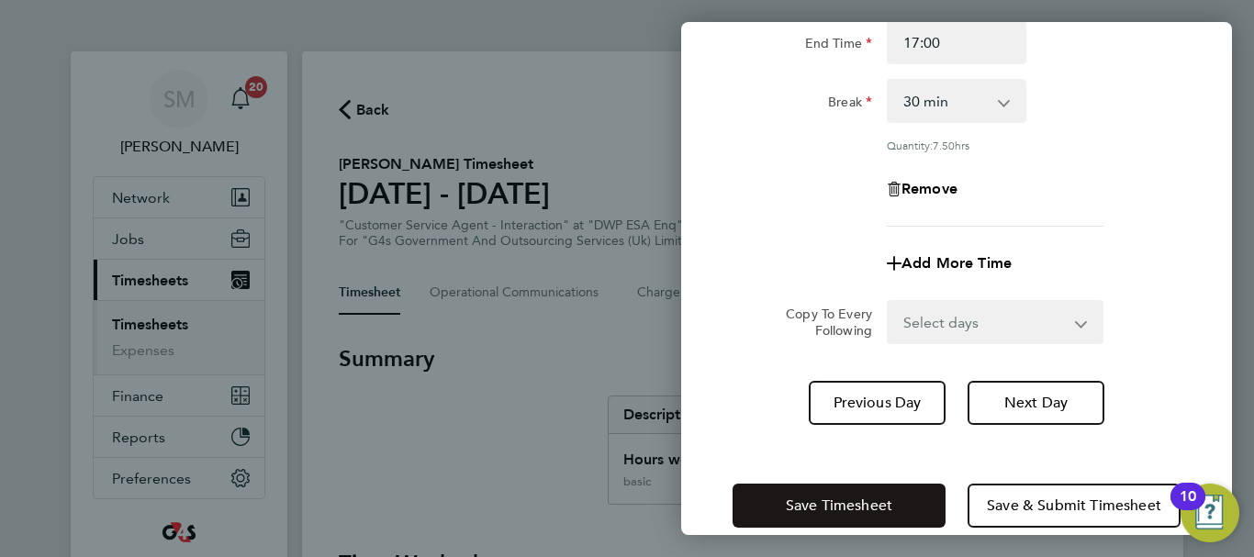
click at [825, 505] on span "Save Timesheet" at bounding box center [839, 506] width 106 height 18
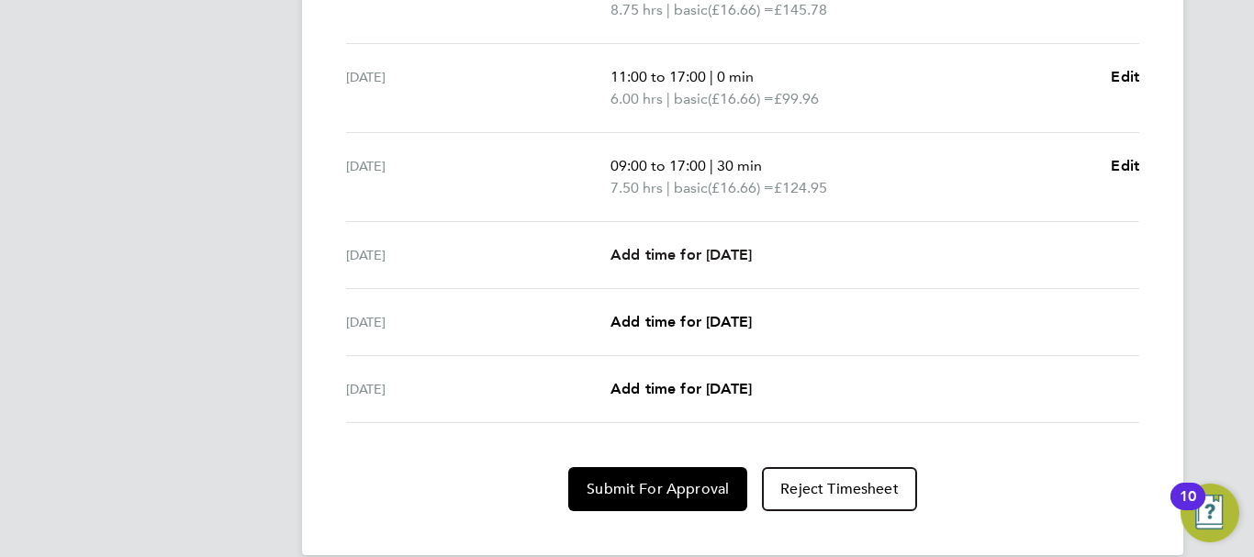
click at [704, 244] on link "Add time for [DATE]" at bounding box center [680, 255] width 141 height 22
select select "30"
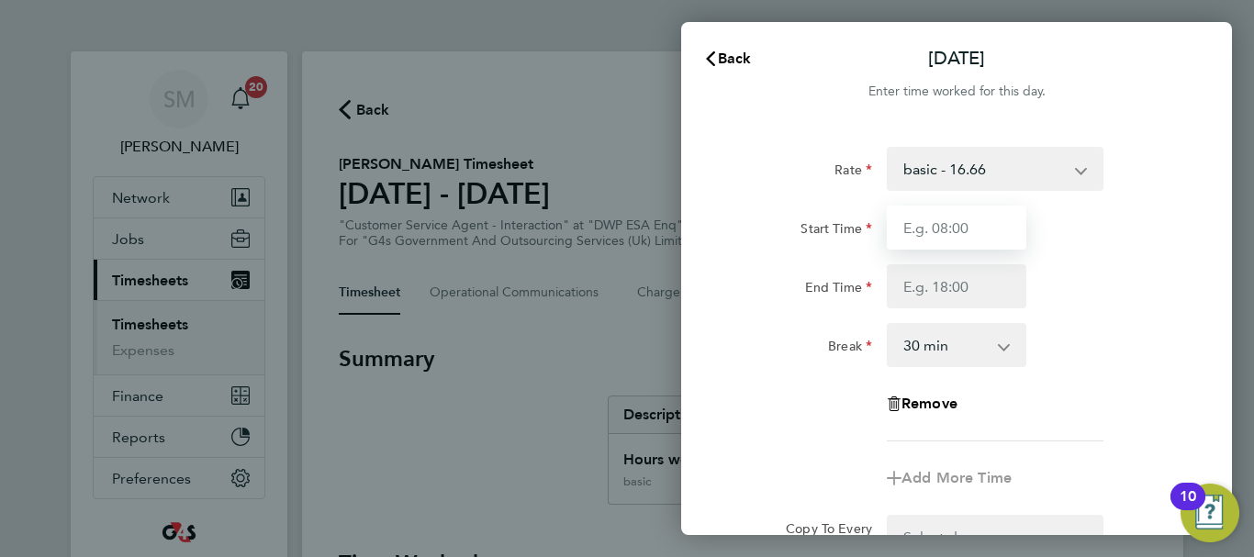
click at [972, 233] on input "Start Time" at bounding box center [957, 228] width 140 height 44
type input "07:45"
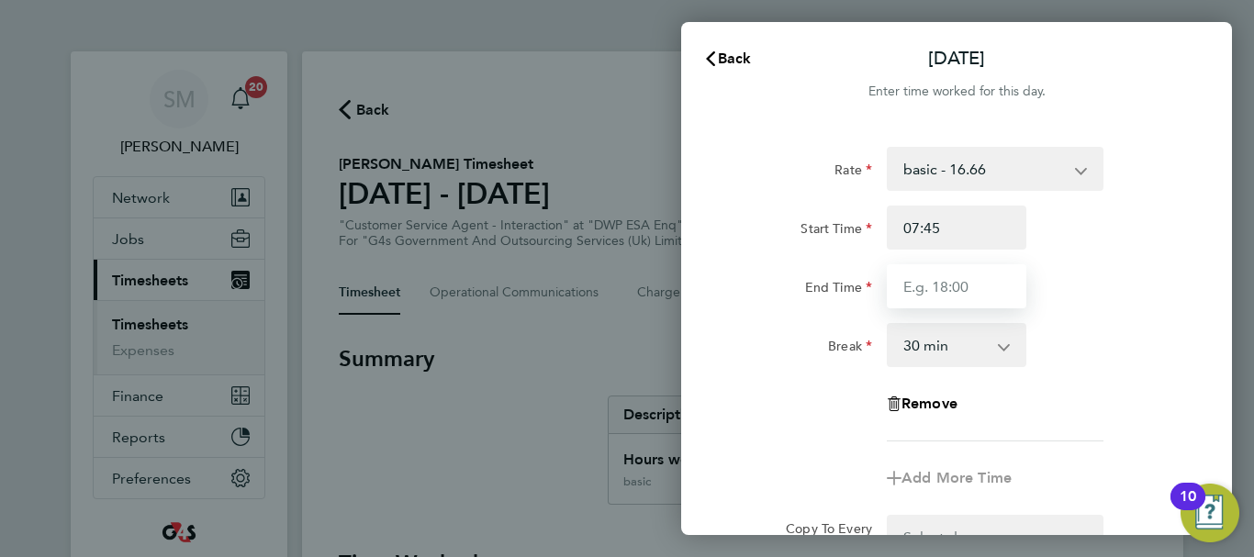
click at [947, 294] on input "End Time" at bounding box center [957, 286] width 140 height 44
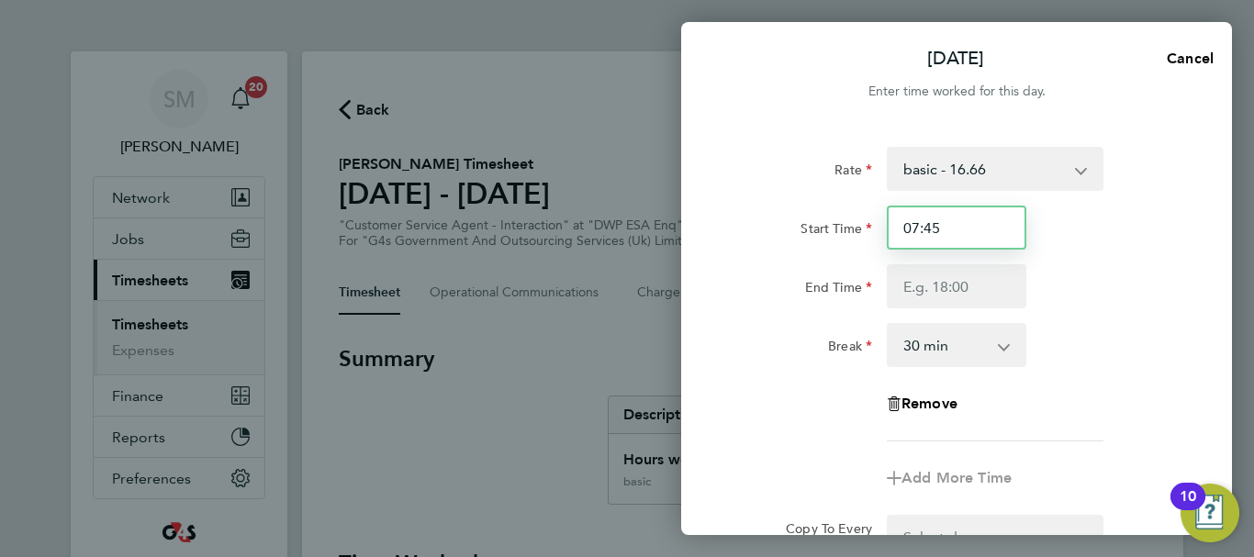
drag, startPoint x: 948, startPoint y: 233, endPoint x: 907, endPoint y: 229, distance: 41.5
click at [907, 229] on input "07:45" at bounding box center [957, 228] width 140 height 44
click at [974, 231] on input "Start Time" at bounding box center [957, 228] width 140 height 44
type input "10:00"
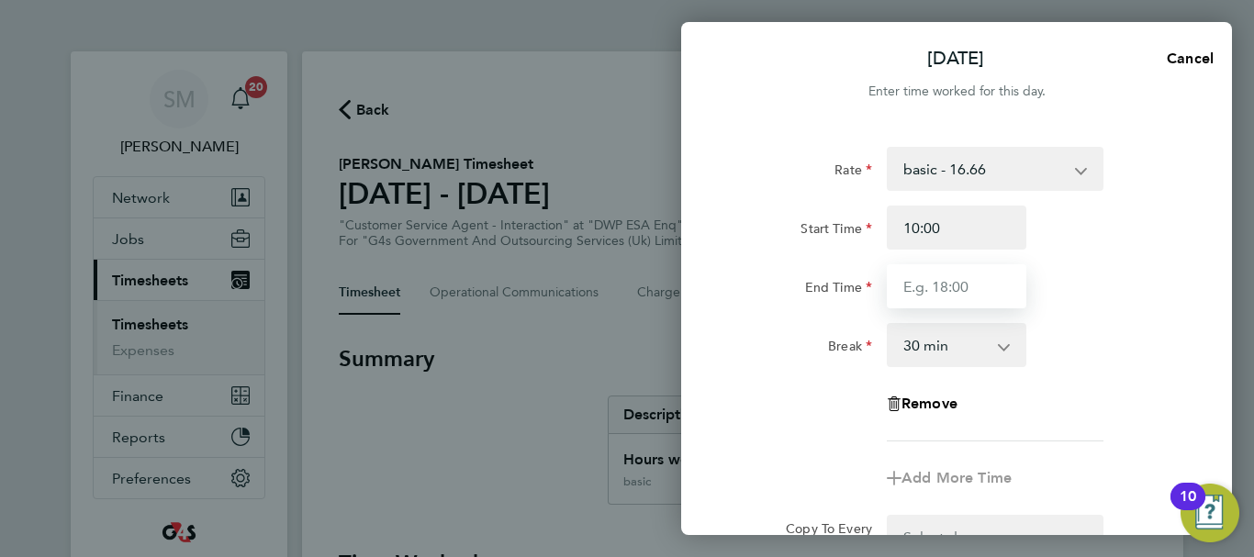
click at [943, 280] on input "End Time" at bounding box center [957, 286] width 140 height 44
type input "17:00"
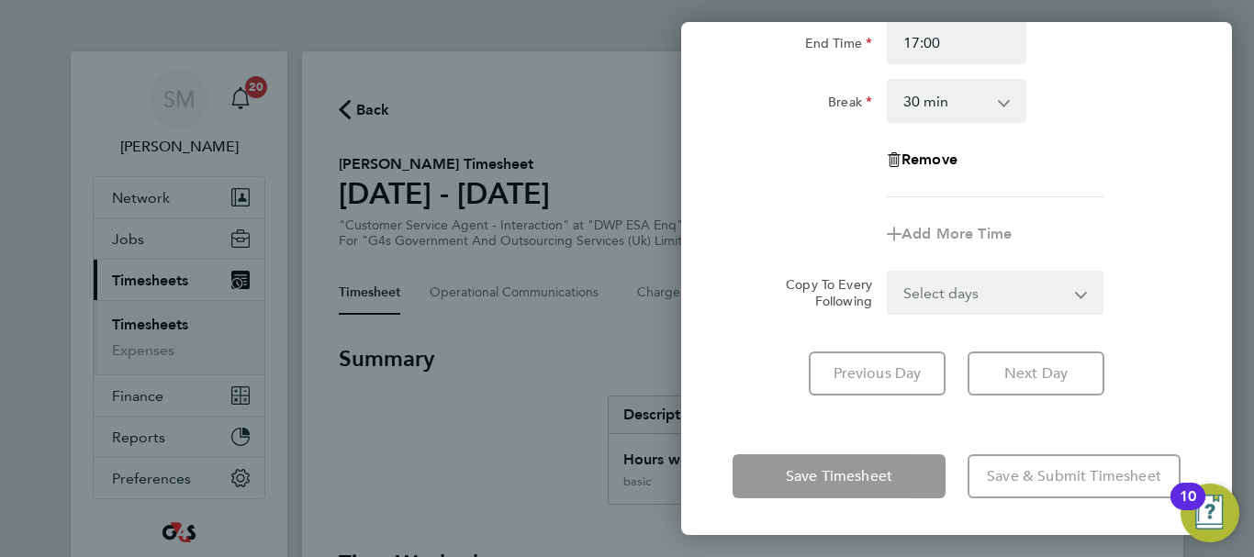
click at [752, 416] on div "Rate basic - 16.66 Sick System Issue Paid - 16.66 Annual Leave x2 - 32.79 x1.5 …" at bounding box center [956, 149] width 551 height 537
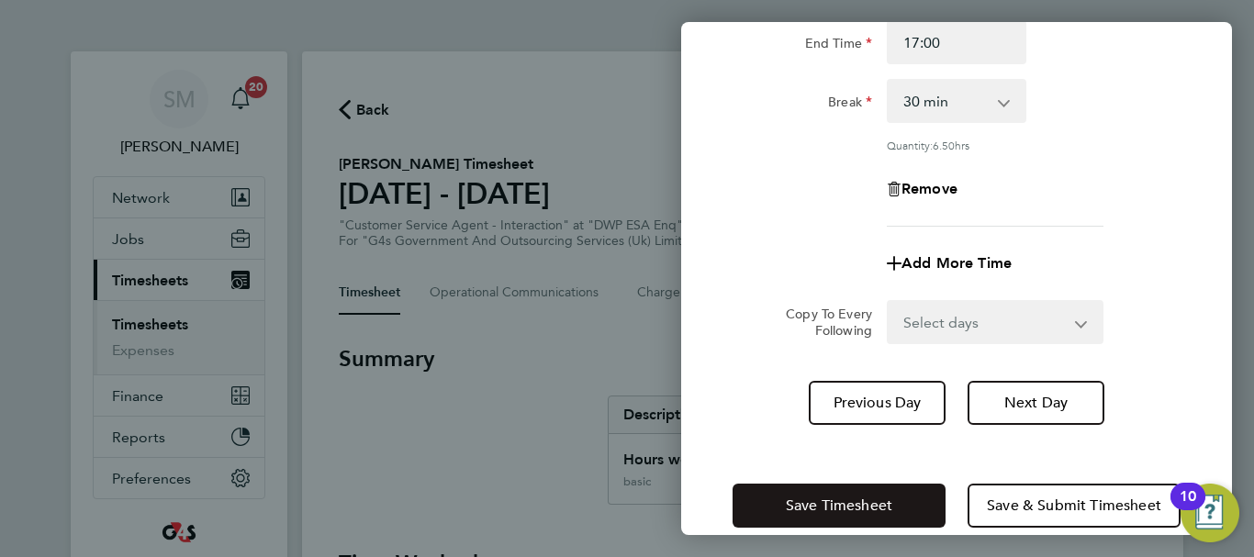
click at [834, 497] on span "Save Timesheet" at bounding box center [839, 506] width 106 height 18
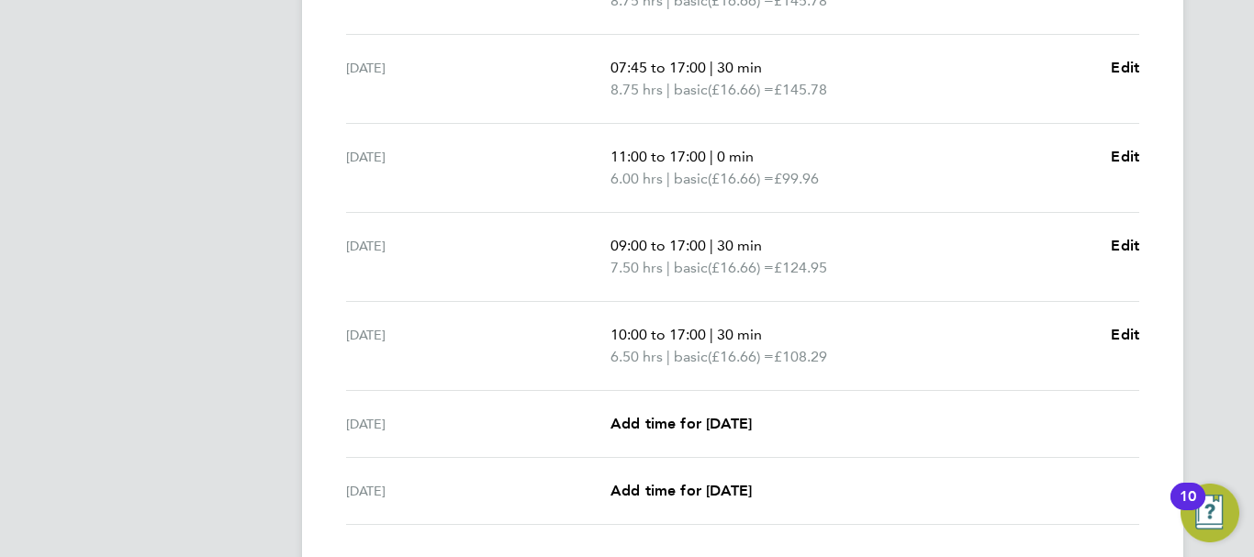
scroll to position [734, 0]
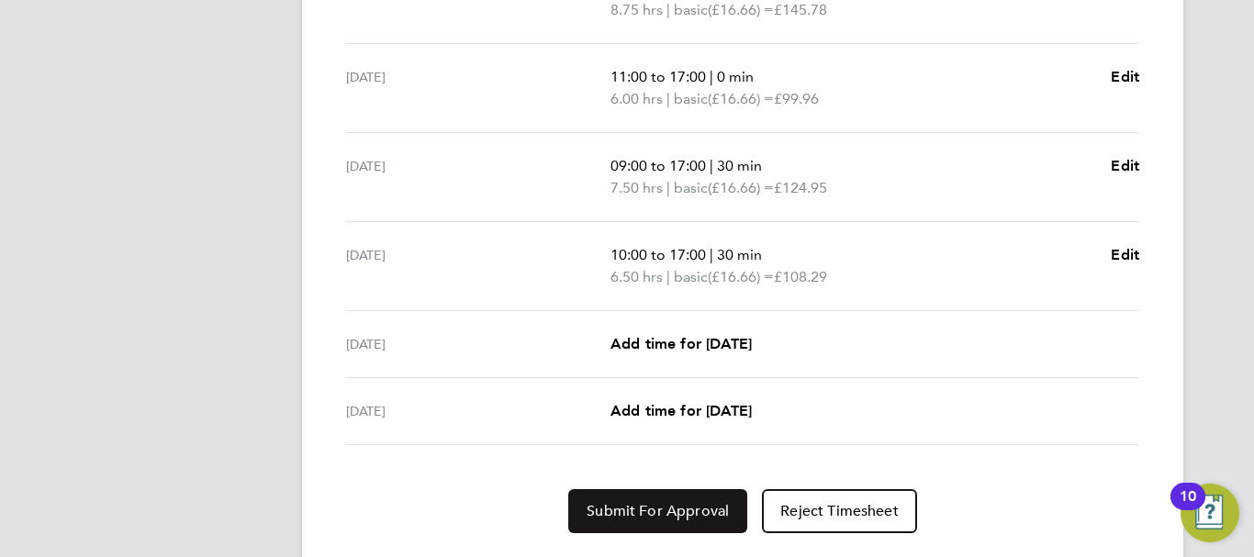
click at [635, 510] on span "Submit For Approval" at bounding box center [657, 511] width 142 height 18
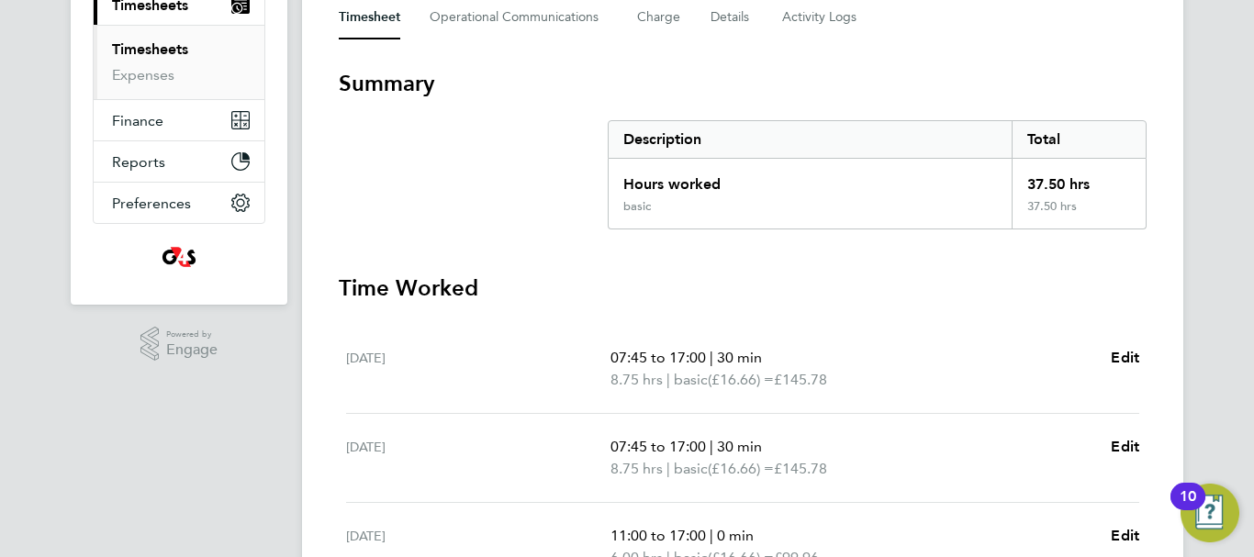
scroll to position [0, 0]
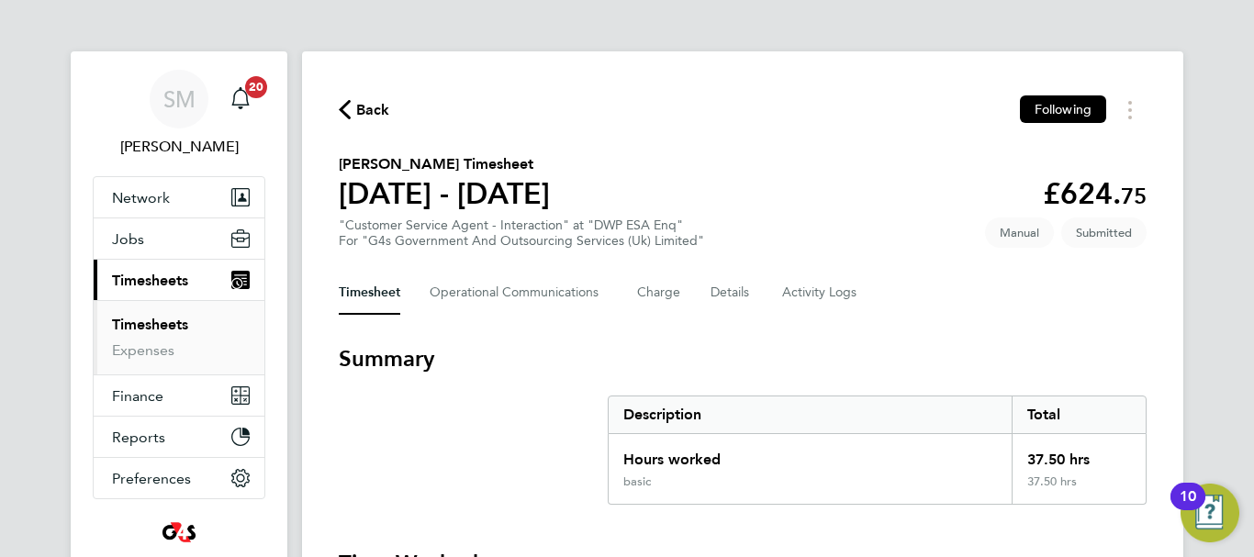
click at [341, 103] on icon "button" at bounding box center [345, 109] width 12 height 19
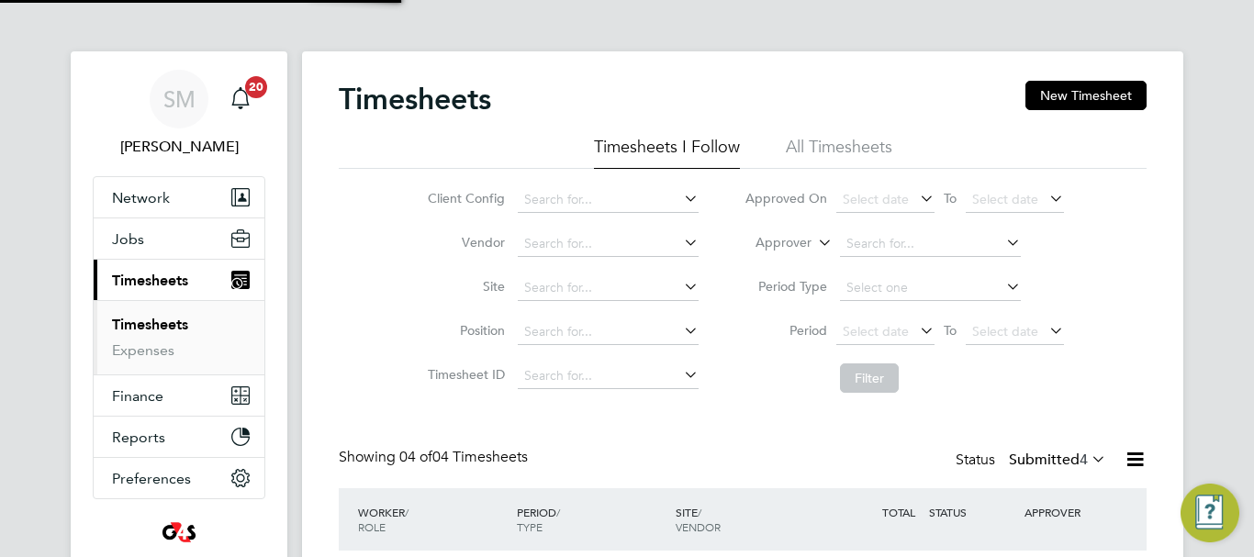
scroll to position [61, 160]
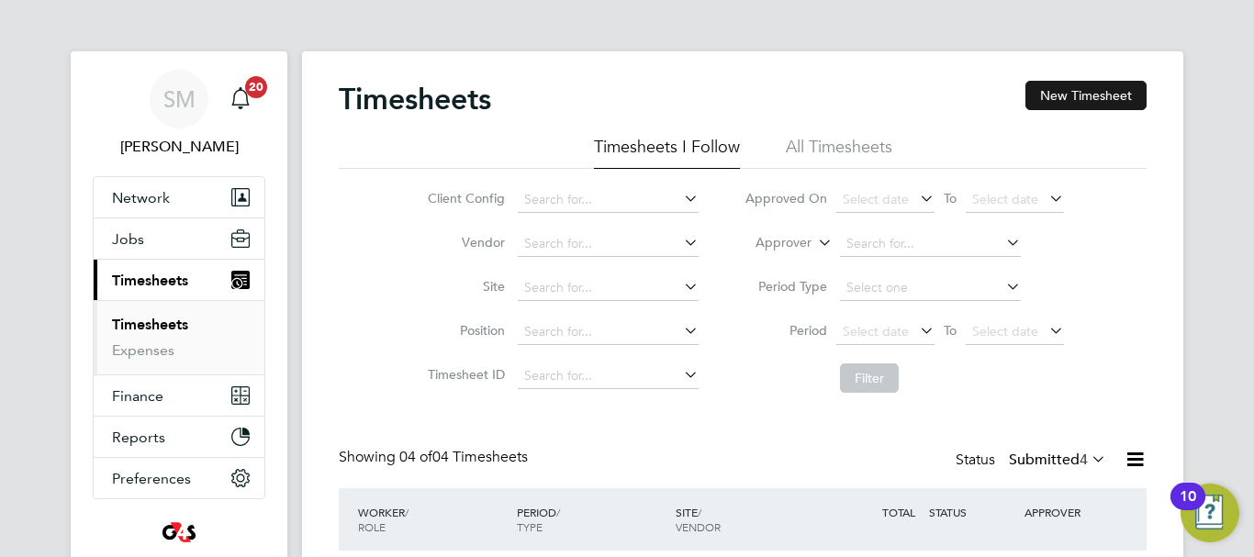
click at [1097, 88] on button "New Timesheet" at bounding box center [1085, 95] width 121 height 29
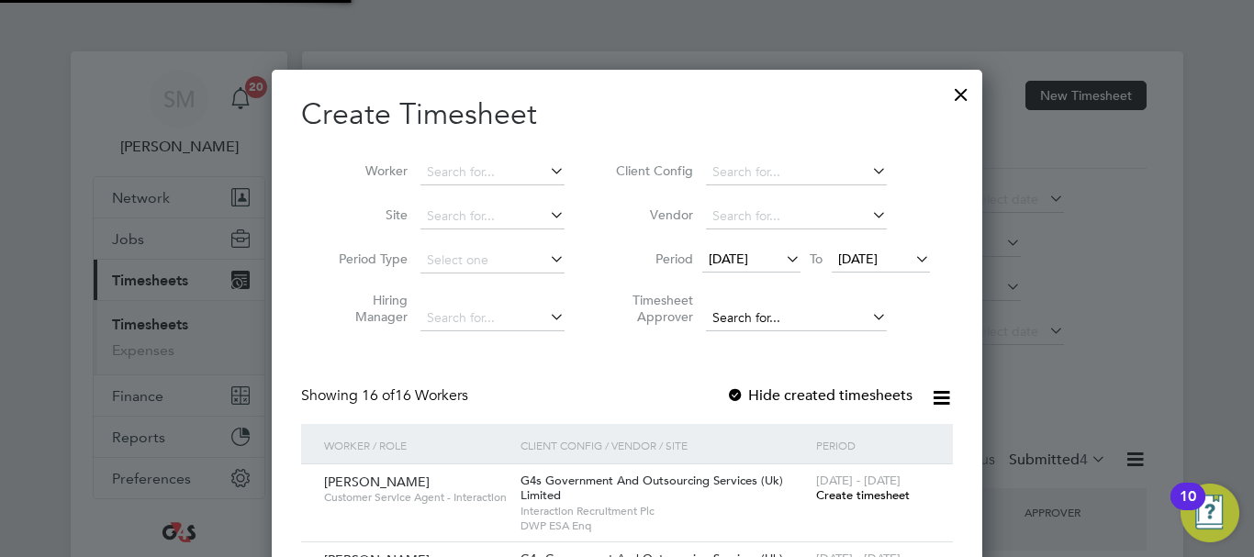
scroll to position [1694, 711]
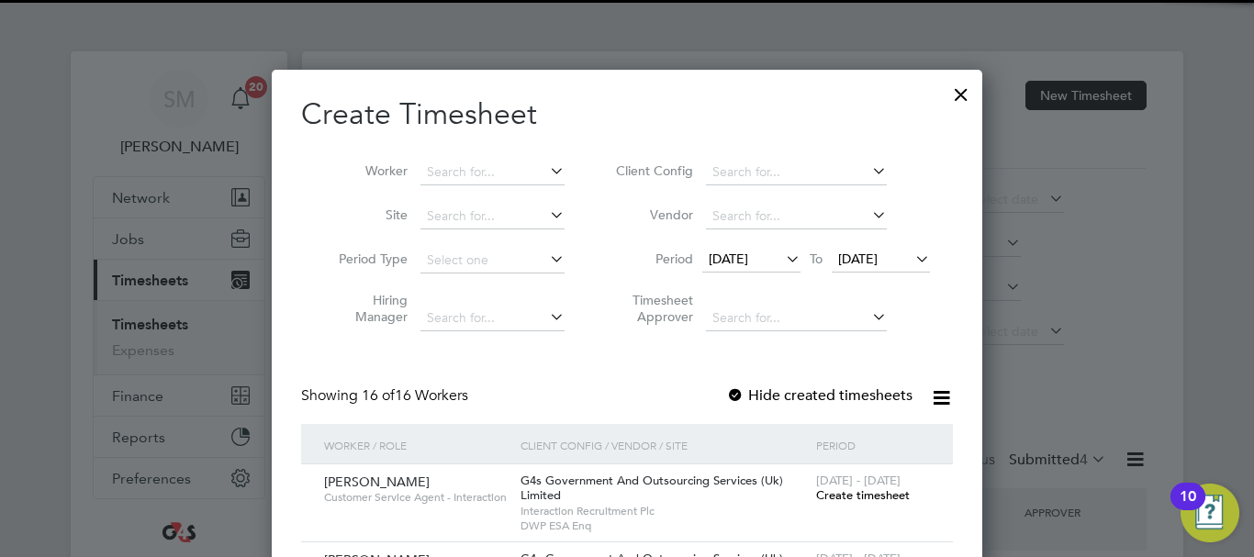
click at [748, 255] on span "[DATE]" at bounding box center [728, 259] width 39 height 17
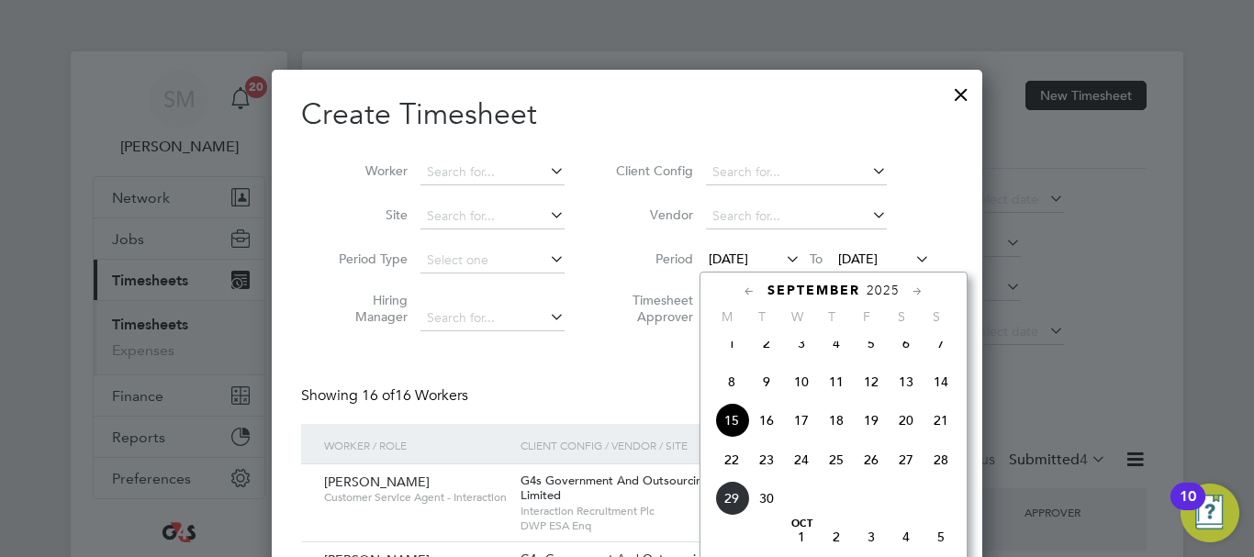
click at [730, 472] on span "22" at bounding box center [731, 459] width 35 height 35
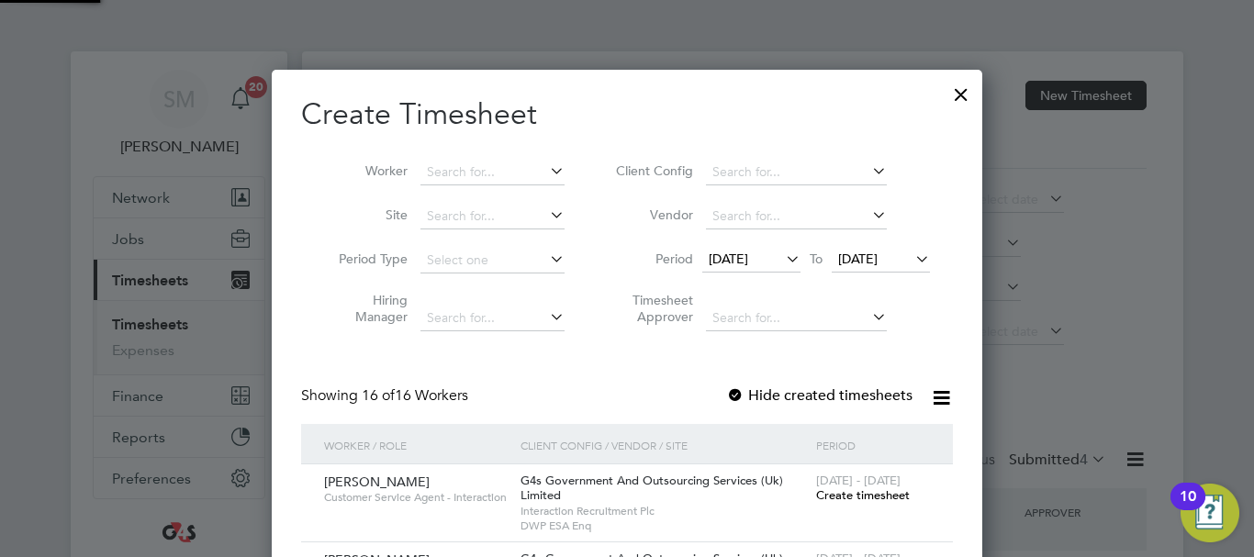
click at [892, 248] on span "[DATE]" at bounding box center [881, 260] width 98 height 25
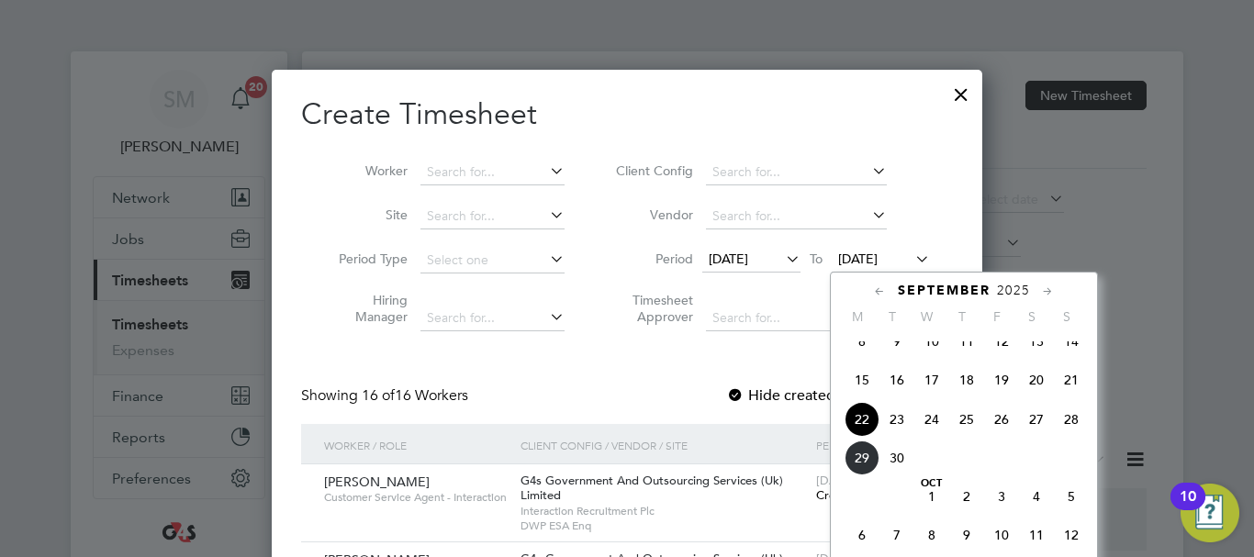
click at [1066, 435] on span "28" at bounding box center [1071, 419] width 35 height 35
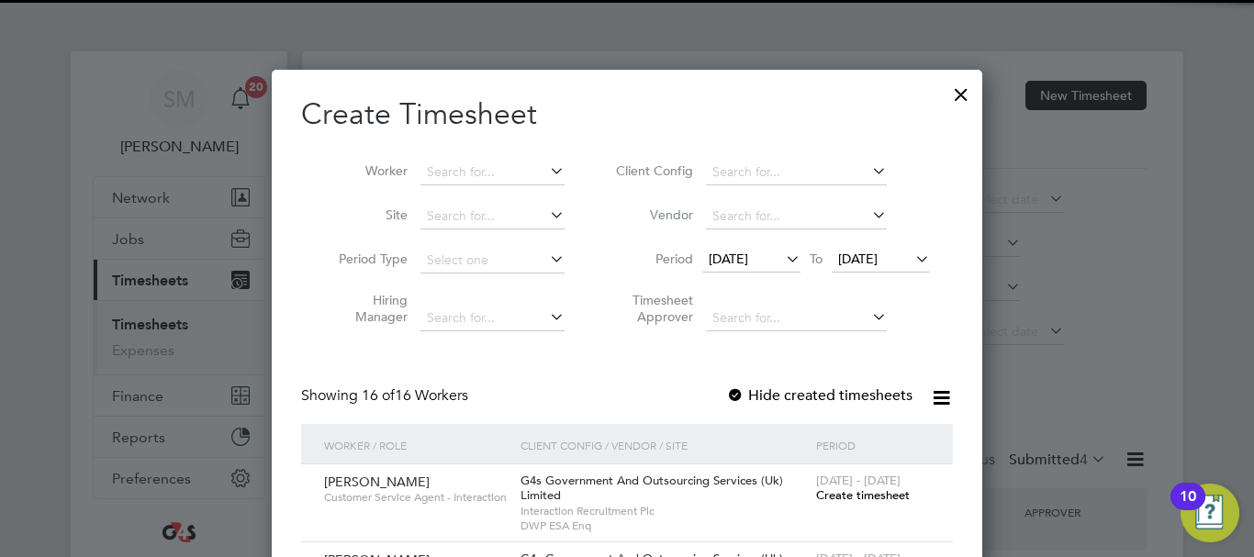
click at [751, 395] on label "Hide created timesheets" at bounding box center [819, 395] width 186 height 18
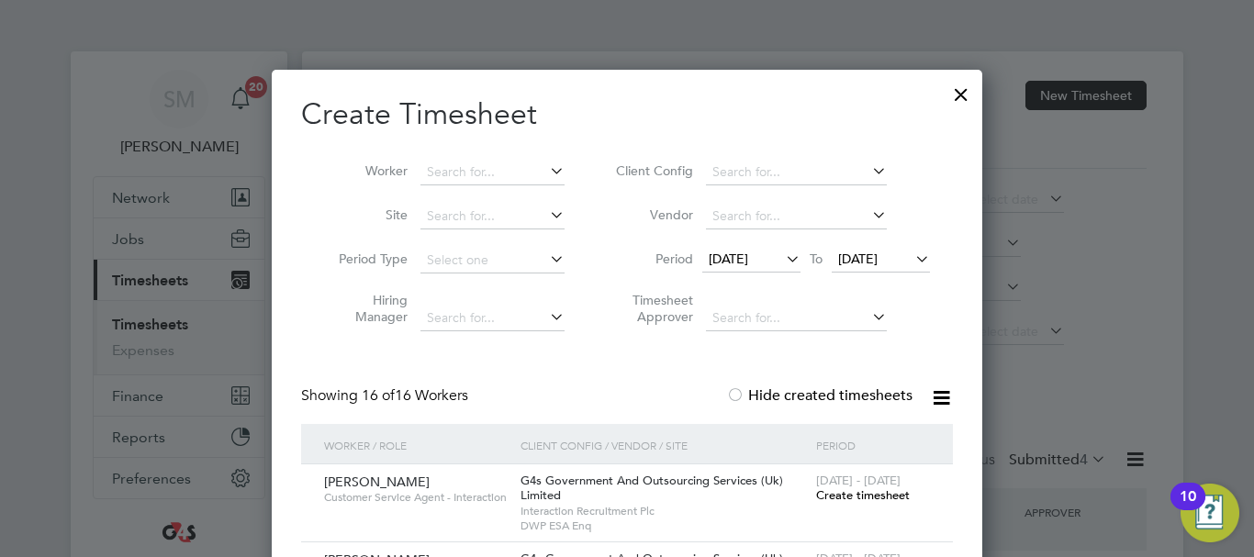
click at [436, 159] on li "Worker" at bounding box center [444, 173] width 285 height 44
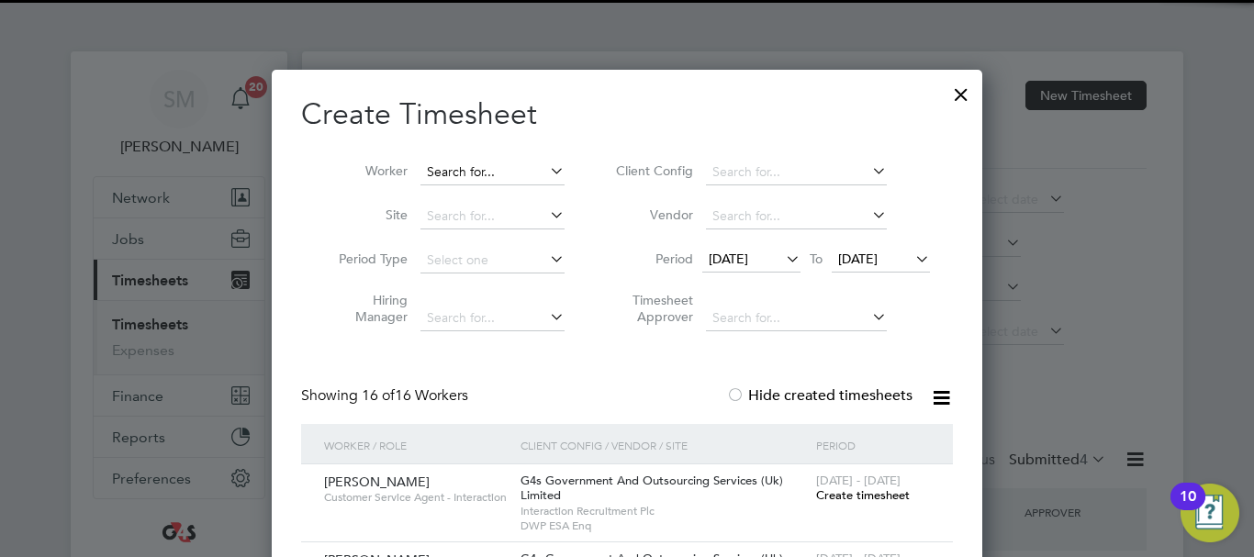
click at [438, 162] on input at bounding box center [492, 173] width 144 height 26
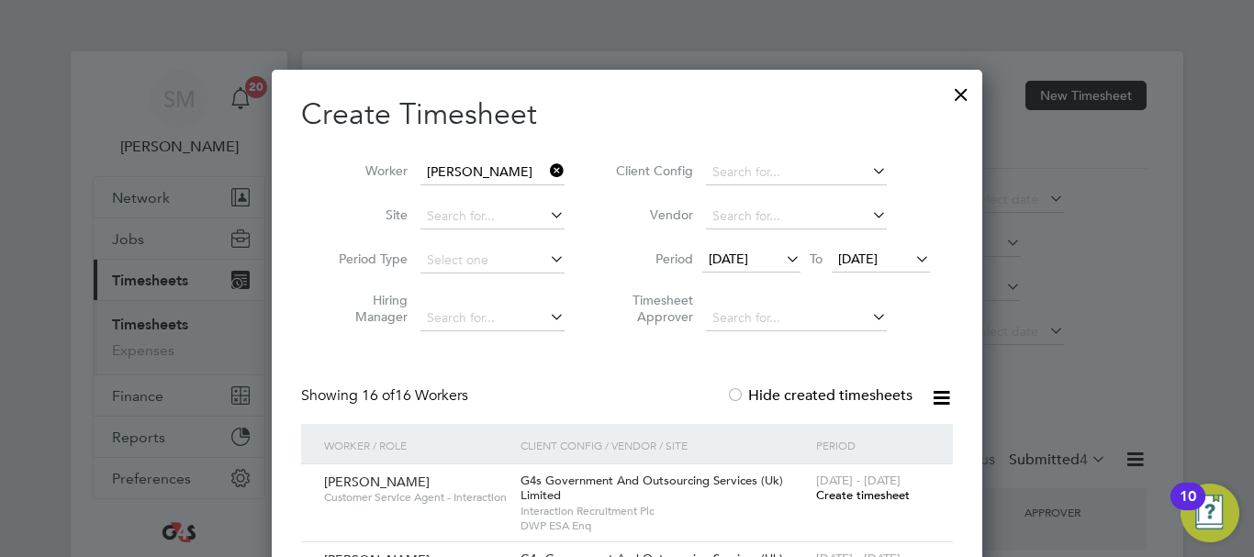
click at [454, 200] on b "[PERSON_NAME]" at bounding box center [479, 197] width 106 height 16
type input "[PERSON_NAME]"
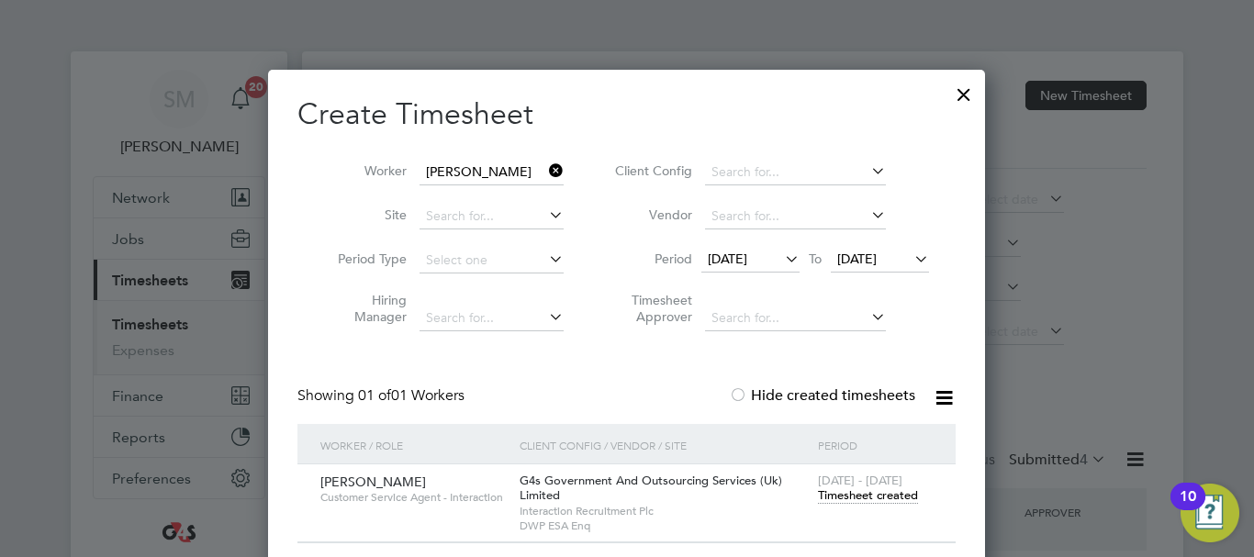
click at [897, 500] on span "Timesheet created" at bounding box center [868, 495] width 100 height 17
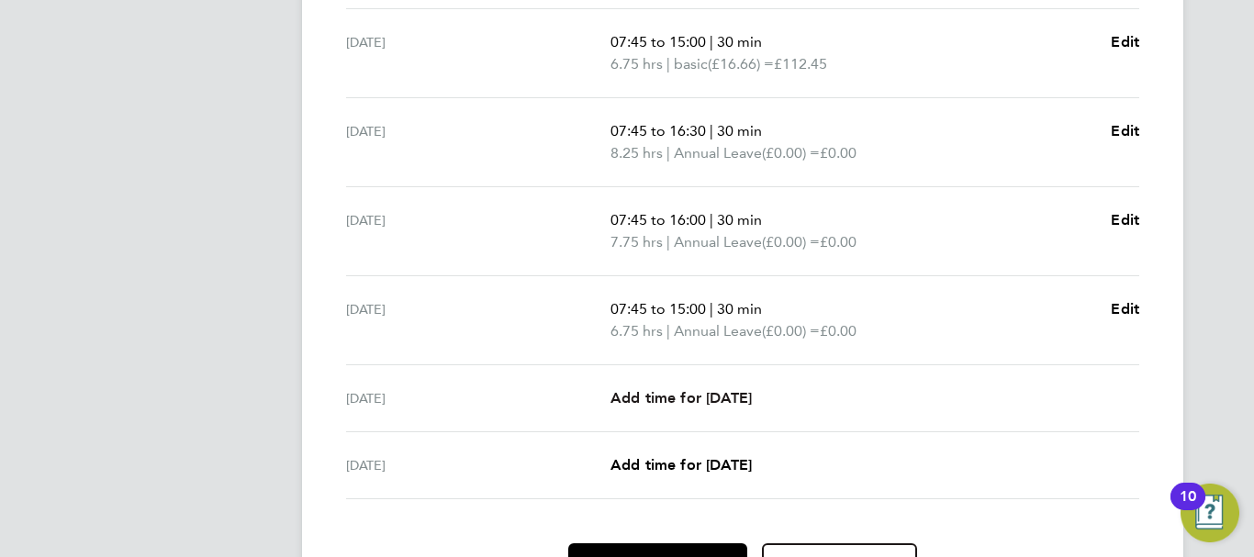
scroll to position [802, 0]
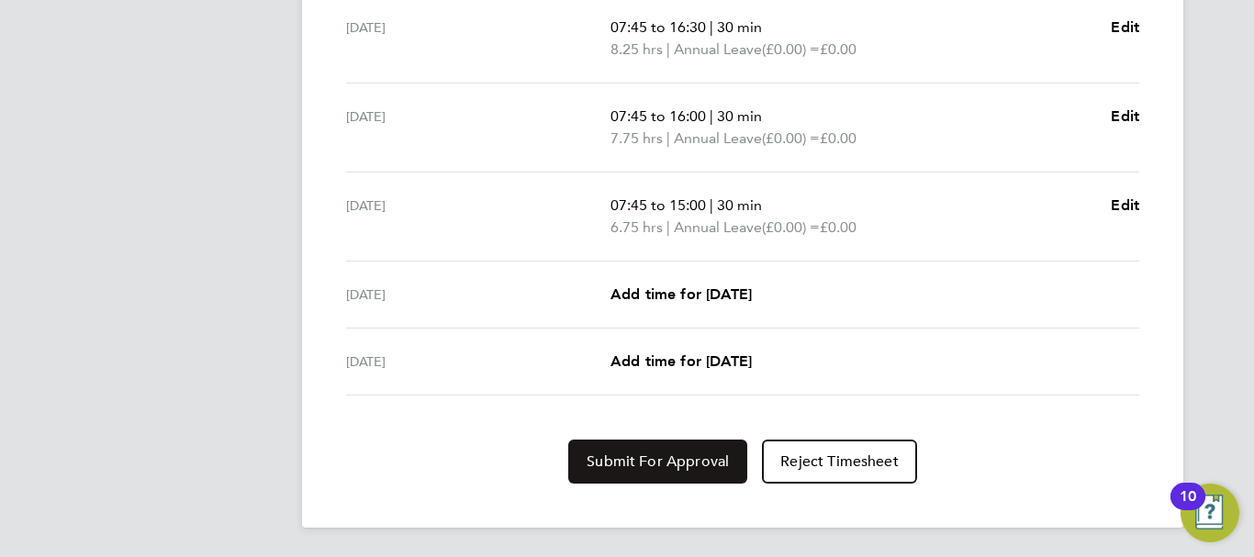
click at [643, 464] on span "Submit For Approval" at bounding box center [657, 461] width 142 height 18
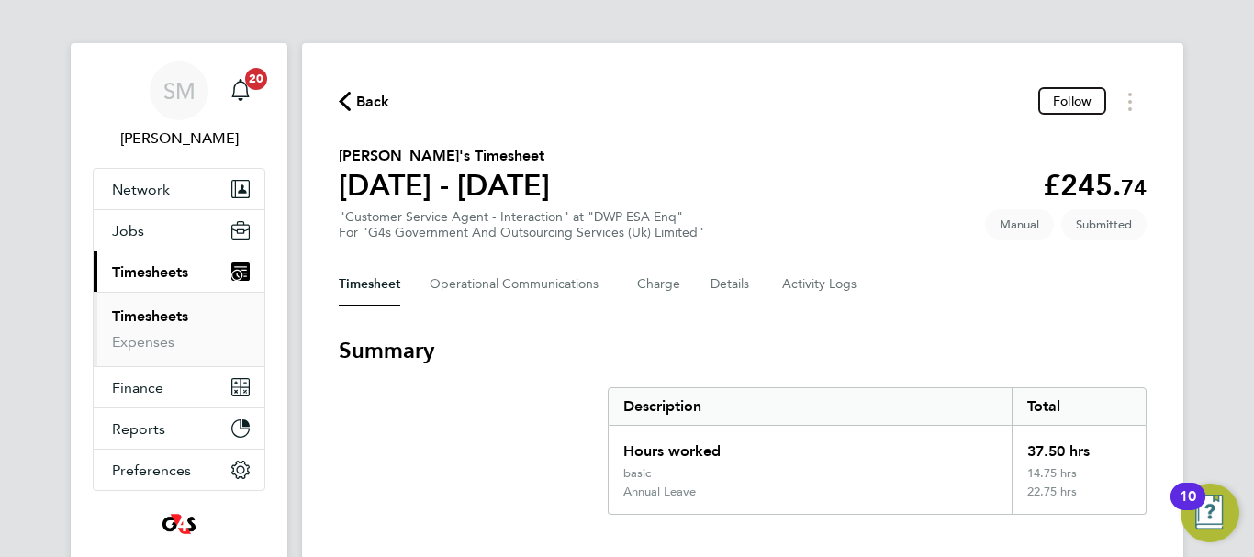
scroll to position [0, 0]
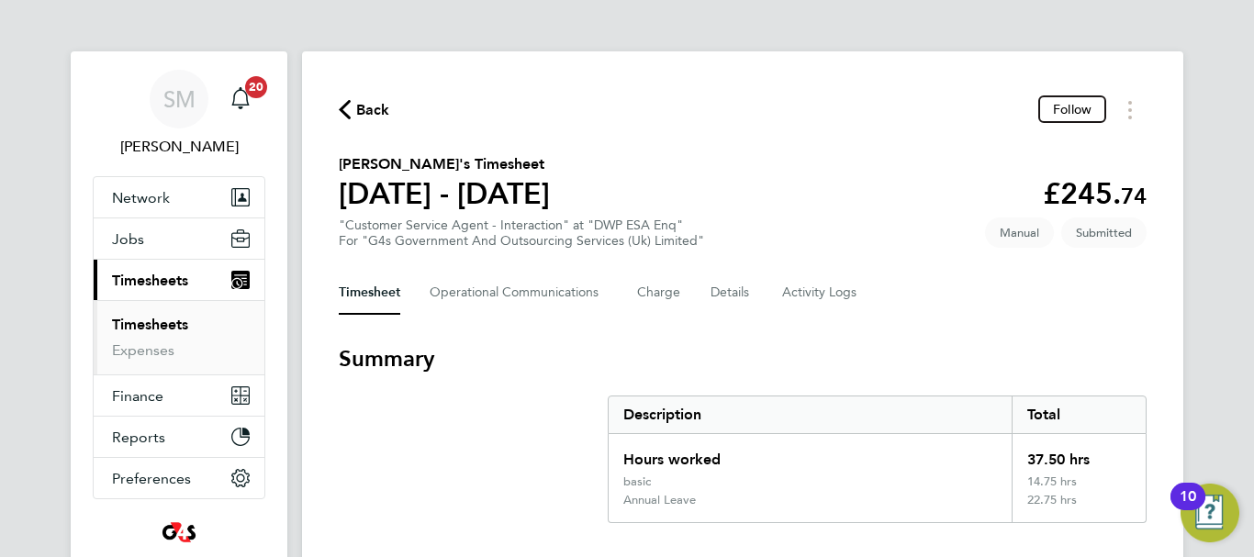
click at [386, 112] on span "Back" at bounding box center [373, 110] width 34 height 22
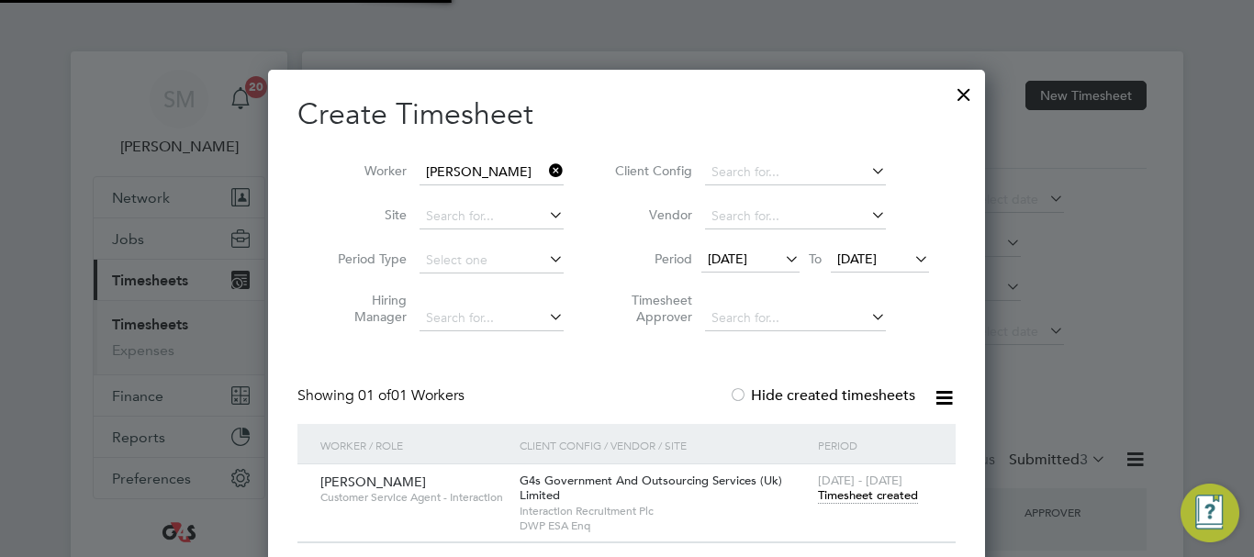
scroll to position [47, 160]
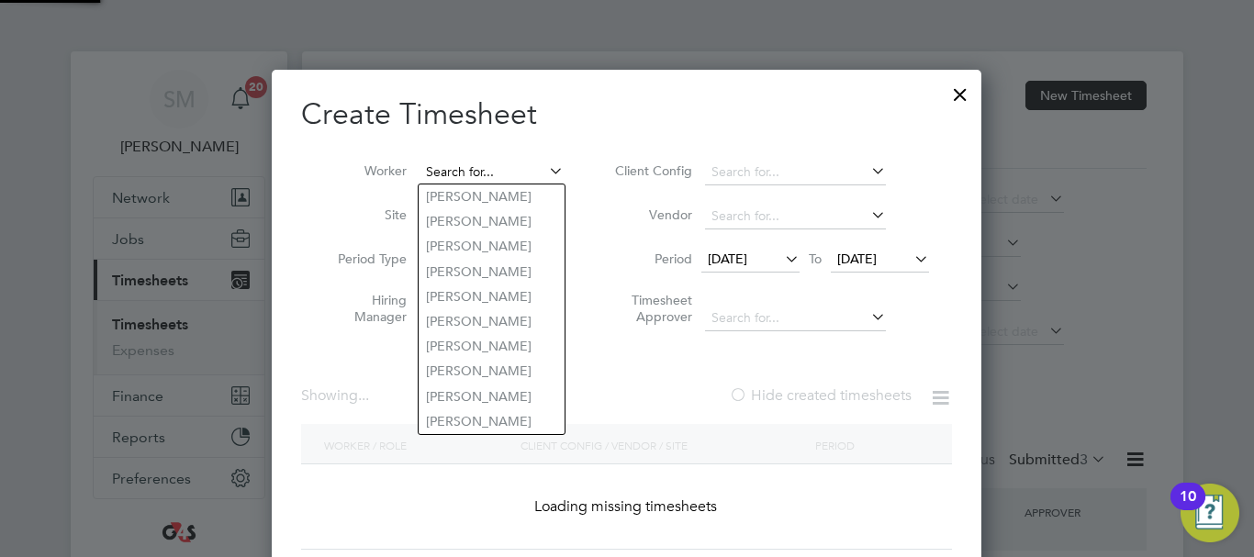
drag, startPoint x: 510, startPoint y: 178, endPoint x: 436, endPoint y: 179, distance: 74.3
click at [436, 179] on input at bounding box center [491, 173] width 144 height 26
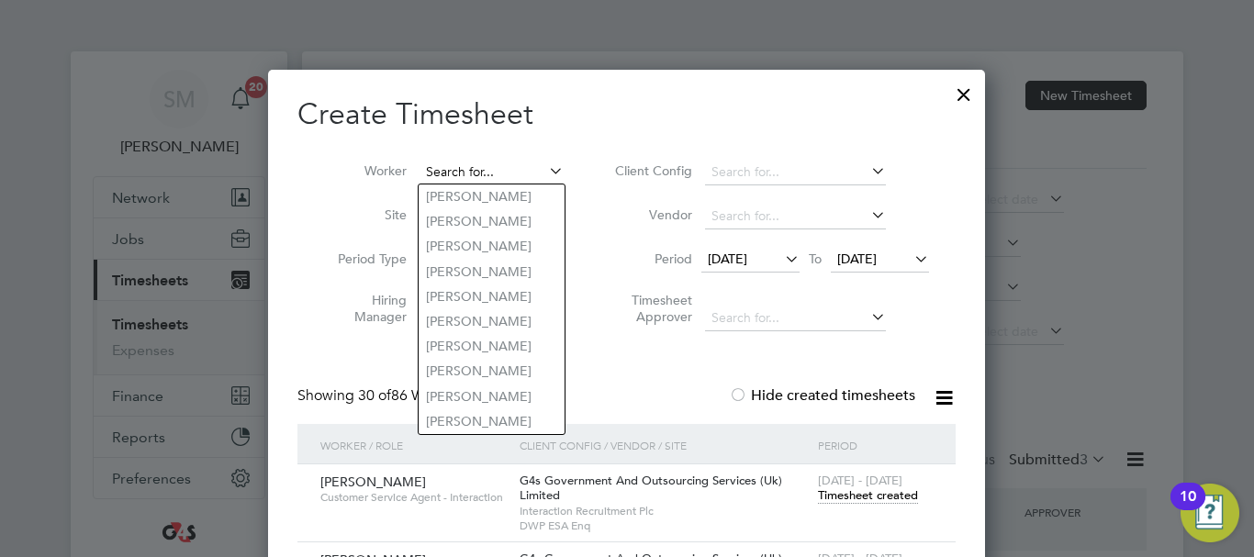
type input "s"
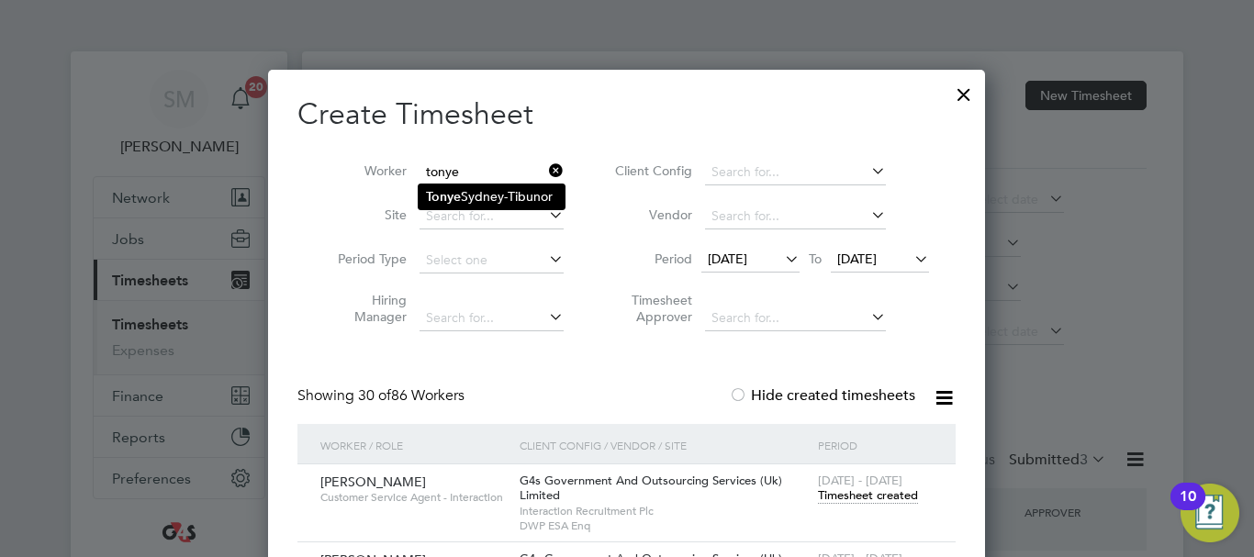
click at [484, 195] on li "[PERSON_NAME]-Tibunor" at bounding box center [492, 196] width 146 height 25
type input "[PERSON_NAME]-Tibunor"
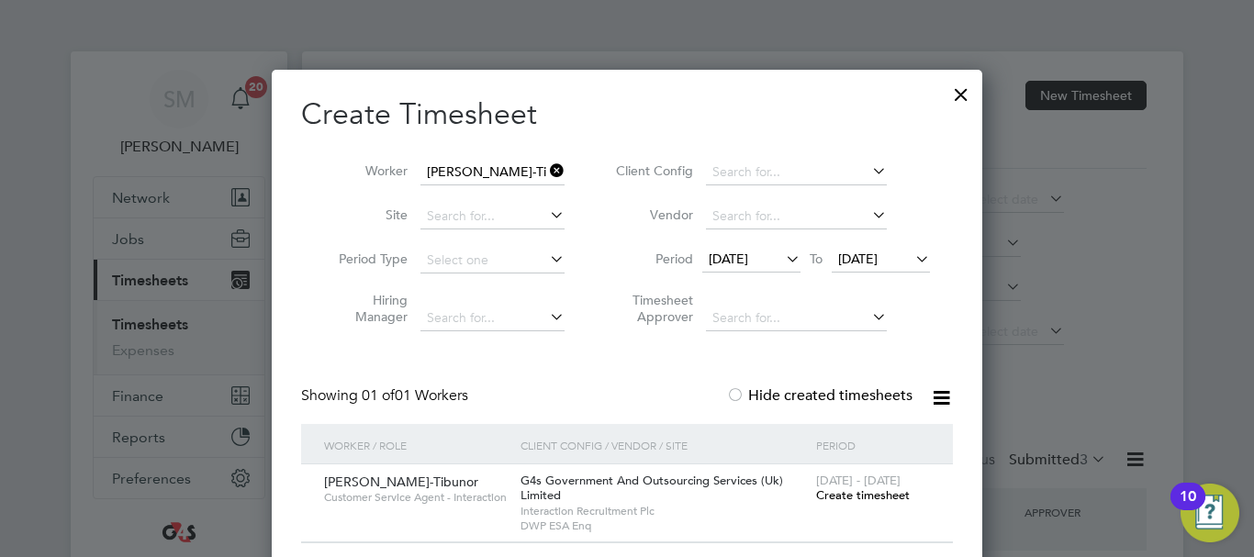
click at [858, 498] on span "Create timesheet" at bounding box center [863, 495] width 94 height 16
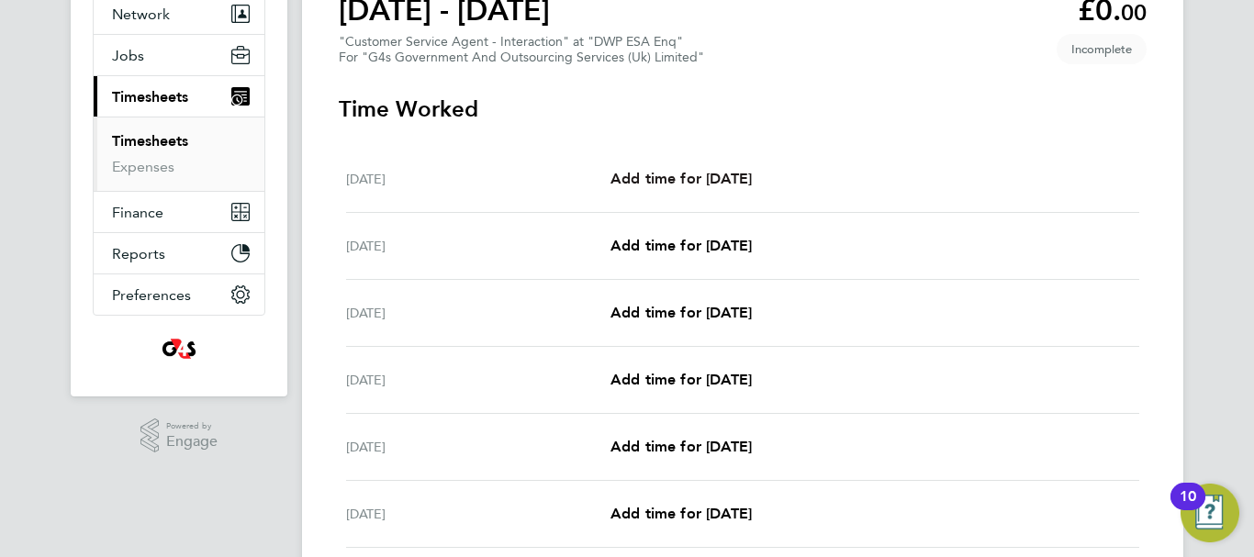
click at [727, 170] on span "Add time for [DATE]" at bounding box center [680, 178] width 141 height 17
select select "30"
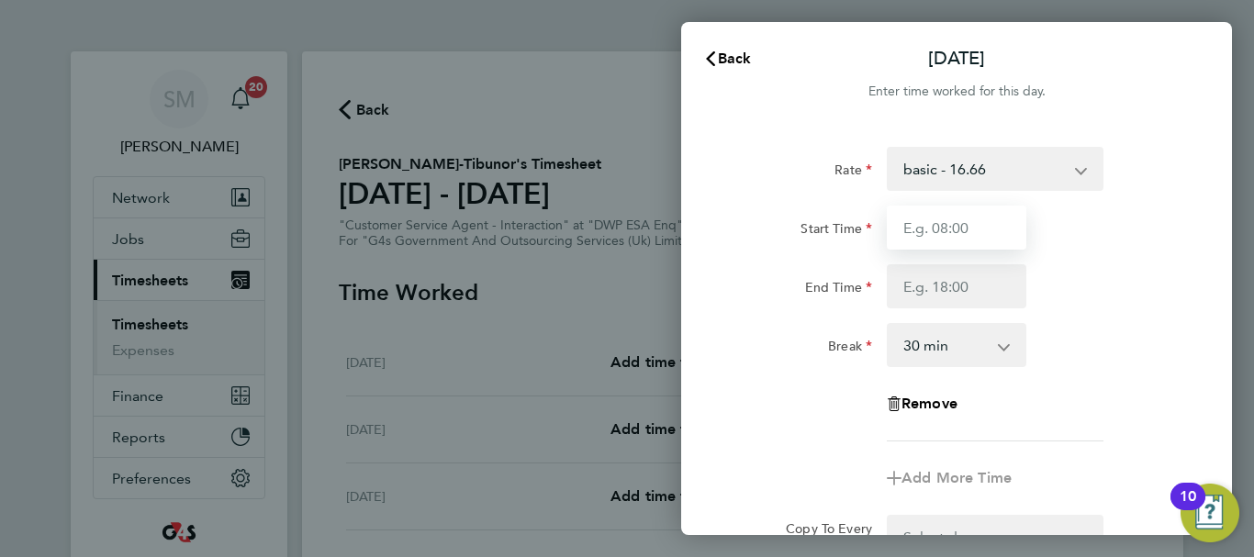
click at [988, 220] on input "Start Time" at bounding box center [957, 228] width 140 height 44
type input "07:45"
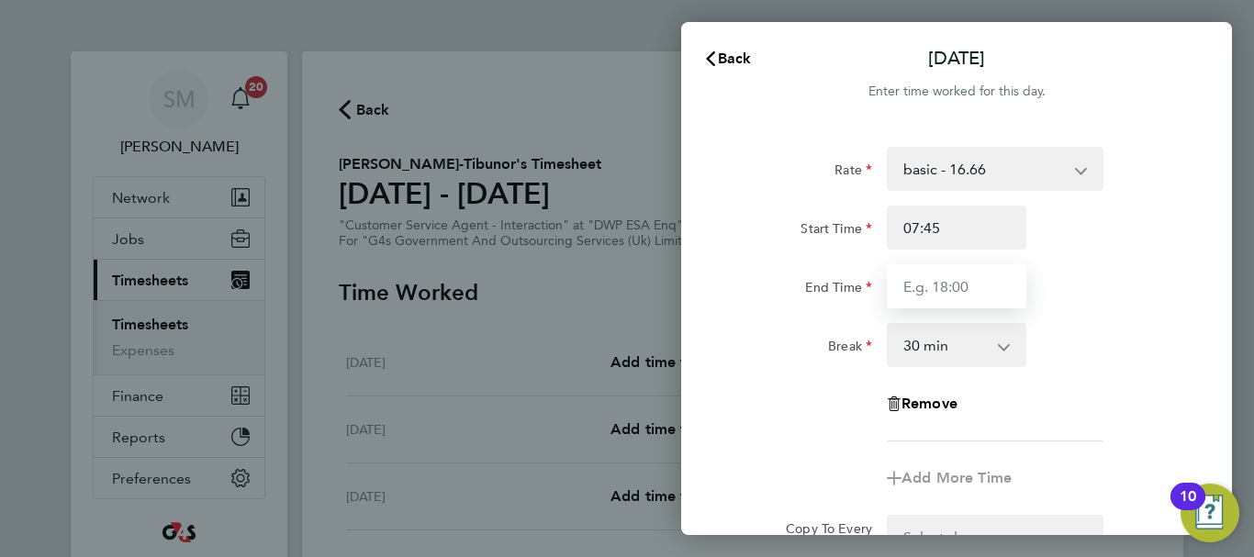
click at [921, 282] on input "End Time" at bounding box center [957, 286] width 140 height 44
click at [975, 269] on input "End Time" at bounding box center [957, 286] width 140 height 44
type input "16:15"
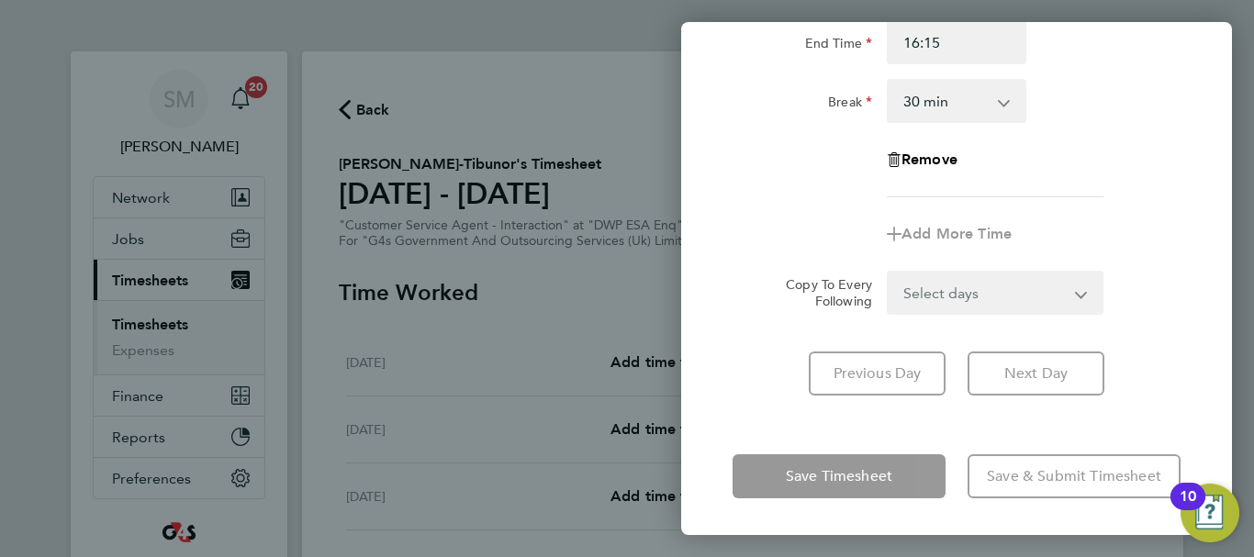
click at [779, 439] on div "[DATE] Cancel Enter time worked for this day. Rate basic - 16.66 Annual Leave x…" at bounding box center [956, 278] width 551 height 513
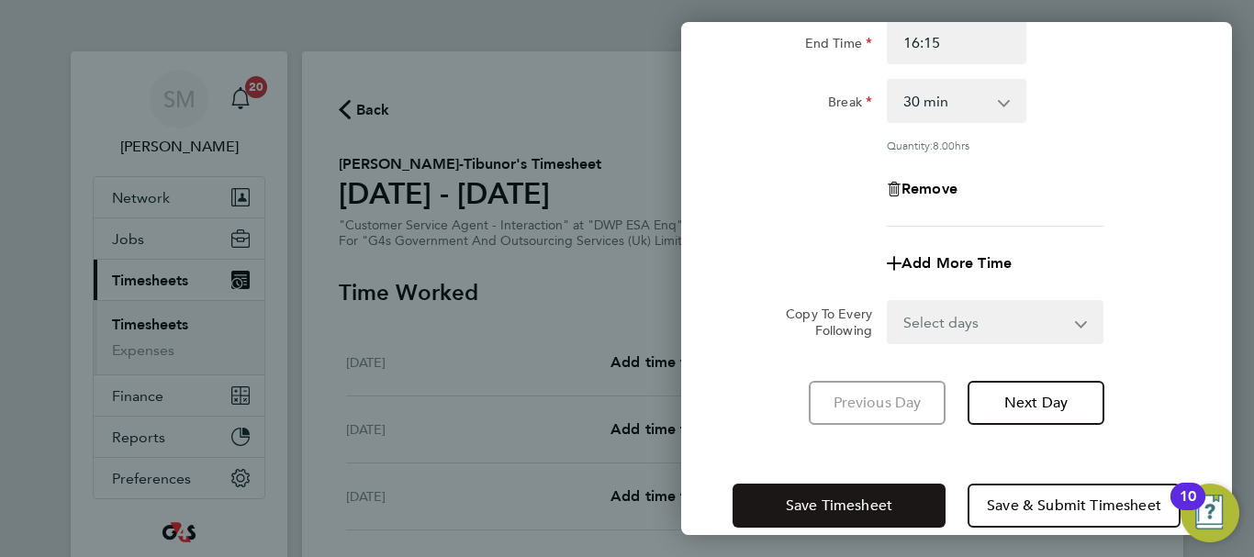
click at [810, 494] on button "Save Timesheet" at bounding box center [838, 506] width 213 height 44
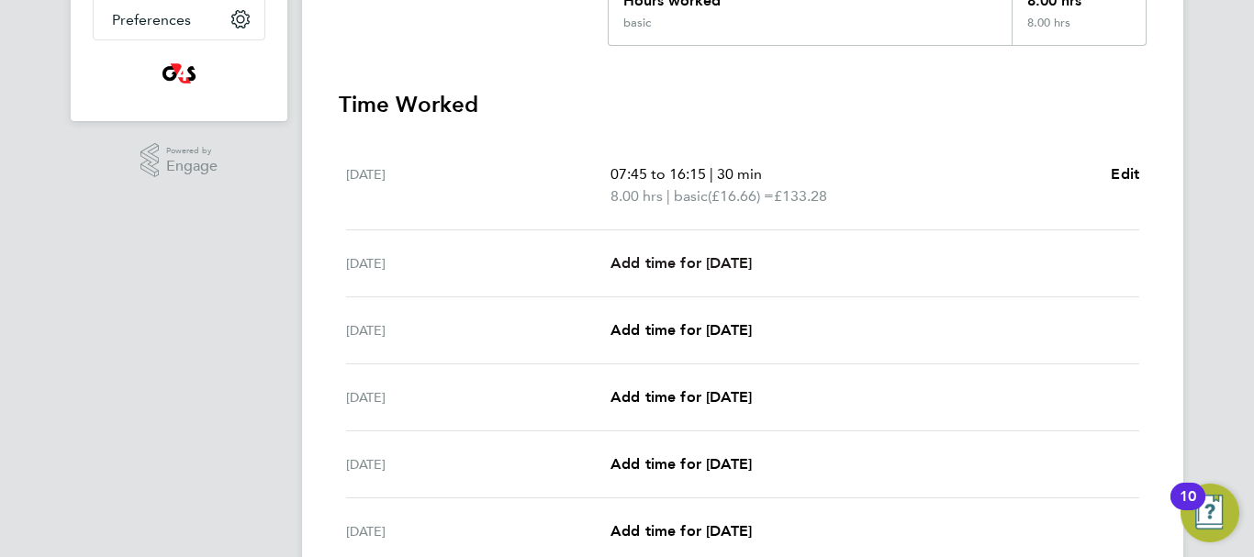
click at [747, 257] on span "Add time for [DATE]" at bounding box center [680, 262] width 141 height 17
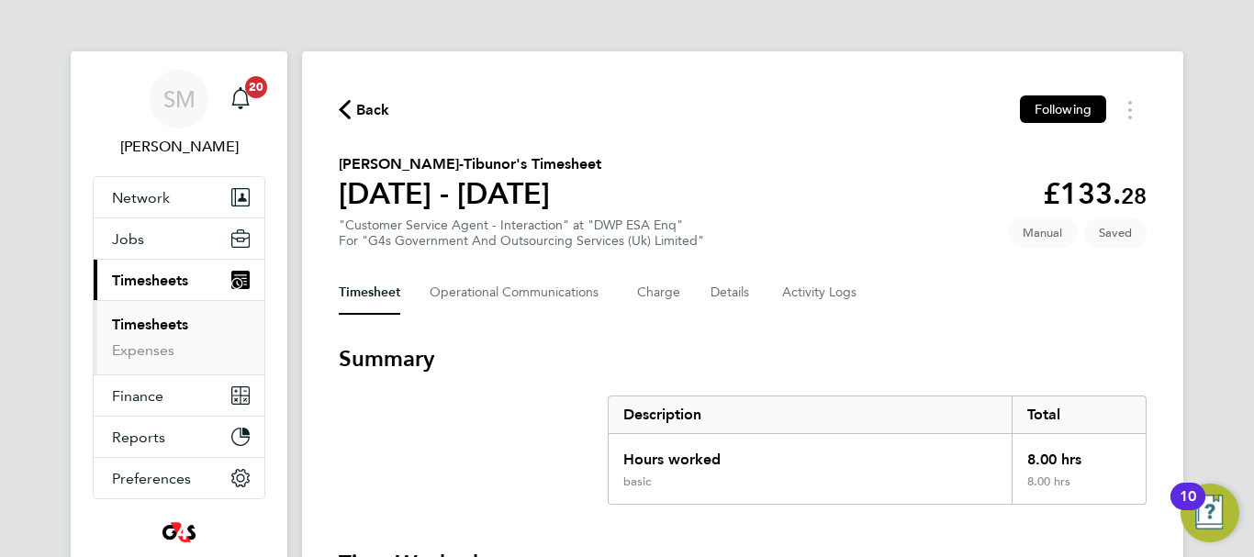
select select "30"
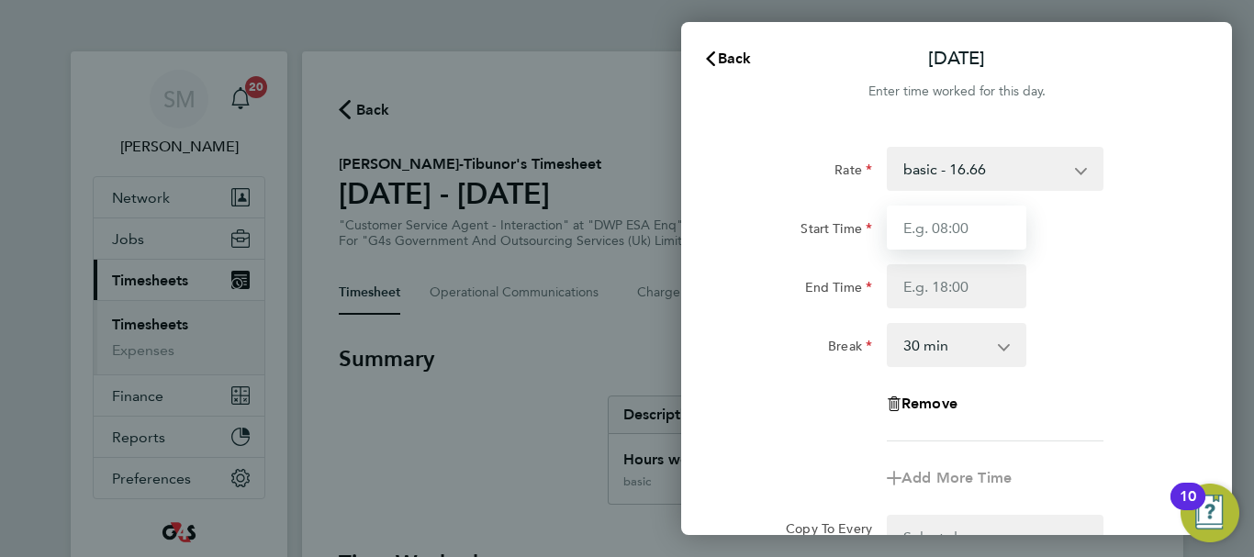
drag, startPoint x: 964, startPoint y: 238, endPoint x: 948, endPoint y: 248, distance: 18.6
click at [964, 238] on input "Start Time" at bounding box center [957, 228] width 140 height 44
type input "07:45"
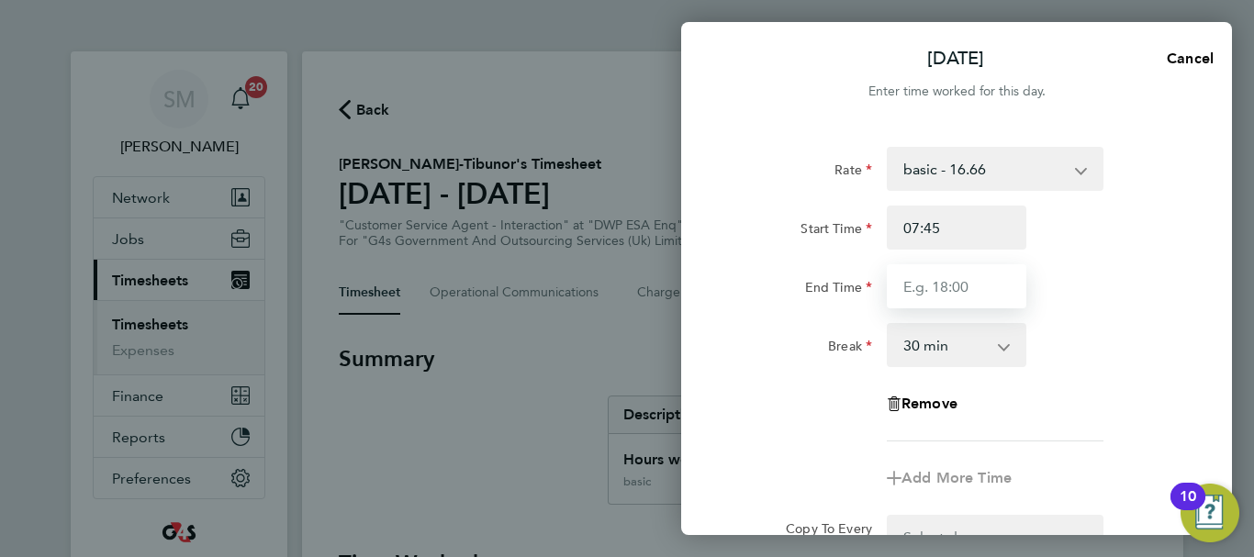
click at [931, 279] on input "End Time" at bounding box center [957, 286] width 140 height 44
type input "15:00"
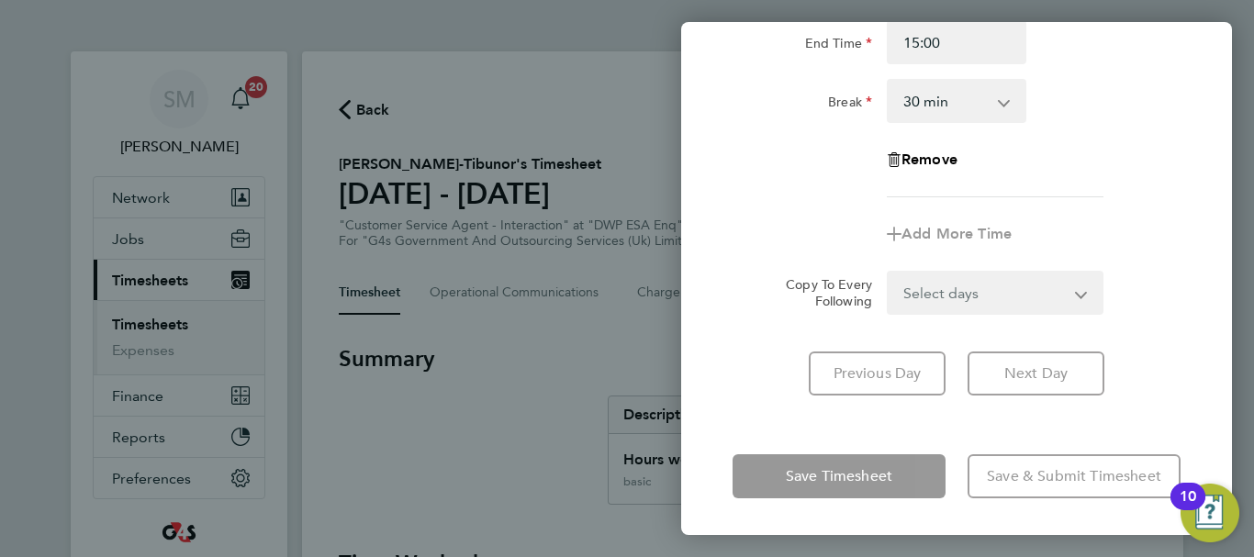
click at [774, 425] on div "[DATE] Cancel Enter time worked for this day. Rate basic - 16.66 Annual Leave x…" at bounding box center [956, 278] width 551 height 513
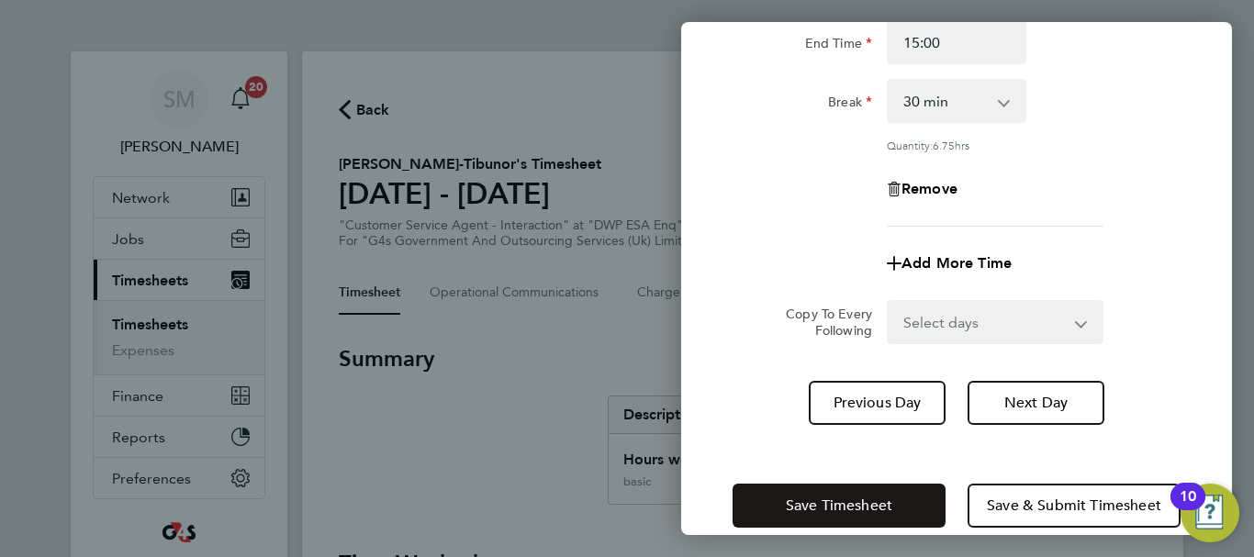
click at [810, 511] on span "Save Timesheet" at bounding box center [839, 506] width 106 height 18
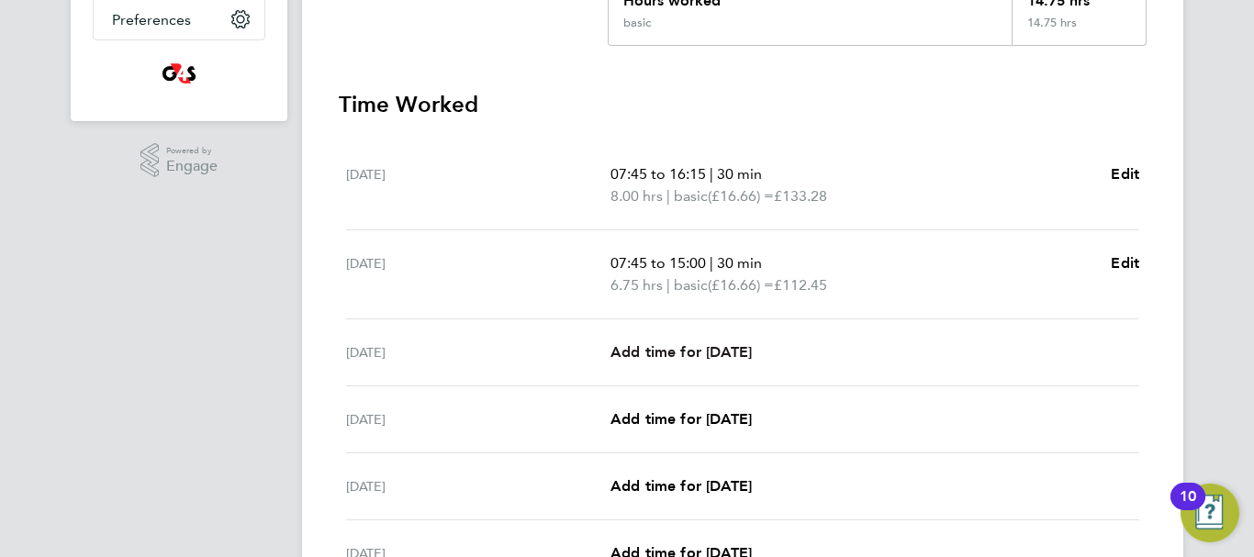
click at [685, 352] on span "Add time for [DATE]" at bounding box center [680, 351] width 141 height 17
select select "30"
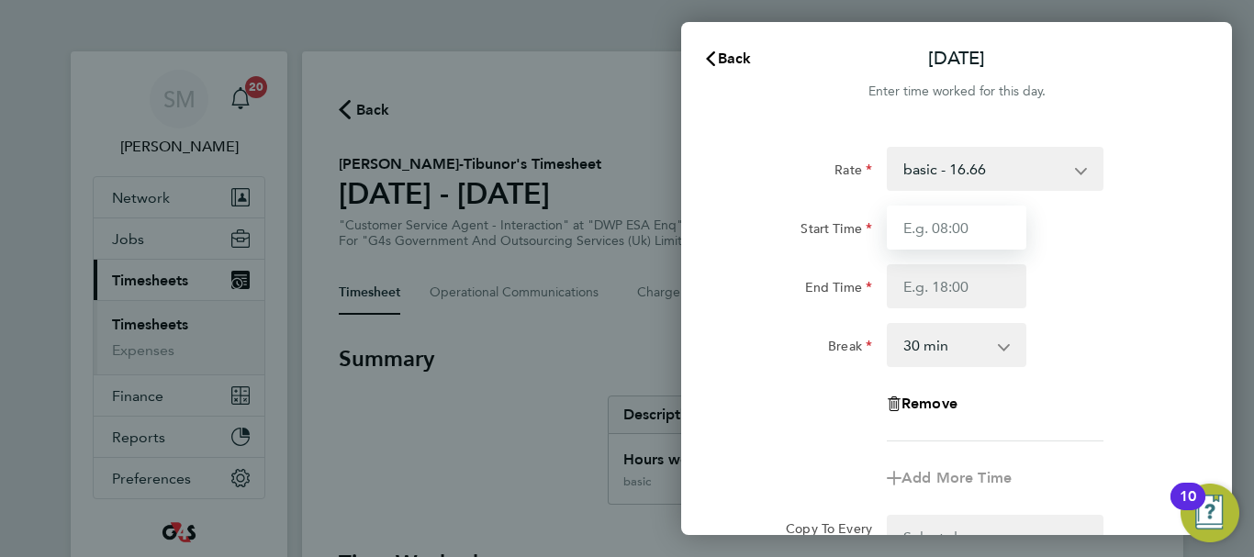
click at [964, 218] on input "Start Time" at bounding box center [957, 228] width 140 height 44
type input "07:45"
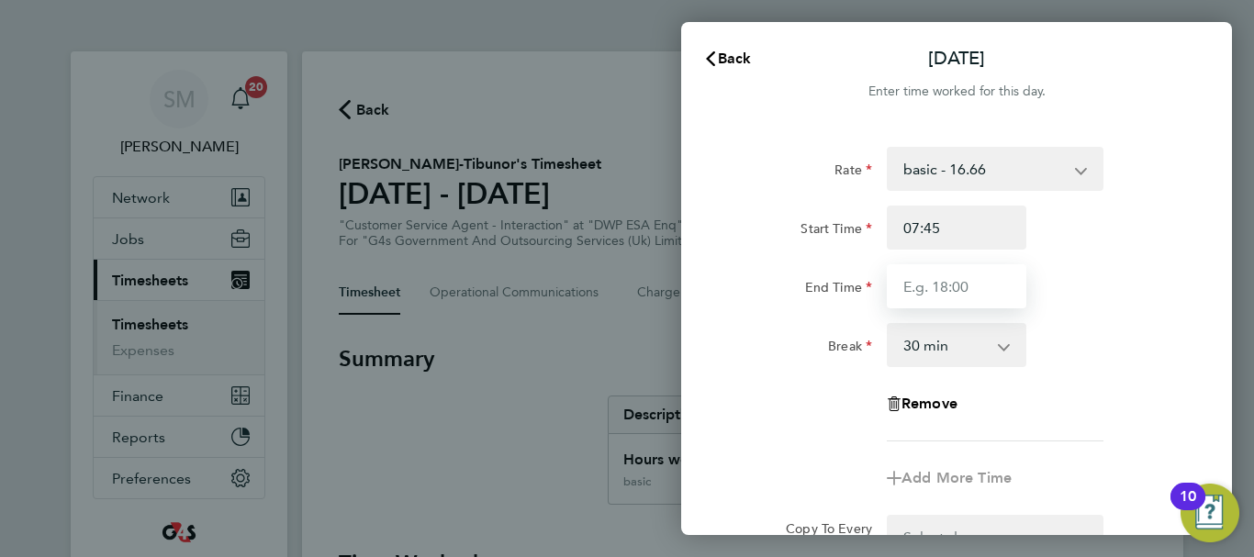
click at [934, 286] on input "End Time" at bounding box center [957, 286] width 140 height 44
type input "16:30"
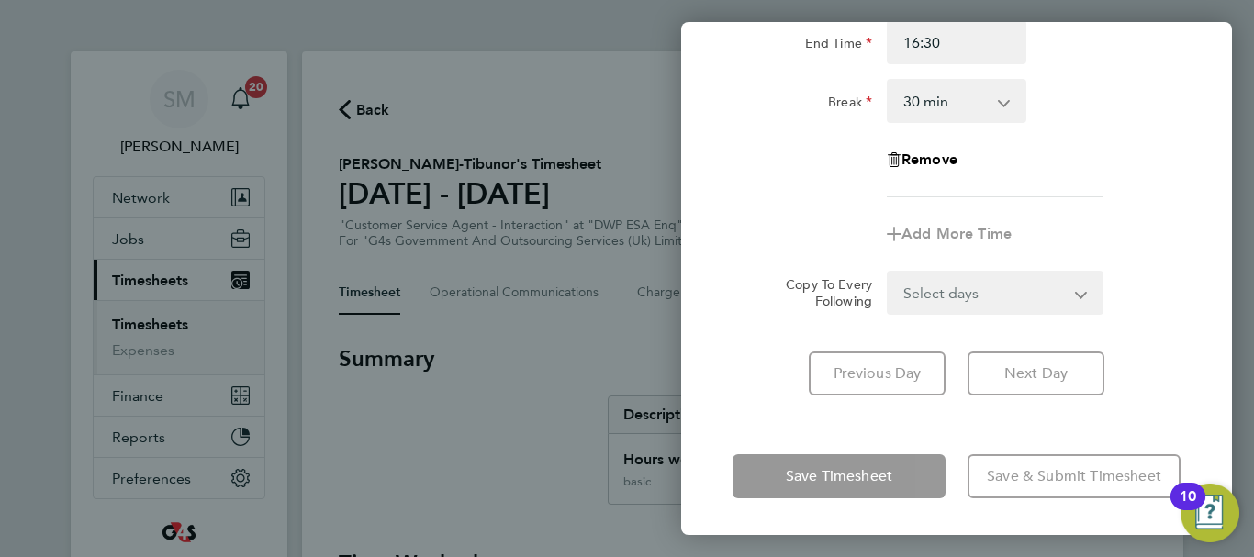
click at [787, 435] on div "[DATE] Cancel Enter time worked for this day. Rate basic - 16.66 Annual Leave x…" at bounding box center [956, 278] width 551 height 513
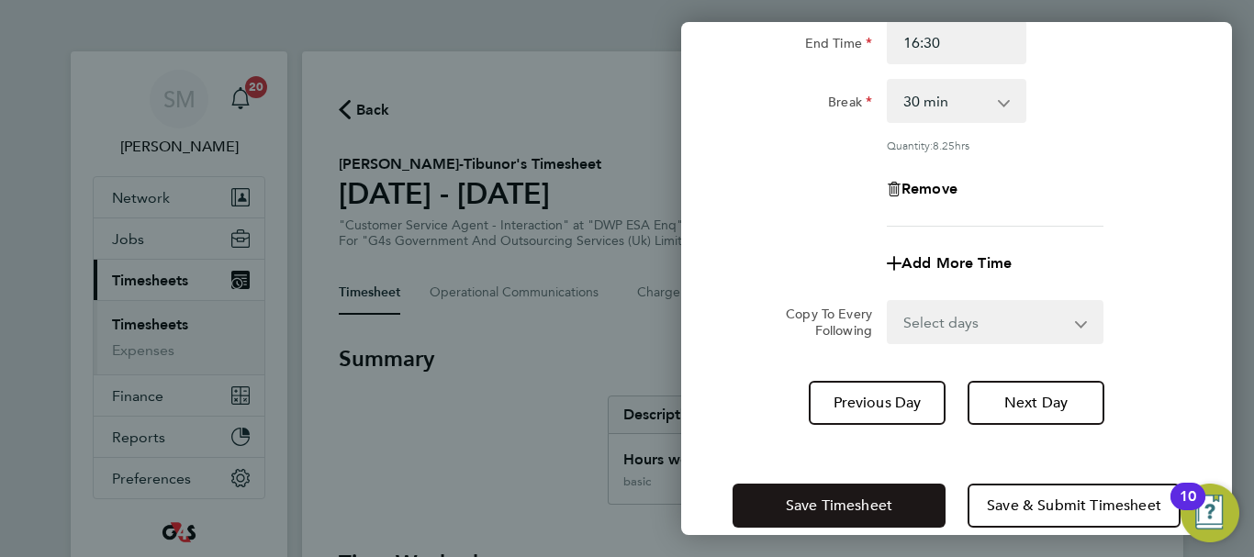
click at [837, 507] on span "Save Timesheet" at bounding box center [839, 506] width 106 height 18
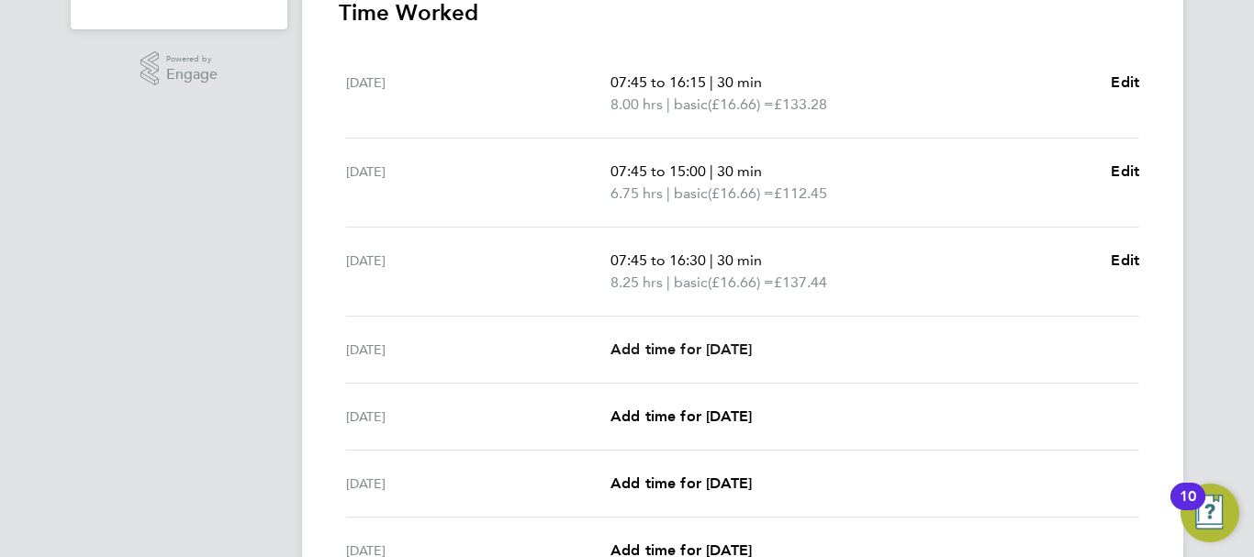
click at [643, 347] on span "Add time for [DATE]" at bounding box center [680, 349] width 141 height 17
select select "30"
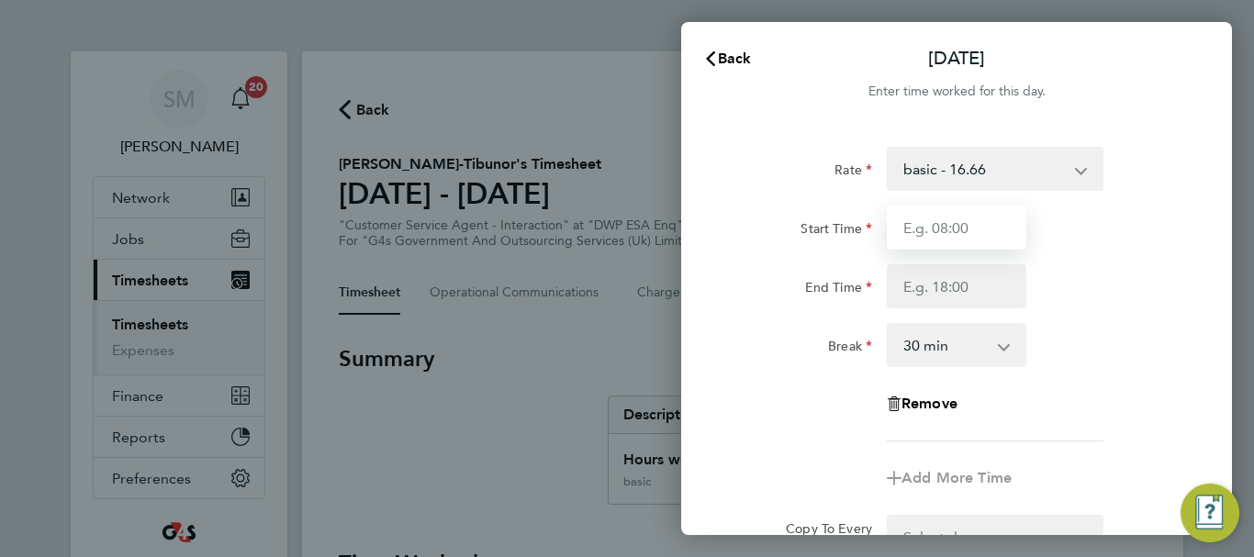
click at [969, 233] on input "Start Time" at bounding box center [957, 228] width 140 height 44
type input "07:45"
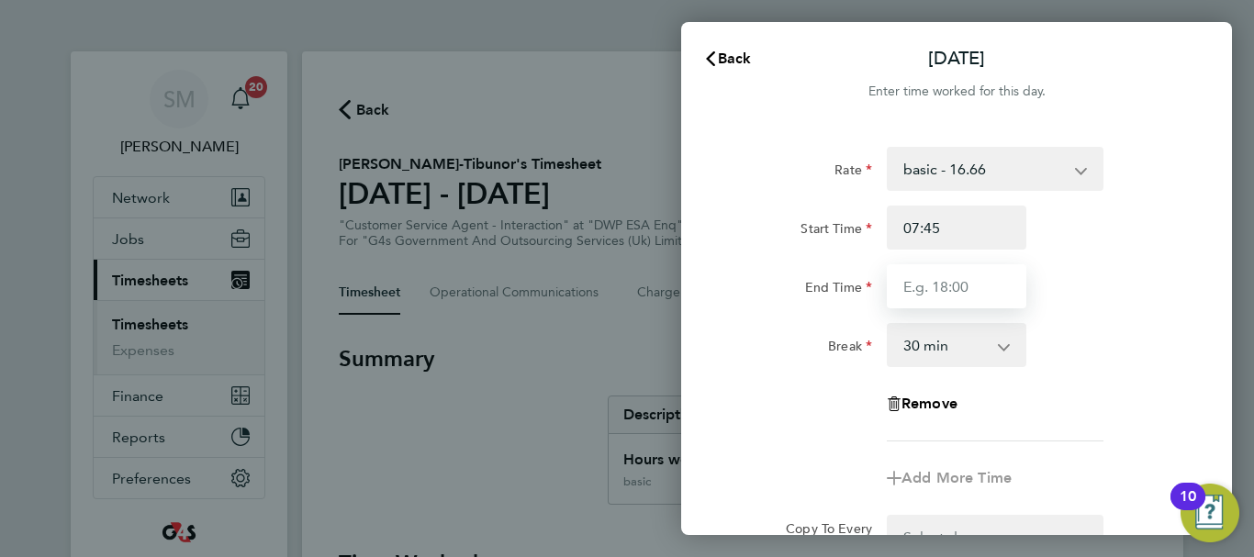
click at [920, 283] on input "End Time" at bounding box center [957, 286] width 140 height 44
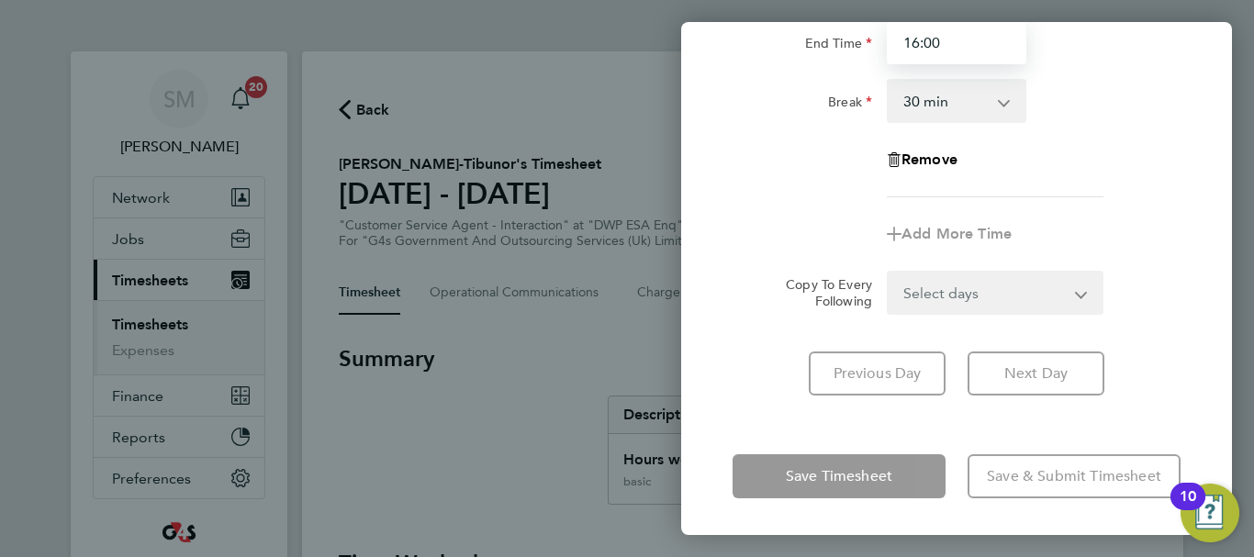
type input "16:00"
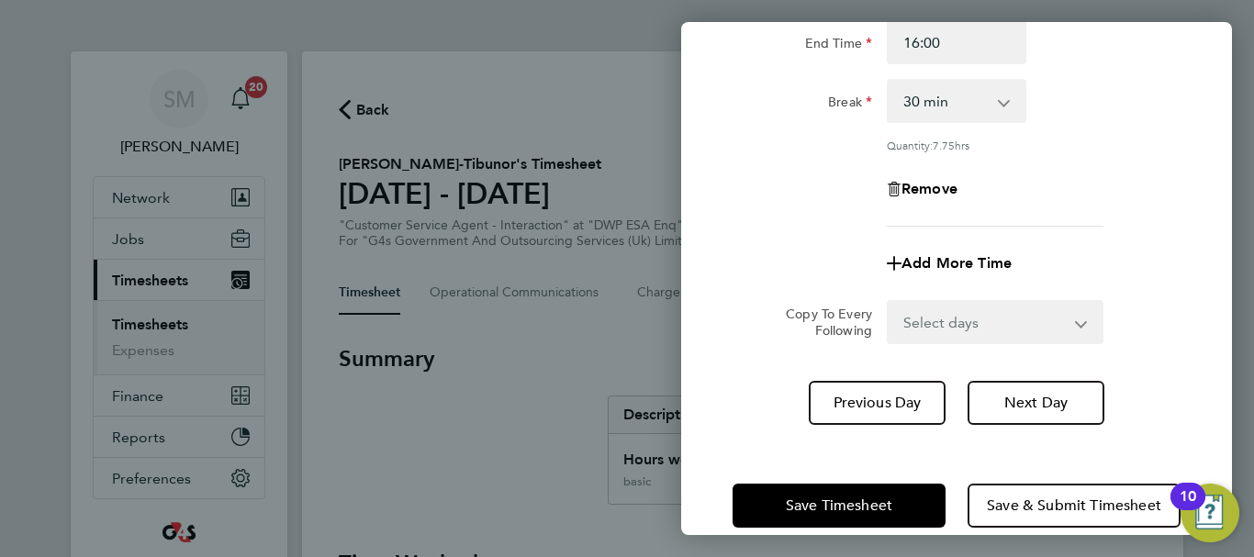
click at [776, 441] on div "[DATE] Cancel Enter time worked for this day. Rate basic - 16.66 Annual Leave x…" at bounding box center [956, 278] width 551 height 513
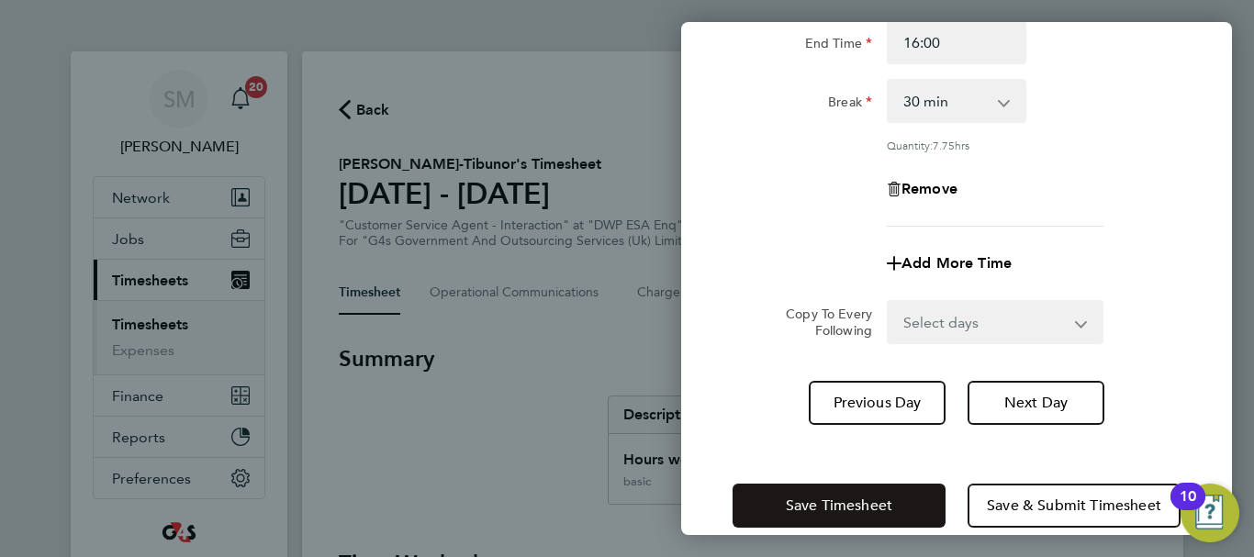
click at [812, 510] on span "Save Timesheet" at bounding box center [839, 506] width 106 height 18
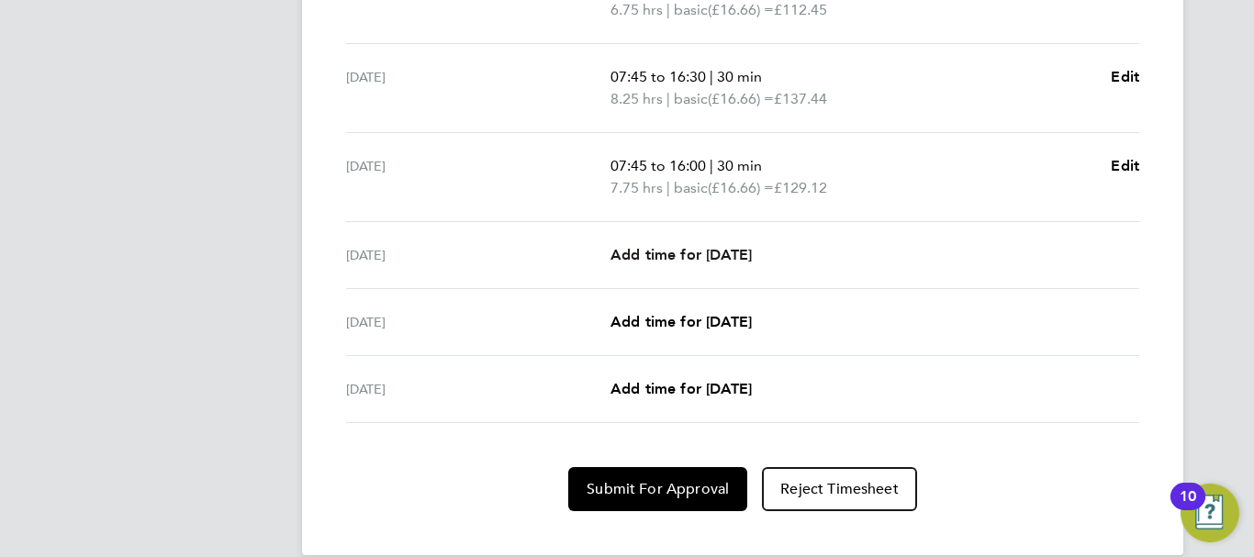
click at [707, 254] on span "Add time for [DATE]" at bounding box center [680, 254] width 141 height 17
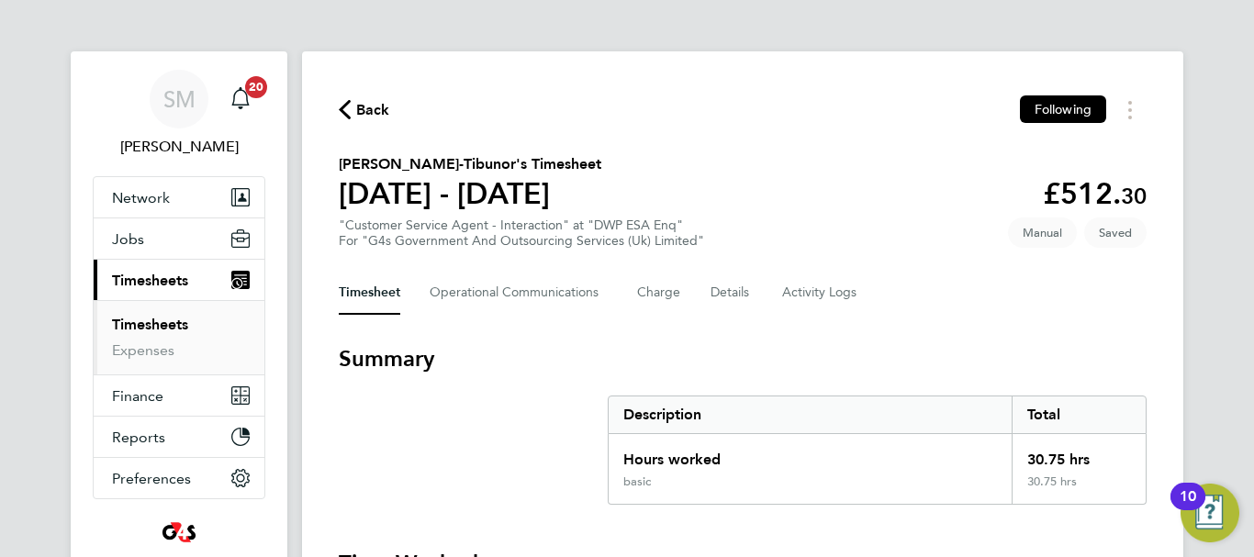
select select "30"
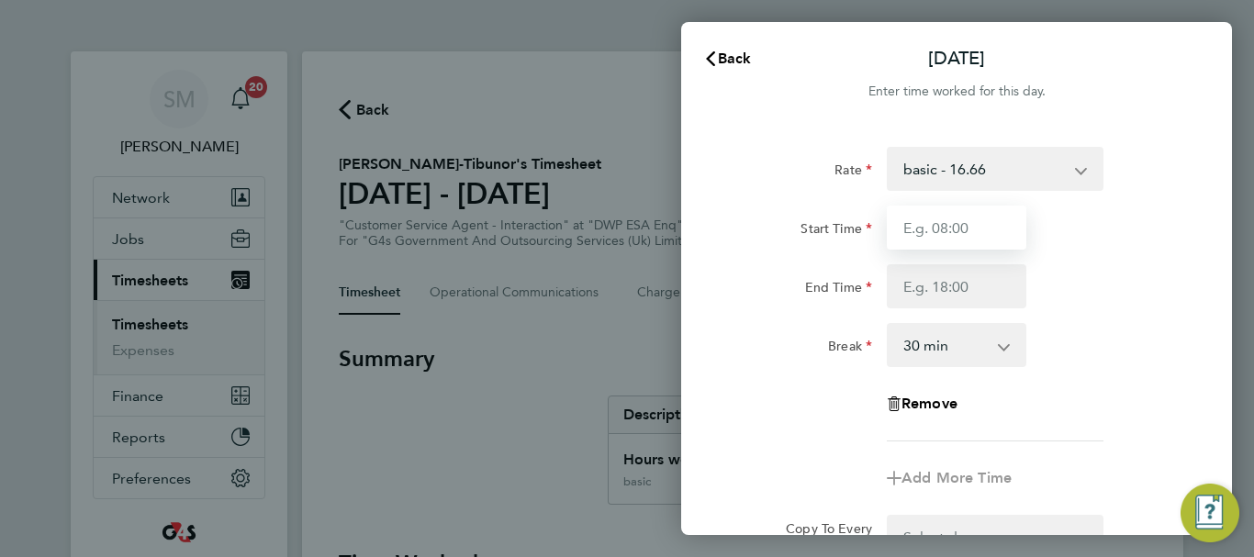
click at [968, 228] on input "Start Time" at bounding box center [957, 228] width 140 height 44
type input "07:45"
click at [885, 285] on div at bounding box center [956, 286] width 154 height 44
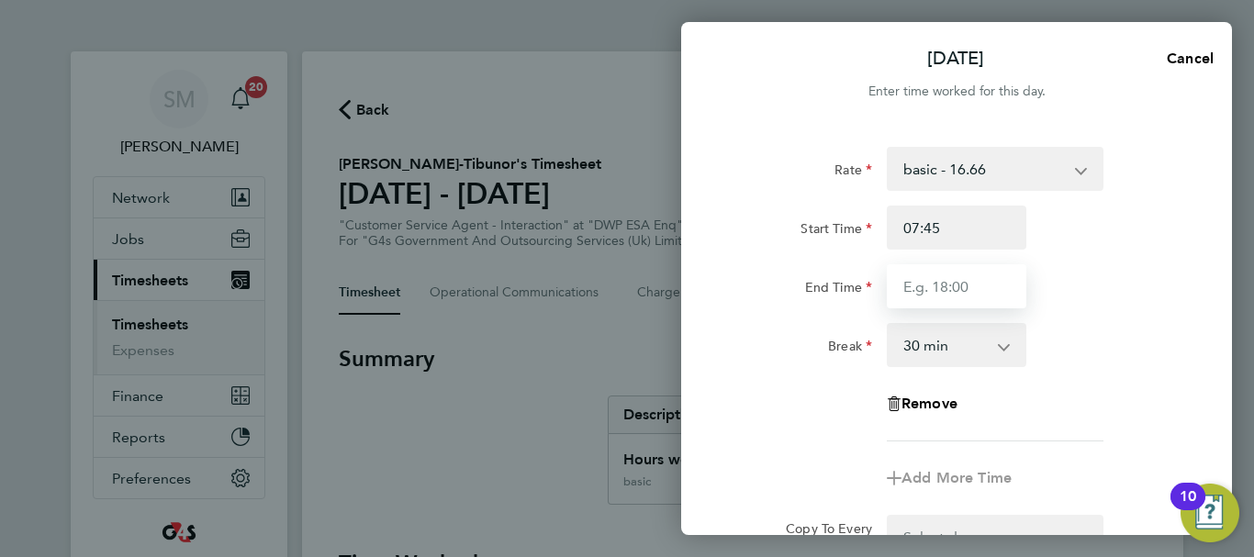
click at [913, 281] on input "End Time" at bounding box center [957, 286] width 140 height 44
type input "15:00"
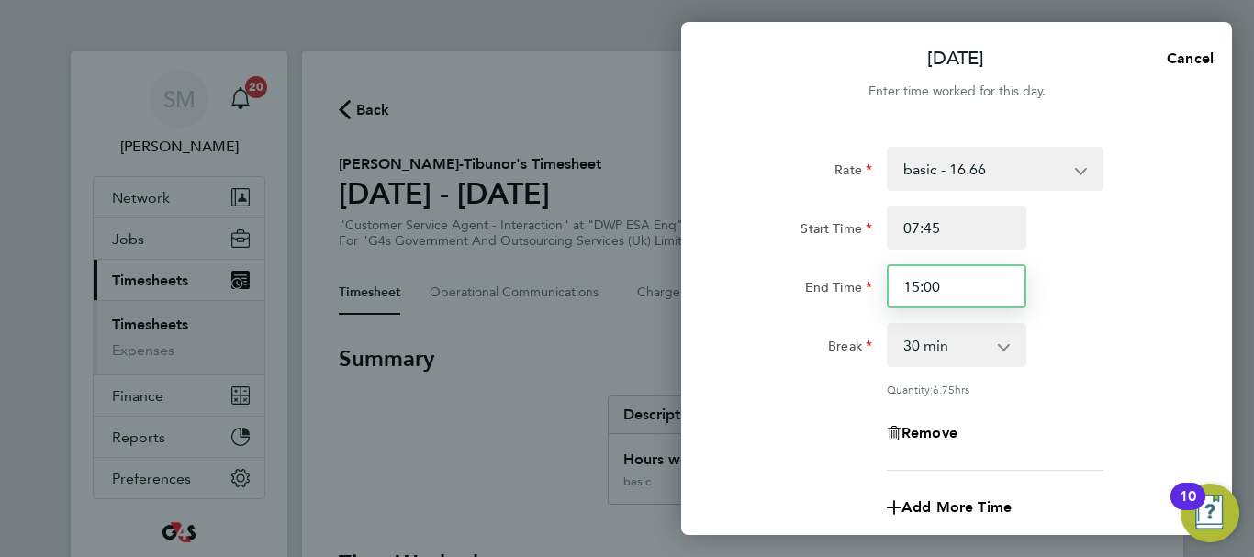
scroll to position [272, 0]
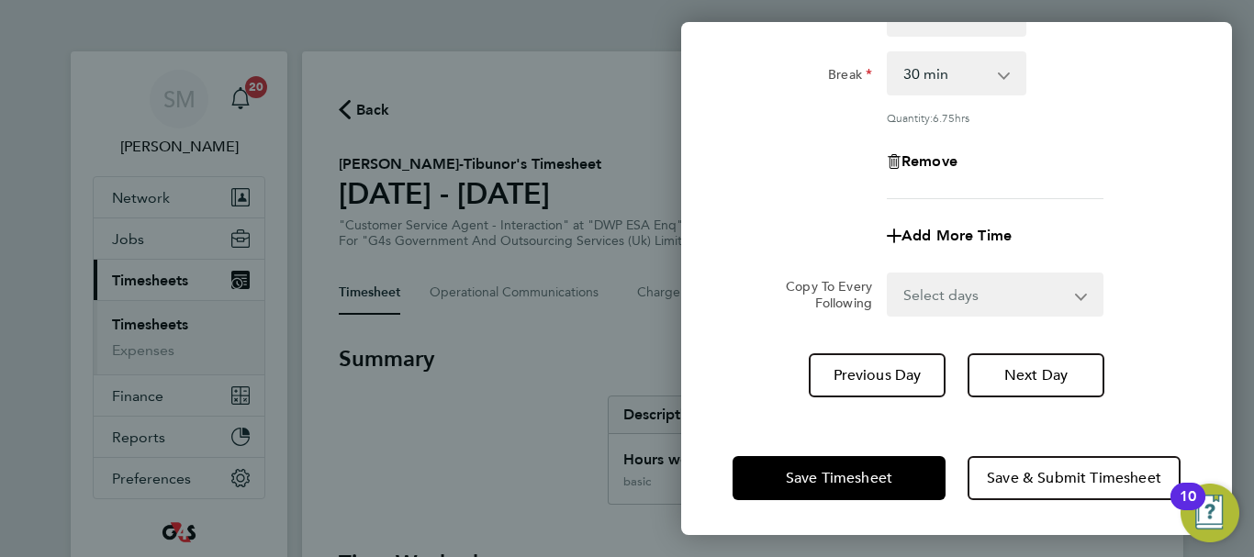
click at [788, 408] on div "Rate basic - 16.66 Annual Leave x2 - 32.79 x1.5 - 24.73 Bank Holiday System Iss…" at bounding box center [956, 136] width 551 height 566
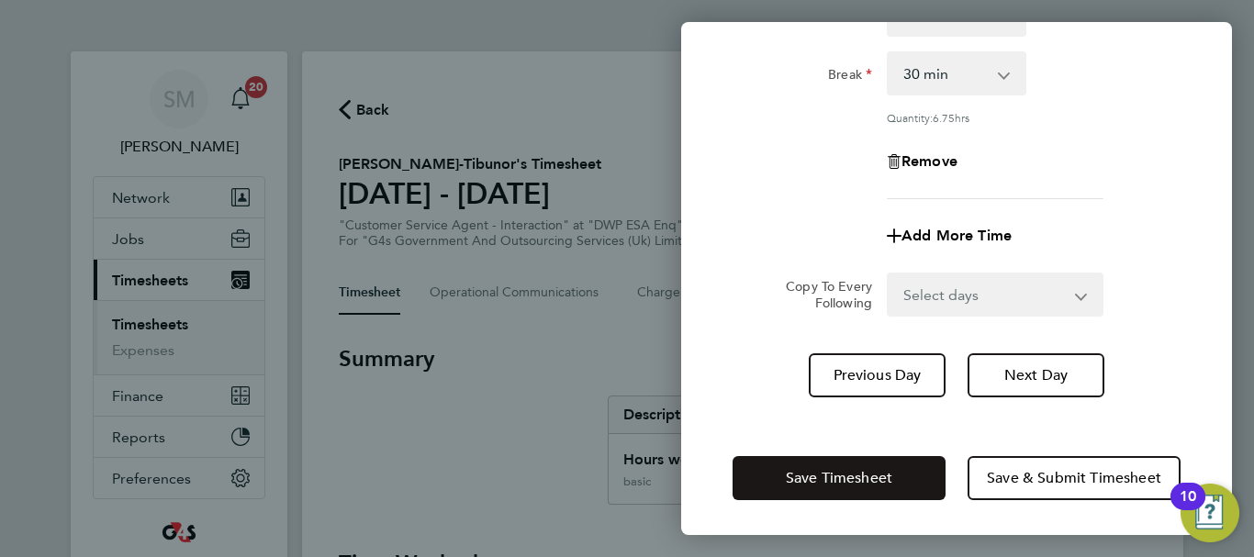
click at [815, 465] on button "Save Timesheet" at bounding box center [838, 478] width 213 height 44
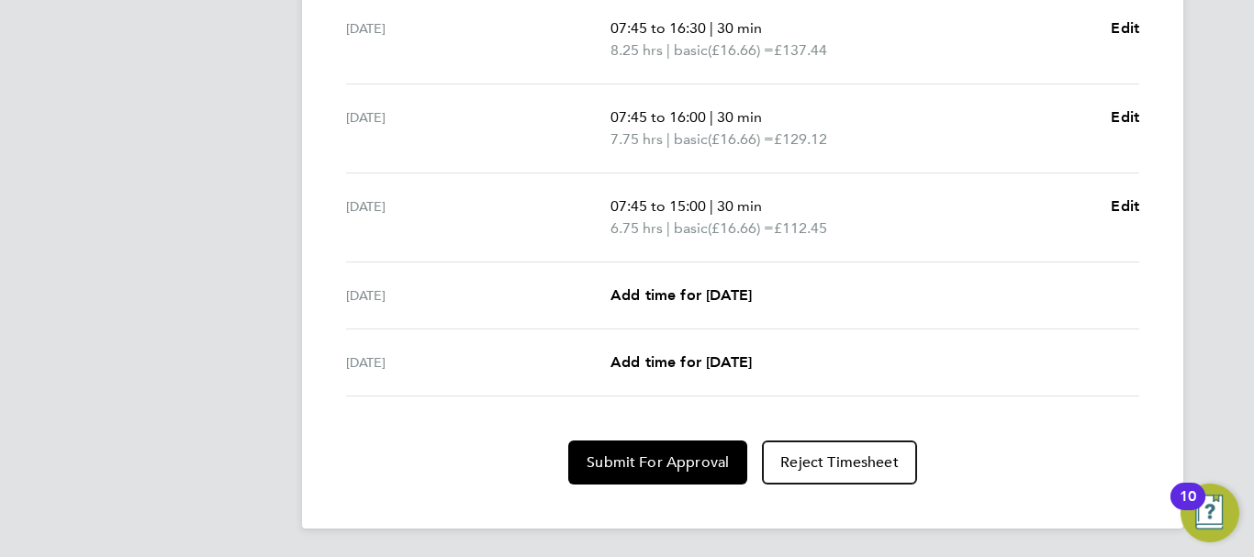
scroll to position [784, 0]
click at [635, 458] on span "Submit For Approval" at bounding box center [657, 461] width 142 height 18
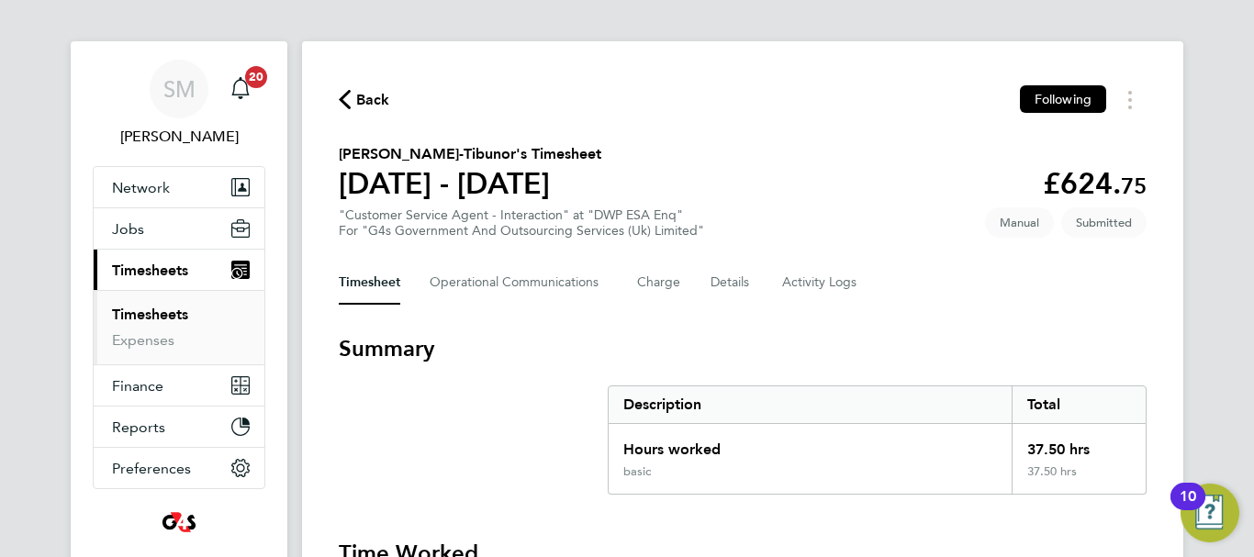
scroll to position [0, 0]
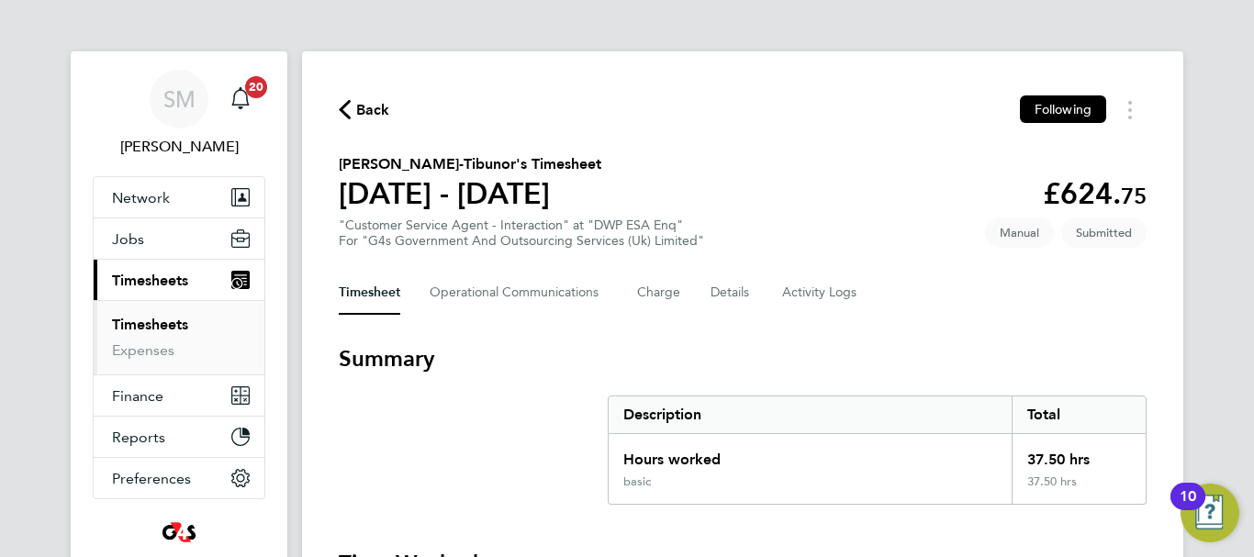
click at [374, 115] on span "Back" at bounding box center [373, 110] width 34 height 22
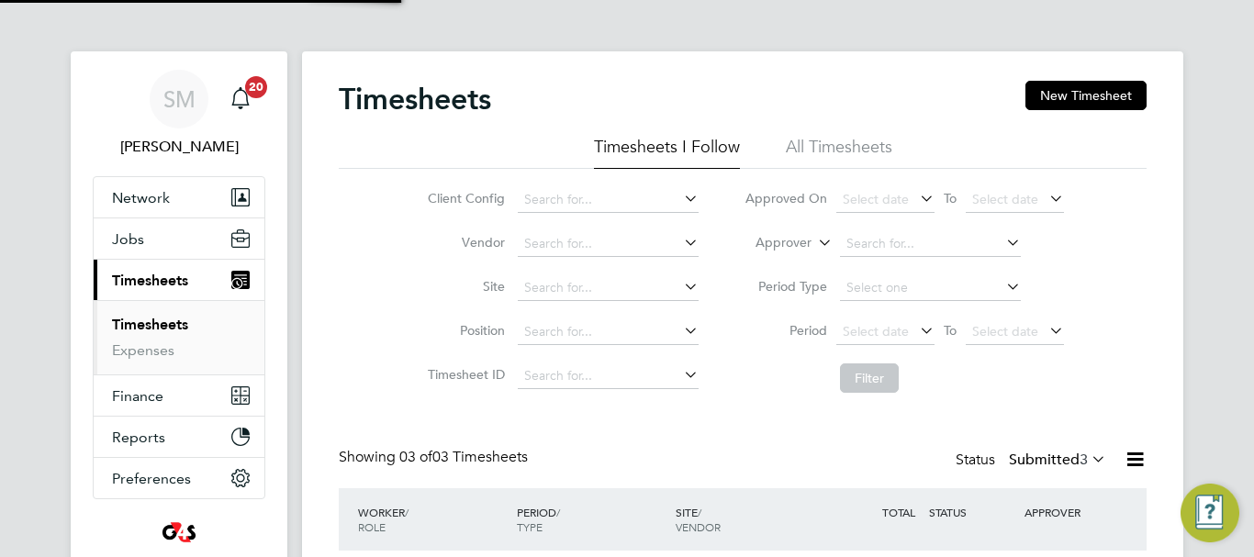
scroll to position [61, 160]
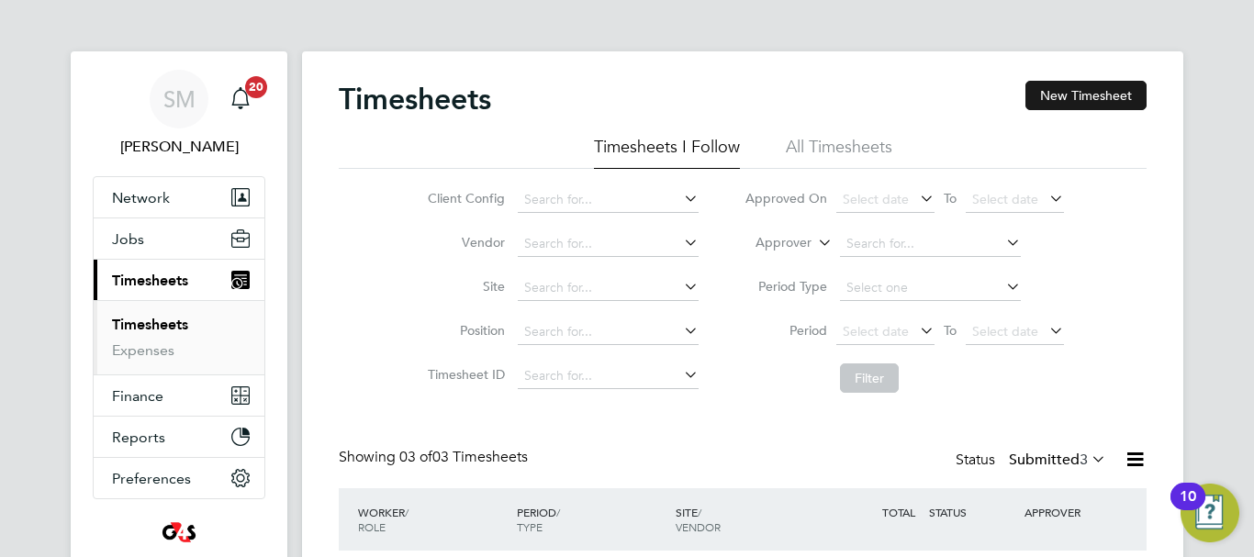
click at [1055, 96] on button "New Timesheet" at bounding box center [1085, 95] width 121 height 29
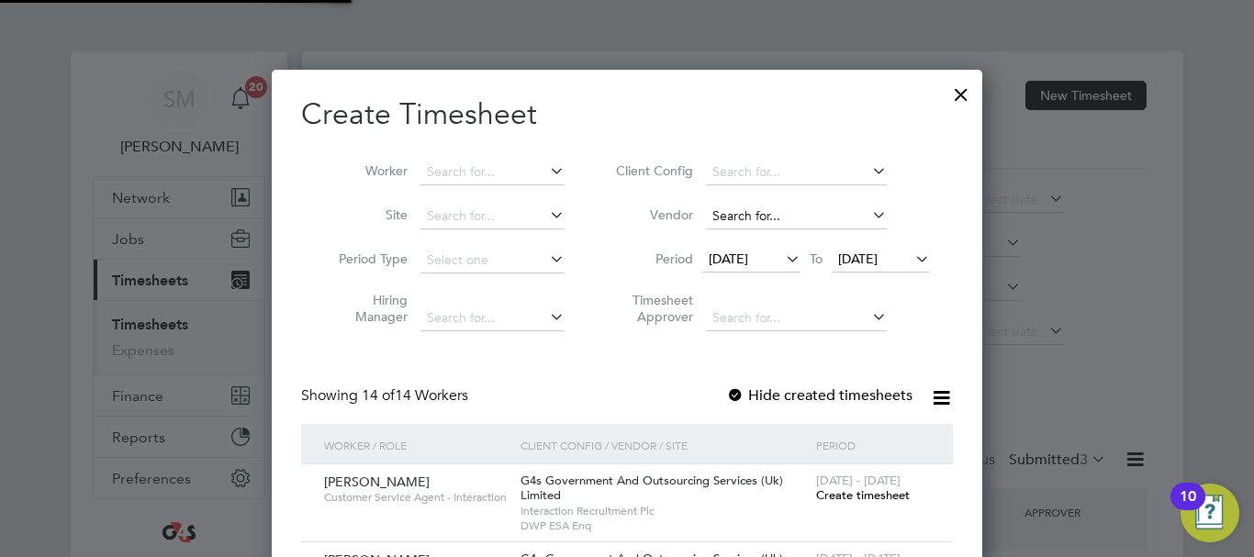
scroll to position [9, 9]
click at [740, 256] on span "[DATE]" at bounding box center [728, 259] width 39 height 17
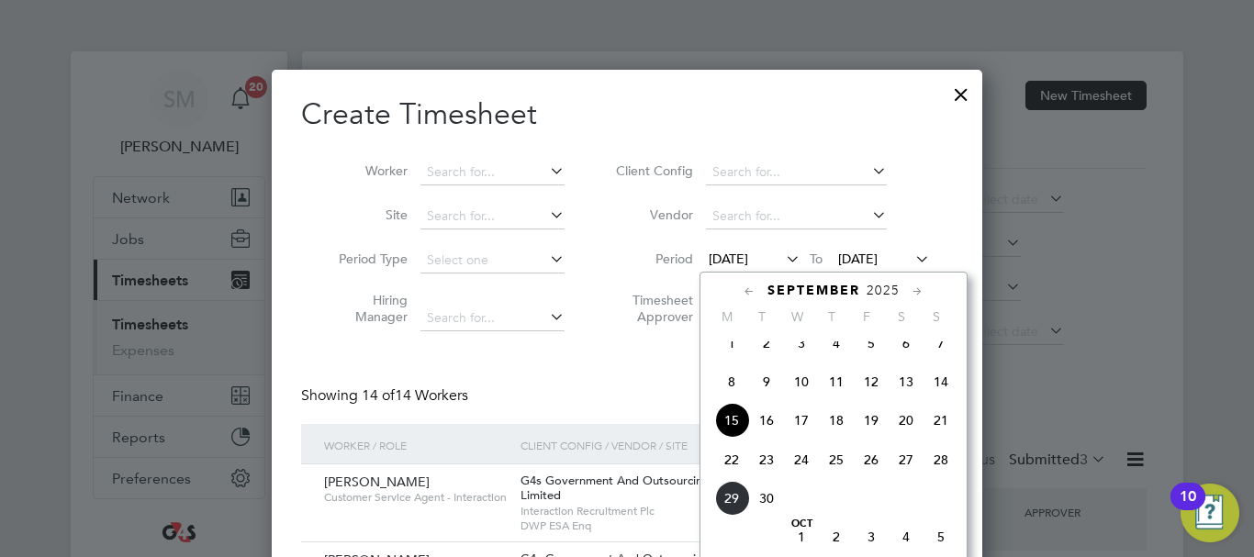
click at [725, 477] on span "22" at bounding box center [731, 459] width 35 height 35
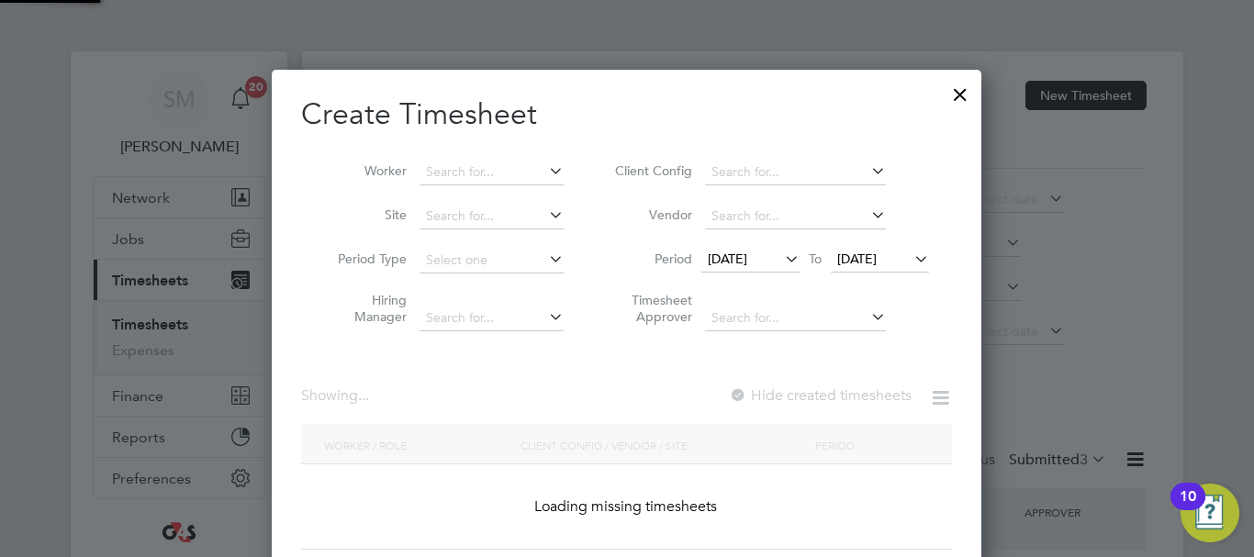
click at [910, 261] on icon at bounding box center [910, 259] width 0 height 26
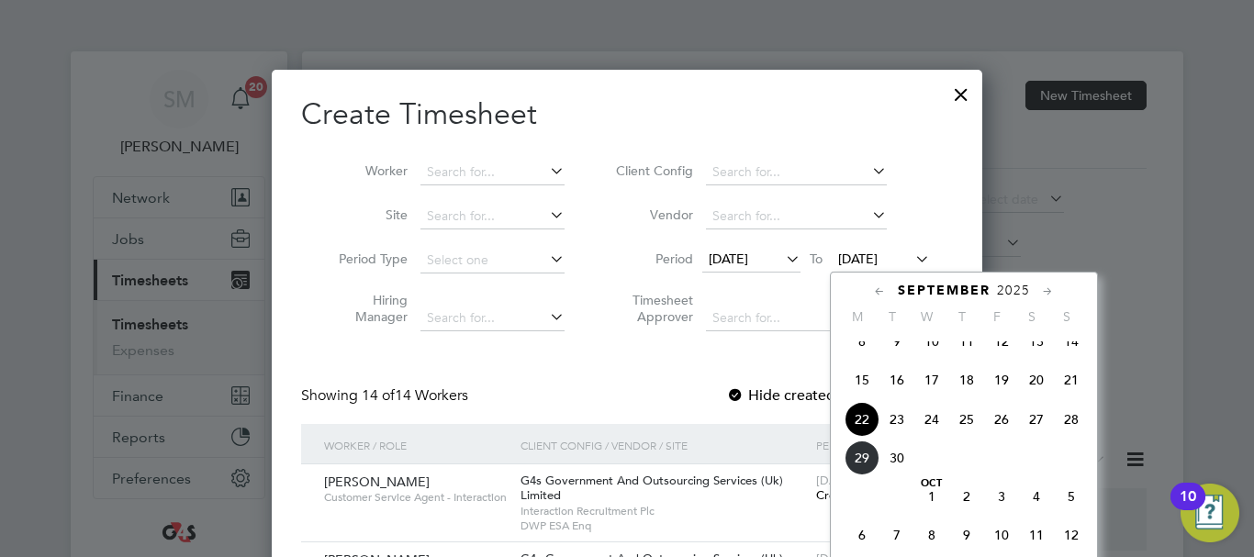
click at [1076, 437] on span "28" at bounding box center [1071, 419] width 35 height 35
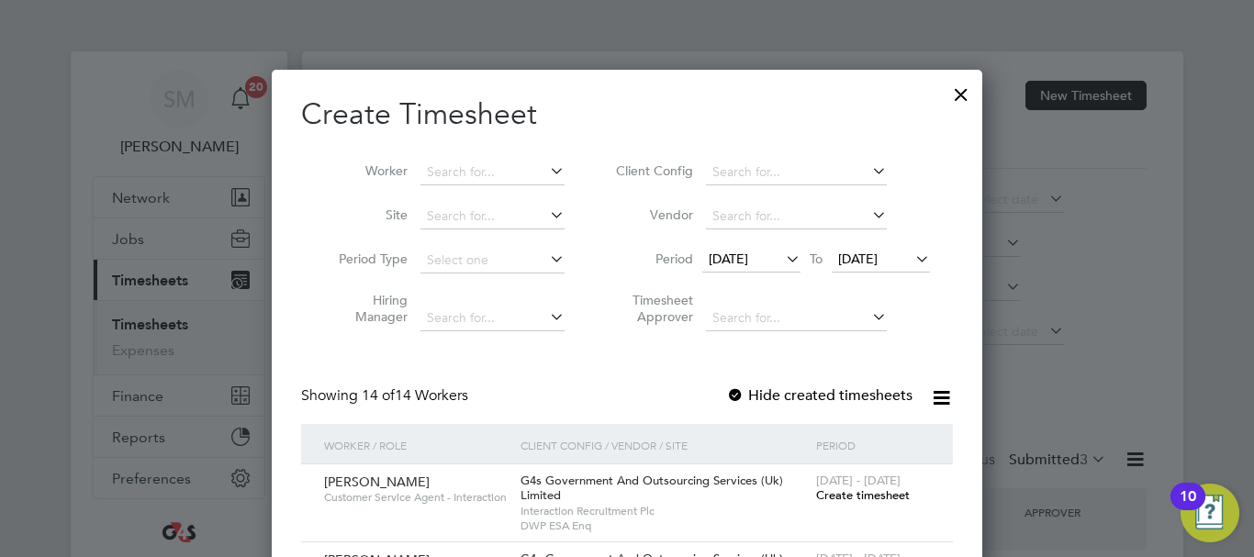
drag, startPoint x: 744, startPoint y: 392, endPoint x: 516, endPoint y: 220, distance: 285.8
click at [743, 393] on div at bounding box center [735, 396] width 18 height 18
click at [447, 165] on input at bounding box center [492, 173] width 144 height 26
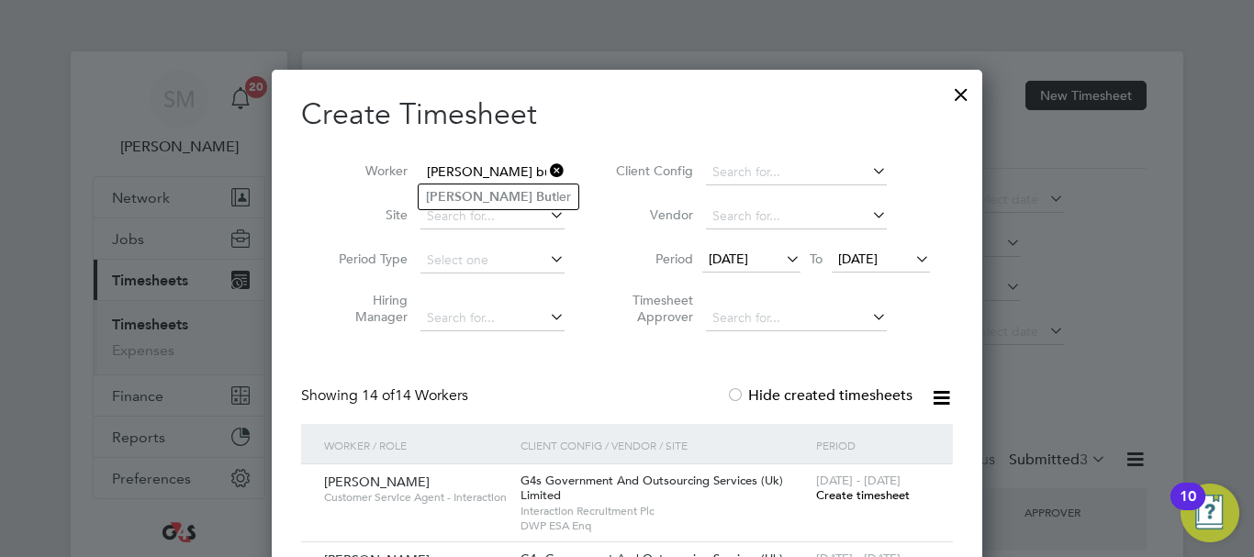
click at [465, 183] on input "[PERSON_NAME] but" at bounding box center [492, 173] width 144 height 26
click at [466, 186] on li "[PERSON_NAME]" at bounding box center [499, 196] width 160 height 25
type input "[PERSON_NAME]"
click at [878, 498] on span "Create timesheet" at bounding box center [863, 495] width 94 height 16
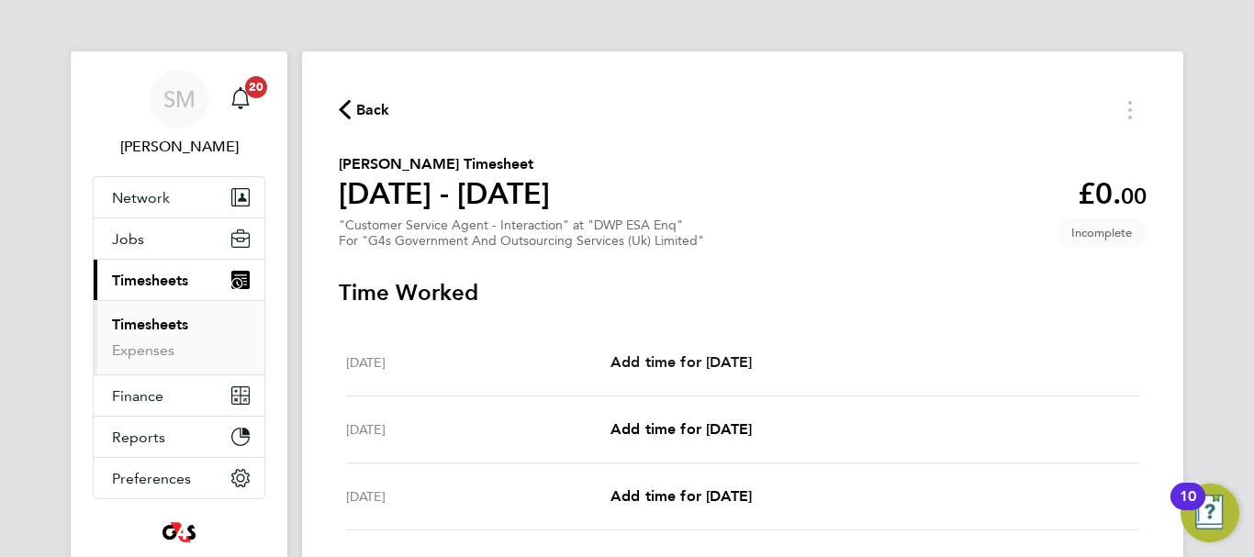
click at [734, 353] on span "Add time for [DATE]" at bounding box center [680, 361] width 141 height 17
select select "30"
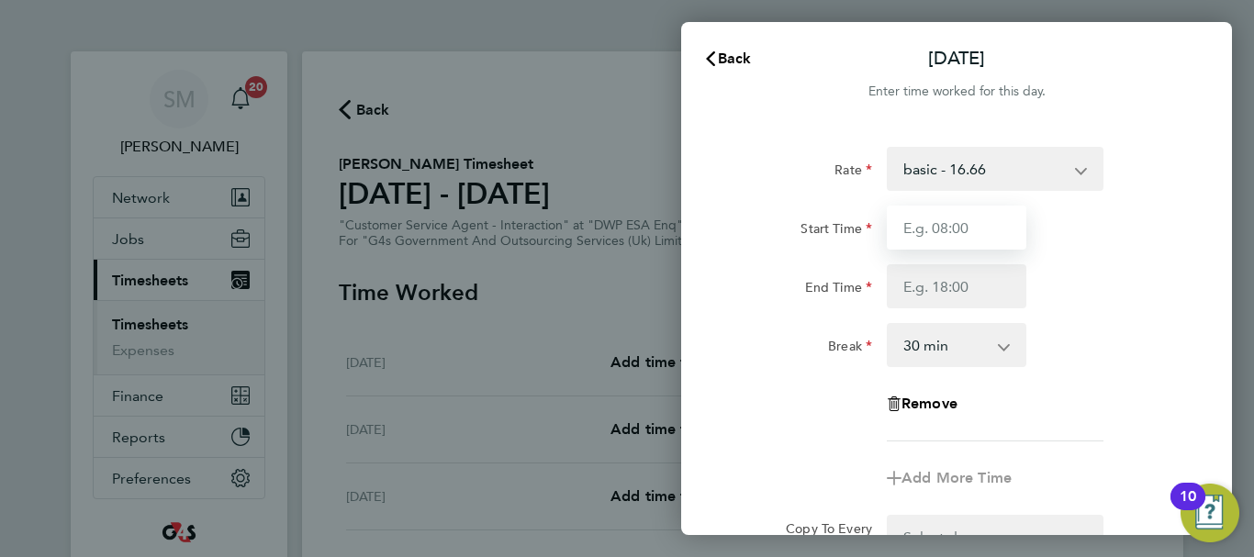
click at [918, 217] on input "Start Time" at bounding box center [957, 228] width 140 height 44
type input "07:45"
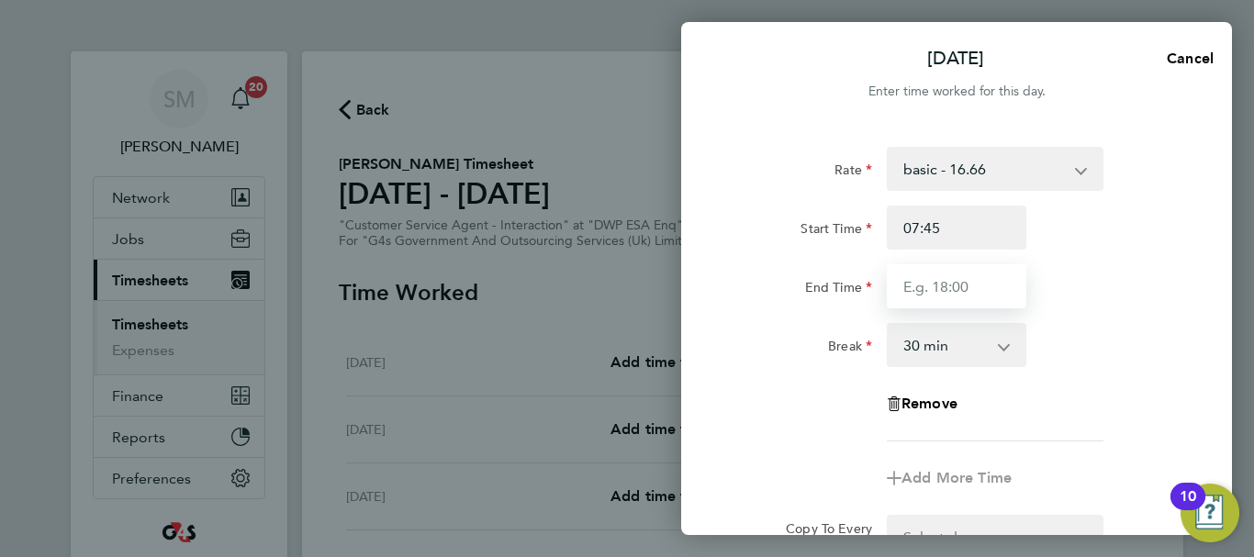
click at [965, 294] on input "End Time" at bounding box center [957, 286] width 140 height 44
type input "16:30"
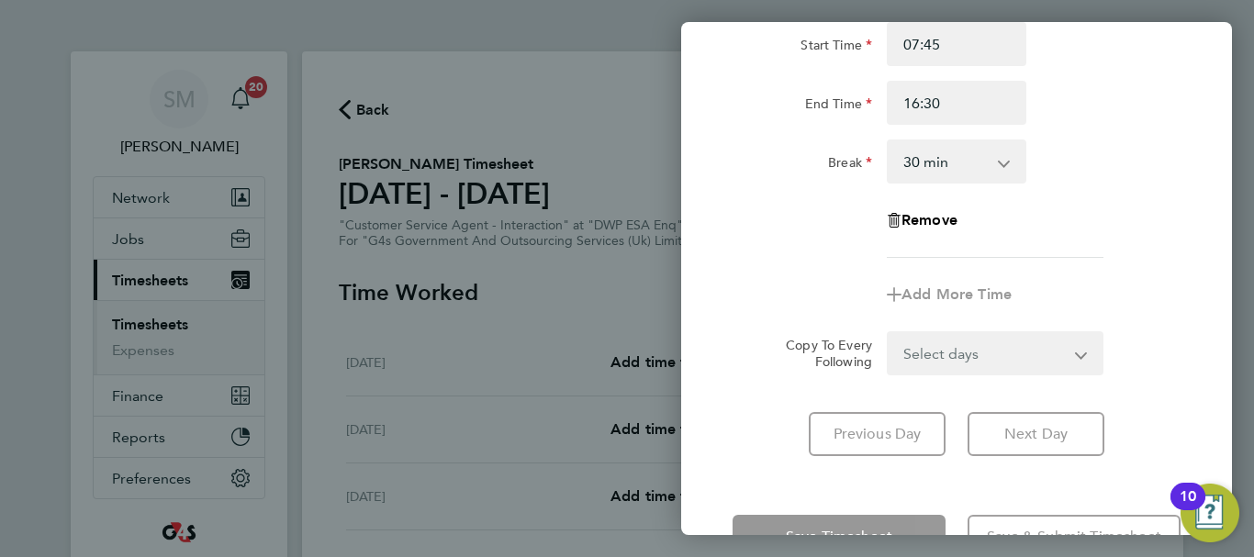
click at [763, 468] on div "Rate basic - 16.66 Annual Leave x2 - 32.79 System Issue Paid - 16.66 System Iss…" at bounding box center [956, 209] width 551 height 537
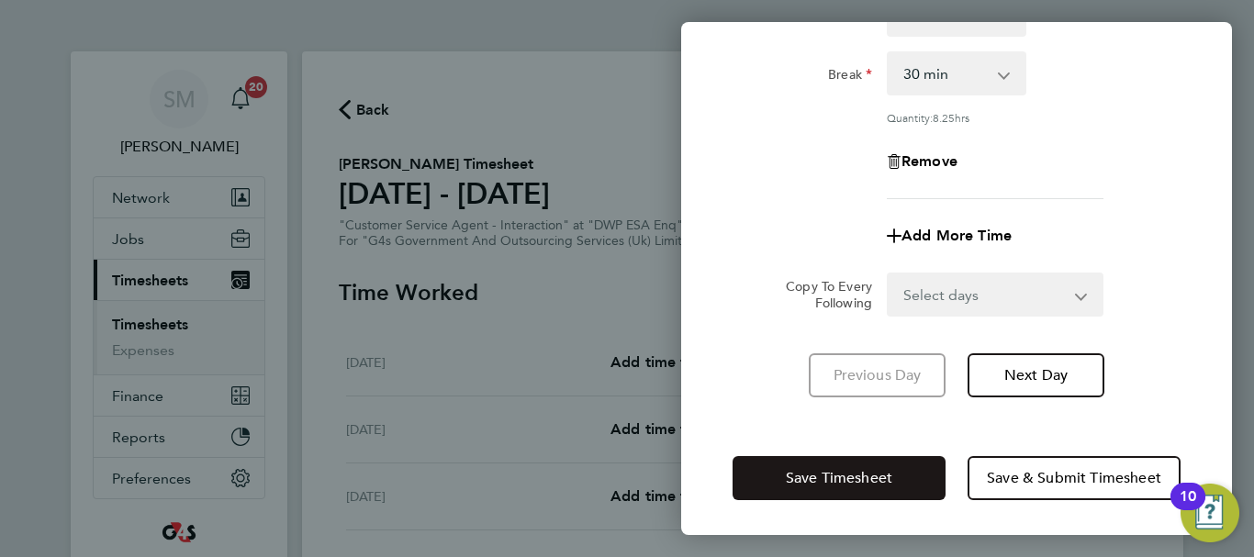
drag, startPoint x: 763, startPoint y: 487, endPoint x: 820, endPoint y: 475, distance: 58.1
click at [765, 487] on button "Save Timesheet" at bounding box center [838, 478] width 213 height 44
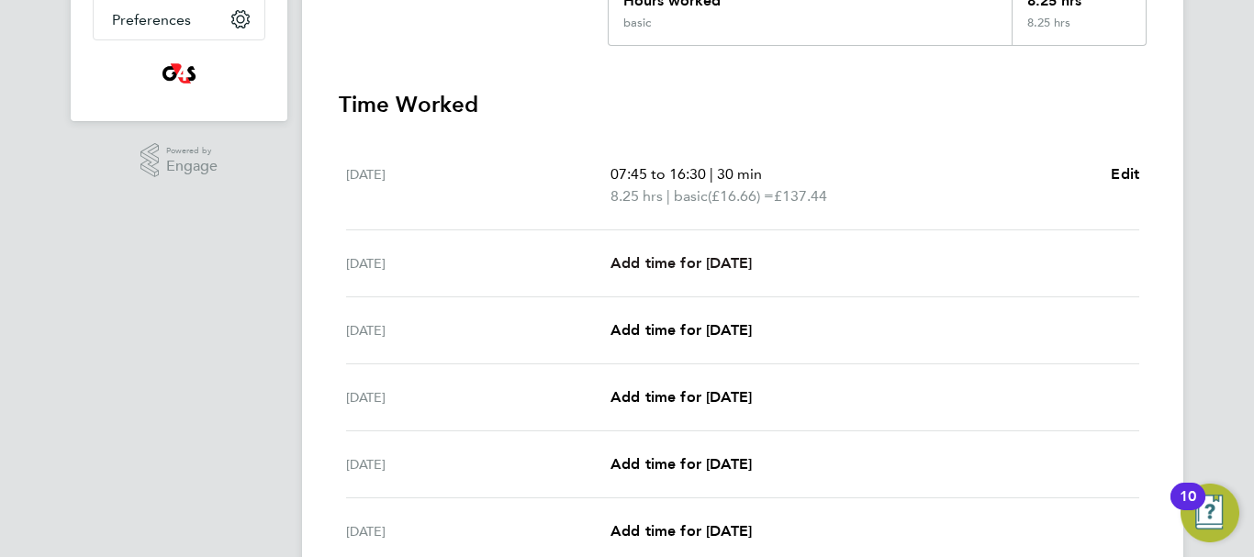
click at [709, 255] on span "Add time for [DATE]" at bounding box center [680, 262] width 141 height 17
select select "30"
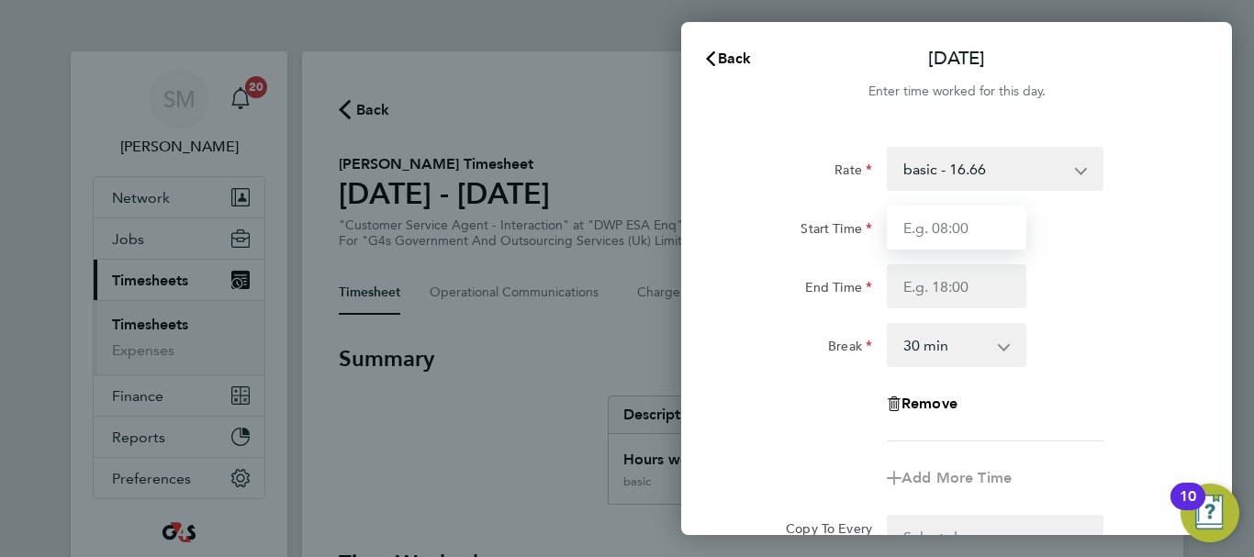
drag, startPoint x: 977, startPoint y: 215, endPoint x: 969, endPoint y: 224, distance: 12.3
click at [977, 215] on input "Start Time" at bounding box center [957, 228] width 140 height 44
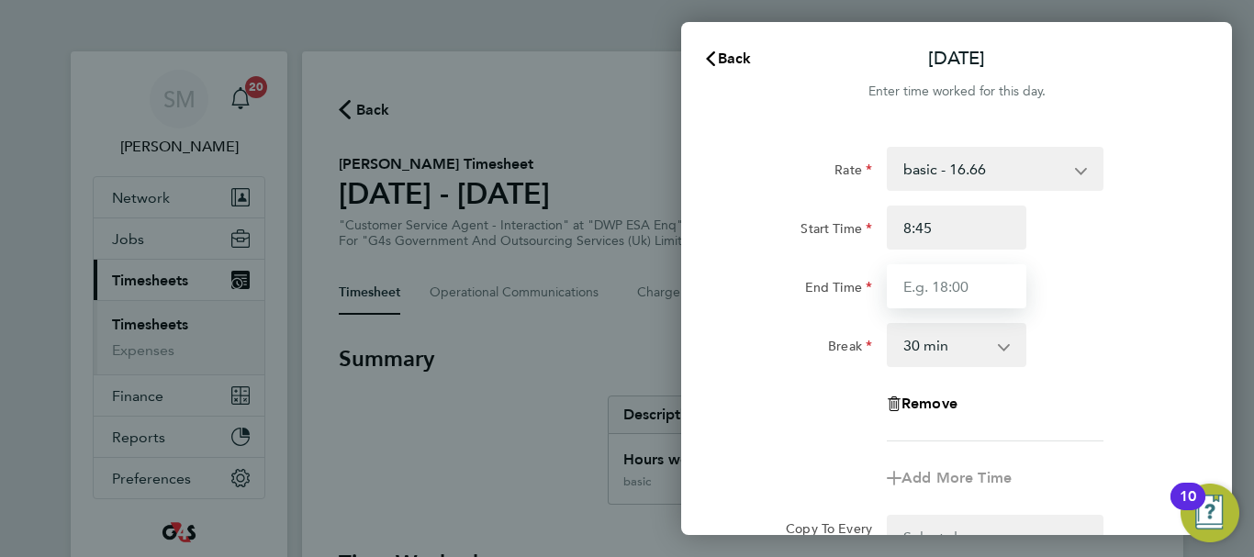
type input "08:45"
click at [939, 279] on input "End Time" at bounding box center [957, 286] width 140 height 44
type input "16:00"
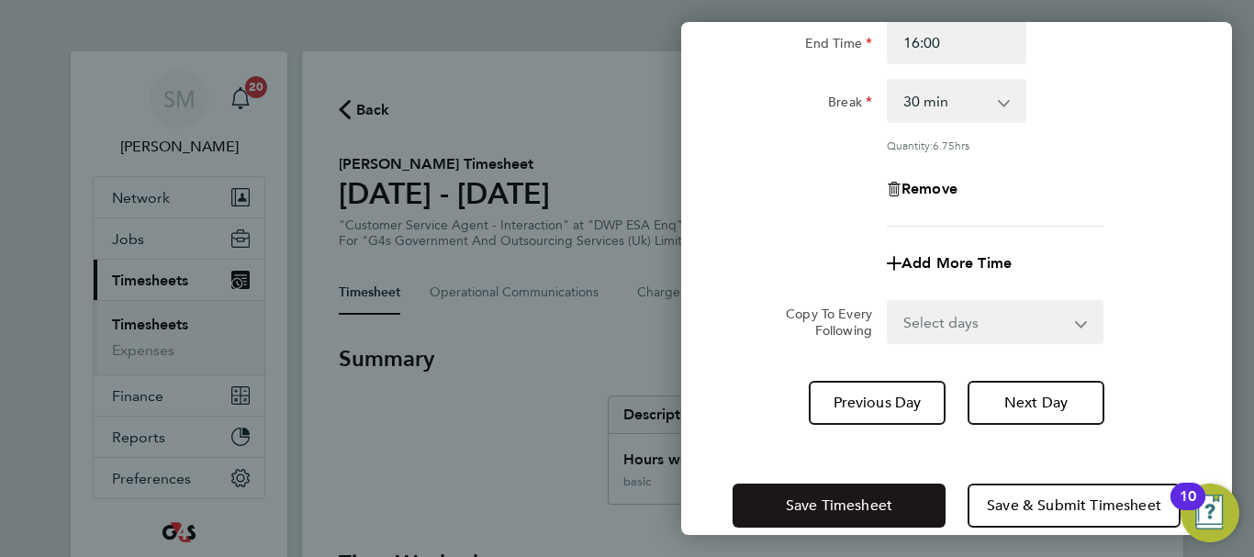
drag, startPoint x: 766, startPoint y: 430, endPoint x: 807, endPoint y: 494, distance: 75.1
click at [765, 431] on div "[DATE] Cancel Enter time worked for this day. Rate basic - 16.66 Annual Leave x…" at bounding box center [956, 278] width 551 height 513
click at [807, 506] on span "Save Timesheet" at bounding box center [839, 506] width 106 height 18
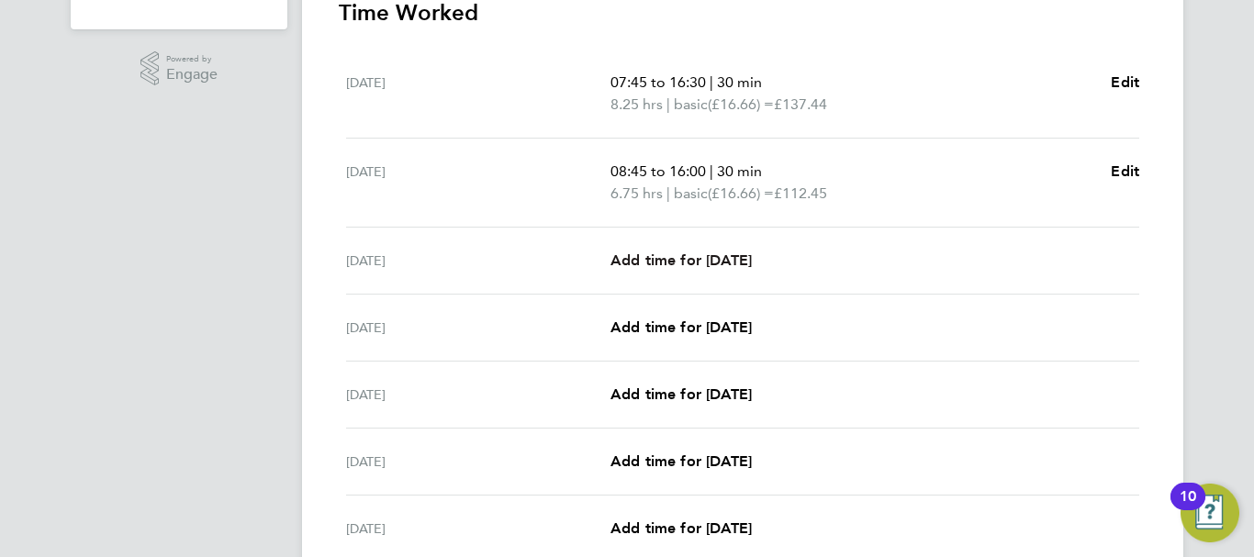
click at [702, 251] on span "Add time for [DATE]" at bounding box center [680, 259] width 141 height 17
select select "30"
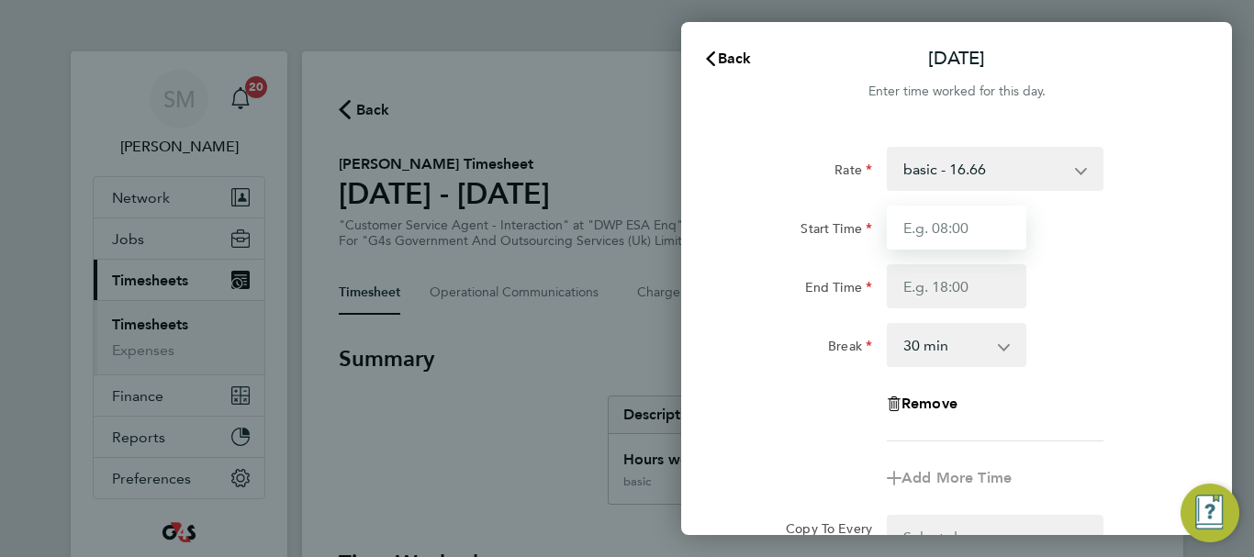
click at [990, 218] on input "Start Time" at bounding box center [957, 228] width 140 height 44
type input "07:45"
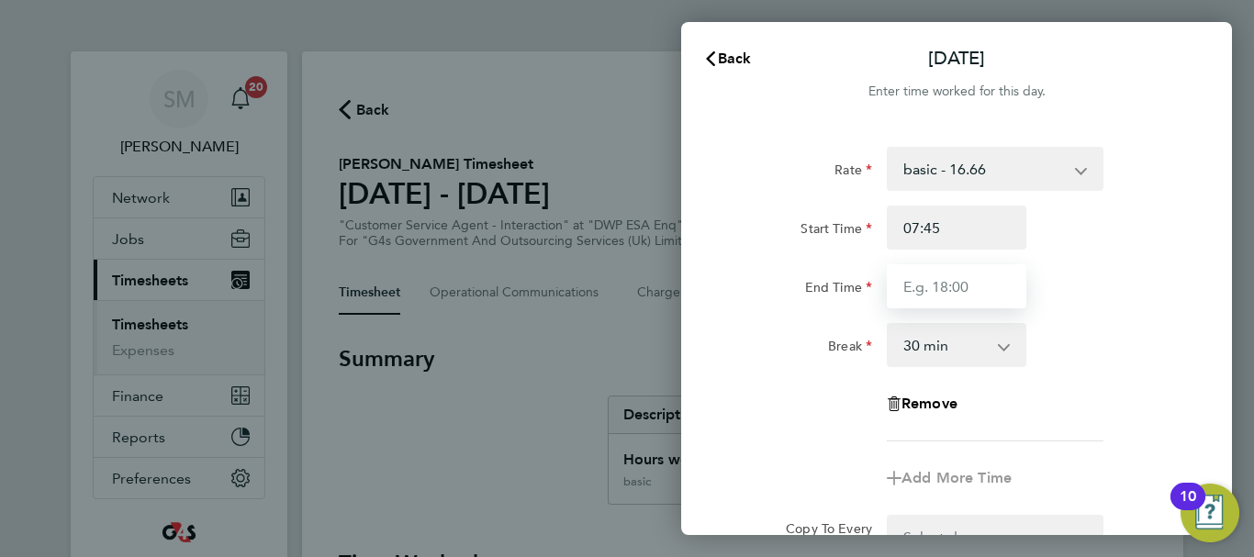
click at [942, 293] on input "End Time" at bounding box center [957, 286] width 140 height 44
type input "17:00"
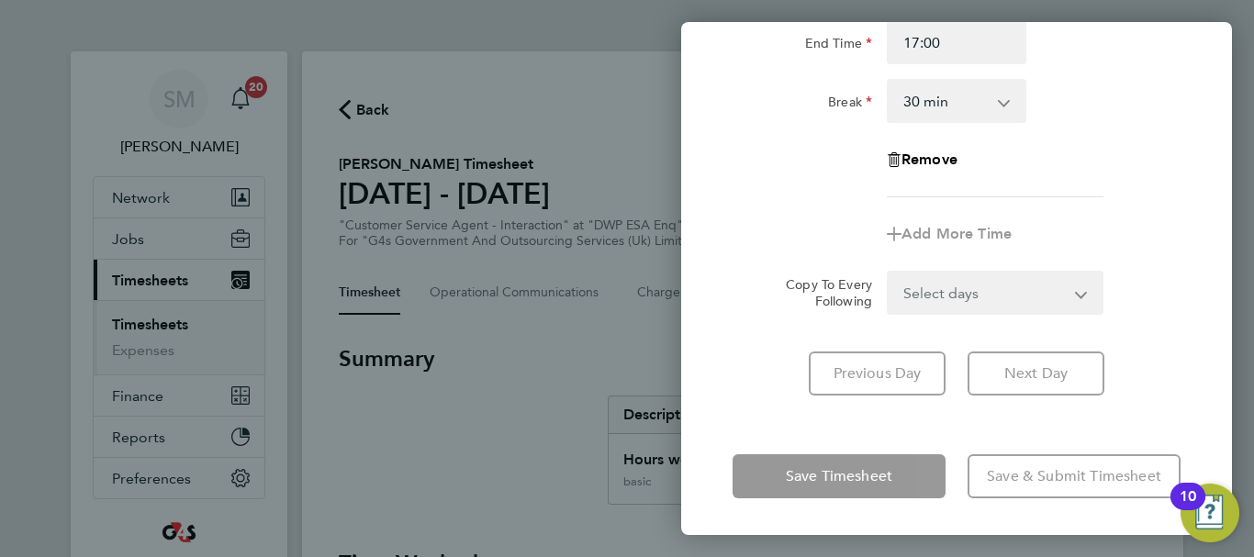
click at [750, 410] on div "Rate basic - 16.66 Annual Leave x2 - 32.79 System Issue Paid - 16.66 System Iss…" at bounding box center [956, 149] width 551 height 537
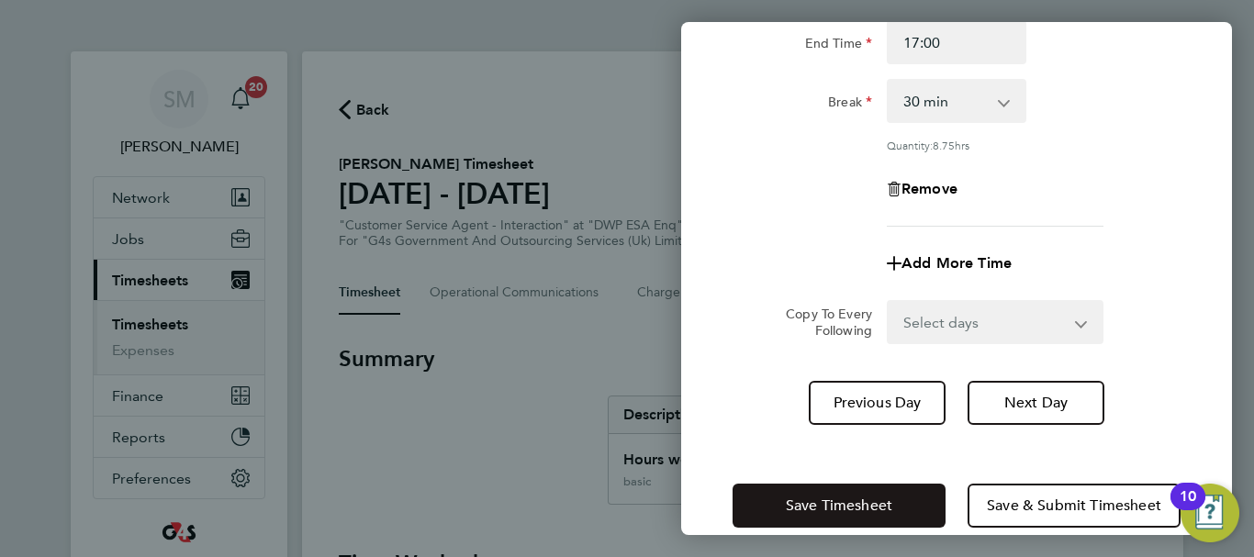
click at [790, 490] on button "Save Timesheet" at bounding box center [838, 506] width 213 height 44
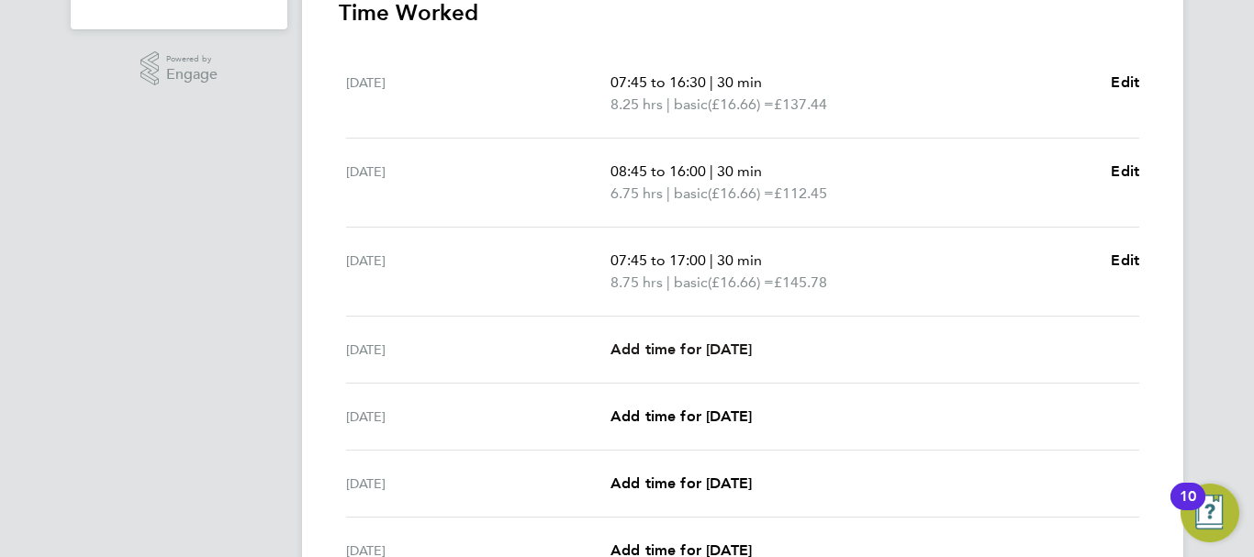
click at [653, 360] on link "Add time for [DATE]" at bounding box center [680, 350] width 141 height 22
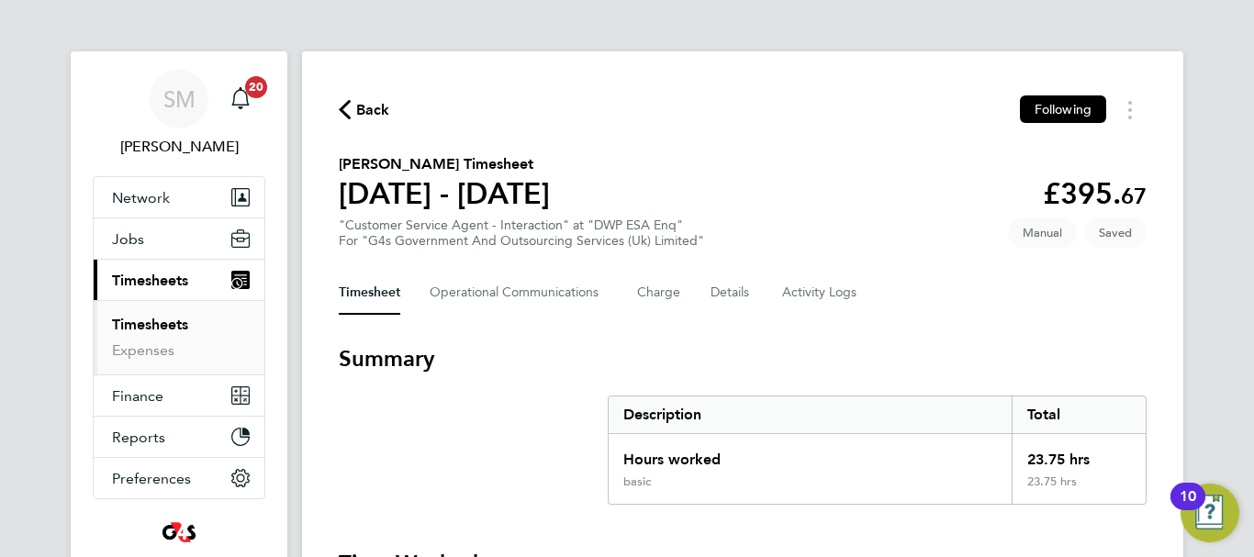
select select "30"
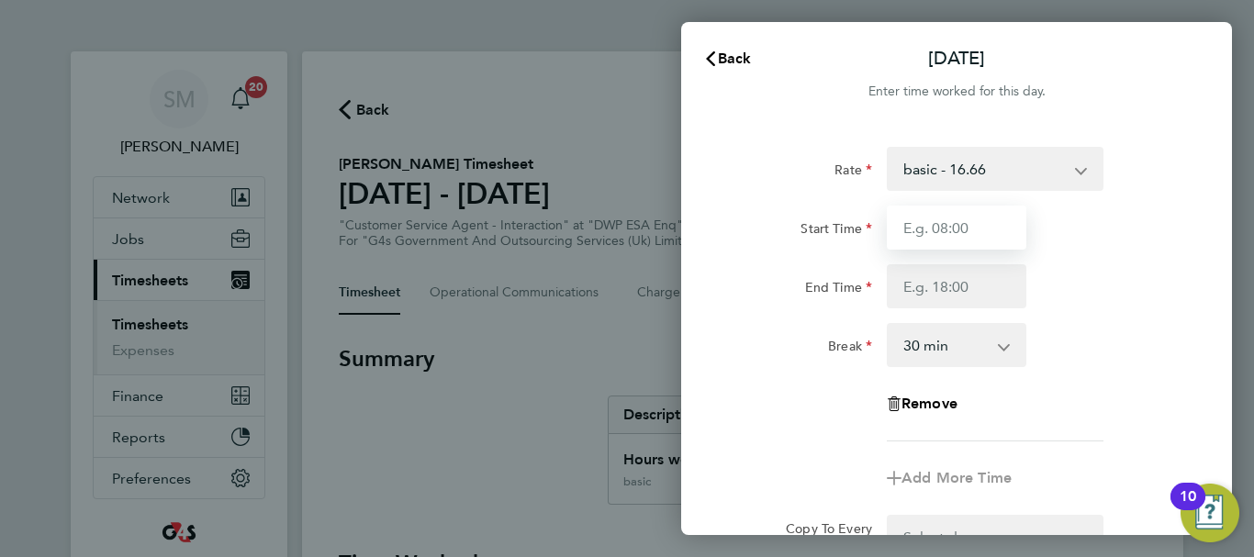
click at [996, 240] on input "Start Time" at bounding box center [957, 228] width 140 height 44
type input "10:00"
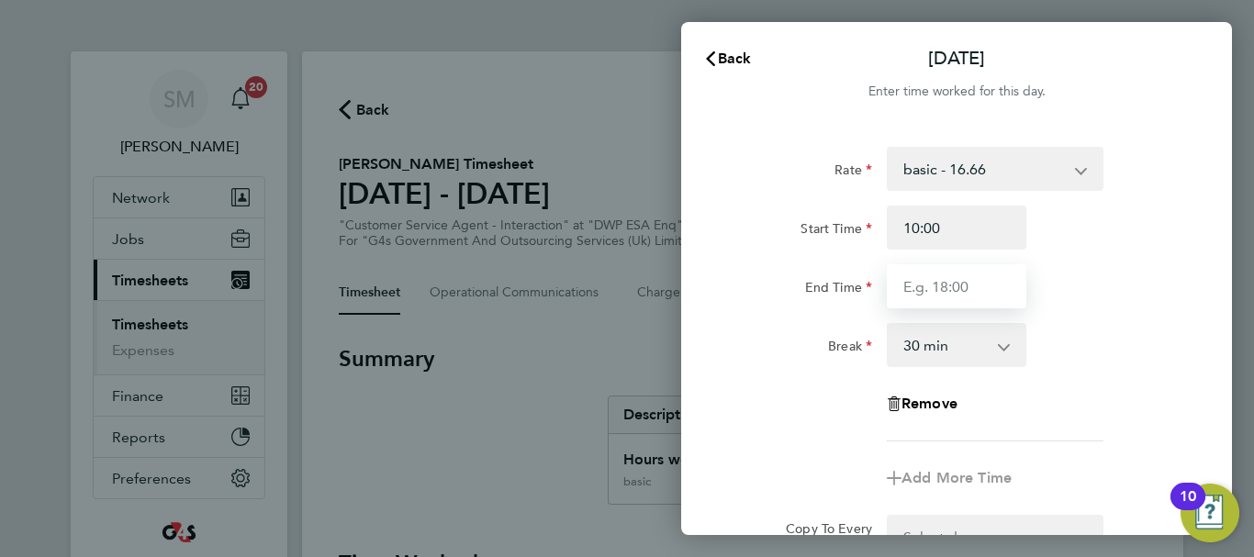
click at [910, 285] on input "End Time" at bounding box center [957, 286] width 140 height 44
type input "17:00"
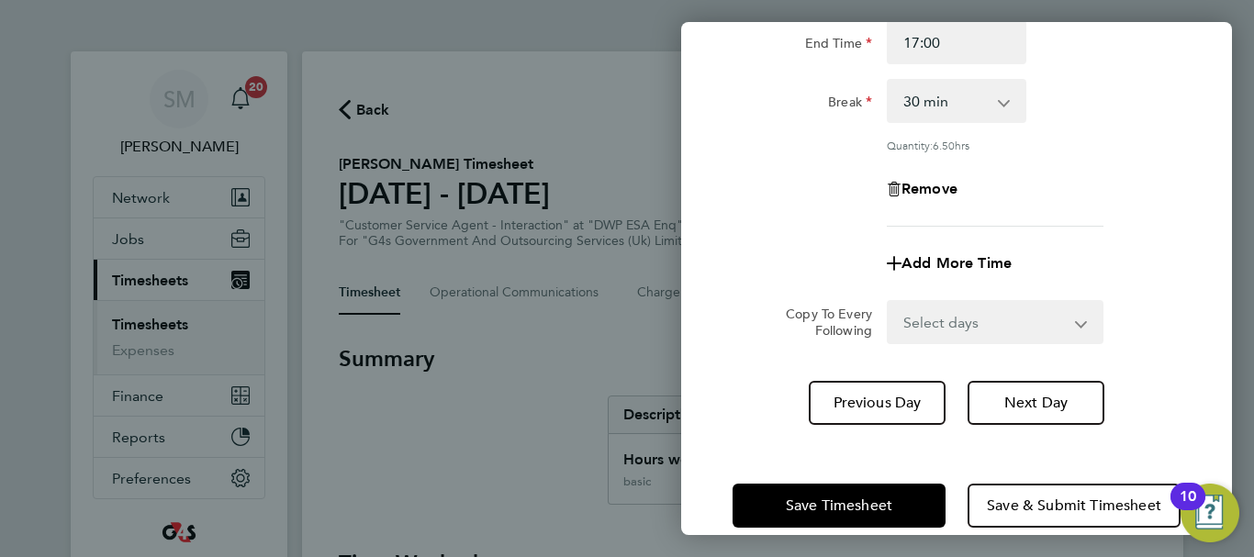
click at [740, 426] on div "[DATE] Cancel Enter time worked for this day. Rate basic - 16.66 Annual Leave x…" at bounding box center [956, 278] width 551 height 513
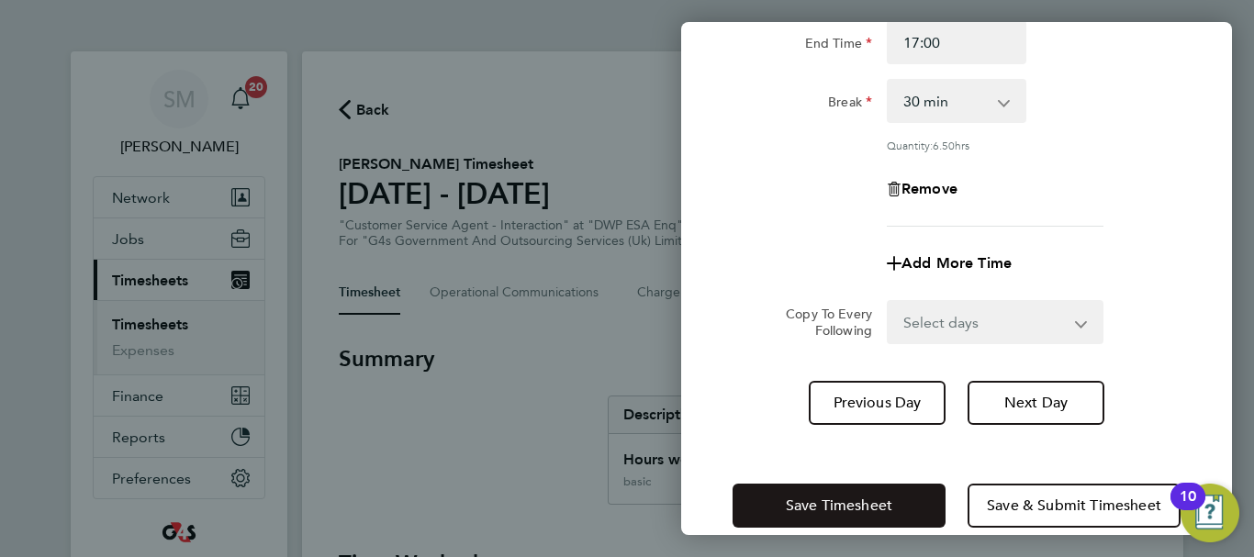
click at [775, 519] on button "Save Timesheet" at bounding box center [838, 506] width 213 height 44
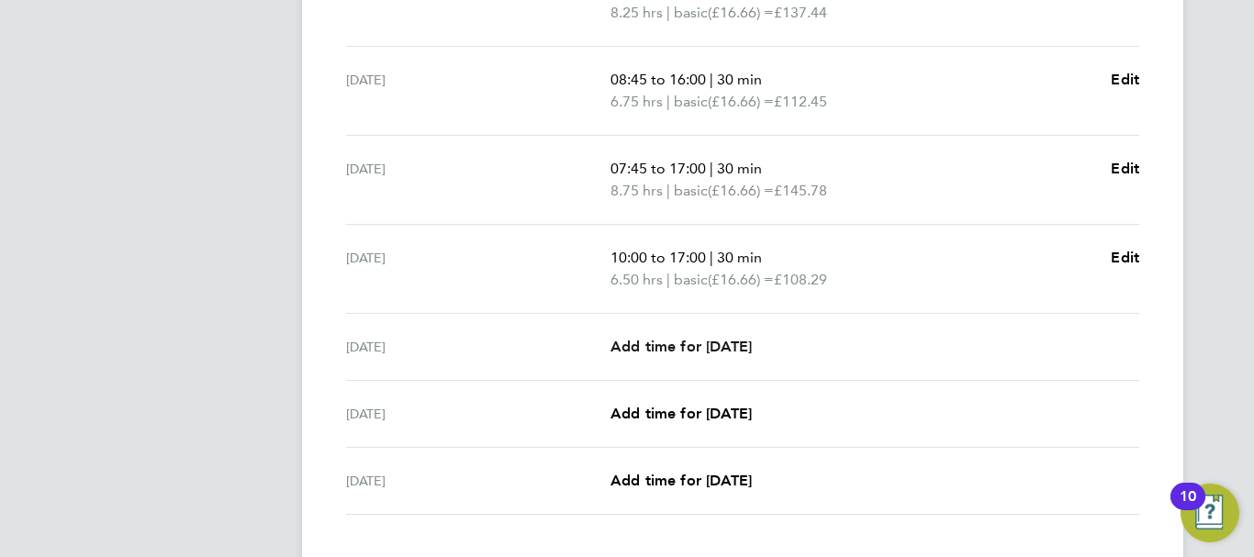
click at [710, 338] on span "Add time for [DATE]" at bounding box center [680, 346] width 141 height 17
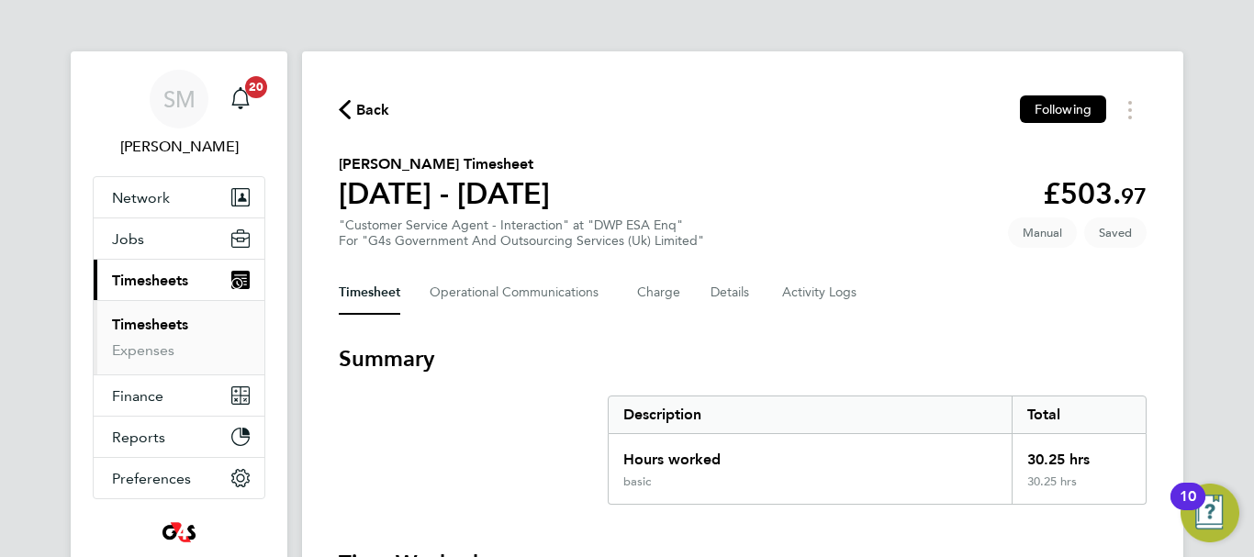
select select "30"
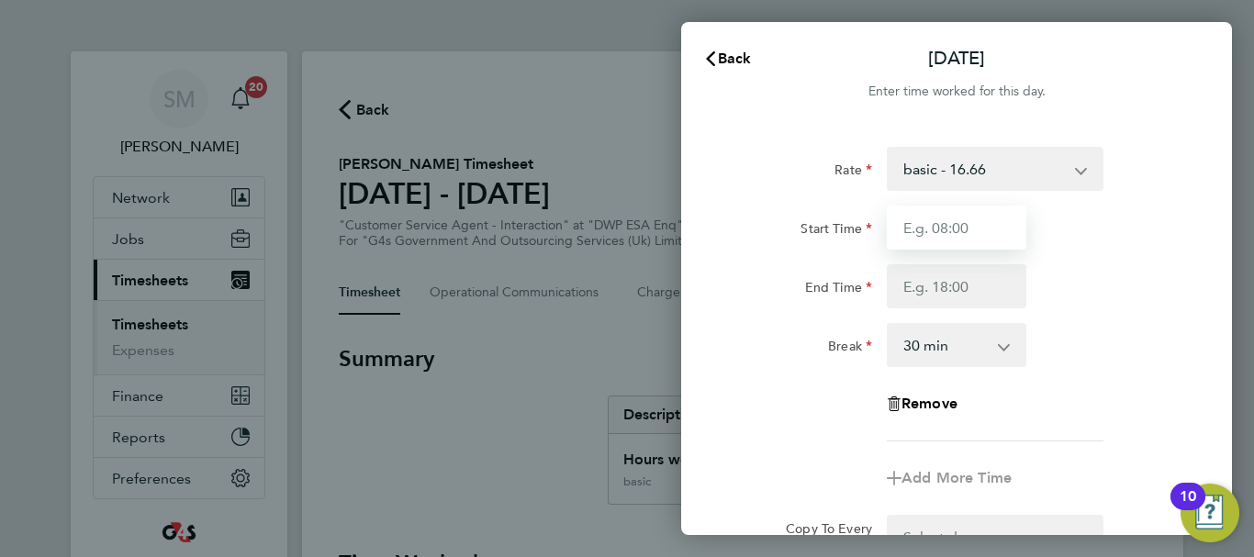
click at [926, 229] on input "Start Time" at bounding box center [957, 228] width 140 height 44
type input "08:45"
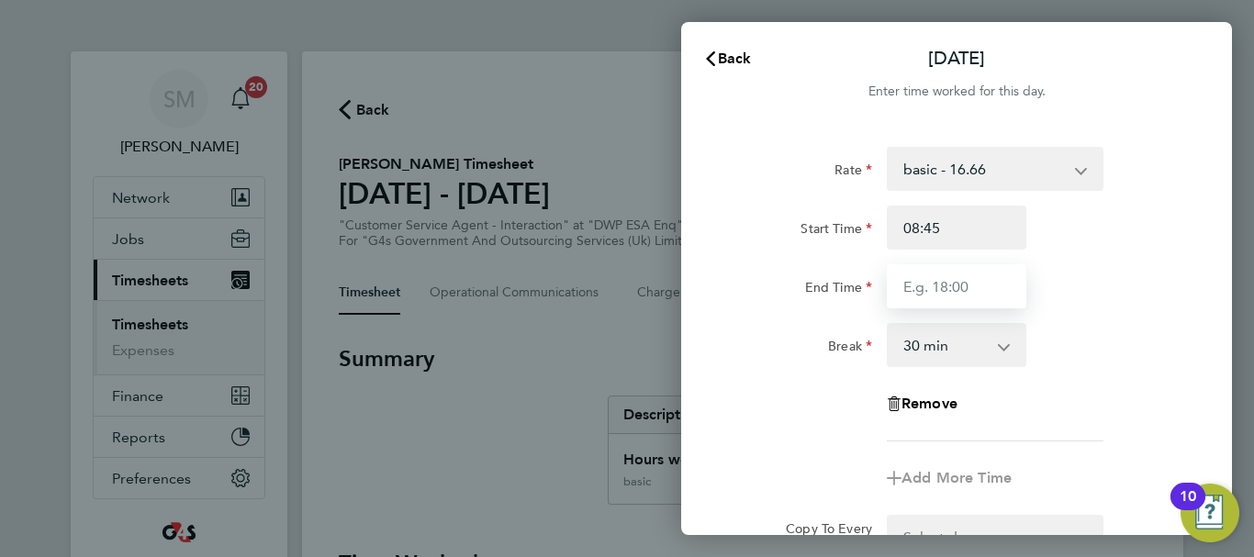
click at [944, 284] on input "End Time" at bounding box center [957, 286] width 140 height 44
type input "16:30"
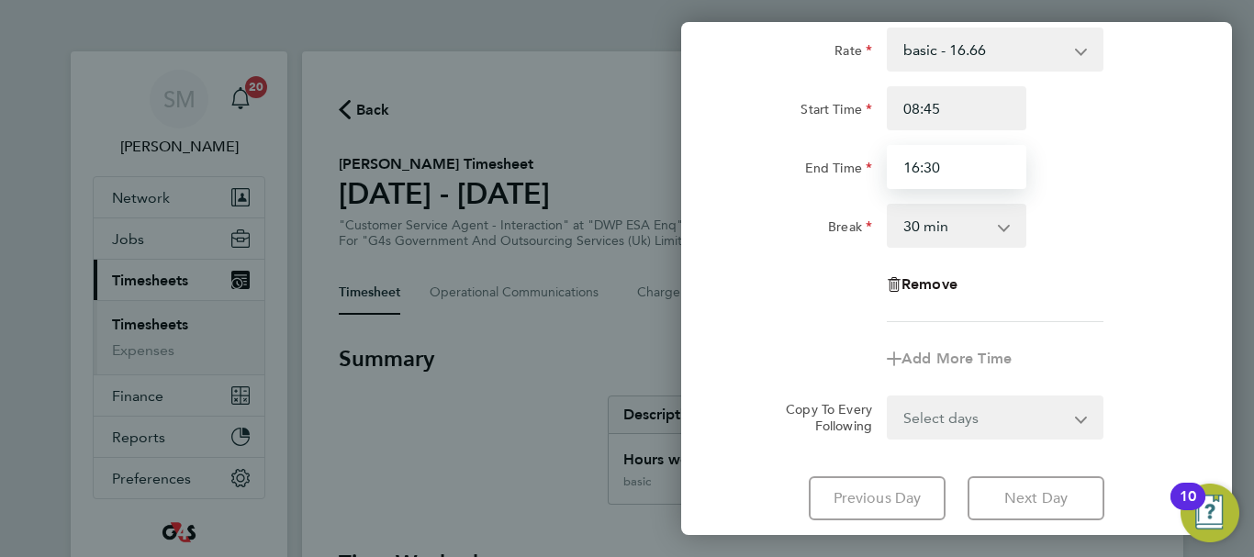
scroll to position [244, 0]
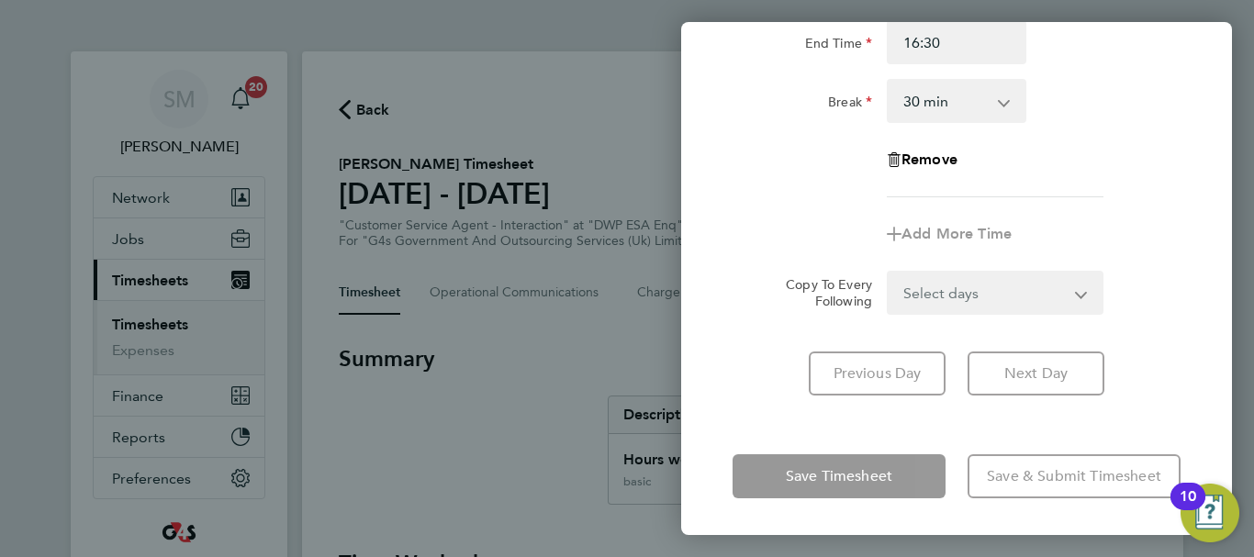
click at [755, 421] on div "[DATE] Cancel Enter time worked for this day. Rate basic - 16.66 Annual Leave x…" at bounding box center [956, 278] width 551 height 513
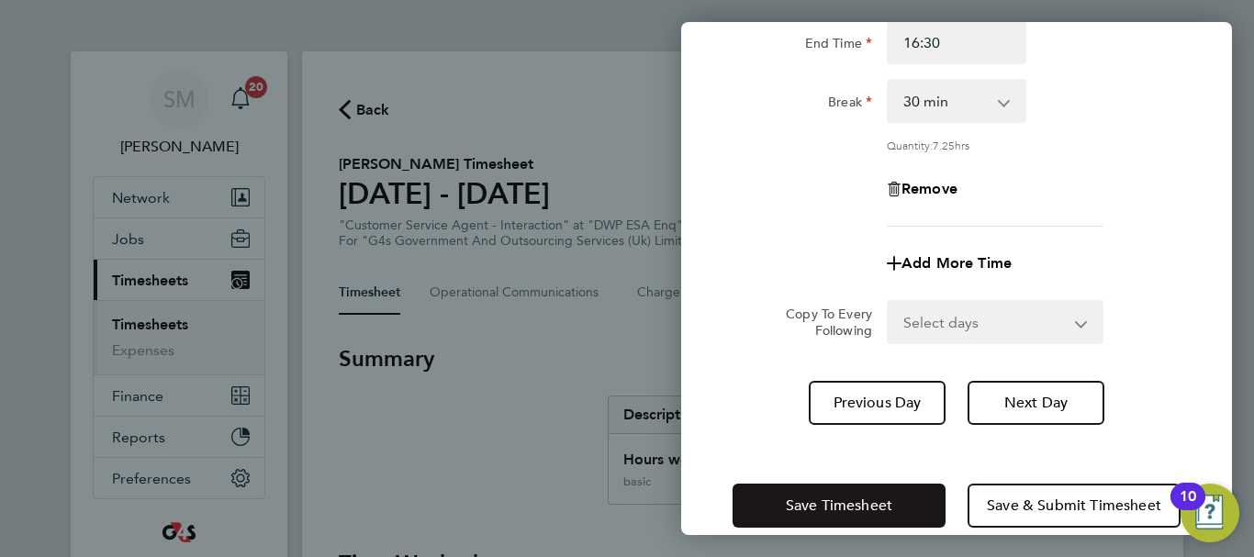
click at [799, 503] on span "Save Timesheet" at bounding box center [839, 506] width 106 height 18
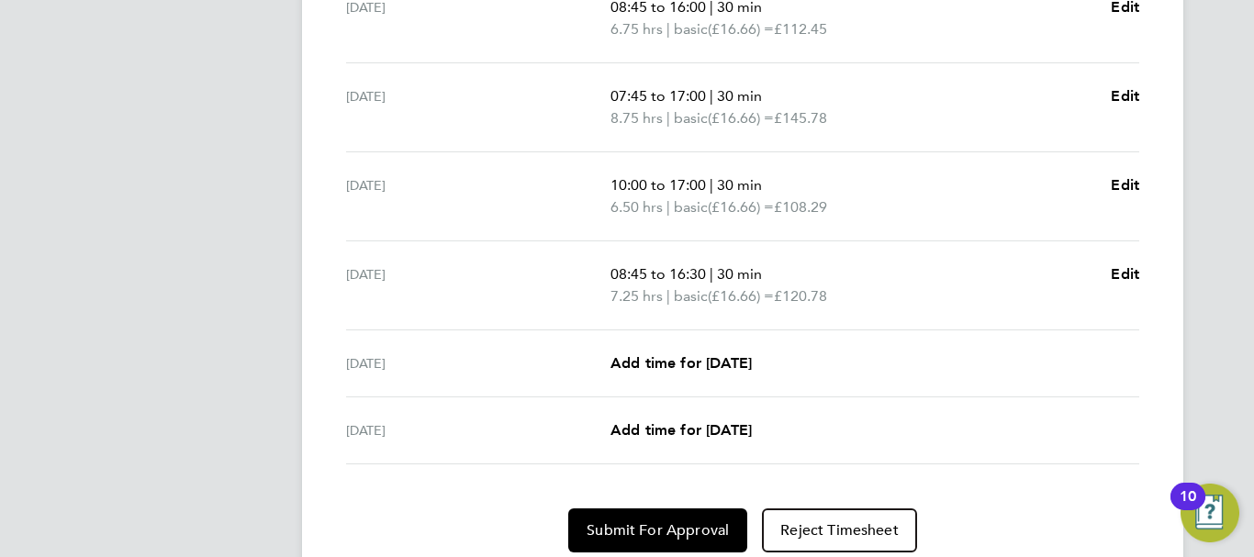
scroll to position [784, 0]
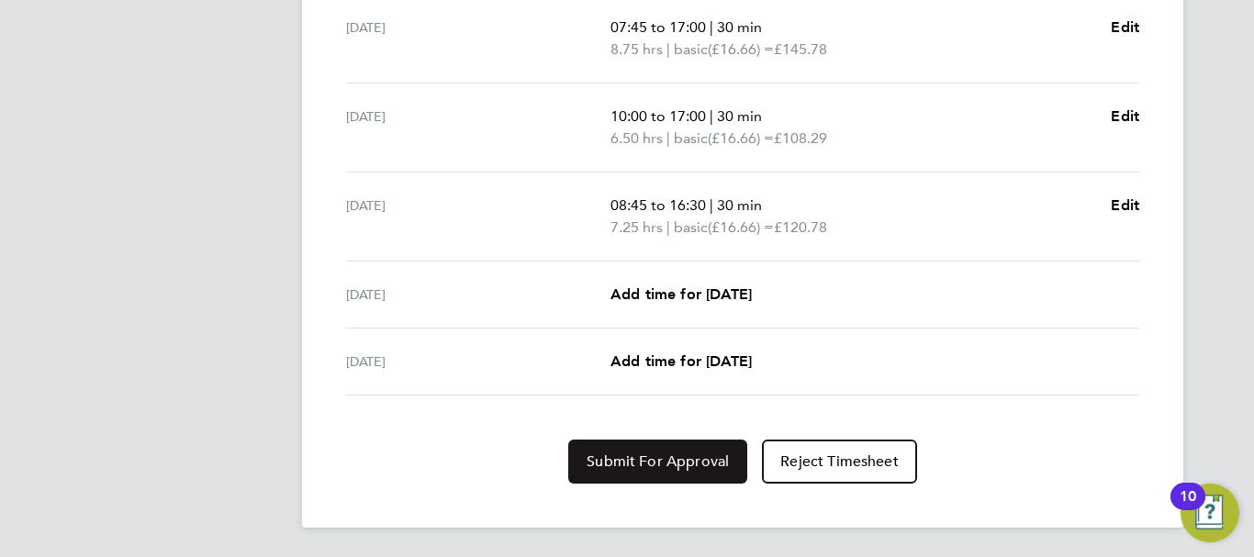
click at [668, 452] on span "Submit For Approval" at bounding box center [657, 461] width 142 height 18
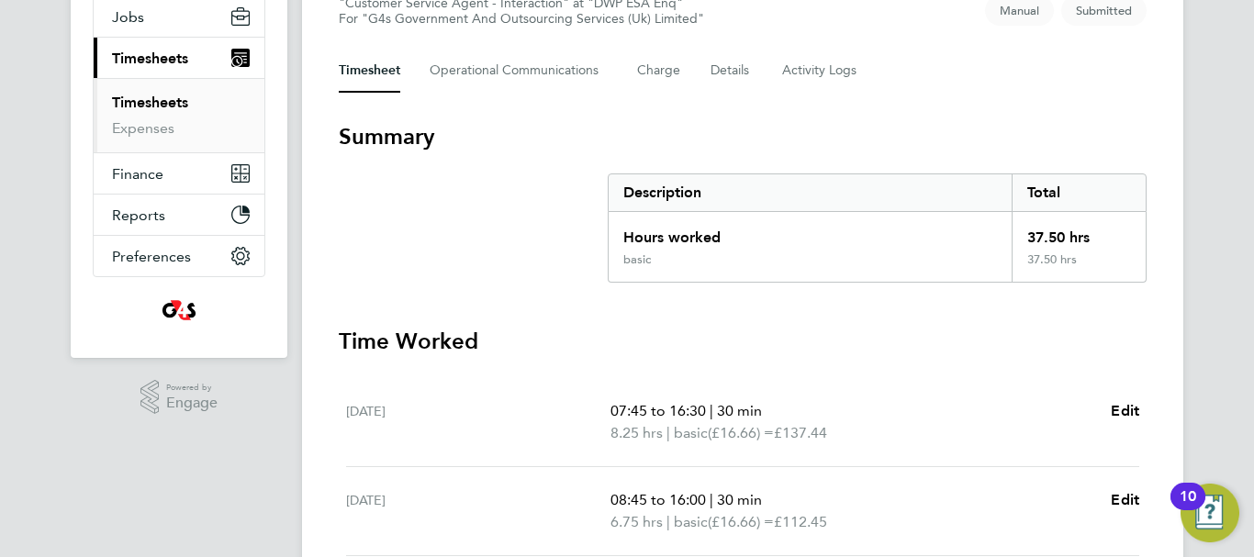
scroll to position [50, 0]
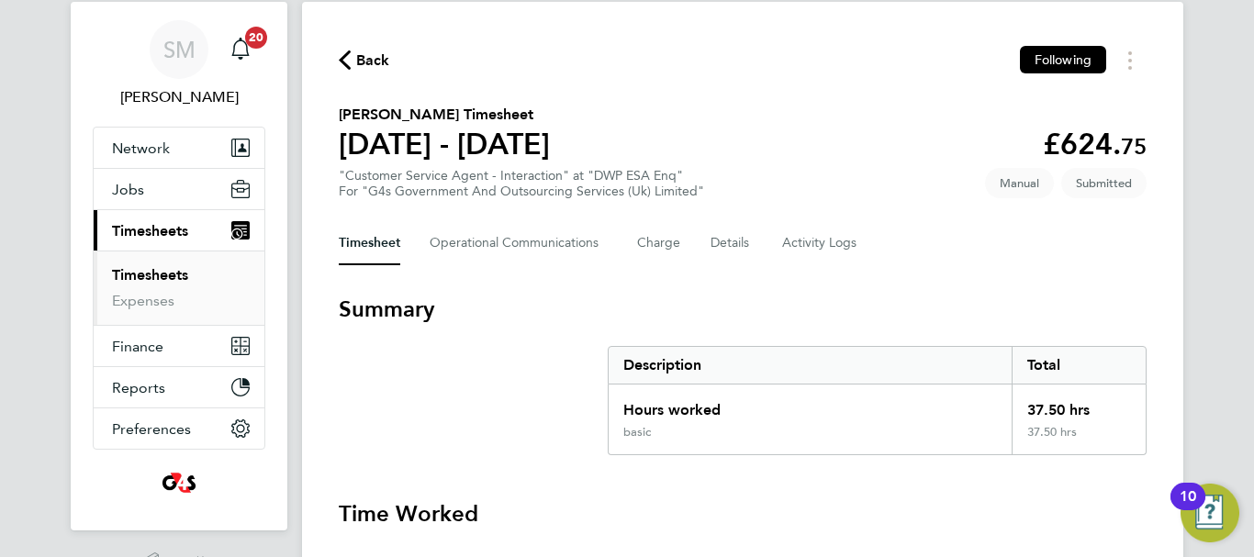
click at [358, 70] on span "Back" at bounding box center [373, 61] width 34 height 22
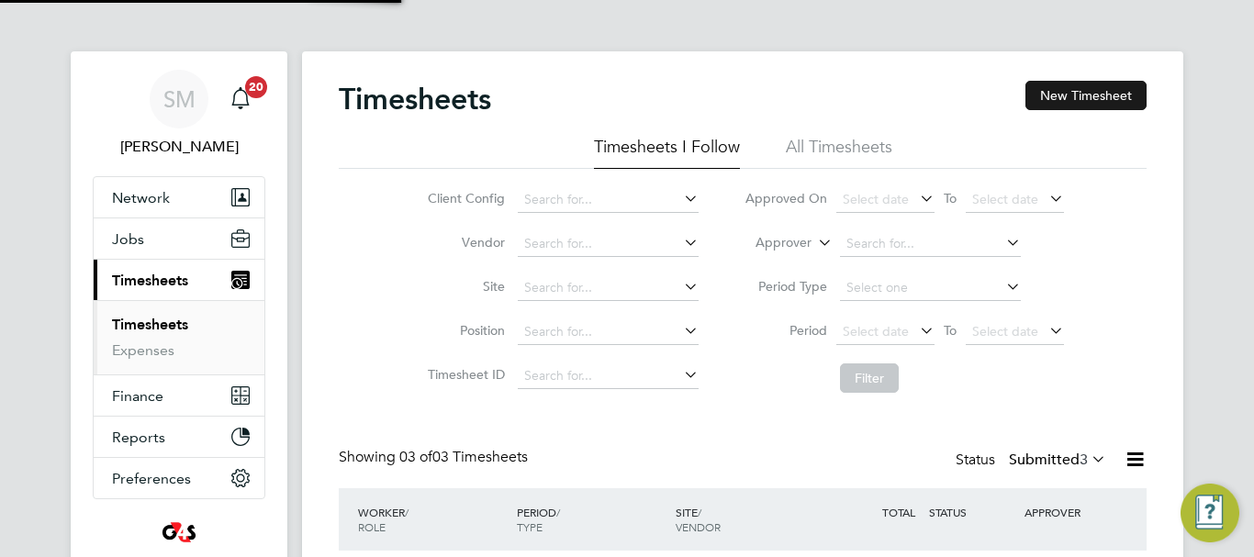
scroll to position [9, 9]
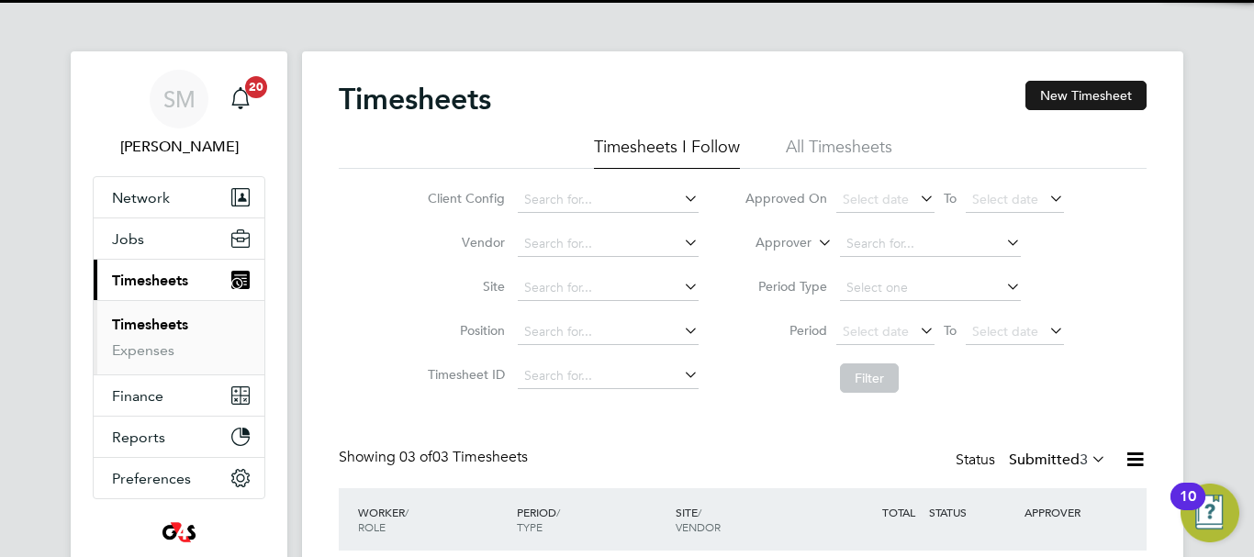
click at [1108, 88] on button "New Timesheet" at bounding box center [1085, 95] width 121 height 29
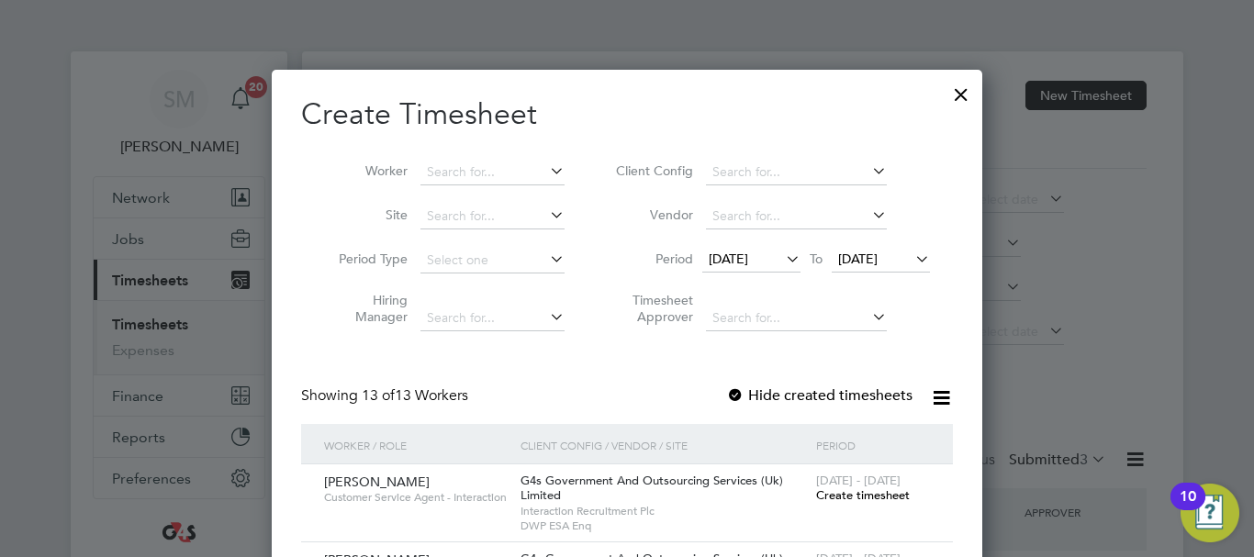
click at [748, 255] on span "[DATE]" at bounding box center [728, 259] width 39 height 17
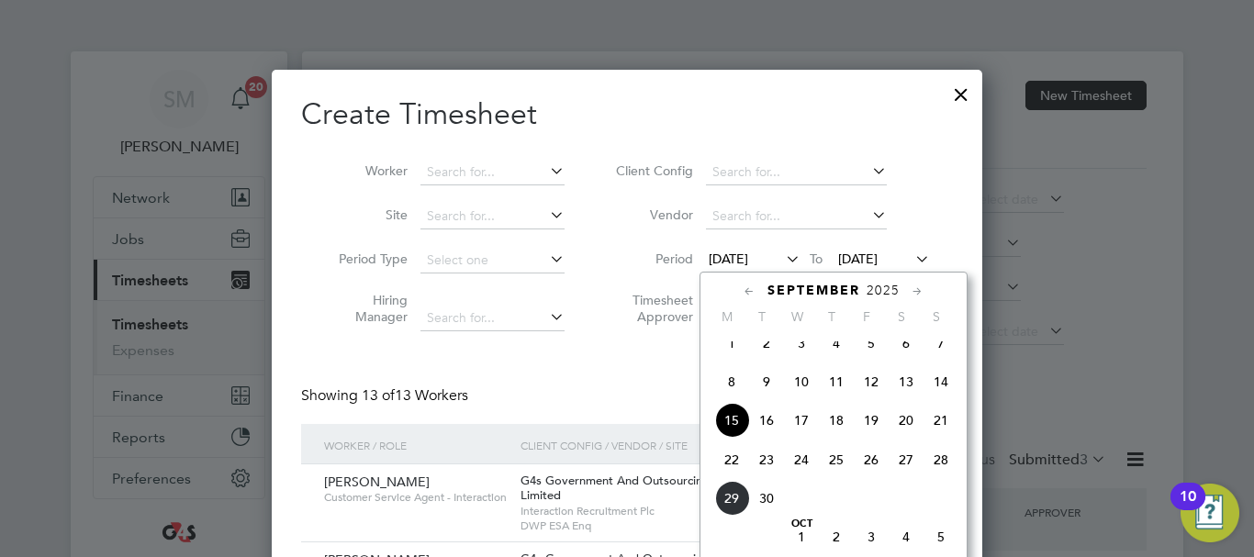
click at [732, 477] on span "22" at bounding box center [731, 459] width 35 height 35
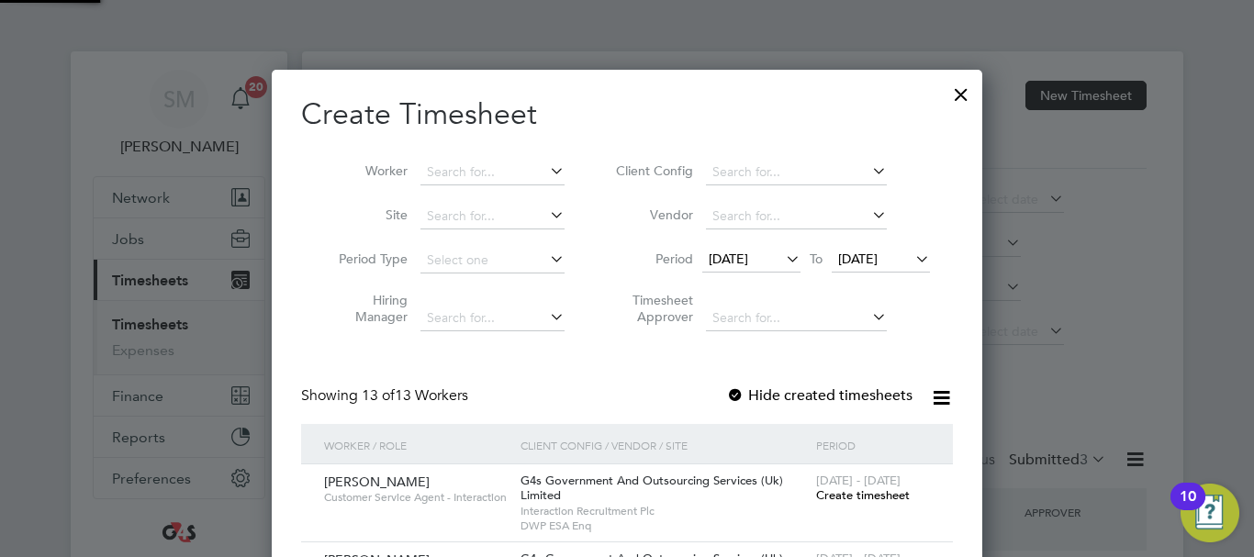
click at [877, 256] on span "[DATE]" at bounding box center [857, 259] width 39 height 17
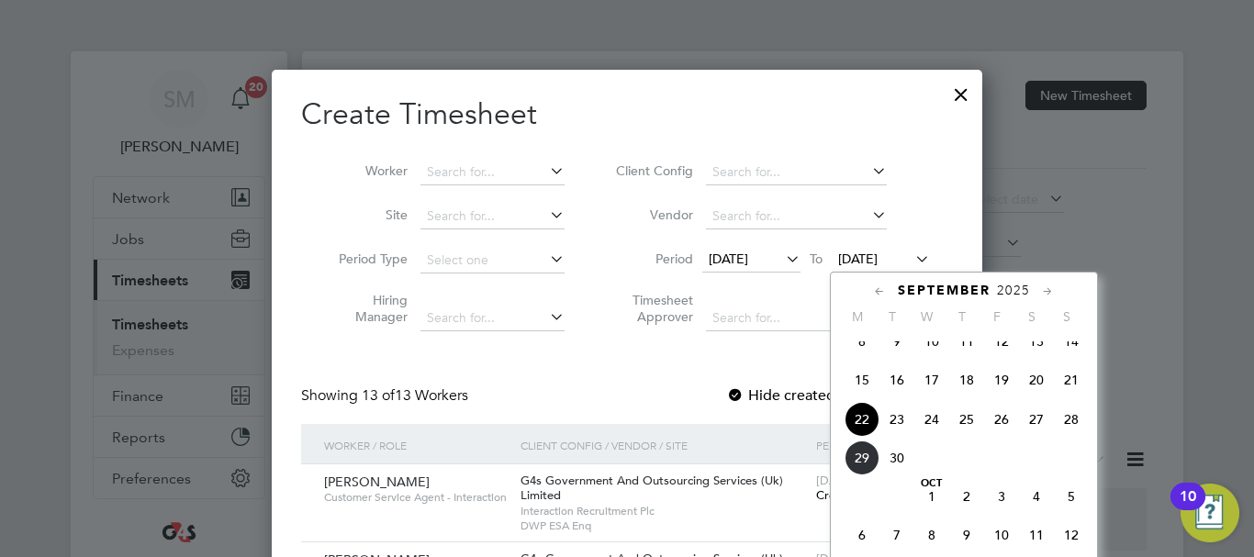
click at [1060, 437] on span "28" at bounding box center [1071, 419] width 35 height 35
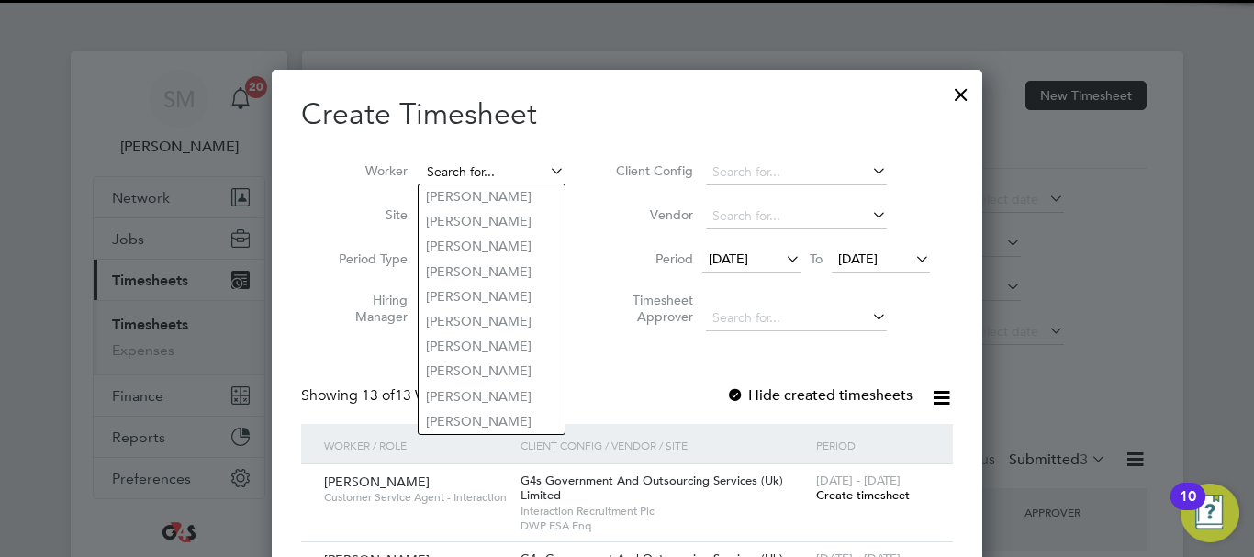
click at [489, 175] on input at bounding box center [492, 173] width 144 height 26
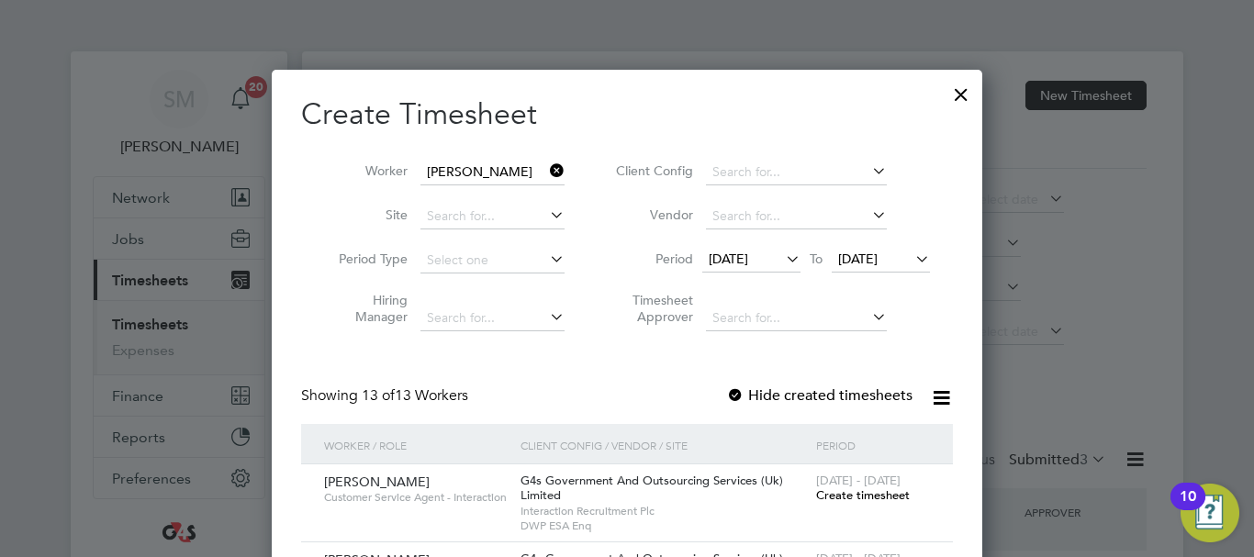
click at [530, 195] on li "[PERSON_NAME] house [PERSON_NAME]" at bounding box center [572, 196] width 307 height 25
type input "[PERSON_NAME]"
click at [845, 499] on span "Create timesheet" at bounding box center [863, 495] width 94 height 16
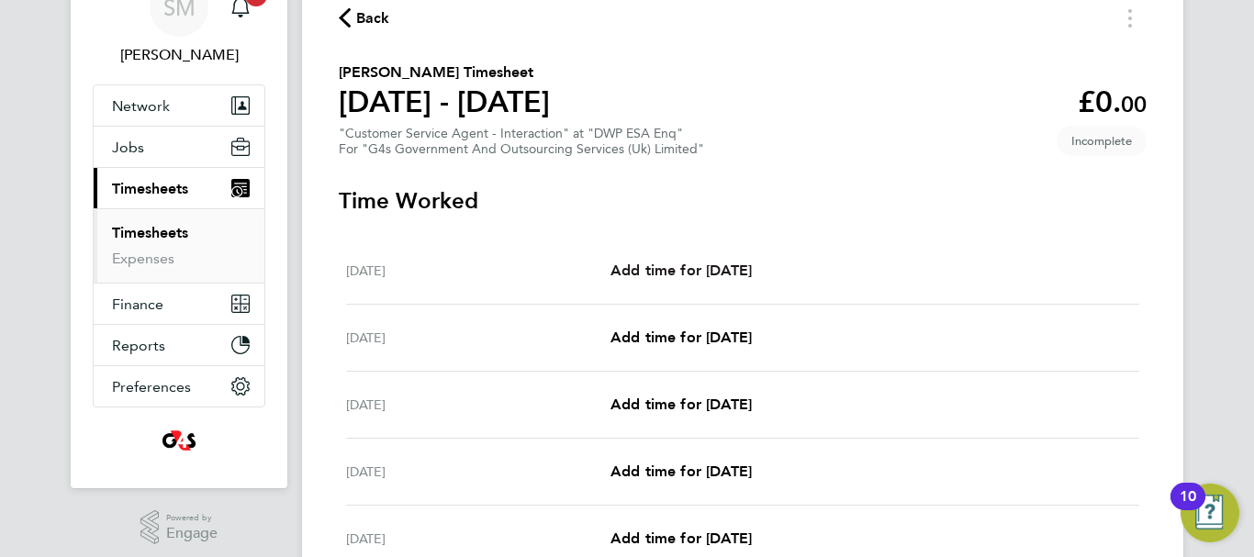
click at [725, 263] on span "Add time for [DATE]" at bounding box center [680, 270] width 141 height 17
select select "30"
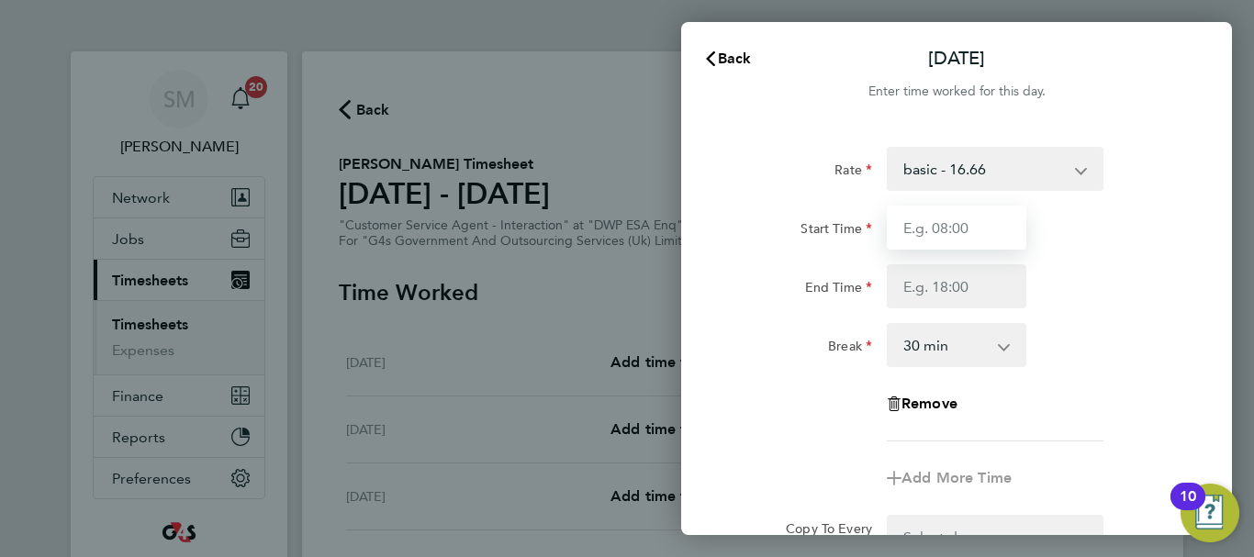
click at [960, 232] on input "Start Time" at bounding box center [957, 228] width 140 height 44
type input "07:45"
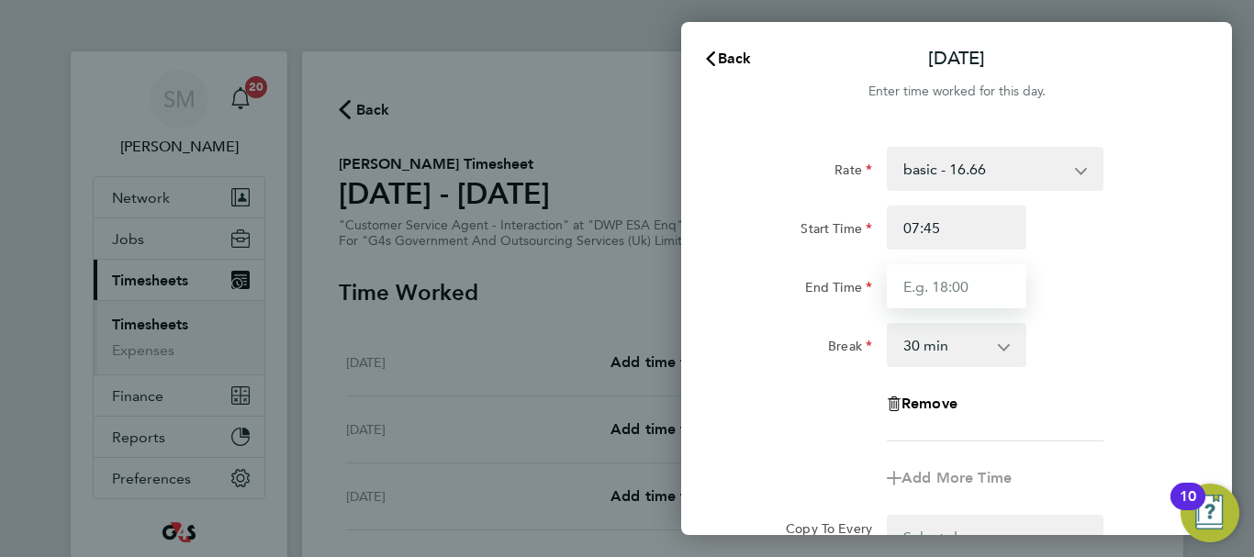
drag, startPoint x: 945, startPoint y: 291, endPoint x: 936, endPoint y: 293, distance: 9.4
click at [945, 291] on input "End Time" at bounding box center [957, 286] width 140 height 44
type input "16:30"
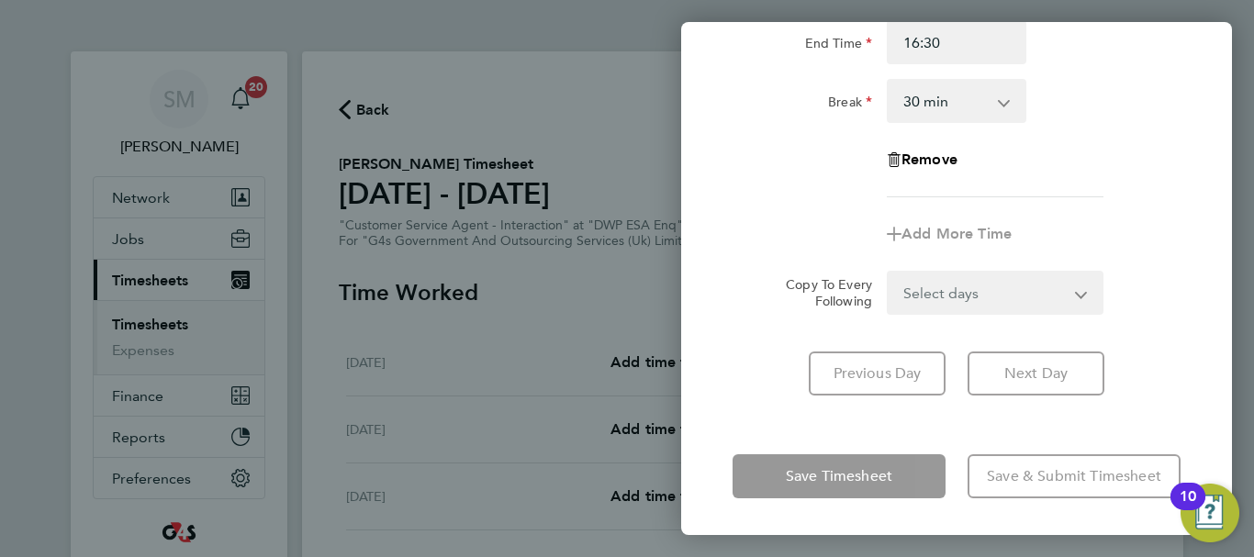
click at [770, 438] on div "[DATE] Cancel Enter time worked for this day. Rate basic - 16.66 System Issue P…" at bounding box center [956, 278] width 551 height 513
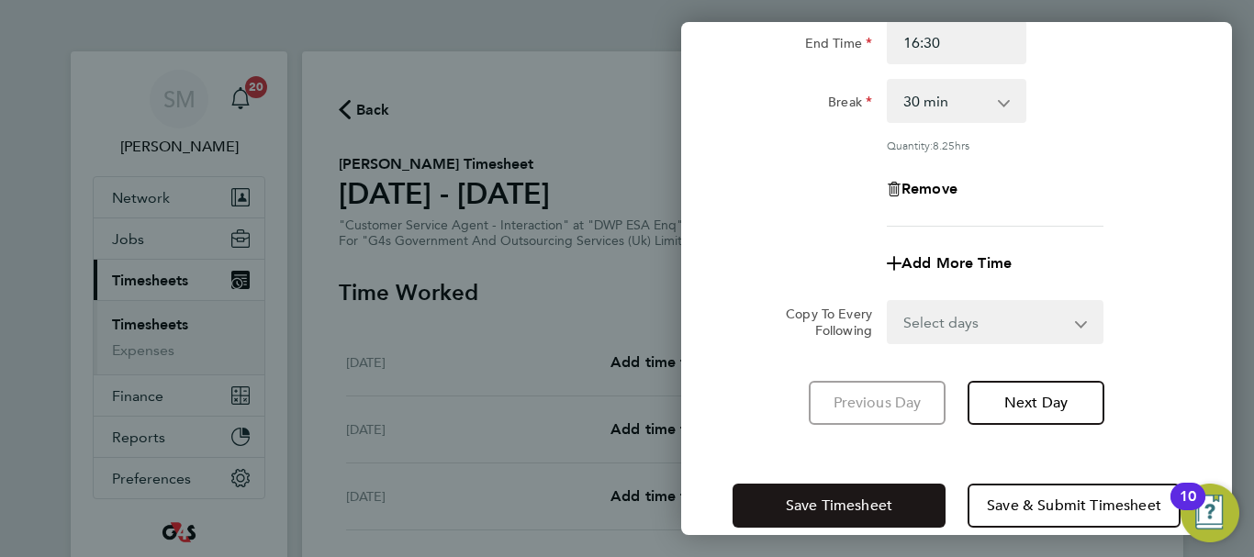
click at [794, 512] on span "Save Timesheet" at bounding box center [839, 506] width 106 height 18
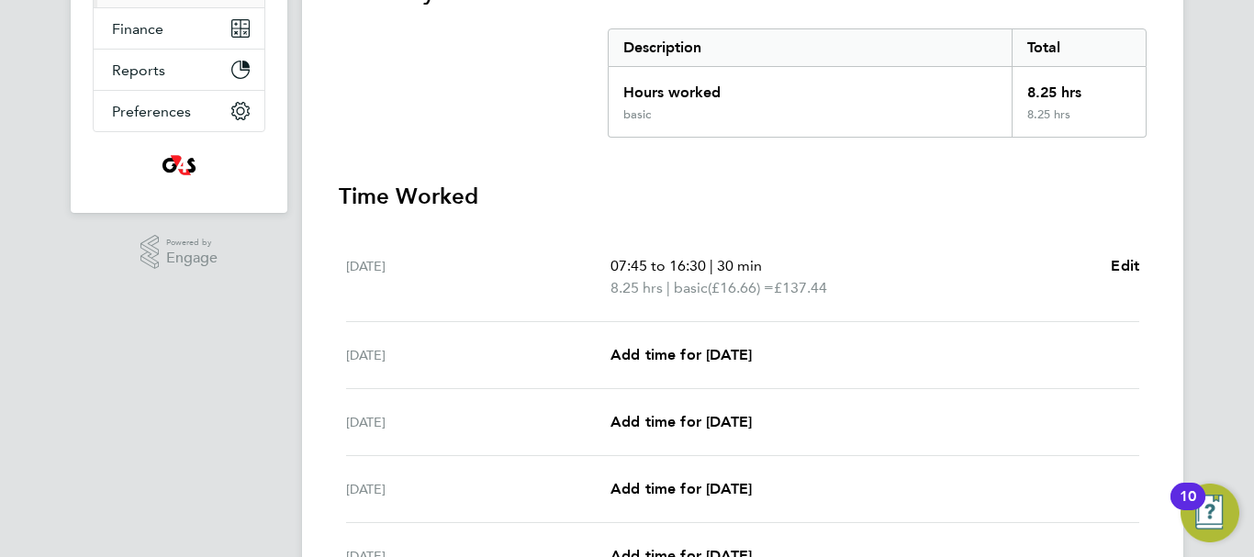
click at [669, 341] on div "[DATE] Add time for [DATE] Add time for [DATE]" at bounding box center [742, 355] width 793 height 67
click at [675, 357] on span "Add time for [DATE]" at bounding box center [680, 354] width 141 height 17
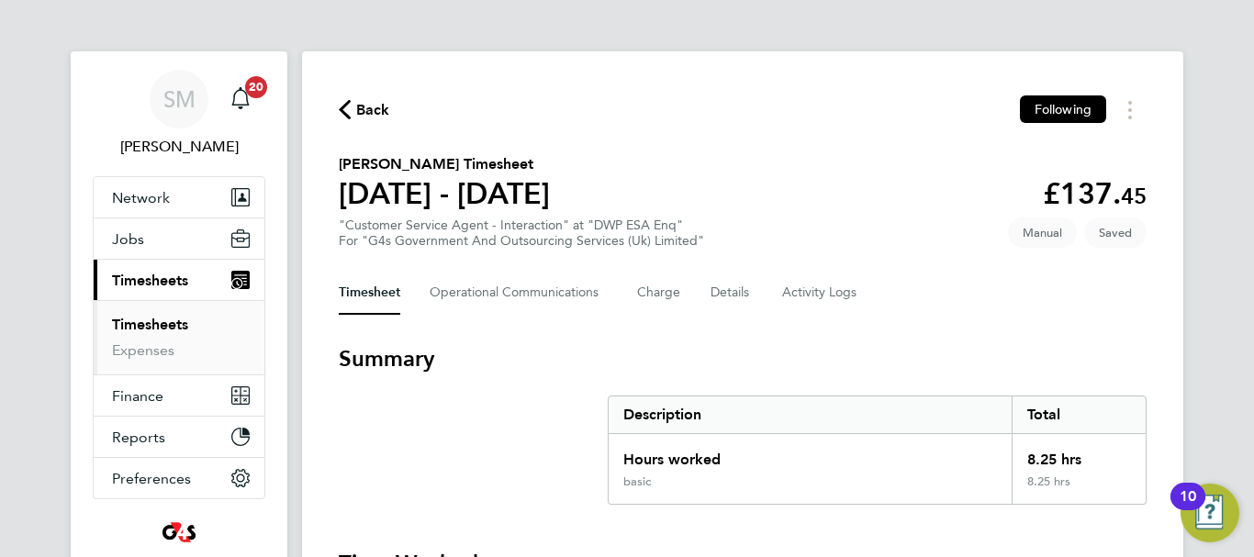
select select "30"
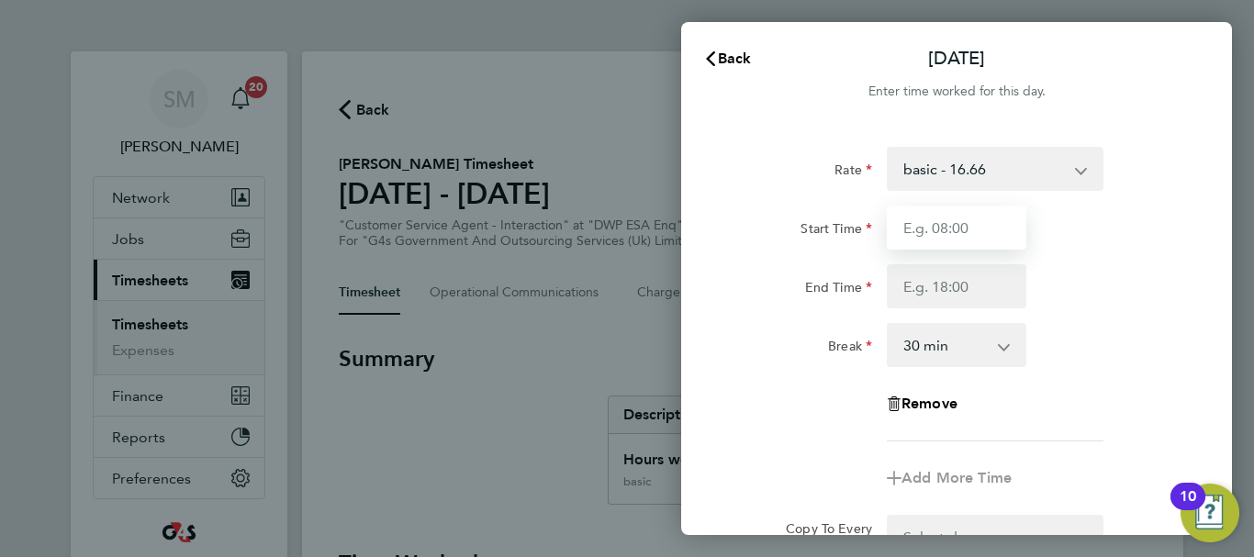
click at [954, 231] on input "Start Time" at bounding box center [957, 228] width 140 height 44
type input "08:45"
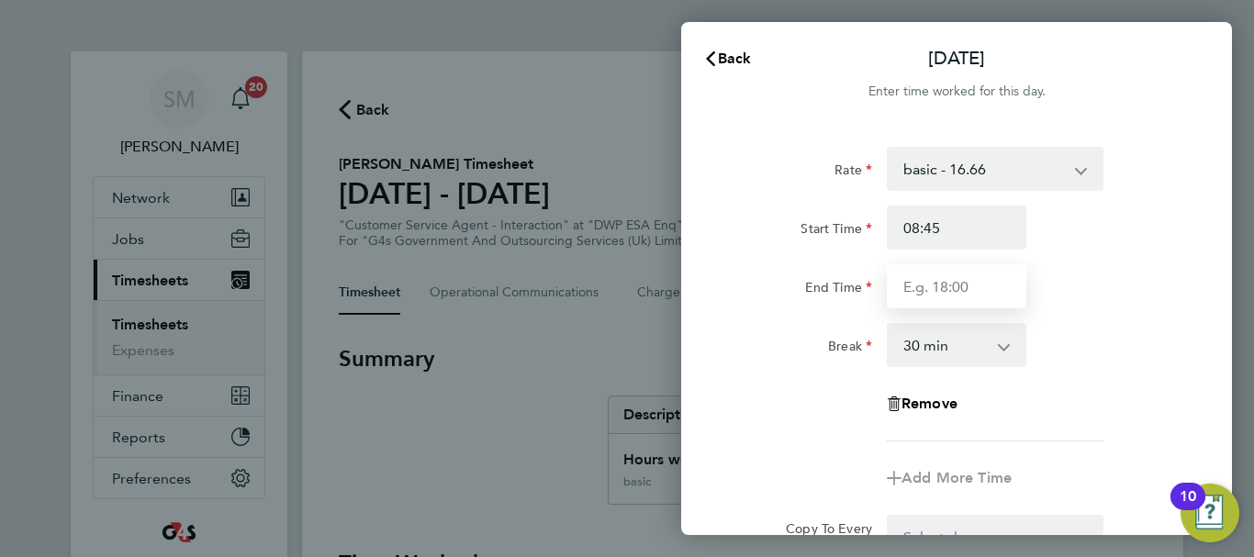
drag, startPoint x: 920, startPoint y: 284, endPoint x: 931, endPoint y: 271, distance: 16.9
click at [920, 284] on input "End Time" at bounding box center [957, 286] width 140 height 44
type input "16:00"
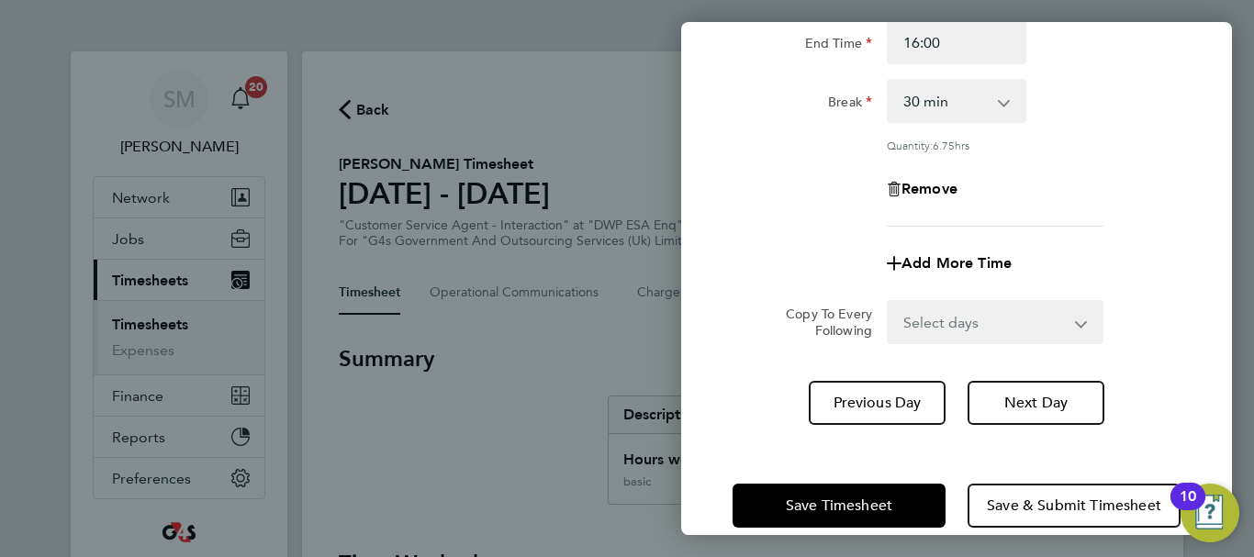
click at [763, 441] on div "[DATE] Cancel Enter time worked for this day. Rate basic - 16.66 System Issue P…" at bounding box center [956, 278] width 551 height 513
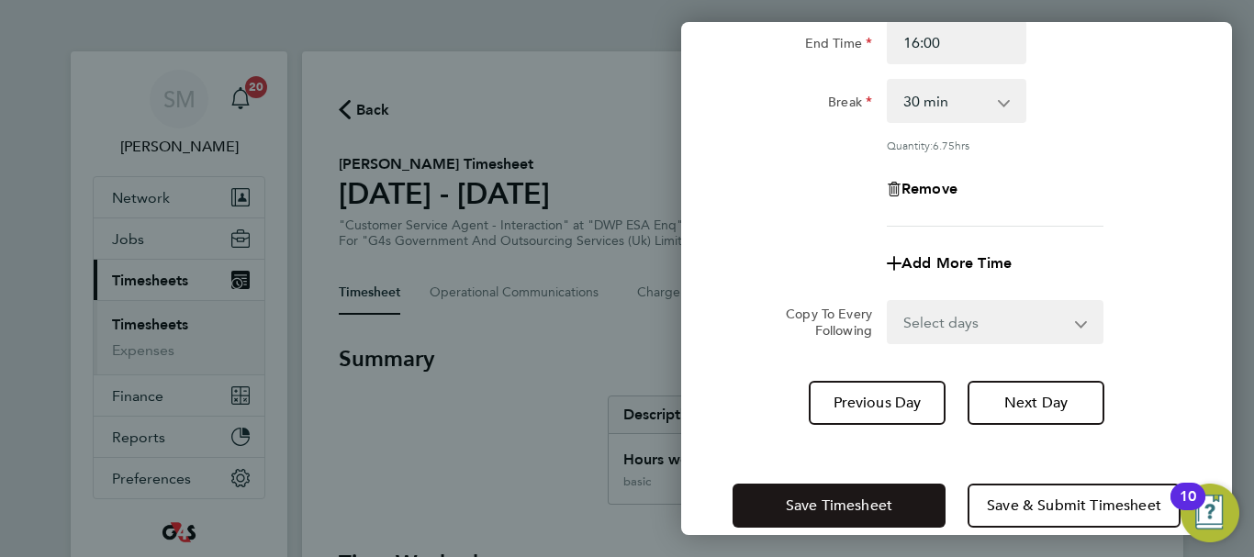
click at [810, 508] on span "Save Timesheet" at bounding box center [839, 506] width 106 height 18
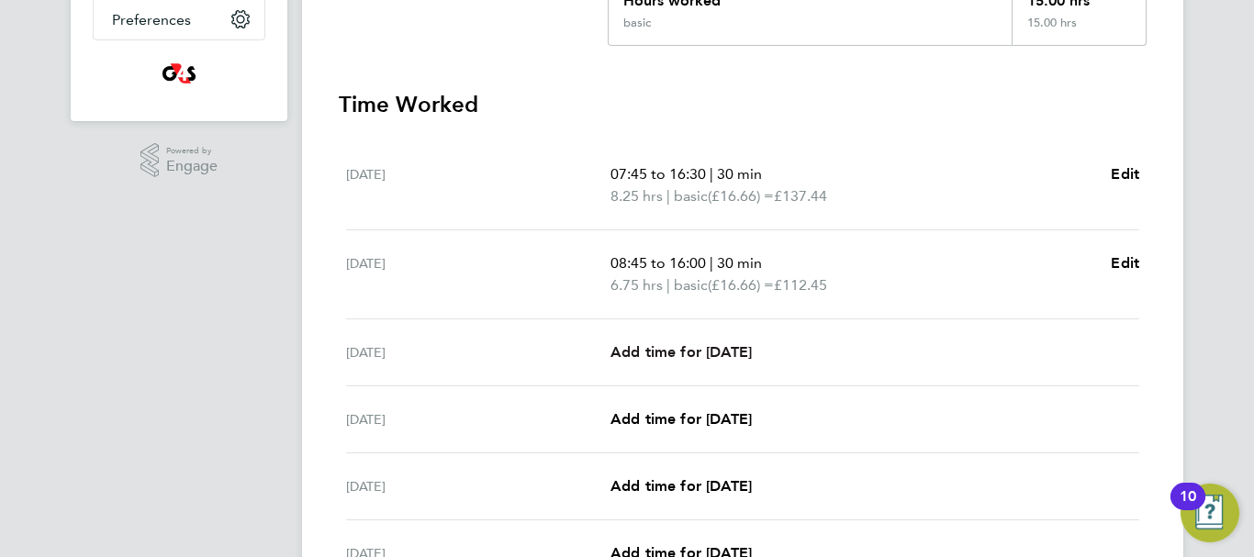
click at [700, 357] on span "Add time for [DATE]" at bounding box center [680, 351] width 141 height 17
select select "30"
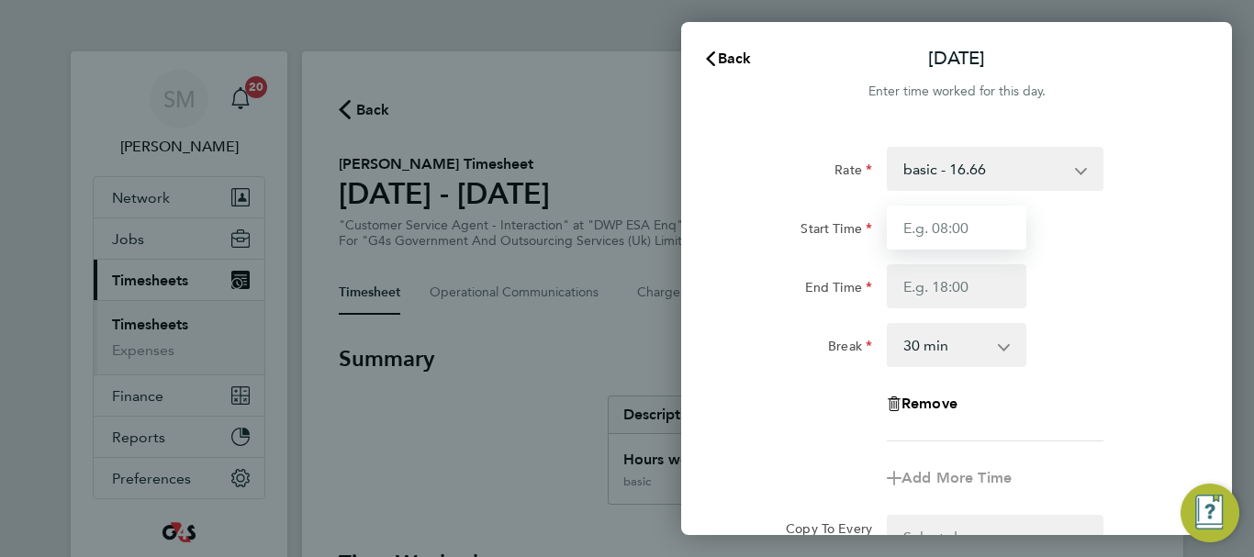
click at [1001, 233] on input "Start Time" at bounding box center [957, 228] width 140 height 44
type input "07:45"
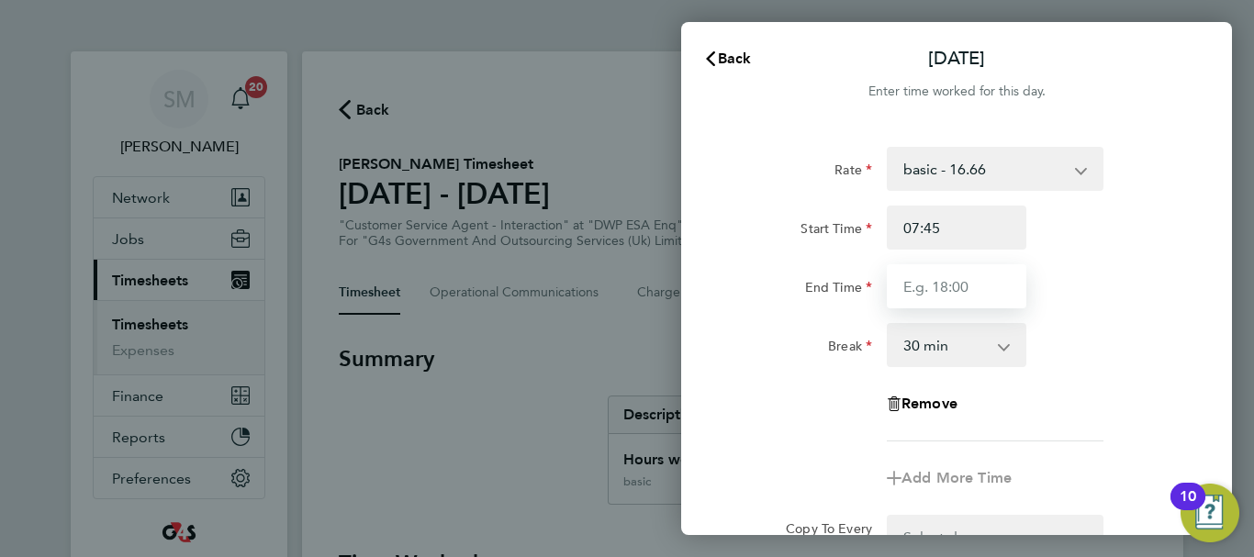
click at [946, 291] on input "End Time" at bounding box center [957, 286] width 140 height 44
type input "17:00"
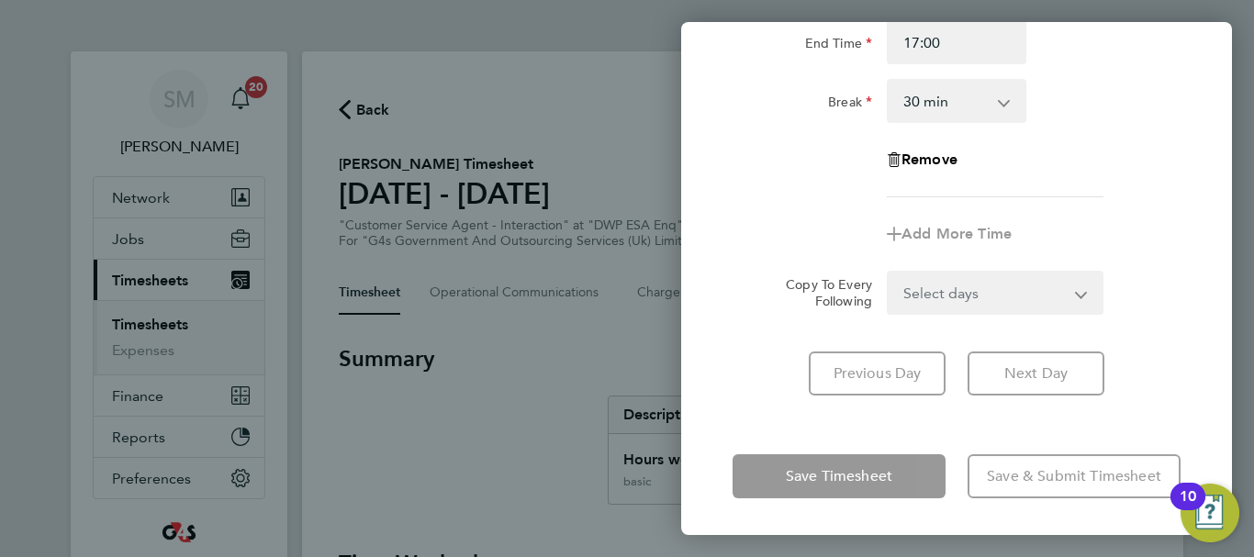
click at [779, 431] on div "[DATE] Cancel Enter time worked for this day. Rate basic - 16.66 System Issue P…" at bounding box center [956, 278] width 551 height 513
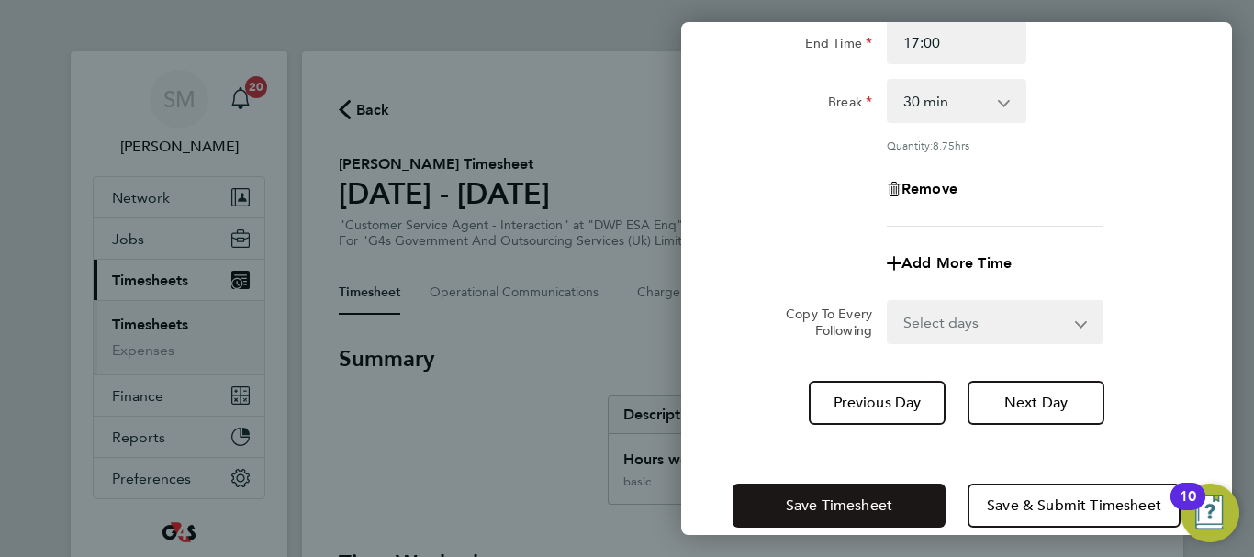
click at [788, 484] on button "Save Timesheet" at bounding box center [838, 506] width 213 height 44
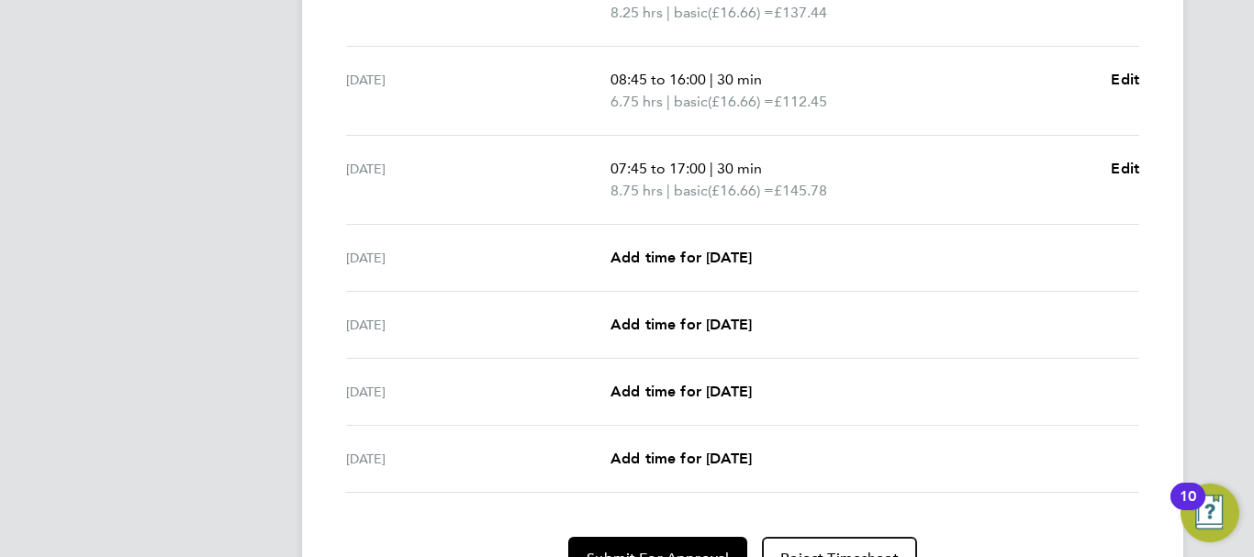
click at [681, 269] on div "[DATE] Add time for [DATE] Add time for [DATE]" at bounding box center [742, 258] width 793 height 67
click at [702, 247] on link "Add time for [DATE]" at bounding box center [680, 258] width 141 height 22
select select "30"
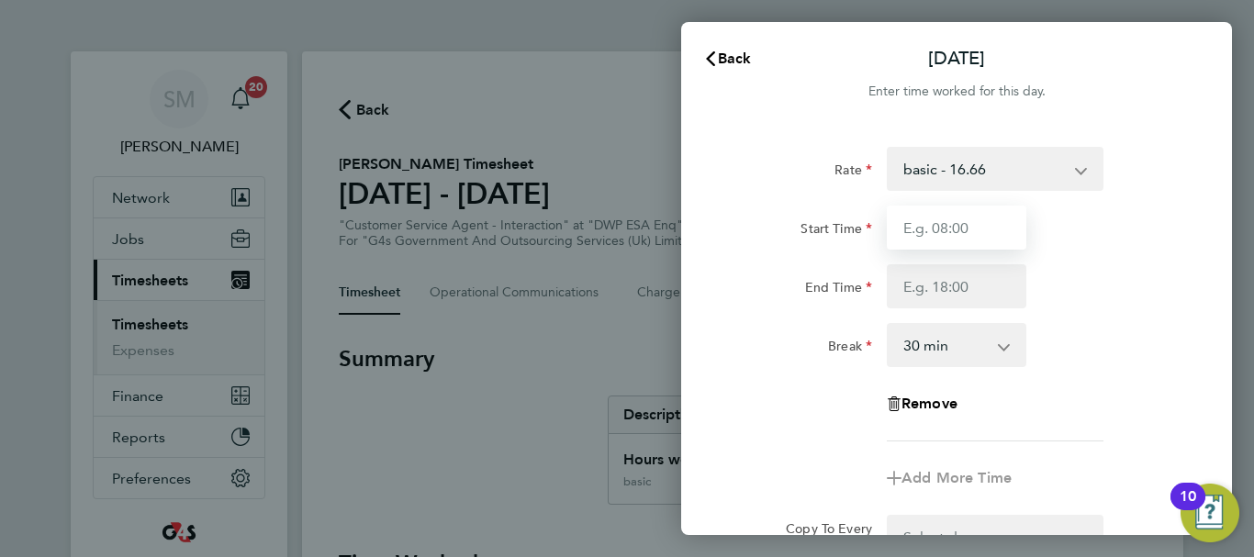
click at [941, 232] on input "Start Time" at bounding box center [957, 228] width 140 height 44
type input "10:00"
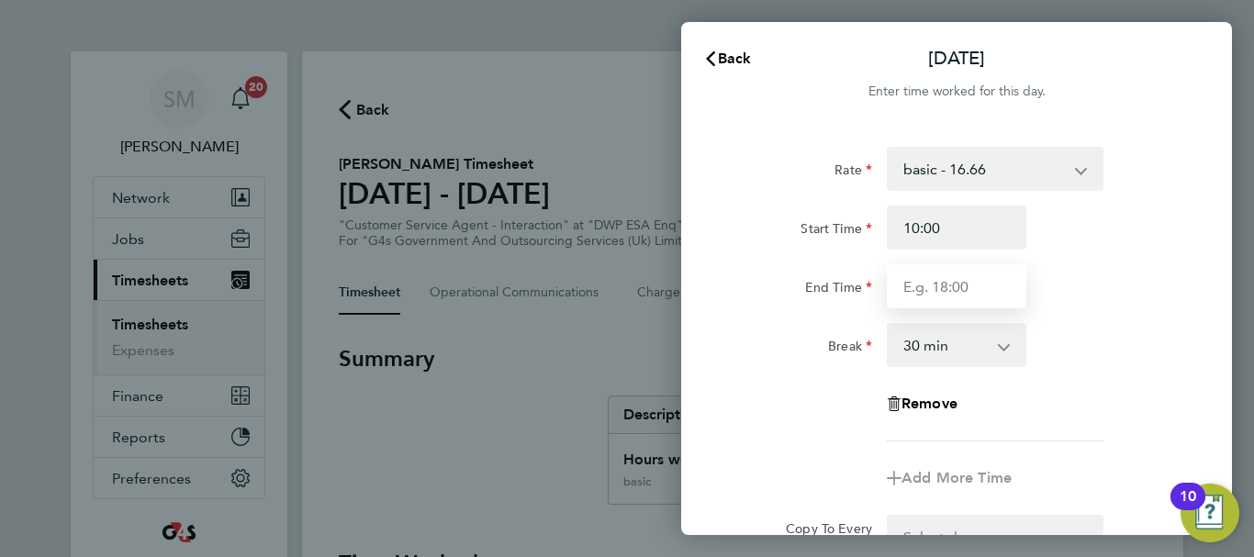
click at [942, 288] on input "End Time" at bounding box center [957, 286] width 140 height 44
type input "17:00"
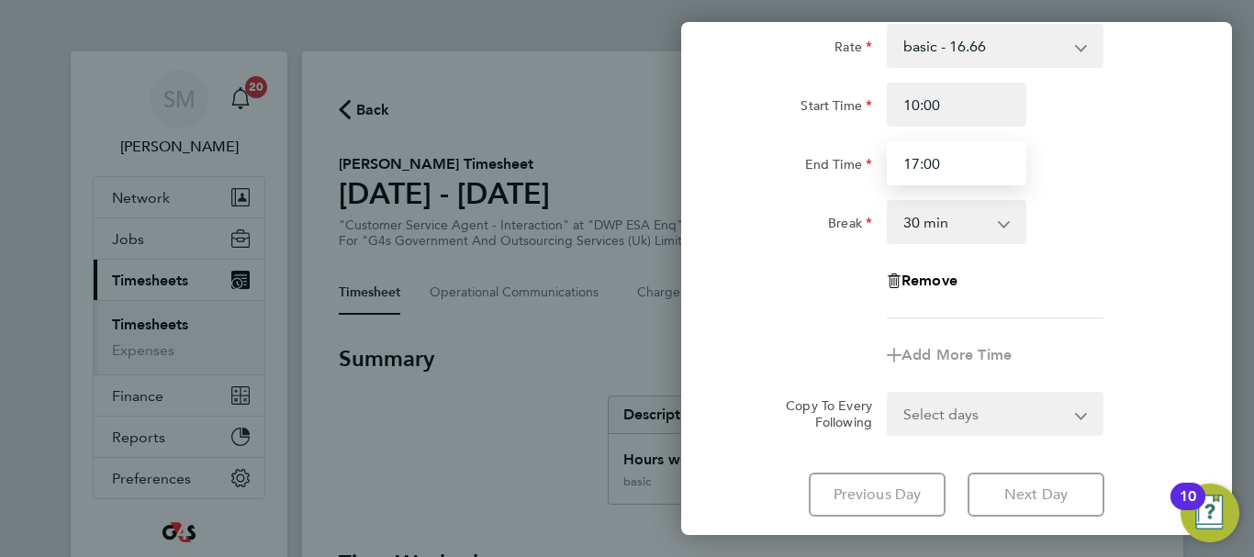
scroll to position [244, 0]
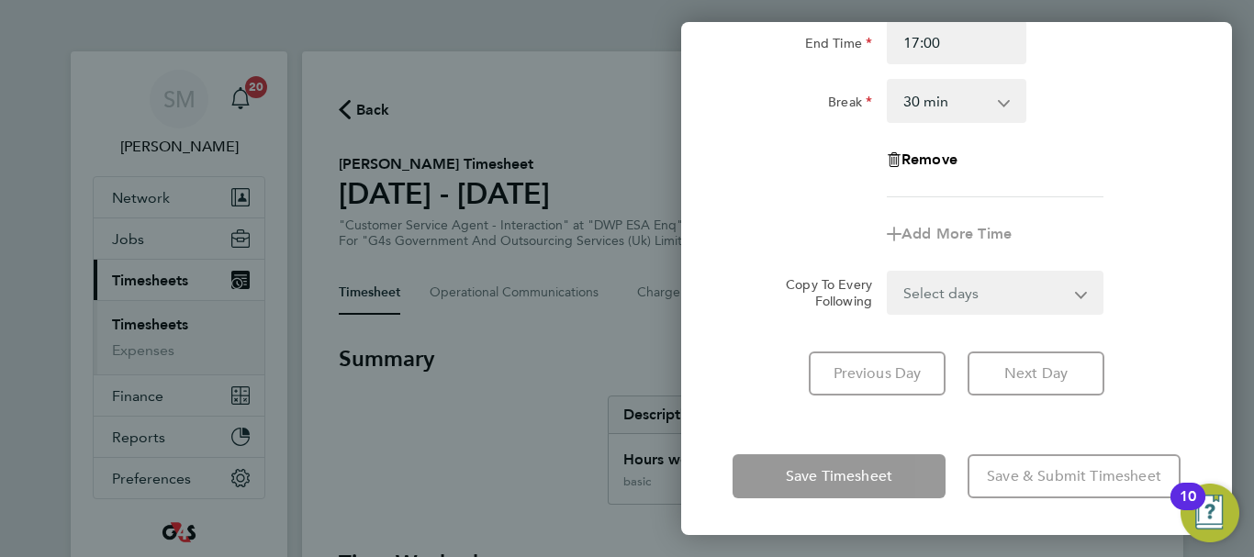
click at [760, 412] on div "Rate basic - 16.66 System Issue Paid - 16.66 x1.5 - 24.73 System Issue Not Paid…" at bounding box center [956, 149] width 551 height 537
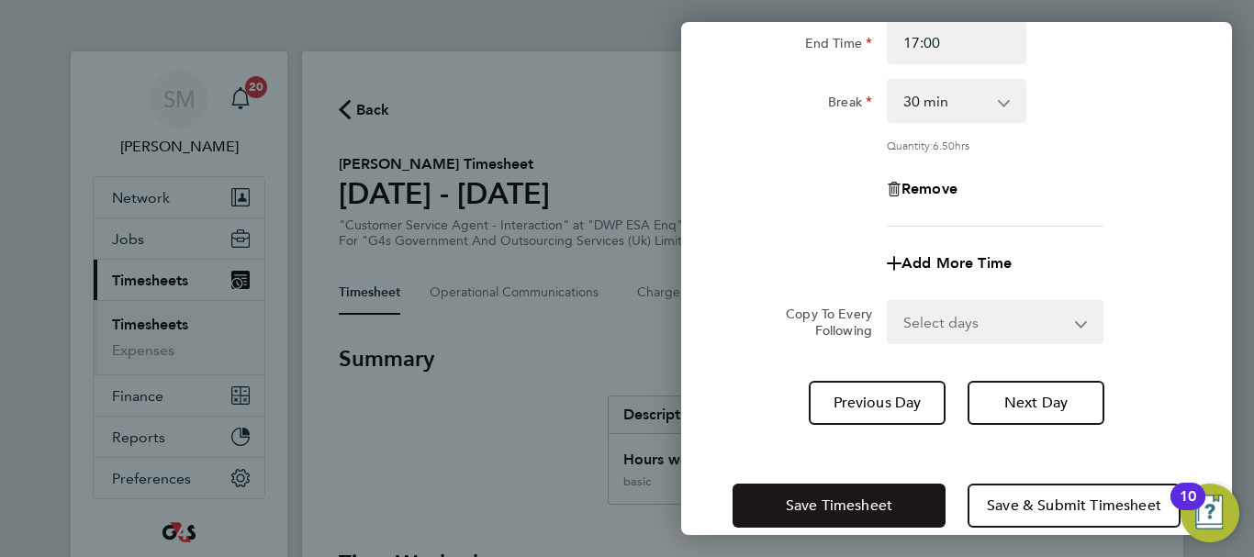
click at [803, 507] on span "Save Timesheet" at bounding box center [839, 506] width 106 height 18
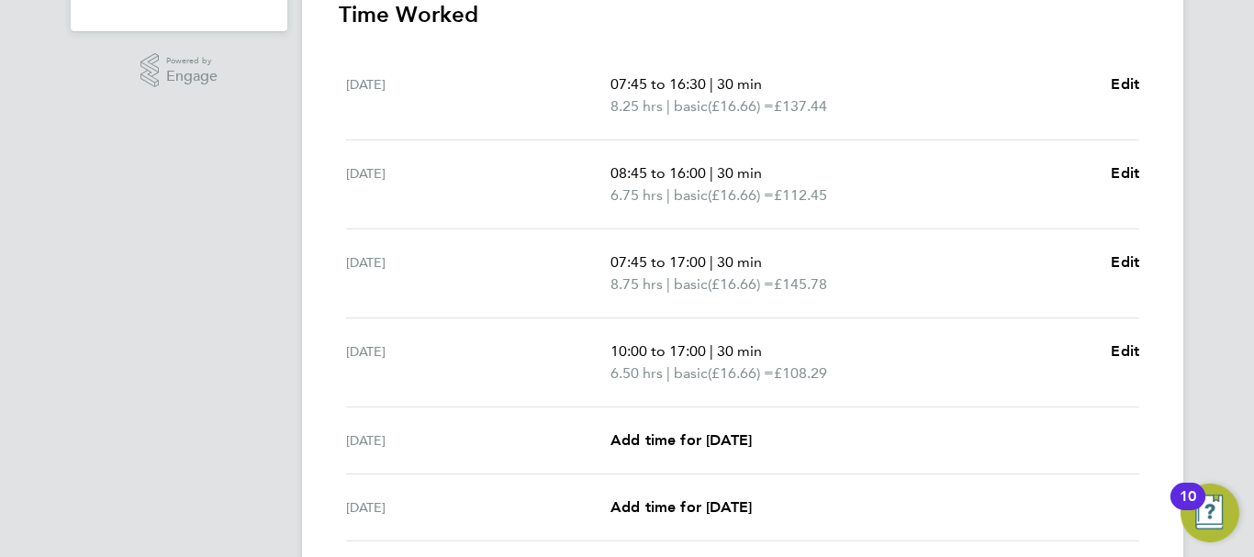
scroll to position [551, 0]
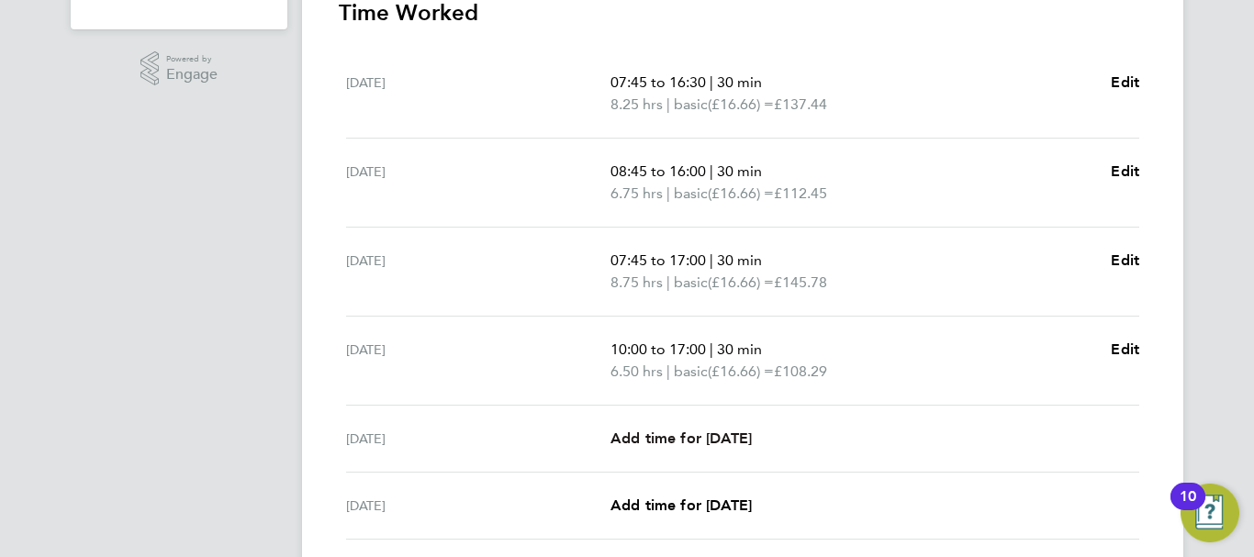
click at [662, 430] on span "Add time for [DATE]" at bounding box center [680, 438] width 141 height 17
select select "30"
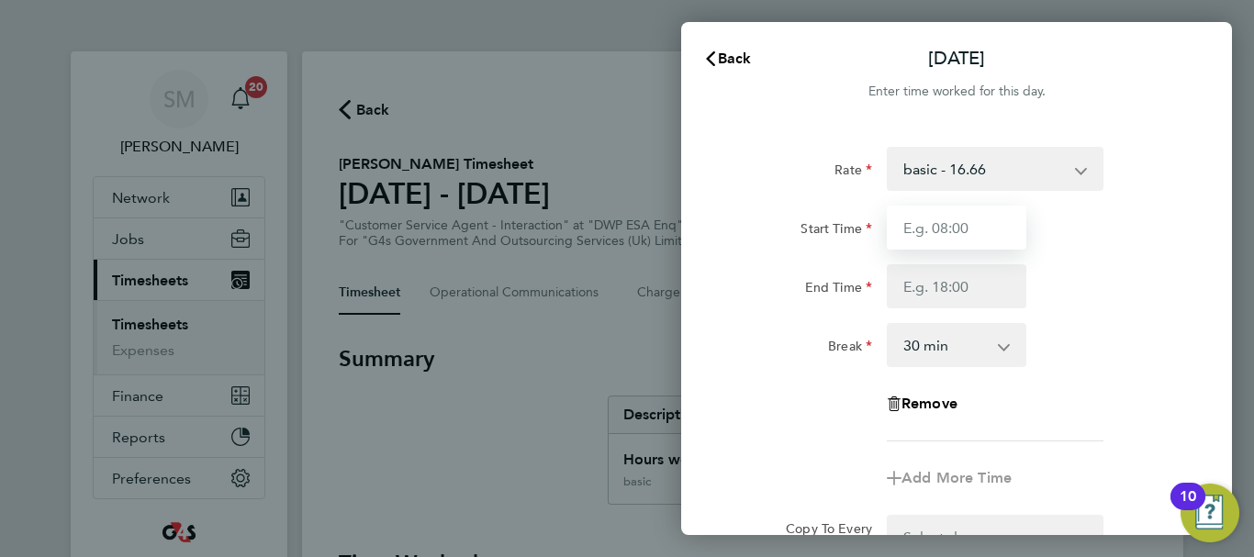
drag, startPoint x: 976, startPoint y: 229, endPoint x: 966, endPoint y: 227, distance: 9.6
click at [976, 229] on input "Start Time" at bounding box center [957, 228] width 140 height 44
type input "08:45"
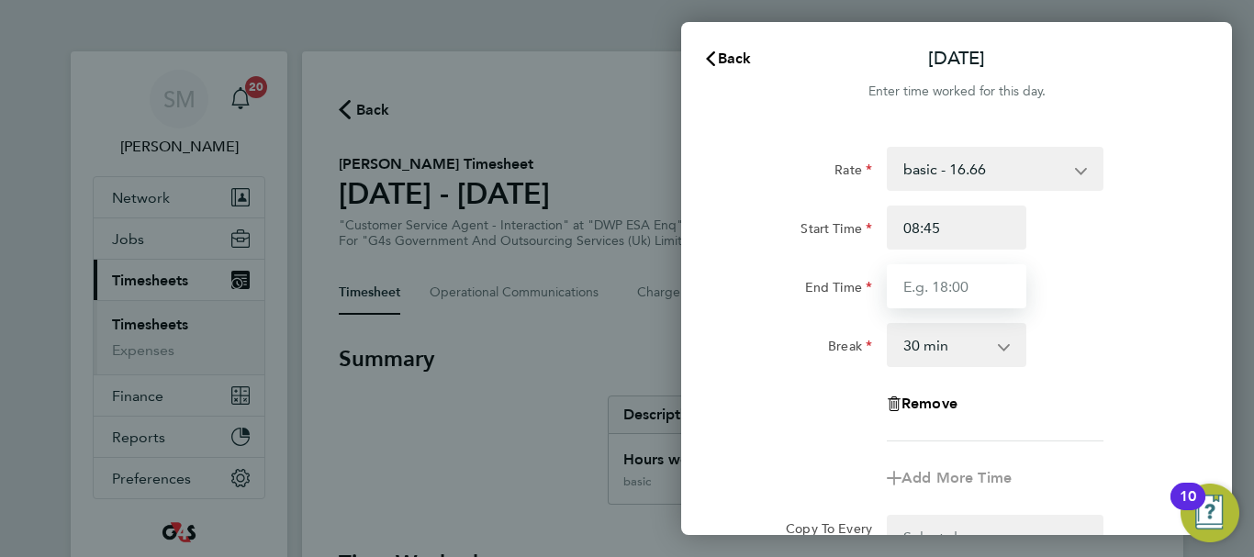
click at [925, 292] on input "End Time" at bounding box center [957, 286] width 140 height 44
type input "16:30"
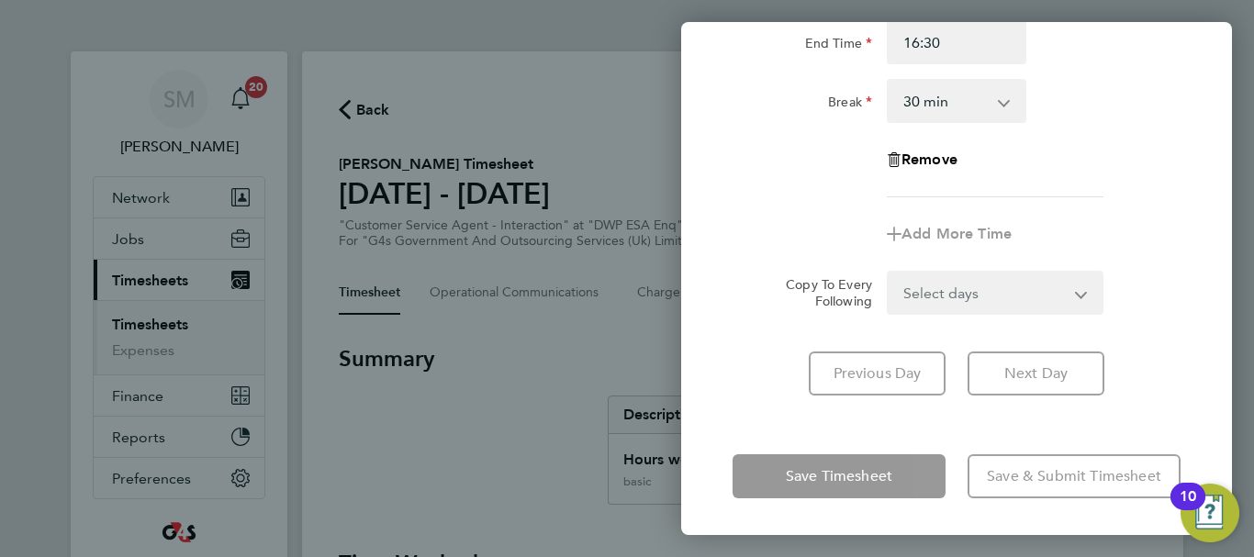
click at [773, 430] on div "[DATE] Cancel Enter time worked for this day. Rate basic - 16.66 System Issue P…" at bounding box center [956, 278] width 551 height 513
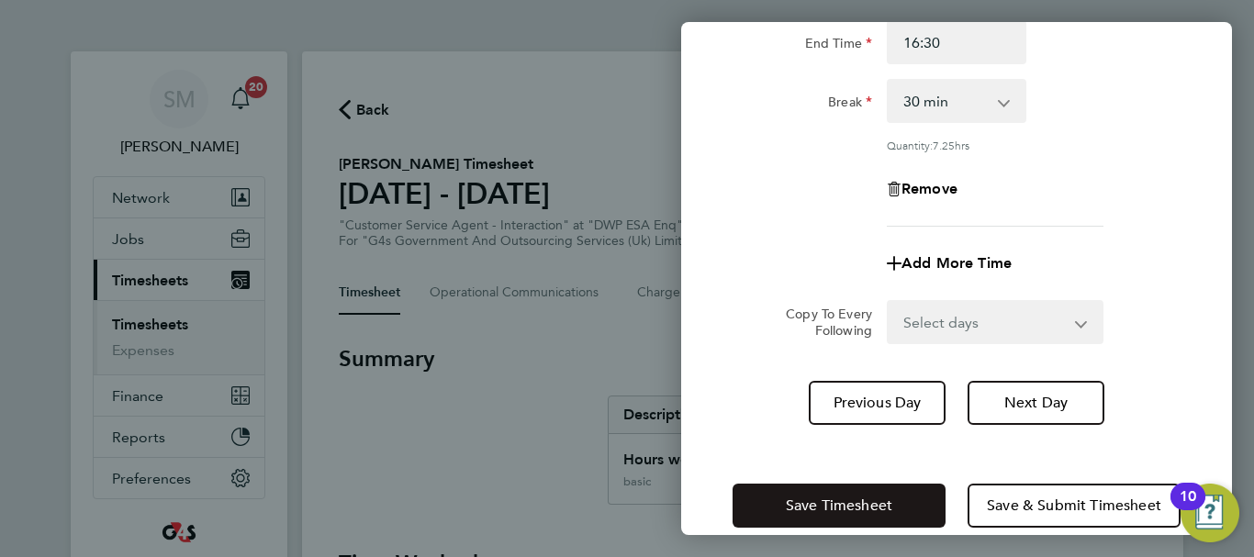
click at [808, 498] on span "Save Timesheet" at bounding box center [839, 506] width 106 height 18
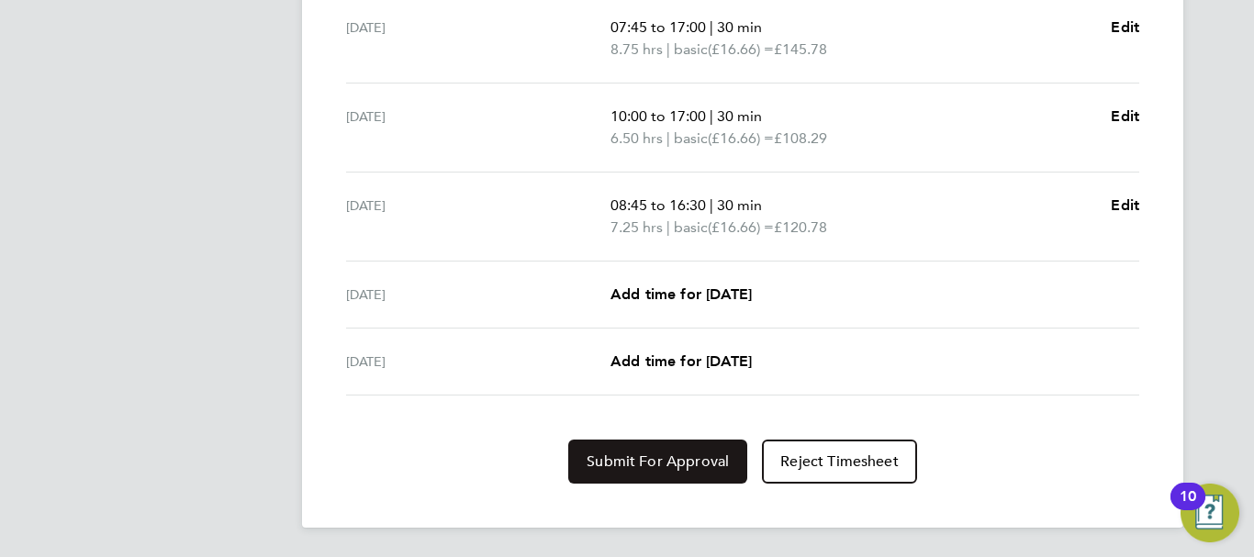
click at [657, 471] on button "Submit For Approval" at bounding box center [657, 462] width 179 height 44
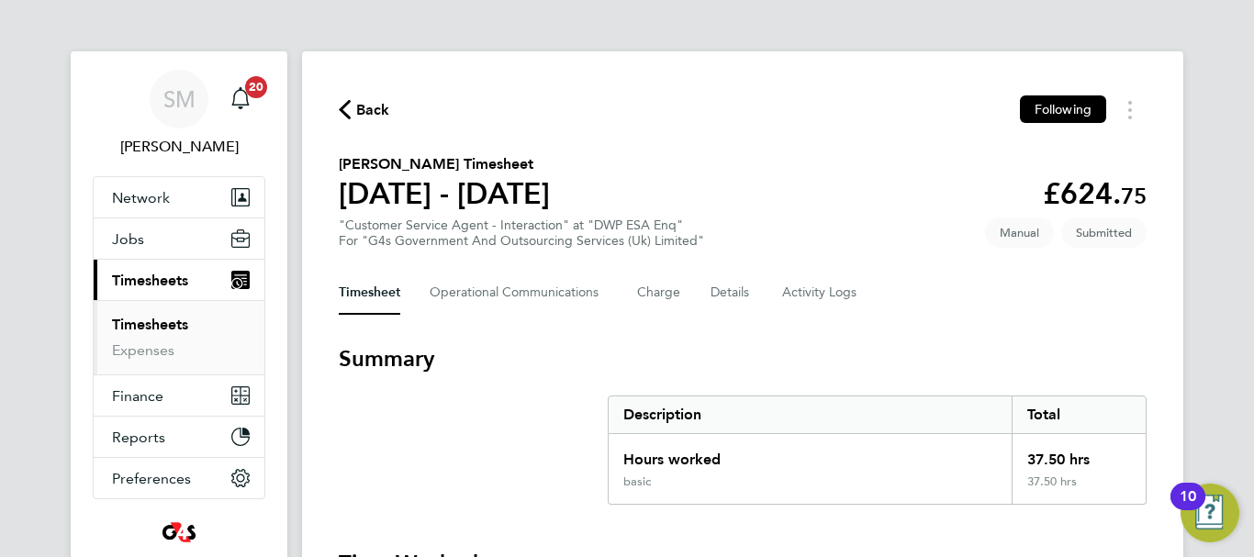
click at [372, 102] on span "Back" at bounding box center [373, 110] width 34 height 22
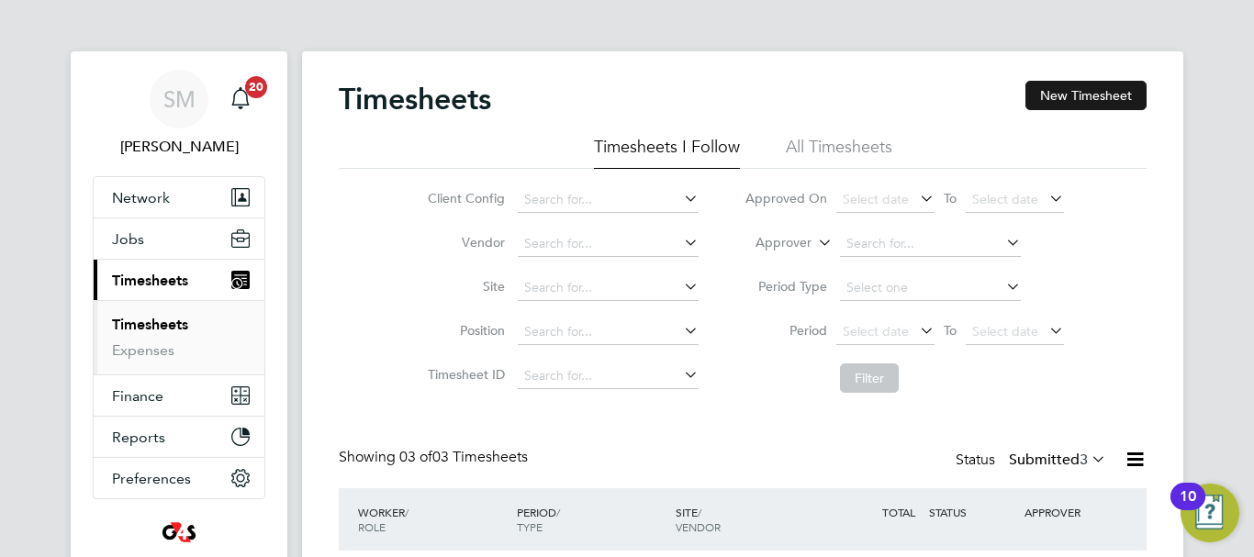
click at [1062, 95] on button "New Timesheet" at bounding box center [1085, 95] width 121 height 29
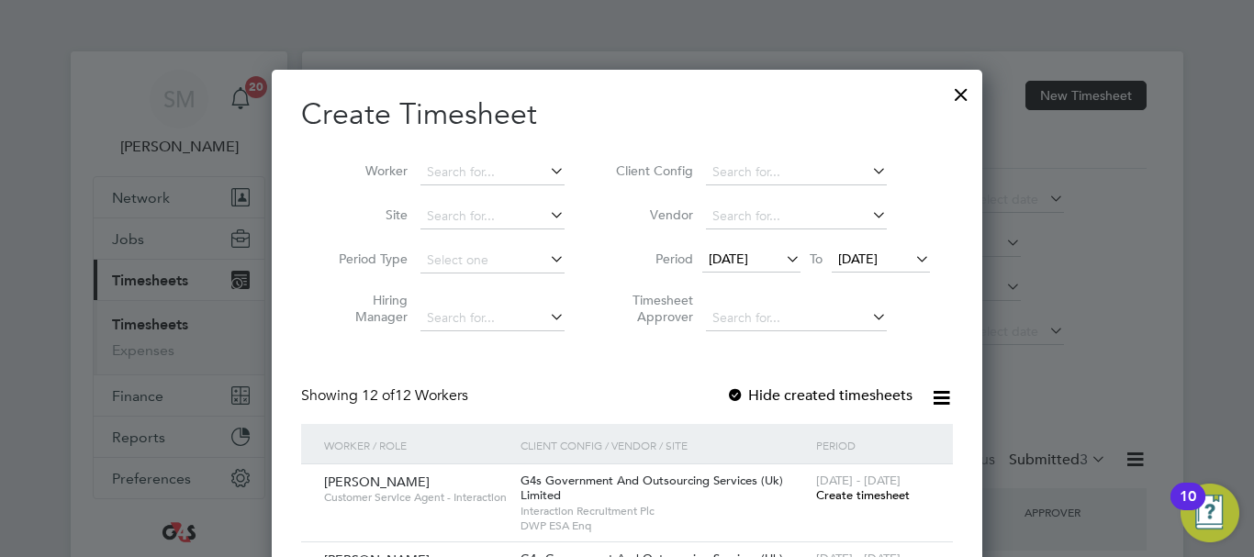
click at [727, 251] on div "[DATE] To [DATE]" at bounding box center [816, 261] width 228 height 26
click at [731, 259] on span "[DATE]" at bounding box center [728, 259] width 39 height 17
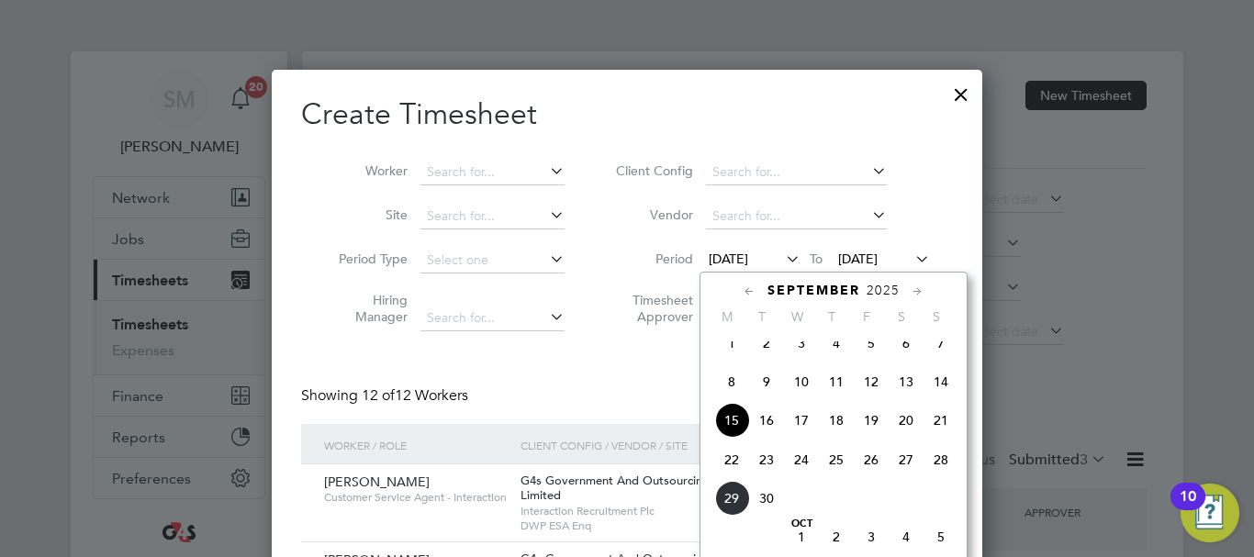
click at [735, 464] on span "22" at bounding box center [731, 459] width 35 height 35
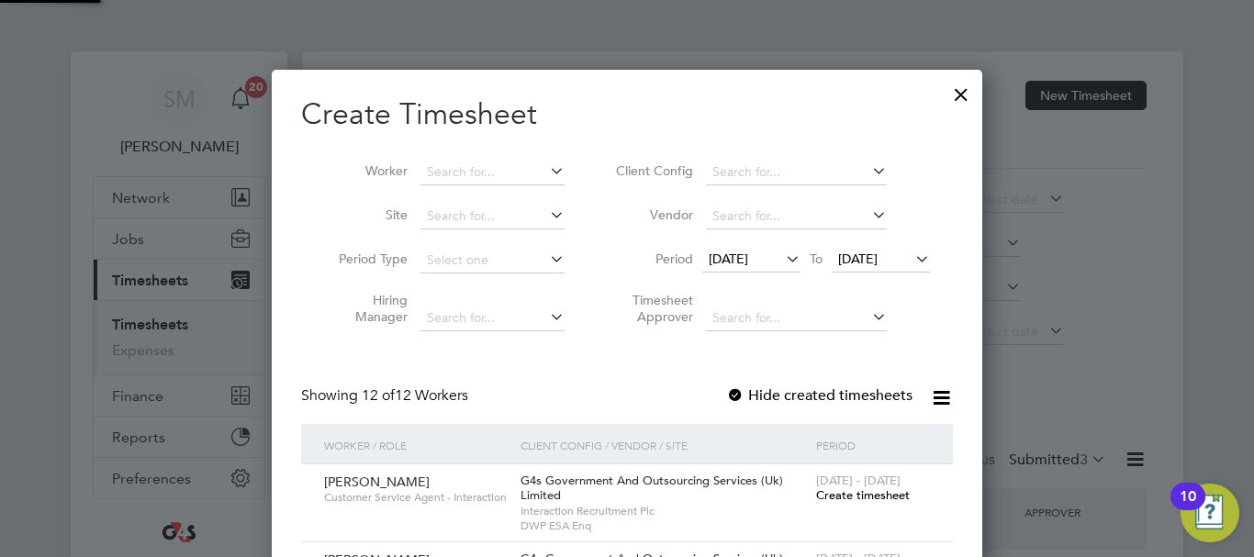
click at [877, 260] on span "[DATE]" at bounding box center [857, 259] width 39 height 17
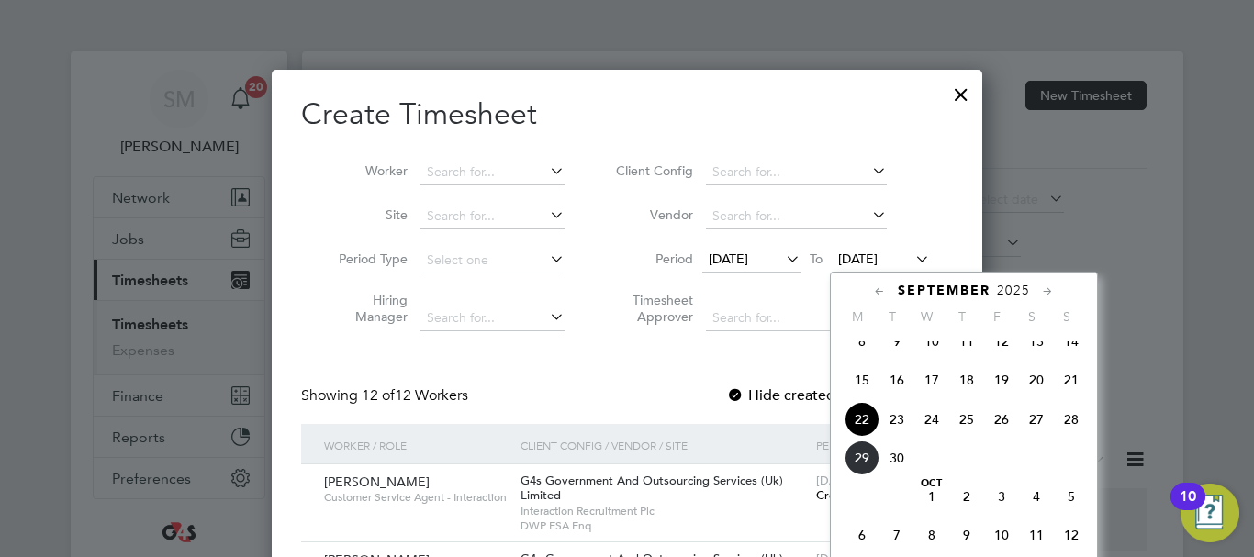
click at [1061, 437] on span "28" at bounding box center [1071, 419] width 35 height 35
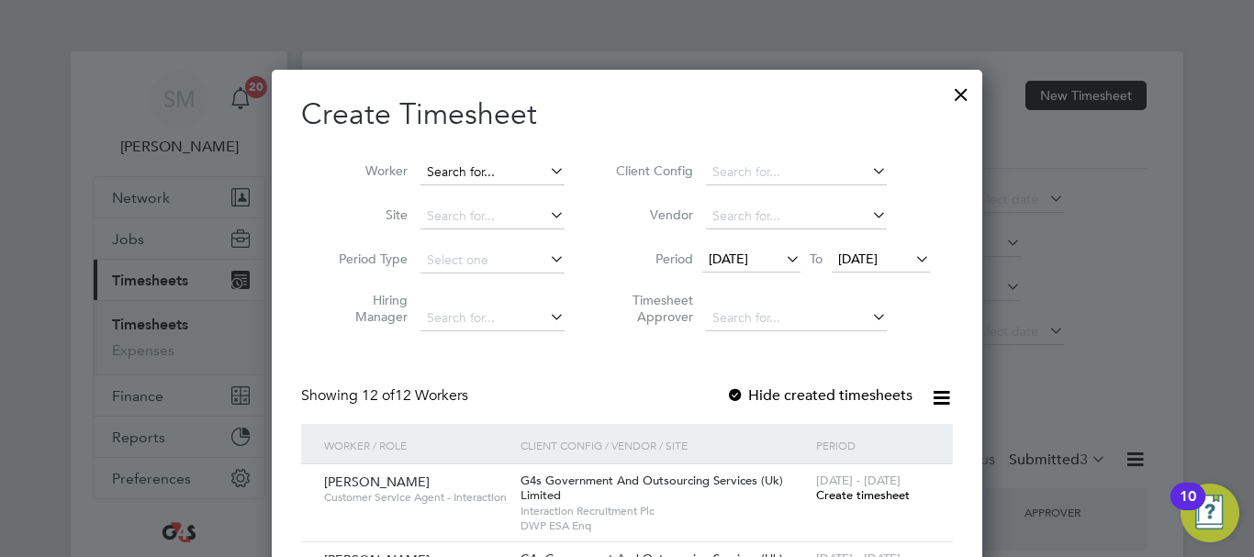
click at [499, 166] on input at bounding box center [492, 173] width 144 height 26
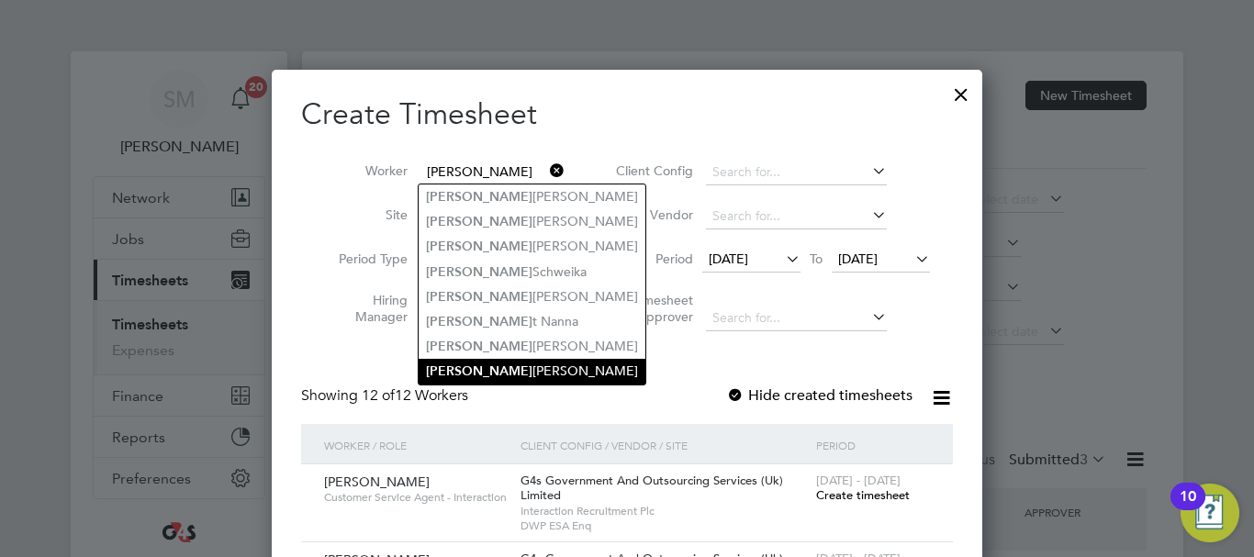
click at [508, 364] on li "[PERSON_NAME]" at bounding box center [532, 371] width 227 height 25
type input "[PERSON_NAME]"
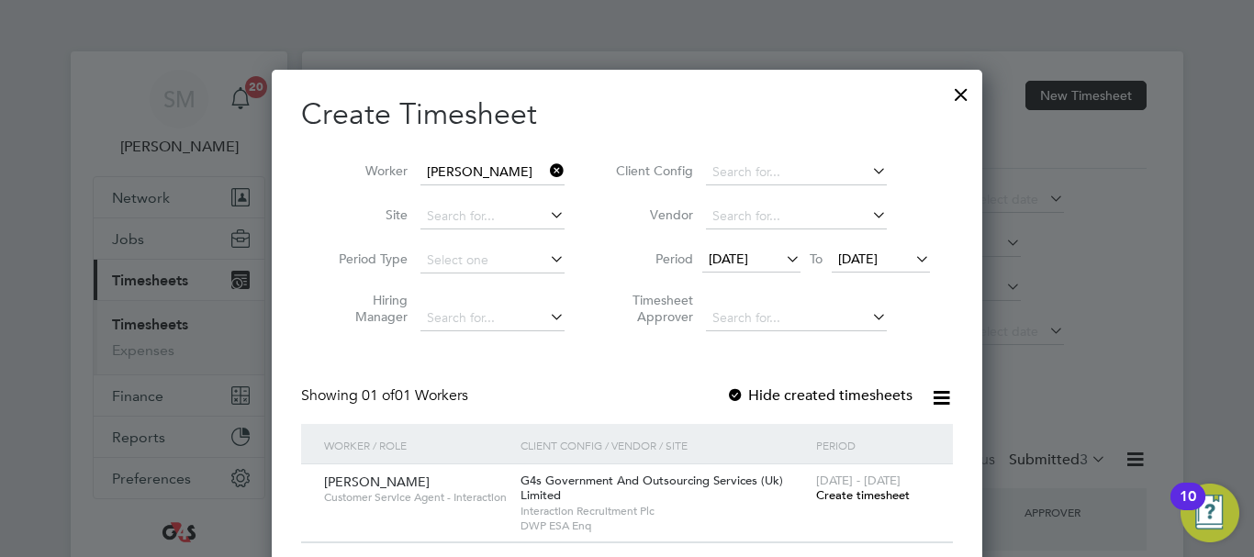
click at [877, 499] on span "Create timesheet" at bounding box center [863, 495] width 94 height 16
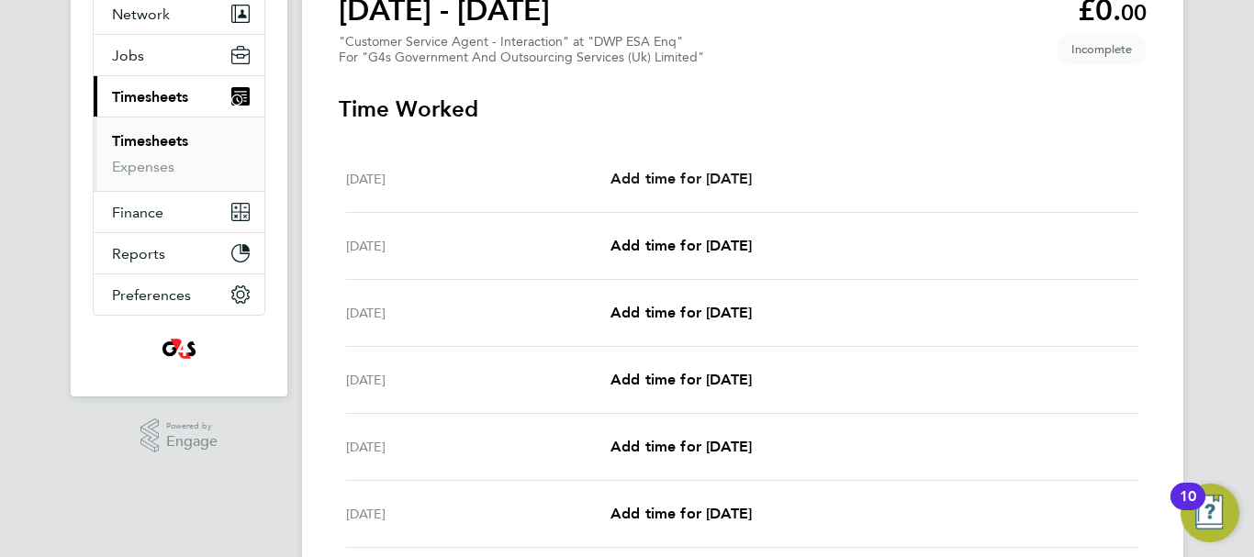
click at [752, 173] on span "Add time for [DATE]" at bounding box center [680, 178] width 141 height 17
select select "30"
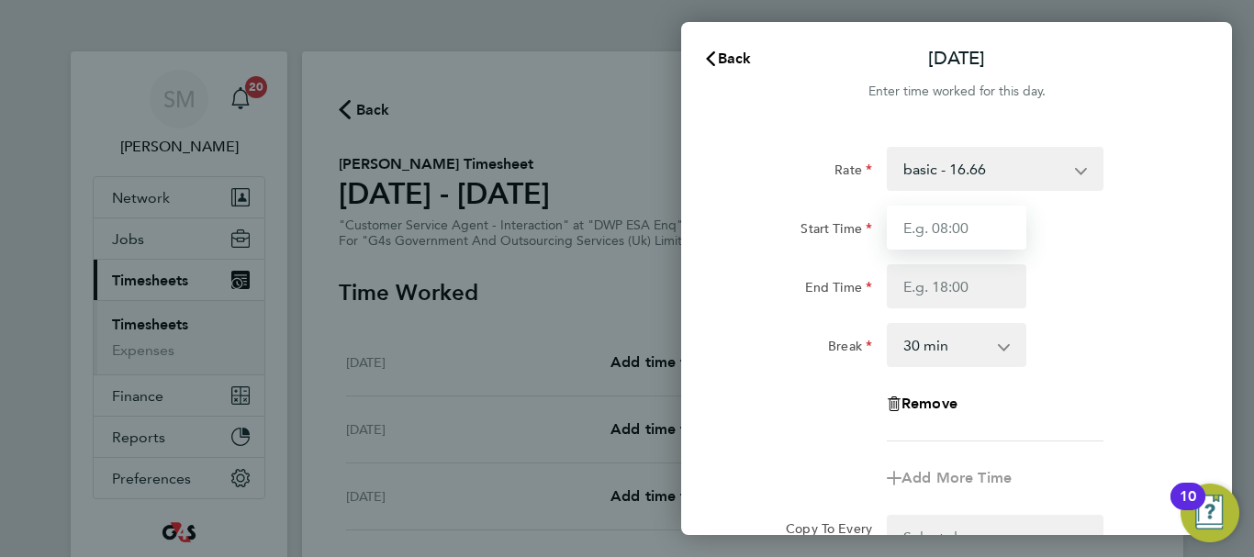
click at [1012, 221] on input "Start Time" at bounding box center [957, 228] width 140 height 44
type input "07:45"
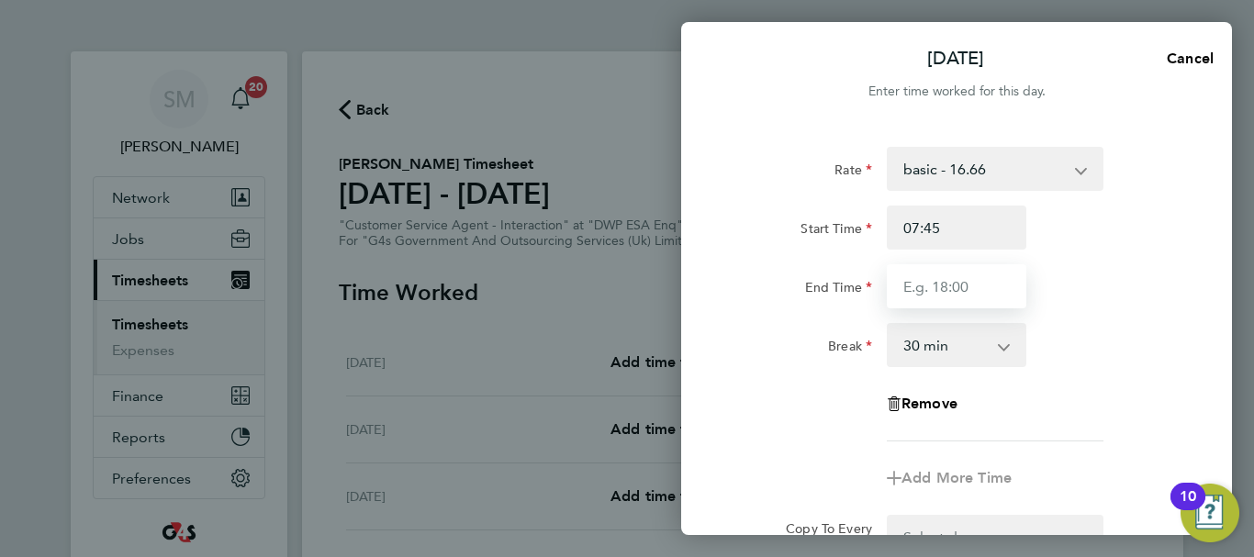
click at [921, 266] on input "End Time" at bounding box center [957, 286] width 140 height 44
type input "16:30"
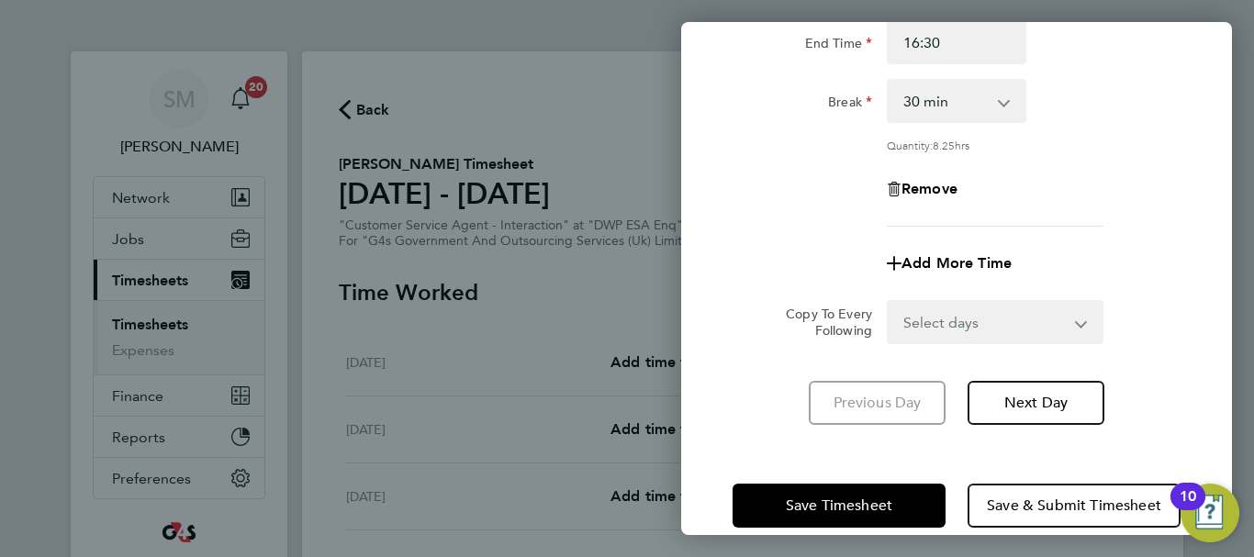
click at [765, 418] on div "[DATE] Cancel Enter time worked for this day. Rate basic - 16.66 System Issue N…" at bounding box center [956, 278] width 551 height 513
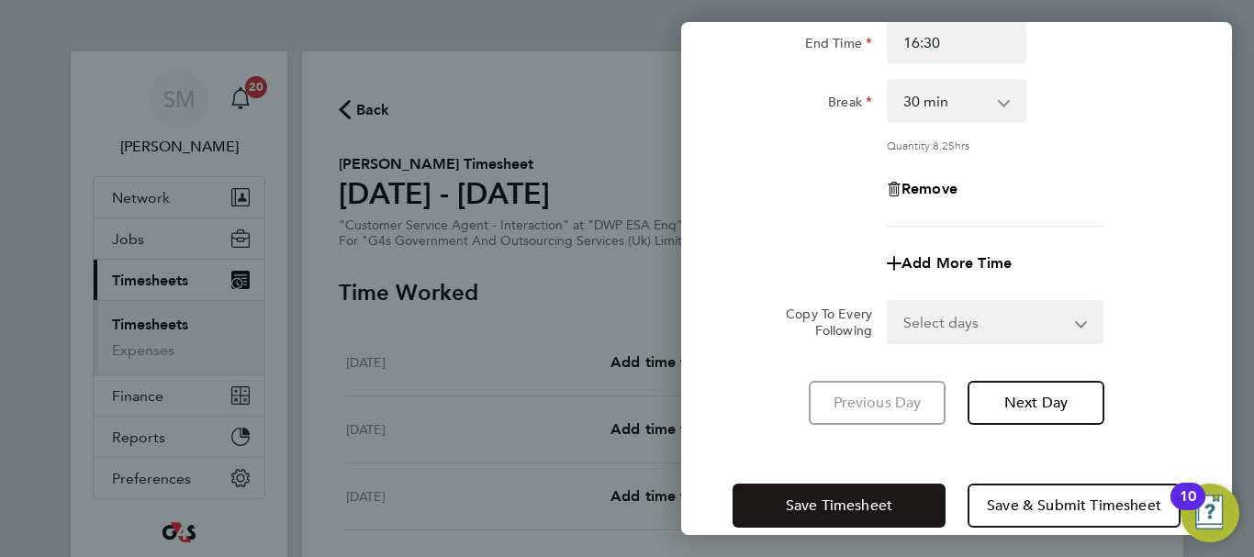
click at [808, 503] on span "Save Timesheet" at bounding box center [839, 506] width 106 height 18
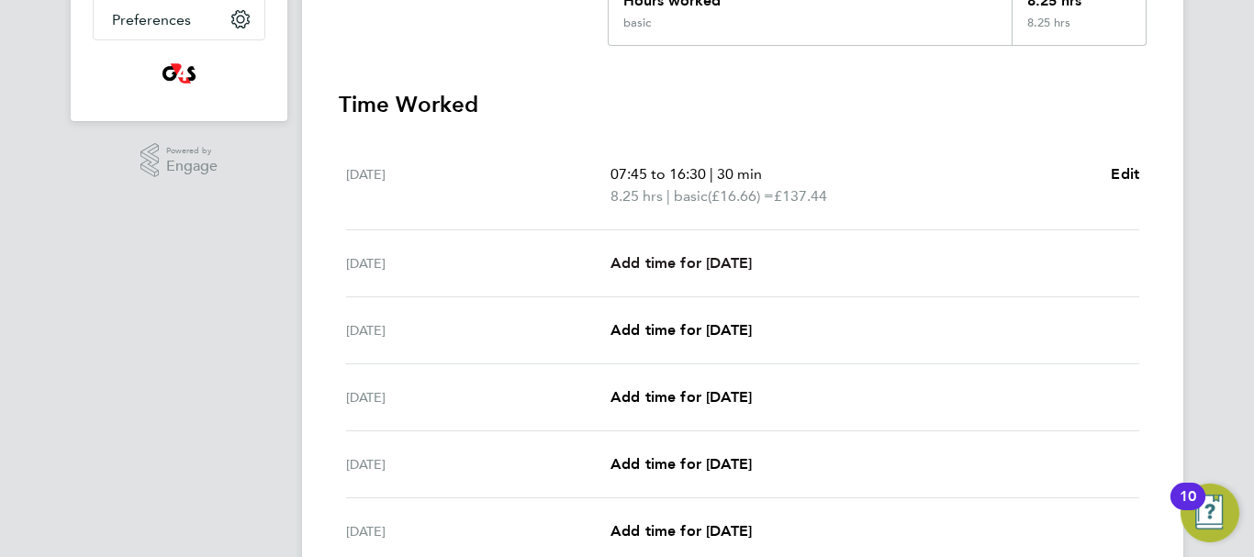
click at [698, 262] on span "Add time for [DATE]" at bounding box center [680, 262] width 141 height 17
select select "30"
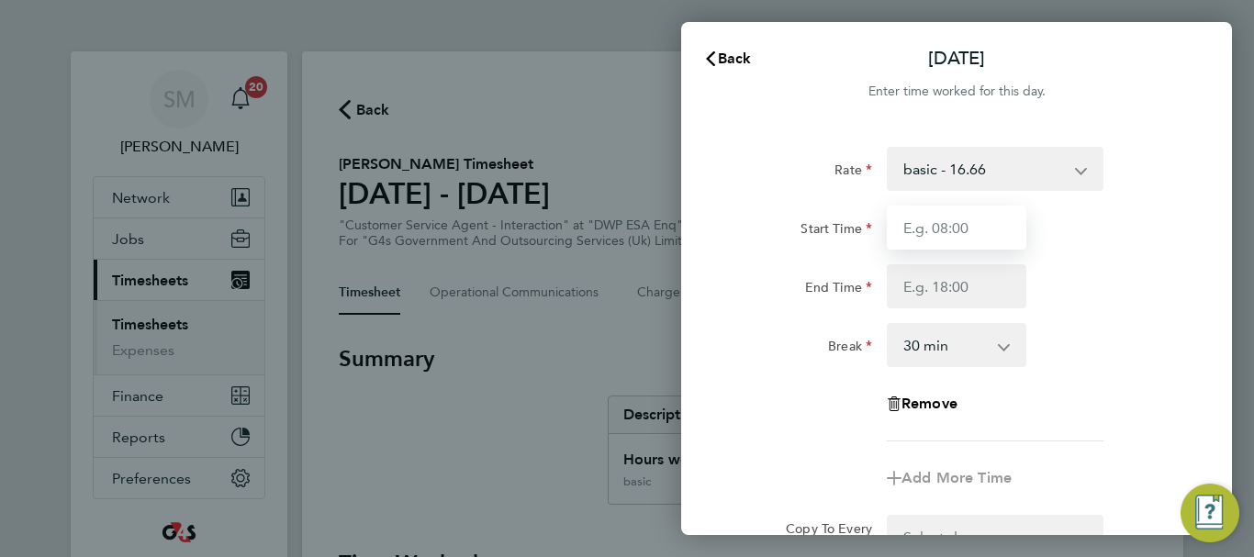
click at [990, 222] on input "Start Time" at bounding box center [957, 228] width 140 height 44
type input "08:45"
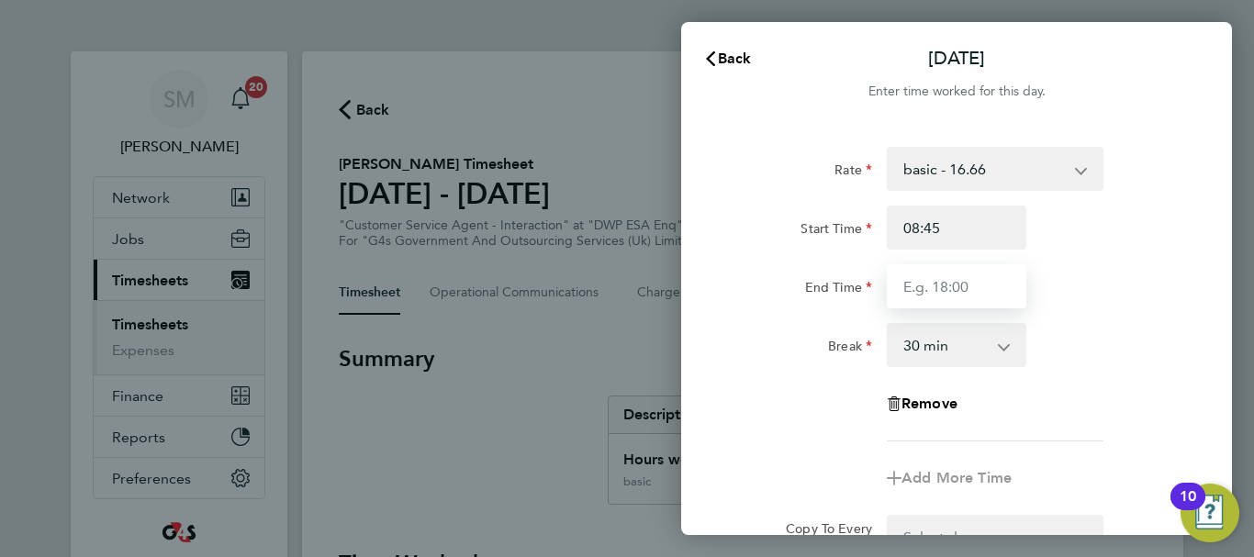
drag, startPoint x: 921, startPoint y: 288, endPoint x: 932, endPoint y: 283, distance: 12.3
click at [921, 288] on input "End Time" at bounding box center [957, 286] width 140 height 44
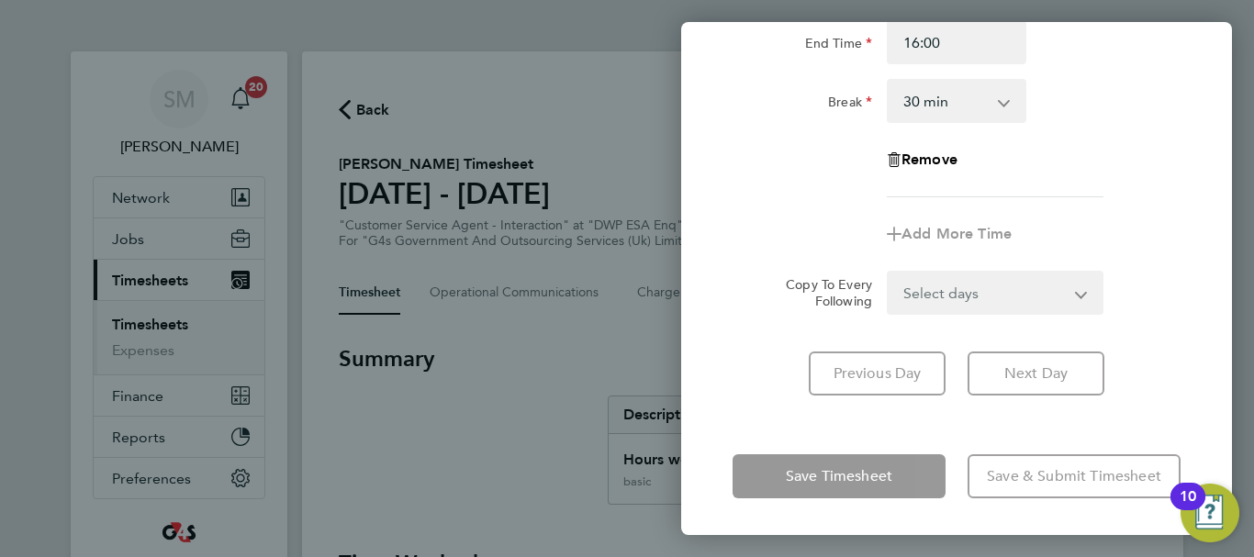
click at [778, 441] on div "[DATE] Cancel Enter time worked for this day. Rate basic - 16.66 System Issue N…" at bounding box center [956, 278] width 551 height 513
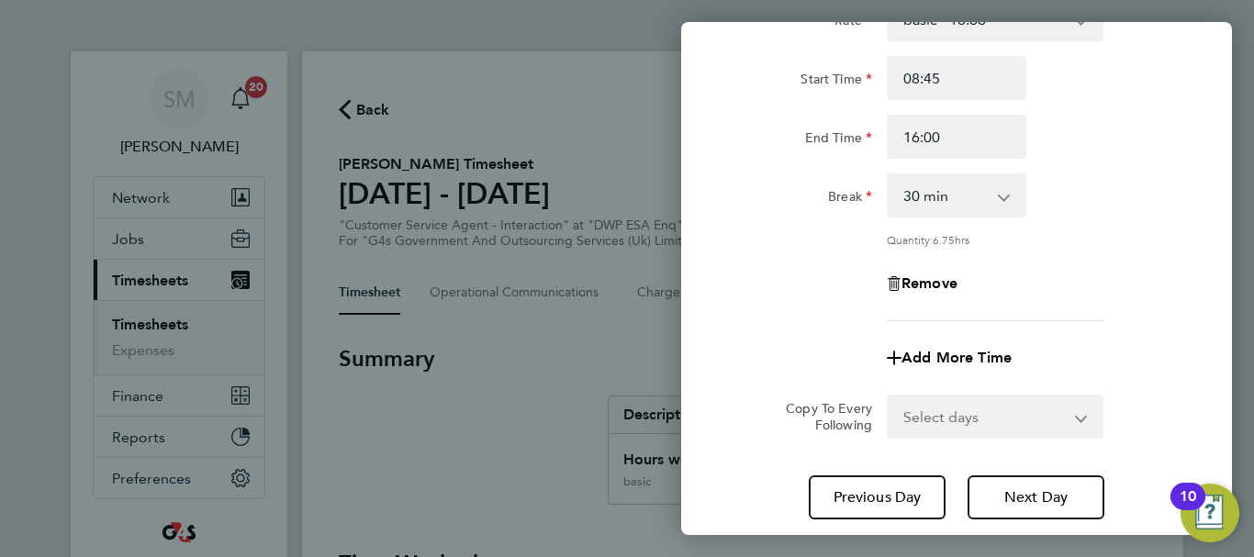
scroll to position [61, 0]
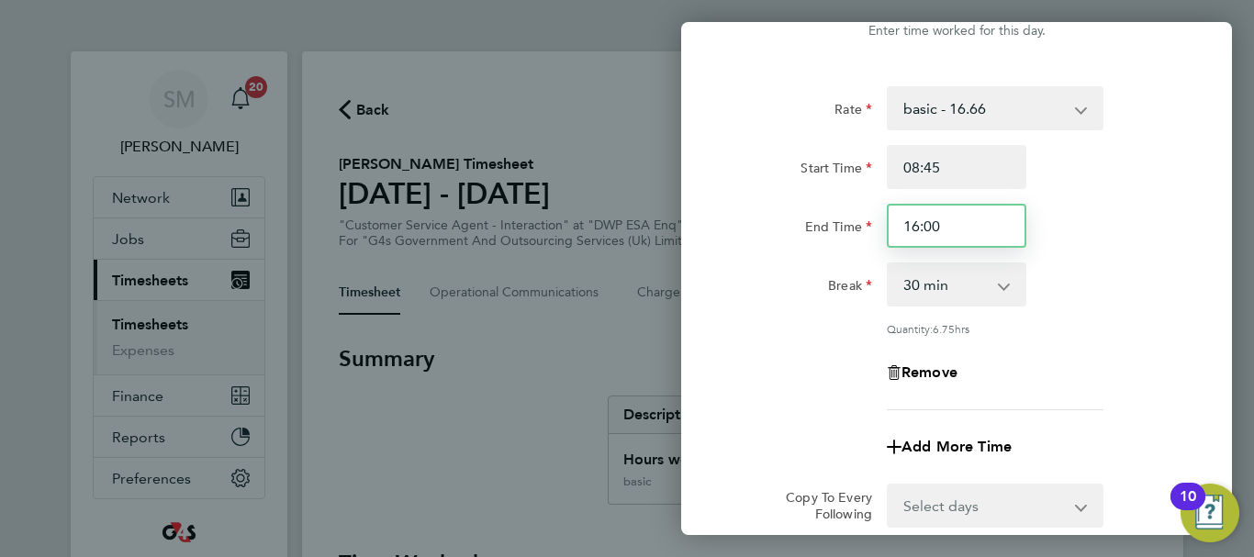
click at [962, 229] on input "16:00" at bounding box center [957, 226] width 140 height 44
type input "15:00"
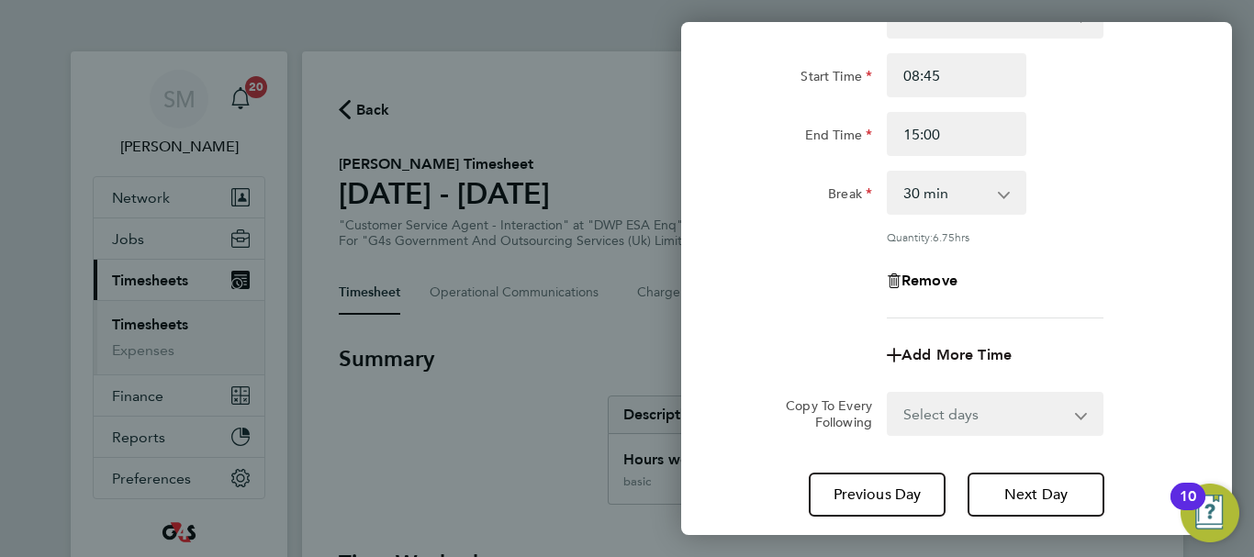
click at [919, 360] on span "Add More Time" at bounding box center [956, 354] width 110 height 17
select select "null"
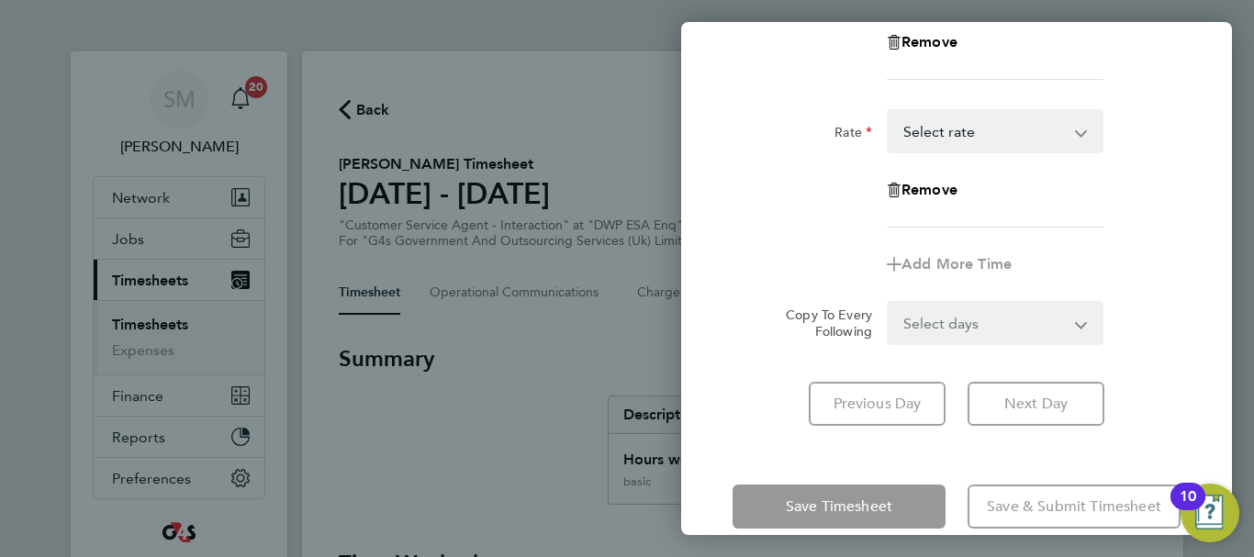
scroll to position [419, 0]
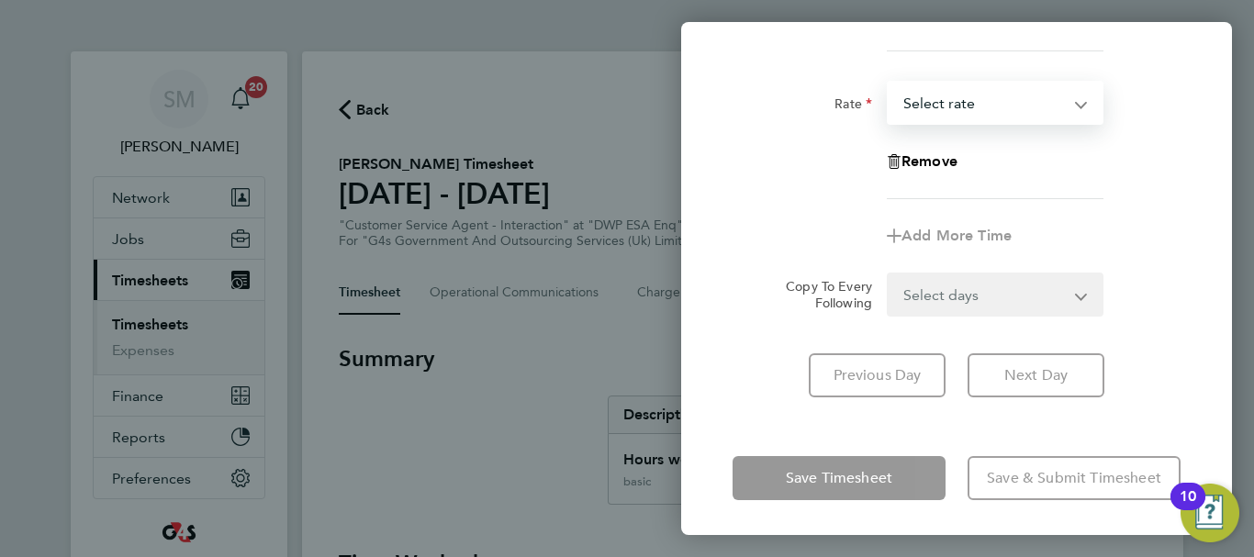
click at [999, 101] on select "basic - 16.66 System Issue Not Paid x1.5 - 24.73 System Issue Paid - 16.66 Bank…" at bounding box center [983, 103] width 191 height 40
select select "30"
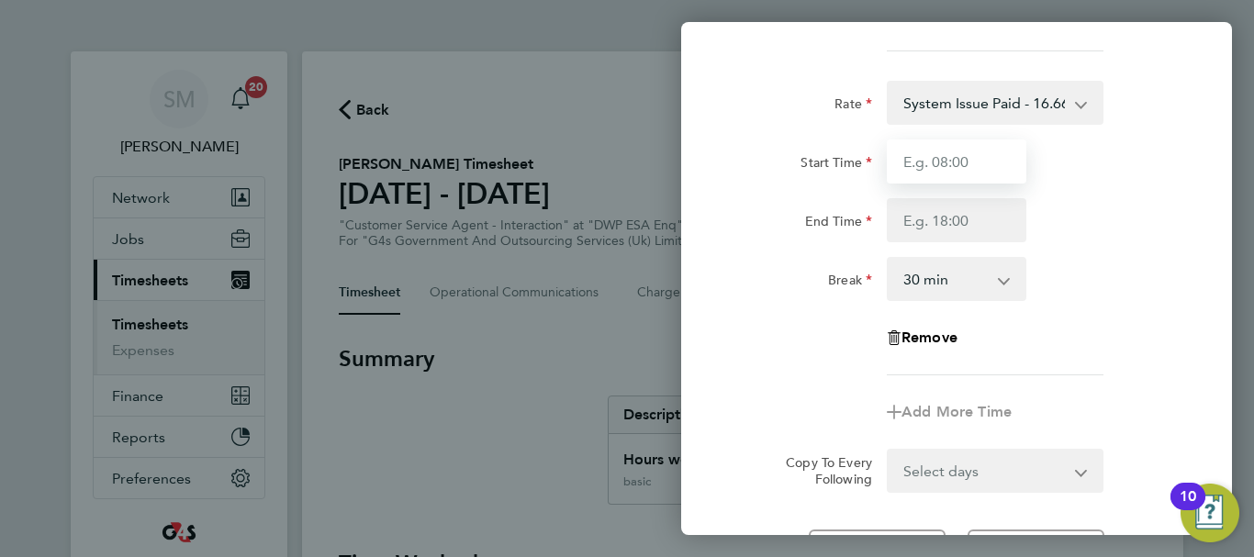
click at [947, 152] on input "Start Time" at bounding box center [957, 162] width 140 height 44
type input "15:30"
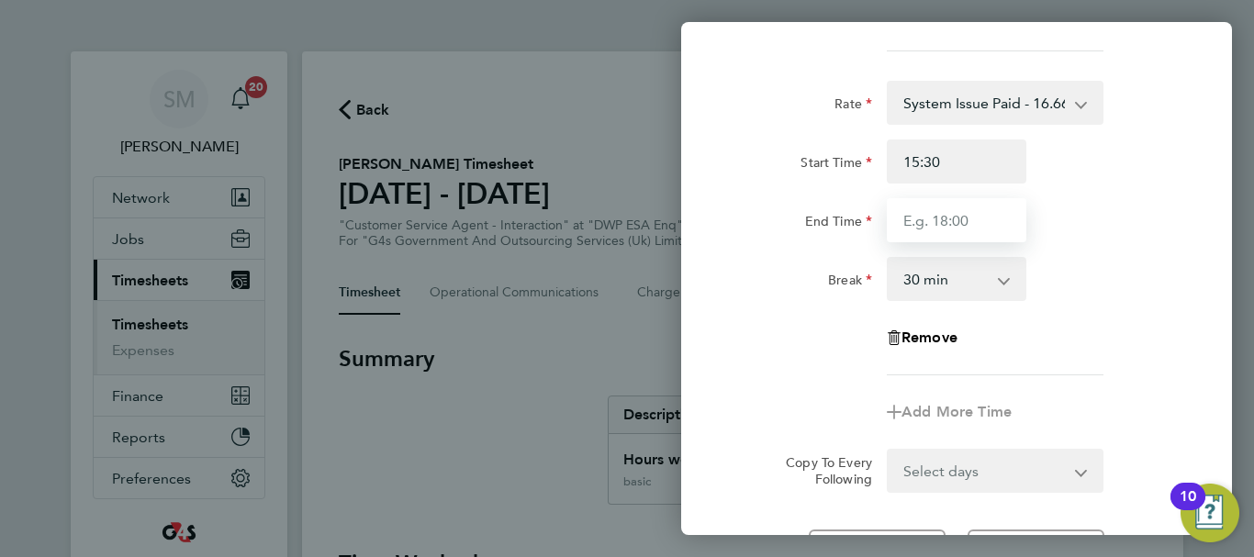
click at [940, 225] on input "End Time" at bounding box center [957, 220] width 140 height 44
click at [955, 225] on input "End Time" at bounding box center [957, 220] width 140 height 44
type input "16:00"
click at [962, 262] on select "0 min 15 min 30 min 45 min 60 min 75 min 90 min" at bounding box center [945, 279] width 114 height 40
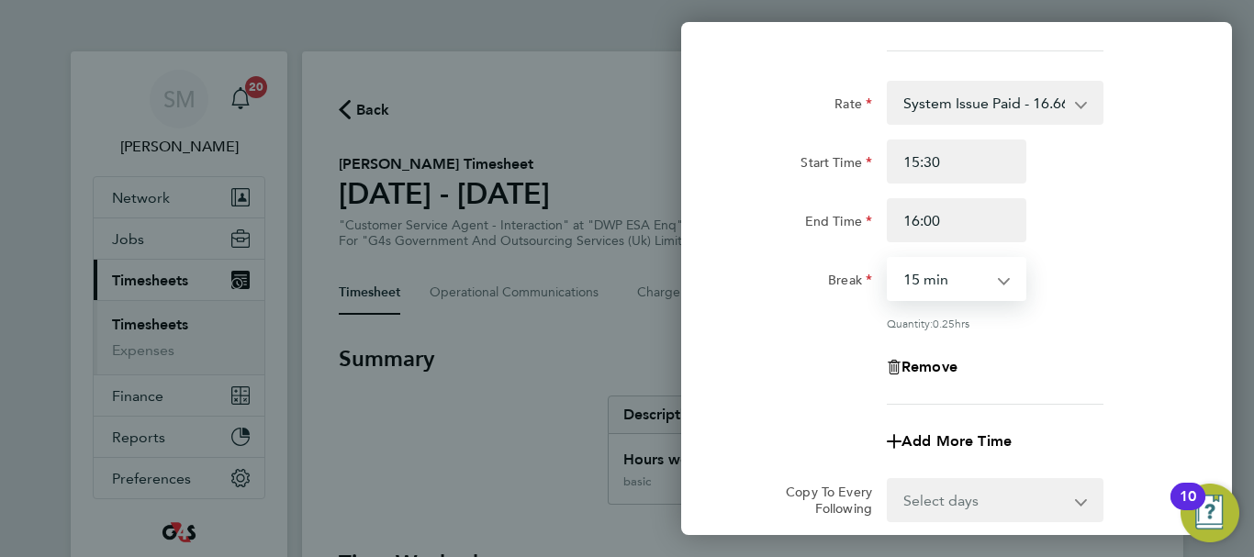
select select "0"
click at [888, 259] on select "0 min 15 min" at bounding box center [945, 279] width 114 height 40
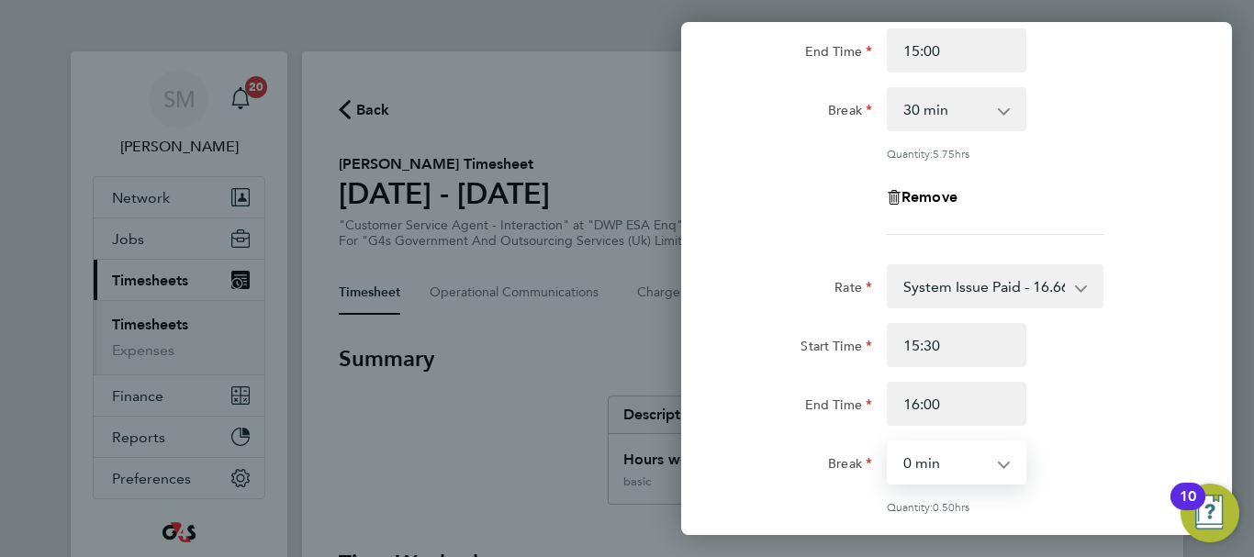
scroll to position [144, 0]
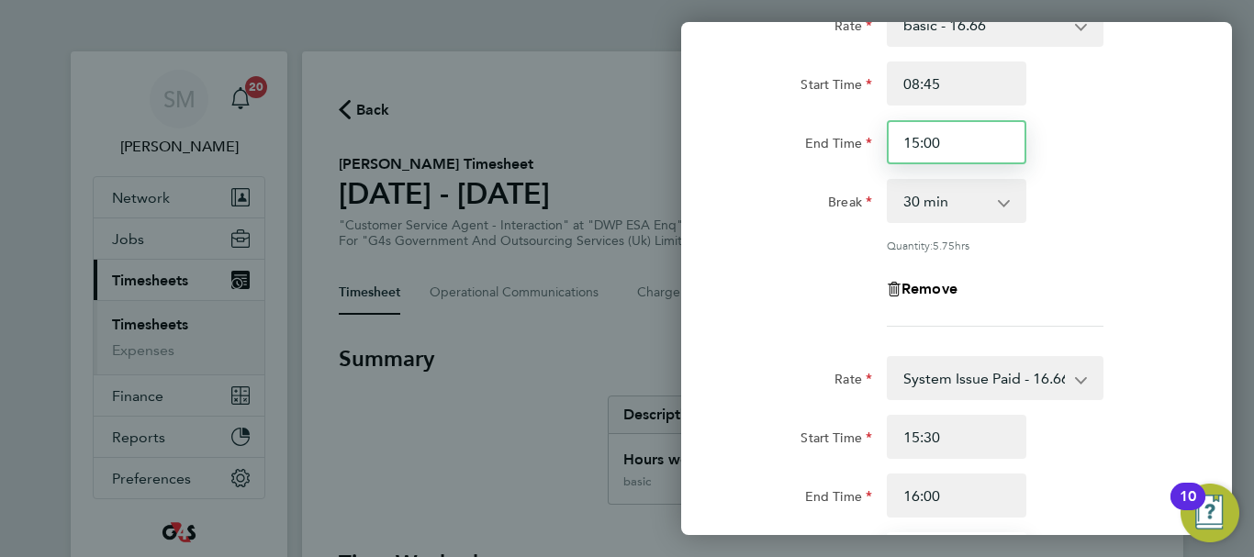
click at [935, 138] on input "15:00" at bounding box center [957, 142] width 140 height 44
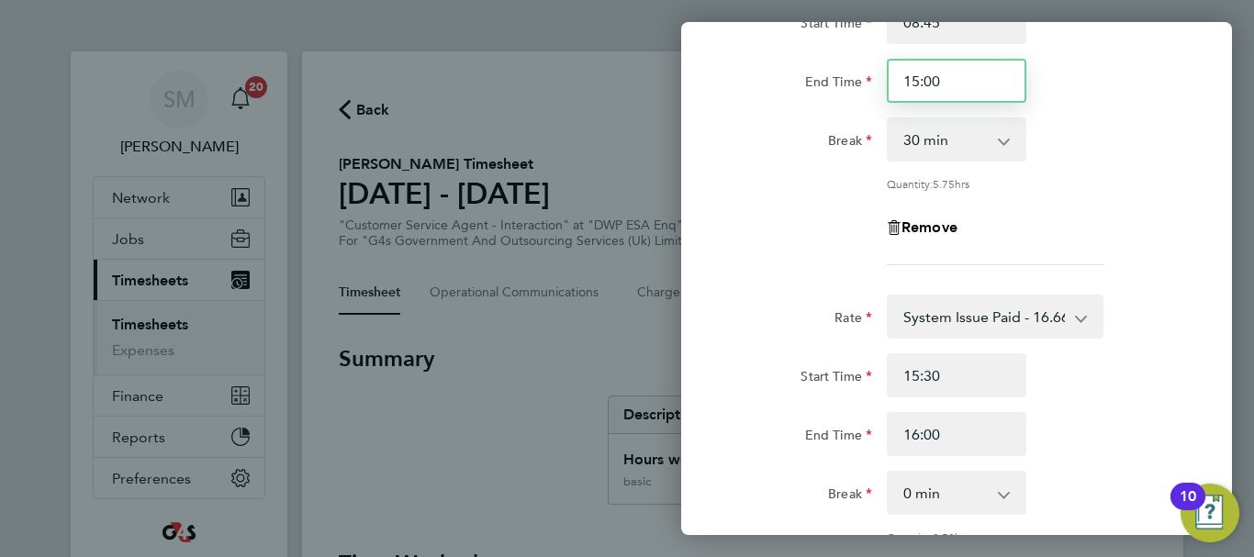
scroll to position [236, 0]
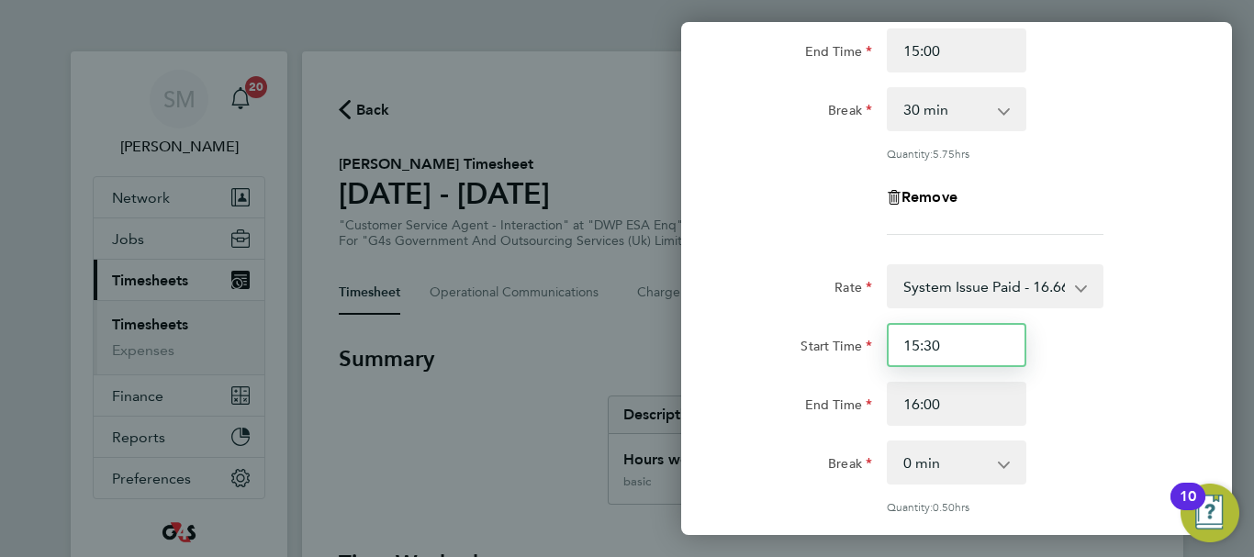
click at [945, 349] on input "15:30" at bounding box center [957, 345] width 140 height 44
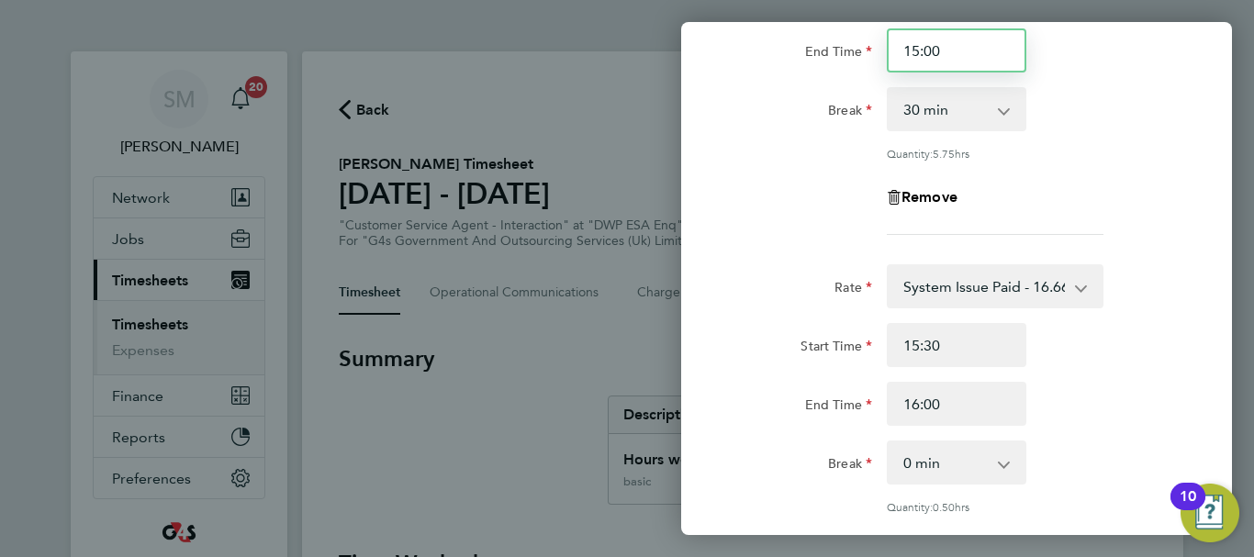
click at [951, 60] on input "15:00" at bounding box center [957, 50] width 140 height 44
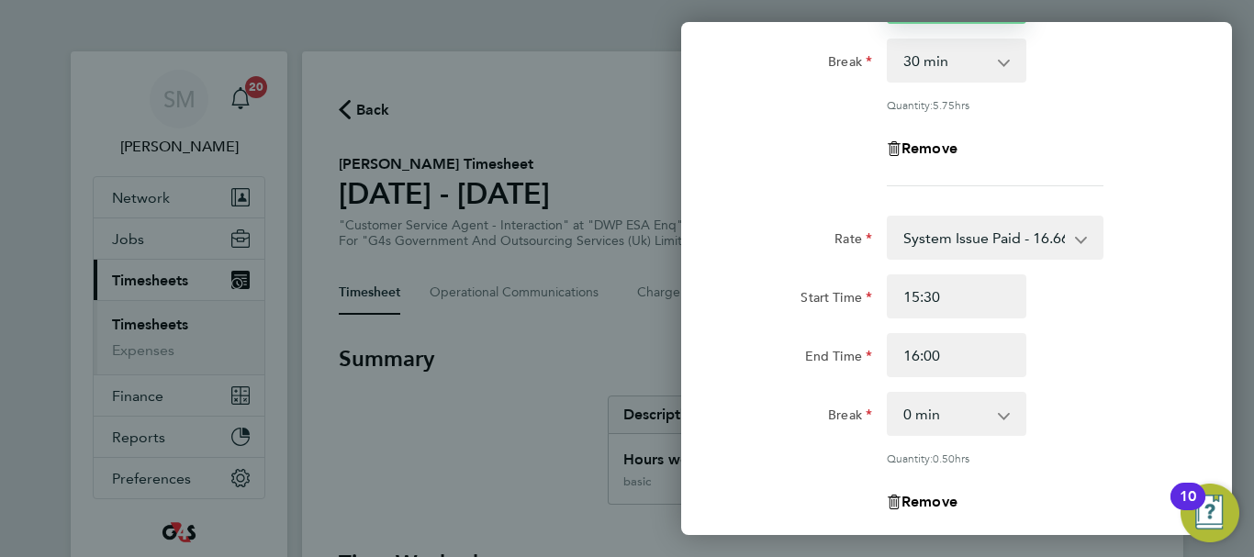
scroll to position [328, 0]
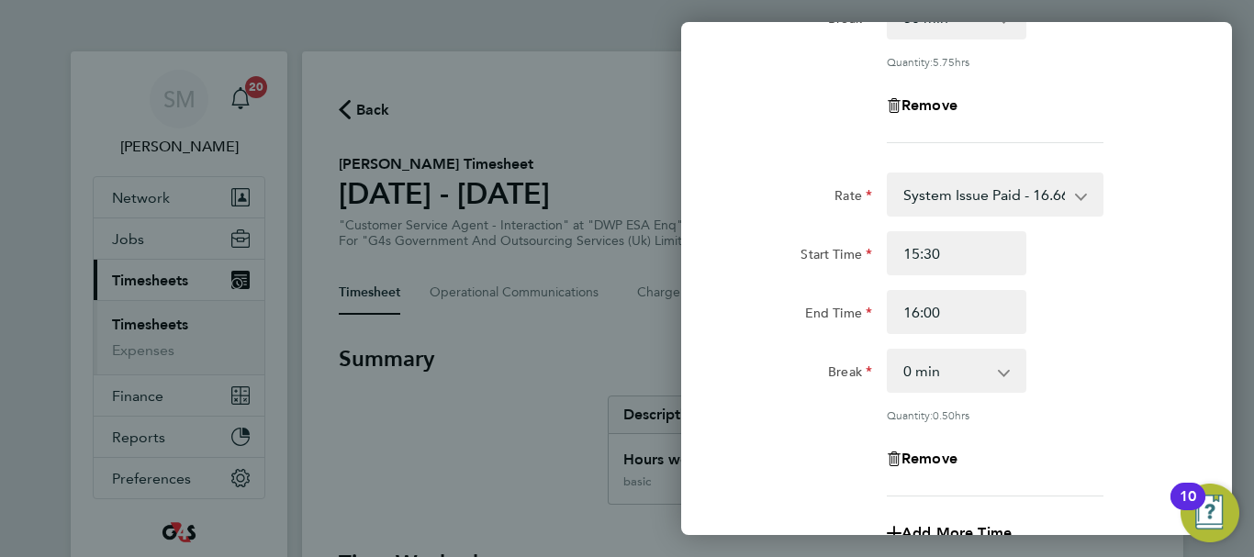
type input "15:30"
click at [1150, 397] on div "Rate System Issue Paid - 16.66 basic - 16.66 System Issue Not Paid x1.5 - 24.73…" at bounding box center [956, 335] width 448 height 324
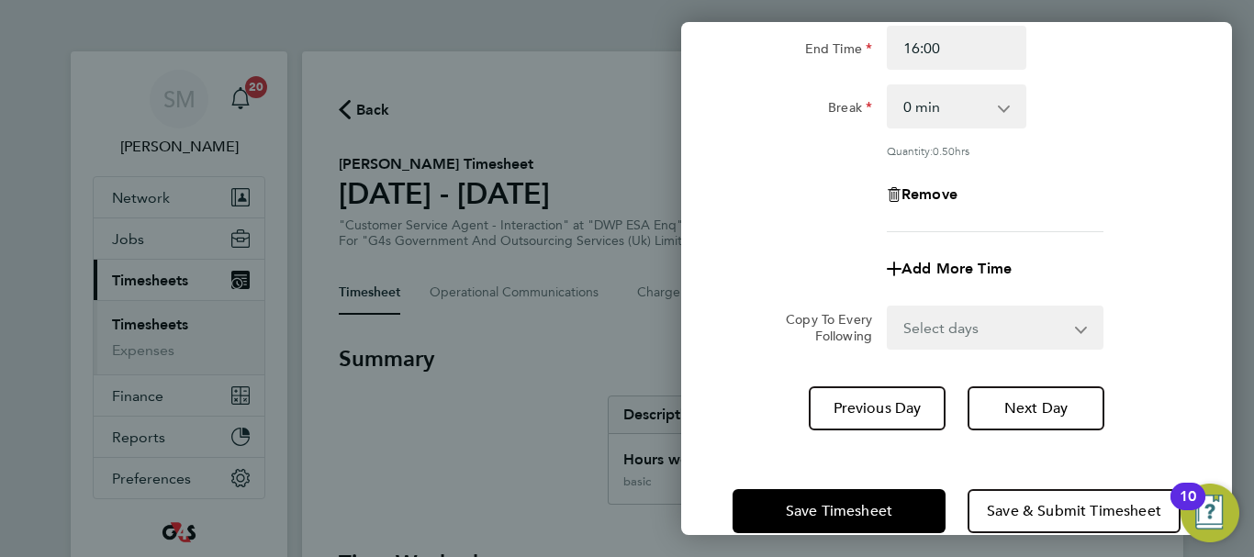
scroll to position [623, 0]
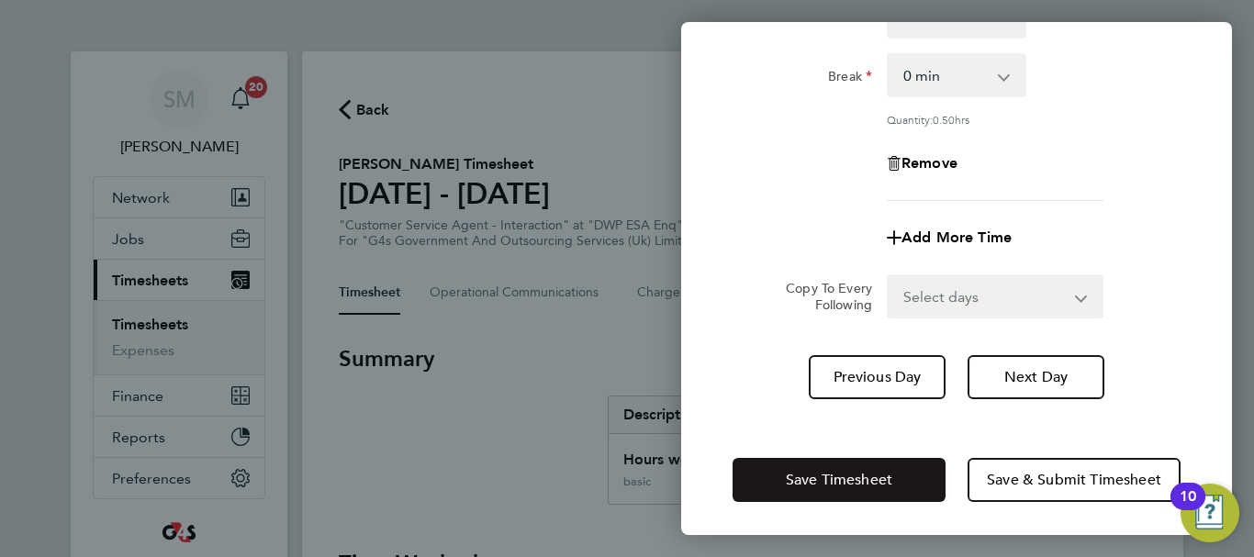
click at [776, 482] on button "Save Timesheet" at bounding box center [838, 480] width 213 height 44
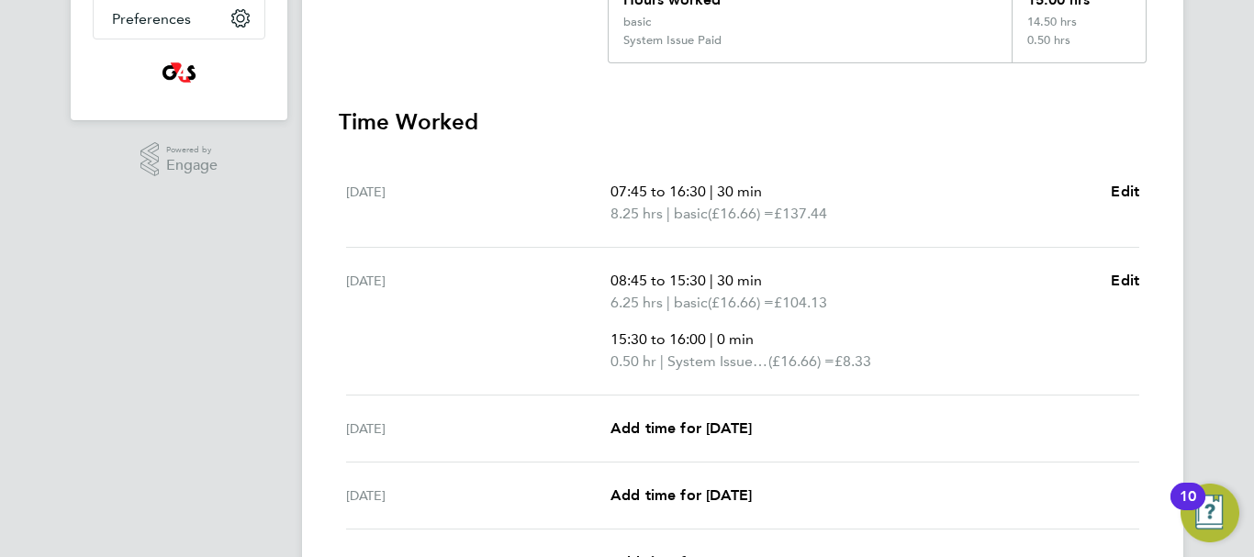
scroll to position [551, 0]
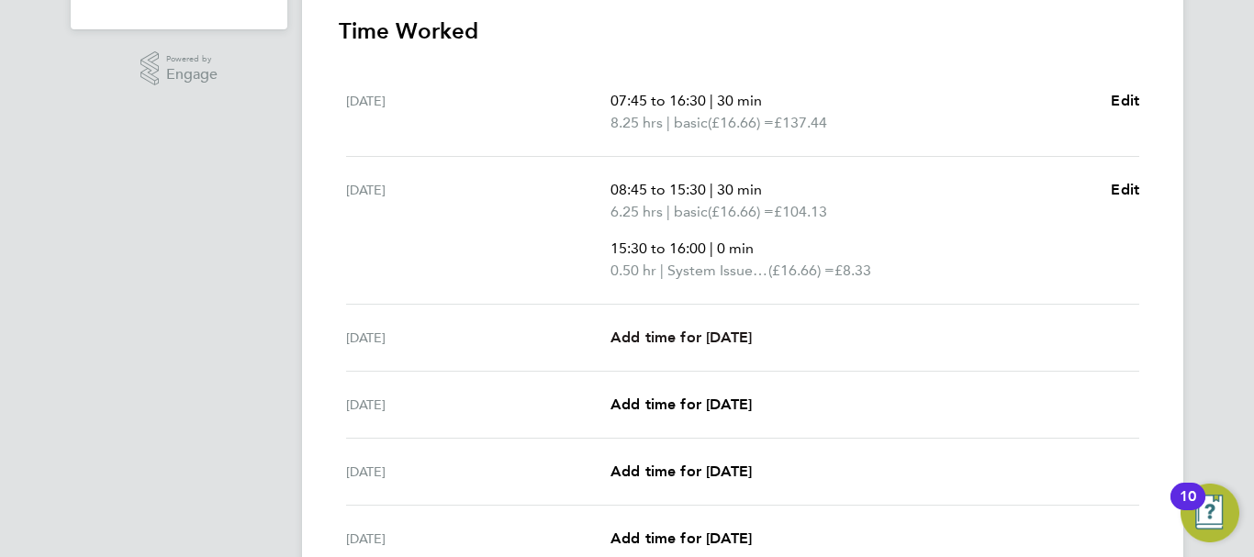
click at [718, 334] on span "Add time for [DATE]" at bounding box center [680, 337] width 141 height 17
select select "30"
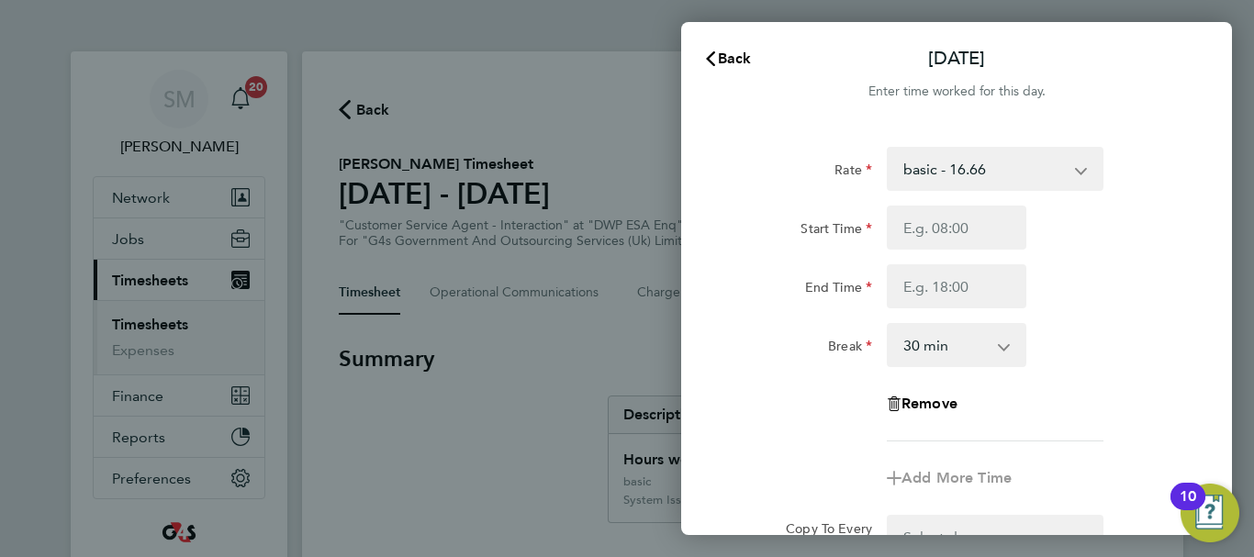
click at [976, 178] on select "basic - 16.66 System Issue Not Paid x1.5 - 24.73 System Issue Paid - 16.66 Bank…" at bounding box center [983, 169] width 191 height 40
select select "30"
click at [948, 231] on input "Start Time" at bounding box center [957, 228] width 140 height 44
type input "07:45"
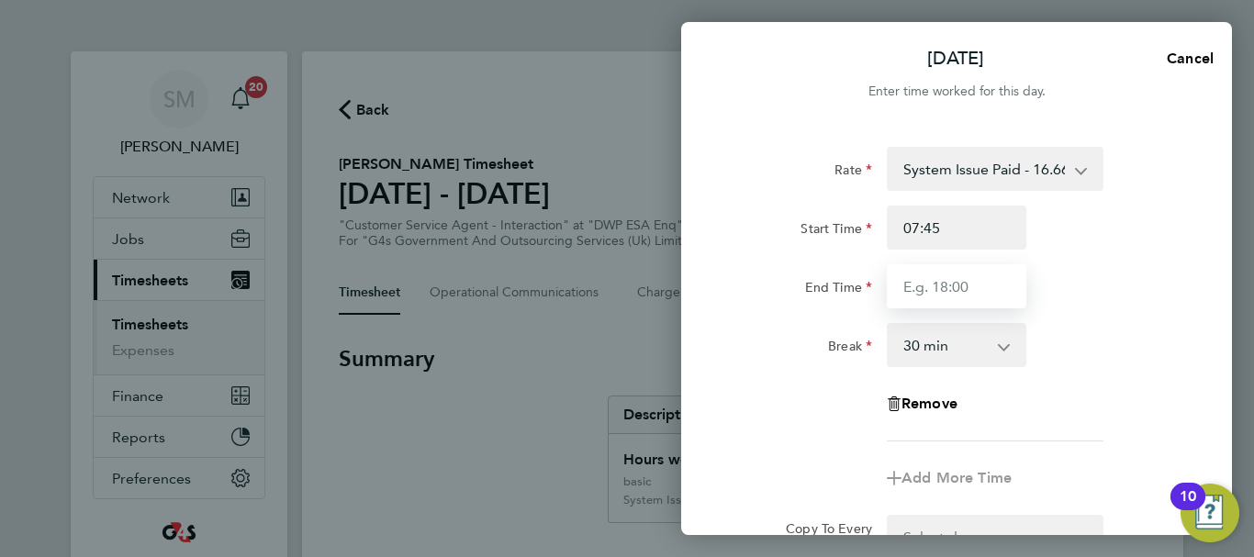
click at [890, 277] on input "End Time" at bounding box center [957, 286] width 140 height 44
type input "17:00"
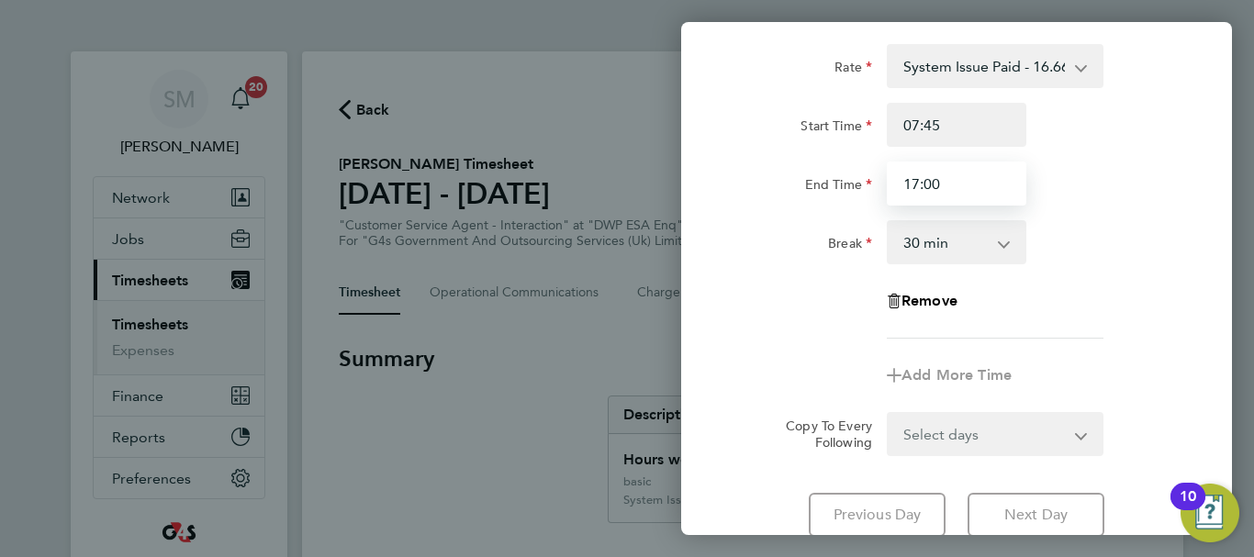
scroll to position [244, 0]
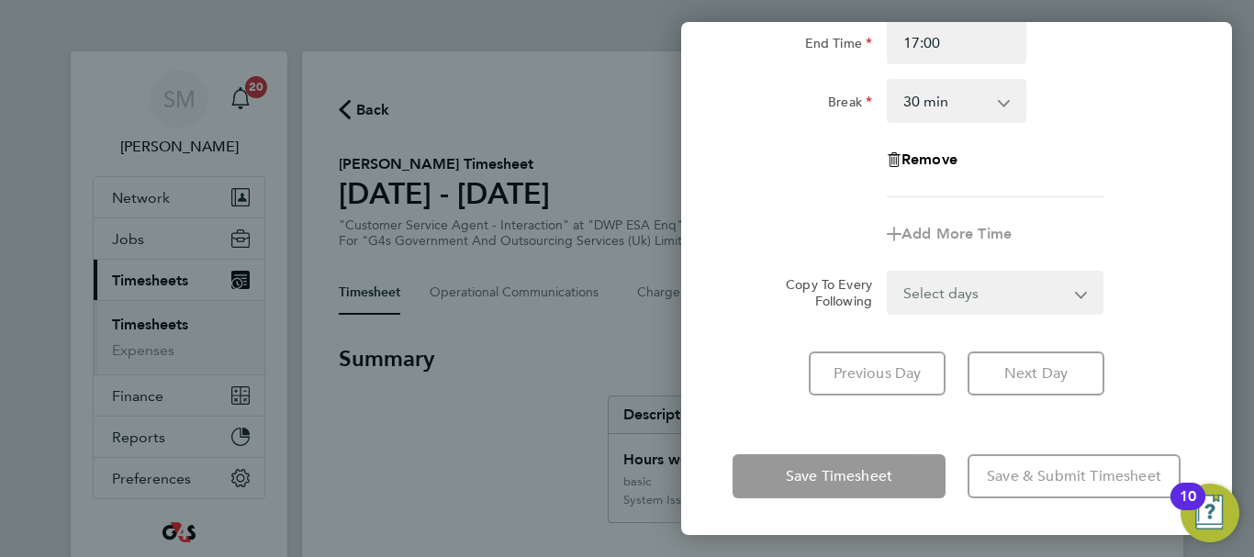
click at [758, 434] on div "[DATE] Cancel Enter time worked for this day. Rate System Issue Paid - 16.66 ba…" at bounding box center [956, 278] width 551 height 513
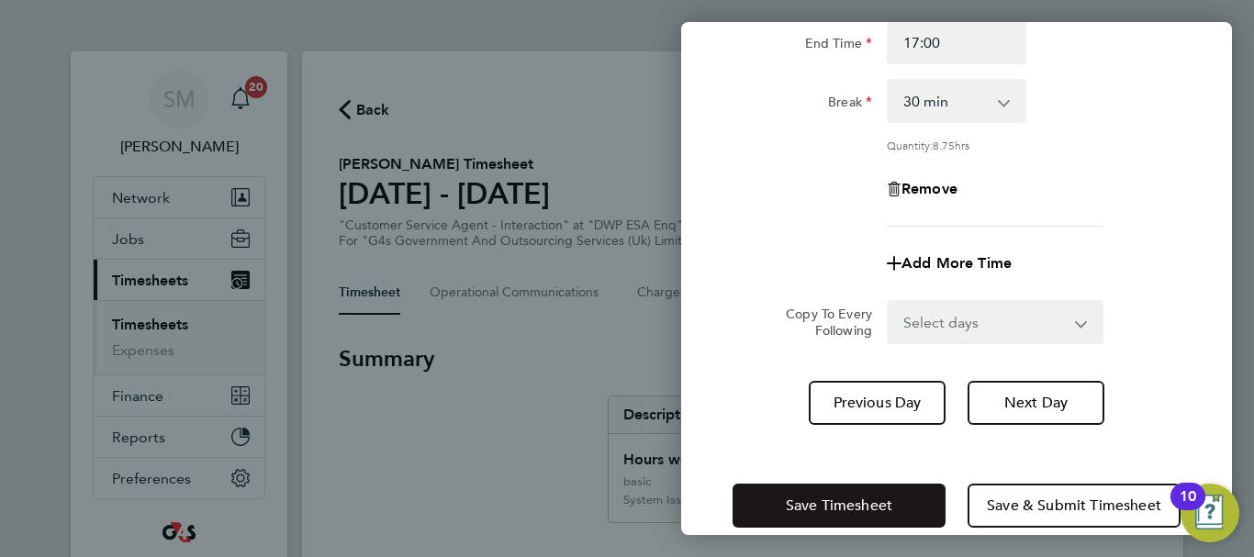
click at [794, 518] on button "Save Timesheet" at bounding box center [838, 506] width 213 height 44
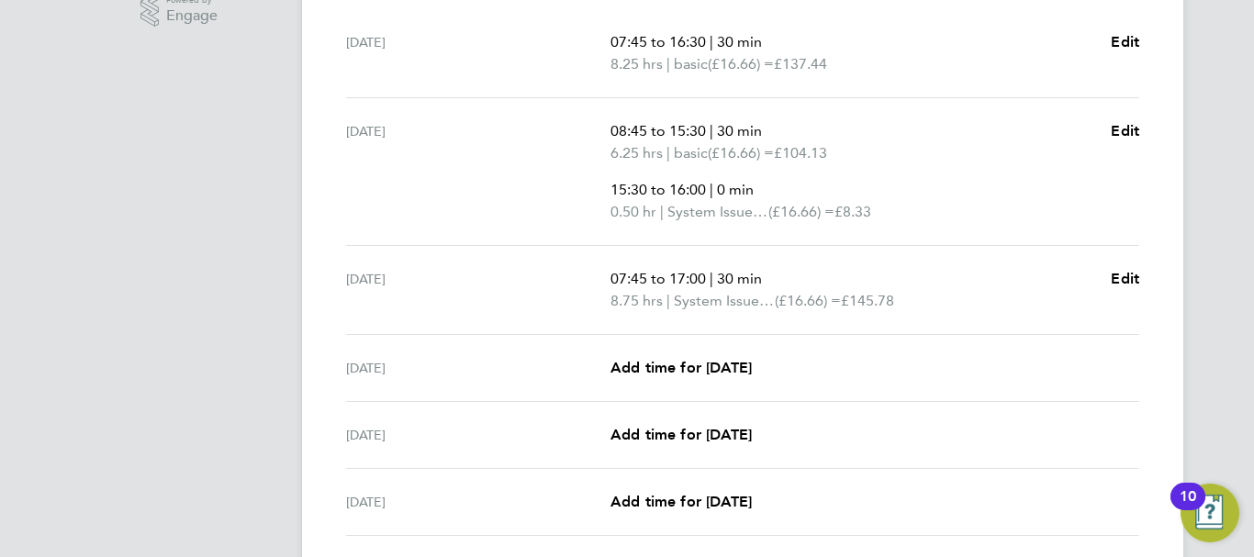
scroll to position [642, 0]
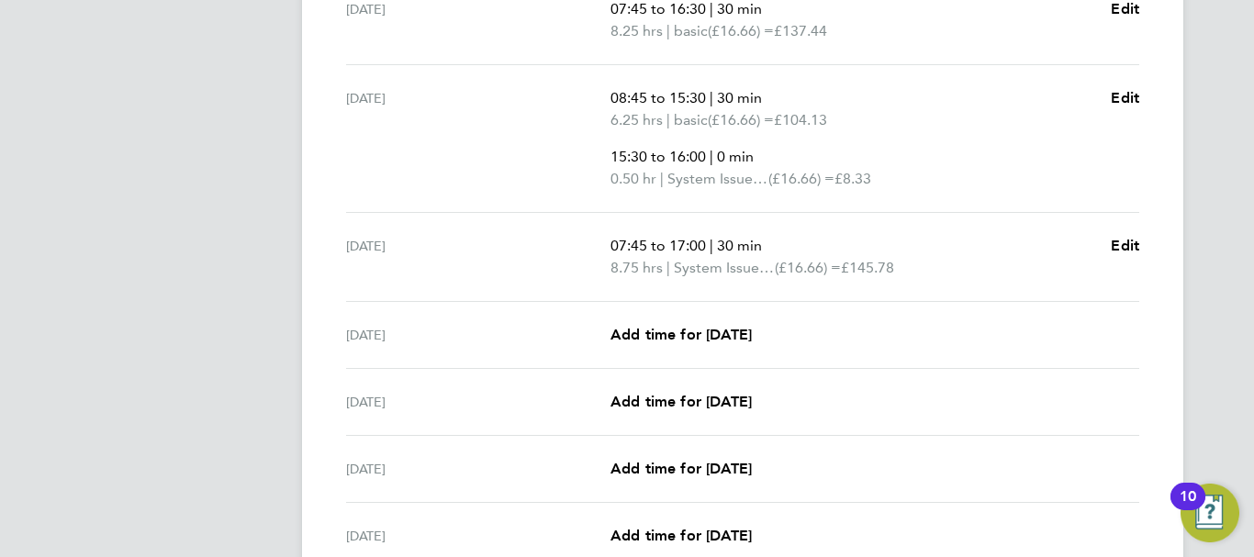
click at [763, 348] on div "[DATE] Add time for [DATE] Add time for [DATE]" at bounding box center [742, 335] width 793 height 67
click at [752, 335] on span "Add time for [DATE]" at bounding box center [680, 334] width 141 height 17
select select "30"
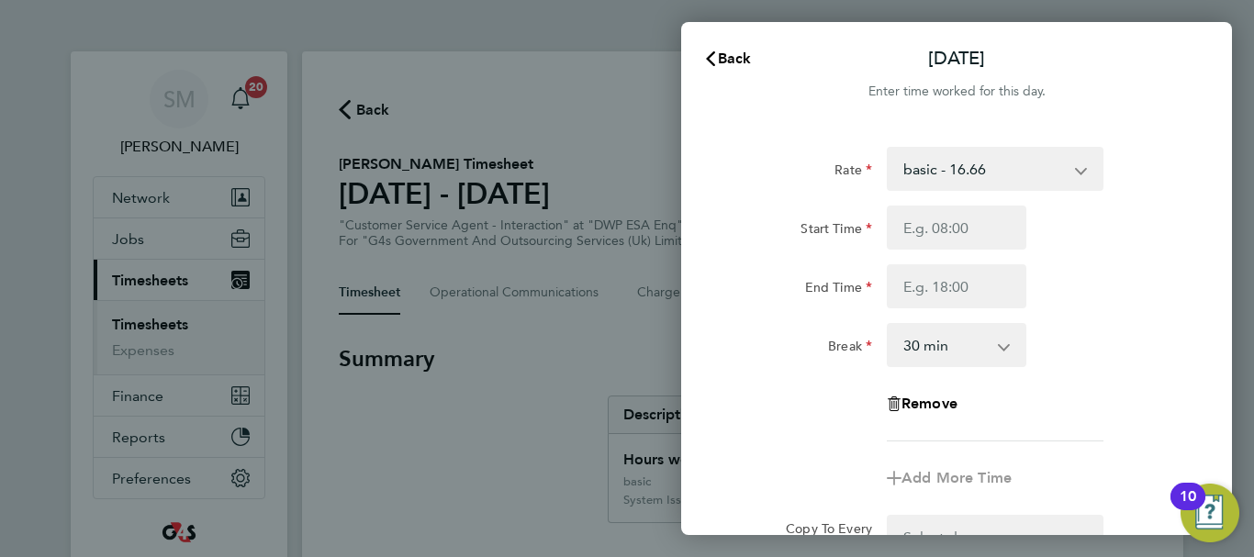
click at [987, 167] on select "basic - 16.66 System Issue Not Paid x1.5 - 24.73 System Issue Paid - 16.66 Bank…" at bounding box center [983, 169] width 191 height 40
select select "30"
click at [938, 229] on input "Start Time" at bounding box center [957, 228] width 140 height 44
type input "10:00"
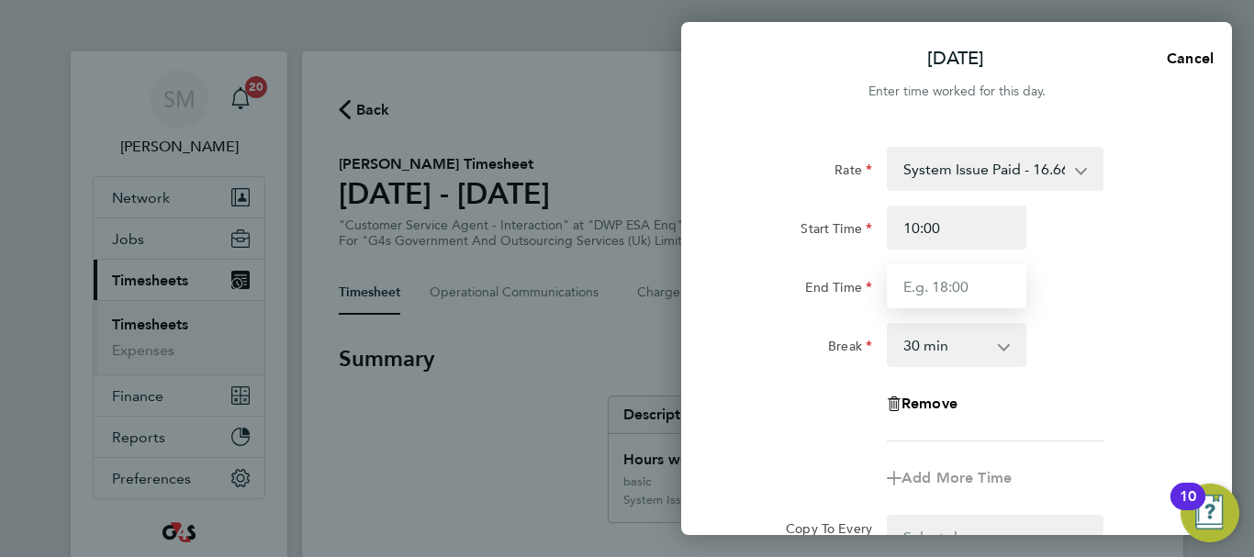
click at [932, 296] on input "End Time" at bounding box center [957, 286] width 140 height 44
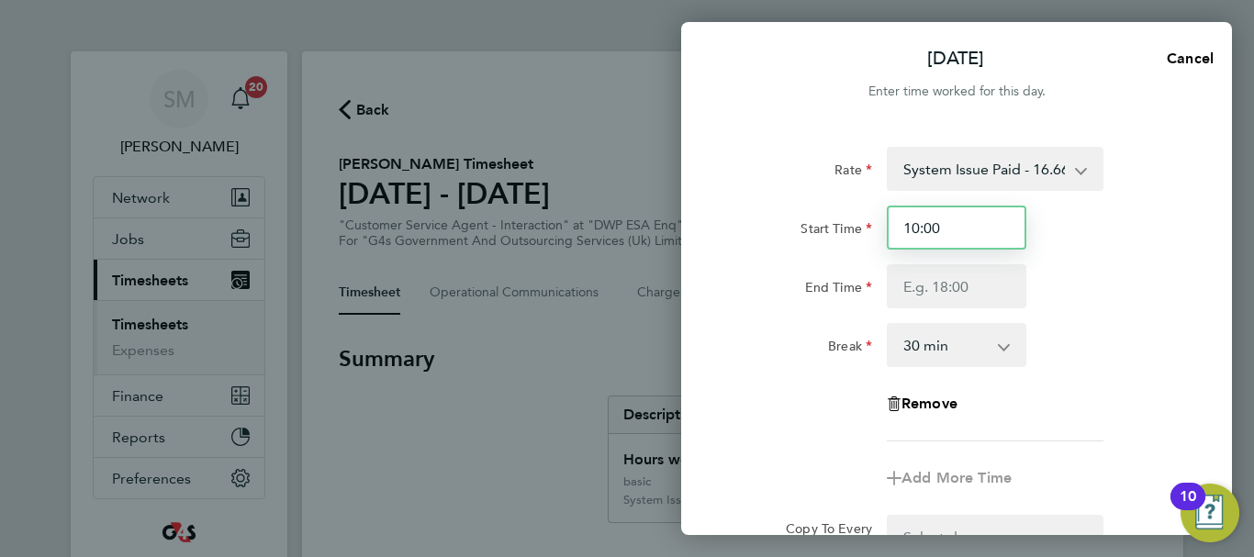
click at [996, 233] on input "10:00" at bounding box center [957, 228] width 140 height 44
drag, startPoint x: 991, startPoint y: 233, endPoint x: 896, endPoint y: 228, distance: 95.6
click at [896, 228] on input "10:00" at bounding box center [957, 228] width 140 height 44
click at [1079, 173] on app-icon-cross-button at bounding box center [1090, 169] width 22 height 40
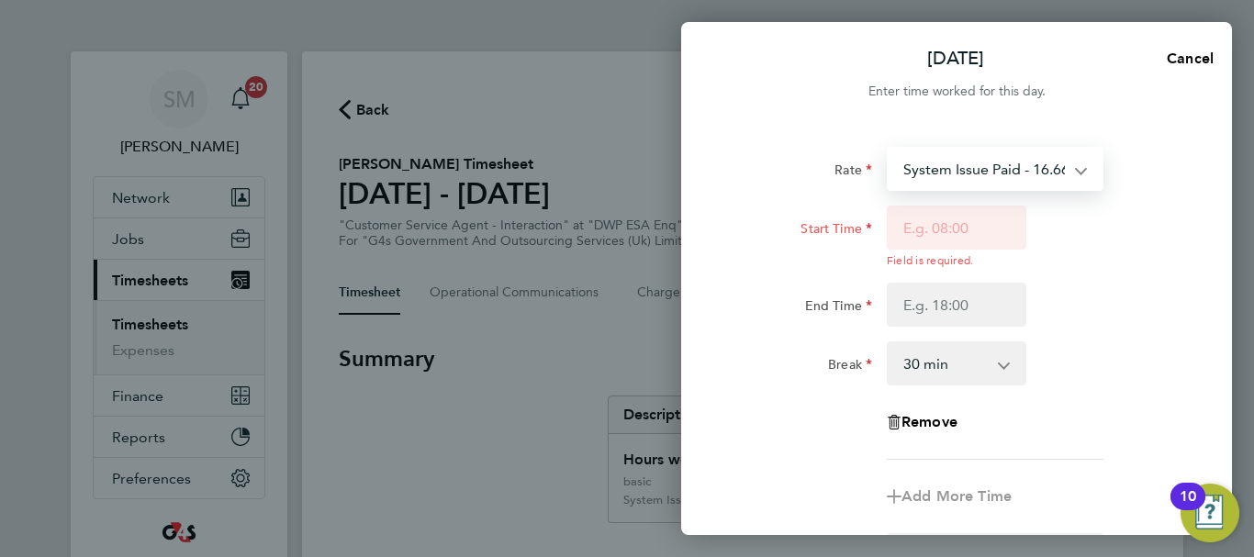
click at [996, 179] on select "System Issue Paid - 16.66 basic - 16.66 System Issue Not Paid x1.5 - 24.73 Bank…" at bounding box center [983, 169] width 191 height 40
select select "30"
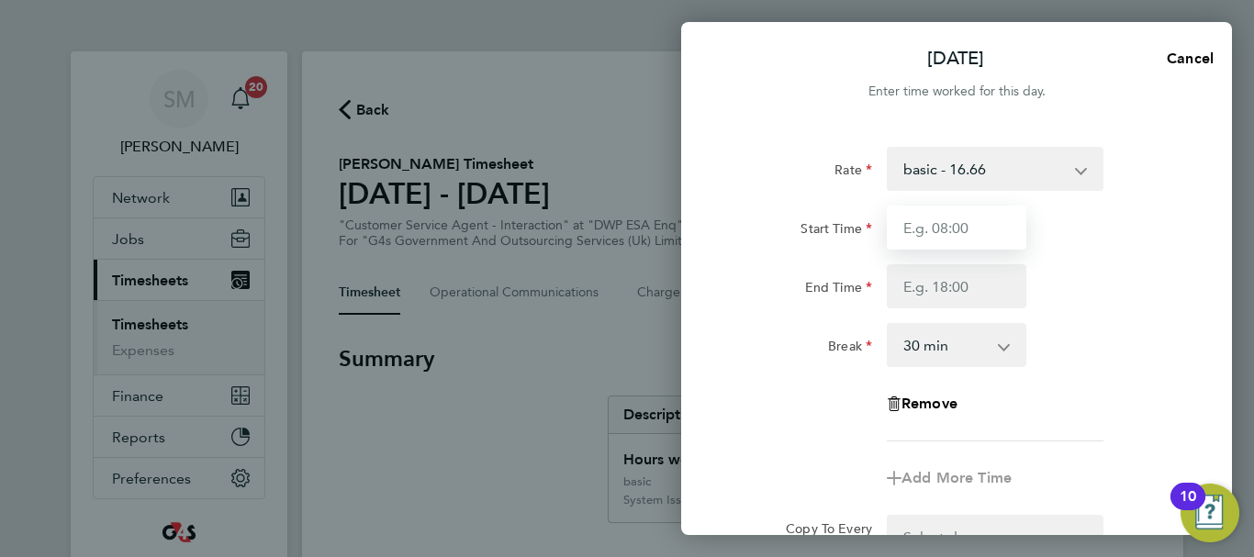
drag, startPoint x: 936, startPoint y: 227, endPoint x: 926, endPoint y: 224, distance: 10.5
click at [935, 228] on input "Start Time" at bounding box center [957, 228] width 140 height 44
click at [1022, 162] on select "basic - 16.66 System Issue Not Paid x1.5 - 24.73 System Issue Paid - 16.66 Bank…" at bounding box center [983, 169] width 191 height 40
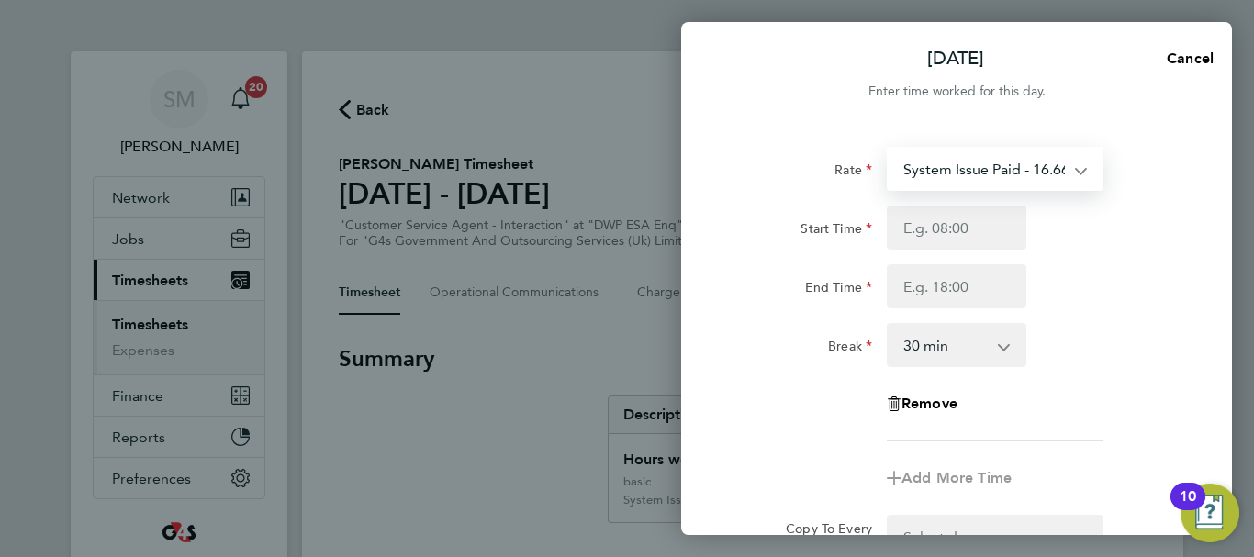
select select "30"
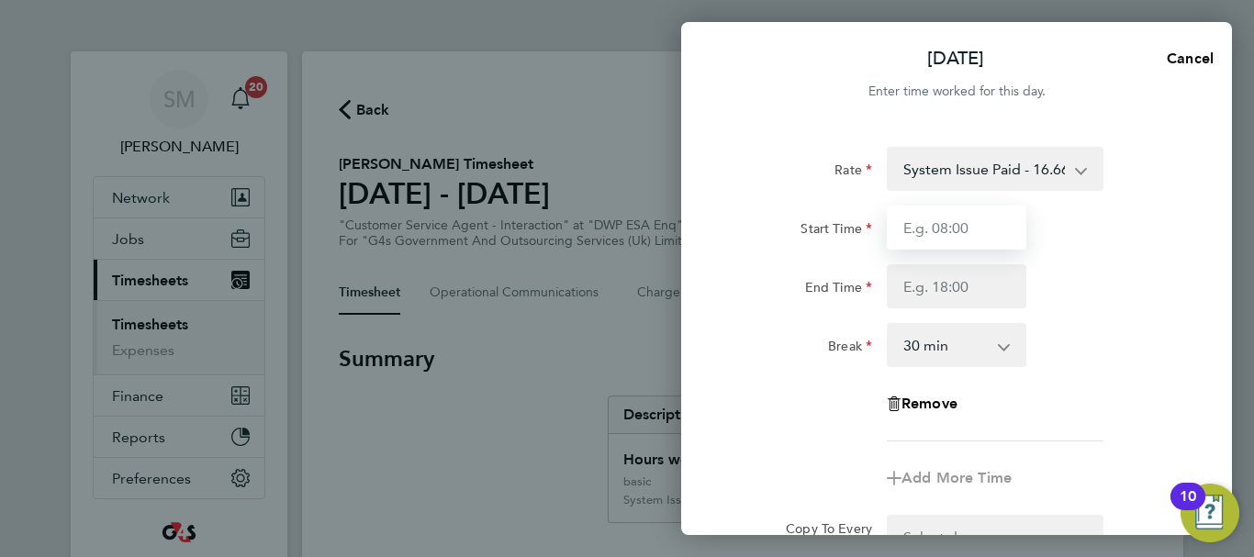
click at [944, 233] on input "Start Time" at bounding box center [957, 228] width 140 height 44
type input "10:00"
click at [953, 309] on div "Rate System Issue Paid - 16.66 basic - 16.66 System Issue Not Paid x1.5 - 24.73…" at bounding box center [956, 294] width 448 height 295
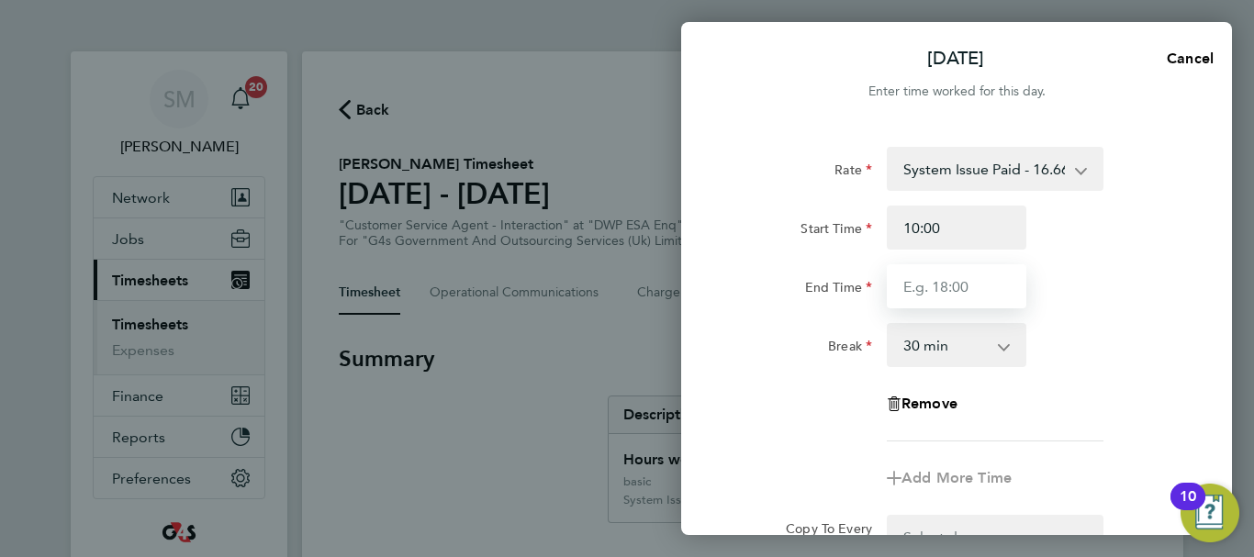
click at [954, 299] on input "End Time" at bounding box center [957, 286] width 140 height 44
type input "16:00"
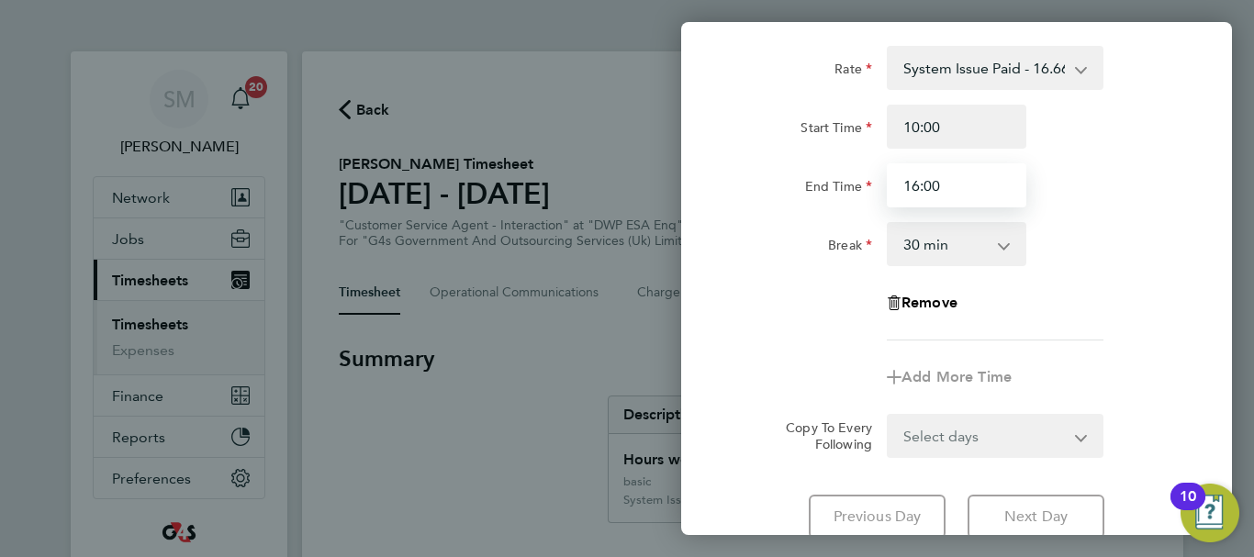
scroll to position [244, 0]
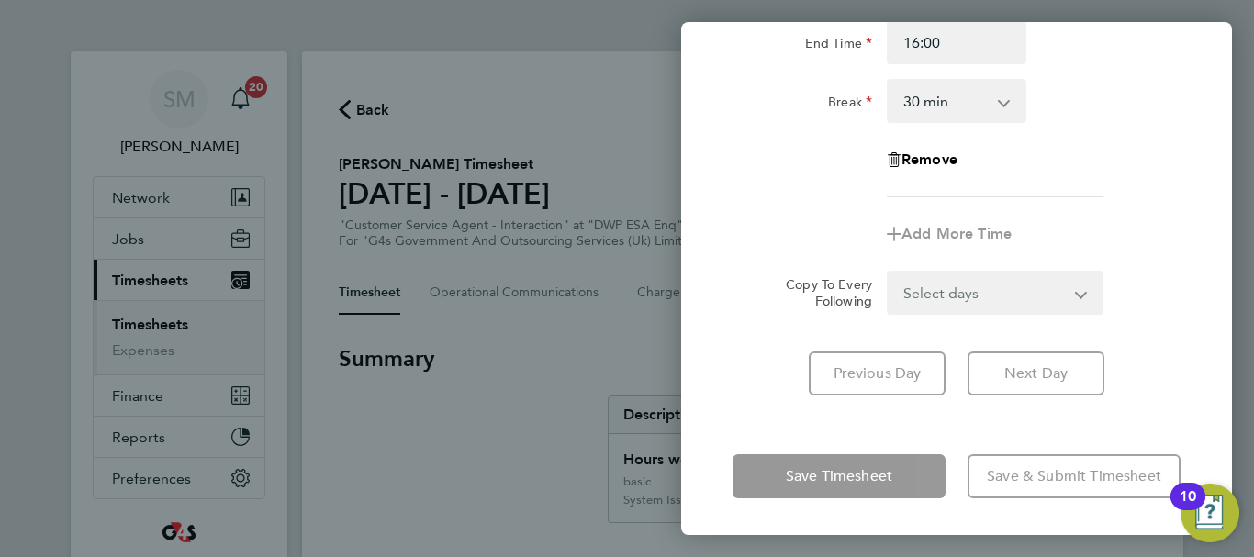
click at [951, 230] on app-timesheet-line-form-group "Rate System Issue Paid - 16.66 basic - 16.66 System Issue Not Paid x1.5 - 24.73…" at bounding box center [956, 79] width 448 height 353
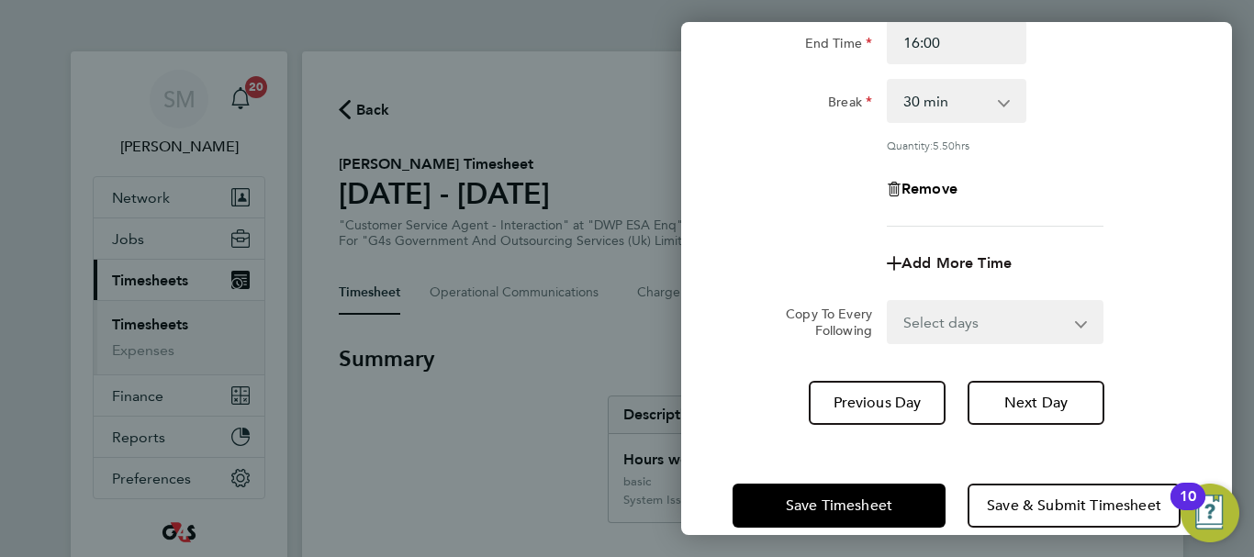
click at [943, 263] on span "Add More Time" at bounding box center [956, 262] width 110 height 17
select select "null"
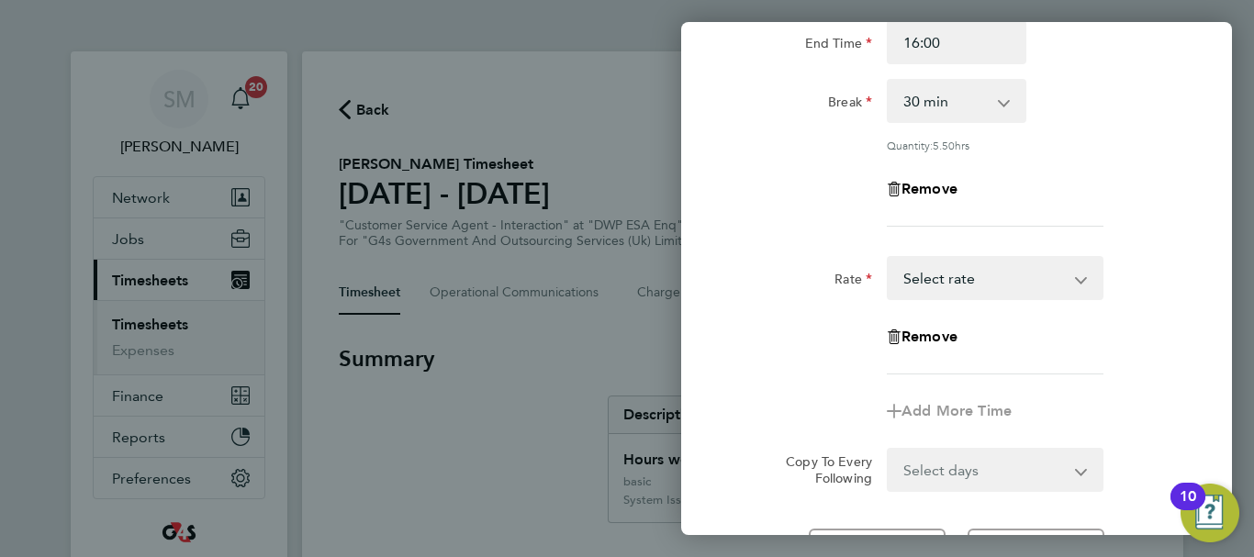
click at [989, 292] on select "basic - 16.66 System Issue Not Paid x1.5 - 24.73 System Issue Paid - 16.66 Bank…" at bounding box center [983, 278] width 191 height 40
select select "30"
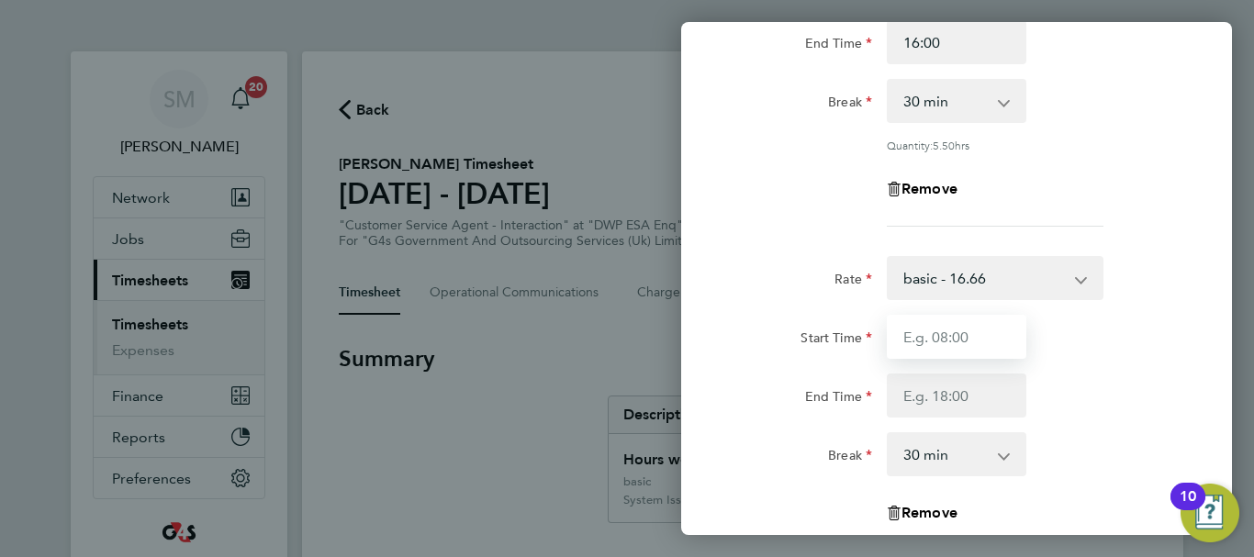
click at [930, 330] on input "Start Time" at bounding box center [957, 337] width 140 height 44
type input "16:00"
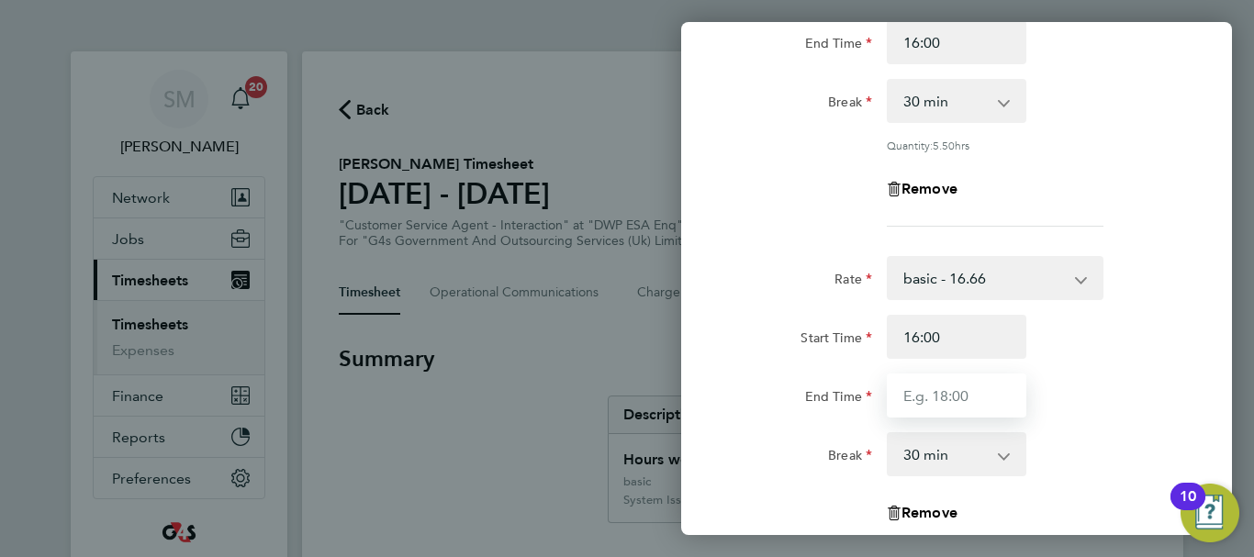
click at [943, 396] on input "End Time" at bounding box center [957, 396] width 140 height 44
type input "17:00"
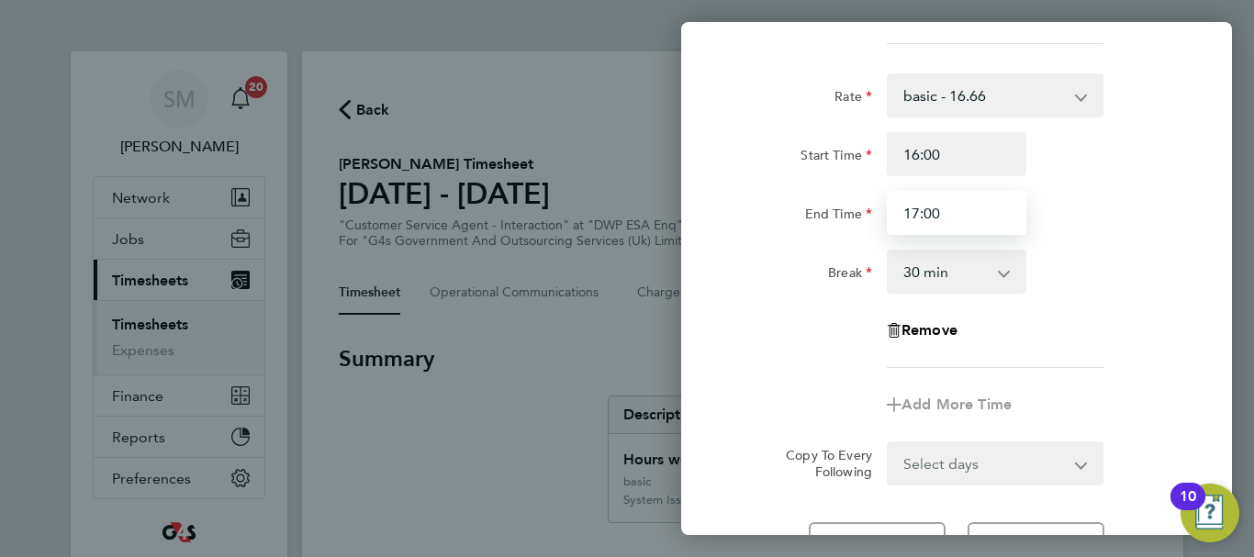
scroll to position [428, 0]
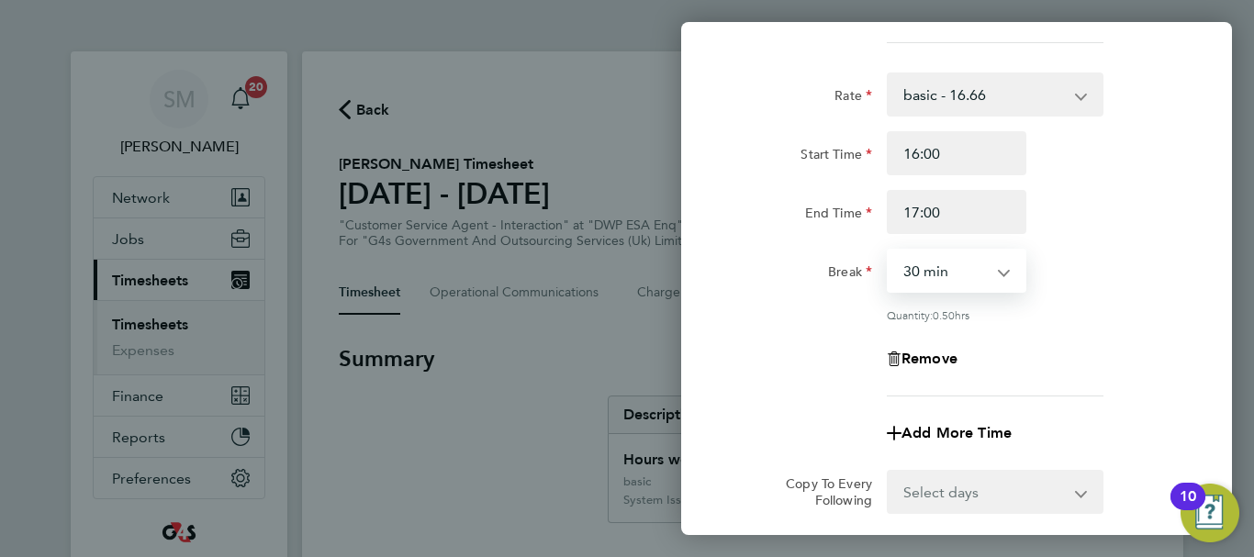
click at [982, 262] on select "0 min 15 min 30 min 45 min" at bounding box center [945, 271] width 114 height 40
select select "0"
click at [888, 251] on select "0 min 15 min 30 min 45 min" at bounding box center [945, 271] width 114 height 40
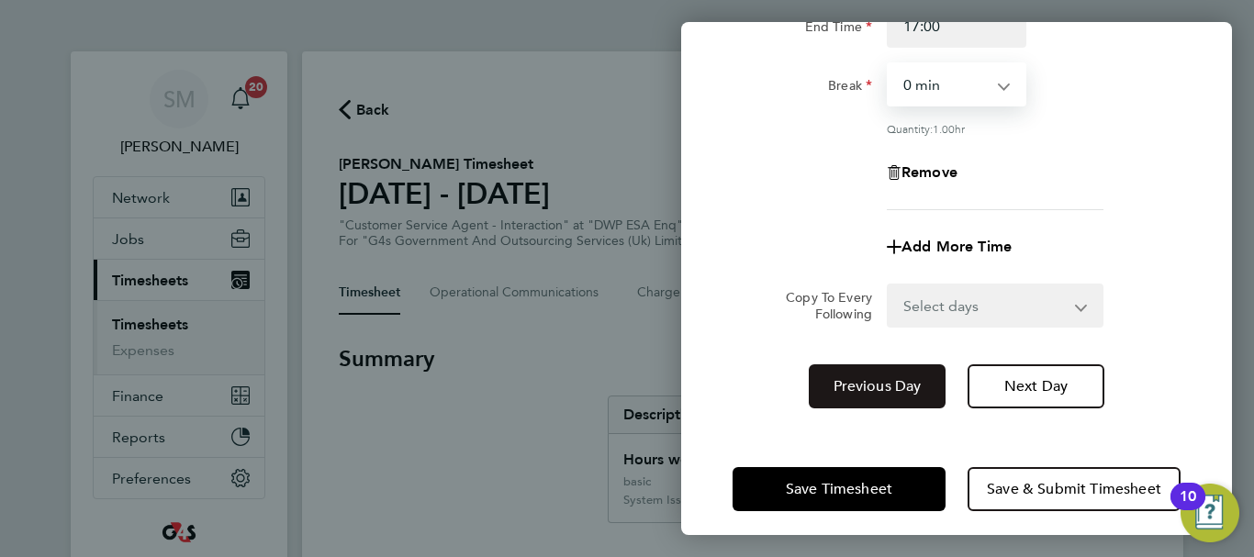
scroll to position [623, 0]
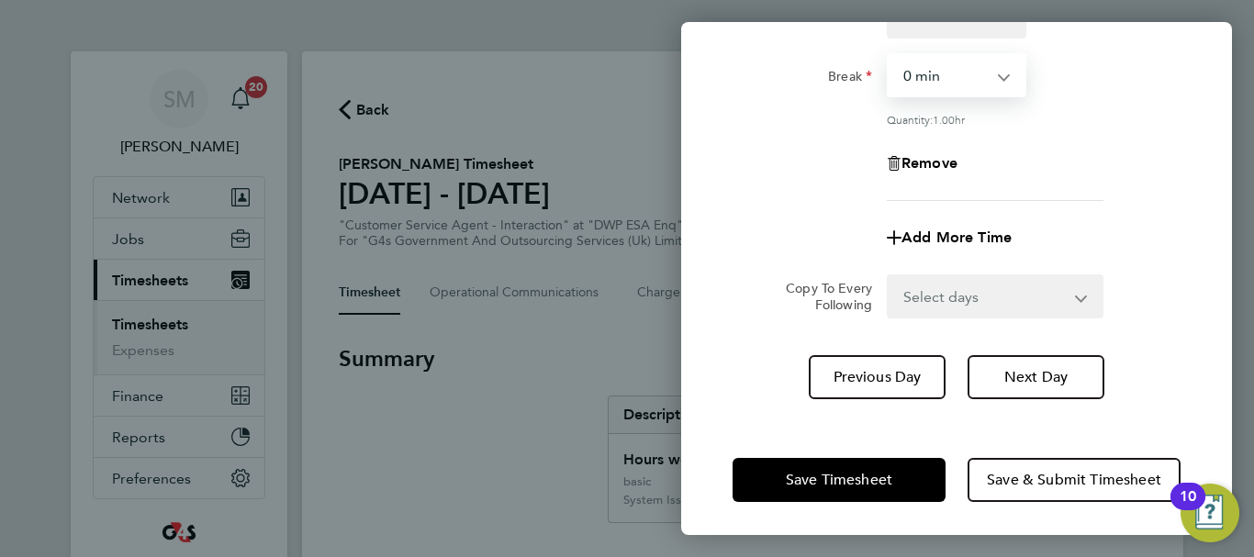
click at [762, 428] on div "Save Timesheet Save & Submit Timesheet" at bounding box center [956, 479] width 551 height 117
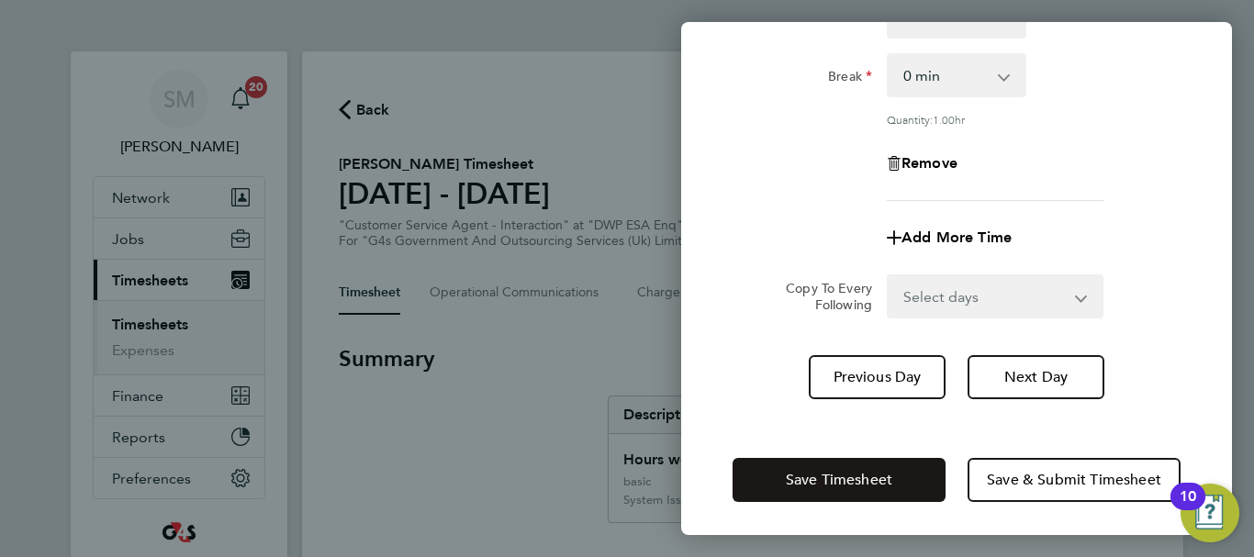
click at [788, 487] on button "Save Timesheet" at bounding box center [838, 480] width 213 height 44
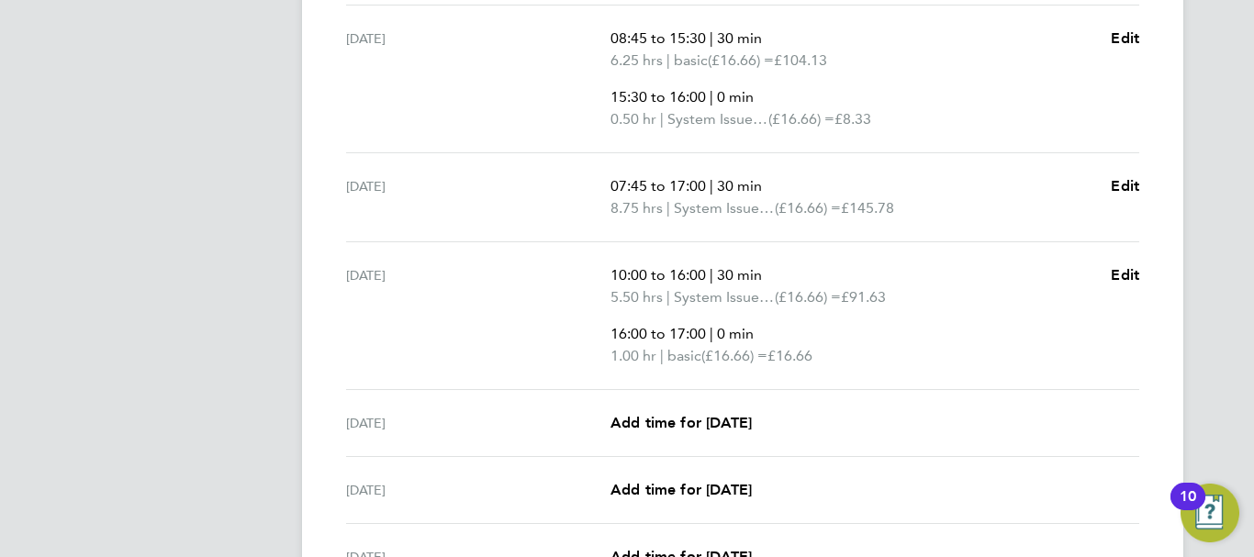
scroll to position [734, 0]
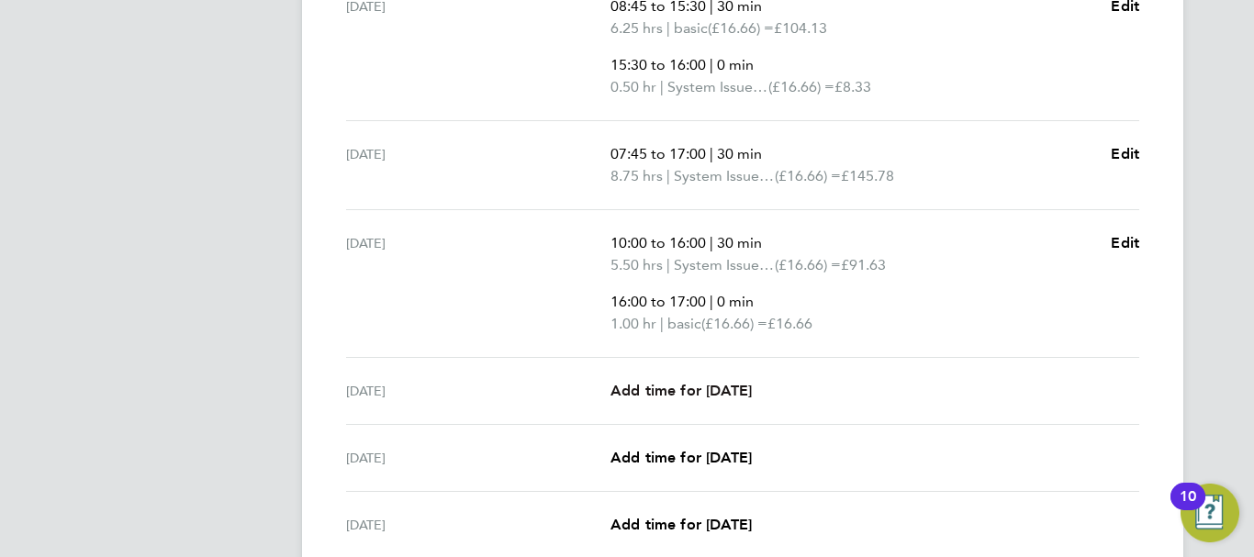
click at [729, 383] on span "Add time for [DATE]" at bounding box center [680, 390] width 141 height 17
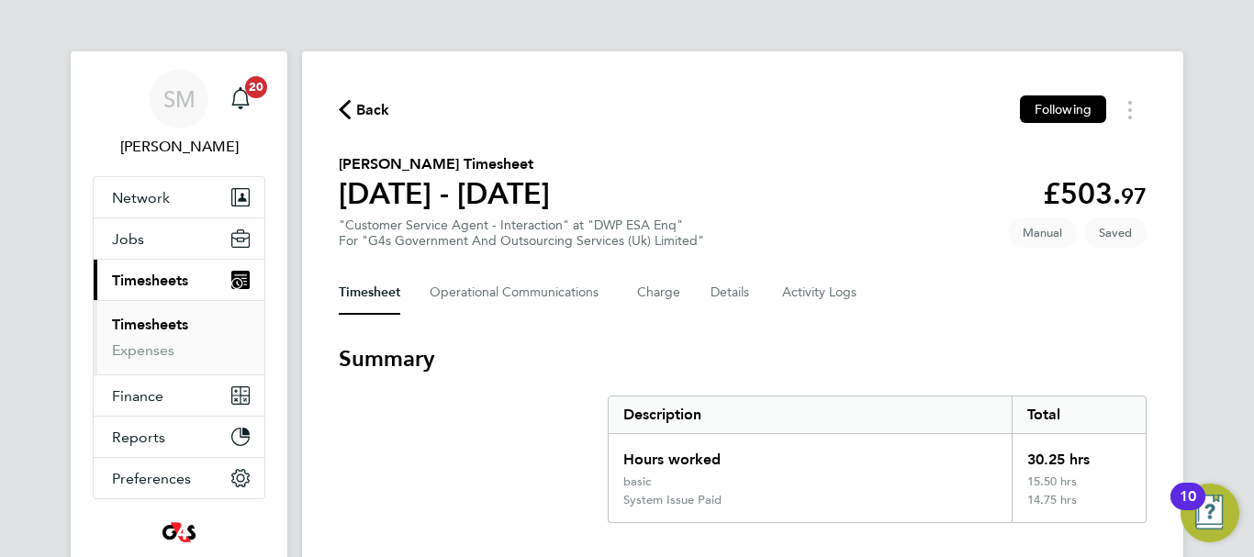
select select "30"
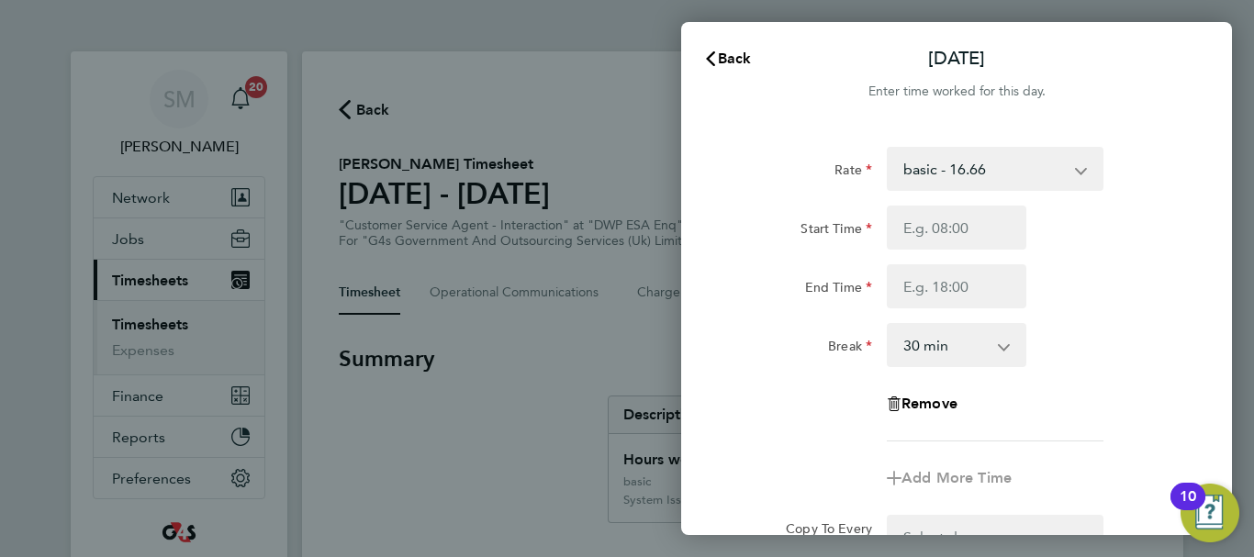
click at [1011, 179] on select "basic - 16.66 System Issue Not Paid x1.5 - 24.73 System Issue Paid - 16.66 Bank…" at bounding box center [983, 169] width 191 height 40
click at [1157, 242] on div "Start Time" at bounding box center [956, 228] width 463 height 44
click at [986, 201] on div "Rate basic - 16.66 System Issue Not Paid x1.5 - 24.73 System Issue Paid - 16.66…" at bounding box center [956, 294] width 448 height 295
click at [971, 232] on input "Start Time" at bounding box center [957, 228] width 140 height 44
type input "08:45"
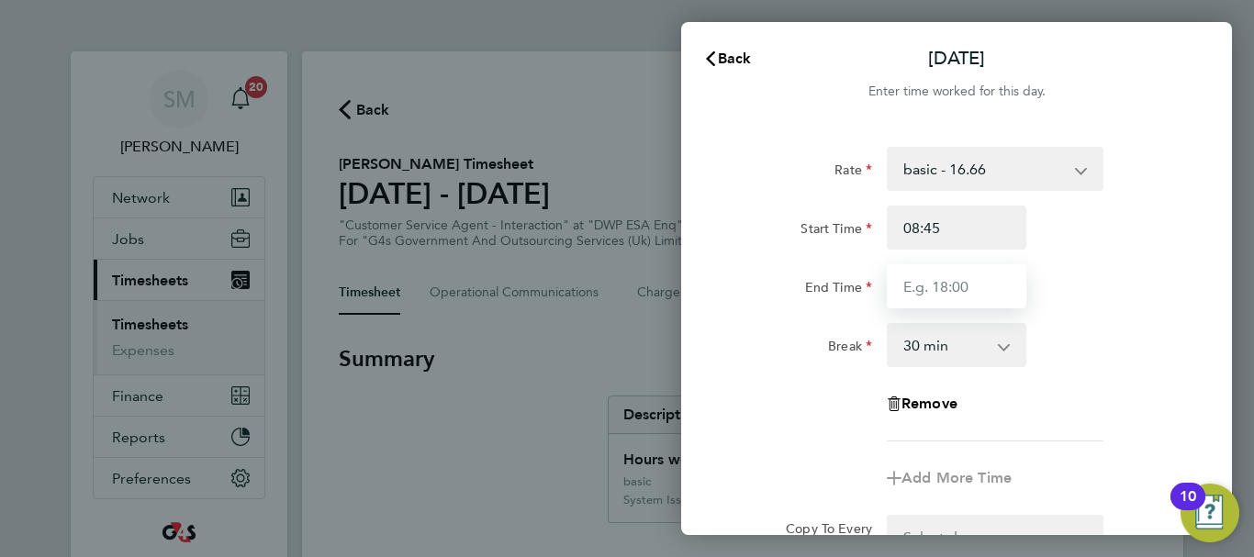
click at [916, 291] on input "End Time" at bounding box center [957, 286] width 140 height 44
type input "17:00"
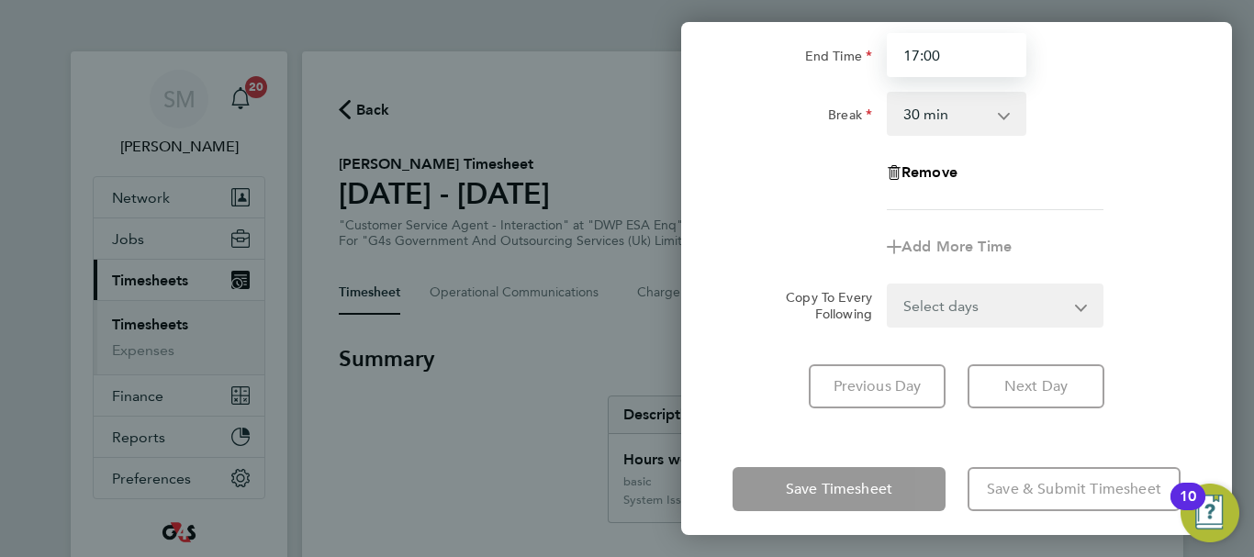
scroll to position [244, 0]
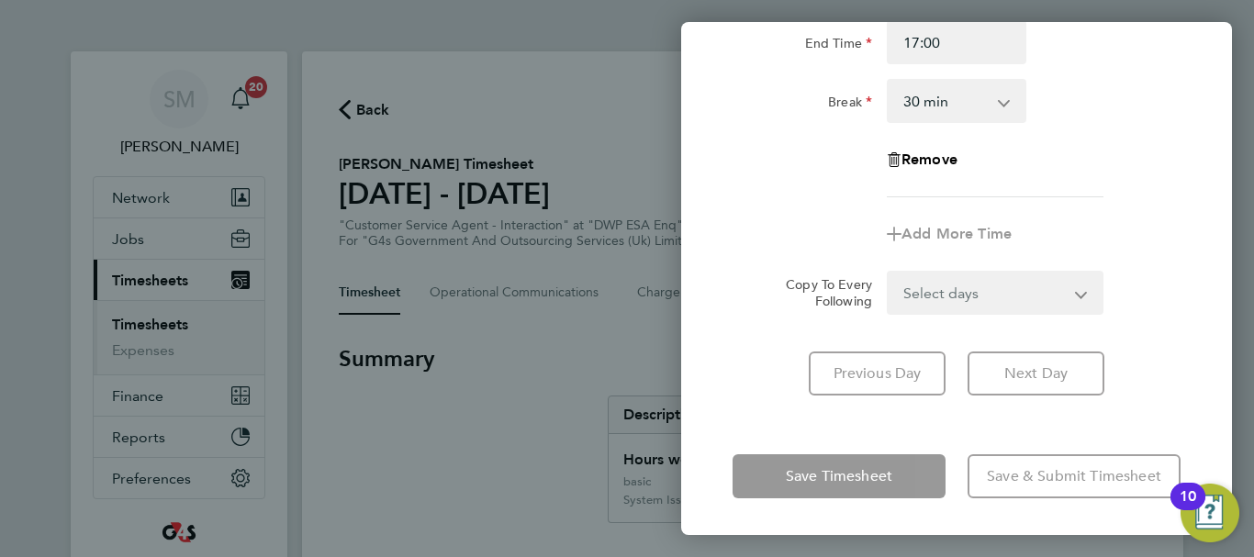
click at [761, 406] on div "Rate basic - 16.66 System Issue Not Paid x1.5 - 24.73 System Issue Paid - 16.66…" at bounding box center [956, 149] width 551 height 537
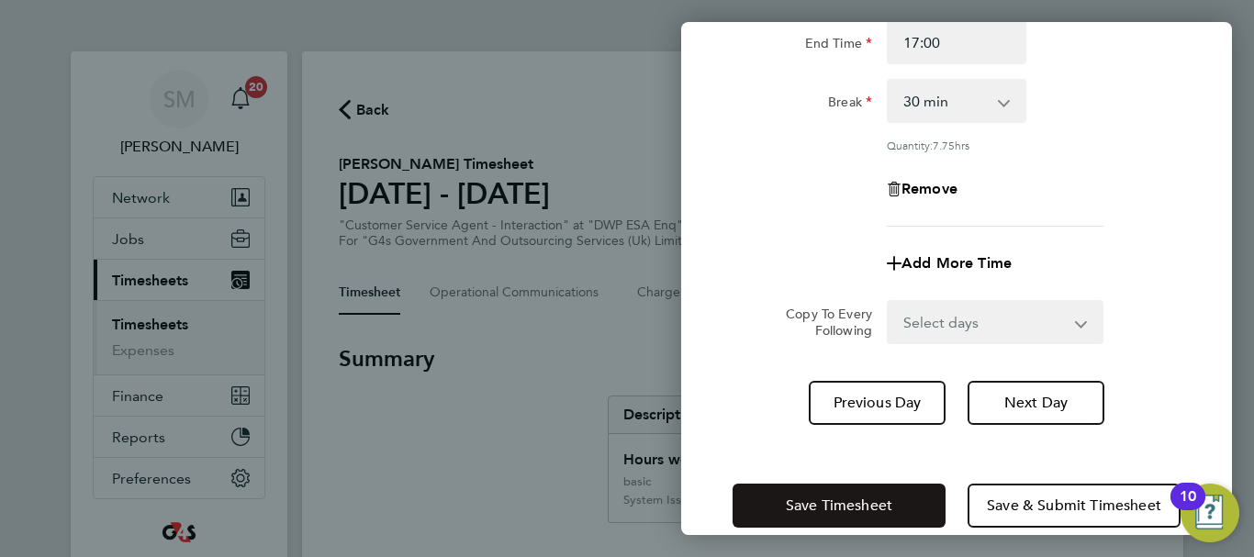
click at [816, 500] on span "Save Timesheet" at bounding box center [839, 506] width 106 height 18
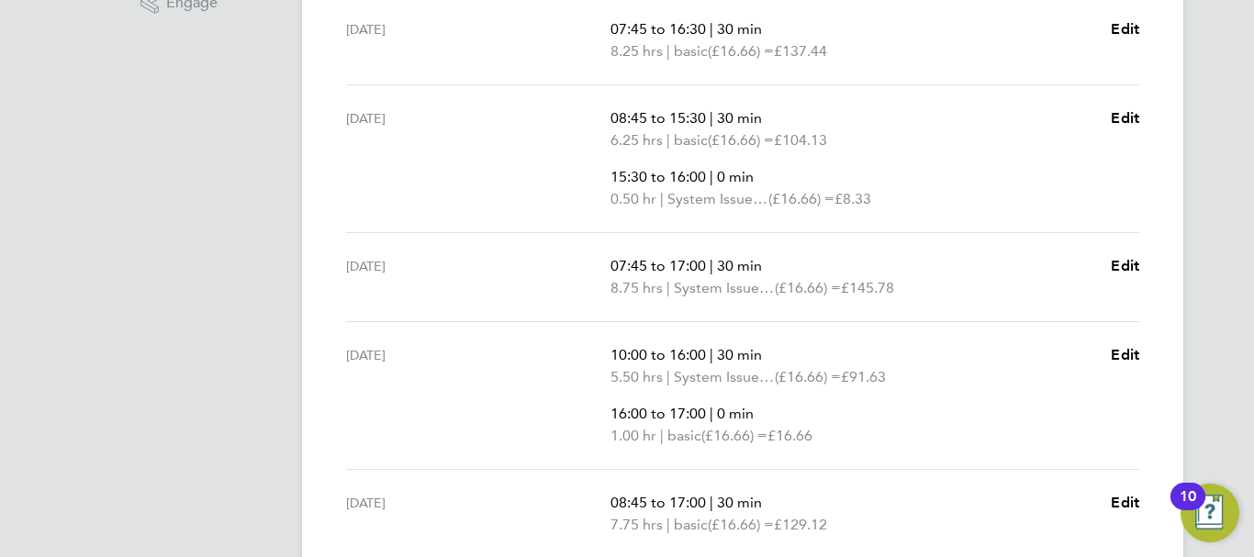
scroll to position [734, 0]
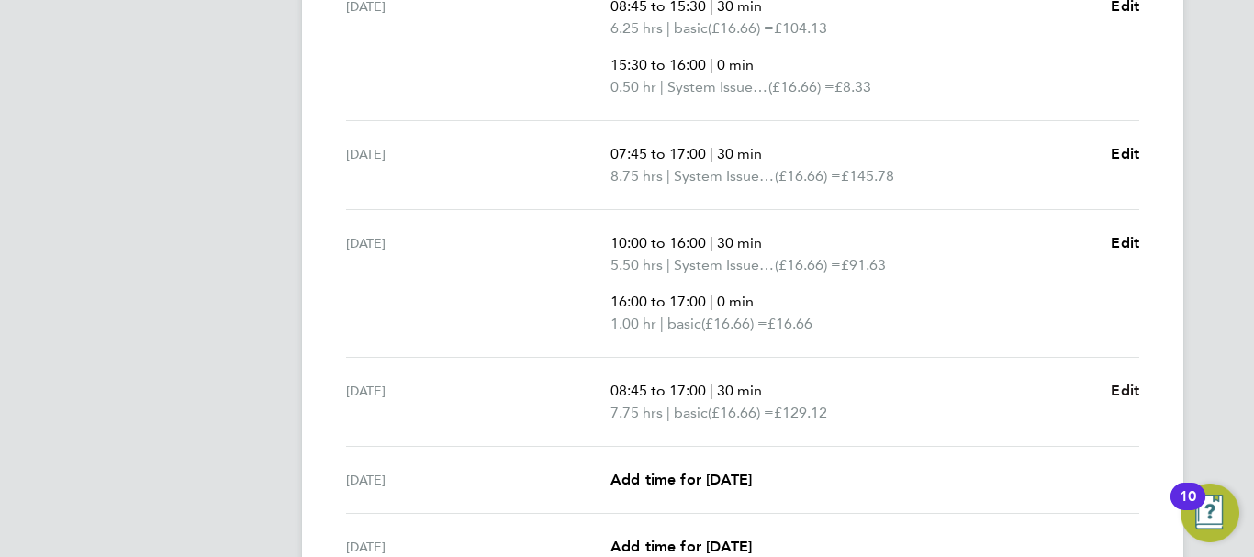
click at [1136, 392] on span "Edit" at bounding box center [1125, 390] width 28 height 17
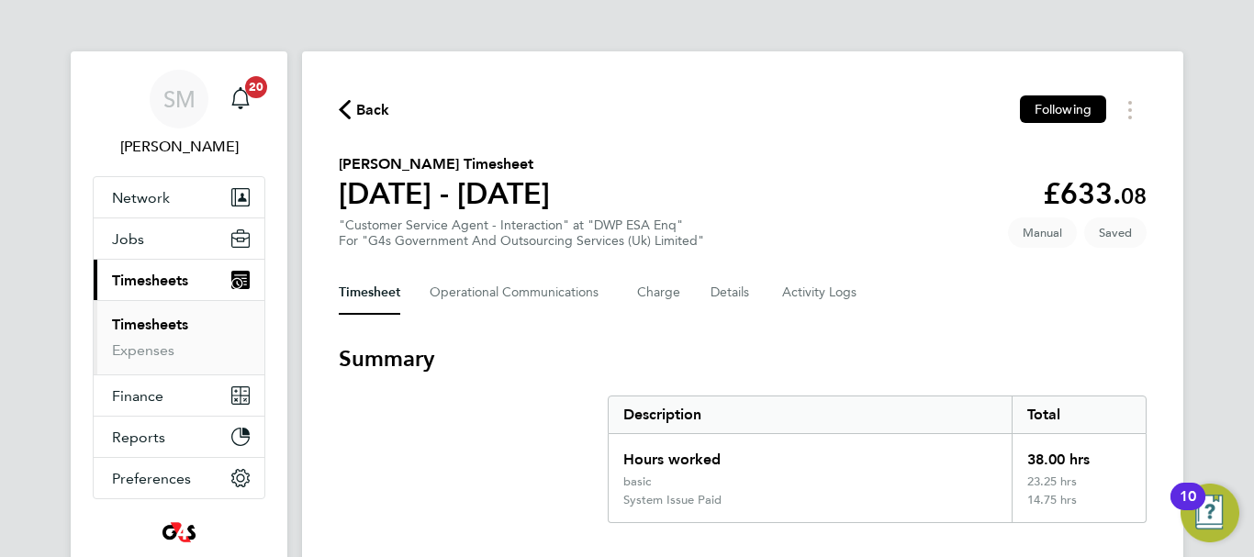
select select "30"
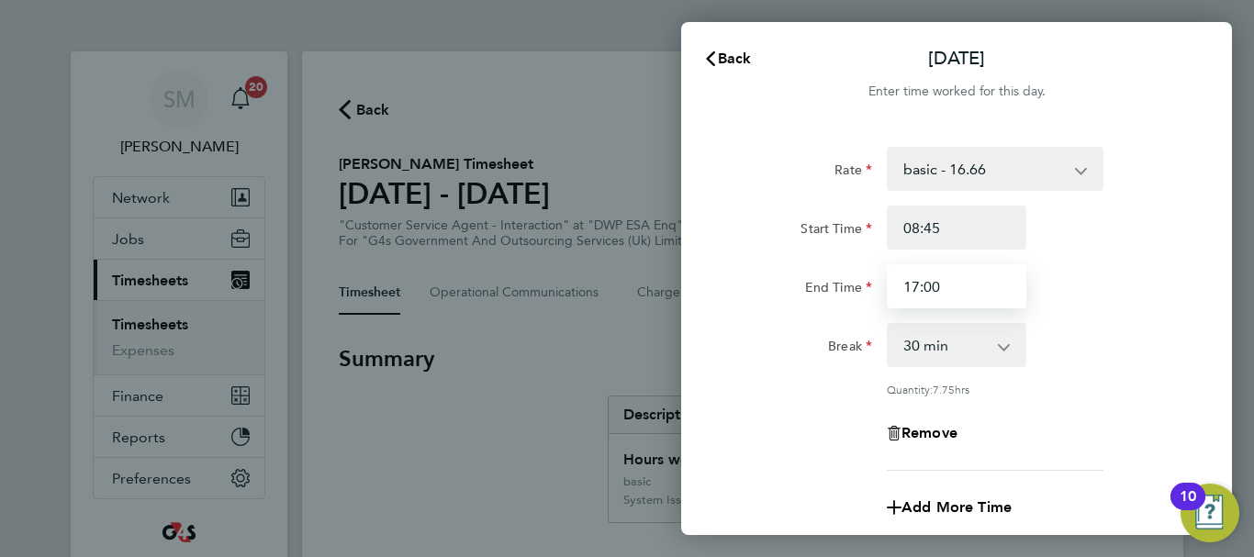
click at [978, 296] on input "17:00" at bounding box center [957, 286] width 140 height 44
drag, startPoint x: 963, startPoint y: 299, endPoint x: 904, endPoint y: 297, distance: 58.8
click at [904, 297] on input "17:00" at bounding box center [957, 286] width 140 height 44
type input "16:30"
click at [1135, 351] on div "Break 0 min 15 min 30 min 45 min 60 min 75 min 90 min" at bounding box center [956, 345] width 463 height 44
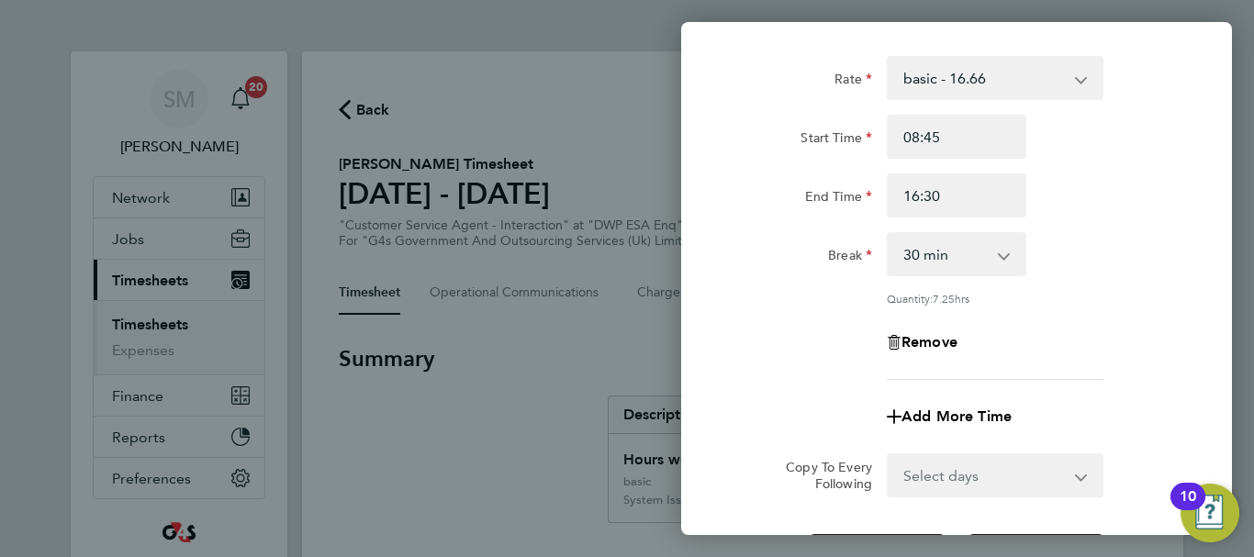
scroll to position [272, 0]
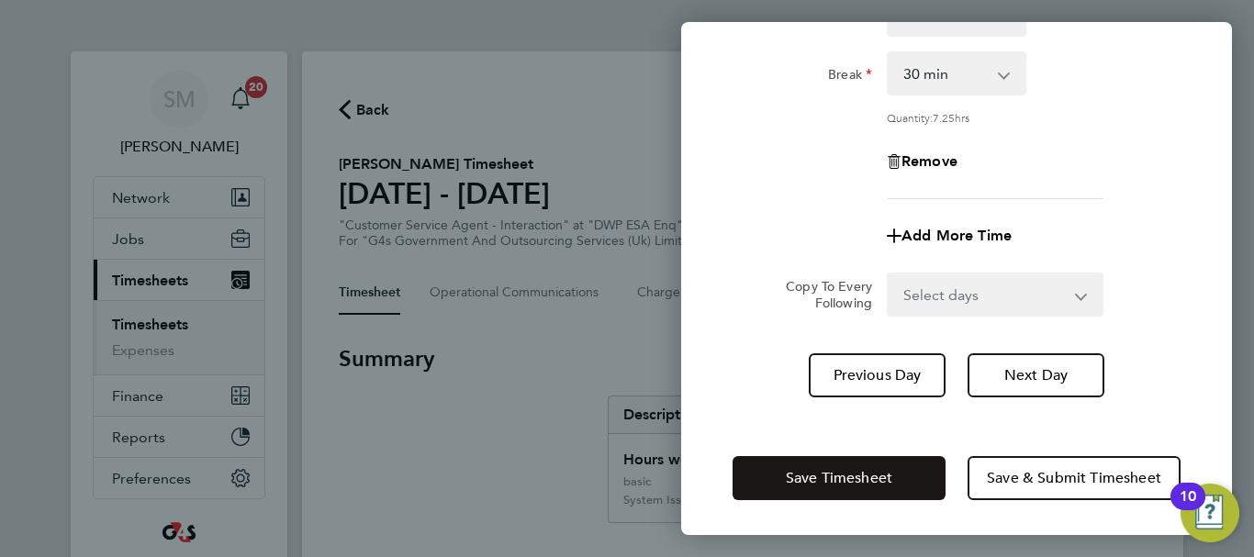
click at [819, 475] on span "Save Timesheet" at bounding box center [839, 478] width 106 height 18
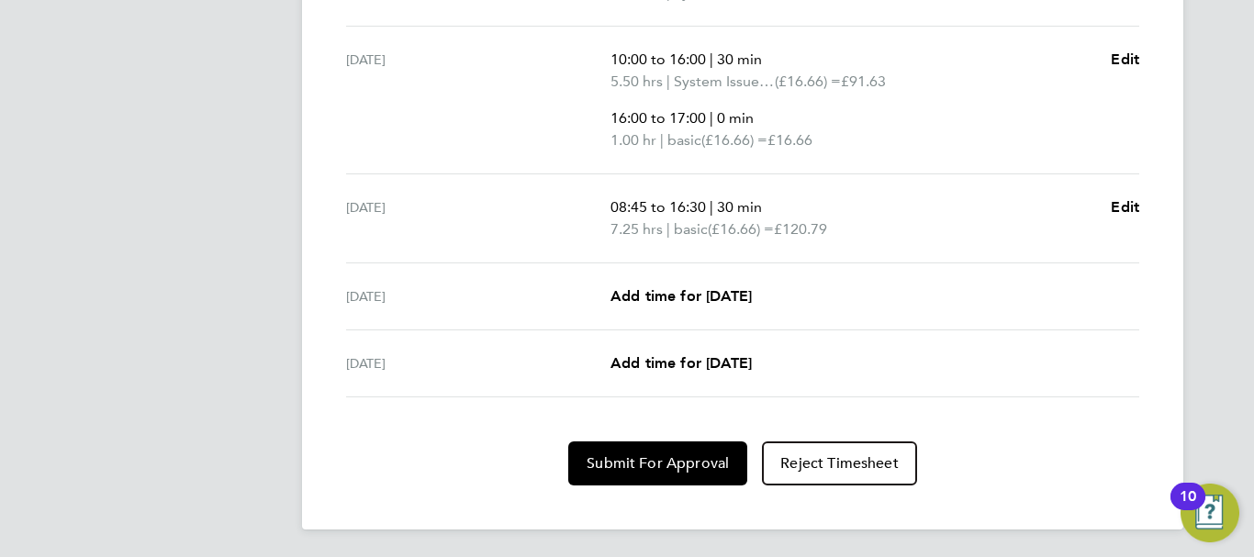
scroll to position [920, 0]
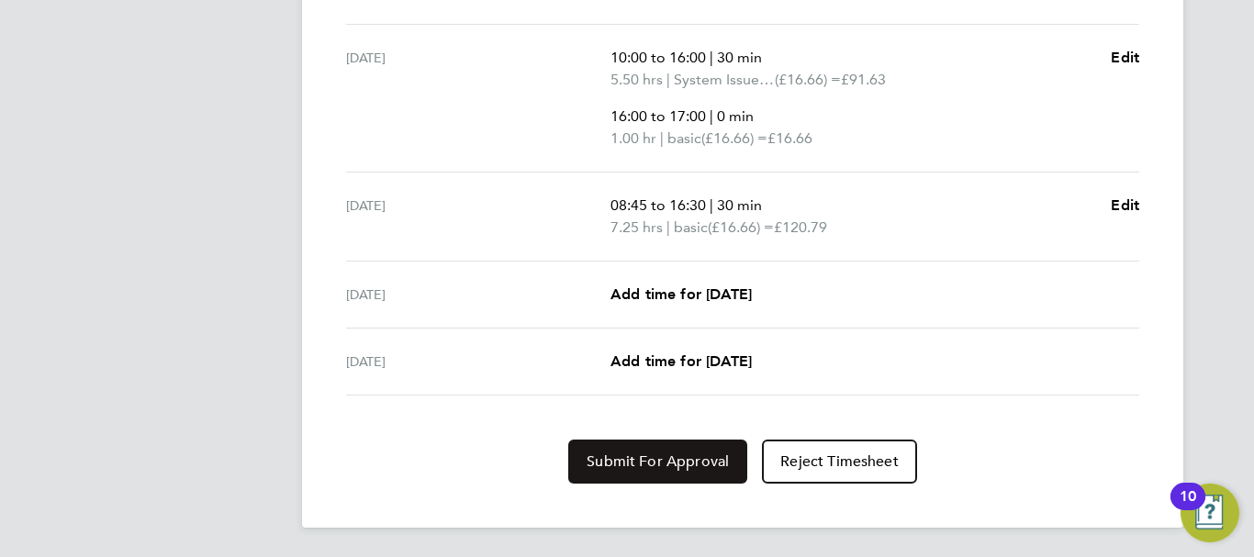
click at [650, 450] on button "Submit For Approval" at bounding box center [657, 462] width 179 height 44
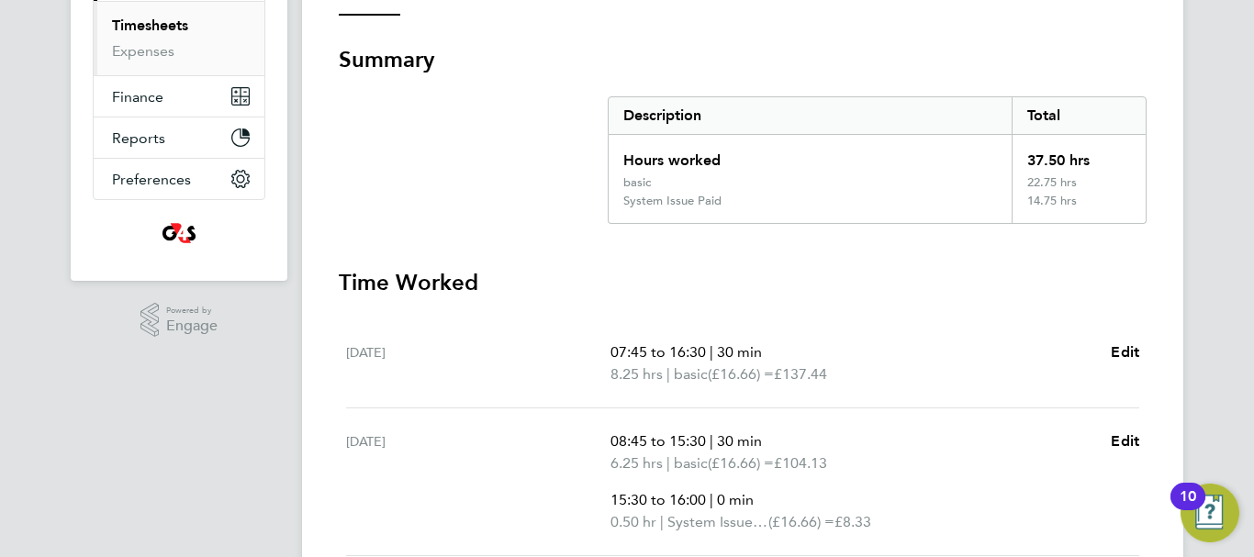
scroll to position [0, 0]
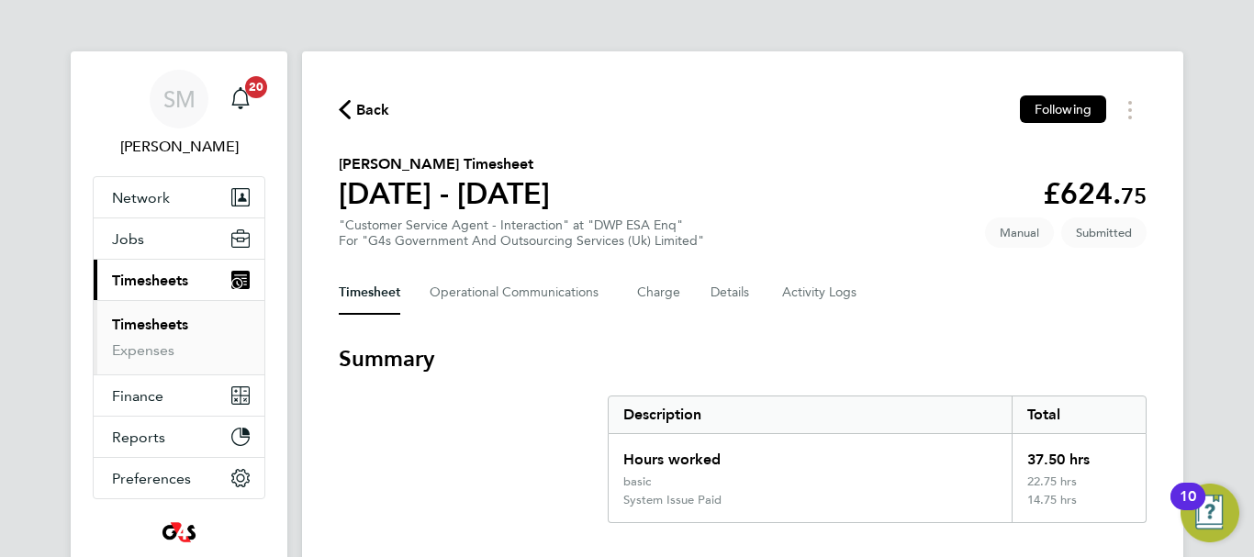
click at [375, 116] on span "Back" at bounding box center [373, 110] width 34 height 22
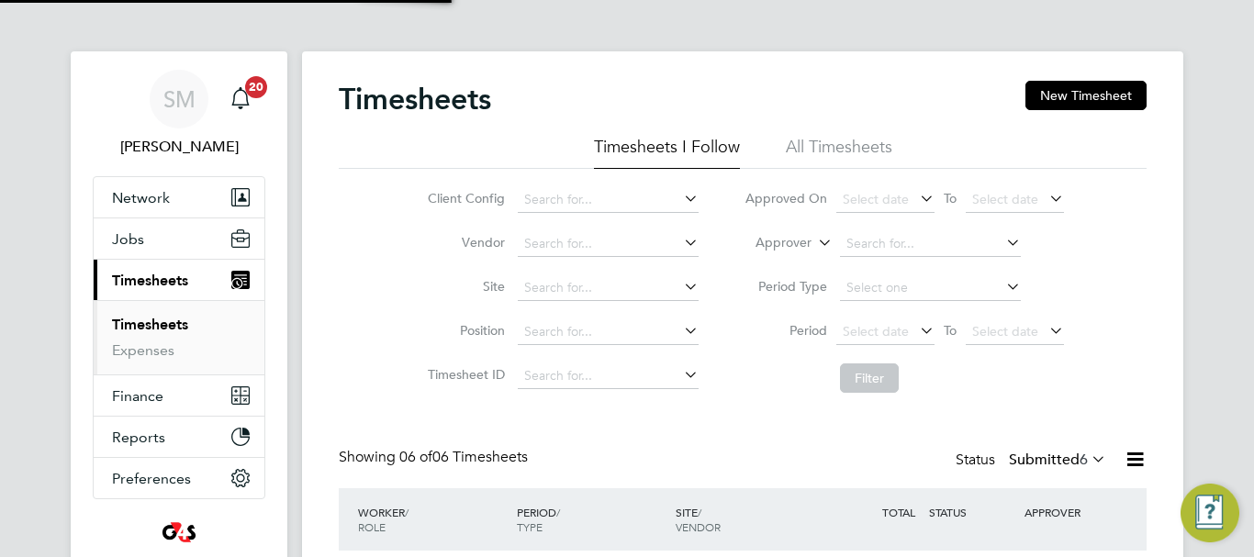
scroll to position [61, 160]
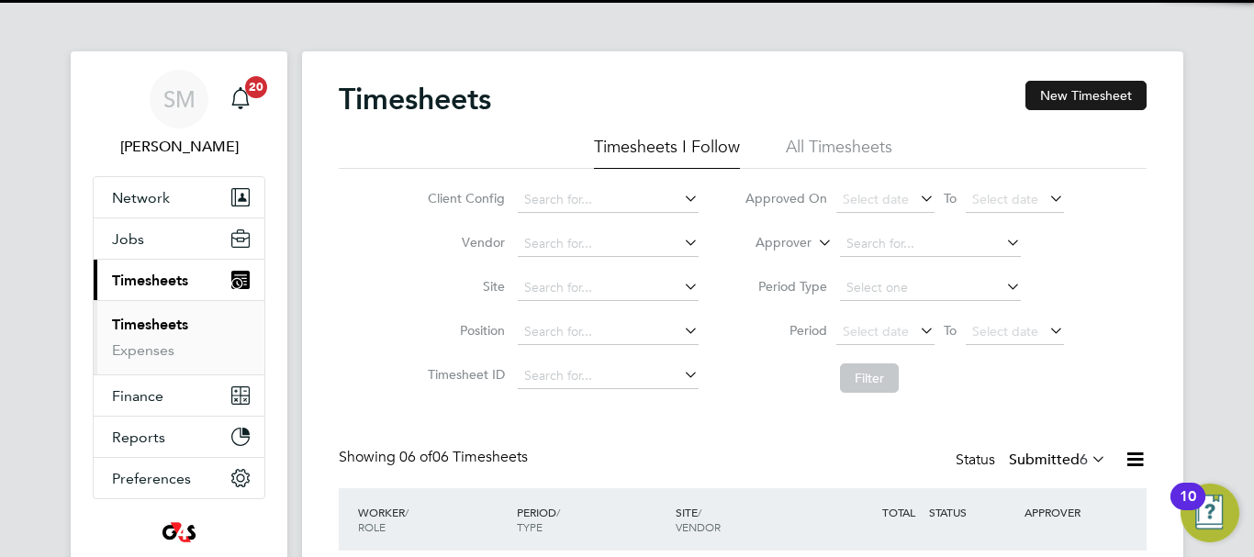
click at [1064, 91] on button "New Timesheet" at bounding box center [1085, 95] width 121 height 29
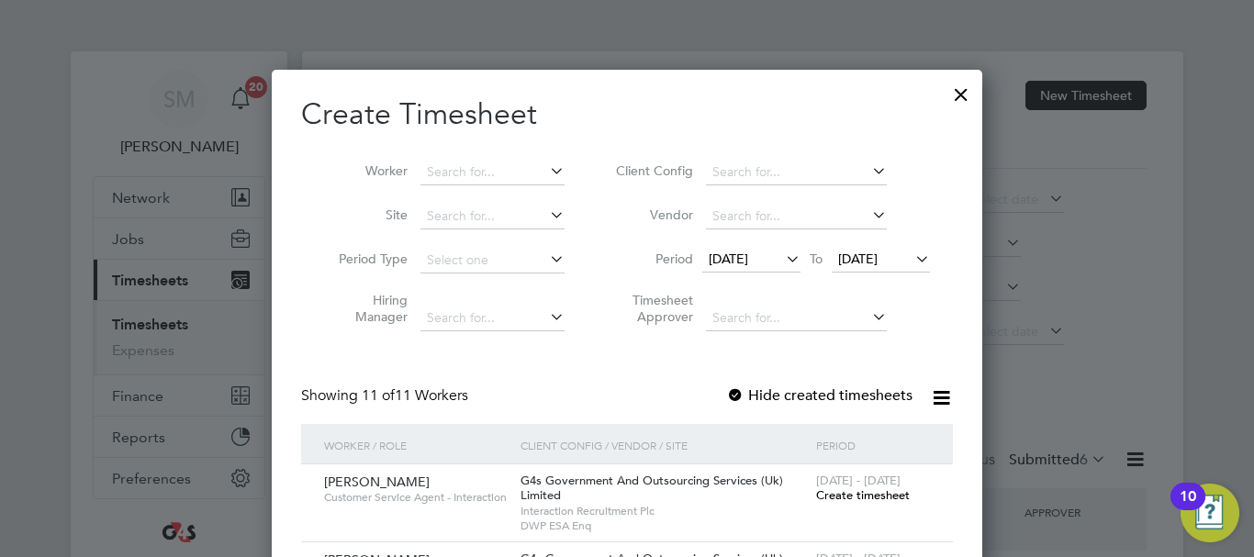
click at [738, 251] on span "[DATE]" at bounding box center [728, 259] width 39 height 17
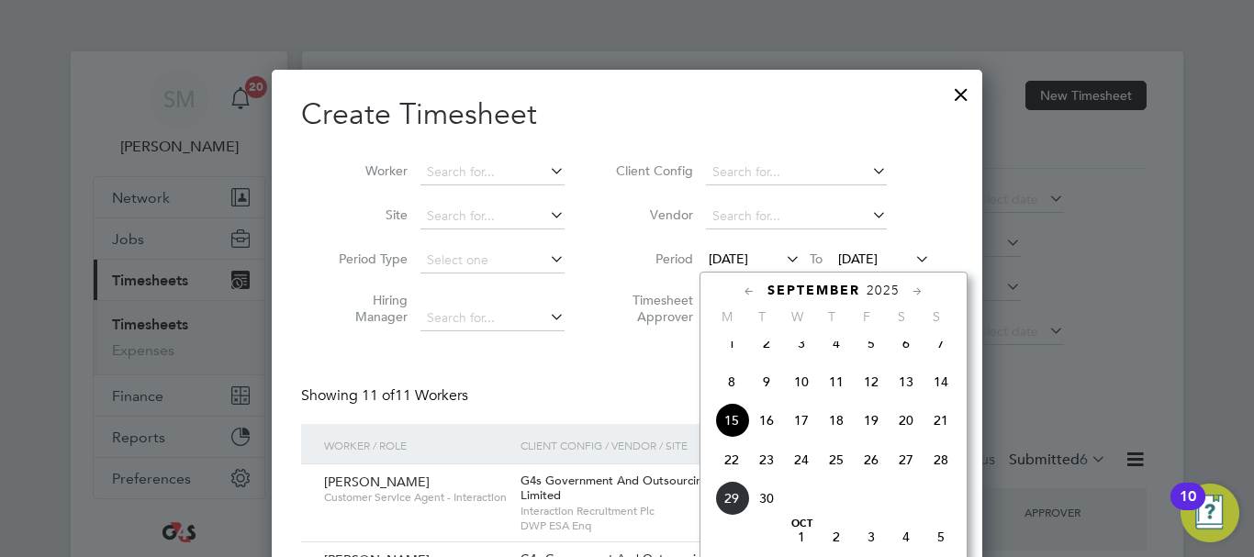
click at [729, 469] on span "22" at bounding box center [731, 459] width 35 height 35
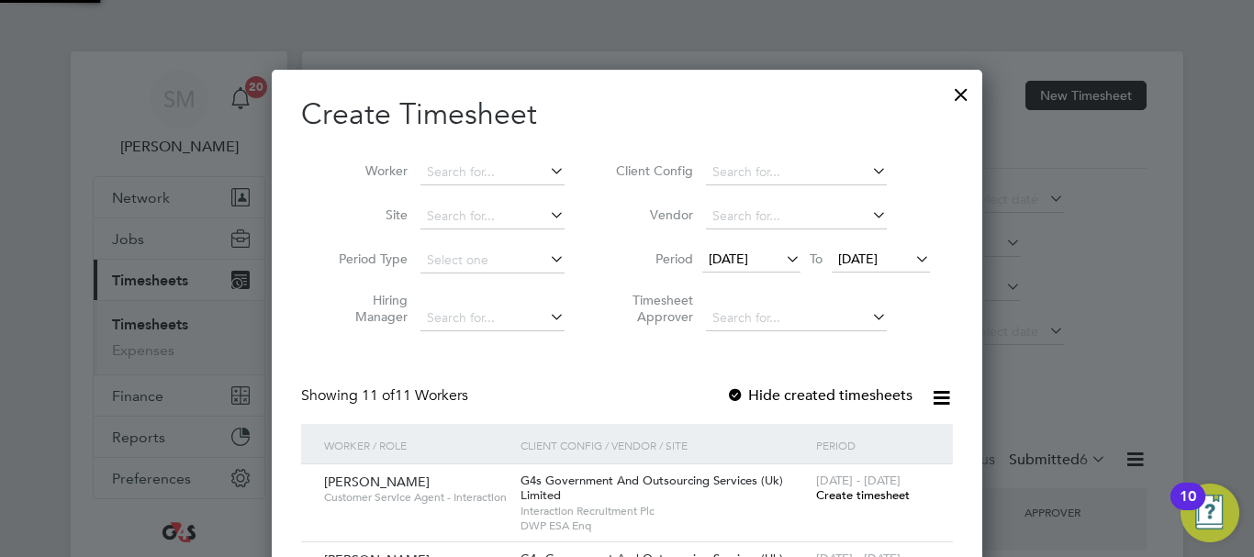
click at [877, 256] on span "[DATE]" at bounding box center [857, 259] width 39 height 17
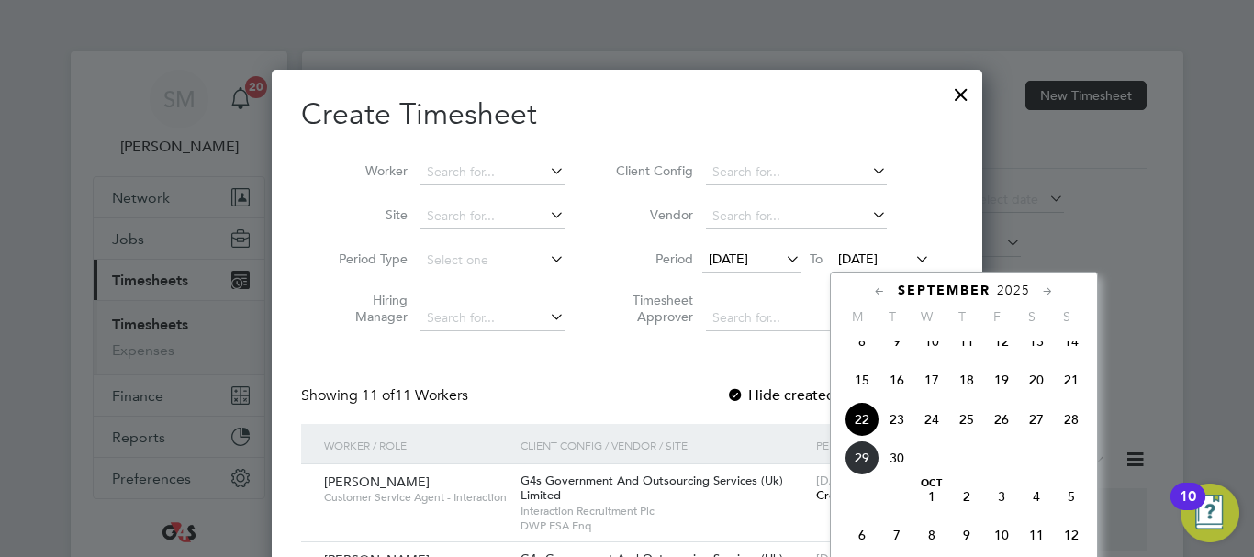
click at [1051, 433] on span "27" at bounding box center [1036, 419] width 35 height 35
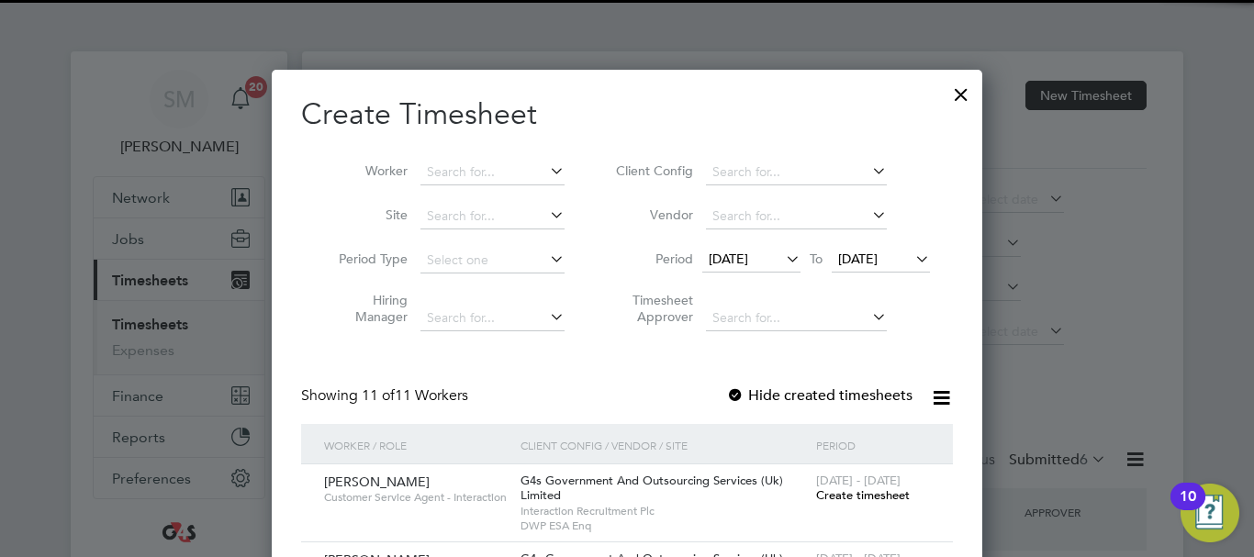
click at [911, 258] on icon at bounding box center [911, 259] width 0 height 26
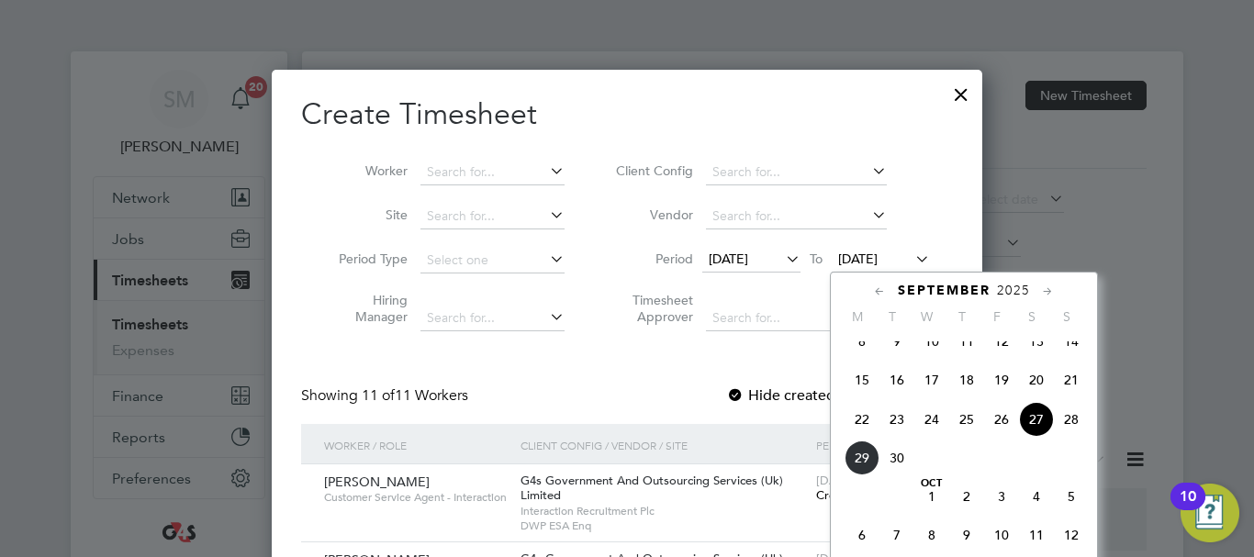
click at [1070, 437] on span "28" at bounding box center [1071, 419] width 35 height 35
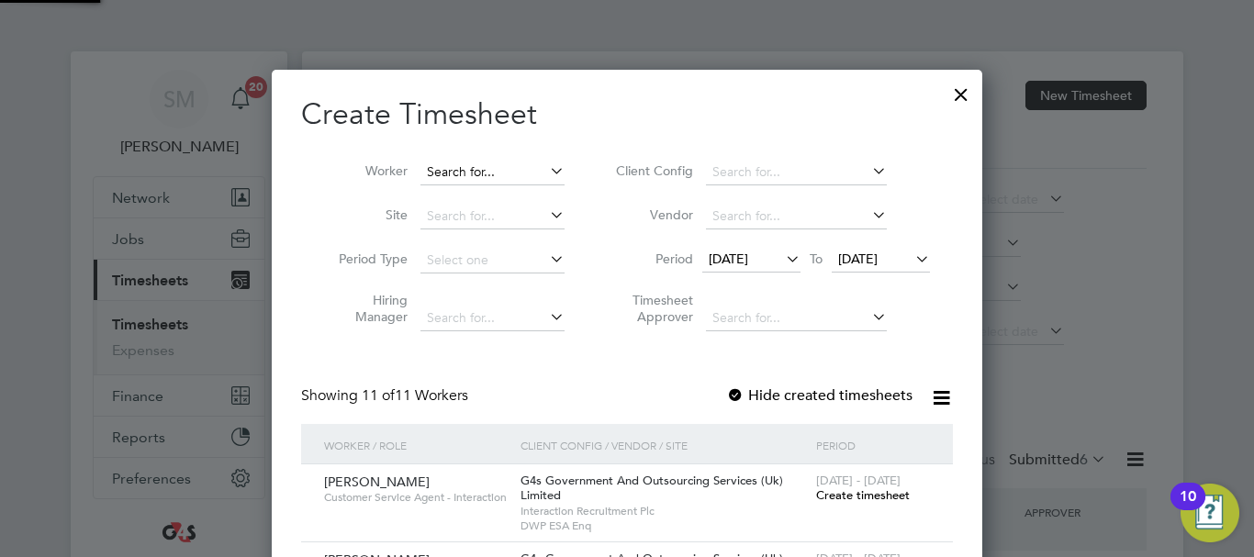
click at [445, 171] on input at bounding box center [492, 173] width 144 height 26
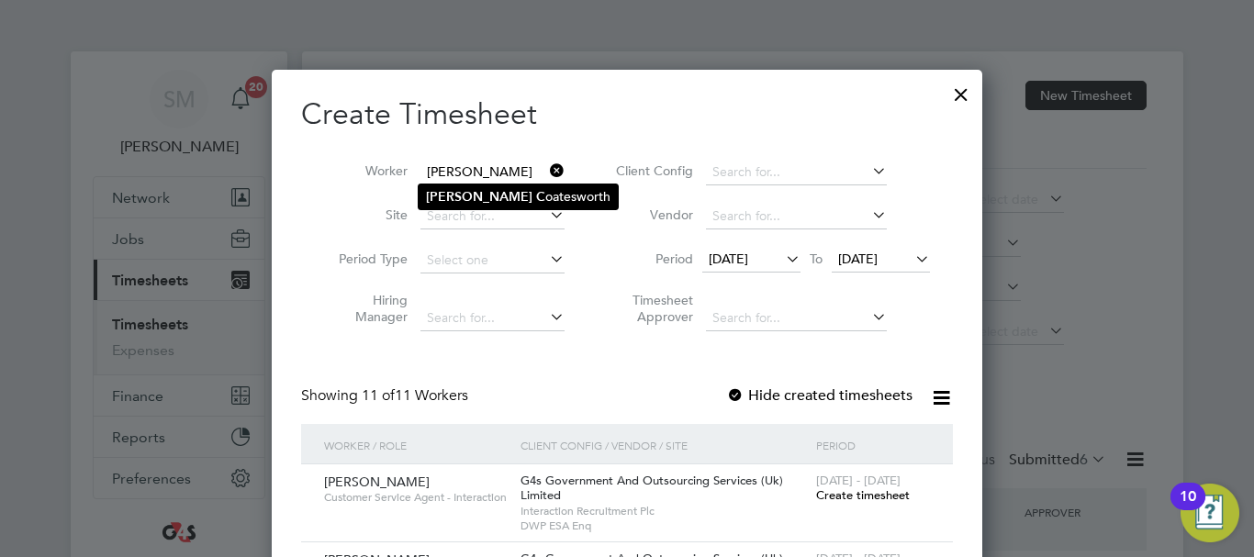
click at [504, 193] on li "[PERSON_NAME]" at bounding box center [518, 196] width 199 height 25
type input "[PERSON_NAME]"
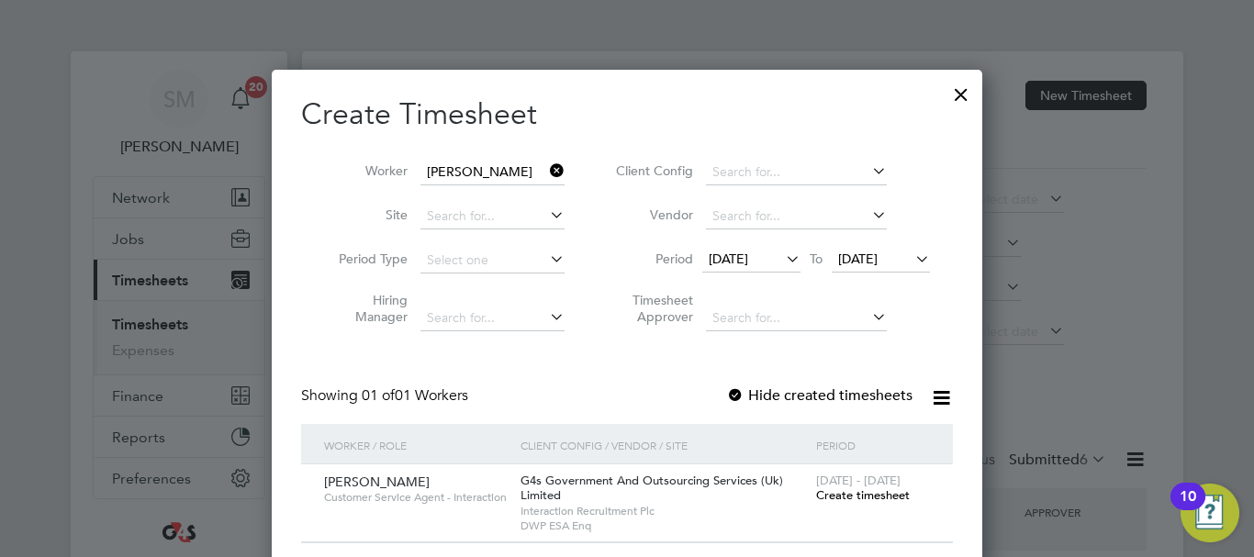
click at [868, 504] on div "[DATE] - [DATE] Create timesheet" at bounding box center [872, 489] width 123 height 50
click at [876, 486] on span "[DATE] - [DATE]" at bounding box center [858, 481] width 84 height 16
click at [875, 494] on span "Create timesheet" at bounding box center [863, 495] width 94 height 16
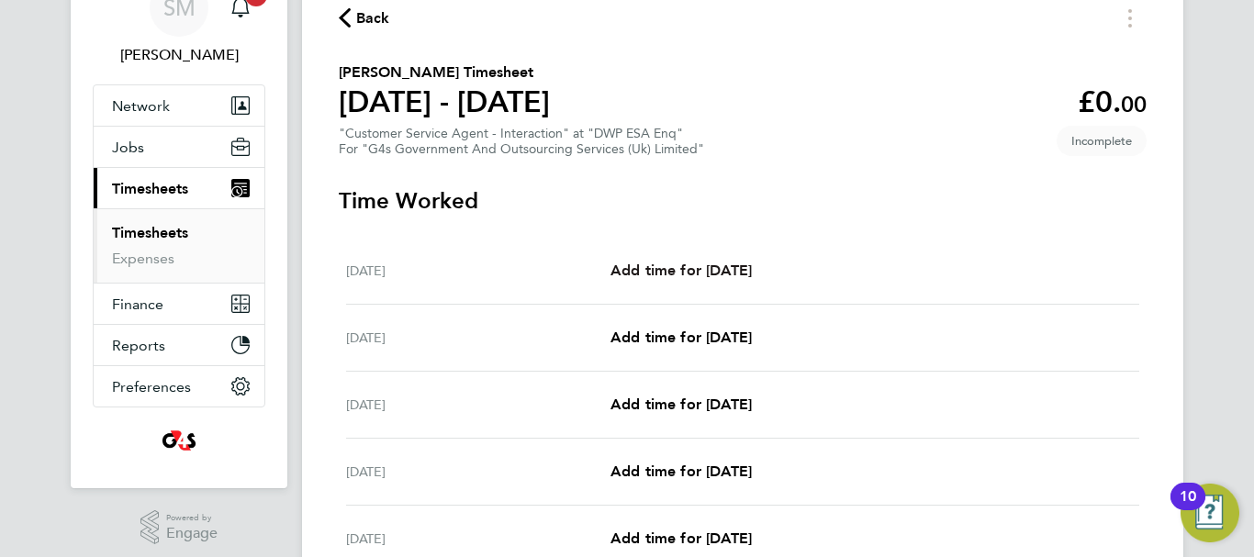
click at [728, 266] on span "Add time for [DATE]" at bounding box center [680, 270] width 141 height 17
select select "30"
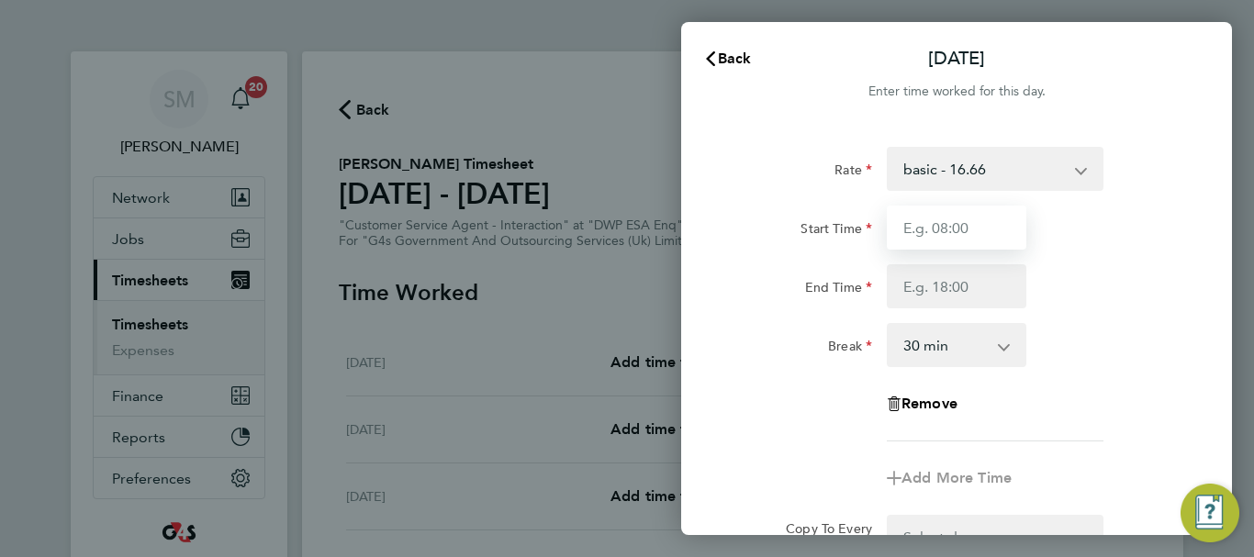
click at [949, 232] on input "Start Time" at bounding box center [957, 228] width 140 height 44
type input "07:45"
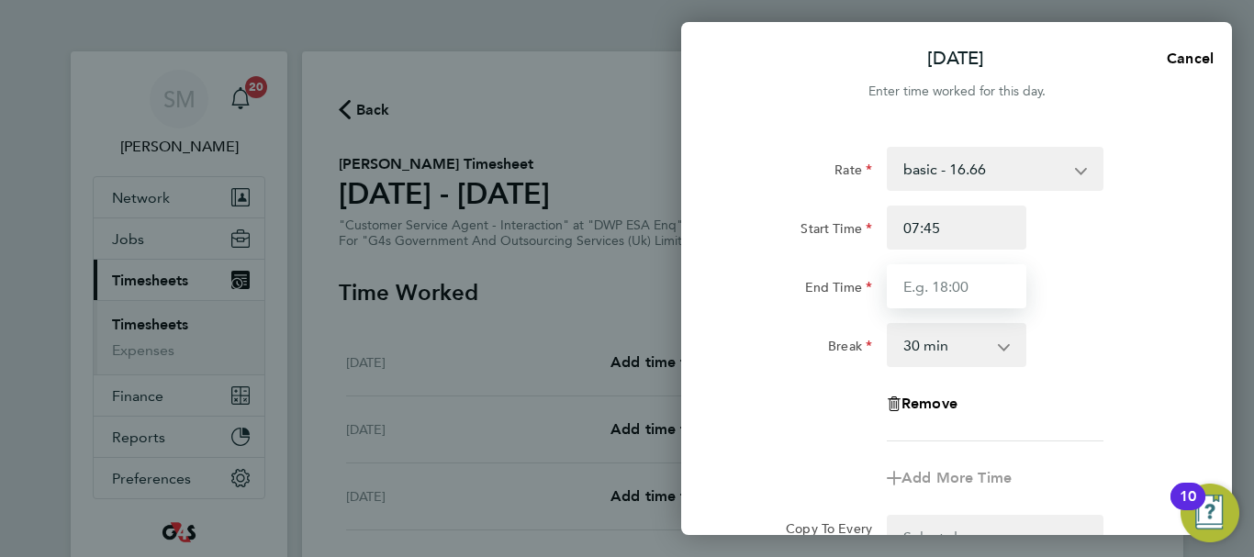
click at [932, 282] on input "End Time" at bounding box center [957, 286] width 140 height 44
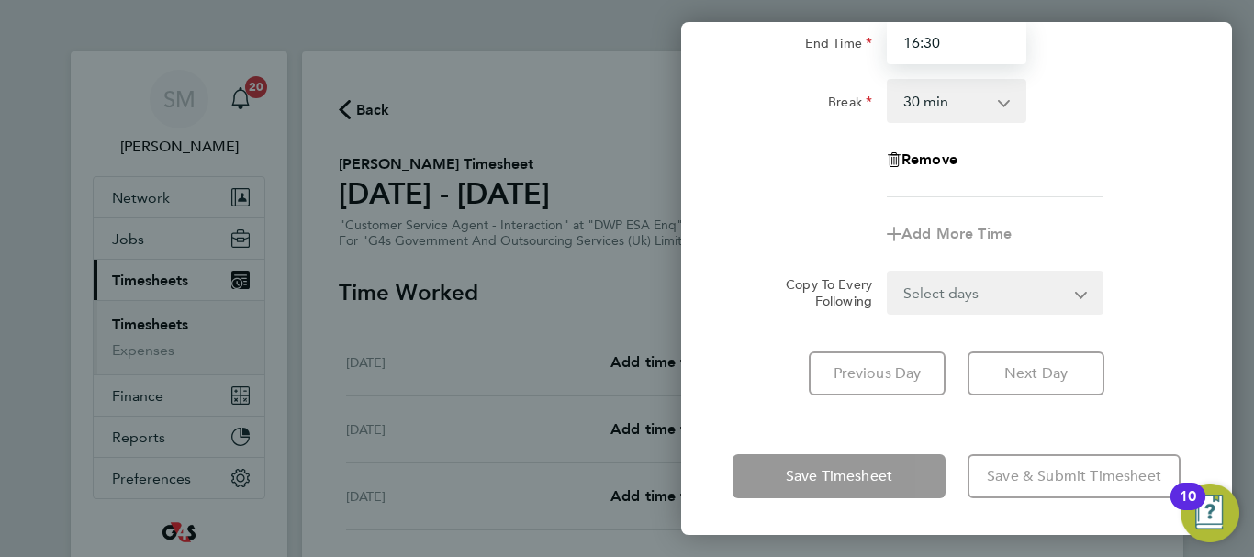
type input "16:30"
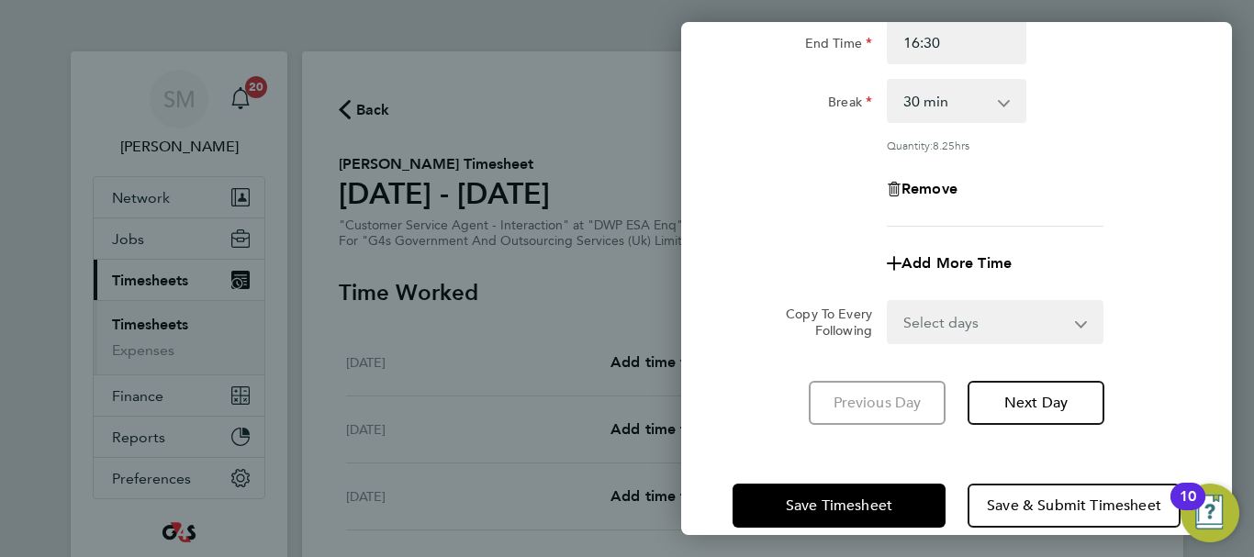
click at [740, 429] on div "[DATE] Cancel Enter time worked for this day. Rate basic - 16.66 Sick Bank Holi…" at bounding box center [956, 278] width 551 height 513
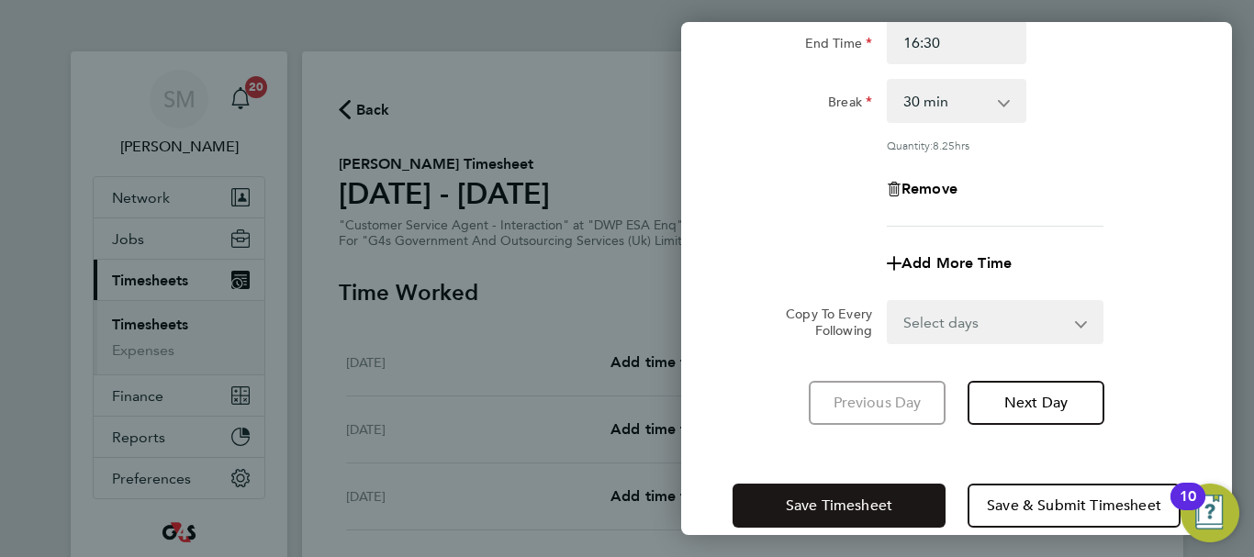
click at [743, 496] on button "Save Timesheet" at bounding box center [838, 506] width 213 height 44
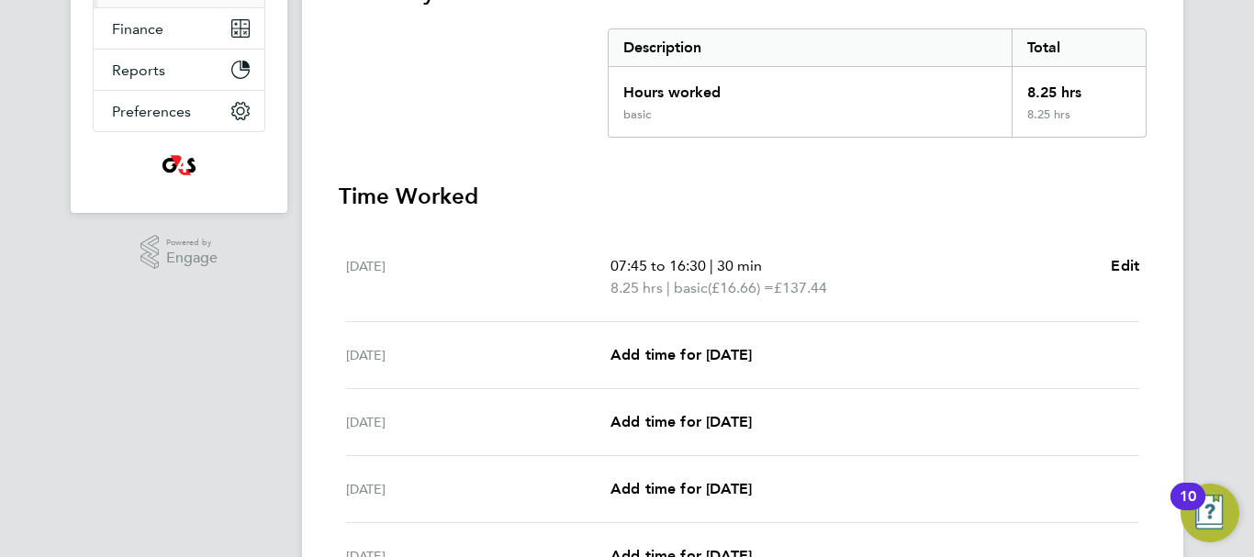
click at [708, 341] on div "[DATE] Add time for [DATE] Add time for [DATE]" at bounding box center [742, 355] width 793 height 67
click at [705, 349] on span "Add time for [DATE]" at bounding box center [680, 354] width 141 height 17
select select "30"
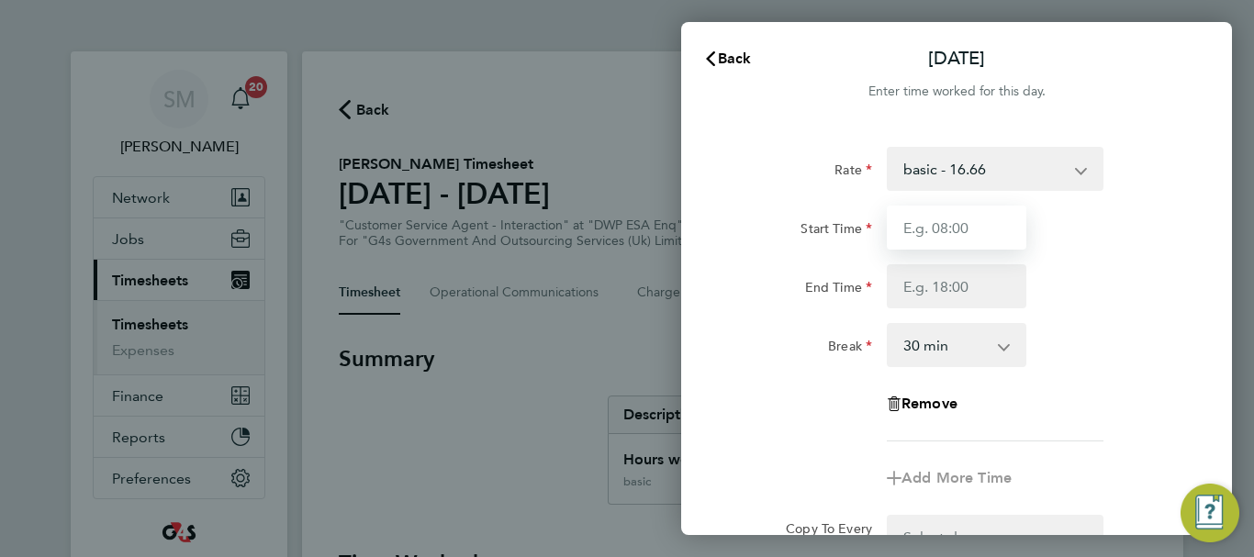
click at [977, 223] on input "Start Time" at bounding box center [957, 228] width 140 height 44
type input "08:45"
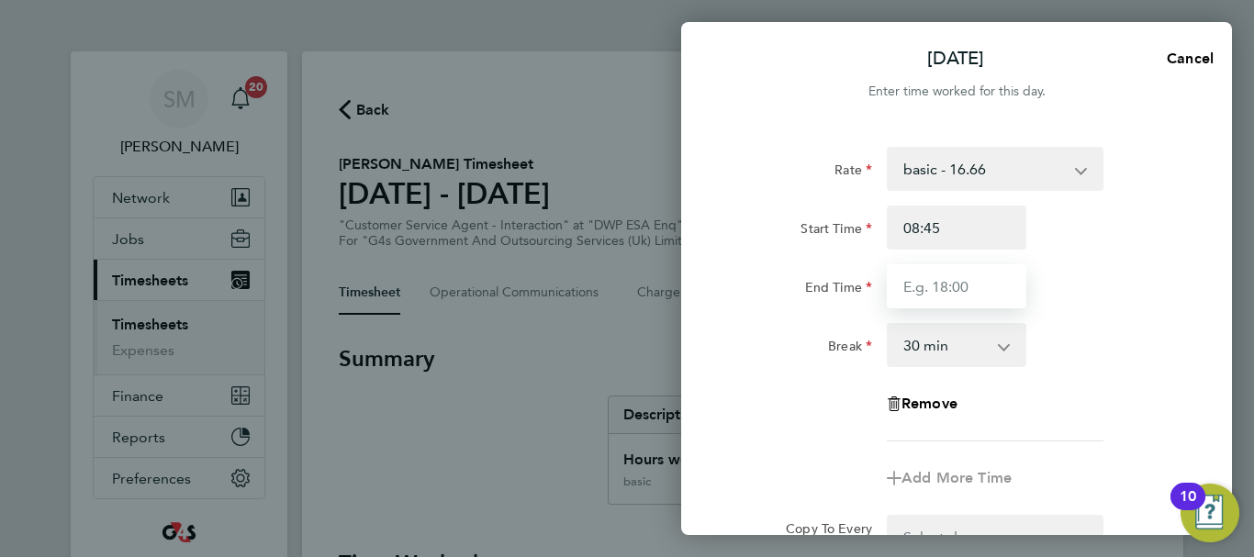
click at [931, 288] on input "End Time" at bounding box center [957, 286] width 140 height 44
type input "16:00"
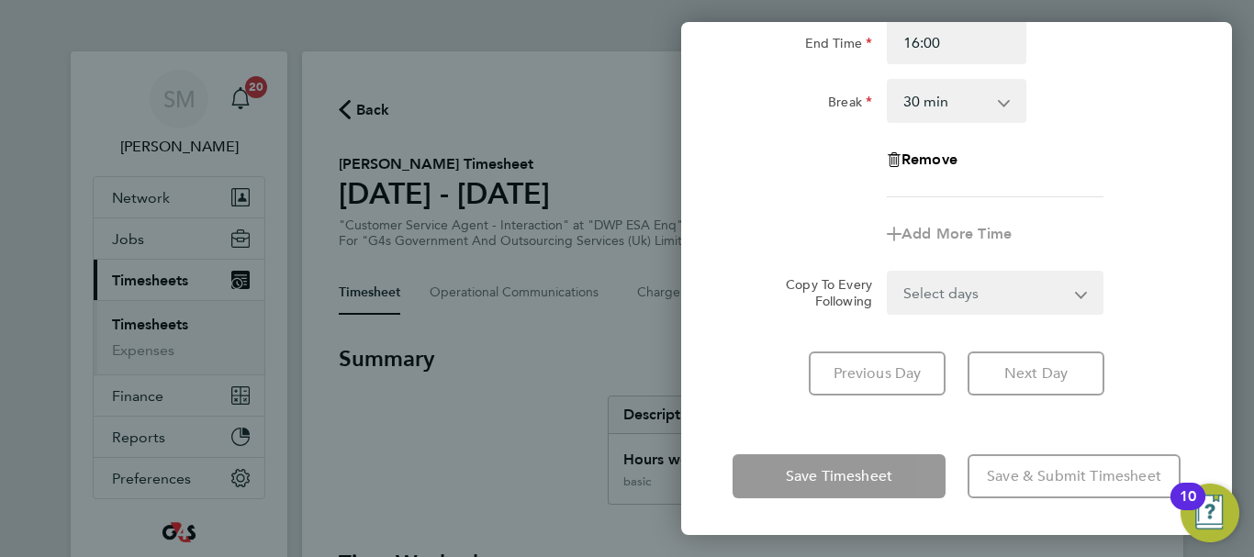
click at [758, 411] on div "Rate basic - 16.66 Sick Bank Holiday System Issue Paid - 16.66 Annual Leave x2 …" at bounding box center [956, 149] width 551 height 537
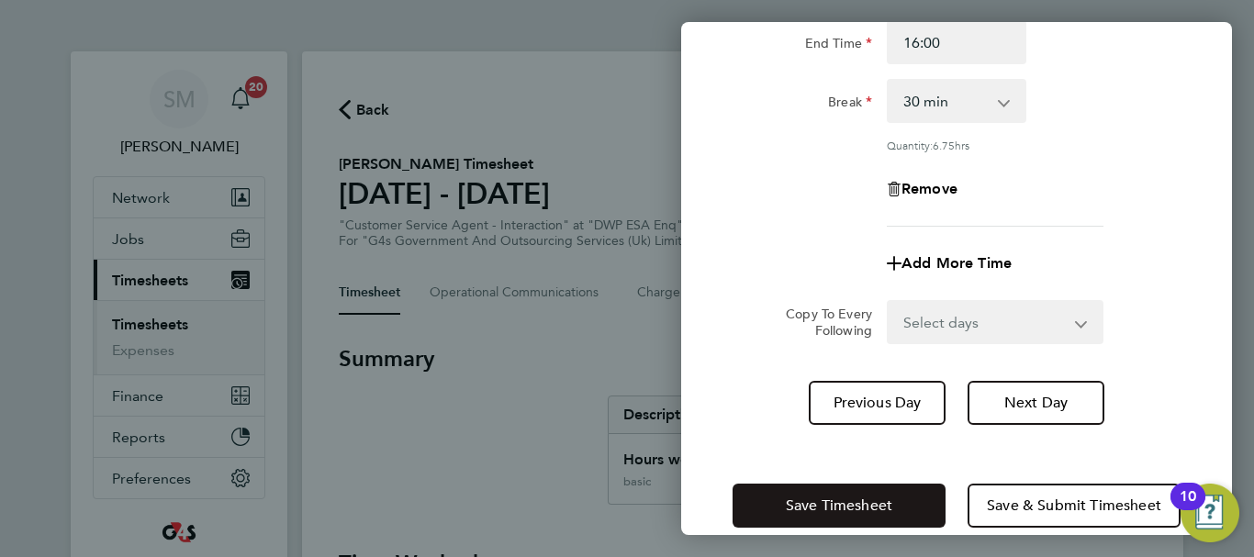
drag, startPoint x: 776, startPoint y: 487, endPoint x: 801, endPoint y: 479, distance: 27.0
click at [776, 488] on button "Save Timesheet" at bounding box center [838, 506] width 213 height 44
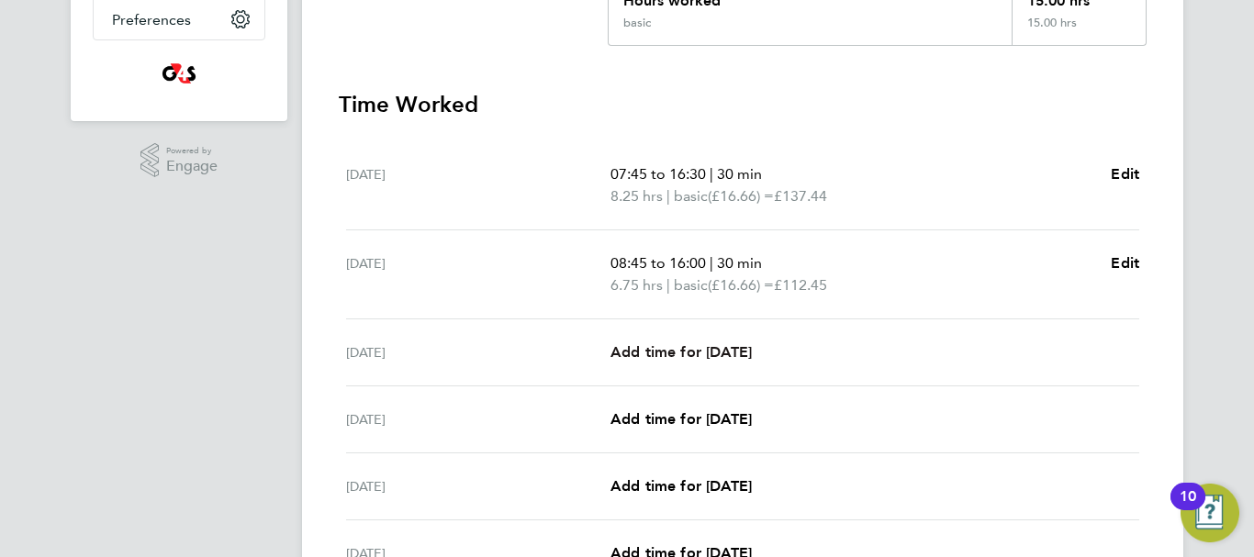
click at [679, 341] on link "Add time for [DATE]" at bounding box center [680, 352] width 141 height 22
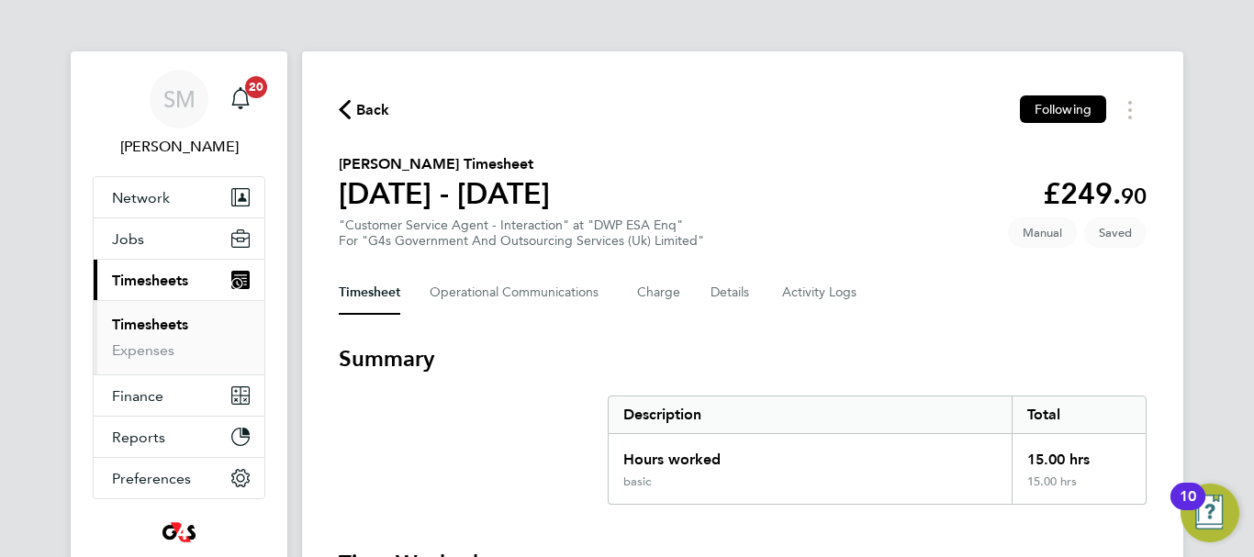
select select "30"
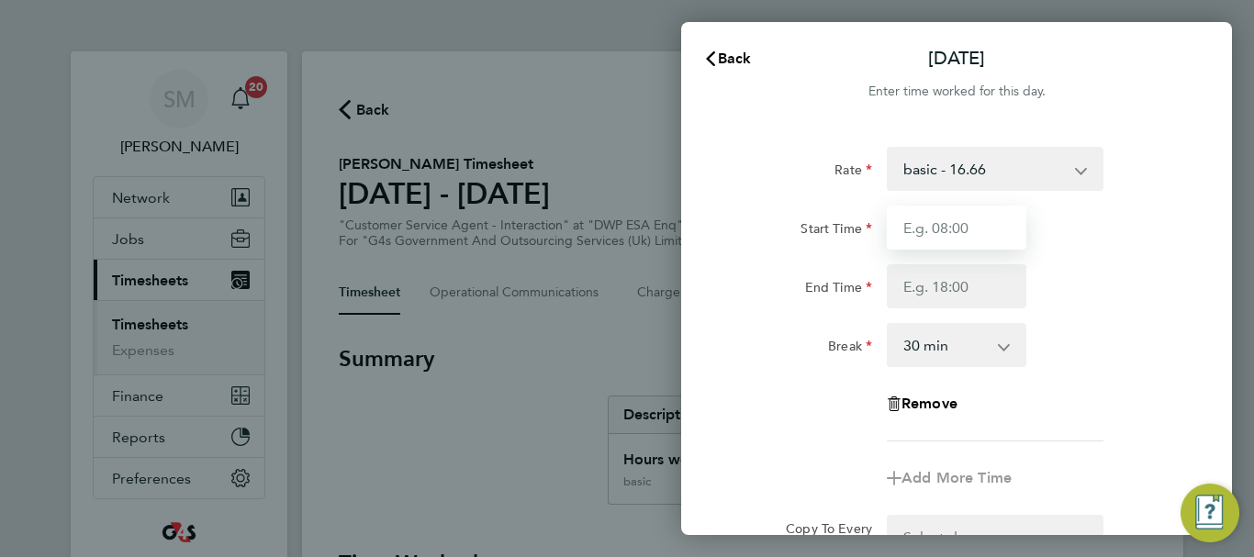
click at [996, 226] on input "Start Time" at bounding box center [957, 228] width 140 height 44
type input "07:45"
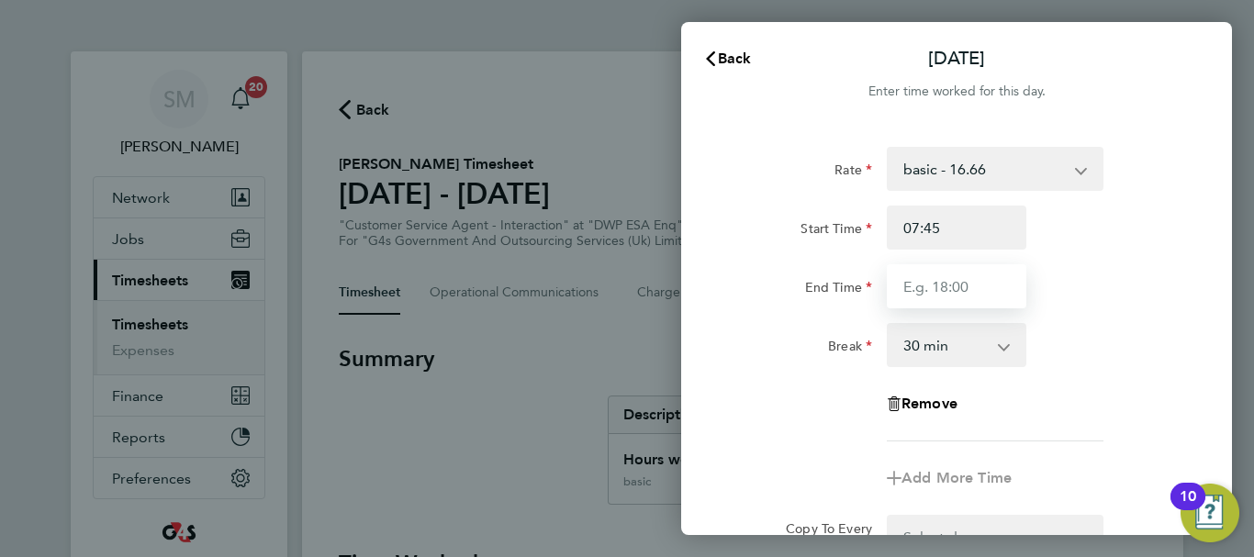
click at [947, 292] on input "End Time" at bounding box center [957, 286] width 140 height 44
type input "17:00"
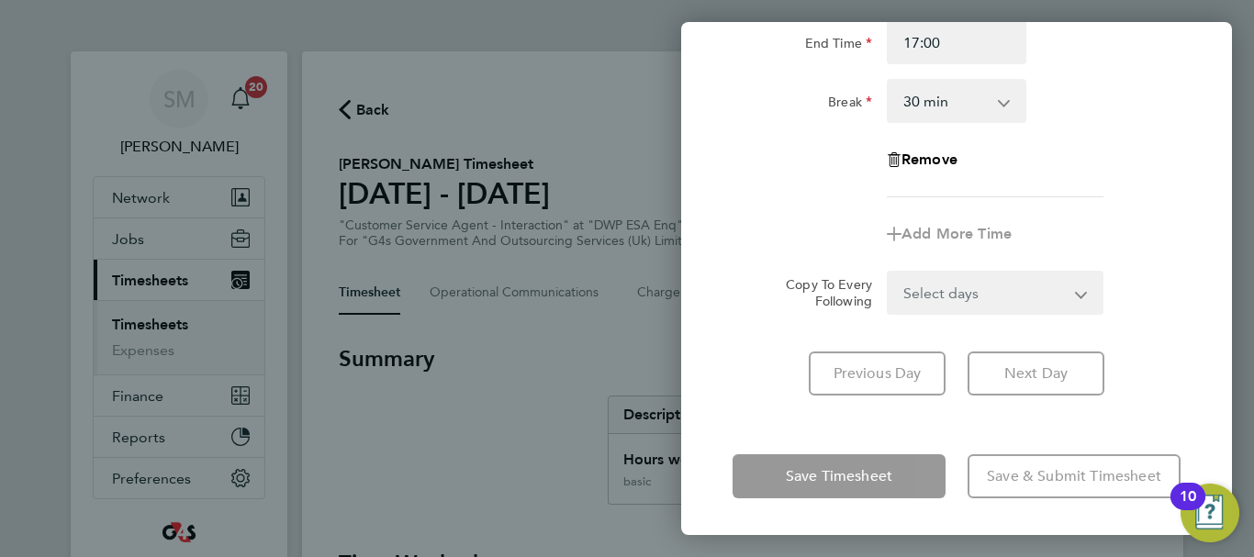
click at [778, 439] on div "[DATE] Cancel Enter time worked for this day. Rate basic - 16.66 Sick Bank Holi…" at bounding box center [956, 278] width 551 height 513
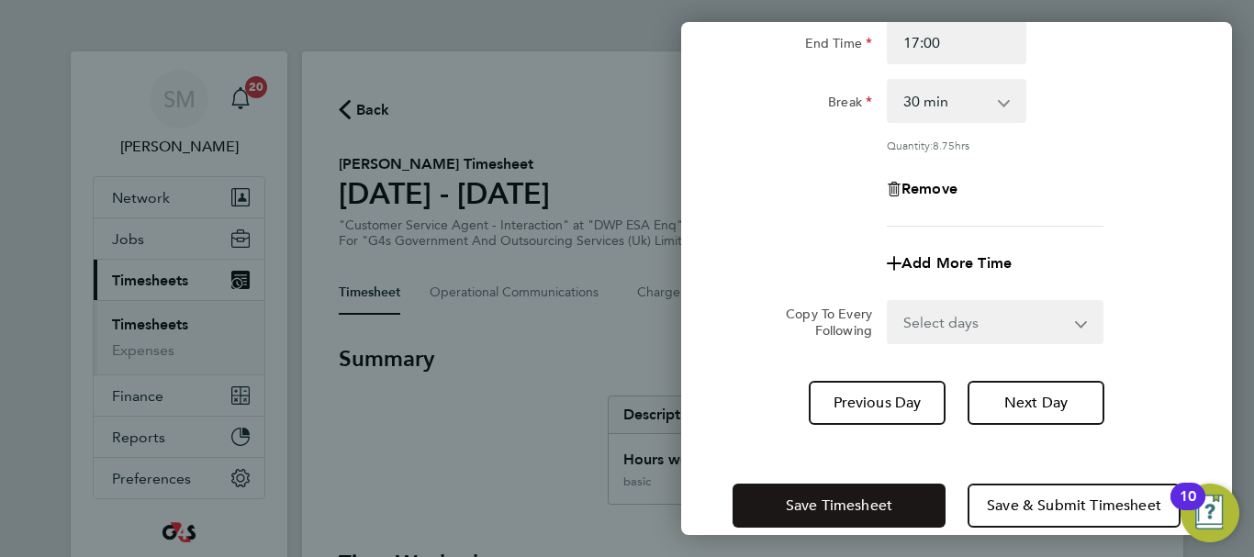
click at [800, 497] on span "Save Timesheet" at bounding box center [839, 506] width 106 height 18
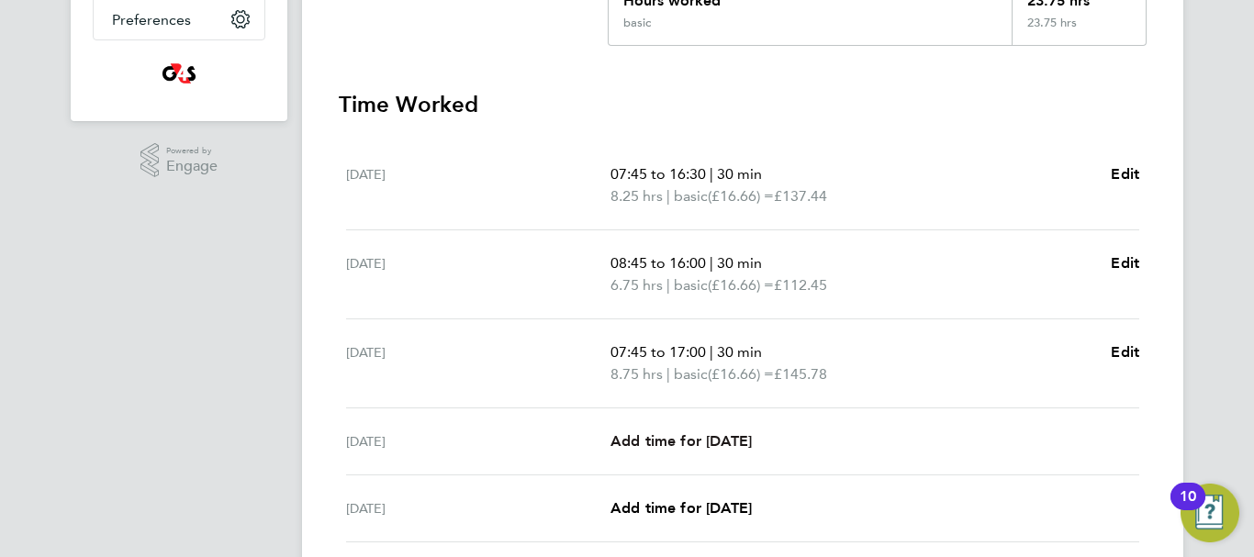
click at [681, 447] on span "Add time for [DATE]" at bounding box center [680, 440] width 141 height 17
select select "30"
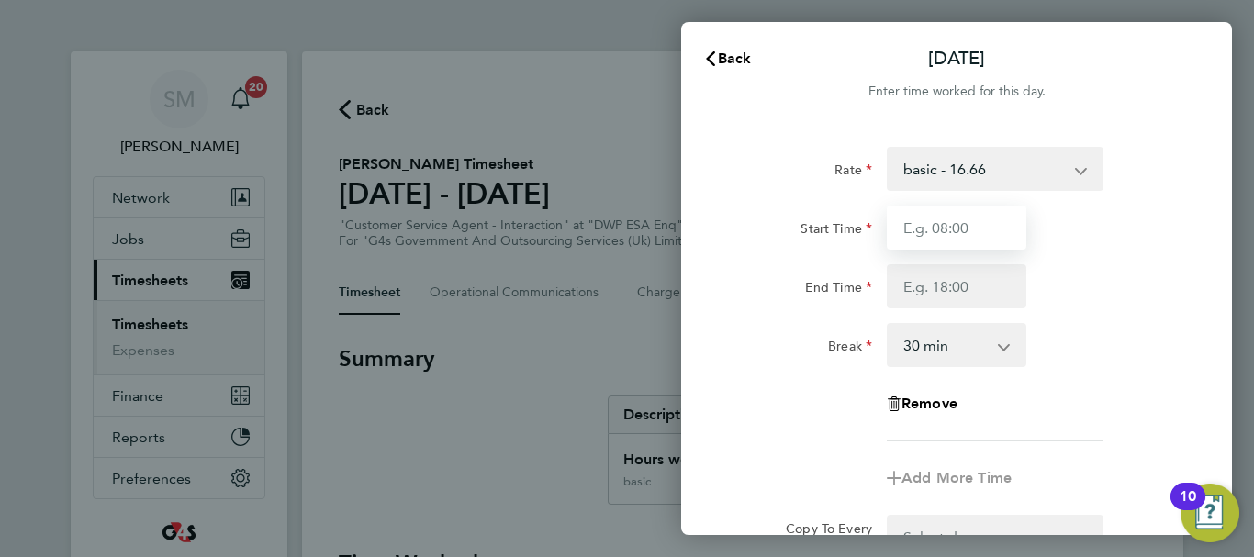
drag, startPoint x: 944, startPoint y: 227, endPoint x: 945, endPoint y: 246, distance: 19.4
click at [944, 227] on input "Start Time" at bounding box center [957, 228] width 140 height 44
type input "10:00"
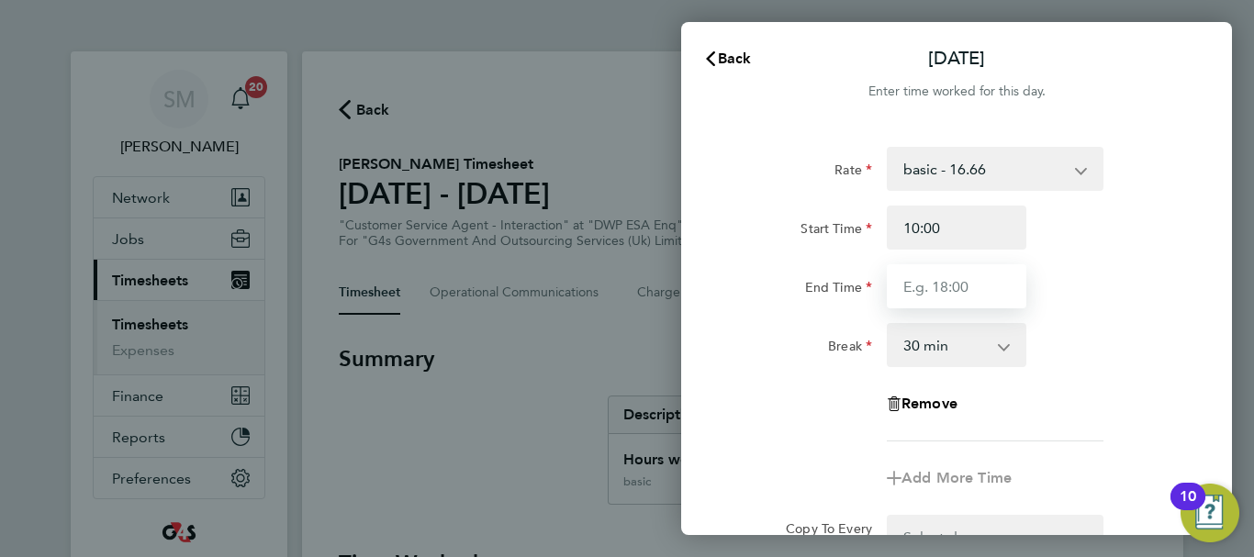
click at [927, 280] on input "End Time" at bounding box center [957, 286] width 140 height 44
type input "17:00"
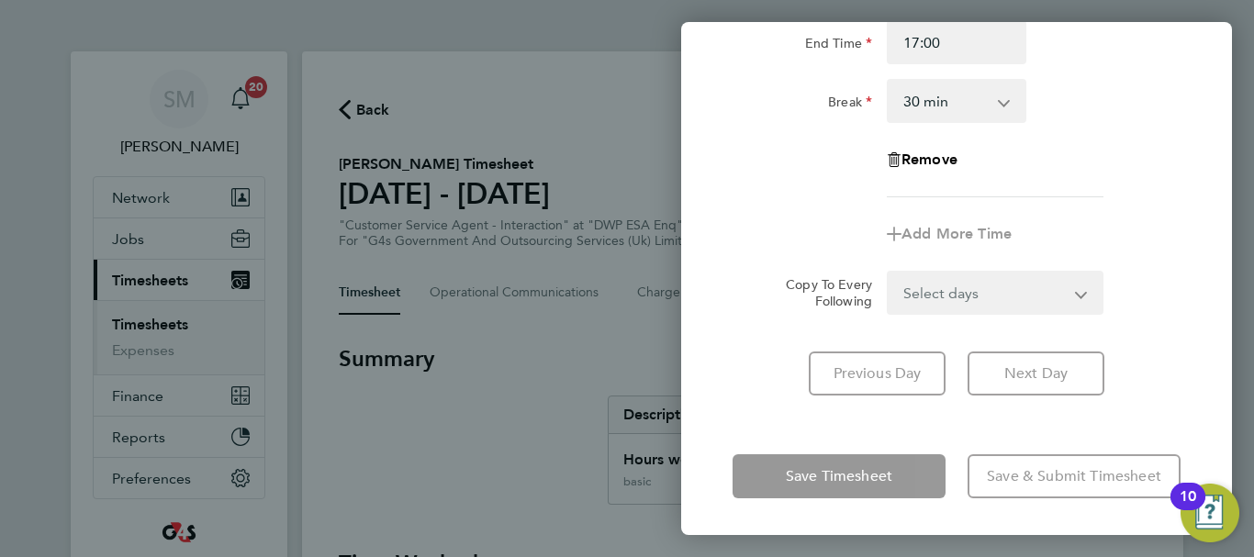
click at [768, 417] on div "Rate basic - 16.66 Sick Bank Holiday System Issue Paid - 16.66 Annual Leave x2 …" at bounding box center [956, 149] width 551 height 537
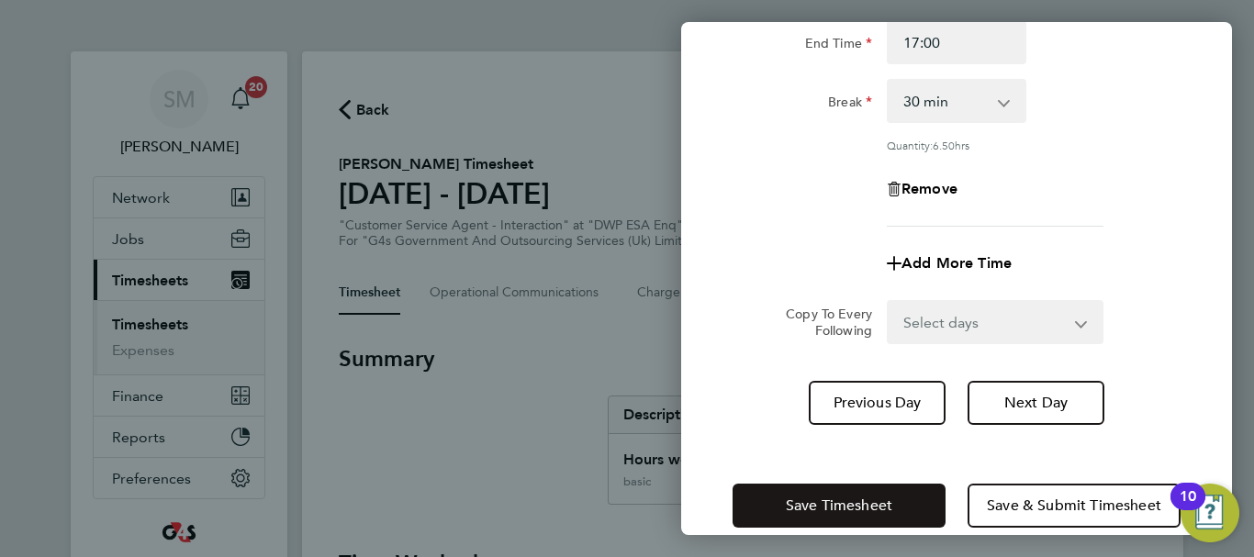
click at [833, 494] on button "Save Timesheet" at bounding box center [838, 506] width 213 height 44
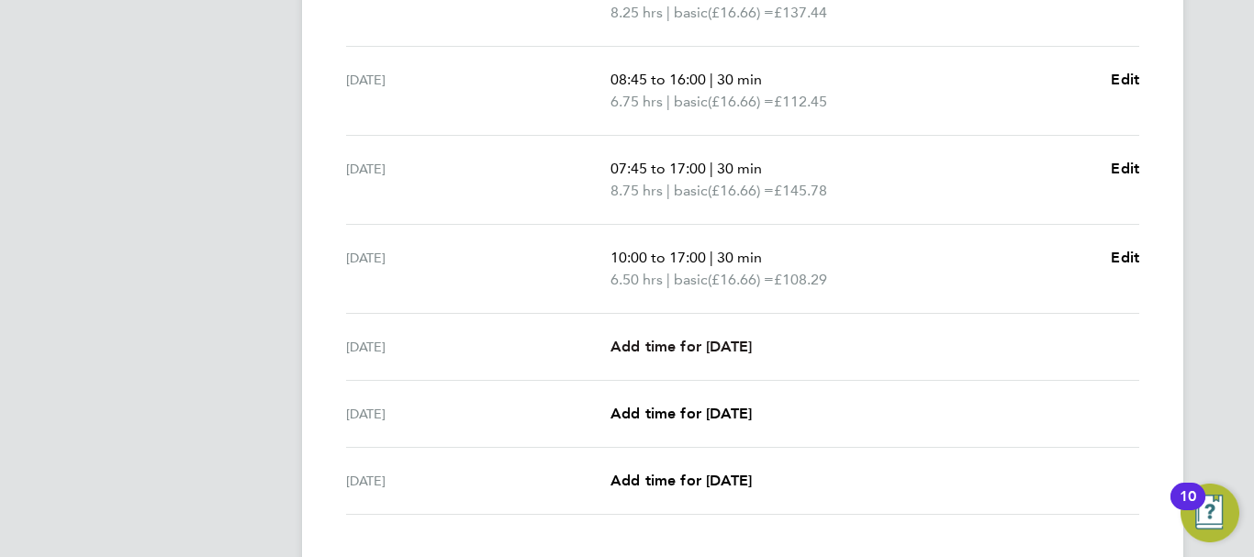
click at [676, 344] on span "Add time for [DATE]" at bounding box center [680, 346] width 141 height 17
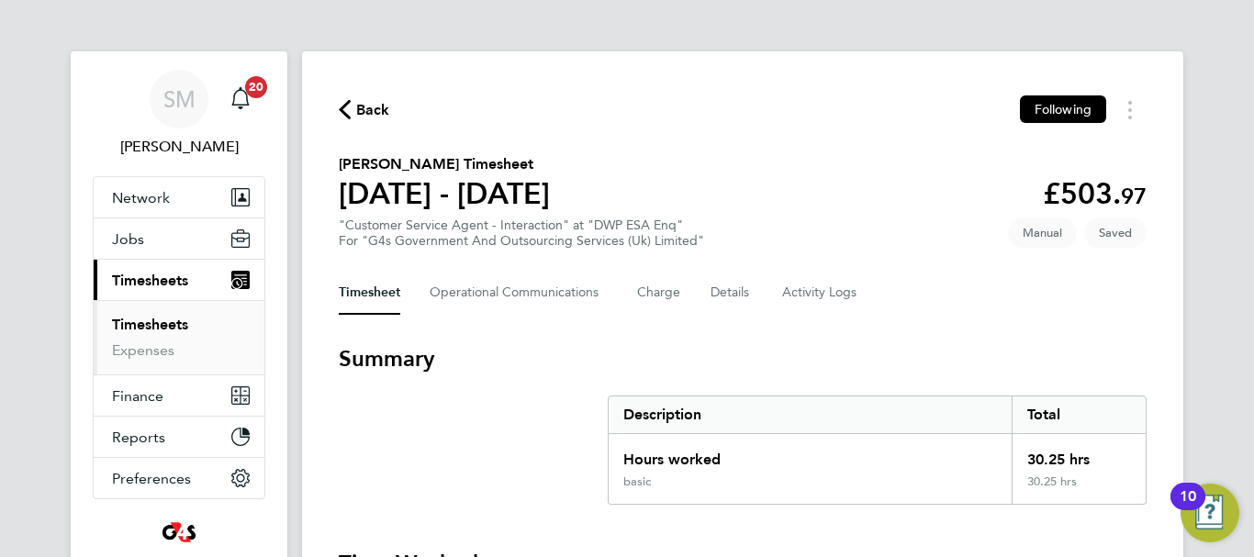
select select "30"
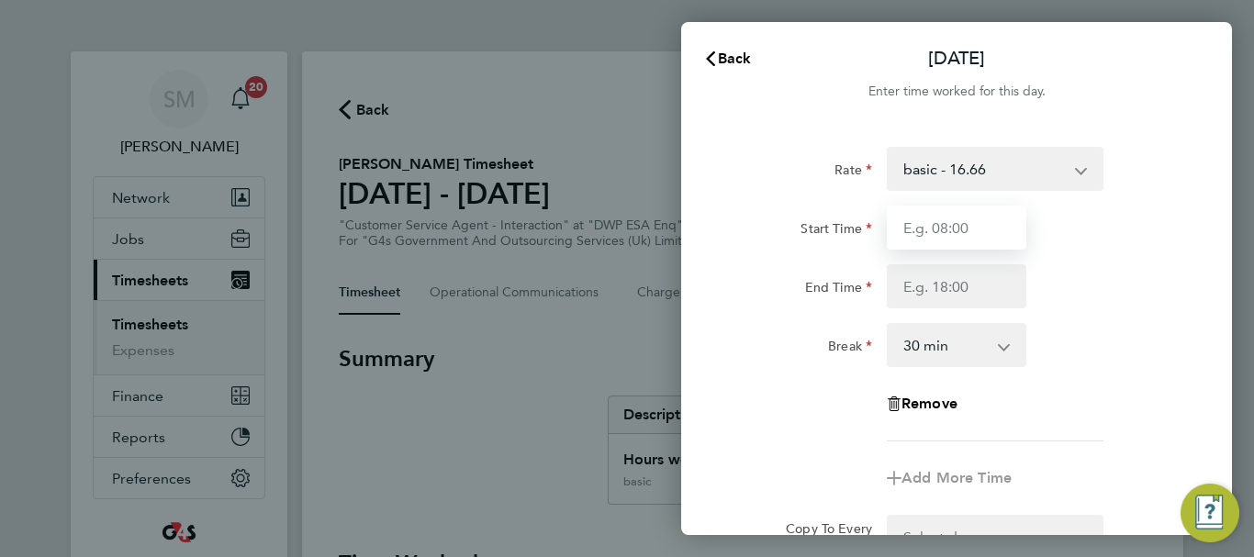
click at [943, 223] on input "Start Time" at bounding box center [957, 228] width 140 height 44
click at [915, 221] on input "07:45" at bounding box center [957, 228] width 140 height 44
type input "08:45"
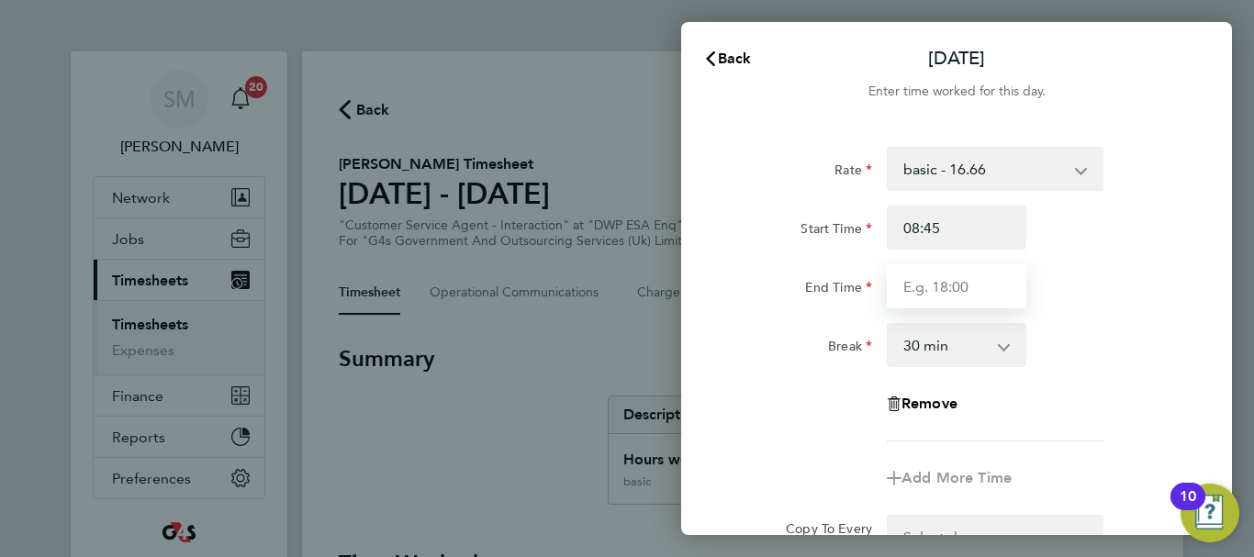
click at [968, 281] on input "End Time" at bounding box center [957, 286] width 140 height 44
type input "16:30"
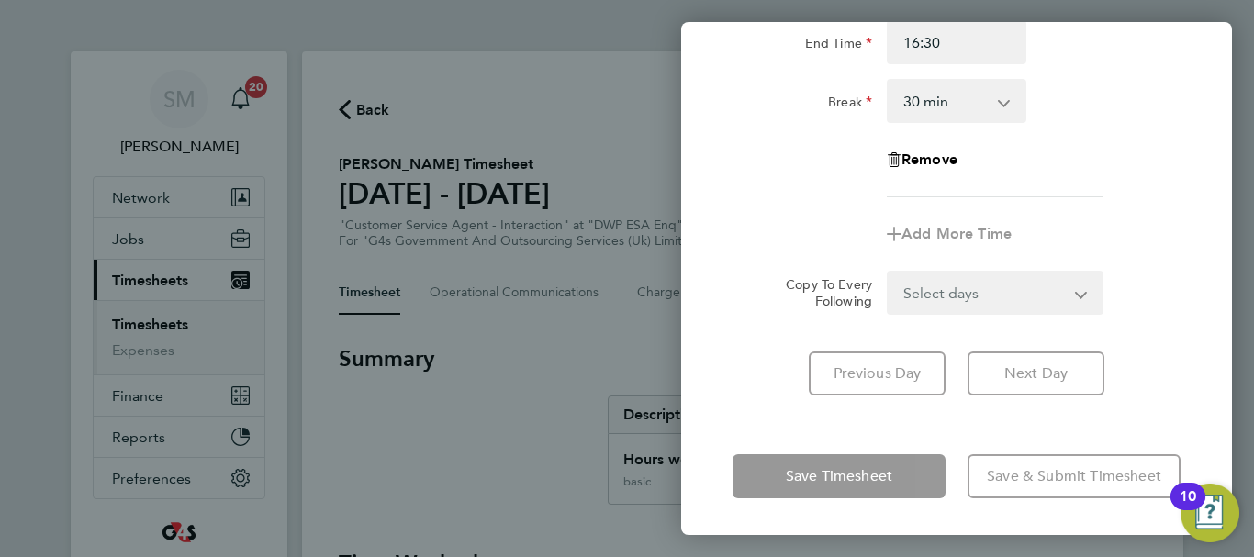
click at [768, 430] on div "[DATE] Cancel Enter time worked for this day. Rate basic - 16.66 Sick Bank Holi…" at bounding box center [956, 278] width 551 height 513
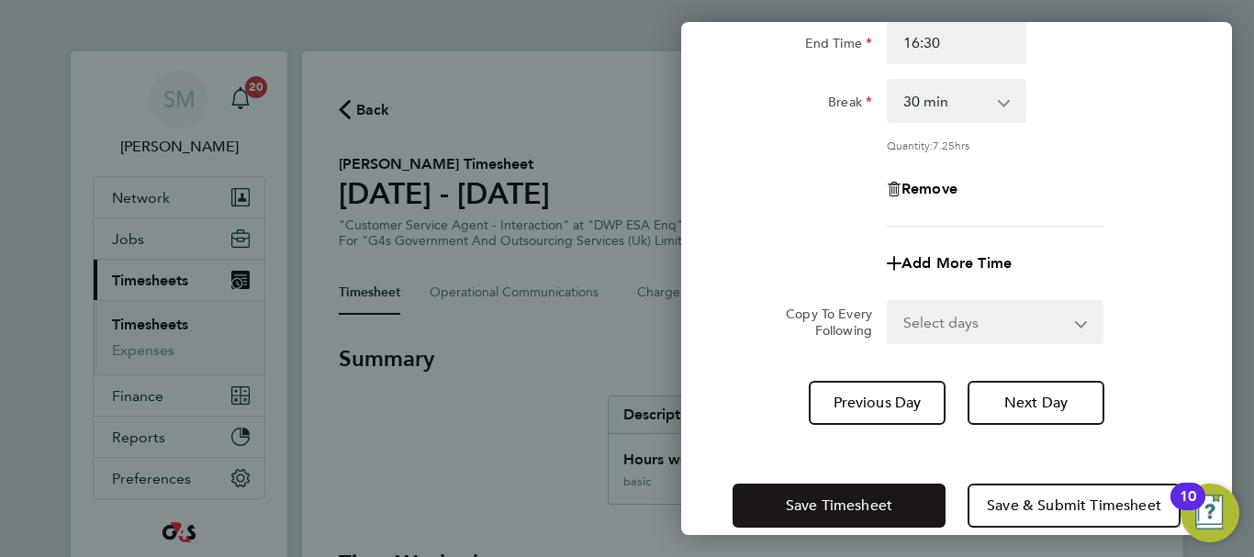
click at [785, 493] on button "Save Timesheet" at bounding box center [838, 506] width 213 height 44
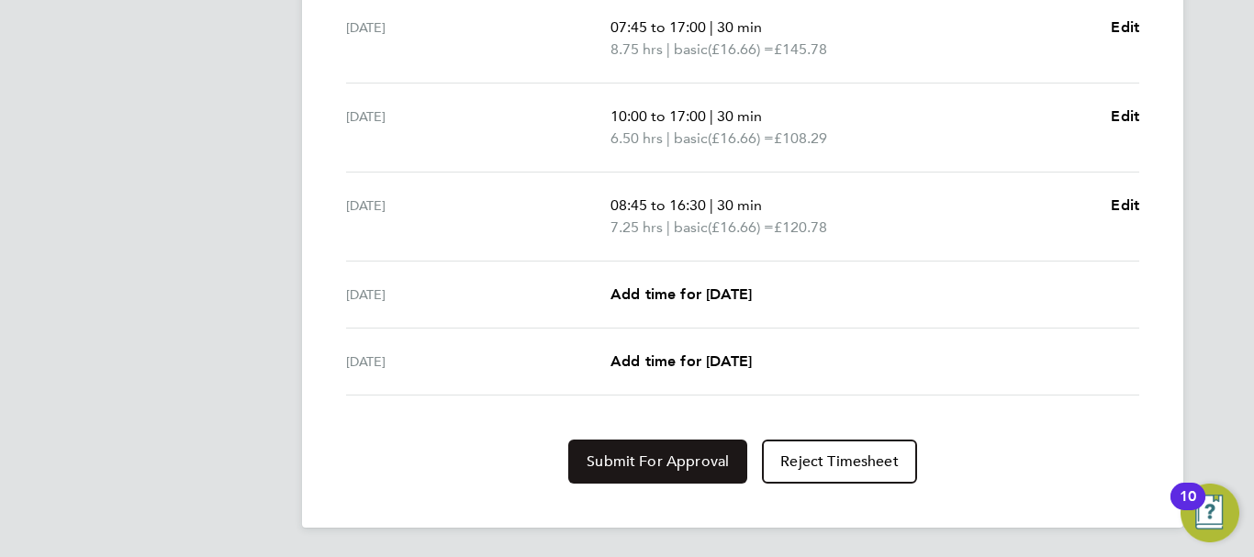
click at [642, 452] on button "Submit For Approval" at bounding box center [657, 462] width 179 height 44
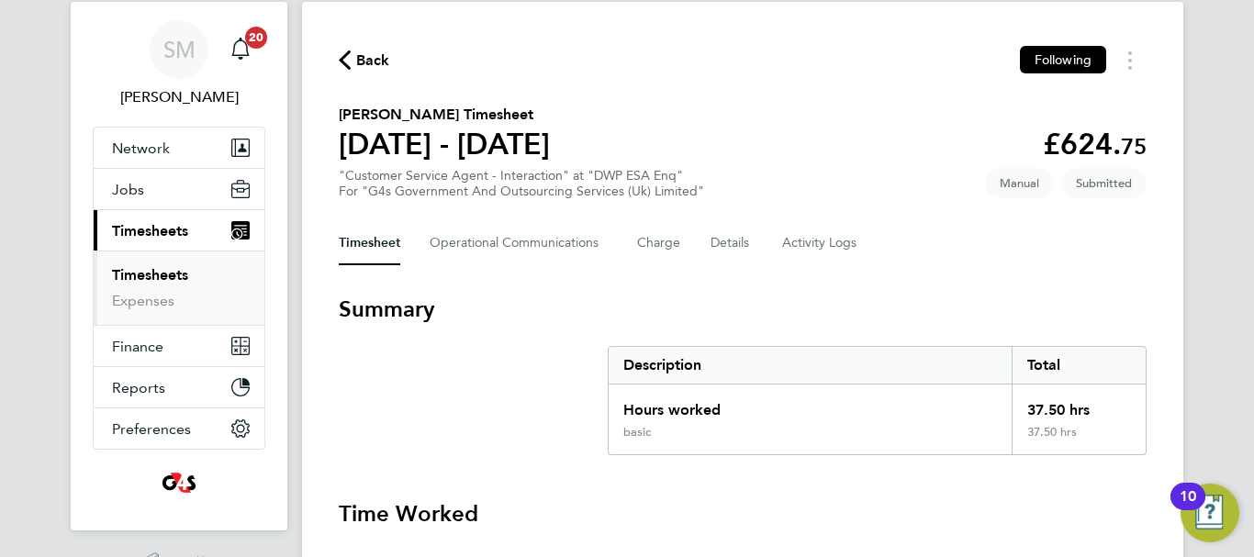
click at [365, 71] on span "Back" at bounding box center [373, 61] width 34 height 22
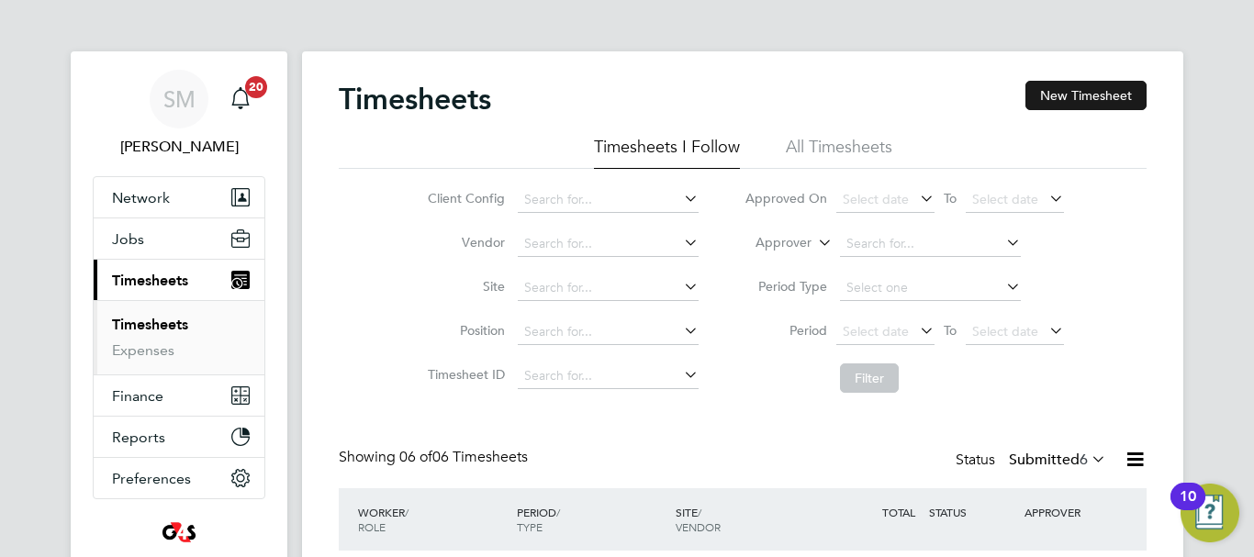
click at [1133, 106] on button "New Timesheet" at bounding box center [1085, 95] width 121 height 29
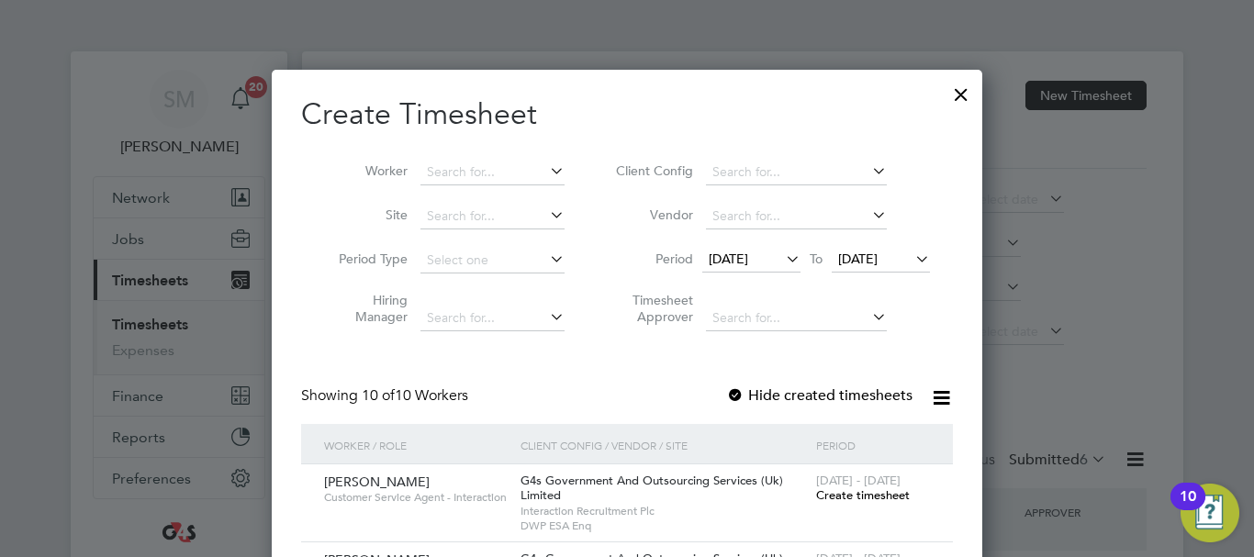
click at [764, 273] on span "[DATE]" at bounding box center [751, 260] width 98 height 25
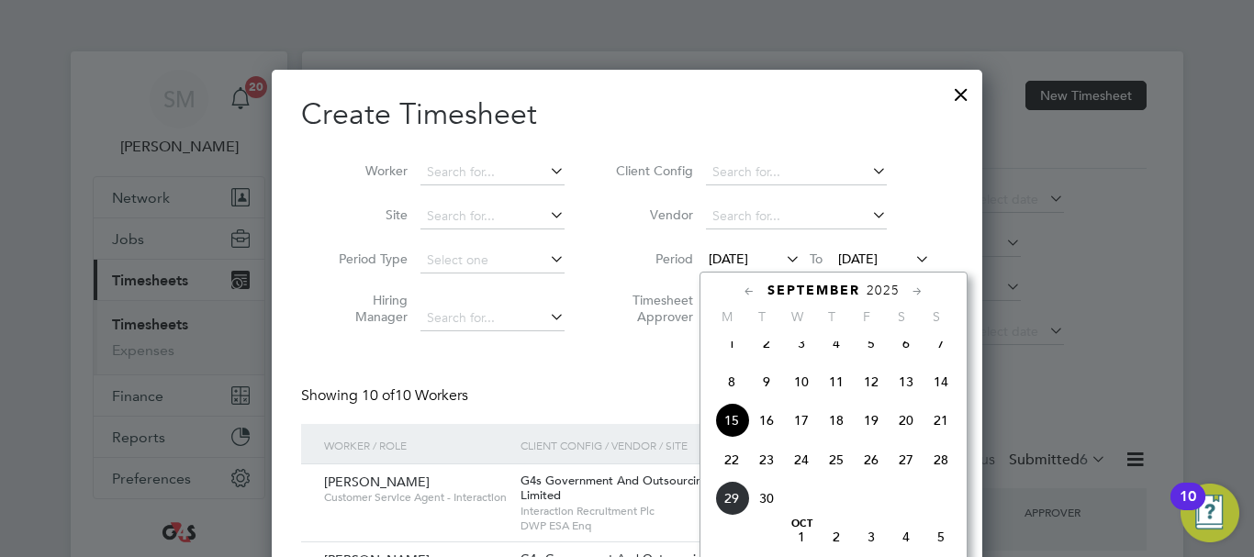
click at [739, 477] on span "22" at bounding box center [731, 459] width 35 height 35
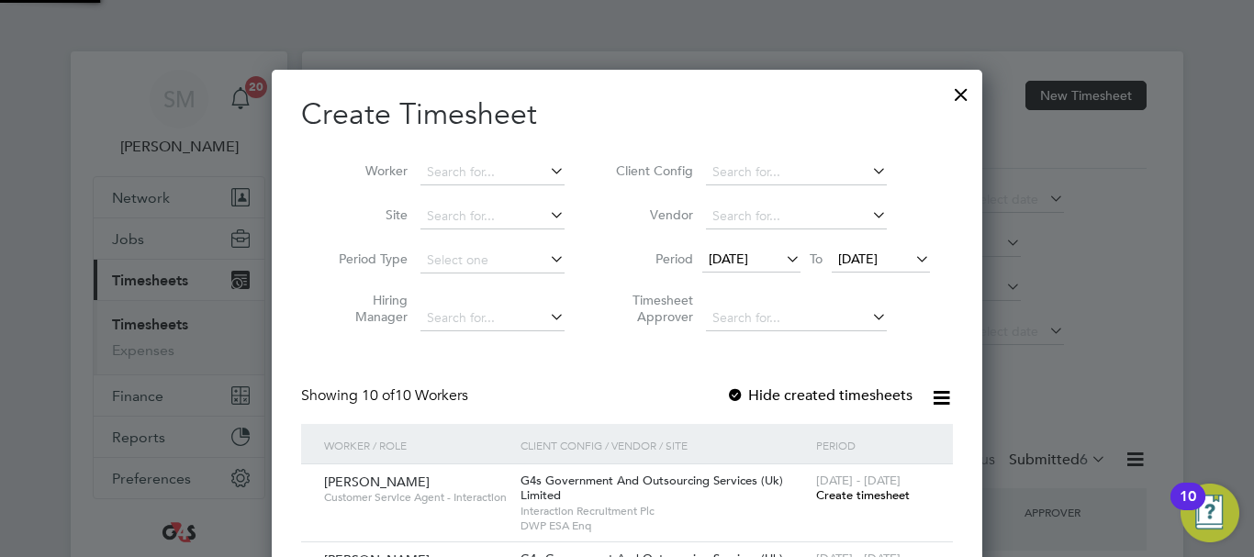
click at [877, 252] on span "[DATE]" at bounding box center [857, 259] width 39 height 17
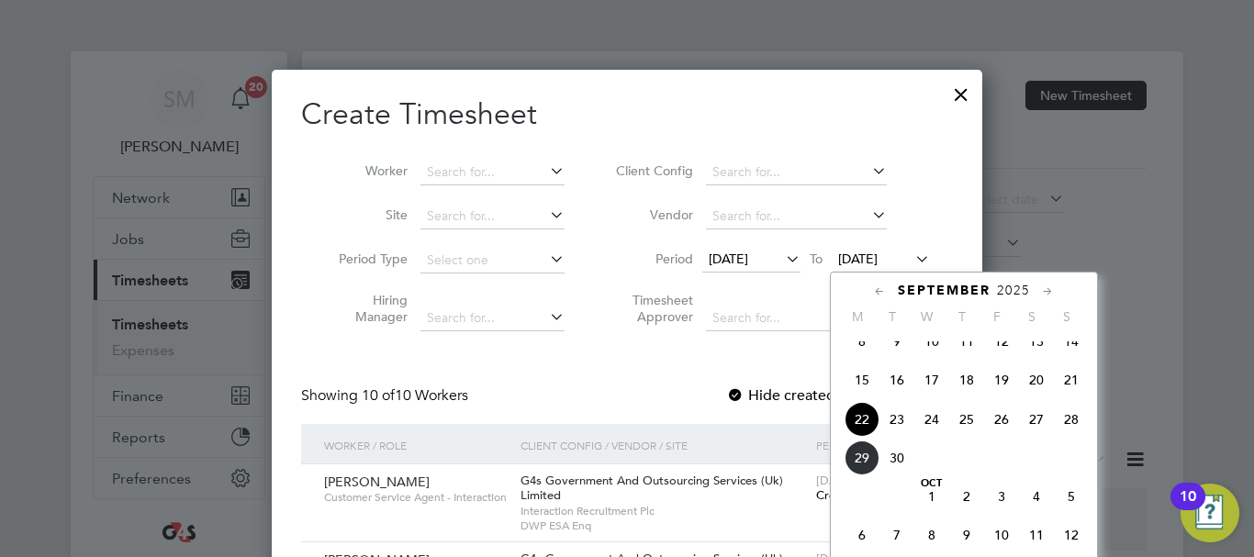
click at [1066, 437] on span "28" at bounding box center [1071, 419] width 35 height 35
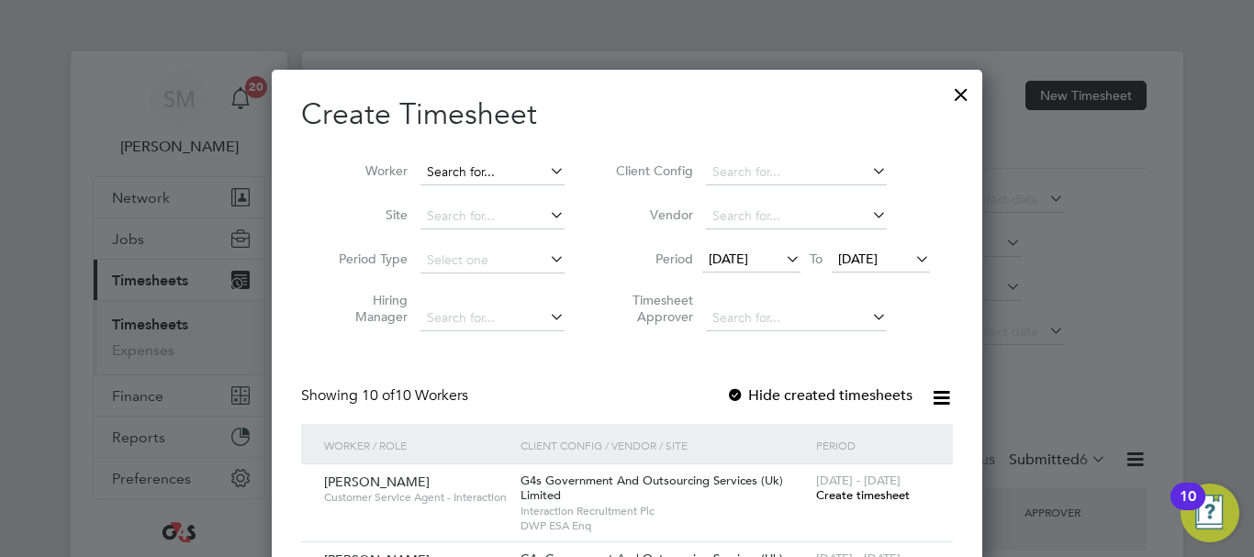
click at [469, 171] on input at bounding box center [492, 173] width 144 height 26
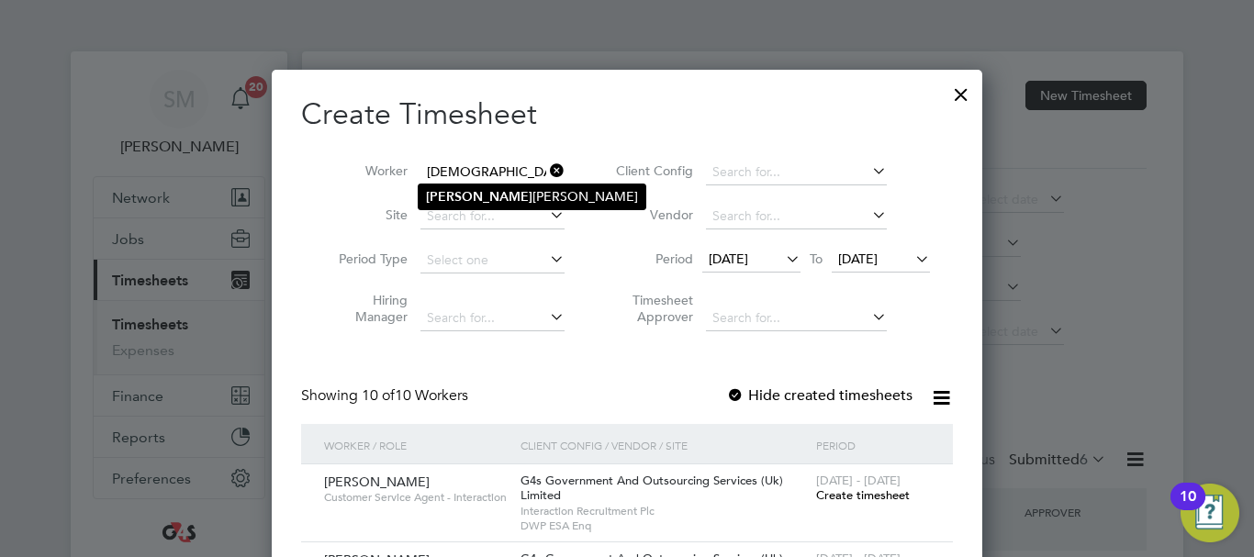
click at [513, 194] on li "[PERSON_NAME]" at bounding box center [532, 196] width 227 height 25
type input "[PERSON_NAME]"
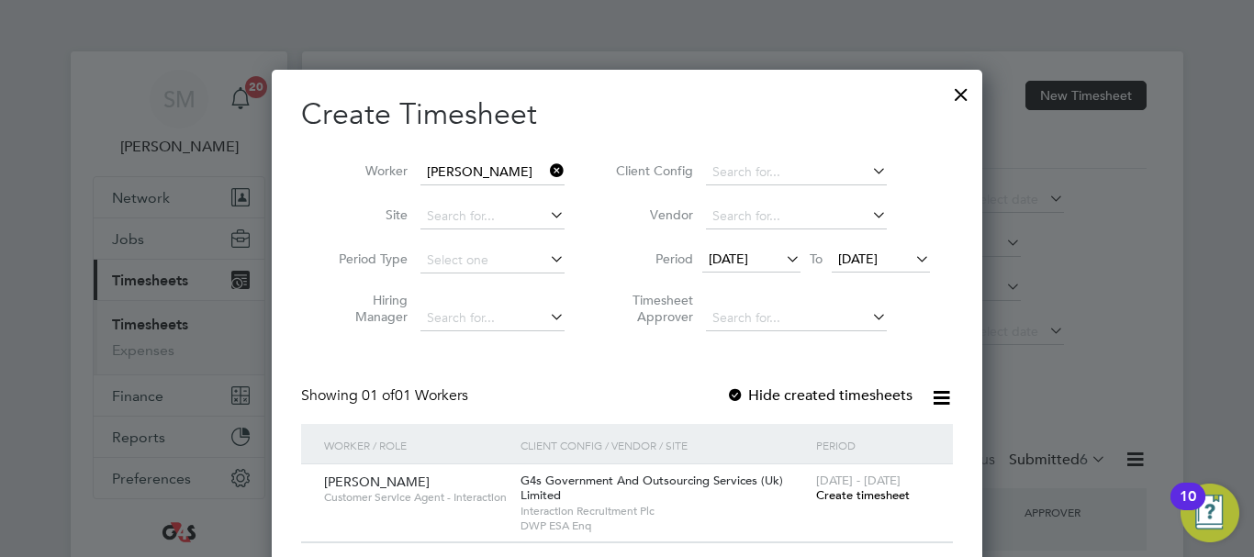
click at [838, 496] on span "Create timesheet" at bounding box center [863, 495] width 94 height 16
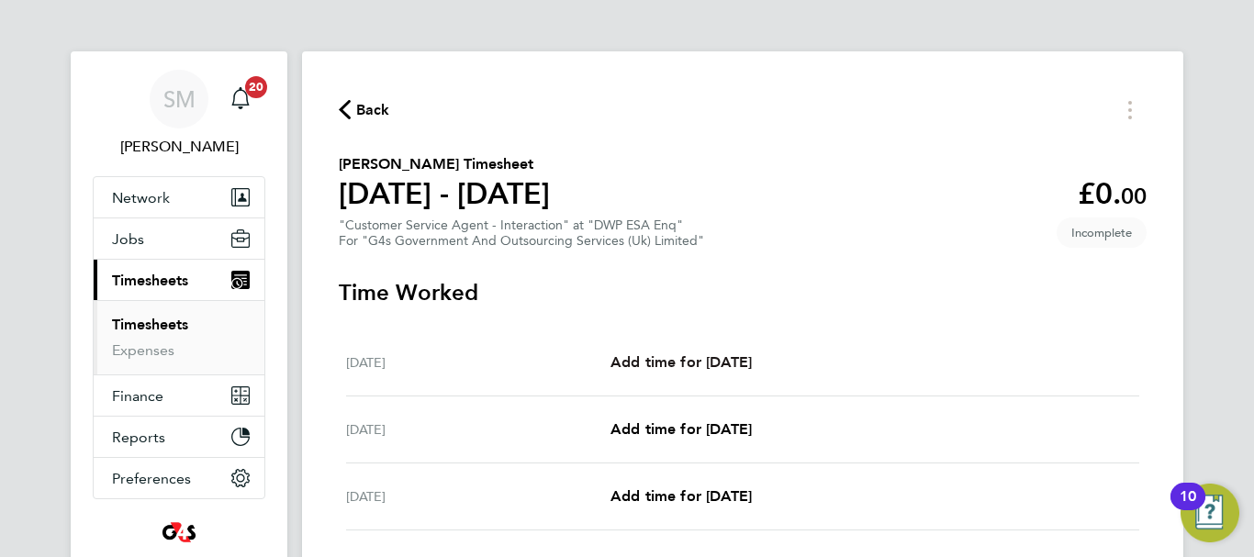
click at [734, 359] on span "Add time for [DATE]" at bounding box center [680, 361] width 141 height 17
select select "30"
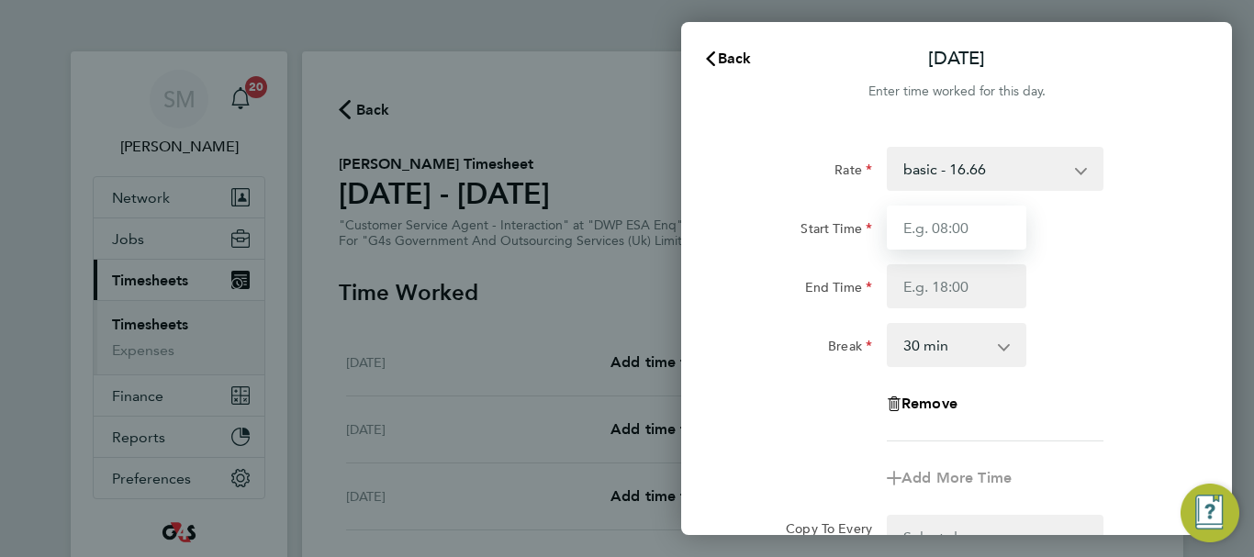
click at [963, 218] on input "Start Time" at bounding box center [957, 228] width 140 height 44
type input "07:45"
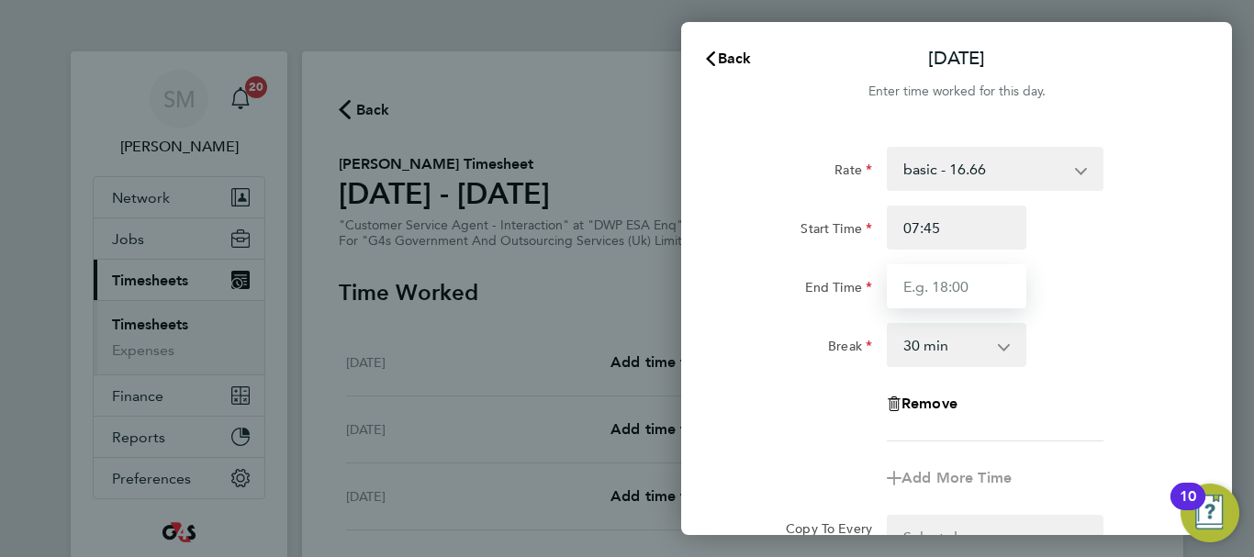
click at [948, 290] on input "End Time" at bounding box center [957, 286] width 140 height 44
type input "16:15"
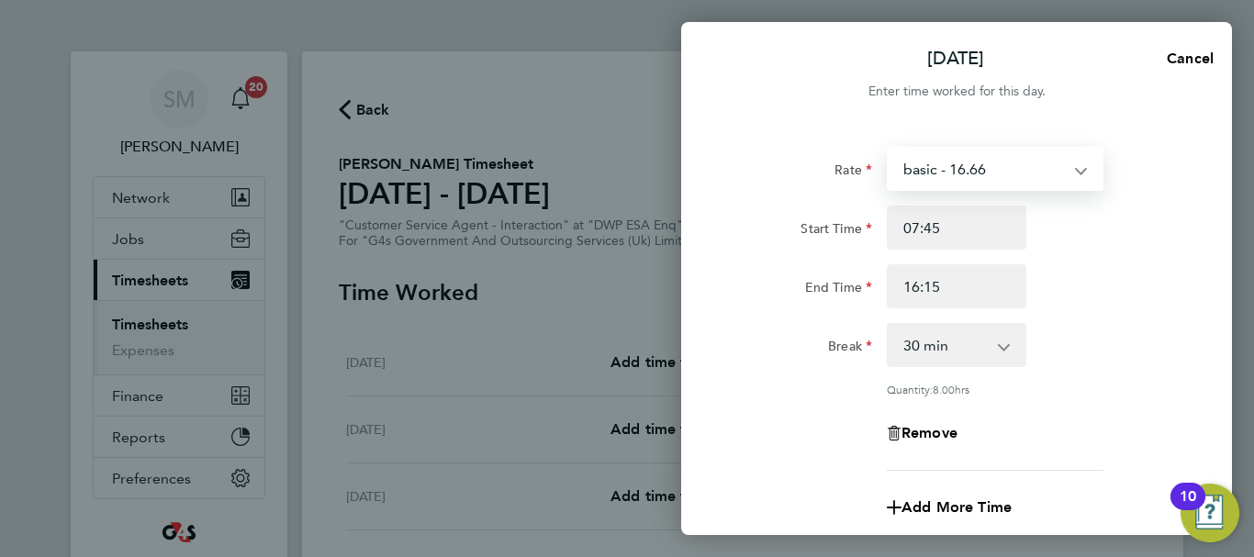
click at [1052, 169] on select "basic - 16.66 Sick System Issue Not Paid x1.5 - 24.73 x2 - 32.79 System Issue P…" at bounding box center [983, 169] width 191 height 40
click at [1166, 218] on div "Start Time 07:45" at bounding box center [956, 228] width 463 height 44
click at [1080, 149] on app-icon-cross-button at bounding box center [1090, 169] width 22 height 40
click at [1068, 182] on select "basic - 16.66 Sick System Issue Not Paid x1.5 - 24.73 x2 - 32.79 System Issue P…" at bounding box center [983, 169] width 191 height 40
select select "30"
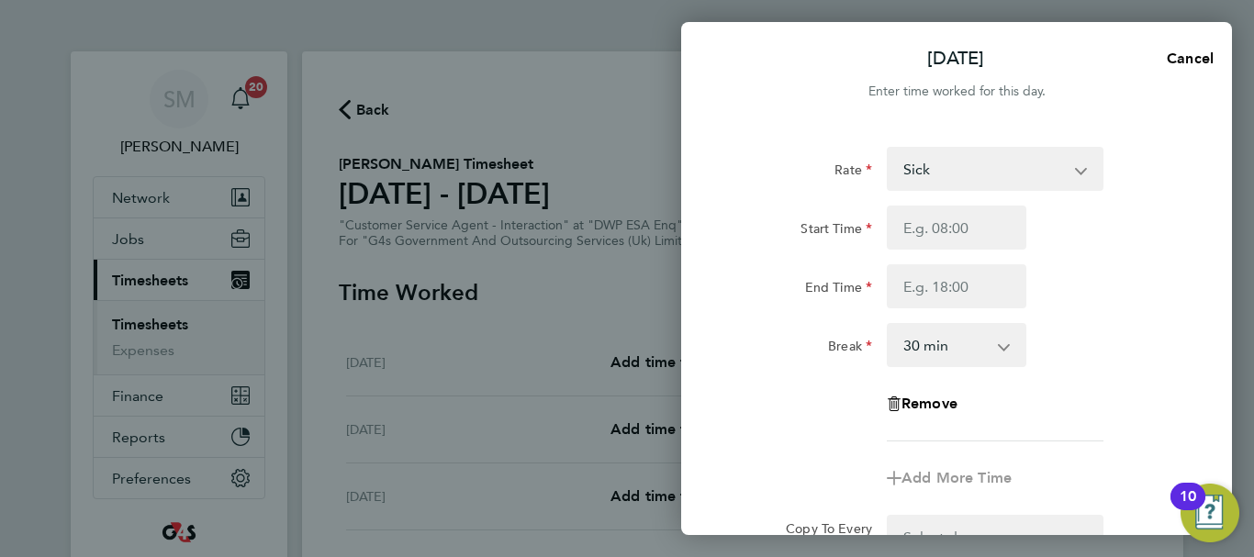
click at [1045, 170] on select "Sick basic - 16.66 System Issue Not Paid x1.5 - 24.73 x2 - 32.79 System Issue P…" at bounding box center [983, 169] width 191 height 40
select select "30"
click at [961, 238] on input "Start Time" at bounding box center [957, 228] width 140 height 44
type input "07:45"
drag, startPoint x: 972, startPoint y: 249, endPoint x: 942, endPoint y: 295, distance: 55.0
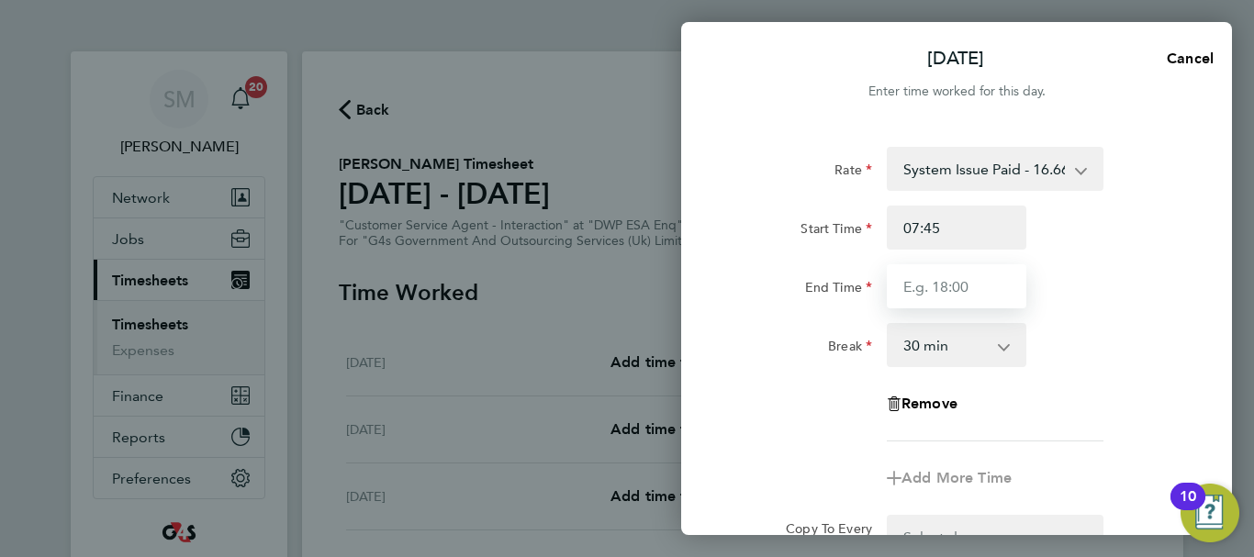
click at [942, 285] on input "End Time" at bounding box center [957, 286] width 140 height 44
type input "09:00"
click at [960, 347] on select "0 min 15 min 30 min 45 min 60 min 75 min 90 min" at bounding box center [945, 345] width 114 height 40
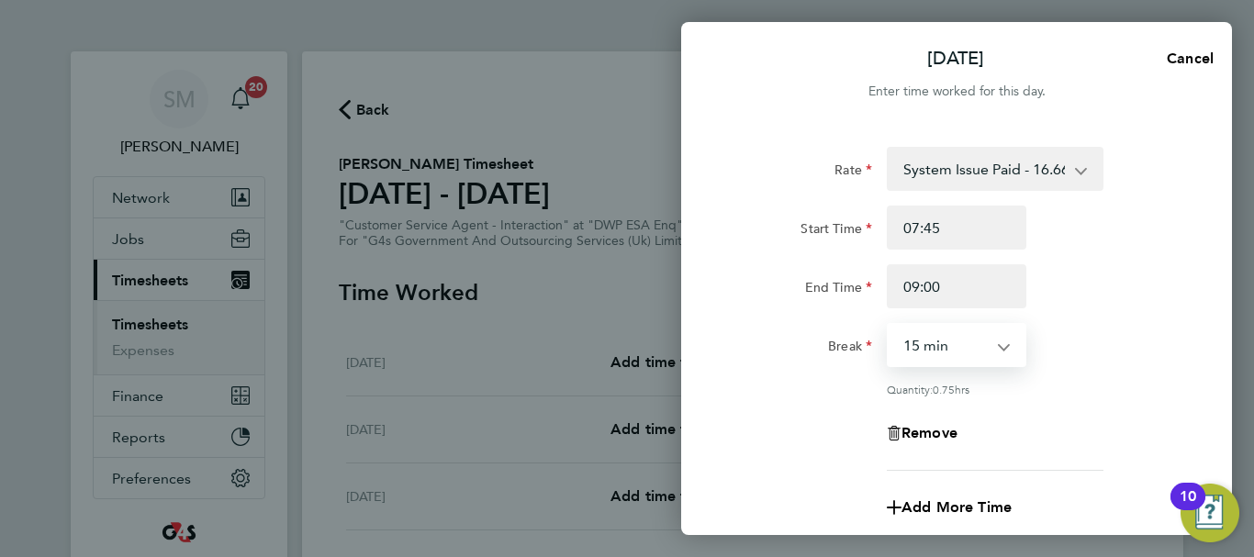
click at [888, 325] on select "0 min 15 min 30 min 45 min 60 min" at bounding box center [945, 345] width 114 height 40
drag, startPoint x: 977, startPoint y: 337, endPoint x: 963, endPoint y: 349, distance: 18.2
click at [977, 337] on select "0 min 15 min 30 min 45 min 60 min" at bounding box center [945, 345] width 114 height 40
select select "0"
click at [888, 325] on select "0 min 15 min 30 min 45 min 60 min" at bounding box center [945, 345] width 114 height 40
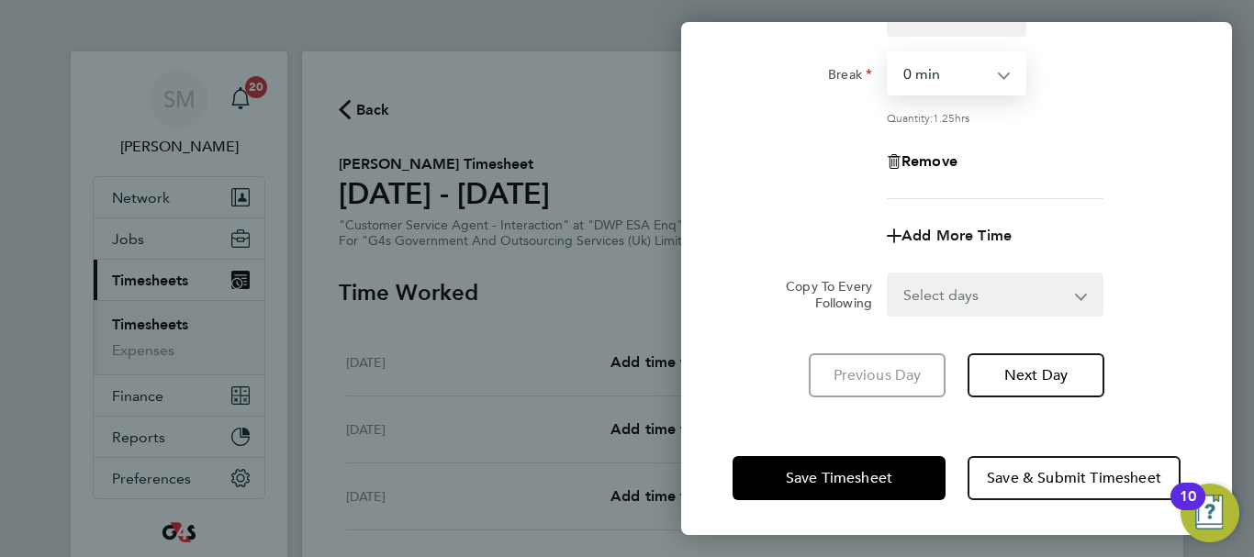
click at [927, 239] on span "Add More Time" at bounding box center [956, 235] width 110 height 17
select select "null"
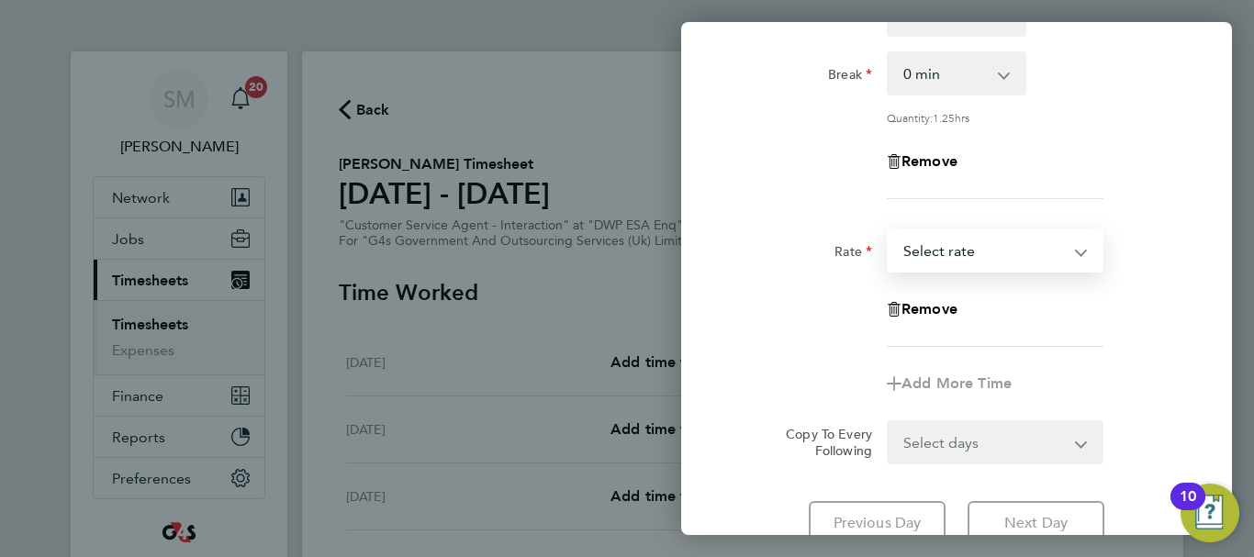
drag, startPoint x: 965, startPoint y: 257, endPoint x: 965, endPoint y: 268, distance: 11.0
click at [965, 257] on select "basic - 16.66 Sick System Issue Not Paid x1.5 - 24.73 x2 - 32.79 System Issue P…" at bounding box center [983, 250] width 191 height 40
select select "30"
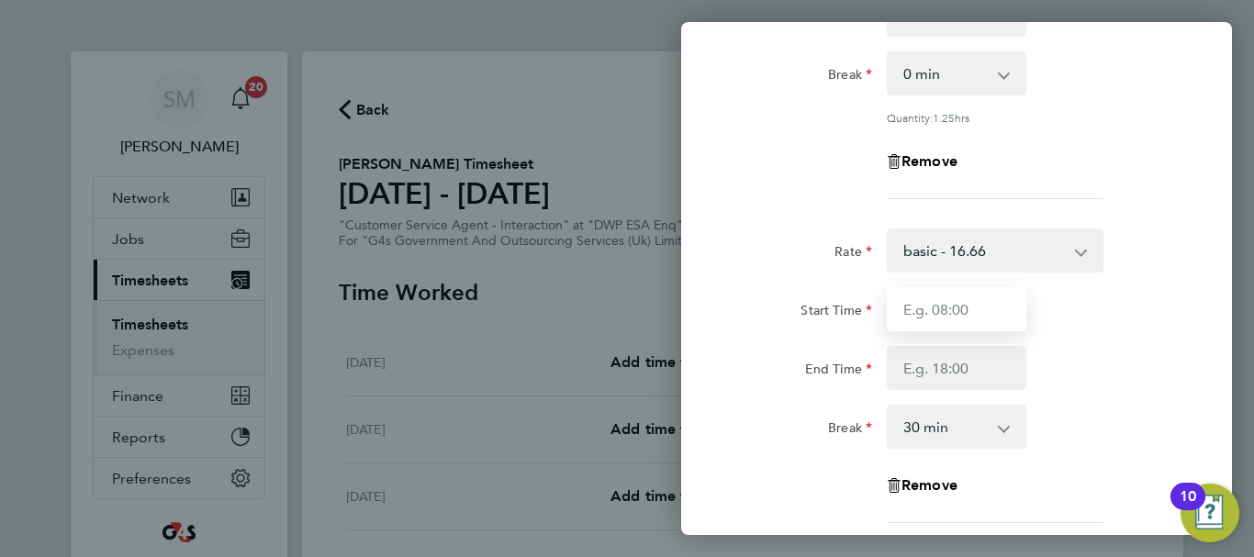
click at [928, 308] on input "Start Time" at bounding box center [957, 309] width 140 height 44
type input "09:00"
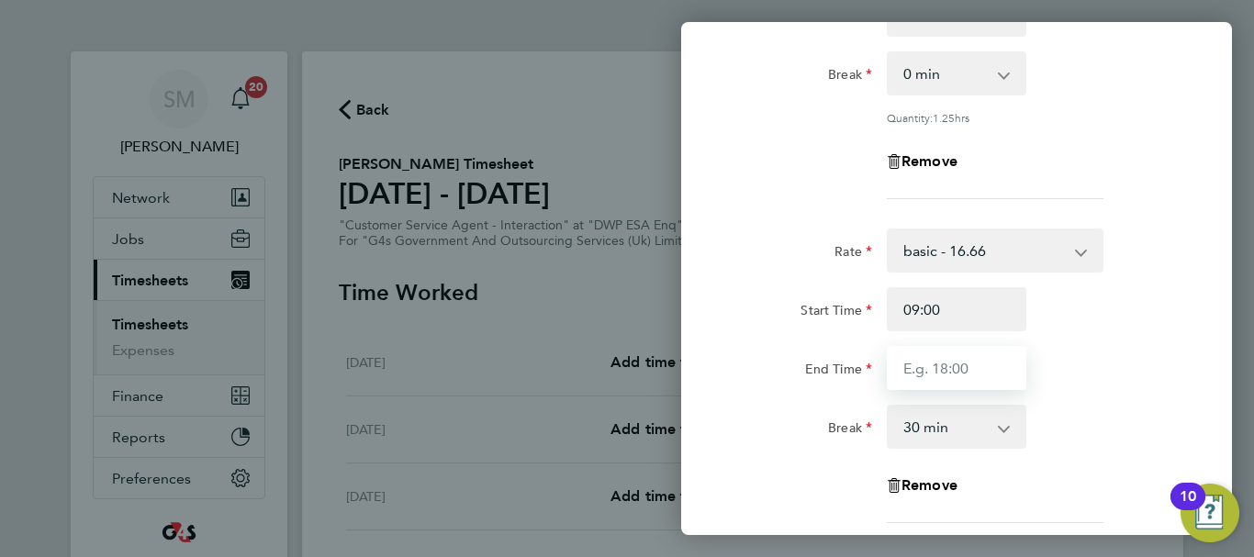
click at [940, 371] on input "End Time" at bounding box center [957, 368] width 140 height 44
type input "16:15"
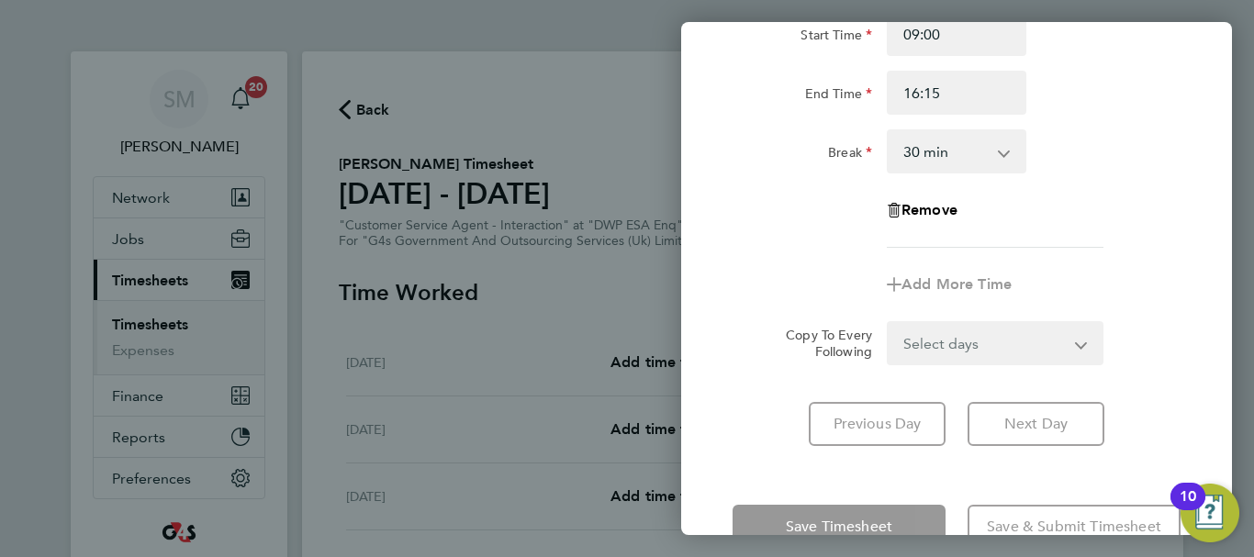
click at [767, 449] on div "Rate System Issue Paid - 16.66 basic - 16.66 Sick System Issue Not Paid x1.5 - …" at bounding box center [956, 23] width 551 height 890
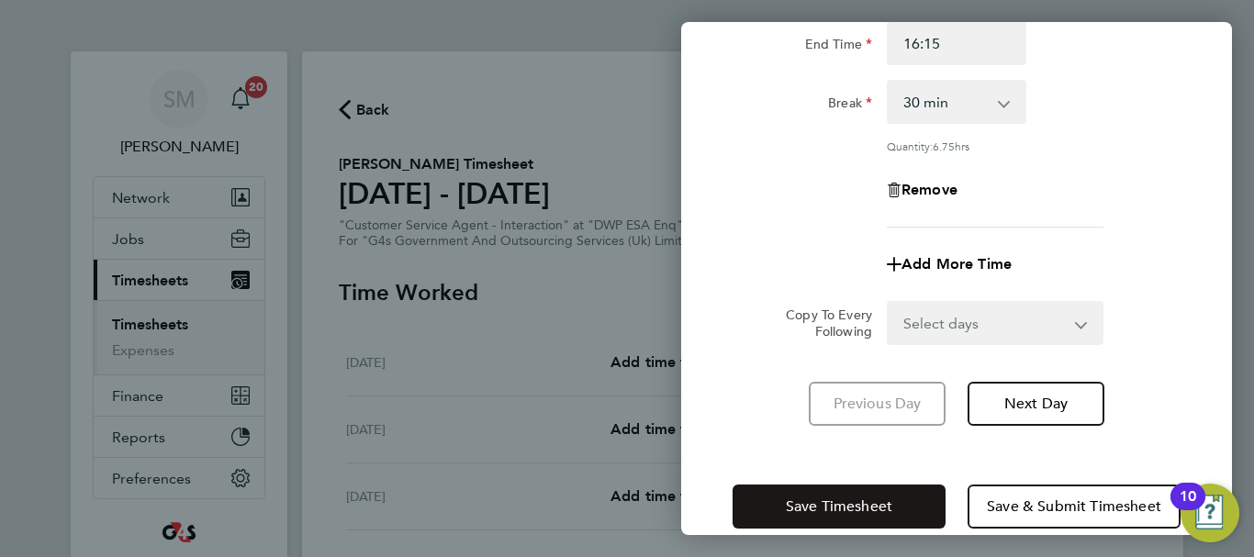
scroll to position [623, 0]
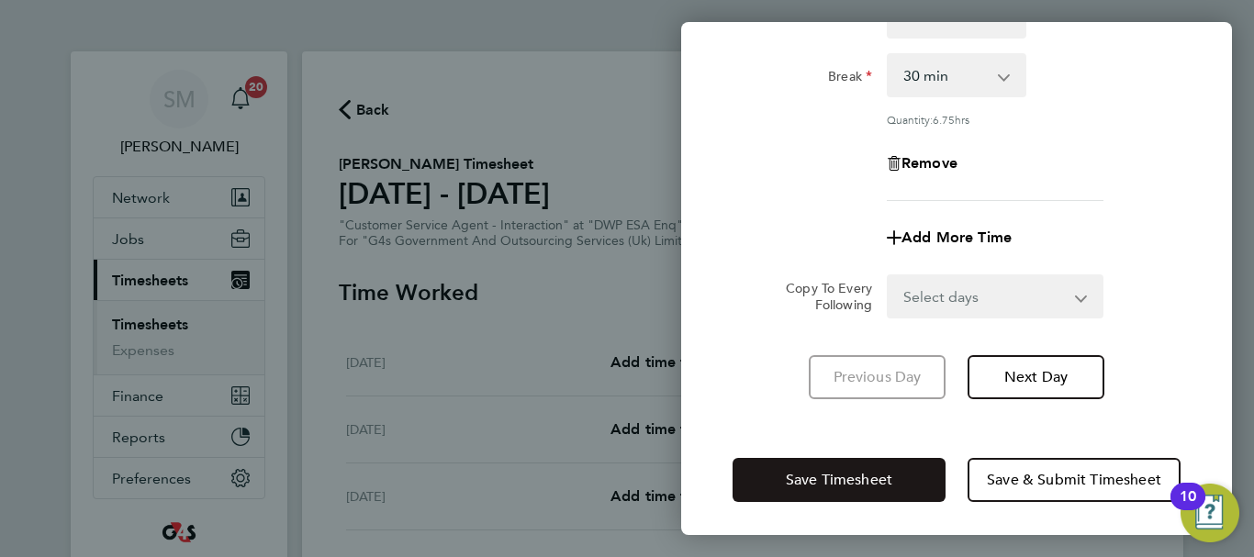
click at [821, 471] on span "Save Timesheet" at bounding box center [839, 480] width 106 height 18
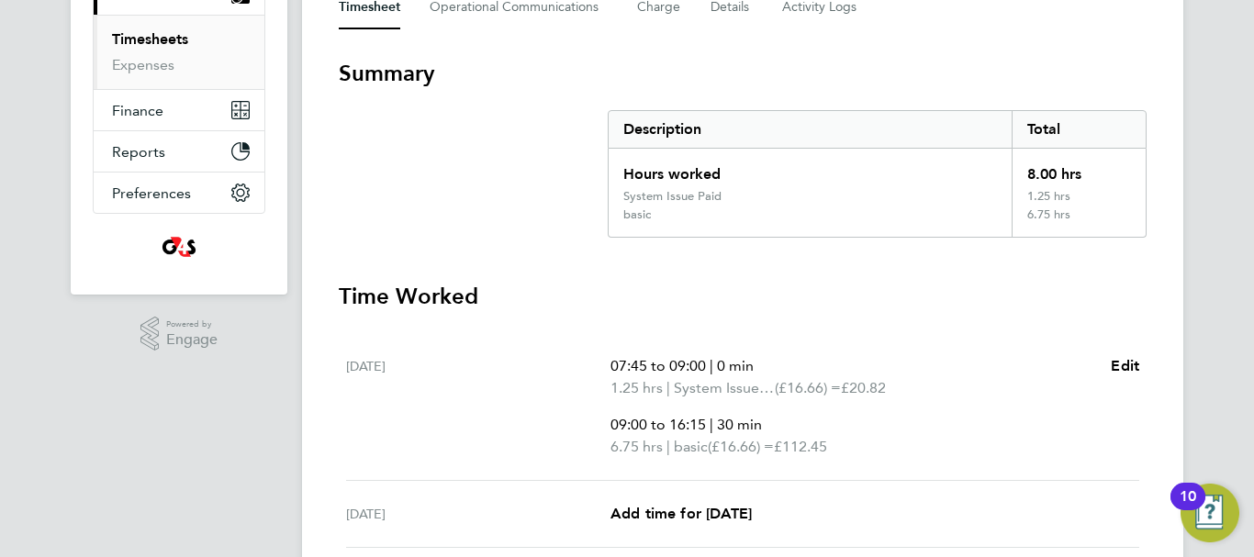
scroll to position [367, 0]
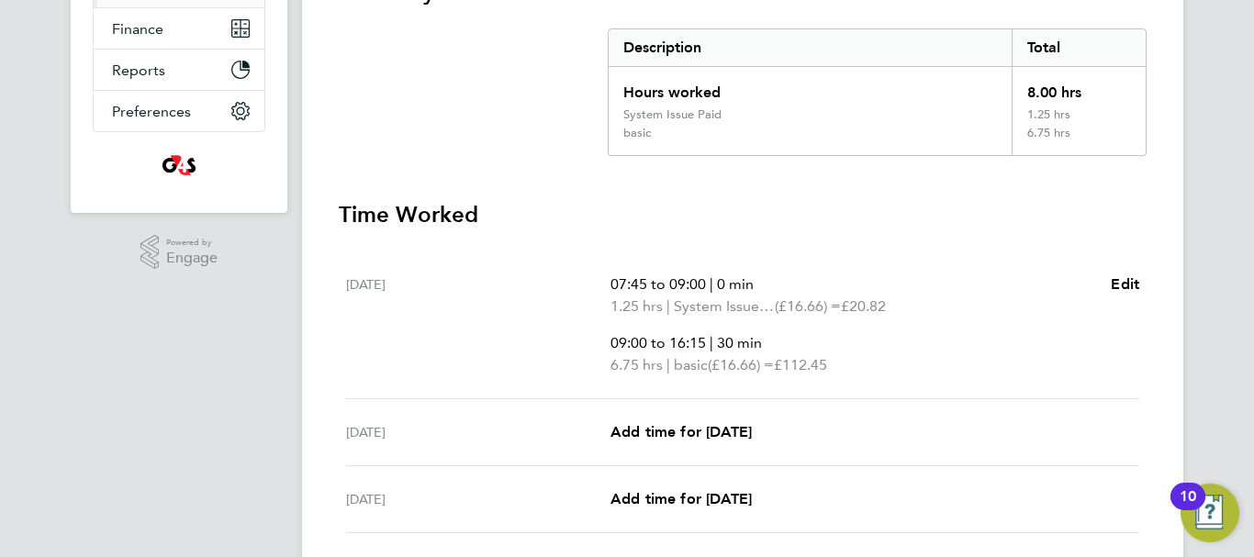
click at [684, 443] on div "[DATE] Add time for [DATE] Add time for [DATE]" at bounding box center [742, 432] width 793 height 67
click at [700, 438] on span "Add time for [DATE]" at bounding box center [680, 431] width 141 height 17
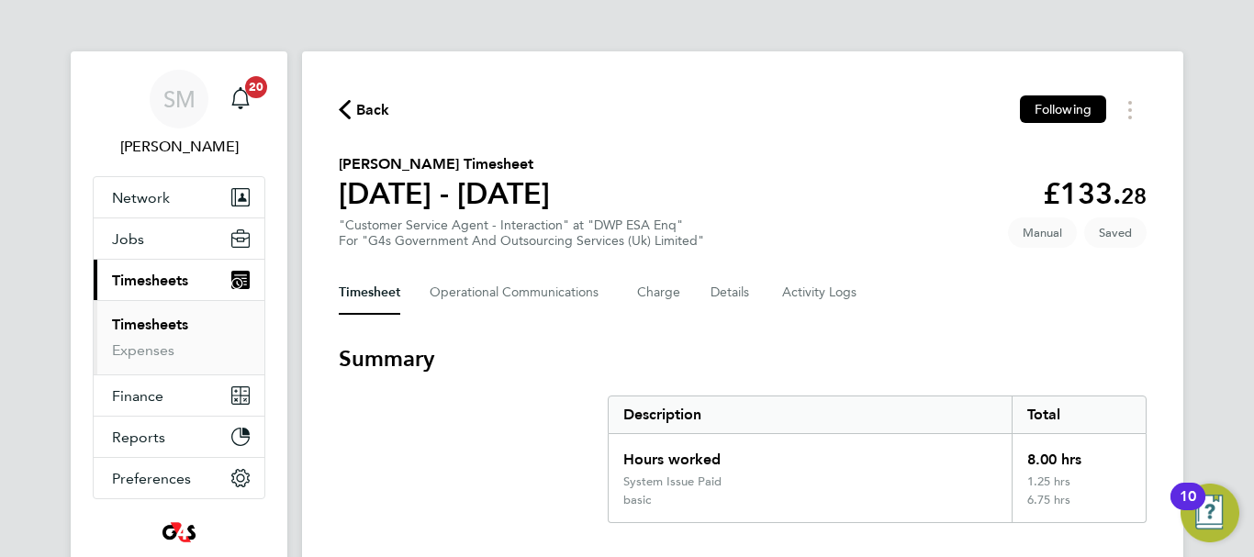
select select "30"
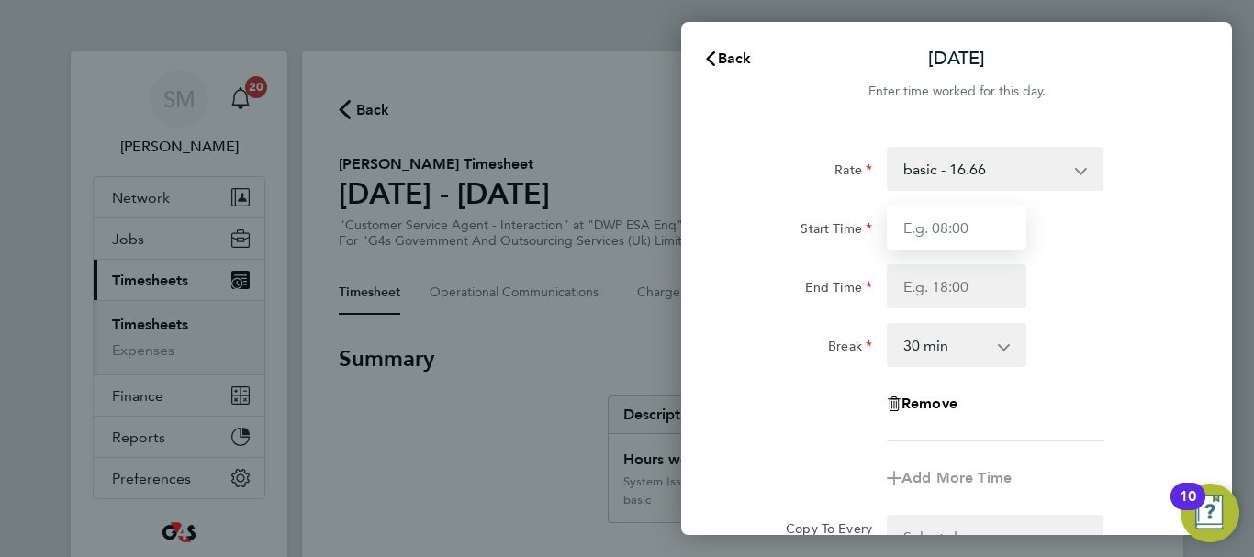
click at [939, 226] on input "Start Time" at bounding box center [957, 228] width 140 height 44
type input "07:45"
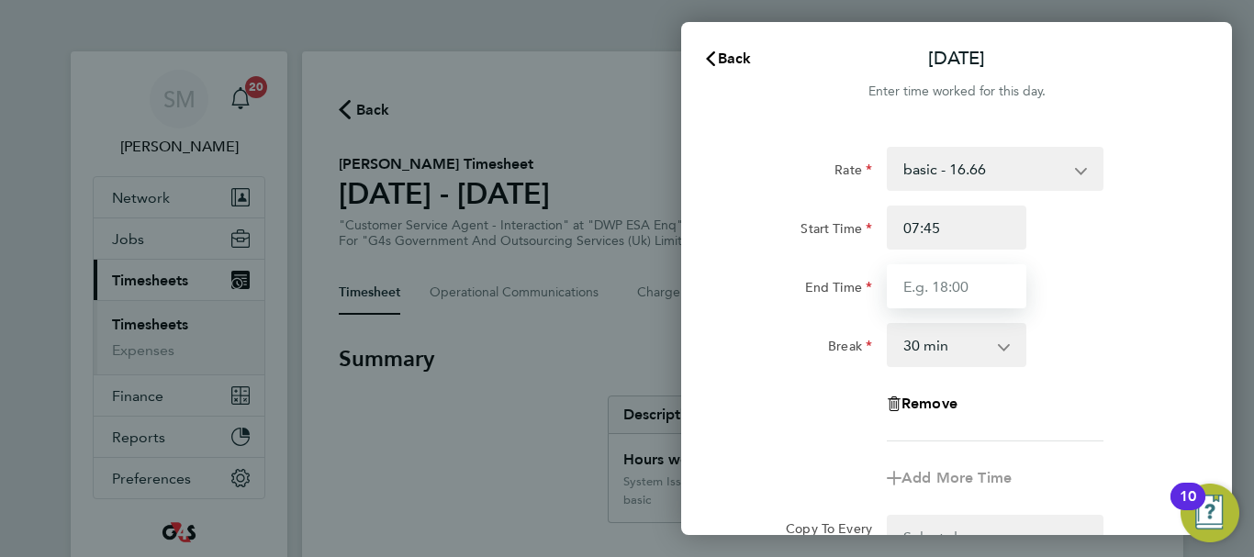
click at [935, 285] on input "End Time" at bounding box center [957, 286] width 140 height 44
type input "15:00"
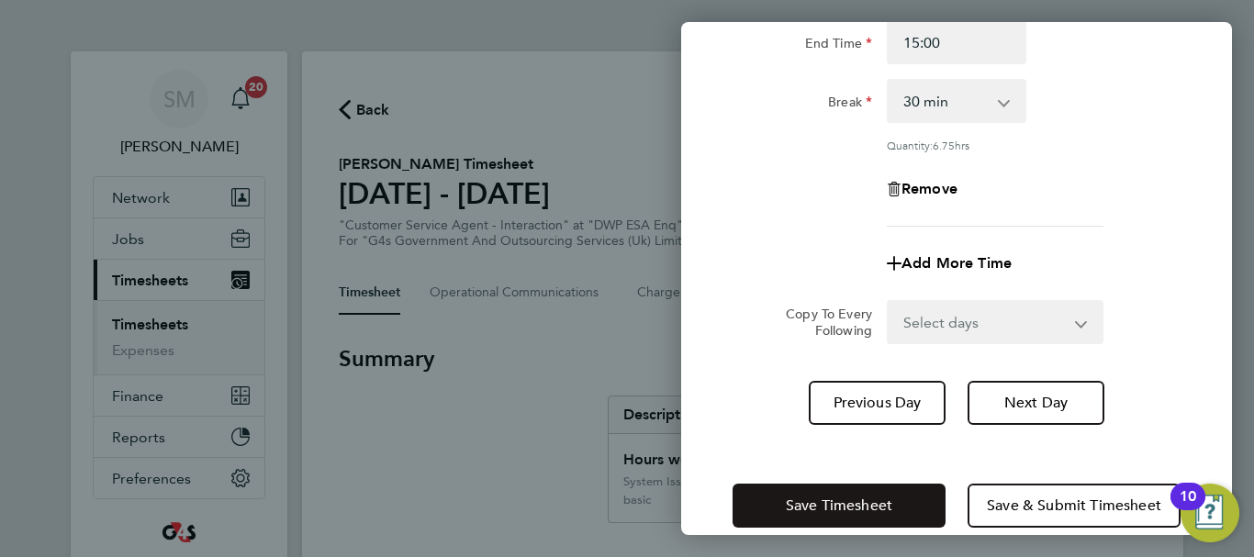
drag, startPoint x: 736, startPoint y: 431, endPoint x: 794, endPoint y: 489, distance: 81.8
click at [737, 431] on div "[DATE] Cancel Enter time worked for this day. Rate basic - 16.66 Sick System Is…" at bounding box center [956, 278] width 551 height 513
click at [794, 495] on button "Save Timesheet" at bounding box center [838, 506] width 213 height 44
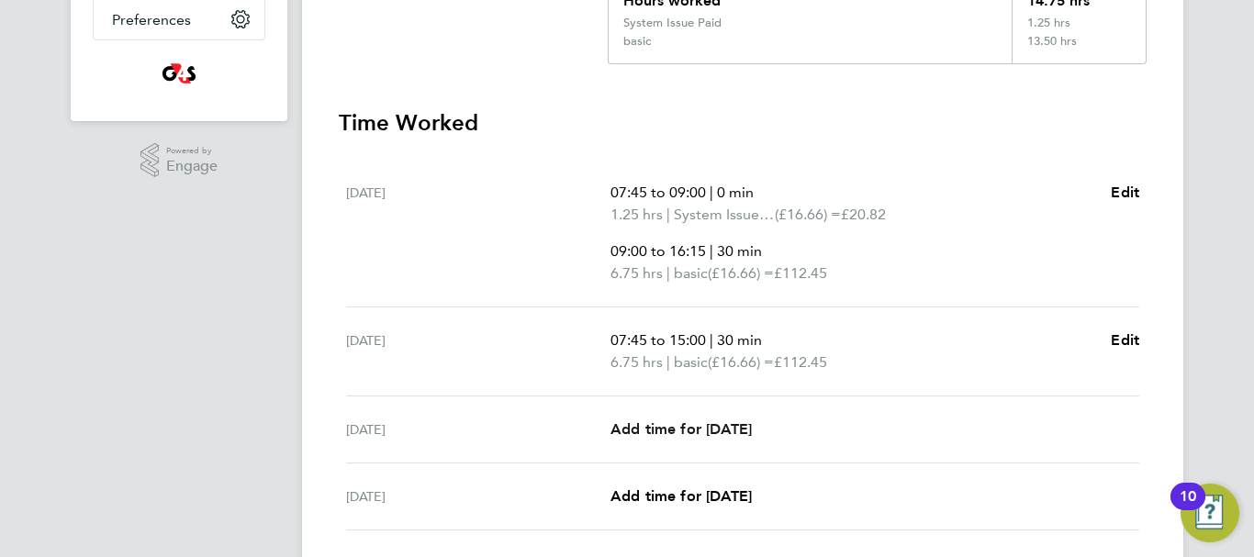
click at [657, 426] on span "Add time for [DATE]" at bounding box center [680, 428] width 141 height 17
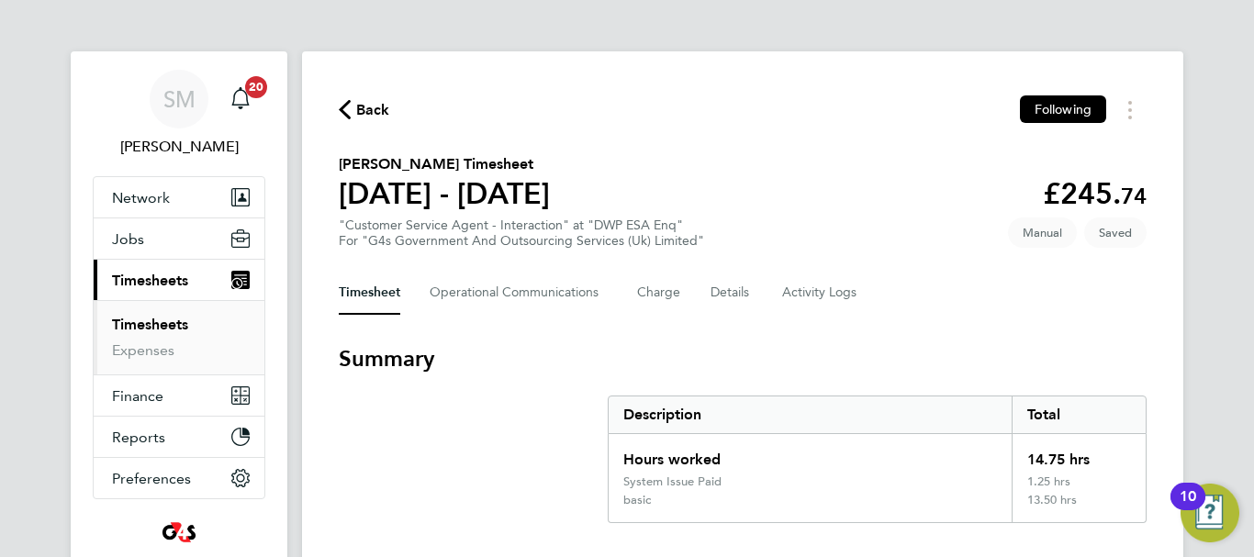
select select "30"
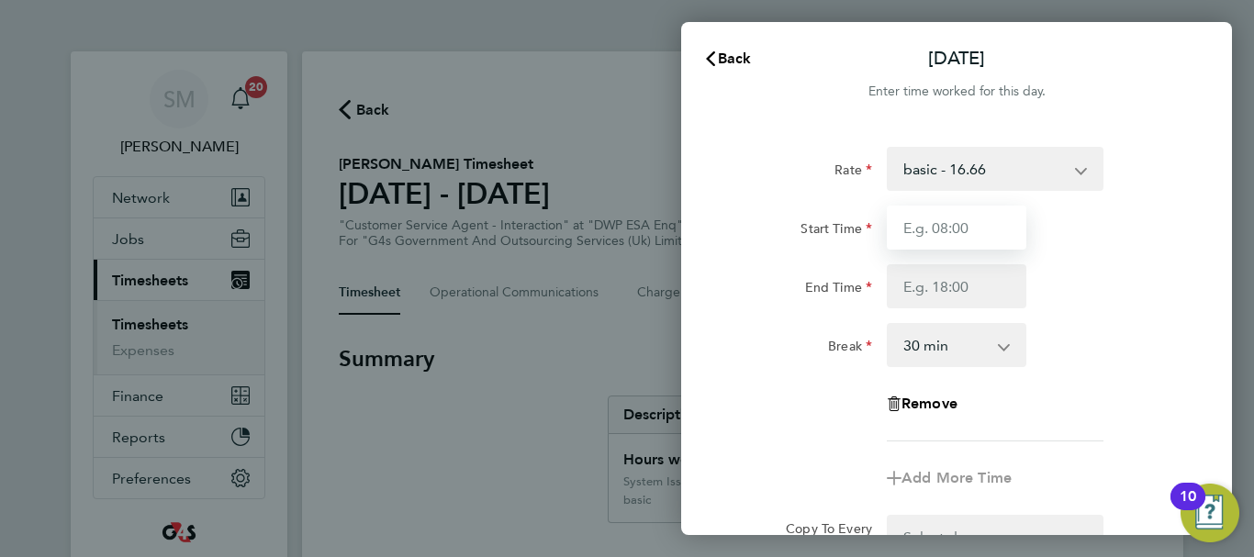
click at [984, 234] on input "Start Time" at bounding box center [957, 228] width 140 height 44
type input "07:45"
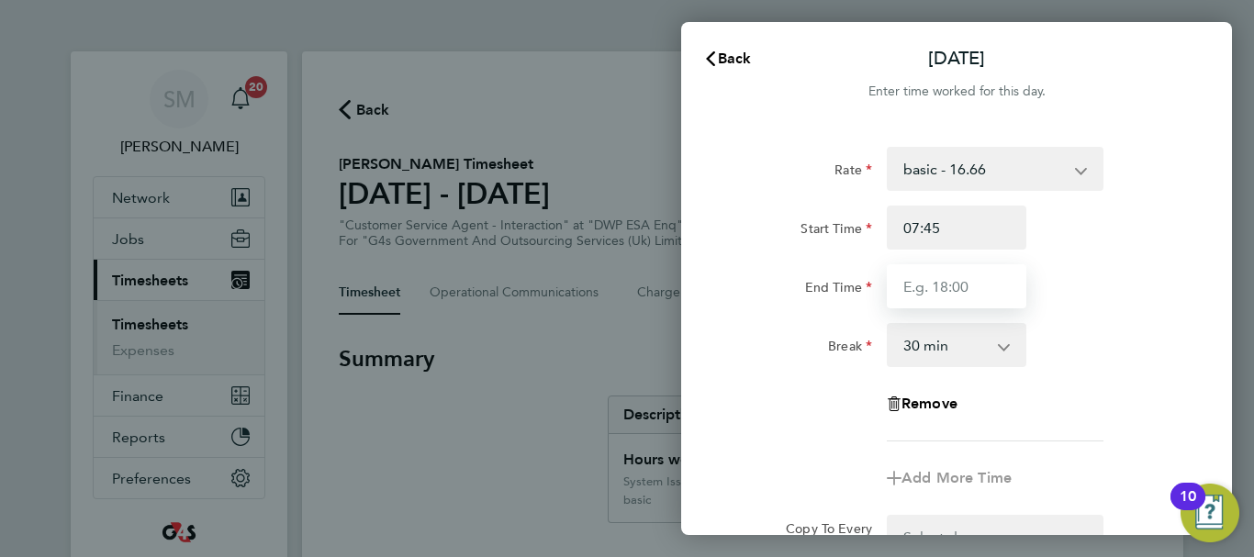
drag, startPoint x: 955, startPoint y: 282, endPoint x: 964, endPoint y: 297, distance: 17.7
click at [955, 282] on input "End Time" at bounding box center [957, 286] width 140 height 44
type input "16:30"
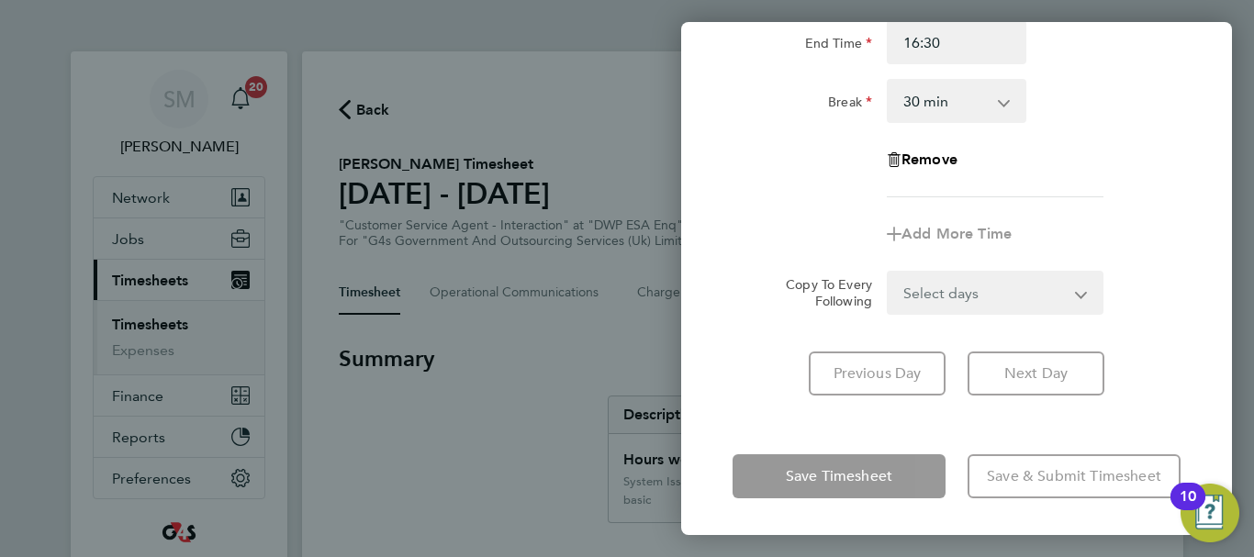
click at [761, 402] on div "Rate basic - 16.66 Sick System Issue Not Paid x1.5 - 24.73 x2 - 32.79 System Is…" at bounding box center [956, 149] width 551 height 537
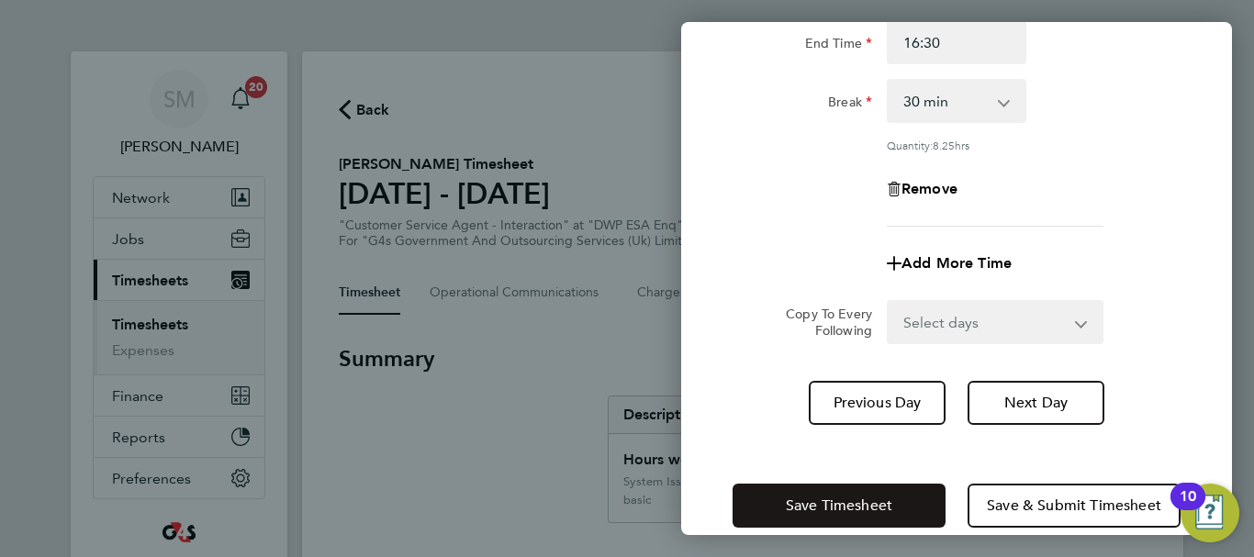
click at [795, 502] on span "Save Timesheet" at bounding box center [839, 506] width 106 height 18
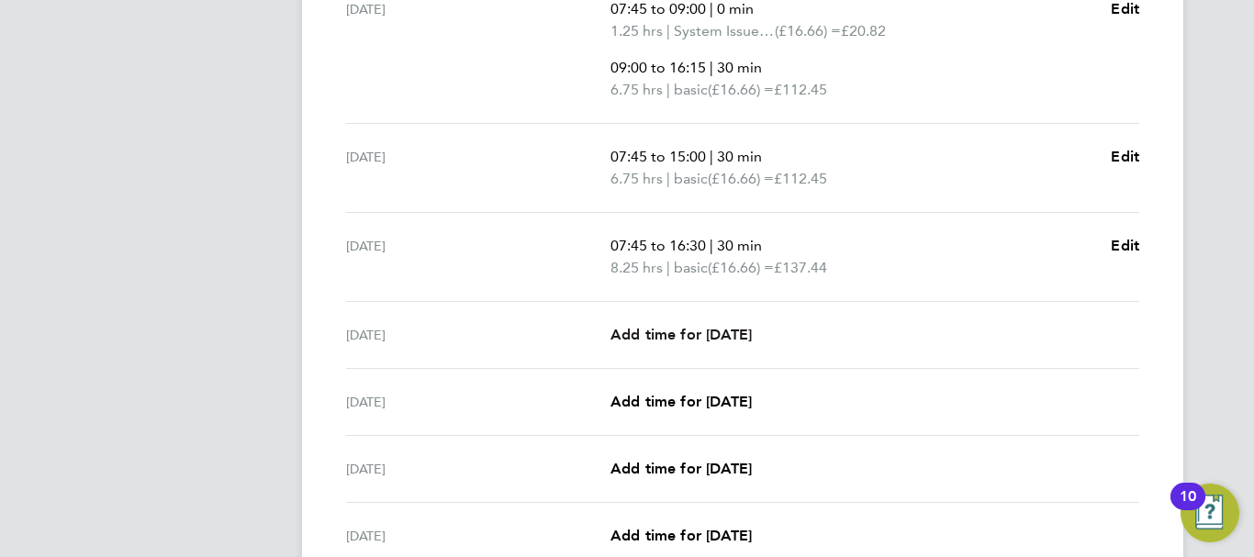
click at [677, 335] on span "Add time for [DATE]" at bounding box center [680, 334] width 141 height 17
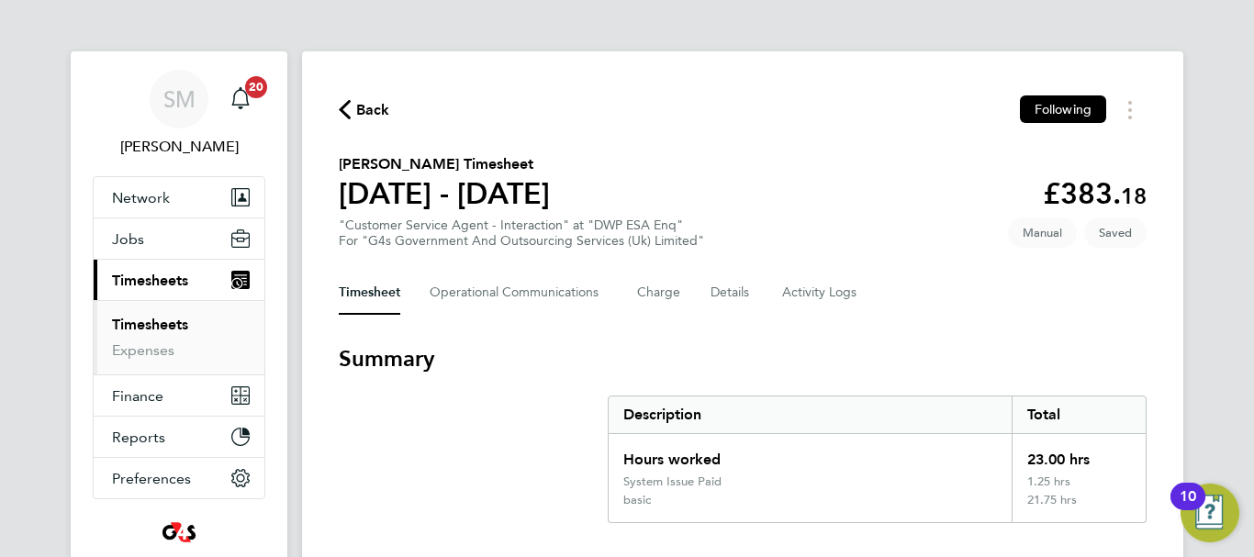
select select "30"
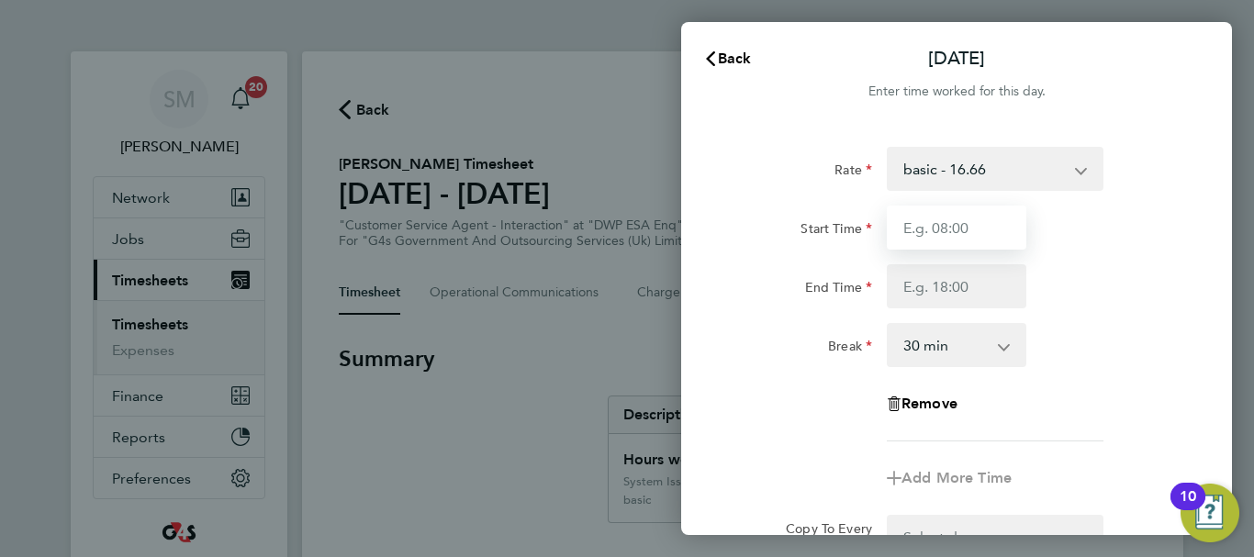
drag, startPoint x: 928, startPoint y: 240, endPoint x: 937, endPoint y: 233, distance: 11.8
click at [928, 240] on input "Start Time" at bounding box center [957, 228] width 140 height 44
type input "07:45"
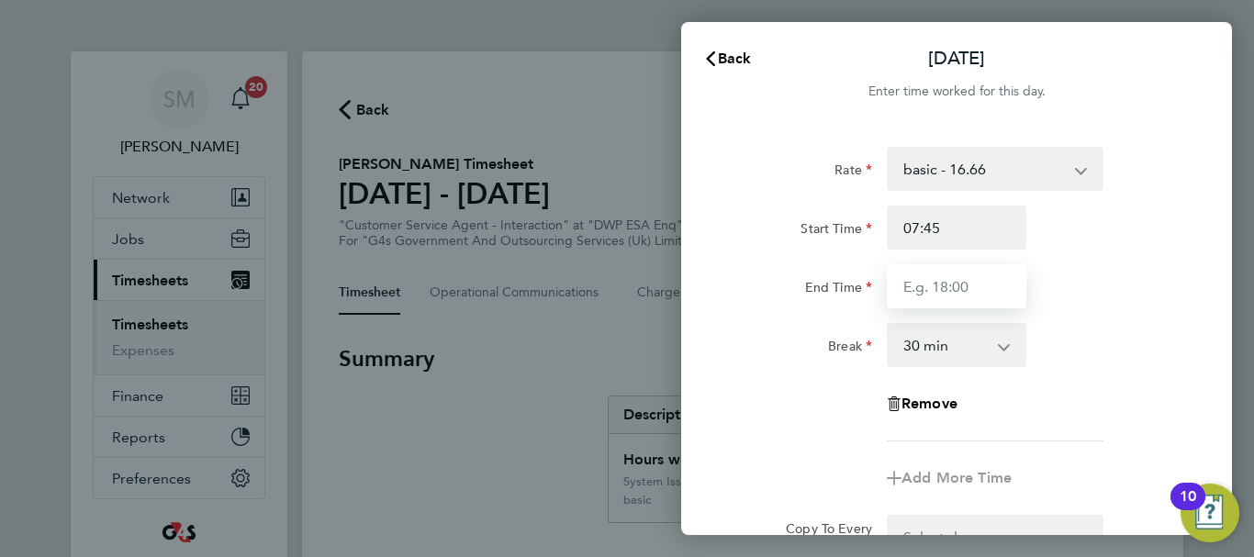
click at [929, 278] on input "End Time" at bounding box center [957, 286] width 140 height 44
type input "16:00"
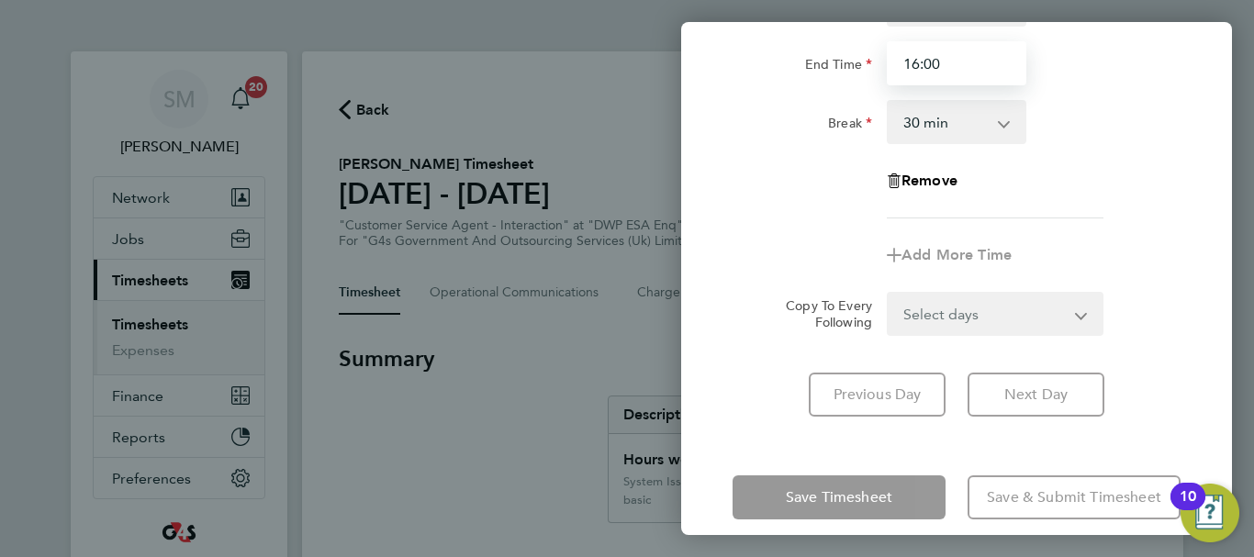
scroll to position [244, 0]
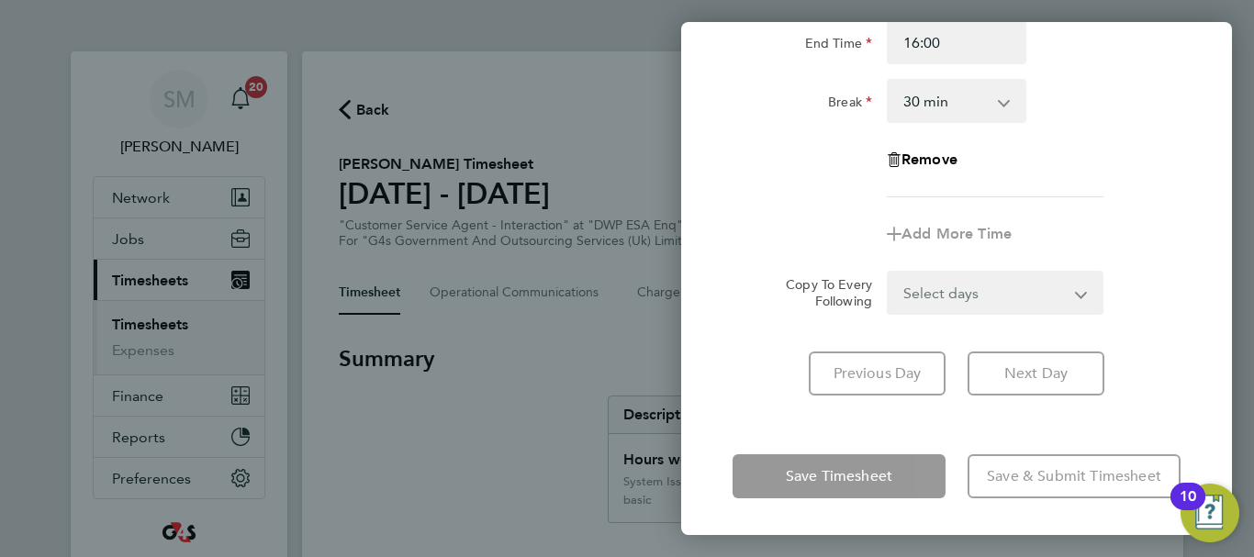
click at [788, 422] on div "[DATE] Cancel Enter time worked for this day. Rate basic - 16.66 Sick System Is…" at bounding box center [956, 278] width 551 height 513
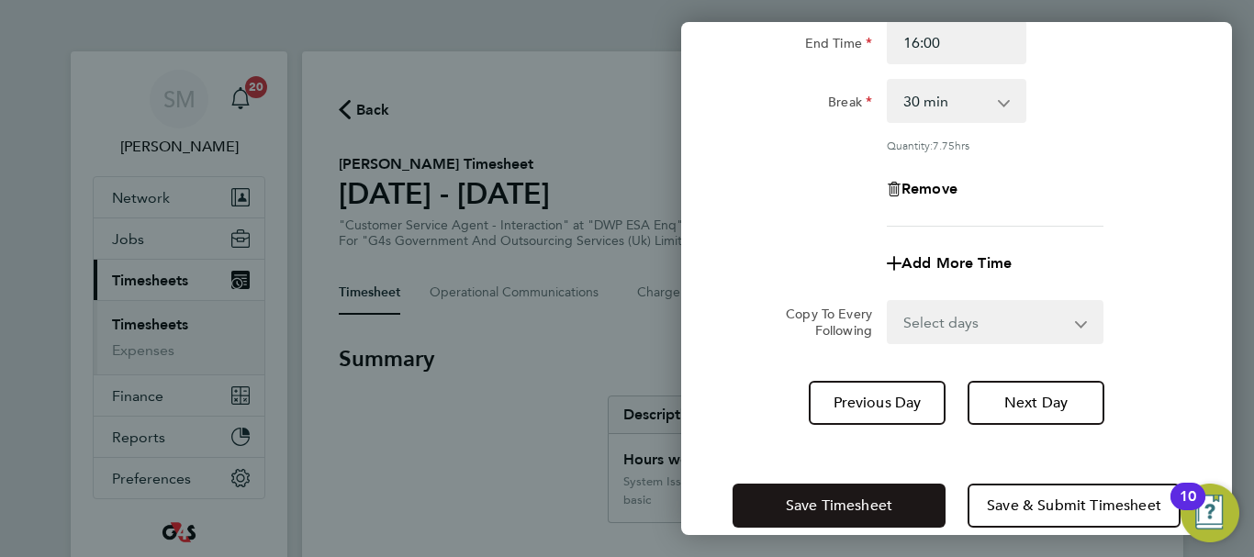
click at [842, 497] on span "Save Timesheet" at bounding box center [839, 506] width 106 height 18
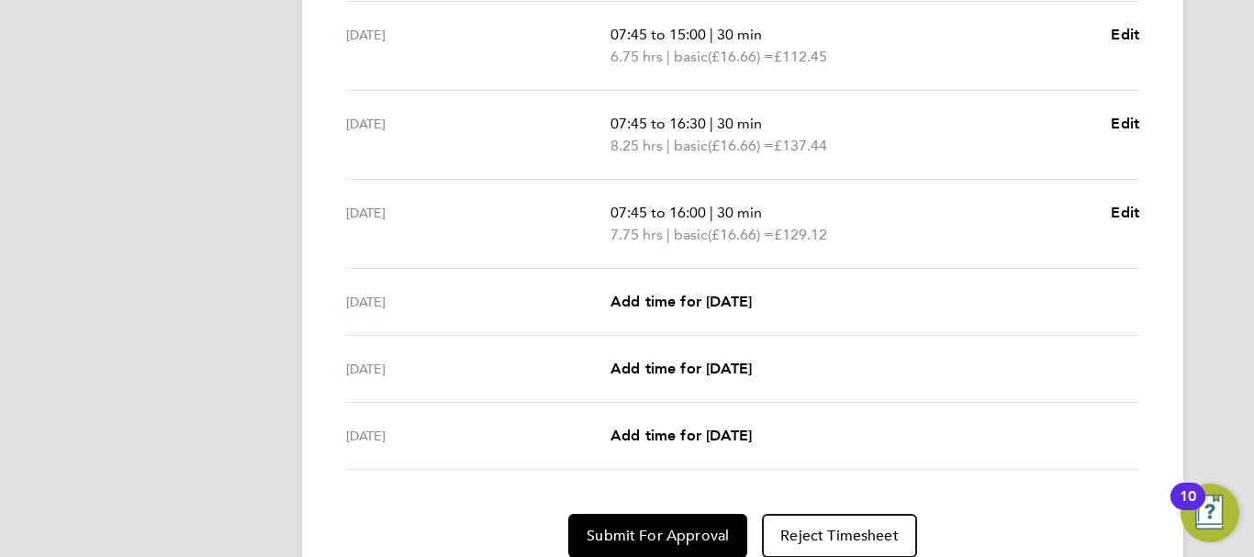
scroll to position [826, 0]
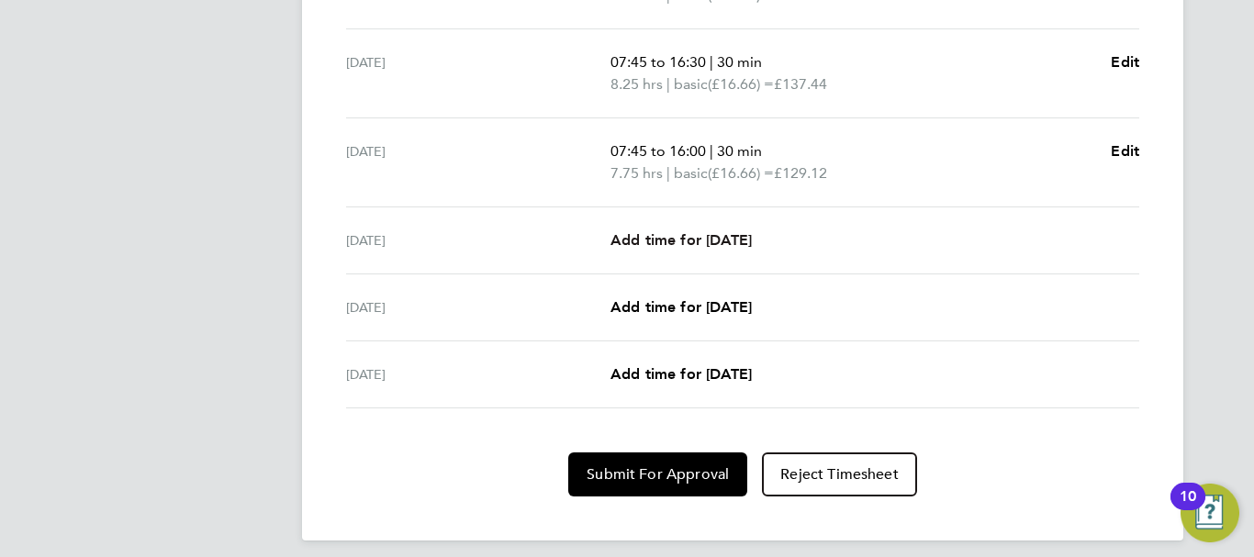
click at [696, 240] on span "Add time for [DATE]" at bounding box center [680, 239] width 141 height 17
select select "30"
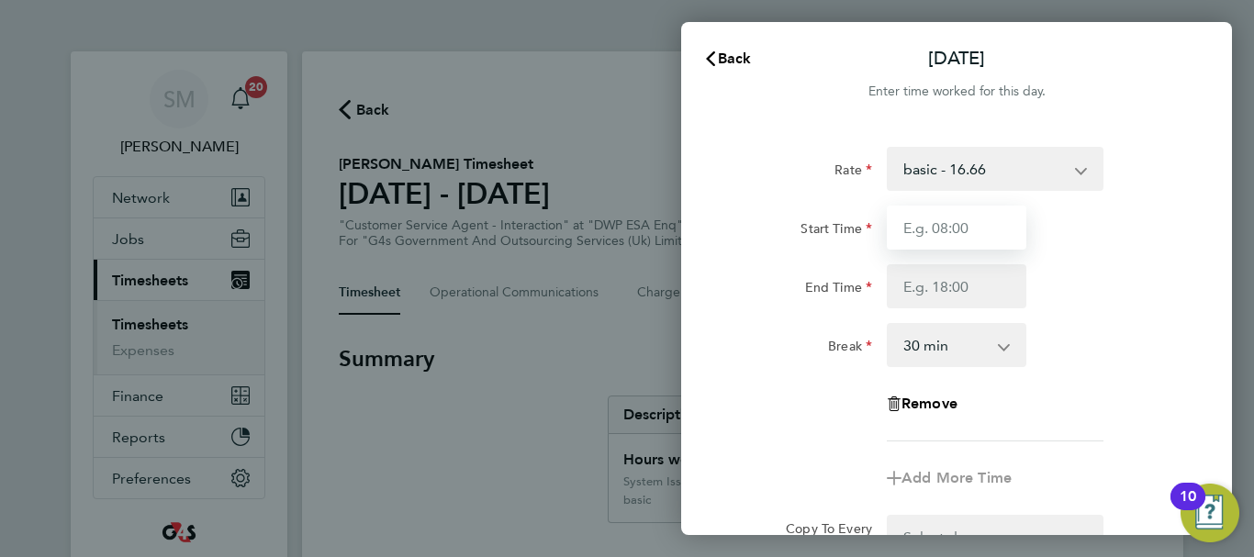
click at [963, 223] on input "Start Time" at bounding box center [957, 228] width 140 height 44
type input "07:45"
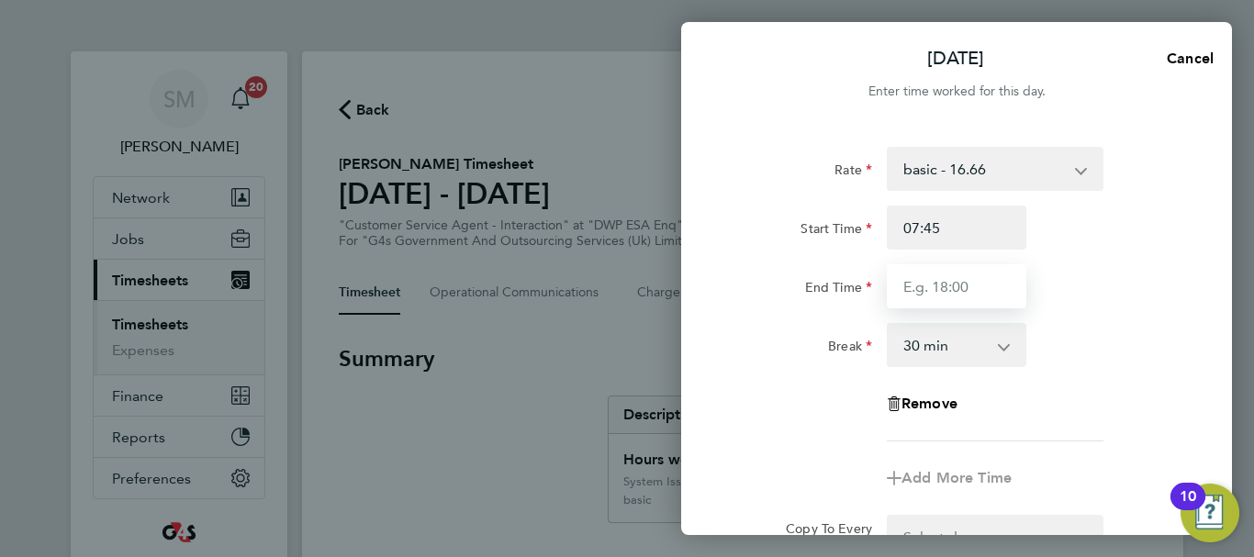
click at [922, 285] on input "End Time" at bounding box center [957, 286] width 140 height 44
type input "15:00"
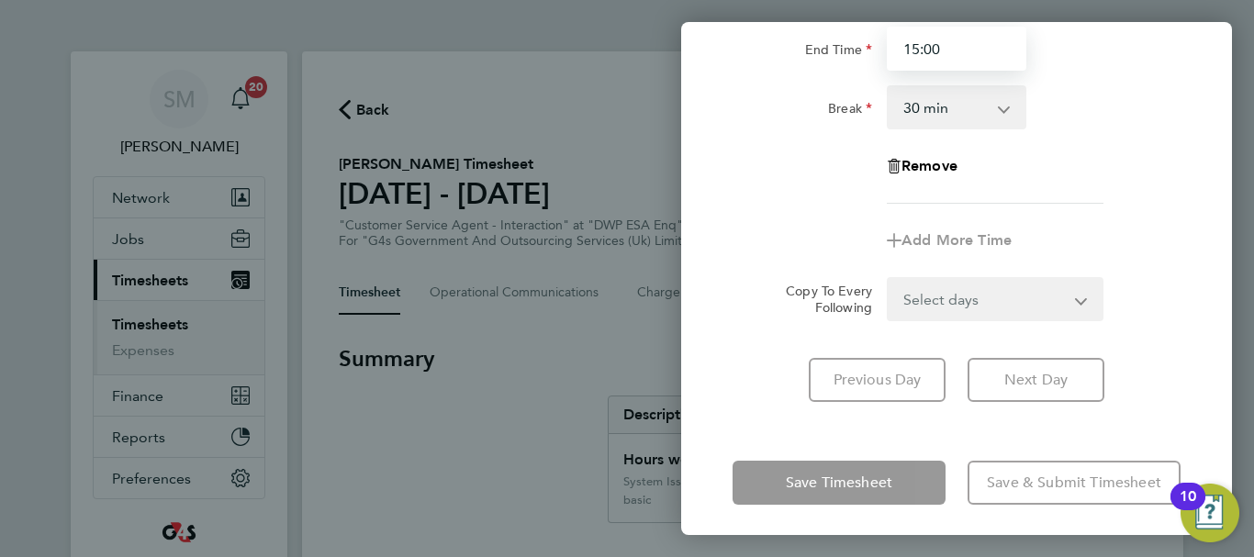
scroll to position [244, 0]
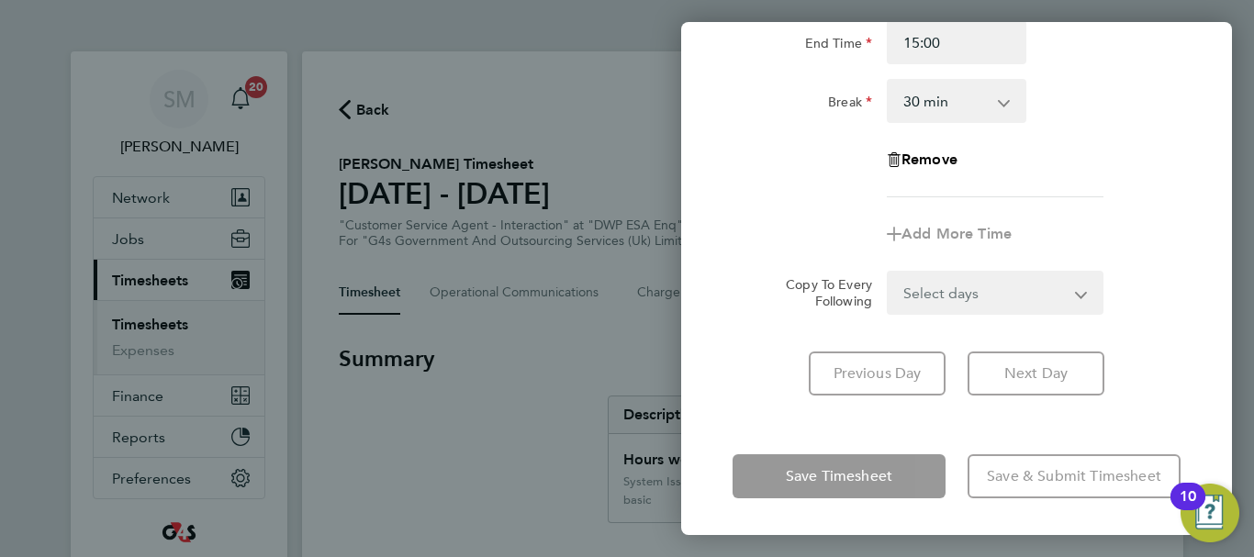
click at [728, 398] on div "Rate basic - 16.66 Sick System Issue Not Paid x1.5 - 24.73 x2 - 32.79 System Is…" at bounding box center [956, 149] width 551 height 537
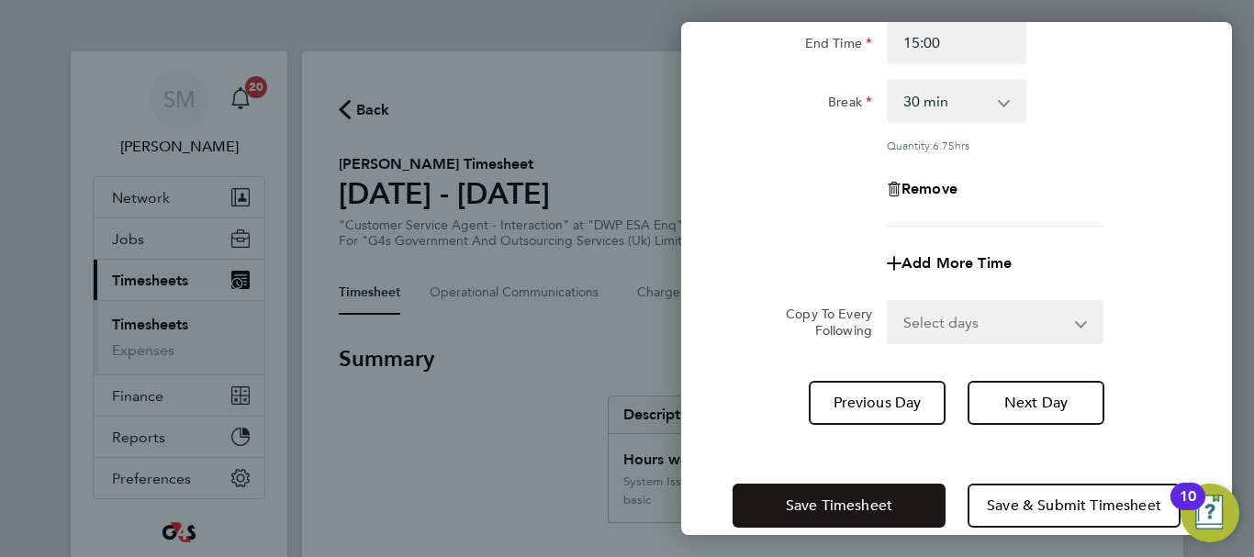
drag, startPoint x: 814, startPoint y: 525, endPoint x: 821, endPoint y: 516, distance: 11.8
click at [815, 525] on button "Save Timesheet" at bounding box center [838, 506] width 213 height 44
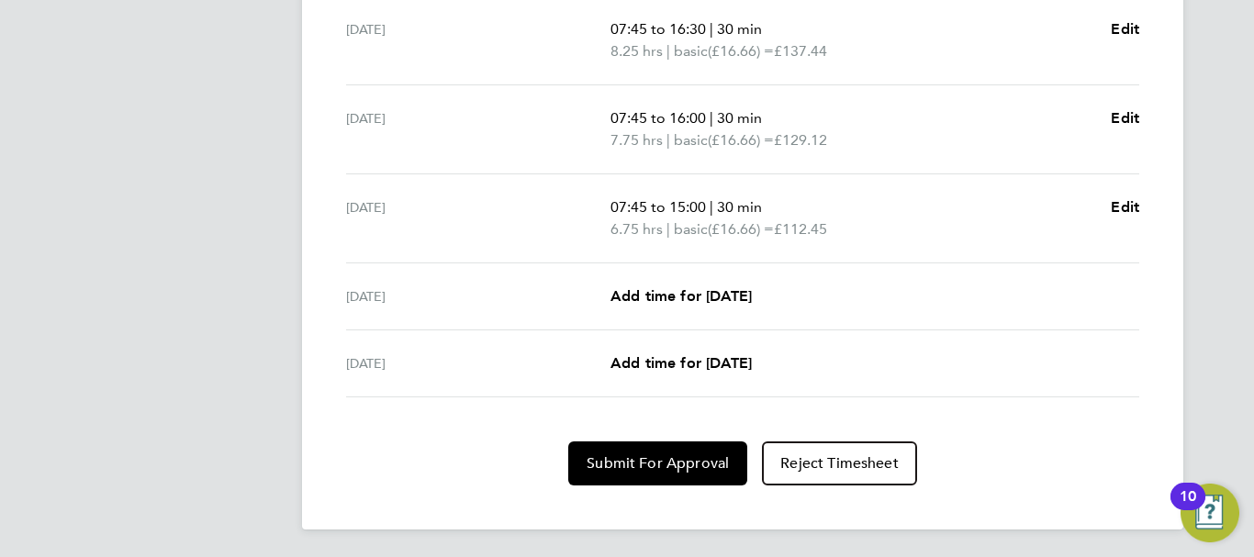
scroll to position [861, 0]
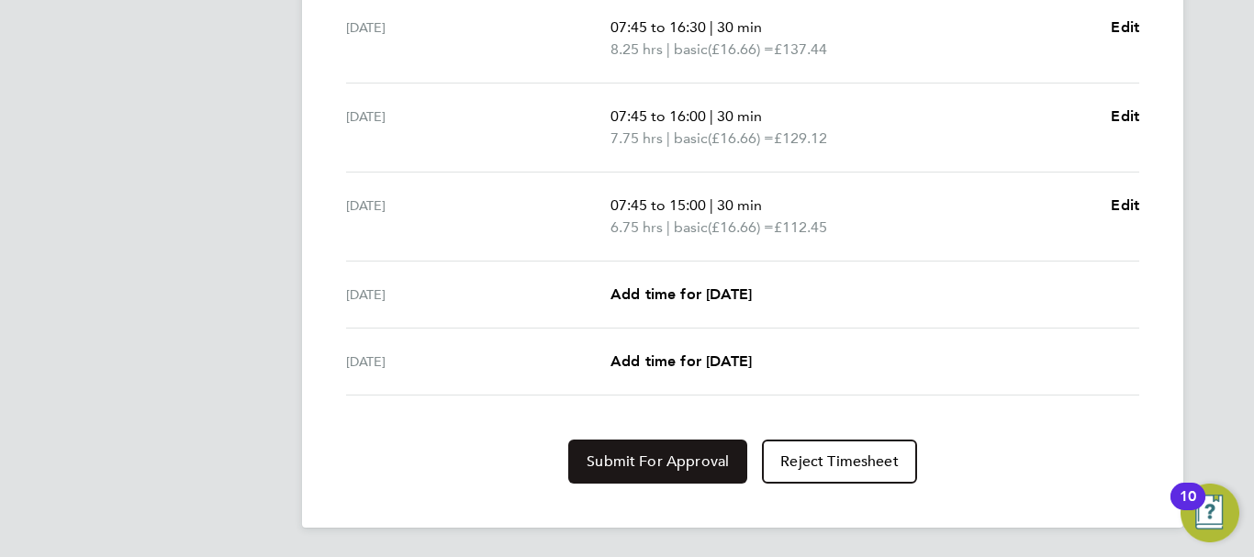
click at [662, 448] on button "Submit For Approval" at bounding box center [657, 462] width 179 height 44
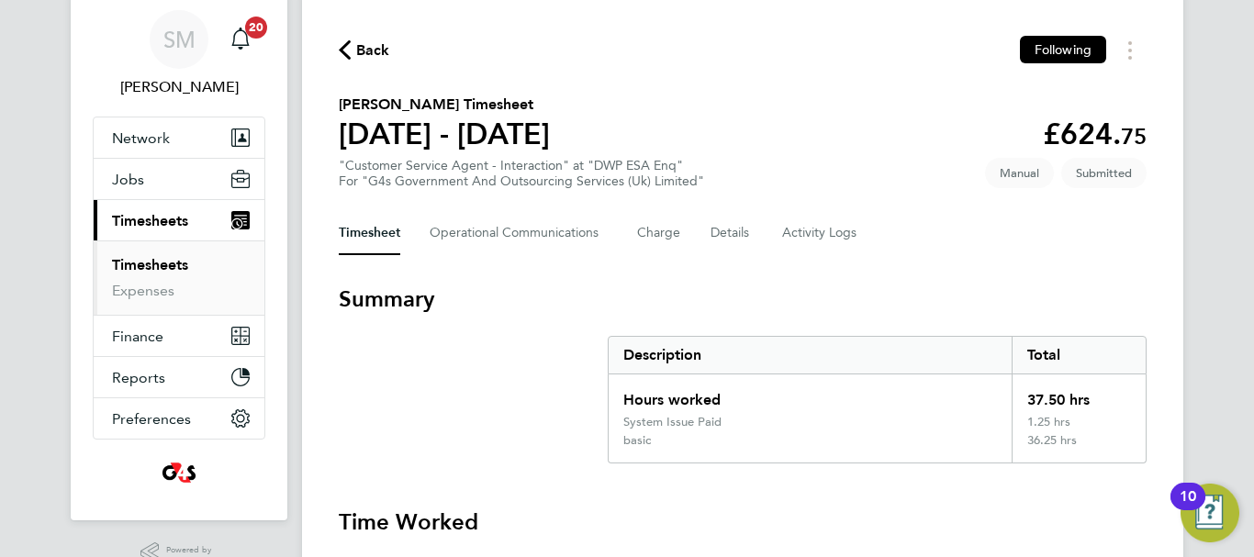
scroll to position [0, 0]
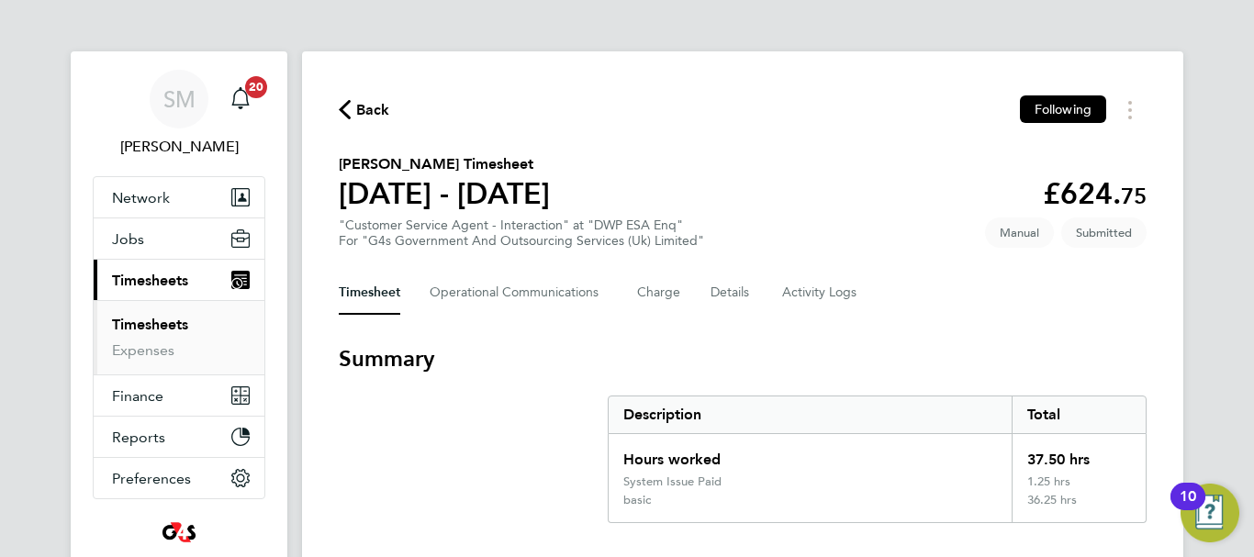
click at [369, 106] on span "Back" at bounding box center [373, 110] width 34 height 22
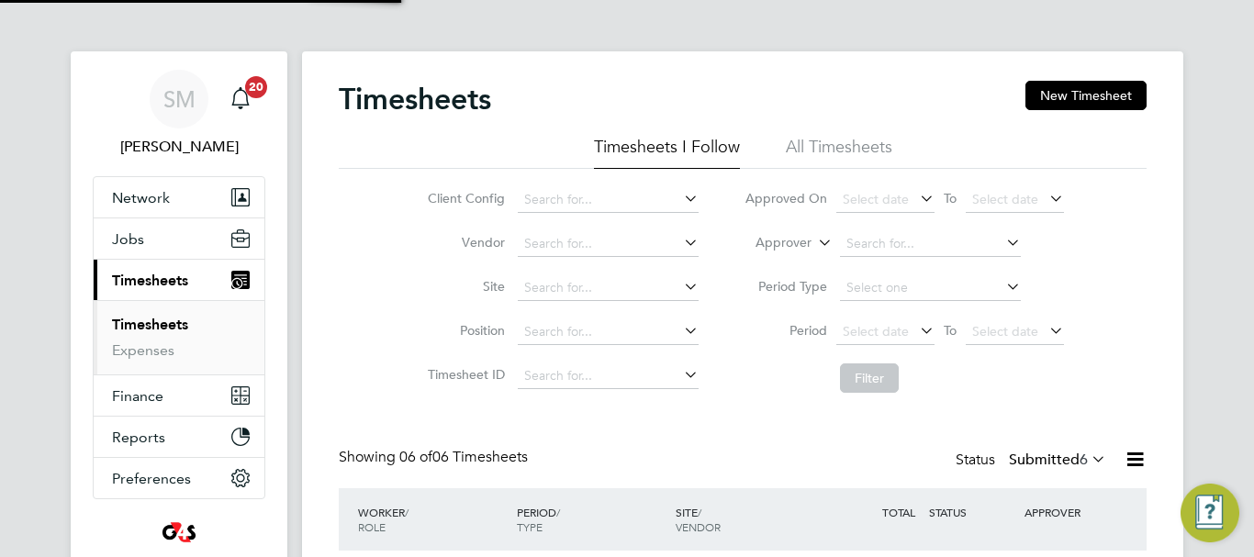
scroll to position [61, 160]
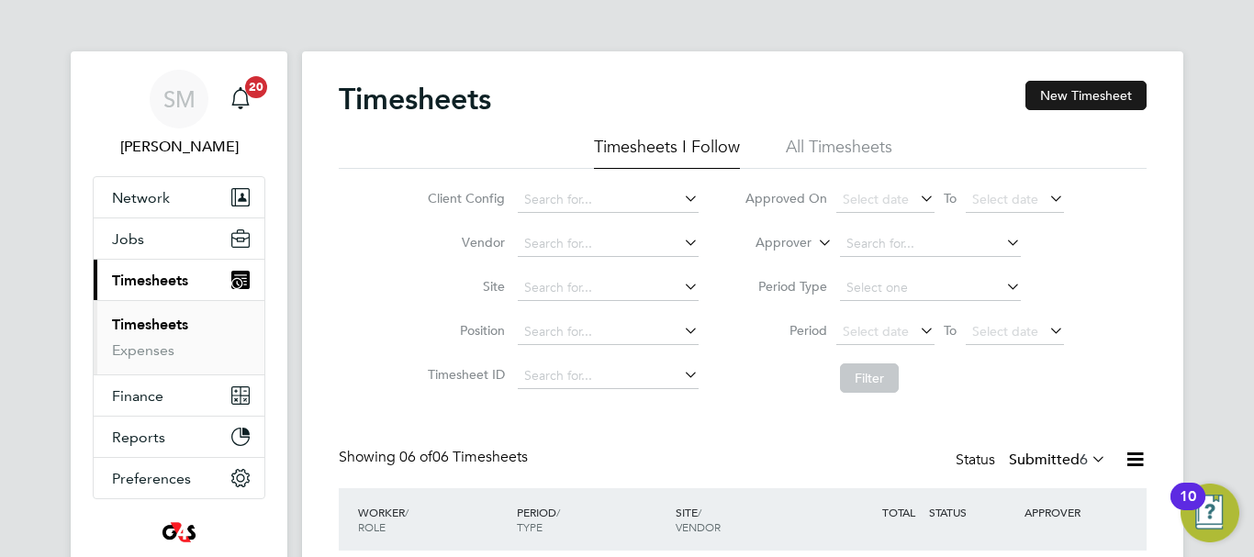
click at [1063, 89] on button "New Timesheet" at bounding box center [1085, 95] width 121 height 29
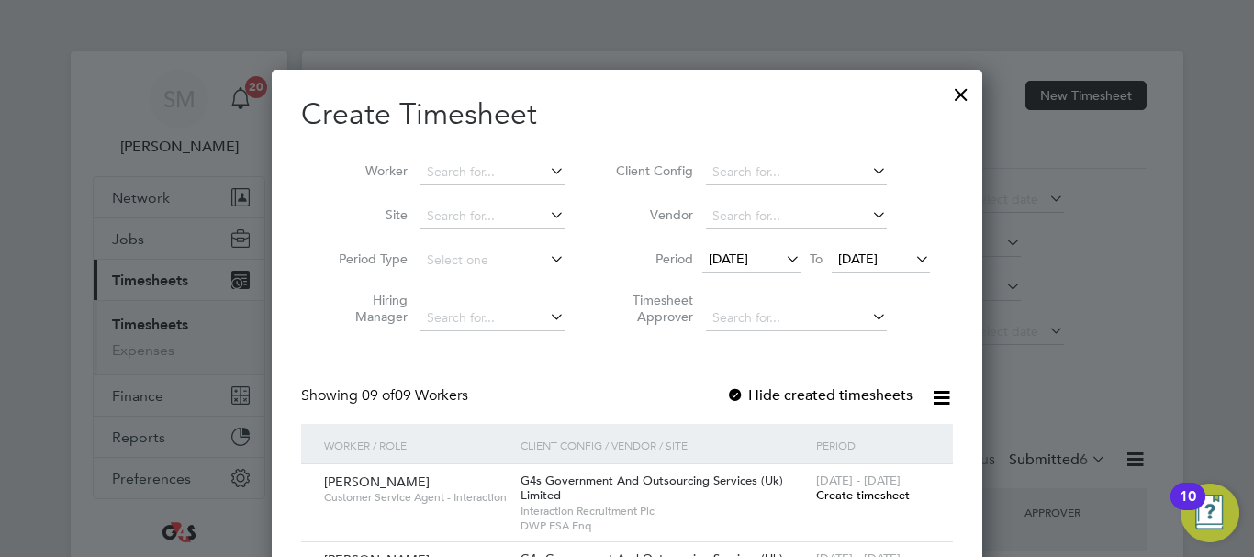
click at [764, 267] on span "[DATE]" at bounding box center [751, 260] width 98 height 25
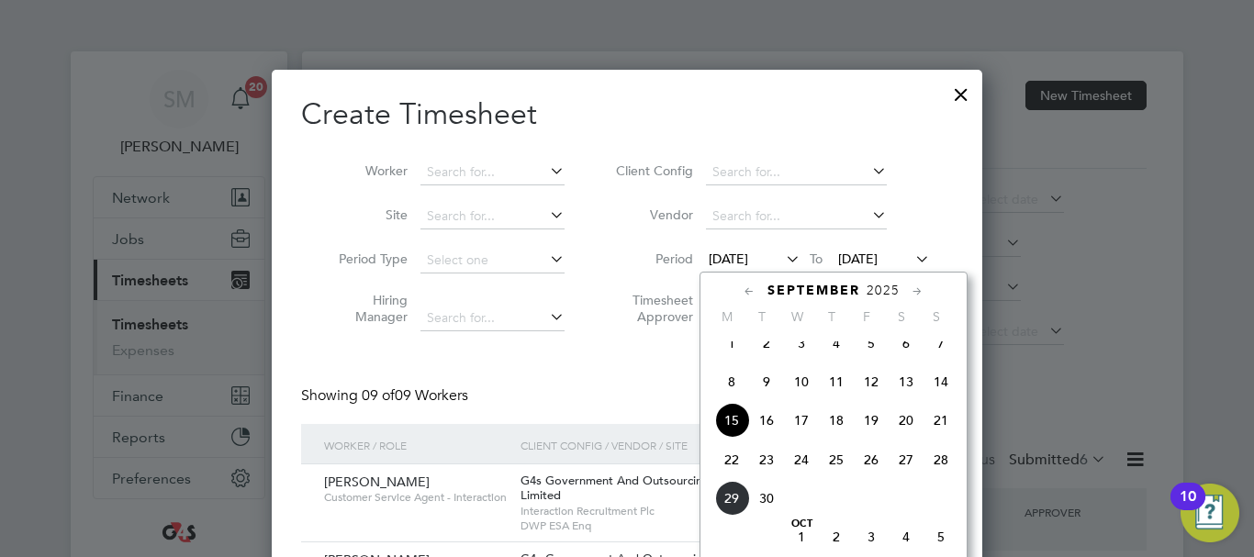
click at [740, 477] on span "22" at bounding box center [731, 459] width 35 height 35
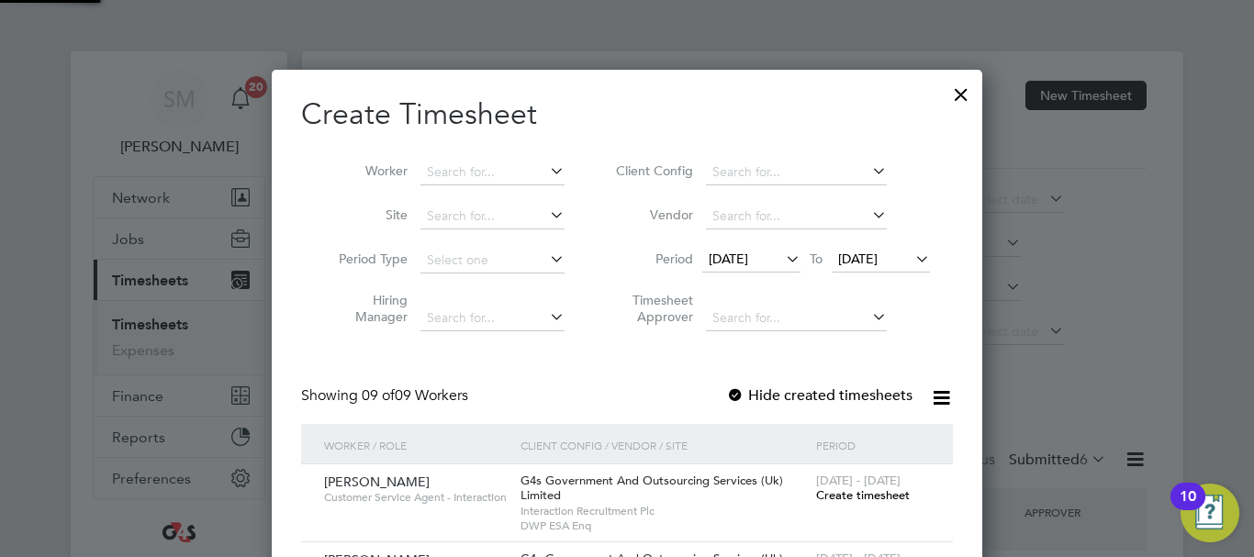
click at [877, 262] on span "[DATE]" at bounding box center [857, 259] width 39 height 17
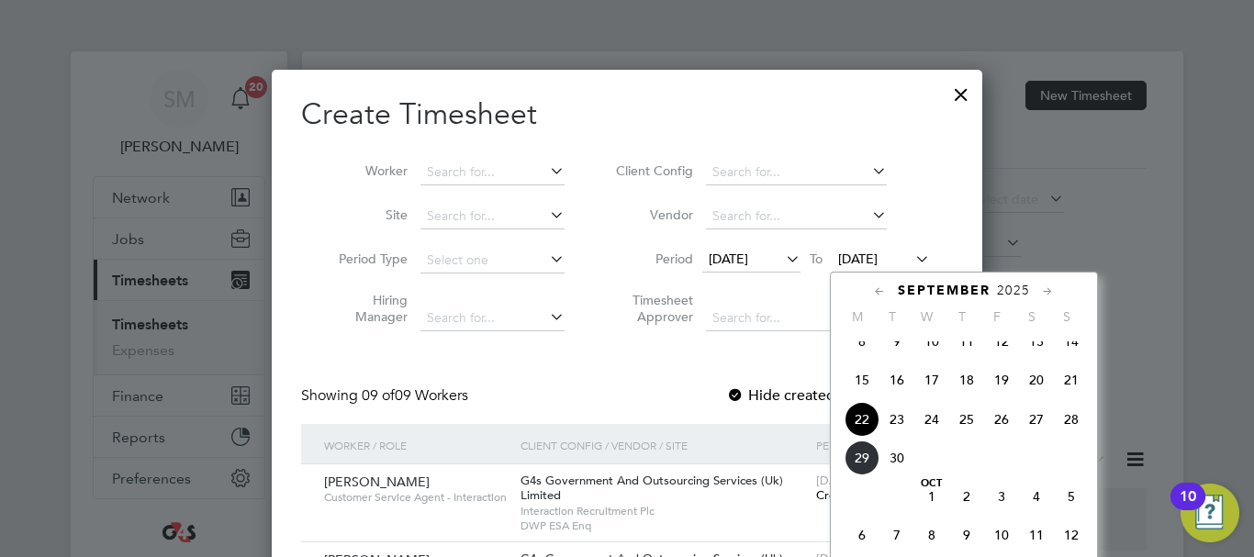
click at [1058, 436] on span "28" at bounding box center [1071, 419] width 35 height 35
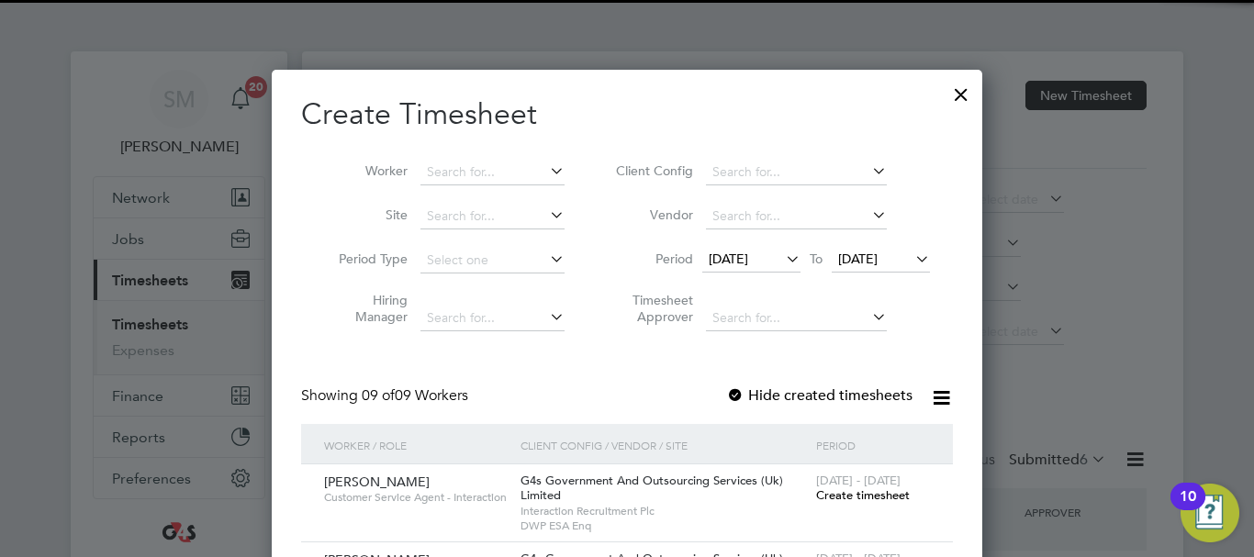
click at [452, 159] on li "Worker" at bounding box center [444, 173] width 285 height 44
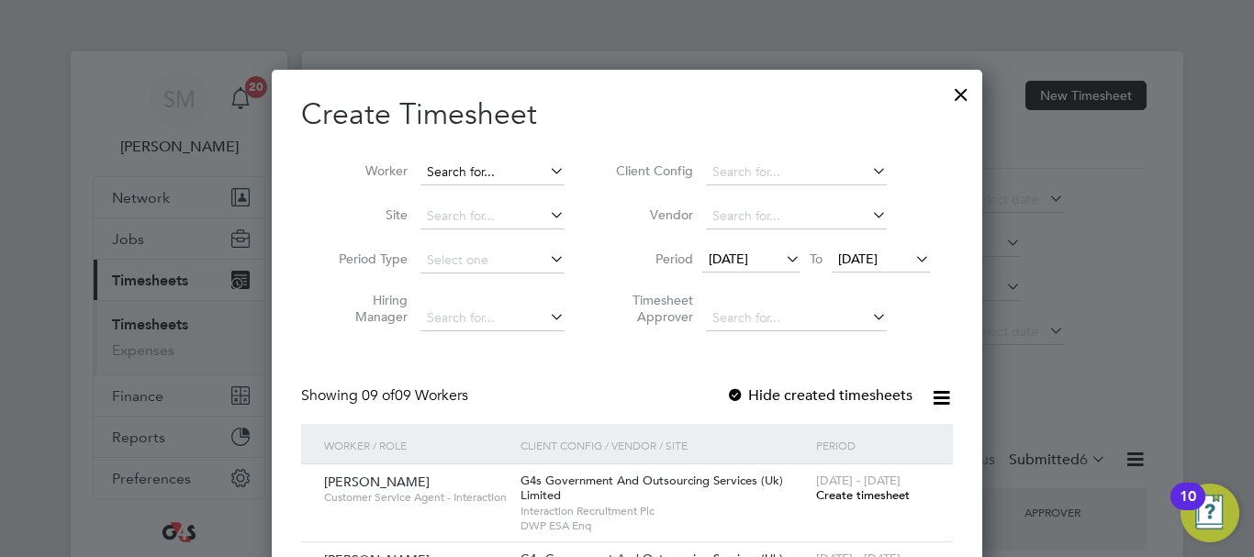
click at [452, 160] on input at bounding box center [492, 173] width 144 height 26
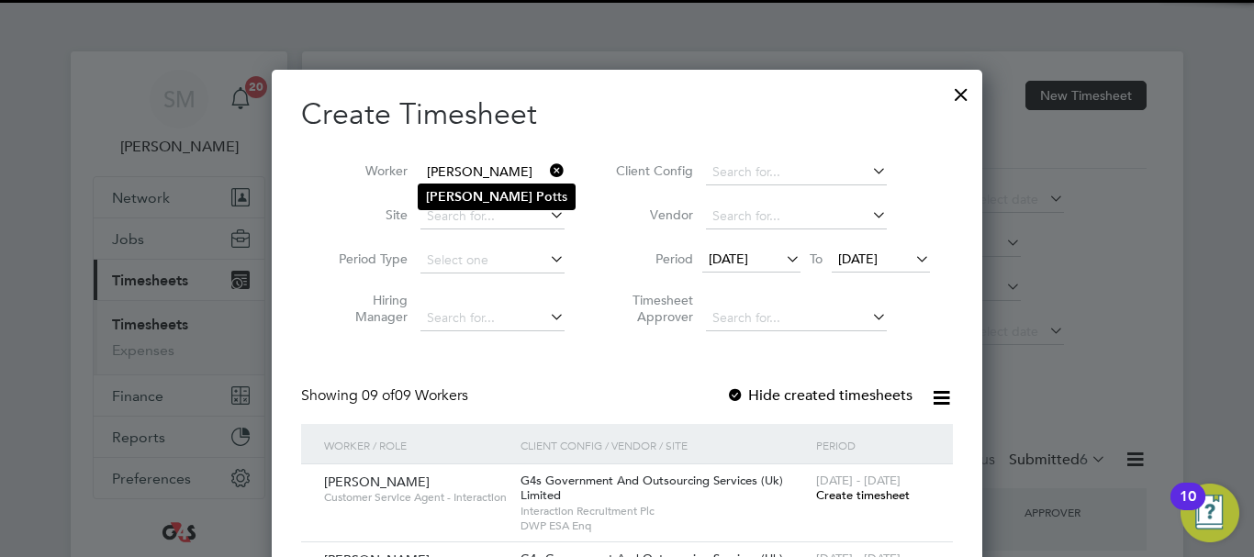
click at [496, 206] on li "[PERSON_NAME] tts" at bounding box center [497, 196] width 156 height 25
type input "[PERSON_NAME]"
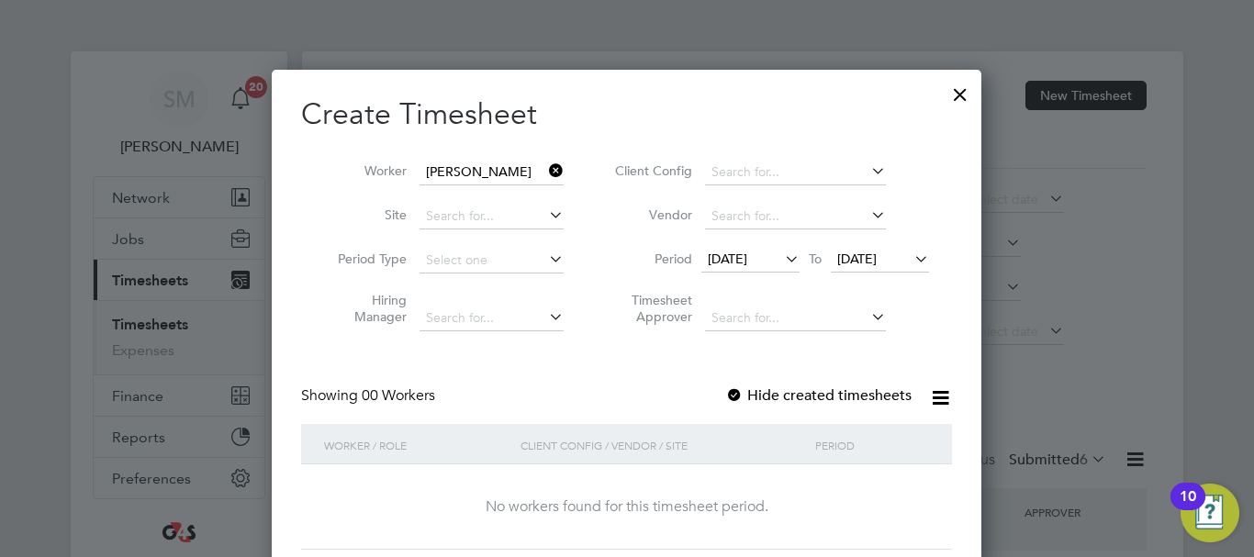
click at [730, 396] on div at bounding box center [734, 396] width 18 height 18
click at [508, 166] on input at bounding box center [491, 173] width 144 height 26
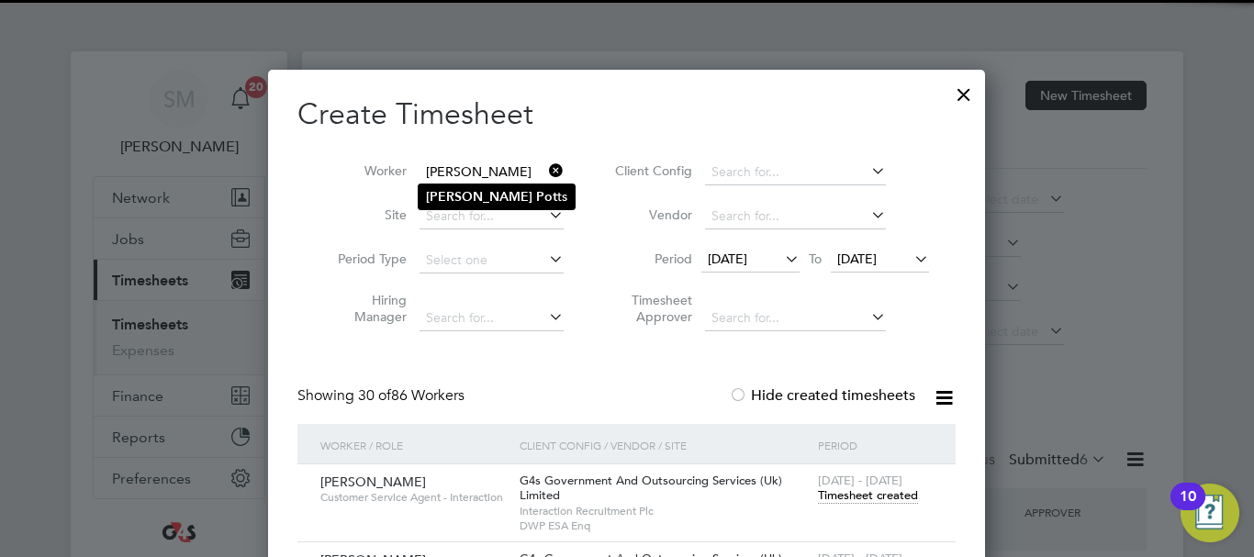
click at [536, 200] on b "Pot" at bounding box center [546, 197] width 21 height 16
type input "[PERSON_NAME]"
click at [865, 503] on div "[DATE] - [DATE] Timesheet created" at bounding box center [875, 489] width 124 height 50
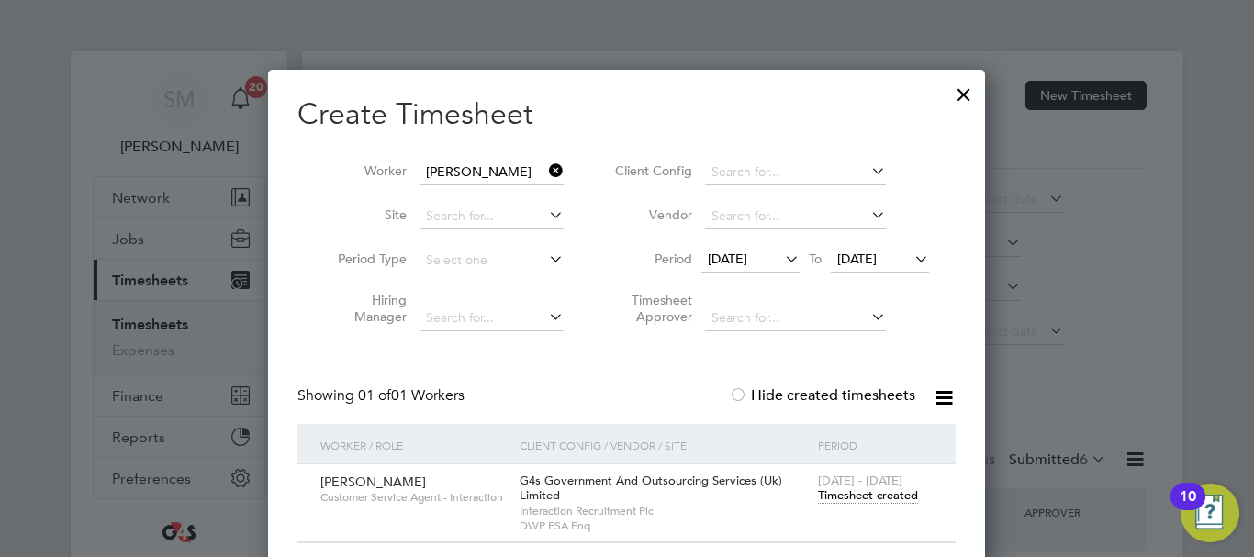
click at [868, 498] on span "Timesheet created" at bounding box center [868, 495] width 100 height 17
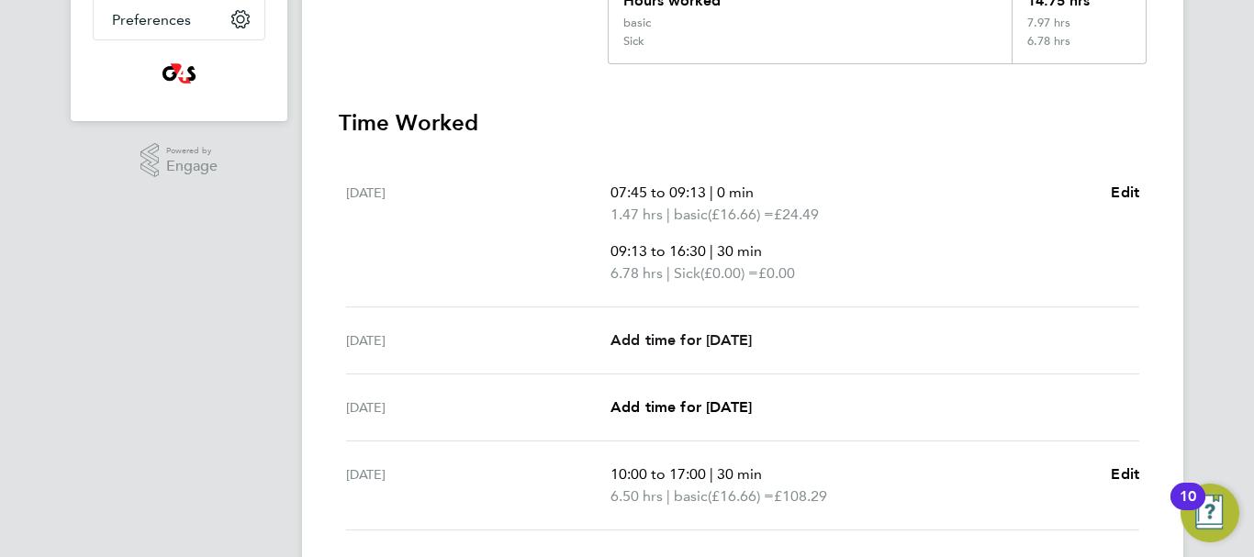
click at [706, 335] on span "Add time for [DATE]" at bounding box center [680, 339] width 141 height 17
select select "30"
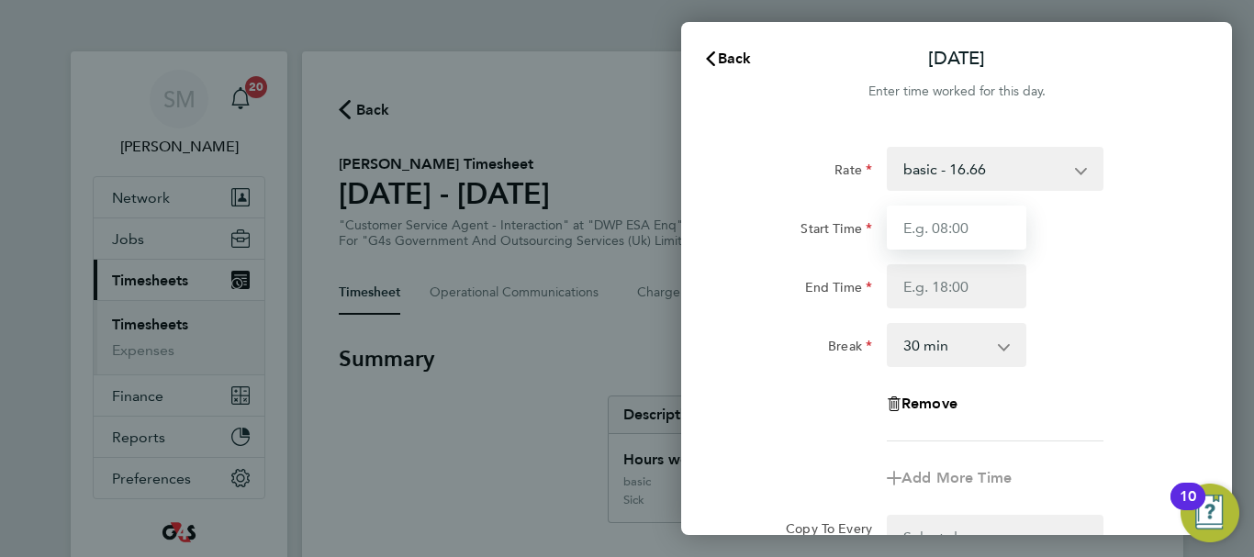
click at [960, 222] on input "Start Time" at bounding box center [957, 228] width 140 height 44
type input "08:45"
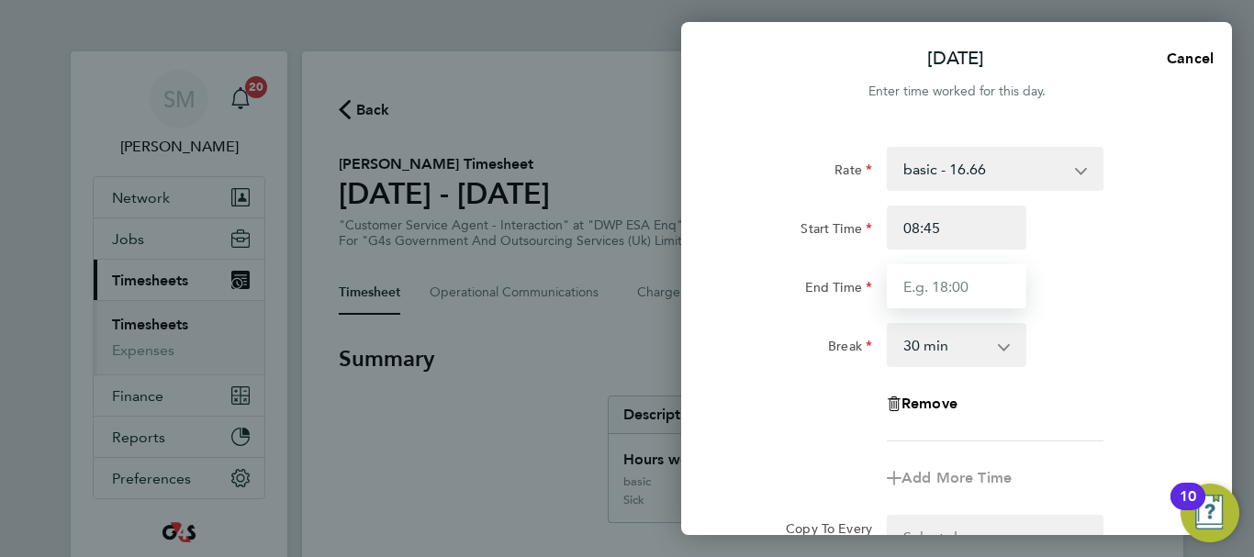
click at [929, 274] on input "End Time" at bounding box center [957, 286] width 140 height 44
type input "16:00"
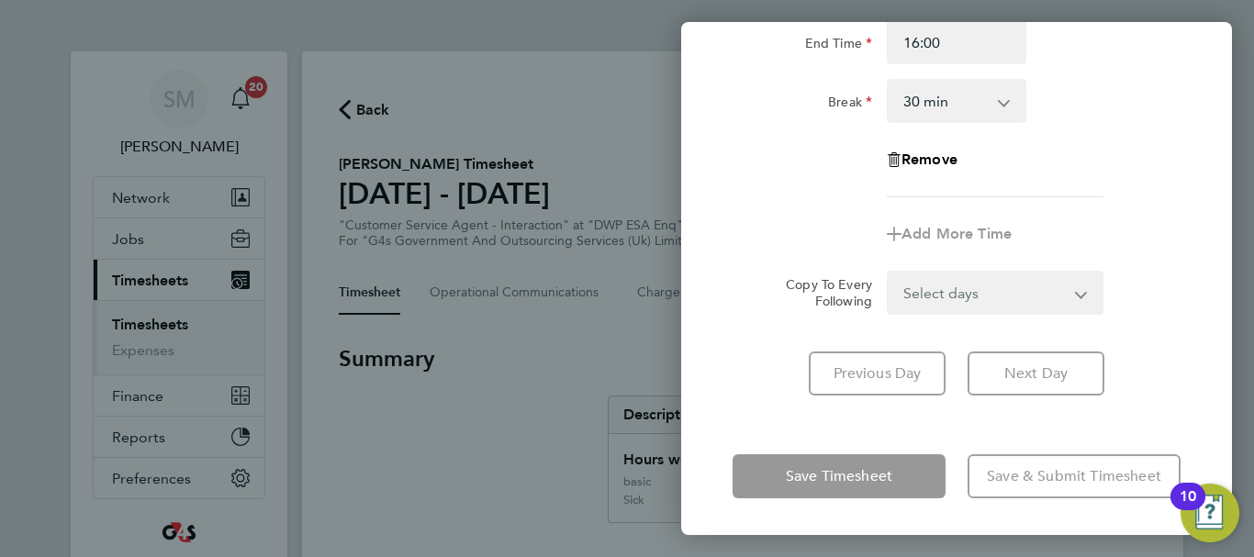
click at [749, 451] on div "Save Timesheet Save & Submit Timesheet" at bounding box center [956, 476] width 551 height 117
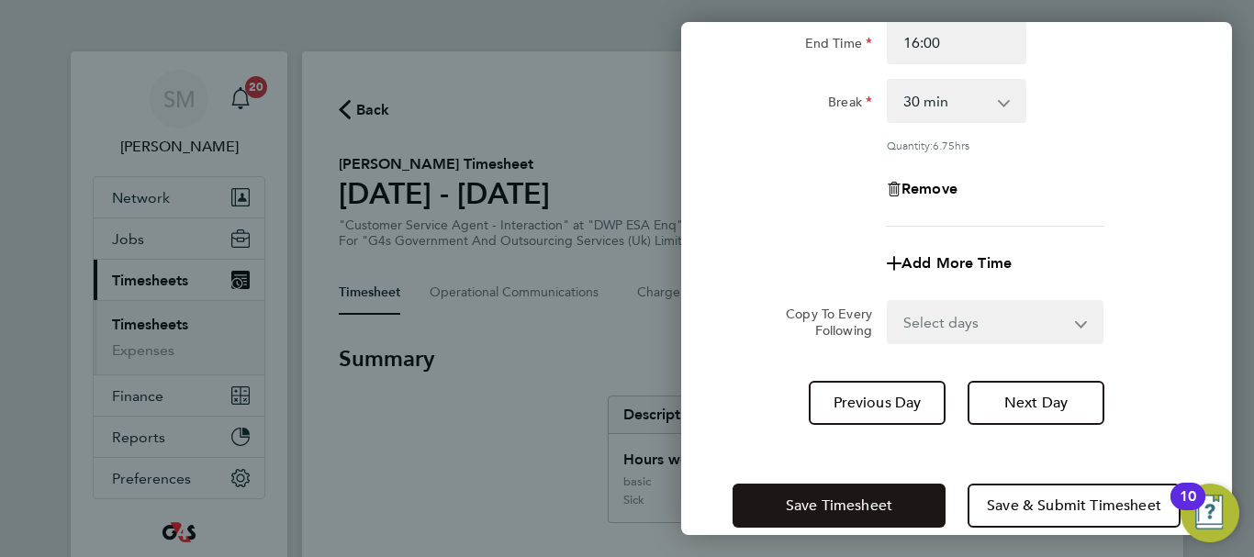
click at [777, 497] on button "Save Timesheet" at bounding box center [838, 506] width 213 height 44
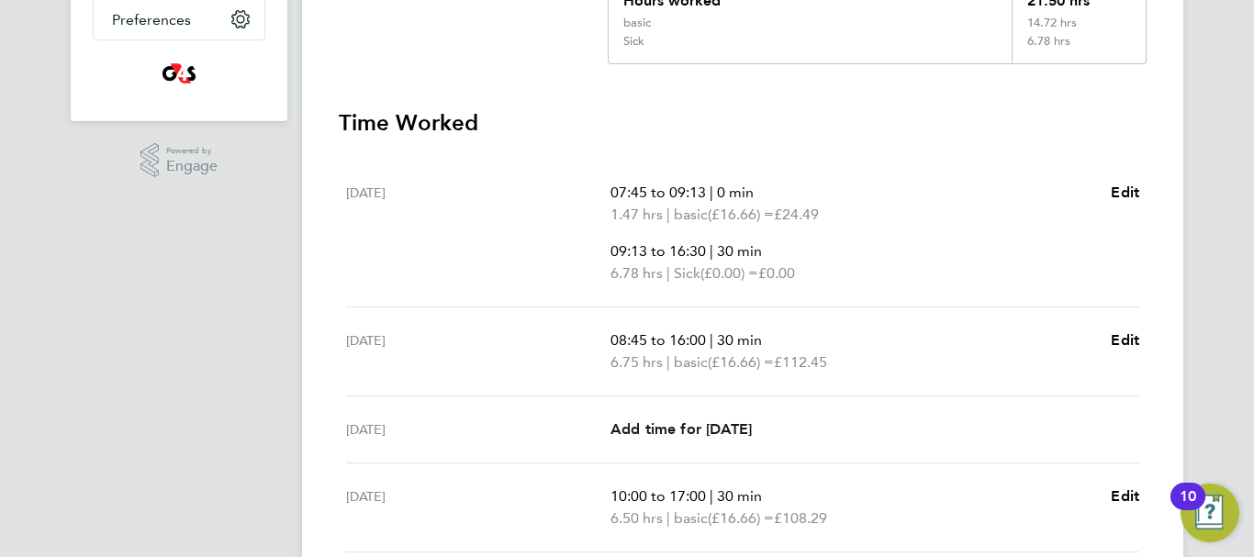
click at [707, 440] on link "Add time for [DATE]" at bounding box center [680, 430] width 141 height 22
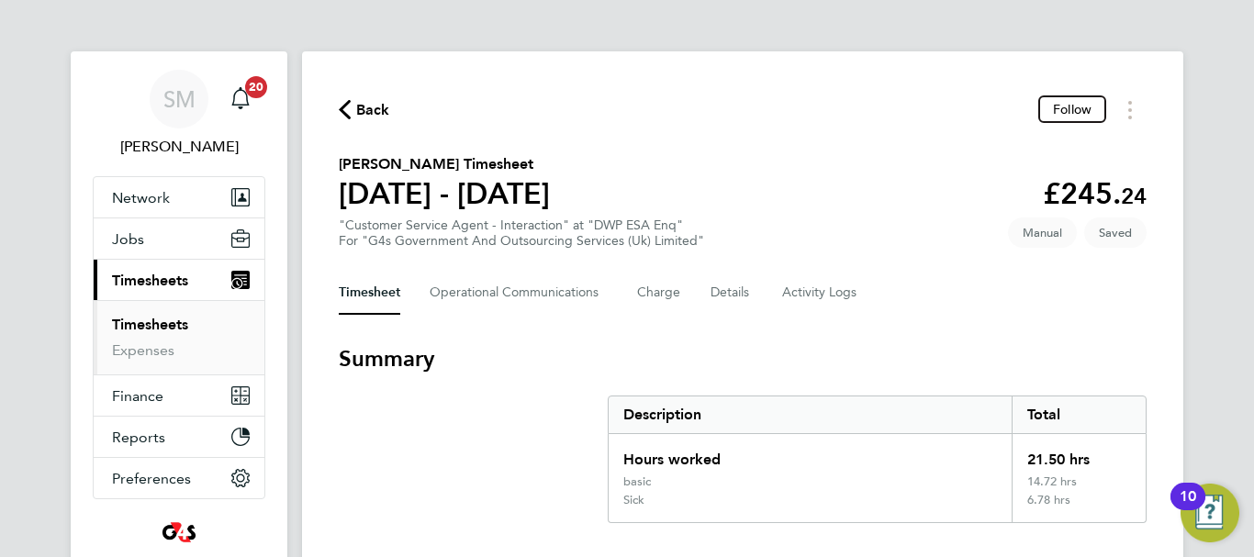
select select "30"
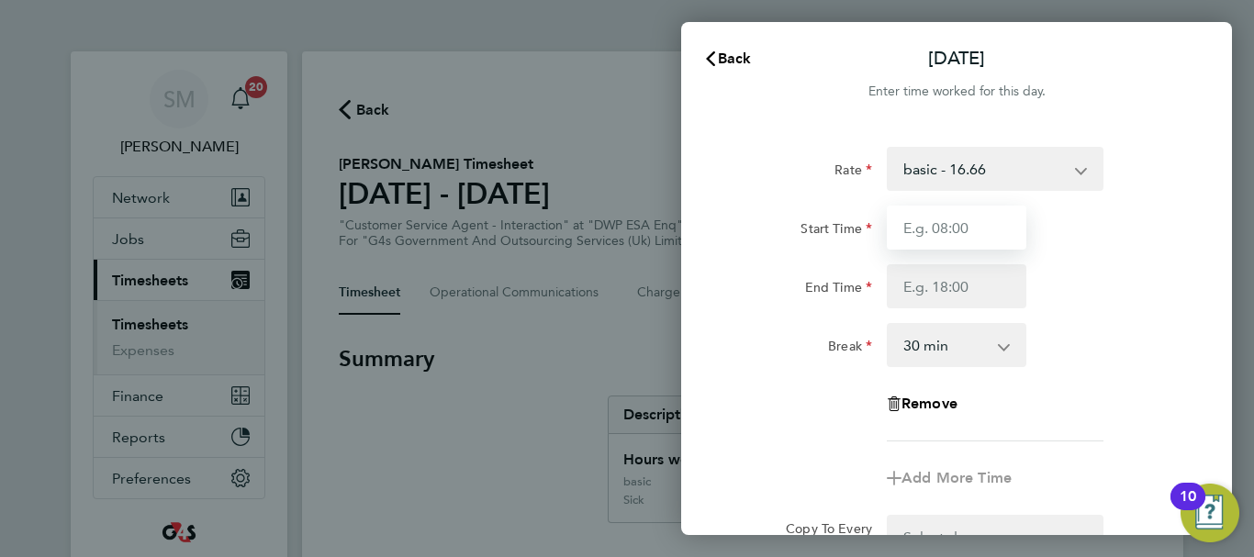
click at [966, 232] on input "Start Time" at bounding box center [957, 228] width 140 height 44
type input "07:45"
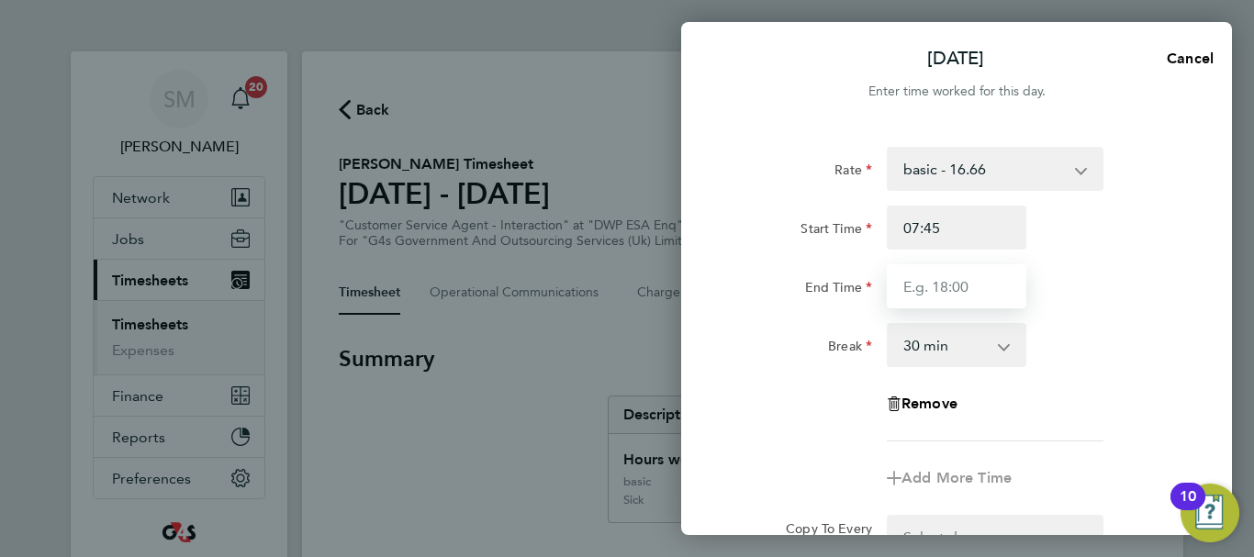
click at [925, 292] on input "End Time" at bounding box center [957, 286] width 140 height 44
type input "17:00"
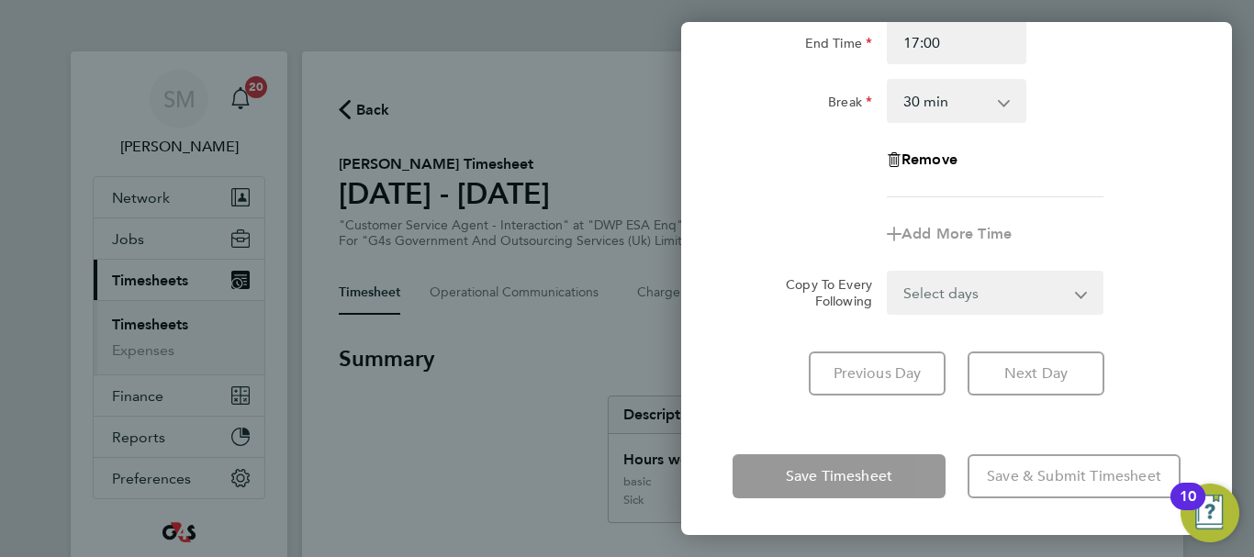
click at [747, 435] on div "[DATE] Cancel Enter time worked for this day. Rate basic - 16.66 Bank Holiday A…" at bounding box center [956, 278] width 551 height 513
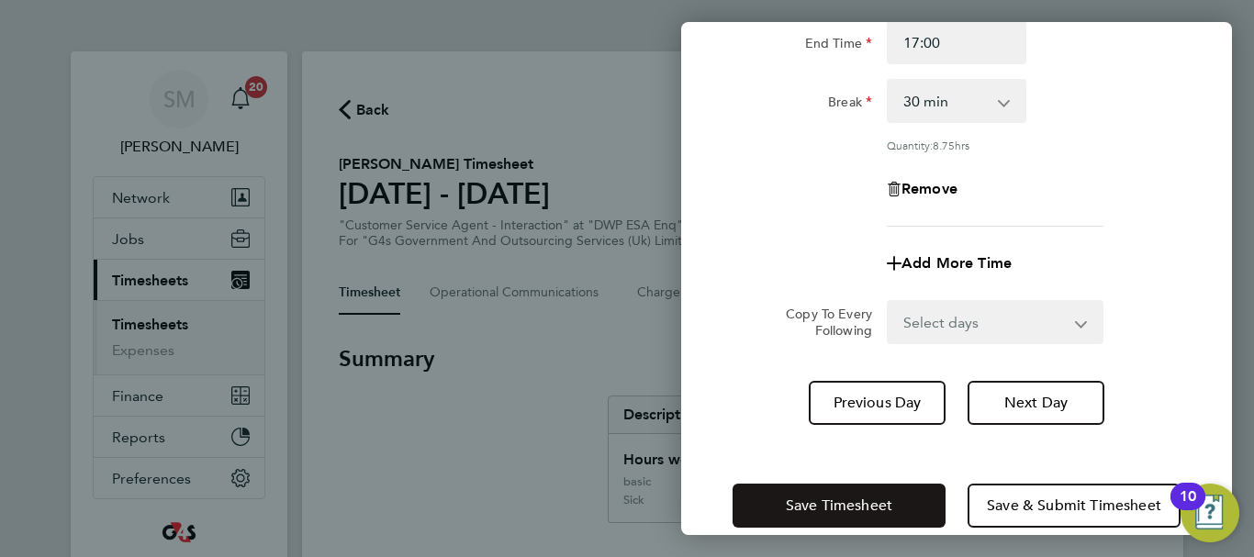
click at [787, 503] on span "Save Timesheet" at bounding box center [839, 506] width 106 height 18
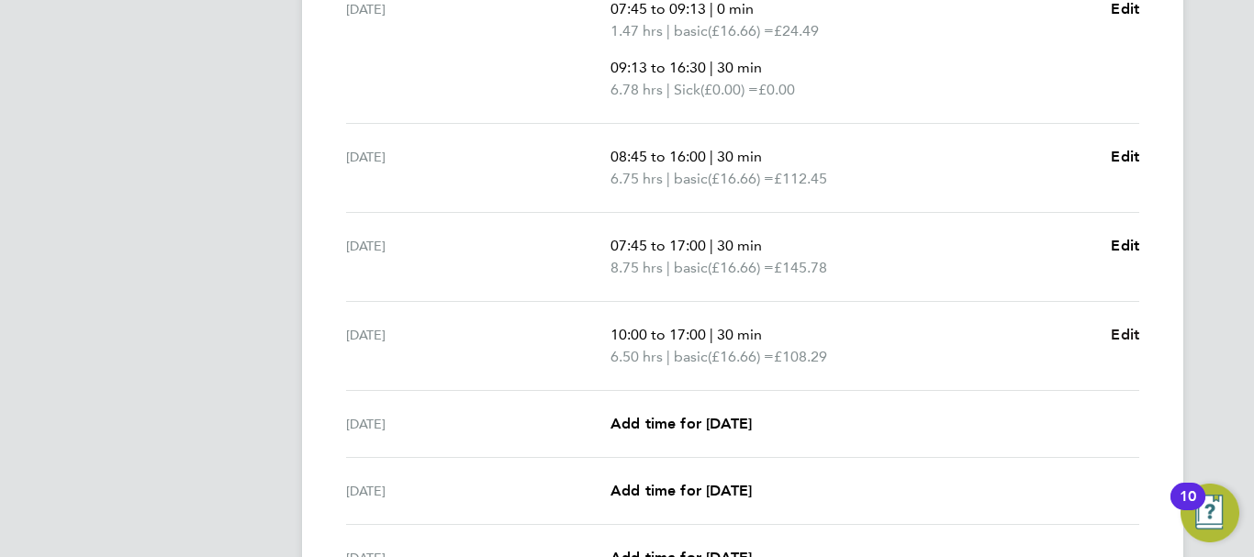
click at [1128, 336] on span "Edit" at bounding box center [1125, 334] width 28 height 17
select select "30"
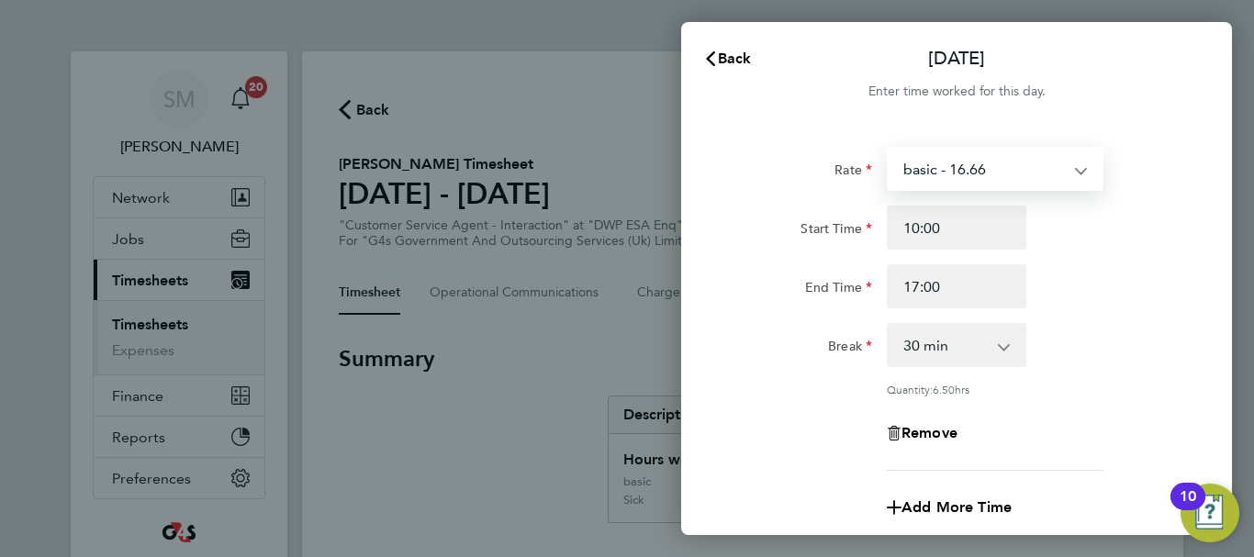
drag, startPoint x: 989, startPoint y: 161, endPoint x: 989, endPoint y: 179, distance: 18.4
click at [989, 161] on select "basic - 16.66 Bank Holiday Annual Leave x2 - 32.79 Sick System Issue Paid - 16.…" at bounding box center [983, 169] width 191 height 40
select select "30"
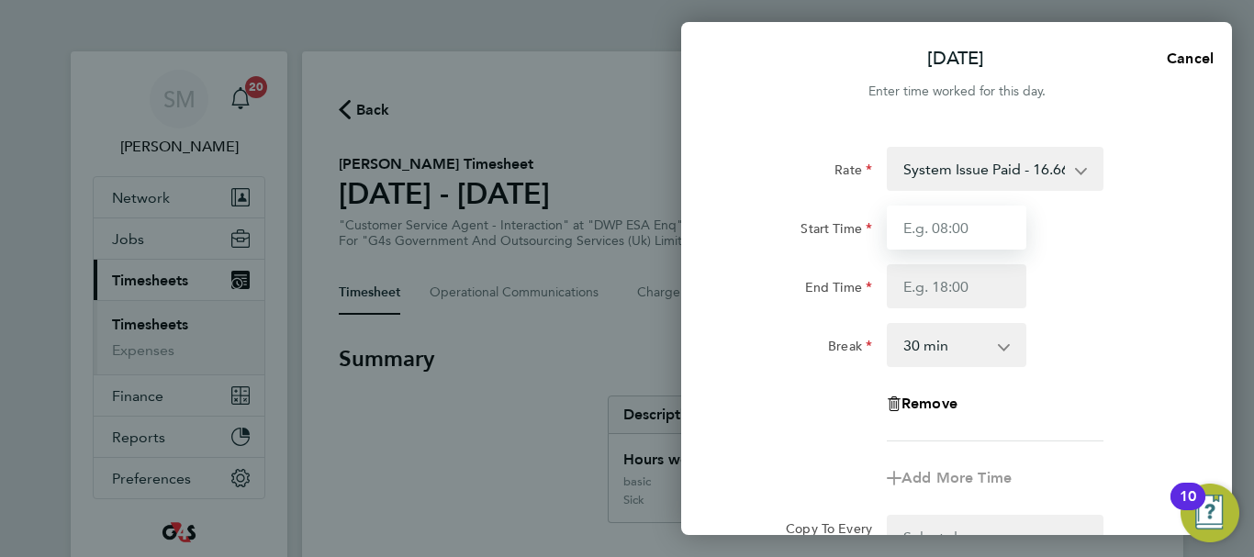
click at [912, 229] on input "Start Time" at bounding box center [957, 228] width 140 height 44
type input "10:00"
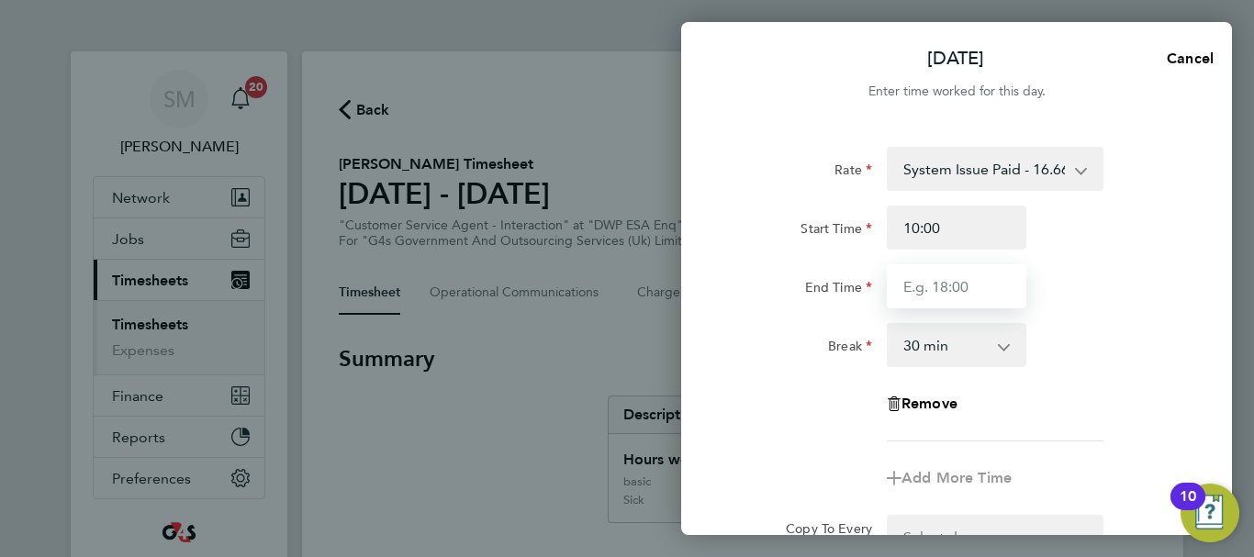
click at [945, 287] on input "End Time" at bounding box center [957, 286] width 140 height 44
type input "1"
click at [996, 158] on select "System Issue Paid - 16.66 Bank Holiday Annual Leave x2 - 32.79 Sick System Issu…" at bounding box center [983, 169] width 191 height 40
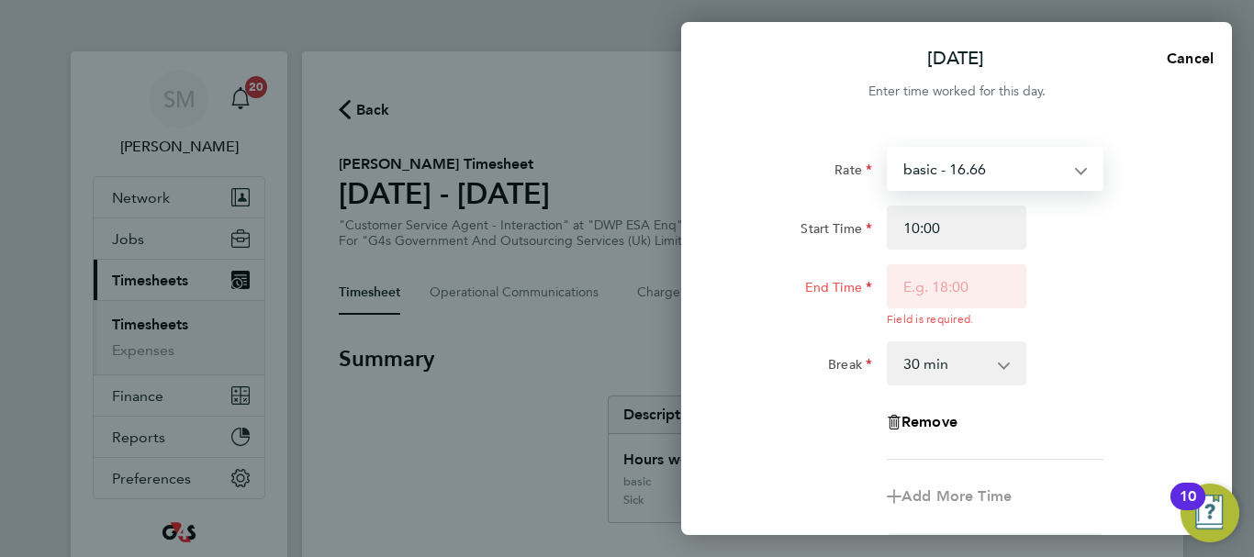
select select "30"
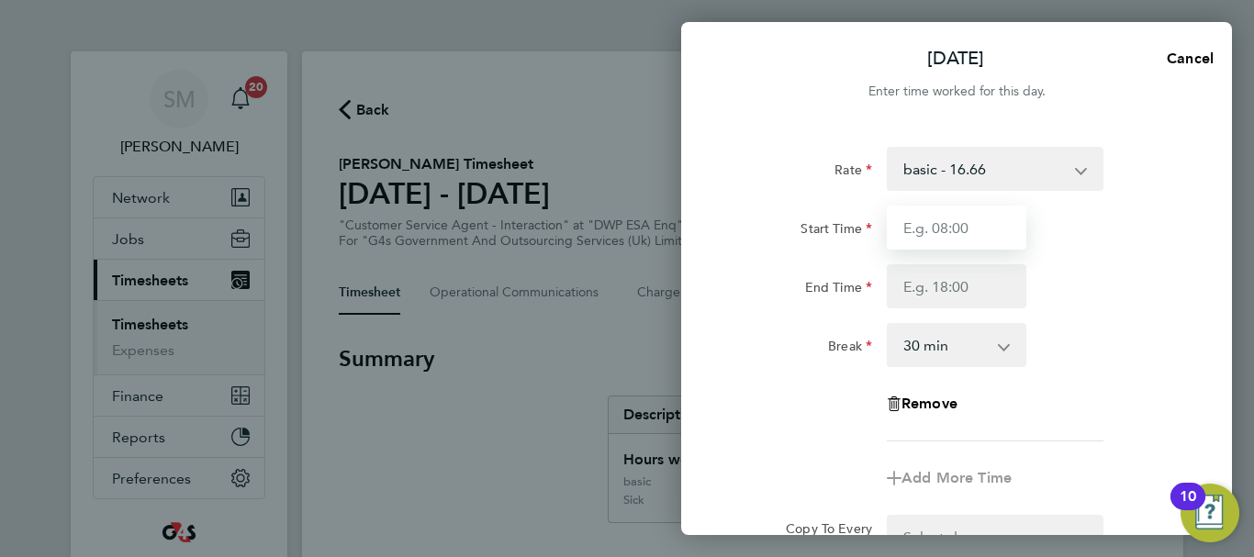
click at [959, 214] on input "Start Time" at bounding box center [957, 228] width 140 height 44
type input "10:00"
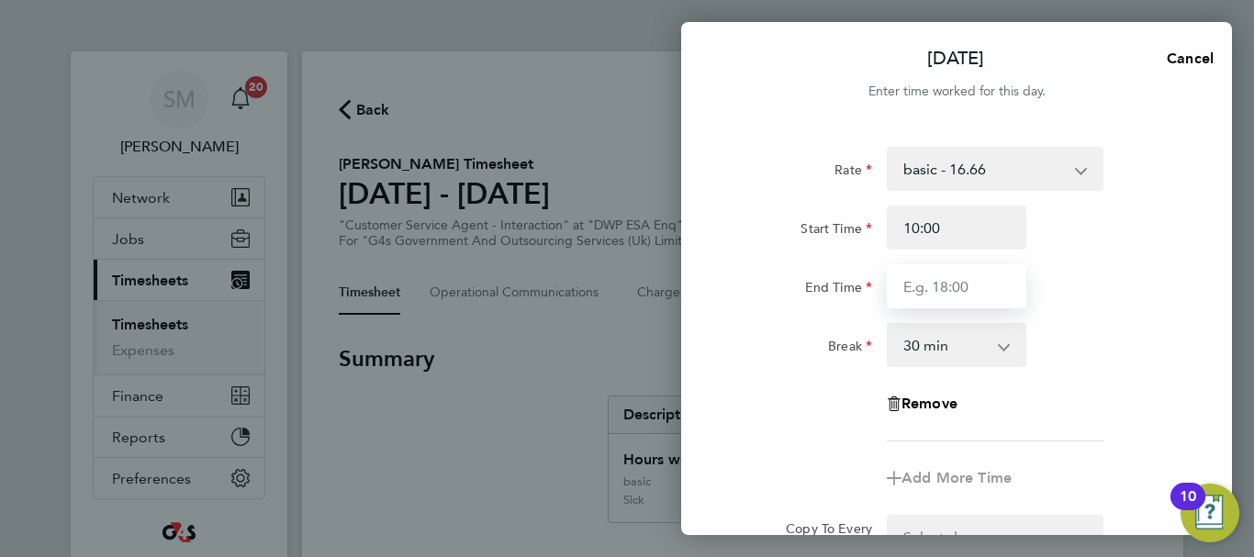
drag, startPoint x: 950, startPoint y: 250, endPoint x: 937, endPoint y: 285, distance: 38.0
click at [937, 285] on input "End Time" at bounding box center [957, 286] width 140 height 44
type input "12:00"
click at [937, 346] on select "0 min 15 min 30 min 45 min 60 min 75 min 90 min" at bounding box center [945, 345] width 114 height 40
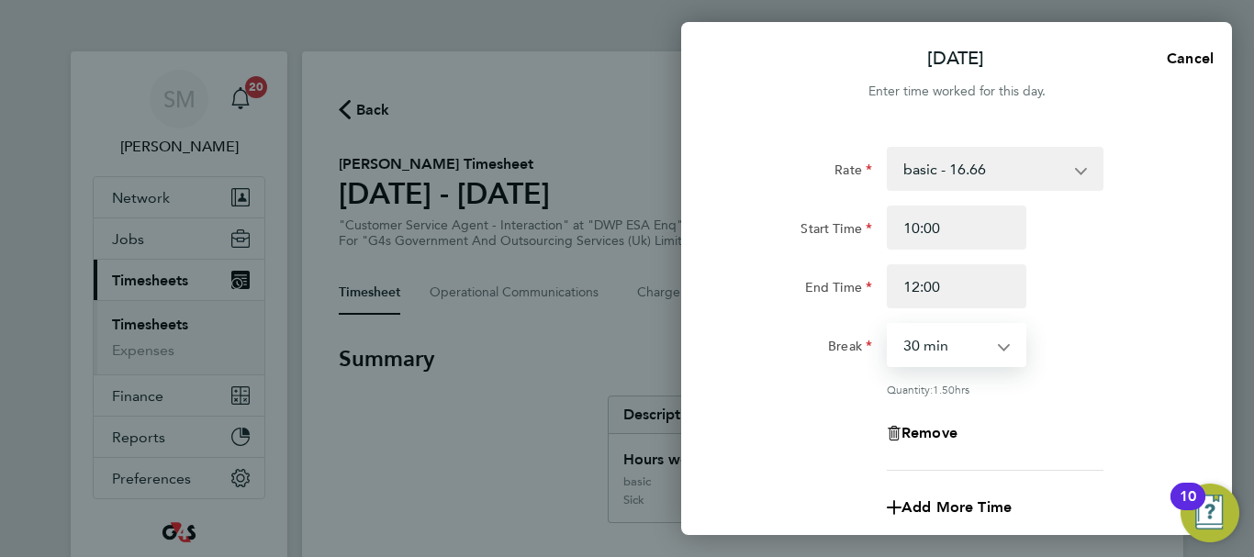
select select "0"
click at [888, 325] on select "0 min 15 min 30 min 45 min 60 min 75 min 90 min" at bounding box center [945, 345] width 114 height 40
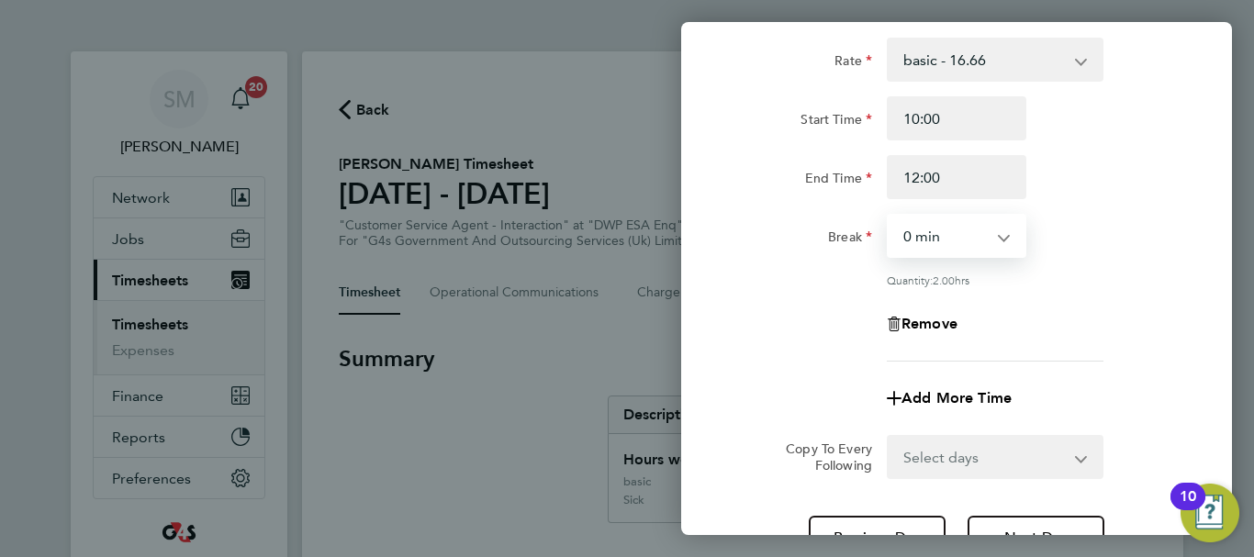
scroll to position [272, 0]
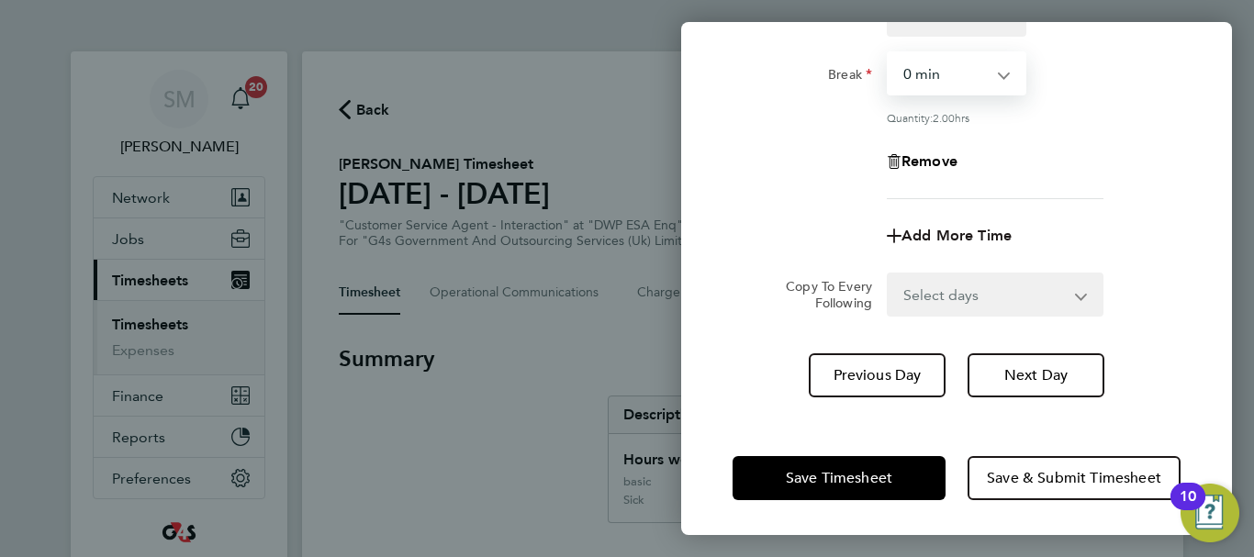
click at [938, 238] on span "Add More Time" at bounding box center [956, 235] width 110 height 17
select select "null"
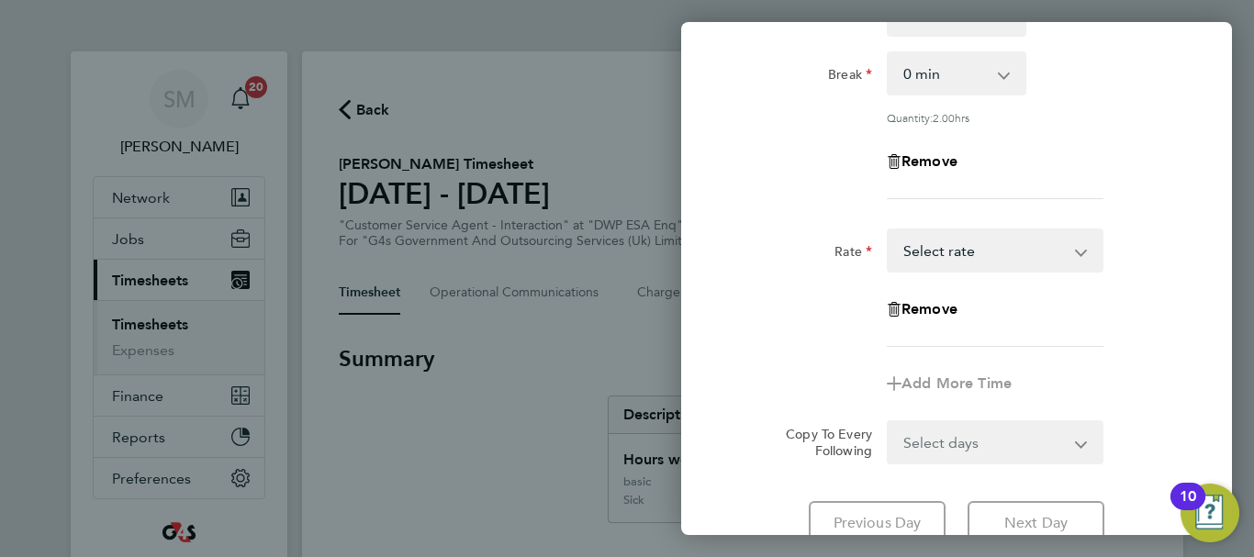
click at [944, 246] on select "Bank Holiday Annual Leave x2 - 32.79 Sick System Issue Paid - 16.66 System Issu…" at bounding box center [983, 250] width 191 height 40
select select "30"
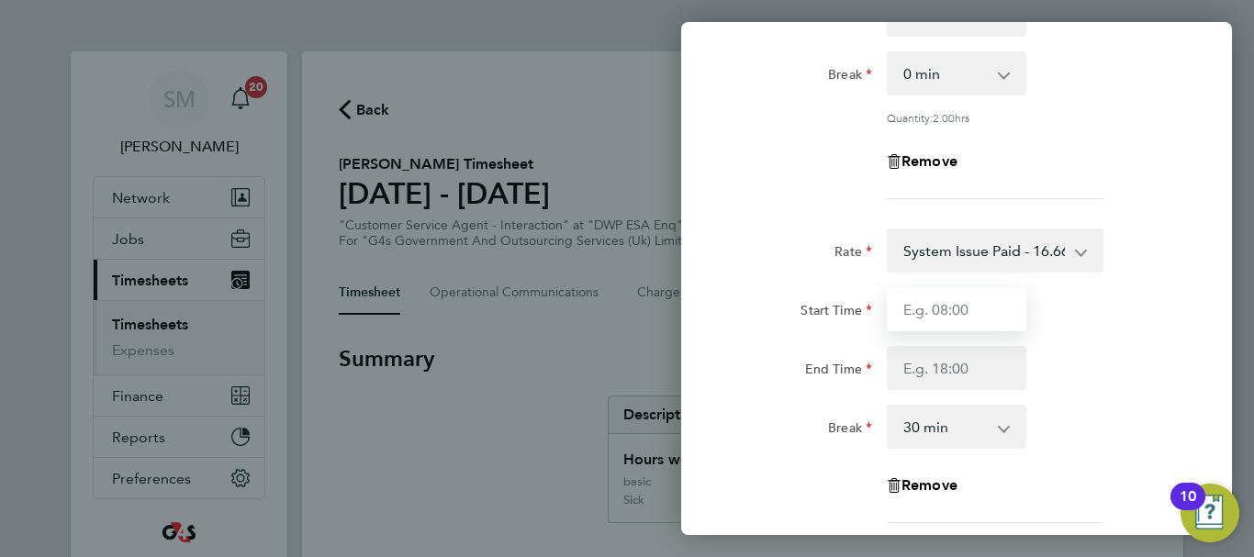
click at [963, 319] on input "Start Time" at bounding box center [957, 309] width 140 height 44
type input "12:00"
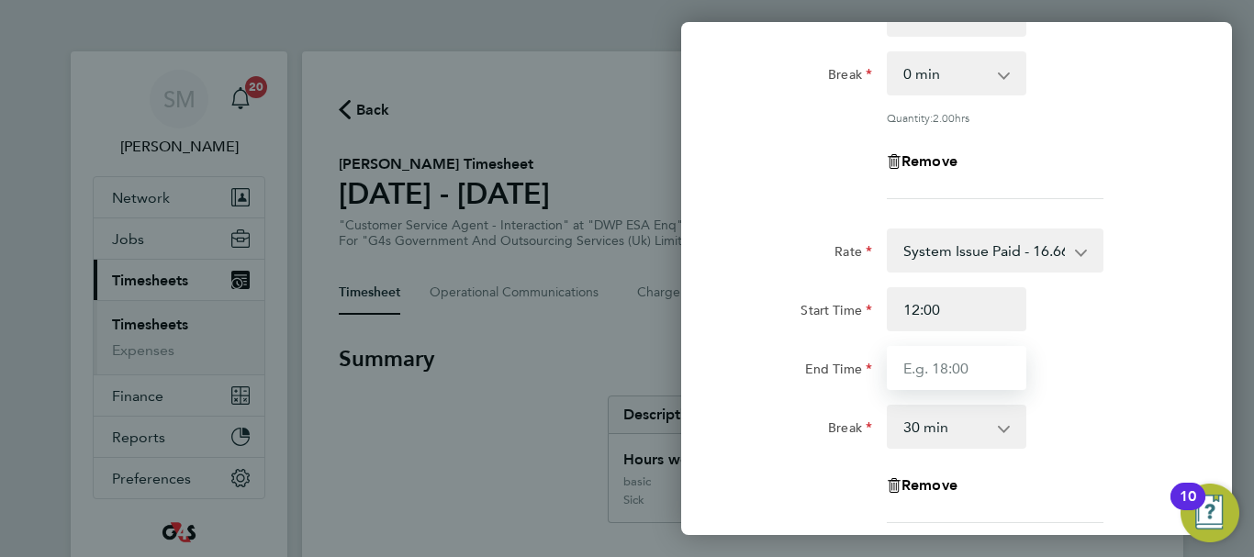
click at [934, 366] on input "End Time" at bounding box center [957, 368] width 140 height 44
type input "17:00"
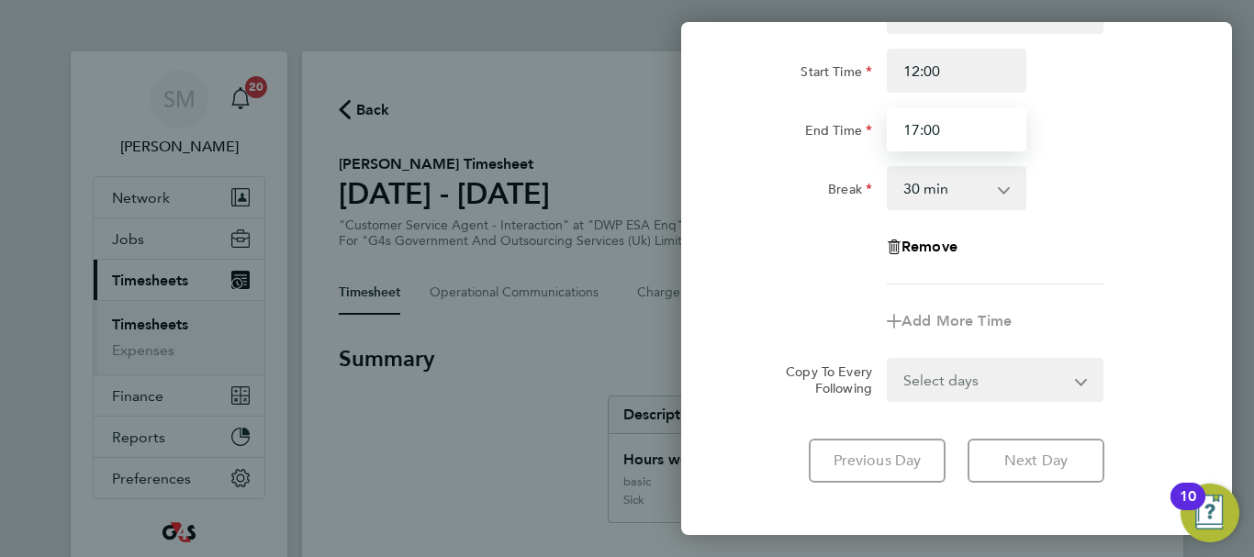
scroll to position [596, 0]
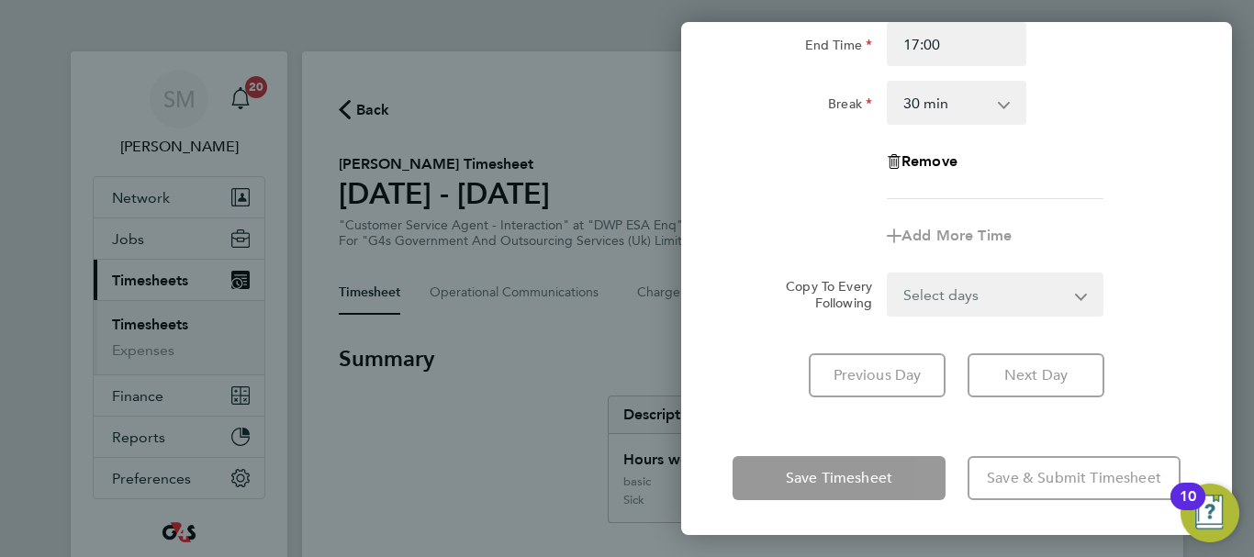
click at [774, 430] on div "[DATE] Cancel Enter time worked for this day. Rate basic - 16.66 Bank Holiday A…" at bounding box center [956, 278] width 551 height 513
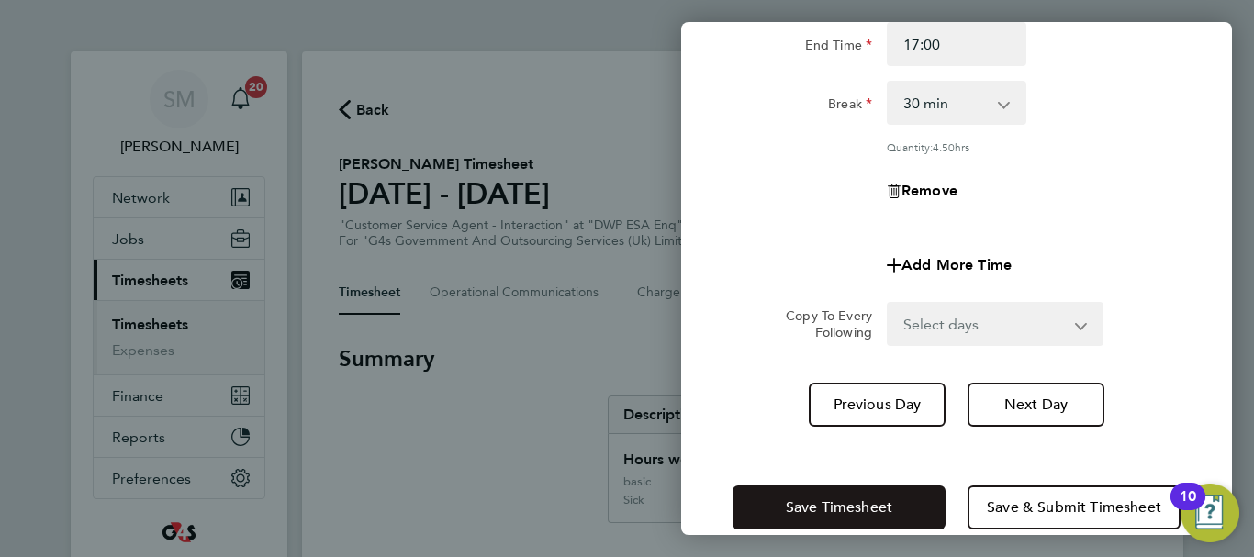
click at [817, 504] on span "Save Timesheet" at bounding box center [839, 507] width 106 height 18
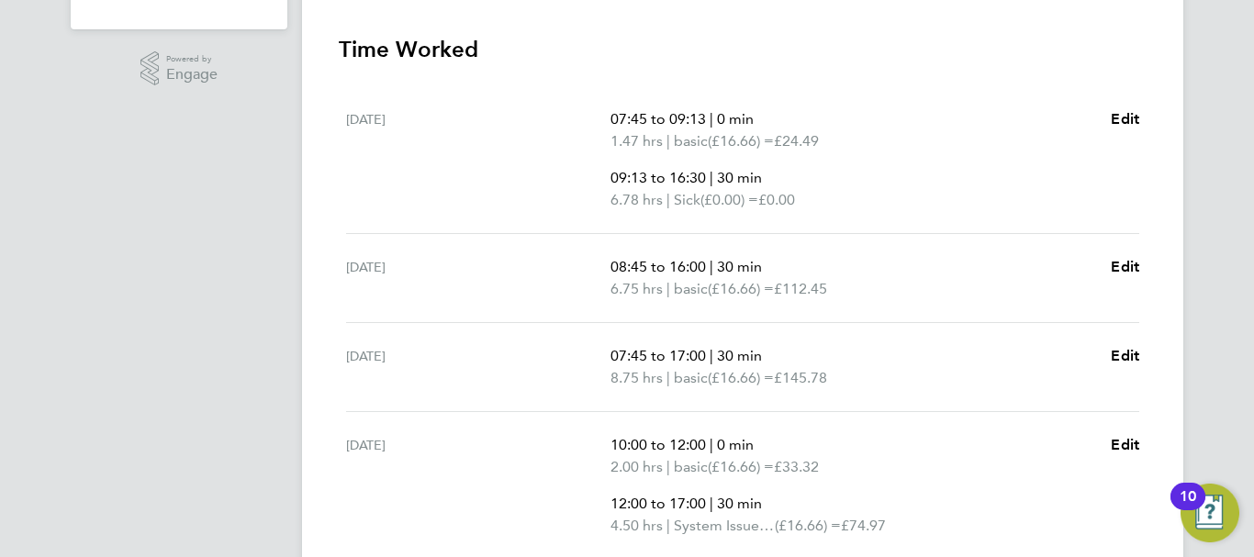
scroll to position [826, 0]
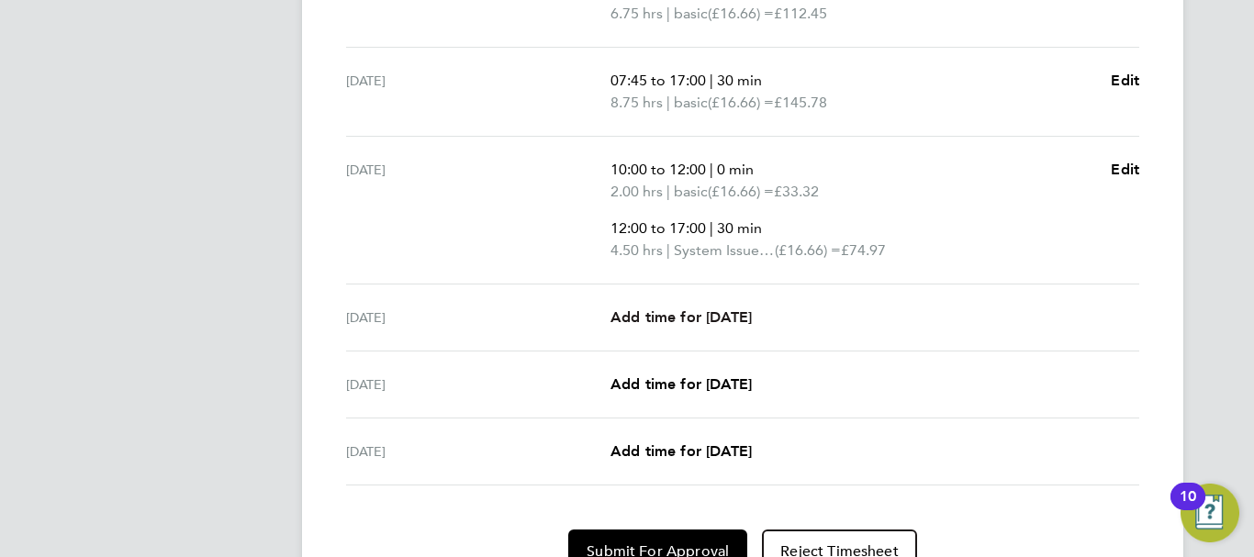
click at [730, 325] on span "Add time for [DATE]" at bounding box center [680, 316] width 141 height 17
select select "30"
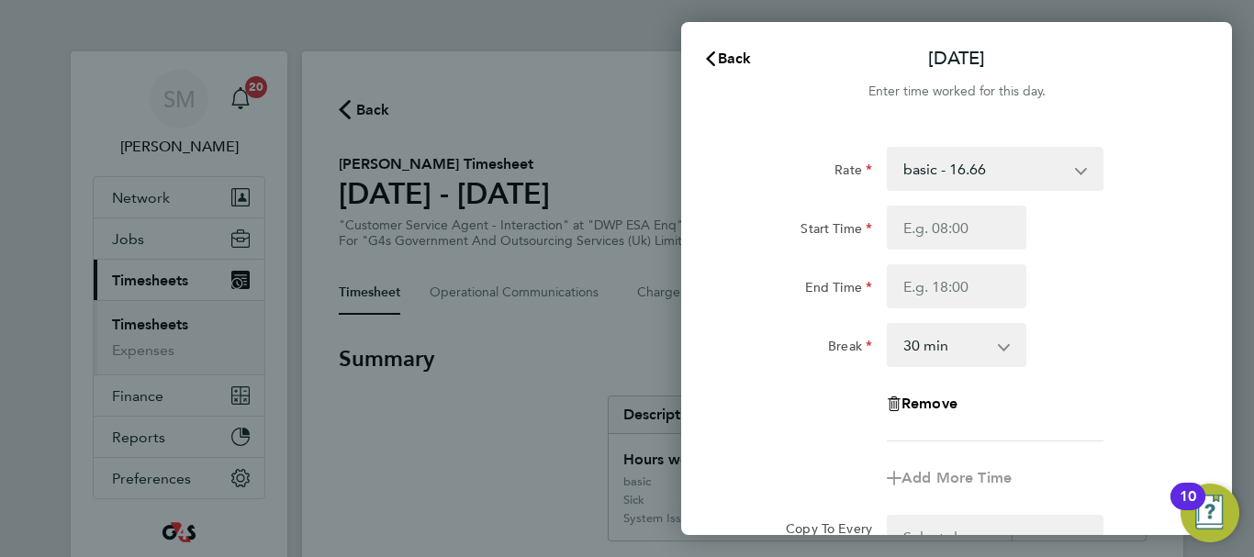
drag, startPoint x: 1040, startPoint y: 171, endPoint x: 1032, endPoint y: 161, distance: 13.0
click at [1040, 171] on select "basic - 16.66 Bank Holiday Annual Leave x2 - 32.79 Sick System Issue Paid - 16.…" at bounding box center [983, 169] width 191 height 40
select select "30"
click at [974, 249] on input "Start Time" at bounding box center [957, 228] width 140 height 44
type input "08:45"
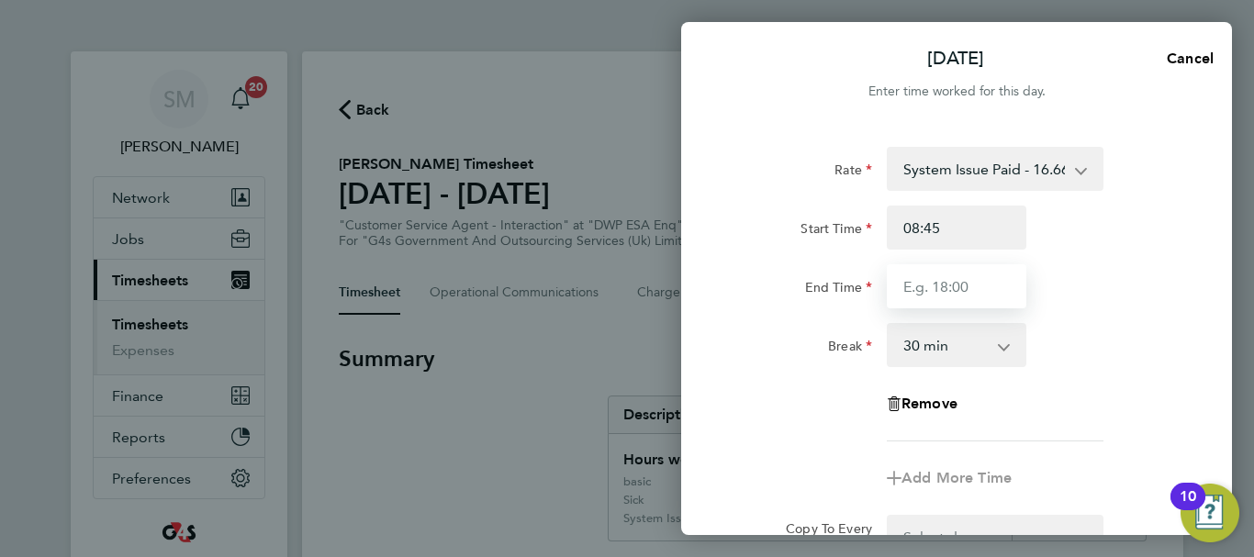
click at [917, 286] on input "End Time" at bounding box center [957, 286] width 140 height 44
click at [942, 285] on input "End Time" at bounding box center [957, 286] width 140 height 44
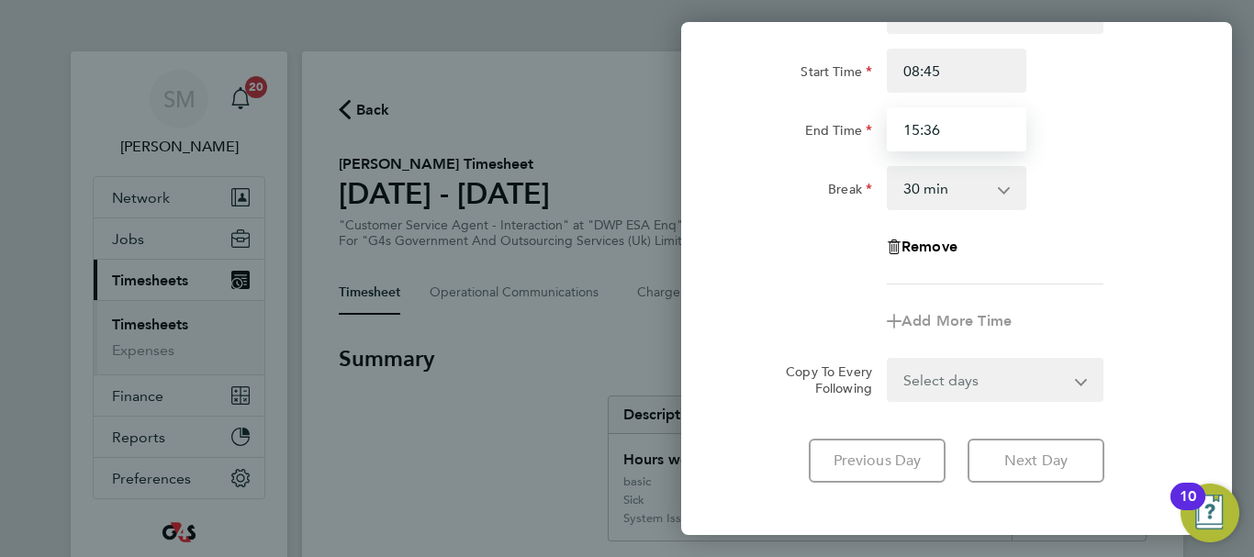
scroll to position [244, 0]
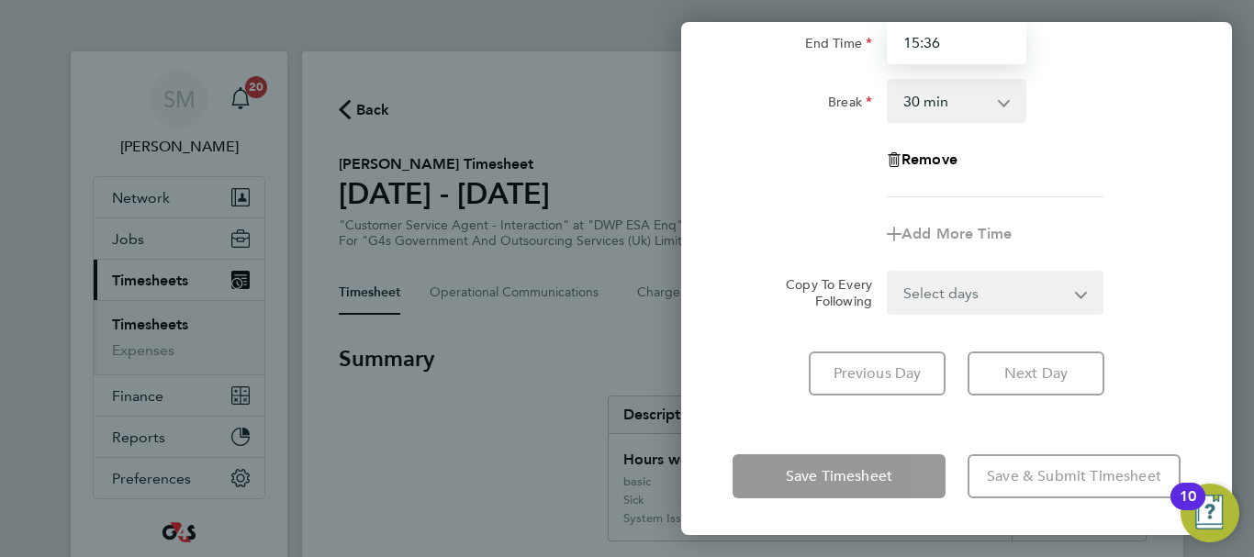
type input "15:36"
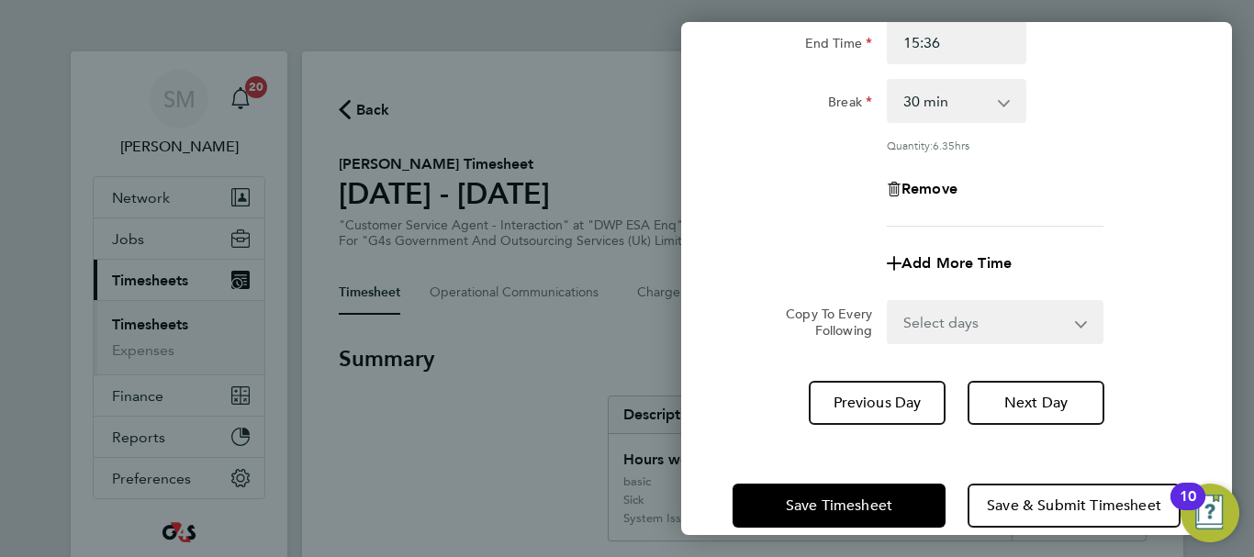
click at [957, 218] on app-timesheet-line-form-group "Rate System Issue Paid - 16.66 Bank Holiday Annual Leave x2 - 32.79 Sick System…" at bounding box center [956, 94] width 448 height 383
click at [947, 256] on span "Add More Time" at bounding box center [956, 262] width 110 height 17
select select "null"
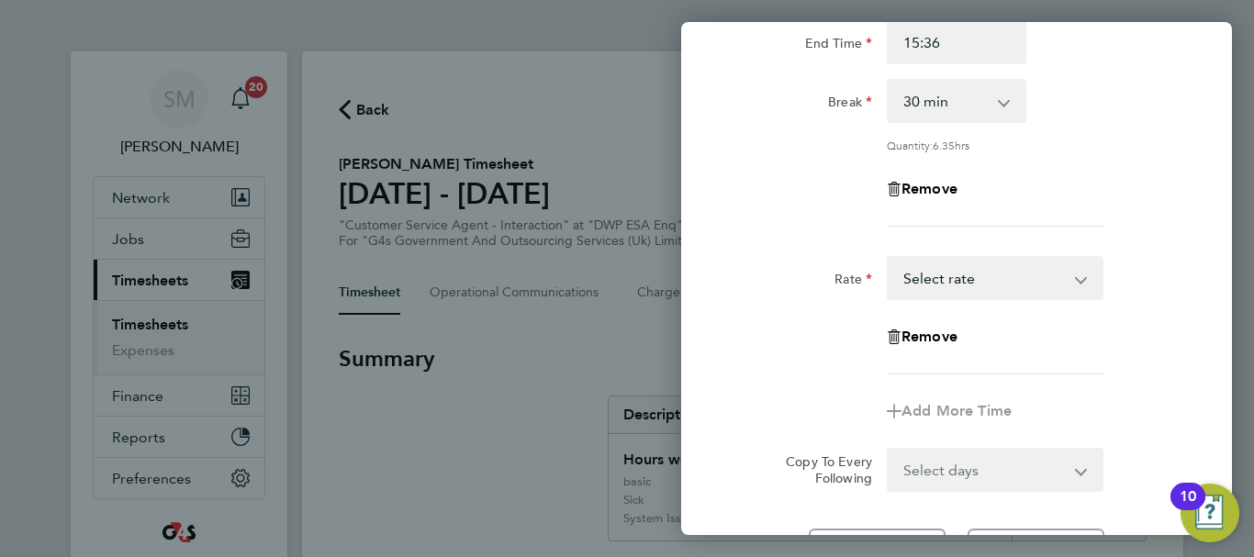
click at [1001, 279] on select "Bank Holiday Annual Leave x2 - 32.79 Sick System Issue Paid - 16.66 System Issu…" at bounding box center [983, 278] width 191 height 40
select select "30"
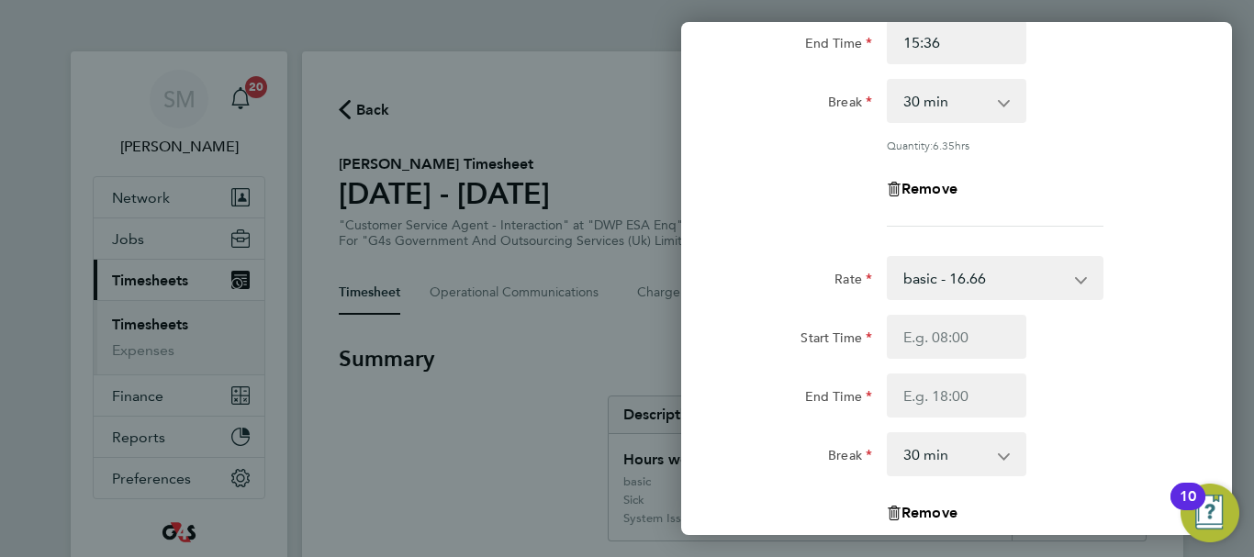
click at [941, 358] on div "Start Time End Time" at bounding box center [956, 366] width 463 height 103
click at [958, 325] on input "Start Time" at bounding box center [957, 337] width 140 height 44
type input "15:36"
click at [931, 379] on input "End Time" at bounding box center [957, 396] width 140 height 44
type input "16:30"
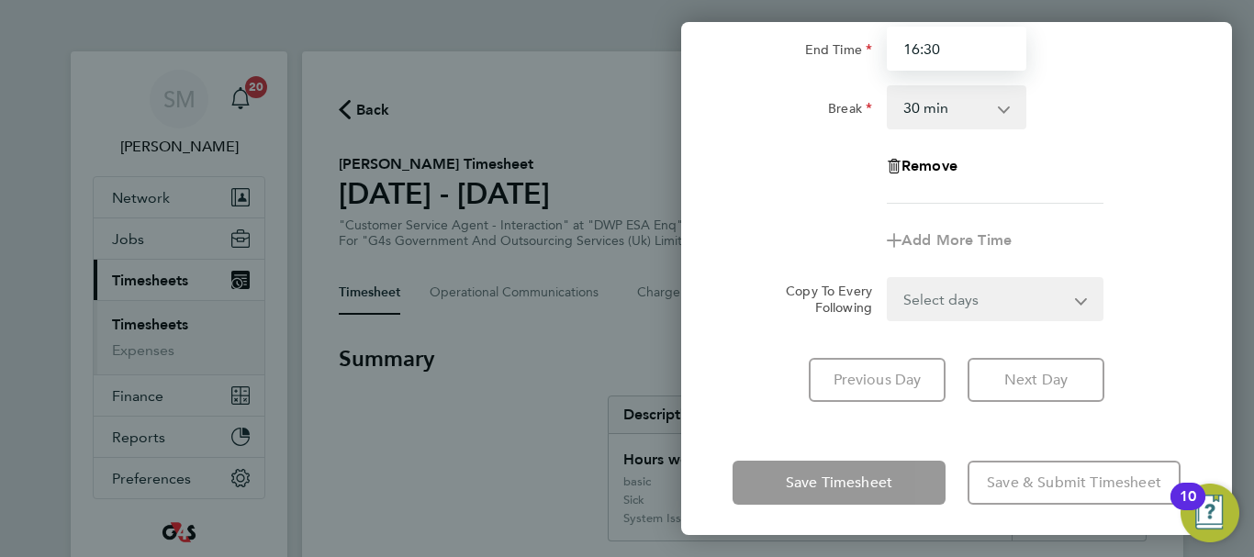
scroll to position [596, 0]
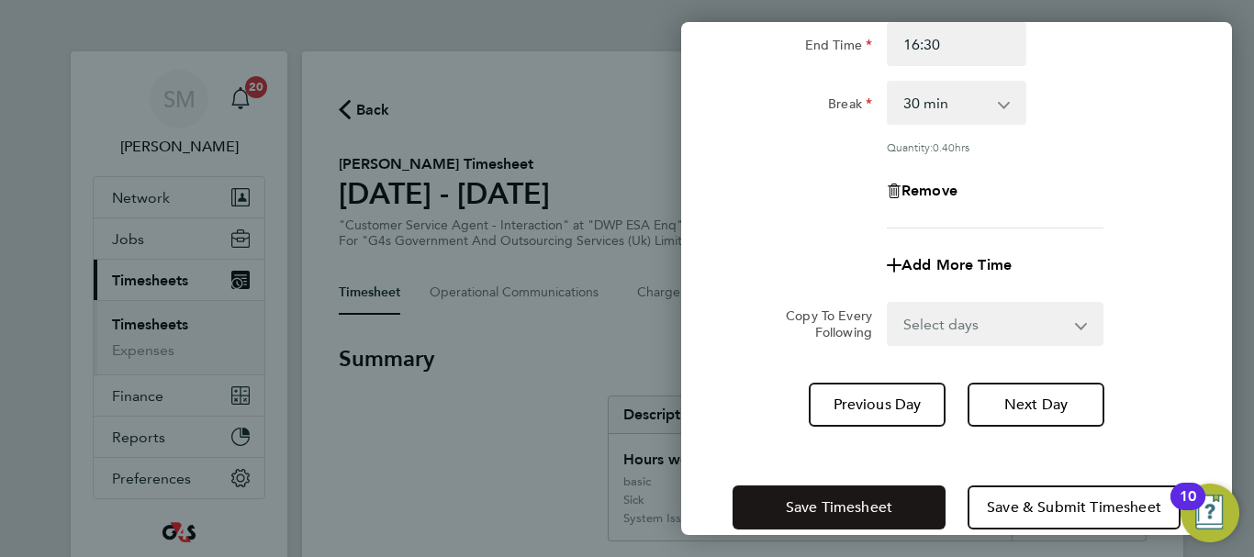
click at [815, 486] on button "Save Timesheet" at bounding box center [838, 508] width 213 height 44
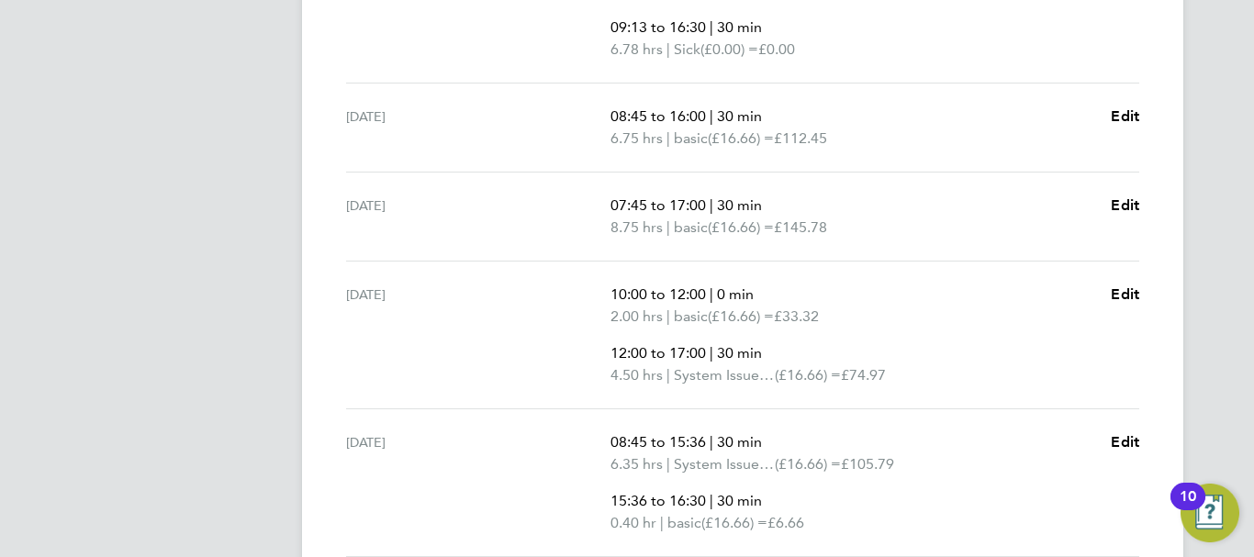
scroll to position [918, 0]
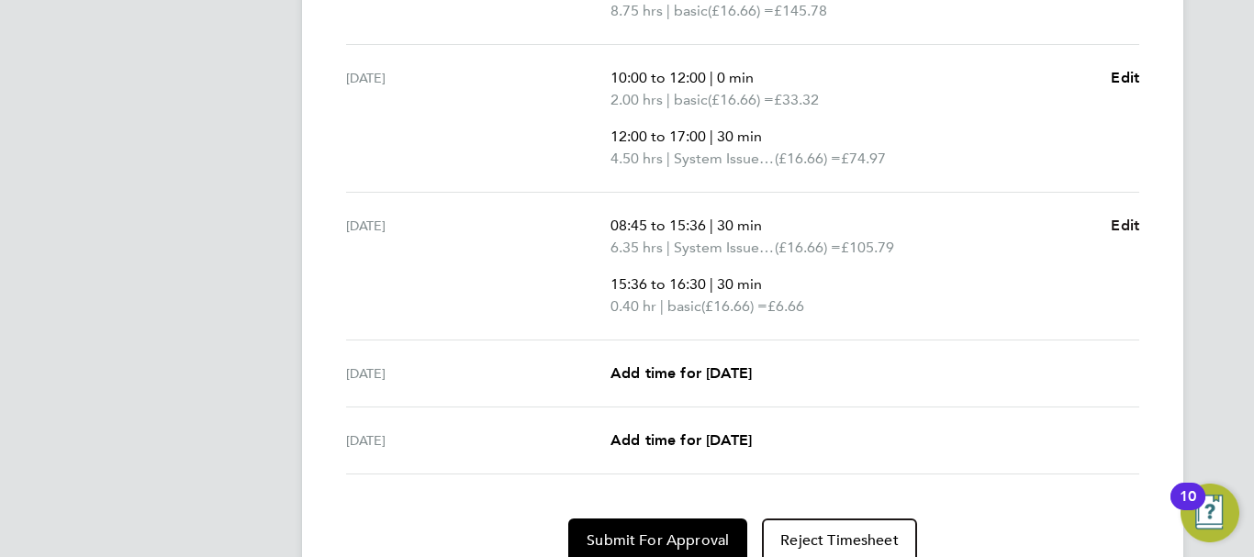
click at [1116, 230] on span "Edit" at bounding box center [1125, 225] width 28 height 17
select select "30"
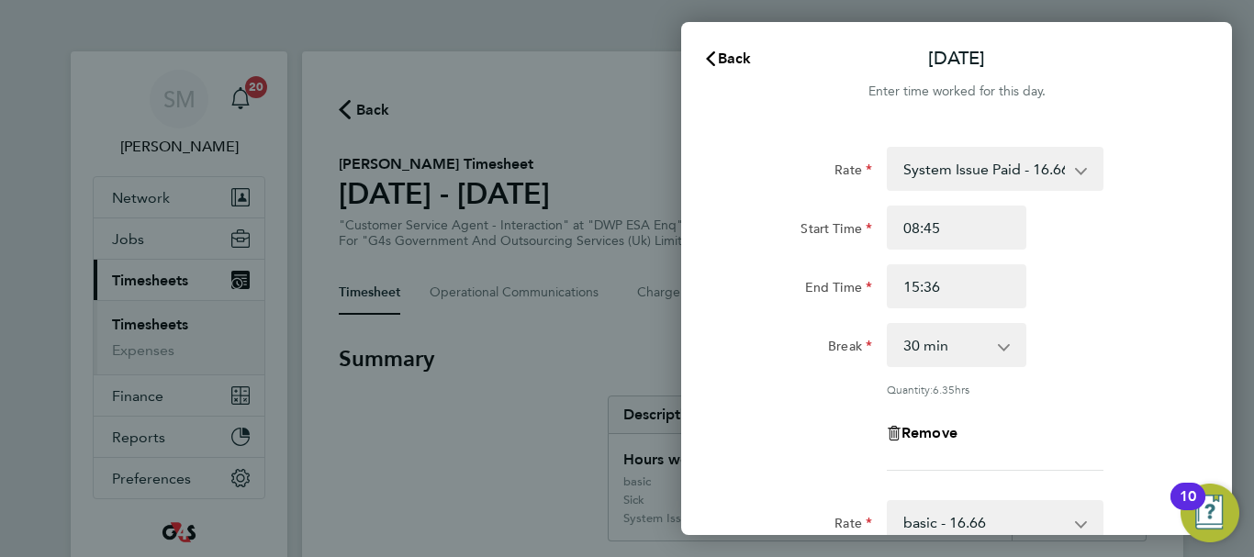
click at [966, 341] on select "0 min 15 min 30 min 45 min 60 min 75 min 90 min" at bounding box center [945, 345] width 114 height 40
click at [888, 325] on select "0 min 15 min 30 min 45 min 60 min 75 min 90 min" at bounding box center [945, 345] width 114 height 40
click at [974, 348] on select "0 min 15 min 30 min 45 min 60 min 75 min 90 min" at bounding box center [945, 345] width 114 height 40
click at [888, 325] on select "0 min 15 min 30 min 45 min 60 min 75 min 90 min" at bounding box center [945, 345] width 114 height 40
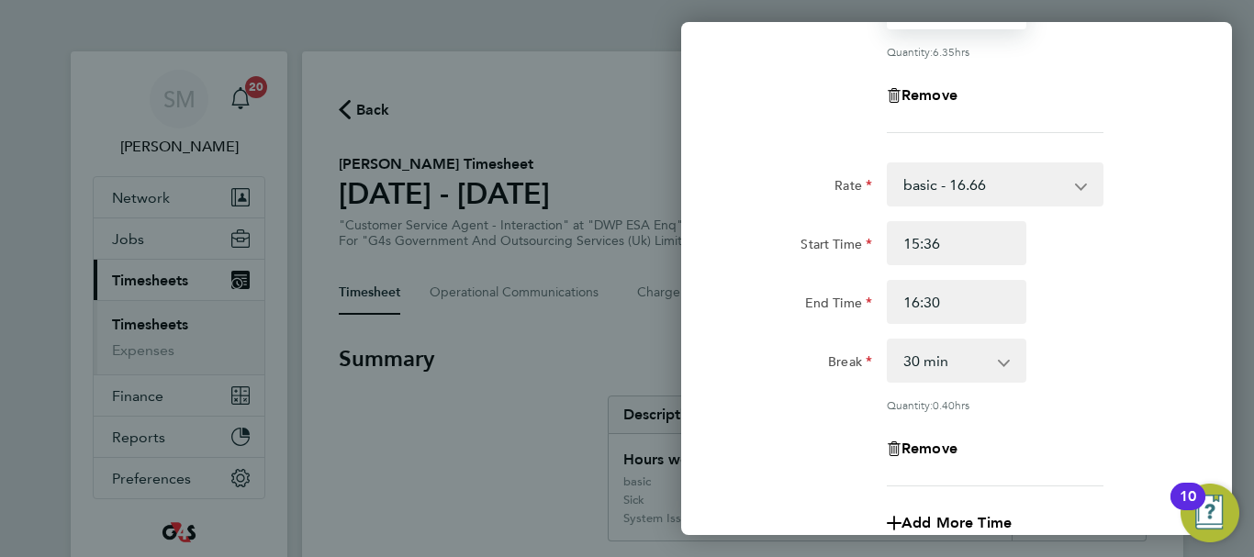
scroll to position [367, 0]
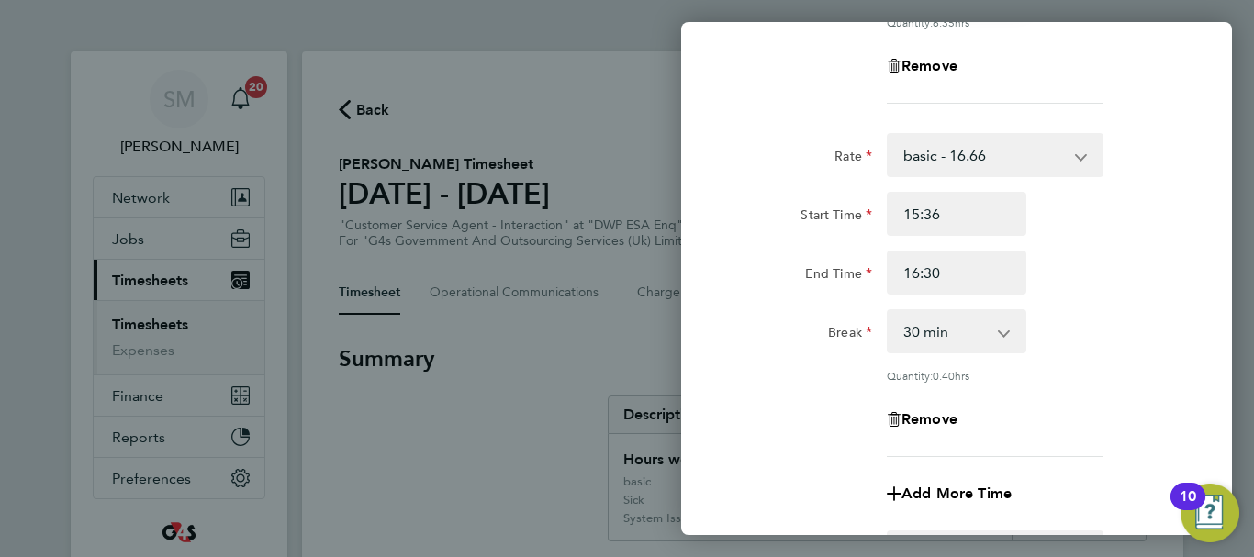
click at [1004, 342] on app-icon-cross-button at bounding box center [1013, 331] width 22 height 40
click at [979, 327] on select "0 min 15 min 30 min 45 min" at bounding box center [945, 331] width 114 height 40
click at [888, 311] on select "0 min 15 min 30 min 45 min" at bounding box center [945, 331] width 114 height 40
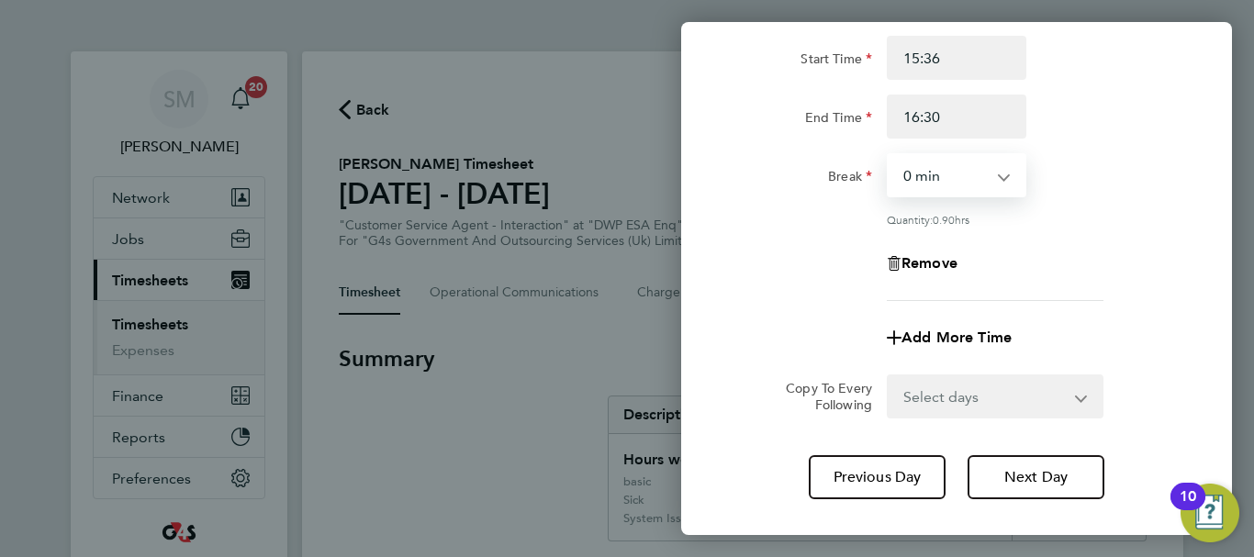
scroll to position [623, 0]
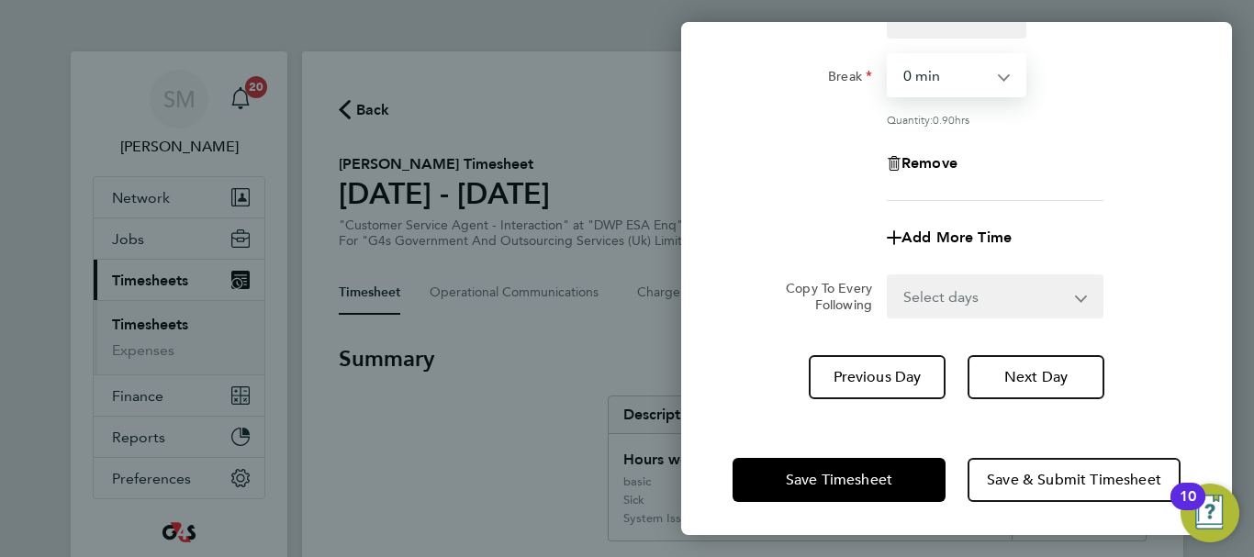
click at [771, 421] on div "Save Timesheet Save & Submit Timesheet" at bounding box center [956, 479] width 551 height 117
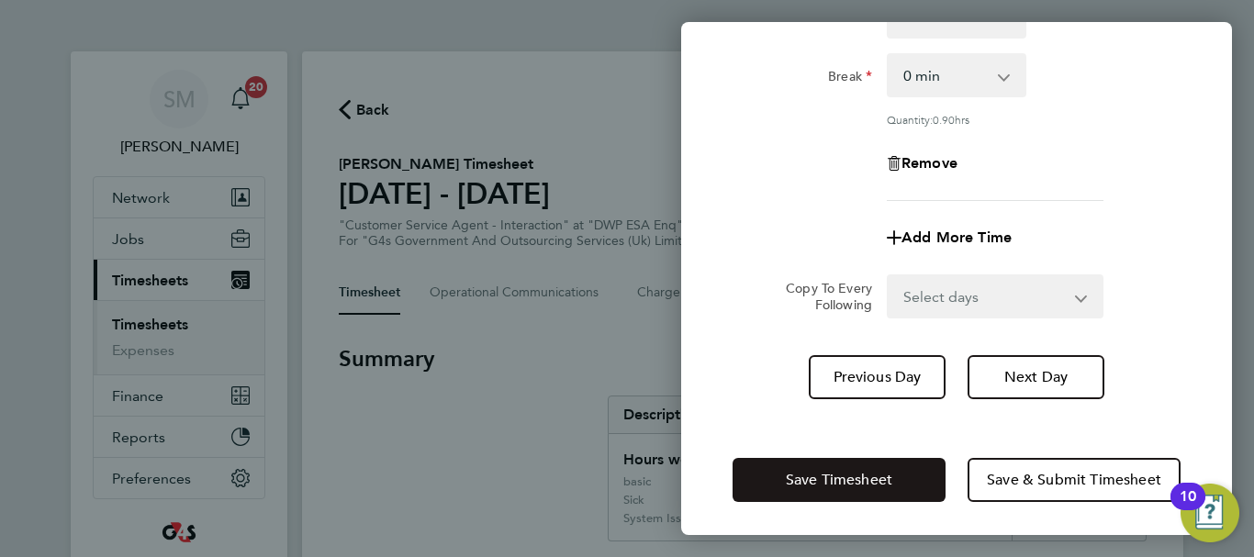
click at [802, 471] on span "Save Timesheet" at bounding box center [839, 480] width 106 height 18
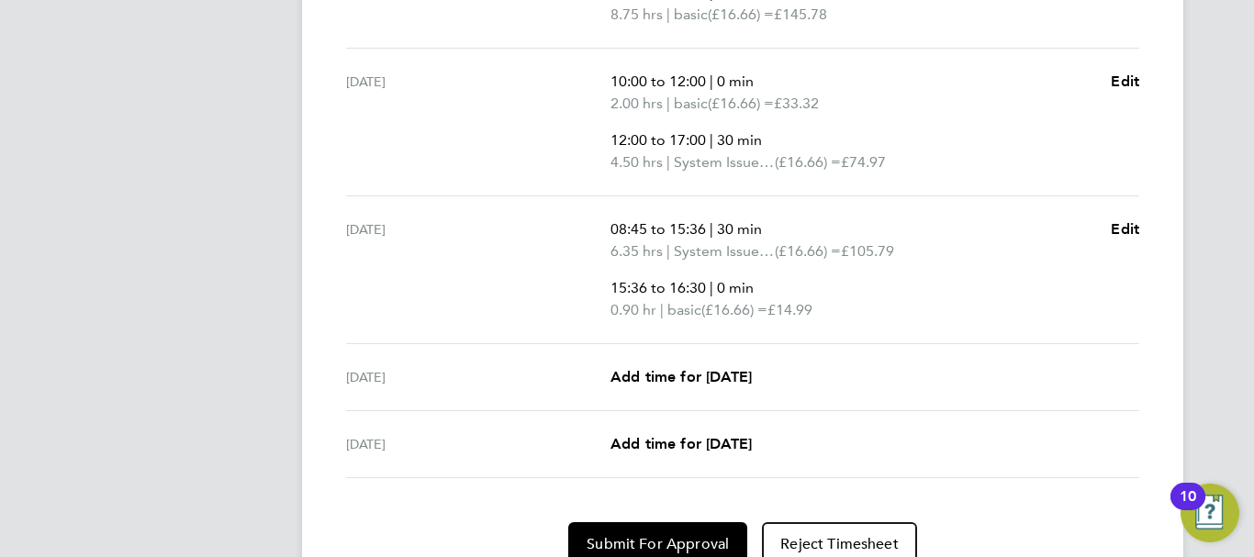
scroll to position [918, 0]
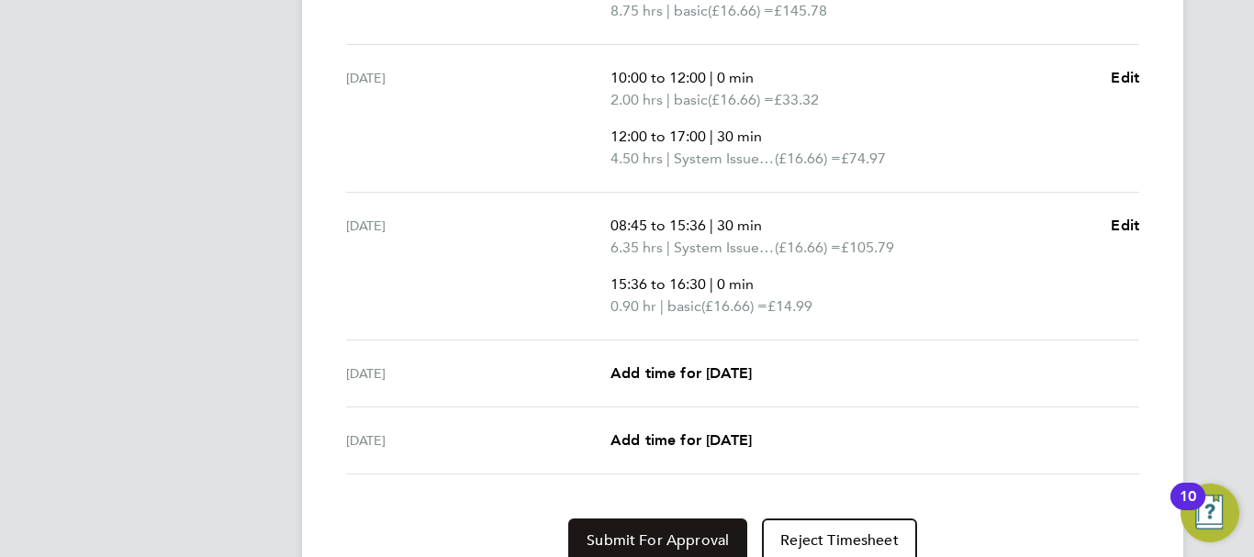
click at [625, 527] on button "Submit For Approval" at bounding box center [657, 541] width 179 height 44
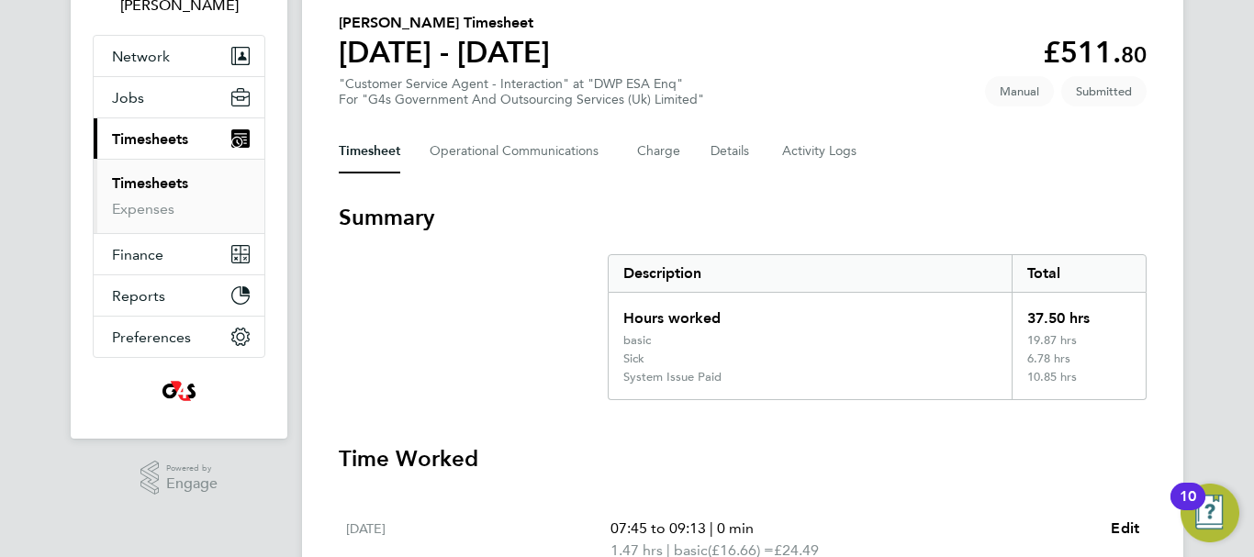
scroll to position [0, 0]
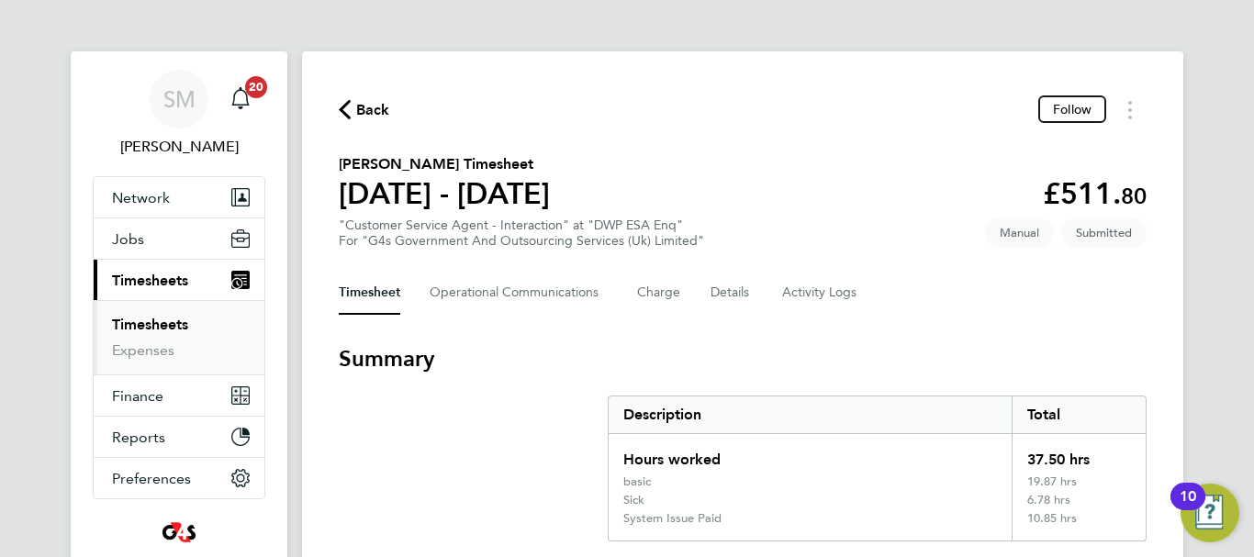
click at [362, 114] on span "Back" at bounding box center [373, 110] width 34 height 22
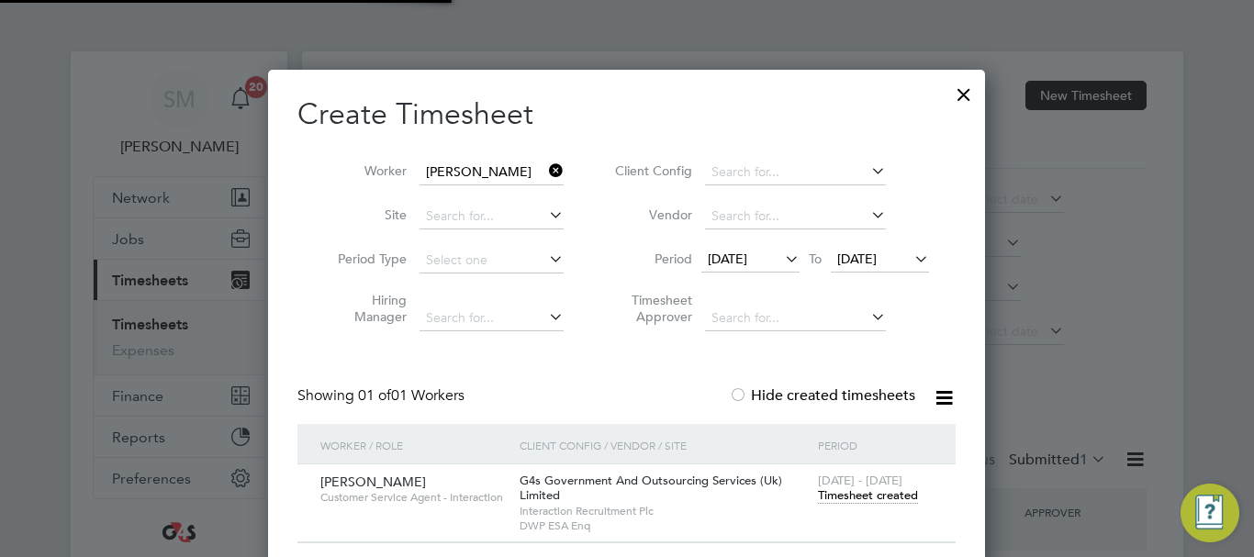
scroll to position [47, 160]
click at [539, 169] on input at bounding box center [491, 173] width 144 height 26
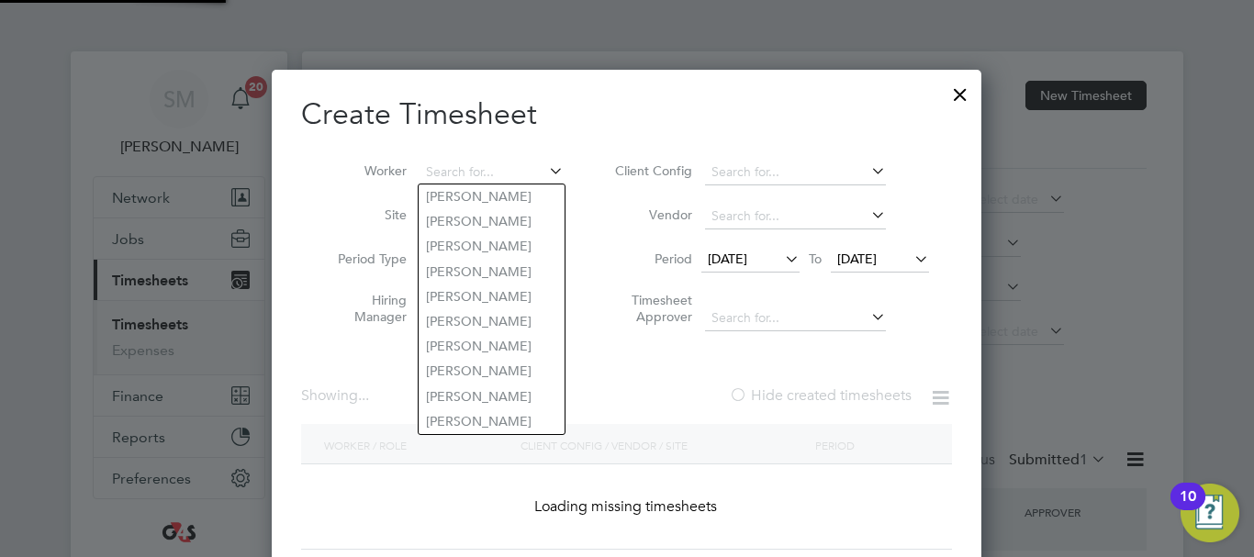
scroll to position [2853, 718]
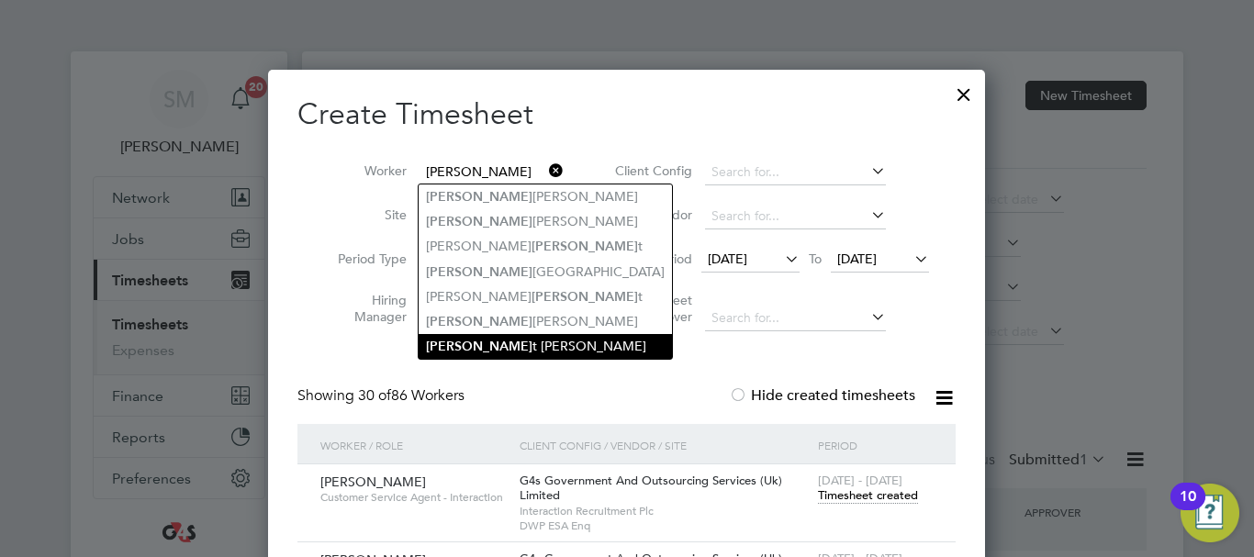
click at [487, 335] on li "[PERSON_NAME]" at bounding box center [545, 346] width 253 height 25
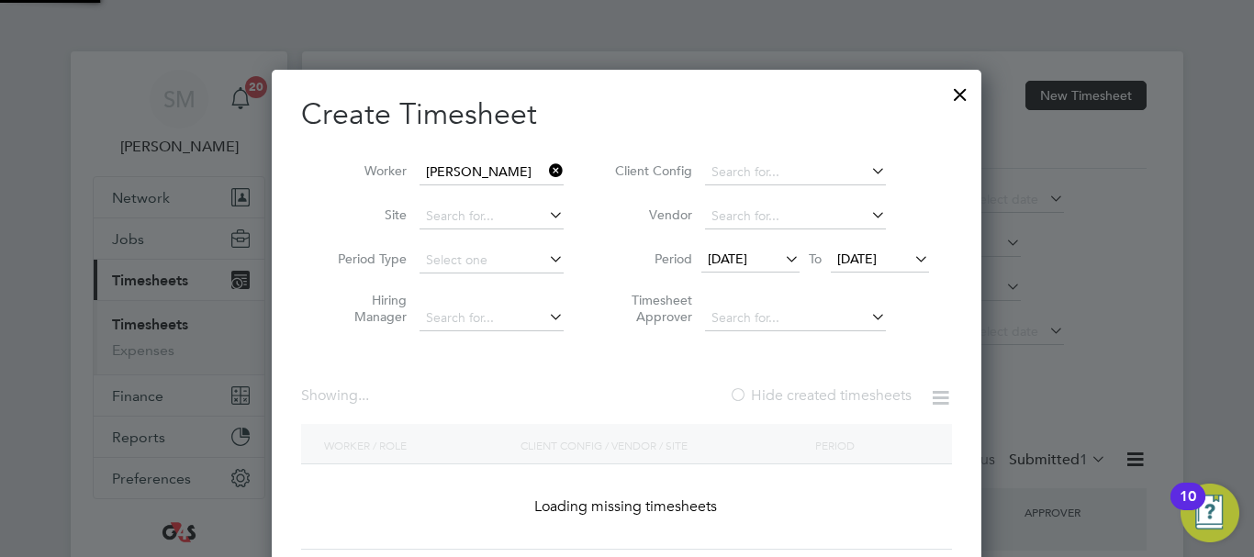
scroll to position [511, 711]
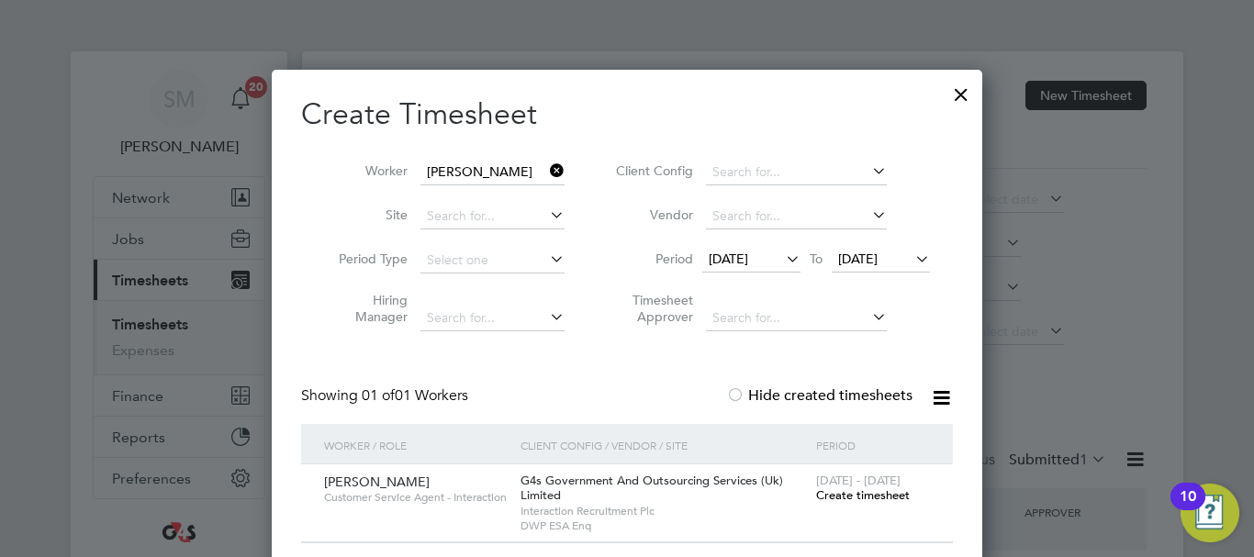
click at [872, 491] on span "Create timesheet" at bounding box center [863, 495] width 94 height 16
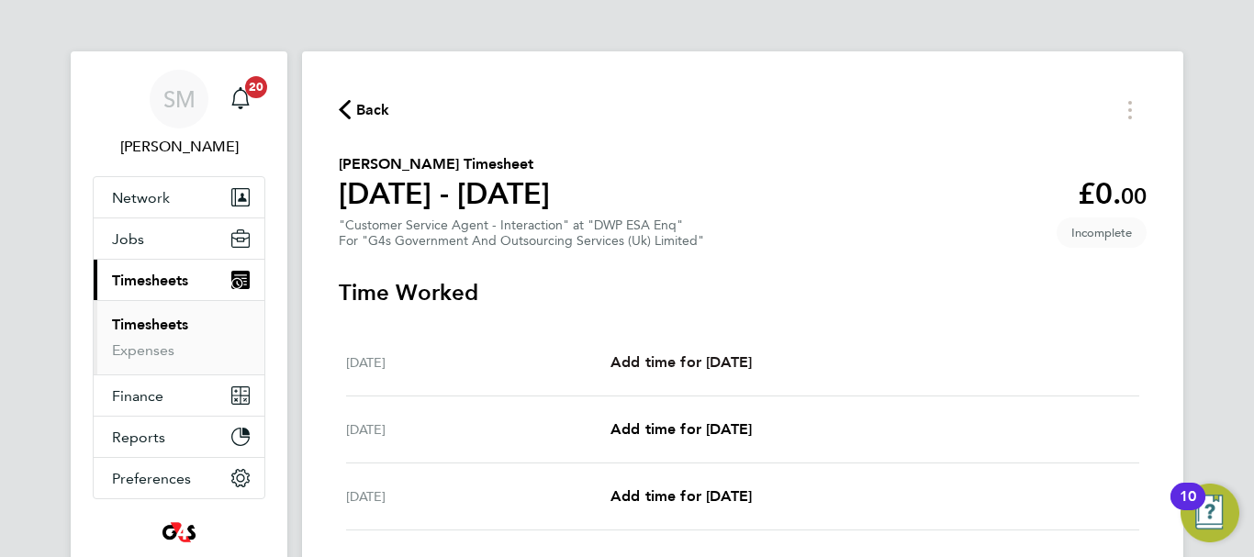
click at [752, 361] on span "Add time for [DATE]" at bounding box center [680, 361] width 141 height 17
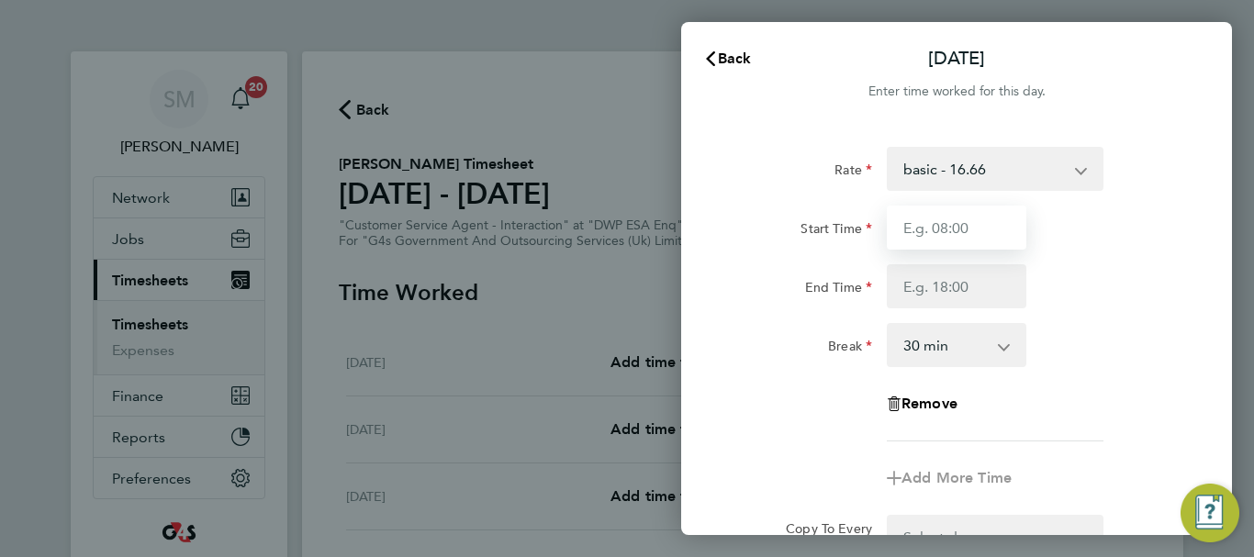
click at [1001, 239] on input "Start Time" at bounding box center [957, 228] width 140 height 44
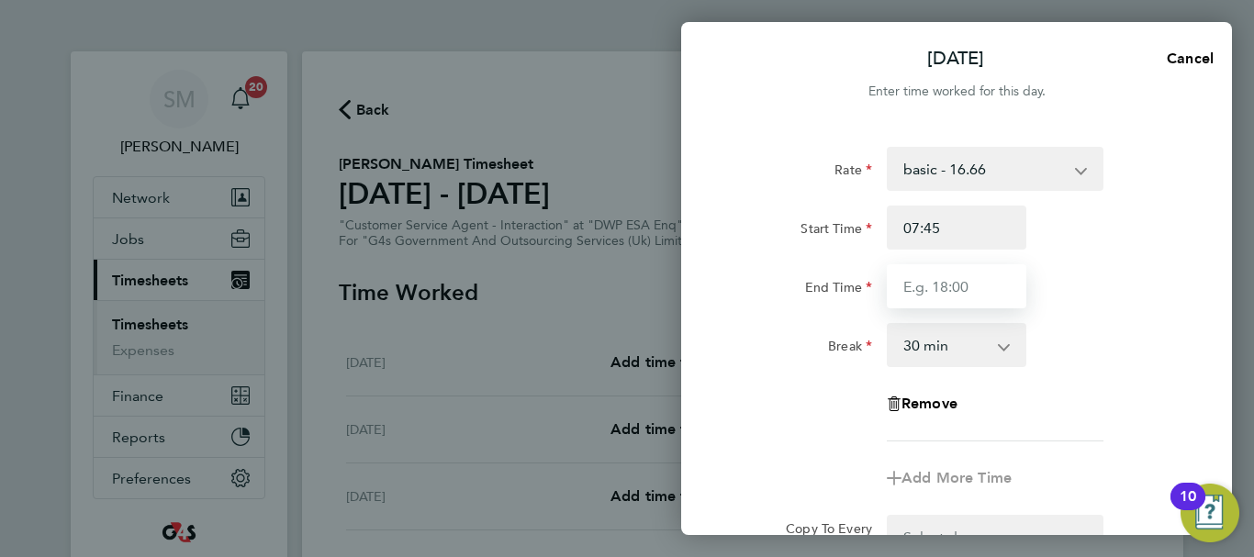
click at [991, 285] on input "End Time" at bounding box center [957, 286] width 140 height 44
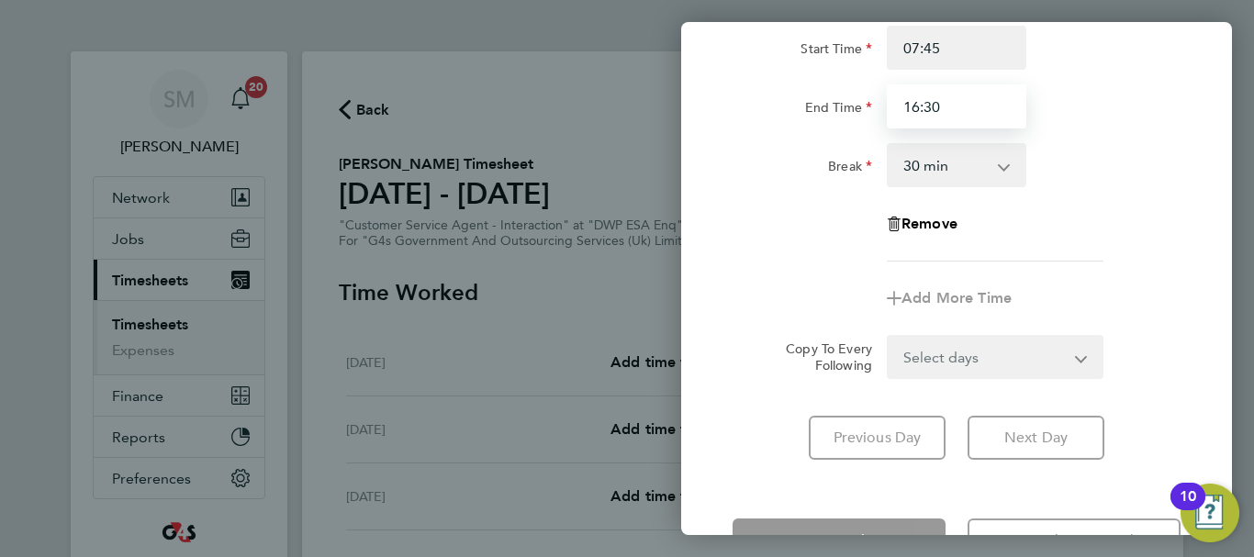
scroll to position [244, 0]
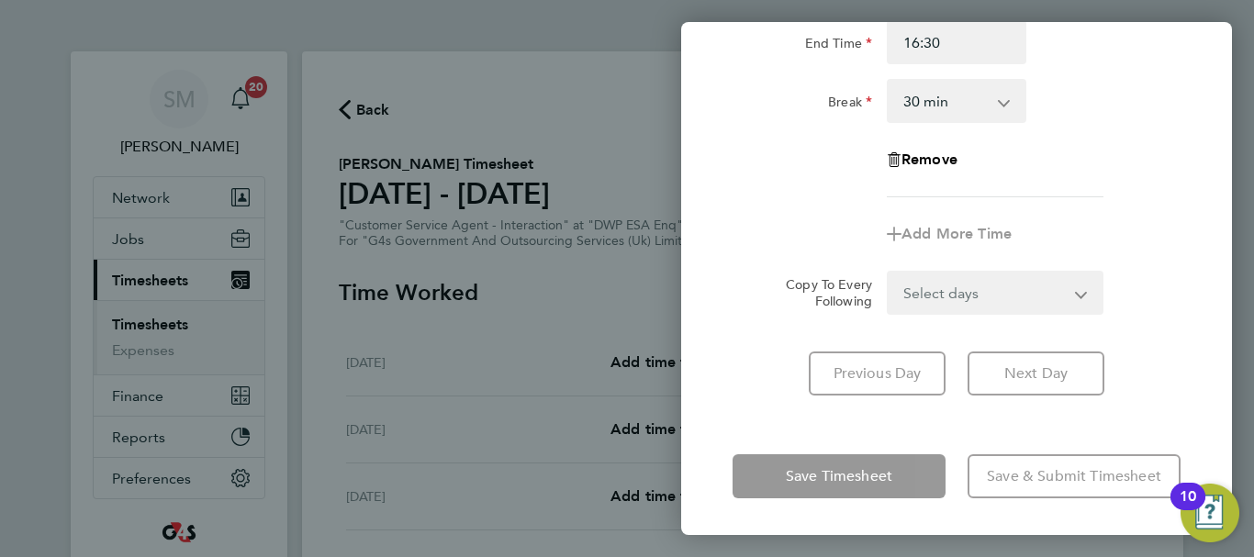
click at [744, 420] on div "[DATE] Cancel Enter time worked for this day. Rate basic - 16.66 System Issue N…" at bounding box center [956, 278] width 551 height 513
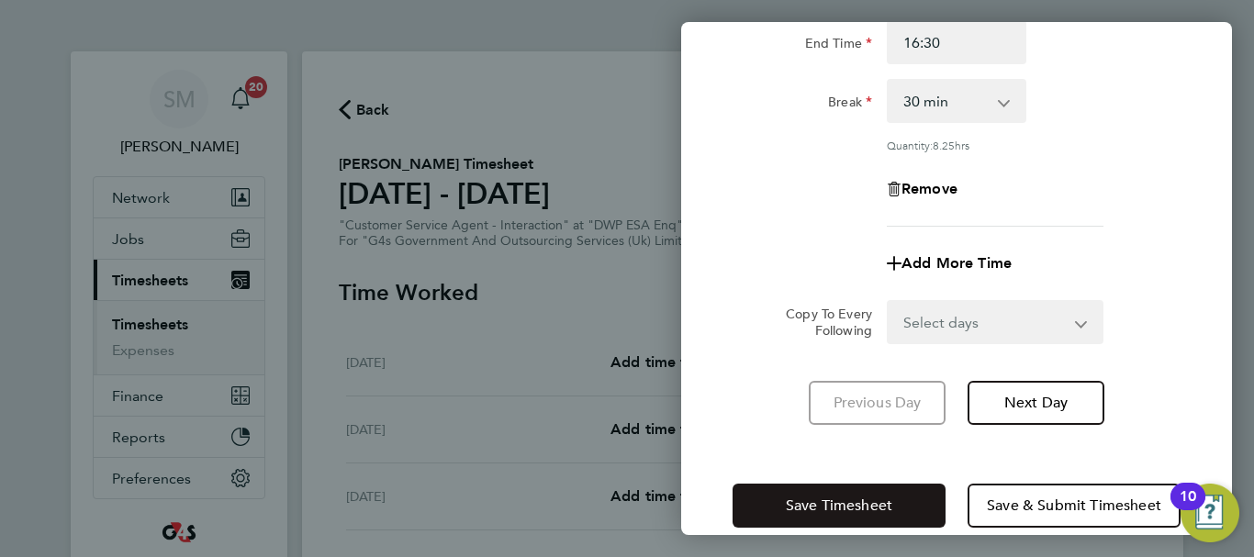
click at [777, 494] on button "Save Timesheet" at bounding box center [838, 506] width 213 height 44
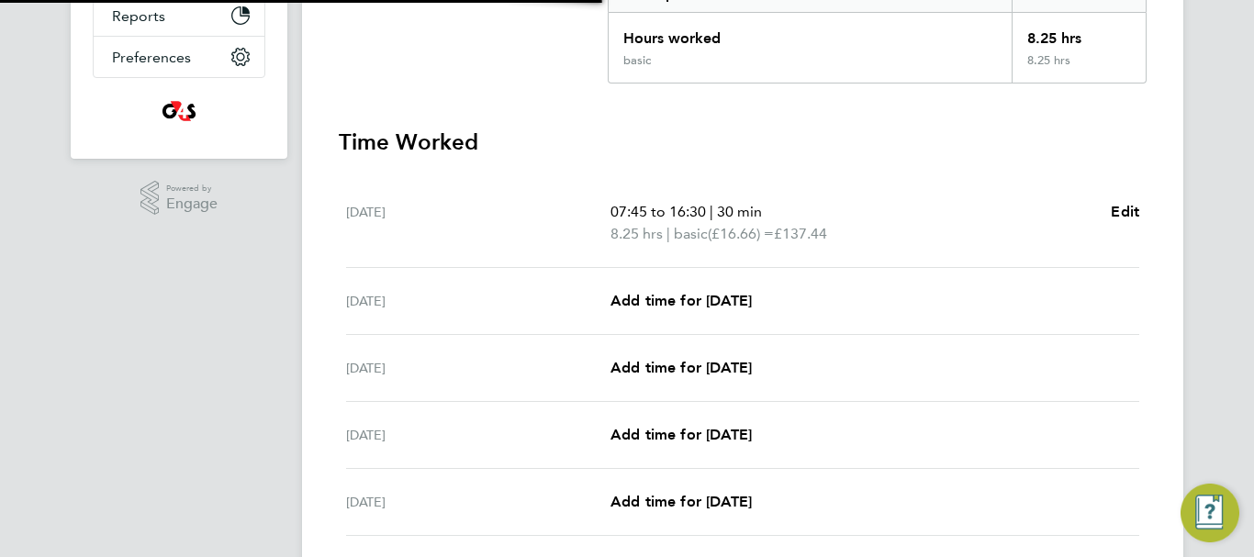
scroll to position [459, 0]
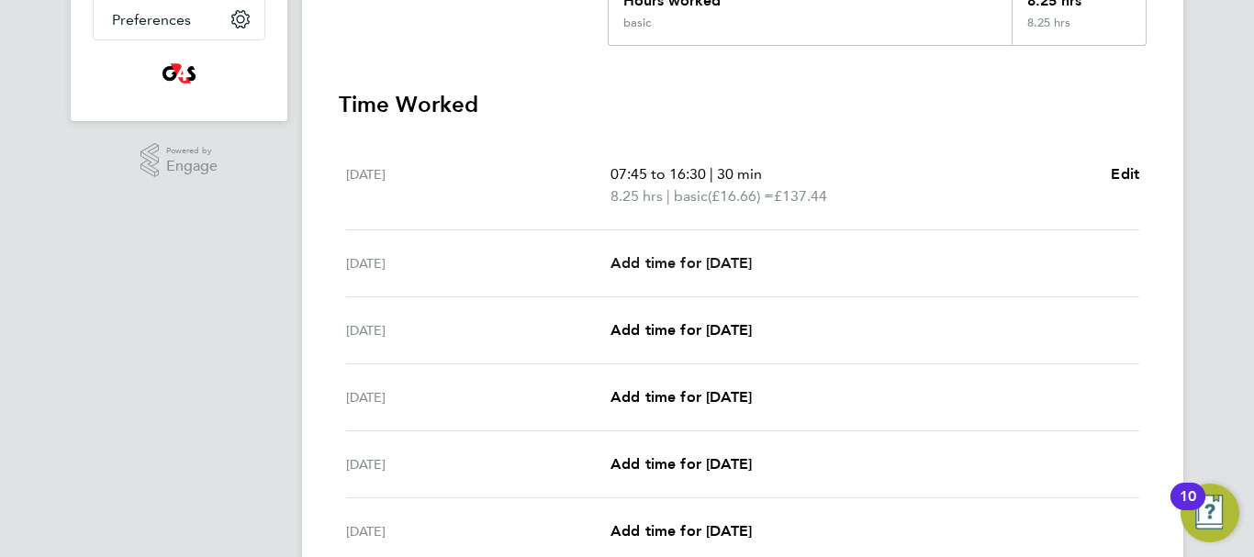
click at [686, 265] on span "Add time for [DATE]" at bounding box center [680, 262] width 141 height 17
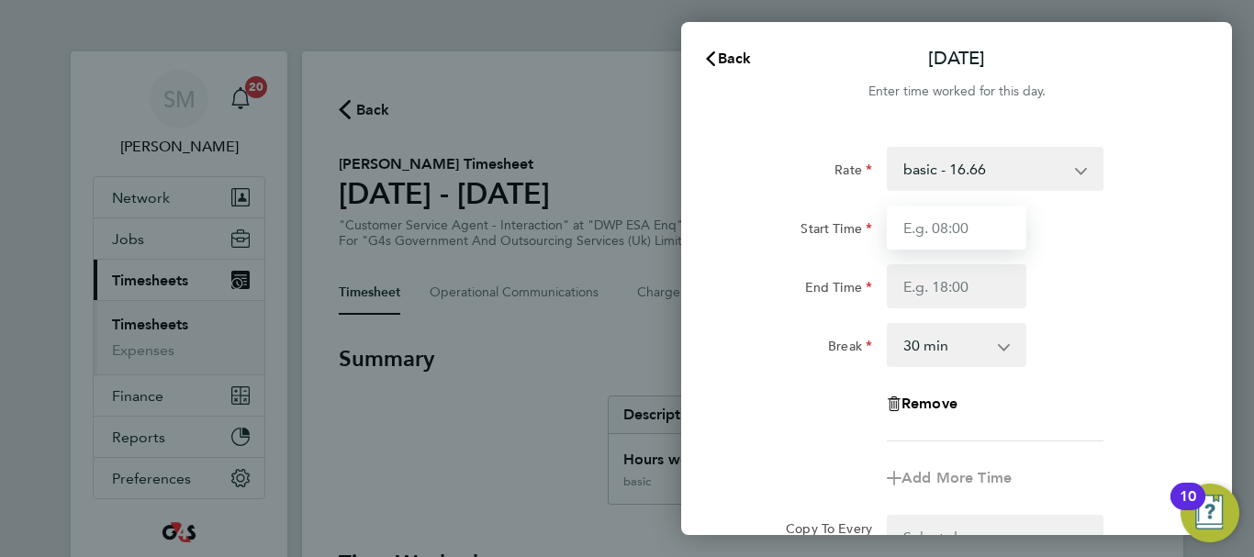
click at [993, 235] on input "Start Time" at bounding box center [957, 228] width 140 height 44
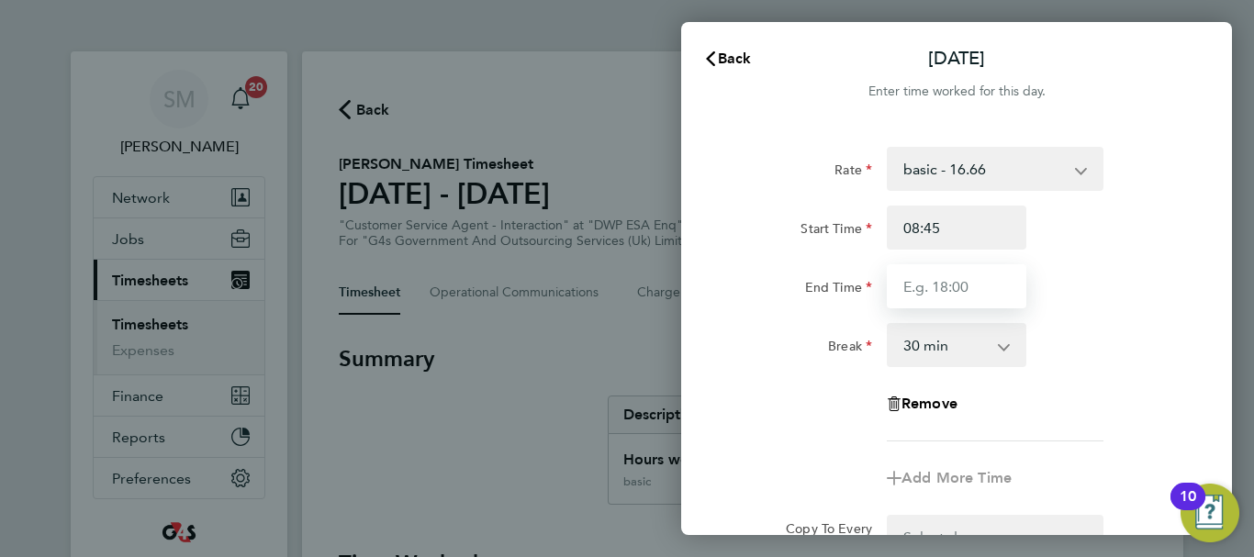
click at [977, 295] on input "End Time" at bounding box center [957, 286] width 140 height 44
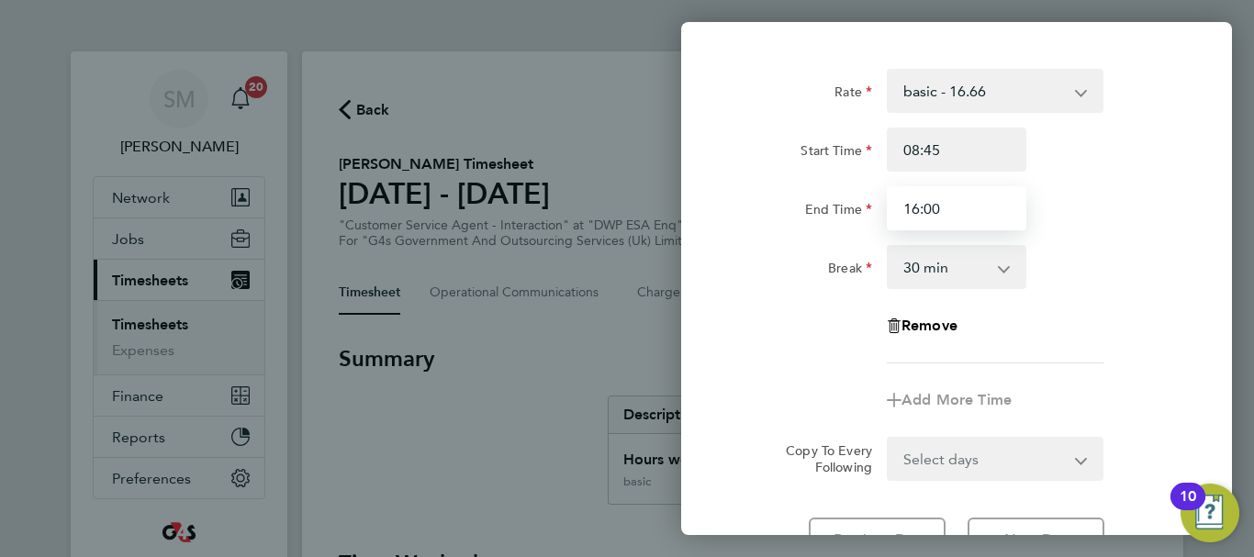
scroll to position [244, 0]
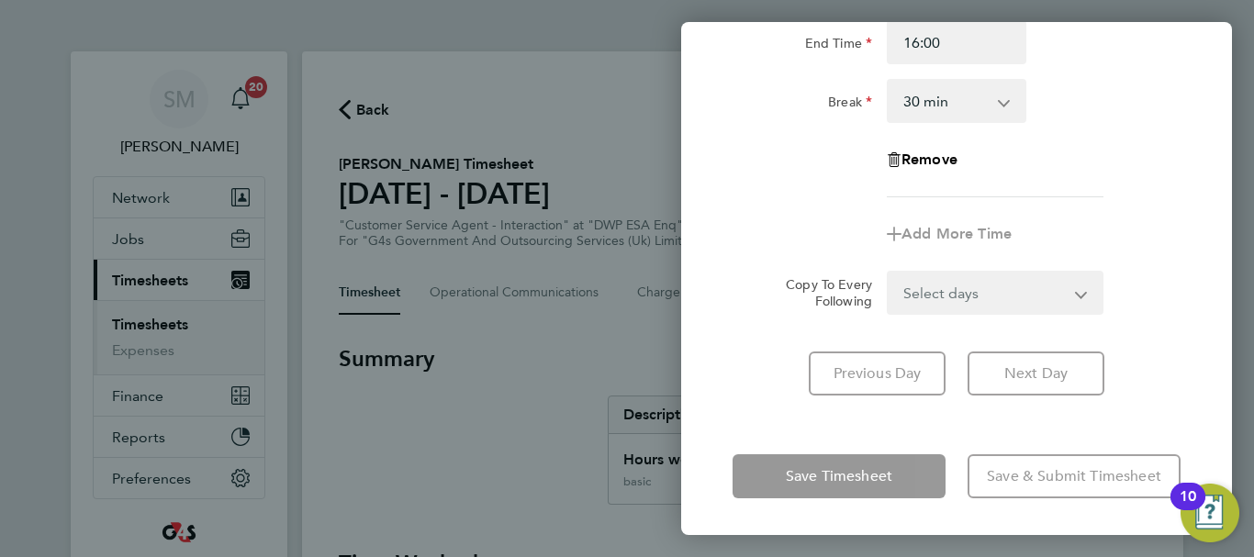
click at [765, 414] on div "Rate basic - 16.66 System Issue Not Paid Annual Leave System Issue Paid - 16.66…" at bounding box center [956, 149] width 551 height 537
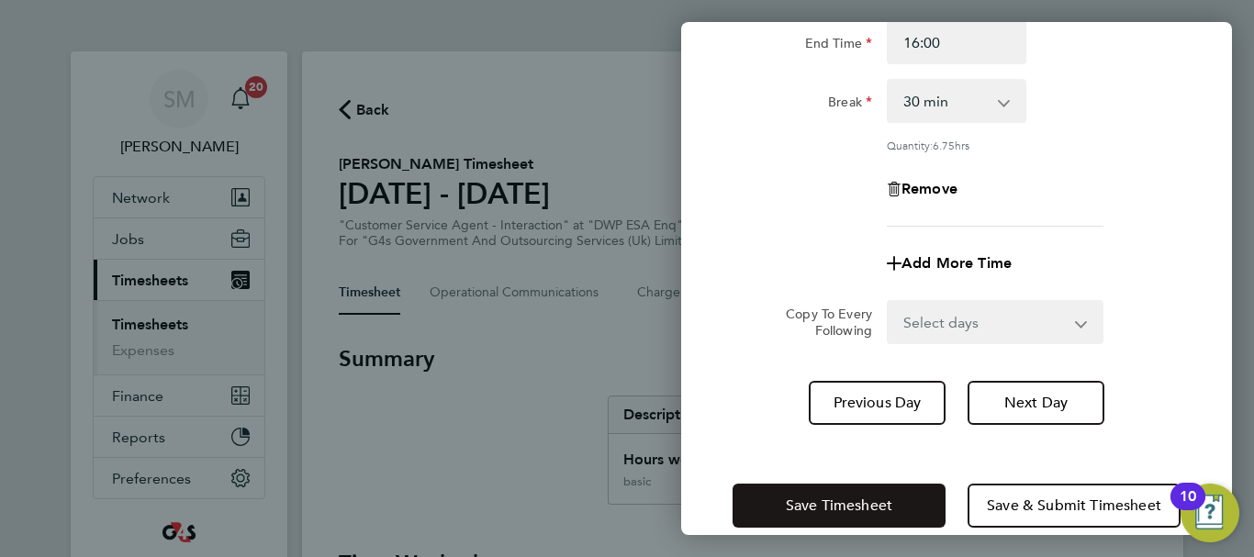
click at [780, 493] on button "Save Timesheet" at bounding box center [838, 506] width 213 height 44
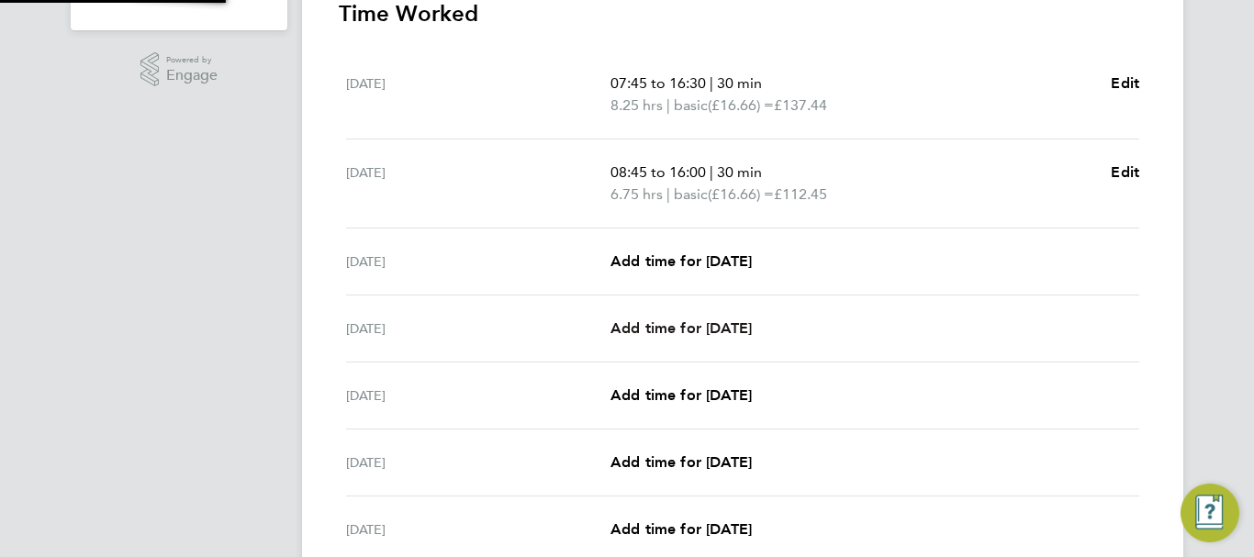
scroll to position [551, 0]
click at [702, 264] on span "Add time for [DATE]" at bounding box center [680, 259] width 141 height 17
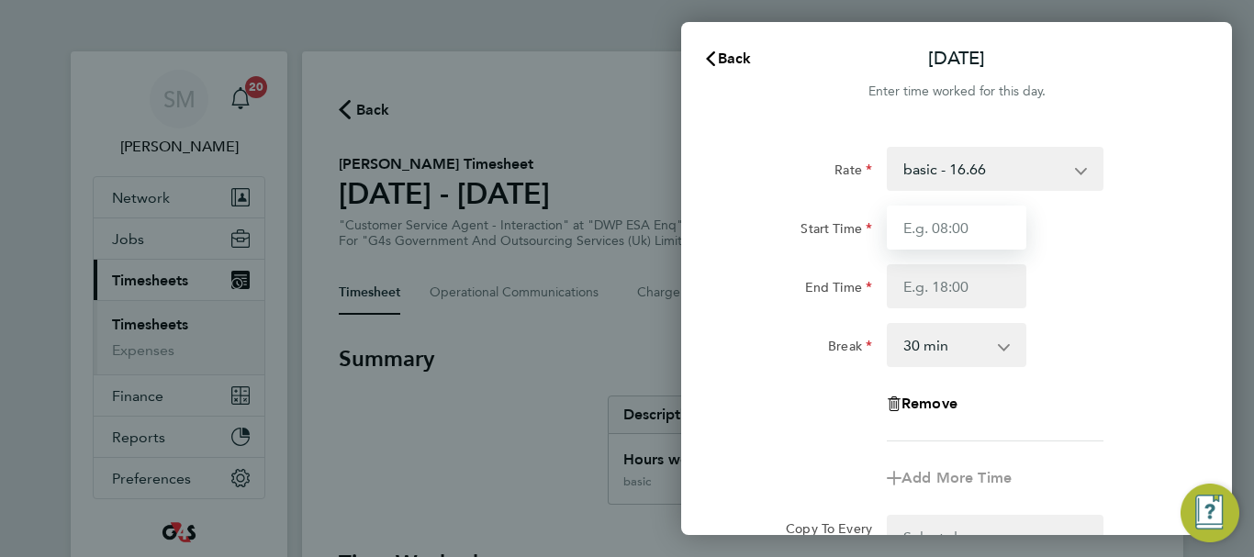
click at [984, 216] on input "Start Time" at bounding box center [957, 228] width 140 height 44
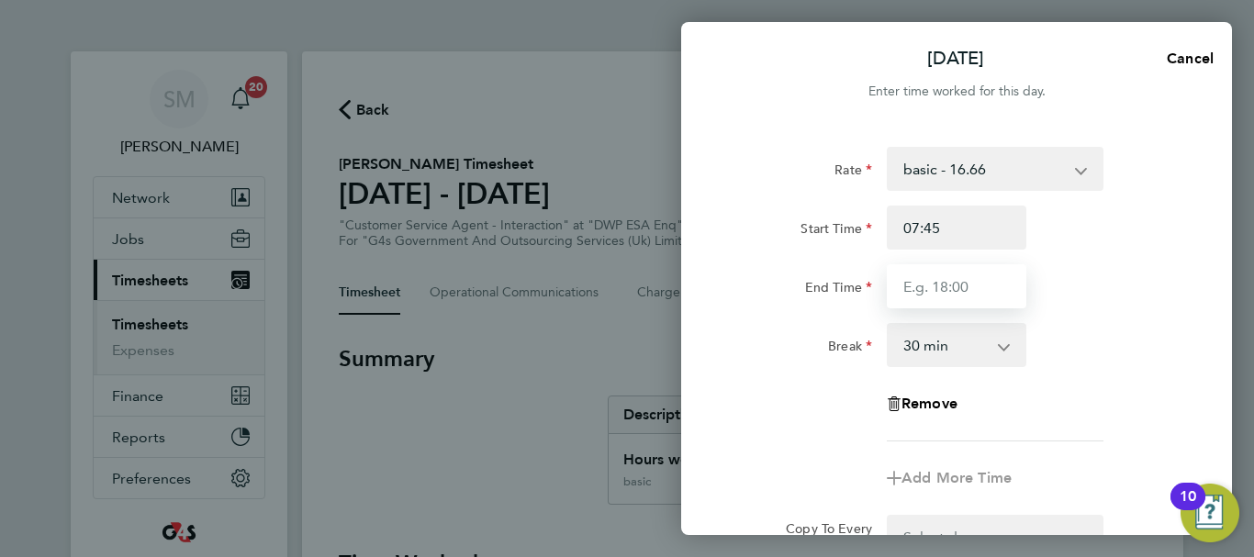
click at [928, 295] on input "End Time" at bounding box center [957, 286] width 140 height 44
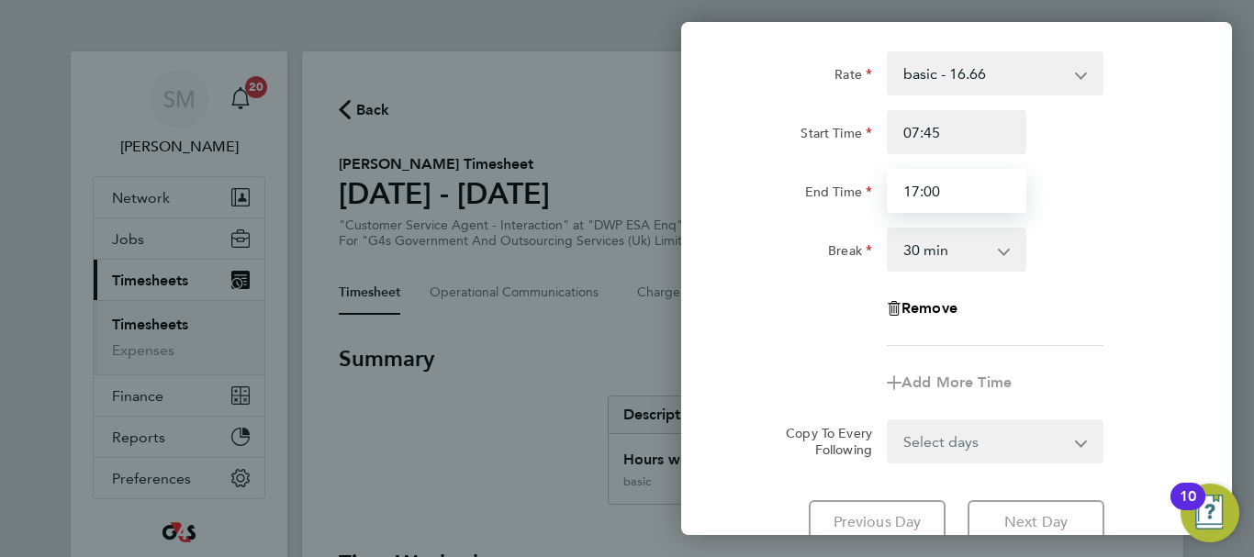
scroll to position [244, 0]
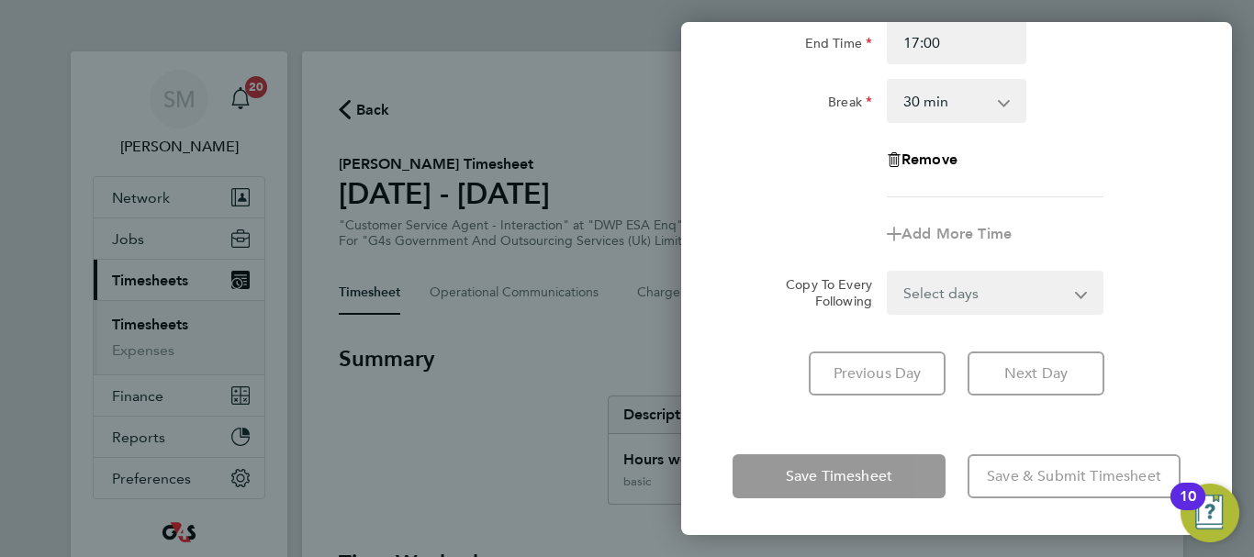
click at [796, 439] on div "[DATE] Cancel Enter time worked for this day. Rate basic - 16.66 System Issue N…" at bounding box center [956, 278] width 551 height 513
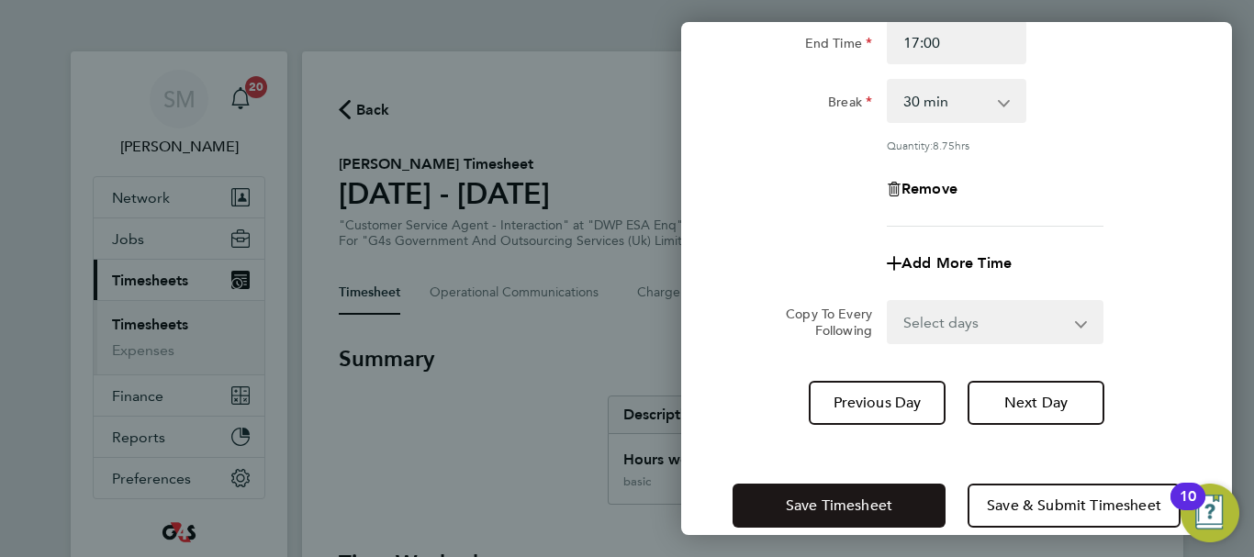
click at [810, 500] on span "Save Timesheet" at bounding box center [839, 506] width 106 height 18
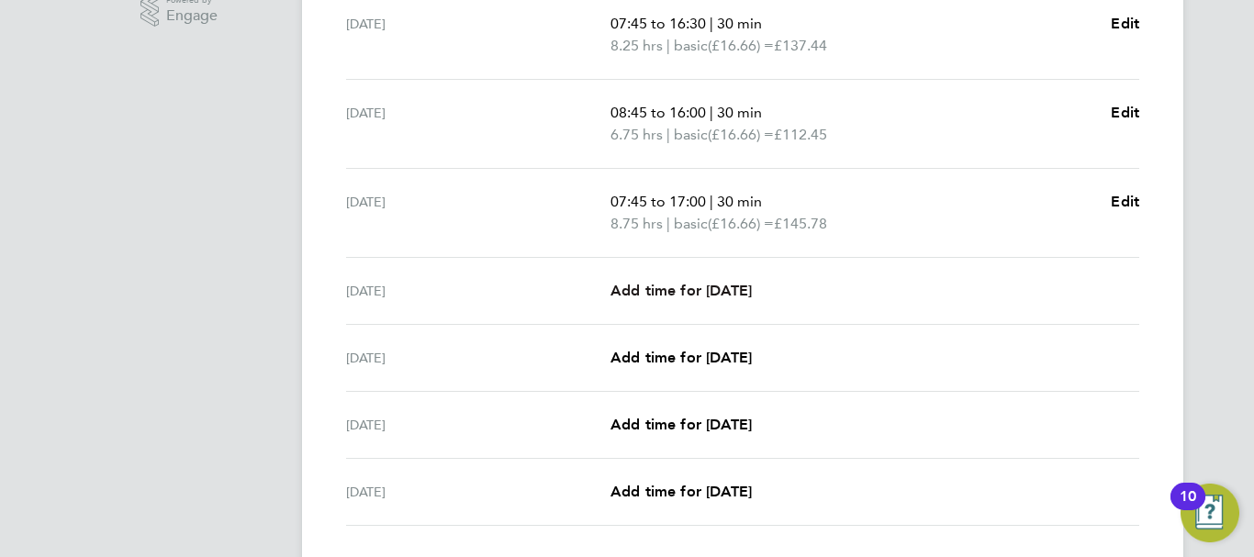
scroll to position [642, 0]
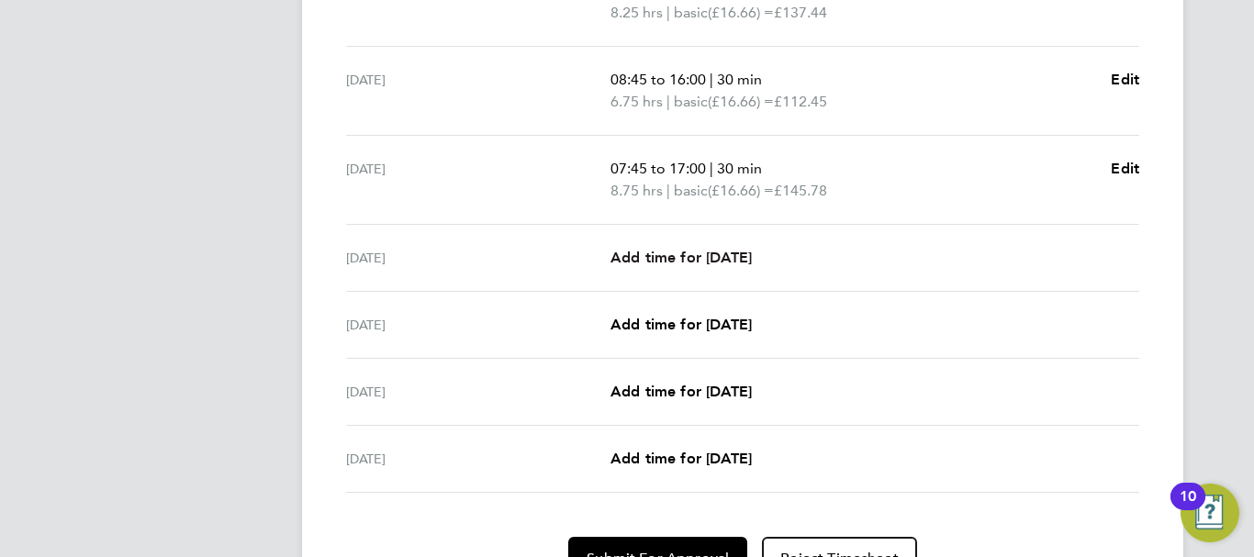
click at [721, 254] on span "Add time for [DATE]" at bounding box center [680, 257] width 141 height 17
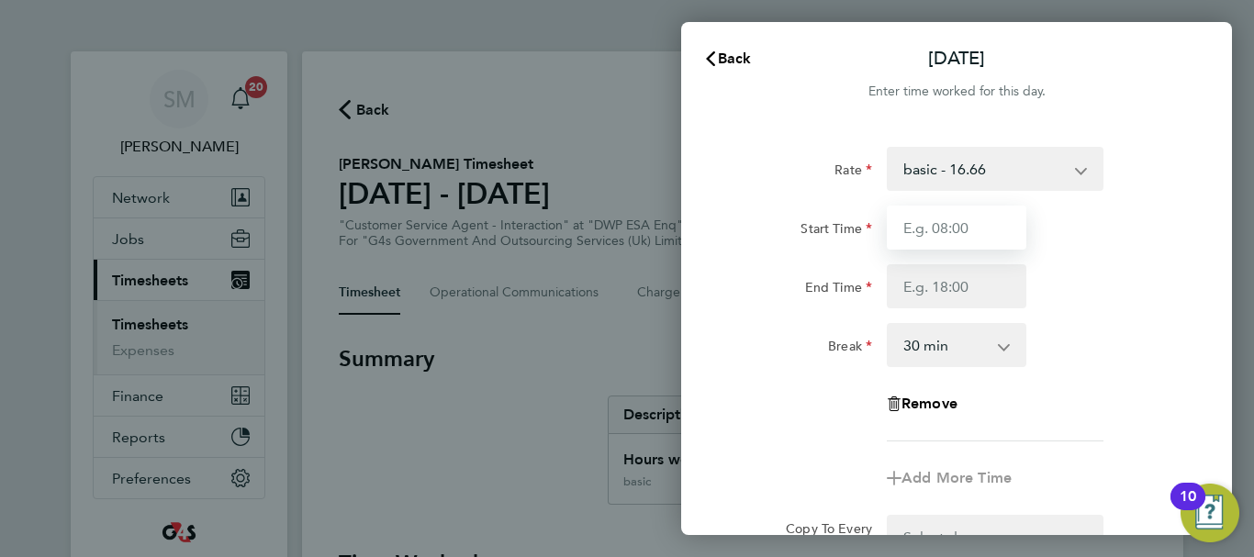
click at [981, 233] on input "Start Time" at bounding box center [957, 228] width 140 height 44
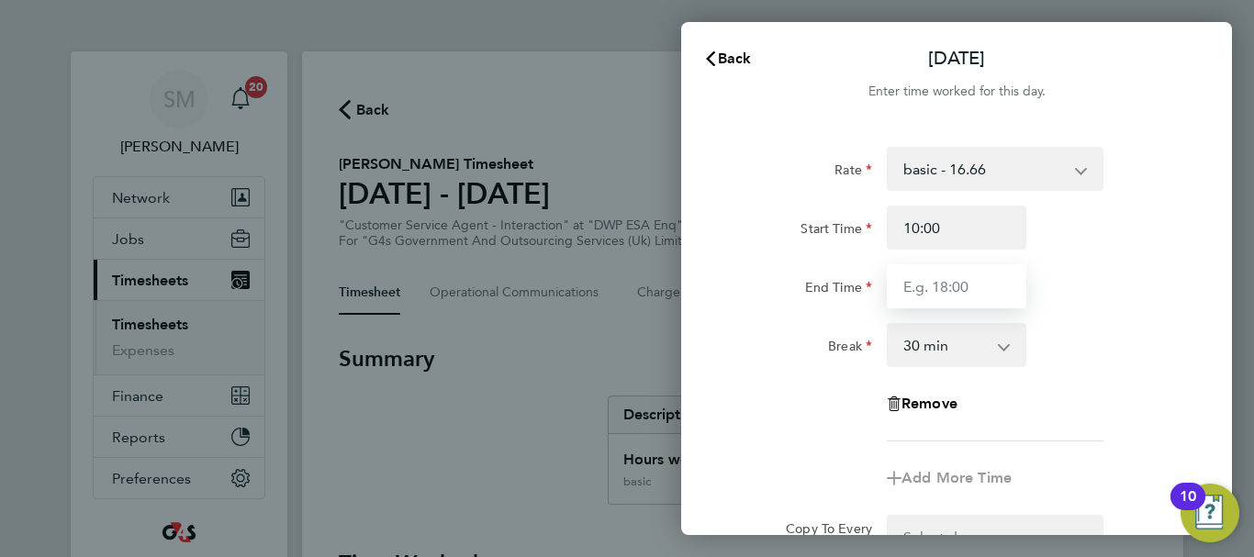
drag, startPoint x: 894, startPoint y: 276, endPoint x: 916, endPoint y: 278, distance: 22.1
click at [900, 276] on input "End Time" at bounding box center [957, 286] width 140 height 44
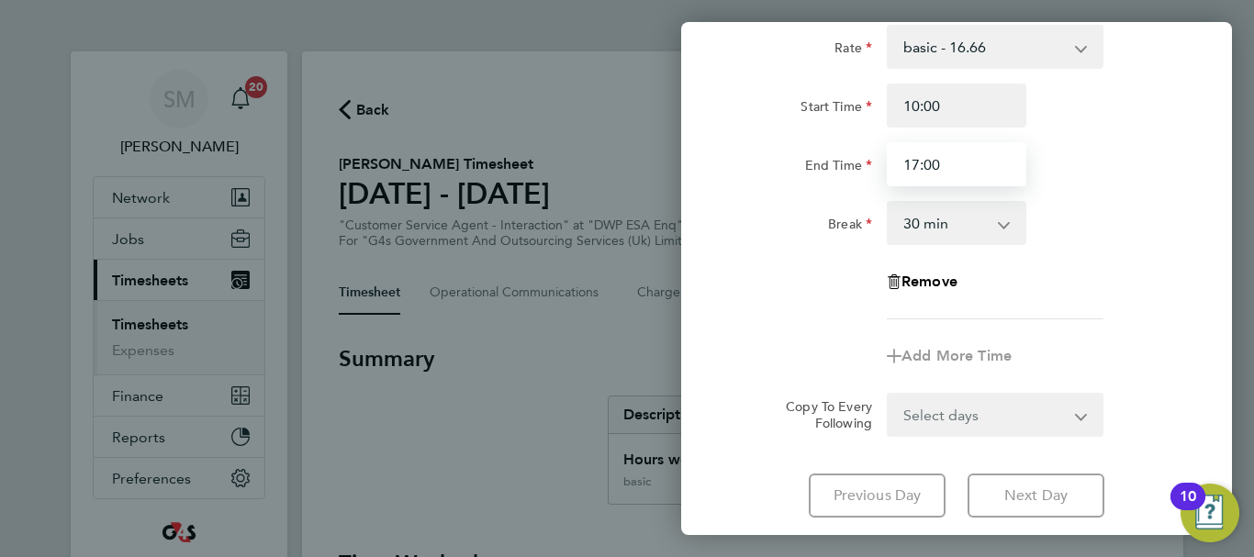
scroll to position [244, 0]
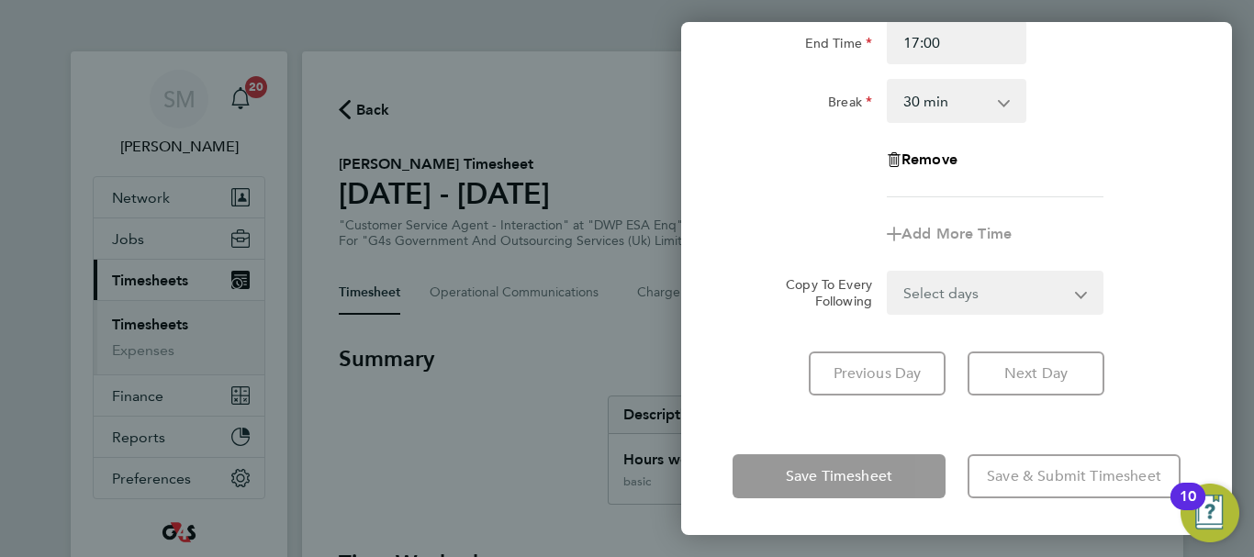
click at [749, 401] on div "Rate basic - 16.66 System Issue Not Paid Annual Leave System Issue Paid - 16.66…" at bounding box center [956, 149] width 551 height 537
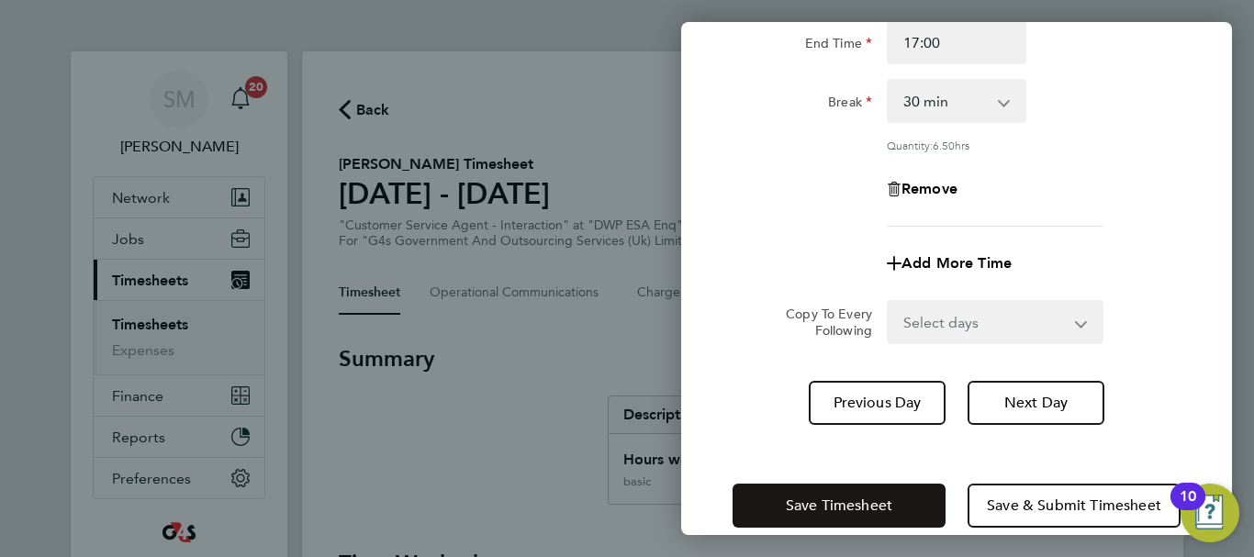
click at [789, 523] on button "Save Timesheet" at bounding box center [838, 506] width 213 height 44
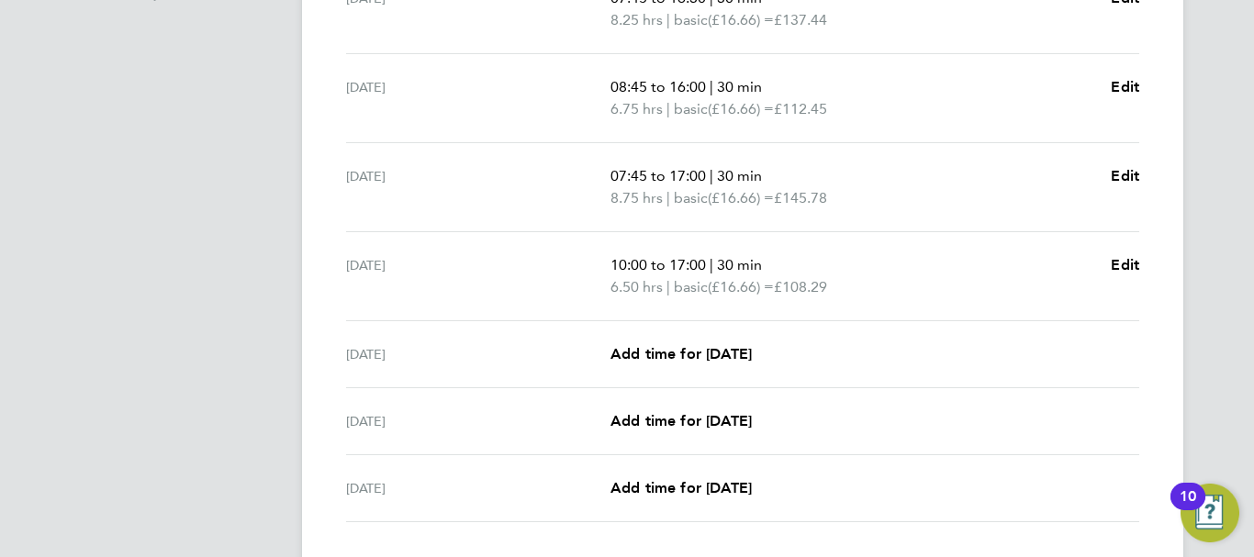
scroll to position [642, 0]
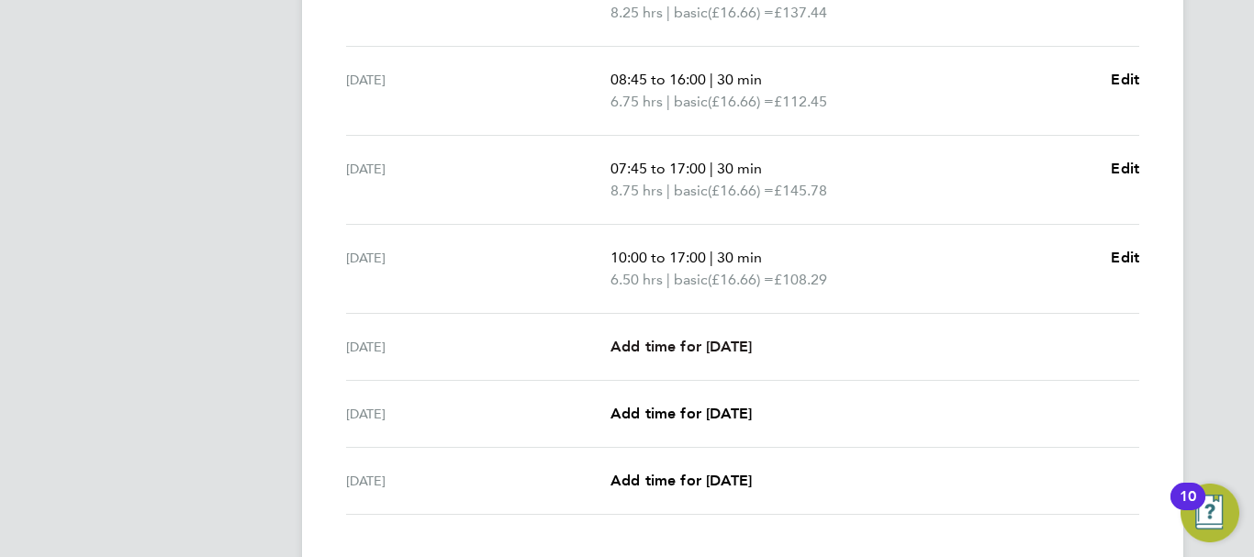
click at [691, 351] on span "Add time for [DATE]" at bounding box center [680, 346] width 141 height 17
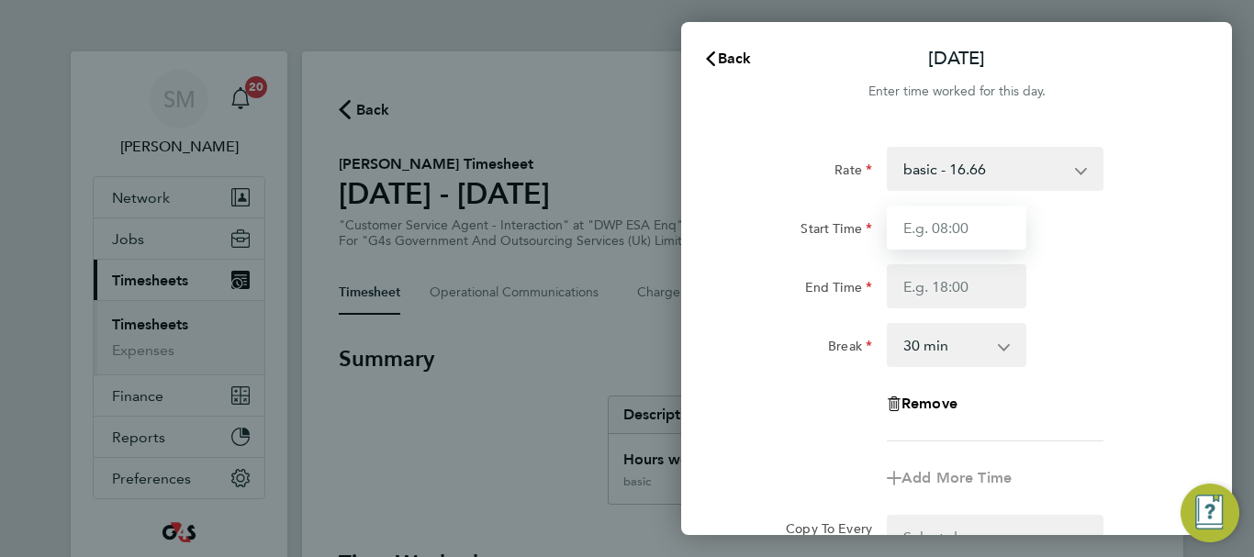
click at [975, 230] on input "Start Time" at bounding box center [957, 228] width 140 height 44
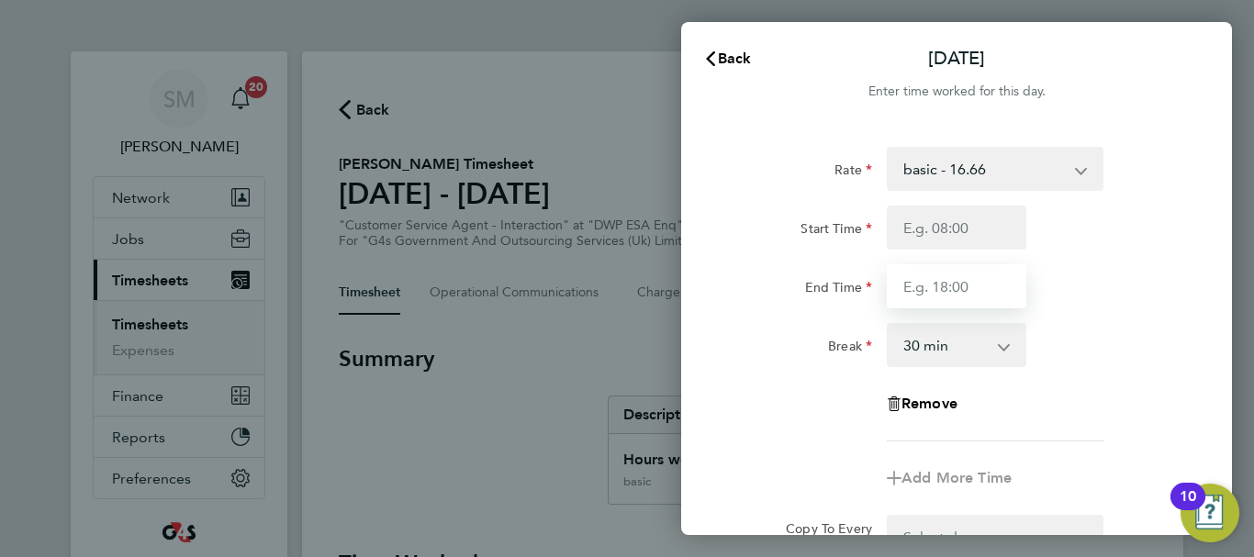
click at [921, 273] on input "End Time" at bounding box center [957, 286] width 140 height 44
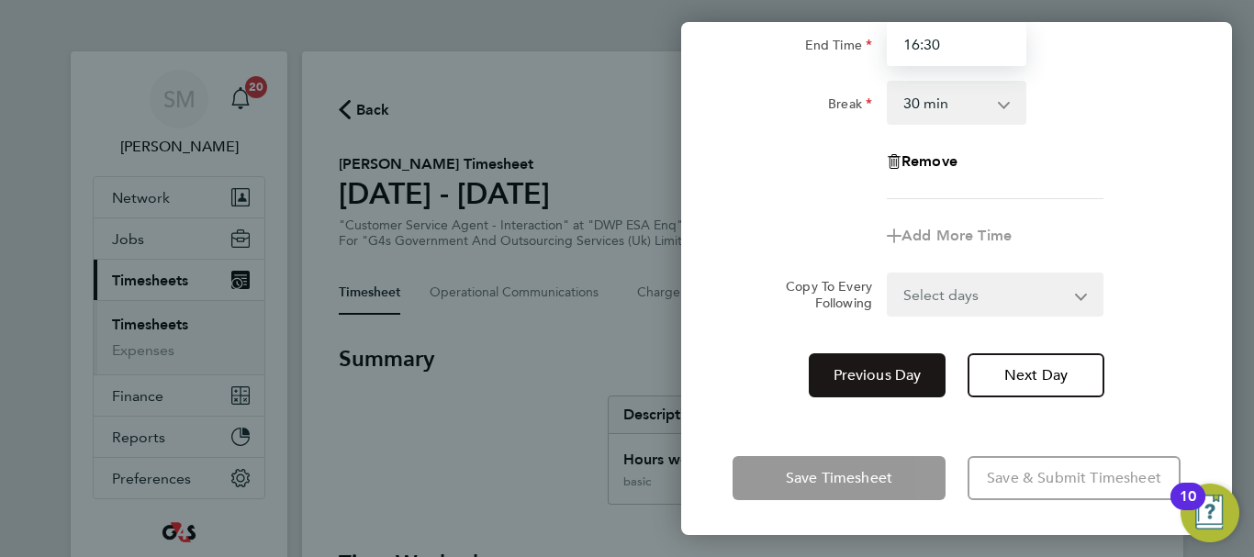
scroll to position [244, 0]
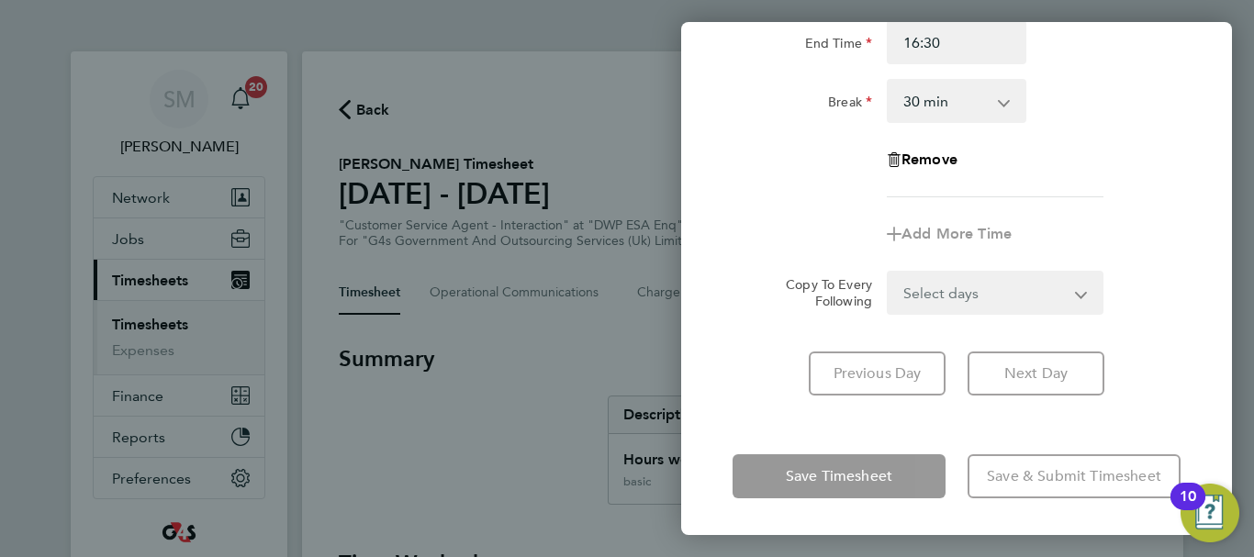
drag, startPoint x: 764, startPoint y: 408, endPoint x: 778, endPoint y: 463, distance: 57.0
click at [763, 413] on div "Rate basic - 16.66 System Issue Not Paid Annual Leave System Issue Paid - 16.66…" at bounding box center [956, 149] width 551 height 537
click at [795, 486] on app-form-button "Save Timesheet" at bounding box center [844, 476] width 224 height 44
click at [769, 417] on div "Rate basic - 16.66 System Issue Not Paid Annual Leave System Issue Paid - 16.66…" at bounding box center [956, 149] width 551 height 537
click at [754, 356] on div "Previous Day Next Day" at bounding box center [956, 374] width 448 height 44
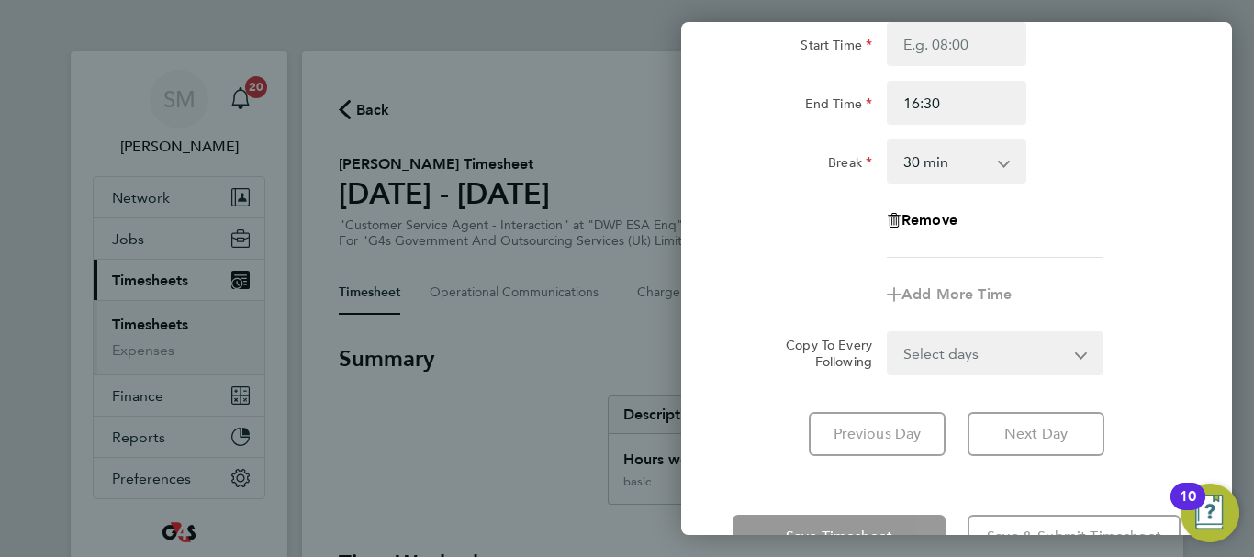
scroll to position [61, 0]
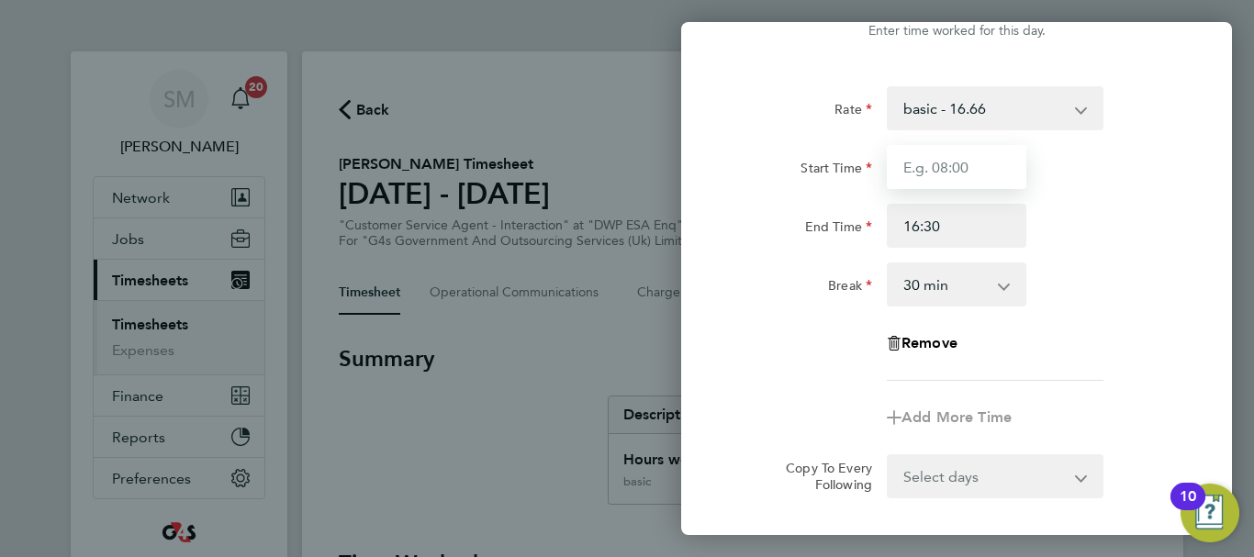
click at [989, 159] on input "Start Time" at bounding box center [957, 167] width 140 height 44
click at [911, 166] on input "07:45" at bounding box center [957, 167] width 140 height 44
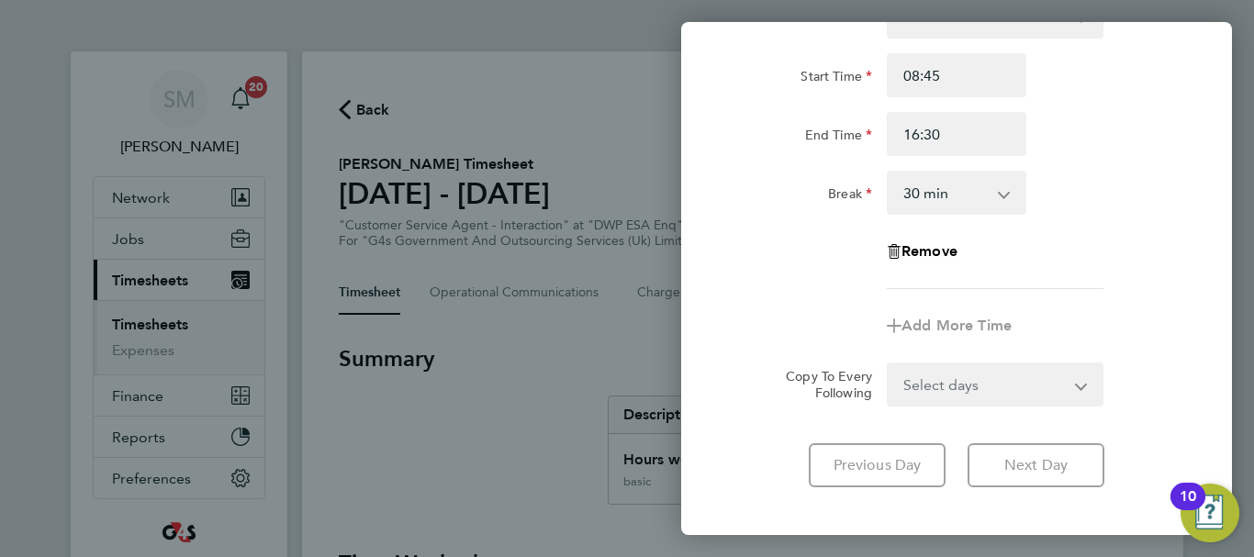
drag, startPoint x: 765, startPoint y: 390, endPoint x: 754, endPoint y: 452, distance: 62.6
click at [765, 392] on div "Copy To Every Following" at bounding box center [822, 385] width 116 height 44
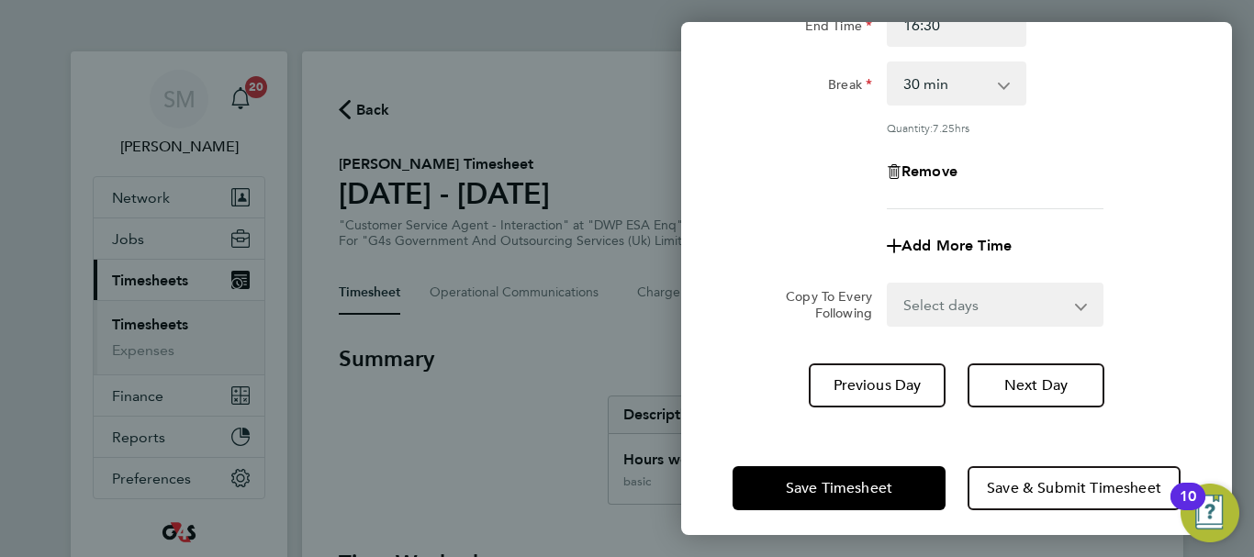
scroll to position [272, 0]
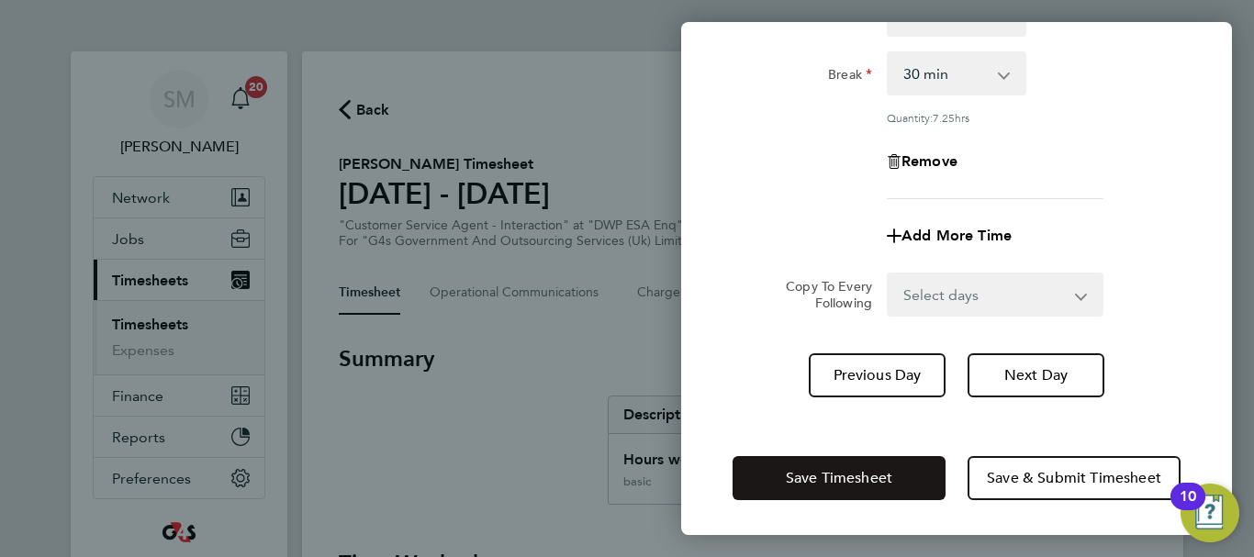
click at [769, 479] on button "Save Timesheet" at bounding box center [838, 478] width 213 height 44
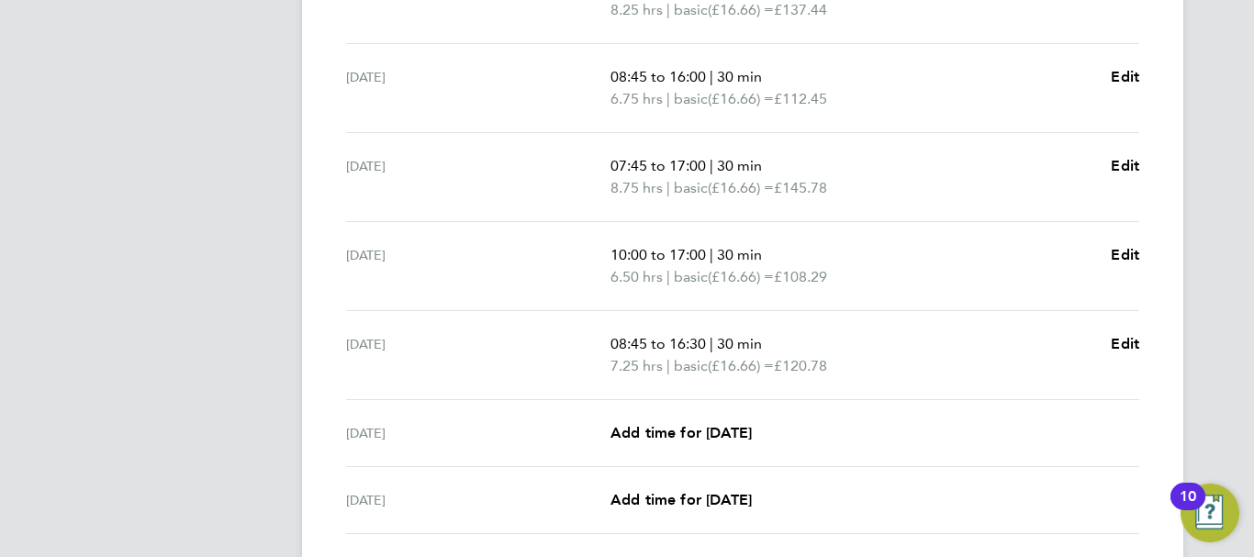
scroll to position [784, 0]
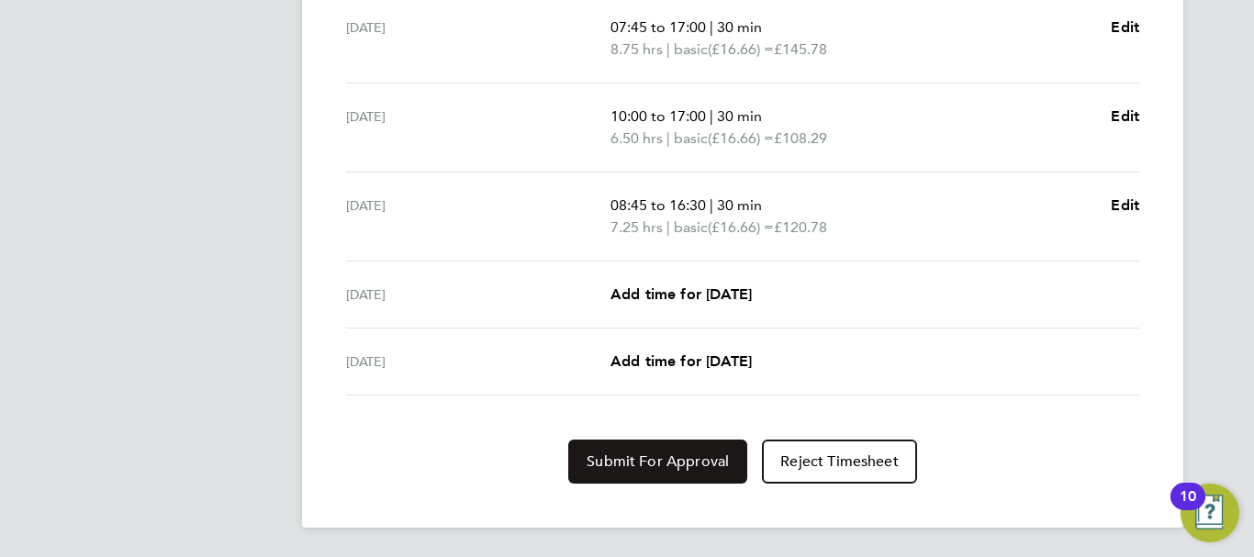
click at [645, 445] on button "Submit For Approval" at bounding box center [657, 462] width 179 height 44
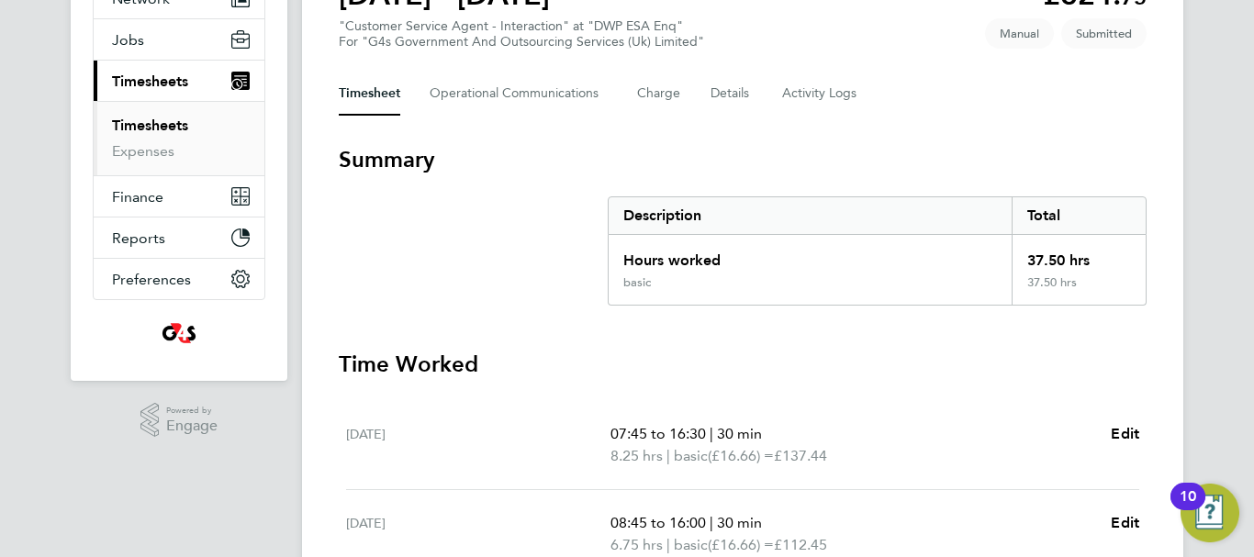
scroll to position [0, 0]
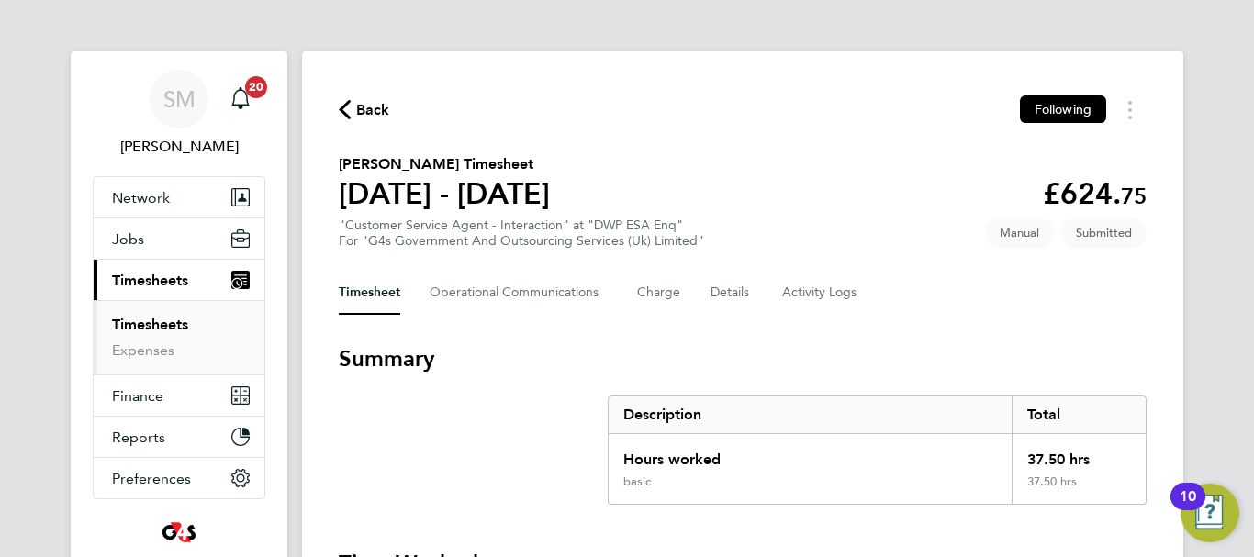
click at [364, 112] on span "Back" at bounding box center [373, 110] width 34 height 22
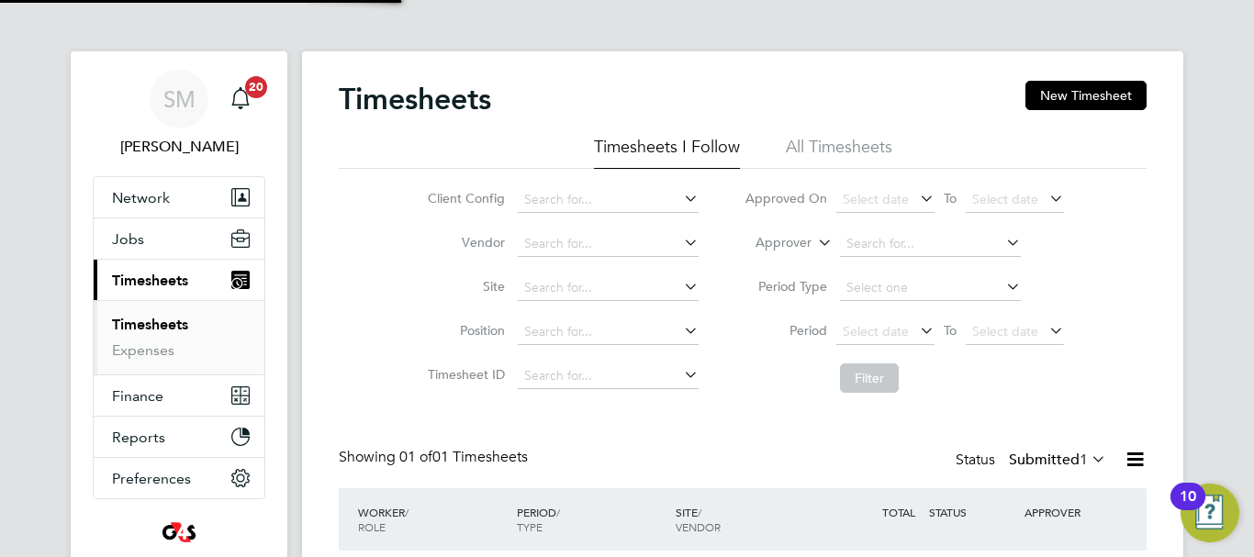
scroll to position [47, 160]
